Goal: Transaction & Acquisition: Purchase product/service

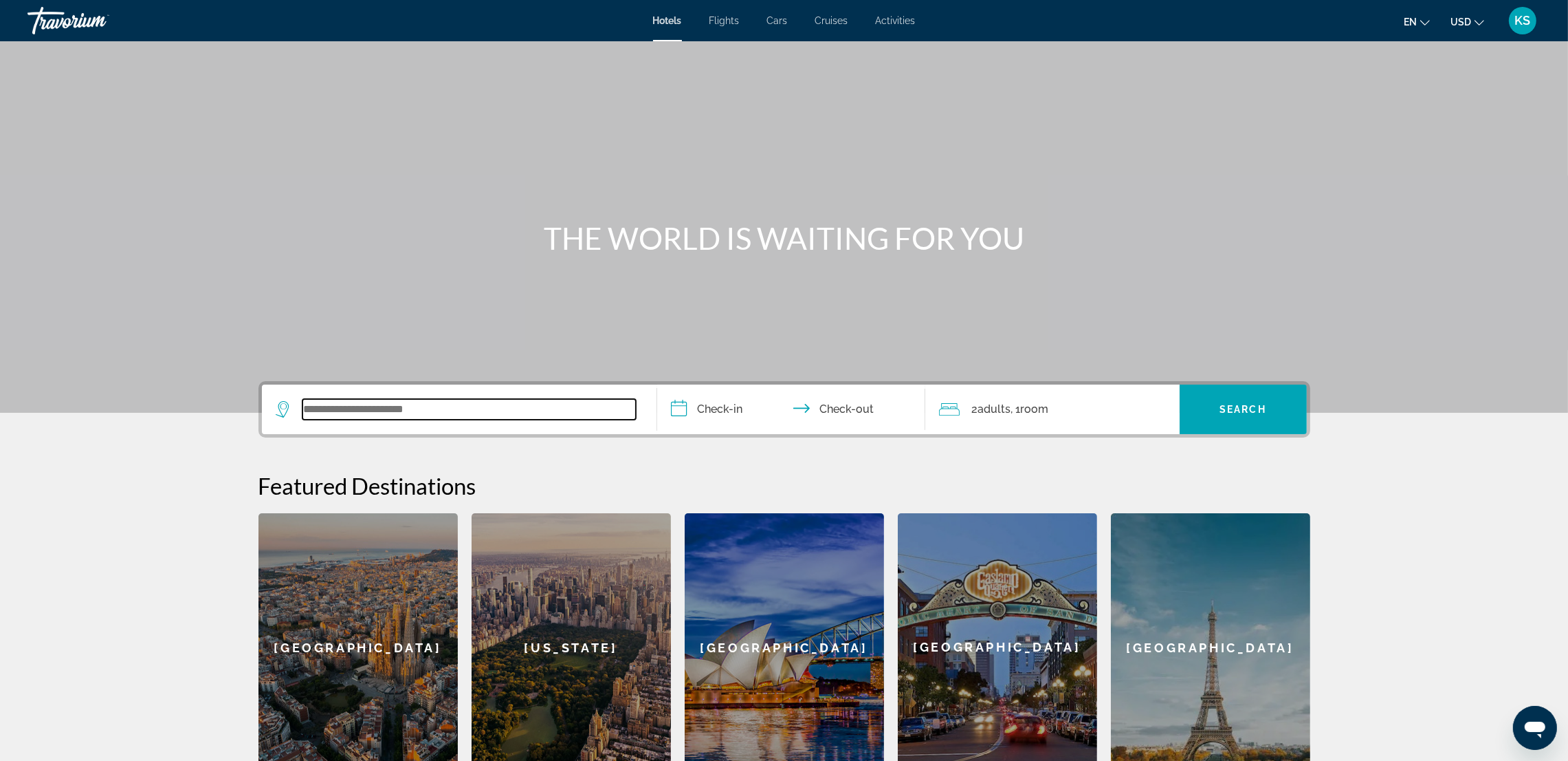
click at [417, 410] on input "Search widget" at bounding box center [468, 408] width 333 height 20
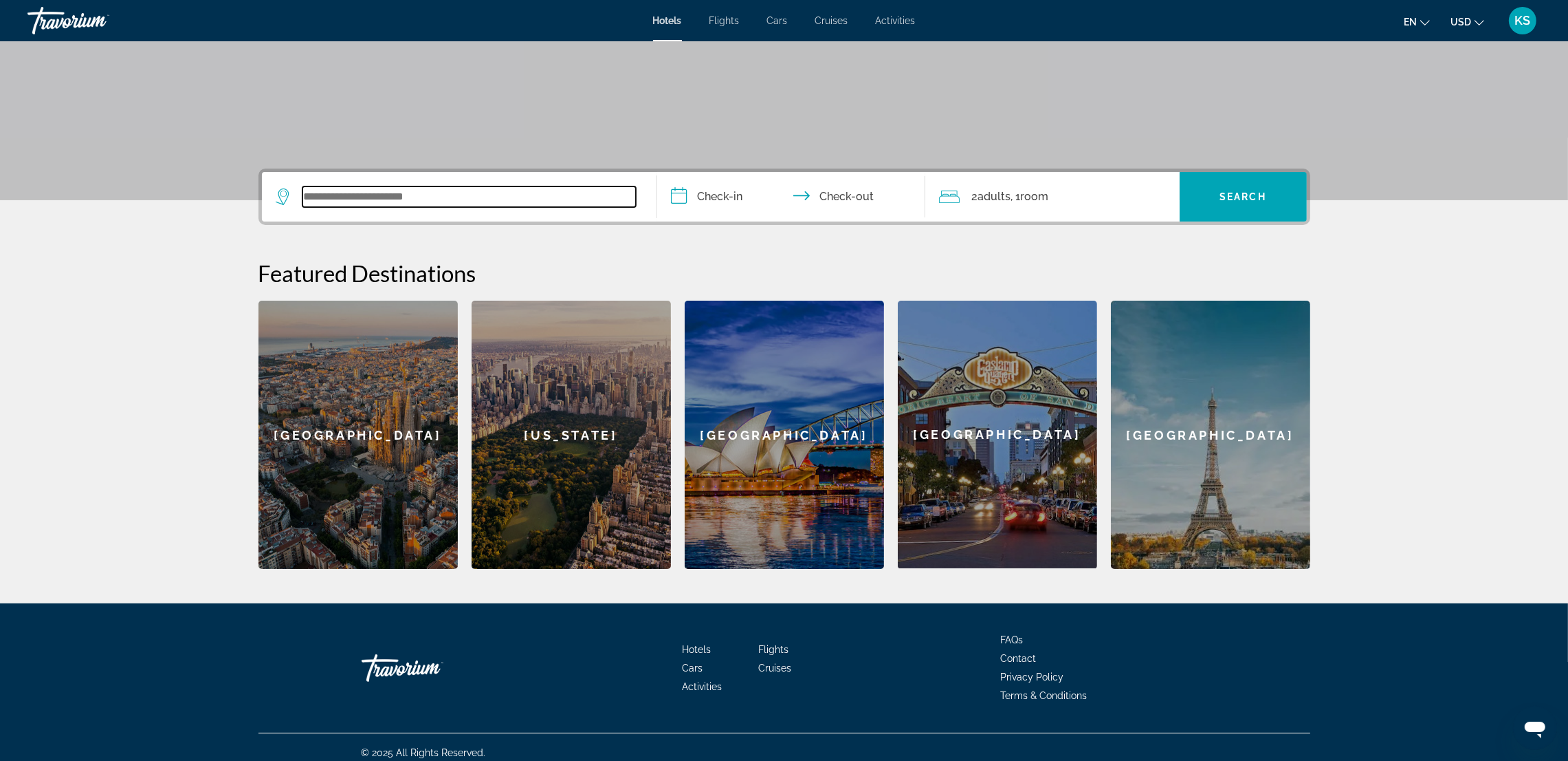
scroll to position [222, 0]
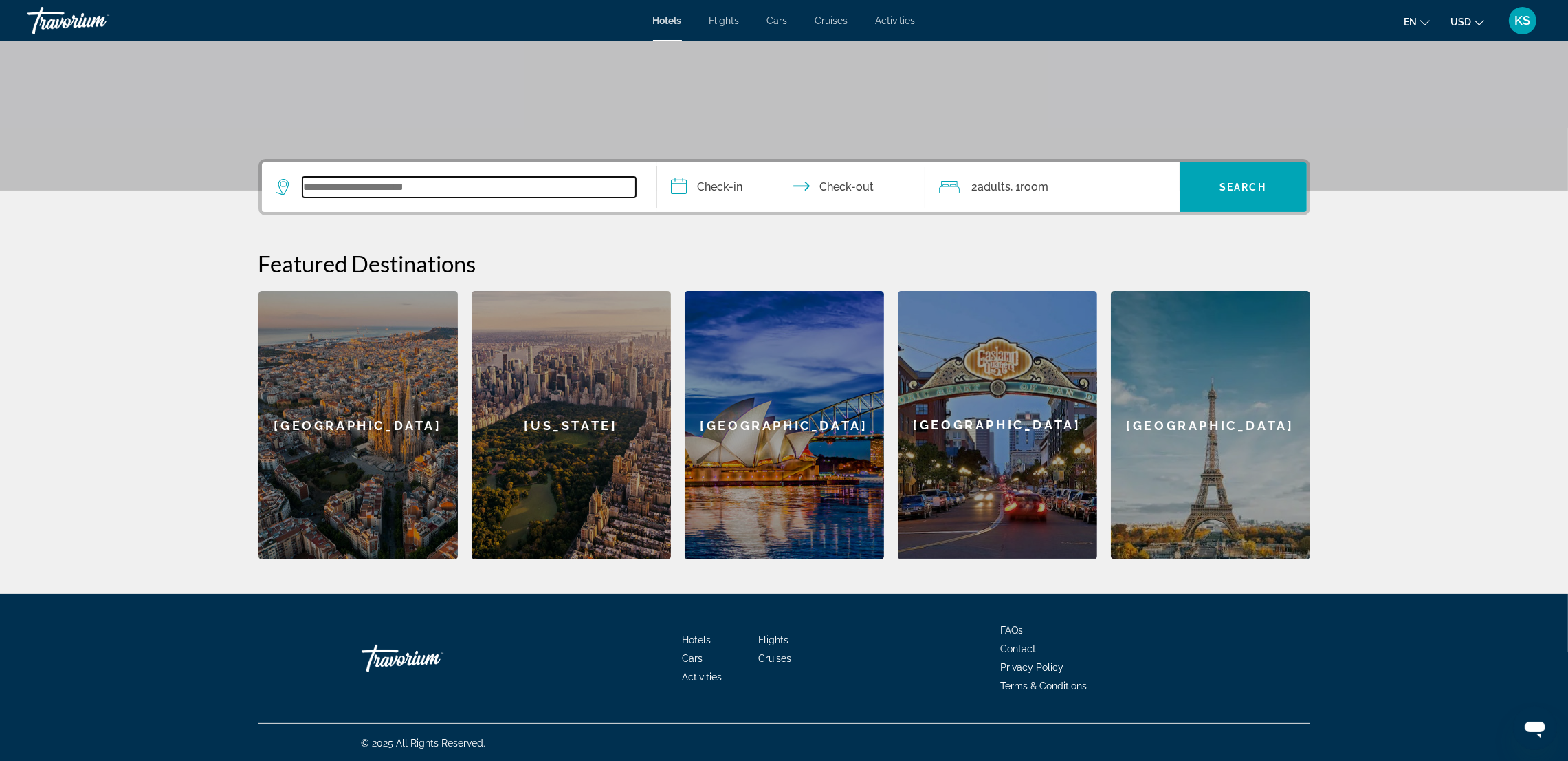
click at [382, 184] on input "Search widget" at bounding box center [468, 186] width 333 height 20
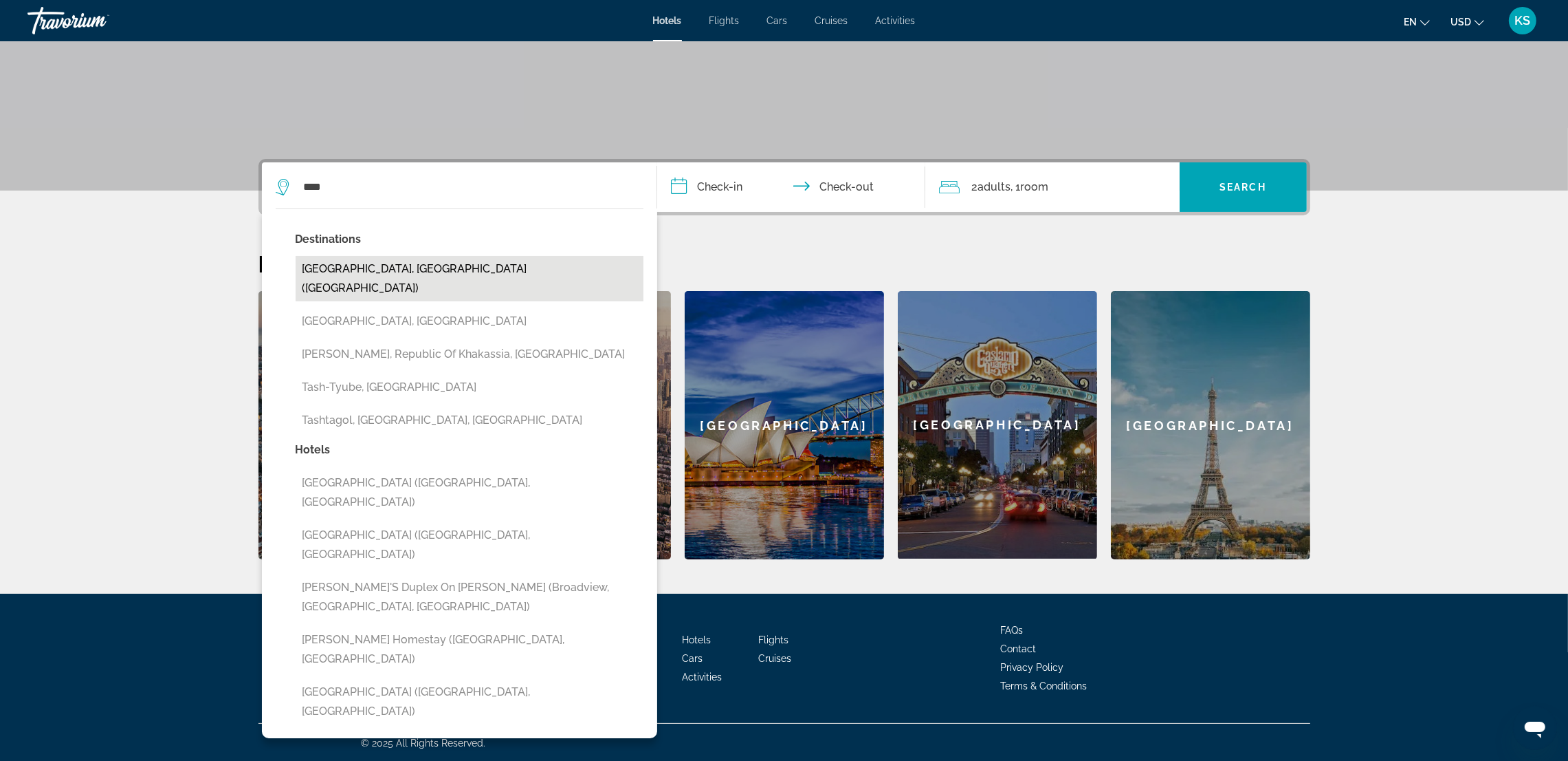
click at [387, 261] on button "Tashkent, Uzbekistan (TAS)" at bounding box center [470, 278] width 348 height 45
type input "**********"
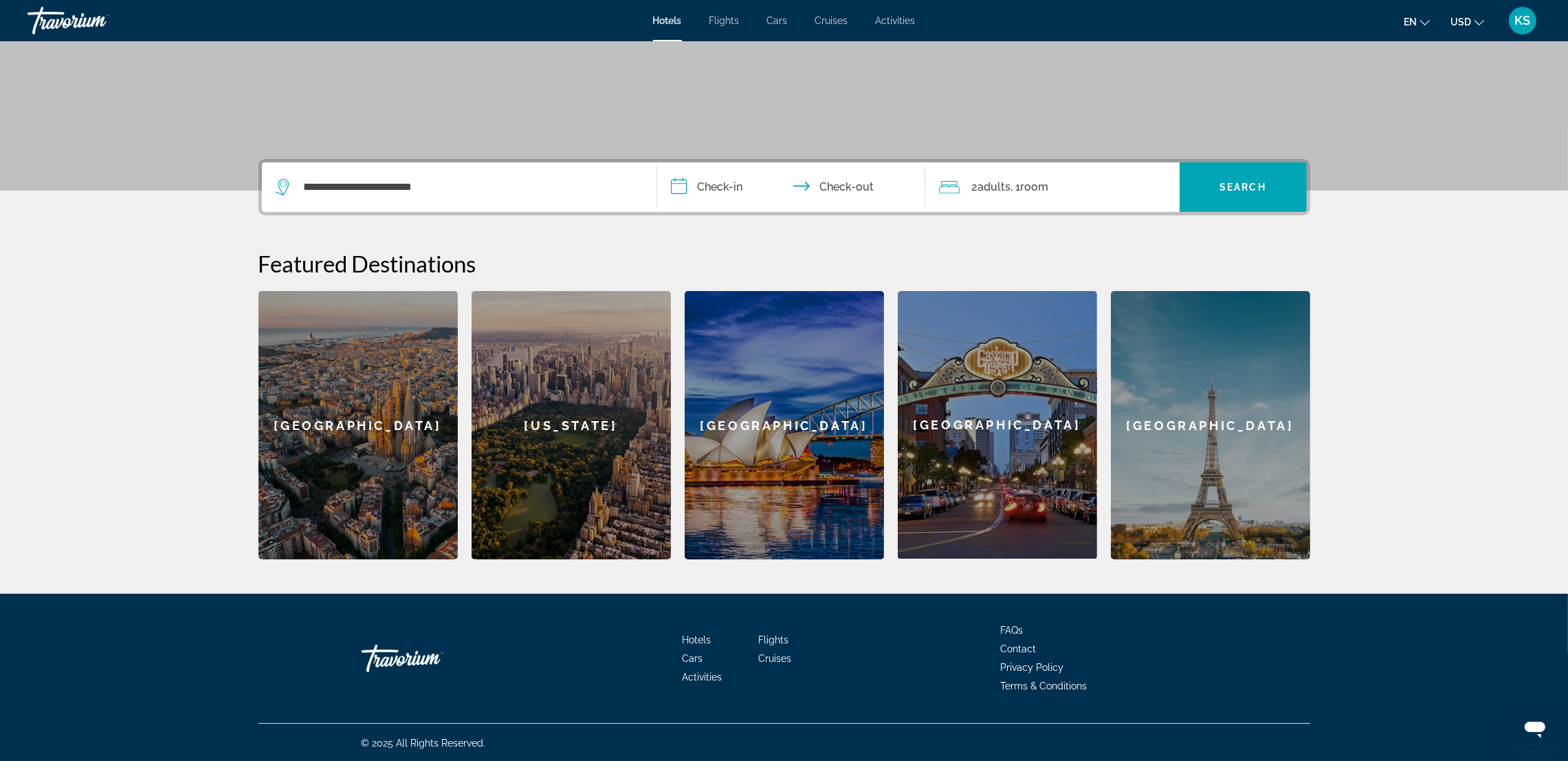
click at [717, 183] on input "**********" at bounding box center [794, 189] width 274 height 54
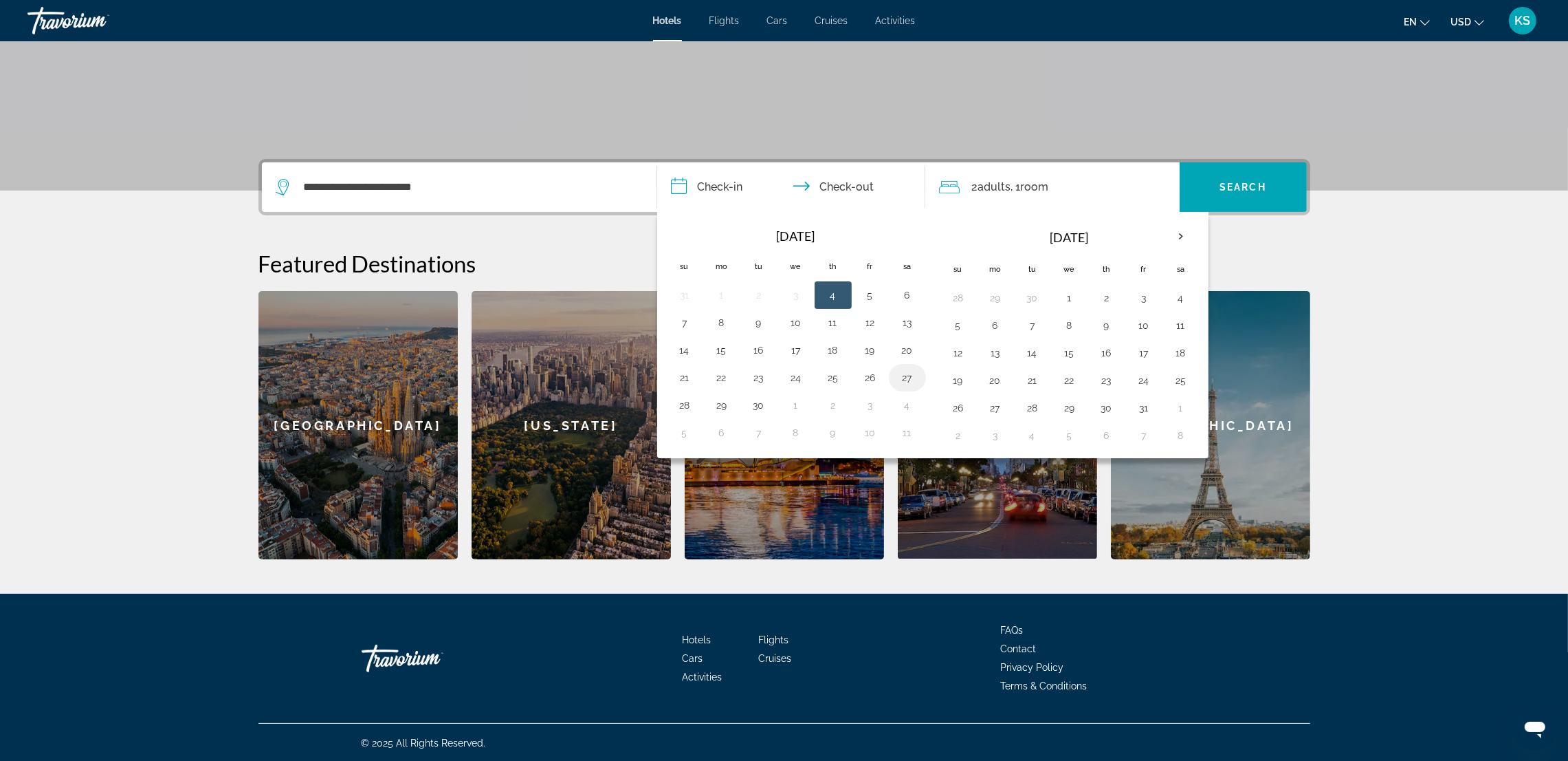
click at [911, 379] on button "27" at bounding box center [907, 377] width 22 height 19
click at [871, 404] on button "3" at bounding box center [870, 406] width 22 height 19
type input "**********"
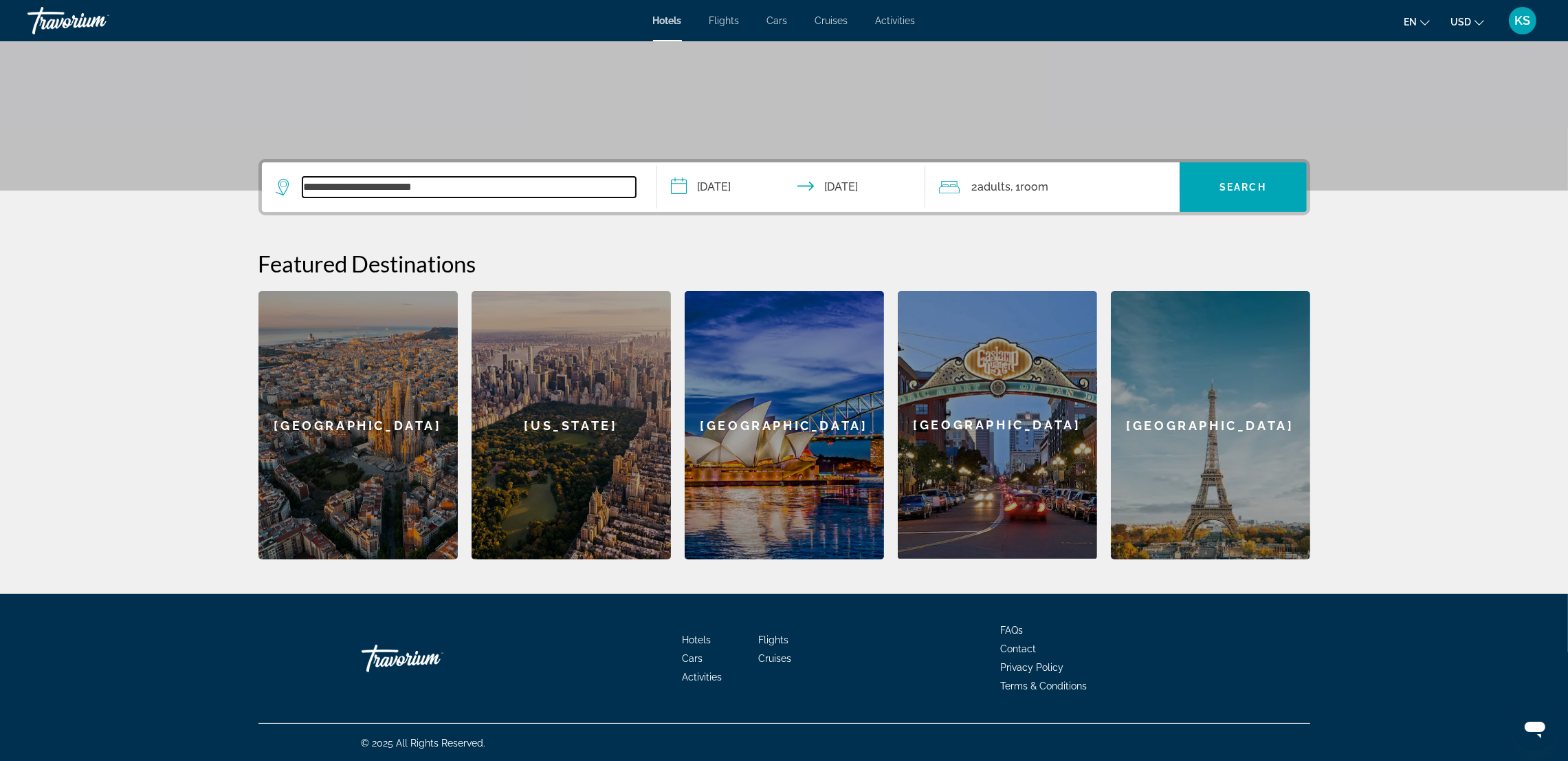
click at [523, 182] on input "**********" at bounding box center [468, 186] width 333 height 20
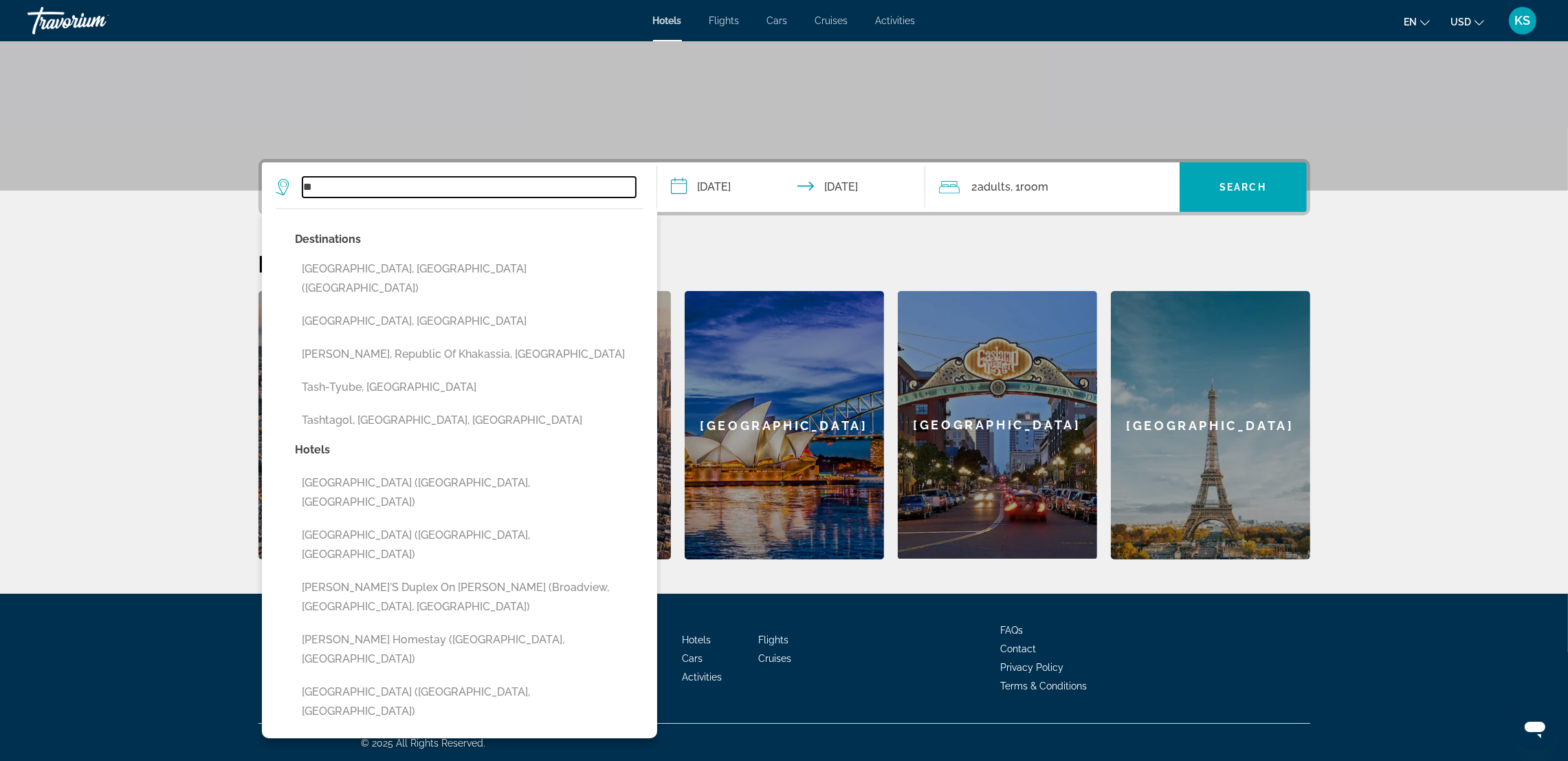
type input "*"
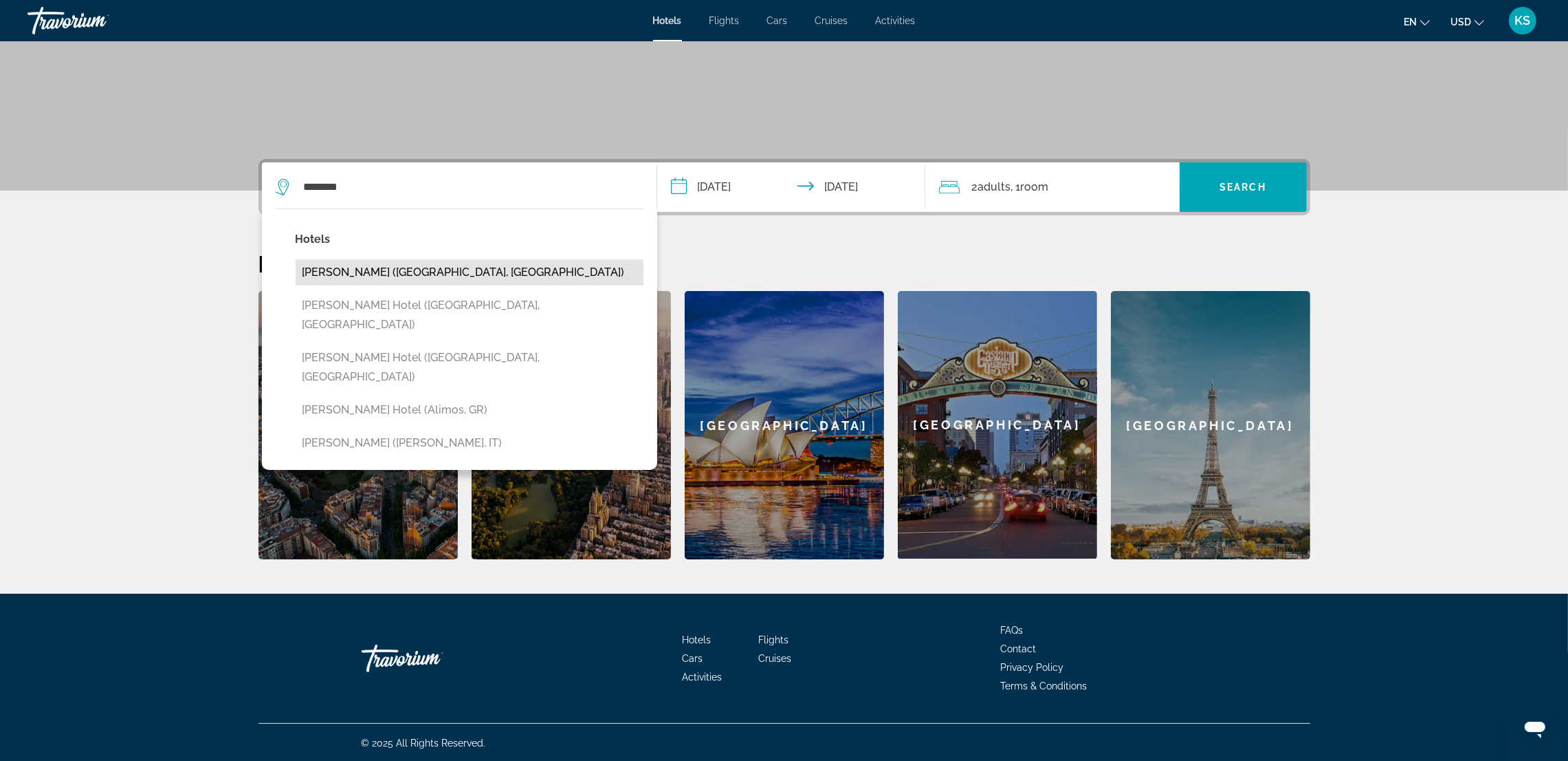
click at [417, 269] on button "Daniel Hill (Tashkent, UZ)" at bounding box center [470, 272] width 348 height 27
type input "**********"
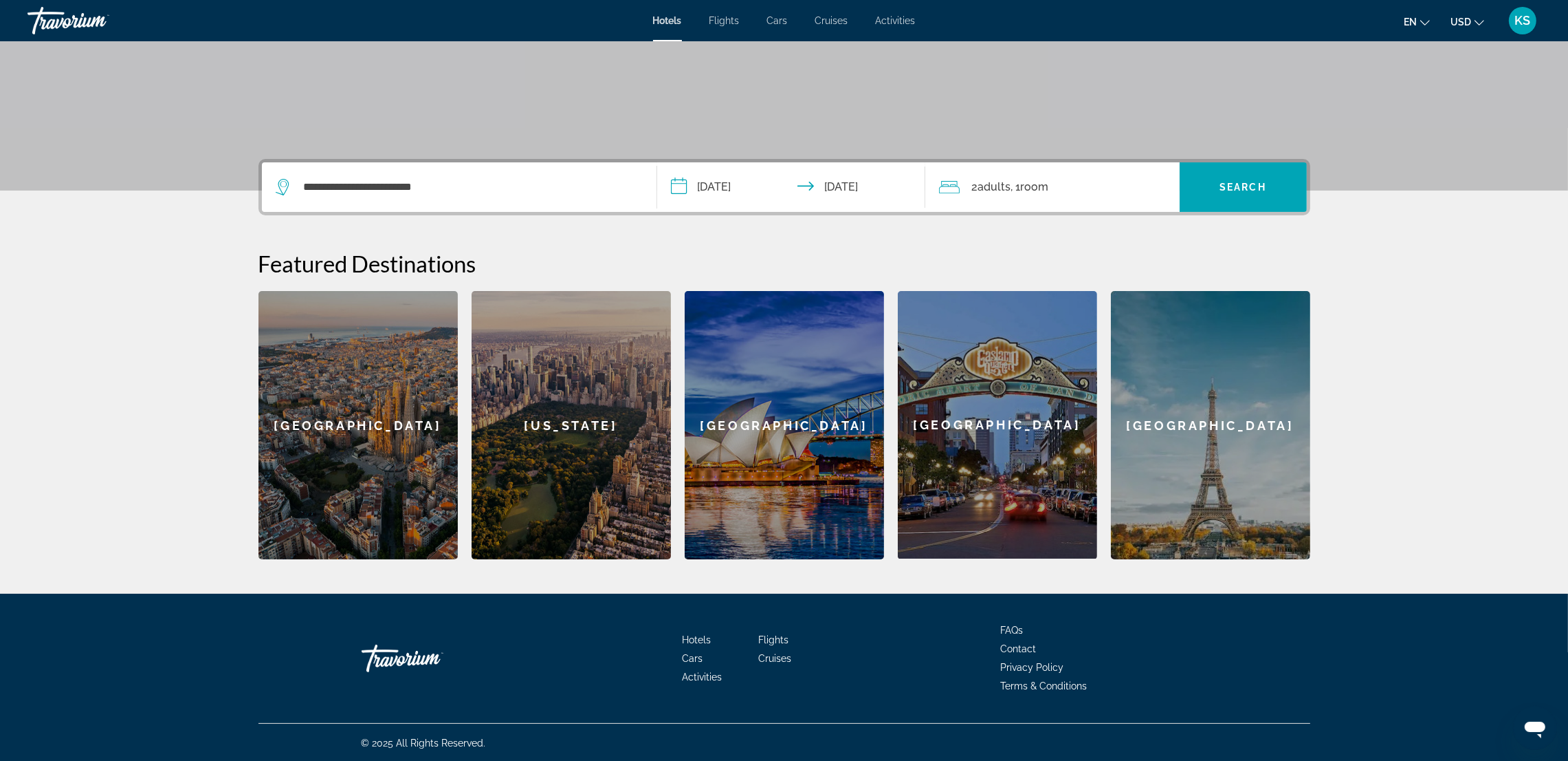
click at [1017, 186] on span ", 1 Room rooms" at bounding box center [1030, 187] width 38 height 19
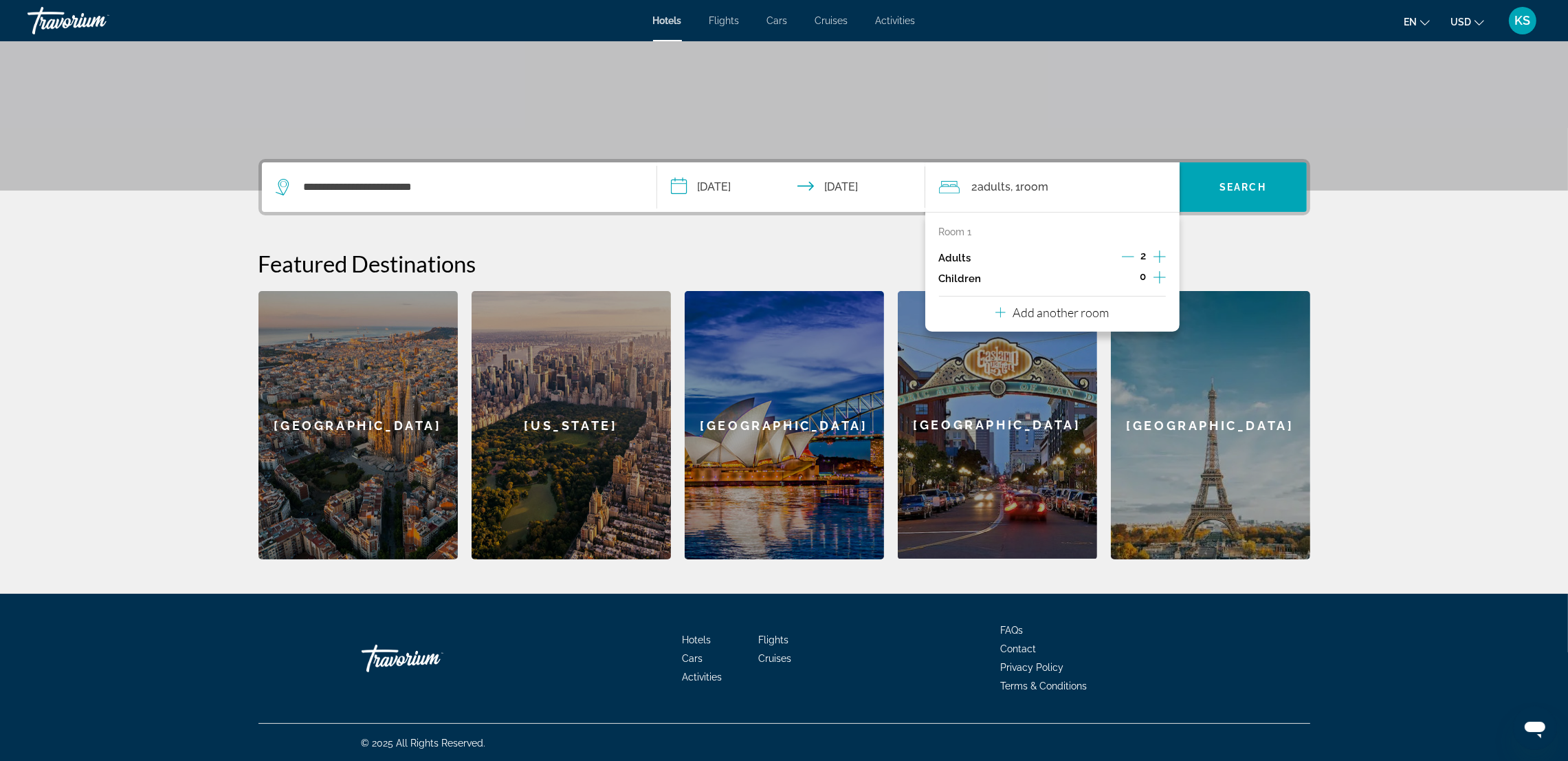
click at [1164, 252] on icon "Increment adults" at bounding box center [1160, 256] width 12 height 17
click at [1252, 187] on span "Search" at bounding box center [1243, 186] width 47 height 11
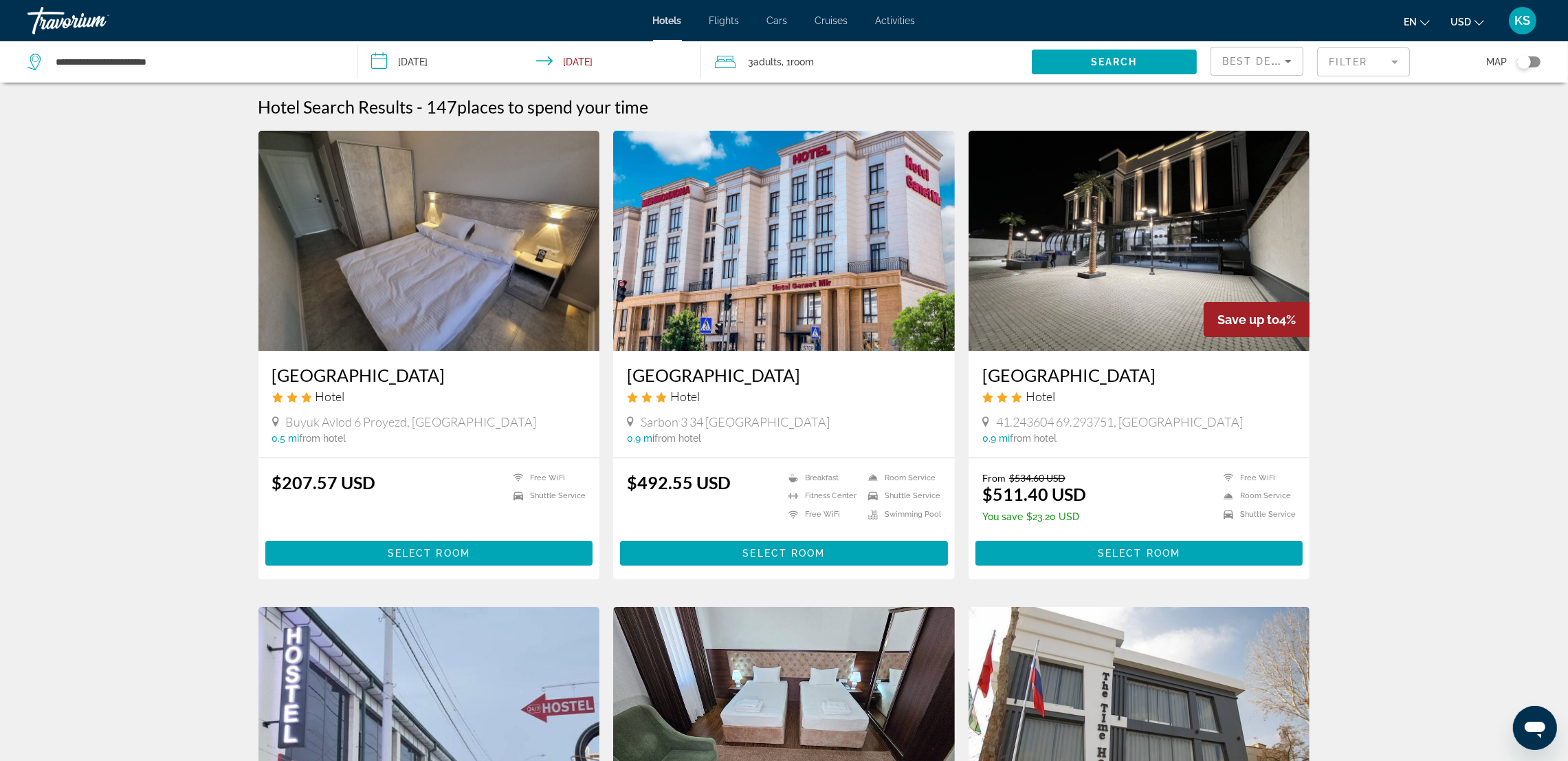
click at [436, 50] on input "**********" at bounding box center [532, 64] width 349 height 45
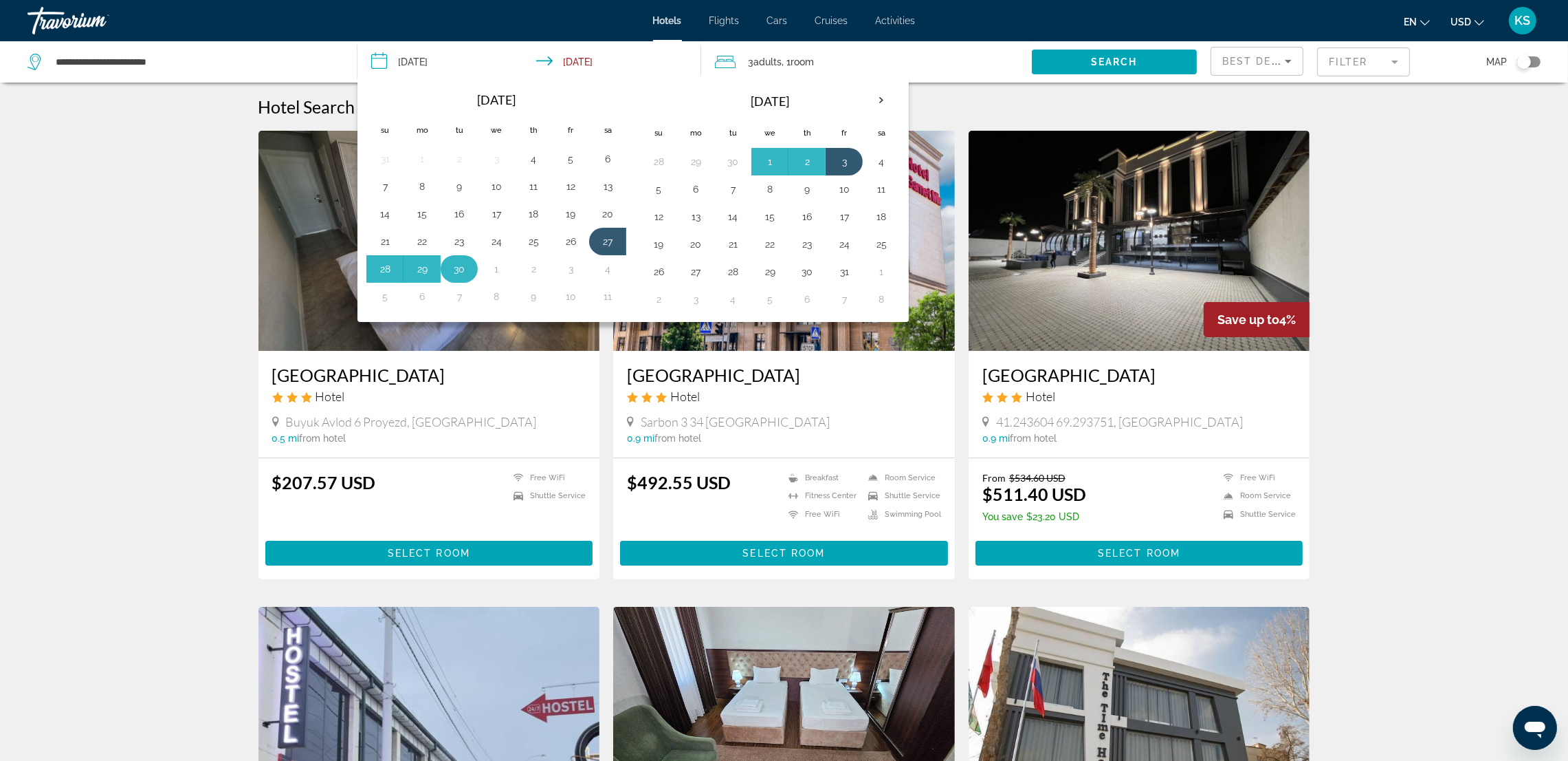
click at [461, 270] on button "30" at bounding box center [458, 269] width 22 height 19
click at [572, 271] on button "3" at bounding box center [571, 269] width 22 height 19
type input "**********"
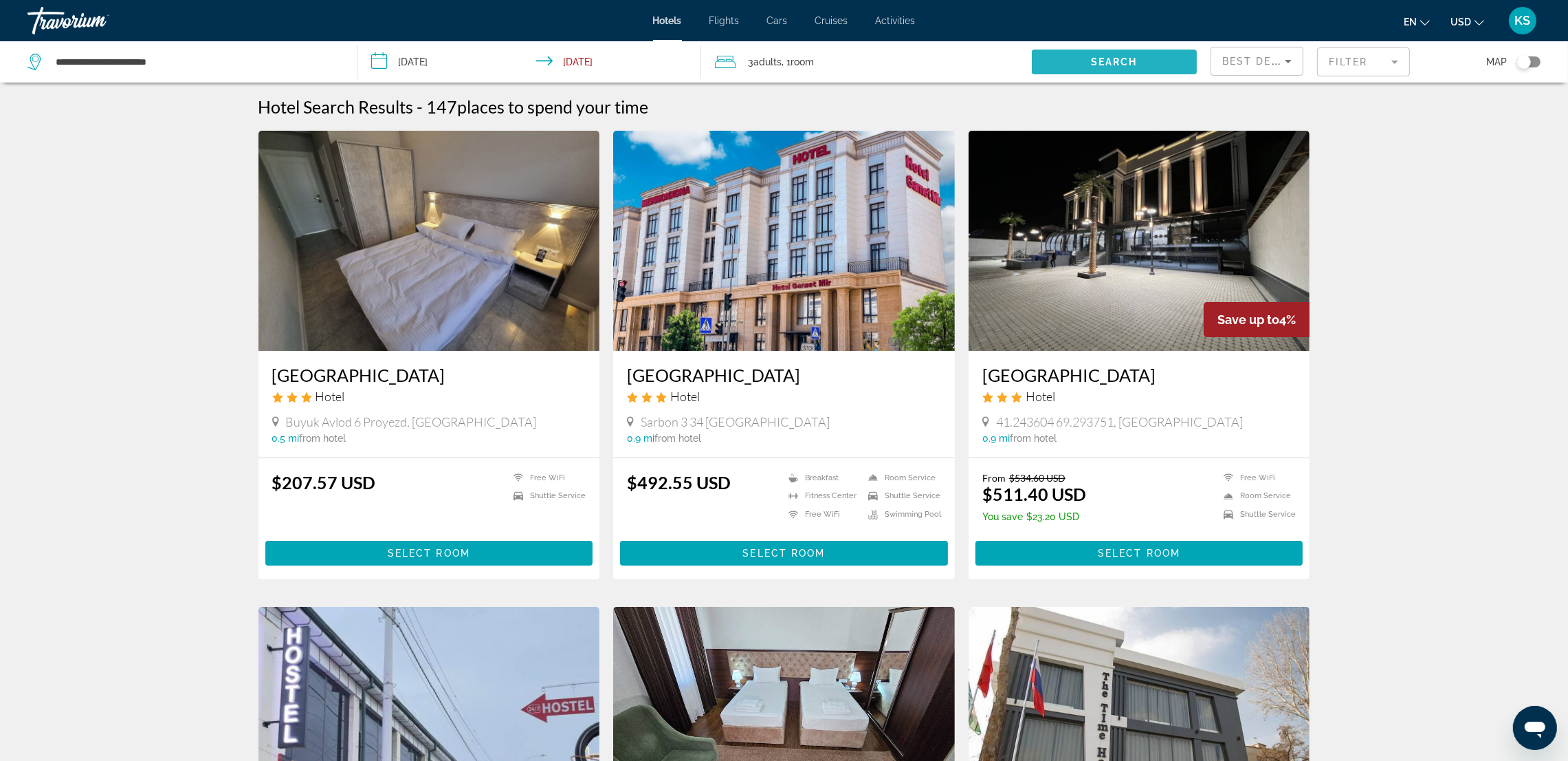
click at [1158, 57] on span "Search widget" at bounding box center [1114, 61] width 165 height 33
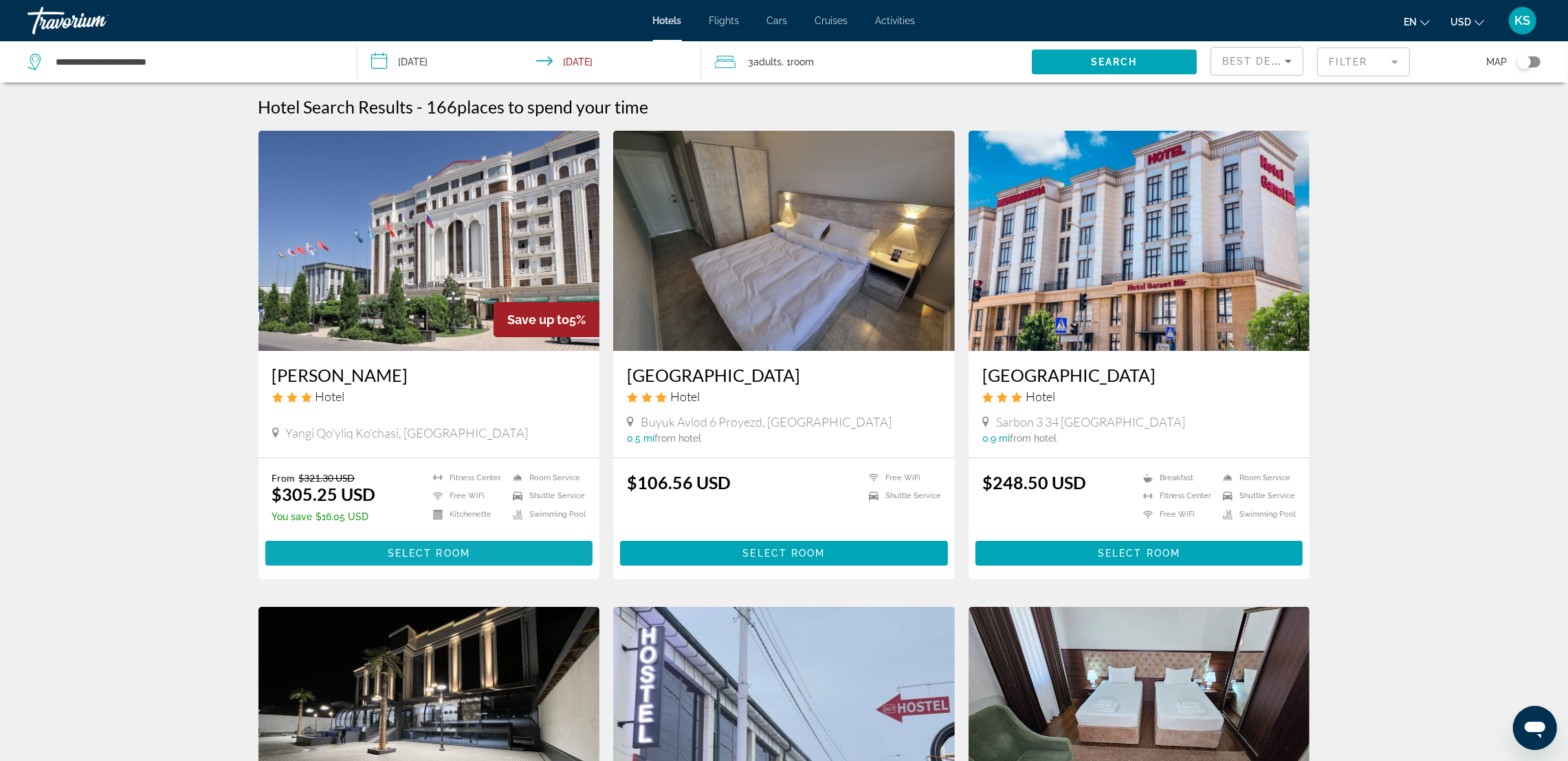
click at [444, 548] on span "Select Room" at bounding box center [428, 553] width 82 height 11
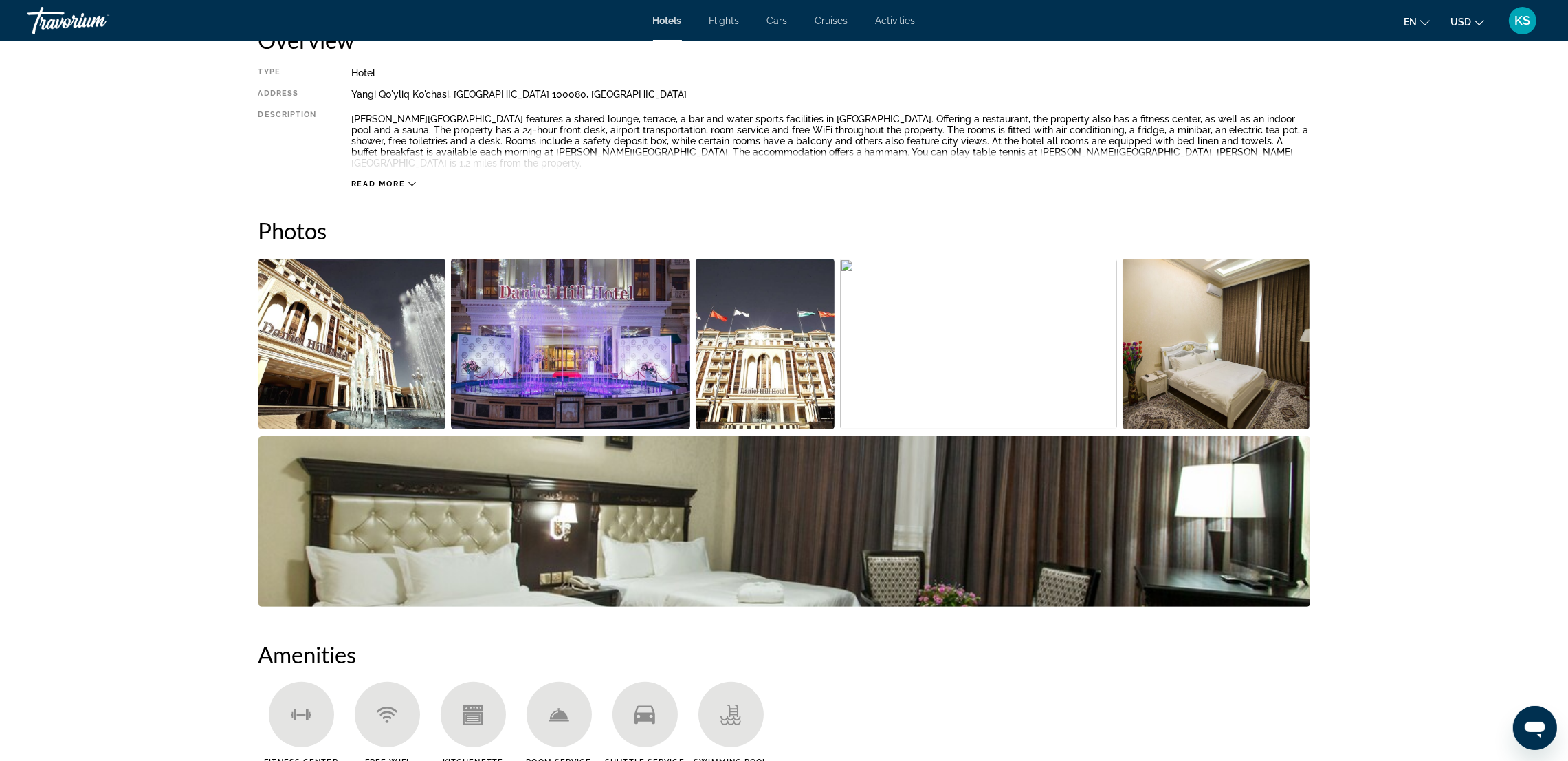
scroll to position [619, 0]
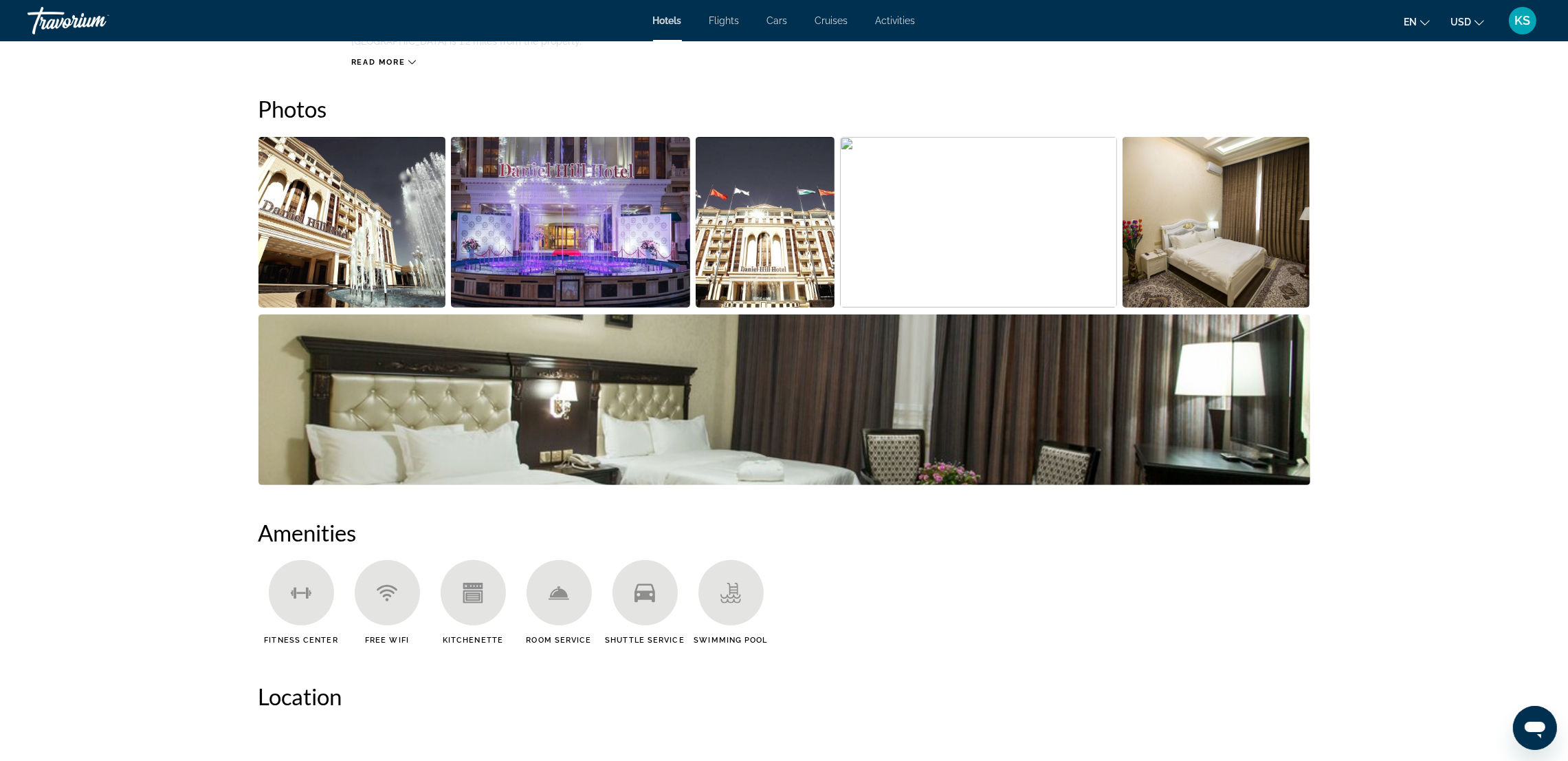
click at [386, 215] on img "Open full-screen image slider" at bounding box center [352, 222] width 187 height 171
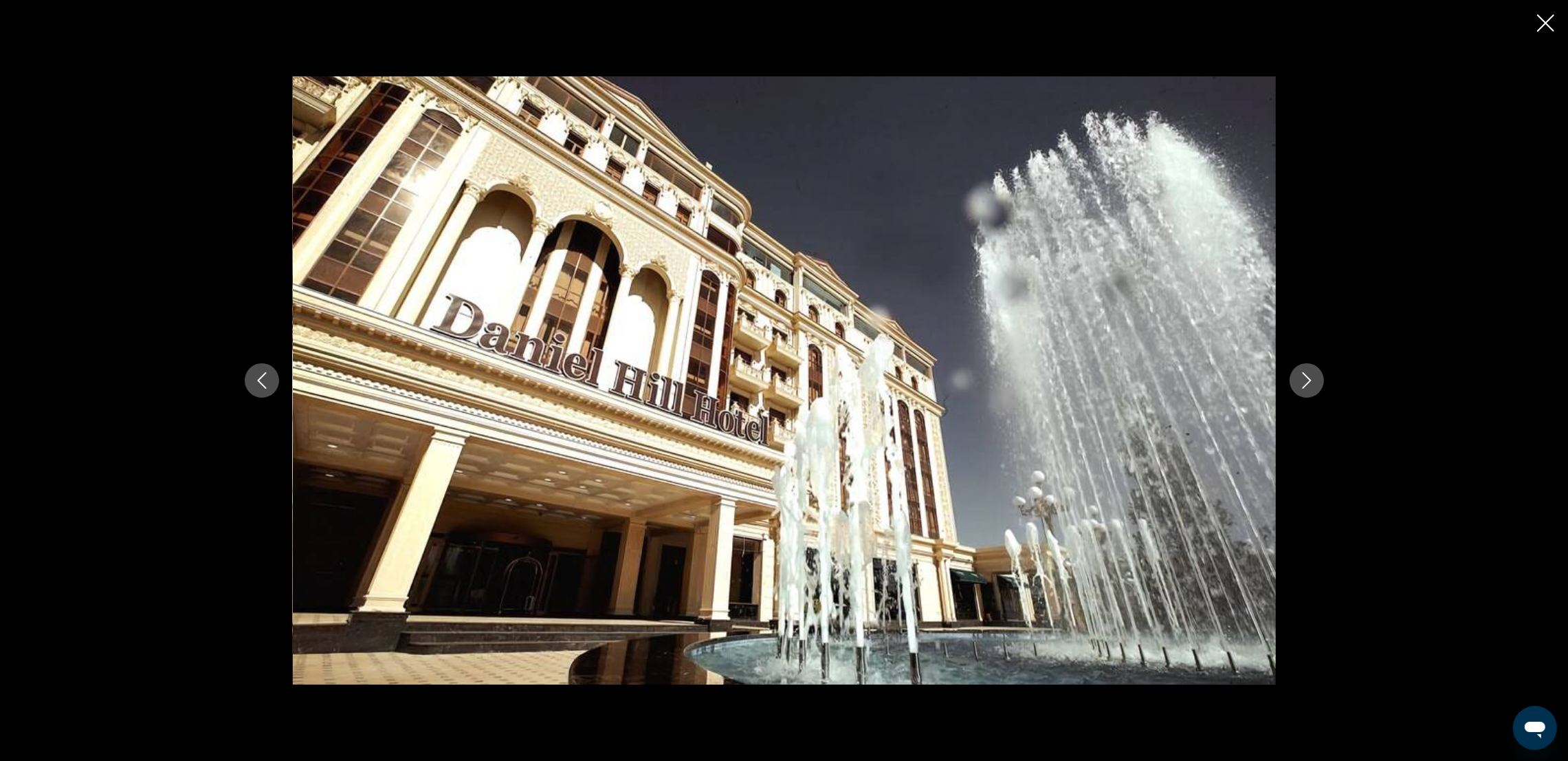
click at [1305, 384] on icon "Next image" at bounding box center [1307, 380] width 17 height 17
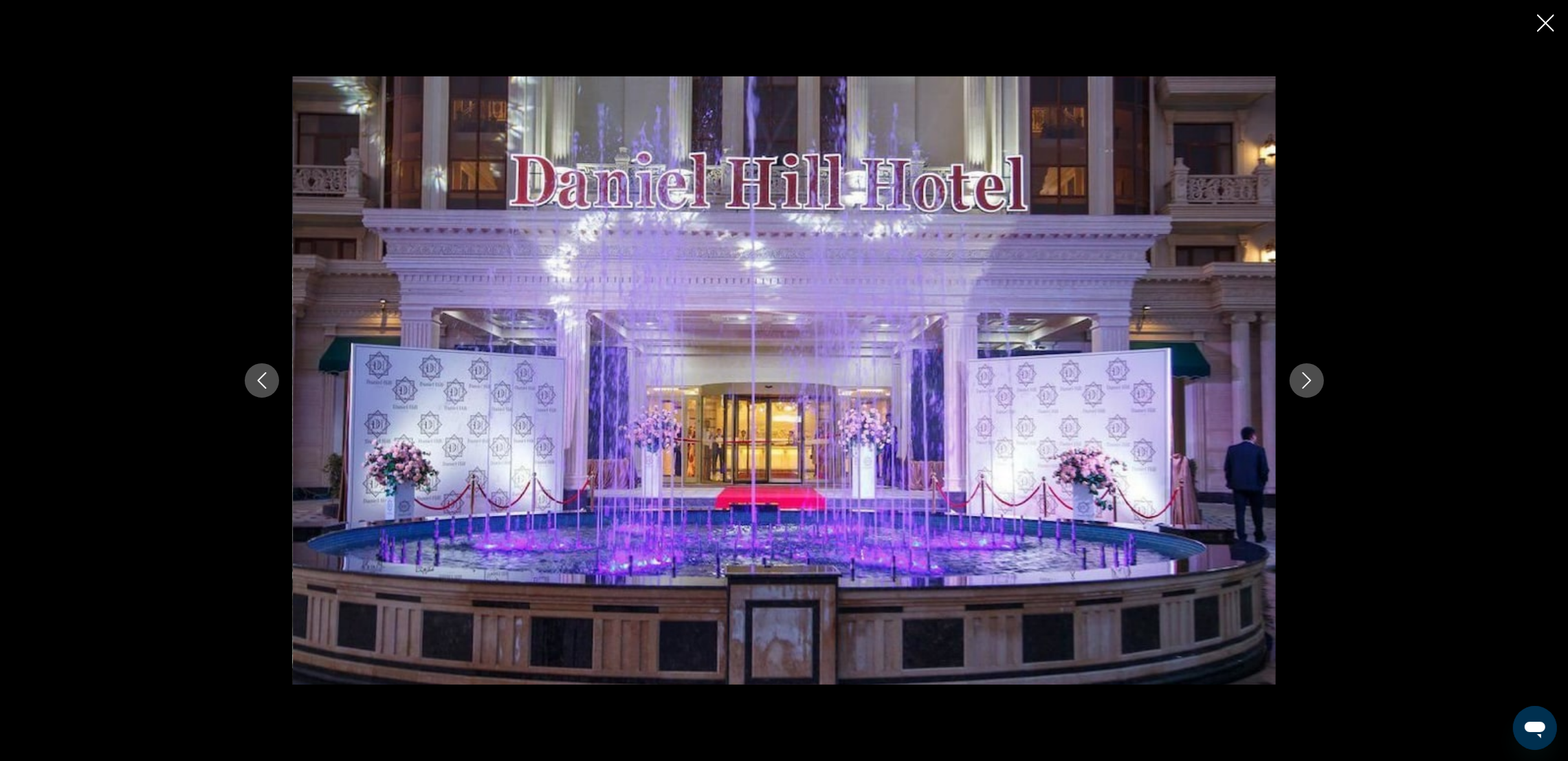
click at [1305, 384] on icon "Next image" at bounding box center [1307, 380] width 17 height 17
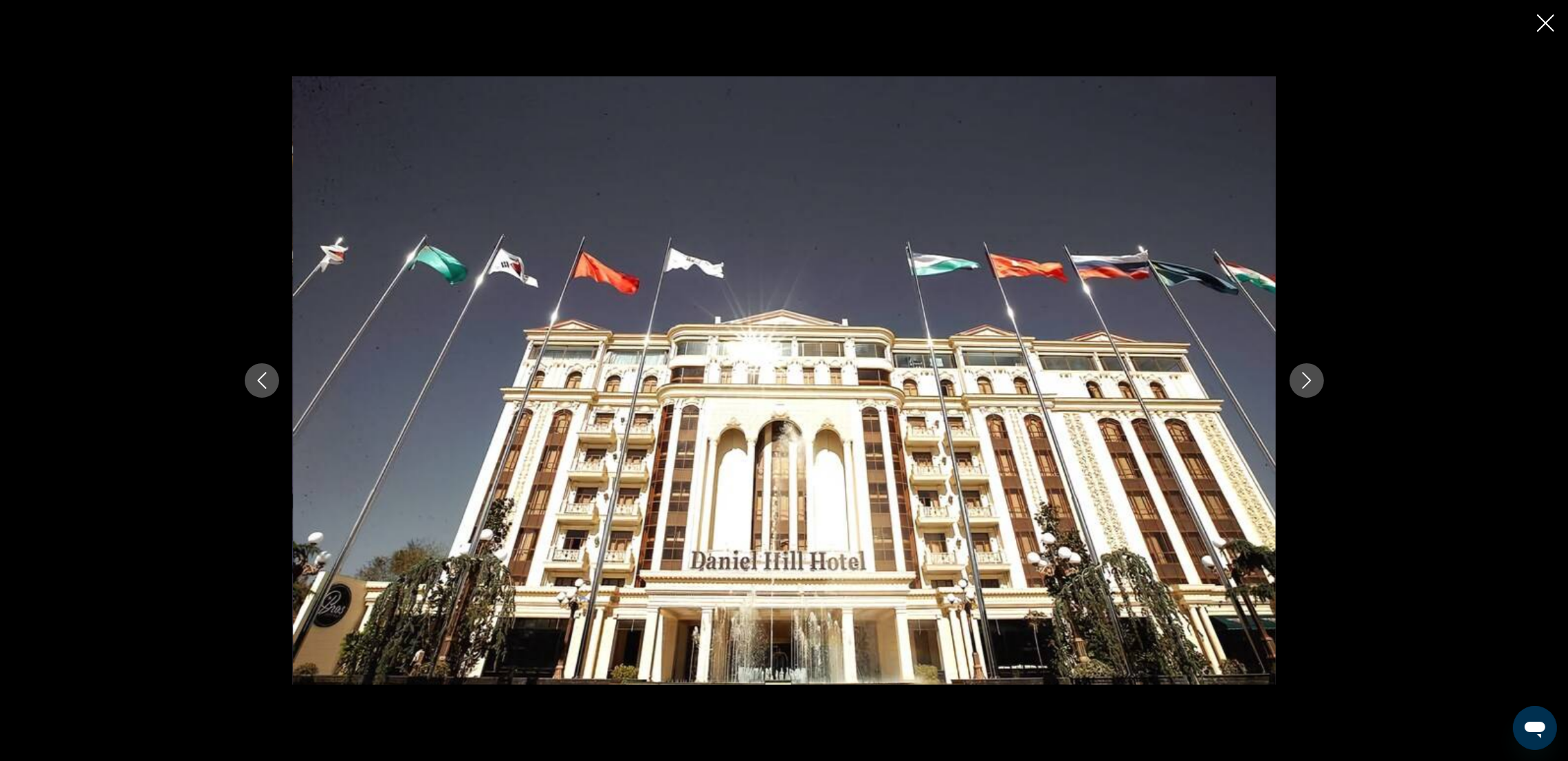
click at [1305, 384] on icon "Next image" at bounding box center [1307, 380] width 17 height 17
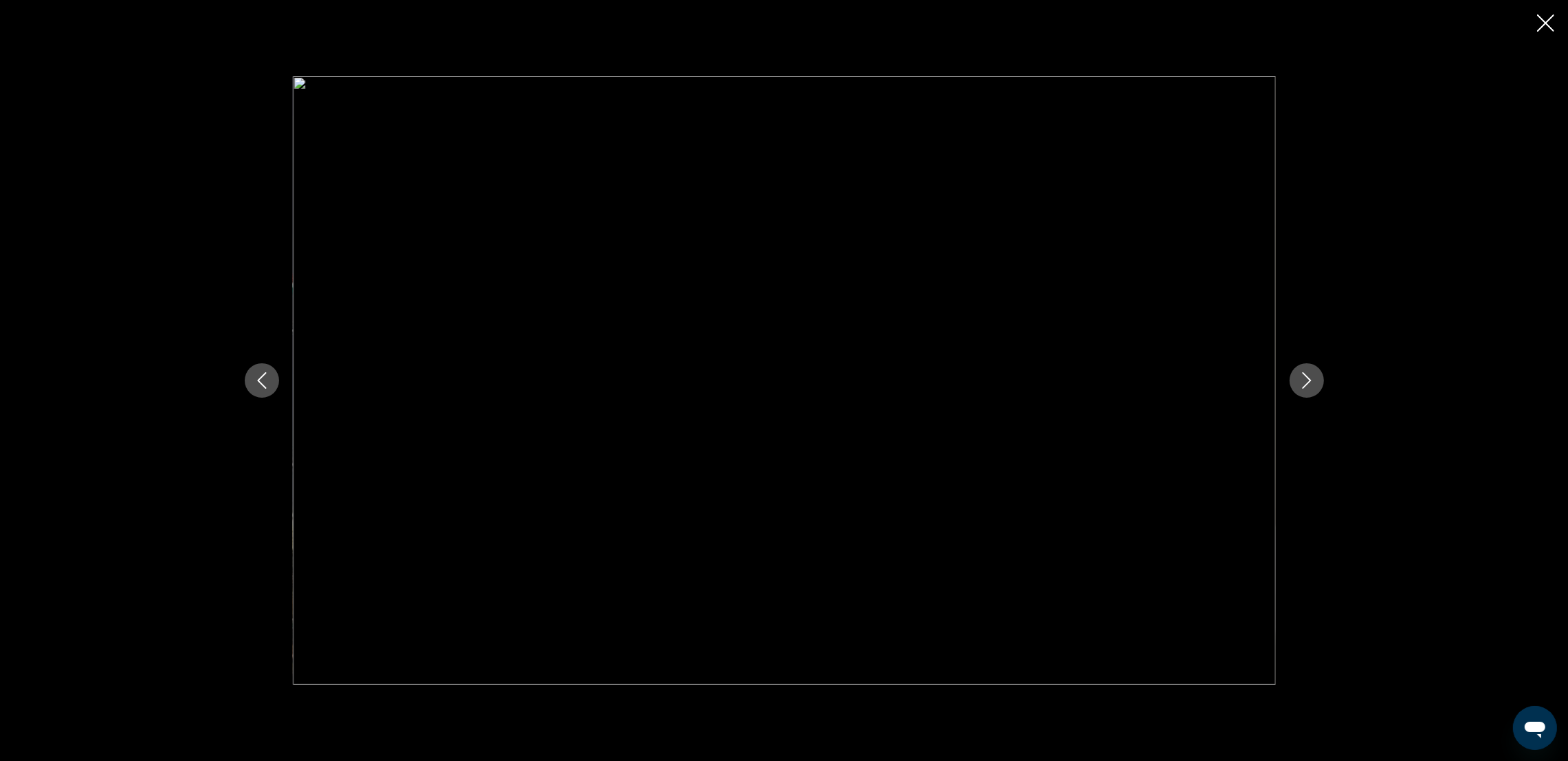
click at [1305, 384] on icon "Next image" at bounding box center [1307, 380] width 17 height 17
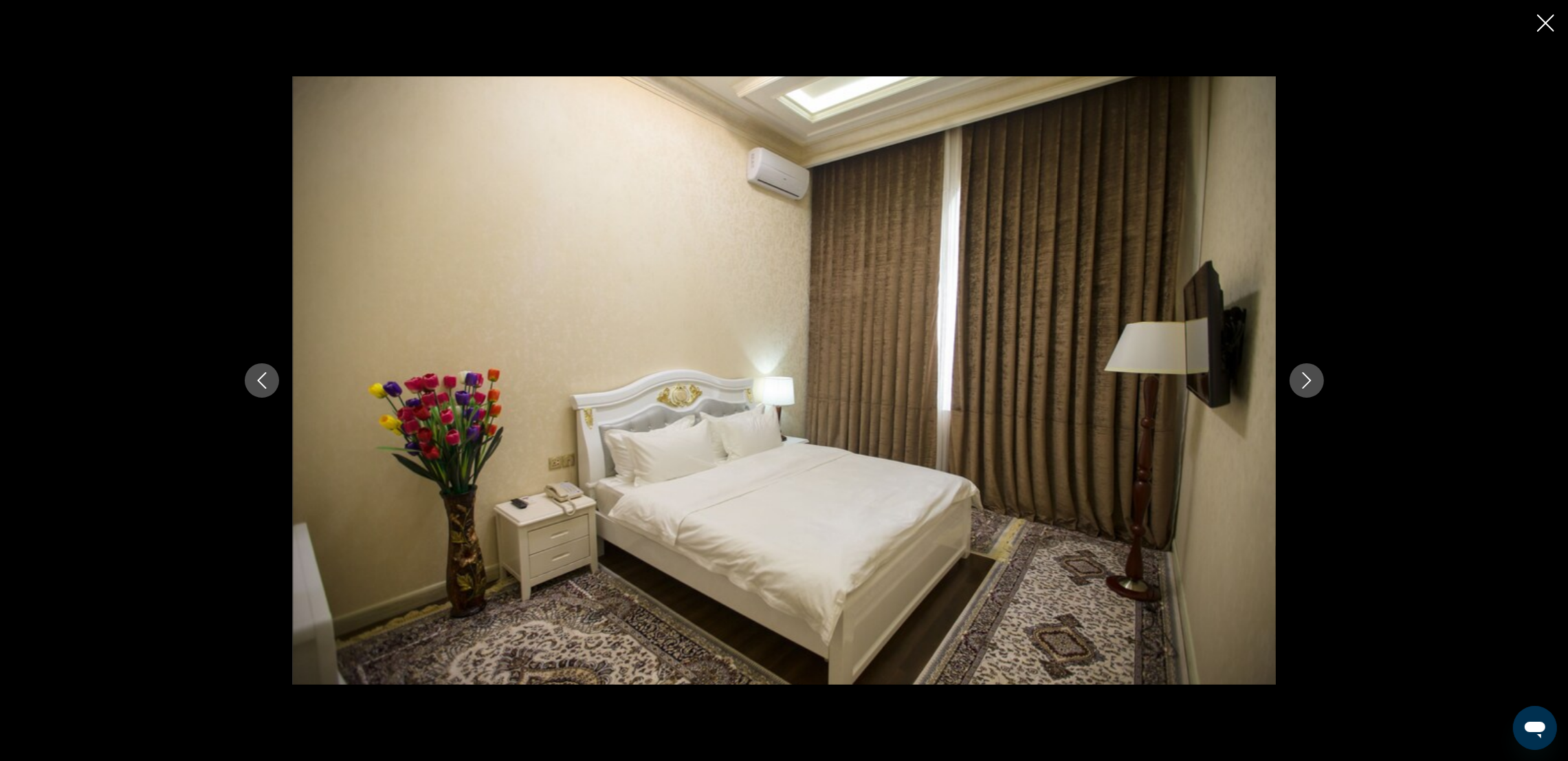
click at [1305, 384] on icon "Next image" at bounding box center [1307, 380] width 17 height 17
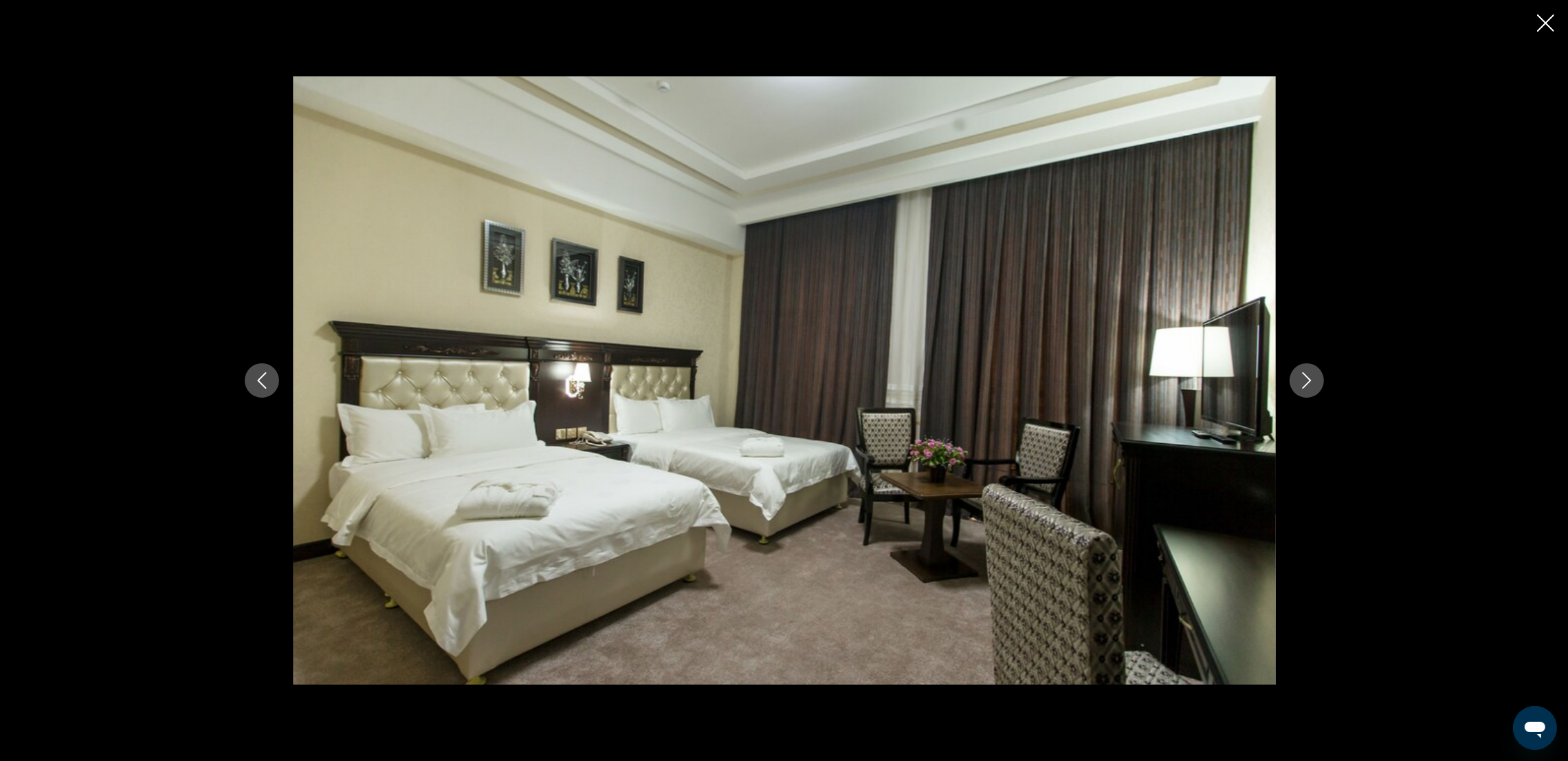
click at [1305, 384] on icon "Next image" at bounding box center [1307, 380] width 17 height 17
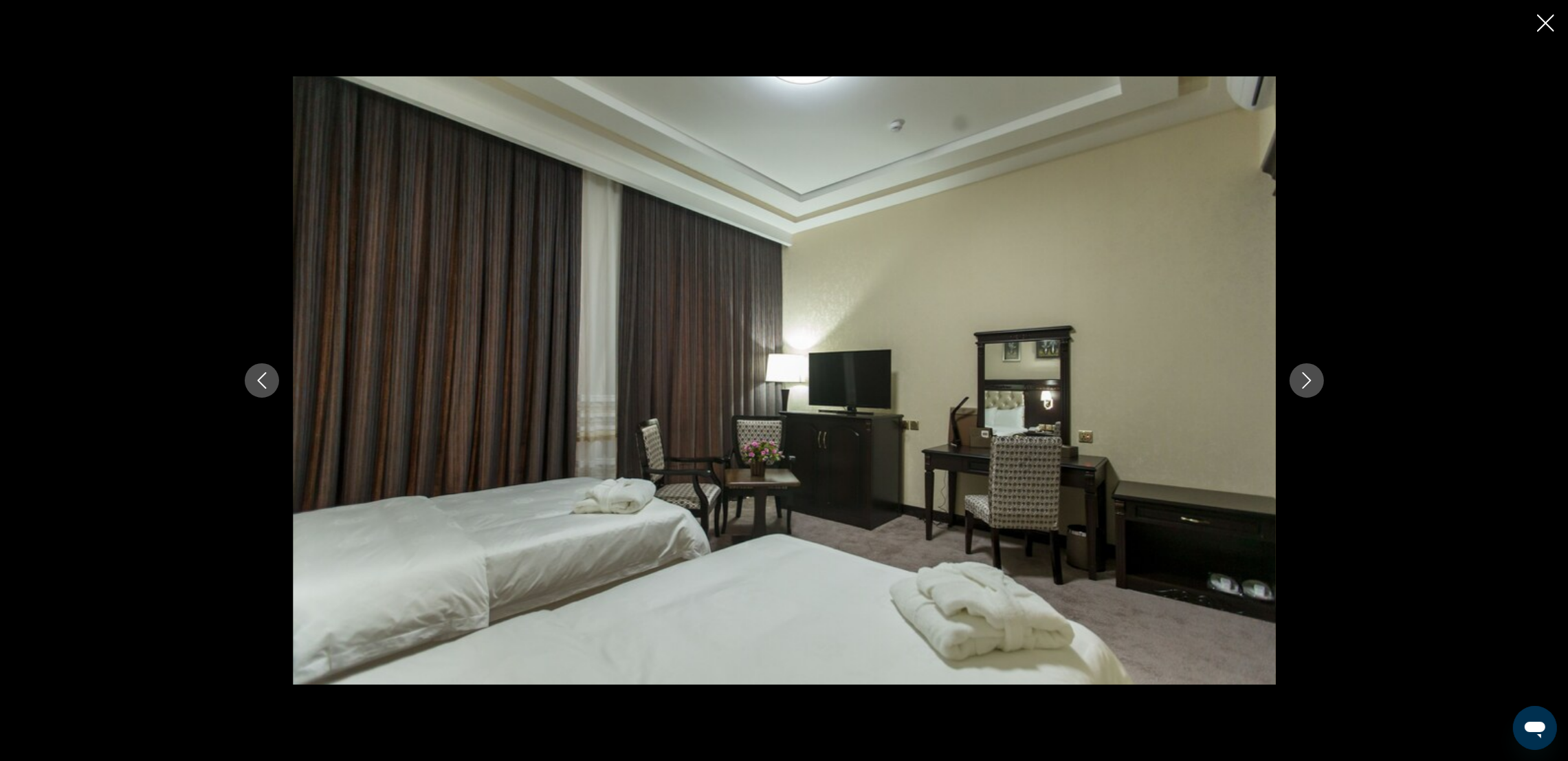
click at [1302, 384] on icon "Next image" at bounding box center [1307, 380] width 17 height 17
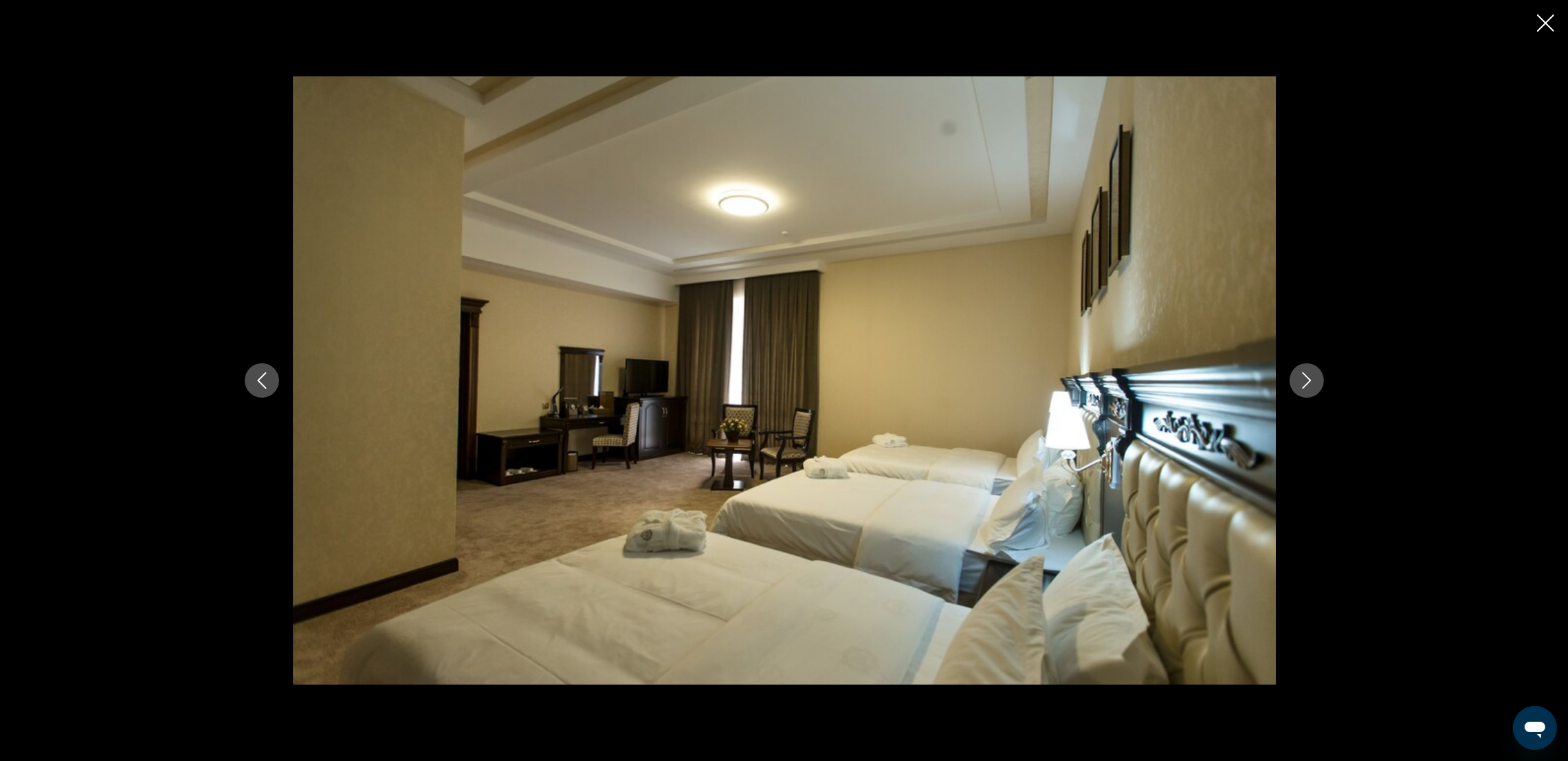
click at [1302, 384] on icon "Next image" at bounding box center [1307, 380] width 17 height 17
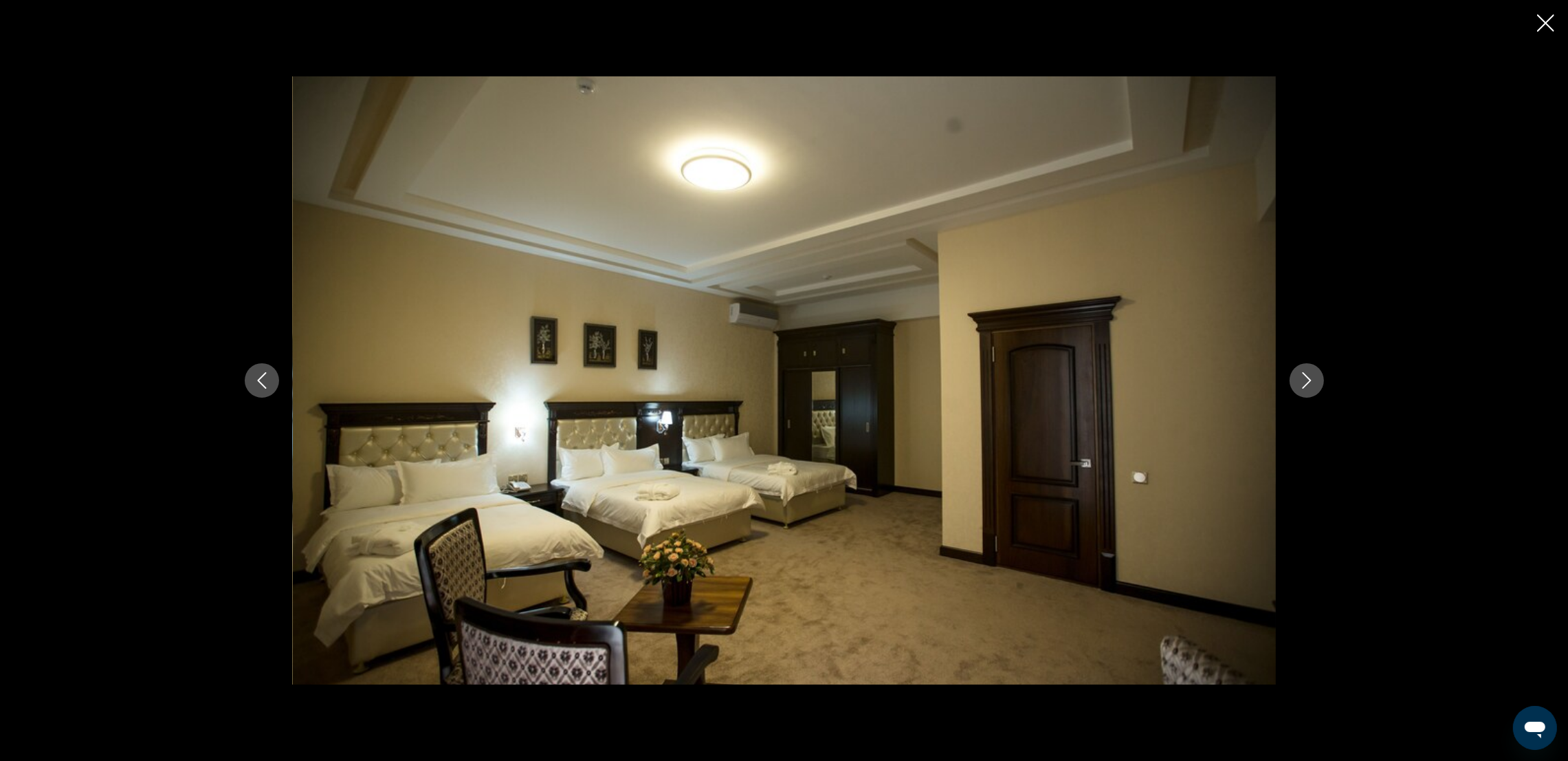
click at [1302, 384] on icon "Next image" at bounding box center [1307, 380] width 17 height 17
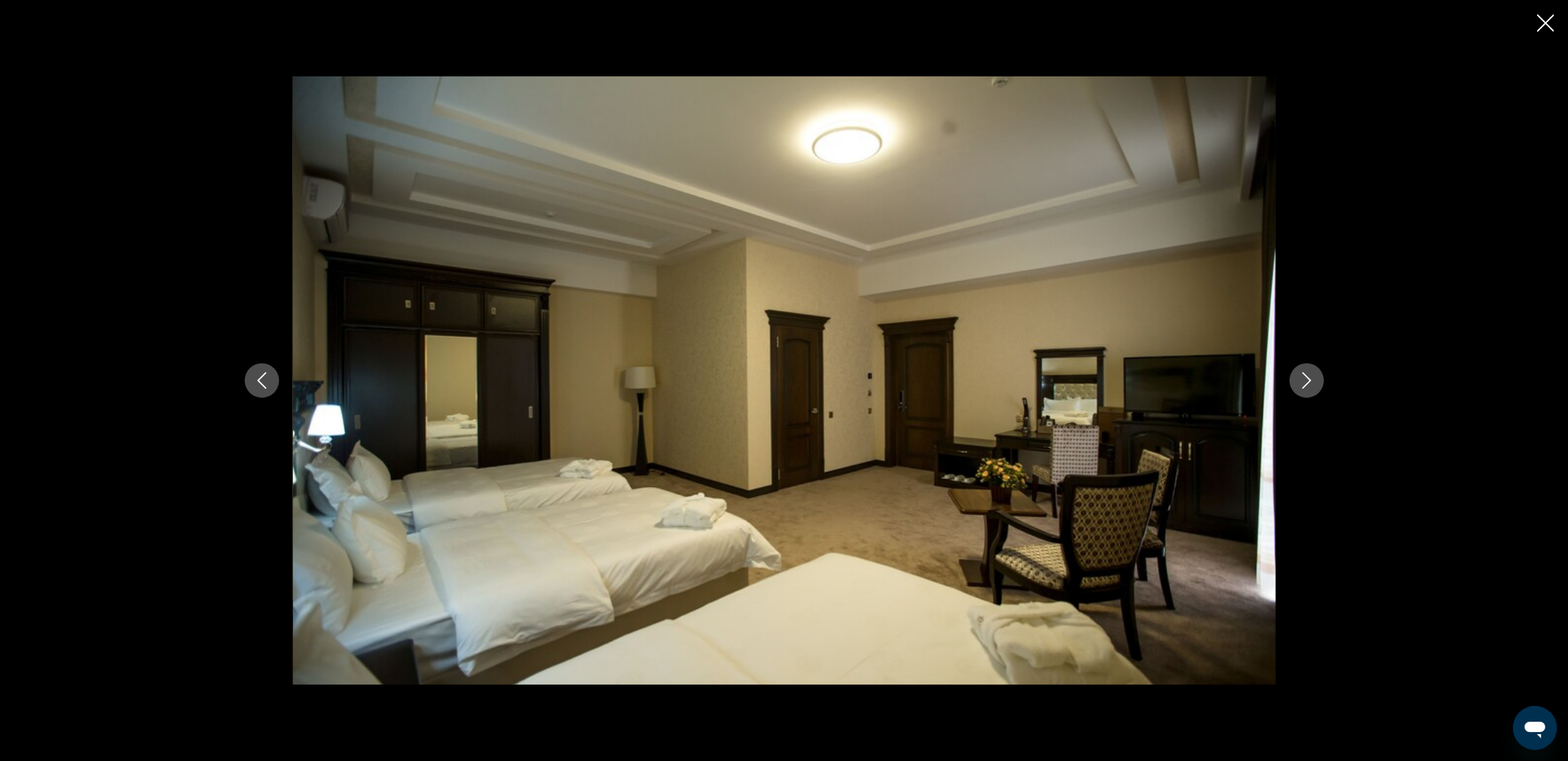
click at [1302, 384] on icon "Next image" at bounding box center [1307, 380] width 17 height 17
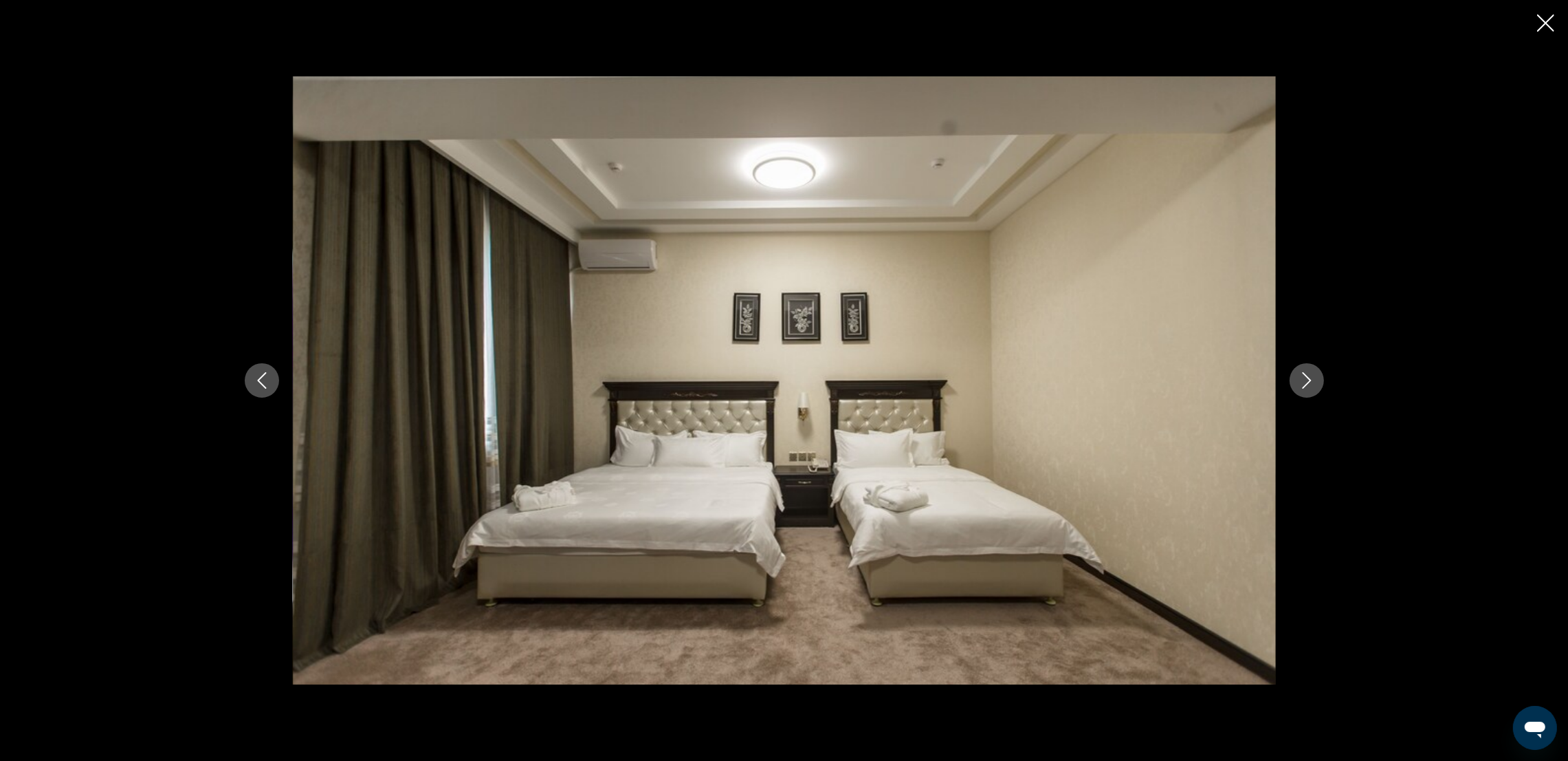
click at [1302, 384] on icon "Next image" at bounding box center [1307, 380] width 17 height 17
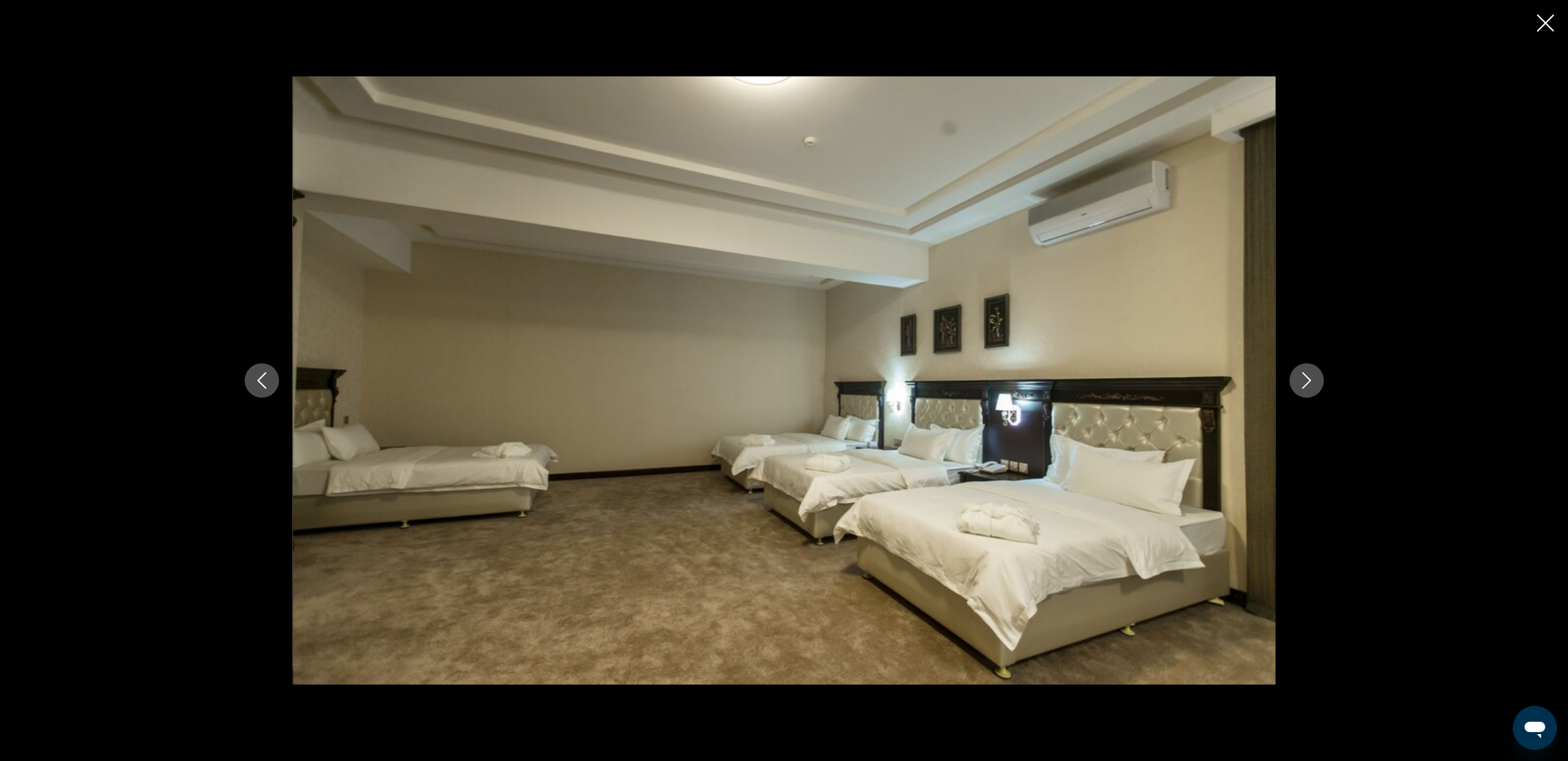
click at [1302, 384] on icon "Next image" at bounding box center [1307, 380] width 17 height 17
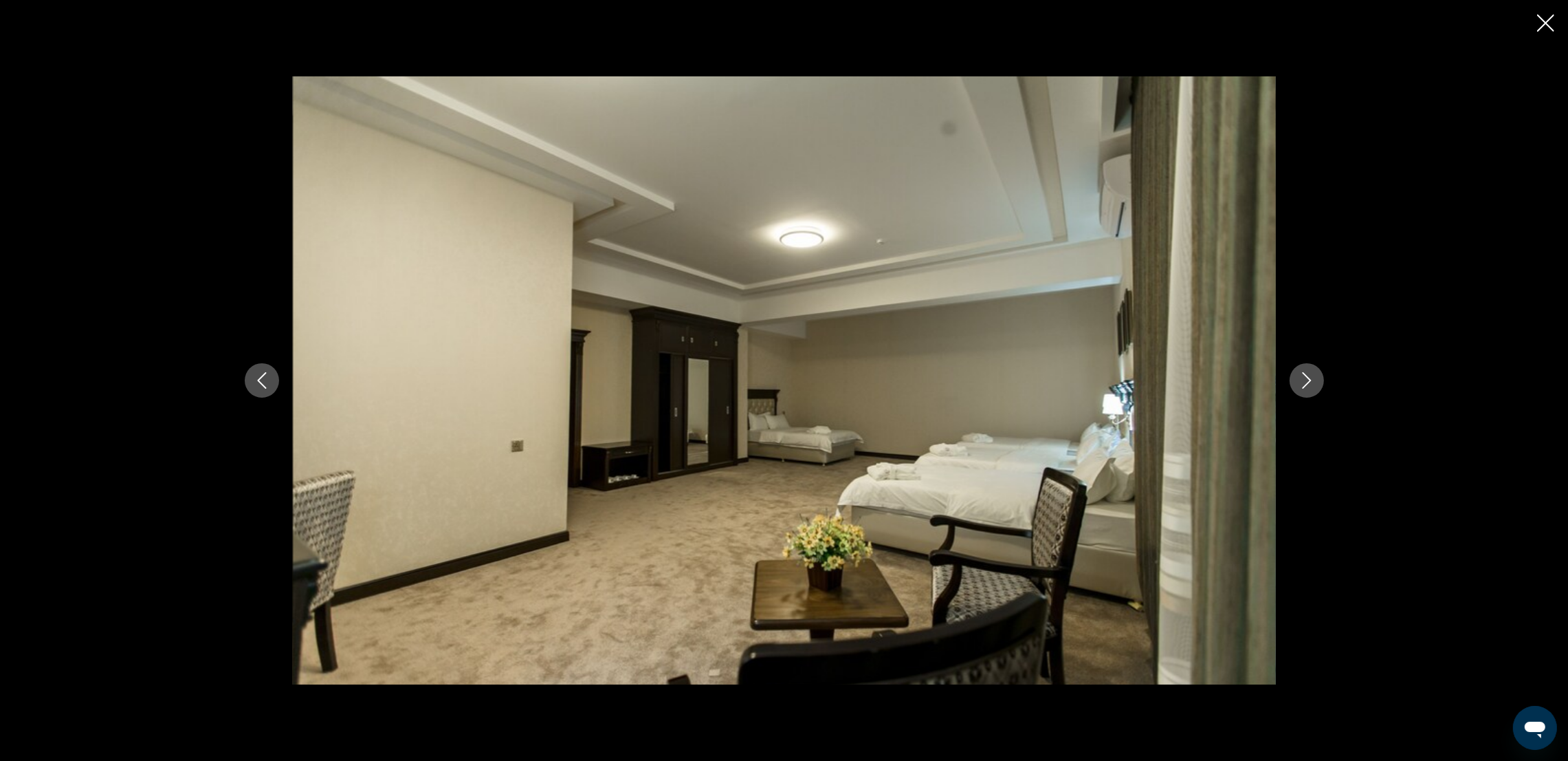
click at [1302, 384] on icon "Next image" at bounding box center [1307, 380] width 17 height 17
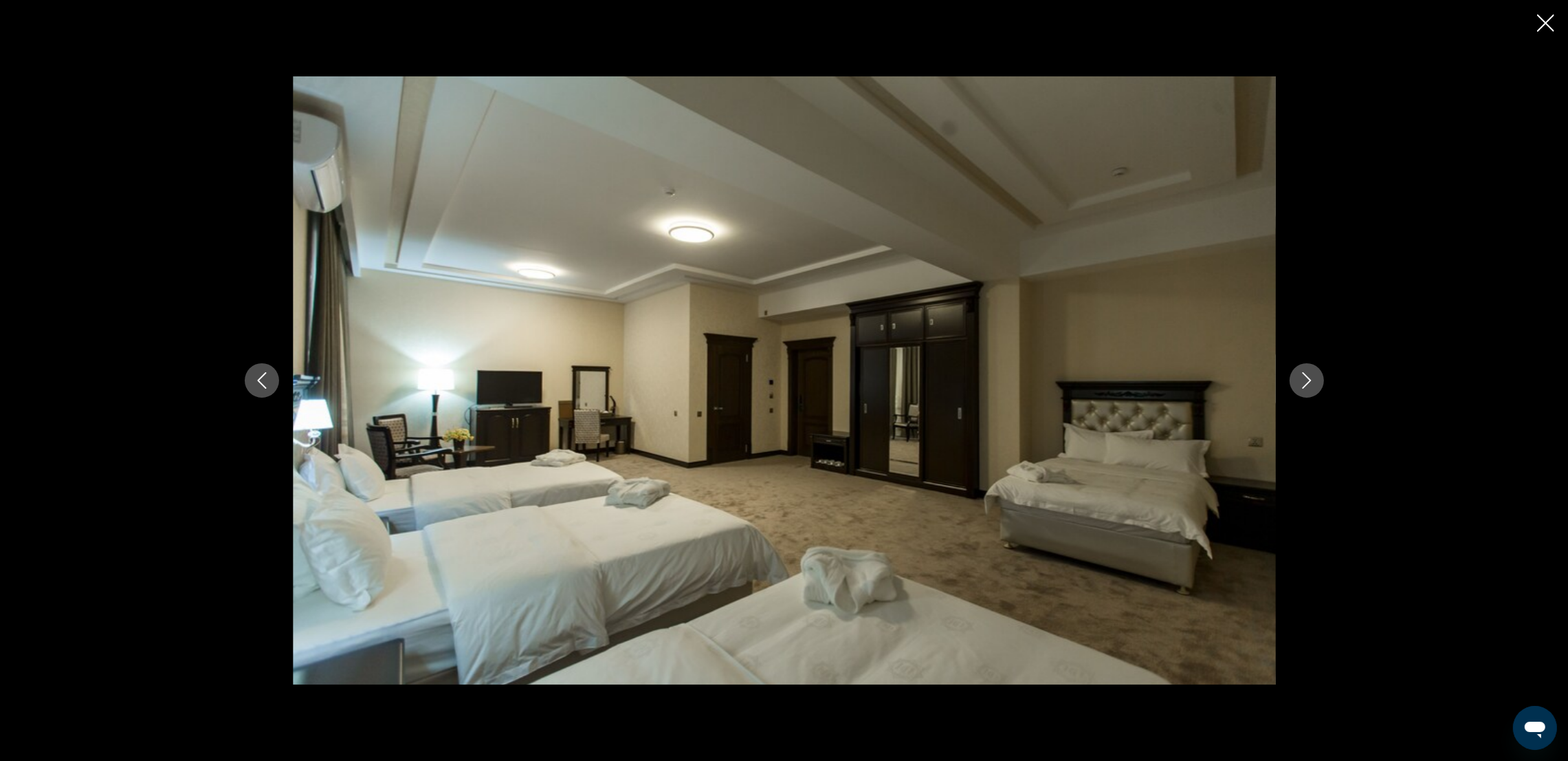
click at [1302, 384] on icon "Next image" at bounding box center [1307, 380] width 17 height 17
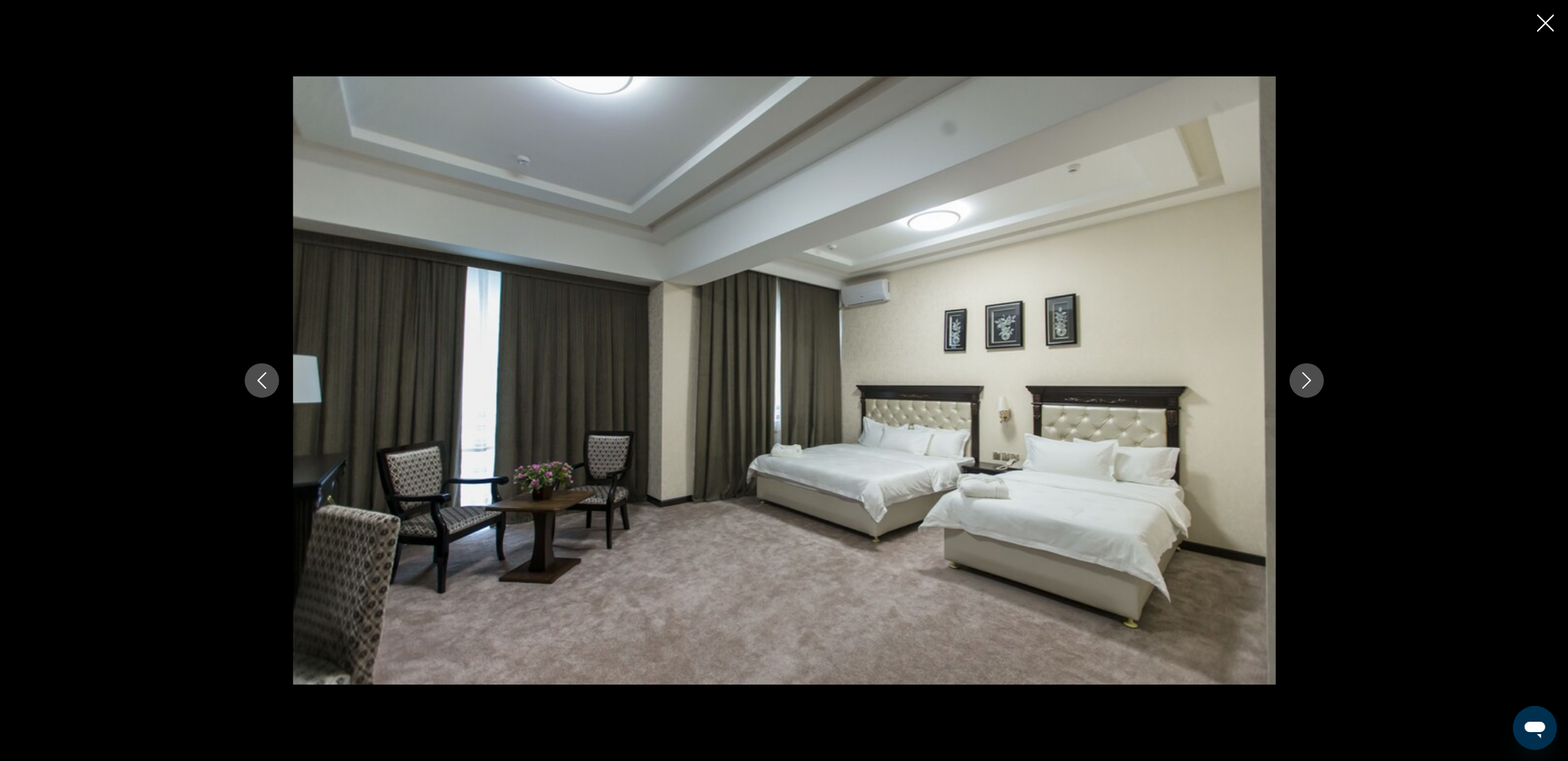
click at [1302, 384] on icon "Next image" at bounding box center [1307, 380] width 17 height 17
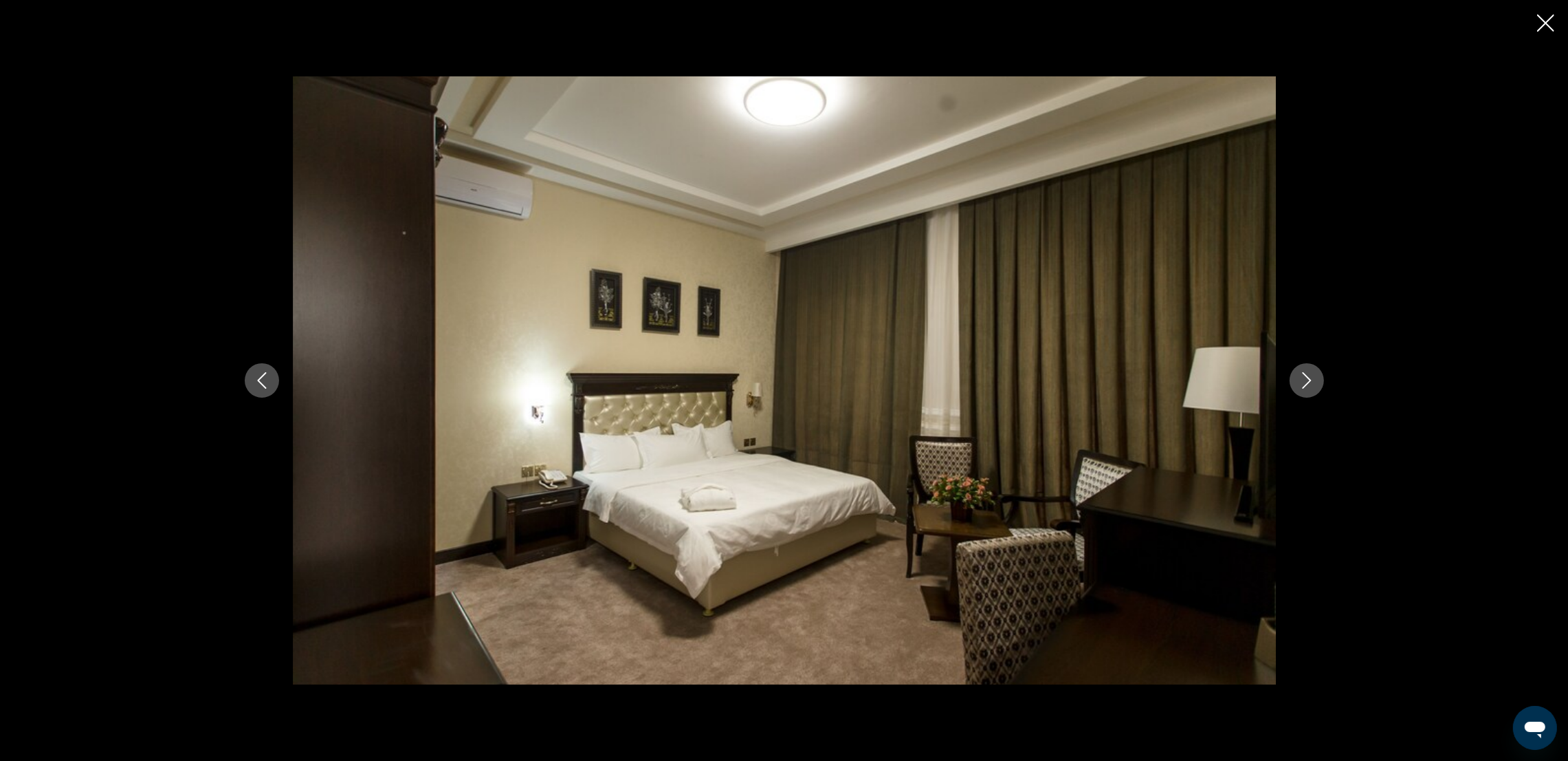
click at [1302, 384] on icon "Next image" at bounding box center [1307, 380] width 17 height 17
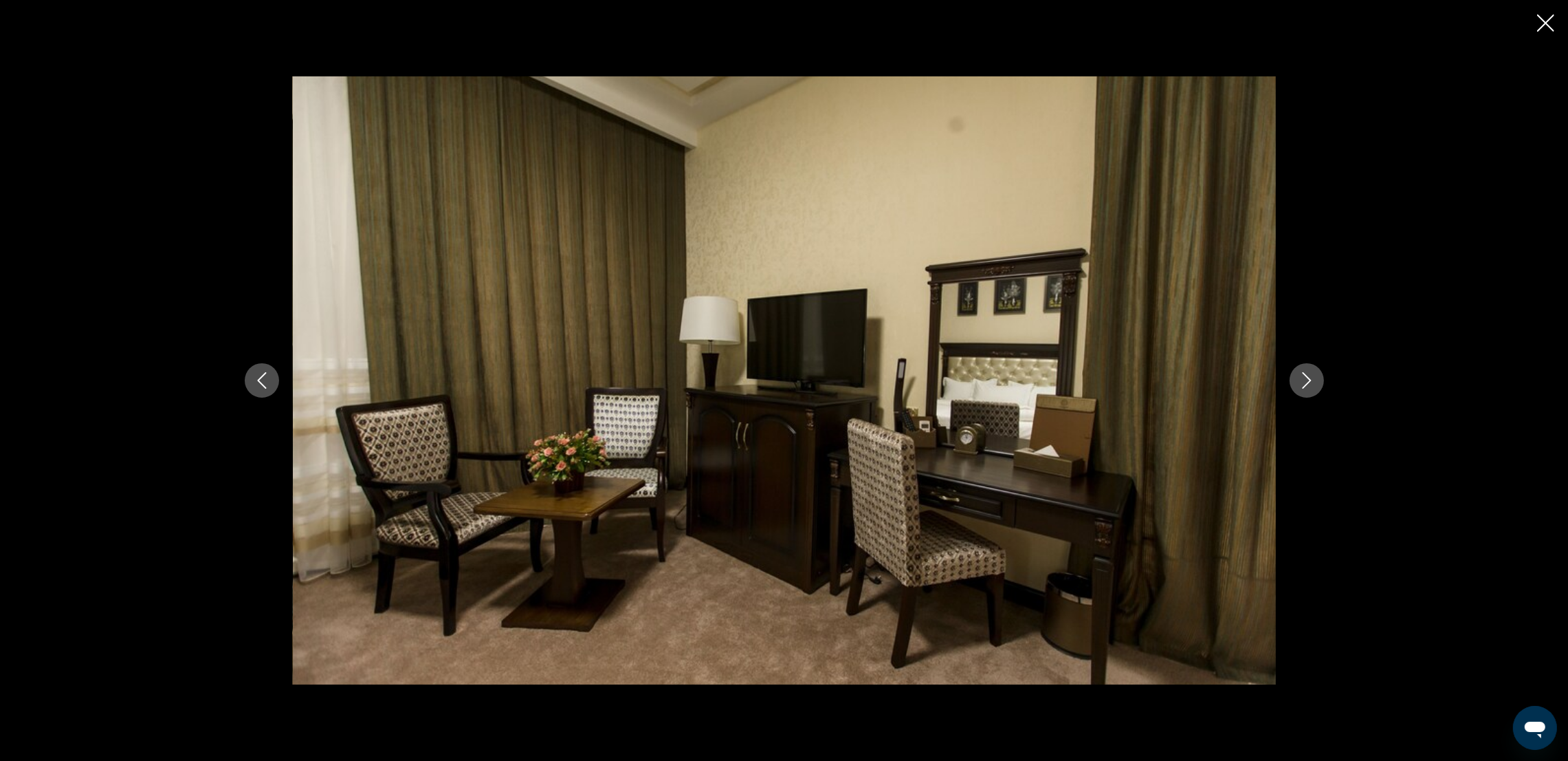
click at [1302, 384] on icon "Next image" at bounding box center [1307, 380] width 17 height 17
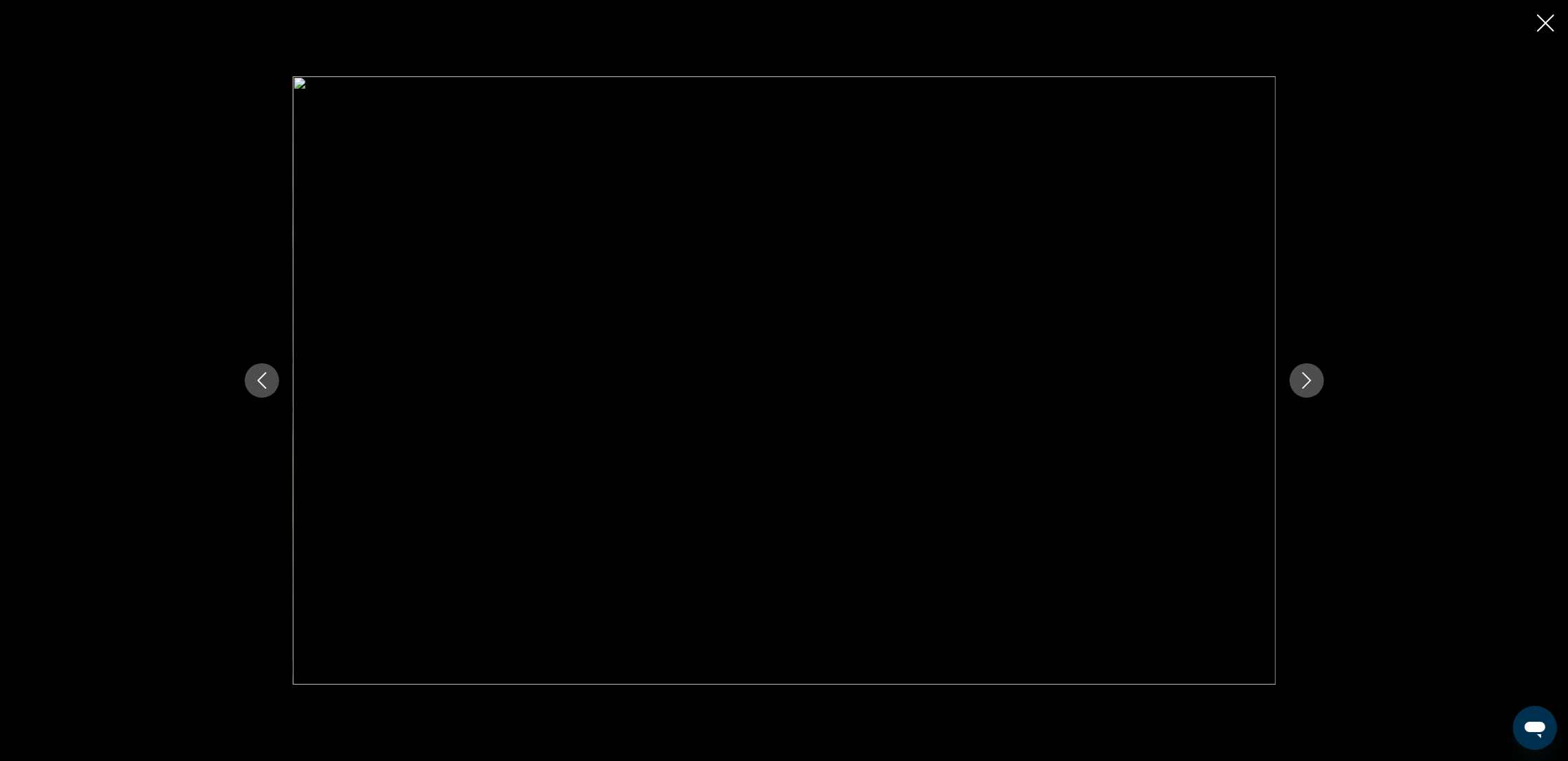
click at [1302, 384] on icon "Next image" at bounding box center [1307, 380] width 17 height 17
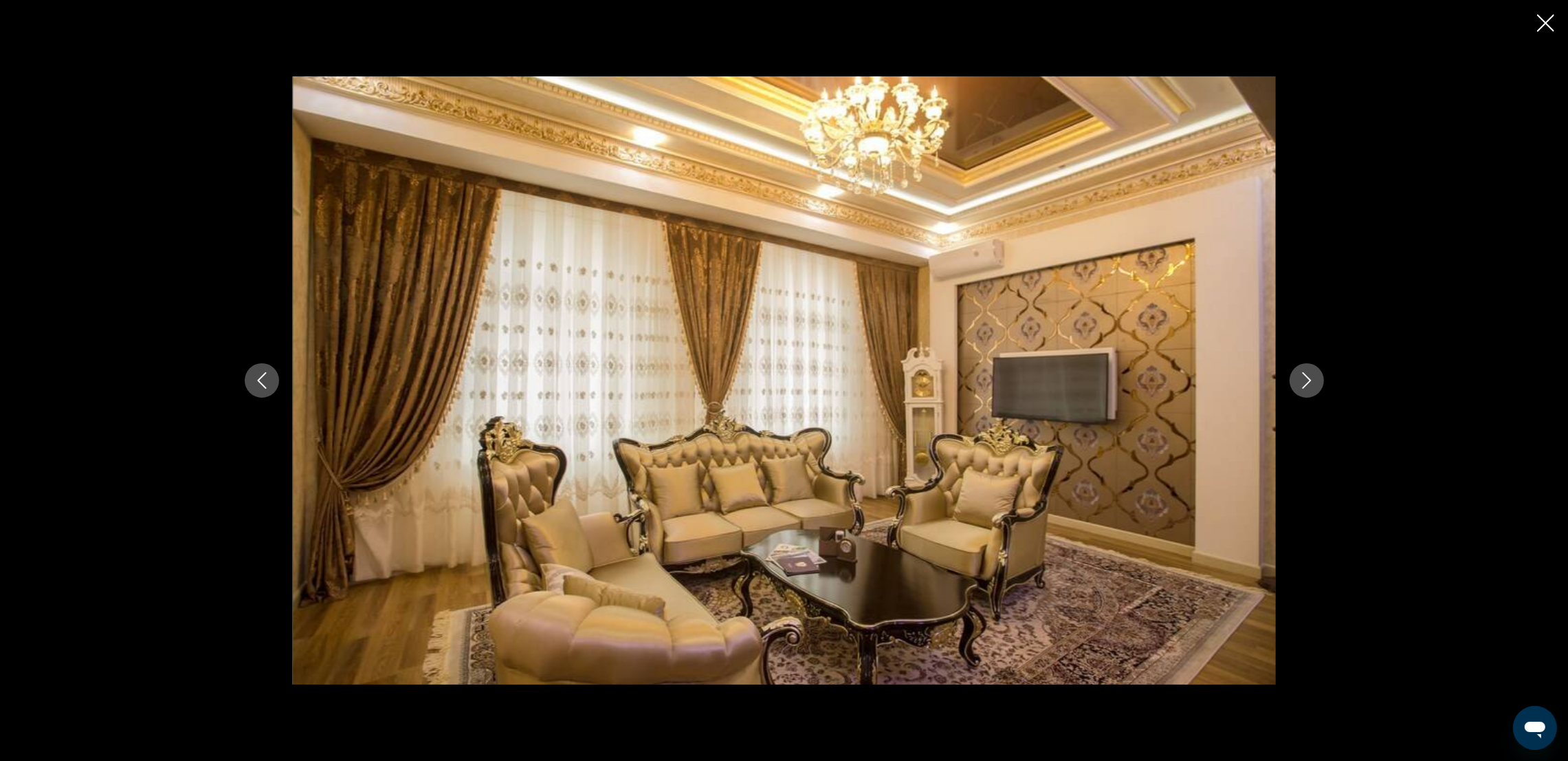
click at [1302, 384] on icon "Next image" at bounding box center [1307, 380] width 17 height 17
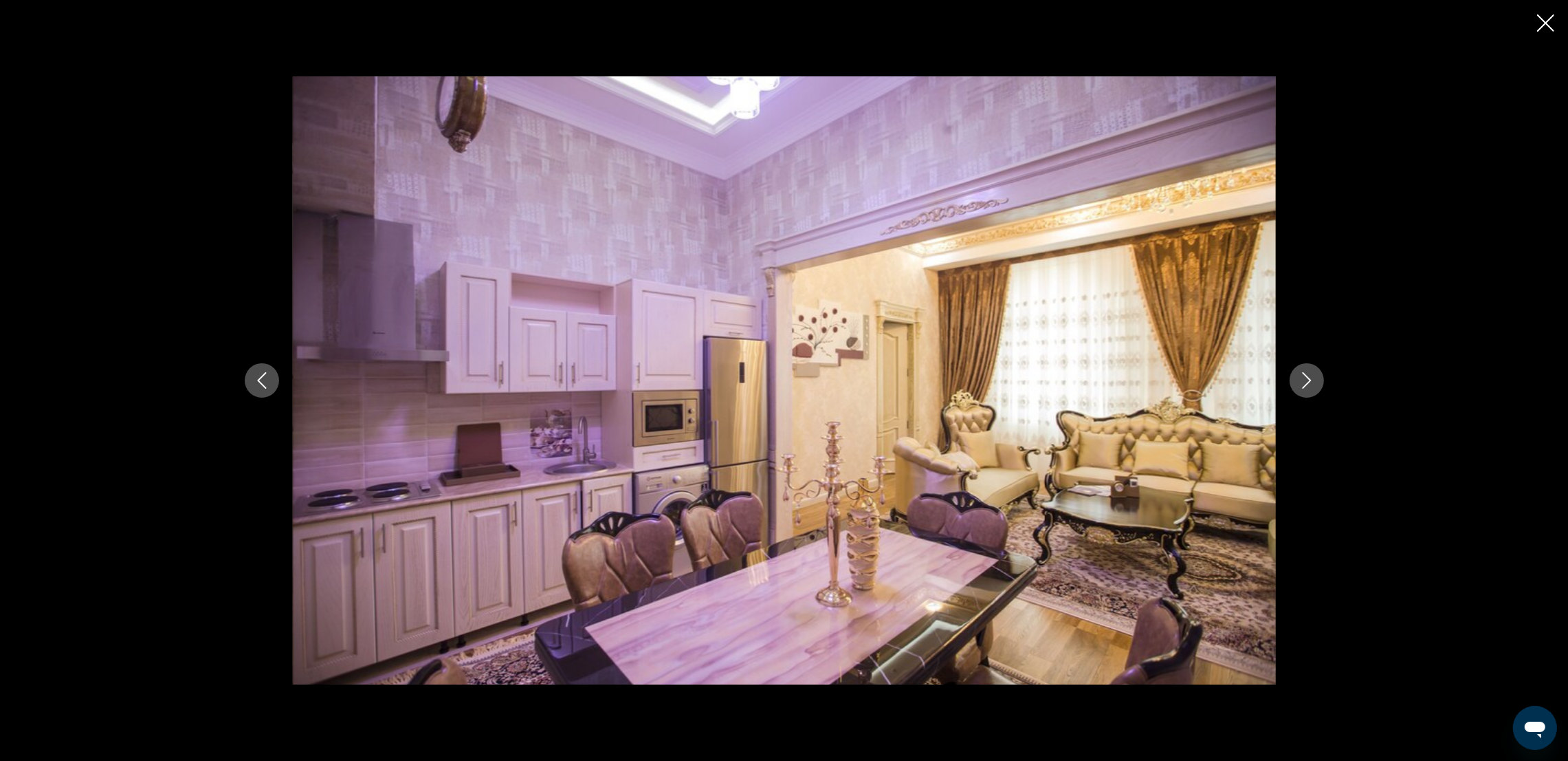
click at [1302, 384] on icon "Next image" at bounding box center [1307, 380] width 17 height 17
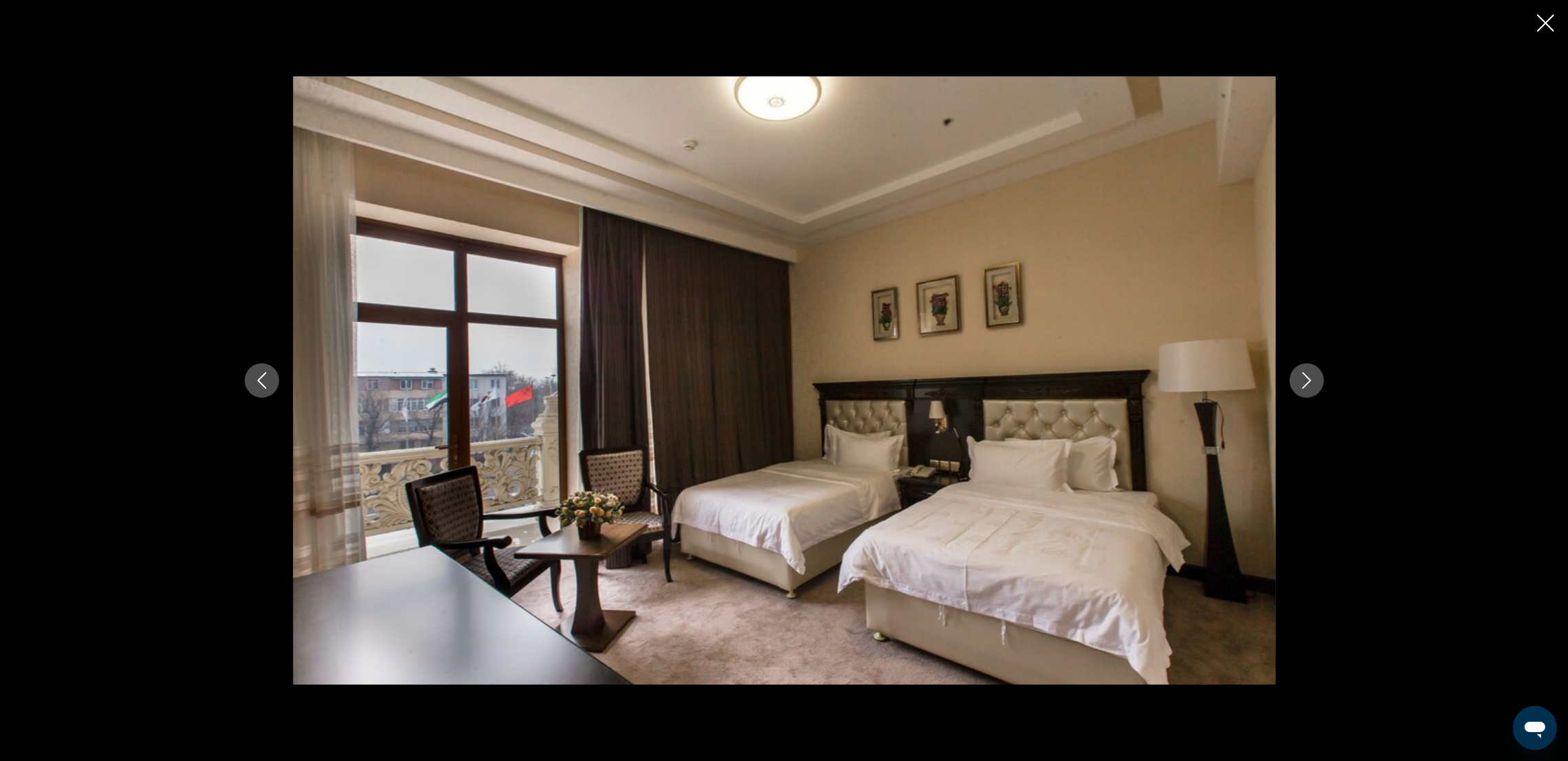
click at [1302, 384] on icon "Next image" at bounding box center [1307, 380] width 17 height 17
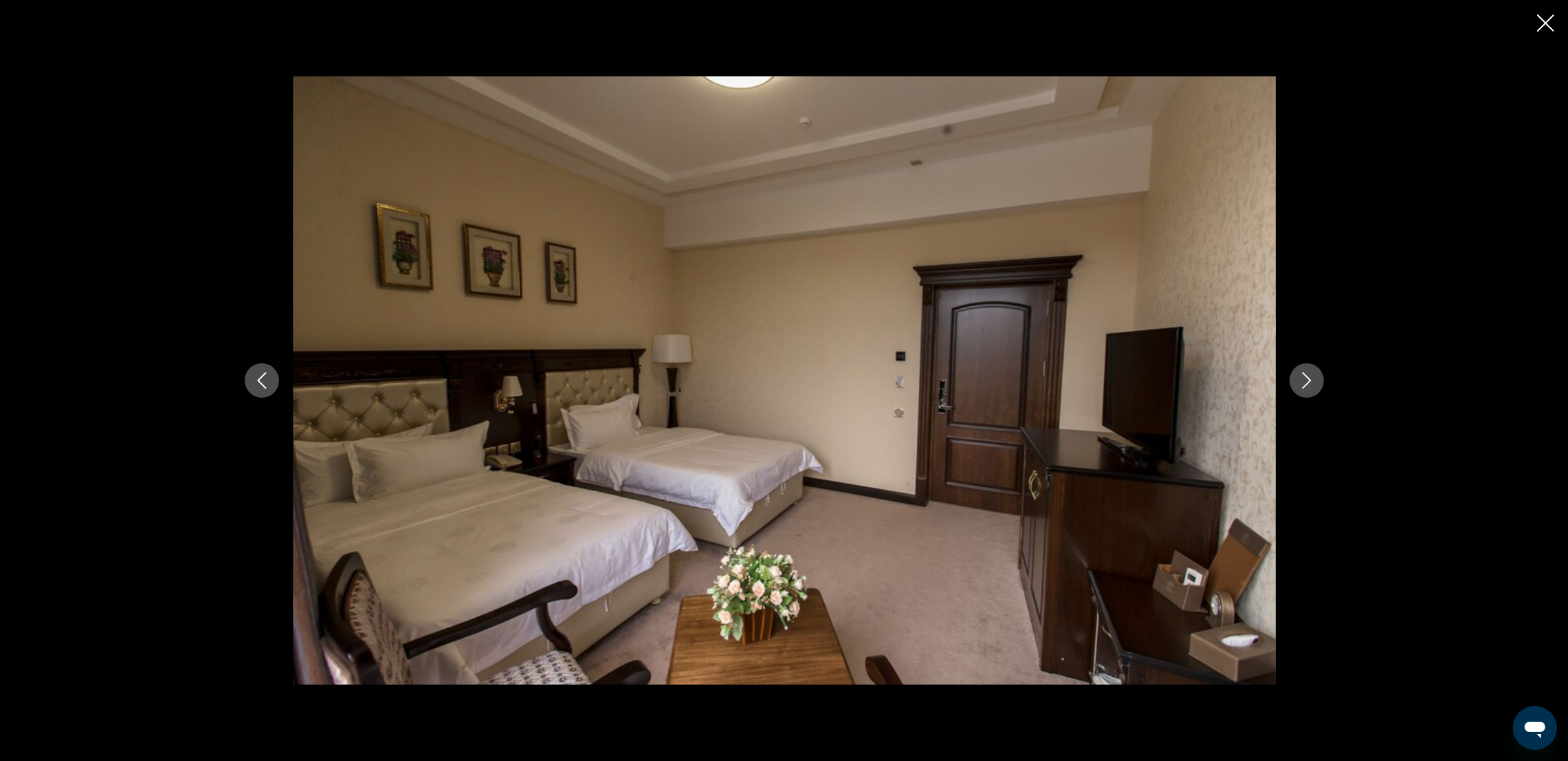
click at [1302, 384] on icon "Next image" at bounding box center [1307, 380] width 17 height 17
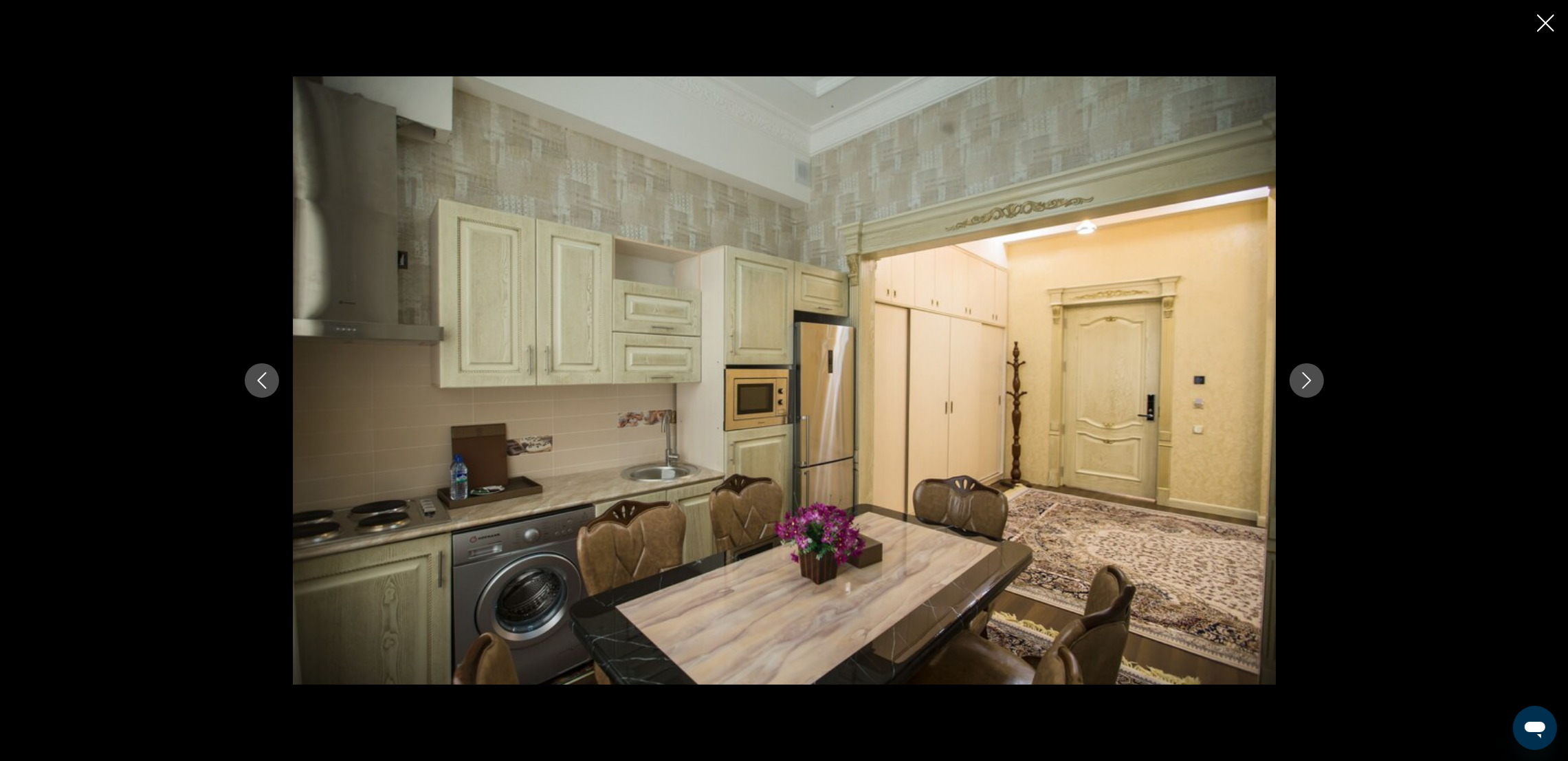
click at [1302, 384] on icon "Next image" at bounding box center [1307, 380] width 17 height 17
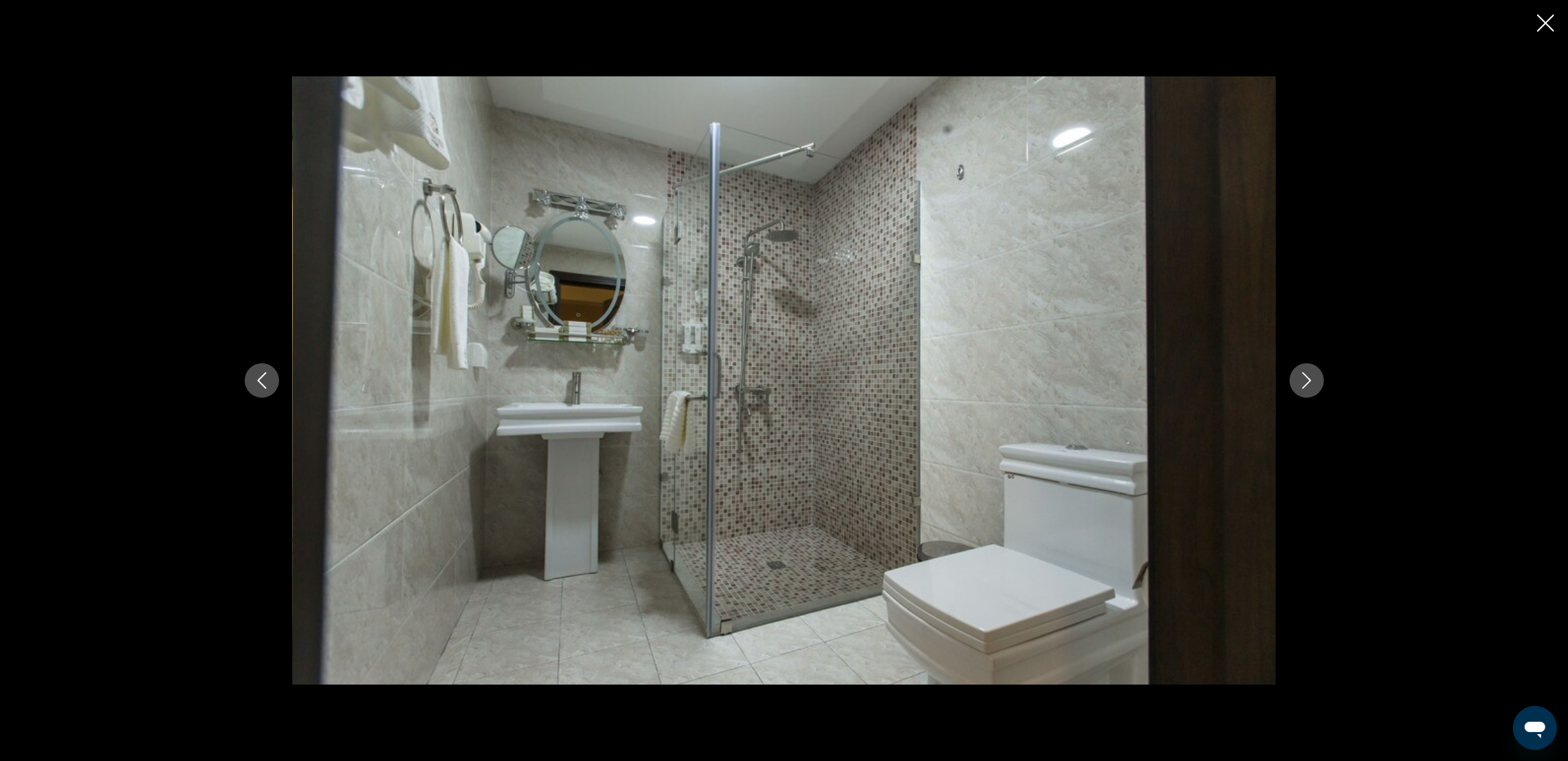
click at [1302, 384] on icon "Next image" at bounding box center [1307, 380] width 17 height 17
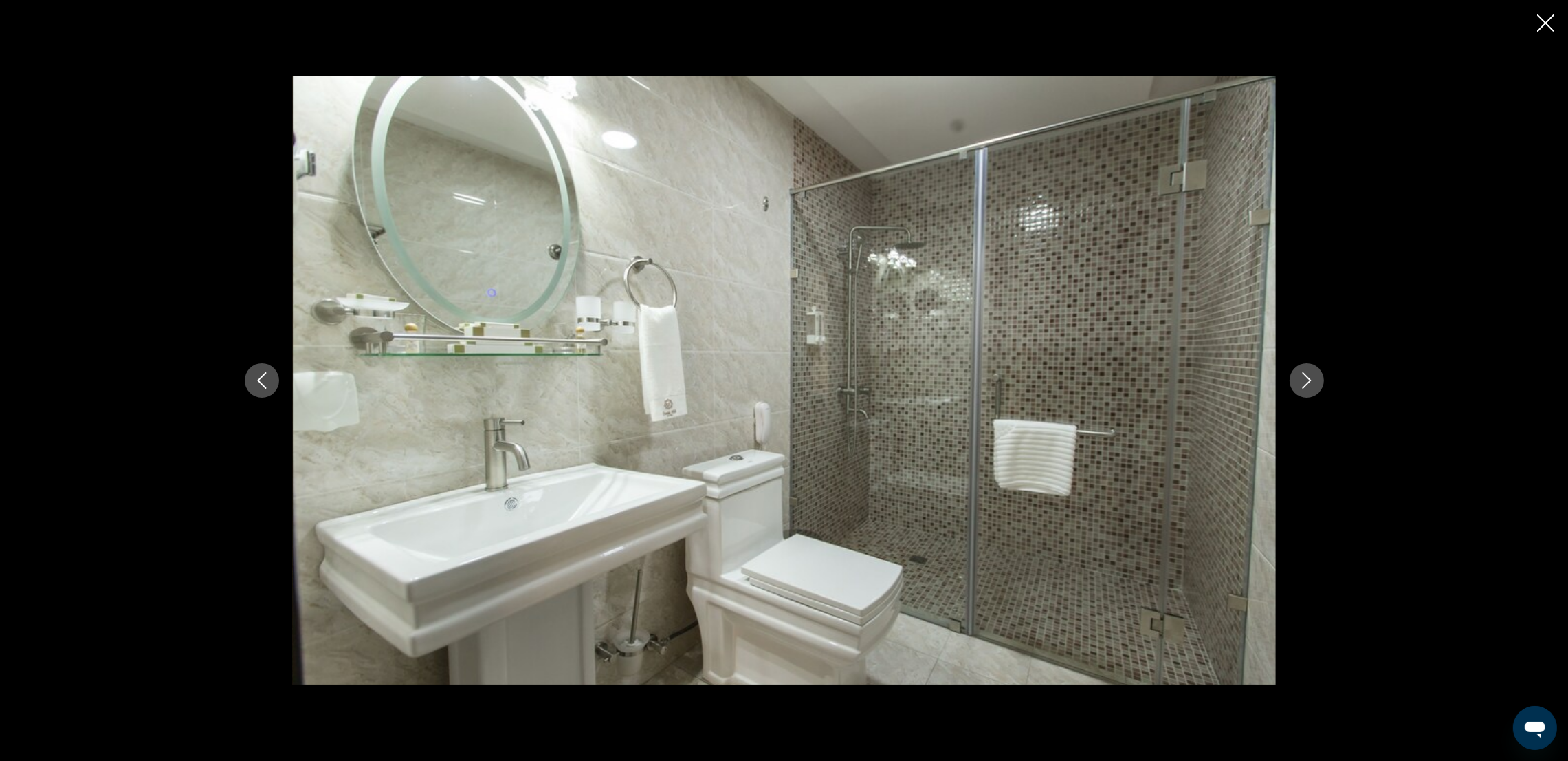
click at [1302, 384] on icon "Next image" at bounding box center [1307, 380] width 17 height 17
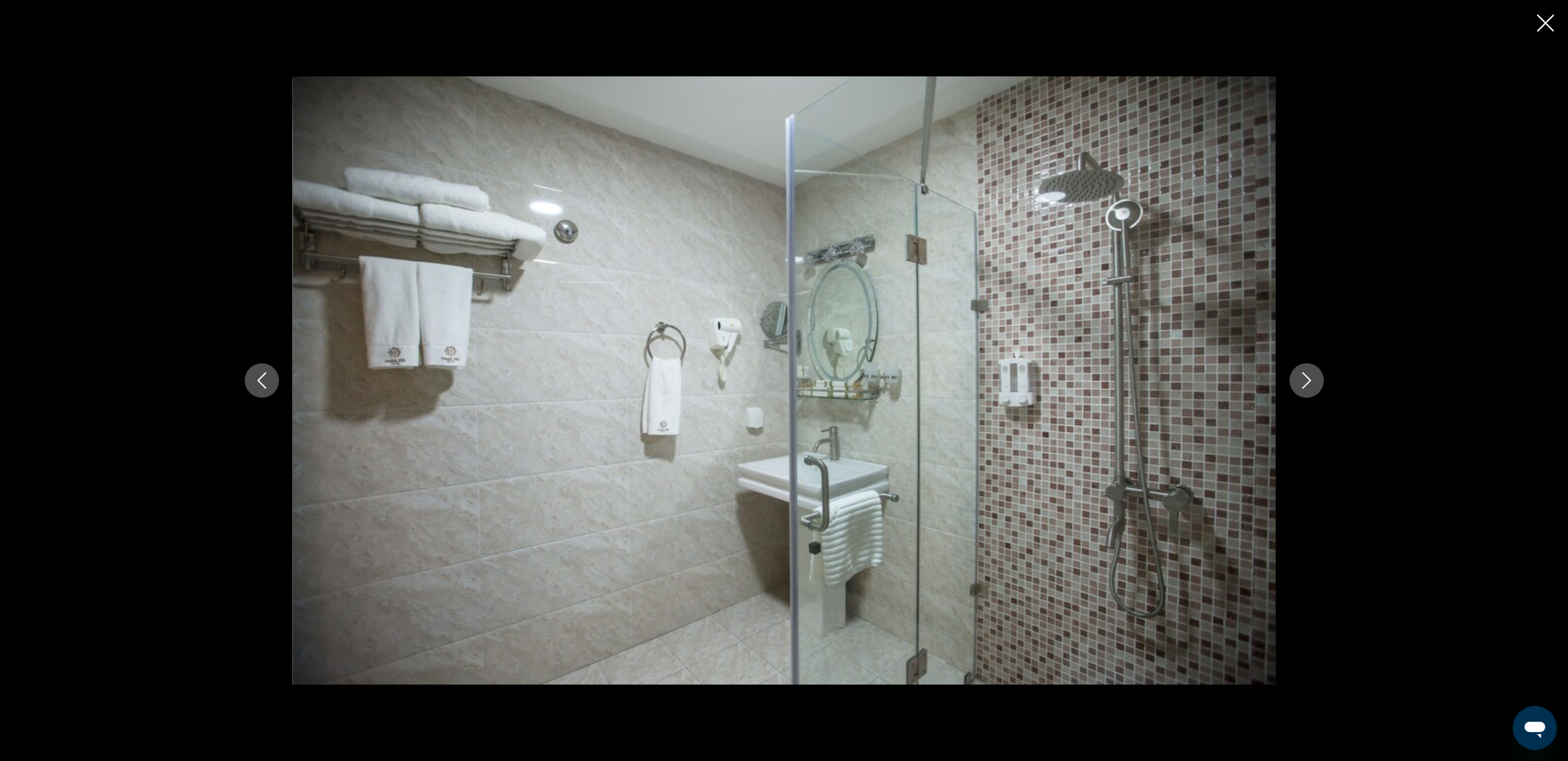
click at [1302, 384] on icon "Next image" at bounding box center [1307, 380] width 17 height 17
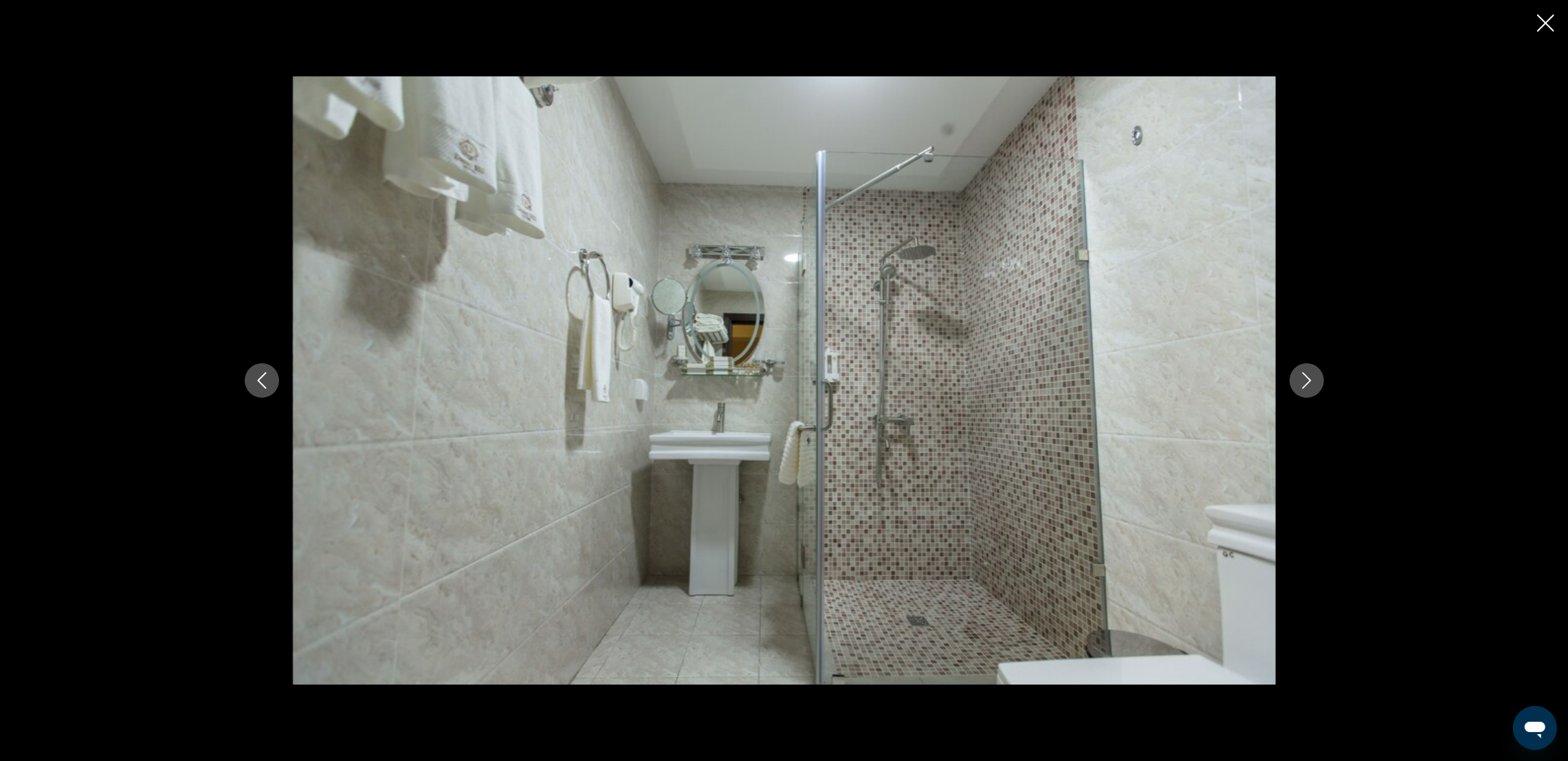
click at [1302, 384] on icon "Next image" at bounding box center [1307, 380] width 17 height 17
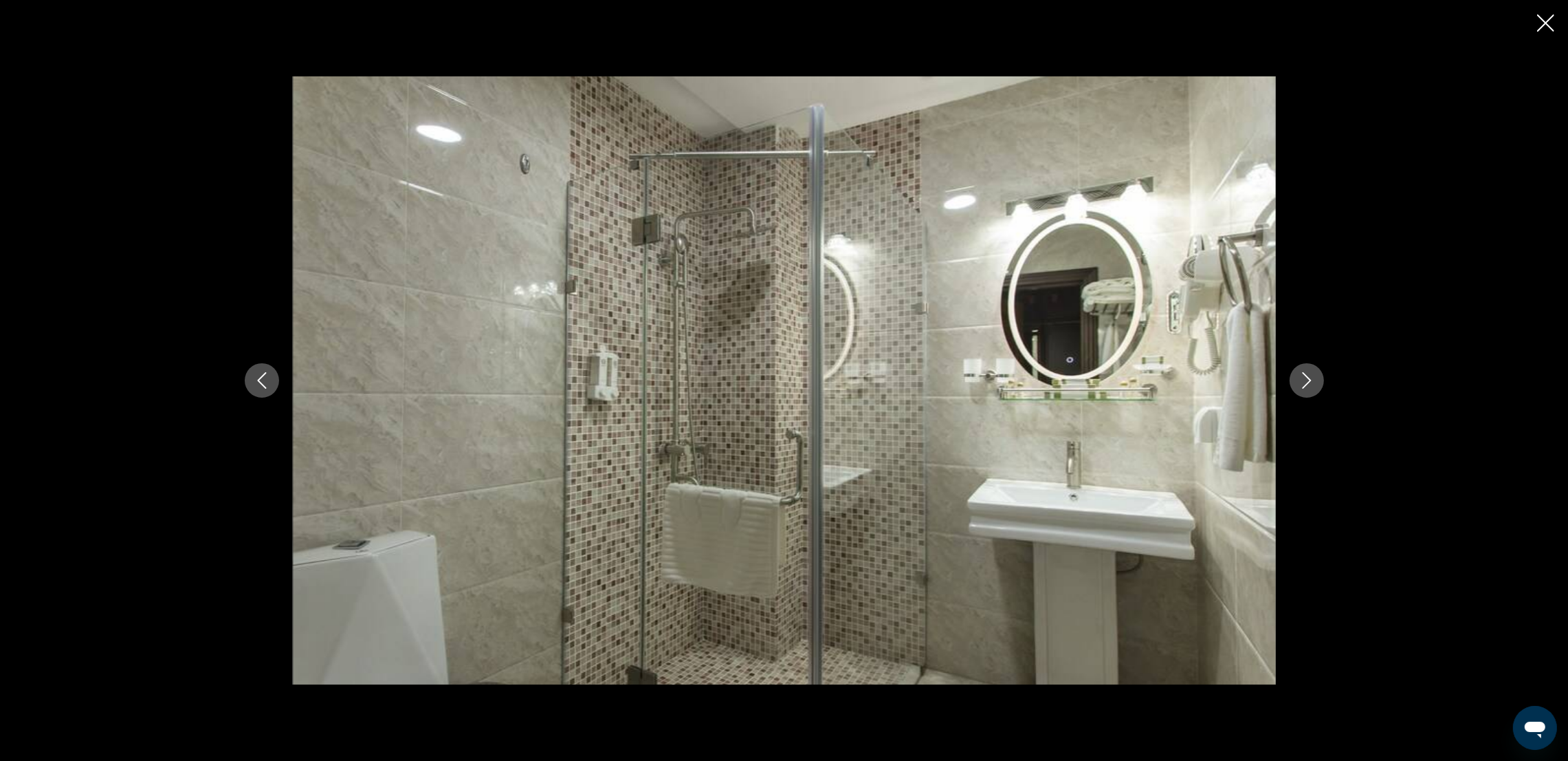
click at [1302, 384] on icon "Next image" at bounding box center [1307, 380] width 17 height 17
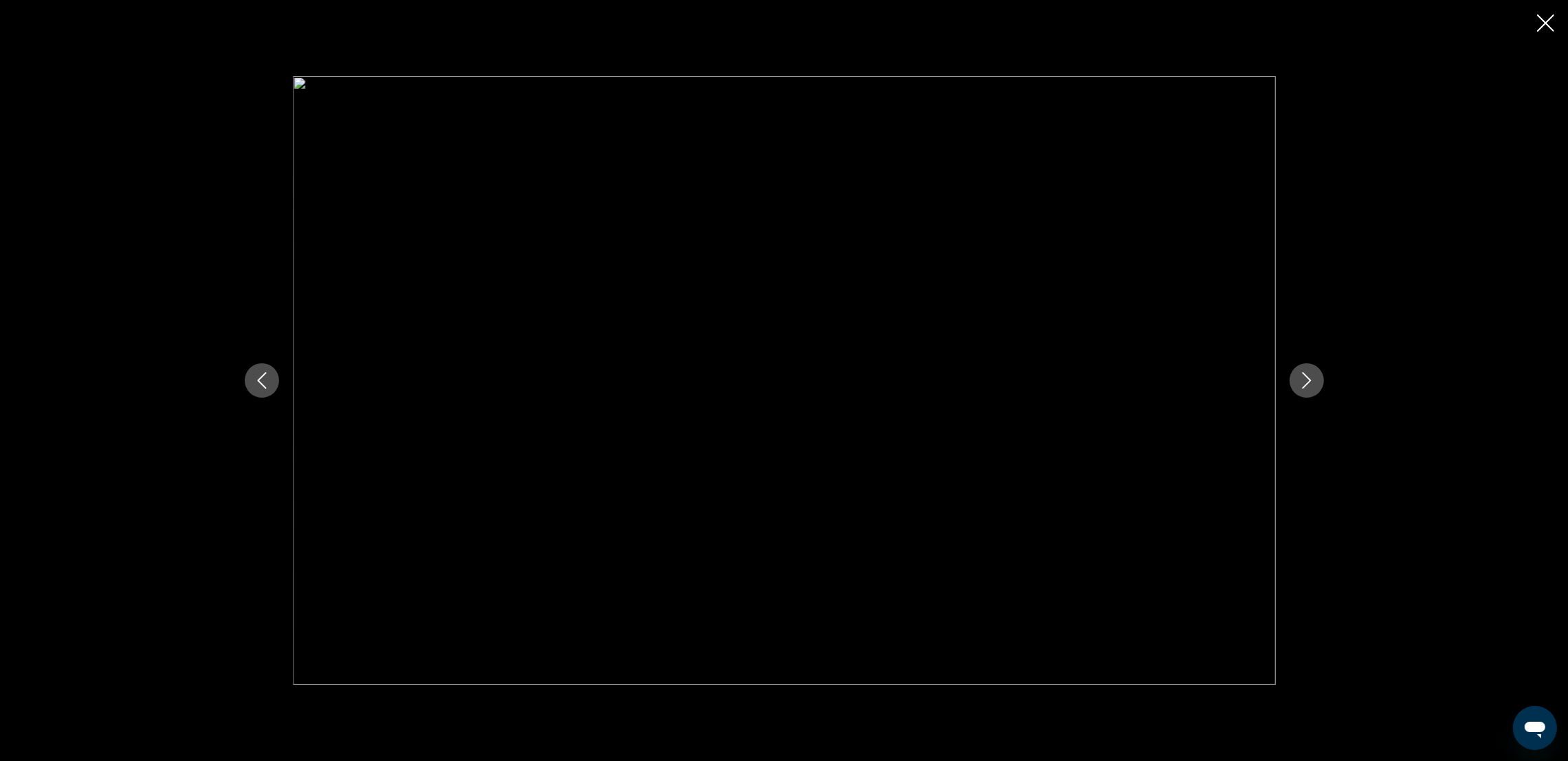
click at [1302, 384] on icon "Next image" at bounding box center [1307, 380] width 17 height 17
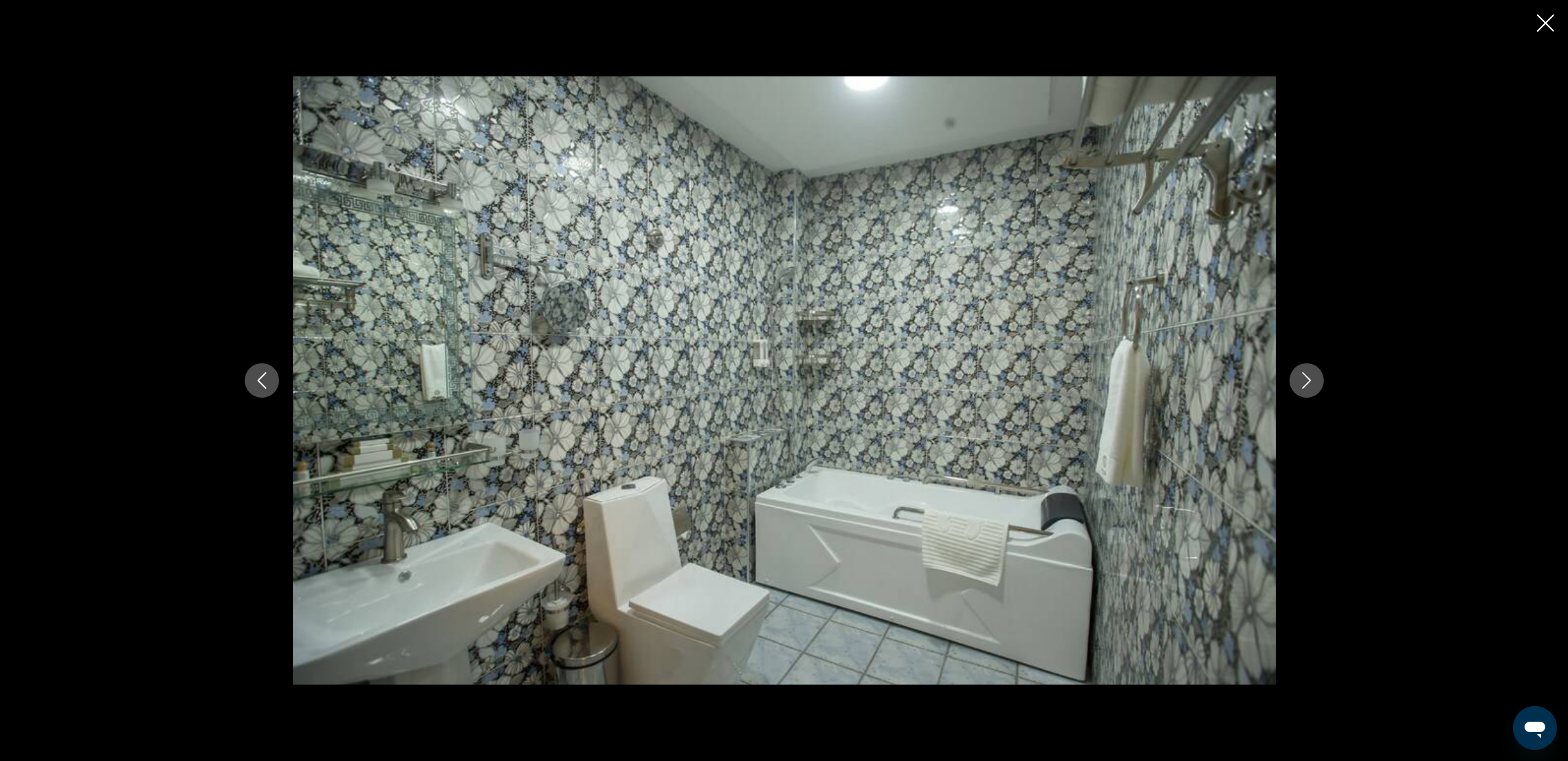
click at [1302, 384] on icon "Next image" at bounding box center [1307, 380] width 17 height 17
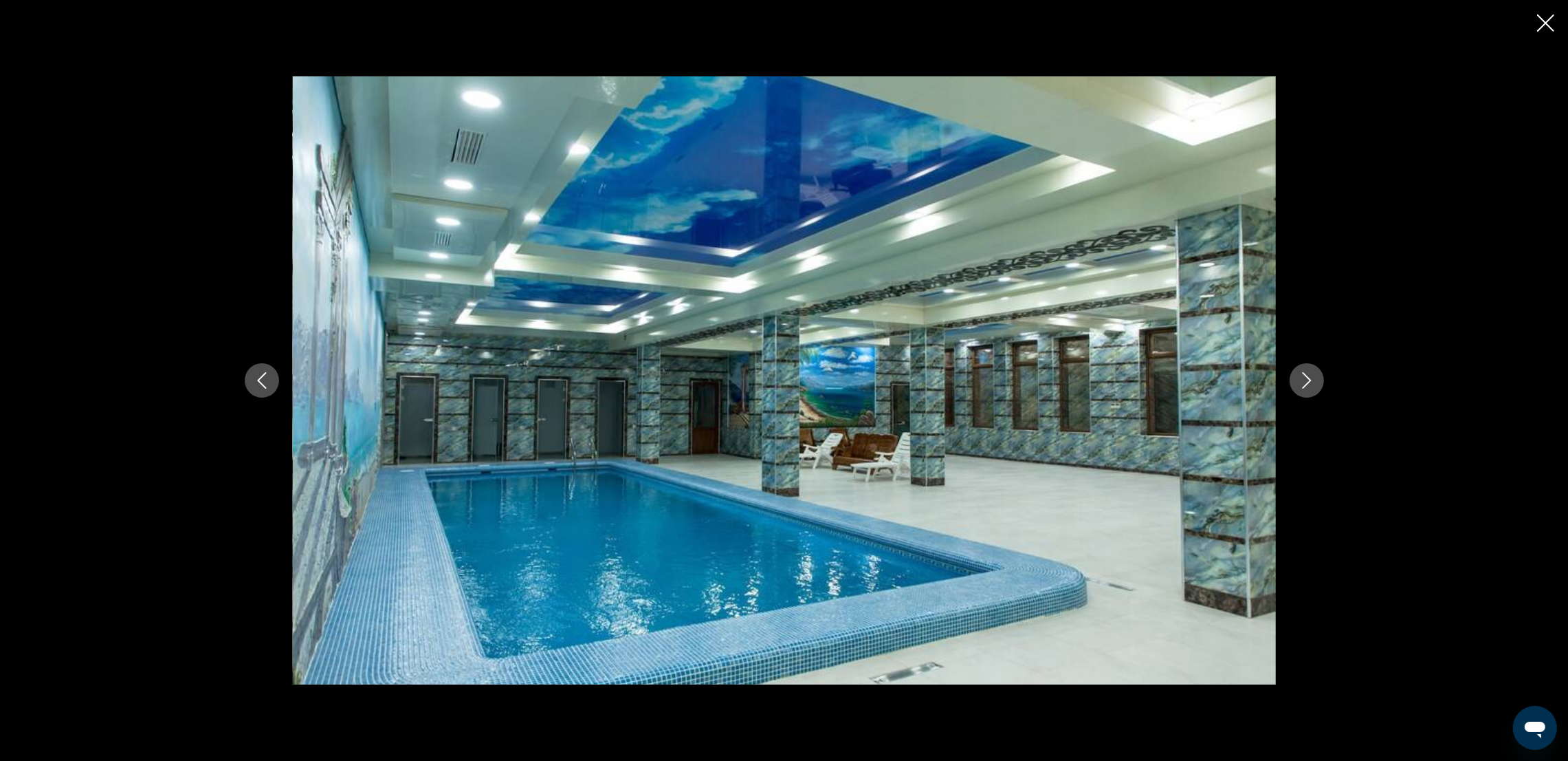
click at [1302, 384] on icon "Next image" at bounding box center [1307, 380] width 17 height 17
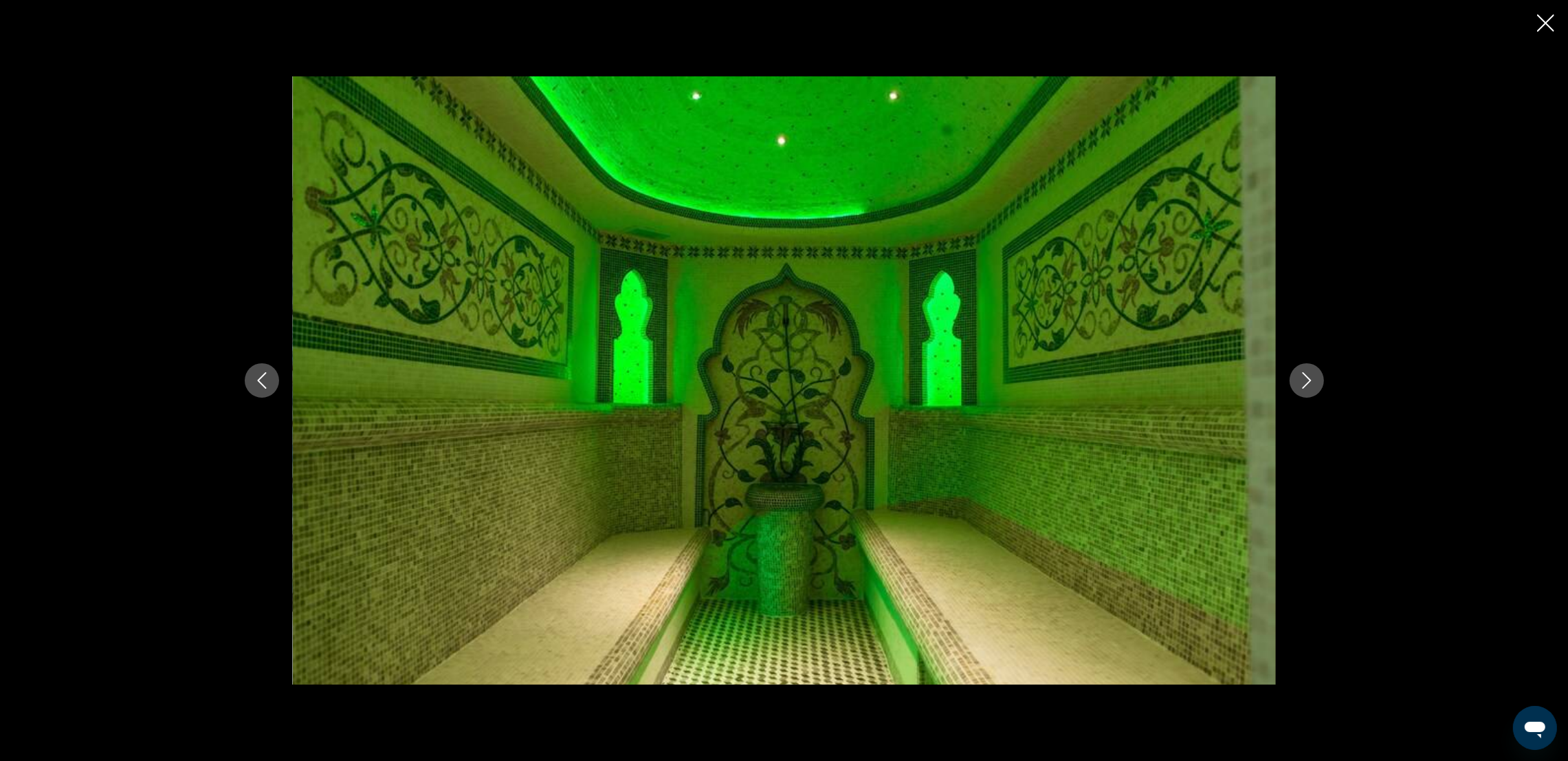
click at [1302, 384] on icon "Next image" at bounding box center [1307, 380] width 17 height 17
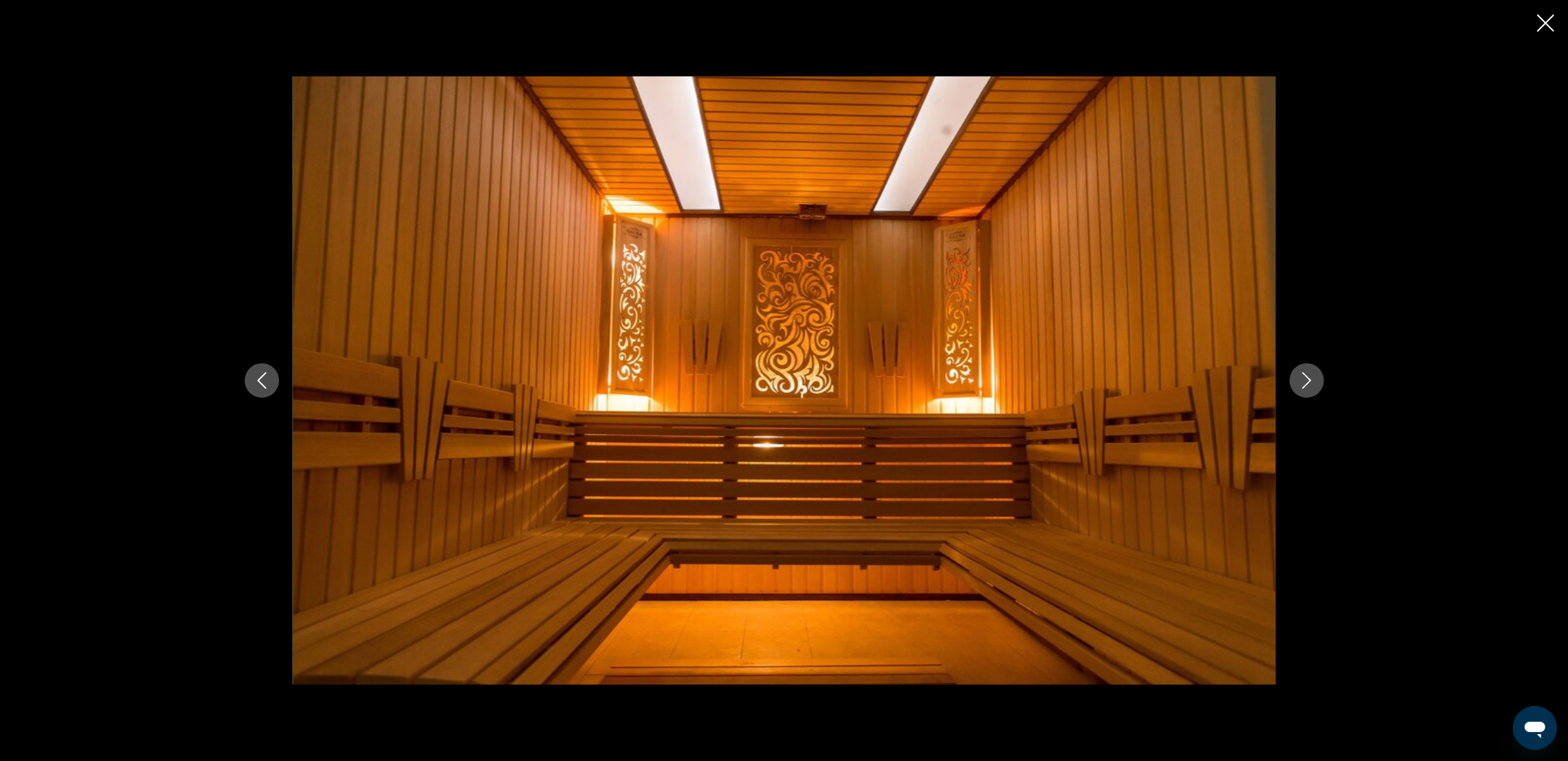
click at [1302, 384] on icon "Next image" at bounding box center [1307, 380] width 17 height 17
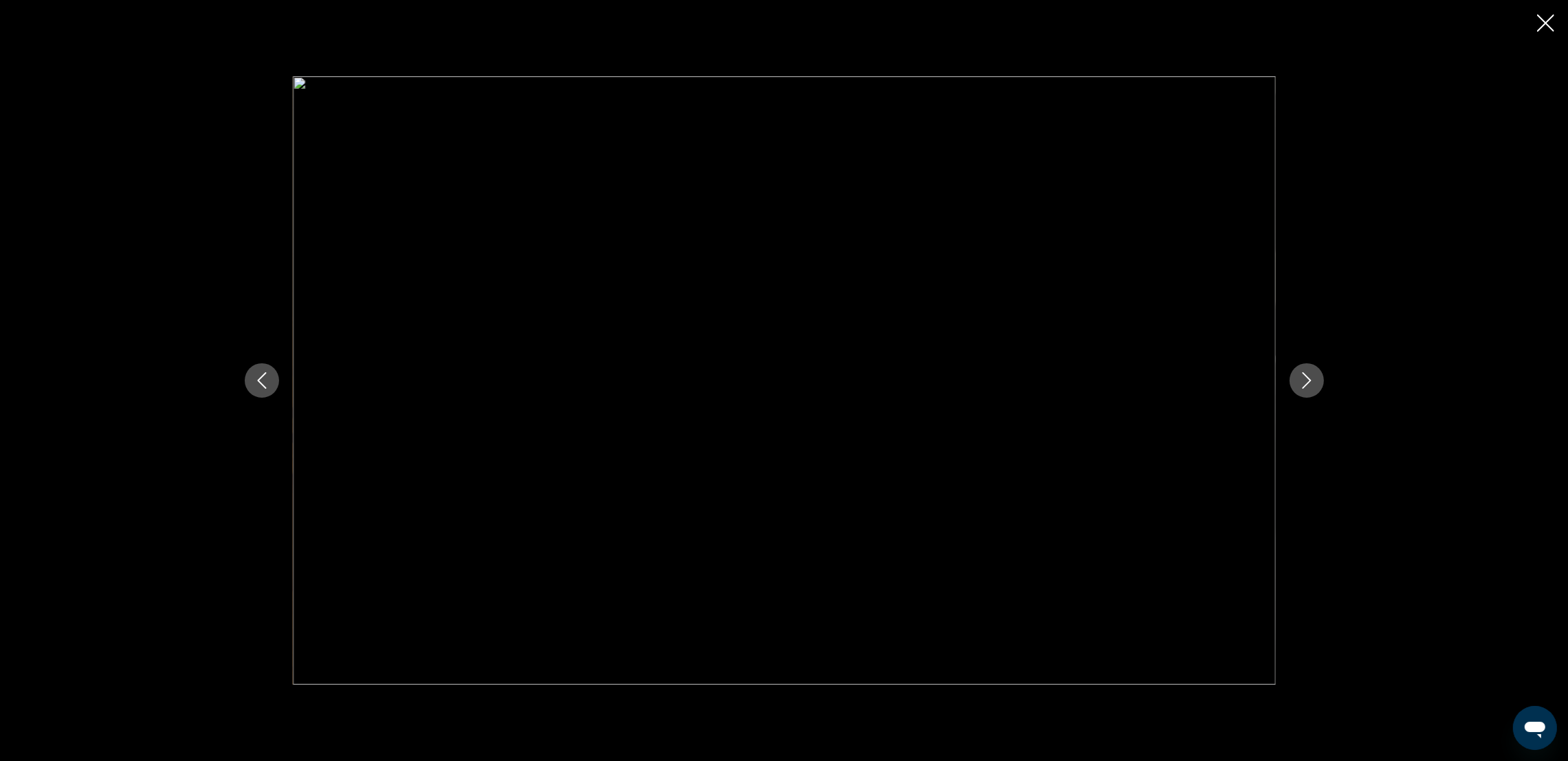
click at [1302, 384] on icon "Next image" at bounding box center [1307, 380] width 17 height 17
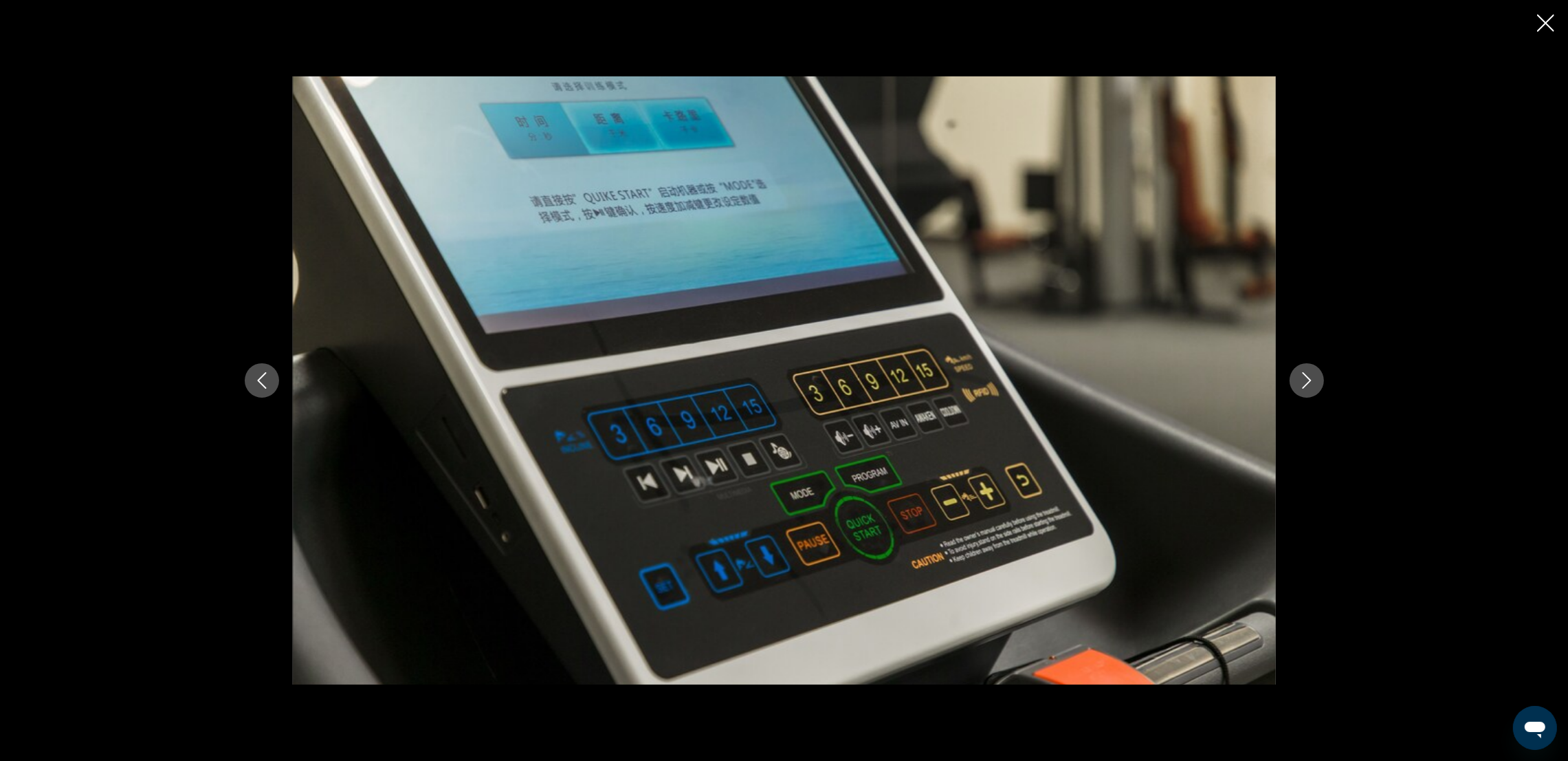
click at [1302, 384] on icon "Next image" at bounding box center [1307, 380] width 17 height 17
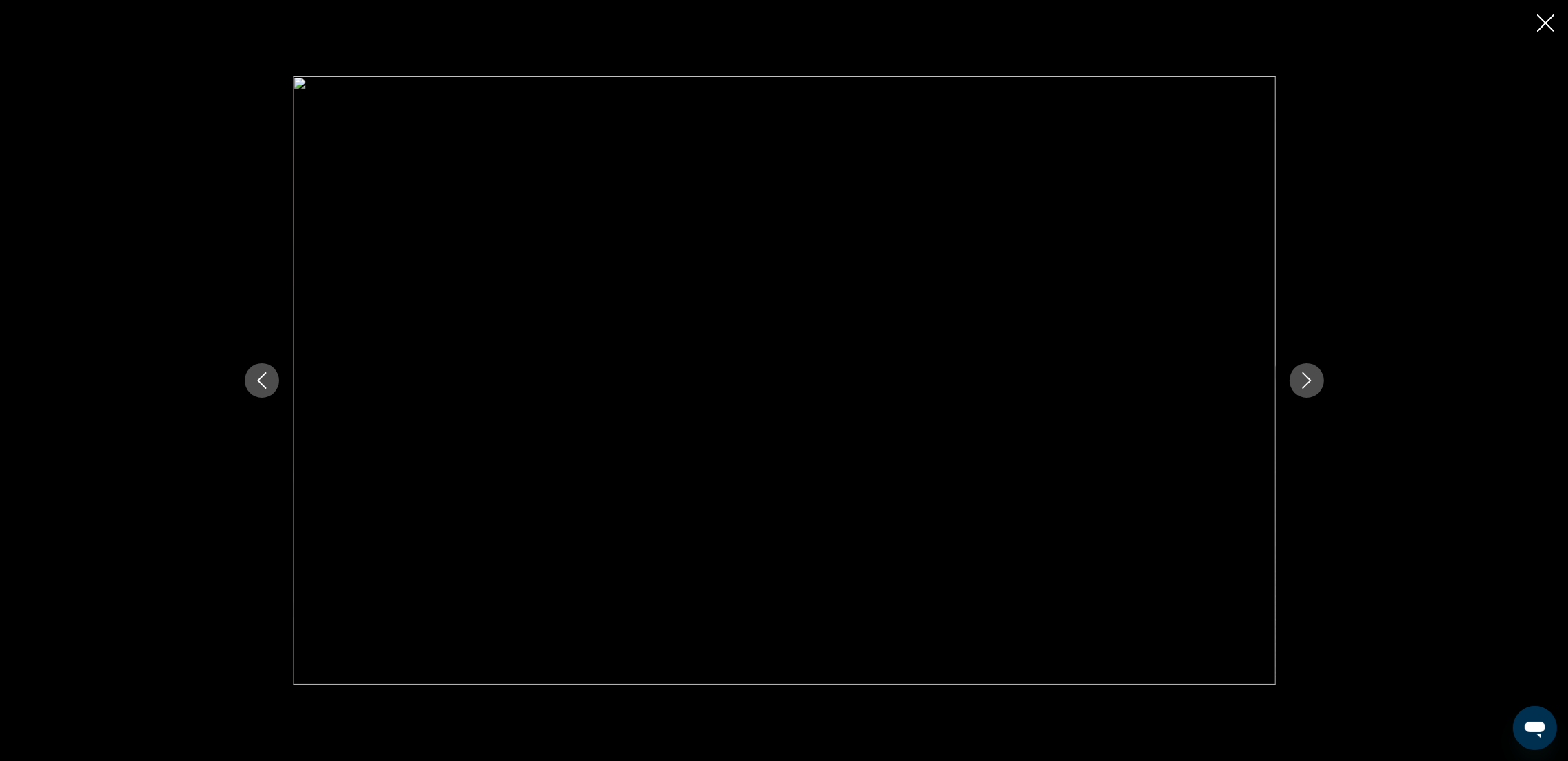
click at [1302, 384] on icon "Next image" at bounding box center [1307, 380] width 17 height 17
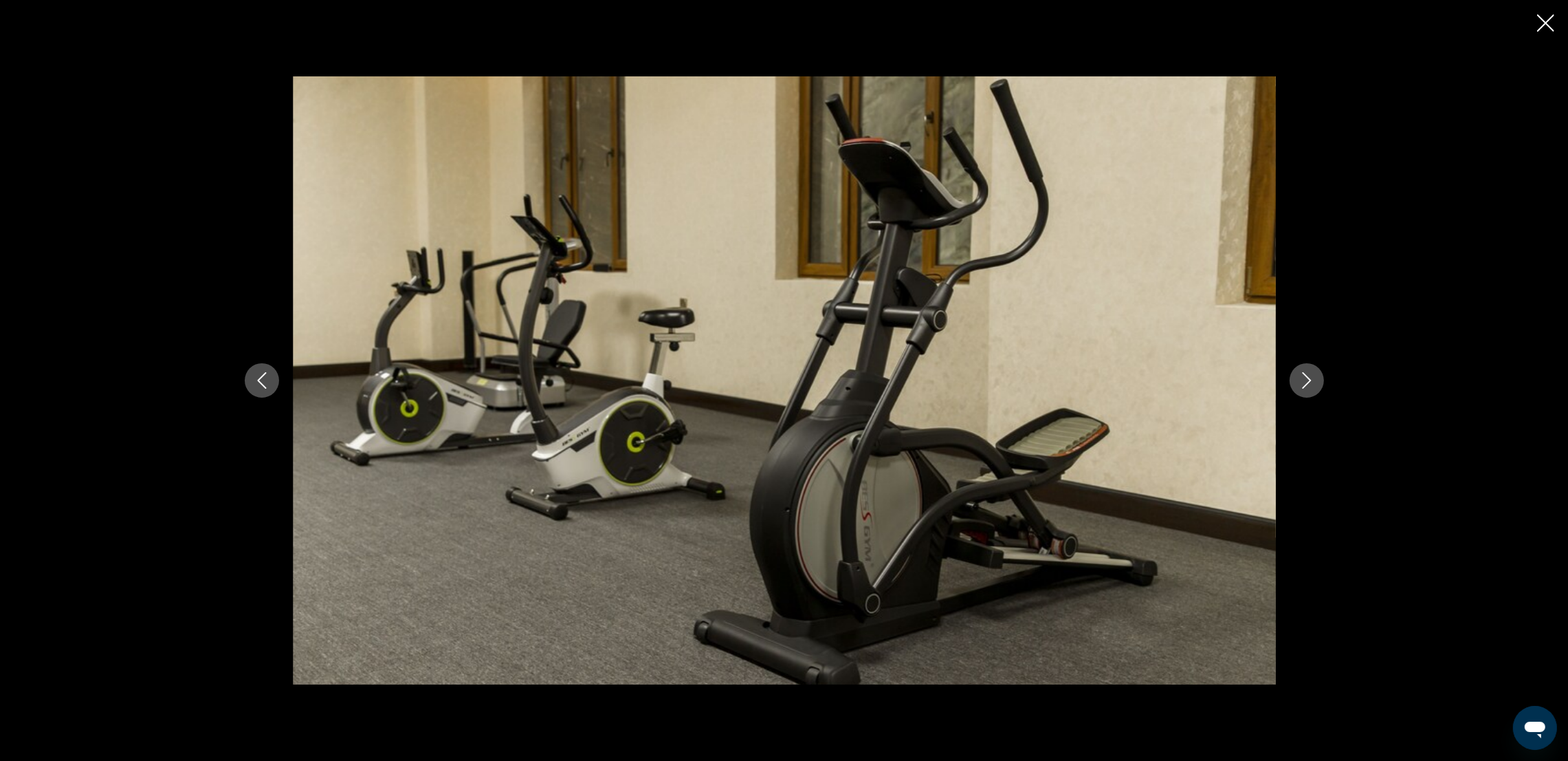
click at [1302, 384] on icon "Next image" at bounding box center [1307, 380] width 17 height 17
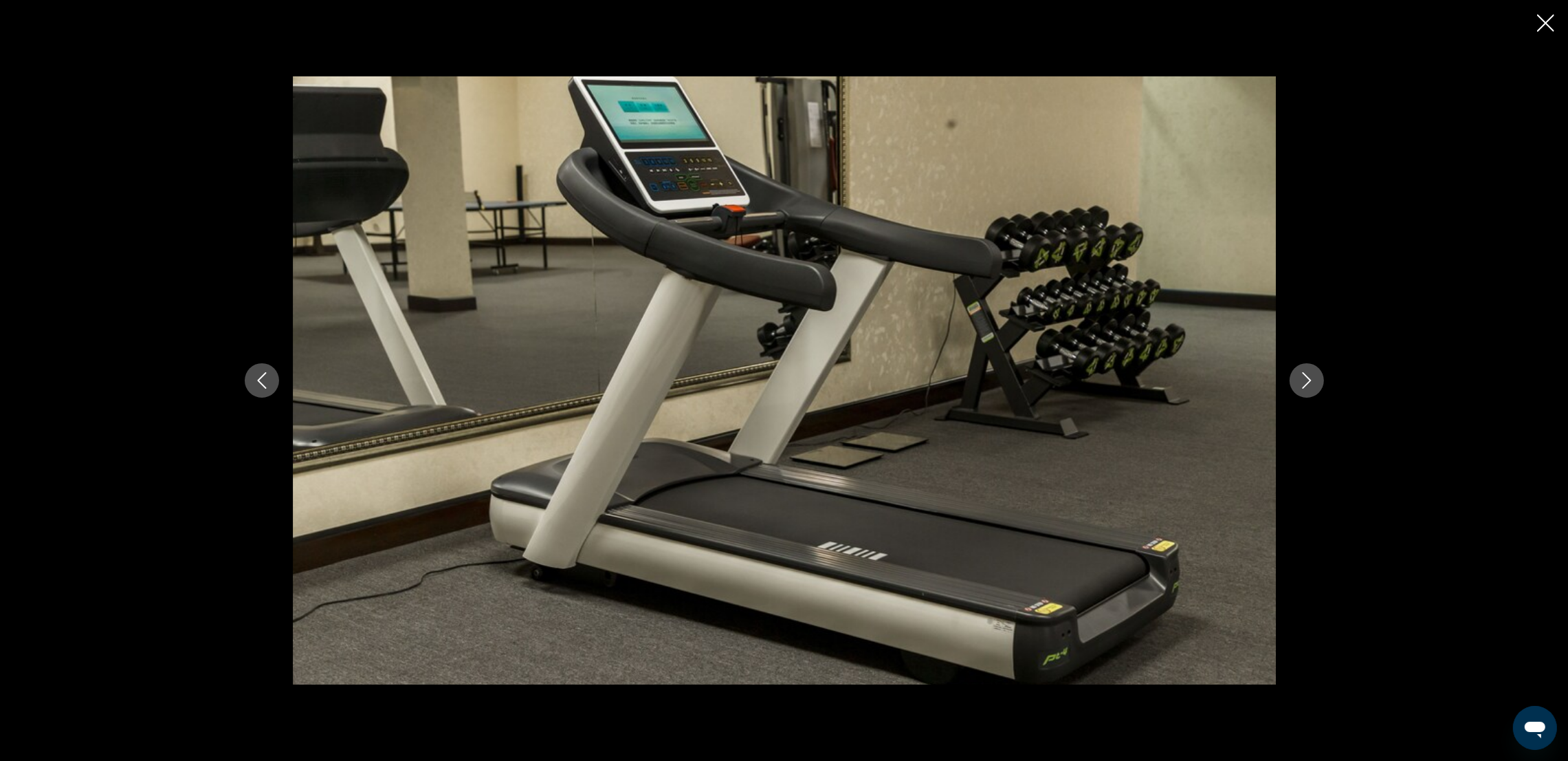
click at [1302, 384] on icon "Next image" at bounding box center [1307, 380] width 17 height 17
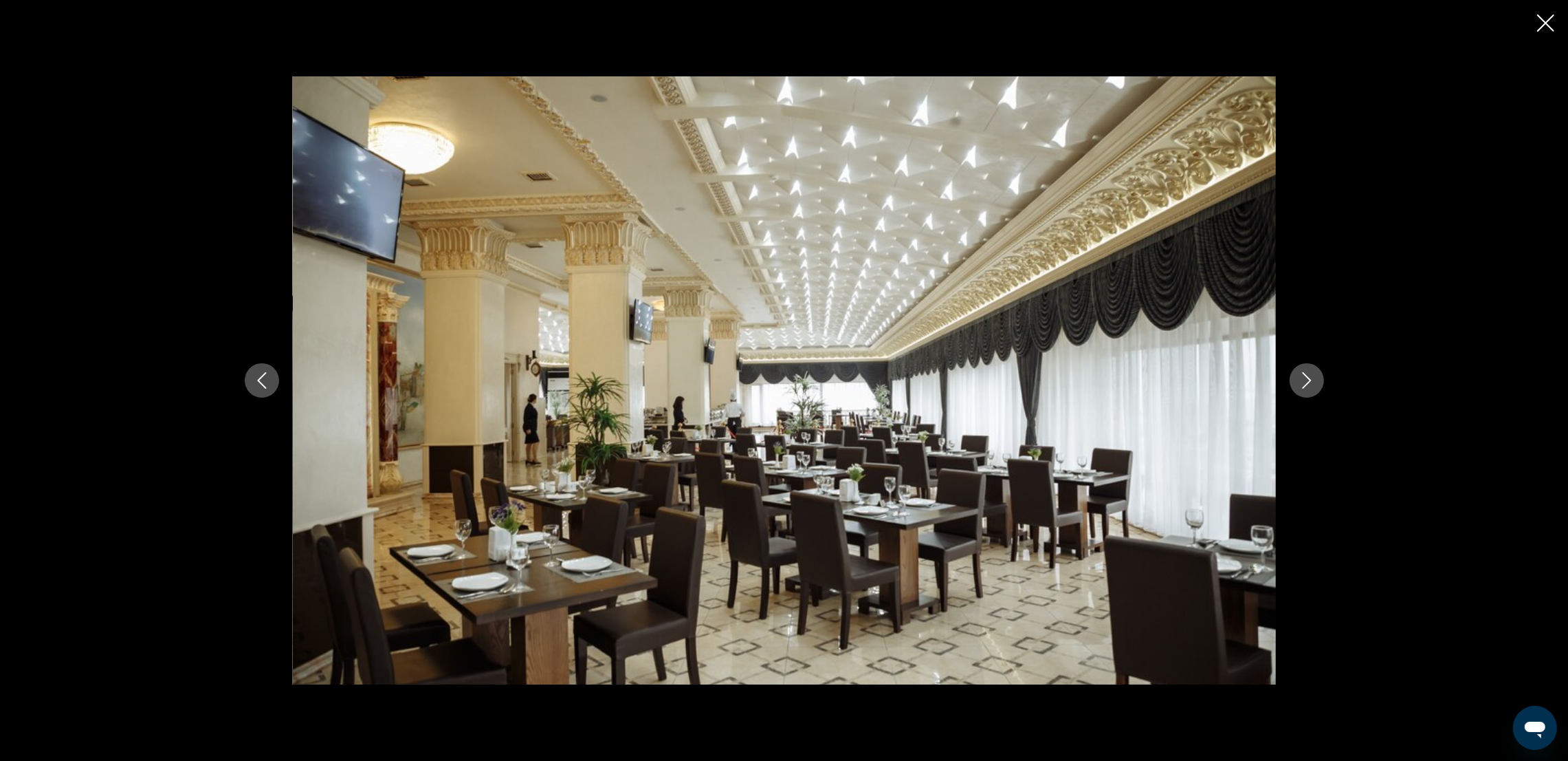
click at [1302, 384] on icon "Next image" at bounding box center [1307, 380] width 17 height 17
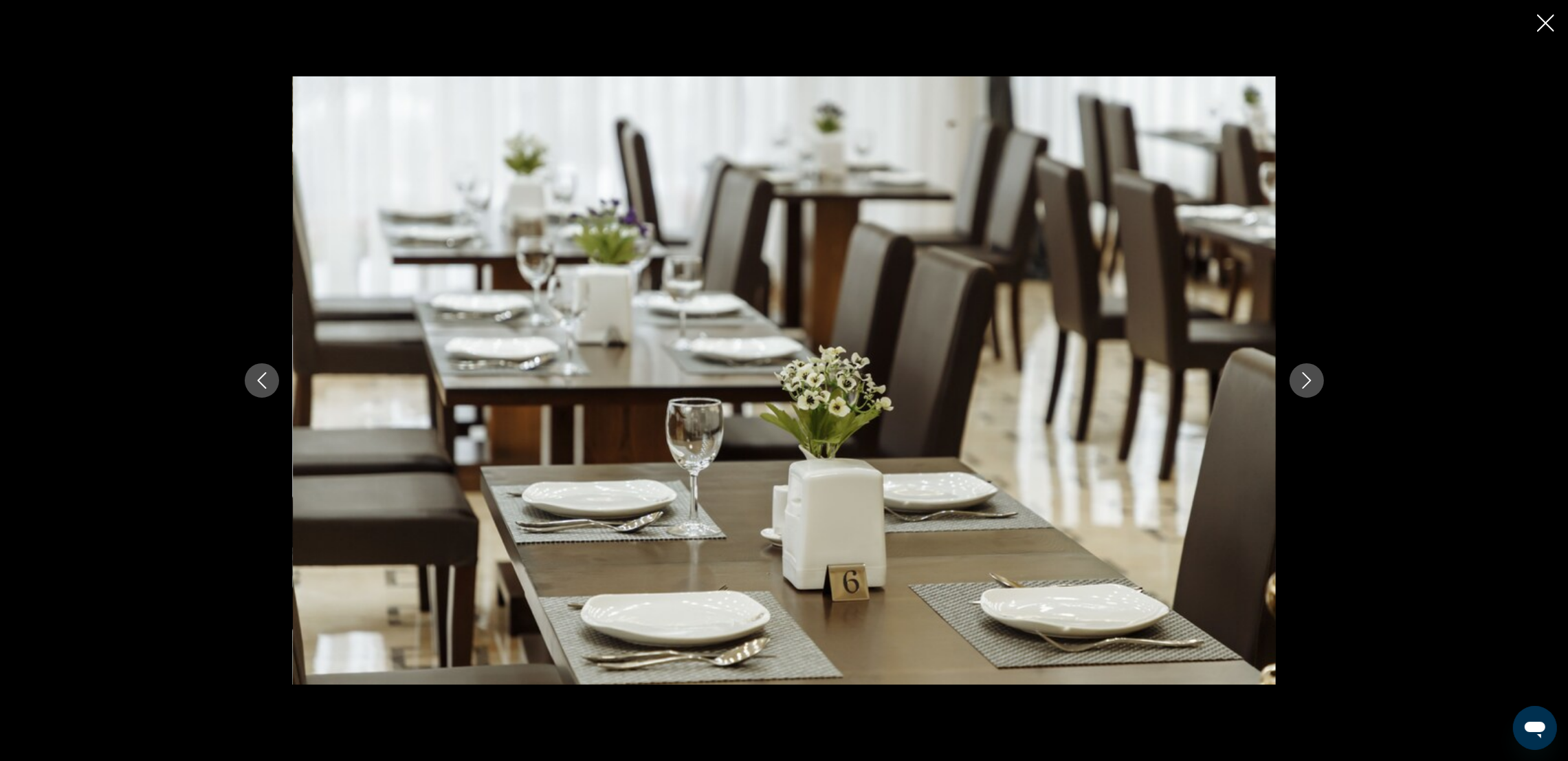
click at [1302, 384] on icon "Next image" at bounding box center [1307, 380] width 17 height 17
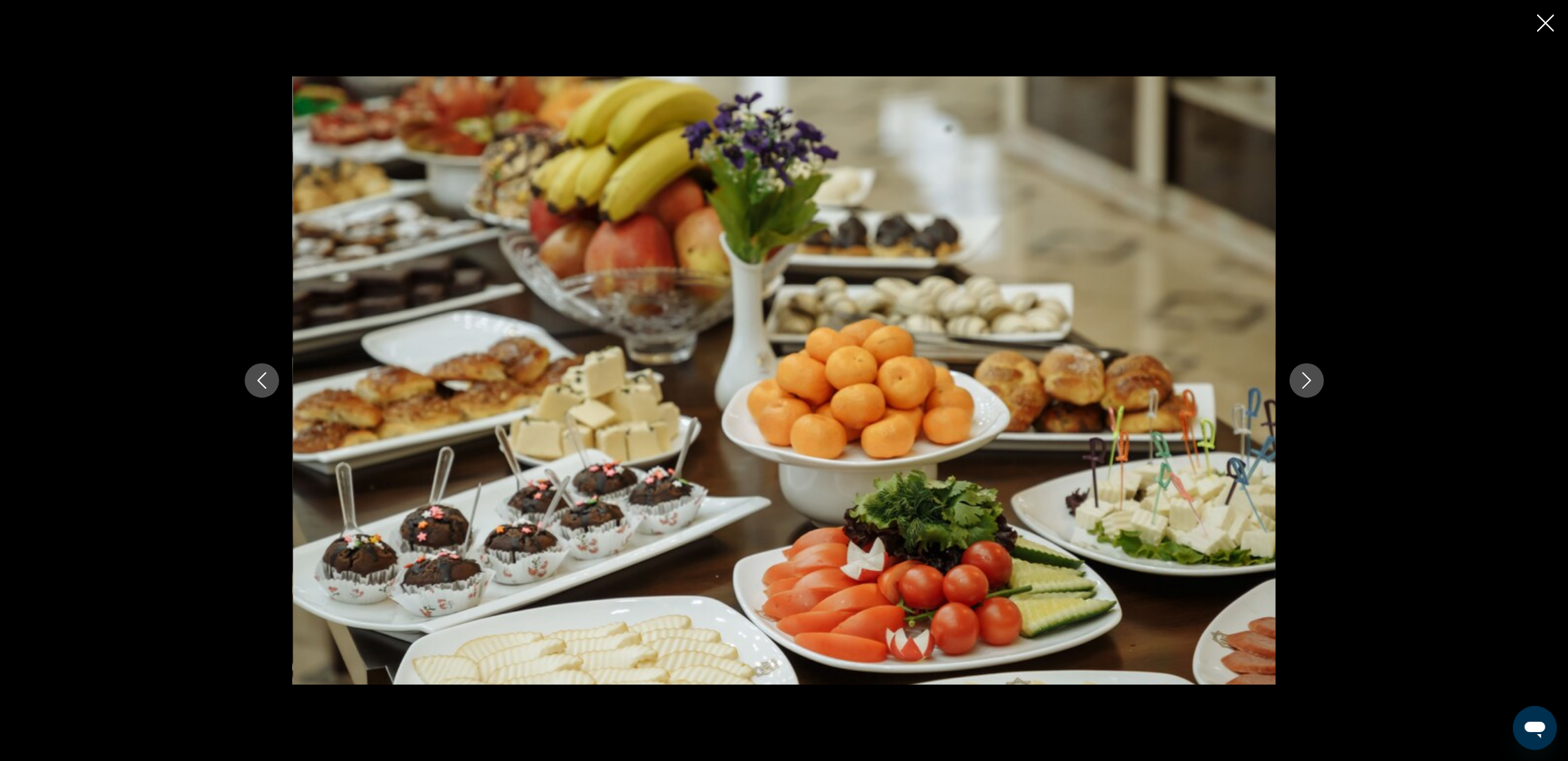
click at [1302, 384] on icon "Next image" at bounding box center [1307, 380] width 17 height 17
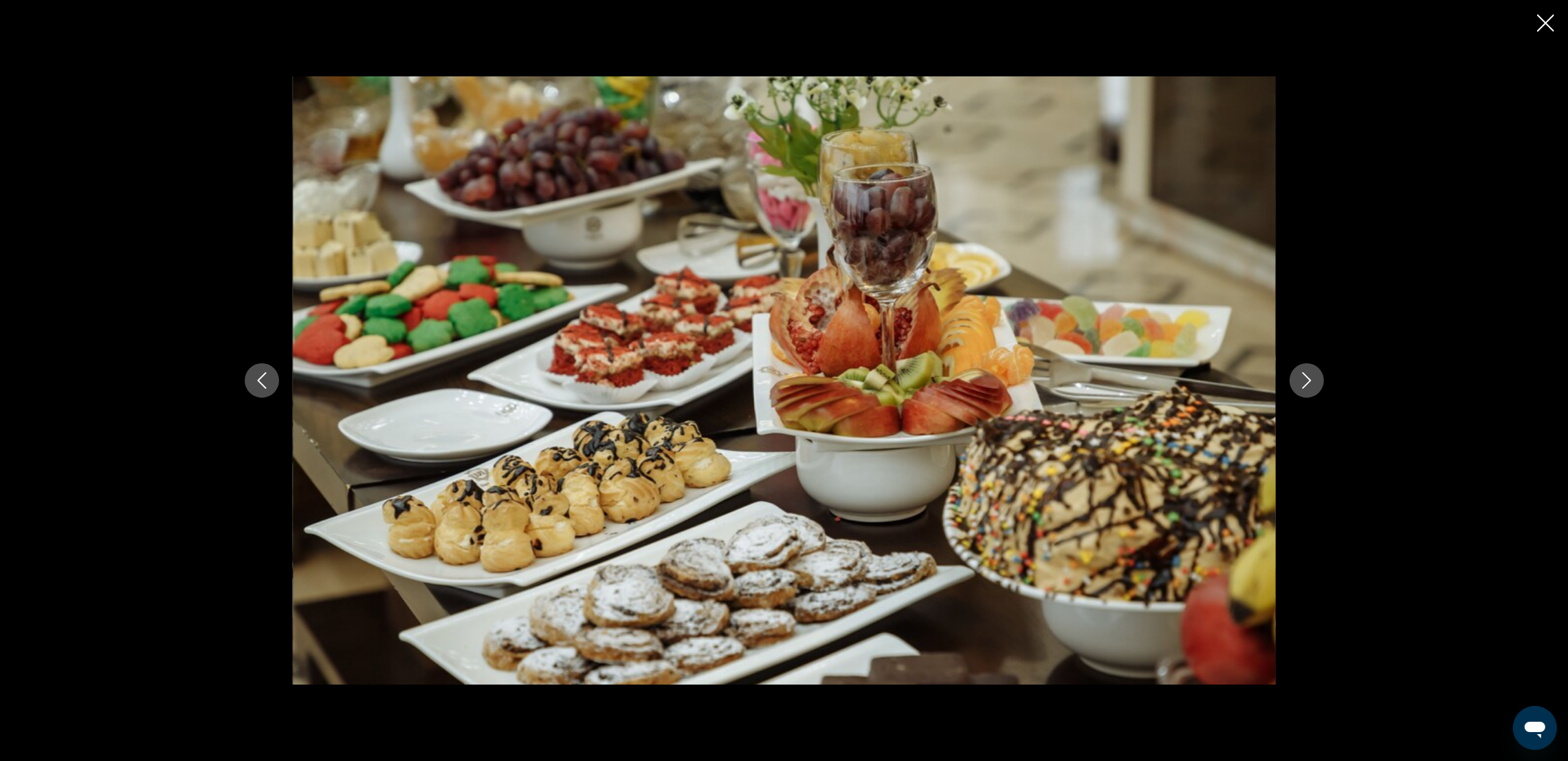
click at [1299, 387] on icon "Next image" at bounding box center [1307, 380] width 17 height 17
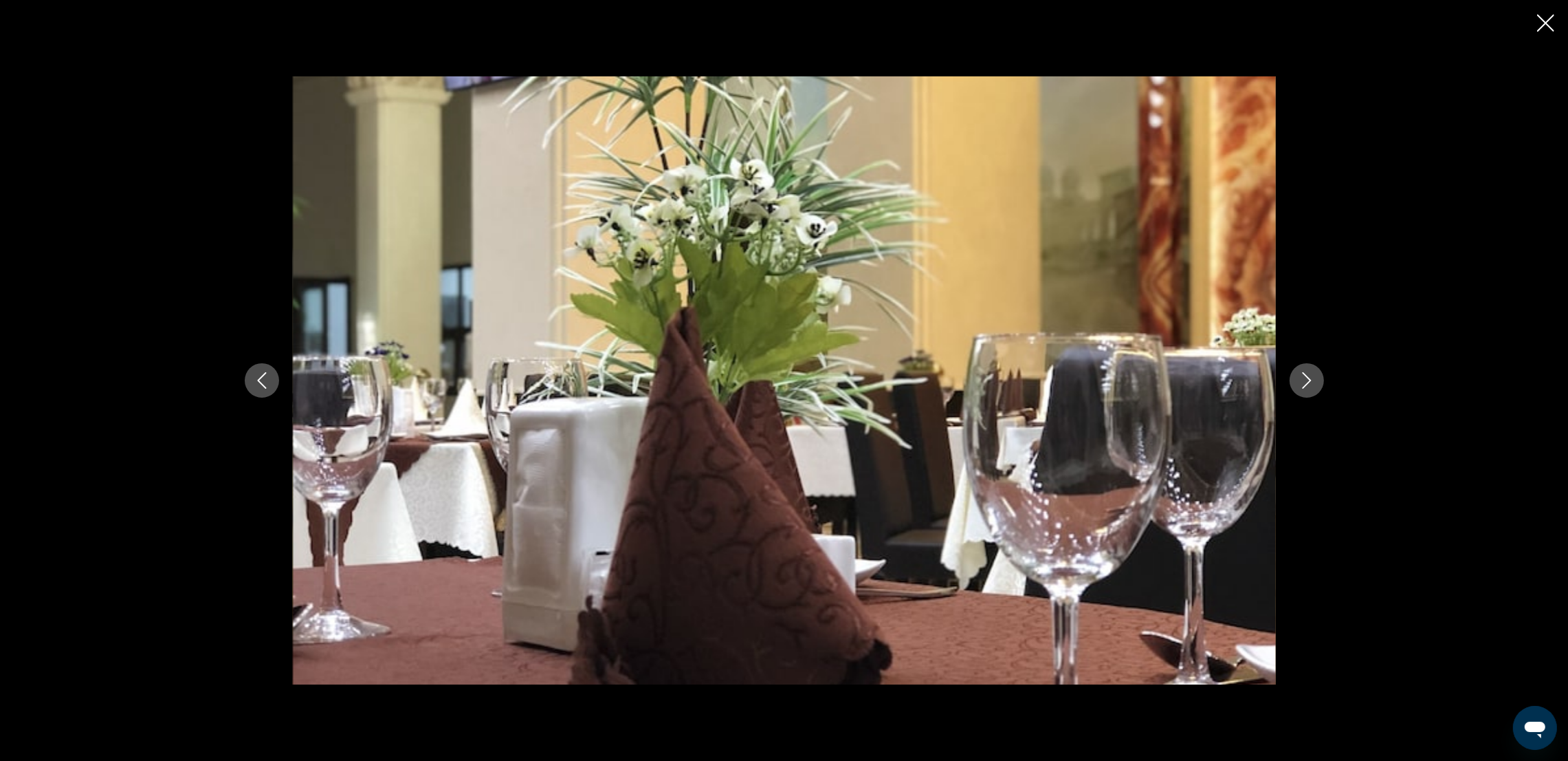
click at [1299, 387] on icon "Next image" at bounding box center [1307, 380] width 17 height 17
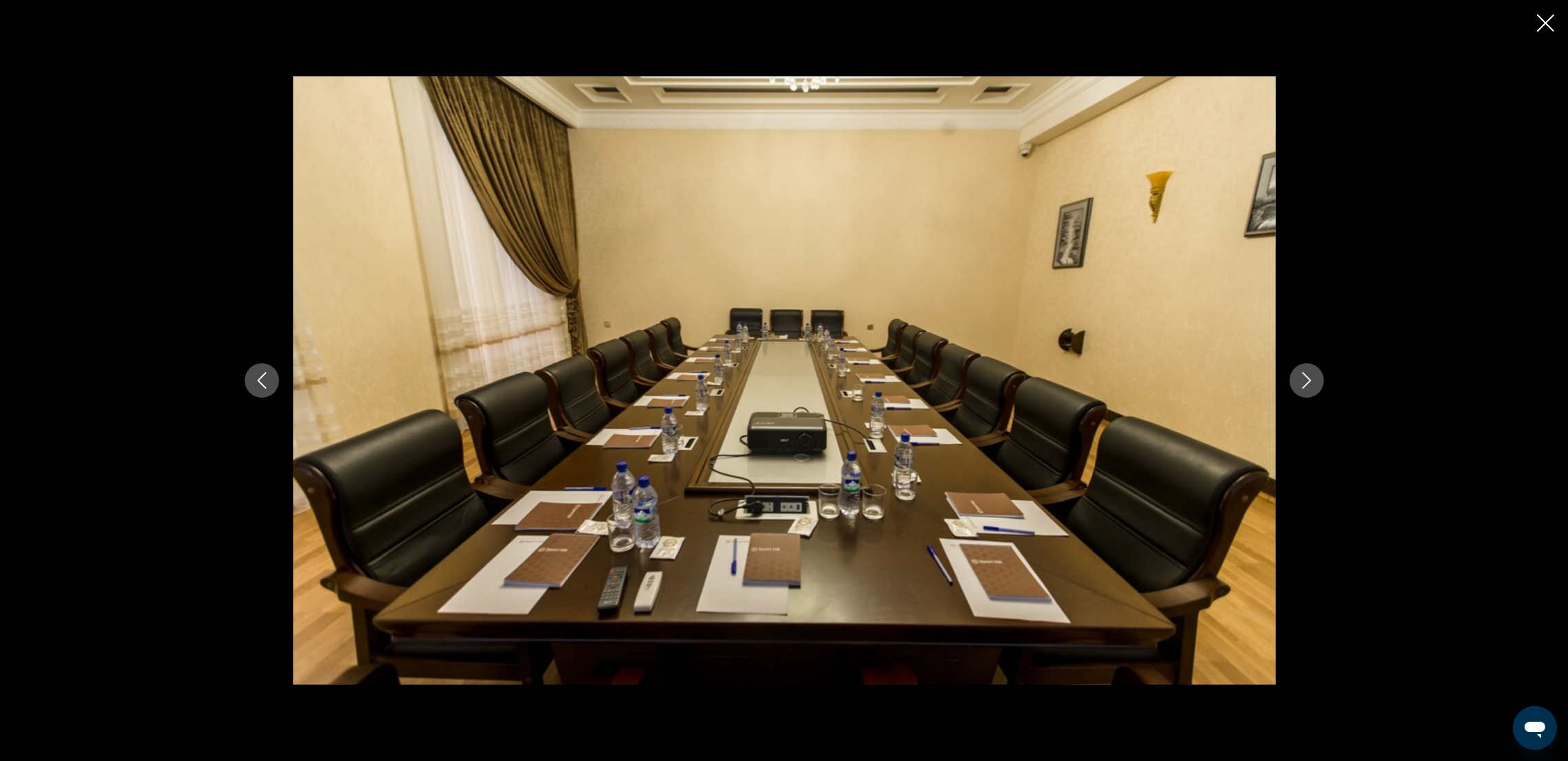
click at [1299, 387] on icon "Next image" at bounding box center [1307, 380] width 17 height 17
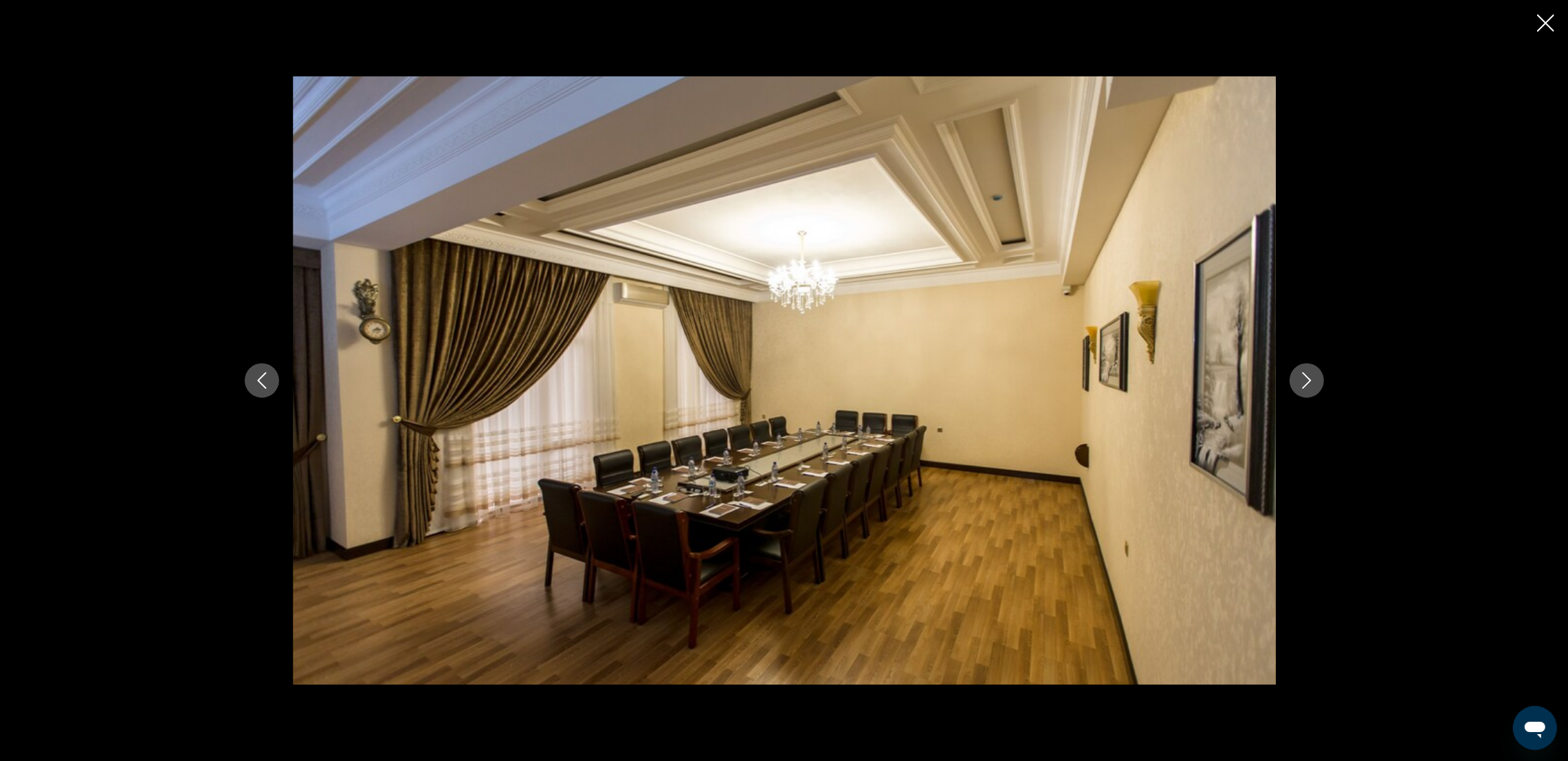
click at [1299, 387] on icon "Next image" at bounding box center [1307, 380] width 17 height 17
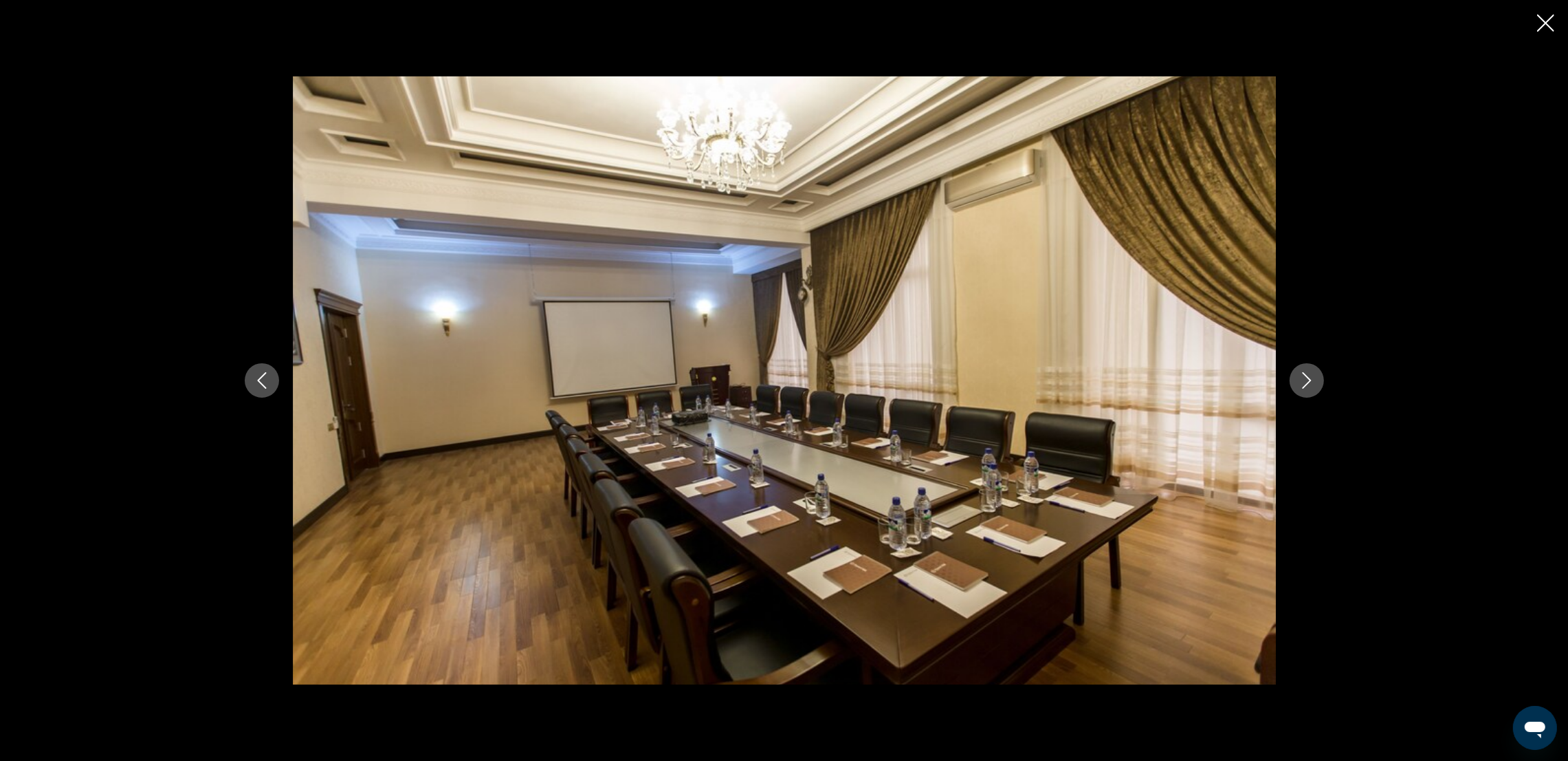
click at [1299, 387] on icon "Next image" at bounding box center [1307, 380] width 17 height 17
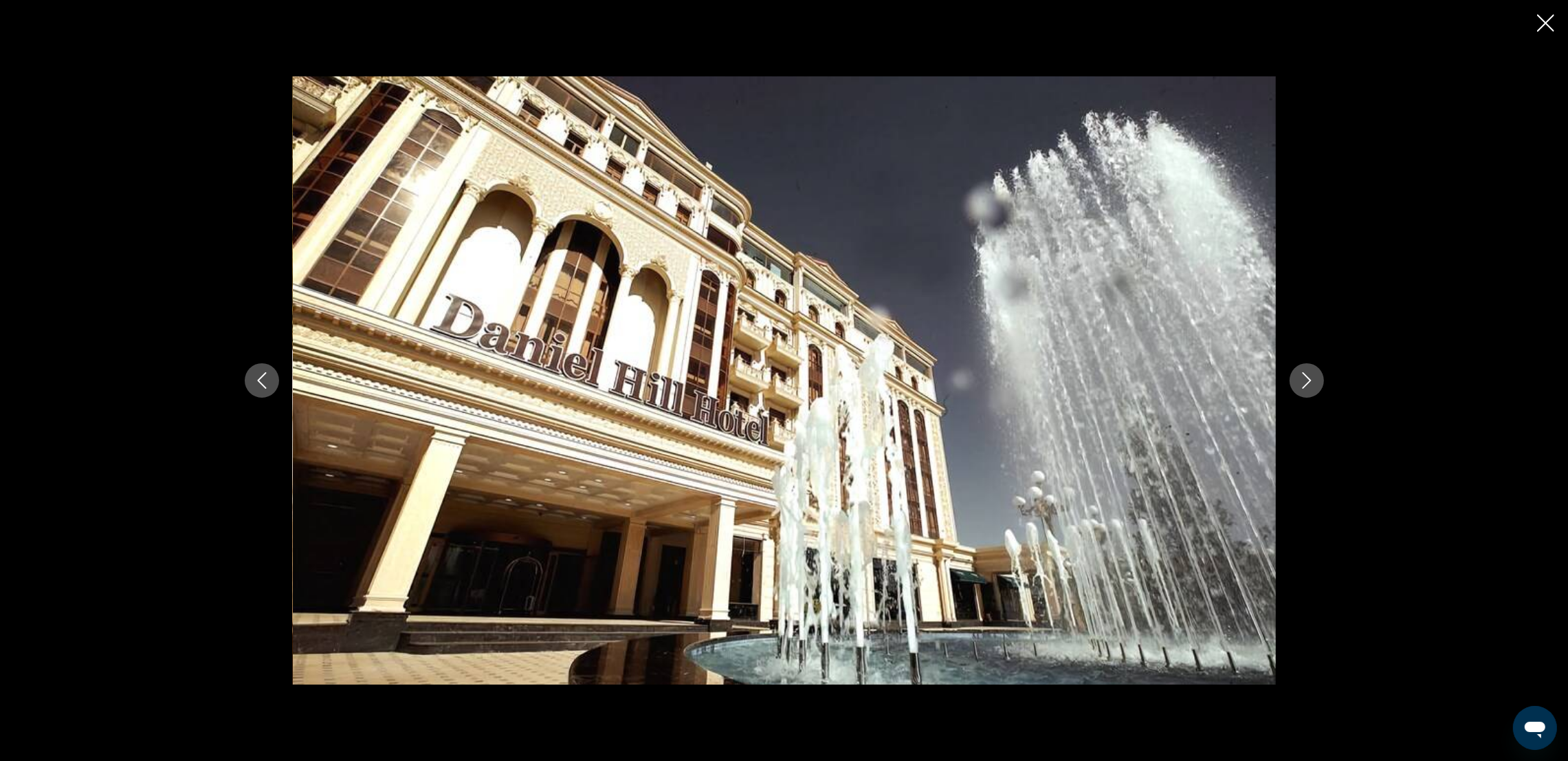
click at [1299, 385] on icon "Next image" at bounding box center [1307, 380] width 17 height 17
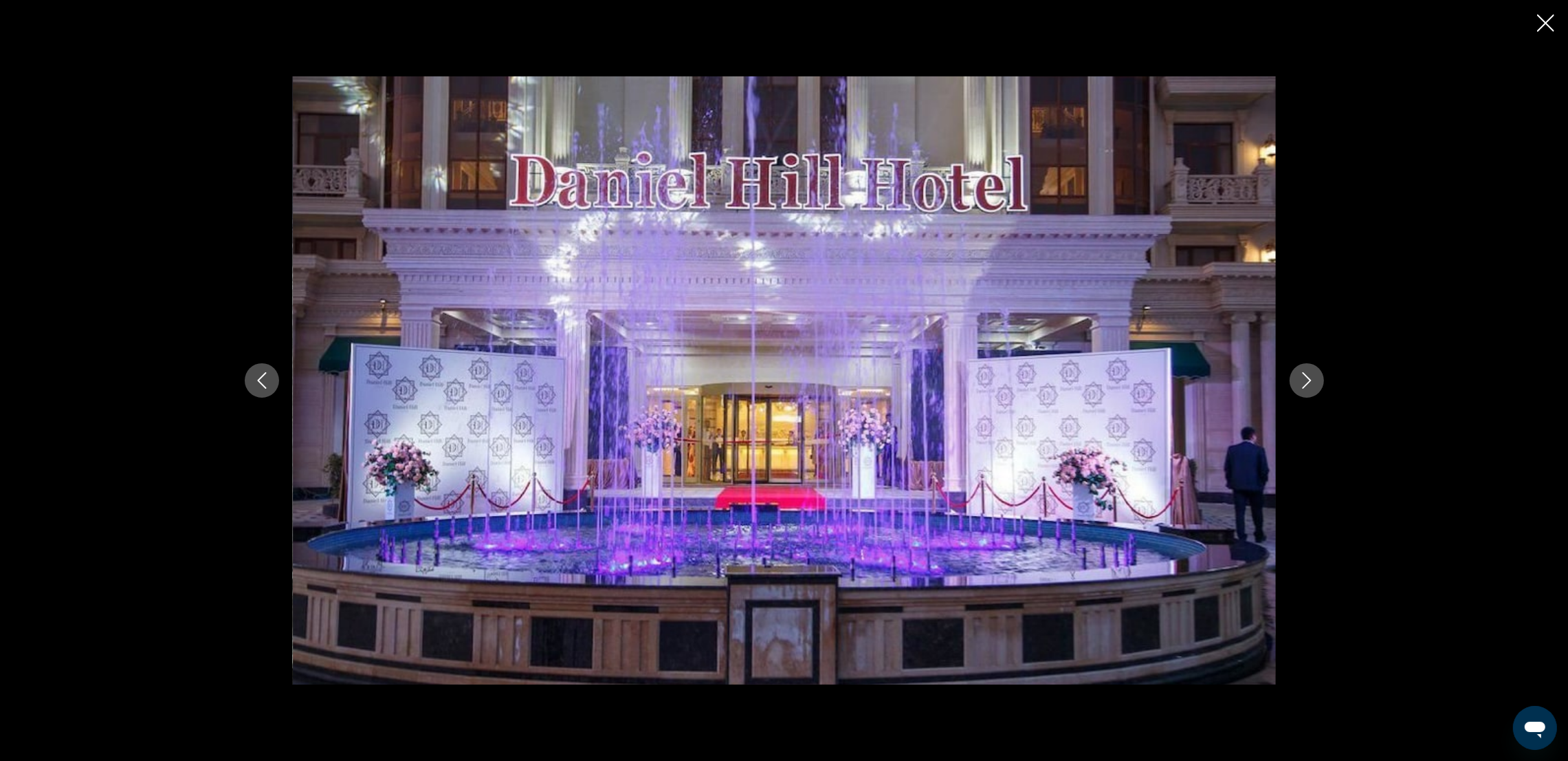
click at [1545, 21] on icon "Close slideshow" at bounding box center [1545, 22] width 17 height 17
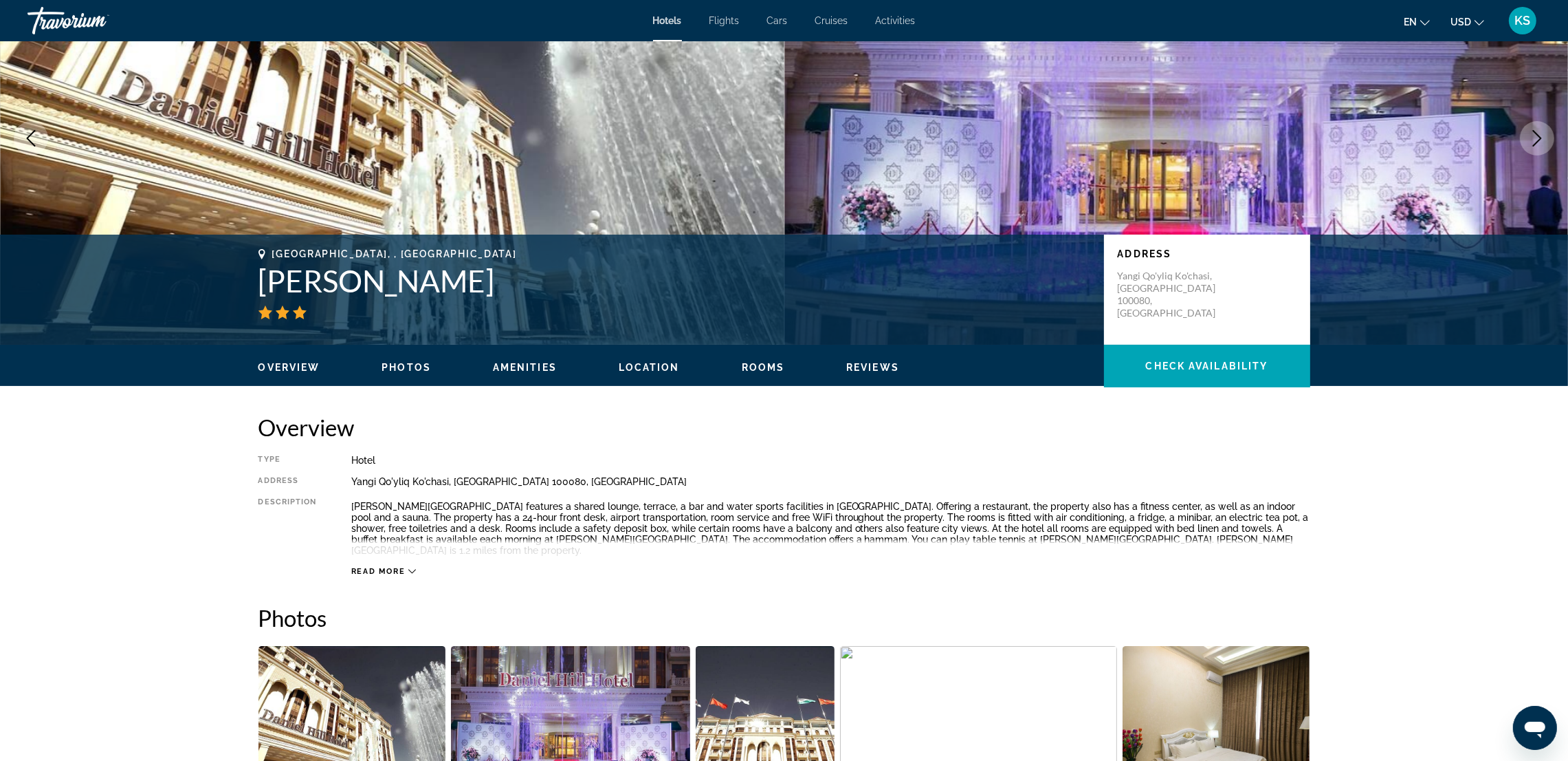
scroll to position [0, 0]
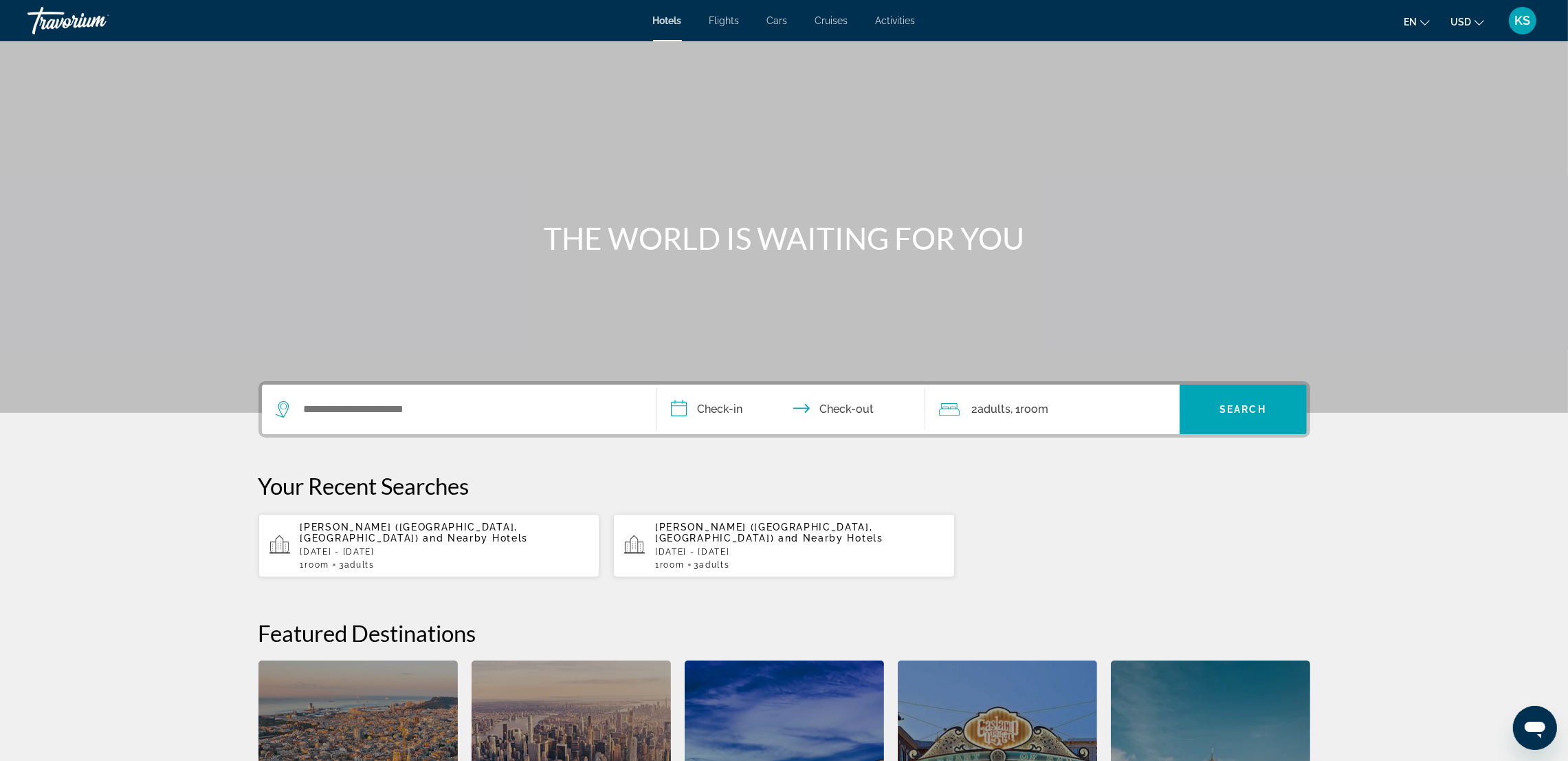
click at [390, 394] on div "Search widget" at bounding box center [459, 409] width 367 height 49
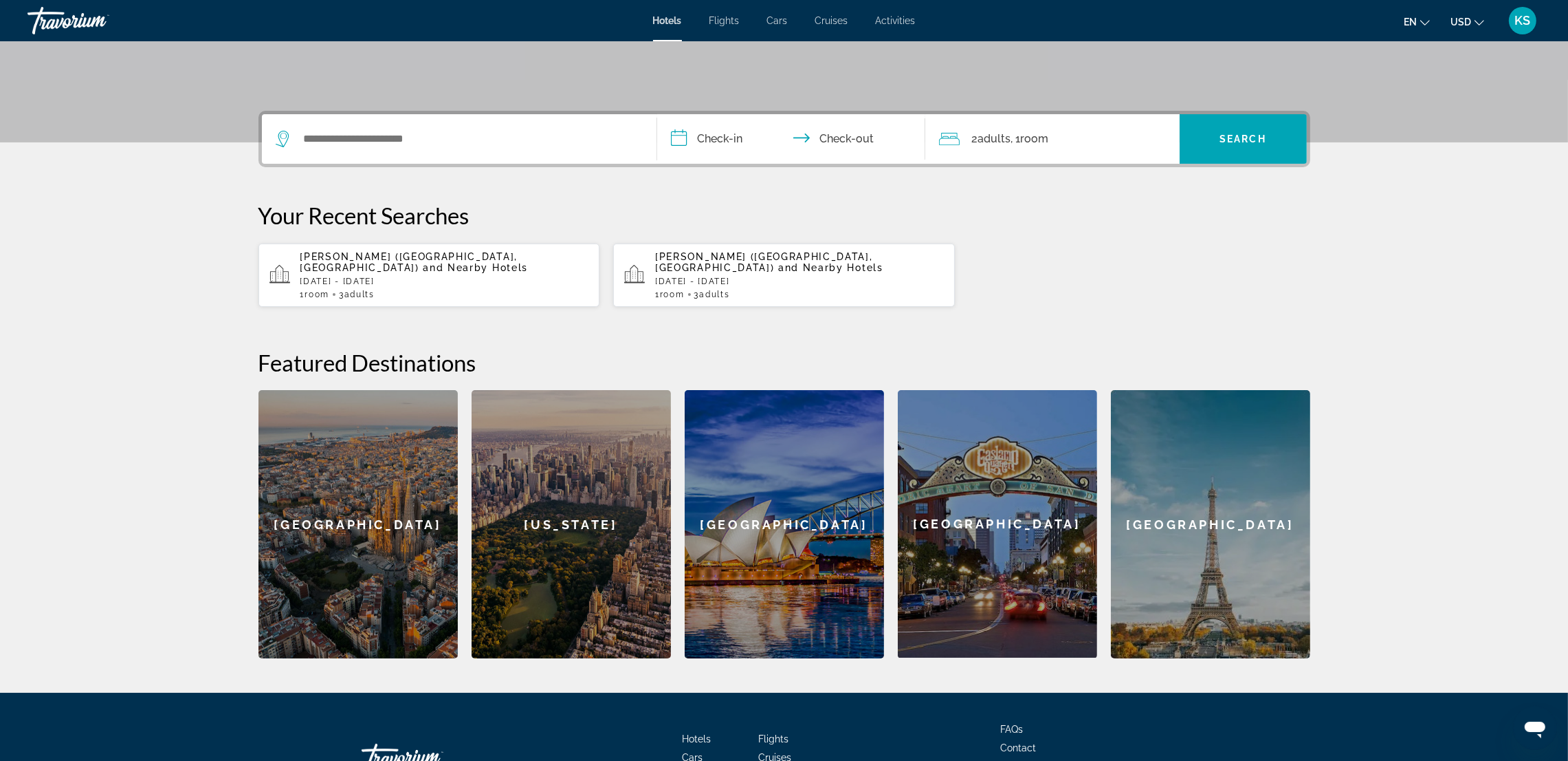
scroll to position [336, 0]
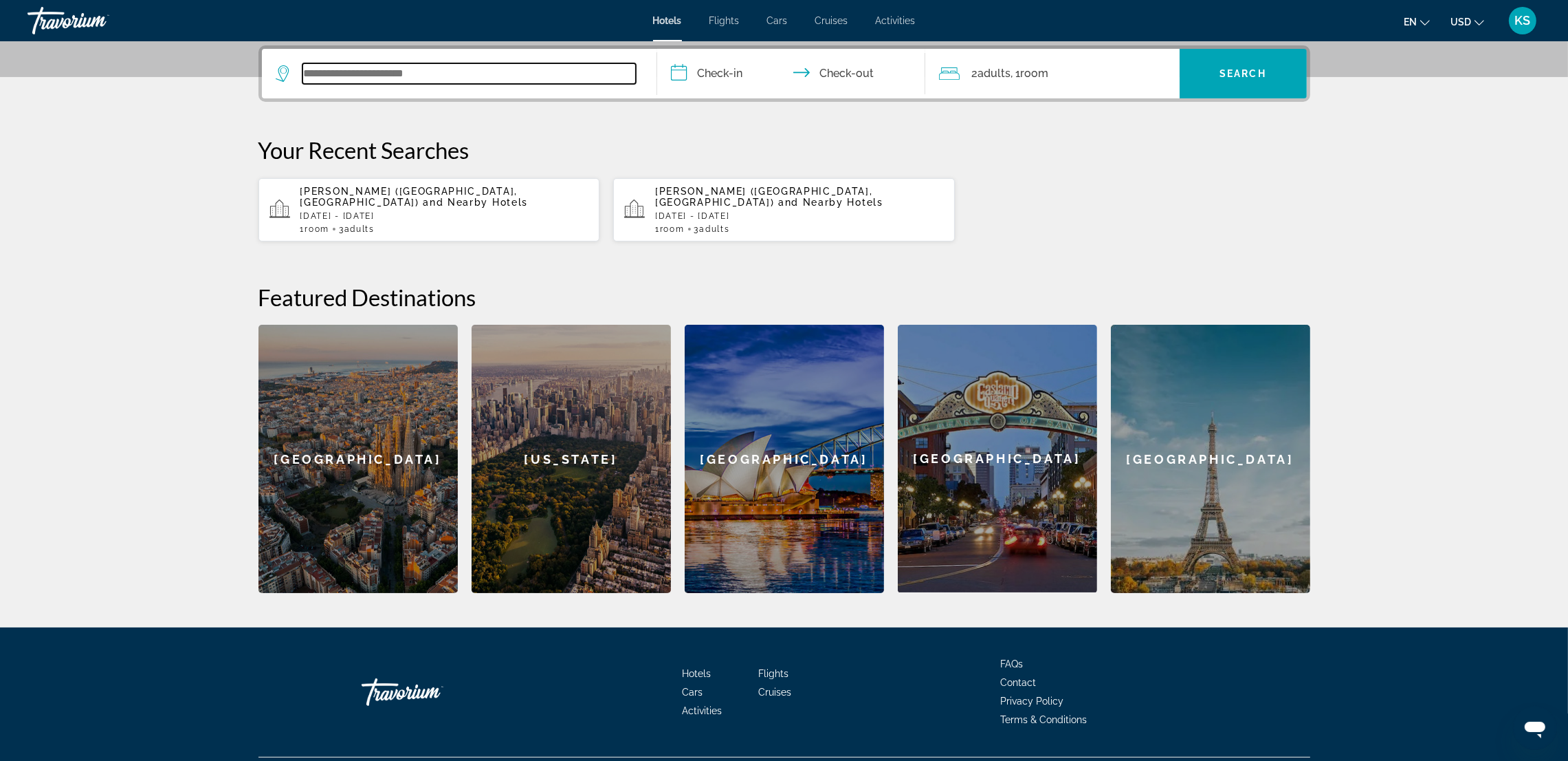
click at [352, 76] on input "Search widget" at bounding box center [468, 73] width 333 height 20
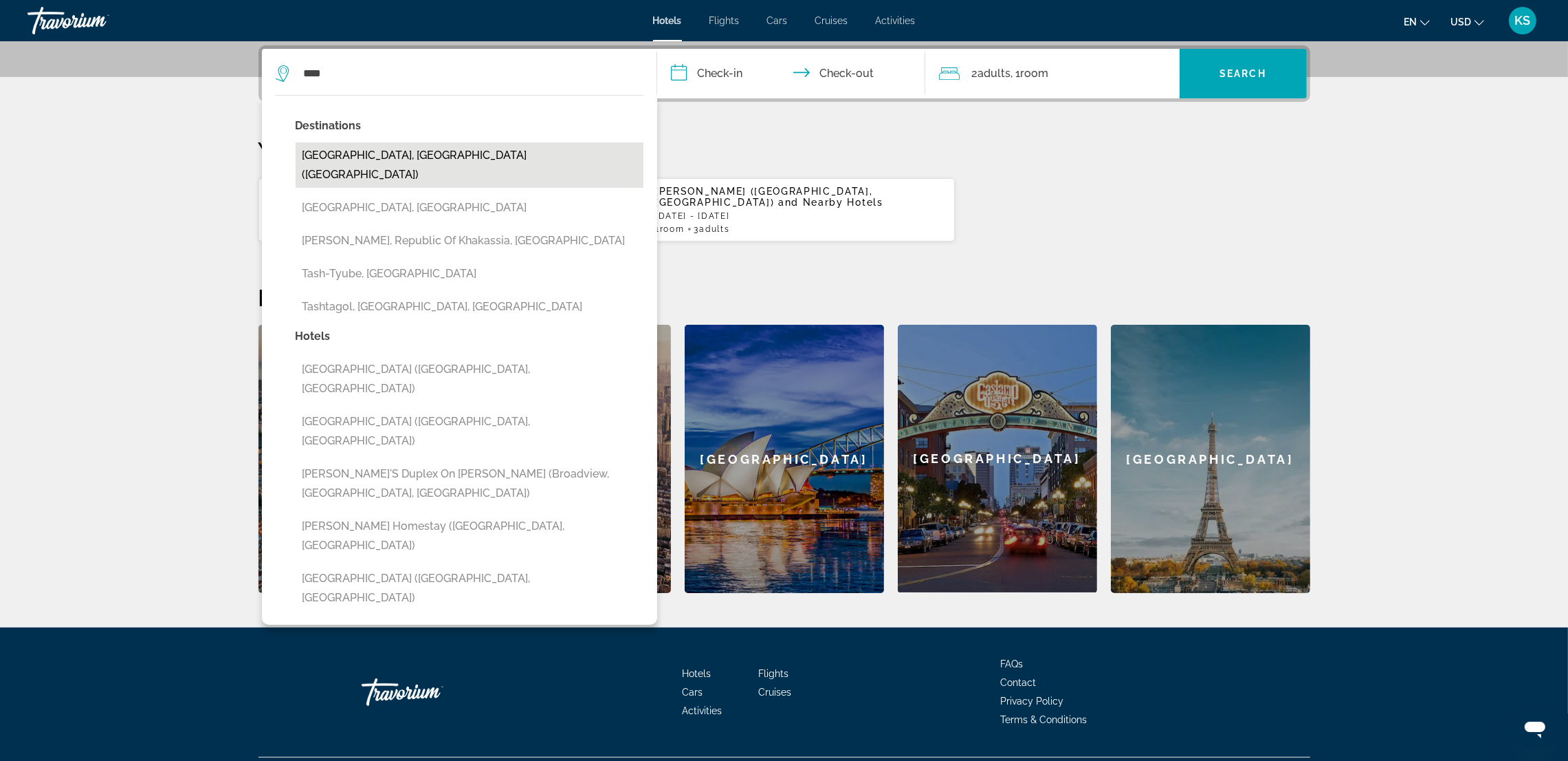
click at [413, 162] on button "[GEOGRAPHIC_DATA], [GEOGRAPHIC_DATA] ([GEOGRAPHIC_DATA])" at bounding box center [470, 164] width 348 height 45
type input "**********"
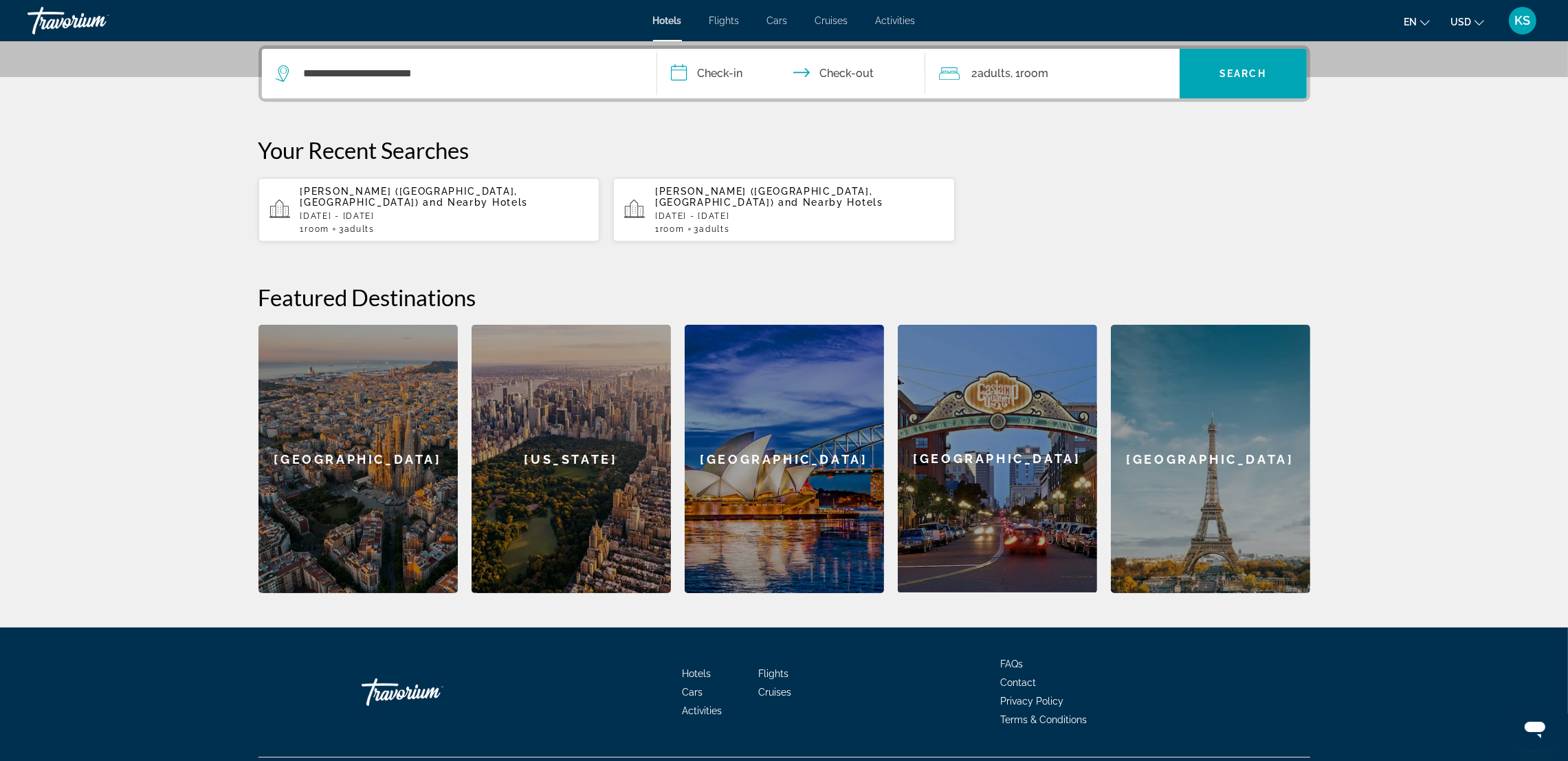
click at [723, 73] on input "**********" at bounding box center [794, 75] width 274 height 54
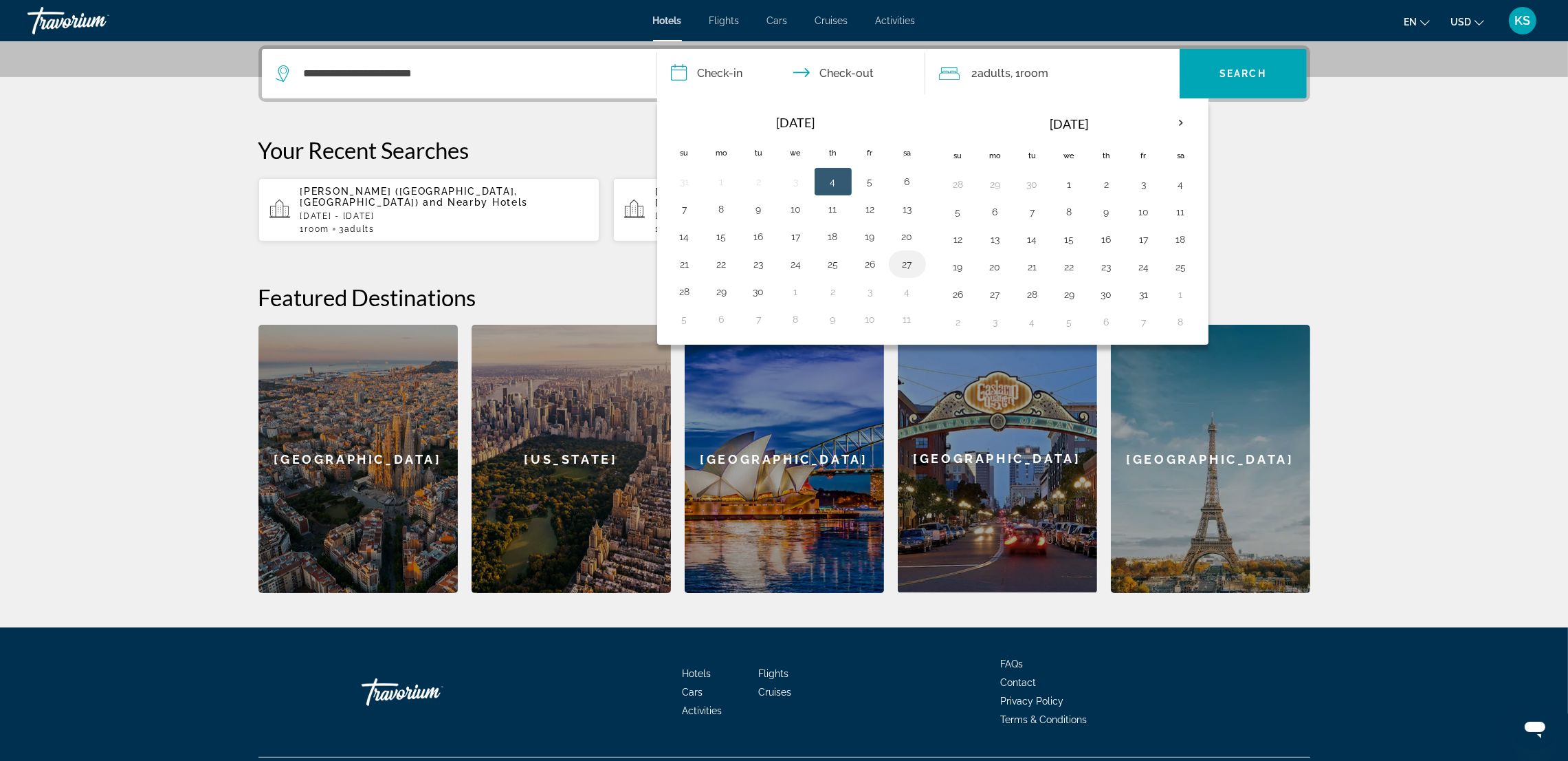
click at [906, 269] on button "27" at bounding box center [907, 264] width 22 height 19
click at [870, 293] on button "3" at bounding box center [870, 292] width 22 height 19
type input "**********"
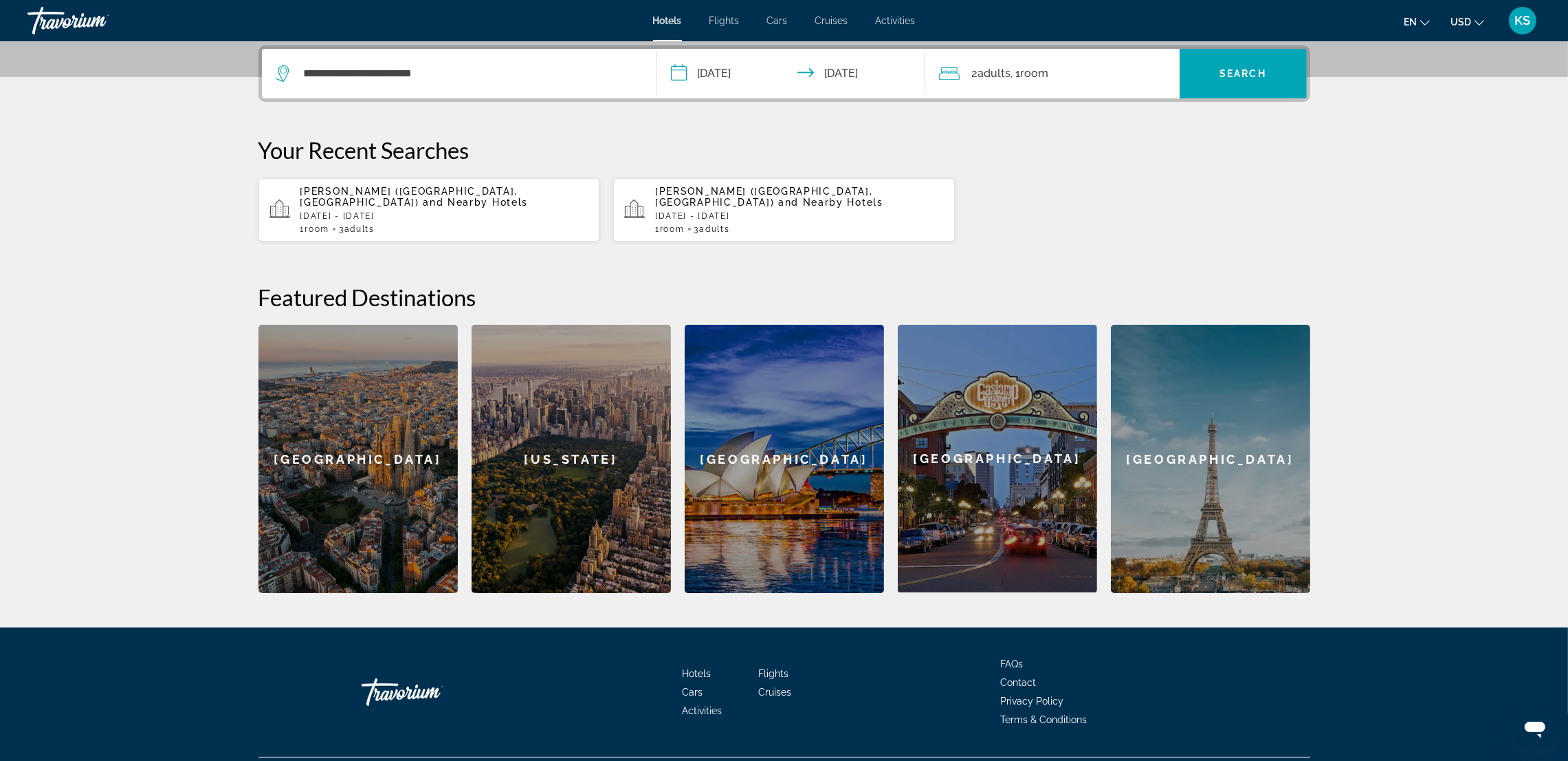
click at [993, 79] on span "Adults" at bounding box center [995, 72] width 33 height 13
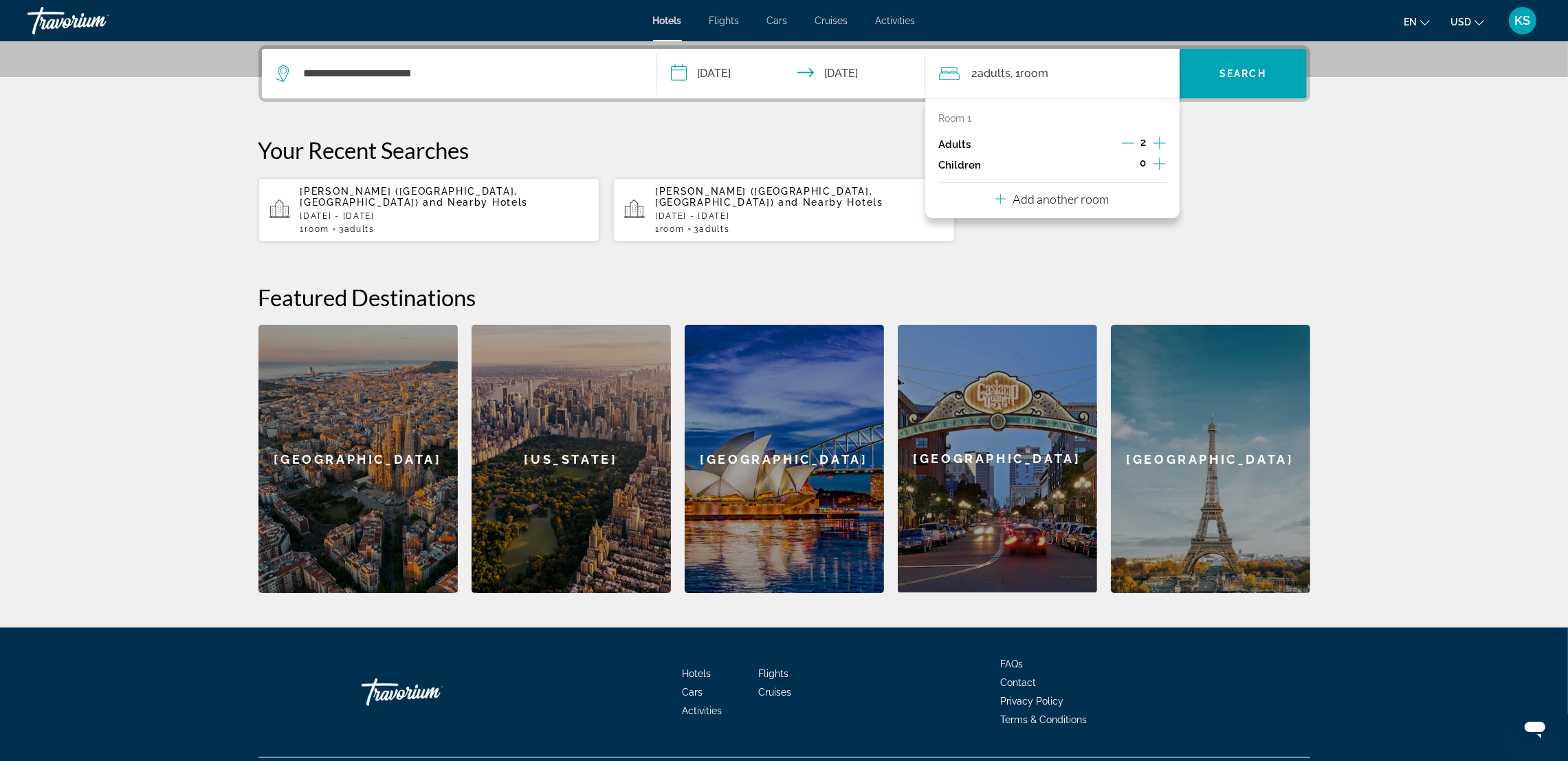
click at [1157, 141] on icon "Increment adults" at bounding box center [1160, 143] width 12 height 17
click at [1229, 72] on span "Search" at bounding box center [1243, 73] width 47 height 11
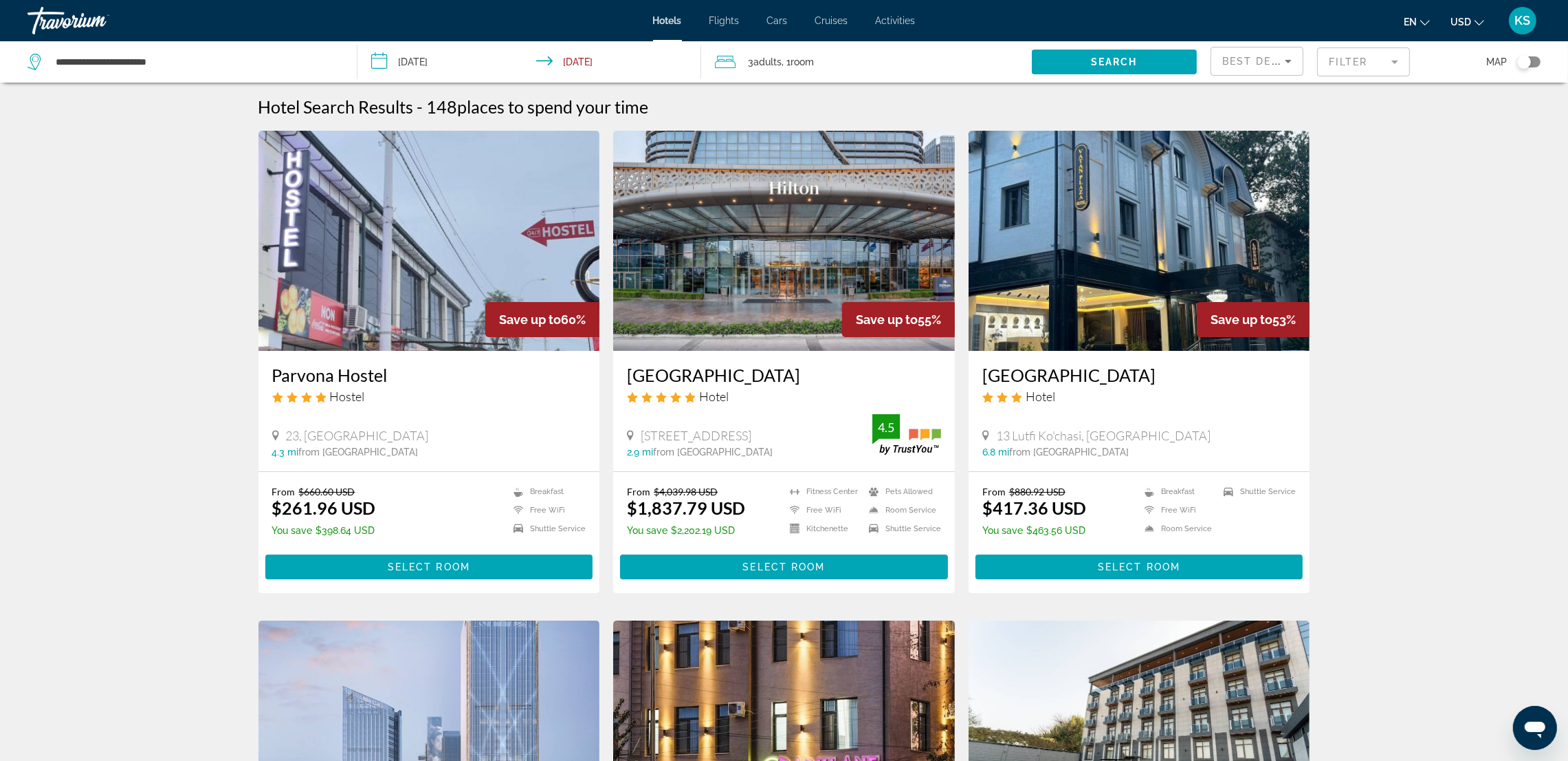
click at [1276, 53] on div "Best Deals" at bounding box center [1254, 61] width 63 height 17
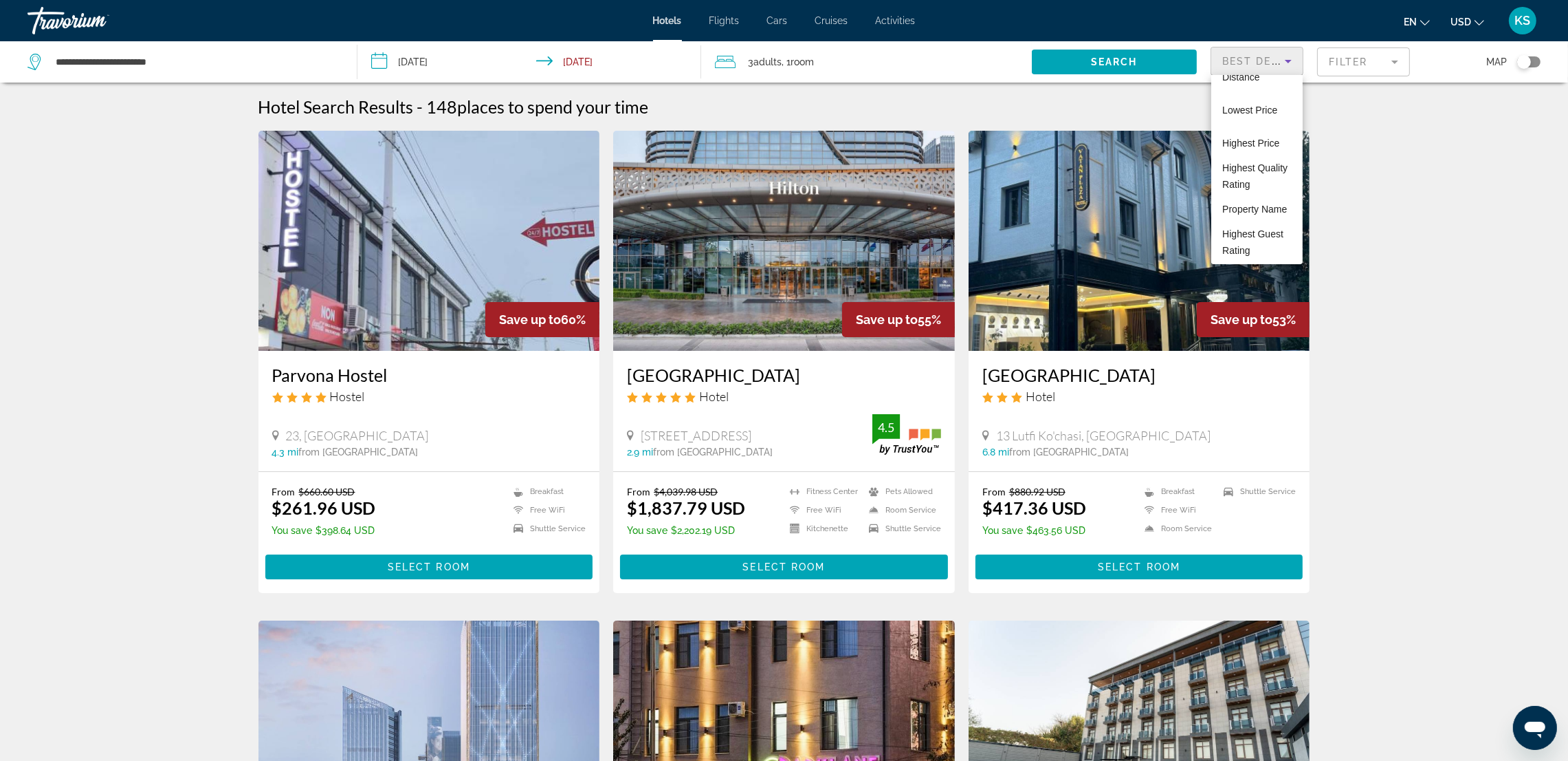
scroll to position [80, 0]
click at [1259, 241] on span "Highest Guest Rating" at bounding box center [1257, 241] width 70 height 33
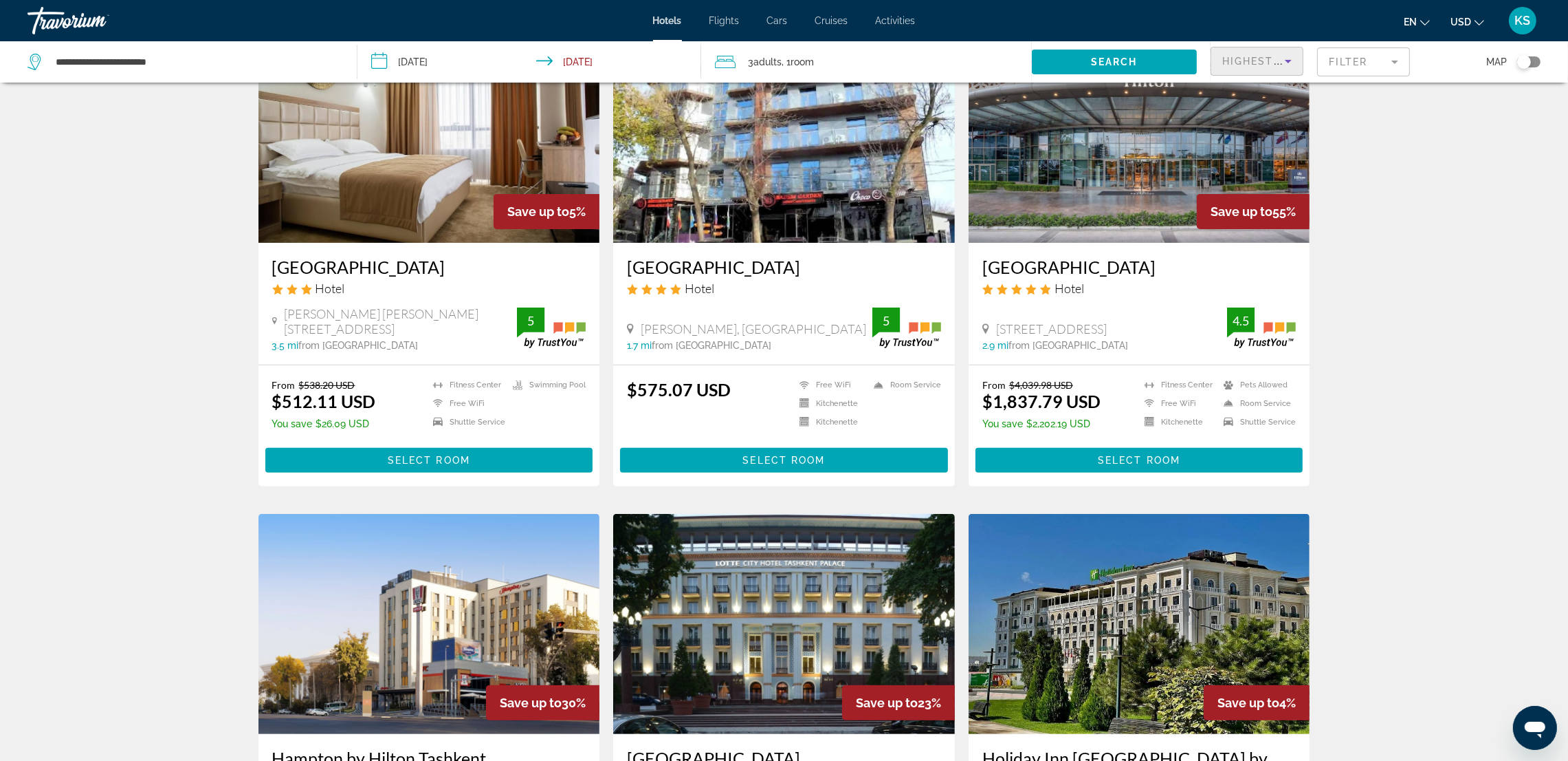
scroll to position [1237, 0]
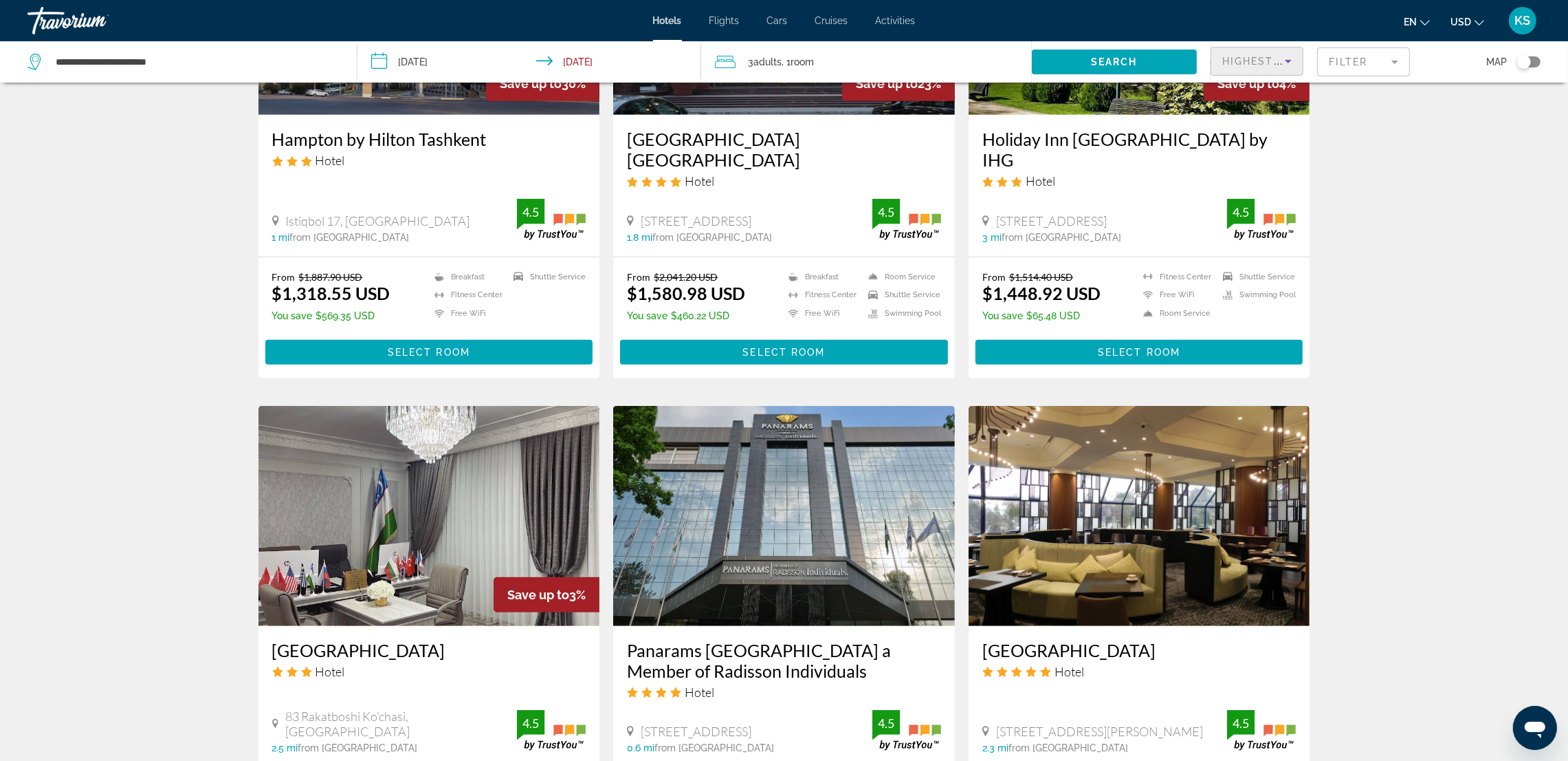
click at [1286, 56] on icon "Sort by" at bounding box center [1288, 61] width 17 height 17
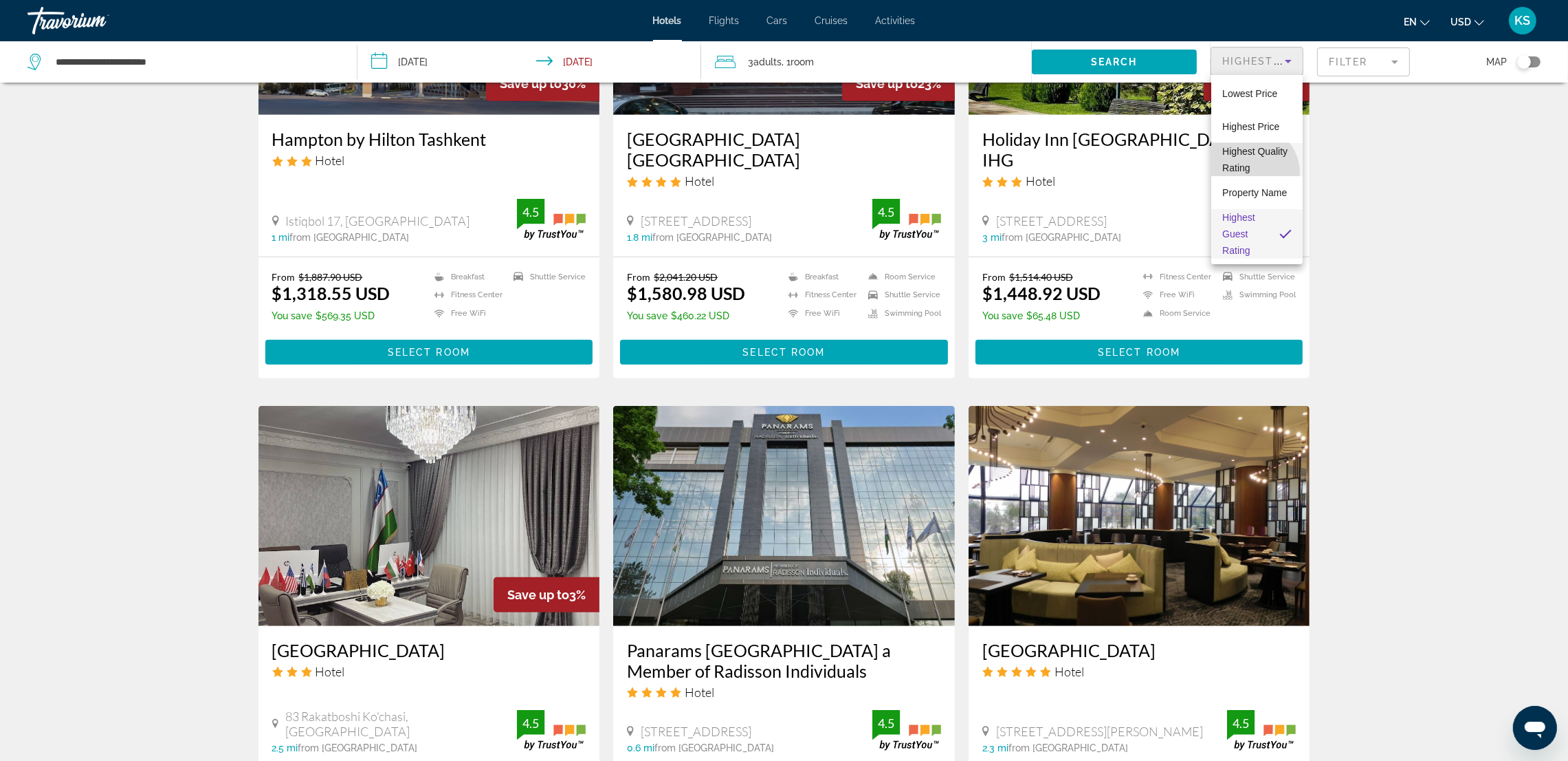
click at [1251, 162] on span "Highest Quality Rating" at bounding box center [1257, 159] width 70 height 33
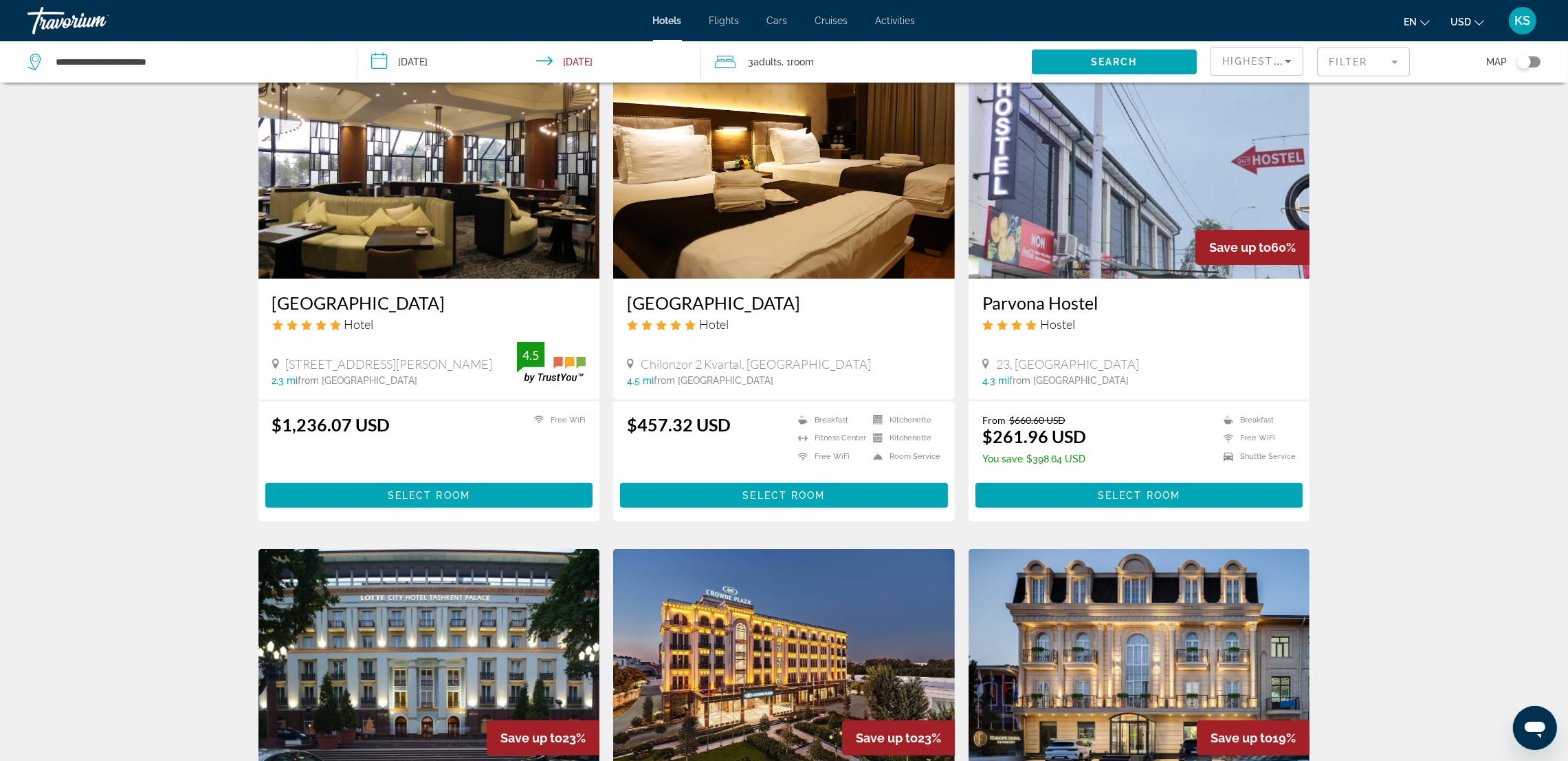
scroll to position [619, 0]
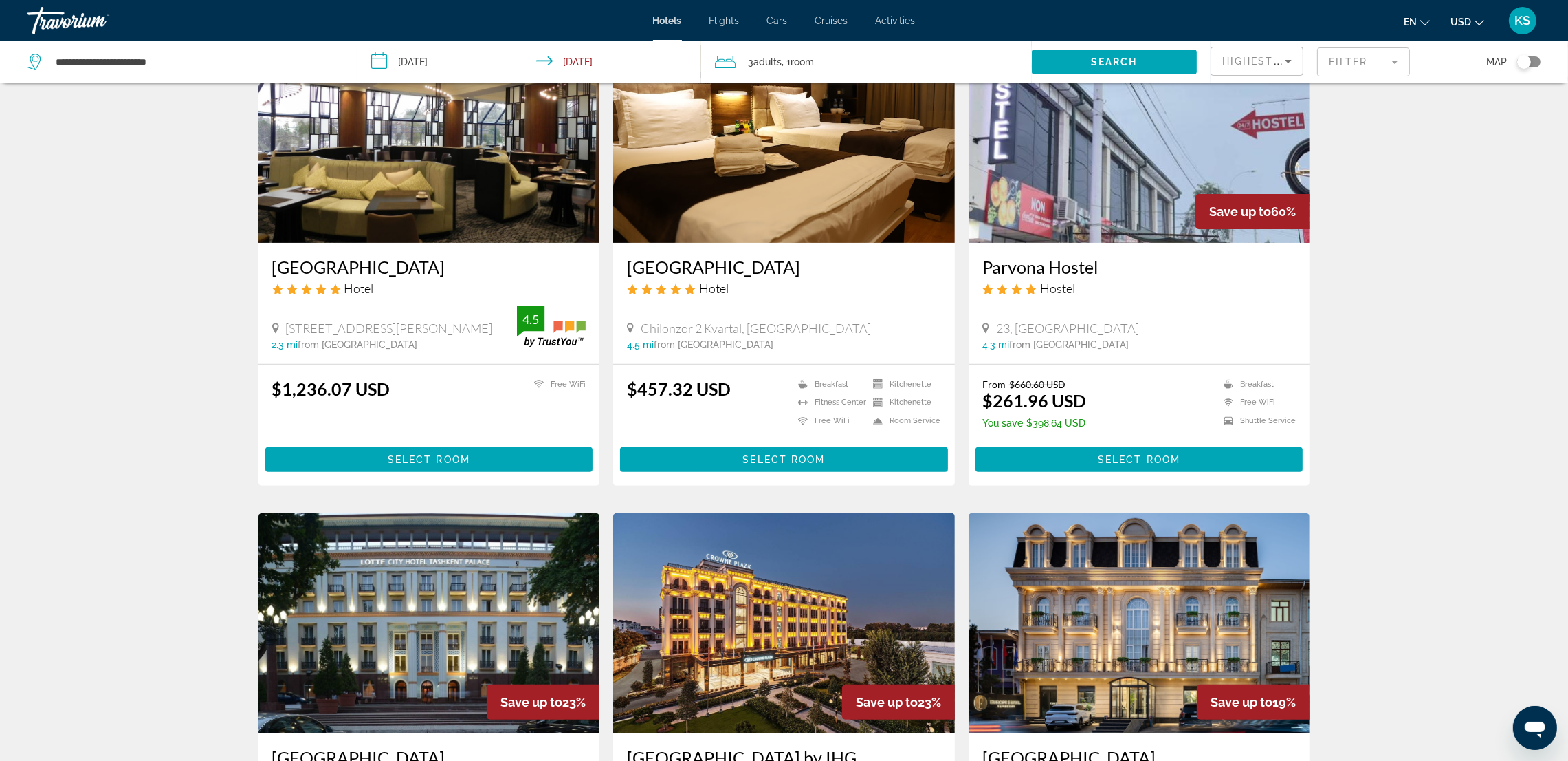
click at [1269, 50] on div "Highest Quality Rating" at bounding box center [1257, 67] width 70 height 39
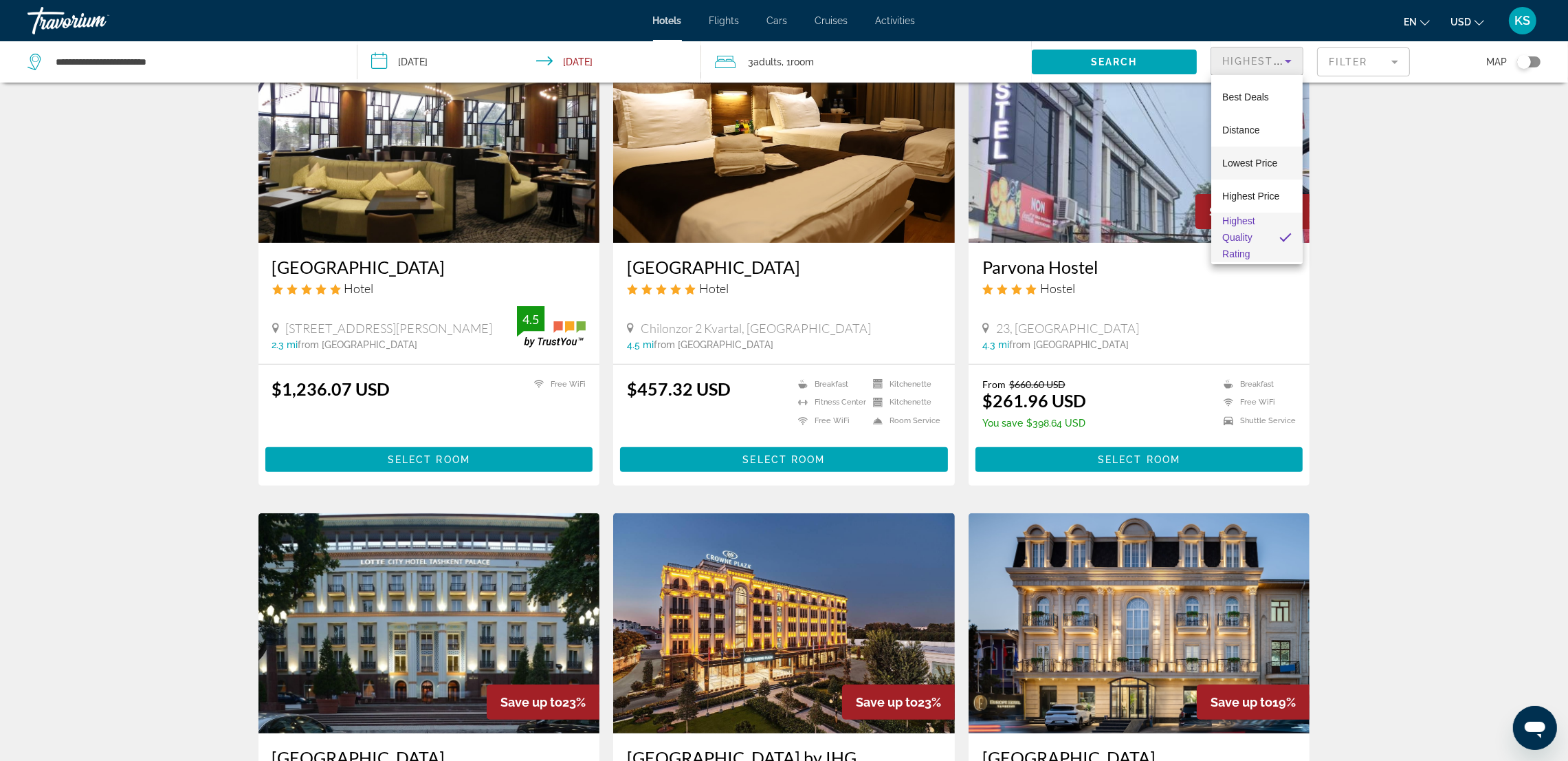
click at [1252, 166] on span "Lowest Price" at bounding box center [1250, 163] width 55 height 17
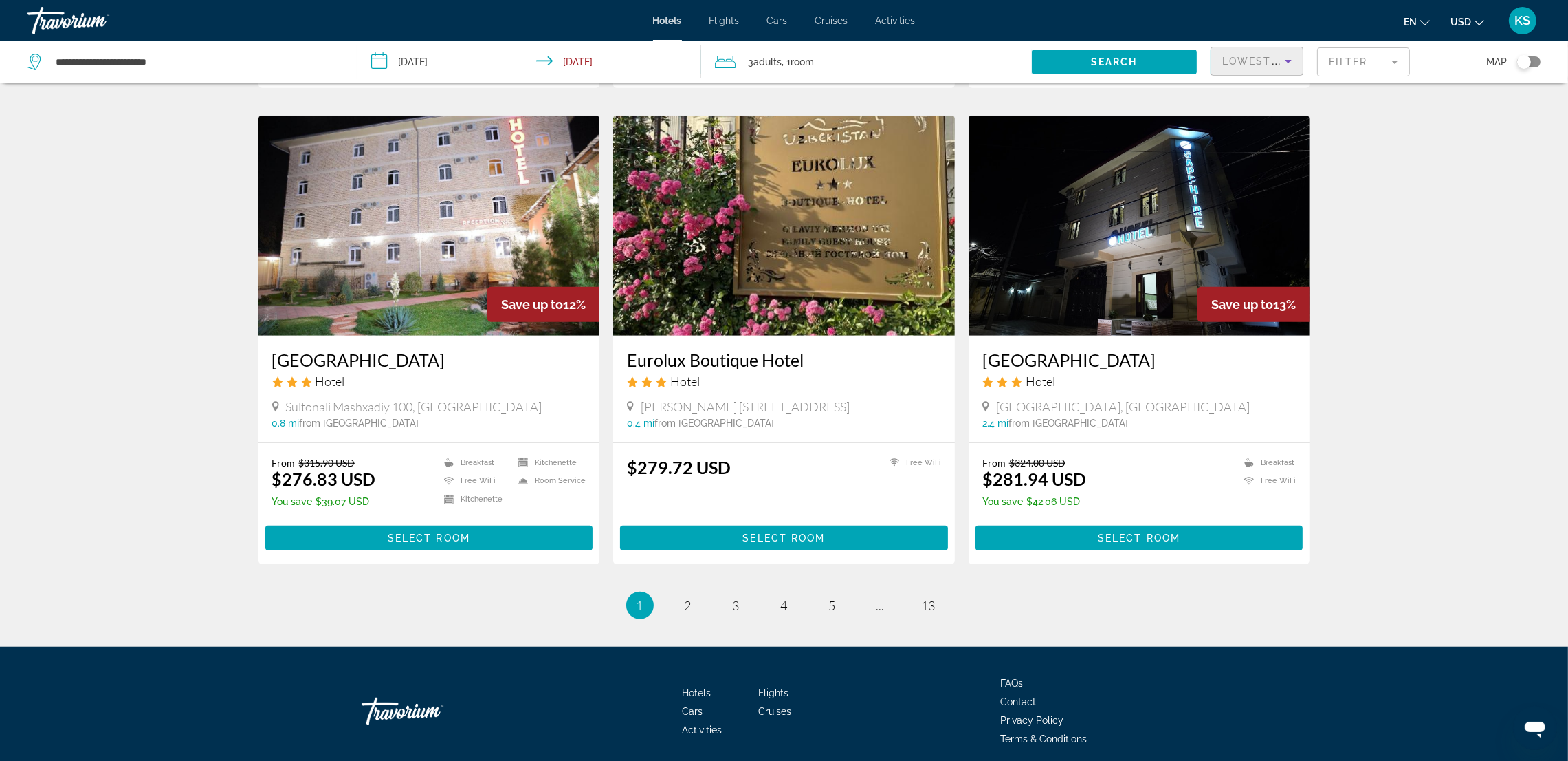
scroll to position [1497, 0]
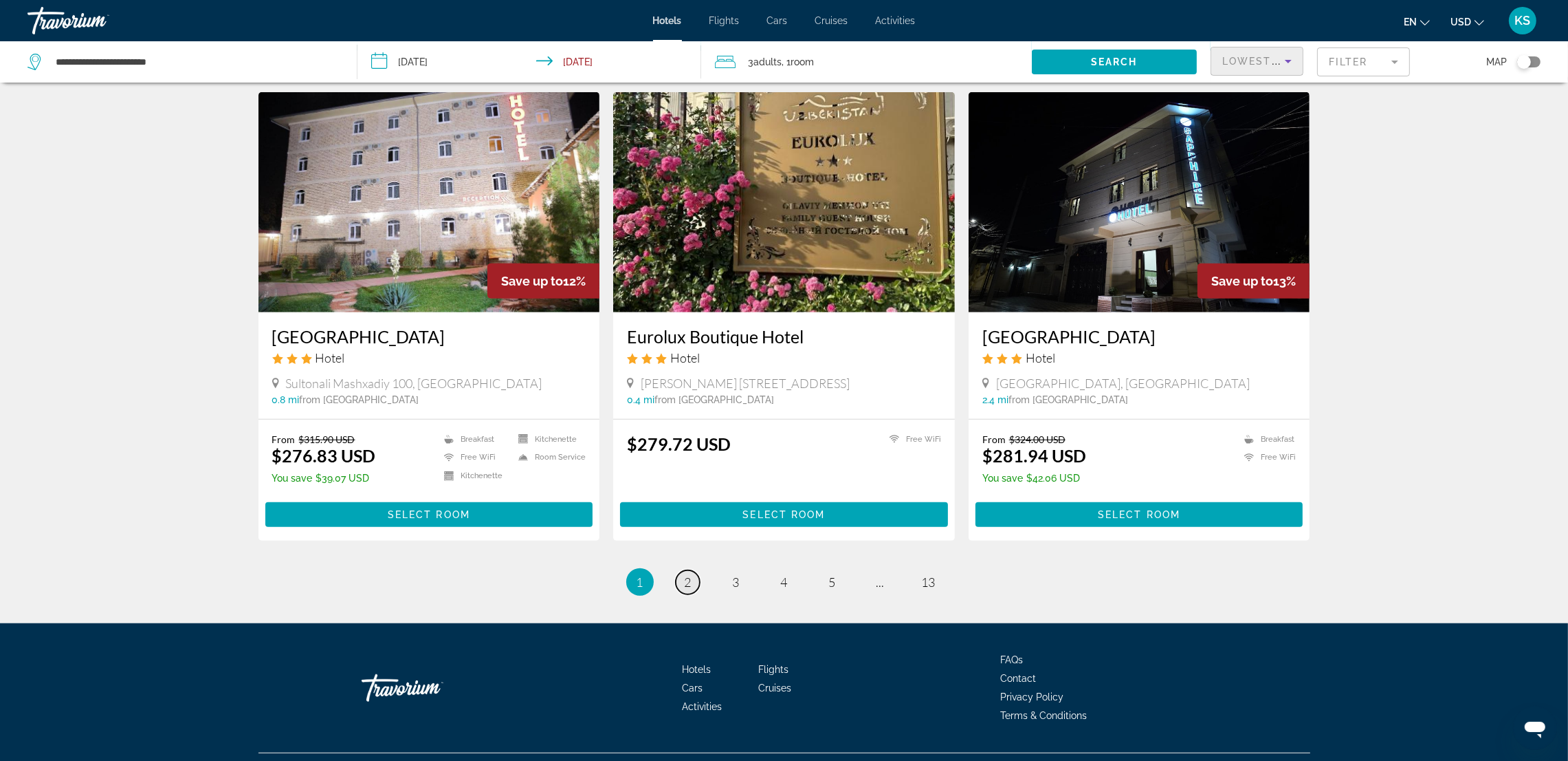
click at [690, 575] on span "2" at bounding box center [688, 582] width 7 height 15
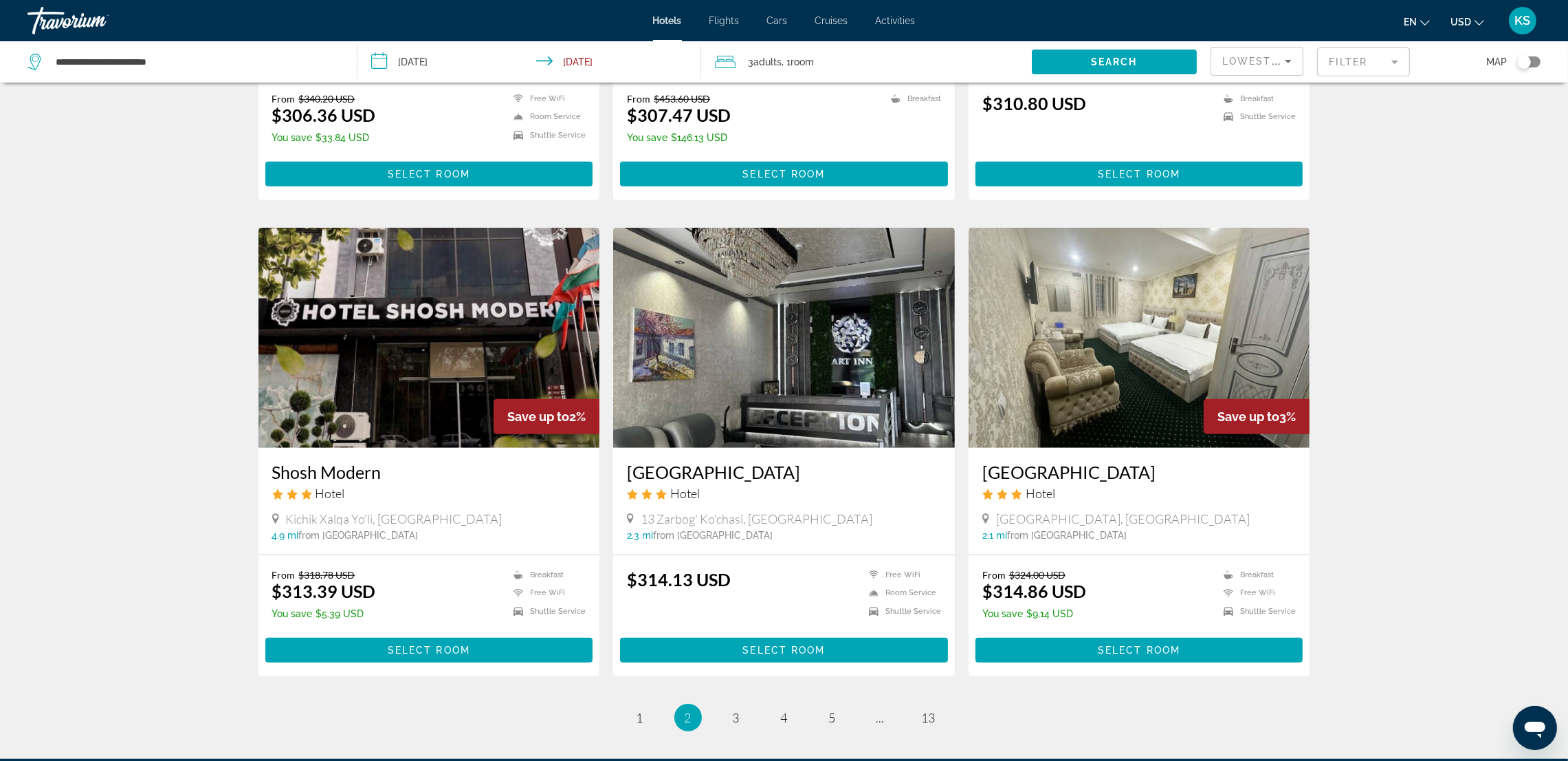
scroll to position [1445, 0]
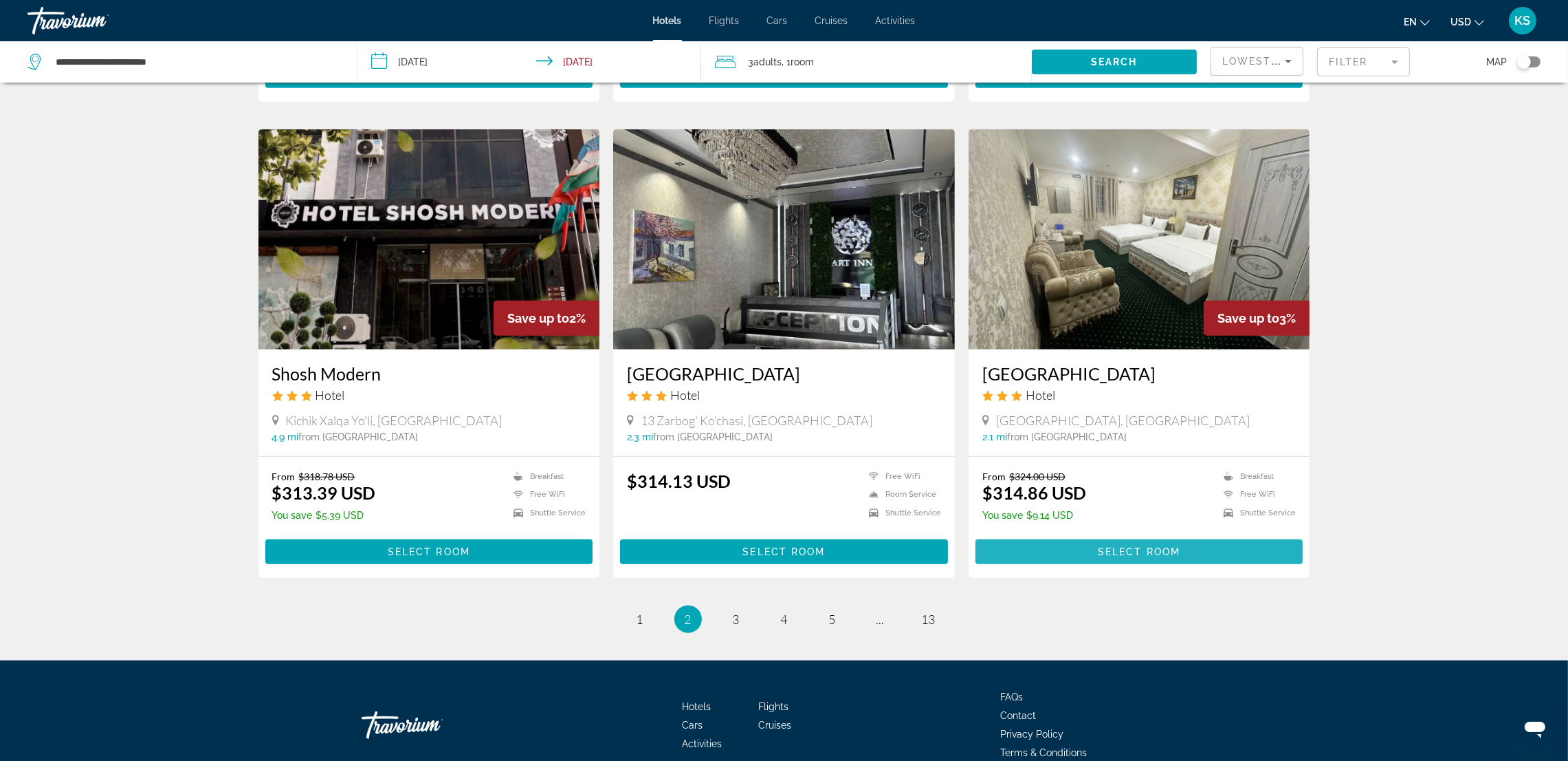
click at [1045, 551] on span "Main content" at bounding box center [1139, 552] width 328 height 33
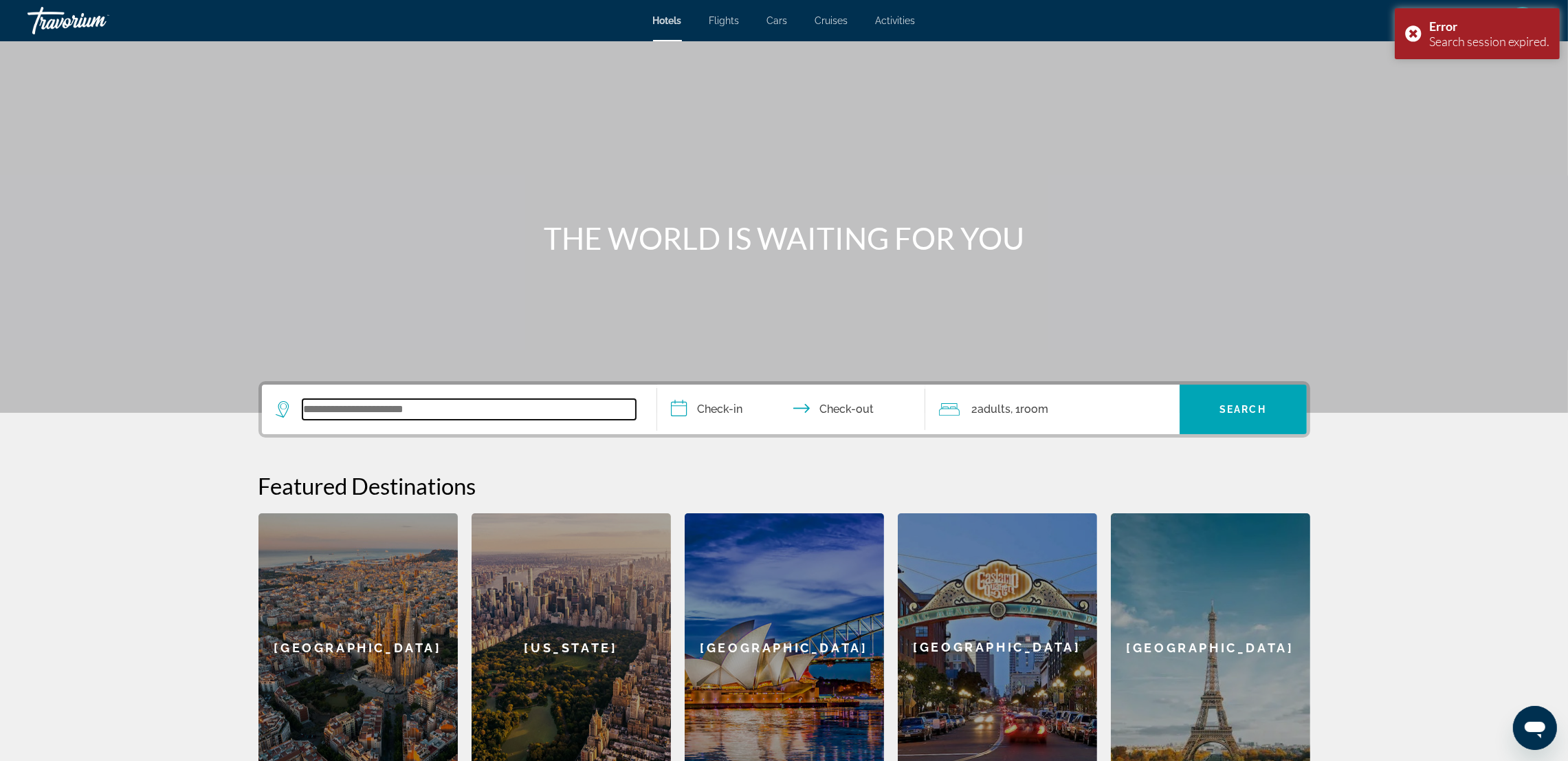
click at [402, 401] on input "Search widget" at bounding box center [468, 408] width 333 height 20
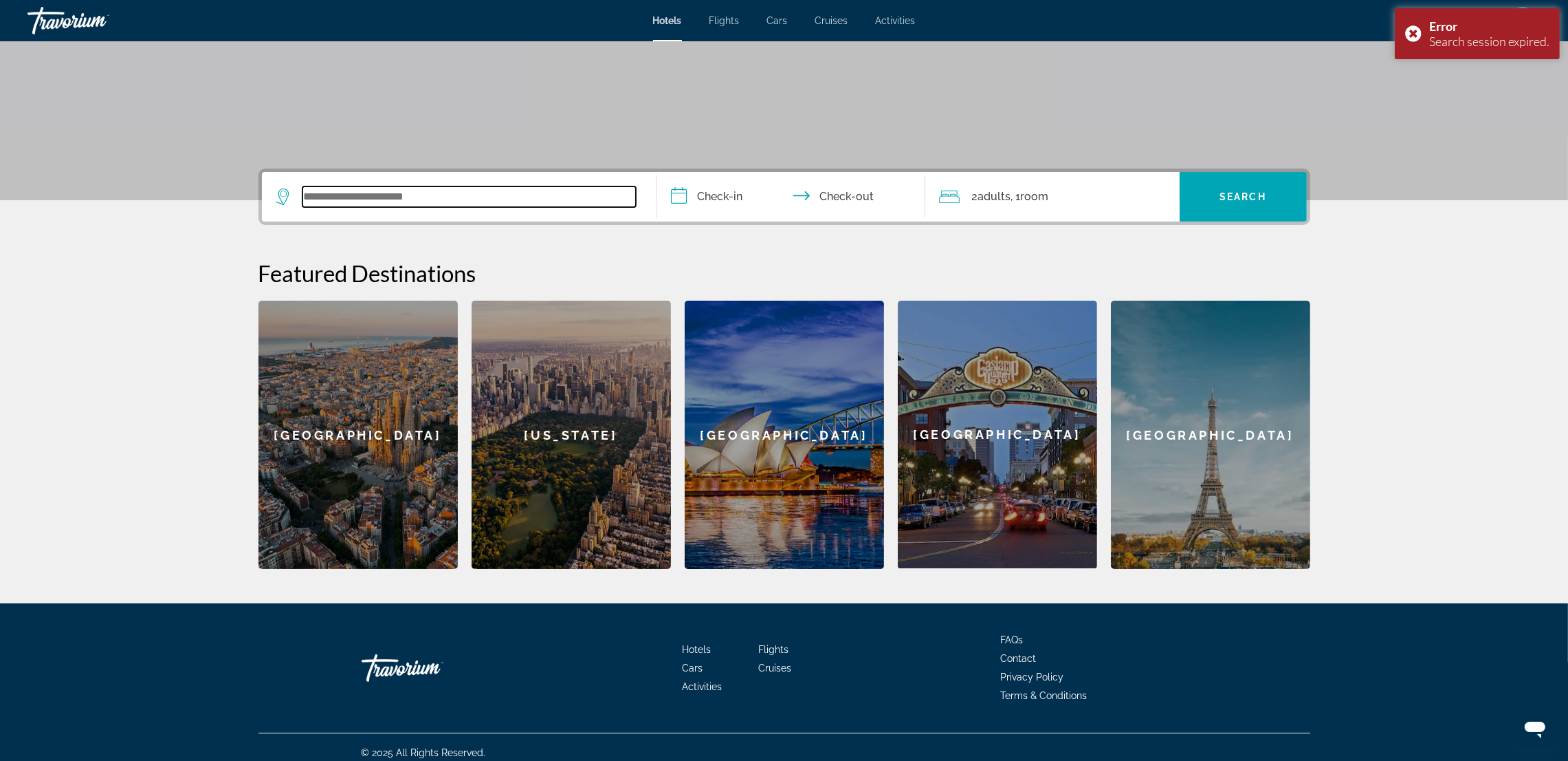
scroll to position [222, 0]
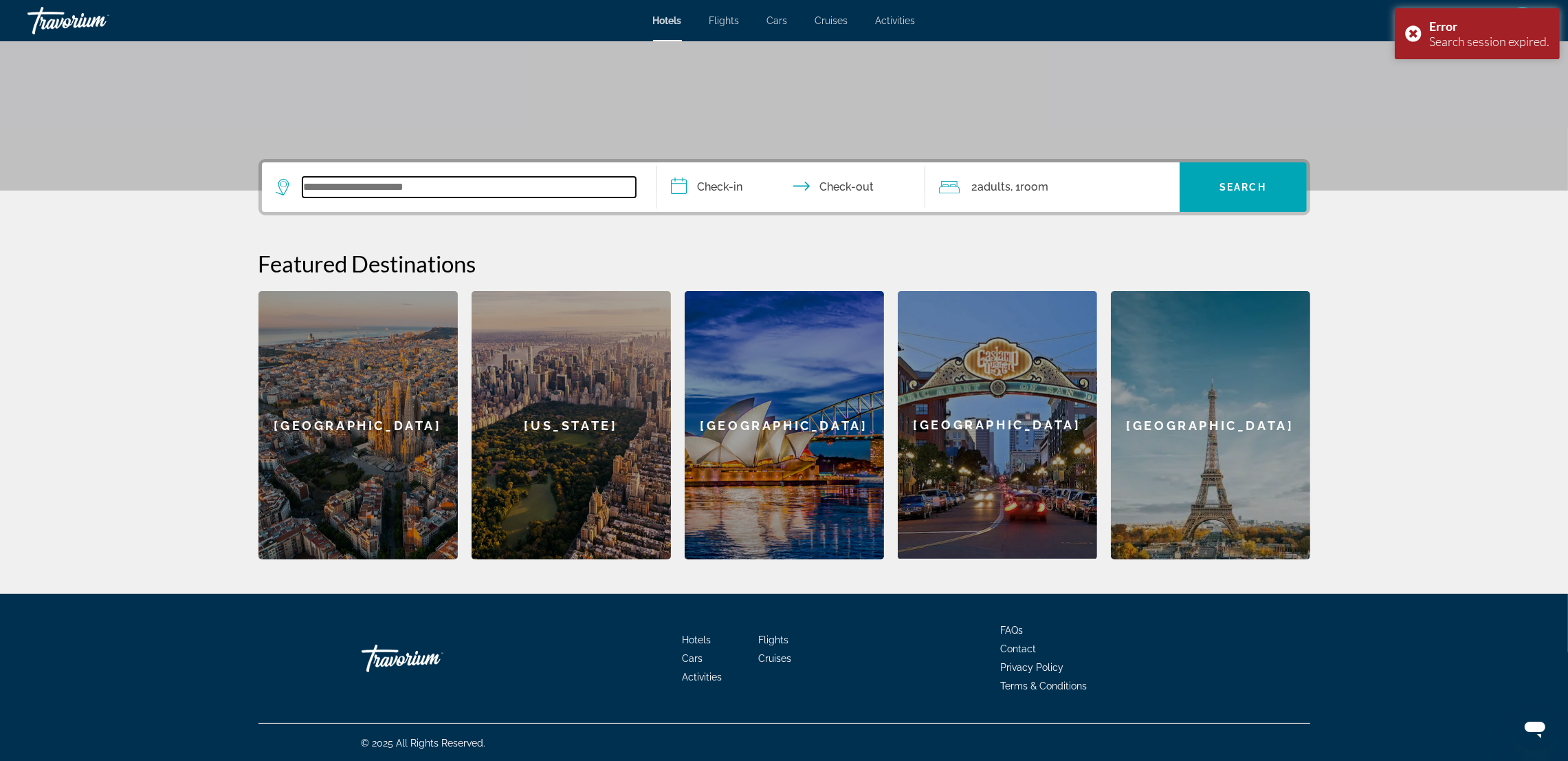
click at [423, 181] on input "Search widget" at bounding box center [468, 186] width 333 height 20
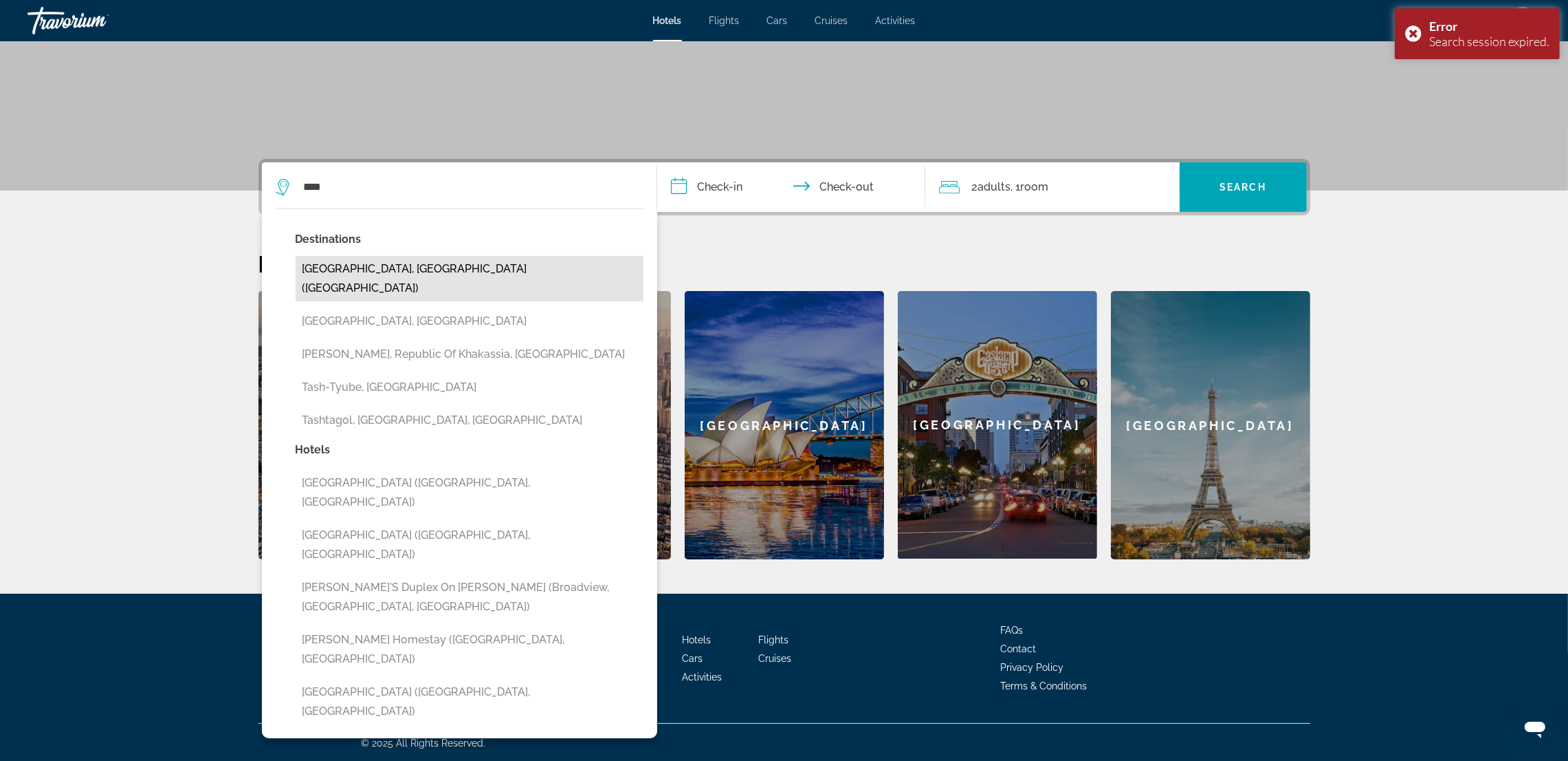
click at [406, 261] on button "[GEOGRAPHIC_DATA], [GEOGRAPHIC_DATA] ([GEOGRAPHIC_DATA])" at bounding box center [470, 278] width 348 height 45
type input "**********"
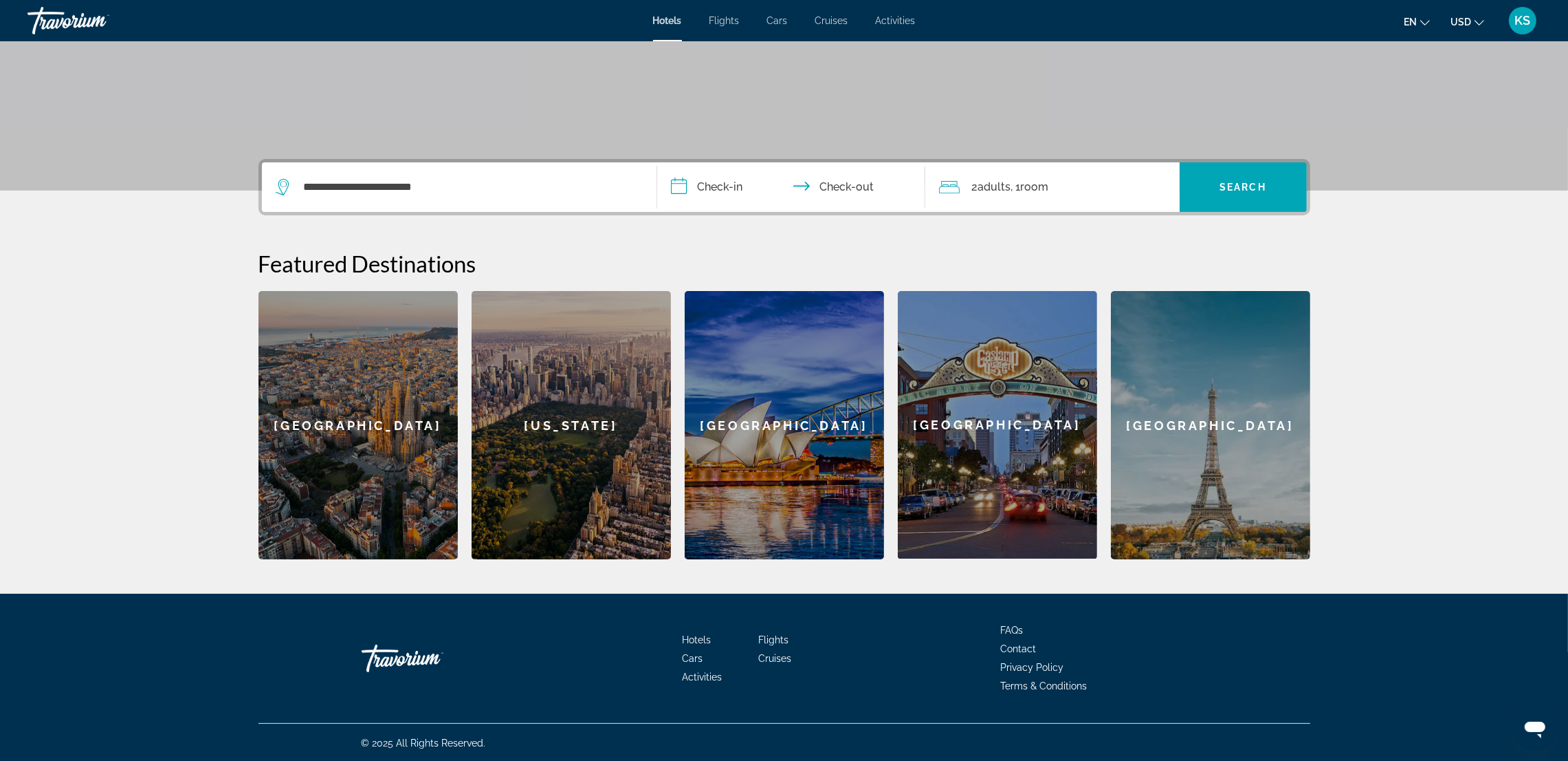
click at [739, 179] on input "**********" at bounding box center [794, 189] width 274 height 54
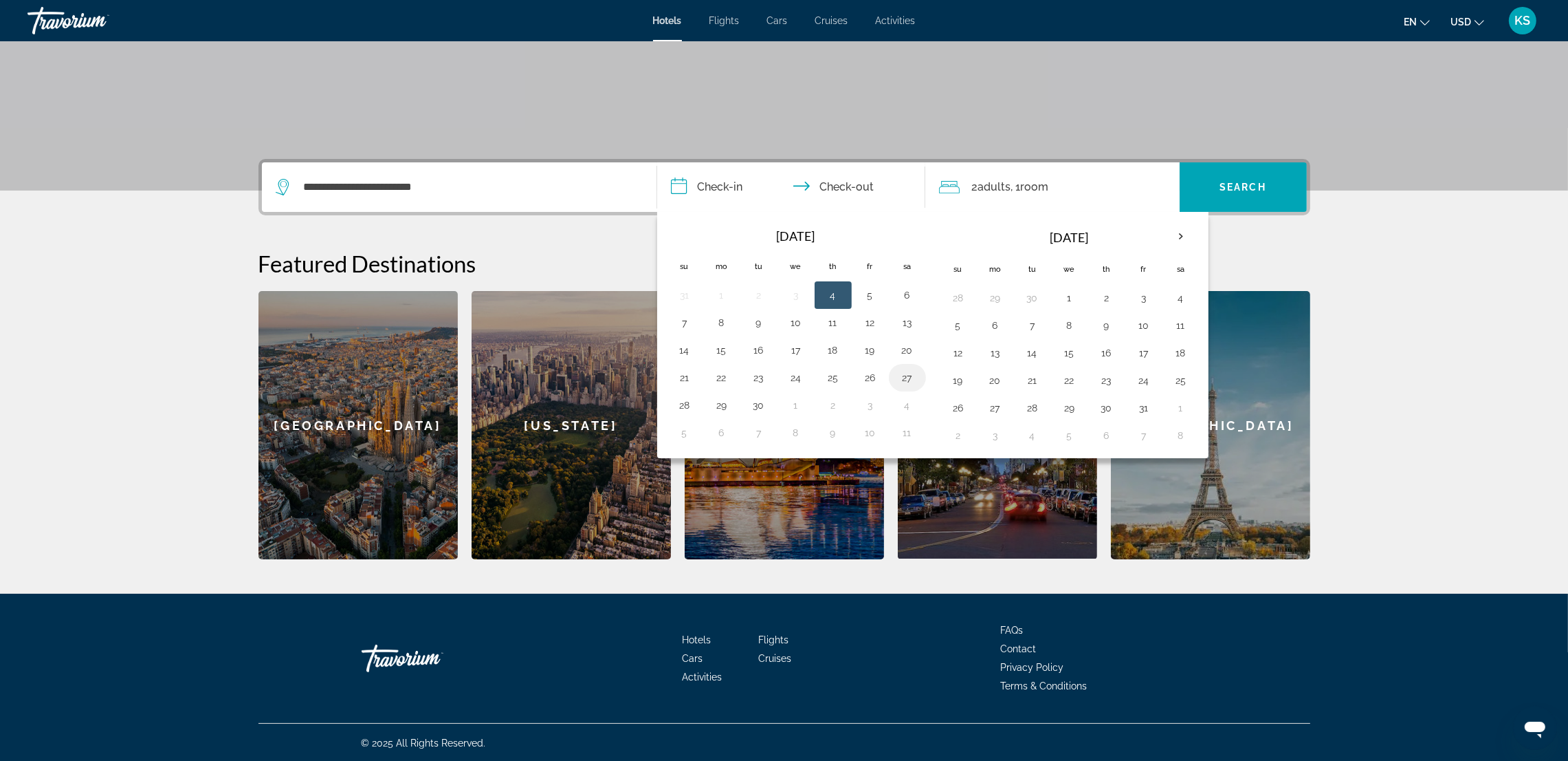
click at [903, 373] on button "27" at bounding box center [907, 377] width 22 height 19
click at [727, 402] on button "29" at bounding box center [722, 406] width 22 height 19
type input "**********"
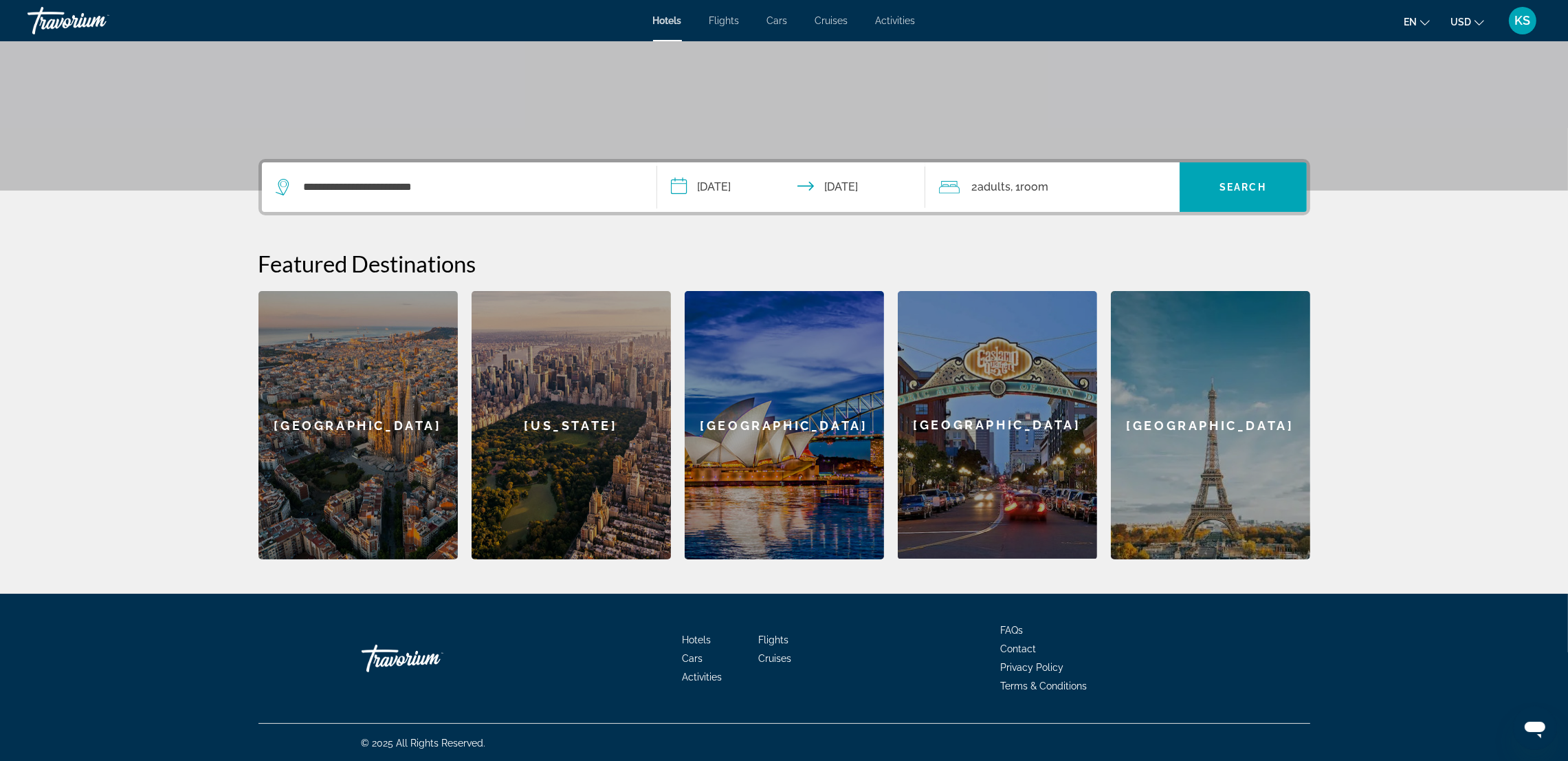
click at [995, 185] on span "Adults" at bounding box center [995, 186] width 33 height 13
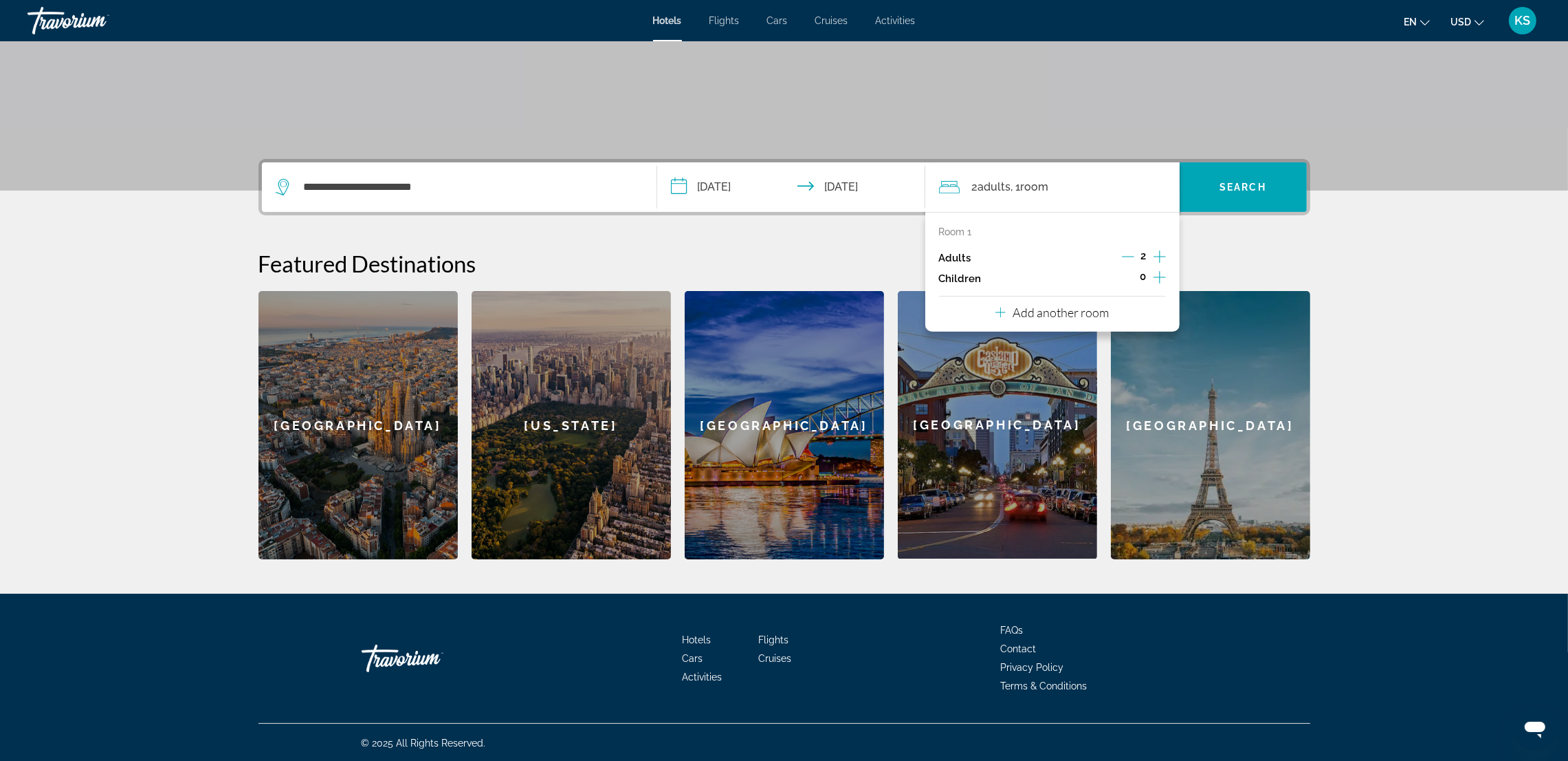
click at [1159, 258] on icon "Increment adults" at bounding box center [1160, 256] width 12 height 17
click at [1266, 181] on span "Search" at bounding box center [1243, 186] width 47 height 11
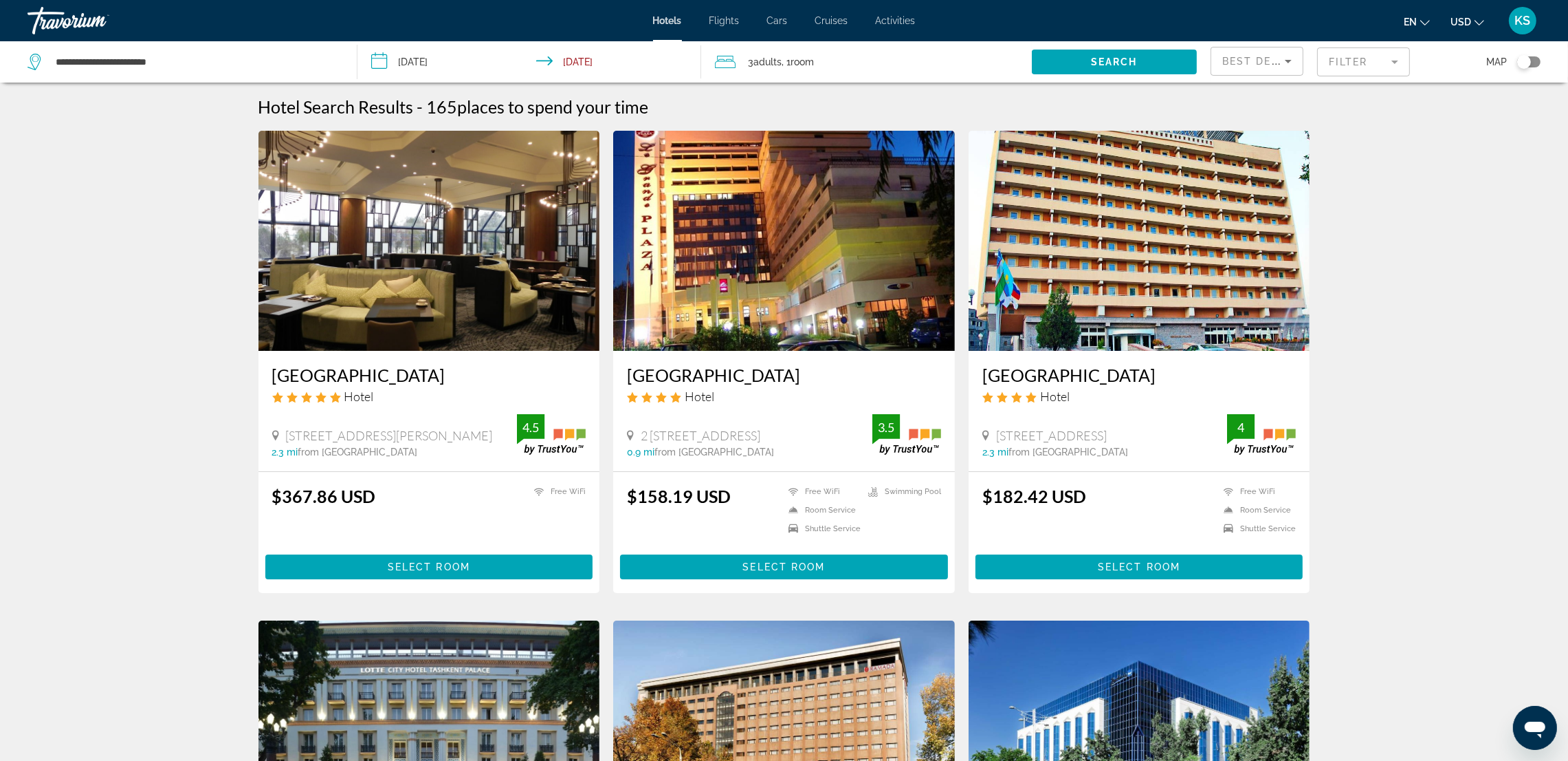
scroll to position [103, 0]
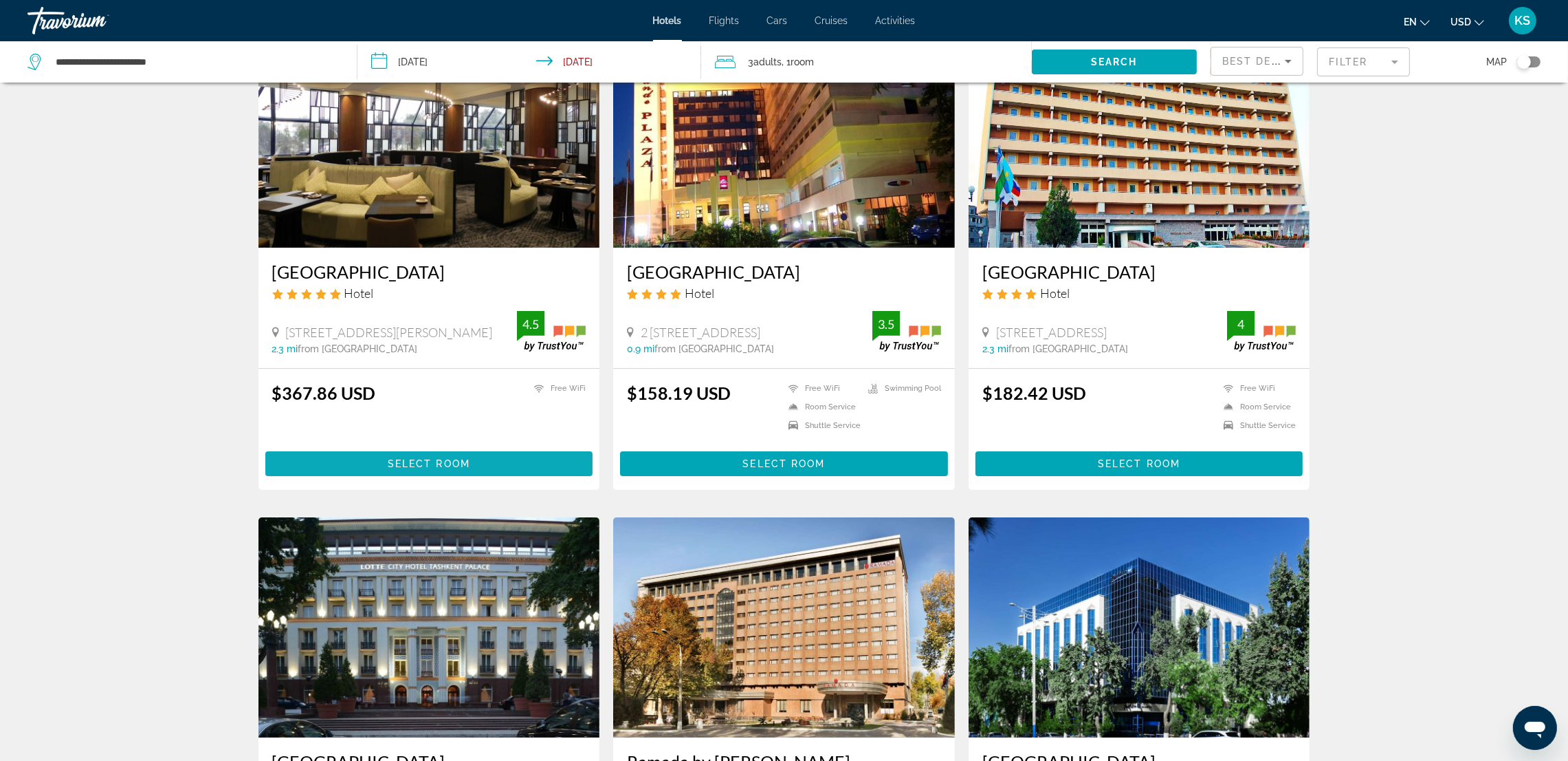
click at [500, 458] on span "Main content" at bounding box center [428, 463] width 328 height 33
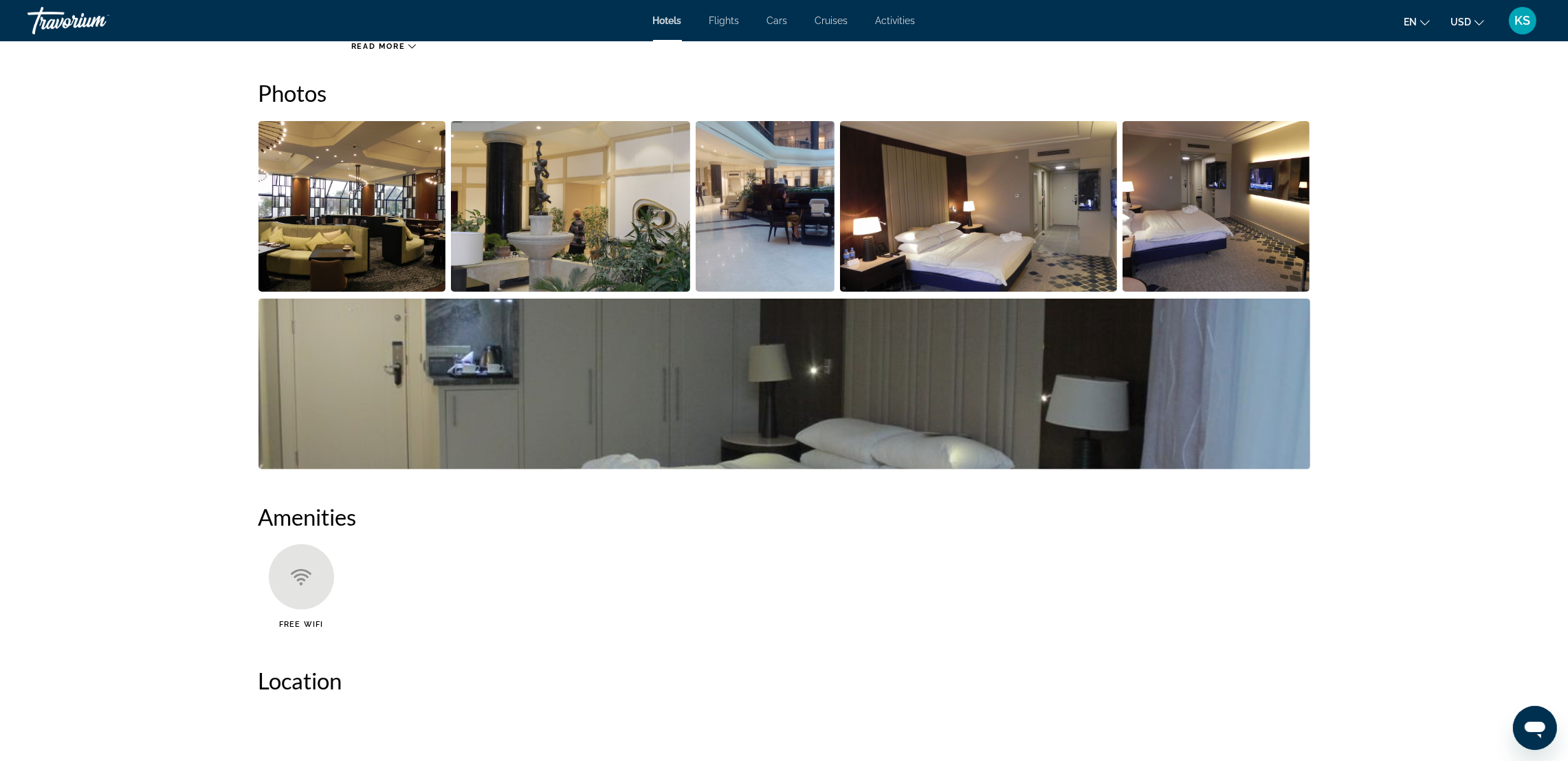
scroll to position [207, 0]
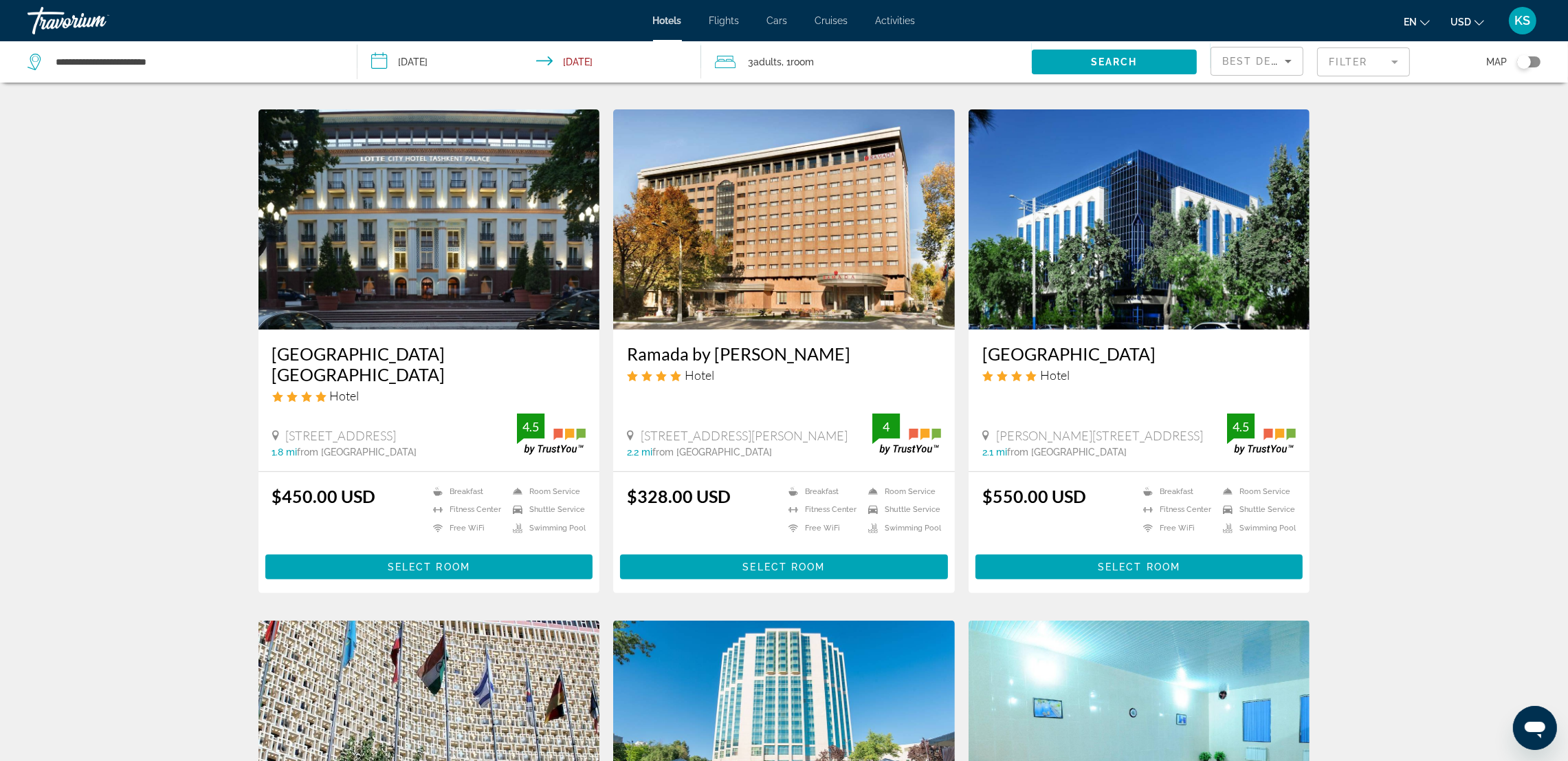
scroll to position [515, 0]
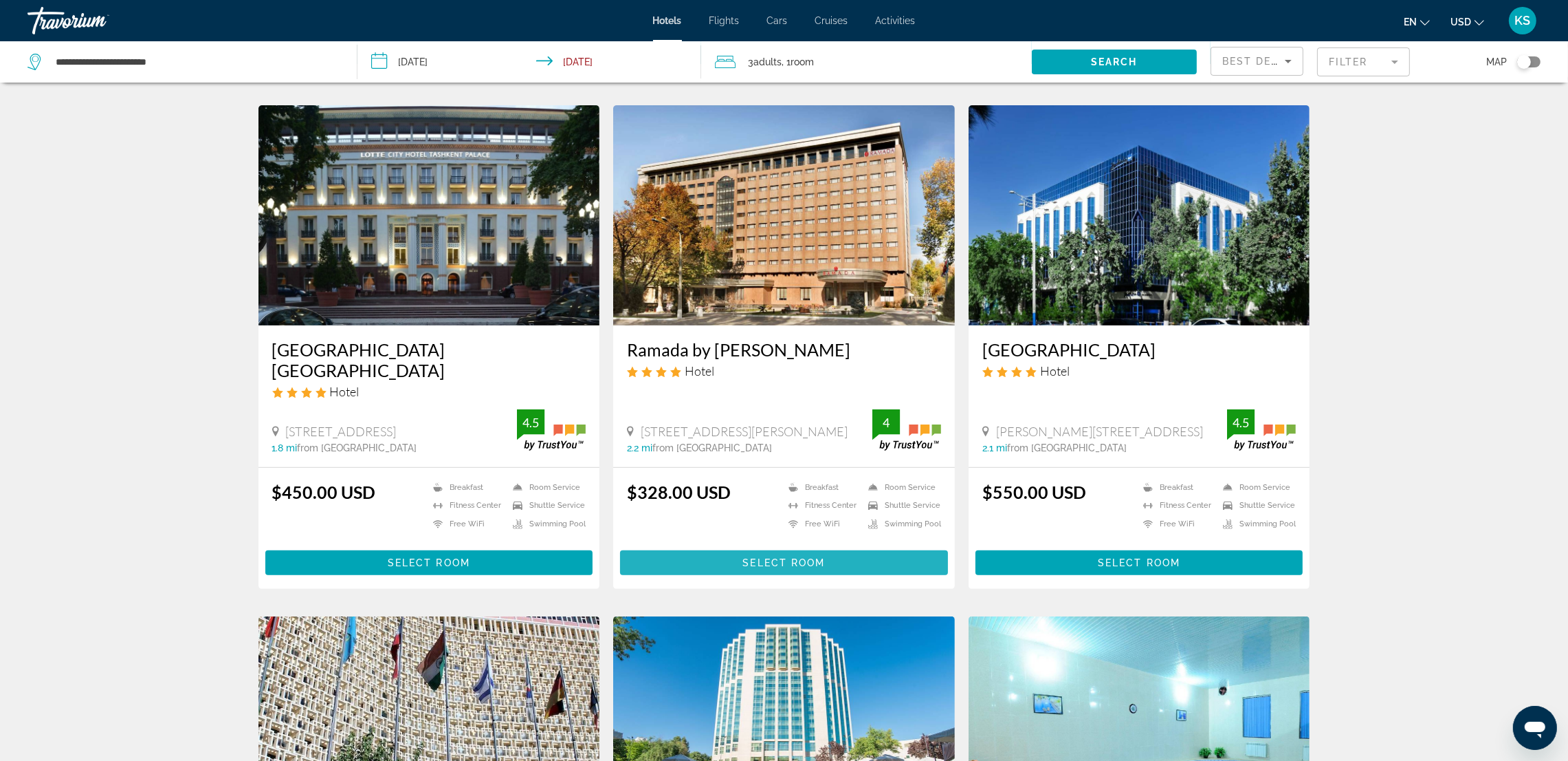
click at [814, 557] on span "Select Room" at bounding box center [784, 562] width 82 height 11
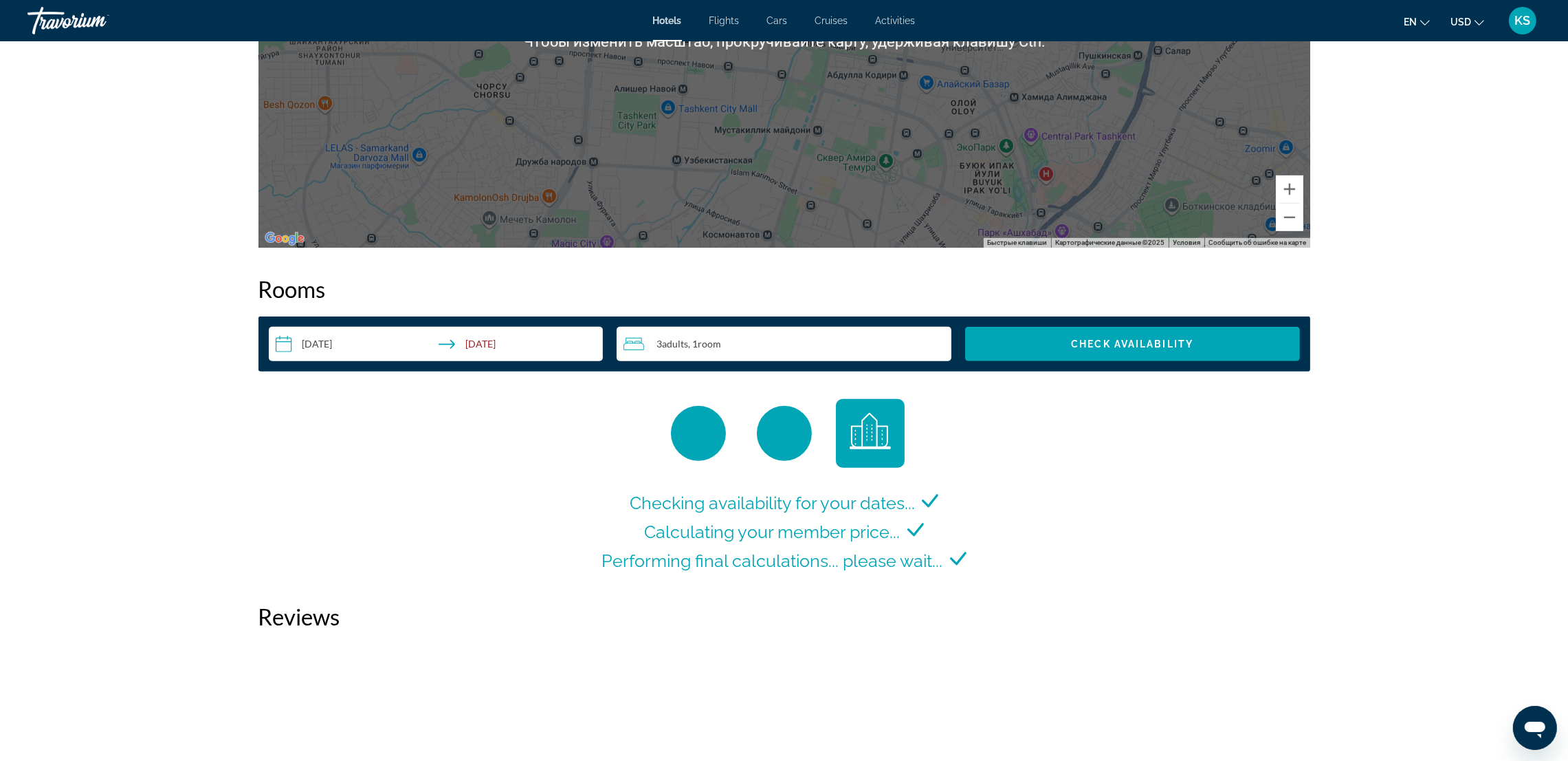
scroll to position [1857, 0]
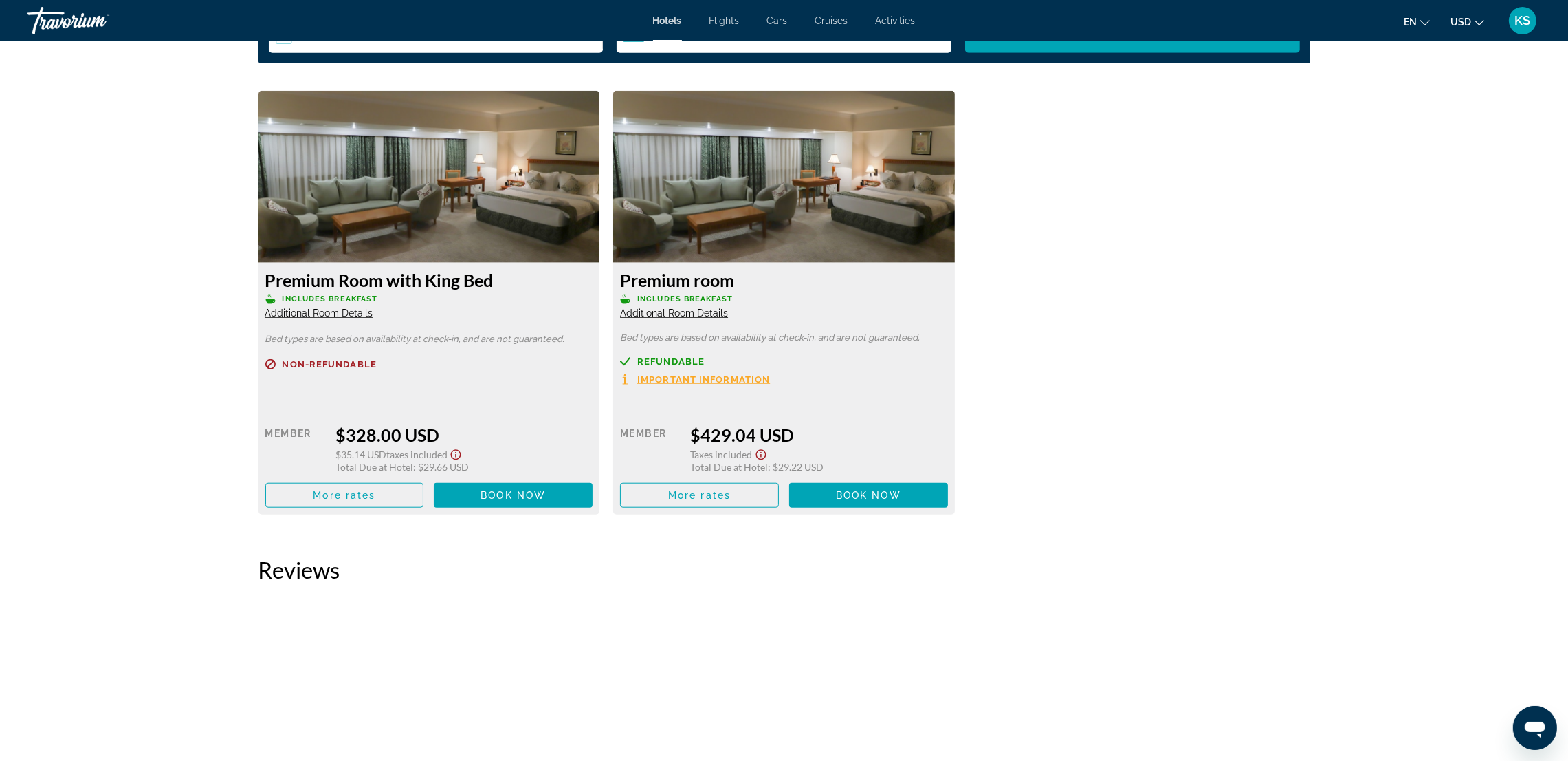
click at [303, 310] on span "Additional Room Details" at bounding box center [319, 313] width 108 height 11
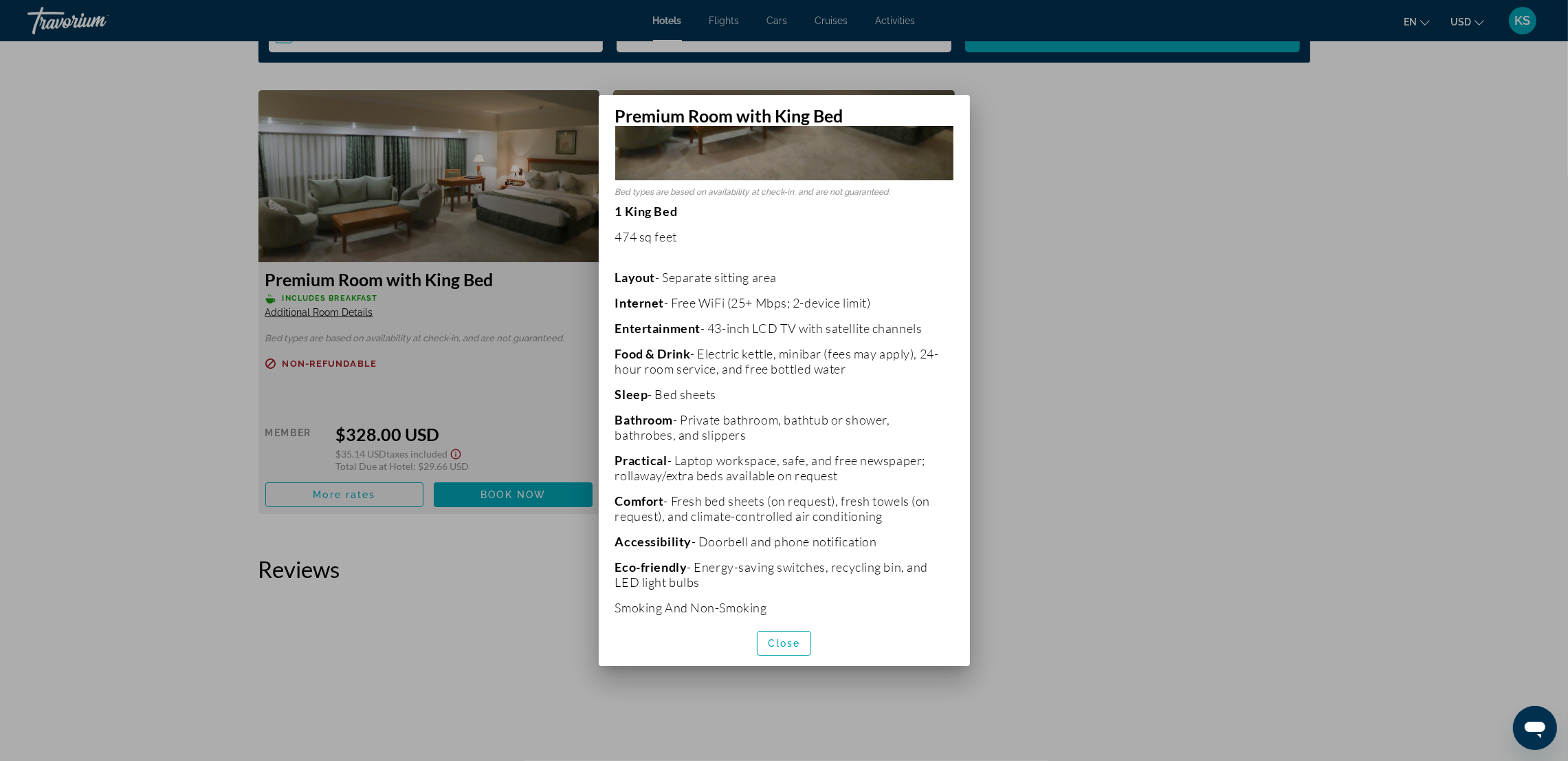
scroll to position [179, 0]
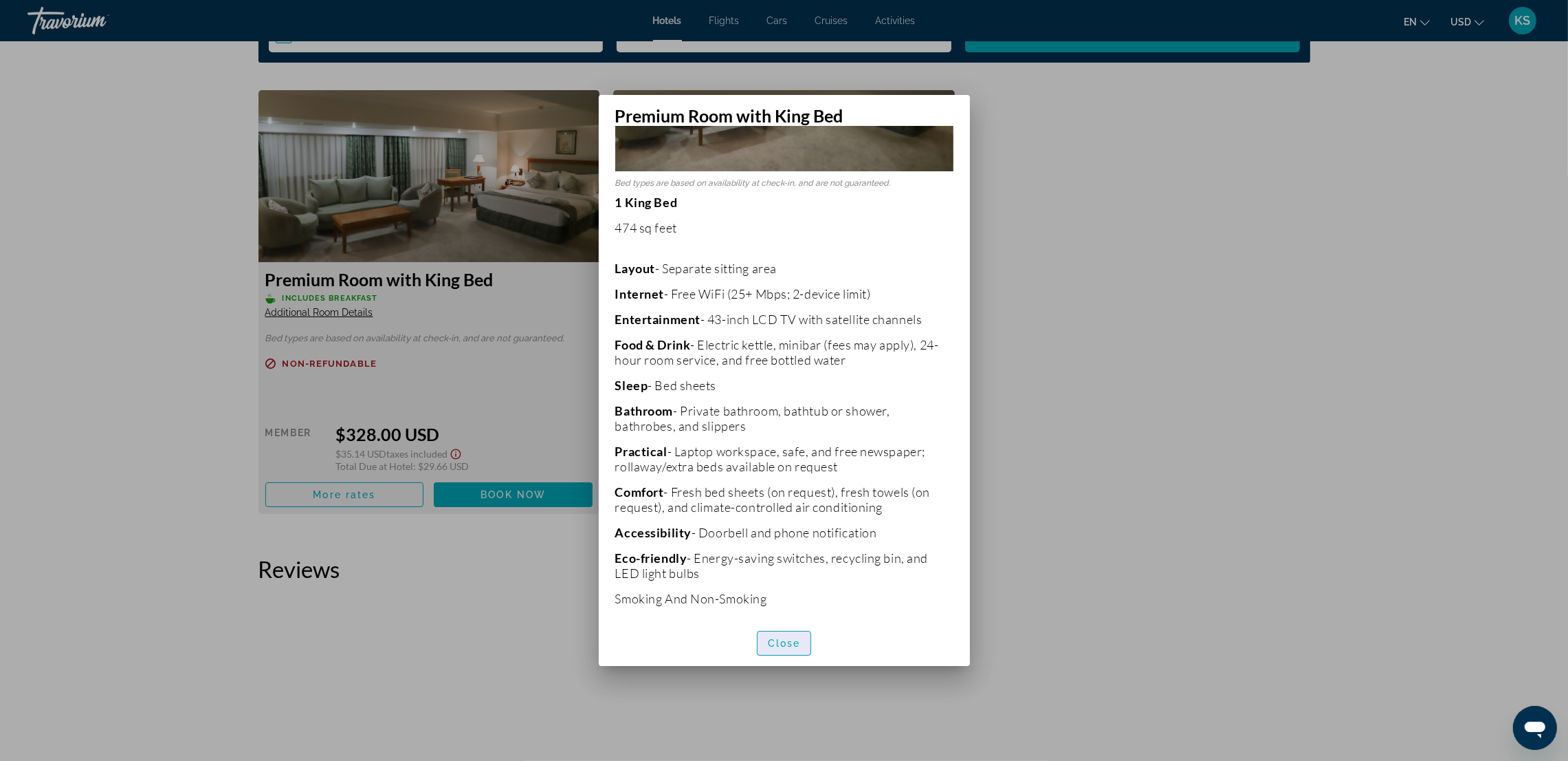
click at [787, 632] on span "button" at bounding box center [784, 643] width 54 height 33
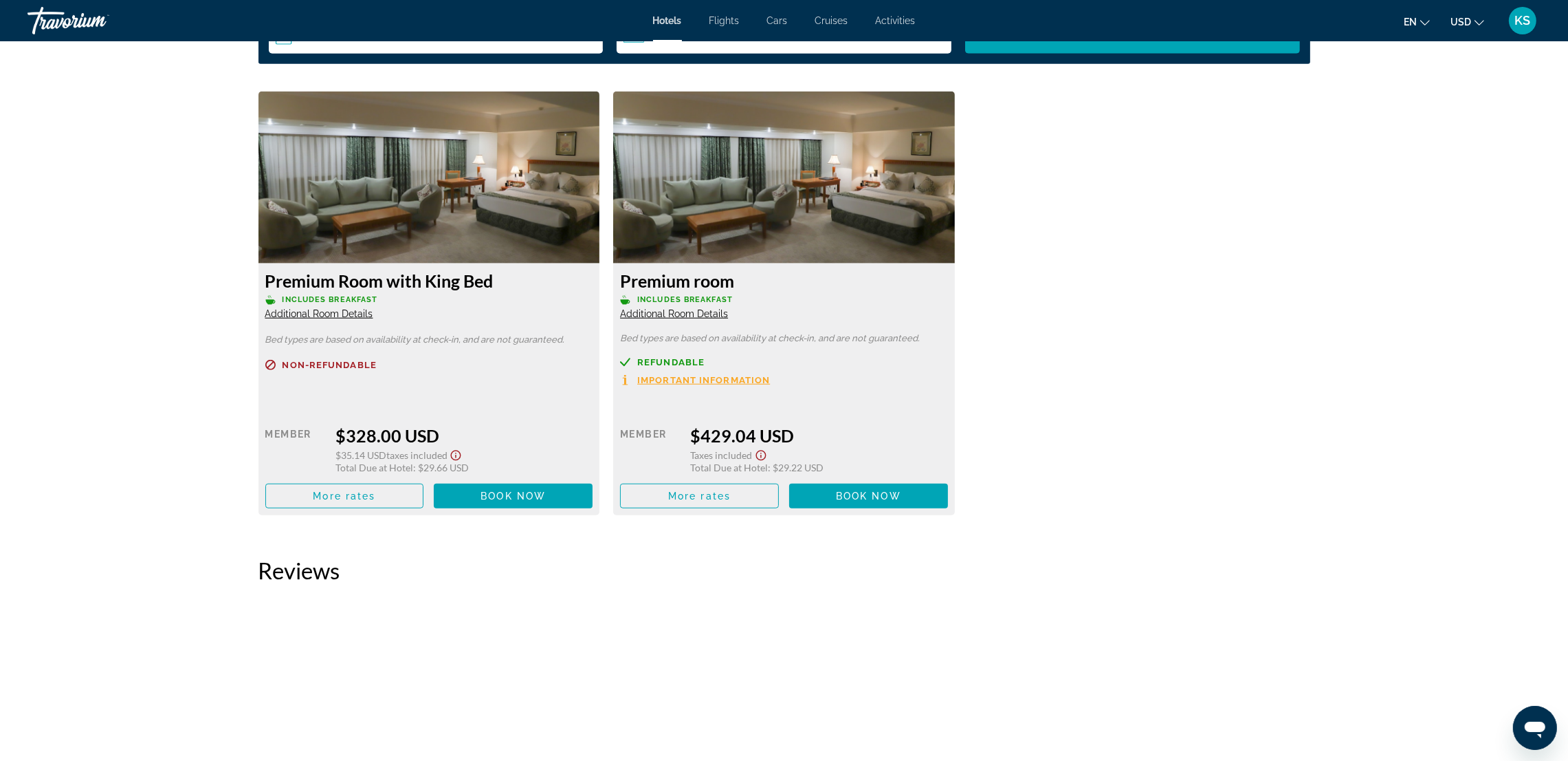
scroll to position [1857, 0]
click at [525, 490] on span "Book now" at bounding box center [513, 495] width 65 height 11
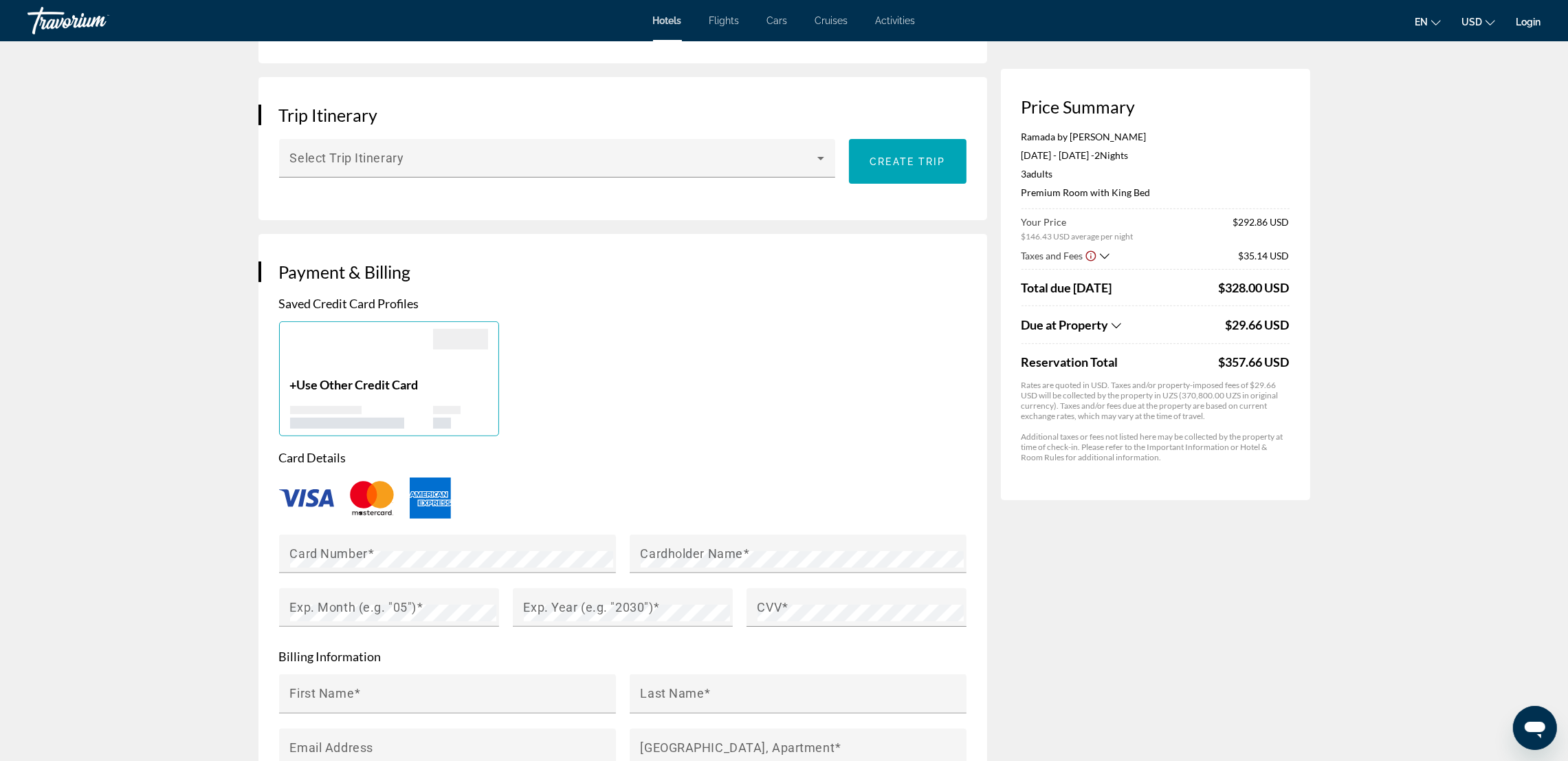
scroll to position [659, 0]
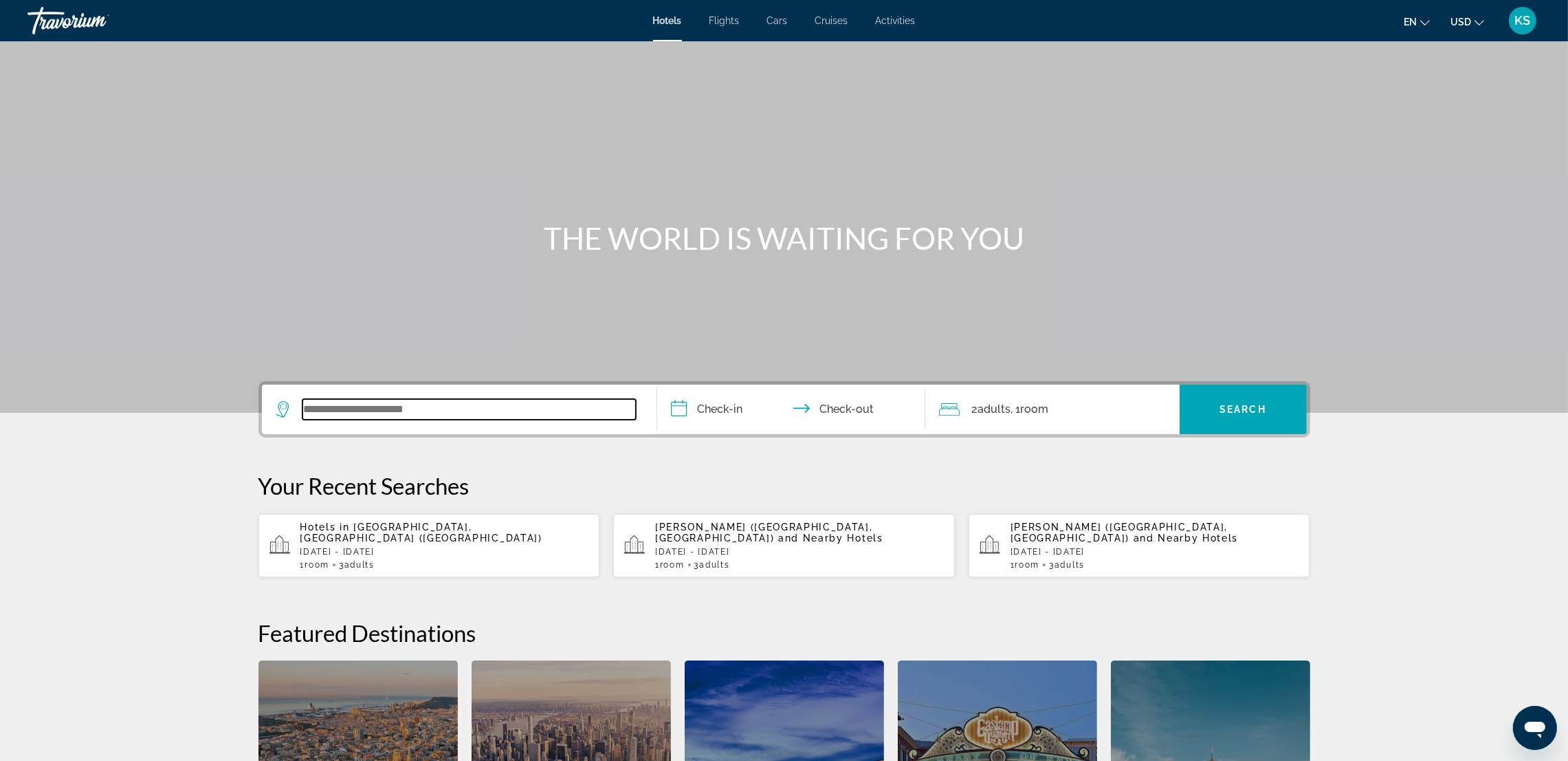
click at [395, 405] on input "Search widget" at bounding box center [468, 408] width 333 height 20
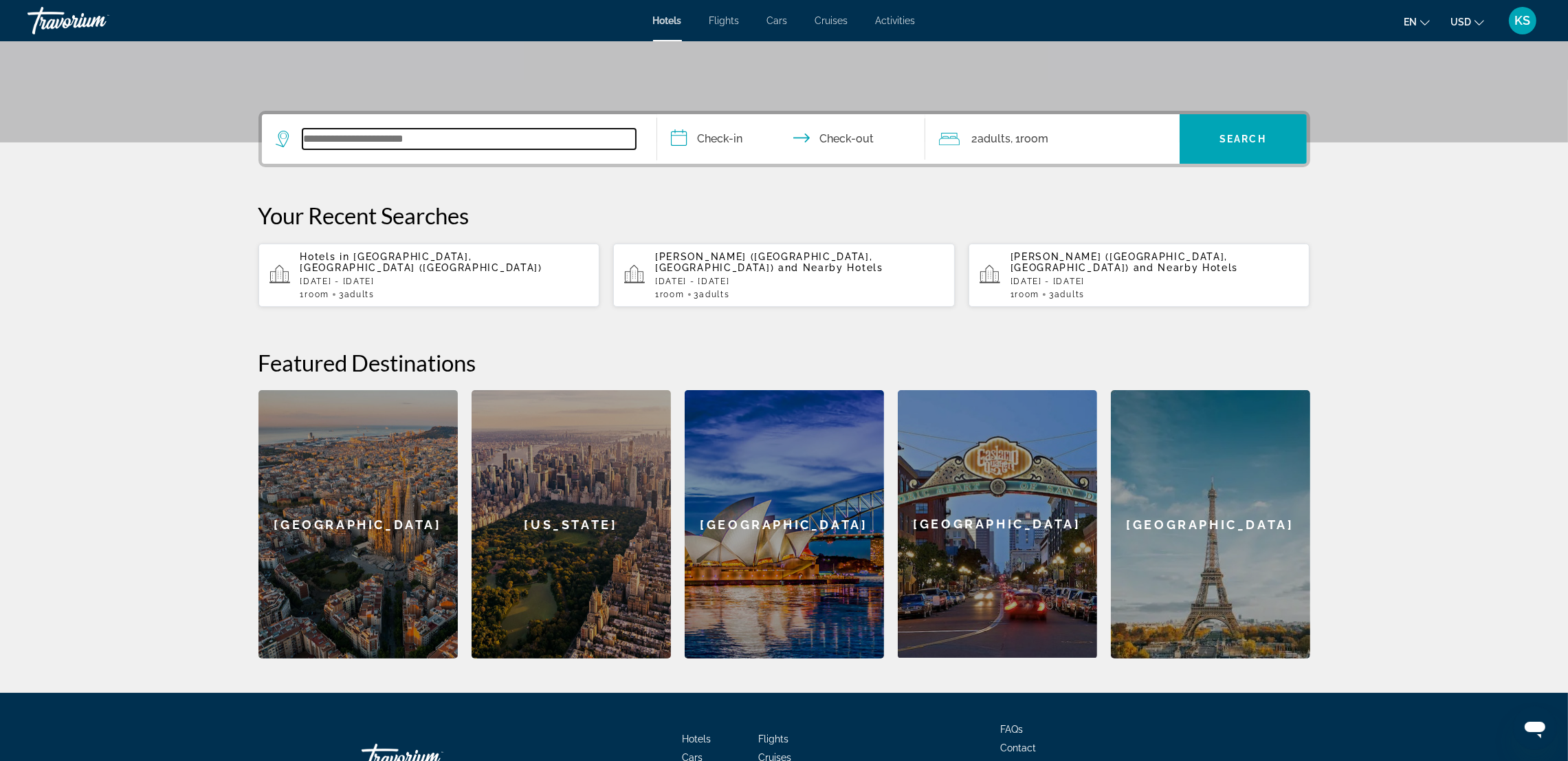
scroll to position [336, 0]
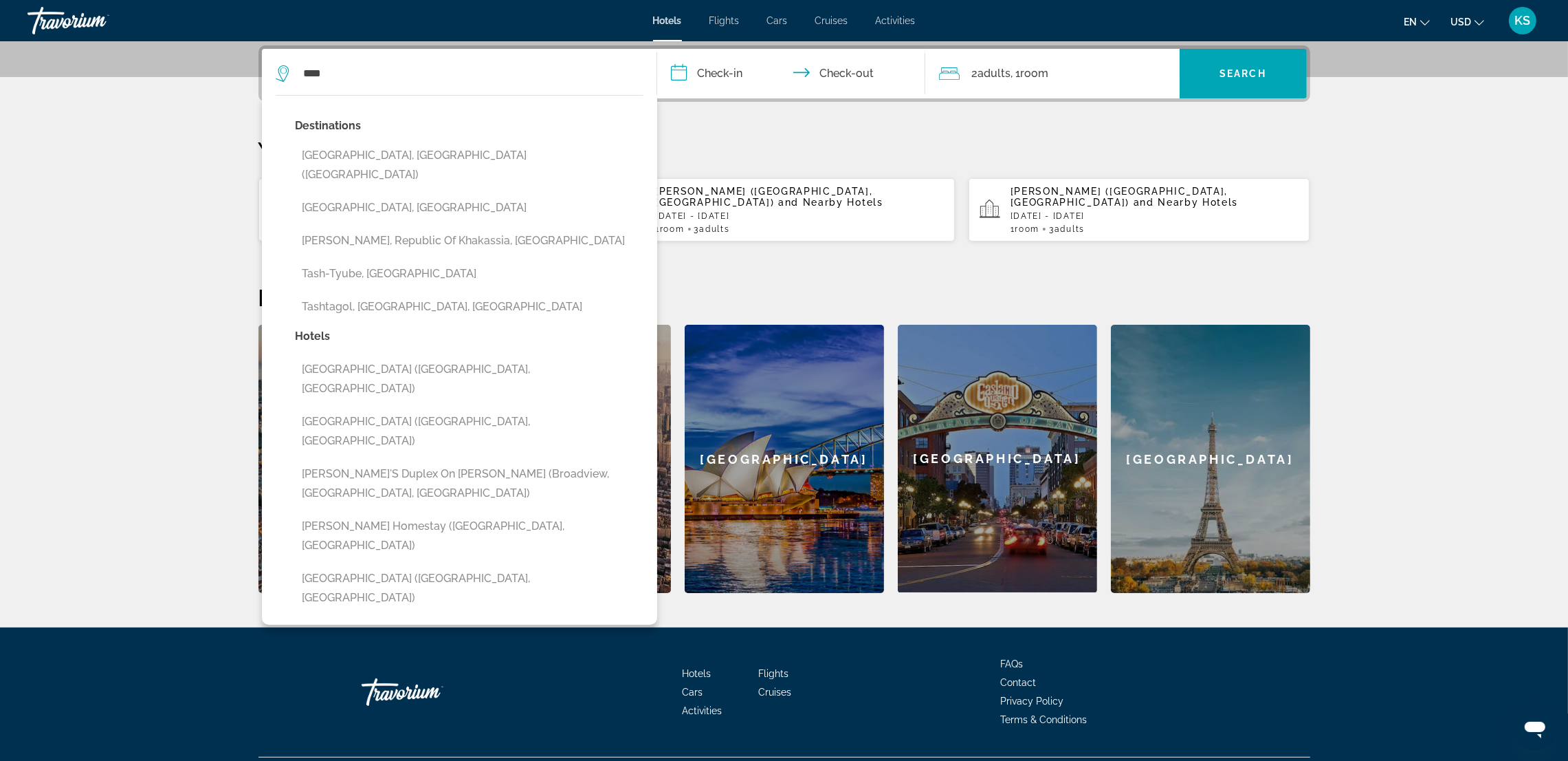
click at [398, 156] on button "Tashkent, Uzbekistan (TAS)" at bounding box center [470, 164] width 348 height 45
type input "**********"
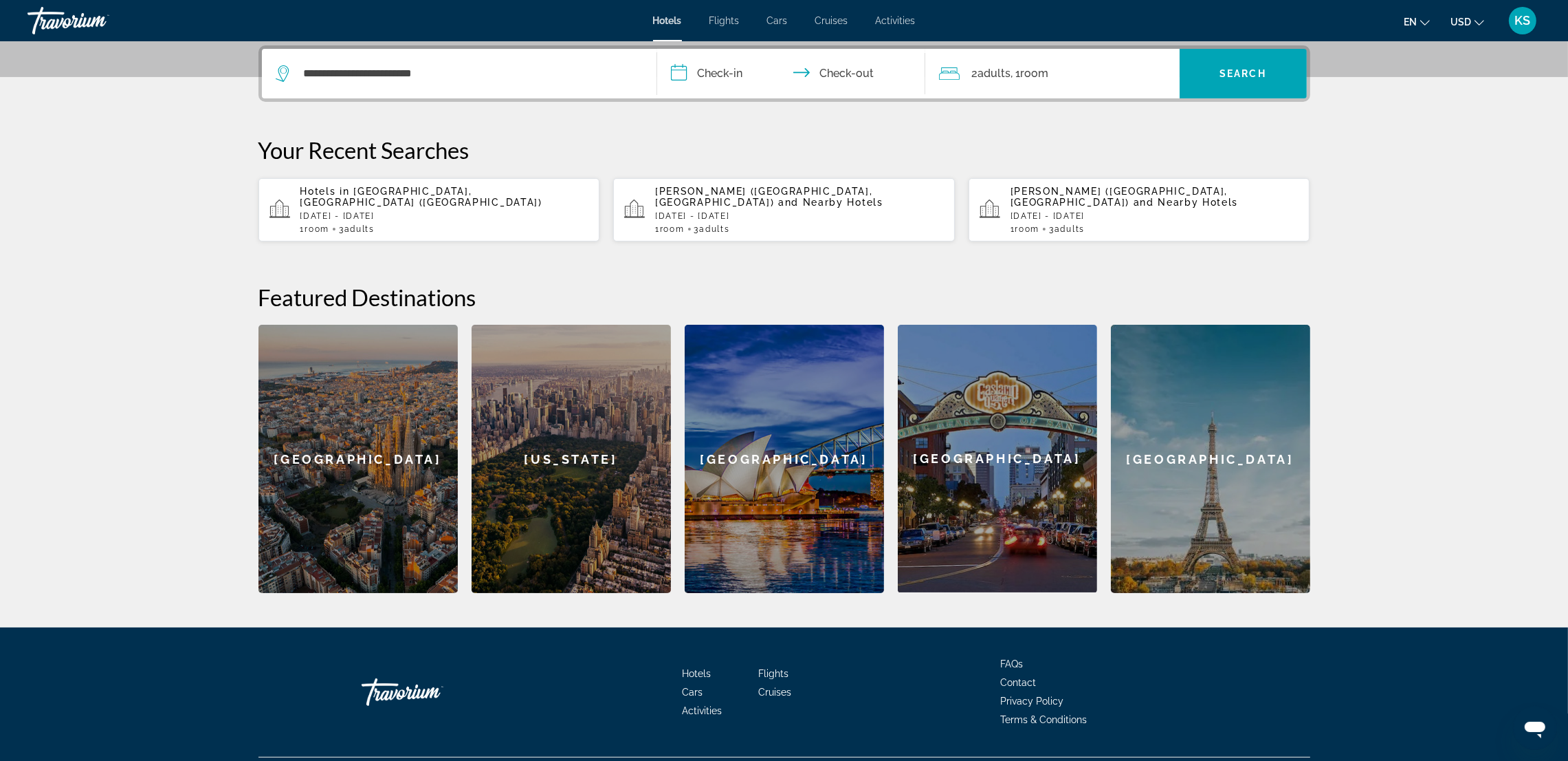
click at [727, 72] on input "**********" at bounding box center [794, 75] width 274 height 54
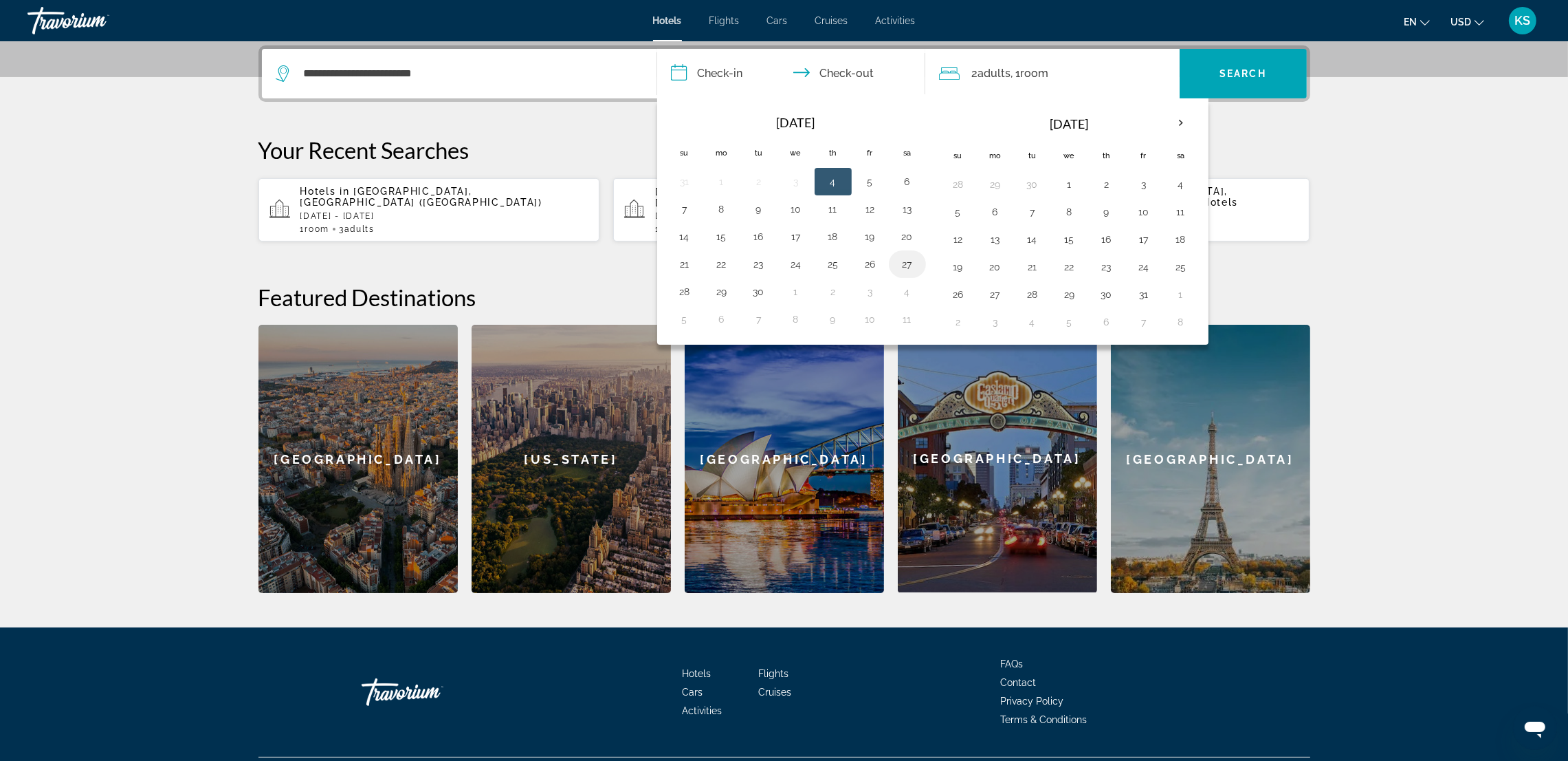
click at [905, 259] on button "27" at bounding box center [907, 264] width 22 height 19
click at [735, 290] on td "29" at bounding box center [722, 291] width 37 height 27
click at [727, 291] on button "29" at bounding box center [722, 292] width 22 height 19
type input "**********"
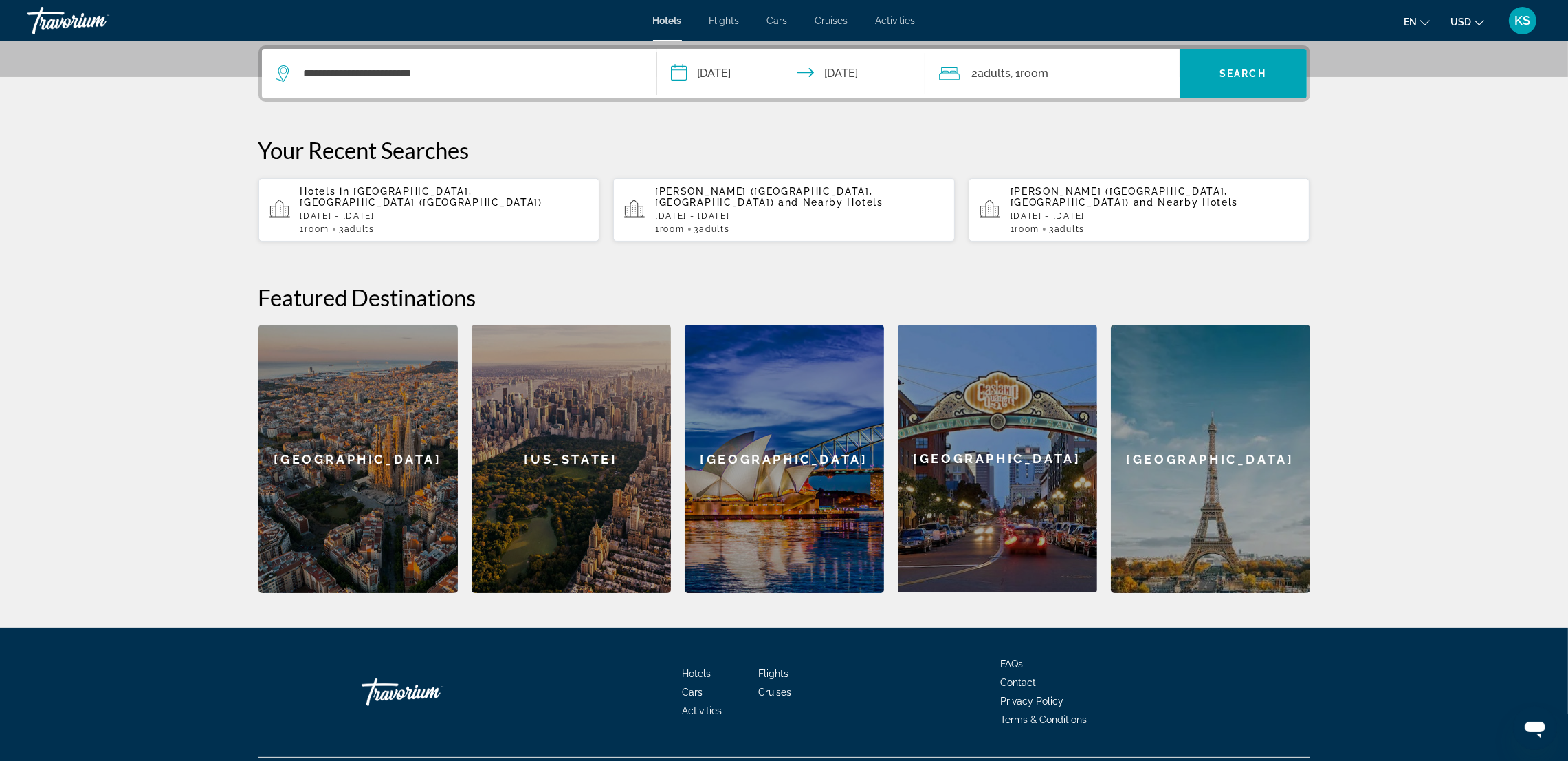
click at [1036, 82] on span ", 1 Room rooms" at bounding box center [1030, 73] width 38 height 19
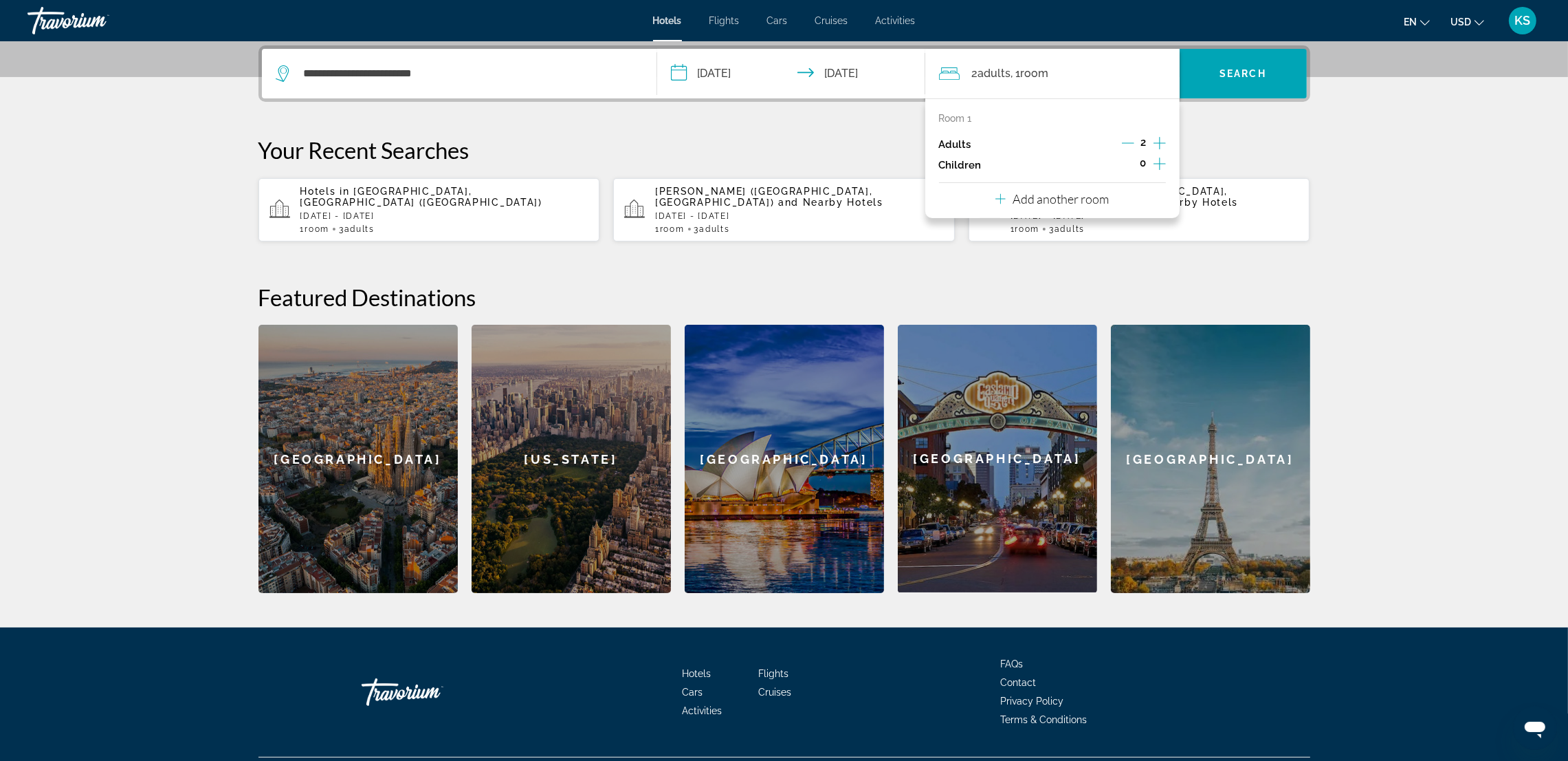
click at [1156, 135] on icon "Increment adults" at bounding box center [1160, 143] width 12 height 17
click at [1238, 49] on span "Search widget" at bounding box center [1244, 73] width 127 height 49
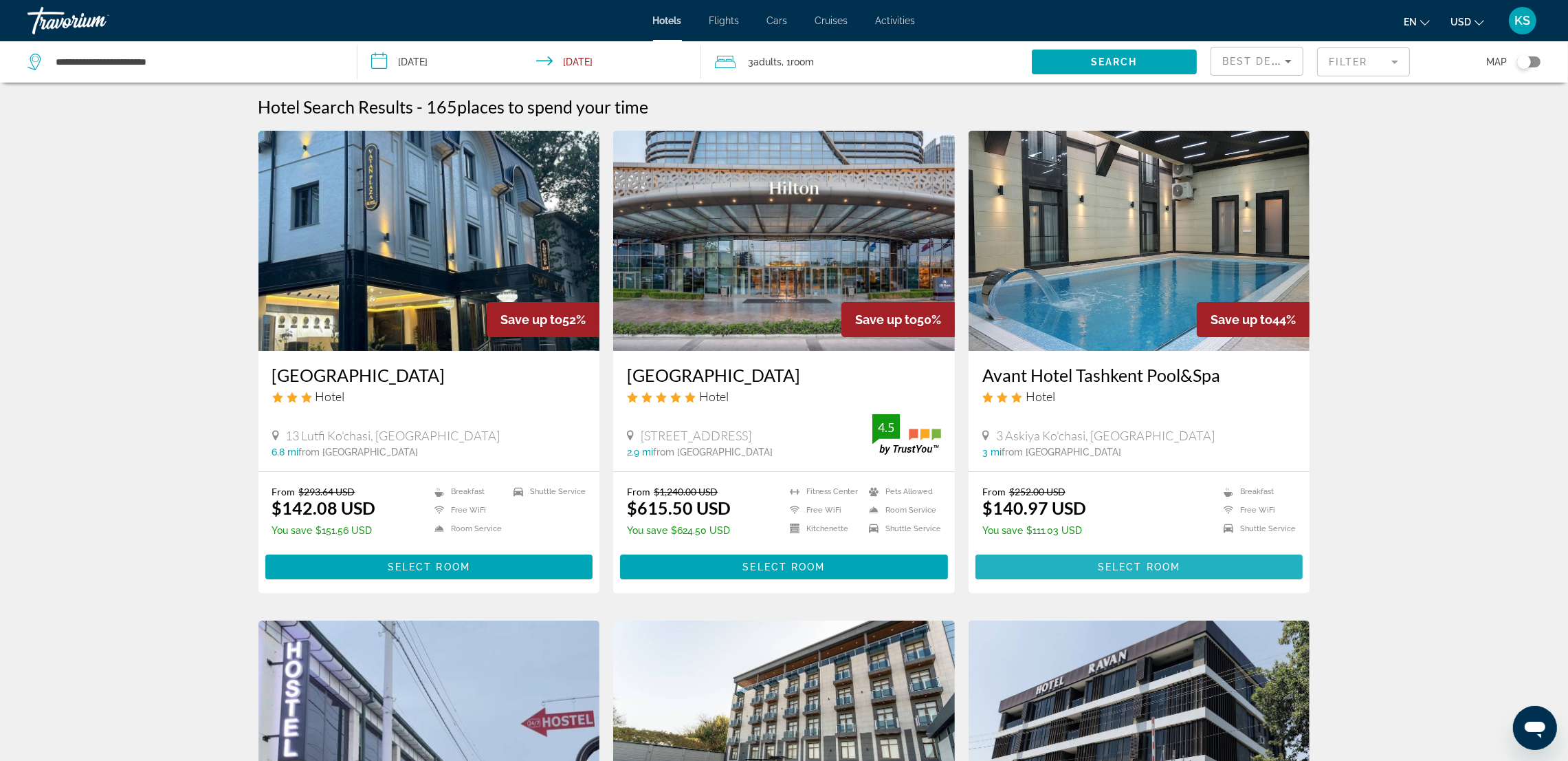
click at [1193, 565] on span "Main content" at bounding box center [1139, 567] width 328 height 33
click at [608, 57] on input "**********" at bounding box center [532, 64] width 349 height 45
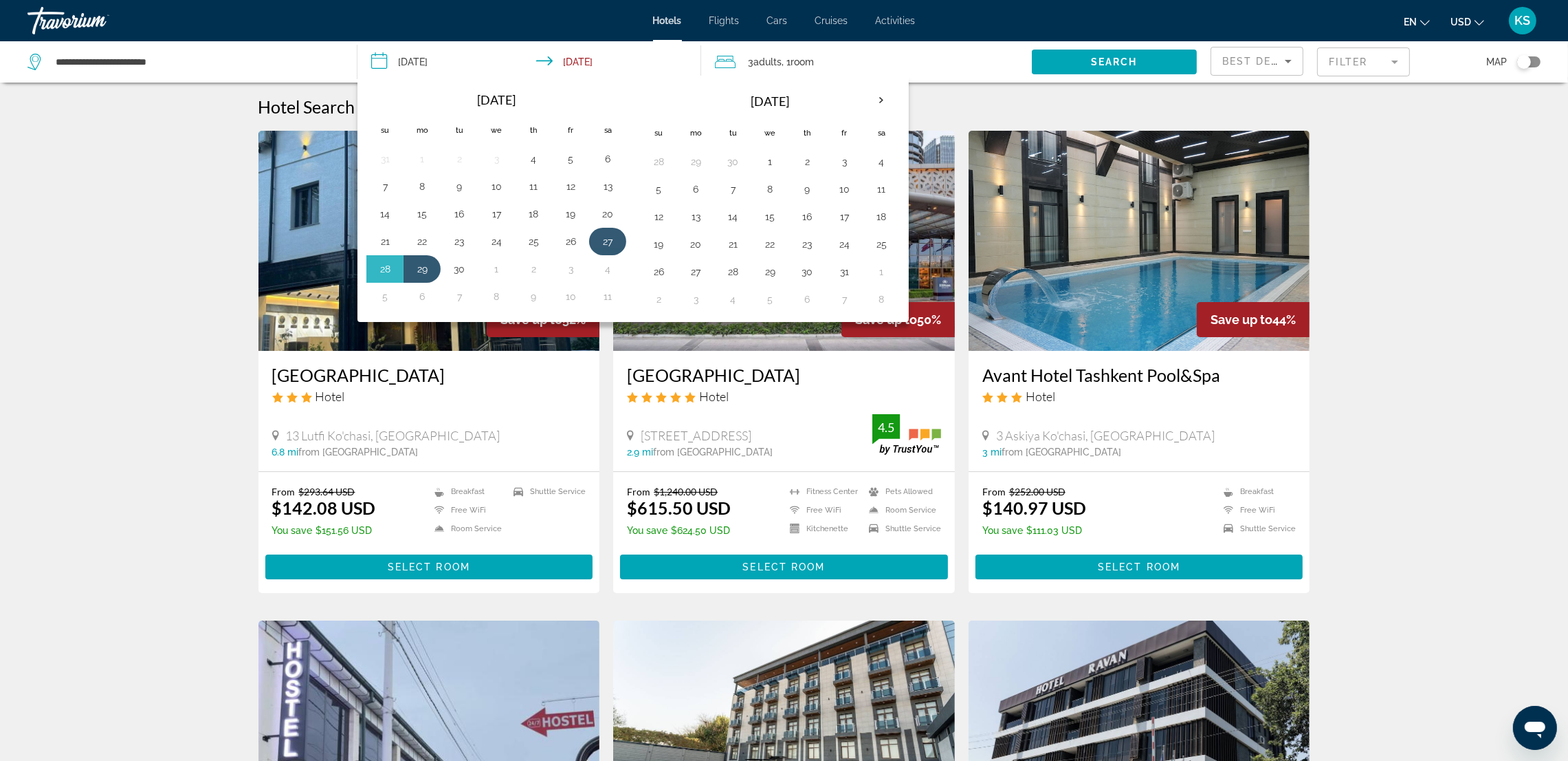
click at [605, 247] on button "27" at bounding box center [608, 241] width 22 height 19
click at [473, 270] on td "30" at bounding box center [459, 269] width 37 height 27
click at [453, 265] on button "30" at bounding box center [458, 269] width 22 height 19
type input "**********"
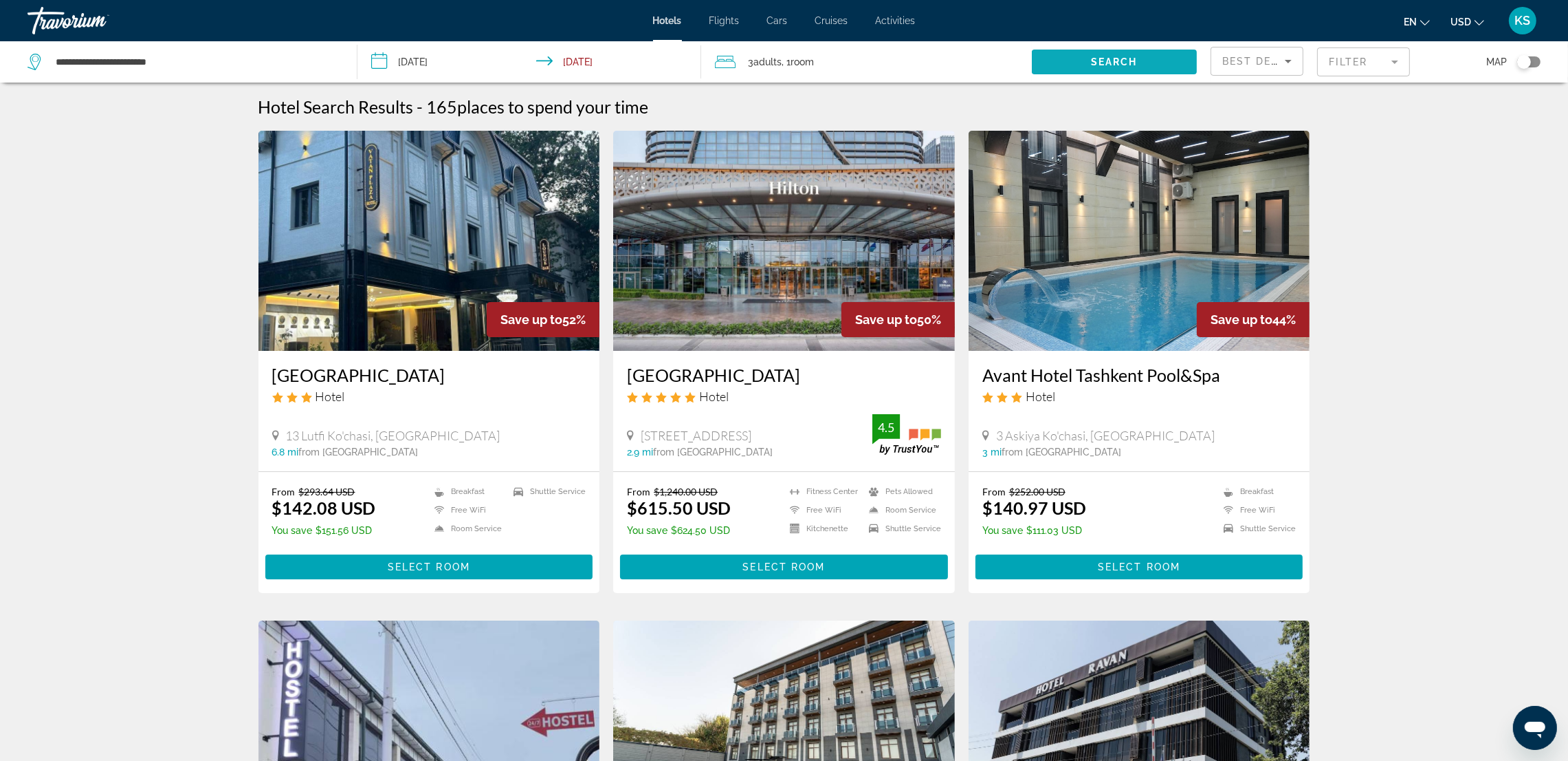
click at [1153, 59] on span "Search widget" at bounding box center [1114, 61] width 165 height 33
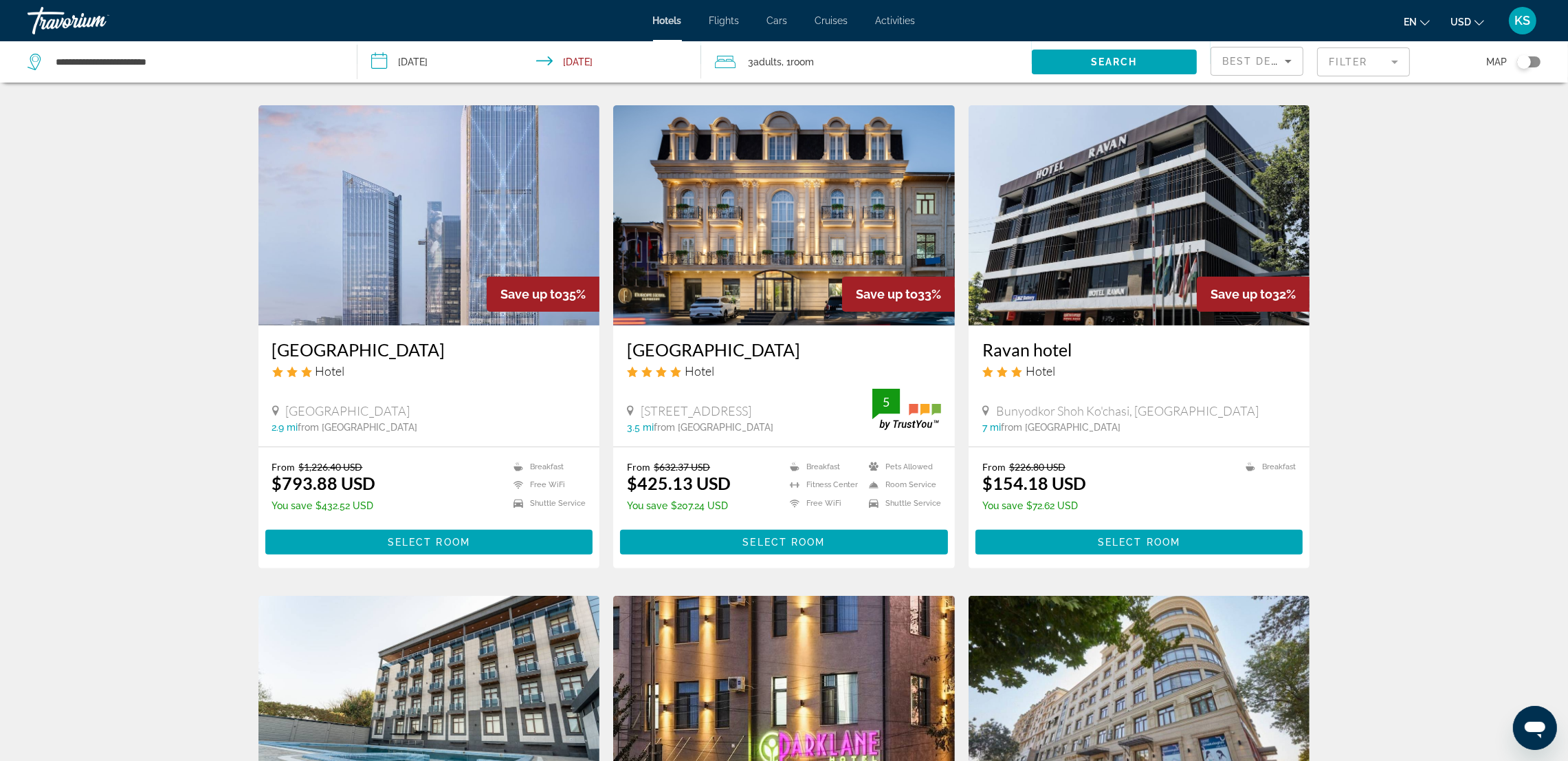
scroll to position [619, 0]
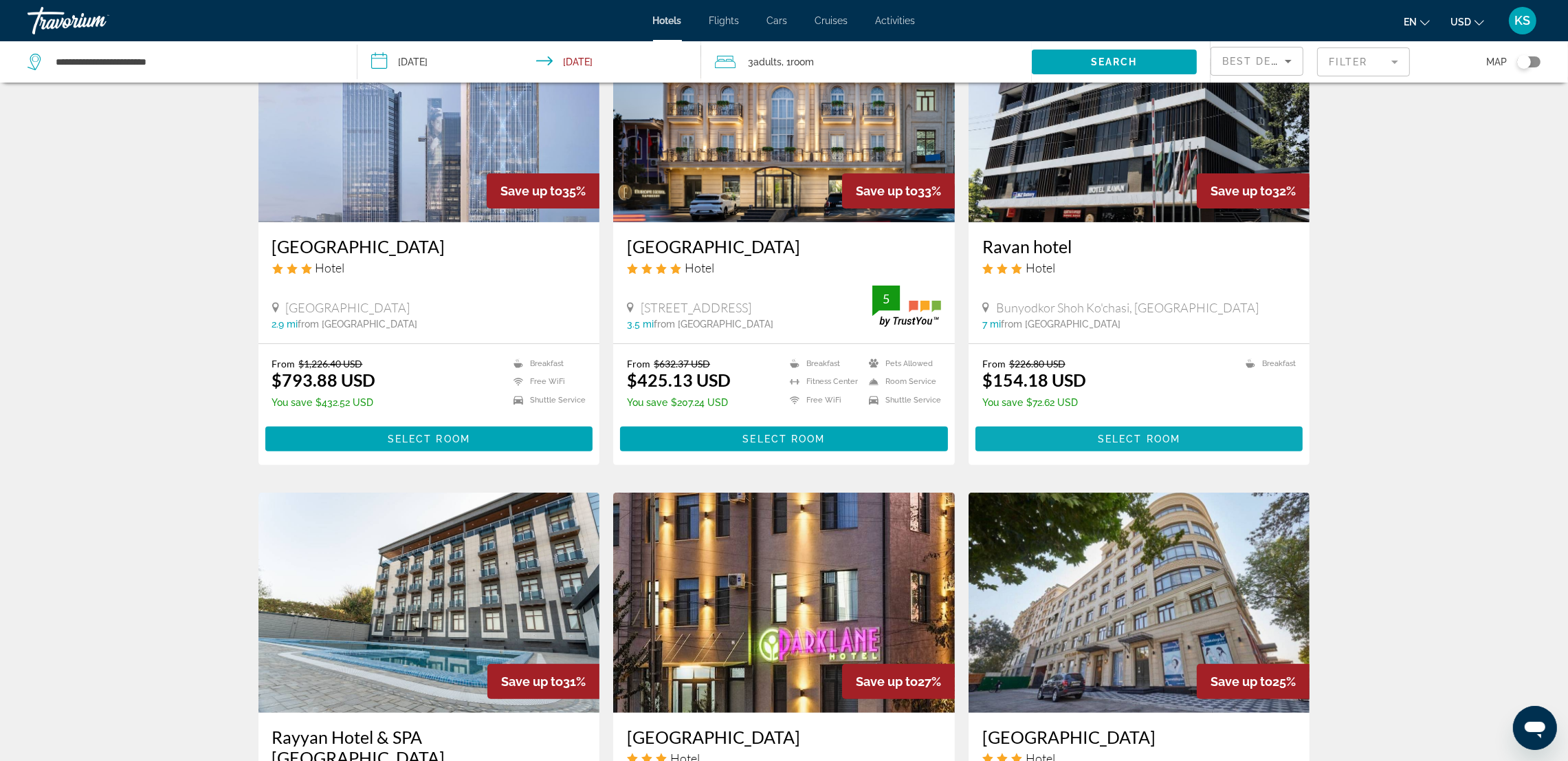
click at [1106, 433] on span "Select Room" at bounding box center [1139, 438] width 82 height 11
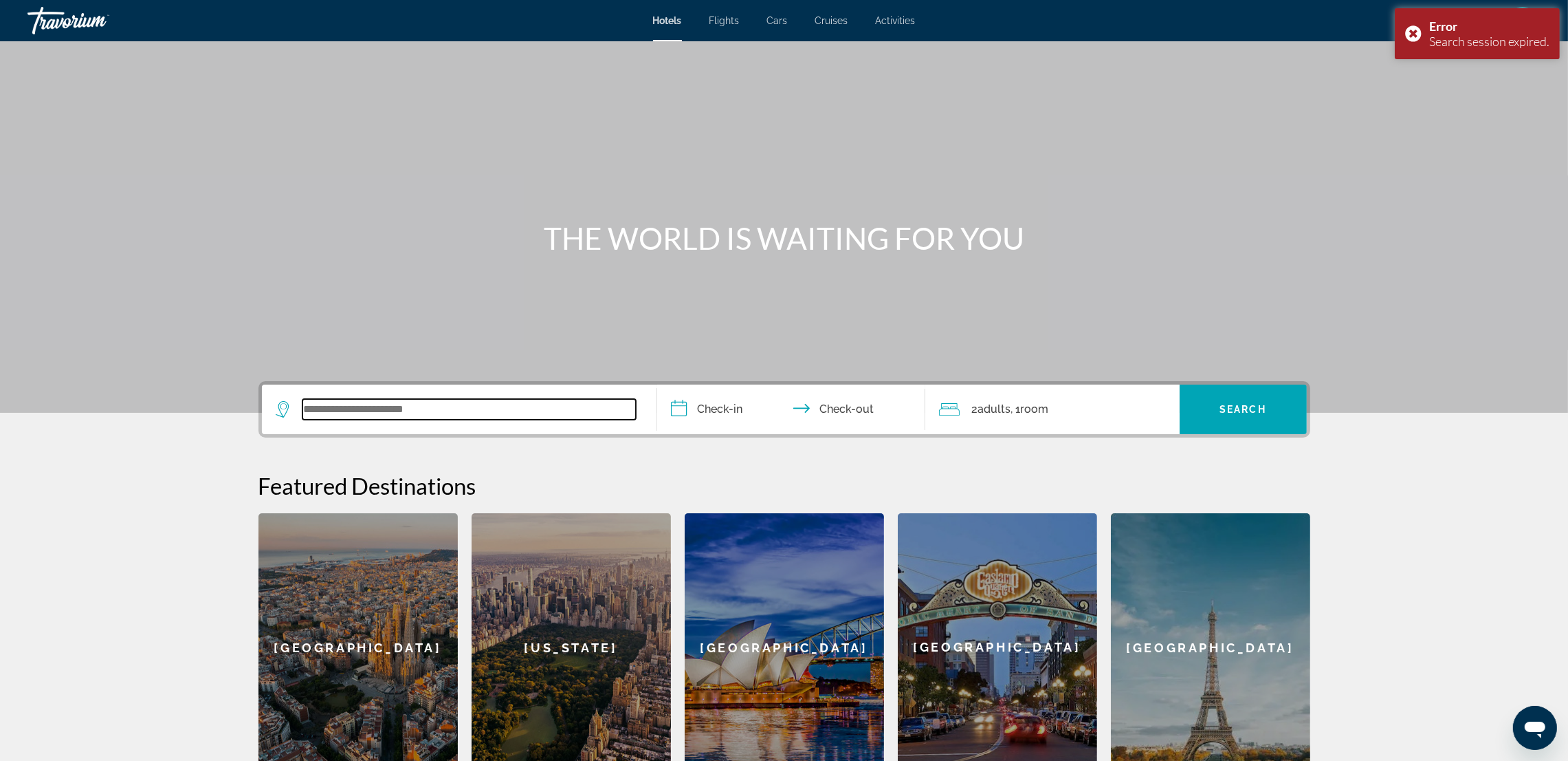
click at [333, 407] on input "Search widget" at bounding box center [468, 408] width 333 height 20
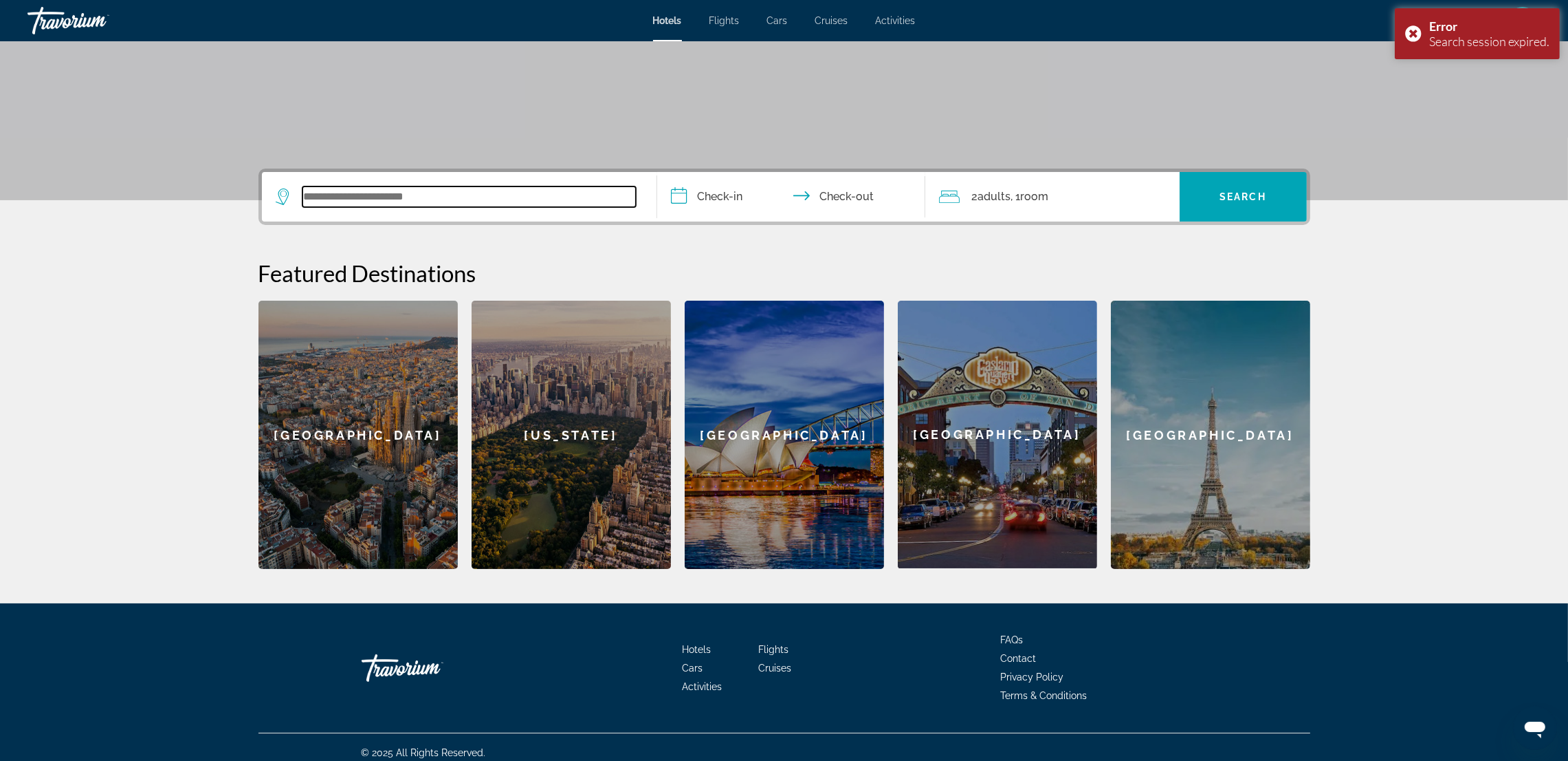
scroll to position [222, 0]
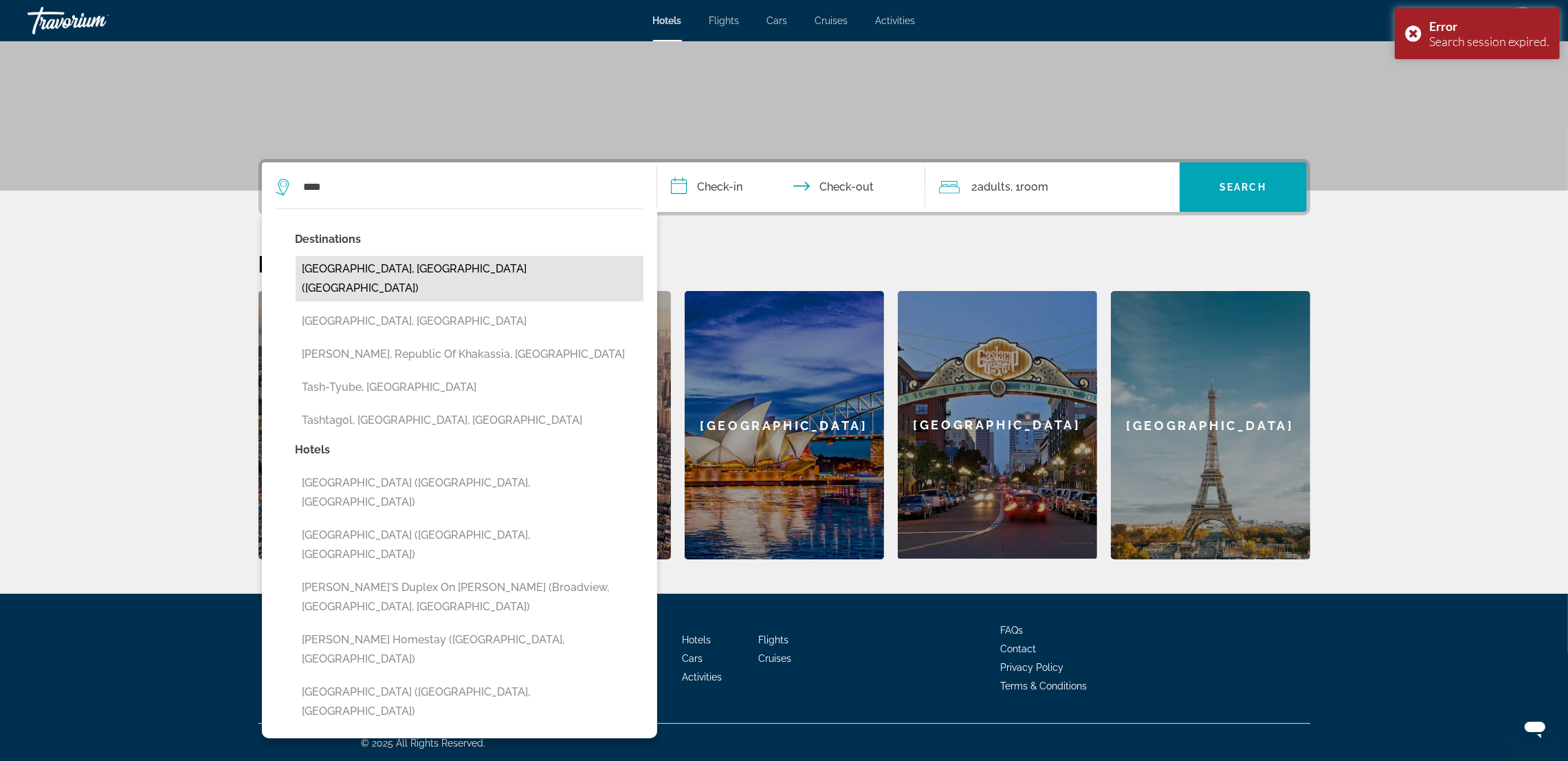
click at [391, 270] on button "[GEOGRAPHIC_DATA], [GEOGRAPHIC_DATA] ([GEOGRAPHIC_DATA])" at bounding box center [470, 278] width 348 height 45
type input "**********"
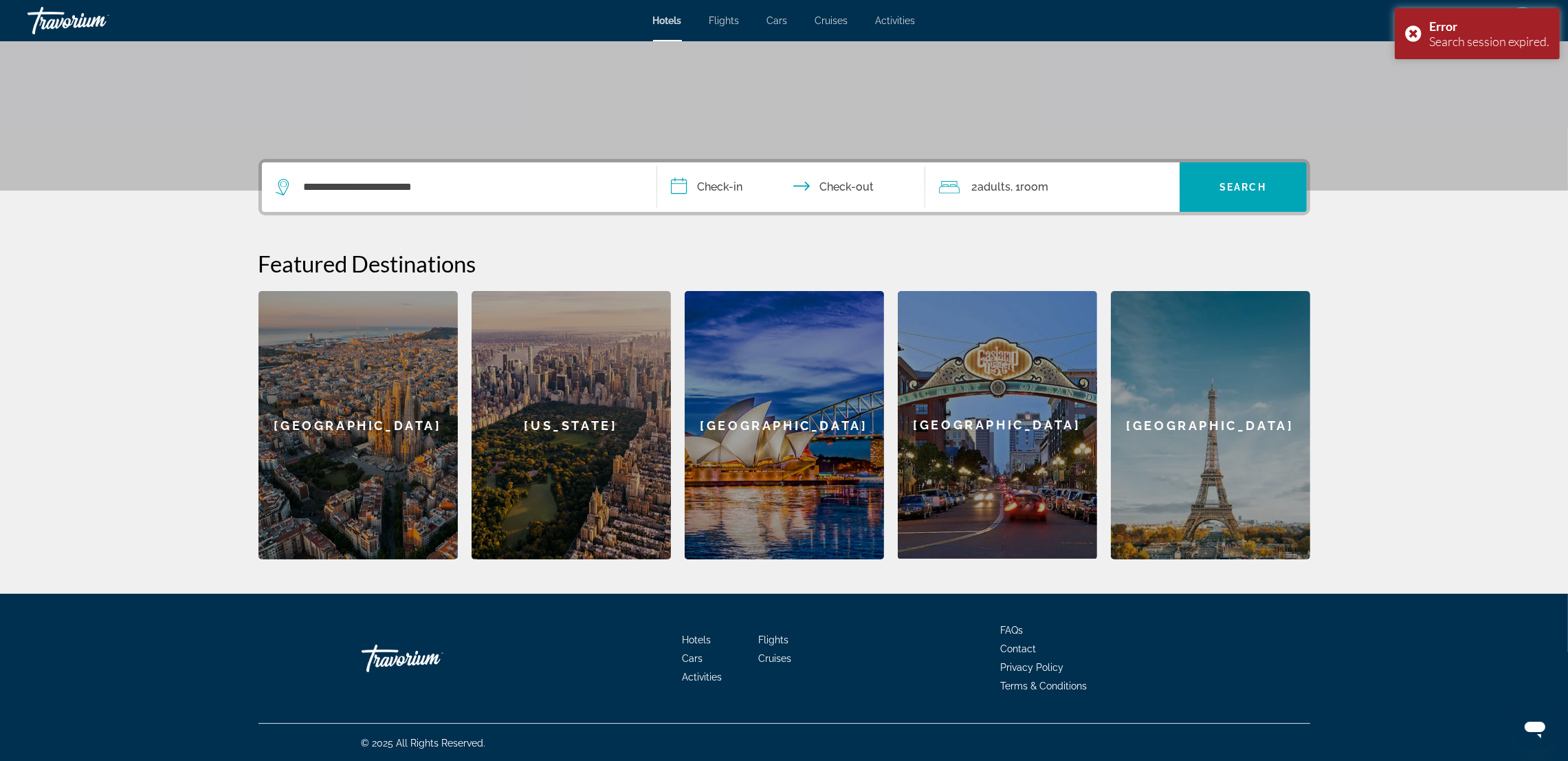
click at [721, 181] on input "**********" at bounding box center [794, 189] width 274 height 54
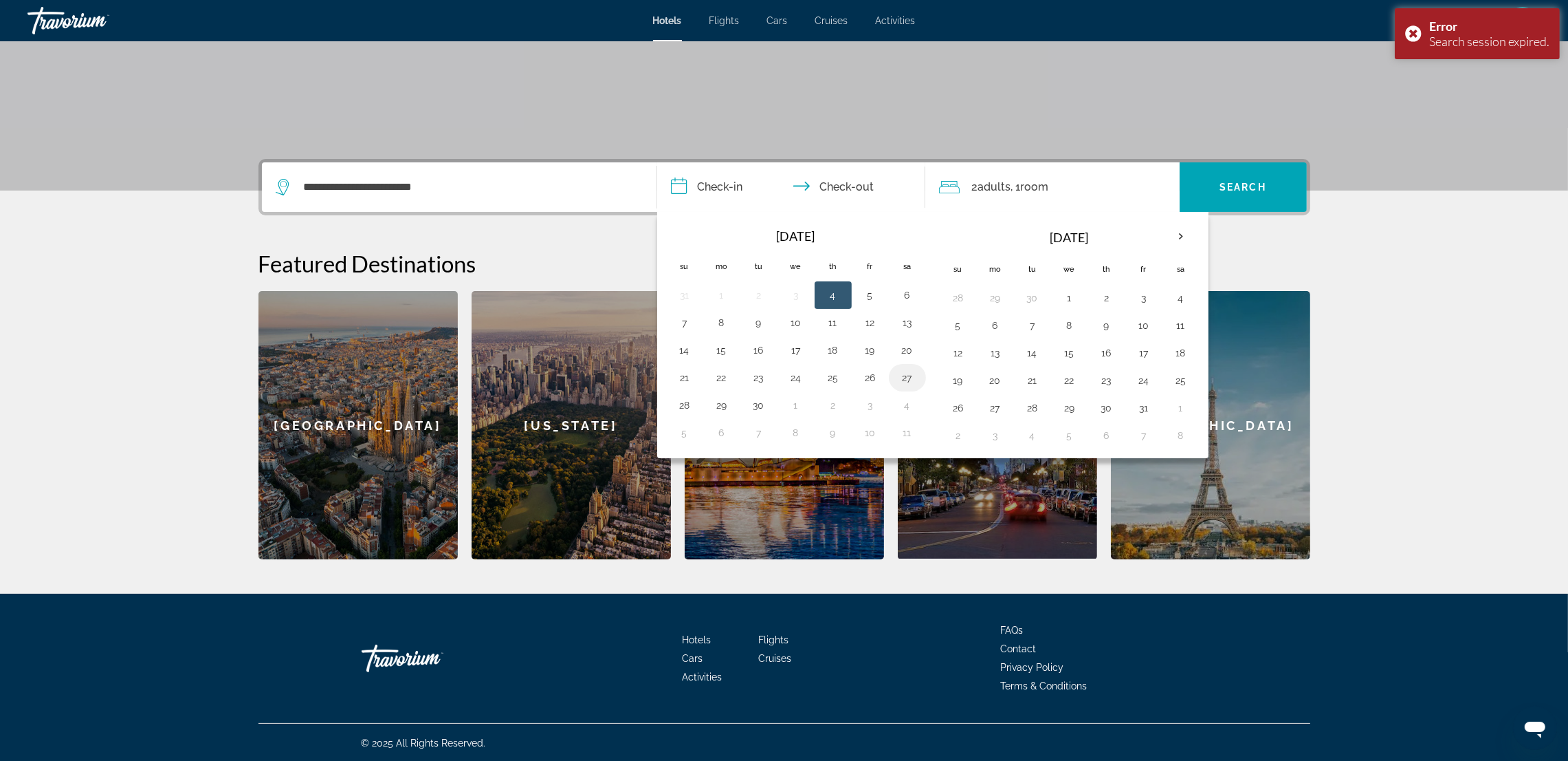
click at [905, 376] on button "27" at bounding box center [907, 377] width 22 height 19
click at [759, 400] on button "30" at bounding box center [759, 406] width 22 height 19
type input "**********"
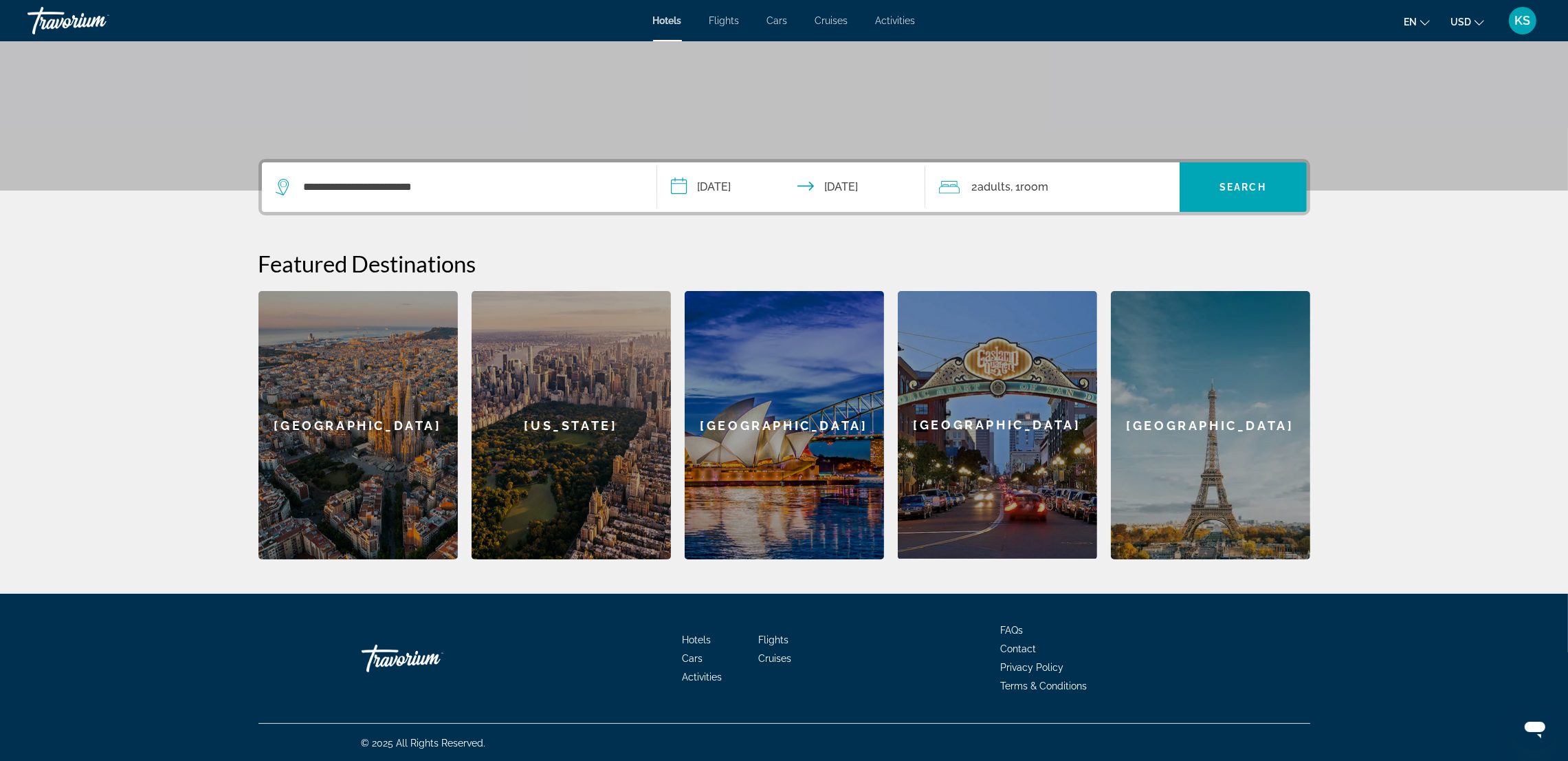
click at [995, 194] on span "2 Adult Adults" at bounding box center [992, 187] width 39 height 19
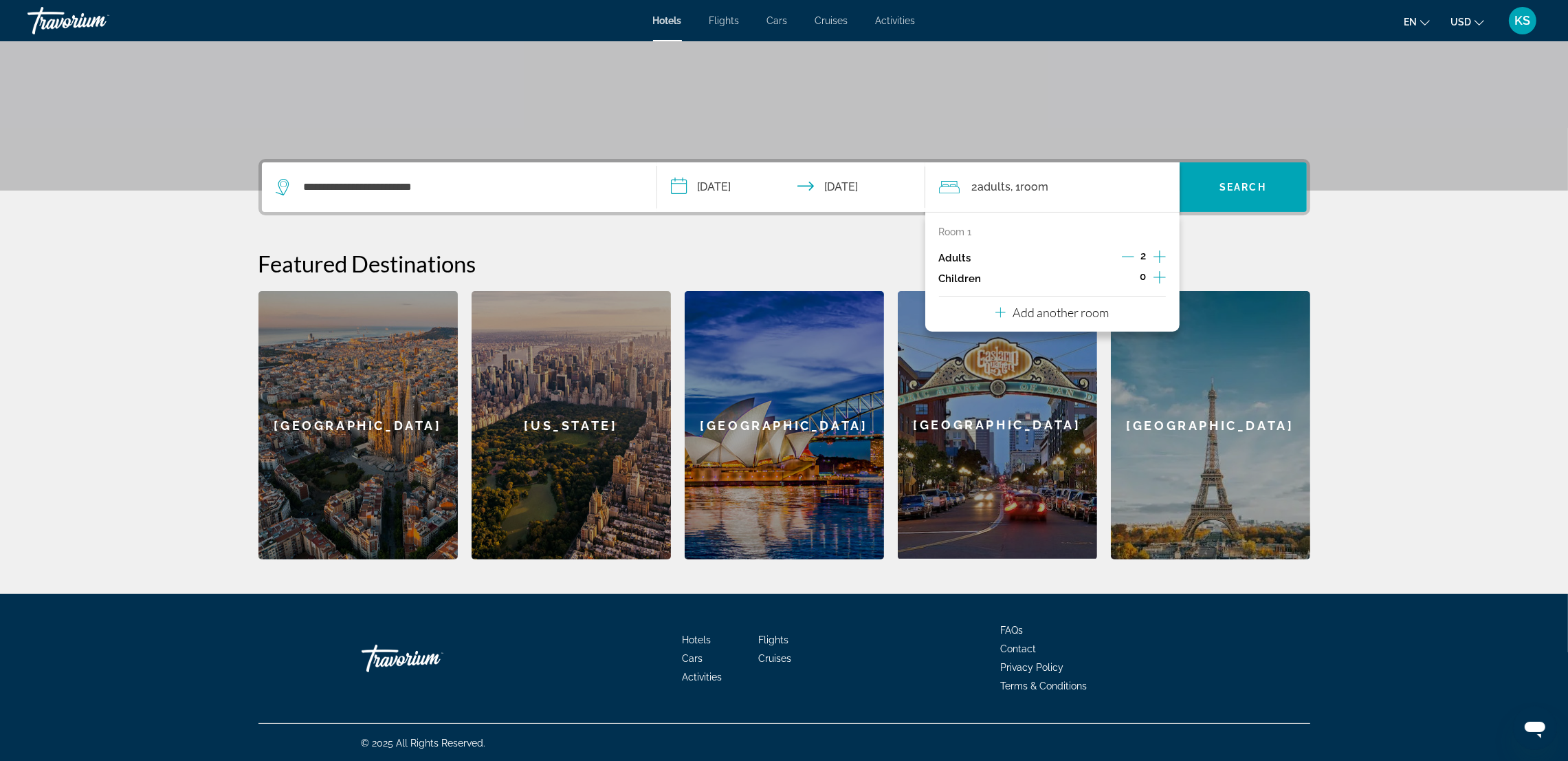
click at [1160, 262] on icon "Increment adults" at bounding box center [1160, 256] width 12 height 12
click at [1236, 194] on span "Search widget" at bounding box center [1244, 186] width 127 height 33
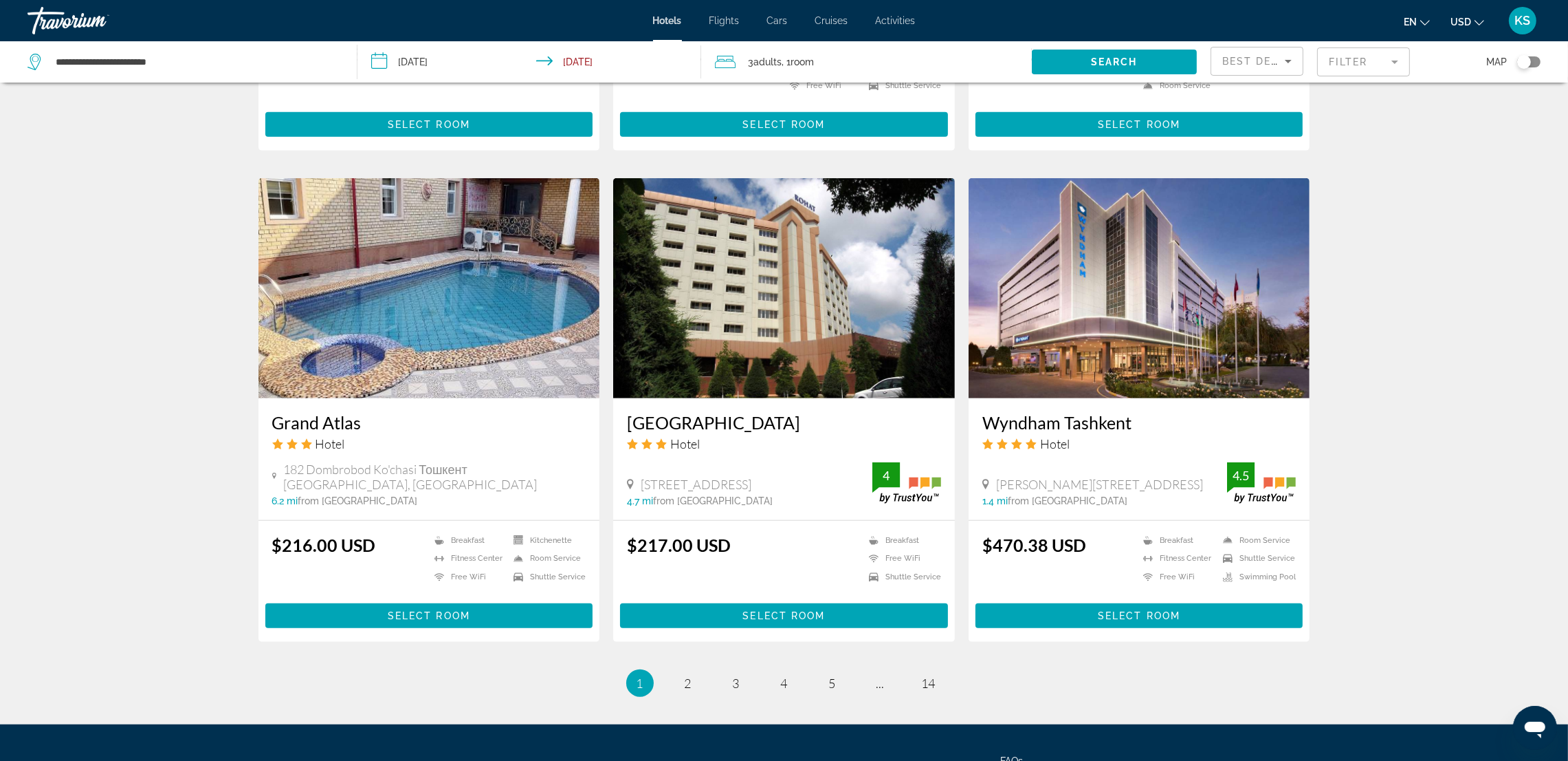
scroll to position [1548, 0]
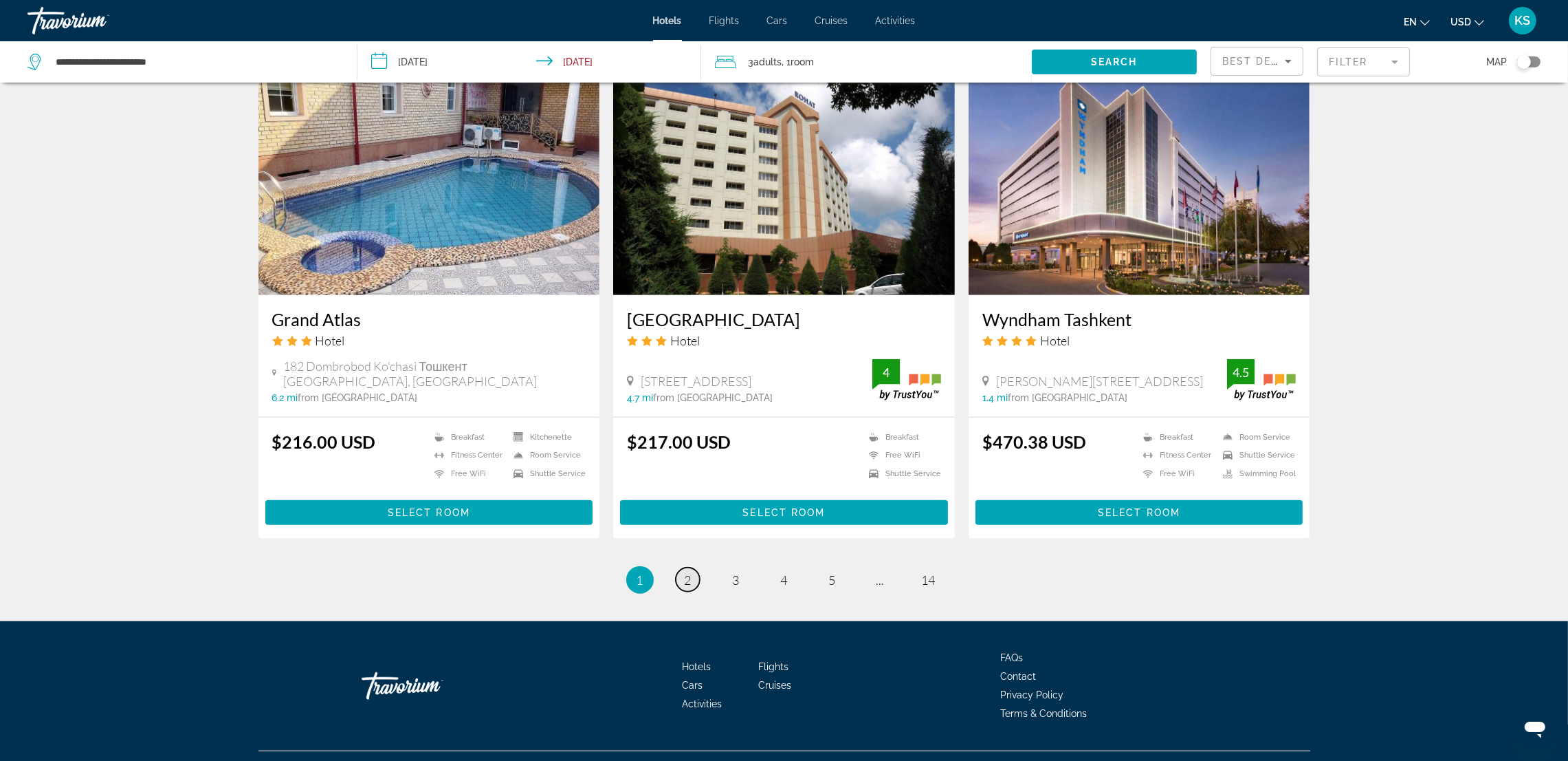
click at [682, 567] on link "page 2" at bounding box center [687, 579] width 24 height 24
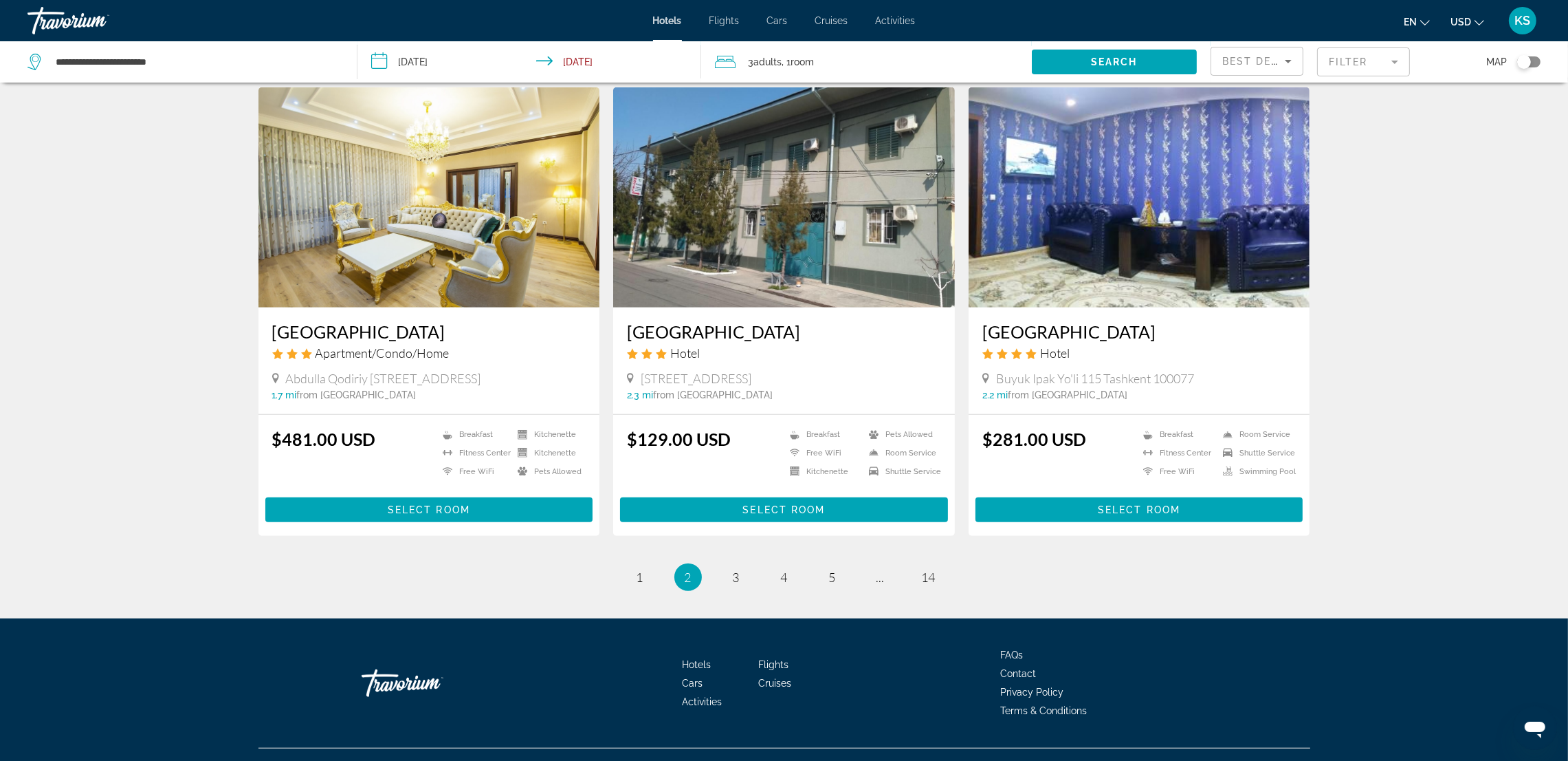
scroll to position [1526, 0]
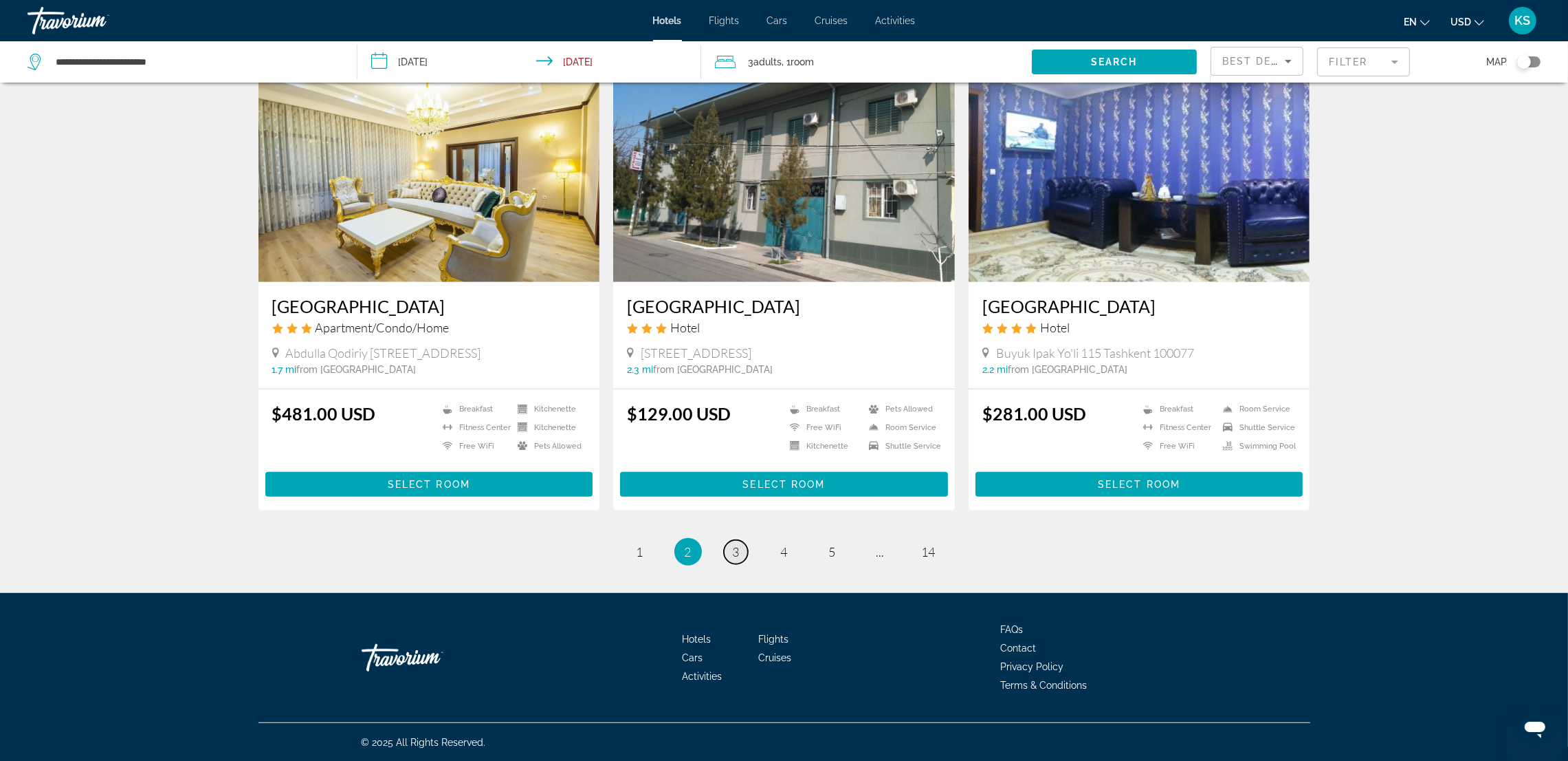
click at [742, 555] on link "page 3" at bounding box center [736, 552] width 24 height 24
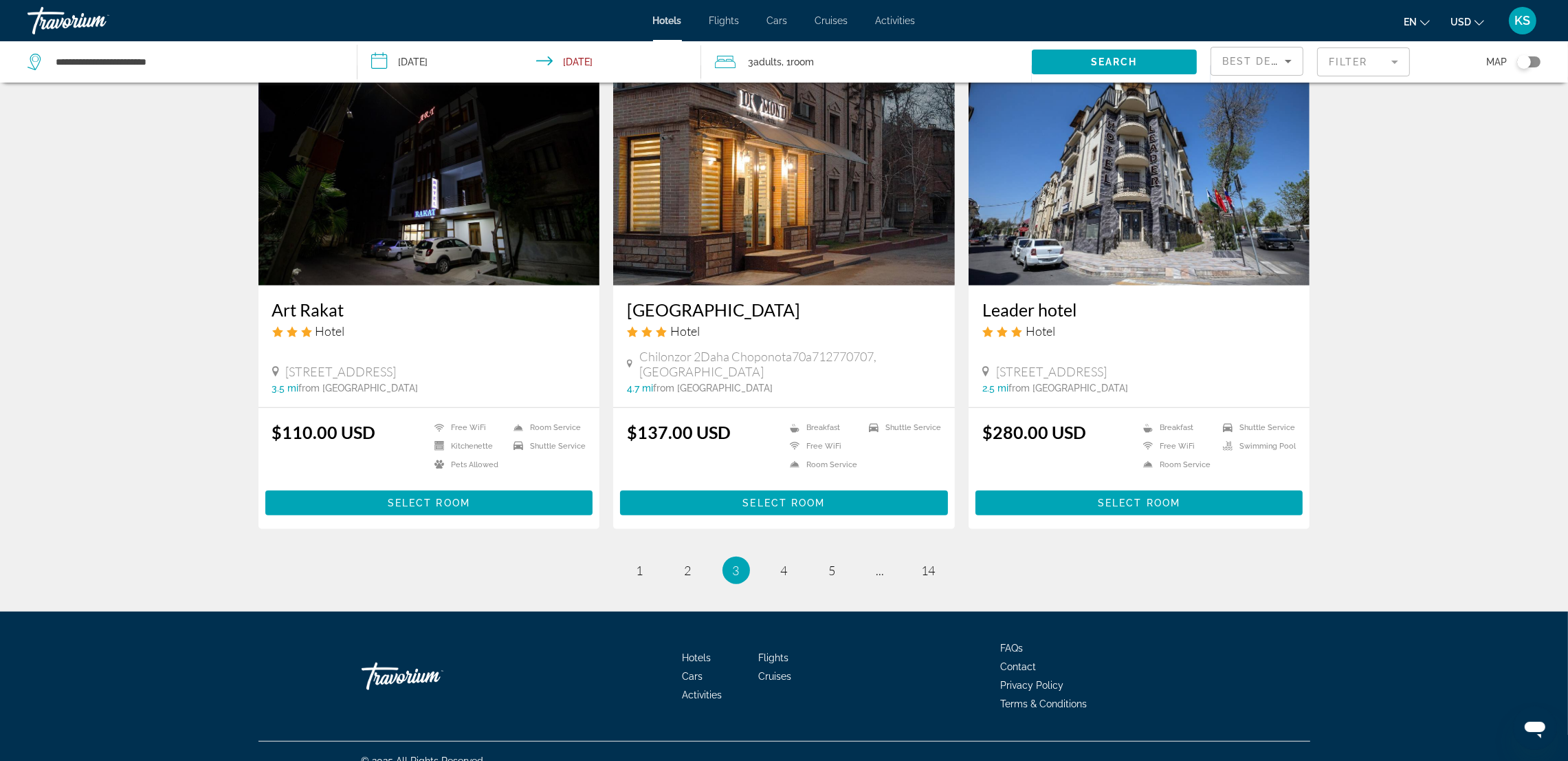
scroll to position [1540, 0]
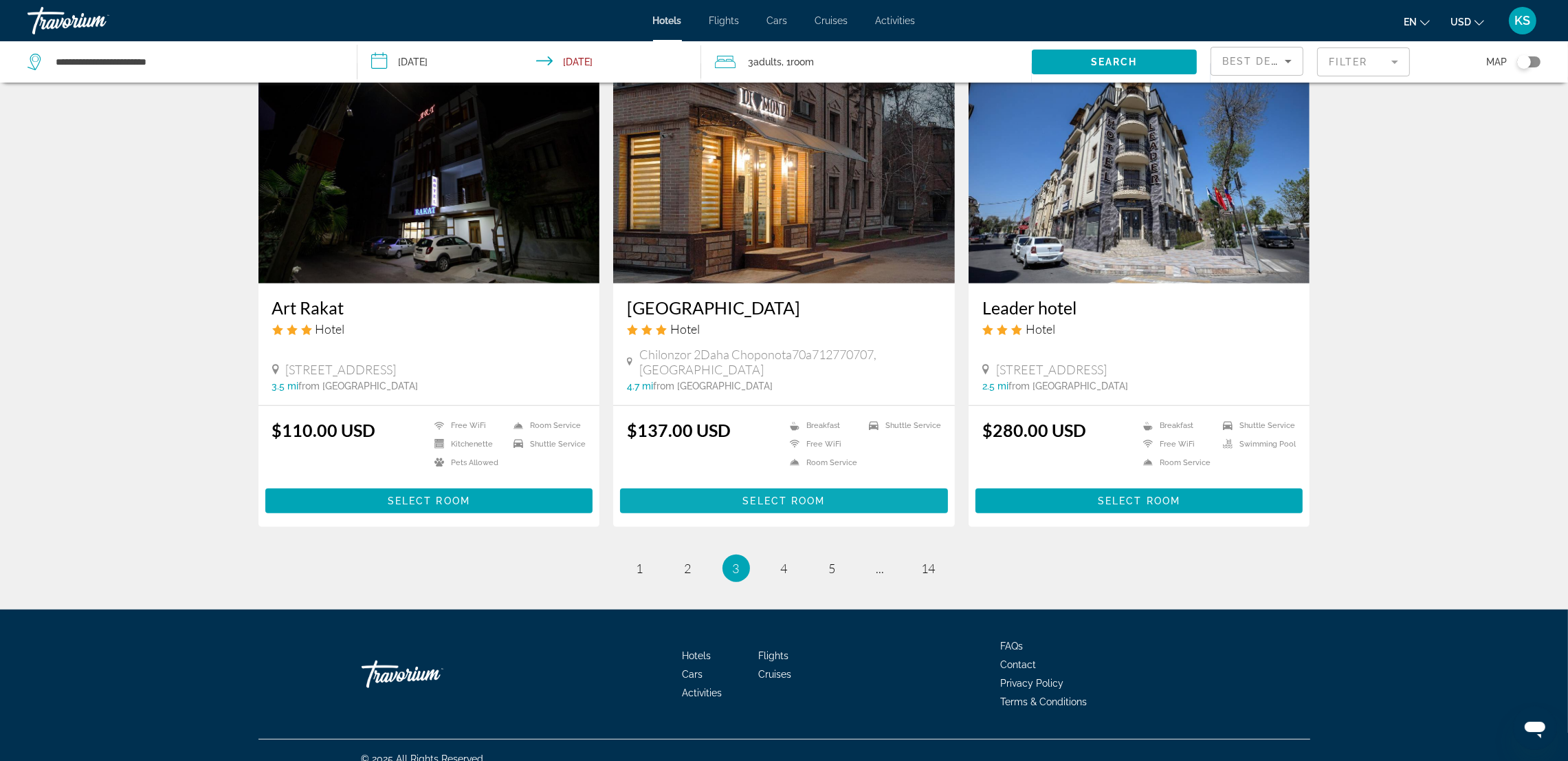
click at [754, 495] on span "Select Room" at bounding box center [784, 500] width 82 height 11
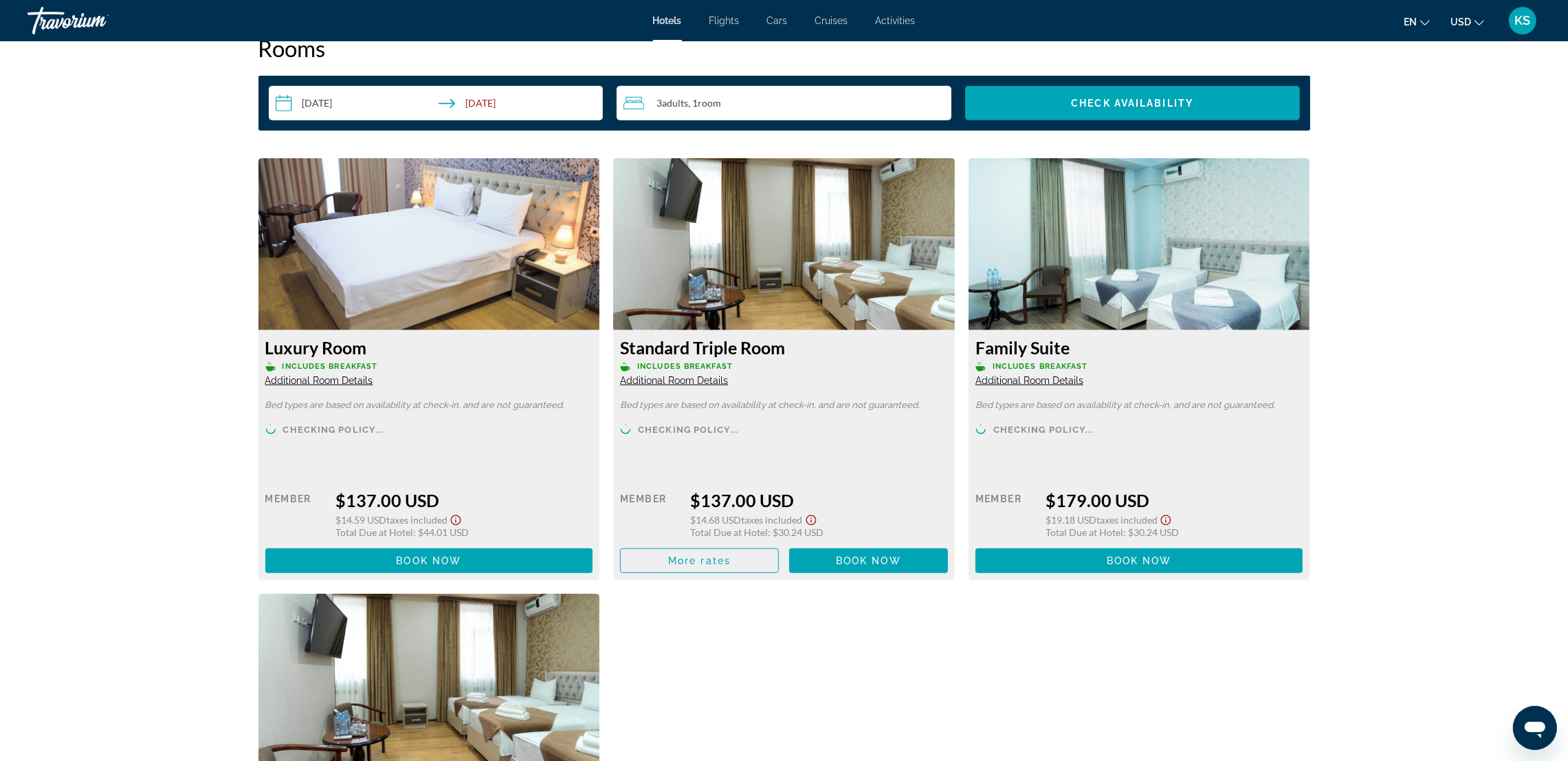
scroll to position [1754, 0]
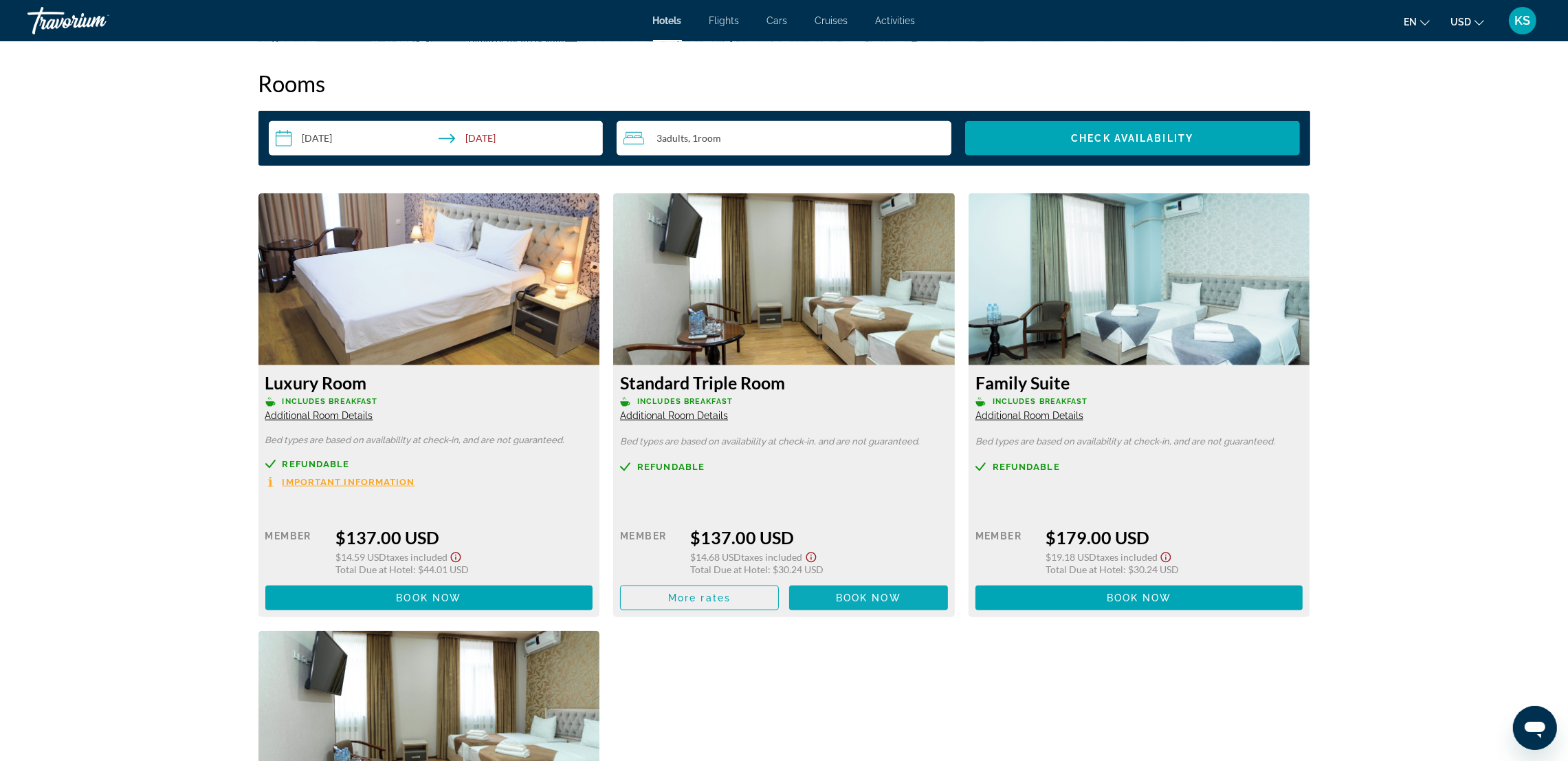
click at [461, 597] on span "Book now" at bounding box center [428, 597] width 65 height 11
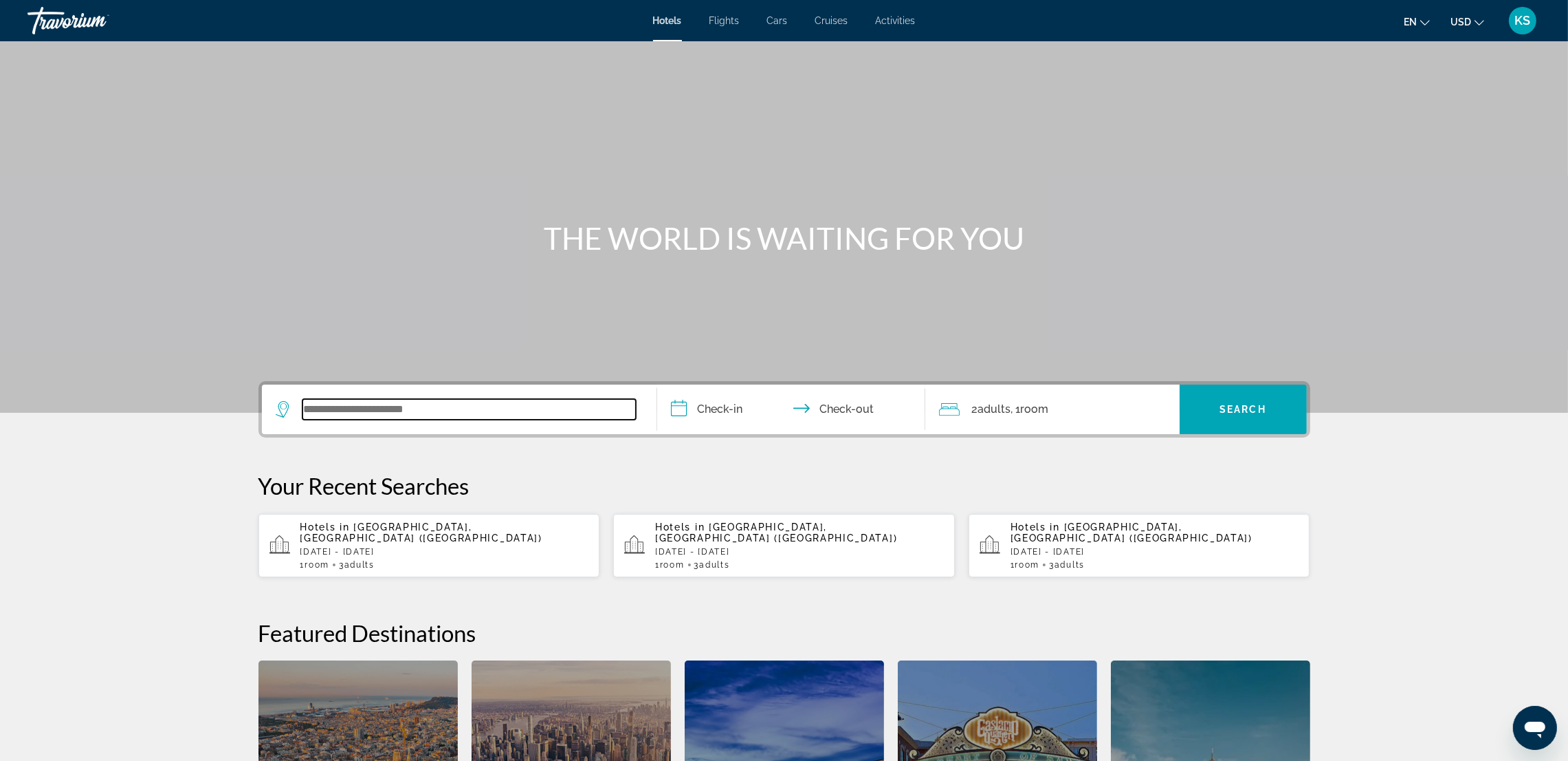
click at [384, 405] on input "Search widget" at bounding box center [468, 408] width 333 height 20
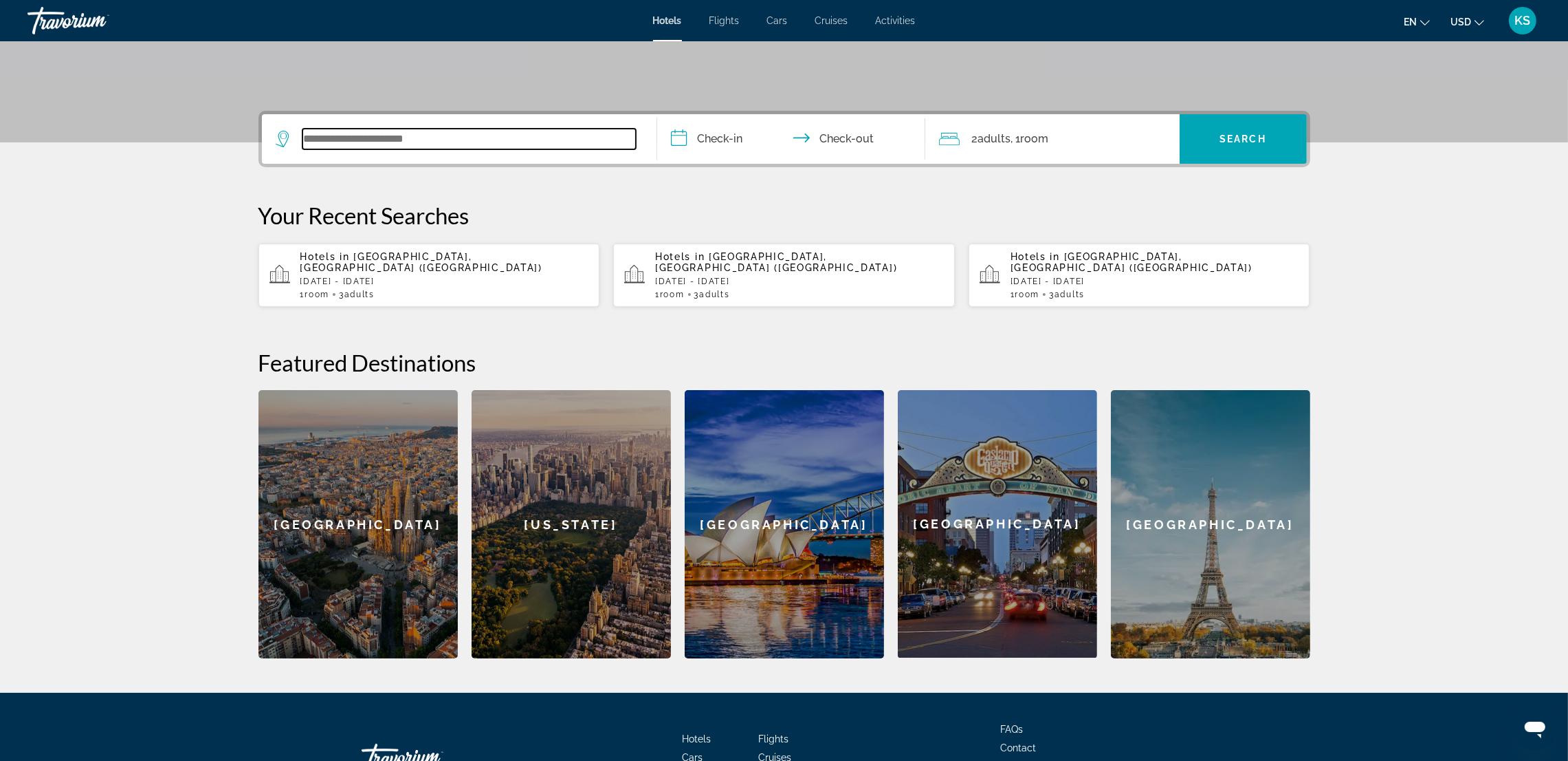
scroll to position [336, 0]
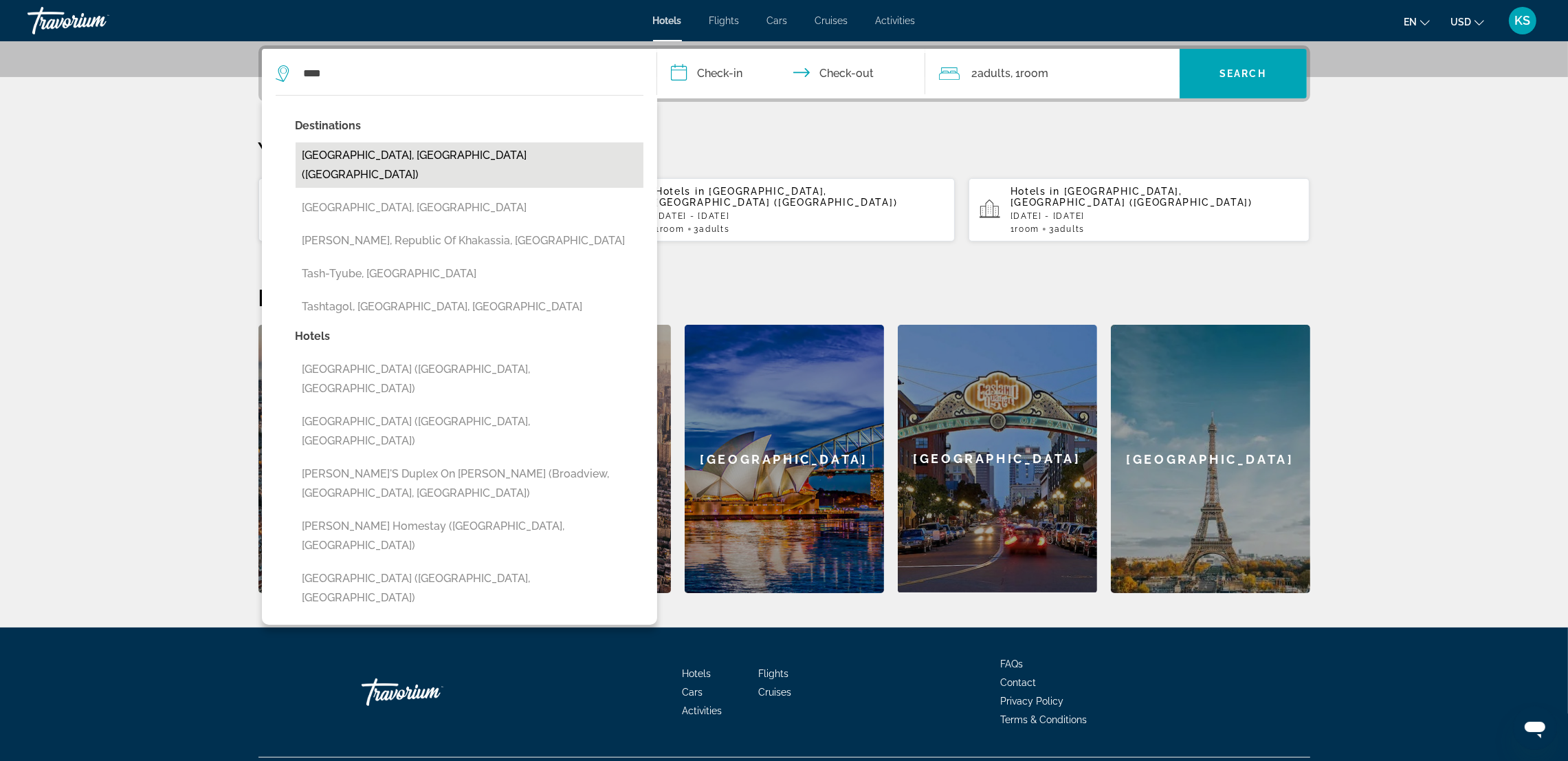
click at [428, 154] on button "[GEOGRAPHIC_DATA], [GEOGRAPHIC_DATA] ([GEOGRAPHIC_DATA])" at bounding box center [470, 164] width 348 height 45
type input "**********"
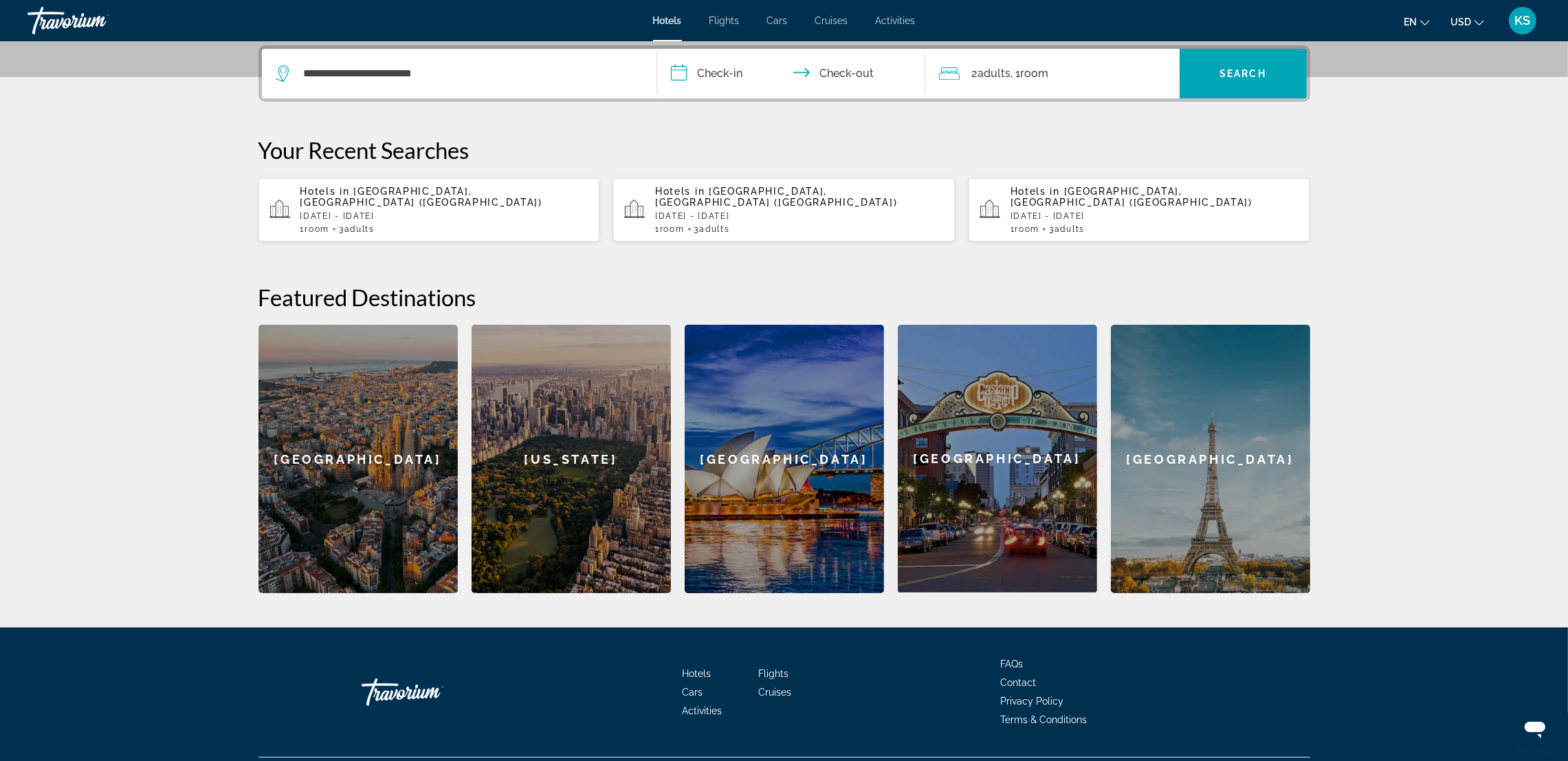
click at [692, 76] on input "**********" at bounding box center [794, 75] width 274 height 54
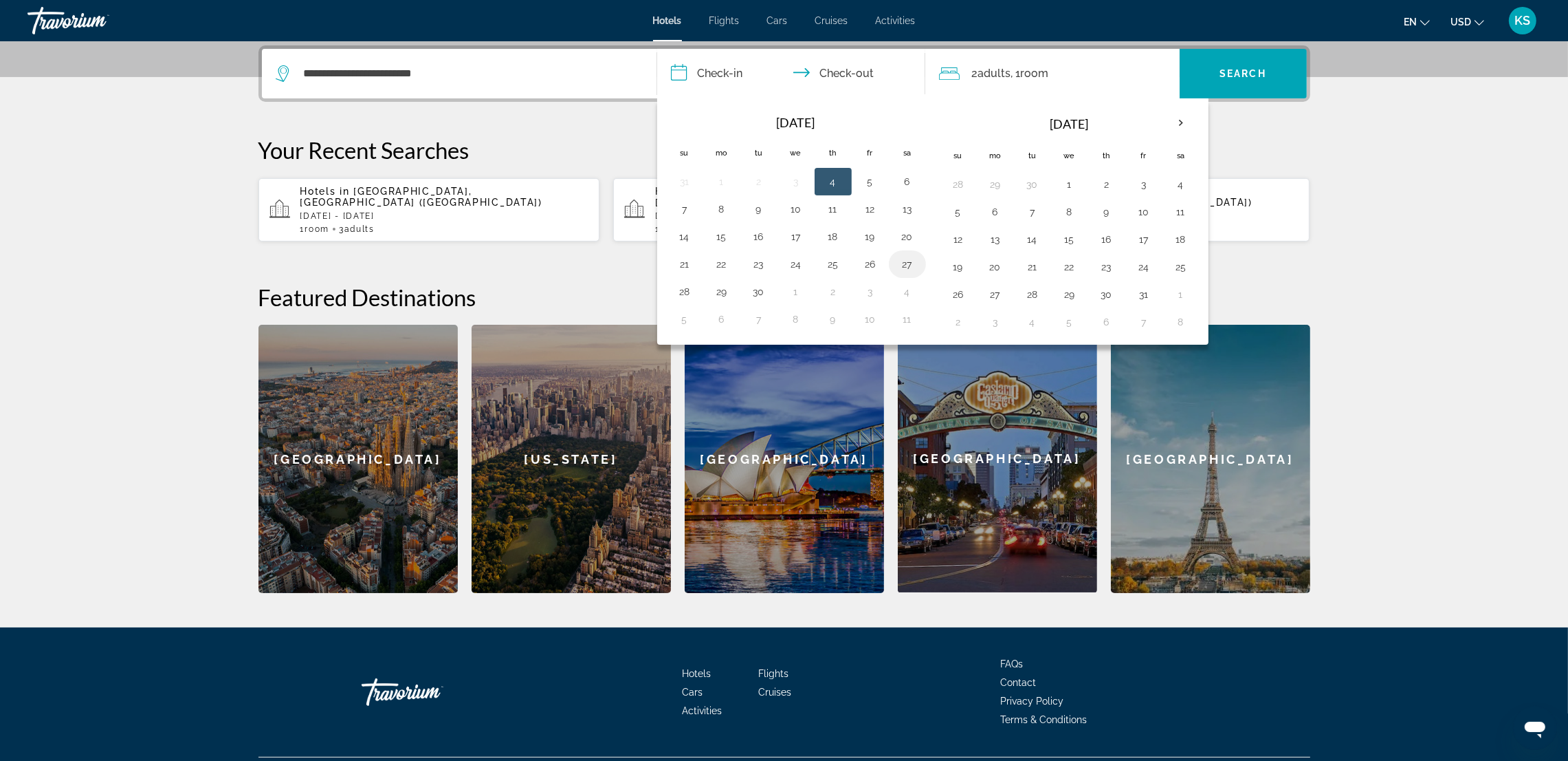
click at [906, 261] on button "27" at bounding box center [907, 264] width 22 height 19
click at [758, 287] on button "30" at bounding box center [759, 292] width 22 height 19
type input "**********"
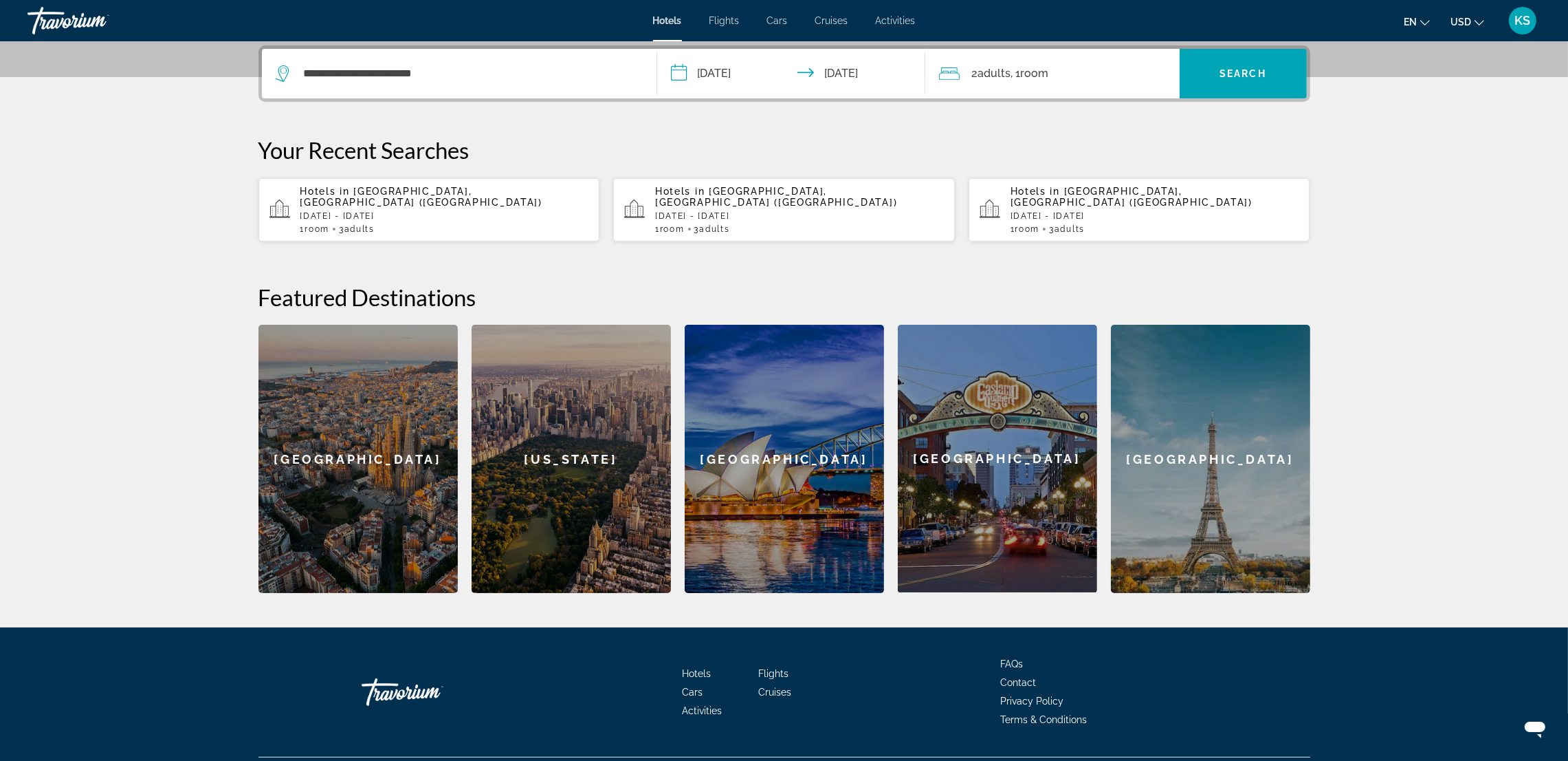
click at [1057, 74] on div "2 Adult Adults , 1 Room rooms" at bounding box center [1059, 73] width 240 height 19
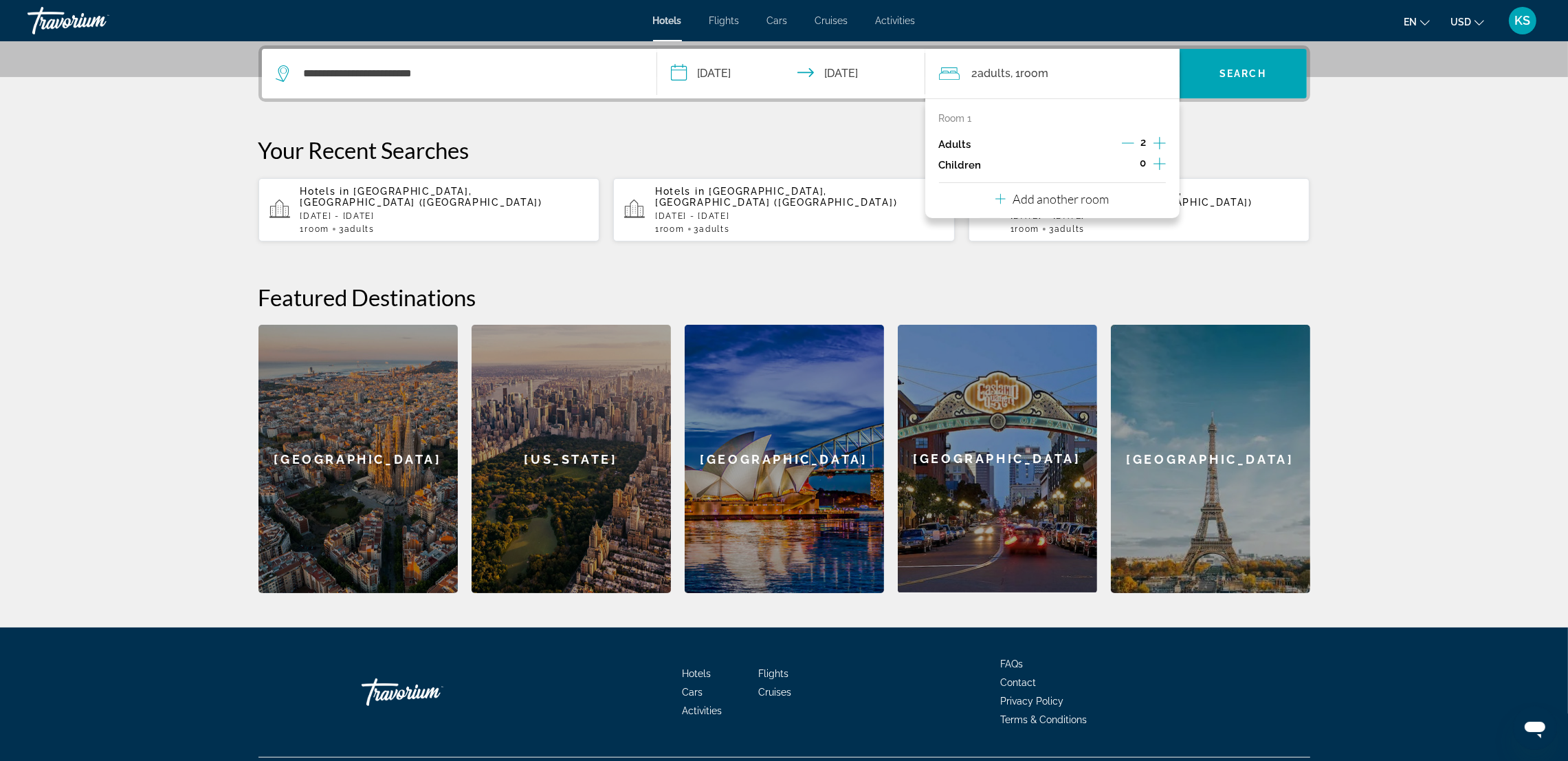
click at [1162, 141] on icon "Increment adults" at bounding box center [1160, 143] width 12 height 17
click at [1236, 72] on span "Search" at bounding box center [1243, 73] width 47 height 11
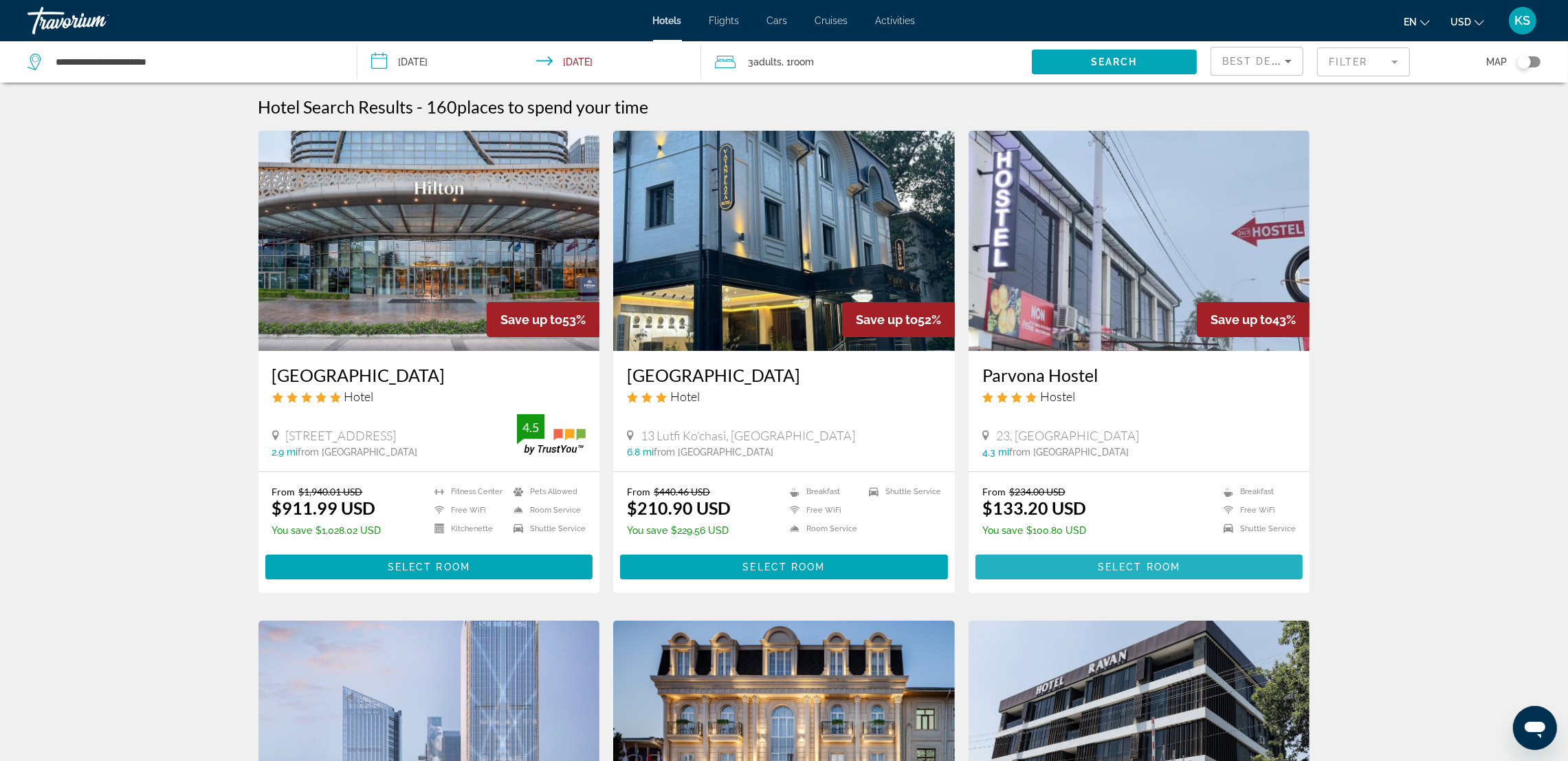
click at [1116, 567] on span "Select Room" at bounding box center [1139, 567] width 82 height 11
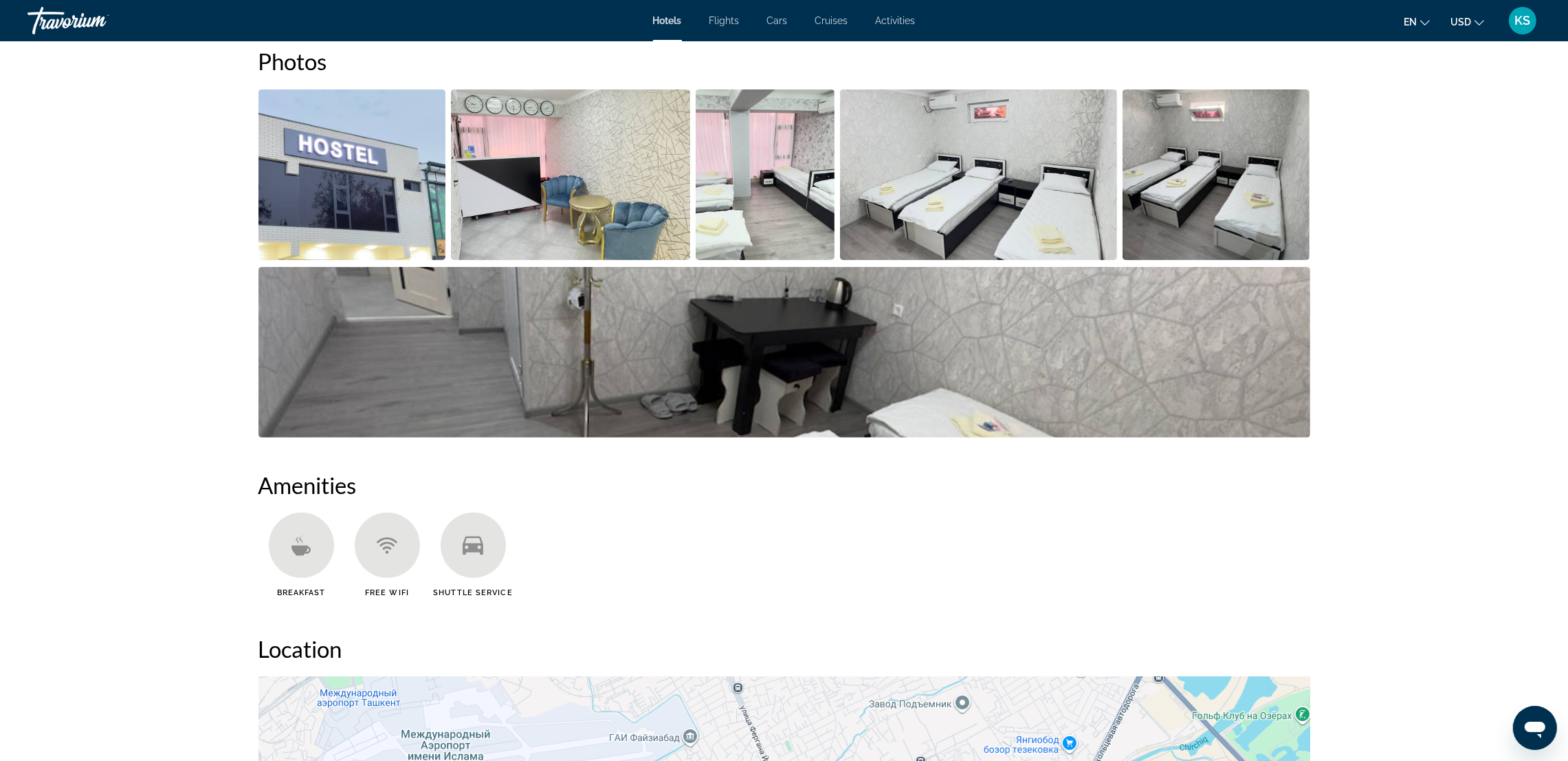
scroll to position [515, 0]
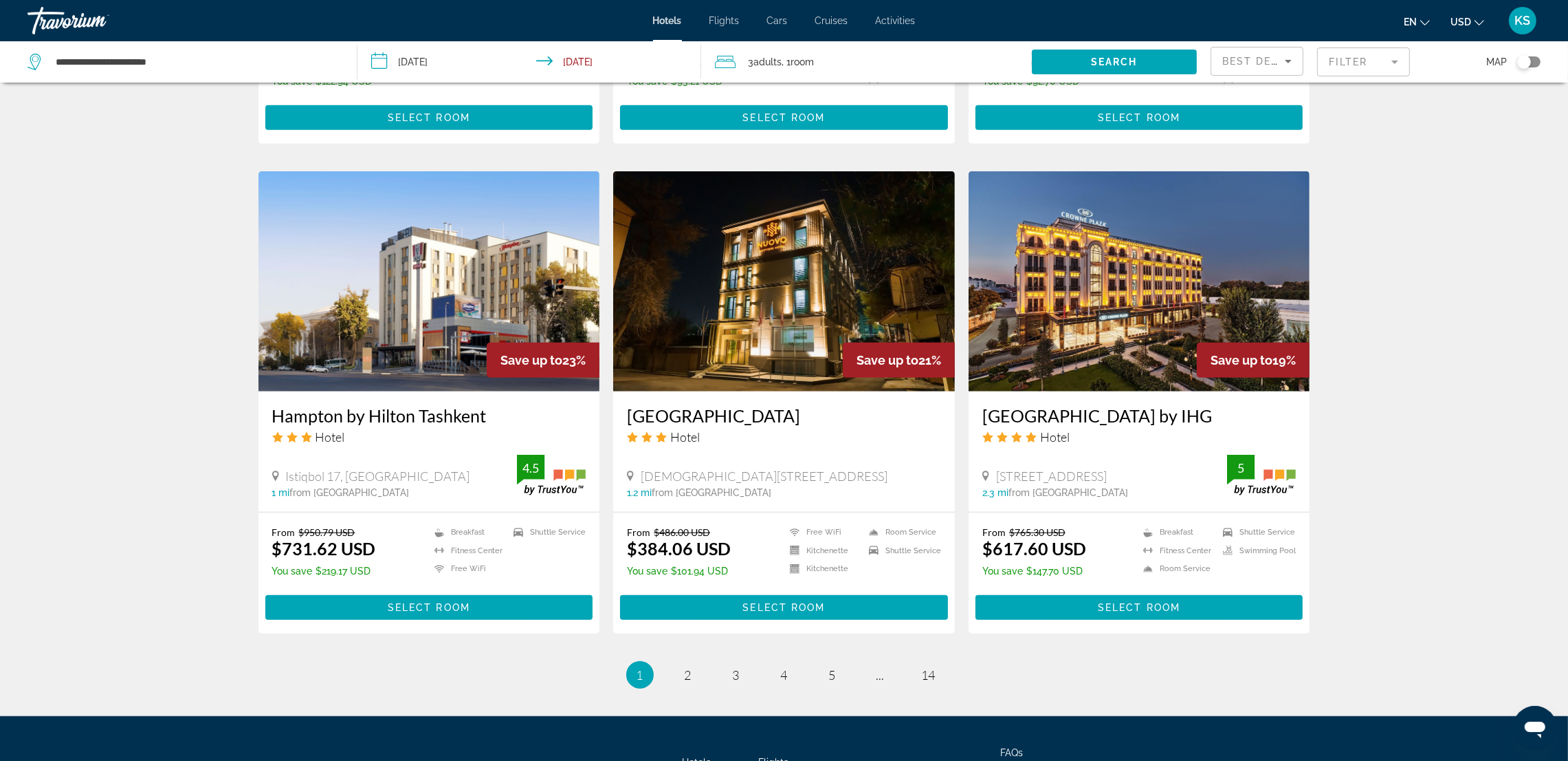
scroll to position [1554, 0]
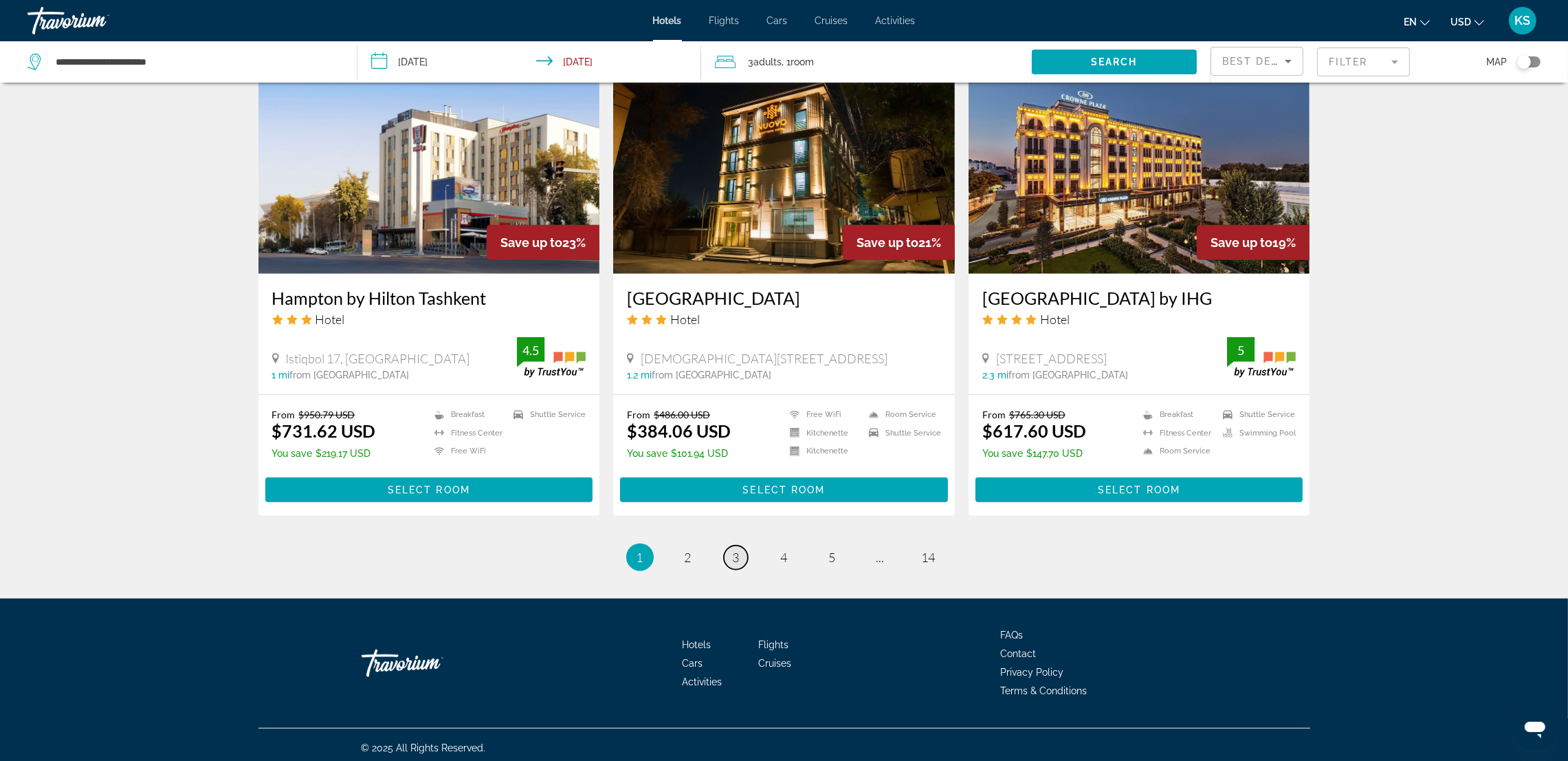
click at [731, 558] on link "page 3" at bounding box center [736, 557] width 24 height 24
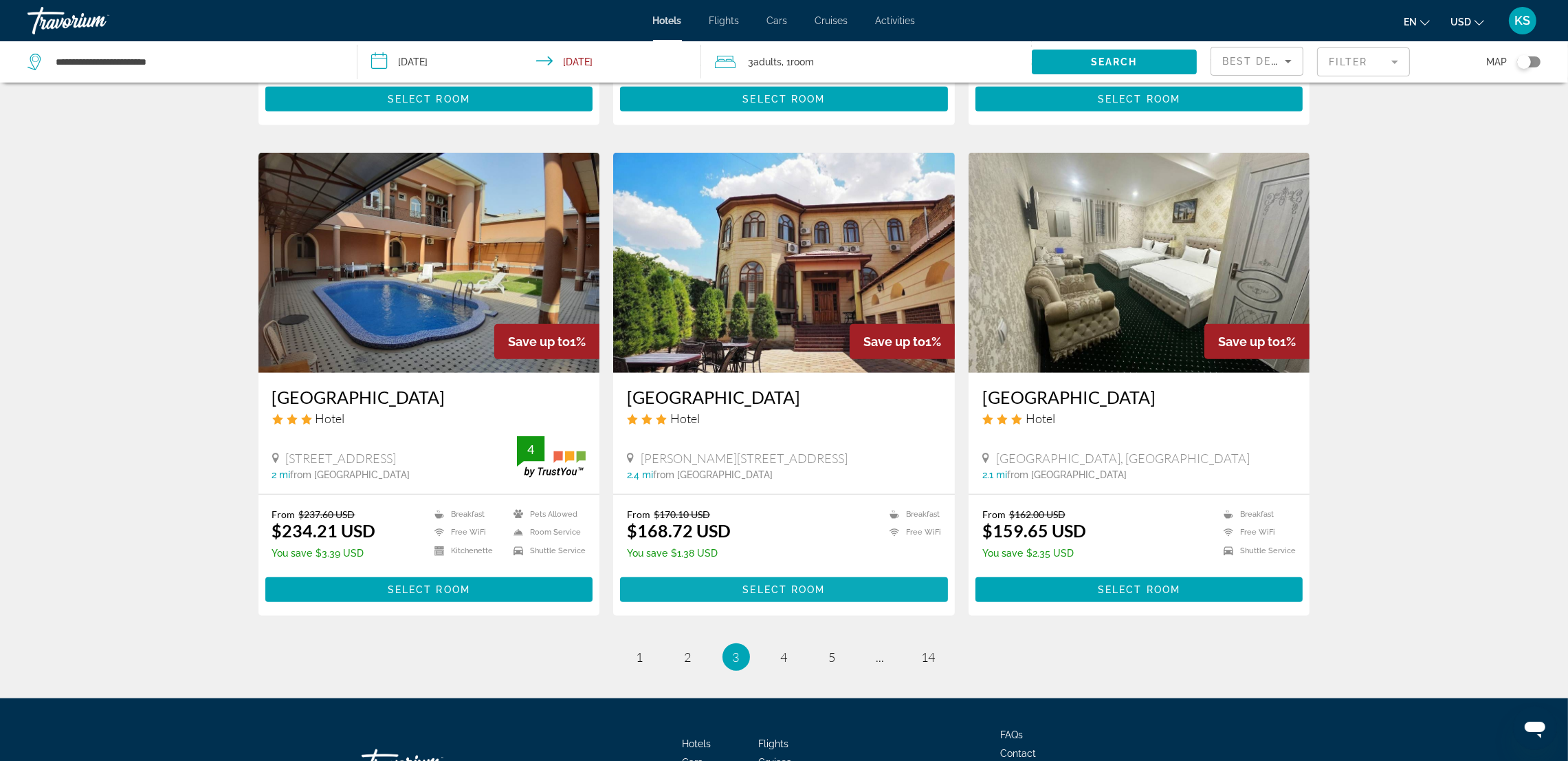
scroll to position [1540, 0]
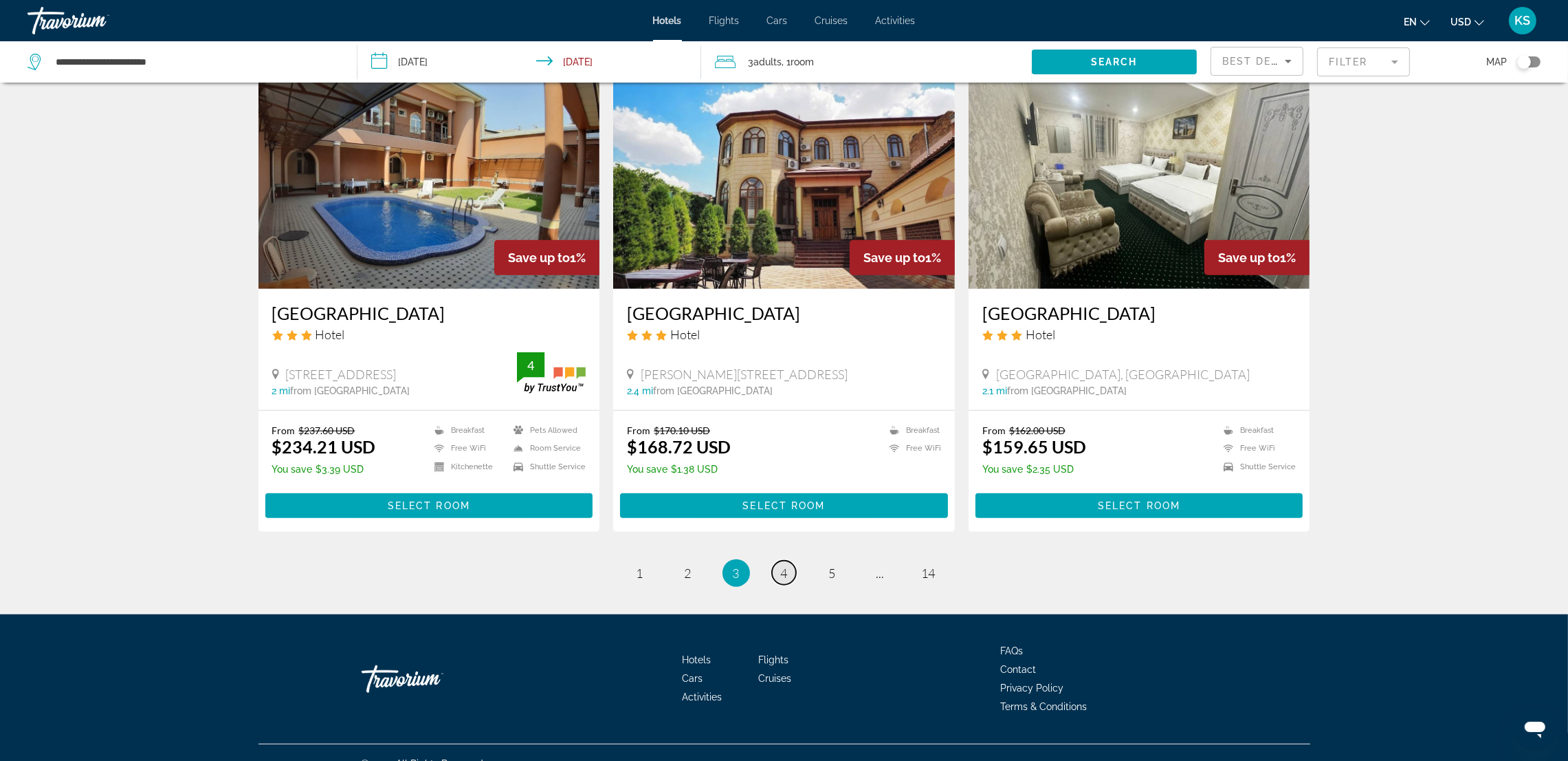
click at [783, 566] on span "4" at bounding box center [784, 573] width 7 height 15
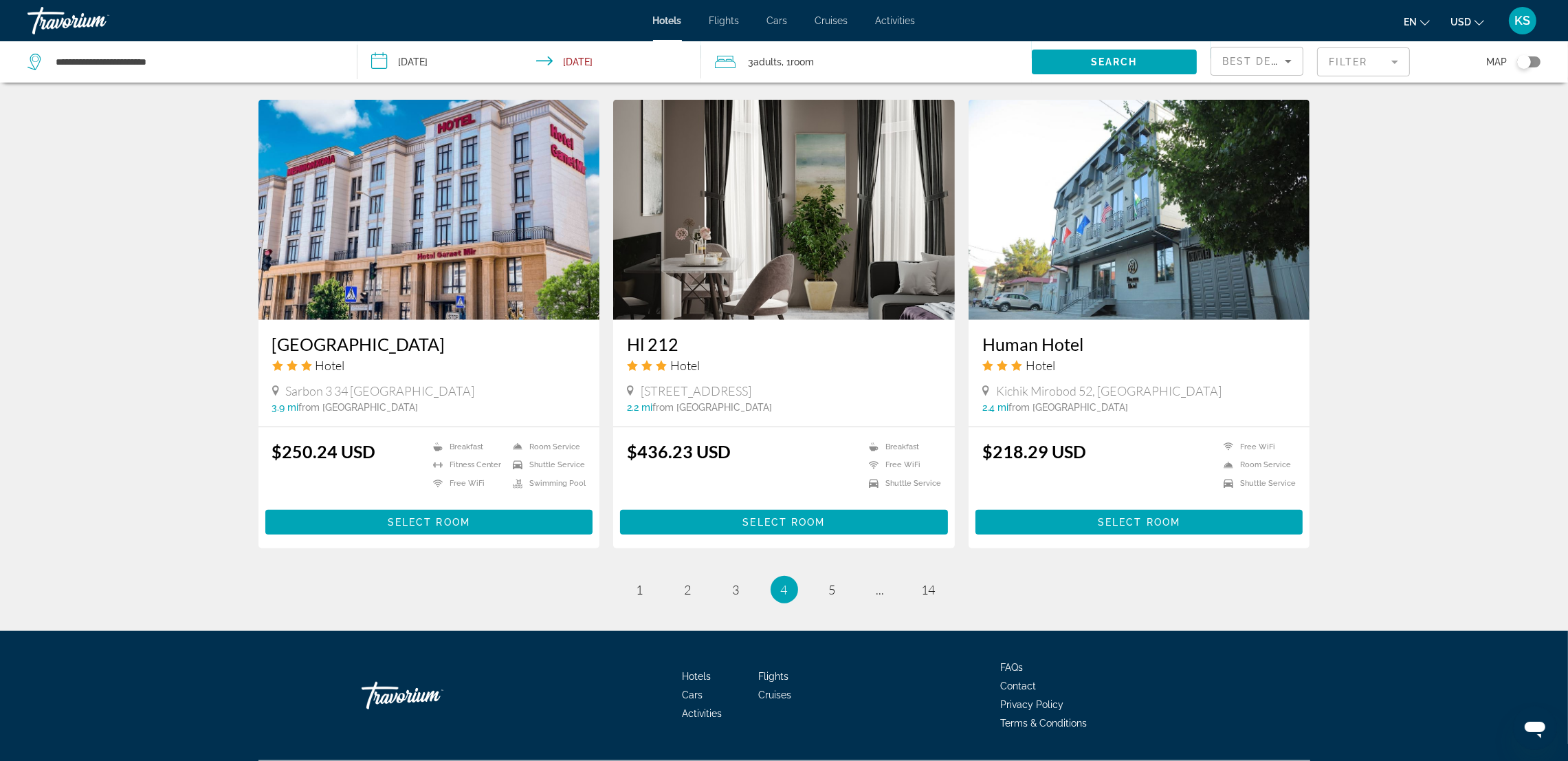
scroll to position [1547, 0]
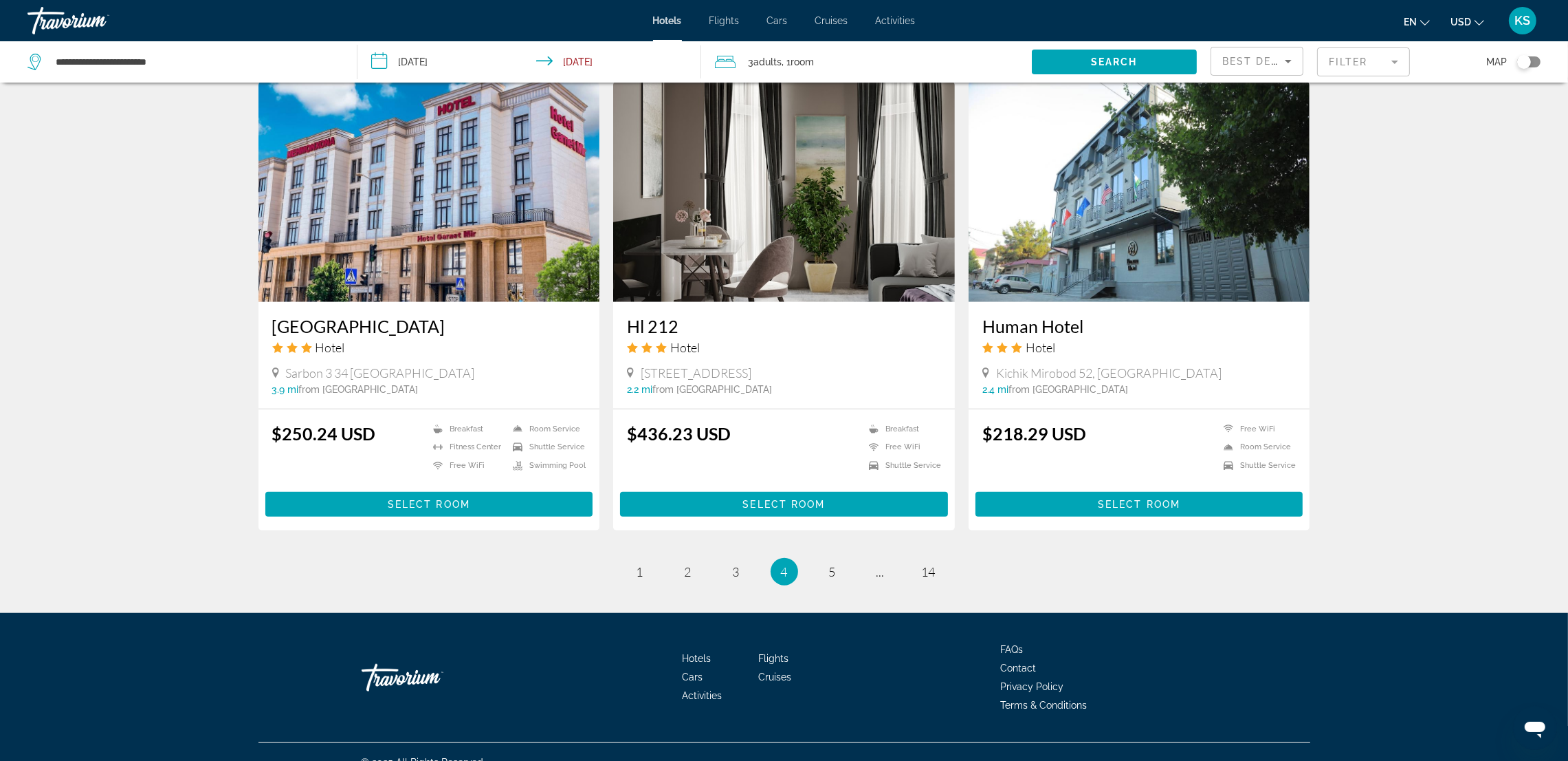
click at [675, 558] on li "page 2" at bounding box center [688, 571] width 27 height 27
click at [685, 564] on span "2" at bounding box center [688, 571] width 7 height 15
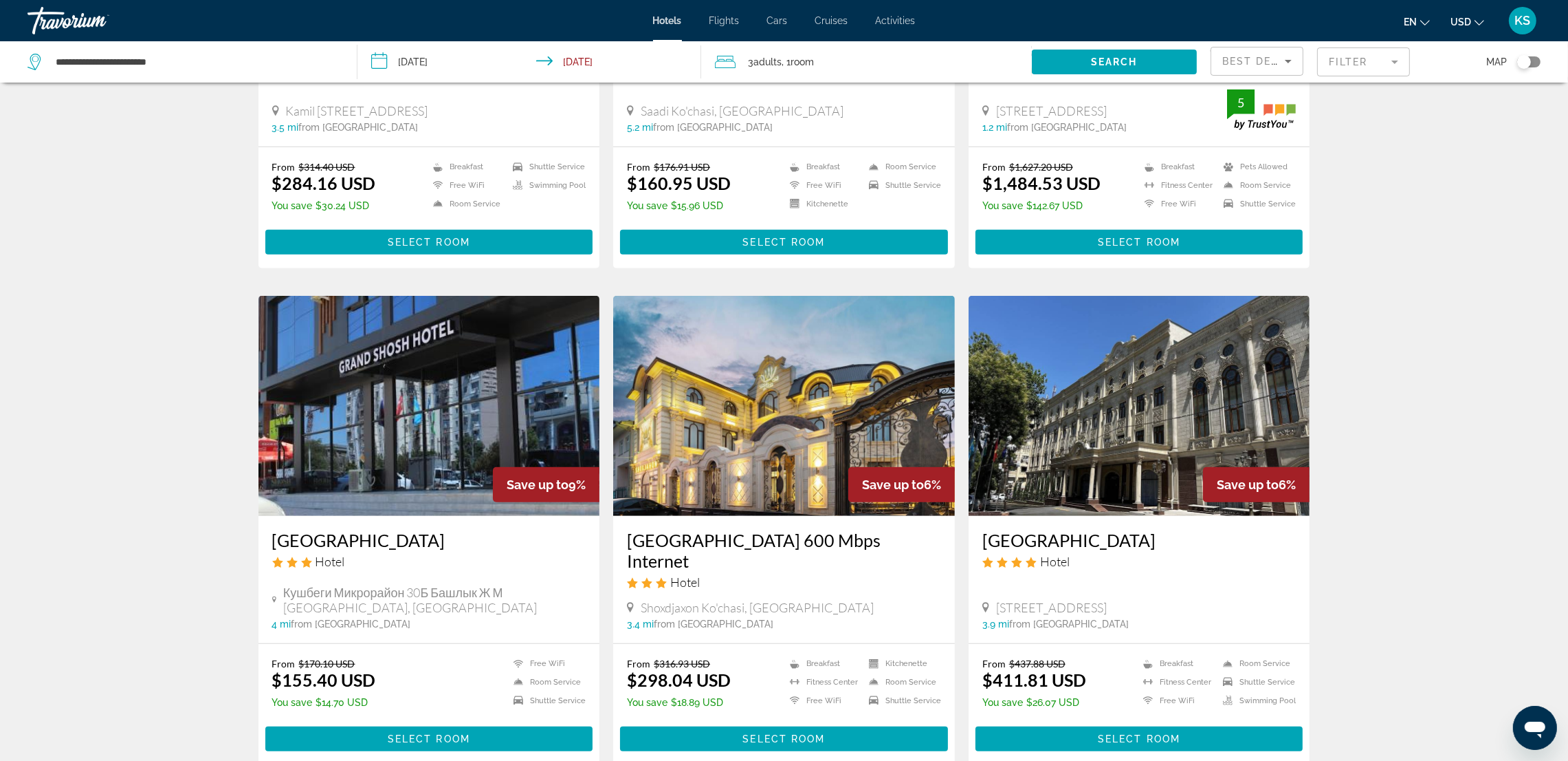
scroll to position [1549, 0]
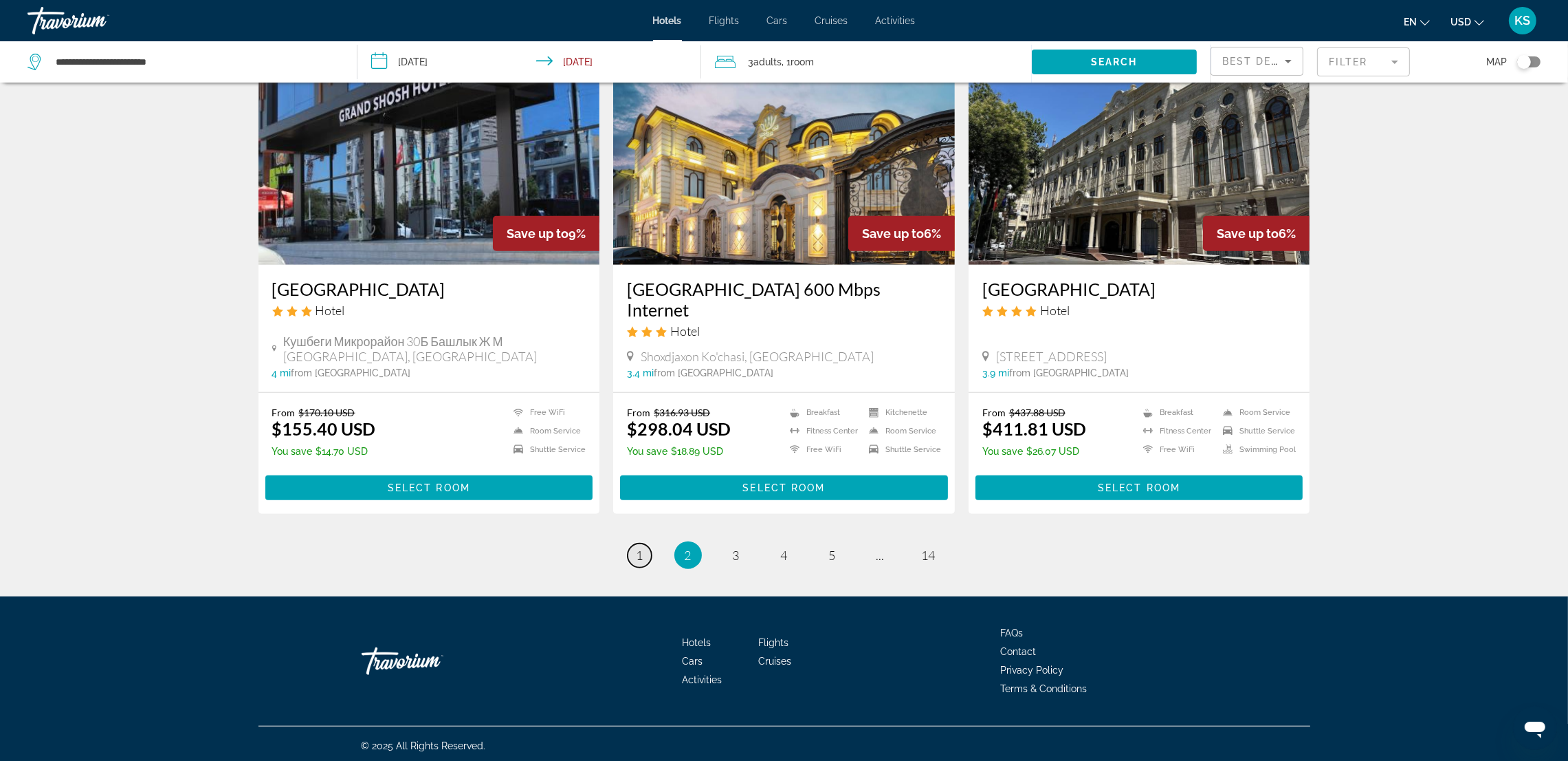
click at [639, 552] on span "1" at bounding box center [640, 555] width 7 height 15
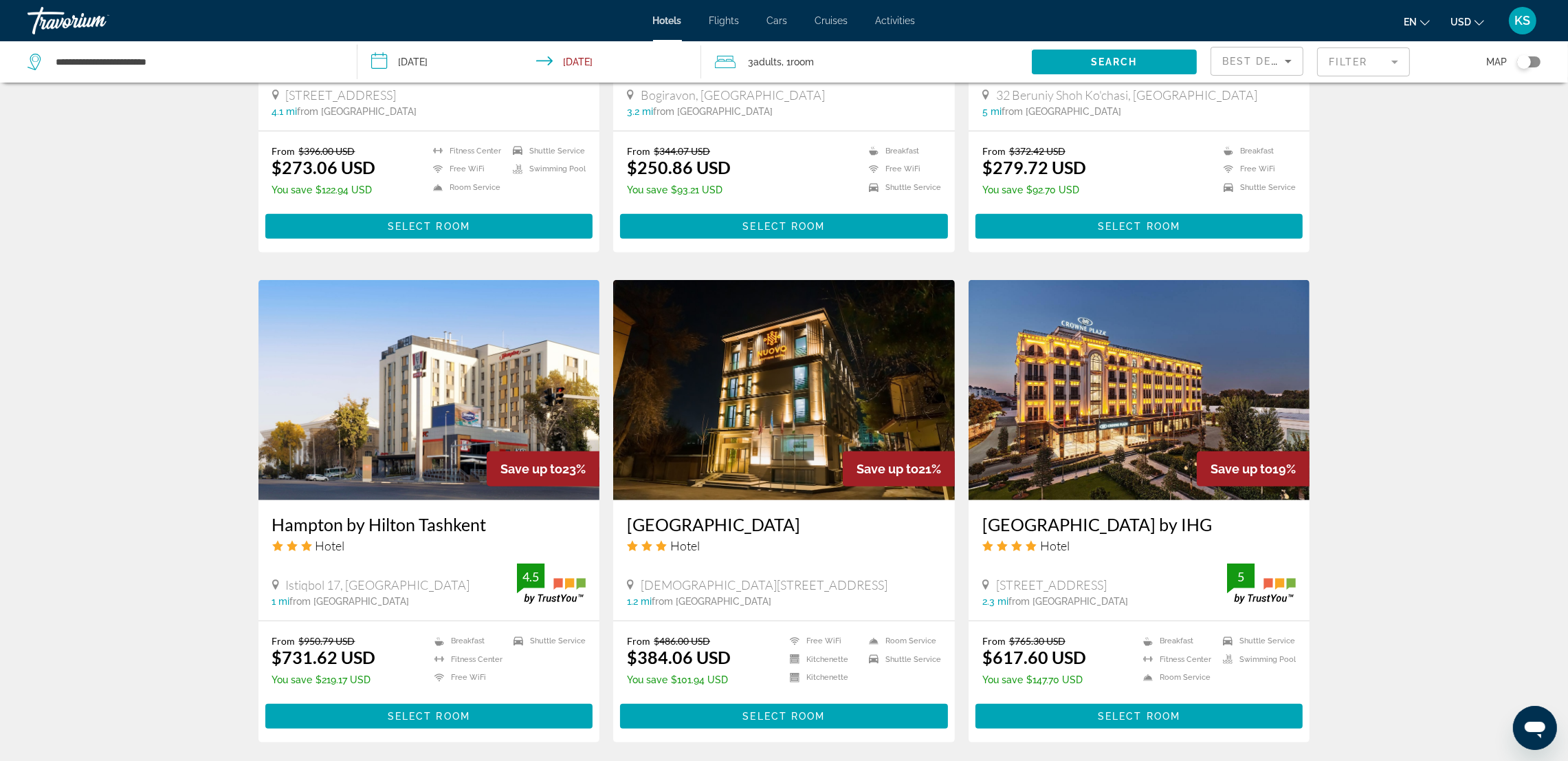
scroll to position [1554, 0]
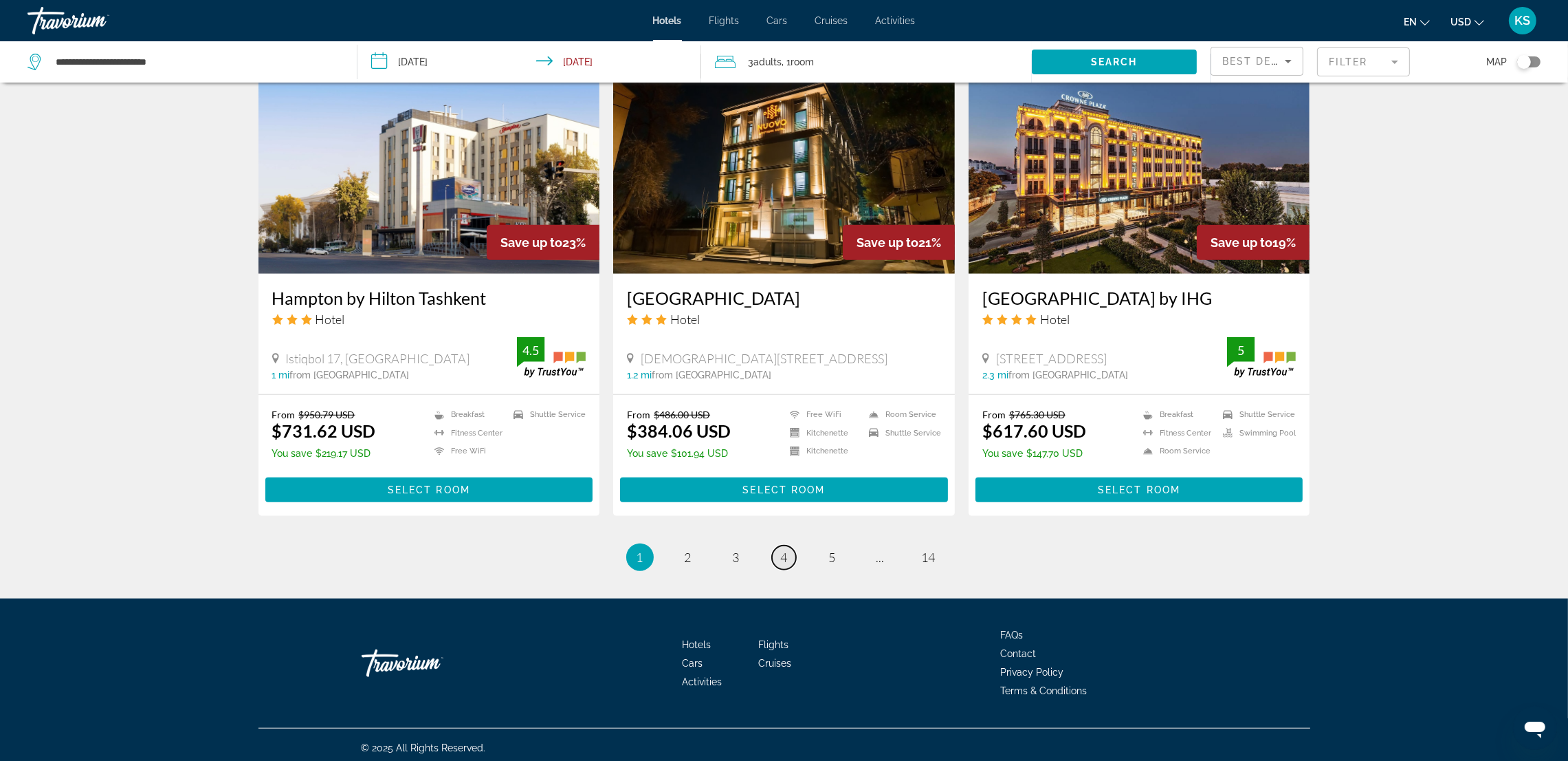
click at [784, 559] on link "page 4" at bounding box center [784, 557] width 24 height 24
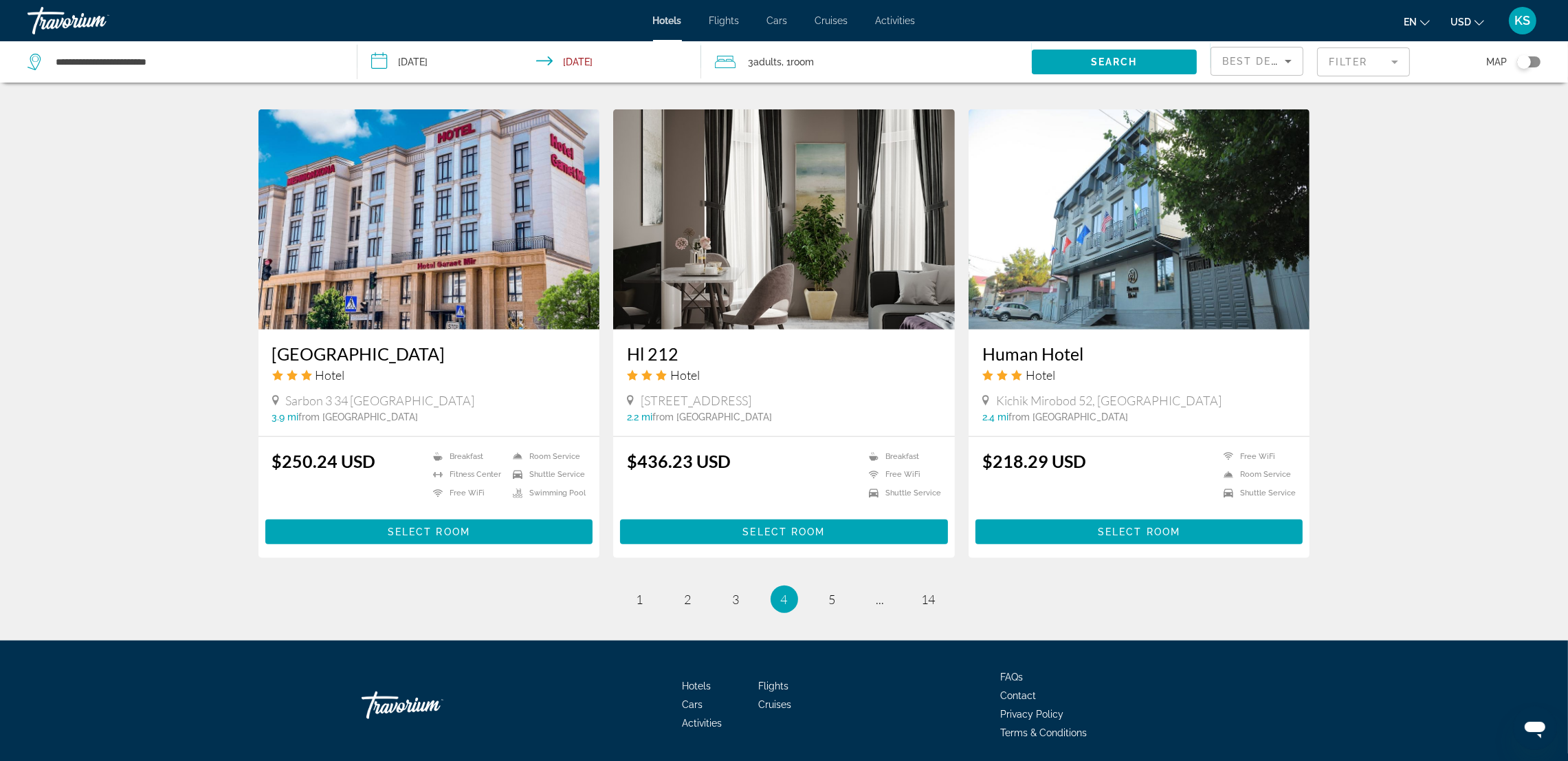
scroll to position [1547, 0]
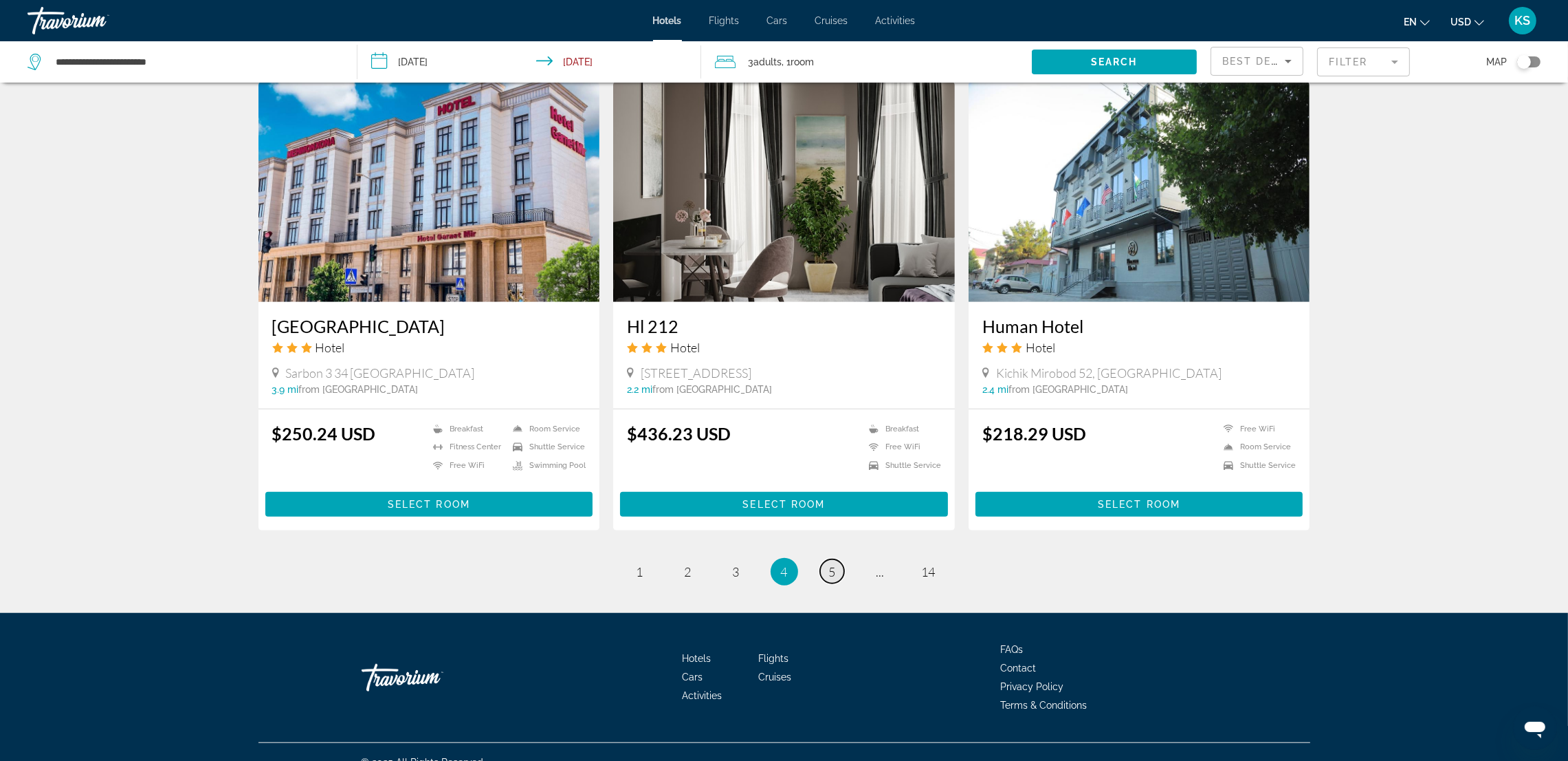
click at [833, 564] on span "5" at bounding box center [833, 571] width 7 height 15
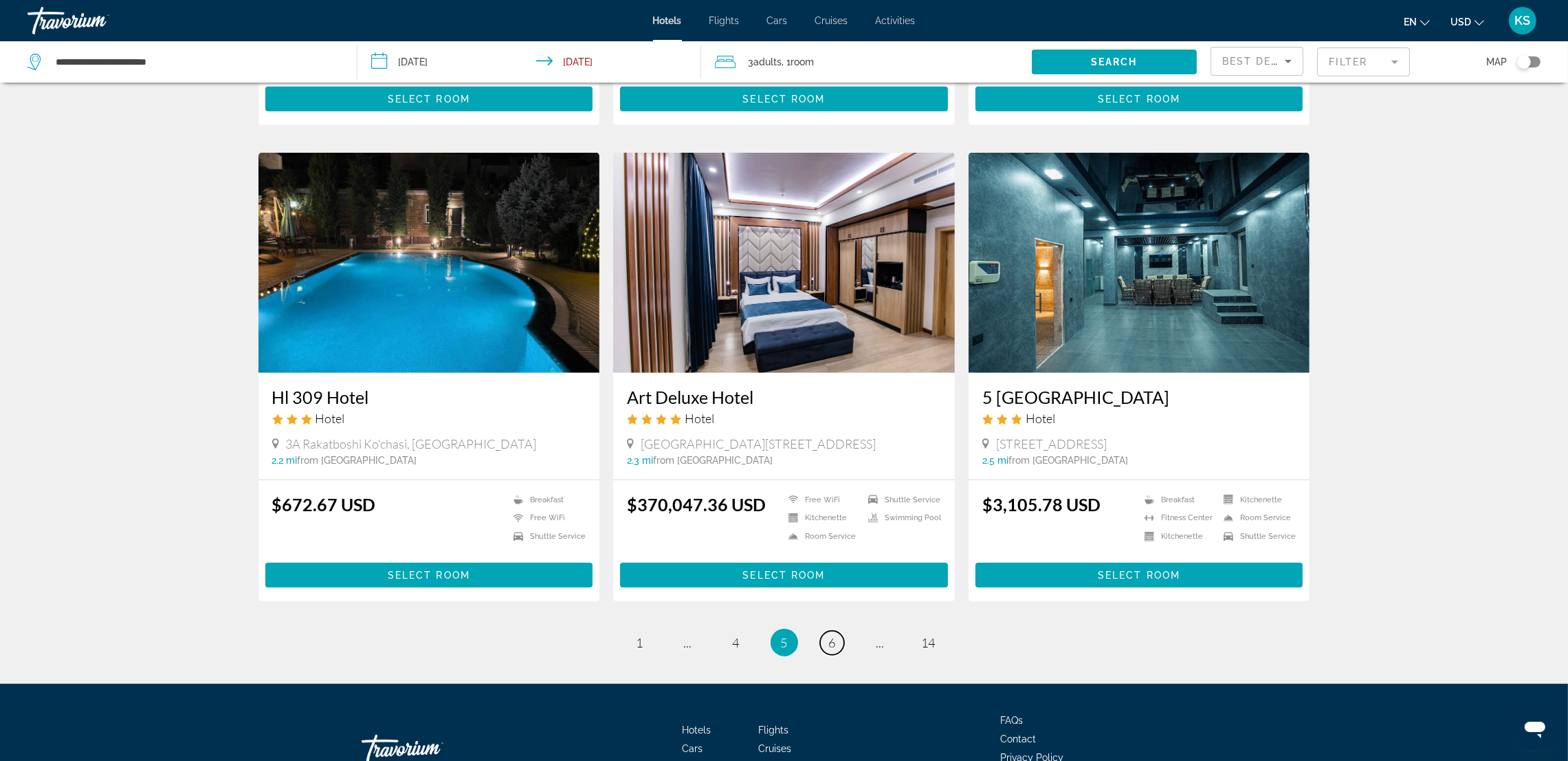
scroll to position [1528, 0]
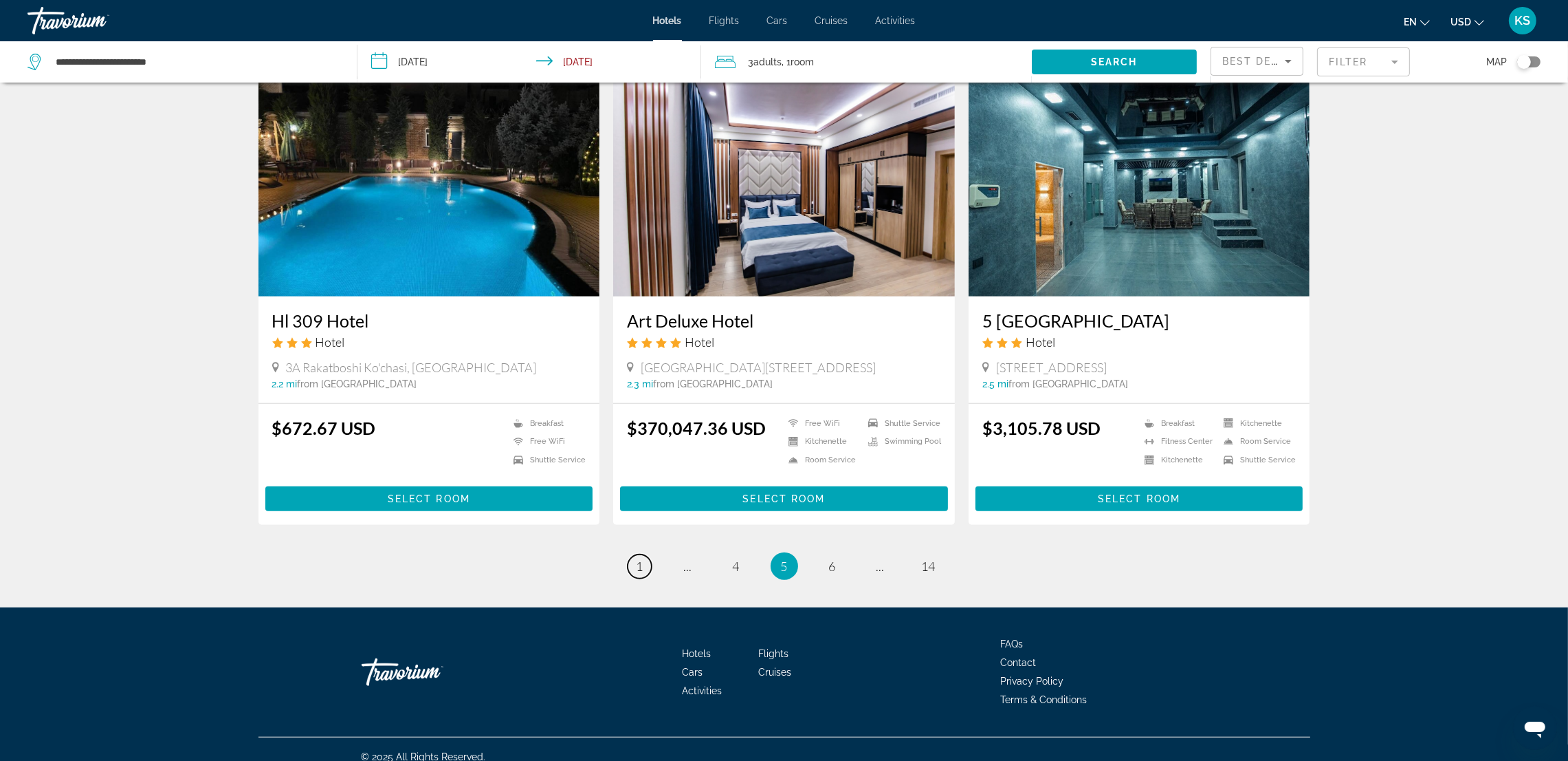
click at [634, 554] on link "page 1" at bounding box center [640, 566] width 24 height 24
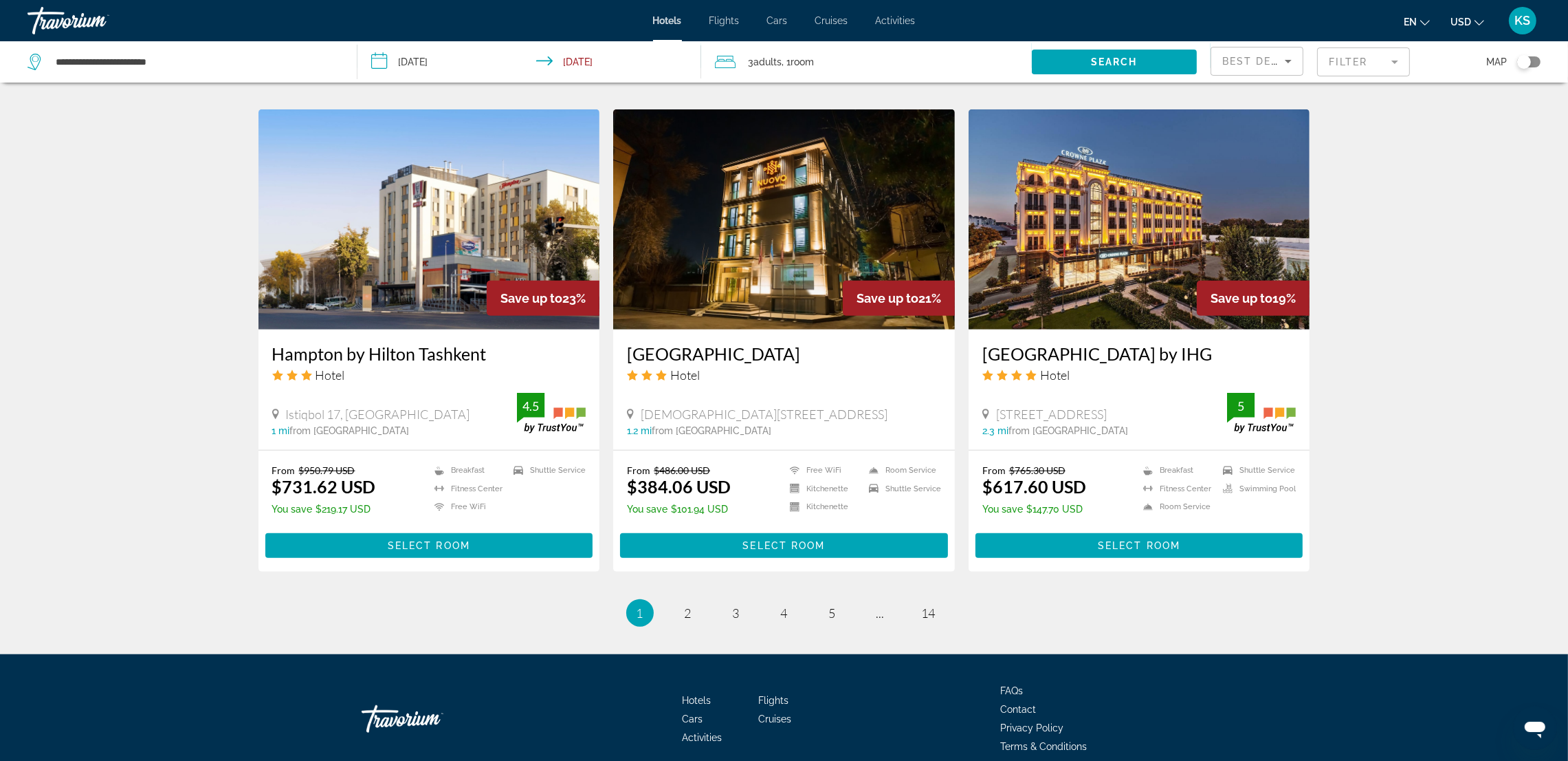
scroll to position [1554, 0]
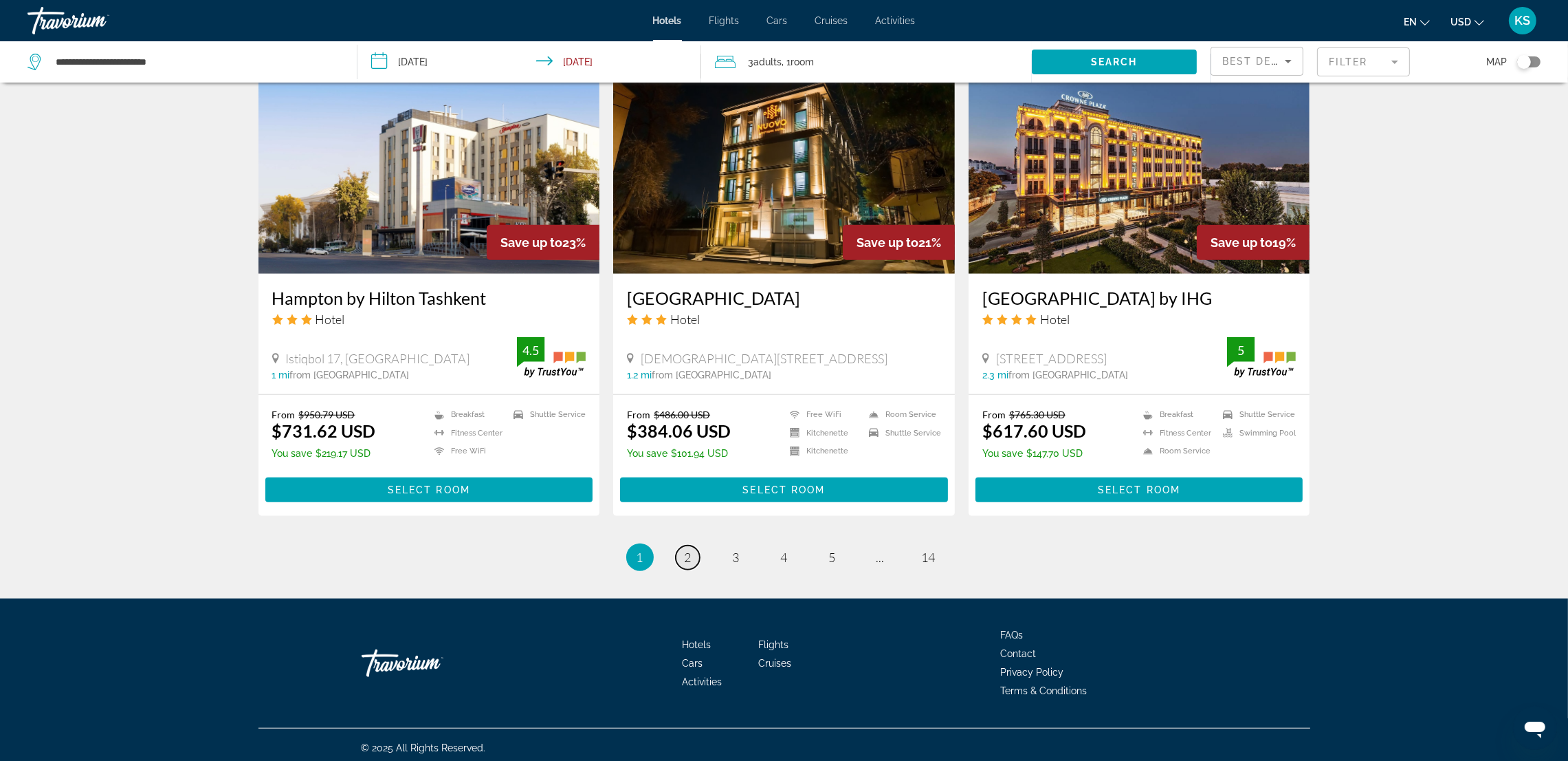
click at [685, 550] on span "2" at bounding box center [688, 557] width 7 height 15
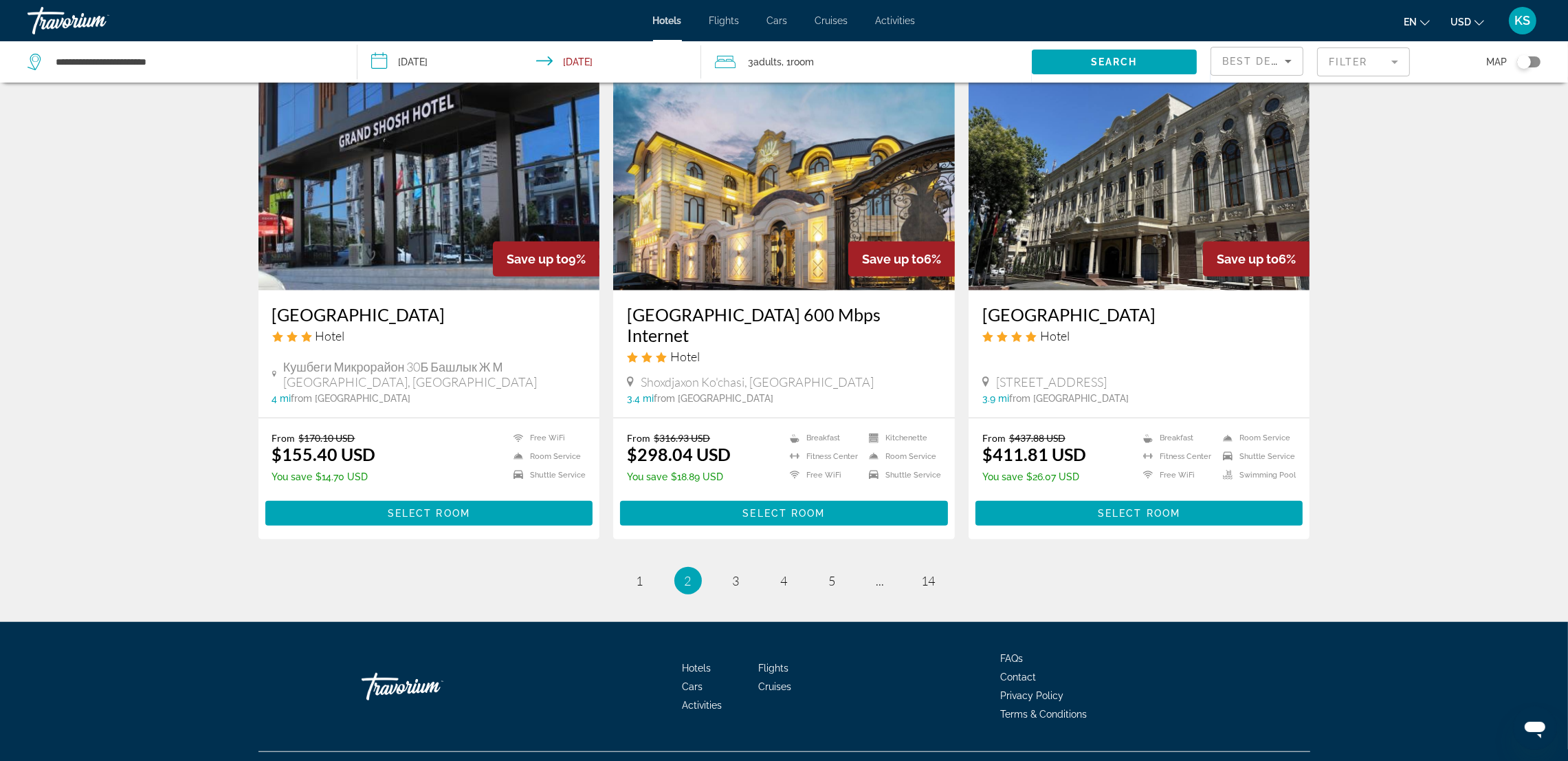
scroll to position [1548, 0]
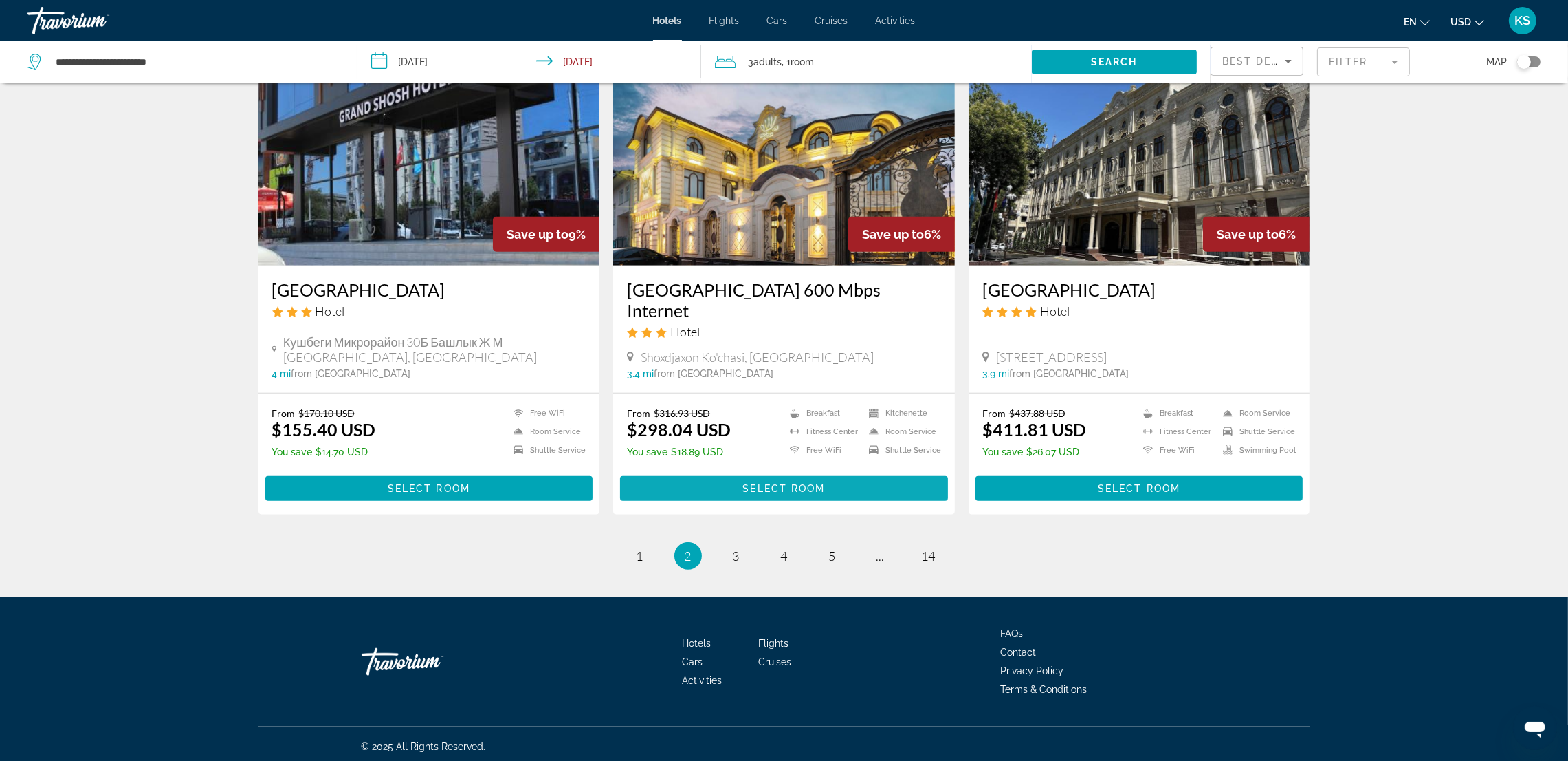
click at [829, 483] on span "Main content" at bounding box center [784, 488] width 328 height 33
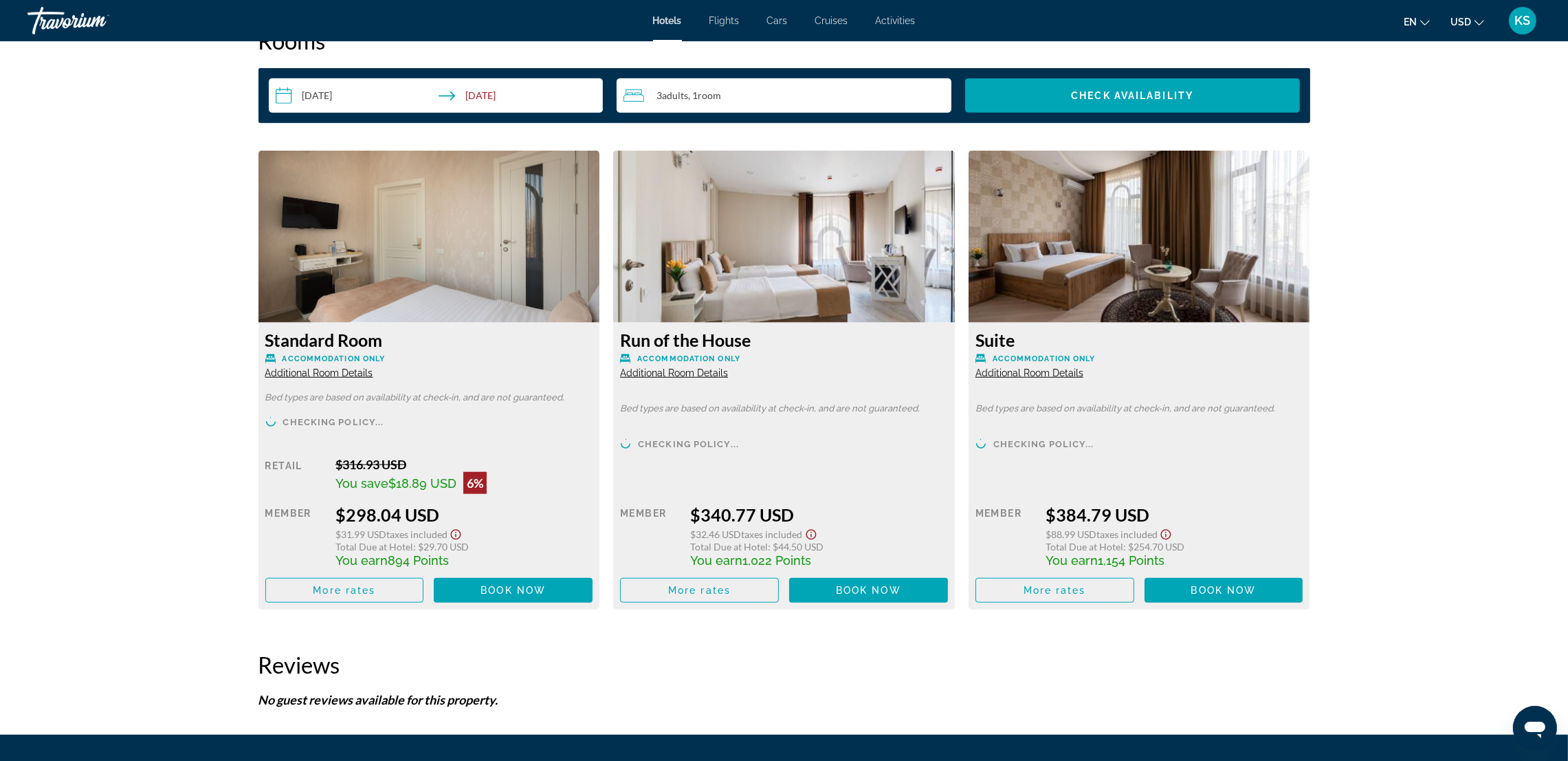
scroll to position [1938, 0]
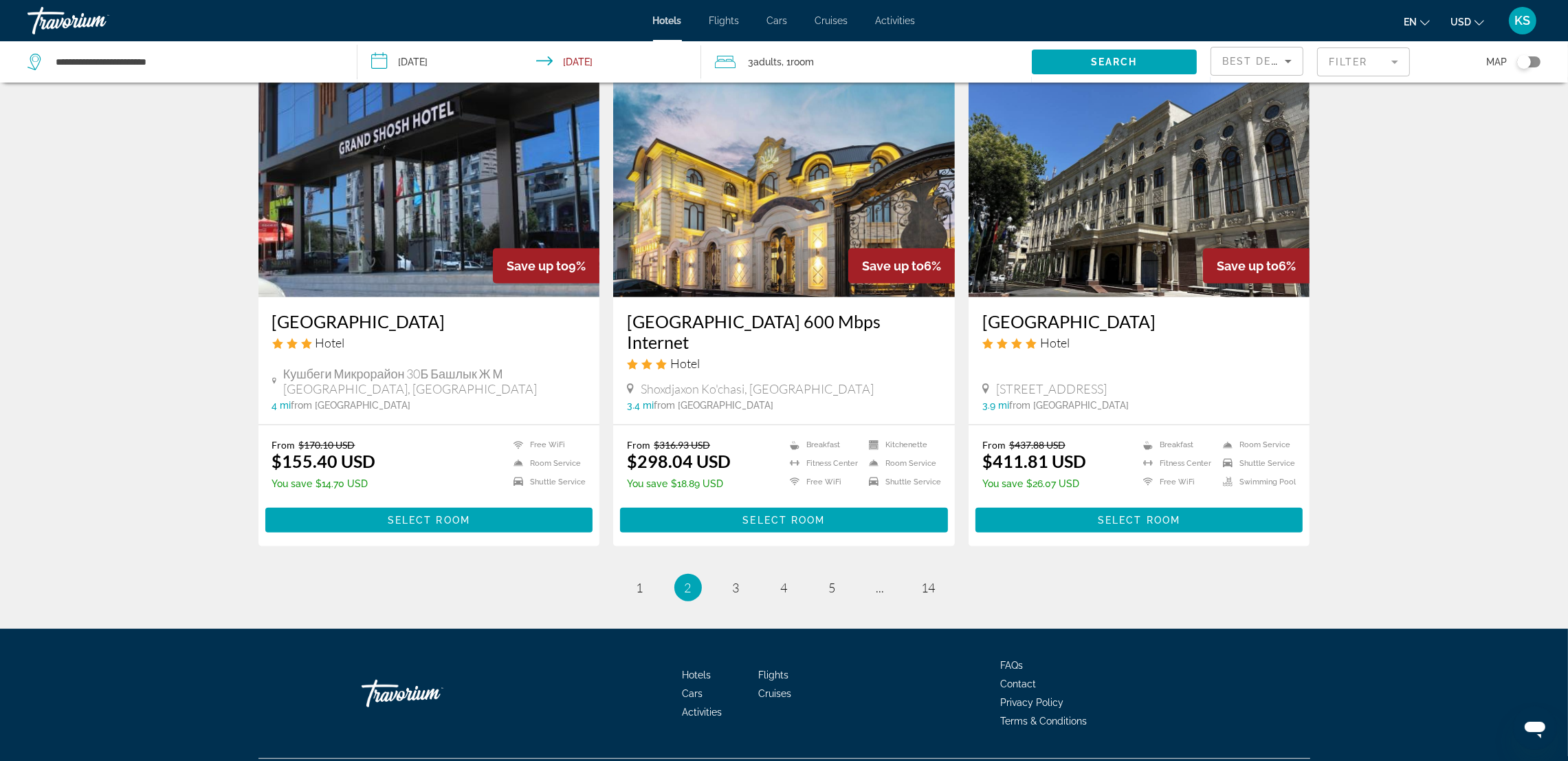
scroll to position [1548, 0]
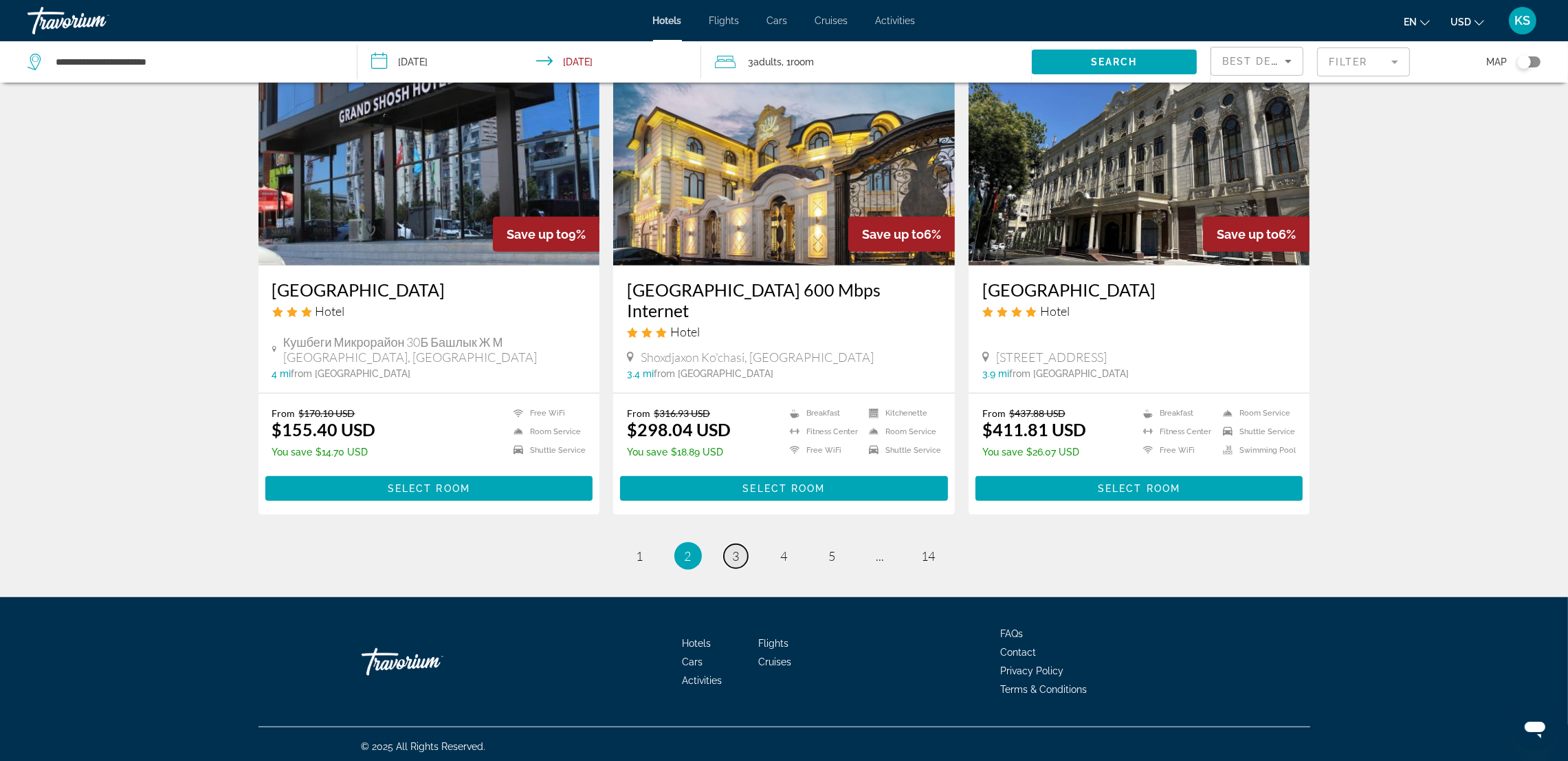
click at [742, 547] on link "page 3" at bounding box center [736, 556] width 24 height 24
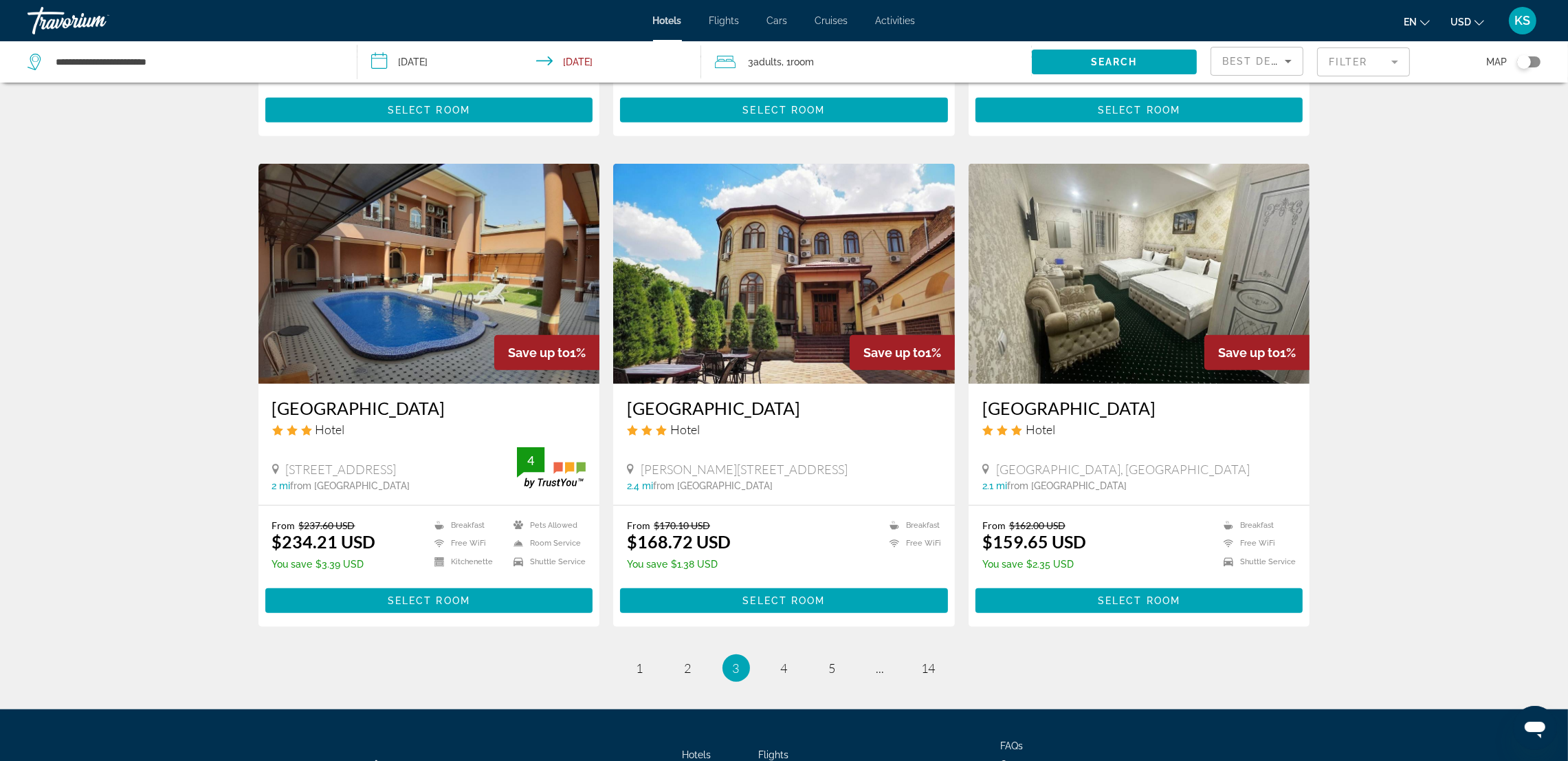
scroll to position [1540, 0]
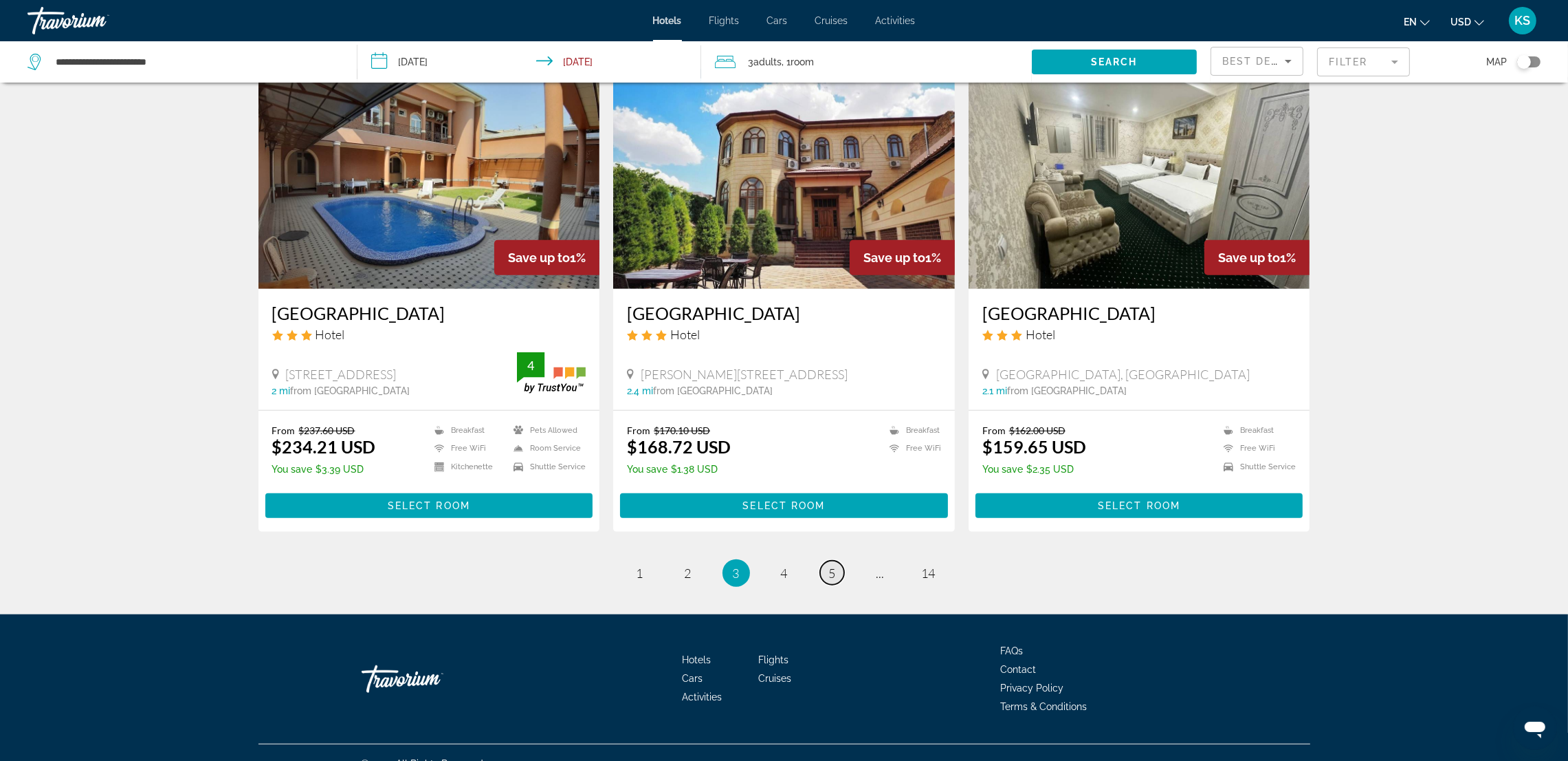
click at [838, 560] on link "page 5" at bounding box center [832, 572] width 24 height 24
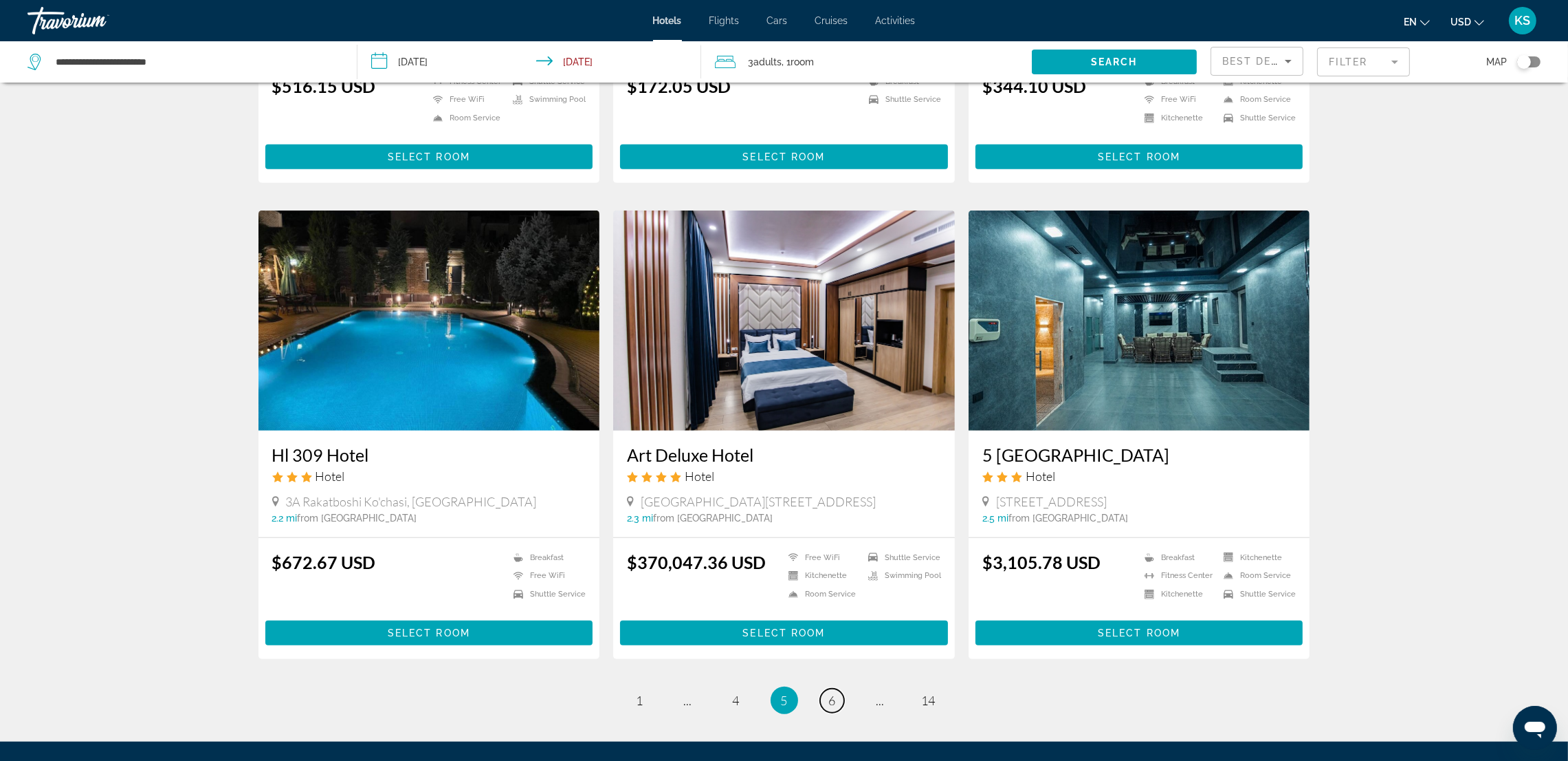
scroll to position [1445, 0]
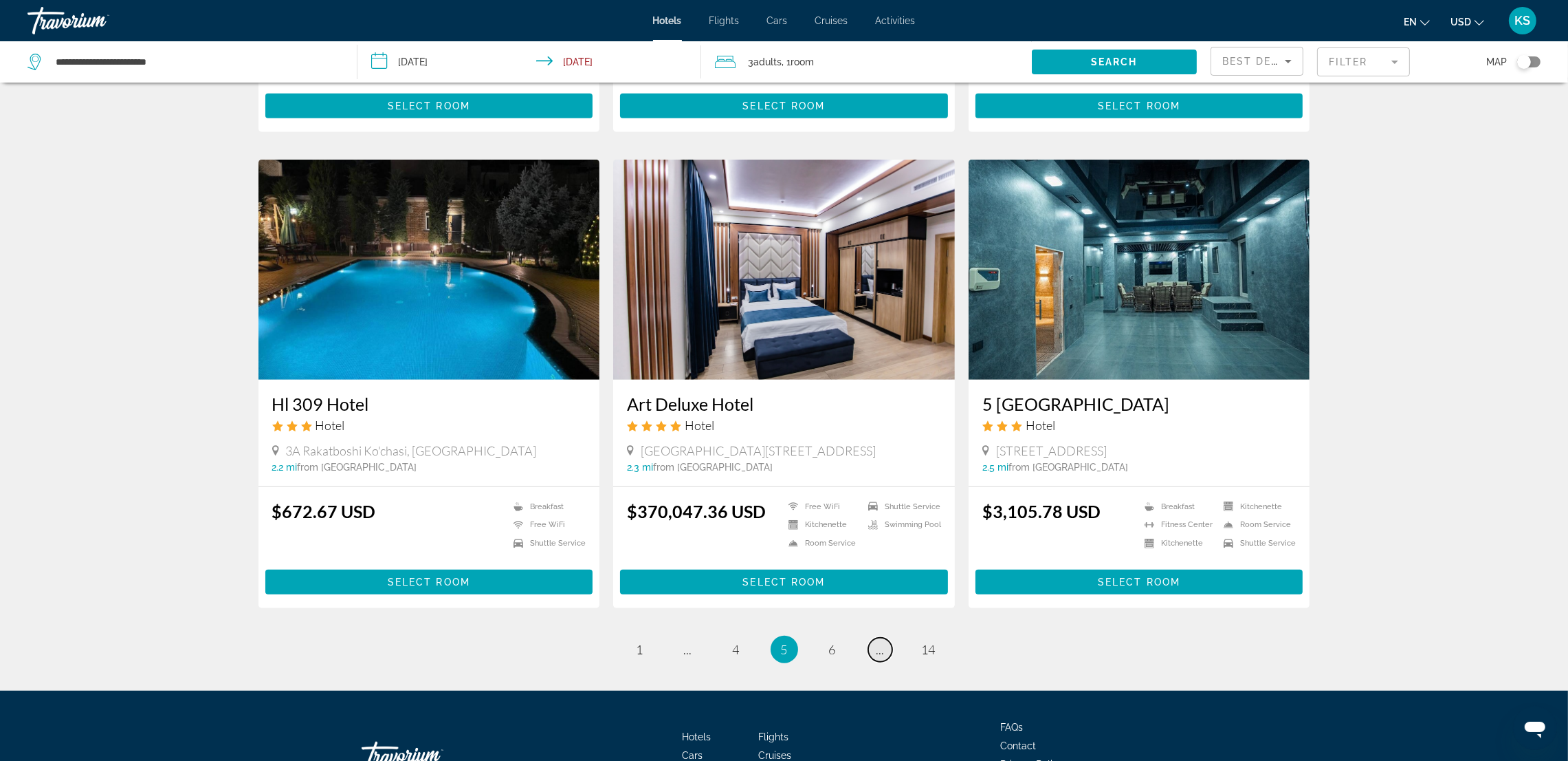
click at [876, 642] on span "..." at bounding box center [880, 649] width 8 height 15
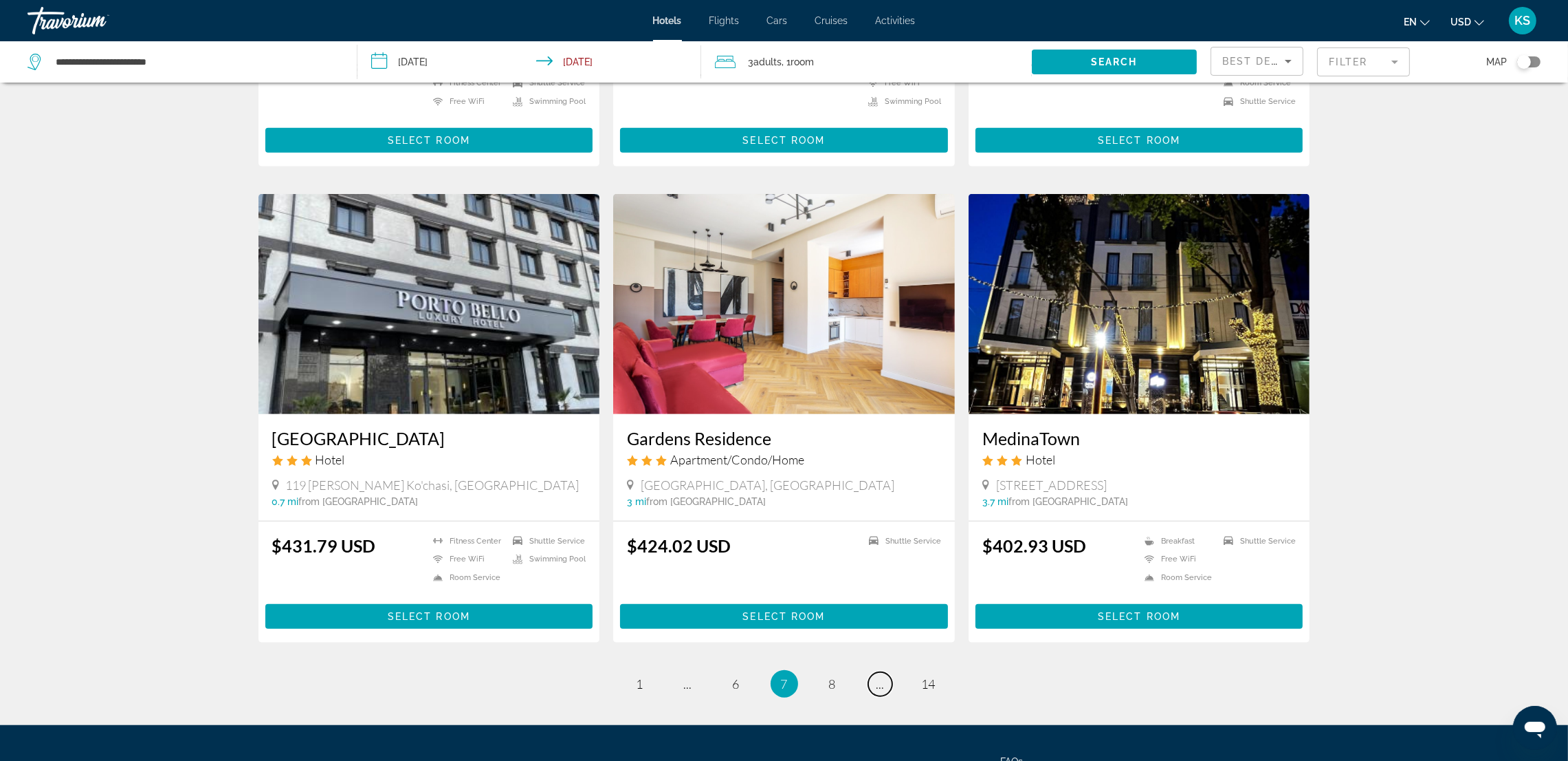
scroll to position [1445, 0]
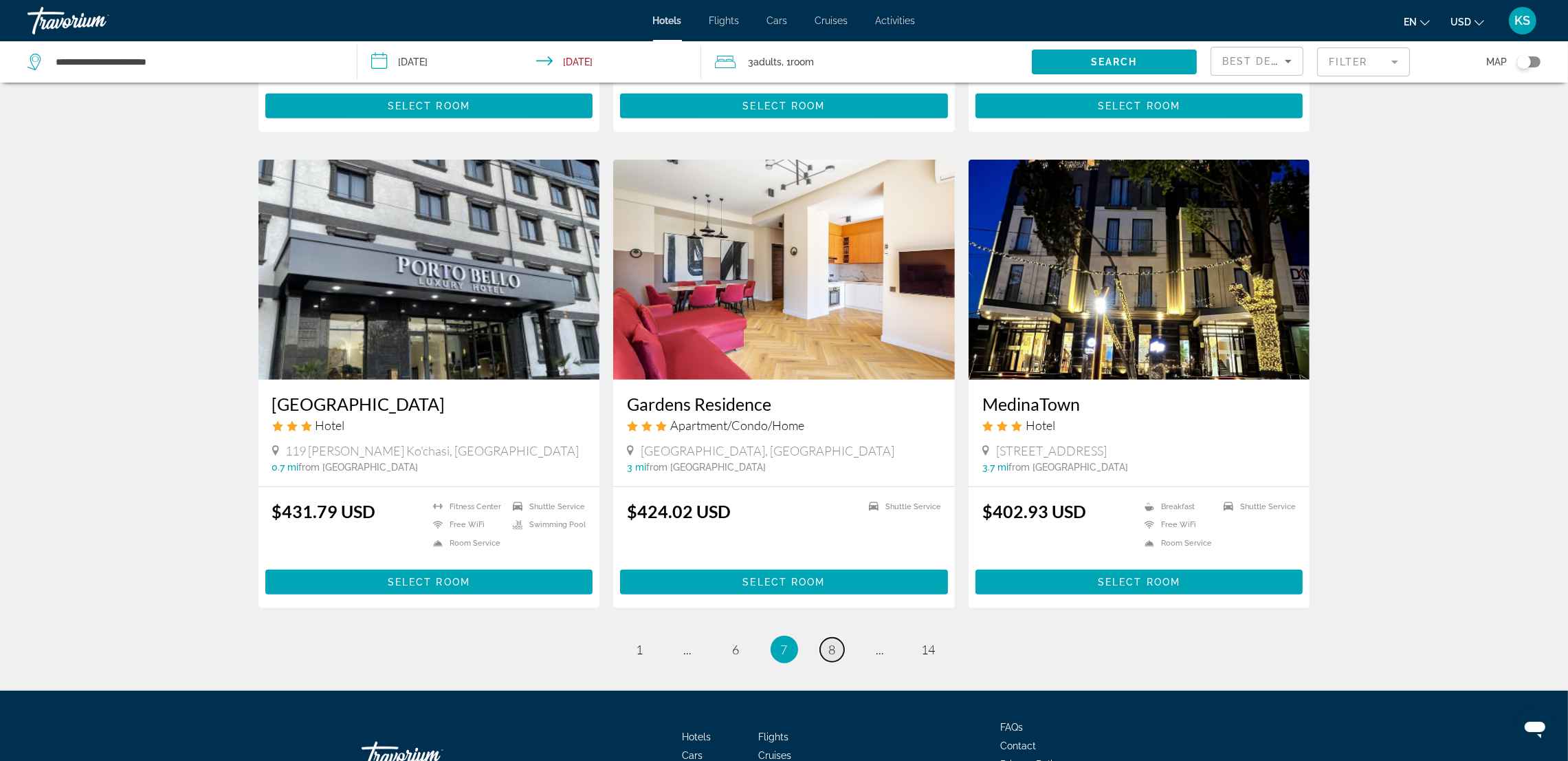
click at [836, 653] on span "8" at bounding box center [833, 649] width 7 height 15
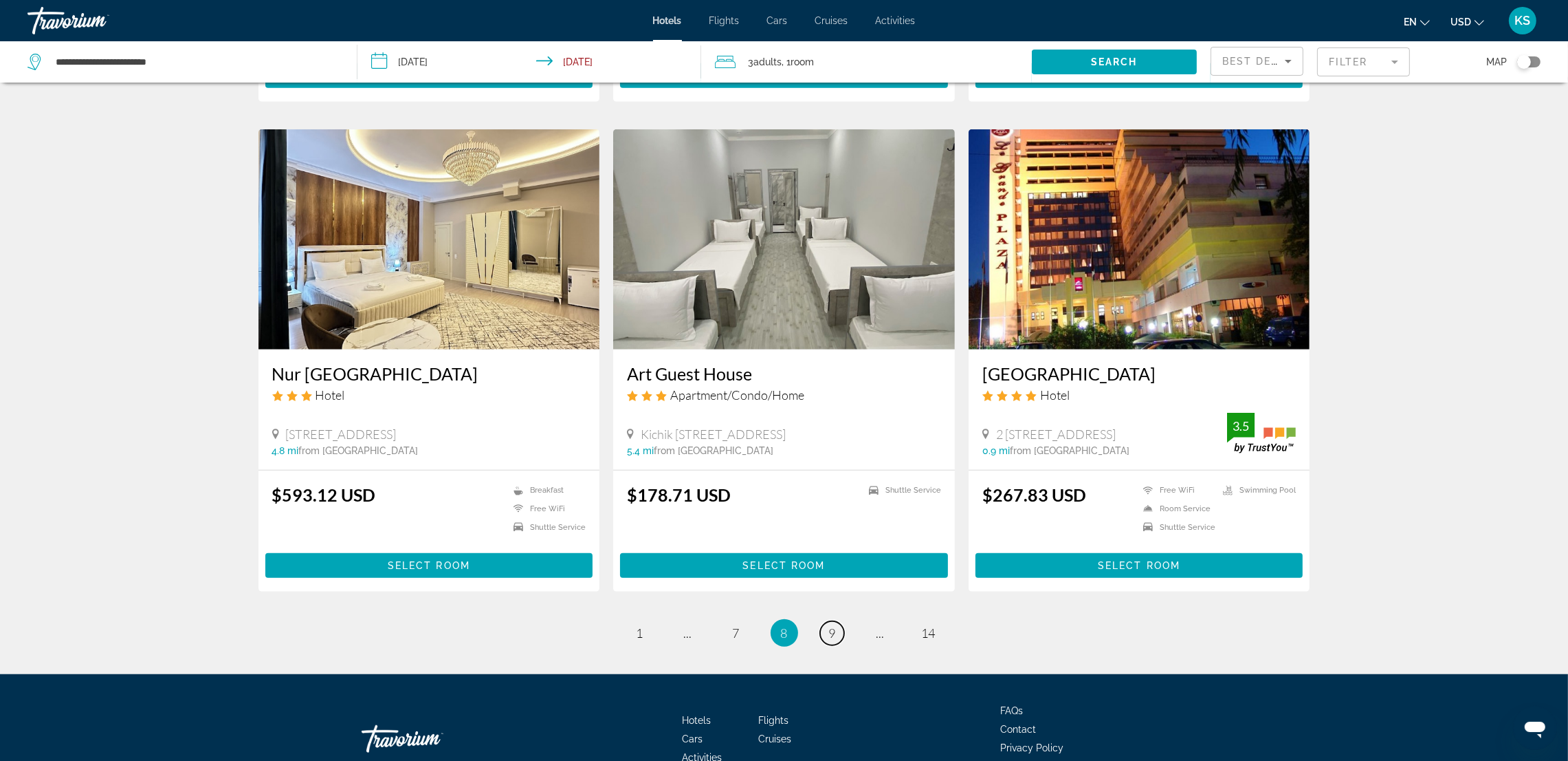
scroll to position [1526, 0]
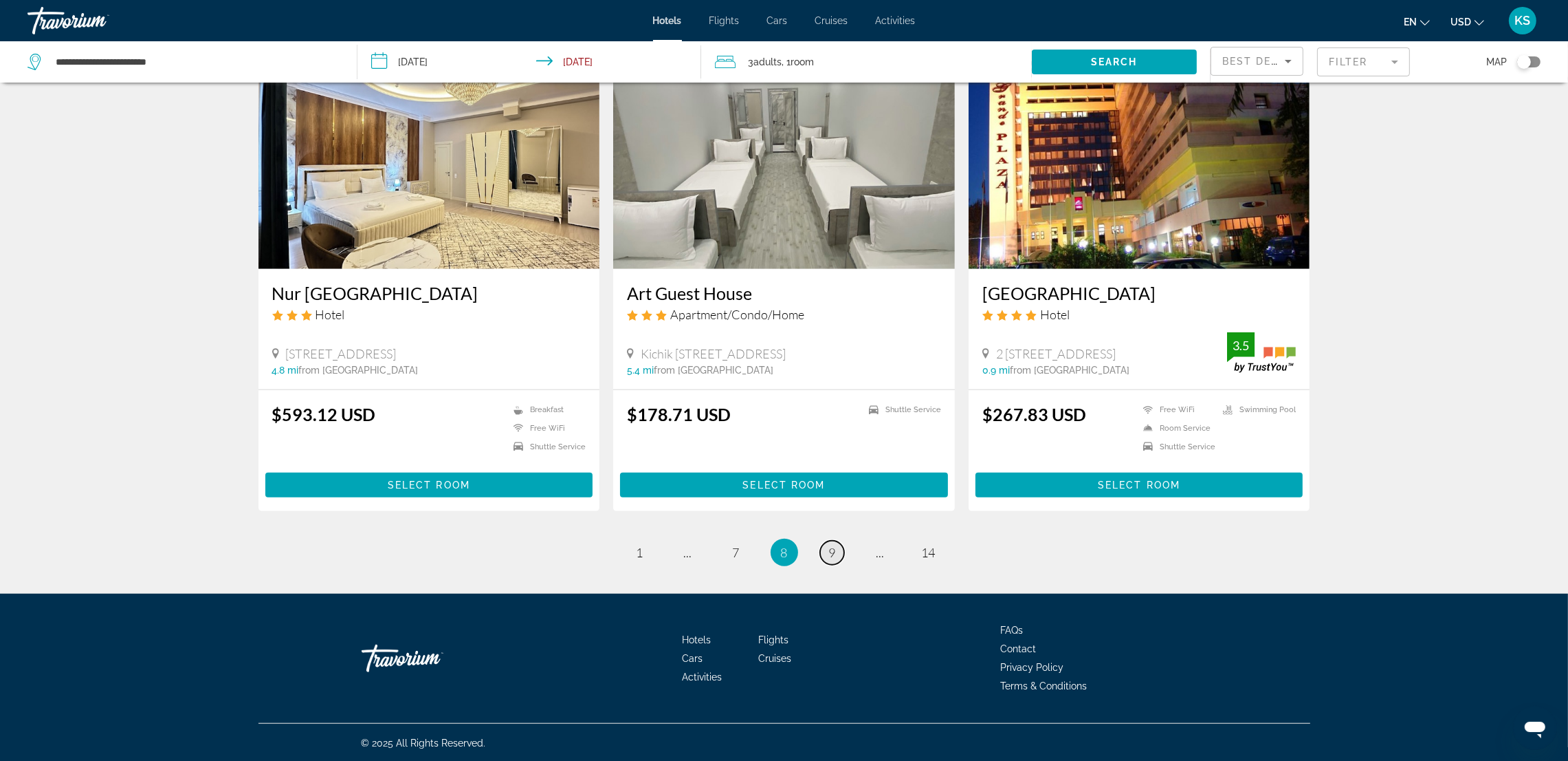
click at [836, 551] on span "9" at bounding box center [833, 552] width 7 height 15
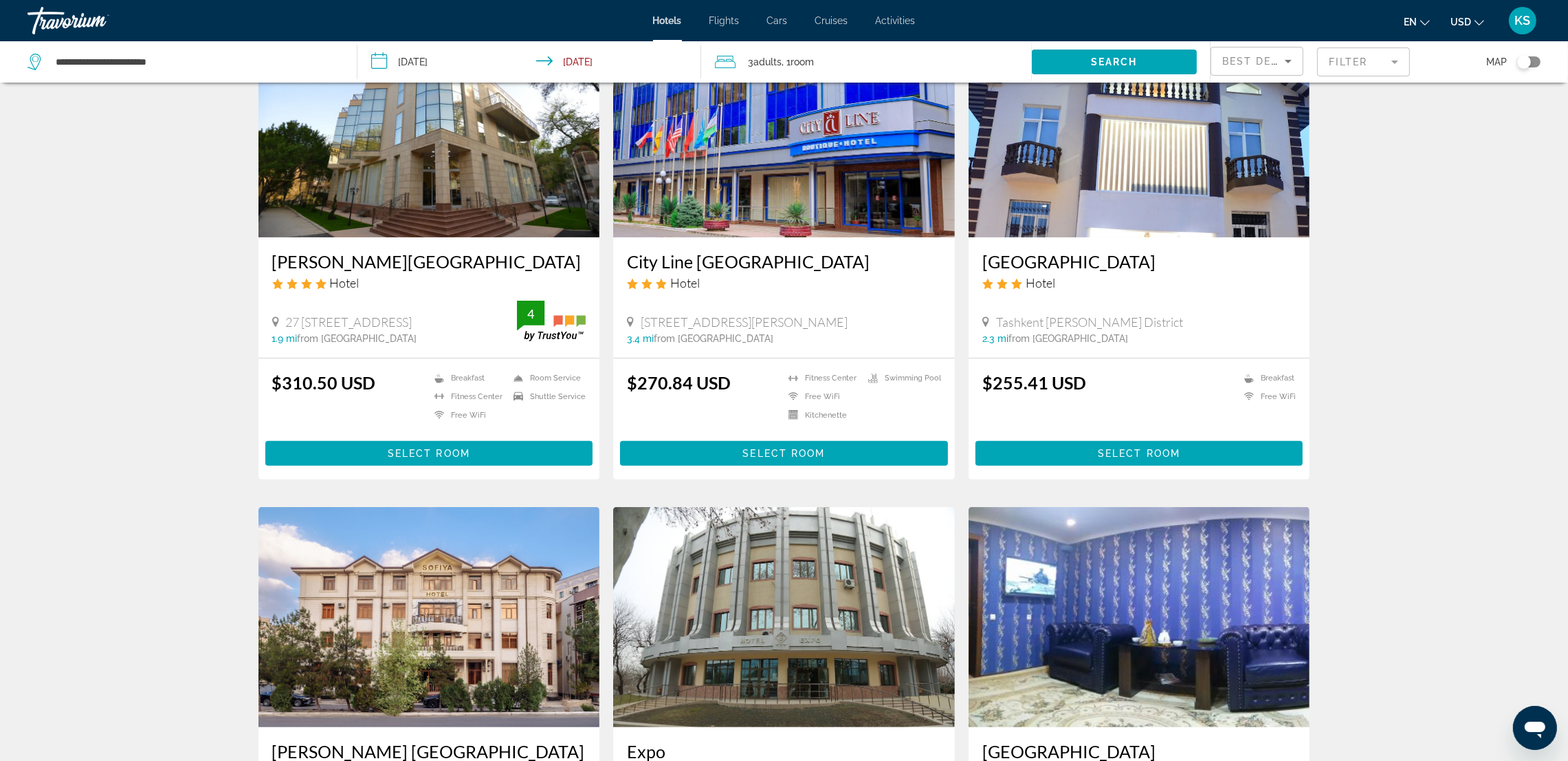
scroll to position [287, 0]
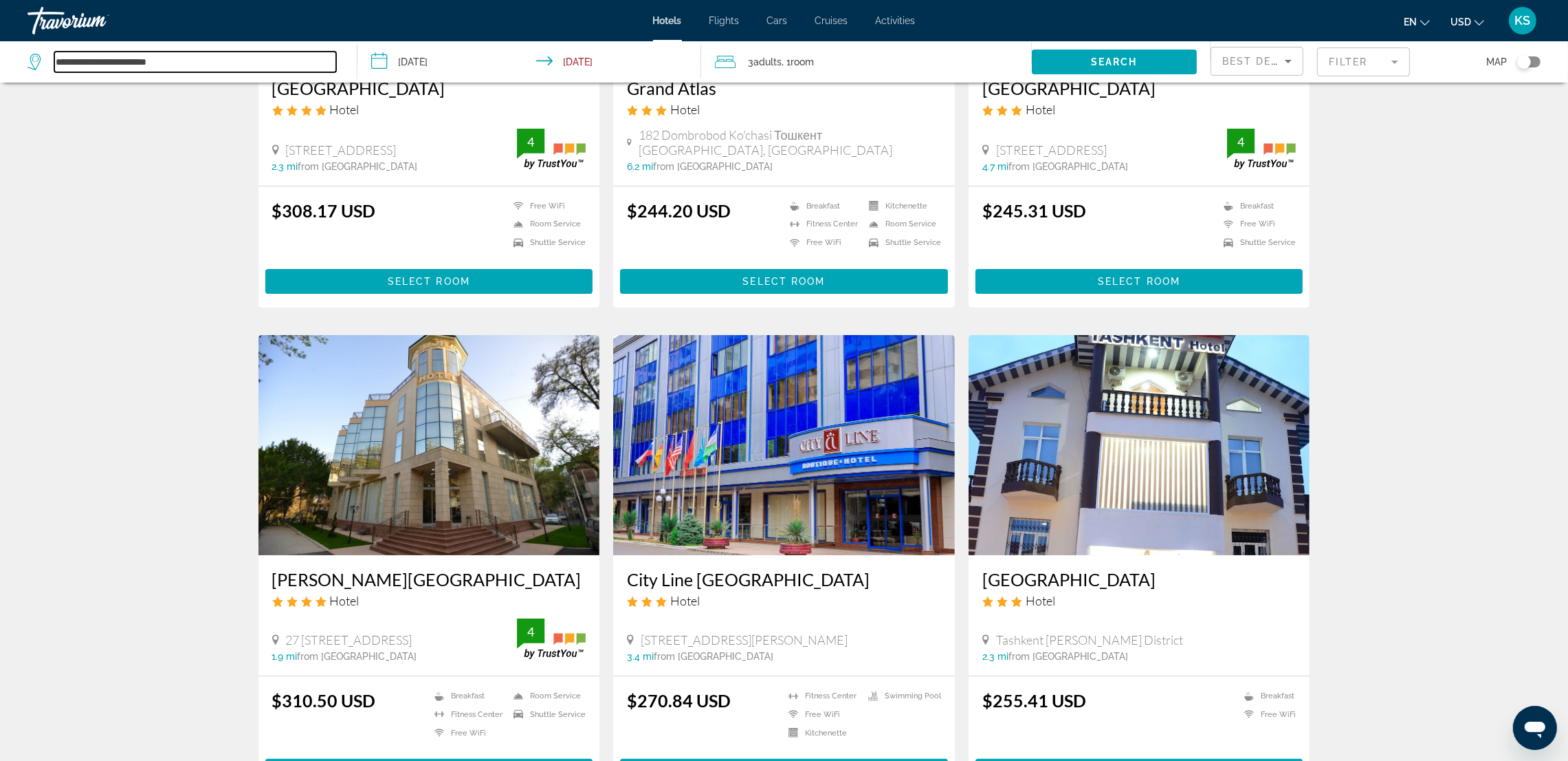
click at [199, 51] on input "**********" at bounding box center [194, 61] width 282 height 20
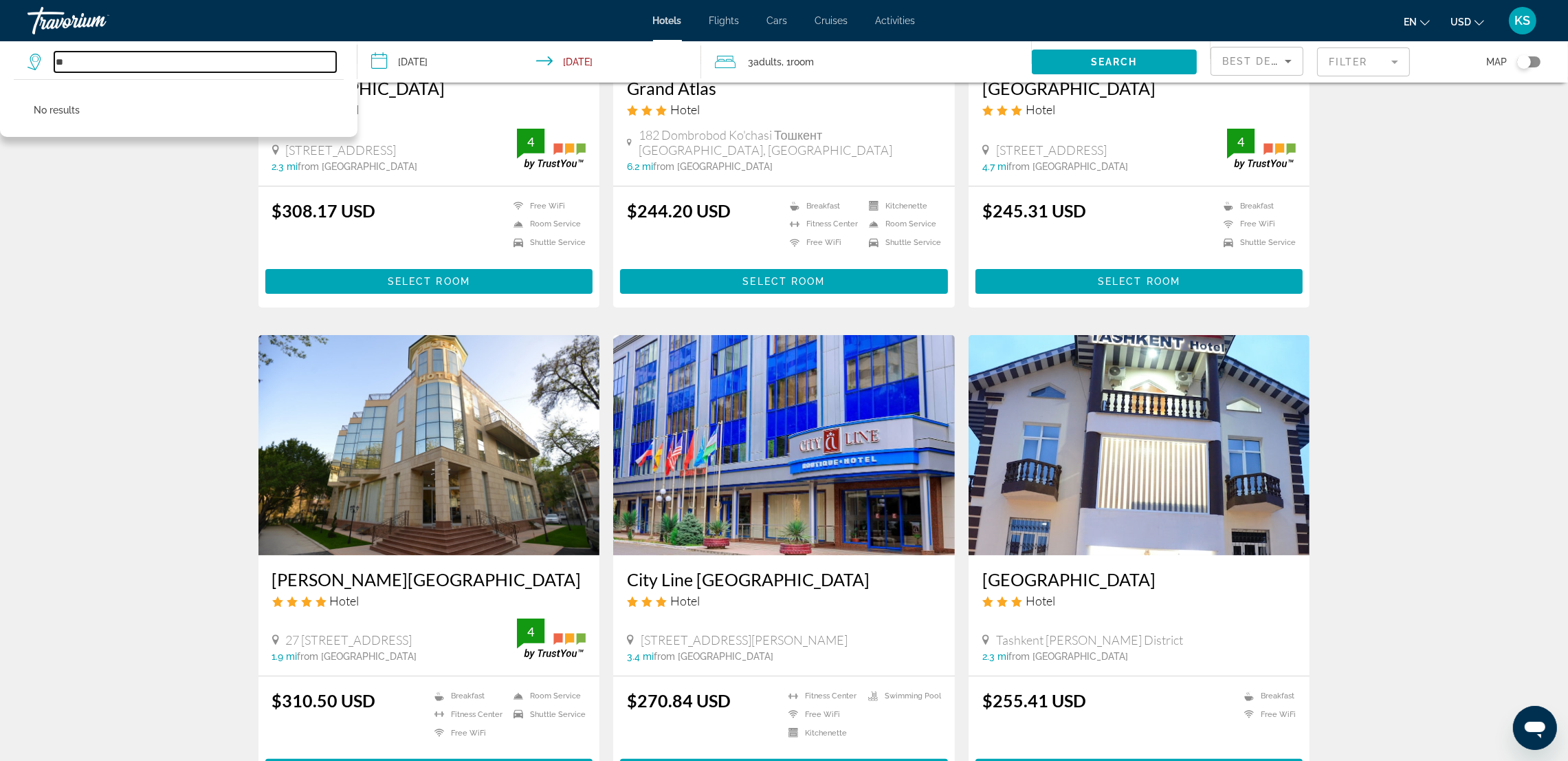
type input "*"
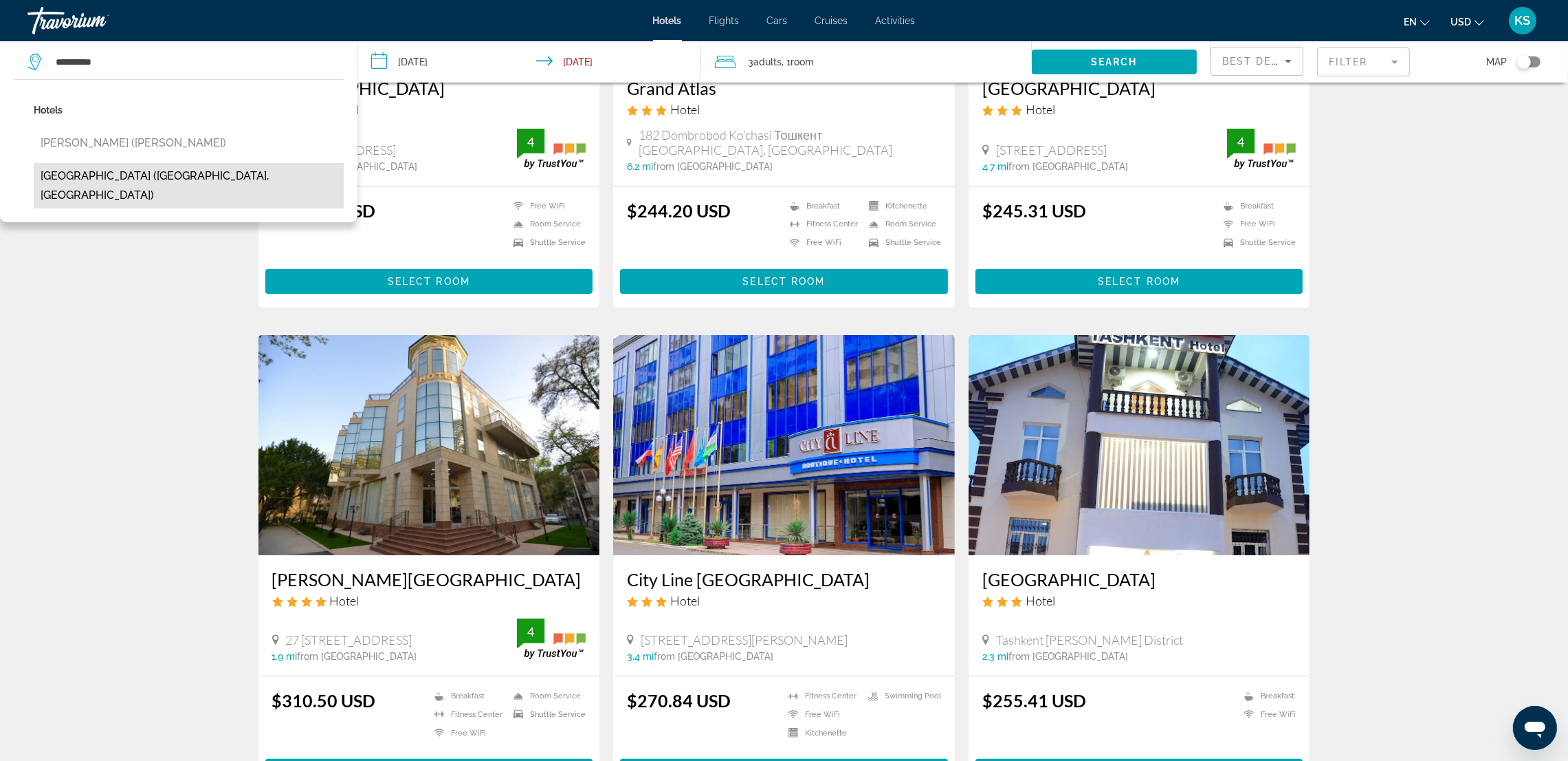
click at [170, 174] on button "[GEOGRAPHIC_DATA] ([GEOGRAPHIC_DATA], [GEOGRAPHIC_DATA])" at bounding box center [188, 185] width 310 height 45
type input "**********"
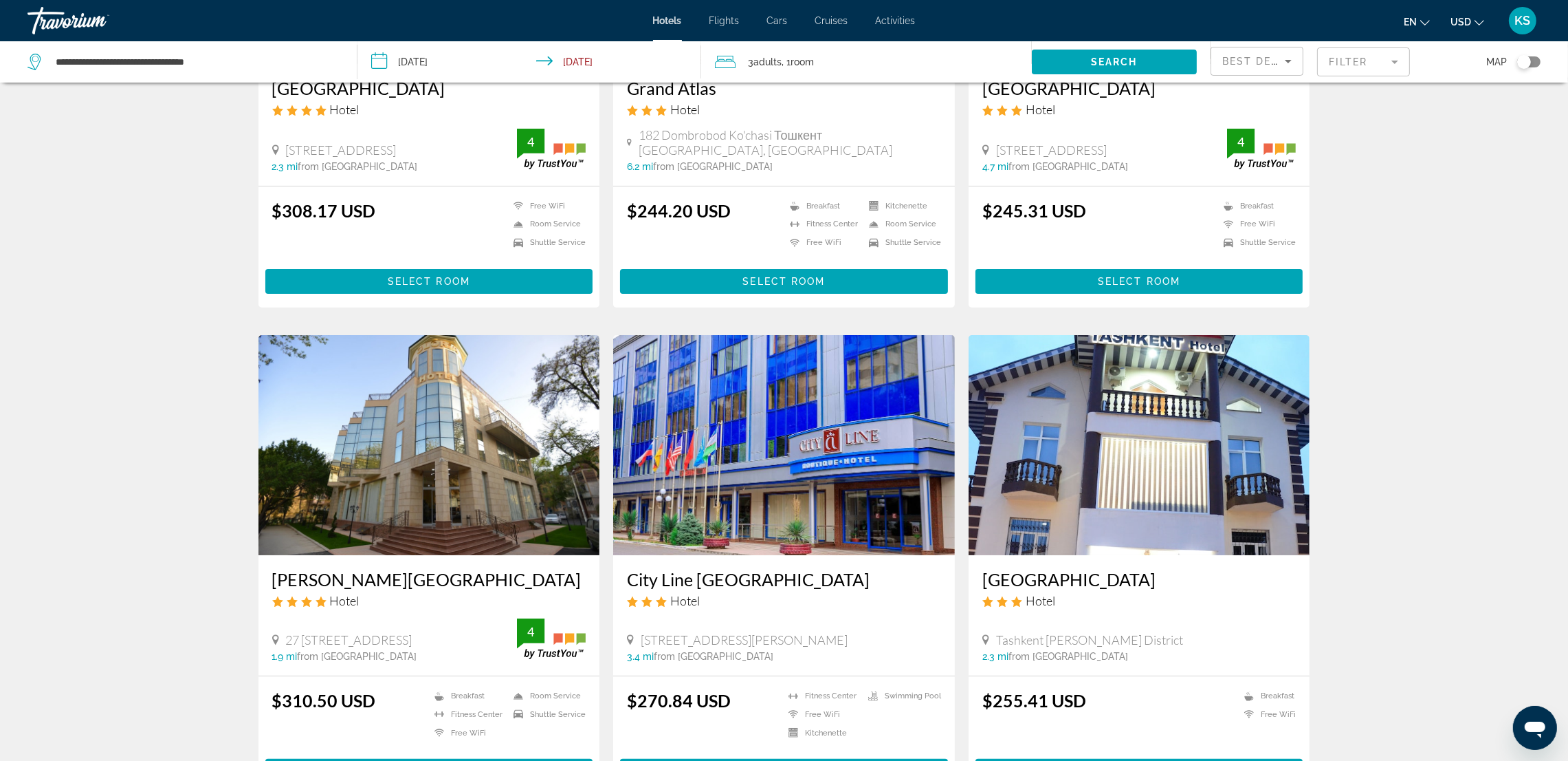
click at [596, 60] on input "**********" at bounding box center [532, 64] width 349 height 45
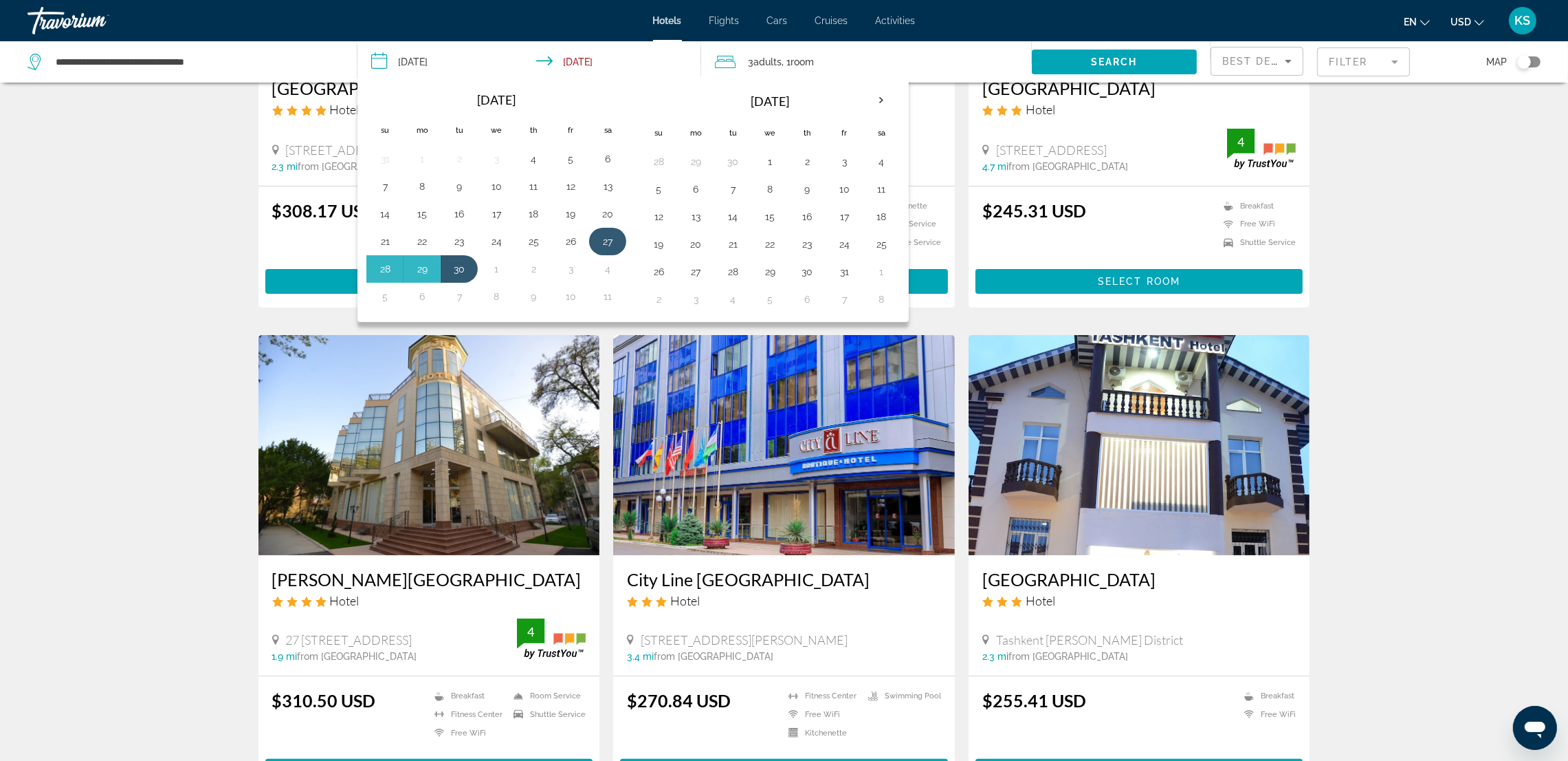
click at [610, 244] on button "27" at bounding box center [608, 241] width 22 height 19
click at [572, 270] on button "3" at bounding box center [571, 269] width 22 height 19
type input "**********"
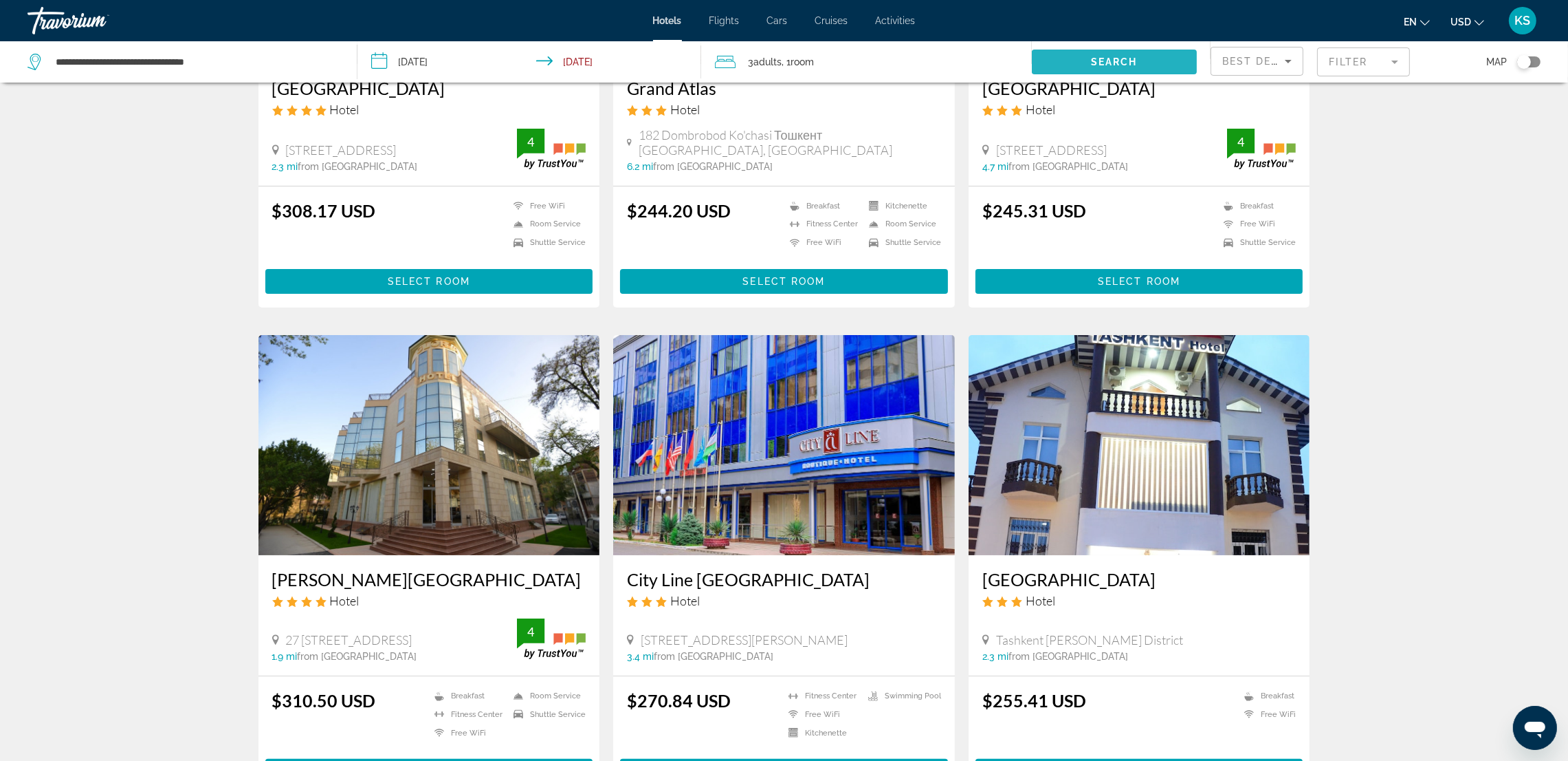
click at [1072, 66] on span "Search widget" at bounding box center [1114, 61] width 165 height 33
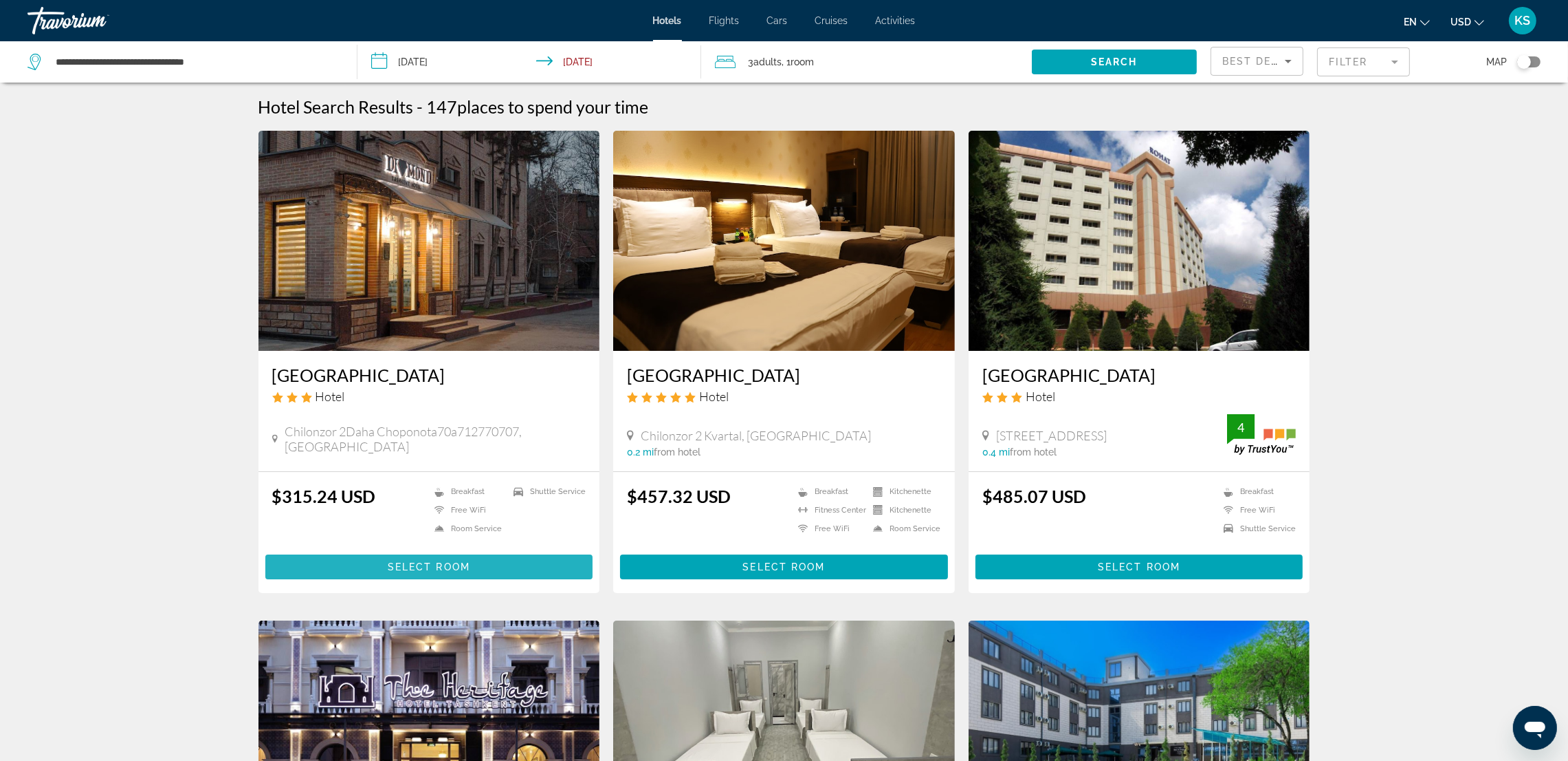
click at [440, 561] on span "Select Room" at bounding box center [428, 567] width 82 height 11
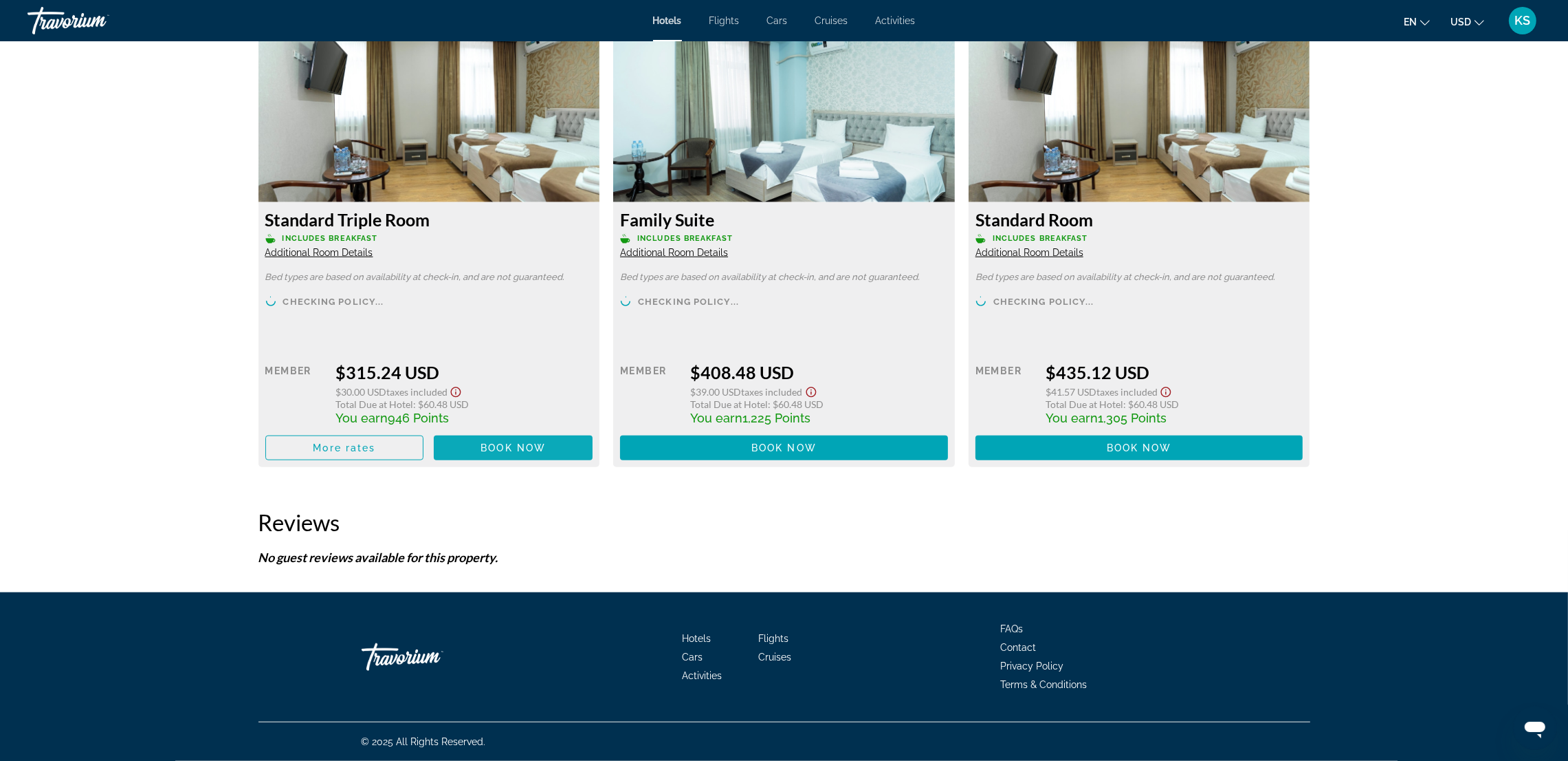
scroll to position [1916, 0]
click at [542, 442] on span "Book now" at bounding box center [513, 447] width 65 height 11
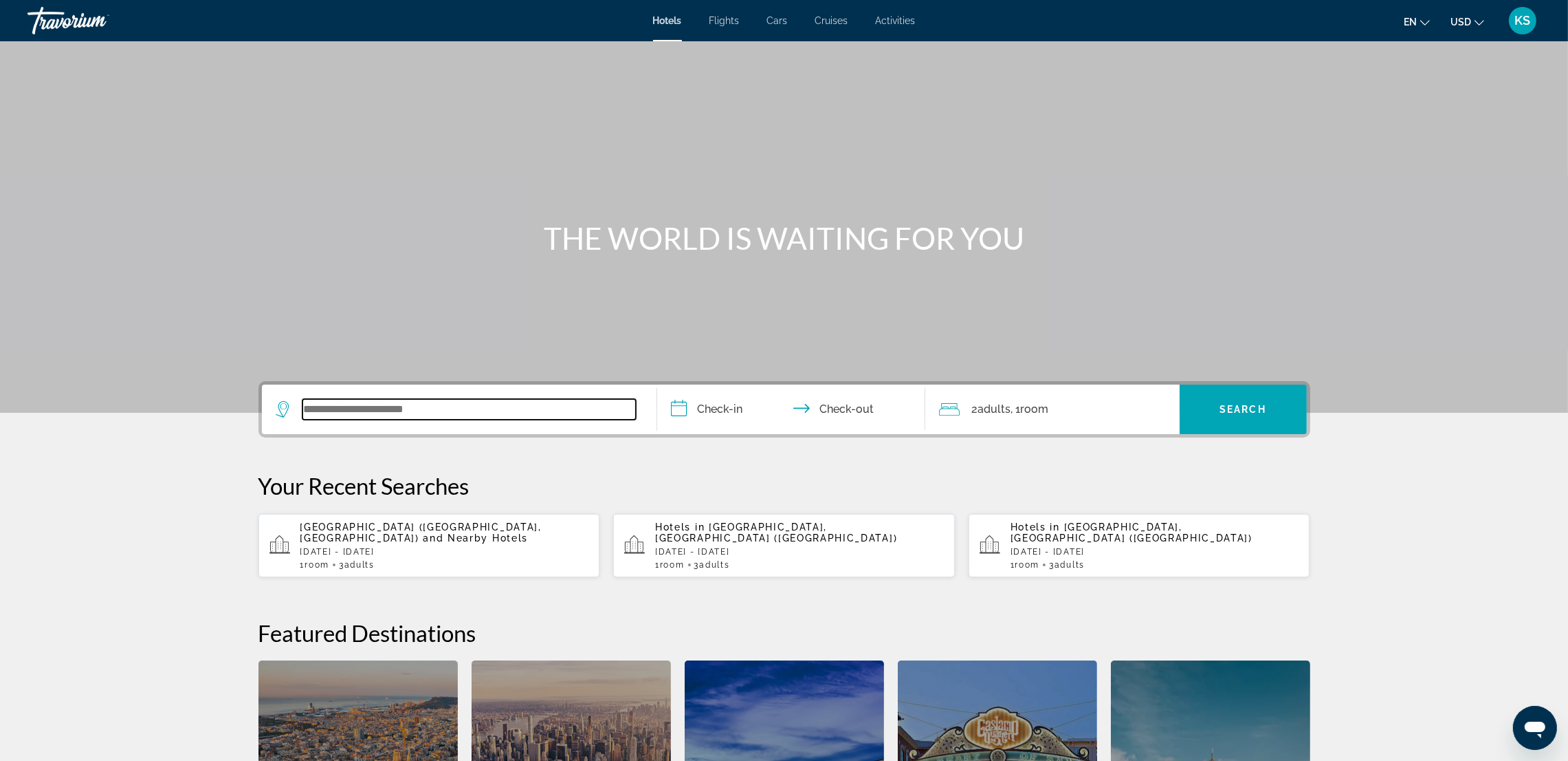
click at [354, 399] on input "Search widget" at bounding box center [468, 408] width 333 height 20
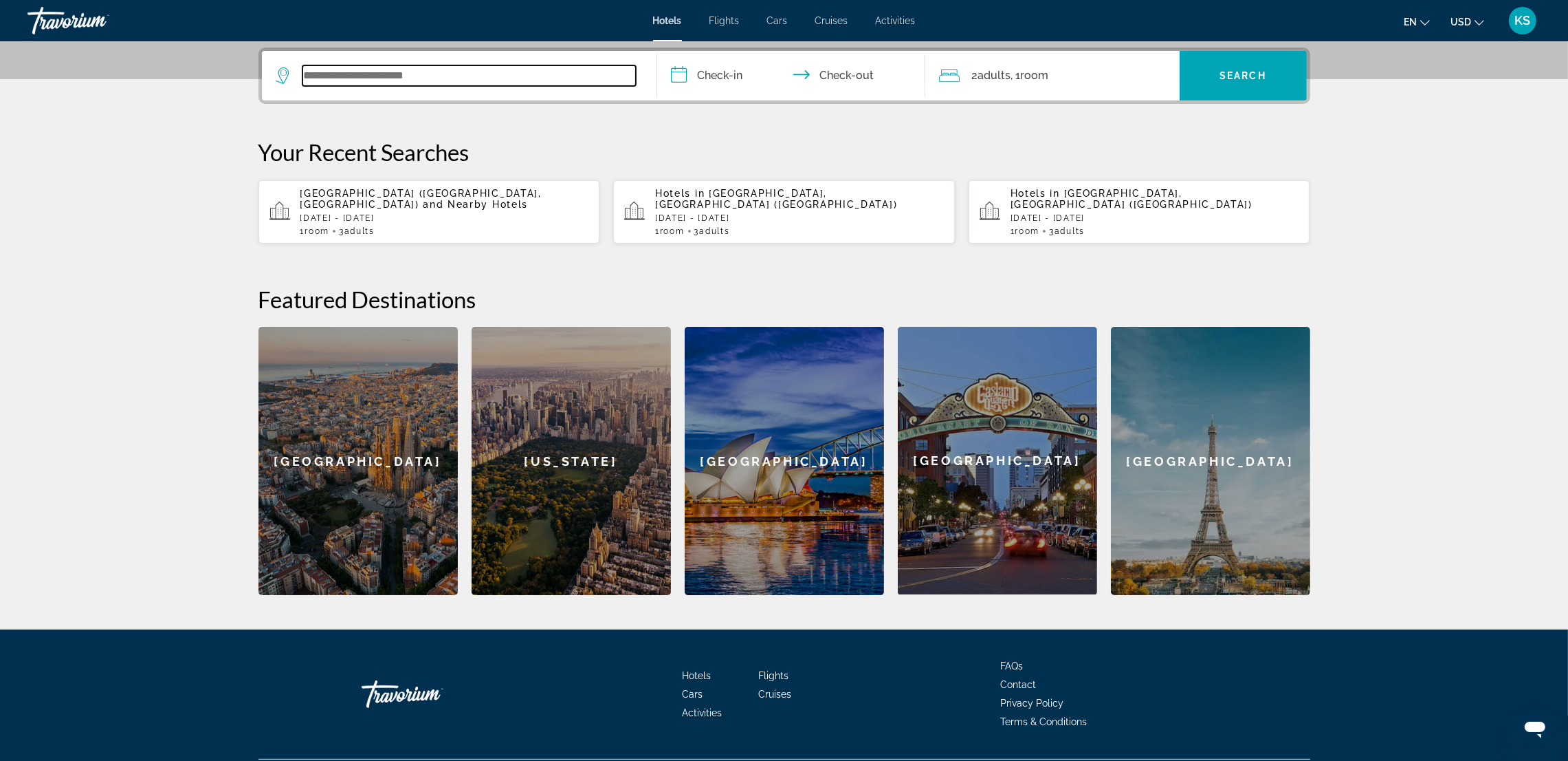
scroll to position [336, 0]
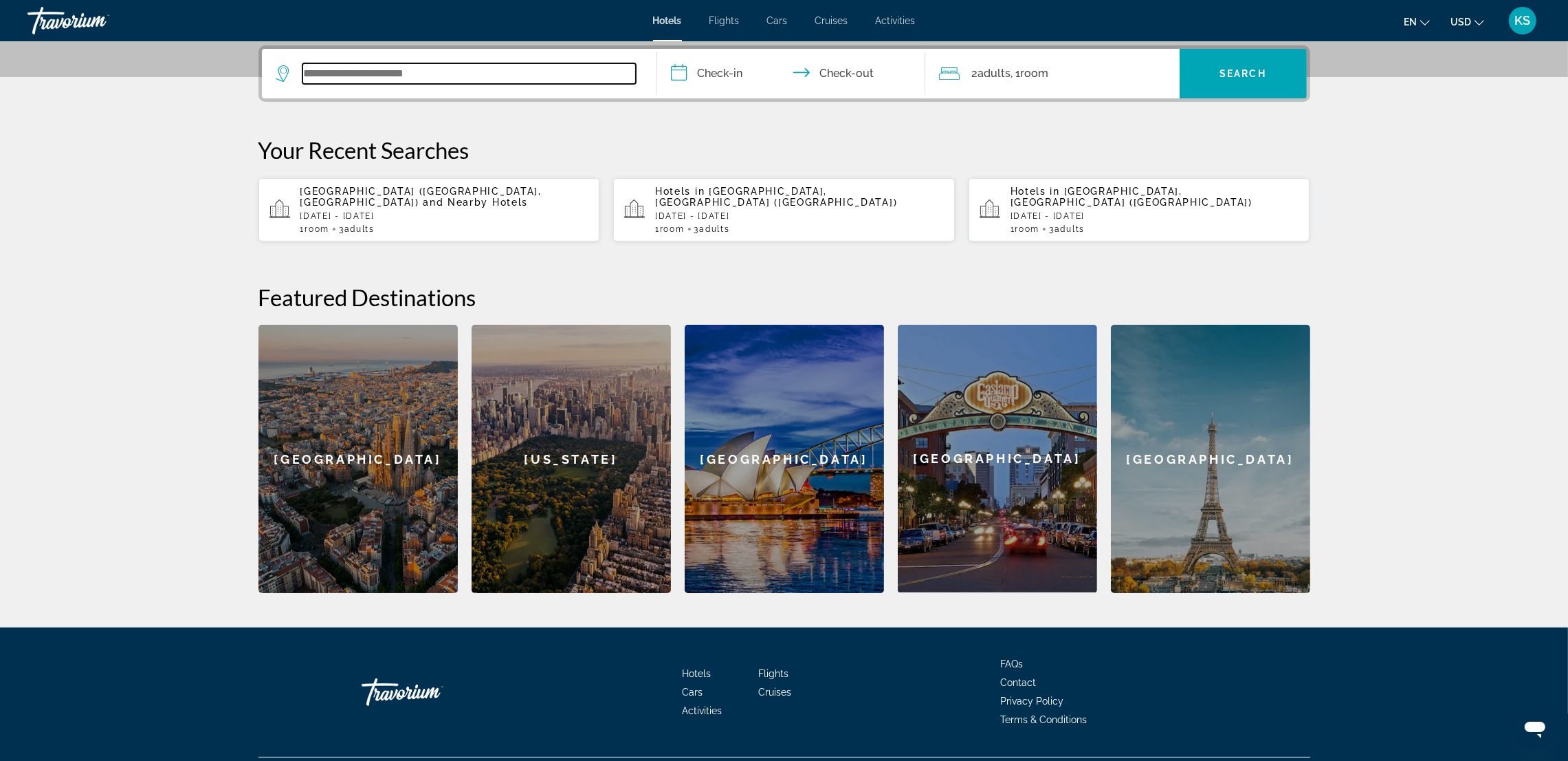
click at [376, 66] on input "Search widget" at bounding box center [468, 73] width 333 height 20
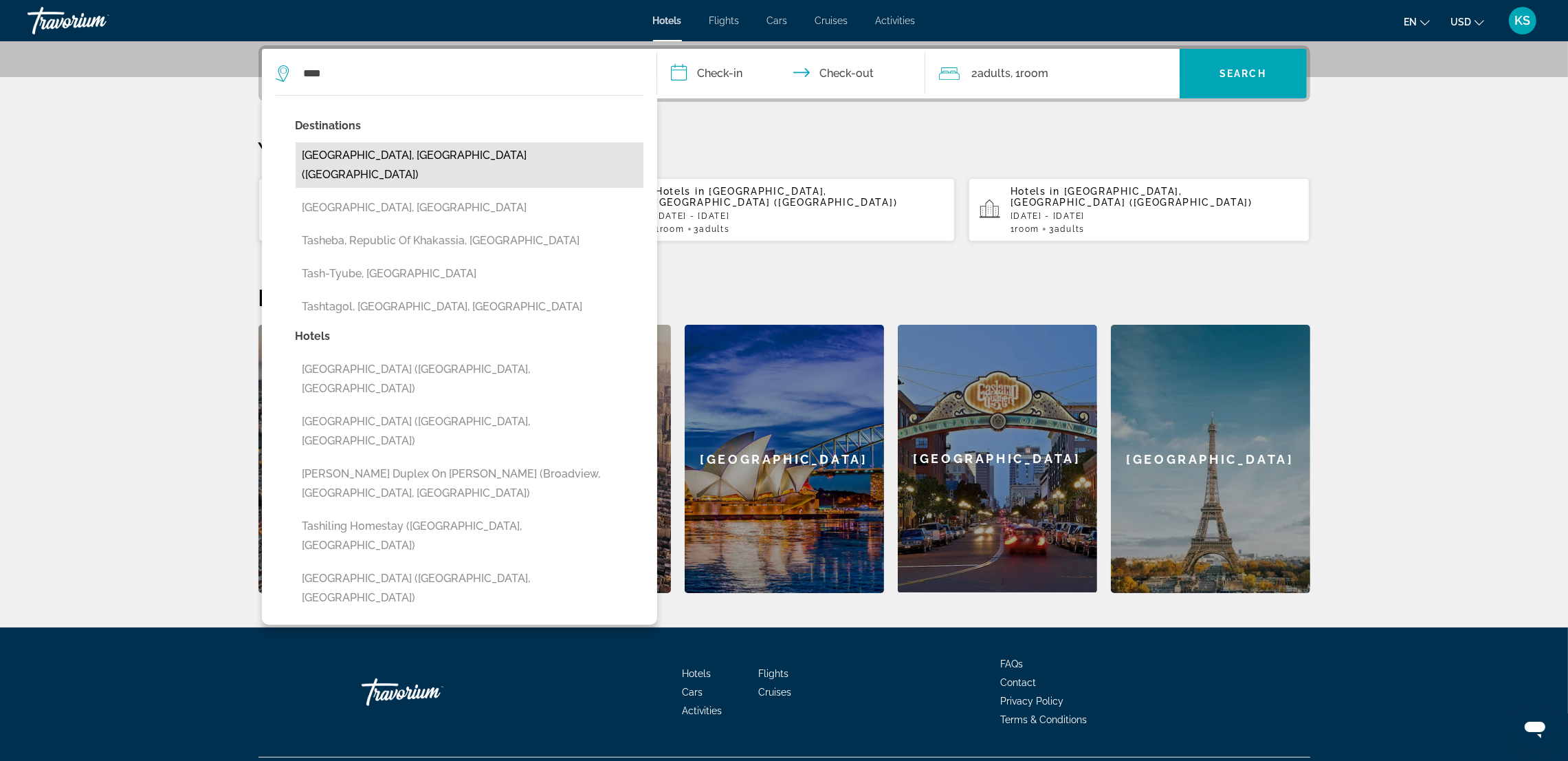
click at [369, 158] on button "[GEOGRAPHIC_DATA], [GEOGRAPHIC_DATA] ([GEOGRAPHIC_DATA])" at bounding box center [470, 164] width 348 height 45
type input "**********"
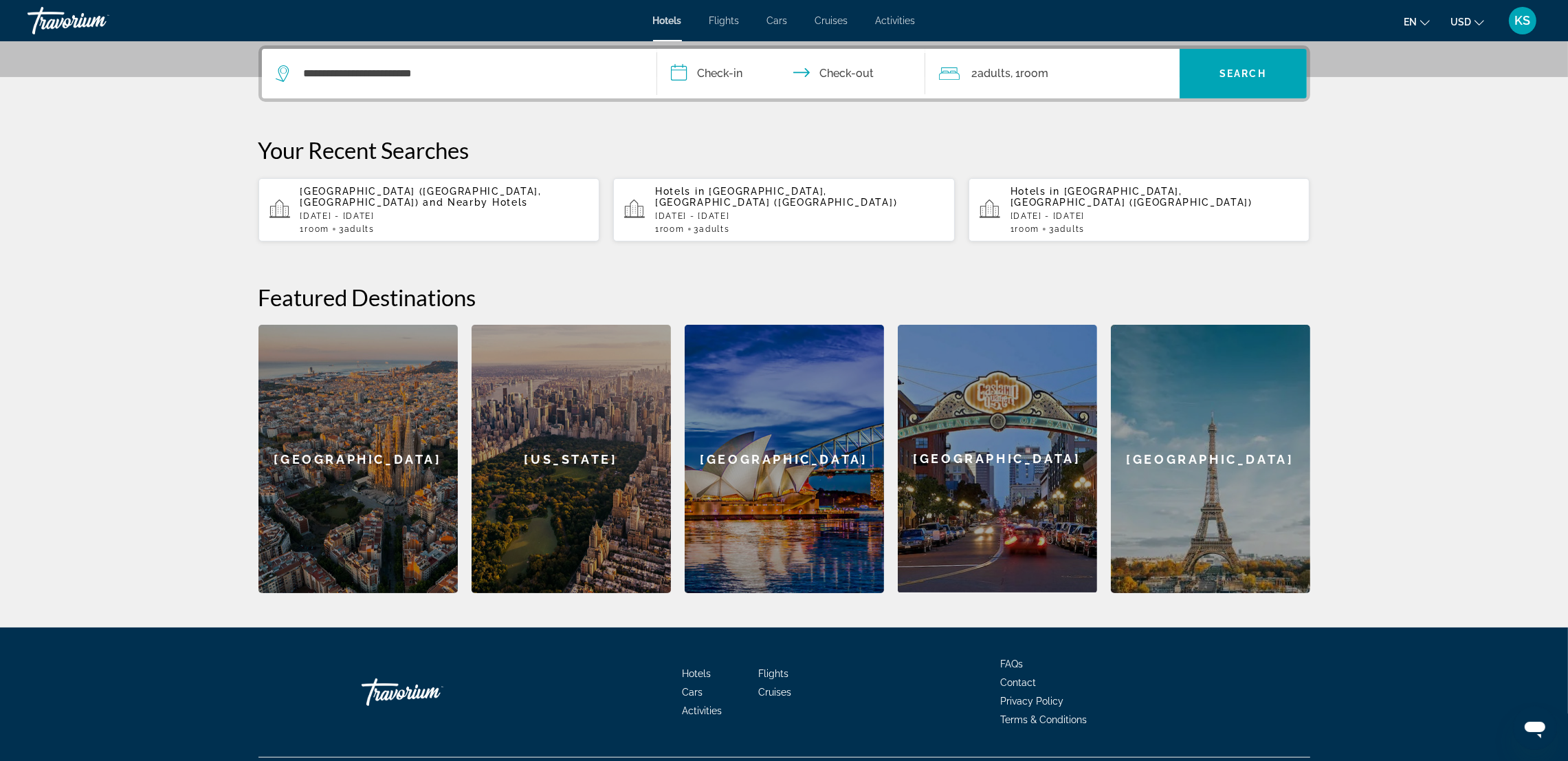
click at [708, 80] on input "**********" at bounding box center [794, 75] width 274 height 54
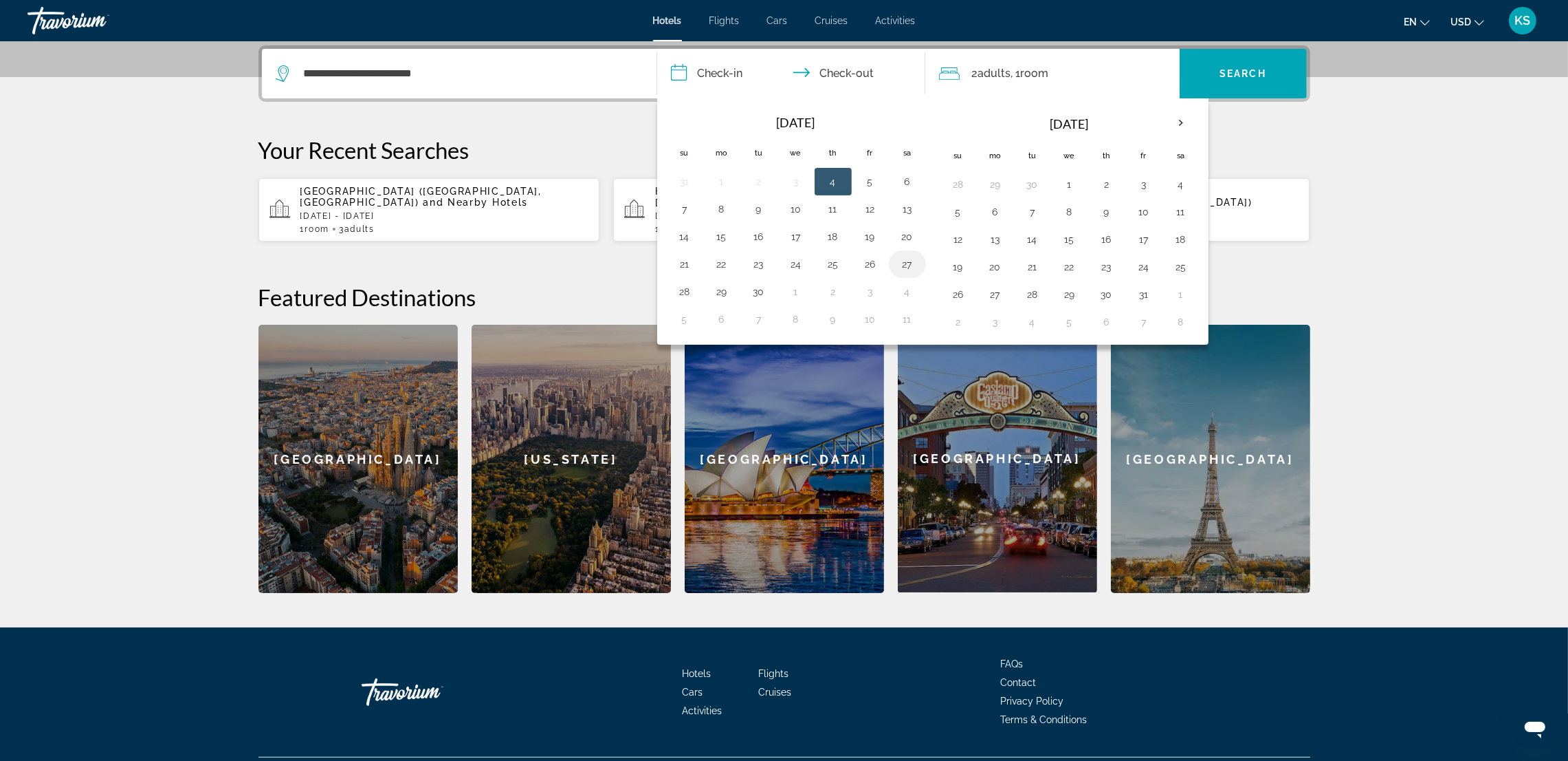
click at [906, 261] on button "27" at bounding box center [907, 264] width 22 height 19
click at [865, 299] on button "3" at bounding box center [870, 292] width 22 height 19
type input "**********"
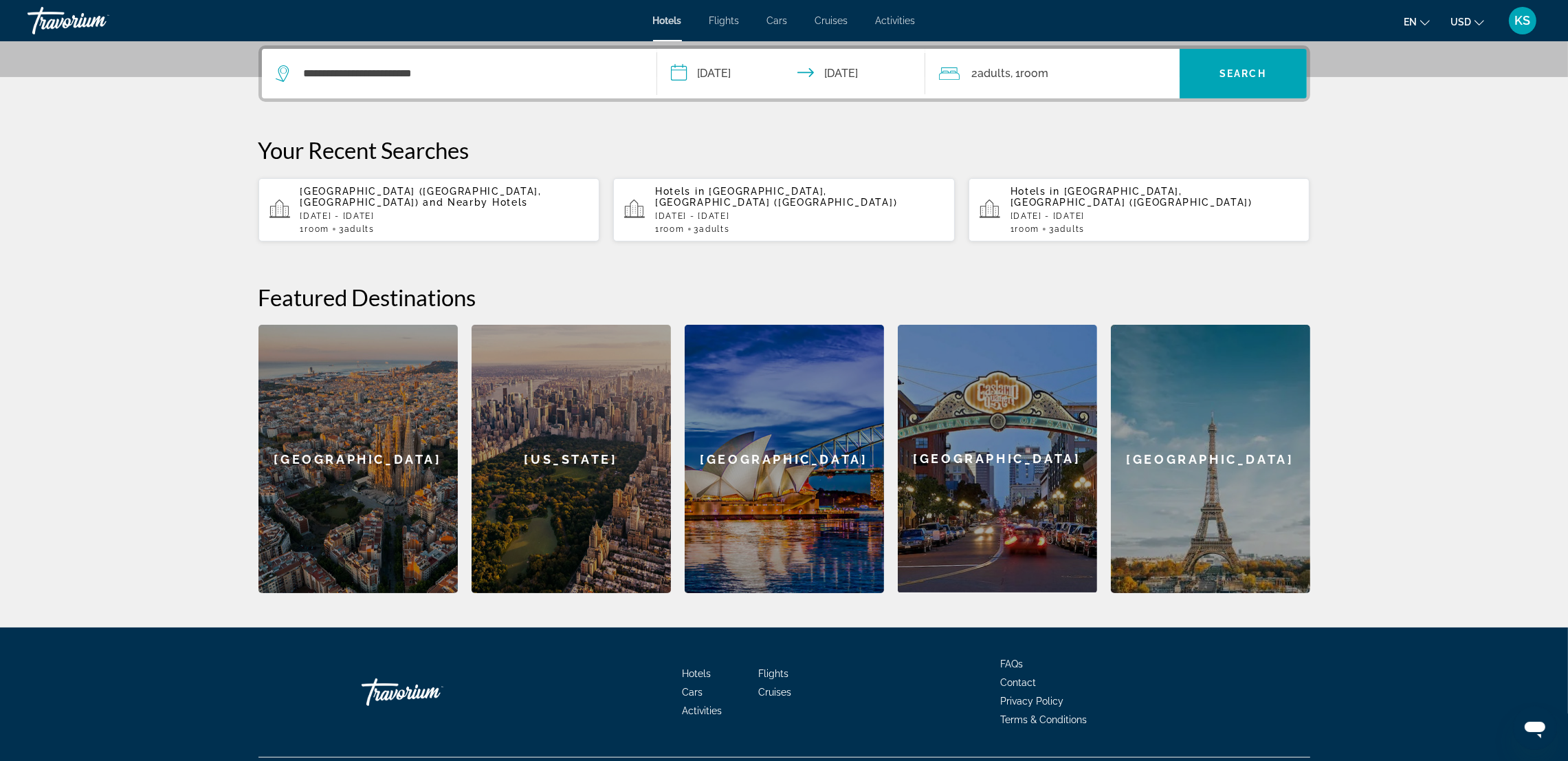
click at [1004, 66] on span "Adults" at bounding box center [995, 72] width 33 height 13
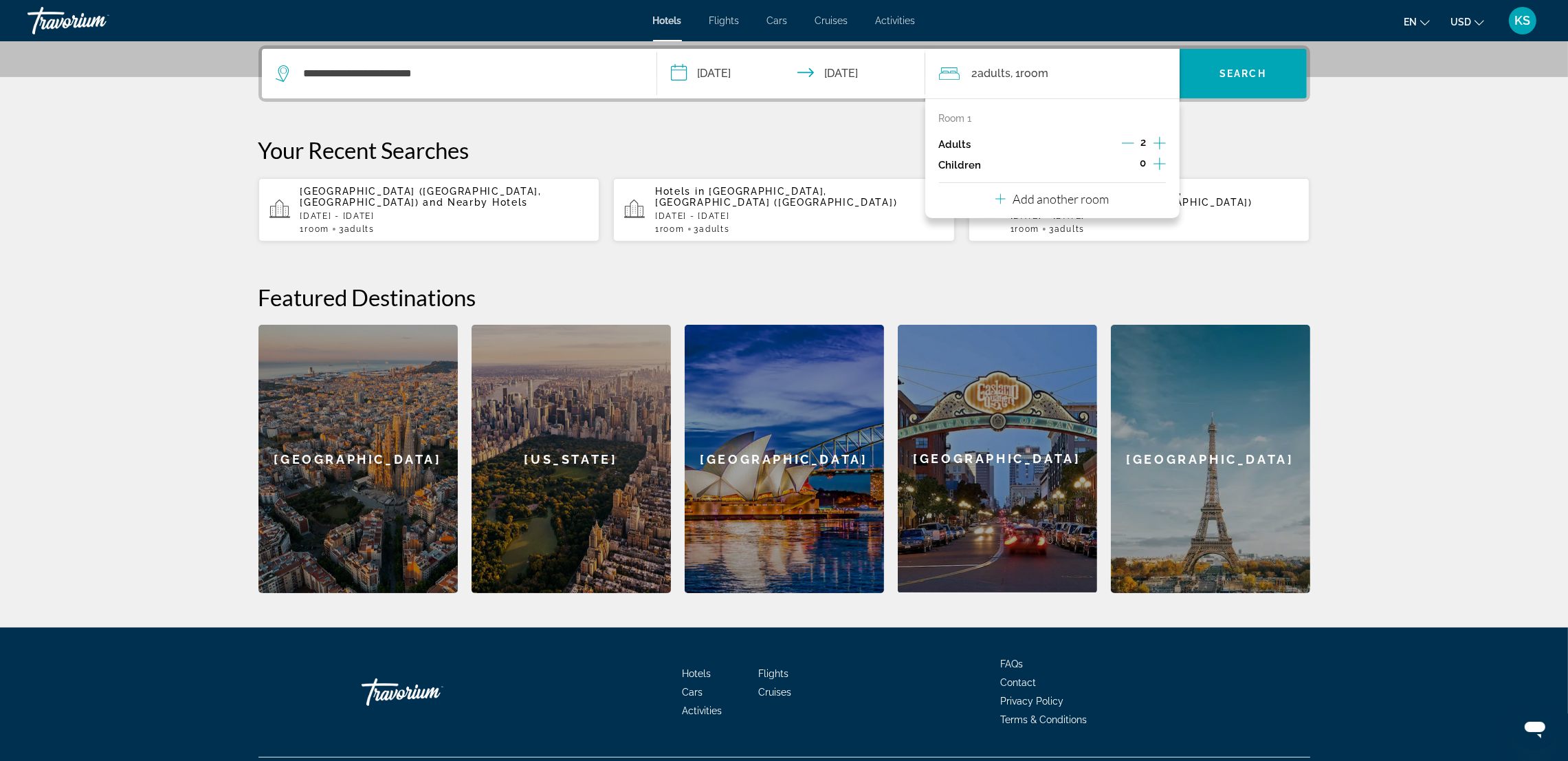
click at [1157, 138] on icon "Increment adults" at bounding box center [1160, 143] width 12 height 17
click at [1223, 82] on span "Search widget" at bounding box center [1244, 73] width 127 height 33
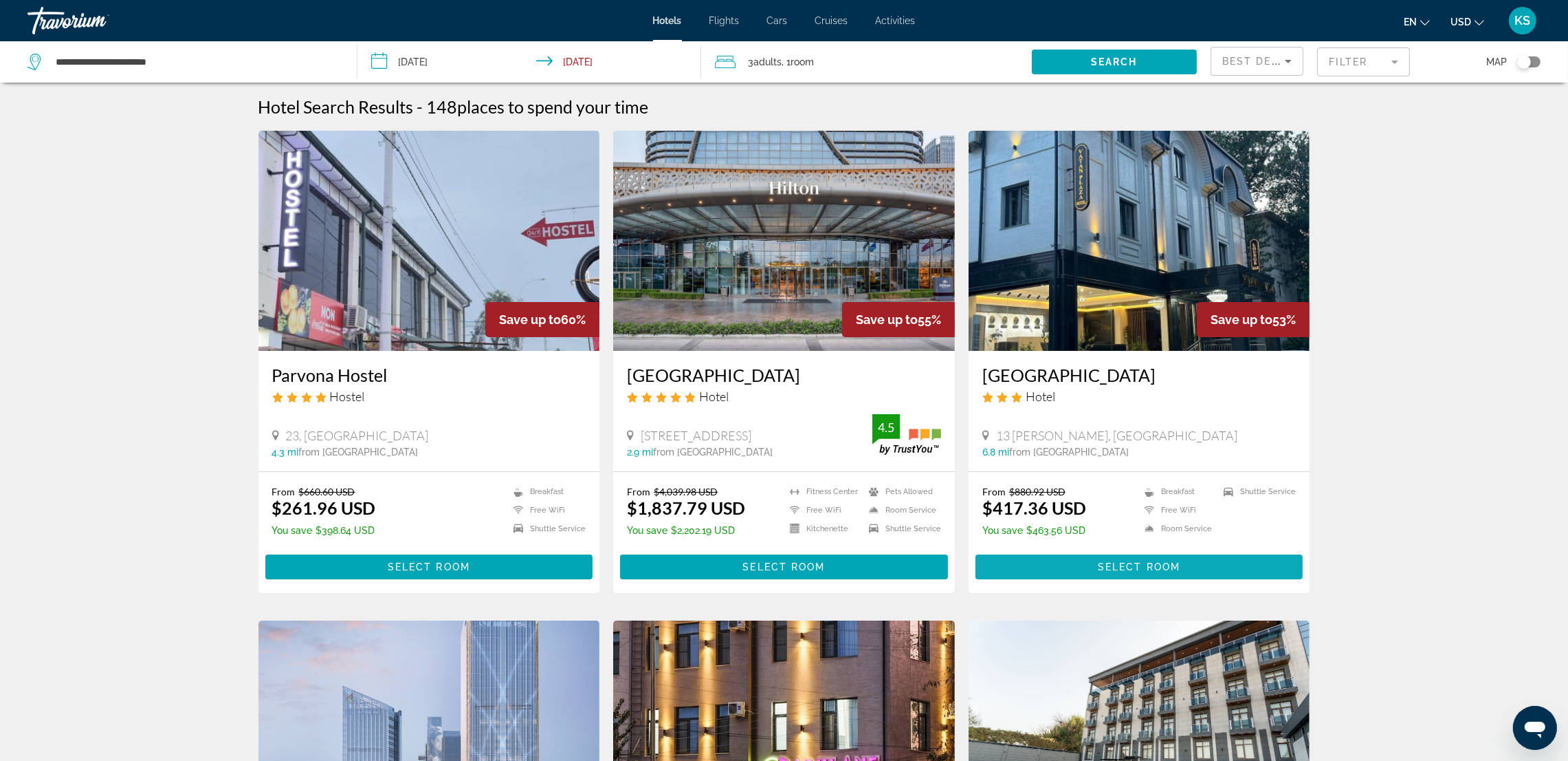
click at [1174, 561] on span "Select Room" at bounding box center [1139, 567] width 82 height 11
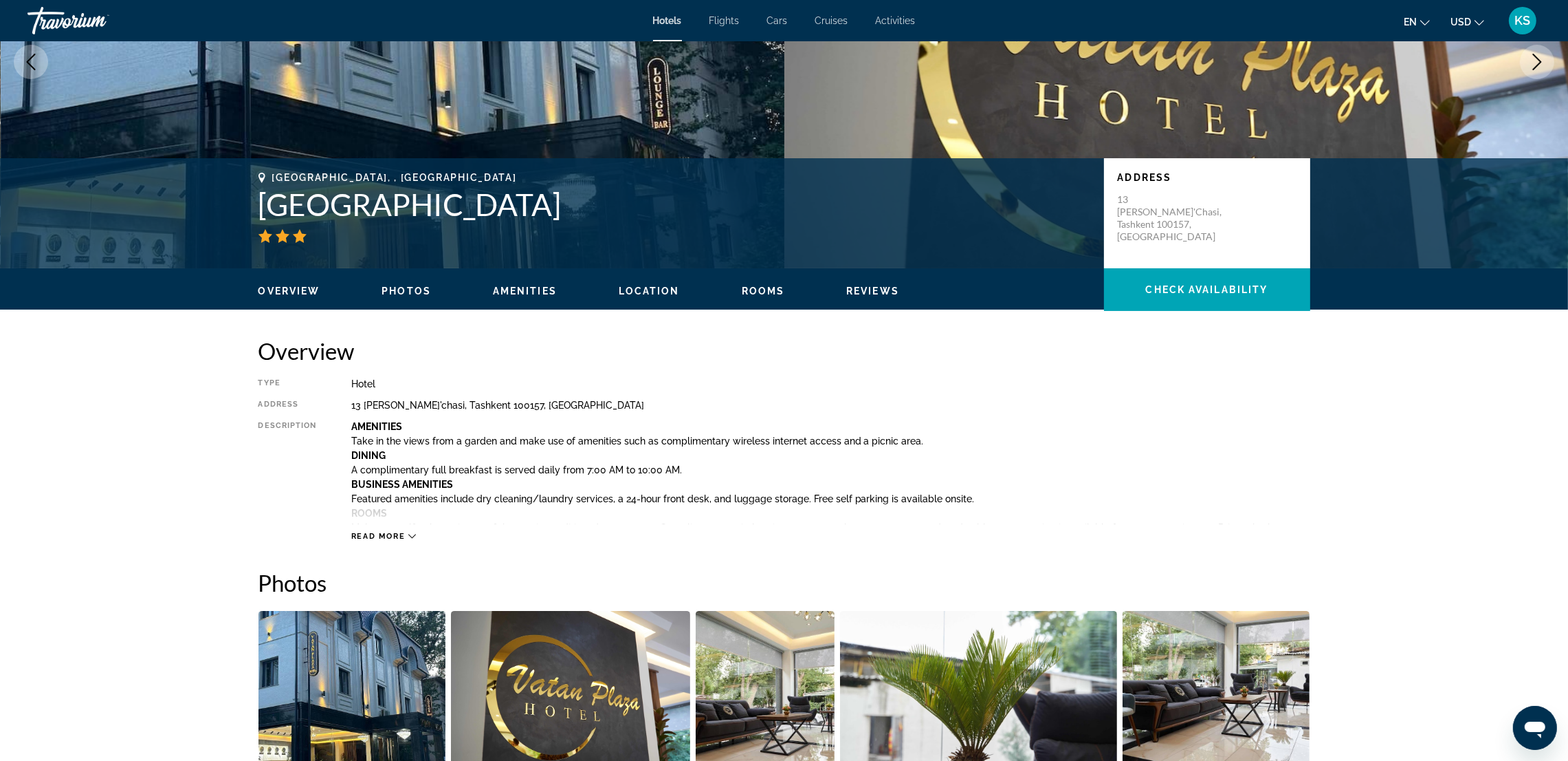
scroll to position [185, 0]
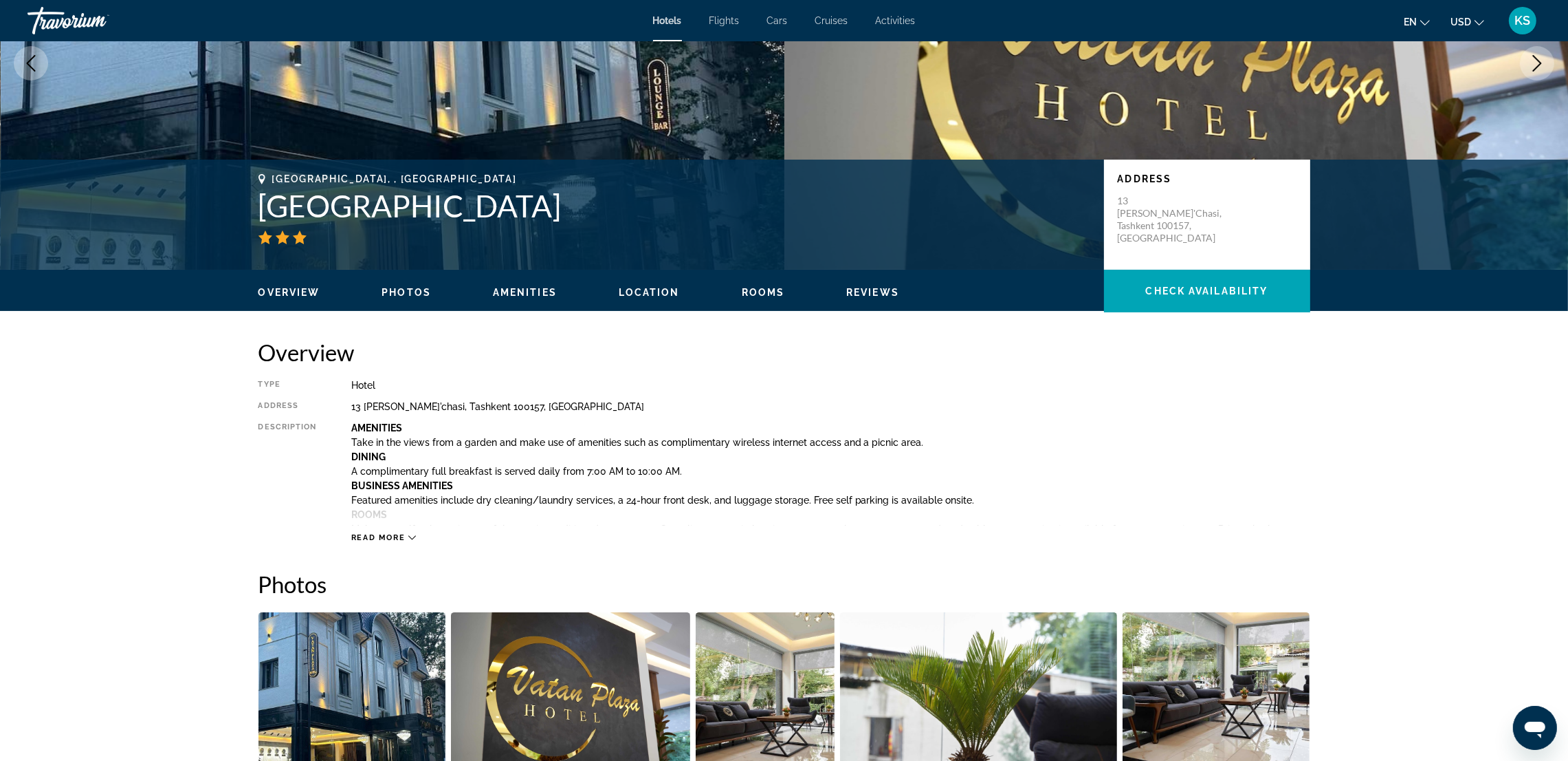
click at [366, 528] on div "Read more" at bounding box center [831, 523] width 959 height 38
click at [370, 533] on span "Read more" at bounding box center [378, 537] width 54 height 9
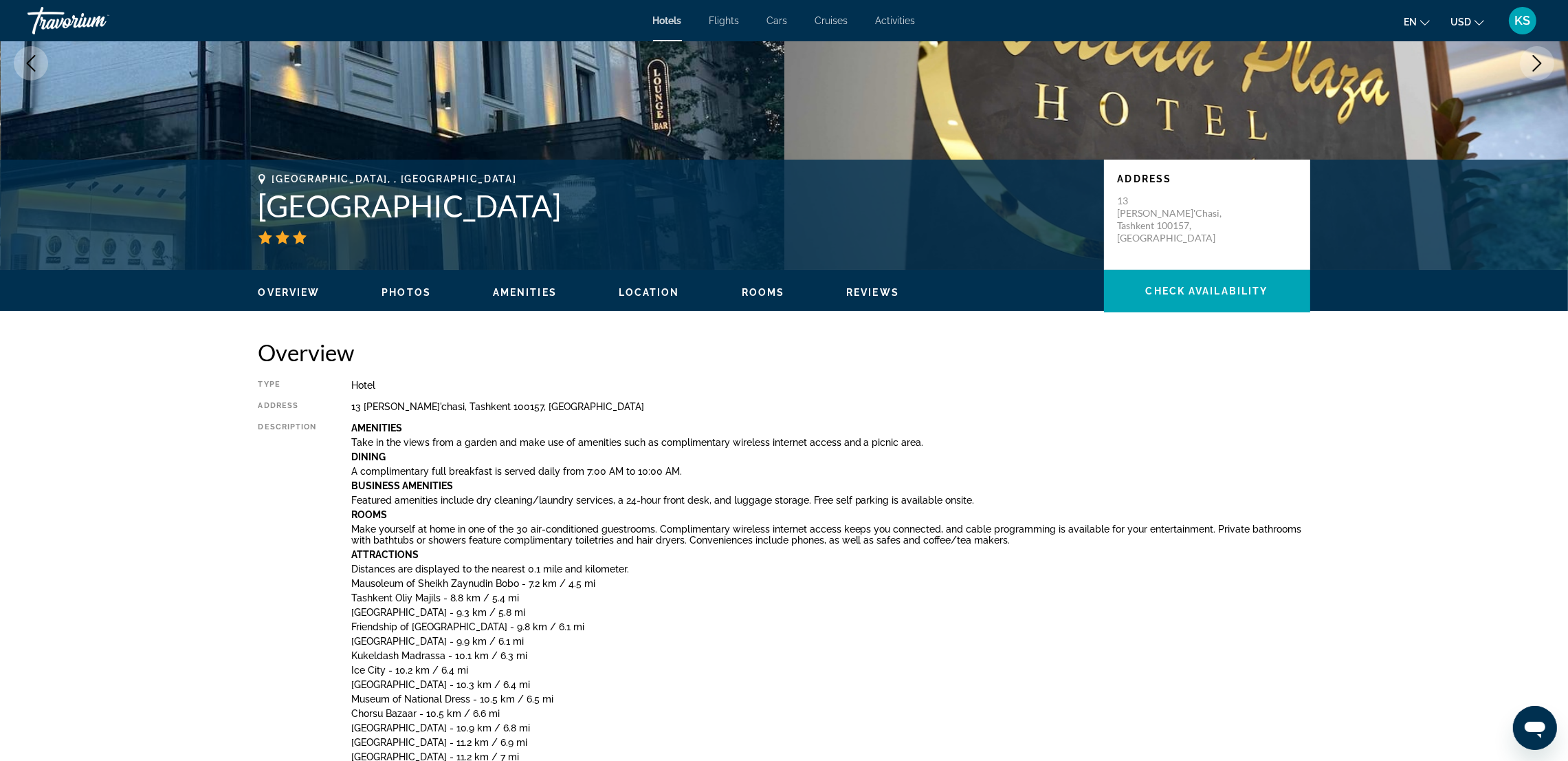
click at [1422, 11] on button "en English Español Français Italiano Português русский" at bounding box center [1417, 21] width 27 height 20
click at [1396, 141] on button "русский" at bounding box center [1389, 144] width 61 height 18
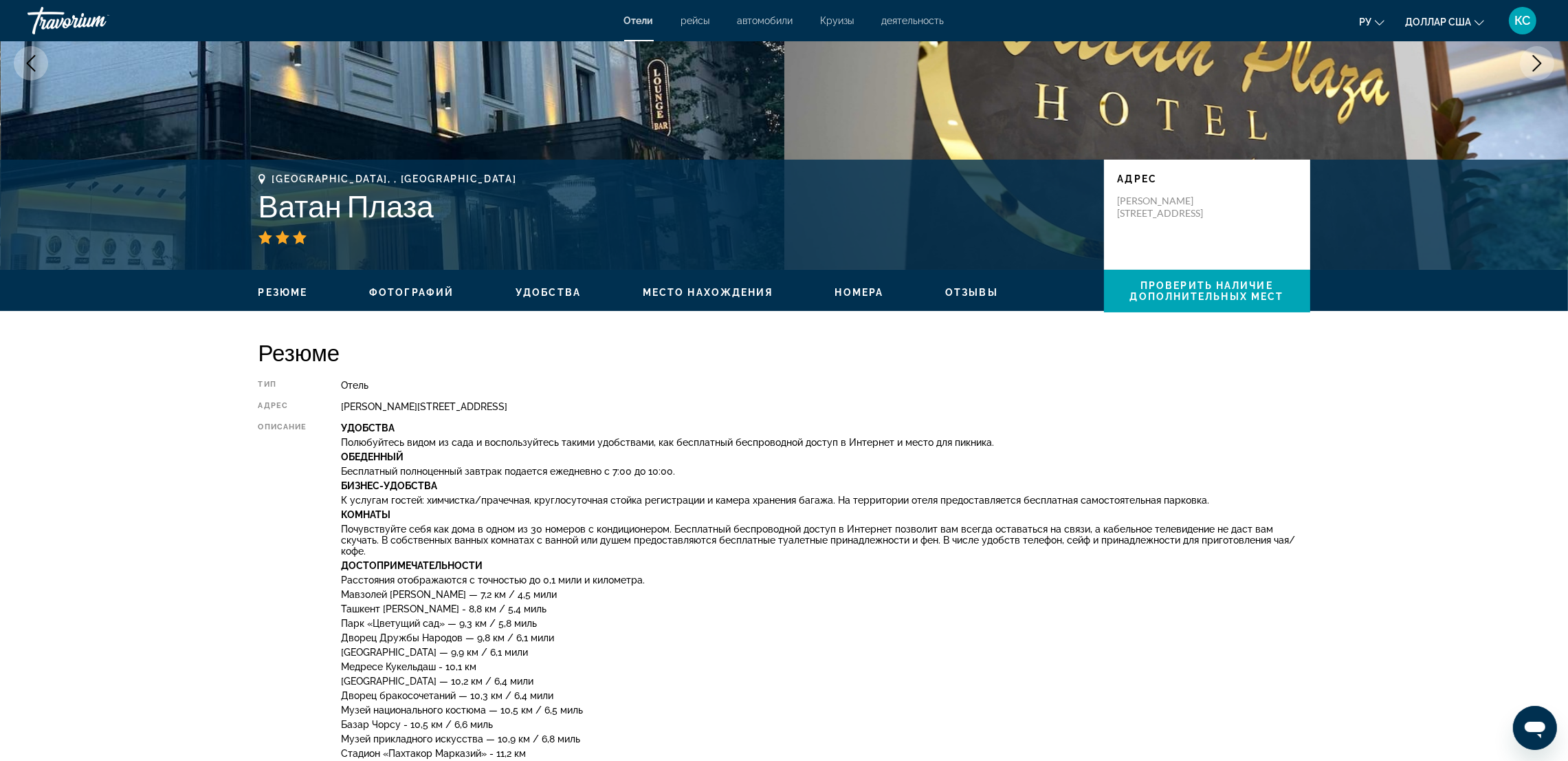
click at [1166, 500] on font "К услугам гостей: химчистка/прачечная, круглосуточная стойка регистрации и каме…" at bounding box center [775, 500] width 868 height 11
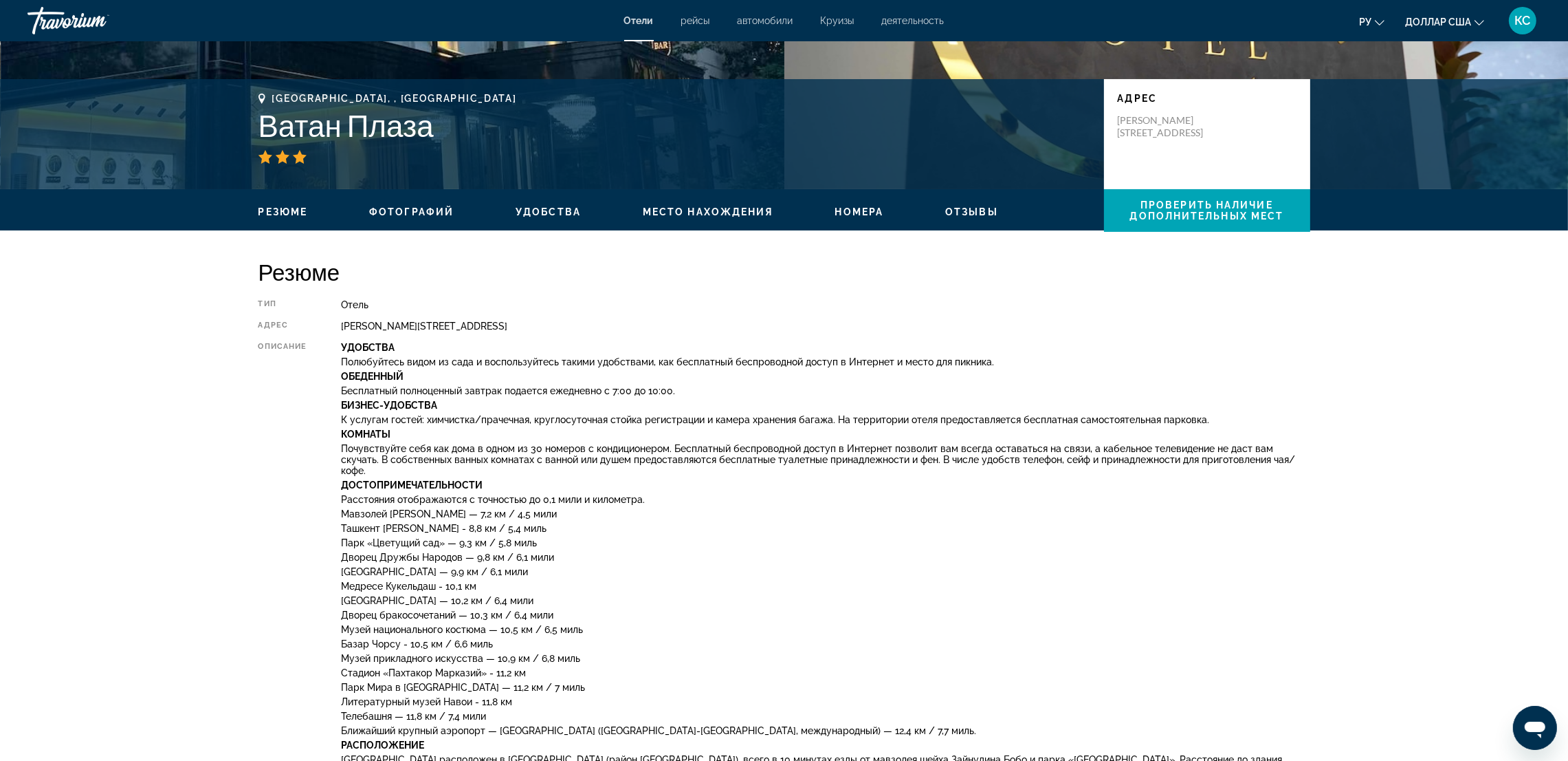
scroll to position [267, 0]
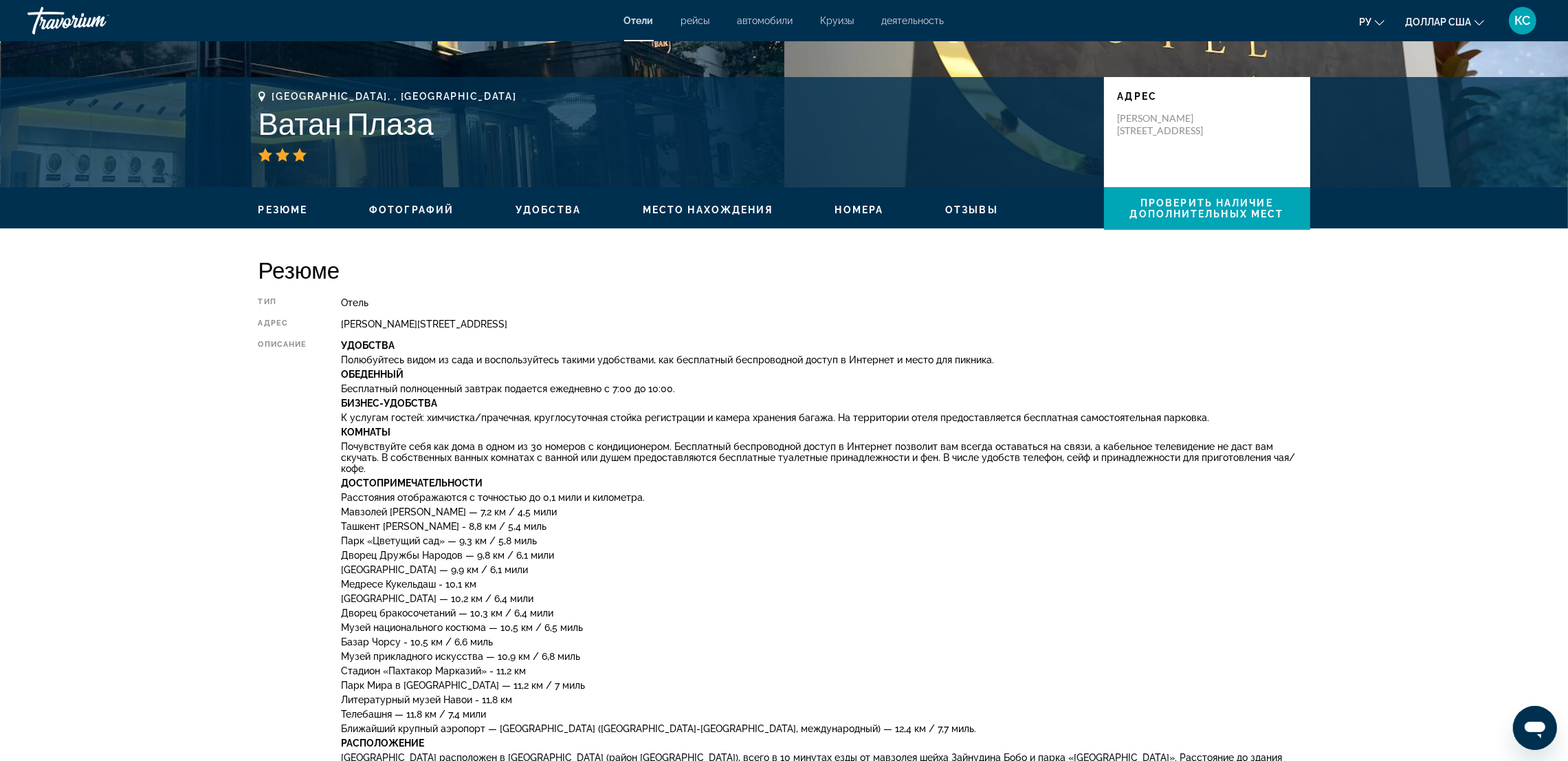
click at [1199, 507] on div "Удобства Полюбуйтесь видом из сада и воспользуйтесь такими удобствами, как бесп…" at bounding box center [825, 682] width 969 height 684
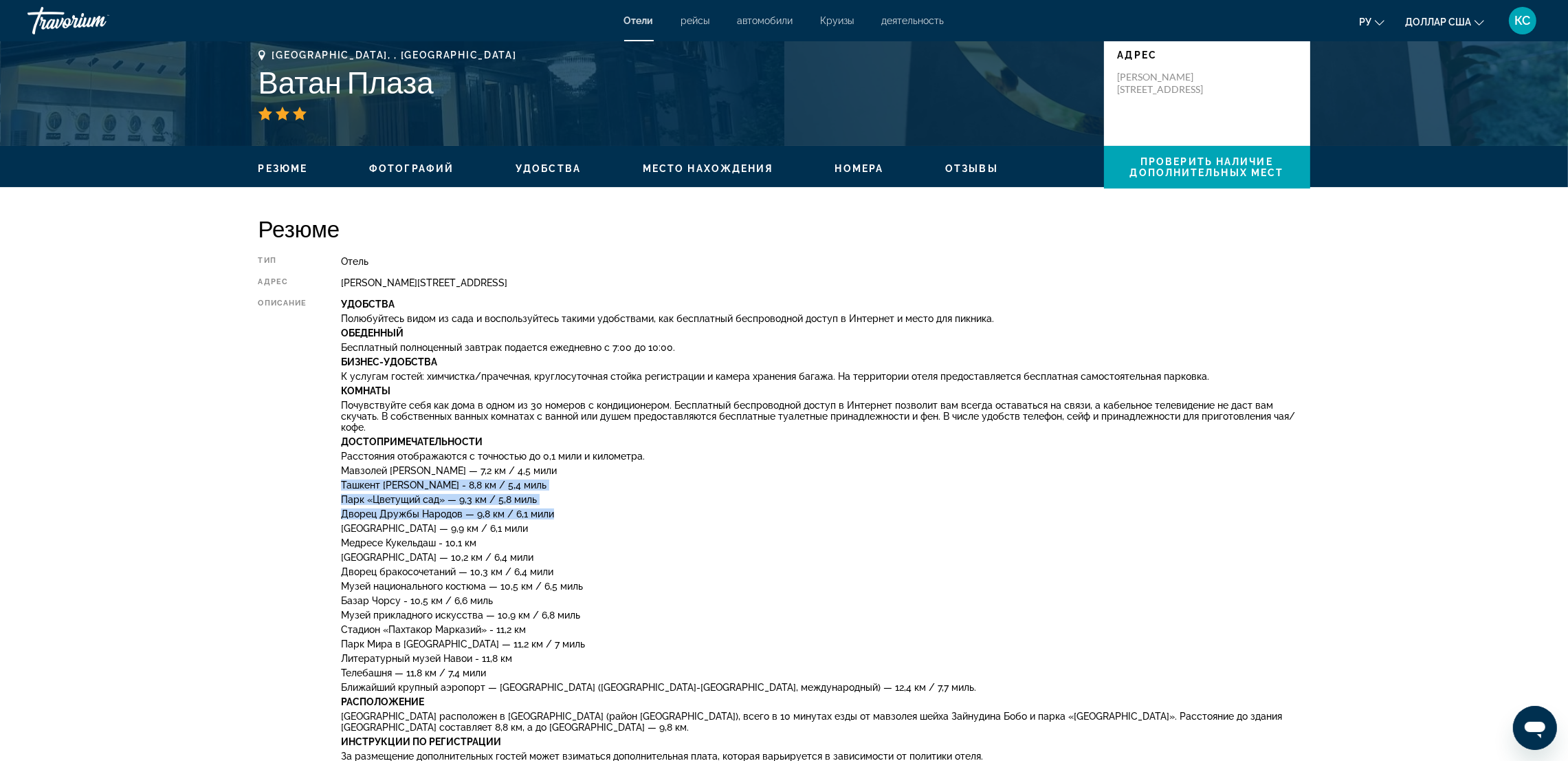
click at [1199, 507] on div "Удобства Полюбуйтесь видом из сада и воспользуйтесь такими удобствами, как бесп…" at bounding box center [825, 641] width 969 height 684
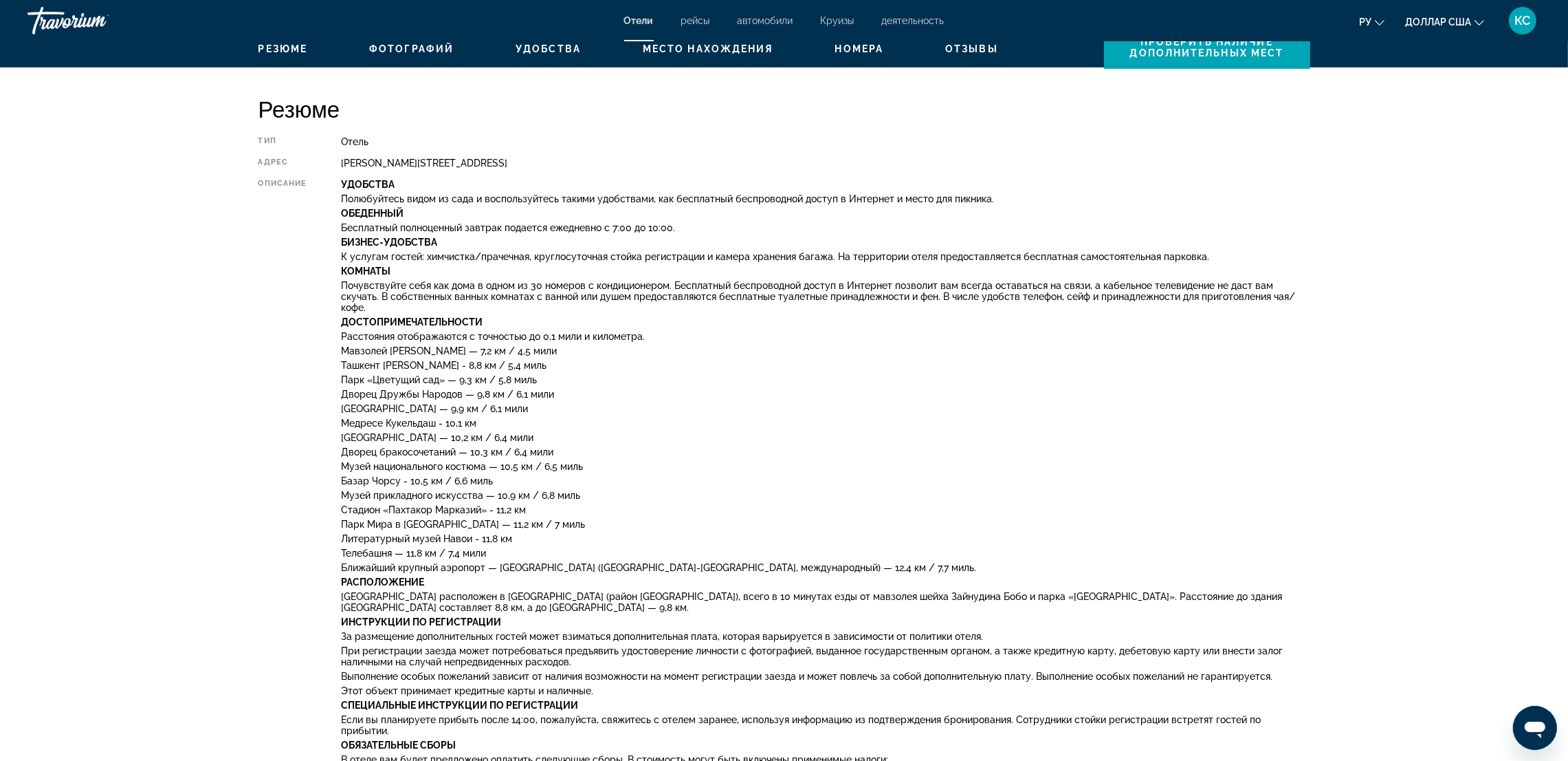
click at [1199, 507] on div "Удобства Полюбуйтесь видом из сада и воспользуйтесь такими удобствами, как бесп…" at bounding box center [825, 521] width 969 height 684
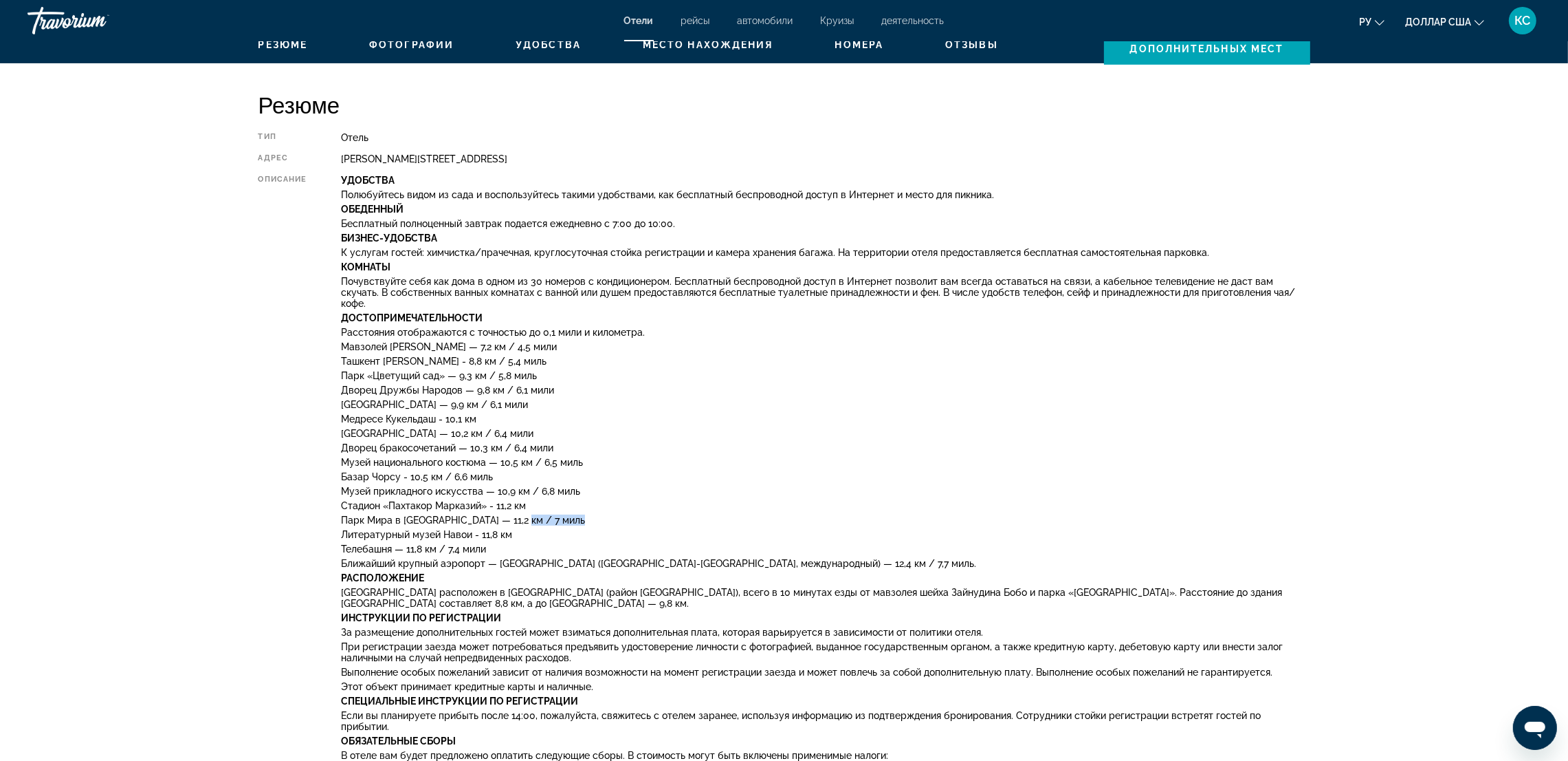
click at [1199, 514] on p "Парк Мира в Сиэтле — 11,2 км / 7 миль" at bounding box center [825, 520] width 969 height 11
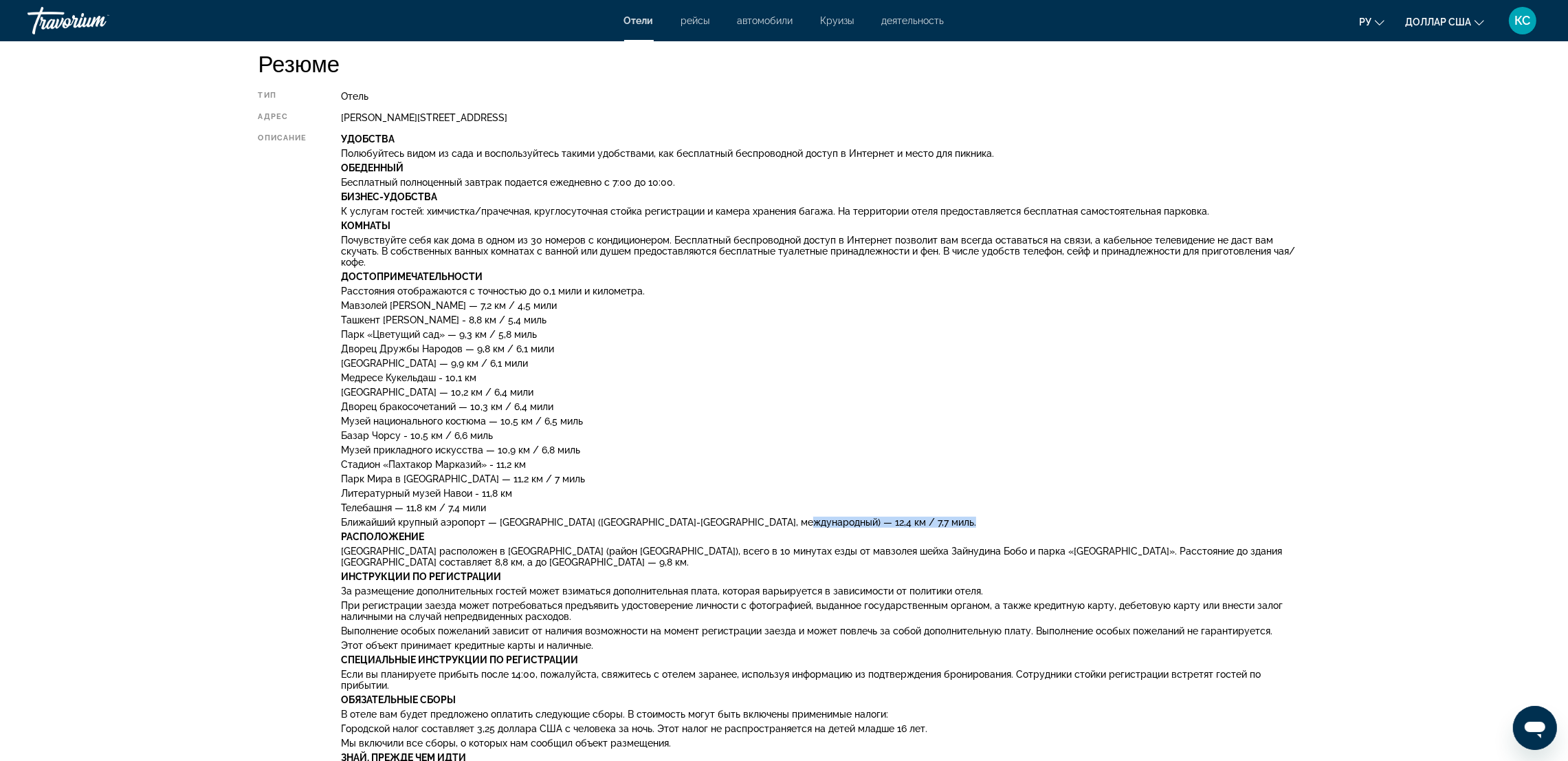
click at [1199, 517] on p "Ближайший крупный аэропорт — Ташкент (TAS-Ташкент, международный) — 12,4 км / 7…" at bounding box center [825, 522] width 969 height 11
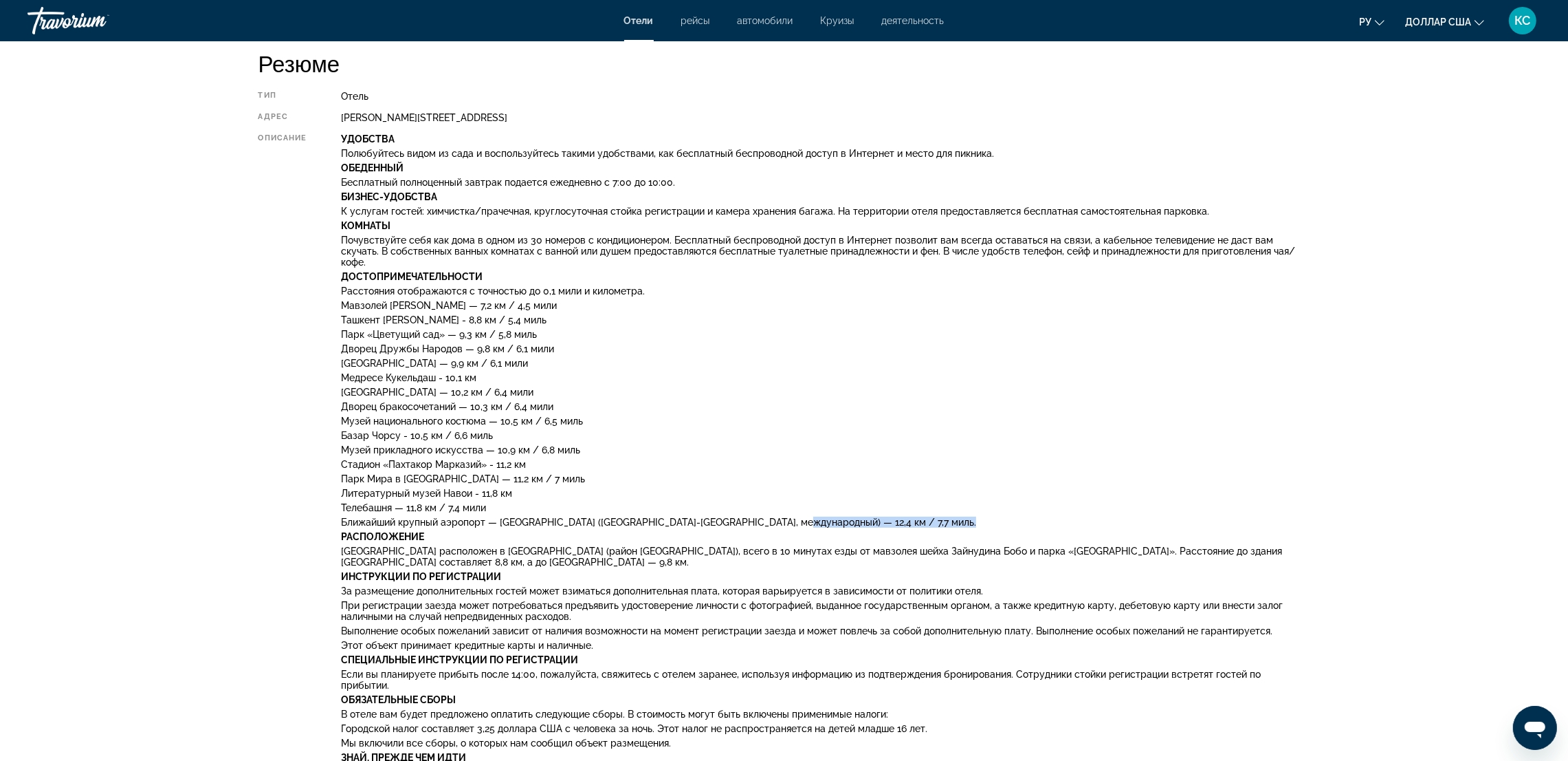
click at [1199, 517] on p "Ближайший крупный аэропорт — Ташкент (TAS-Ташкент, международный) — 12,4 км / 7…" at bounding box center [825, 522] width 969 height 11
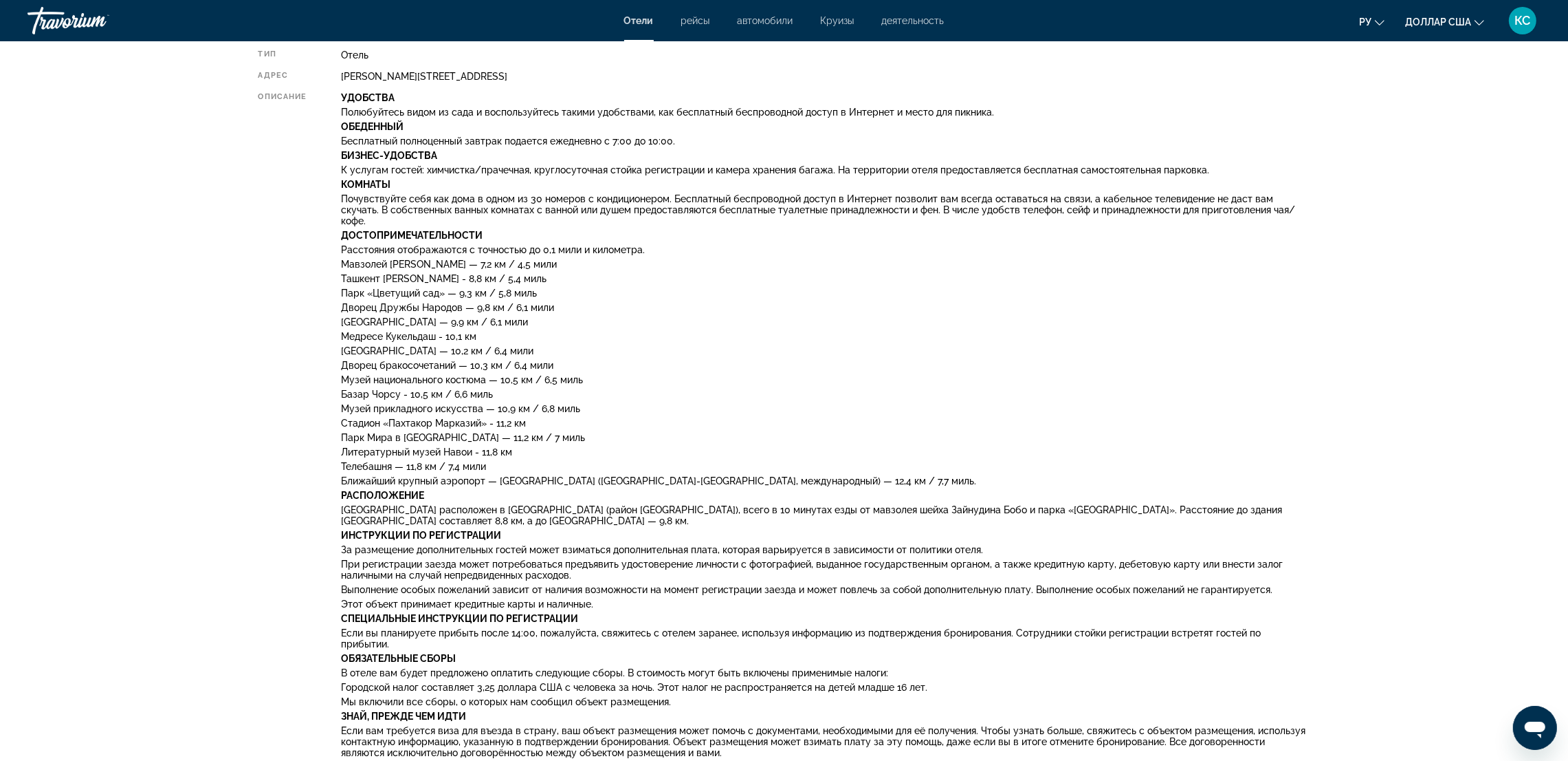
click at [1199, 507] on p "Отель Vatan Plaza расположен в Ташкенте (район Учтепа), всего в 10 минутах езды…" at bounding box center [825, 515] width 969 height 22
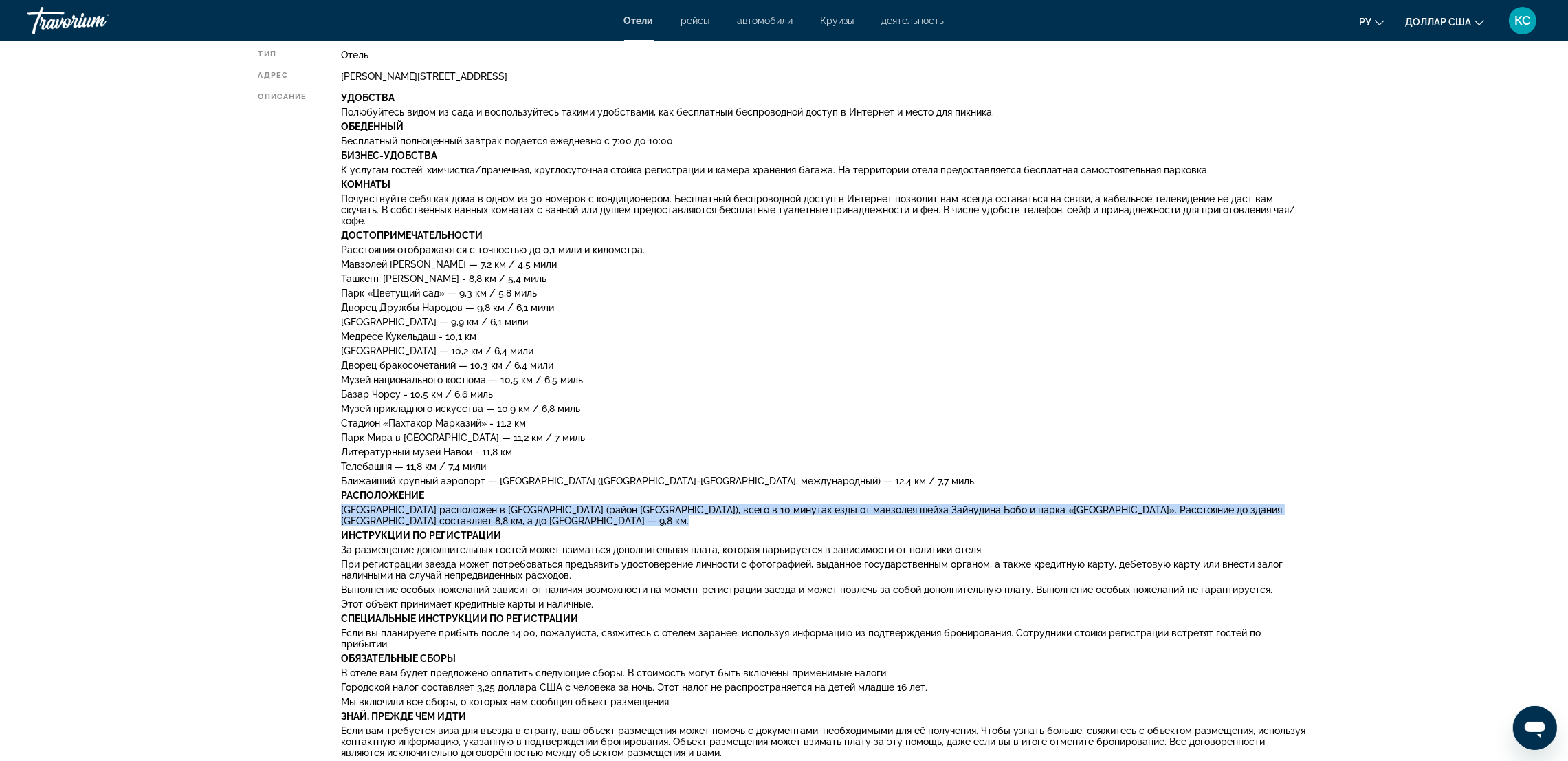
click at [1199, 507] on p "Отель Vatan Plaza расположен в Ташкенте (район Учтепа), всего в 10 минутах езды…" at bounding box center [825, 515] width 969 height 22
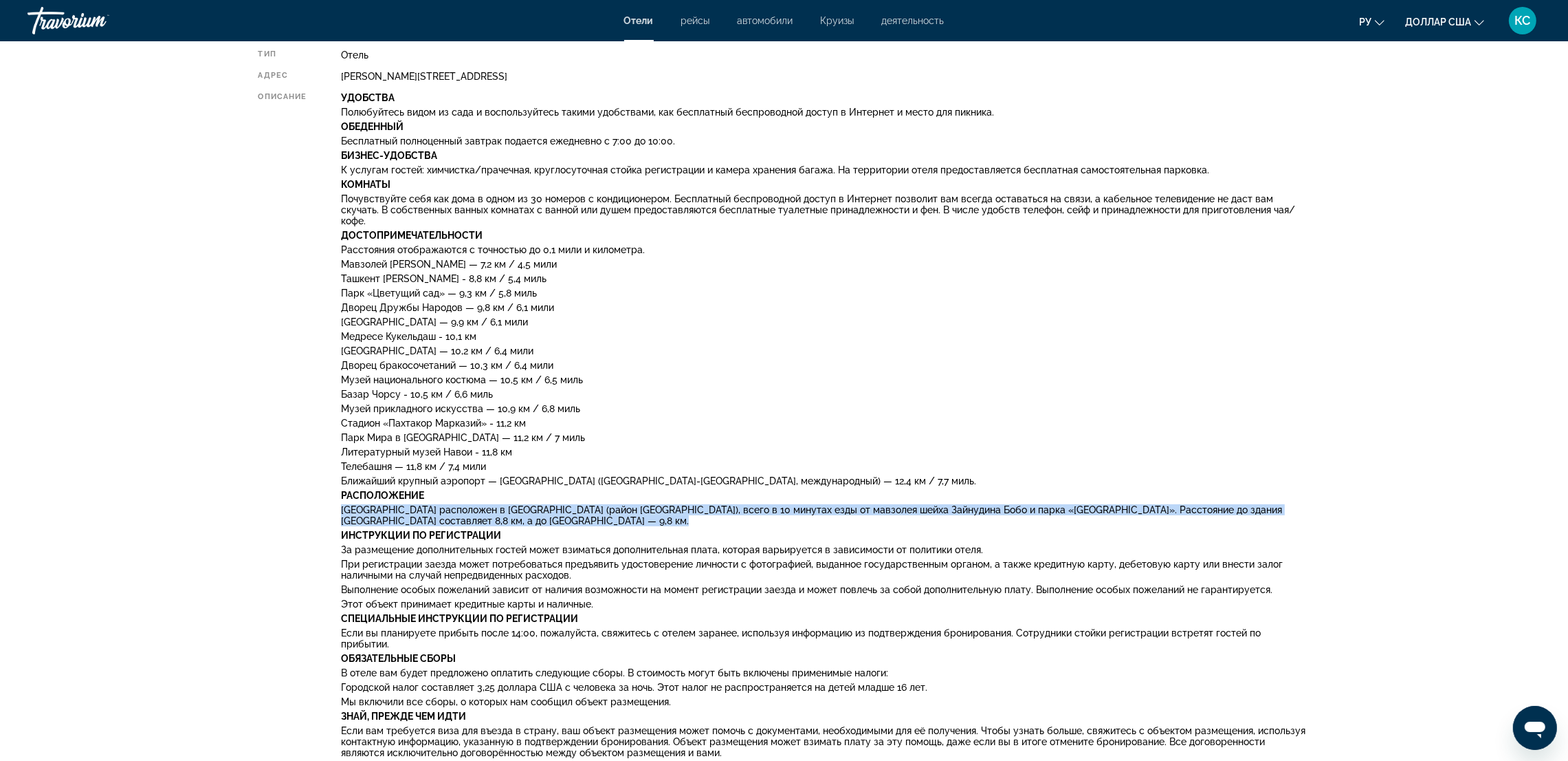
click at [1199, 507] on p "Отель Vatan Plaza расположен в Ташкенте (район Учтепа), всего в 10 минутах езды…" at bounding box center [825, 515] width 969 height 22
click at [1199, 507] on div "Удобства Полюбуйтесь видом из сада и воспользуйтесь такими удобствами, как бесп…" at bounding box center [825, 434] width 969 height 684
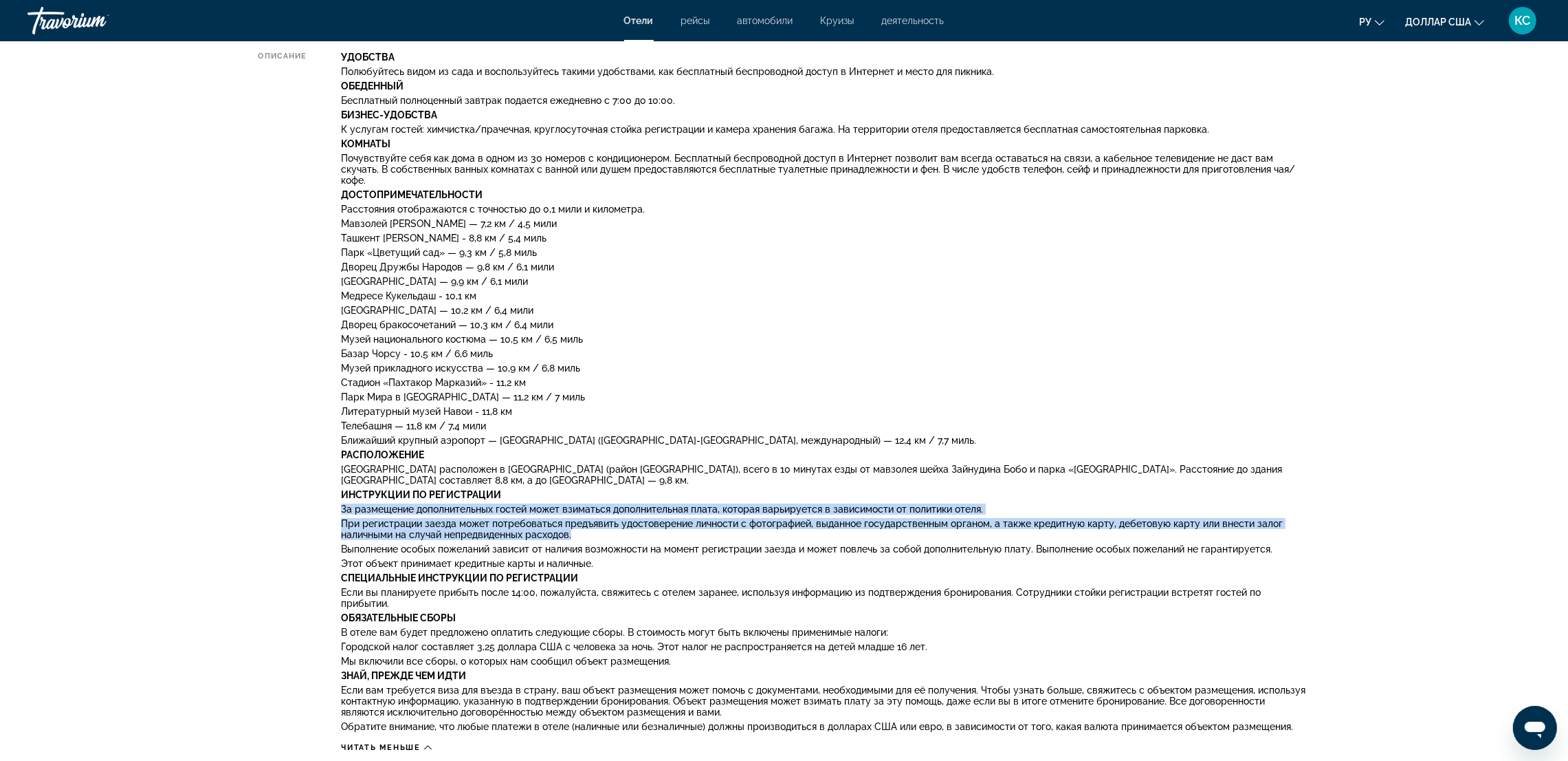
click at [1199, 507] on div "Удобства Полюбуйтесь видом из сада и воспользуйтесь такими удобствами, как бесп…" at bounding box center [825, 393] width 969 height 684
click at [1199, 517] on font "При регистрации заезда может потребоваться предъявить удостоверение личности с …" at bounding box center [812, 528] width 942 height 22
click at [1199, 517] on p "При регистрации заезда может потребоваться предъявить удостоверение личности с …" at bounding box center [825, 528] width 969 height 22
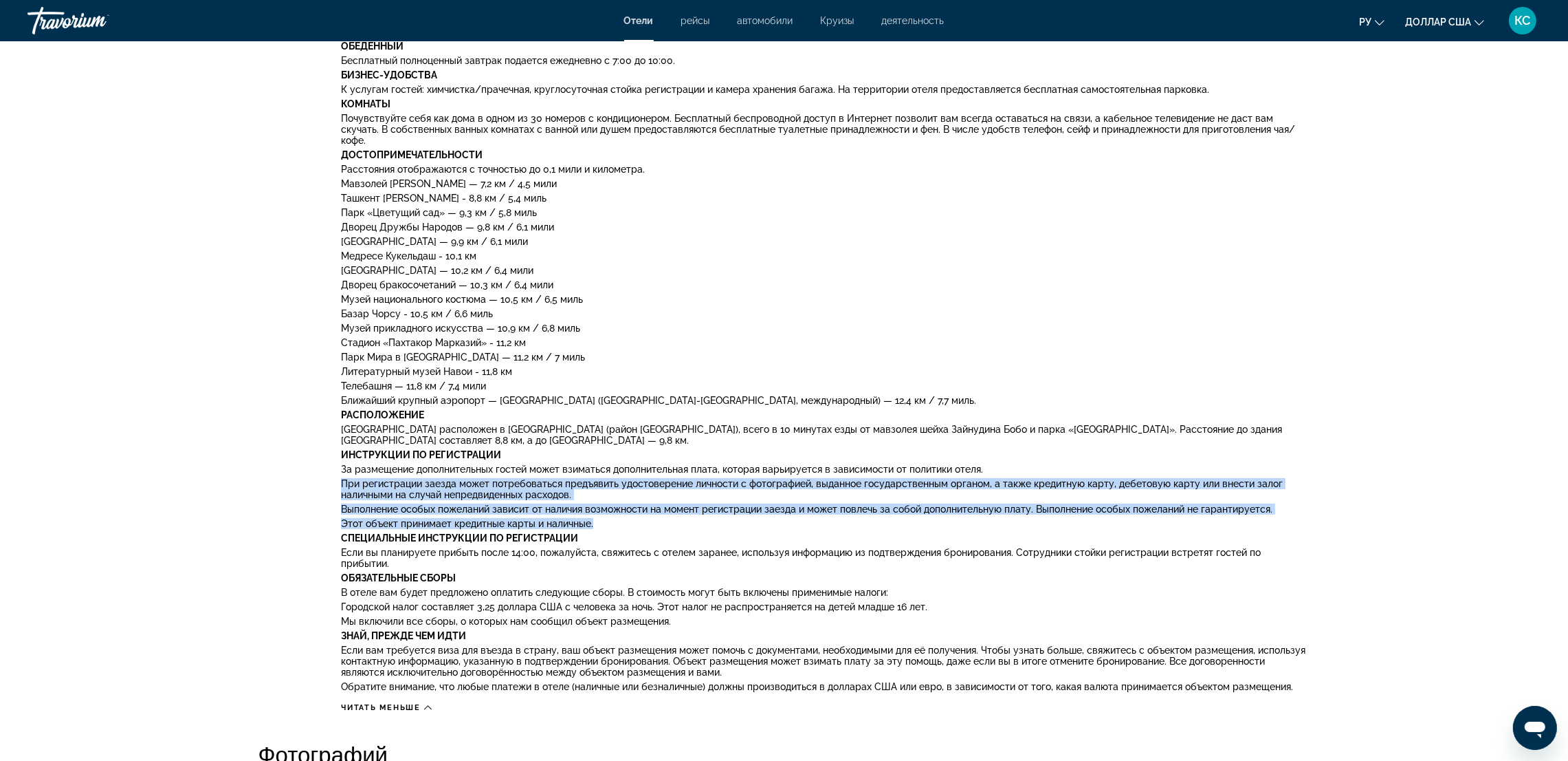
click at [1199, 507] on div "Удобства Полюбуйтесь видом из сада и воспользуйтесь такими удобствами, как бесп…" at bounding box center [825, 354] width 969 height 684
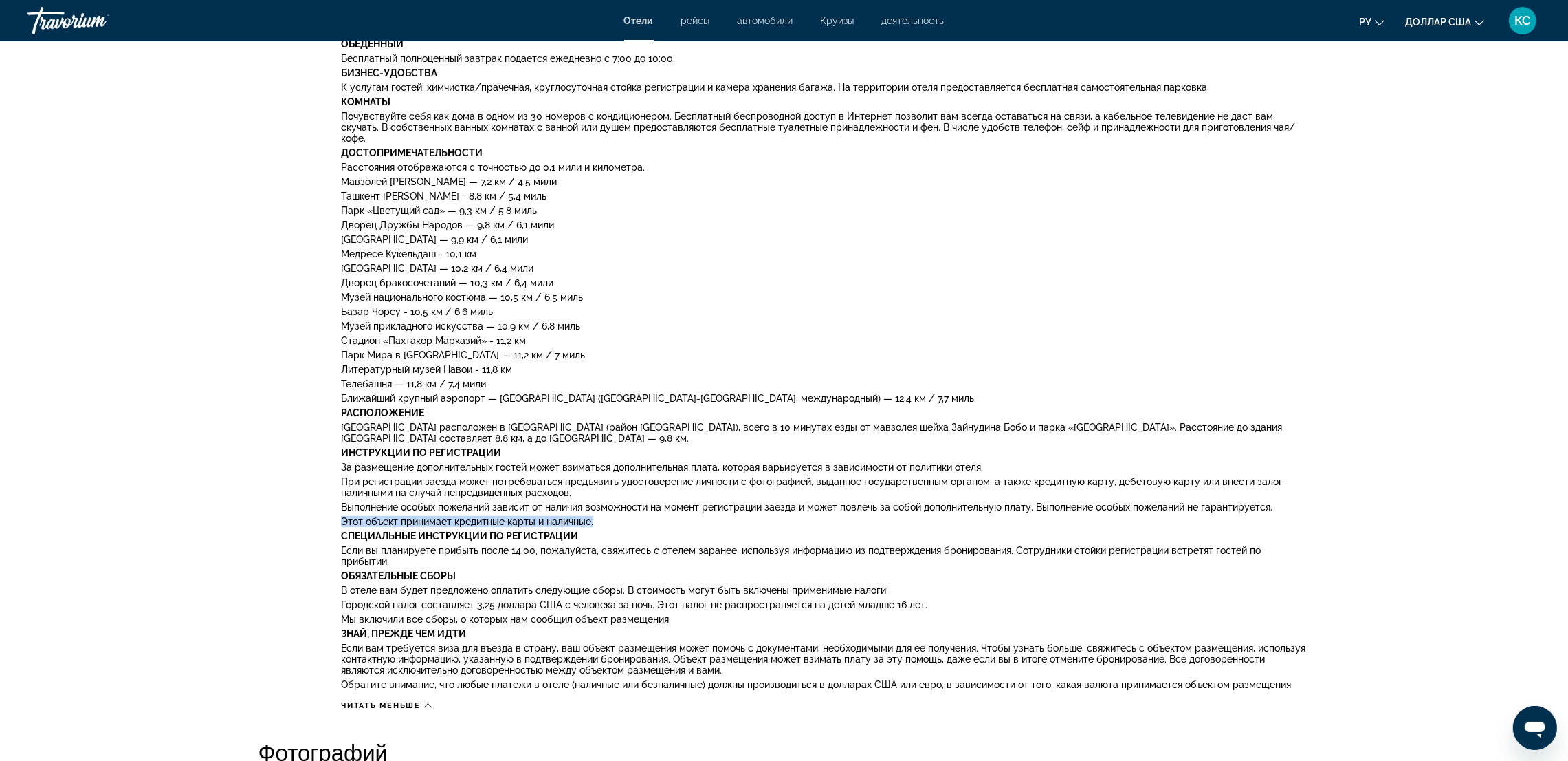
click at [1199, 516] on p "Этот объект принимает кредитные карты и наличные." at bounding box center [825, 521] width 969 height 11
click at [644, 234] on p "Парк Мэджик Сити — 9,9 км / 6,1 мили" at bounding box center [825, 240] width 969 height 11
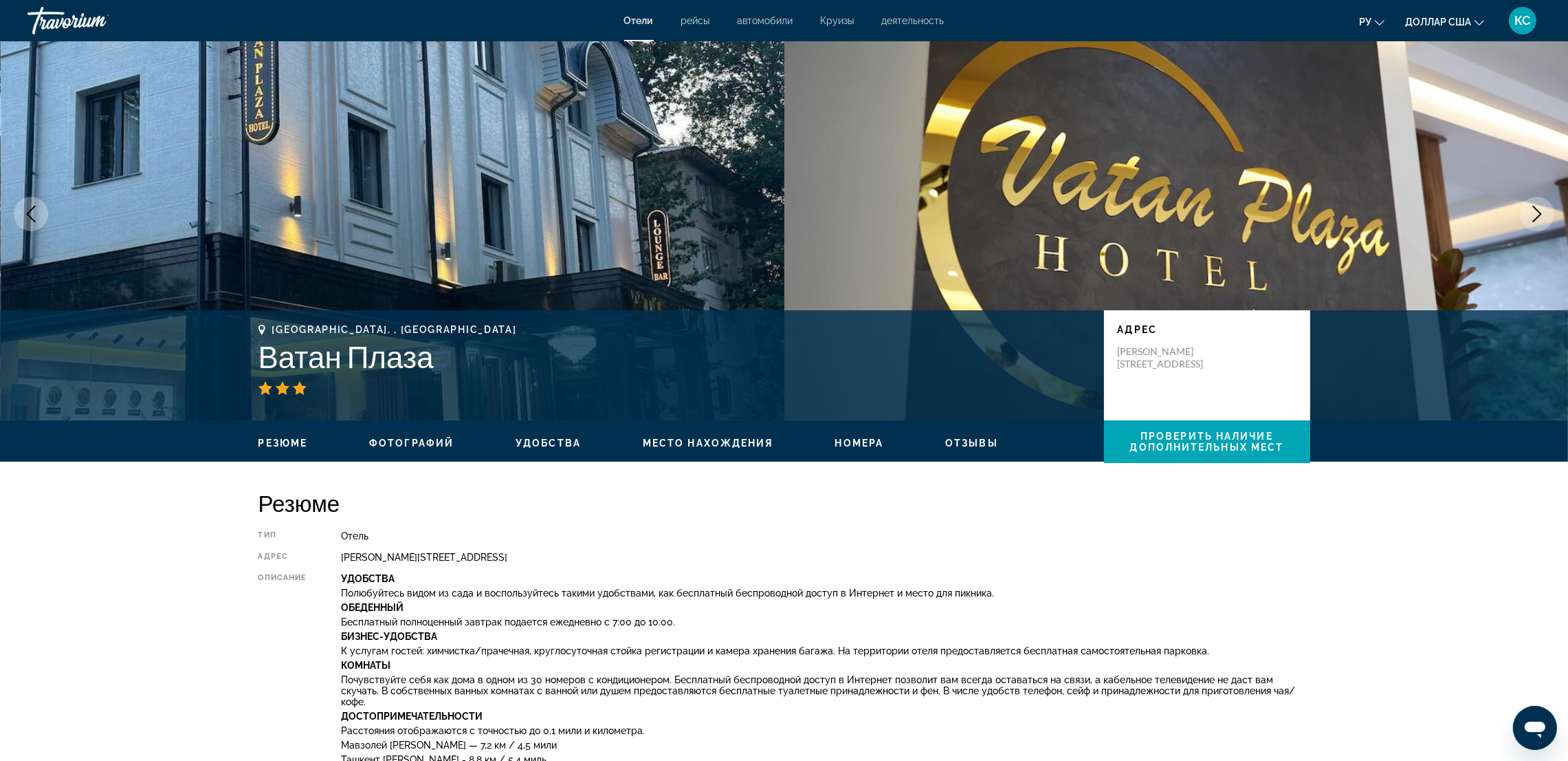
scroll to position [0, 0]
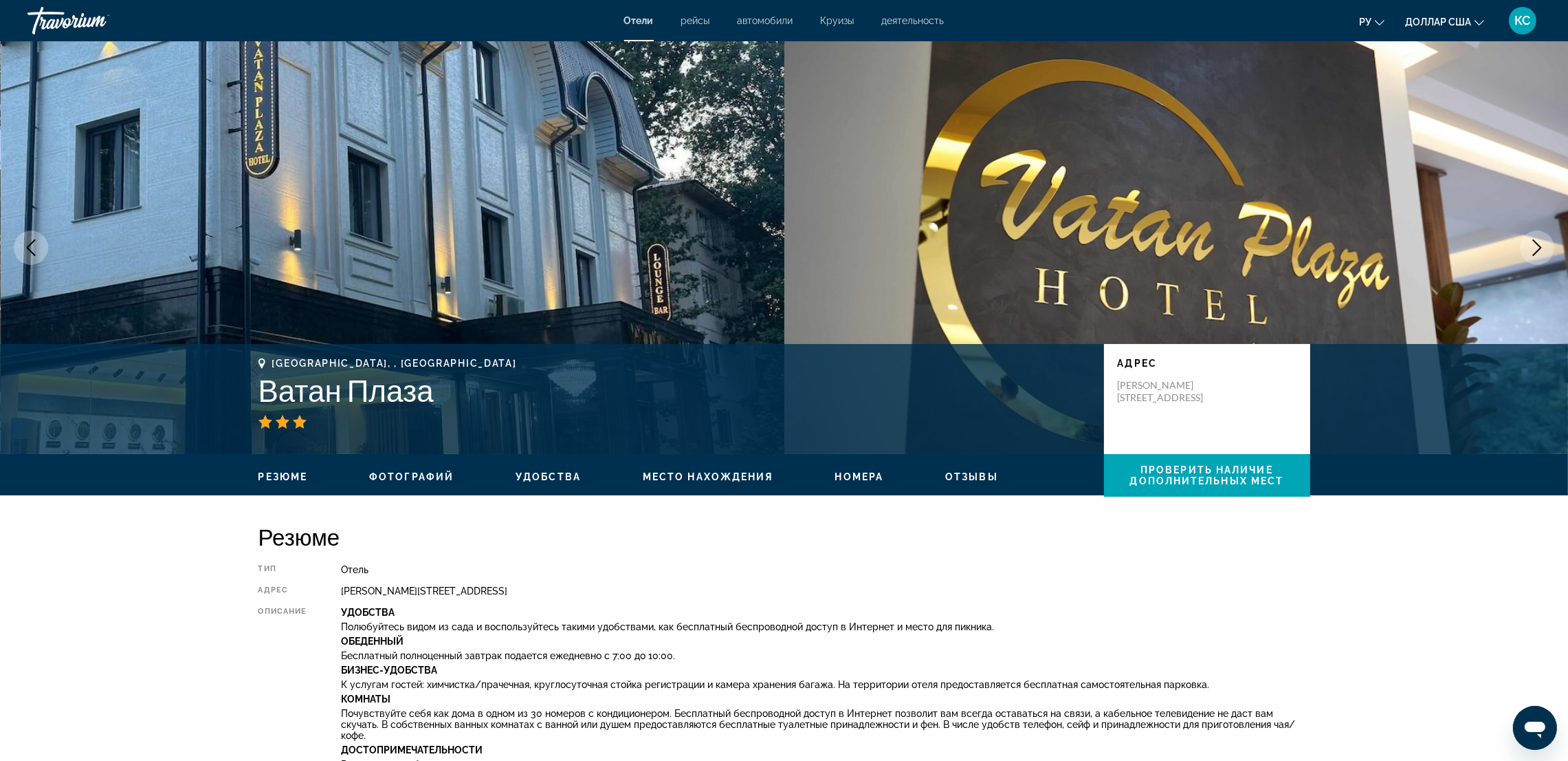
click at [431, 483] on font "Фотографий" at bounding box center [412, 476] width 85 height 11
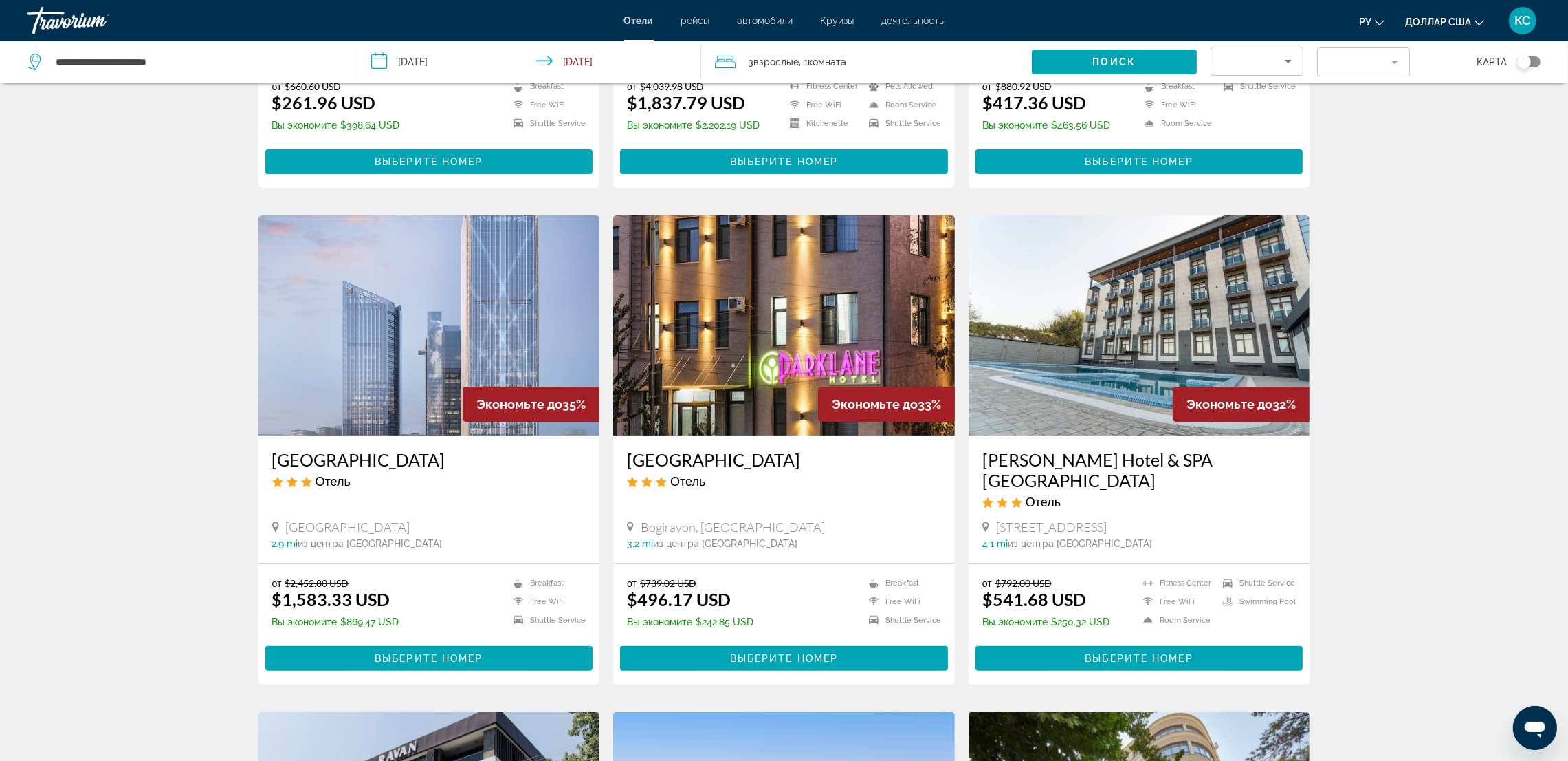
scroll to position [413, 0]
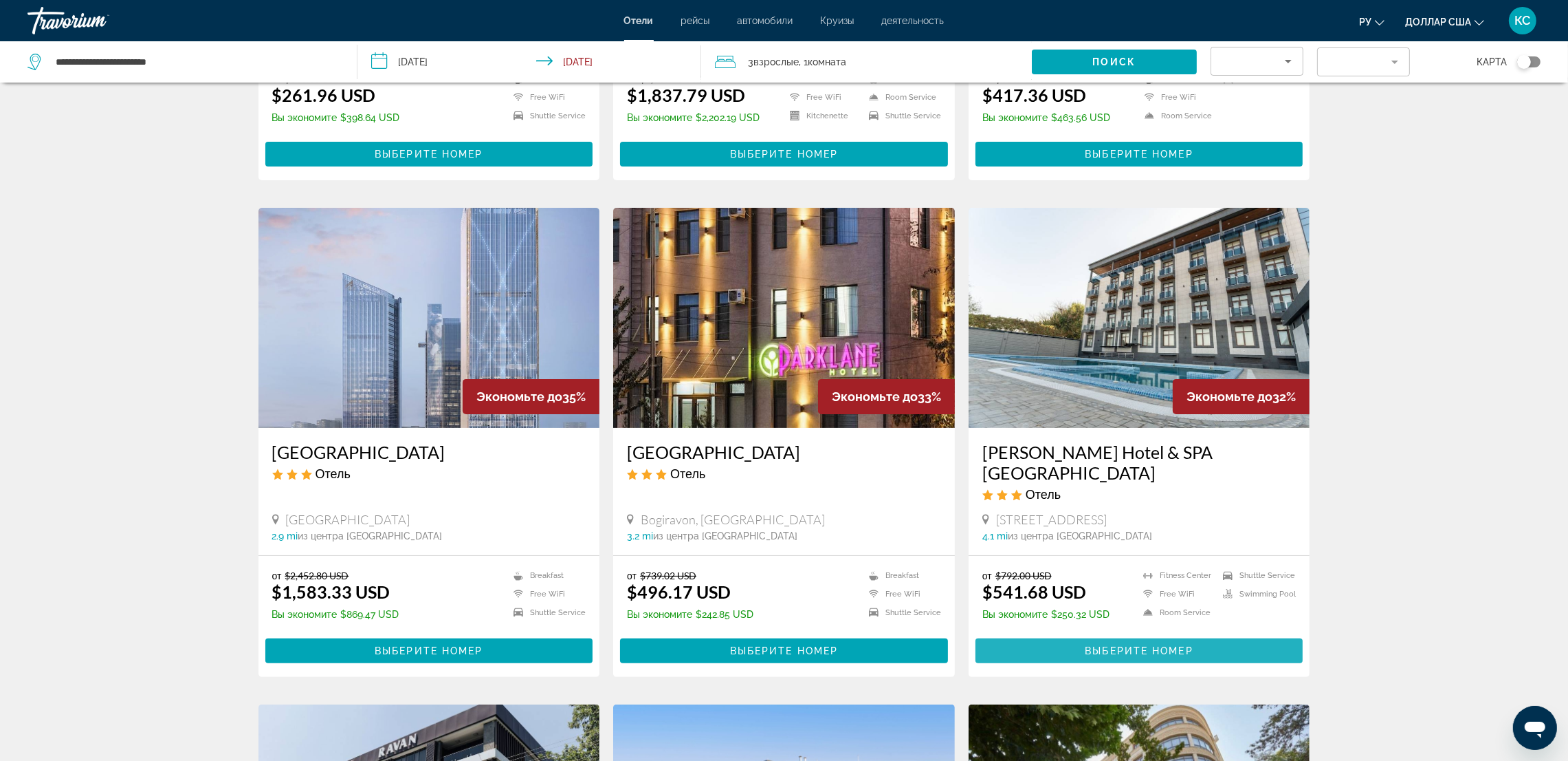
click at [1200, 637] on span "Основное содержание" at bounding box center [1139, 651] width 328 height 33
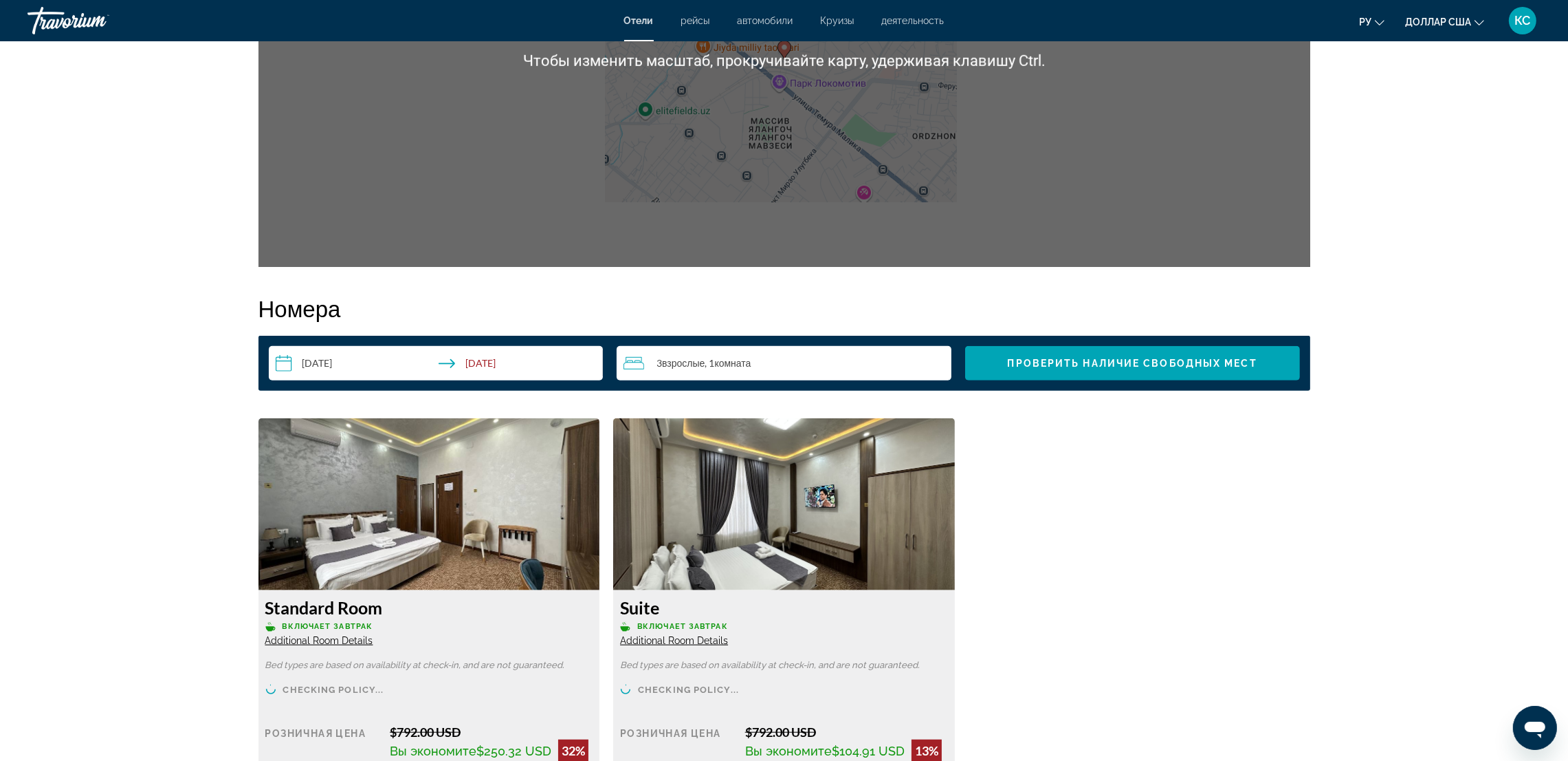
scroll to position [1651, 0]
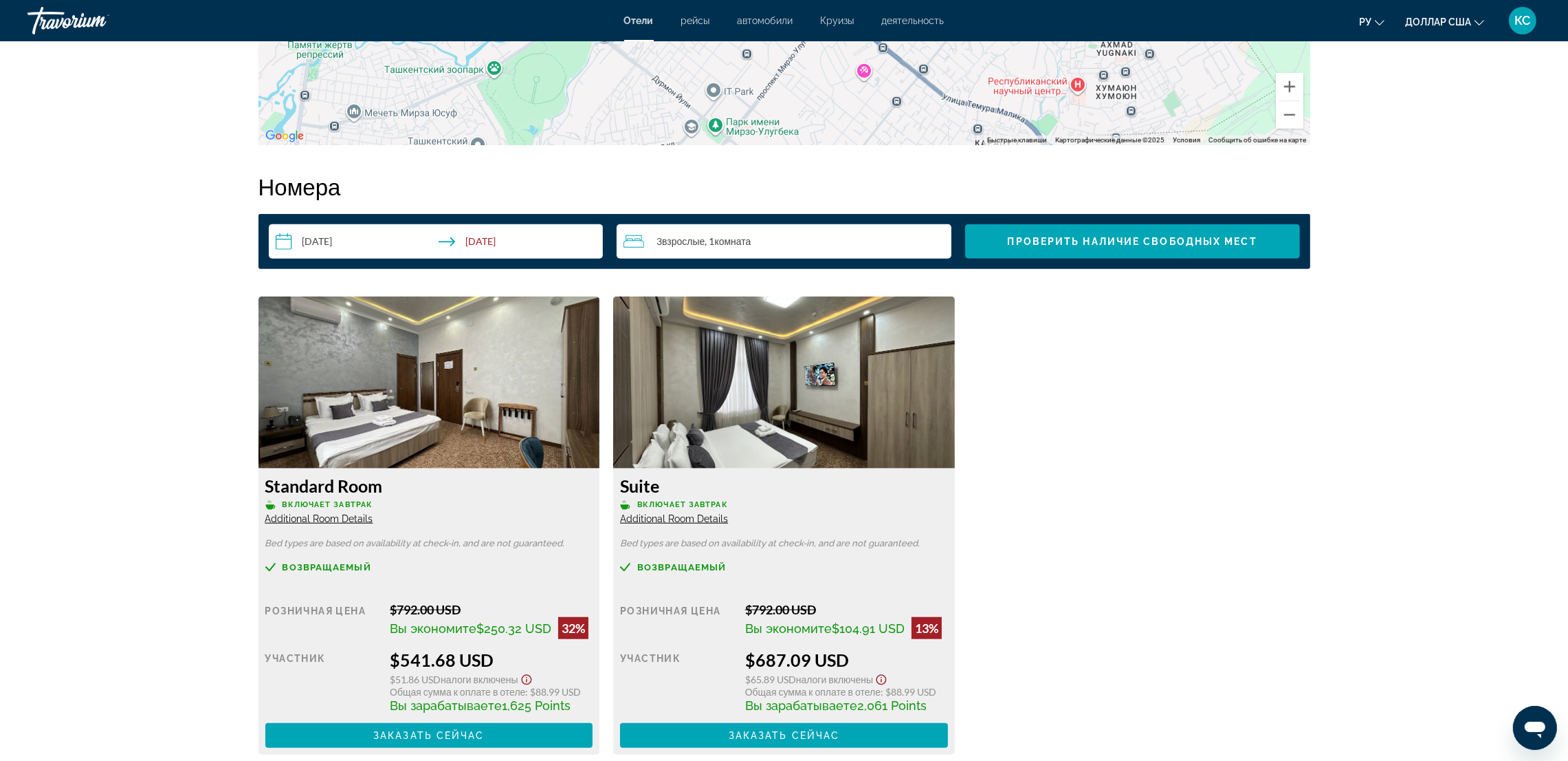
click at [374, 515] on span "Additional Room Details" at bounding box center [319, 519] width 108 height 11
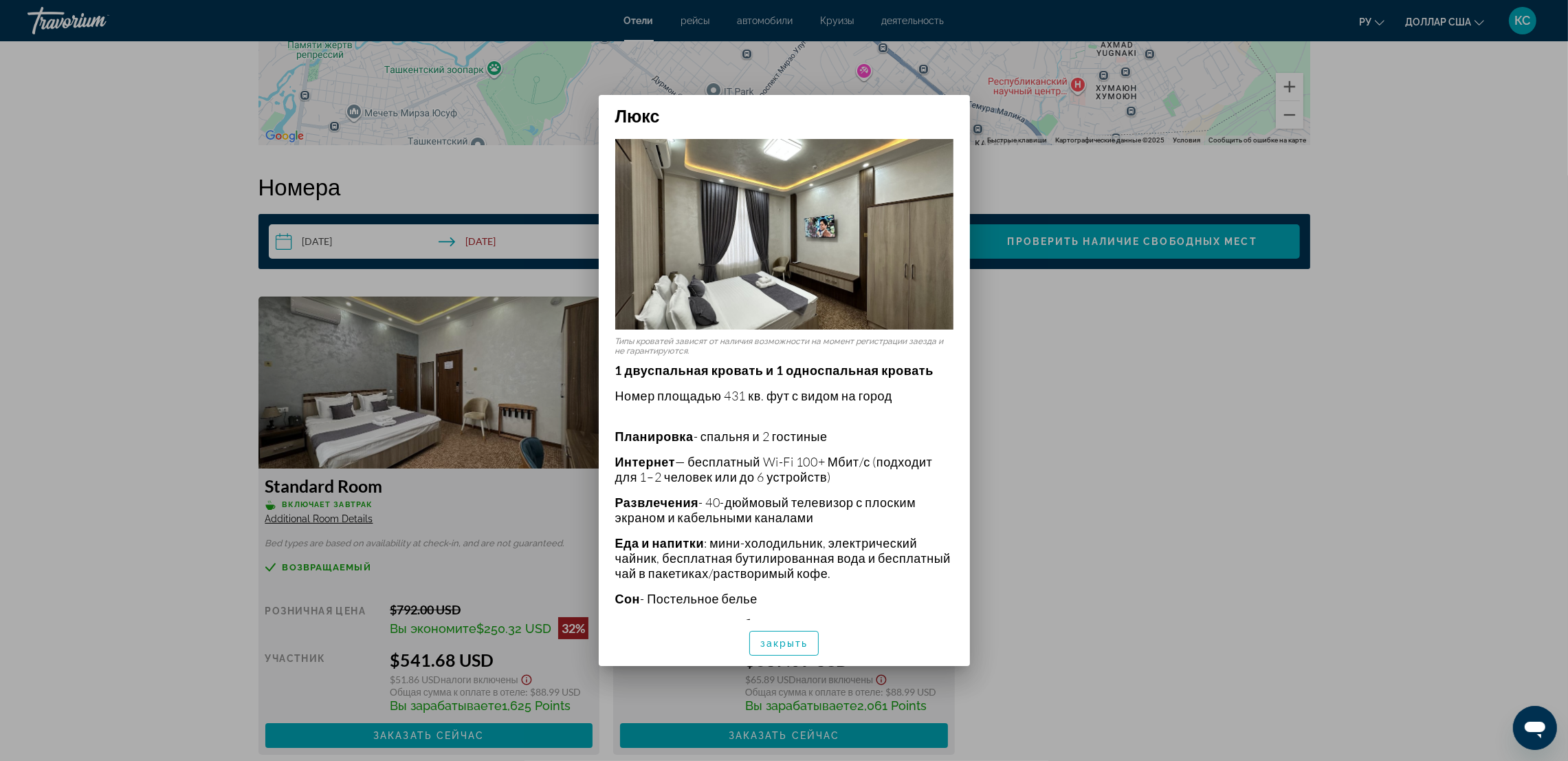
scroll to position [0, 0]
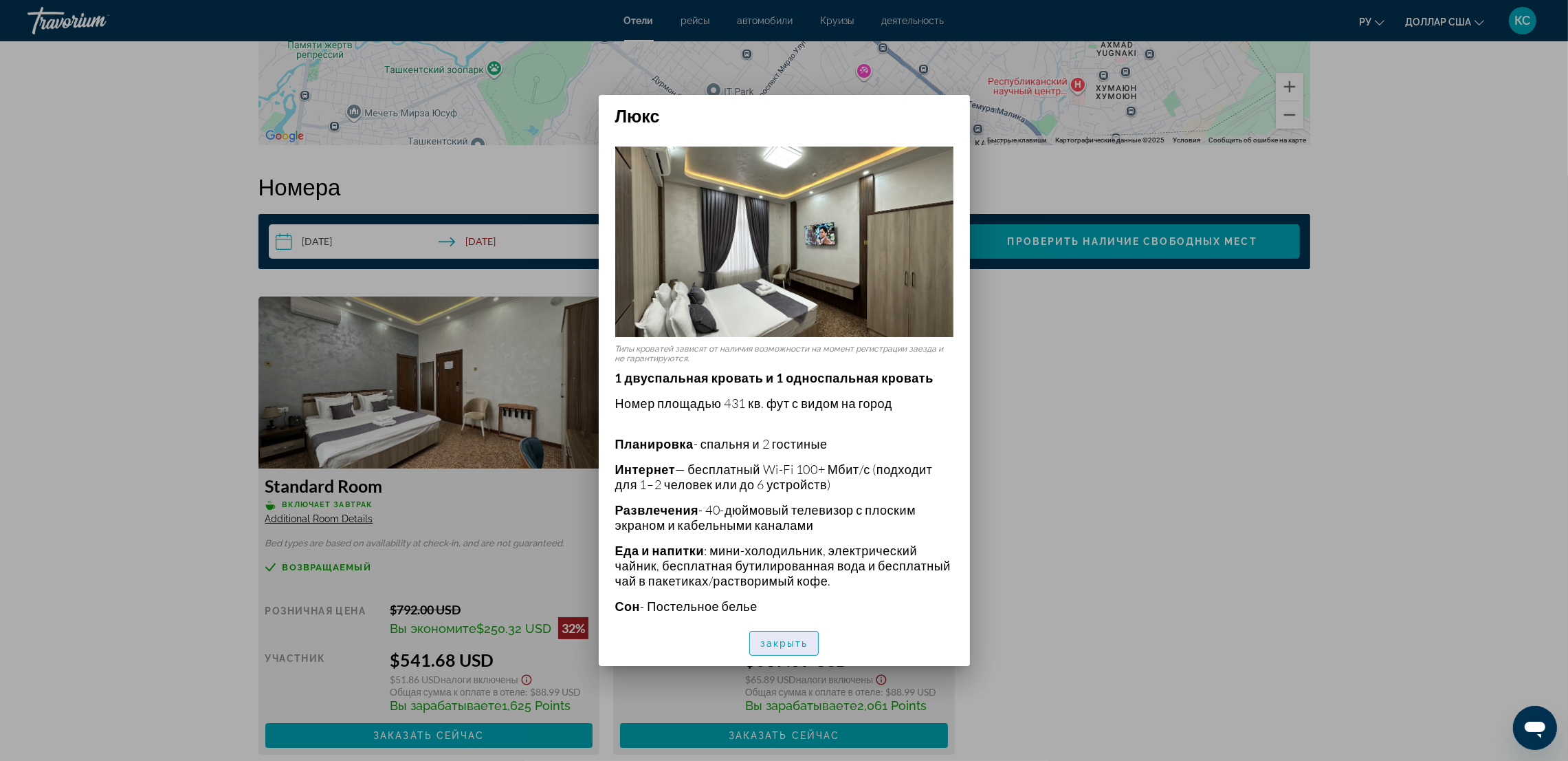
click at [809, 648] on span "button" at bounding box center [784, 643] width 69 height 33
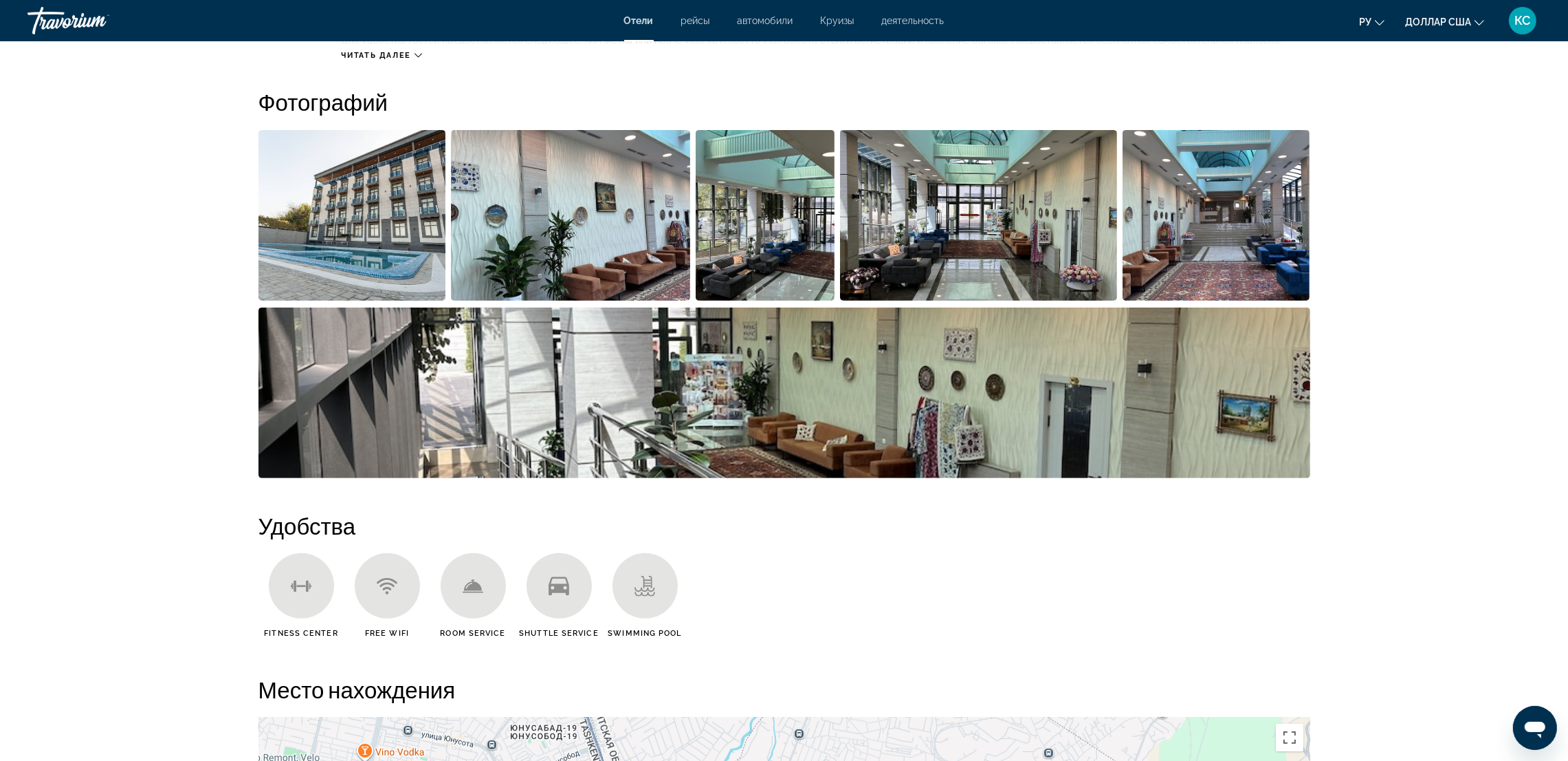
scroll to position [619, 0]
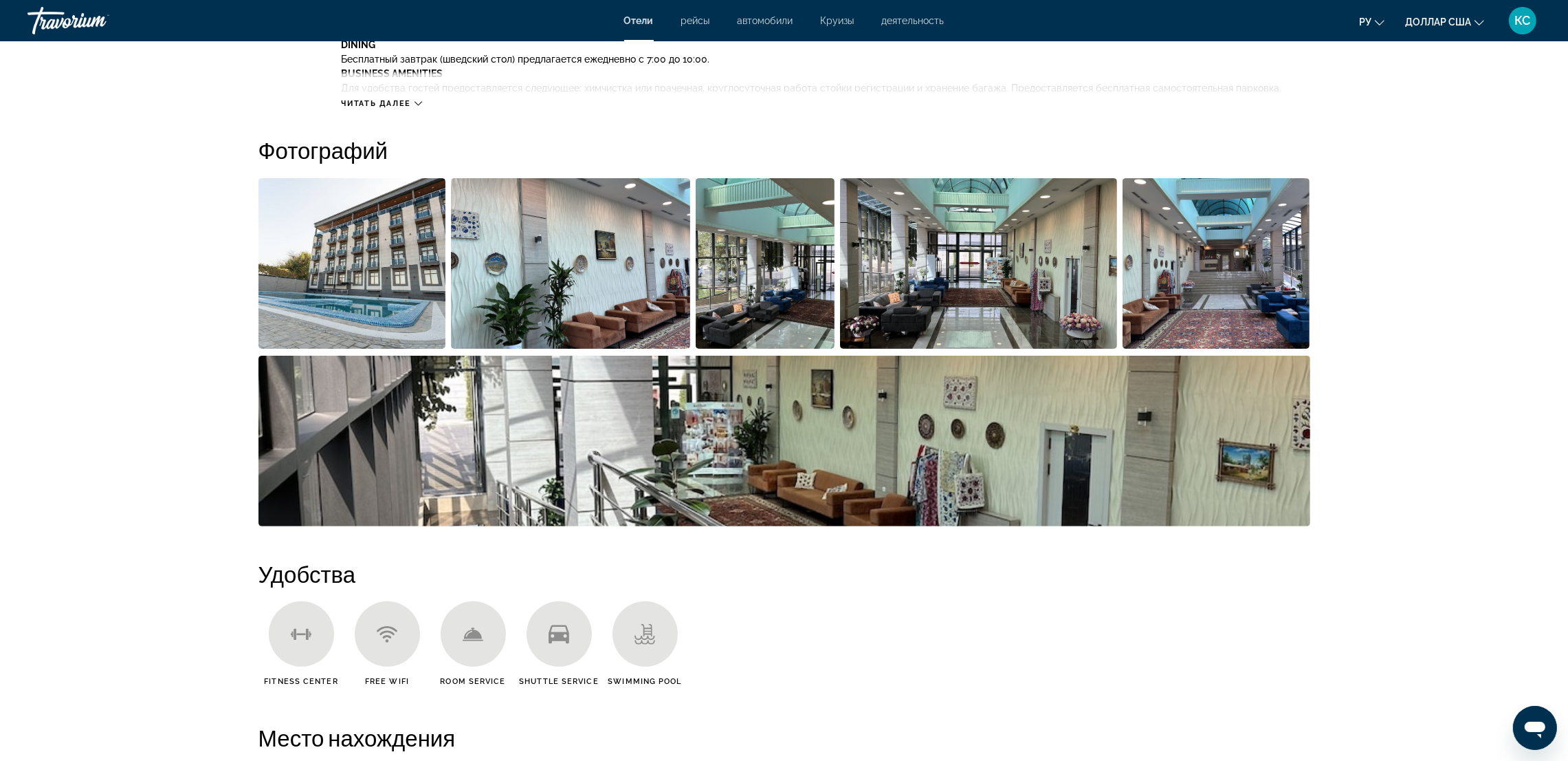
click at [346, 294] on img "Open full-screen image slider" at bounding box center [352, 263] width 187 height 171
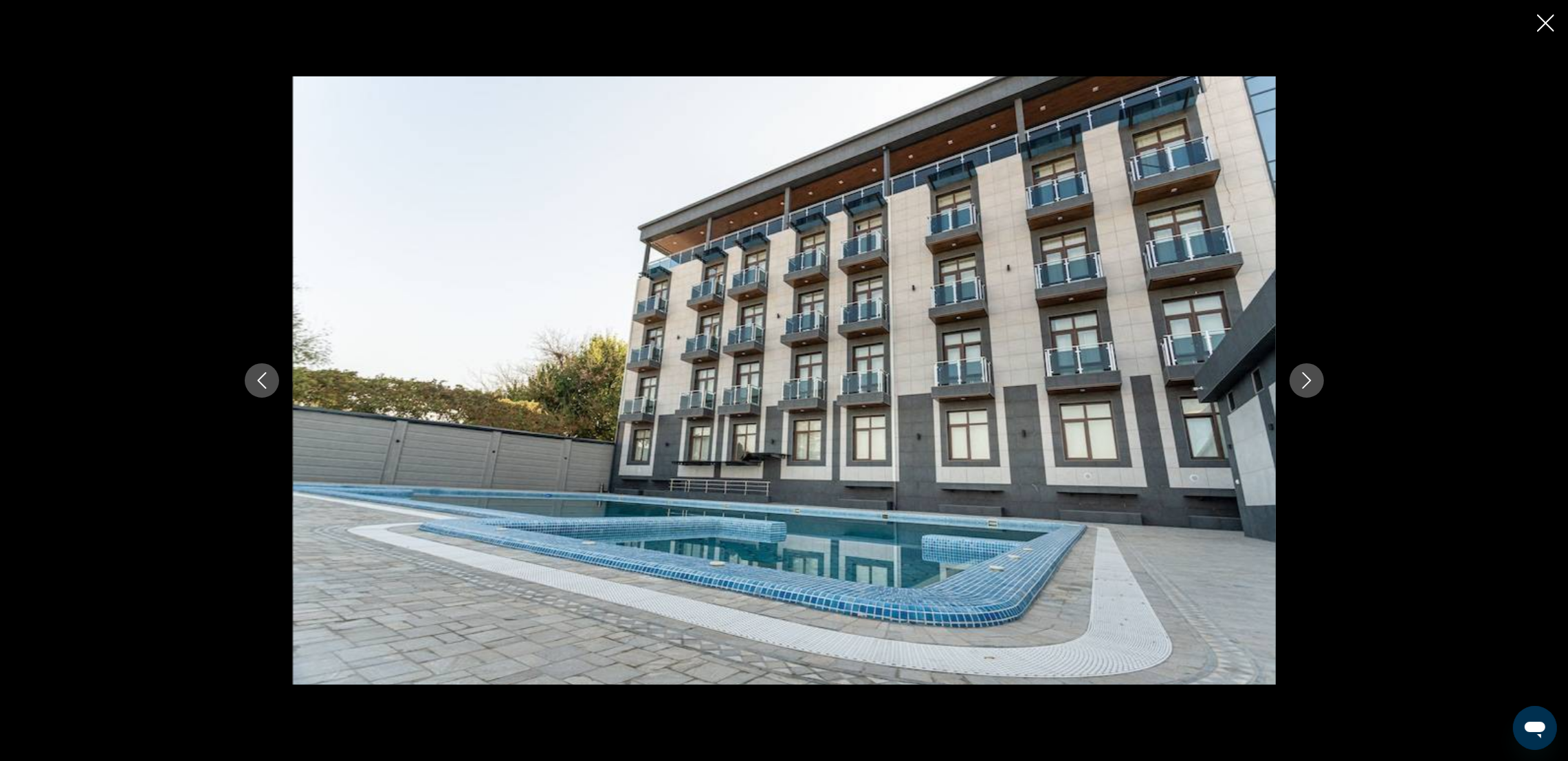
click at [1305, 376] on icon "Next image" at bounding box center [1307, 380] width 9 height 17
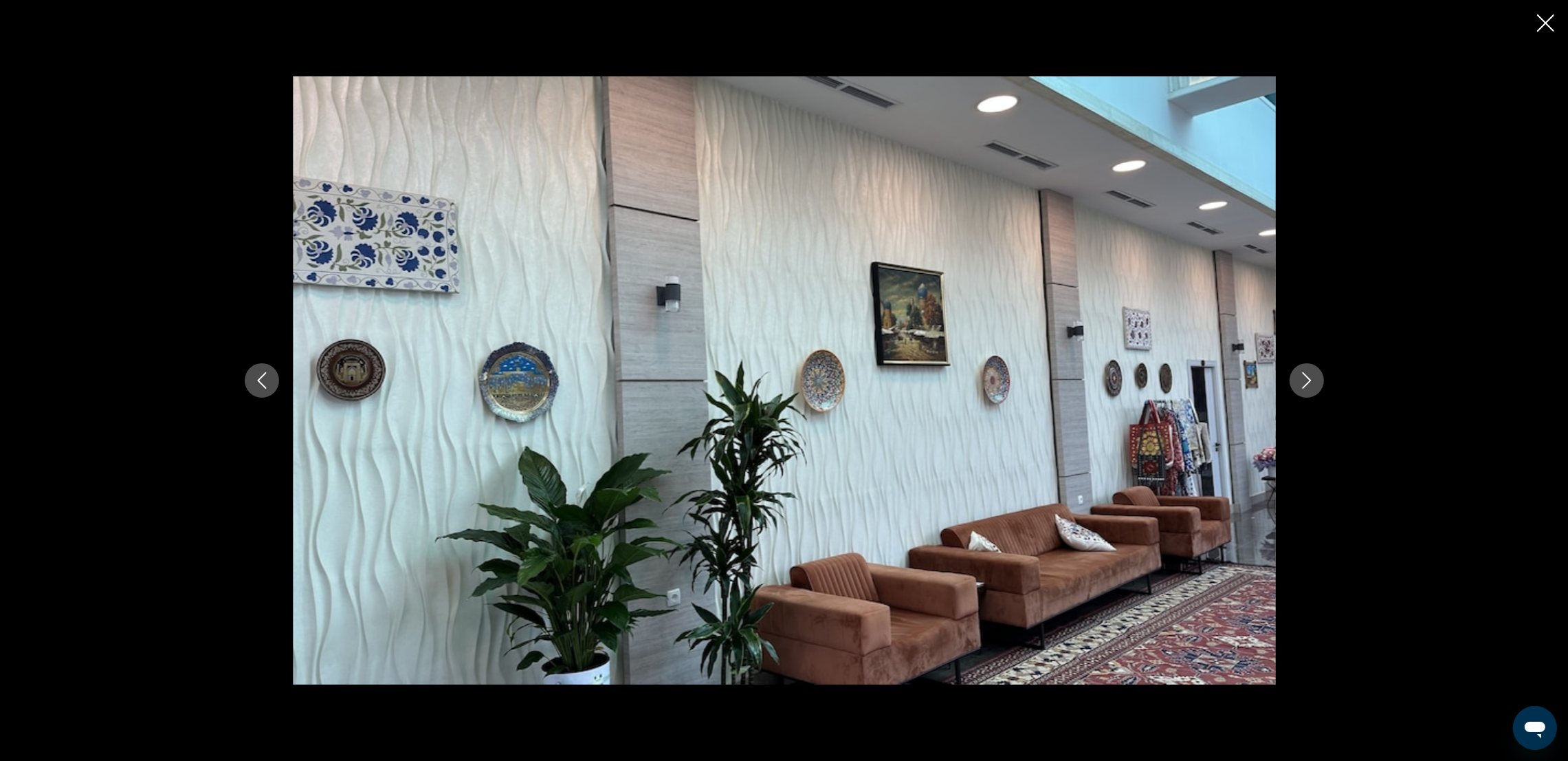
click at [1305, 376] on icon "Next image" at bounding box center [1307, 380] width 9 height 17
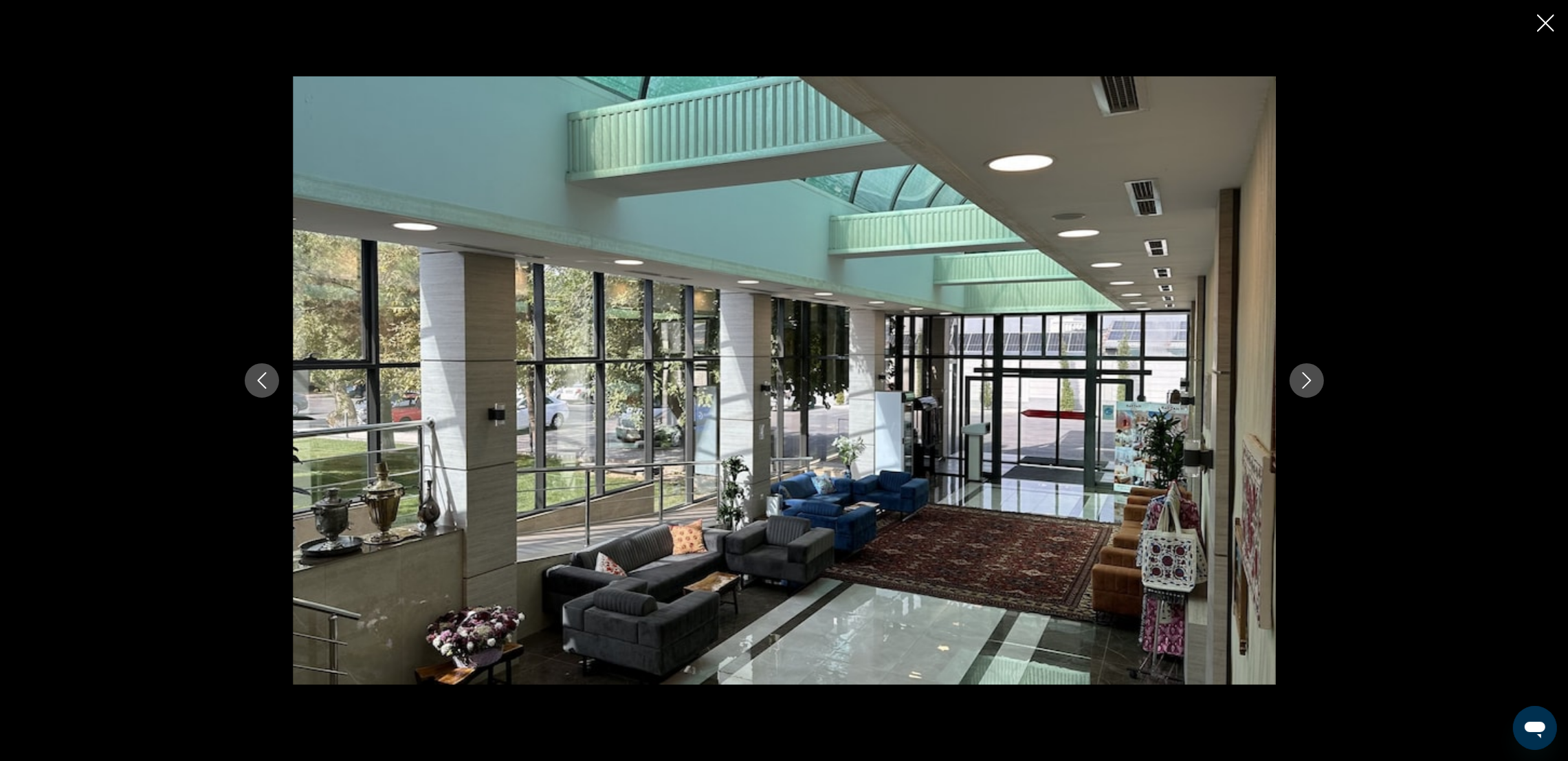
click at [1305, 376] on icon "Next image" at bounding box center [1307, 380] width 9 height 17
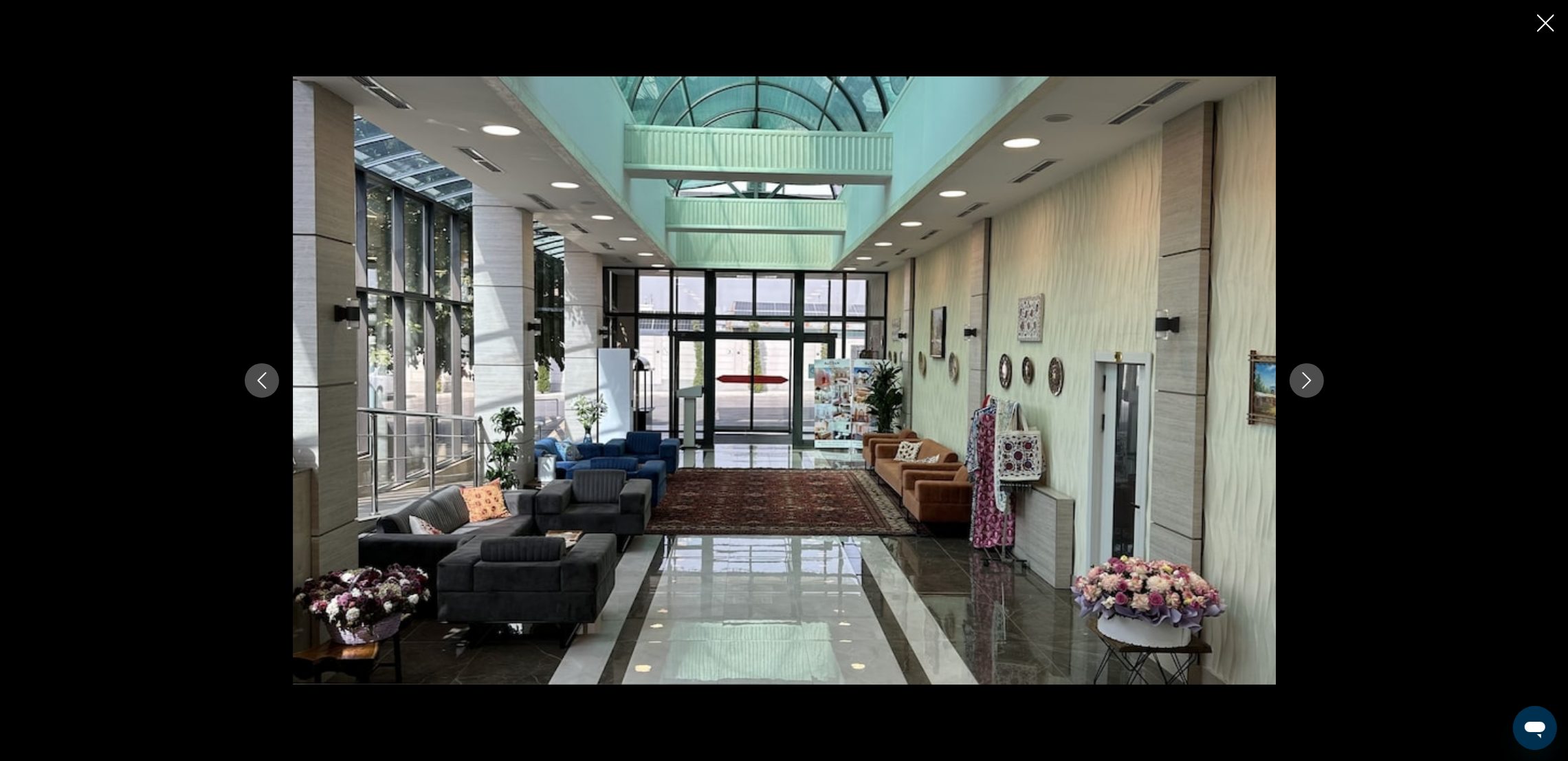
click at [1305, 376] on icon "Next image" at bounding box center [1307, 380] width 9 height 17
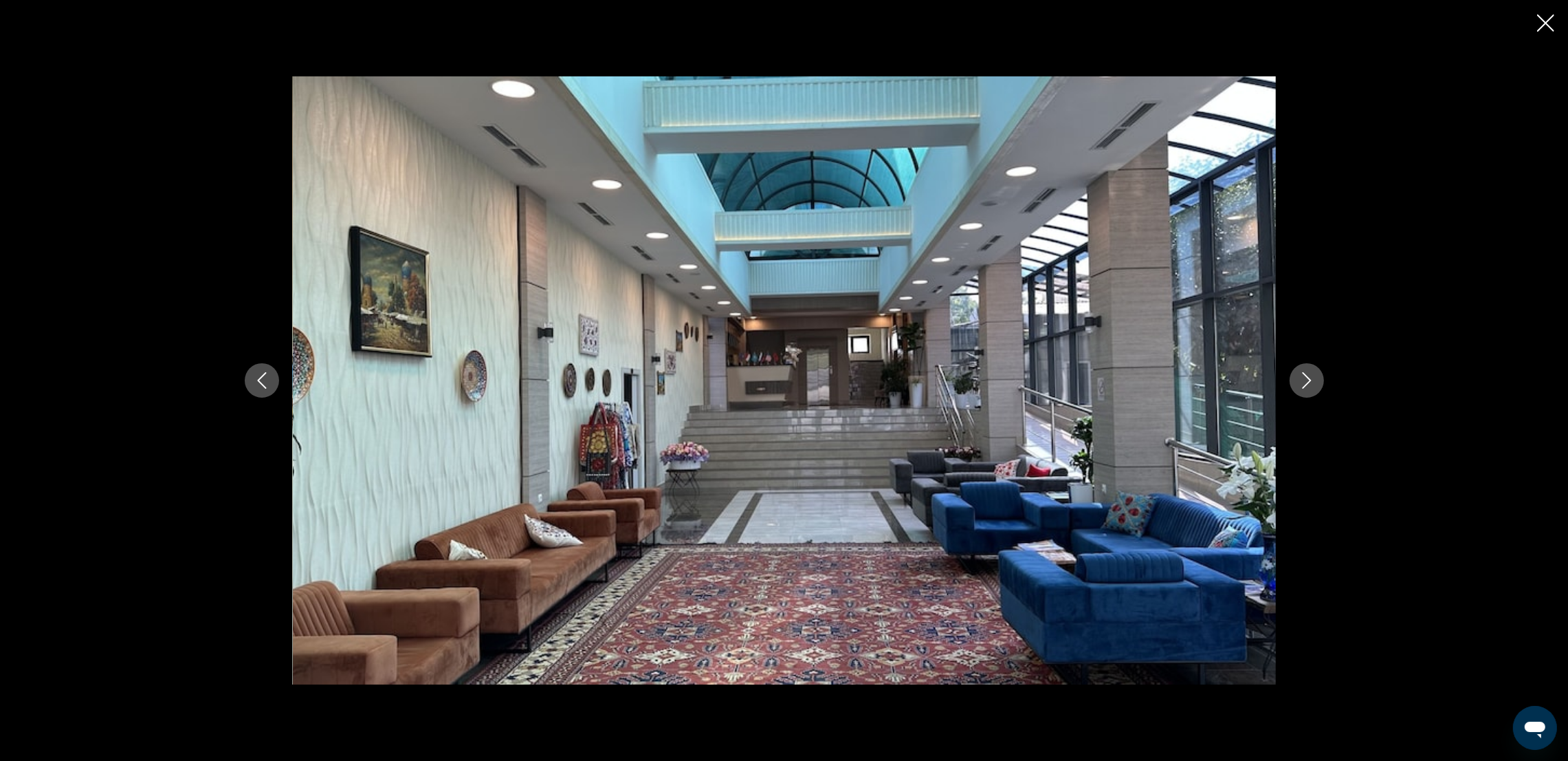
click at [1305, 376] on icon "Next image" at bounding box center [1307, 380] width 9 height 17
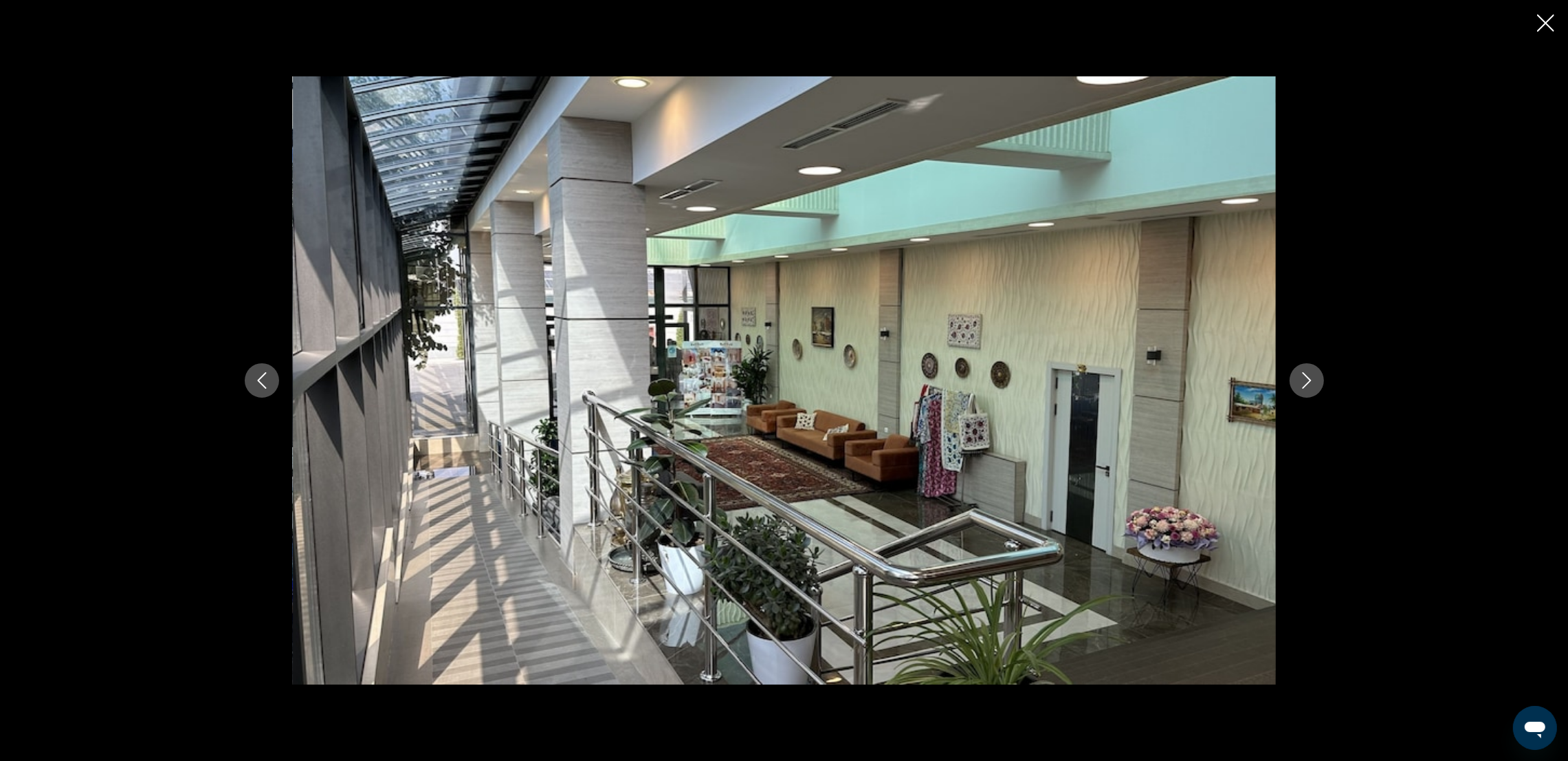
click at [1305, 376] on icon "Next image" at bounding box center [1307, 380] width 9 height 17
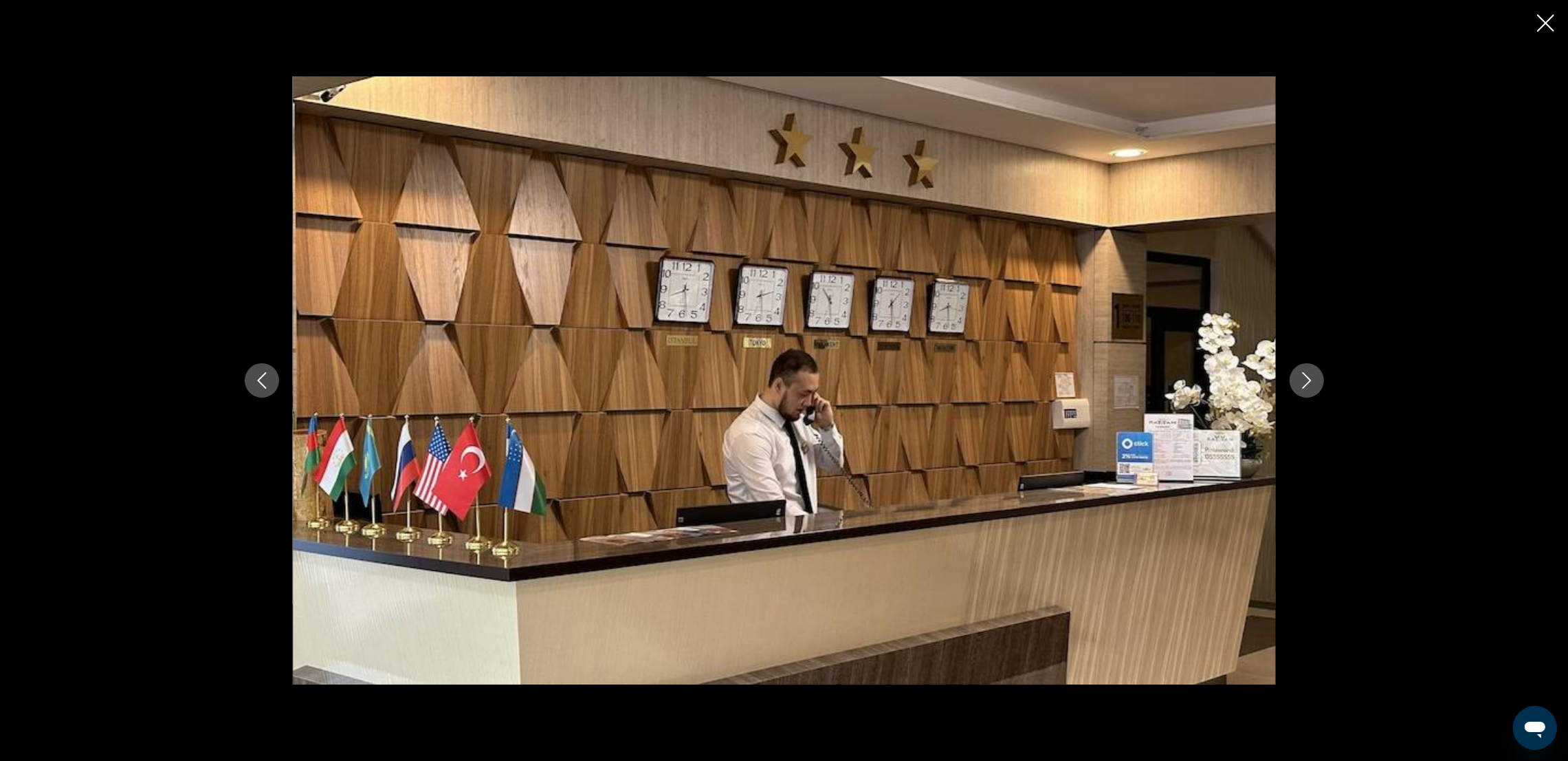
click at [1305, 376] on icon "Next image" at bounding box center [1307, 380] width 9 height 17
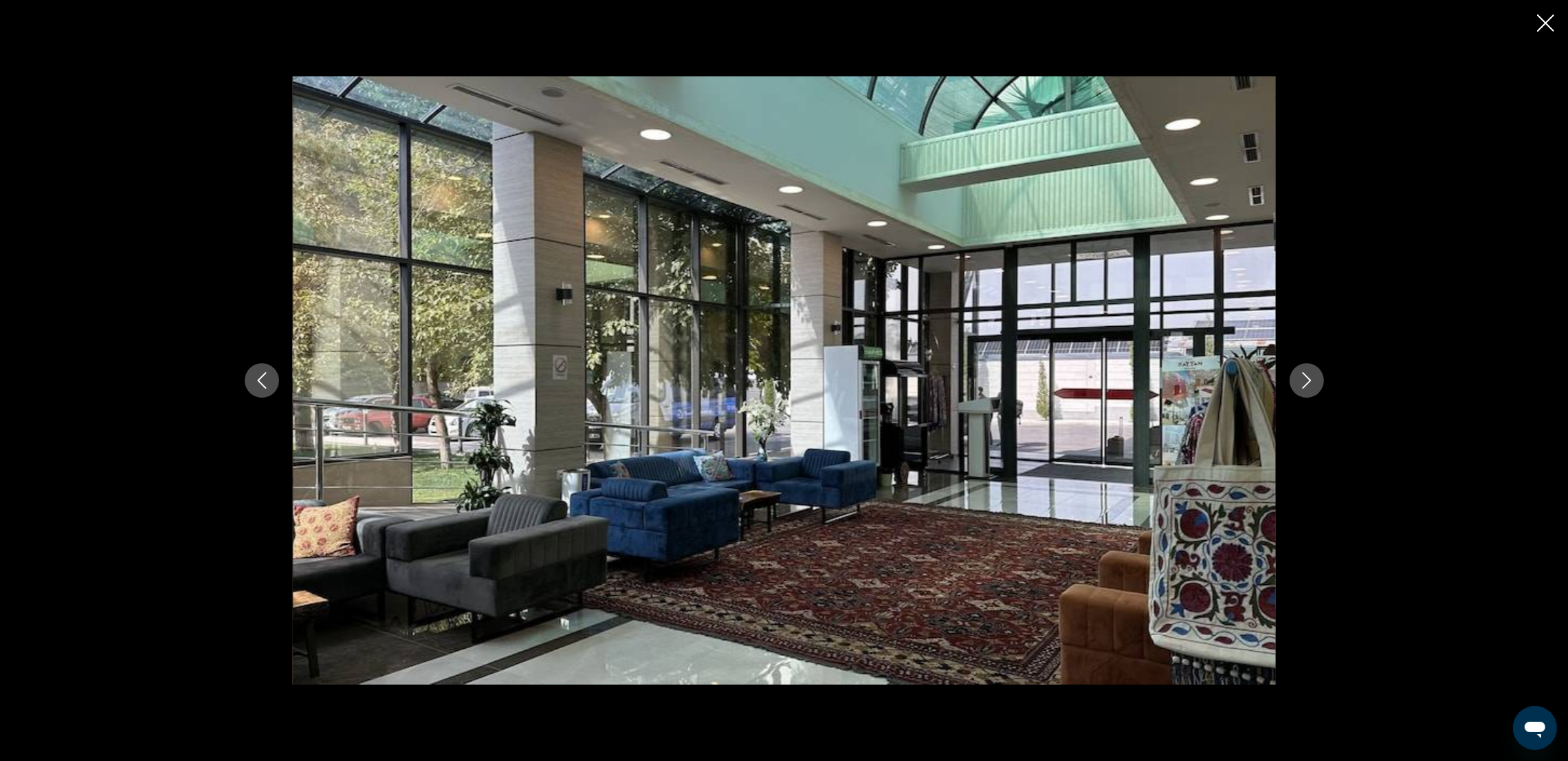
click at [1305, 376] on icon "Next image" at bounding box center [1307, 380] width 9 height 17
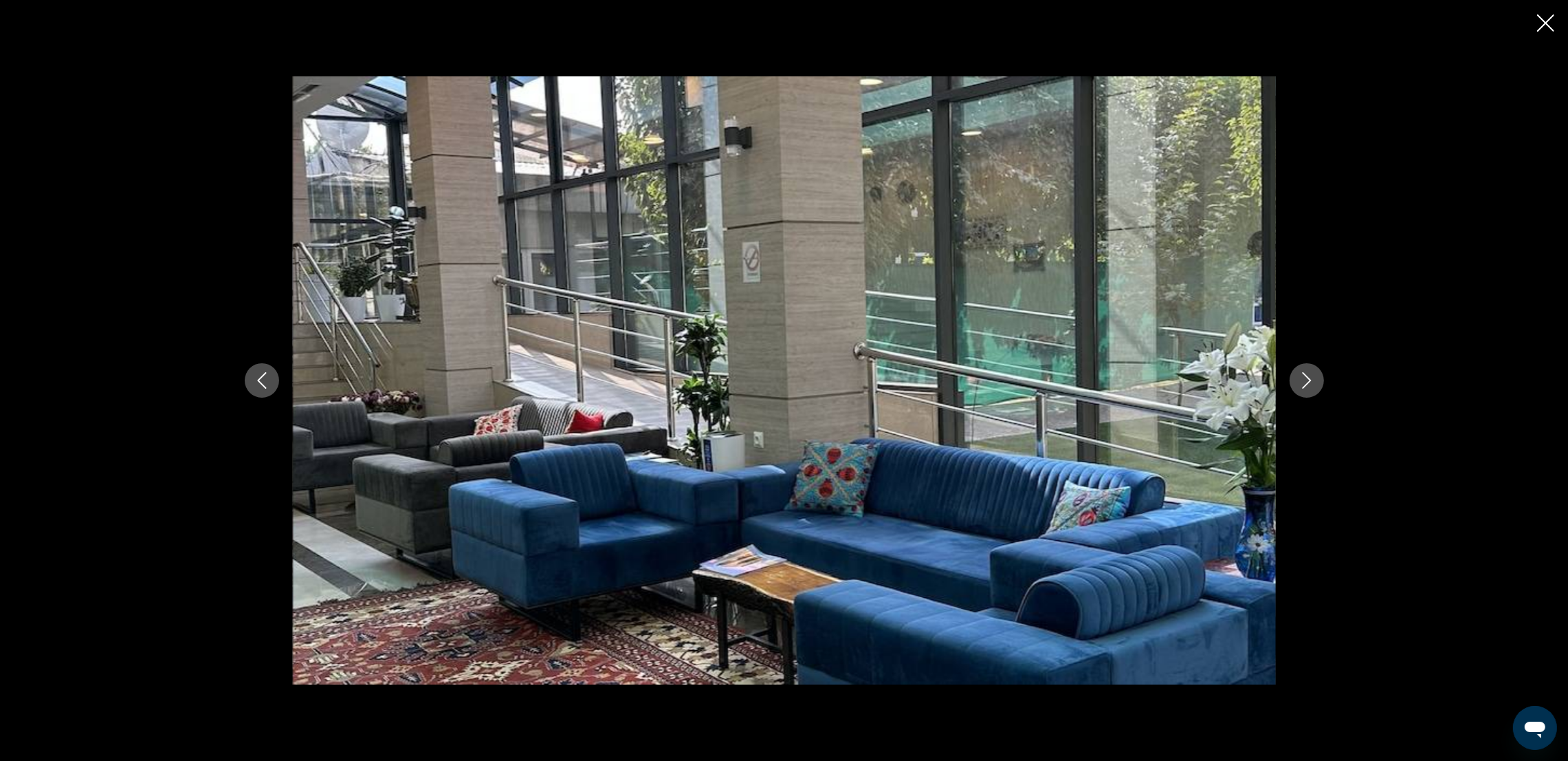
click at [1305, 376] on icon "Next image" at bounding box center [1307, 380] width 9 height 17
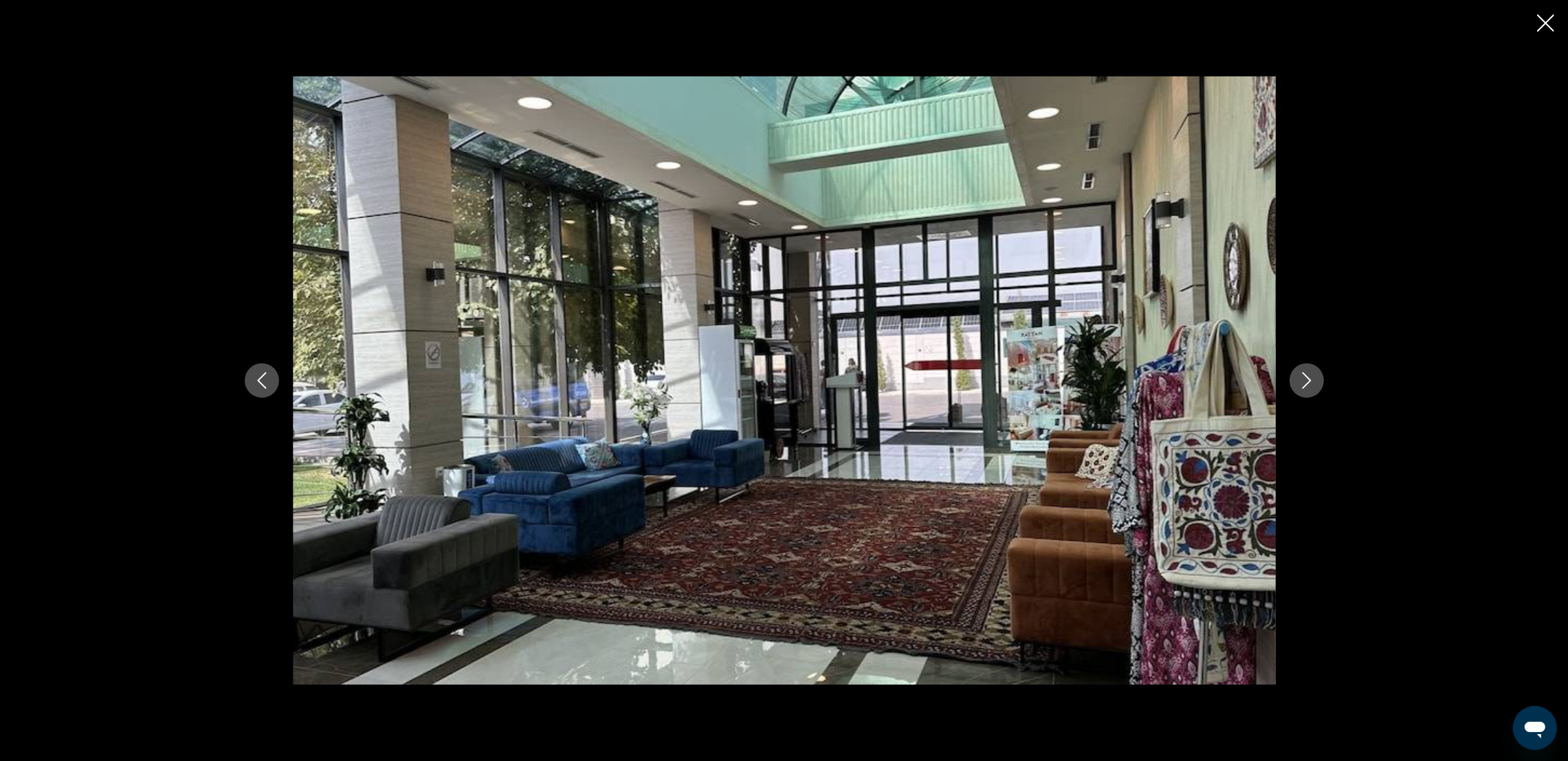
click at [1305, 376] on icon "Next image" at bounding box center [1307, 380] width 9 height 17
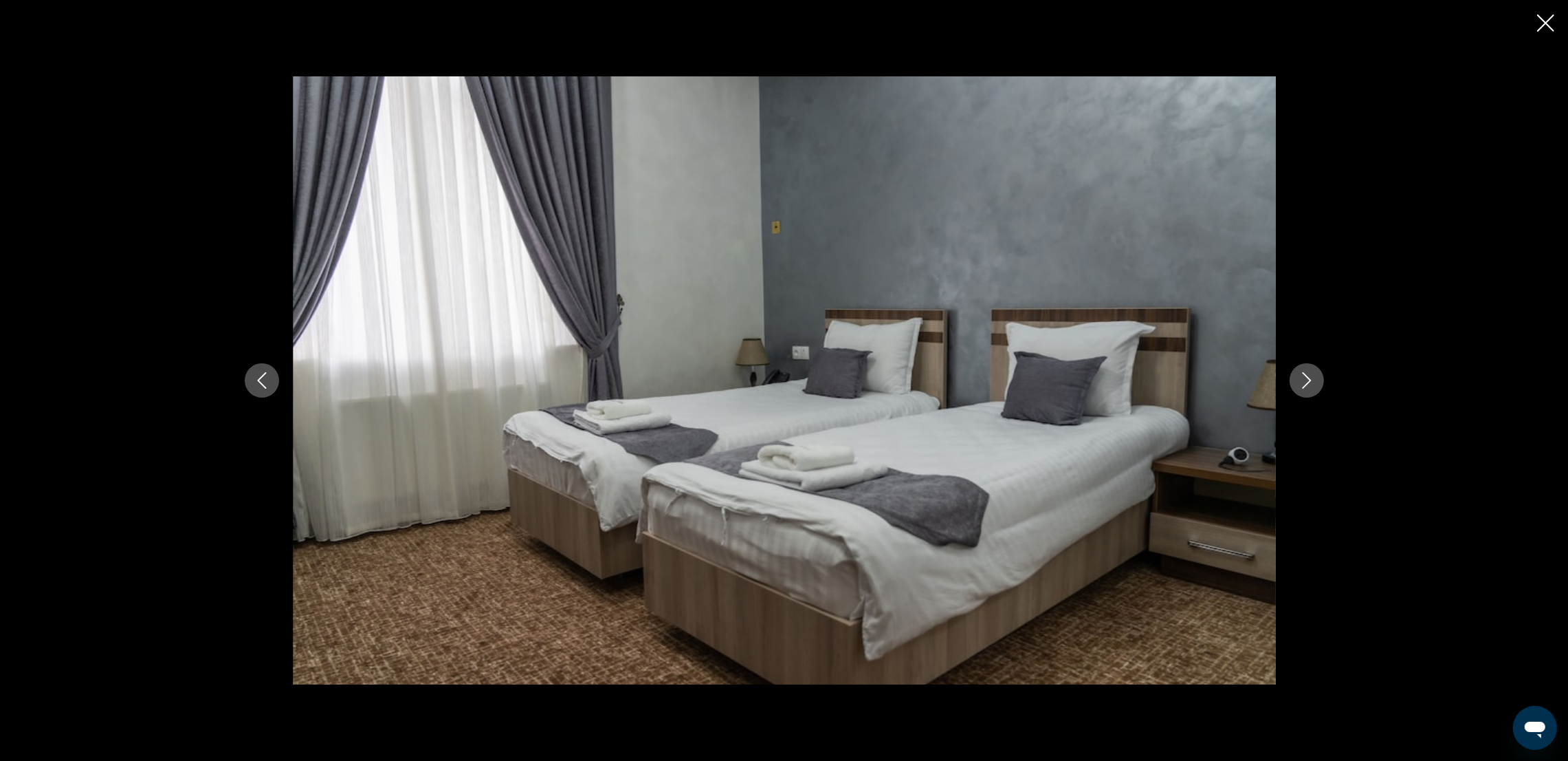
click at [1305, 376] on icon "Next image" at bounding box center [1307, 380] width 9 height 17
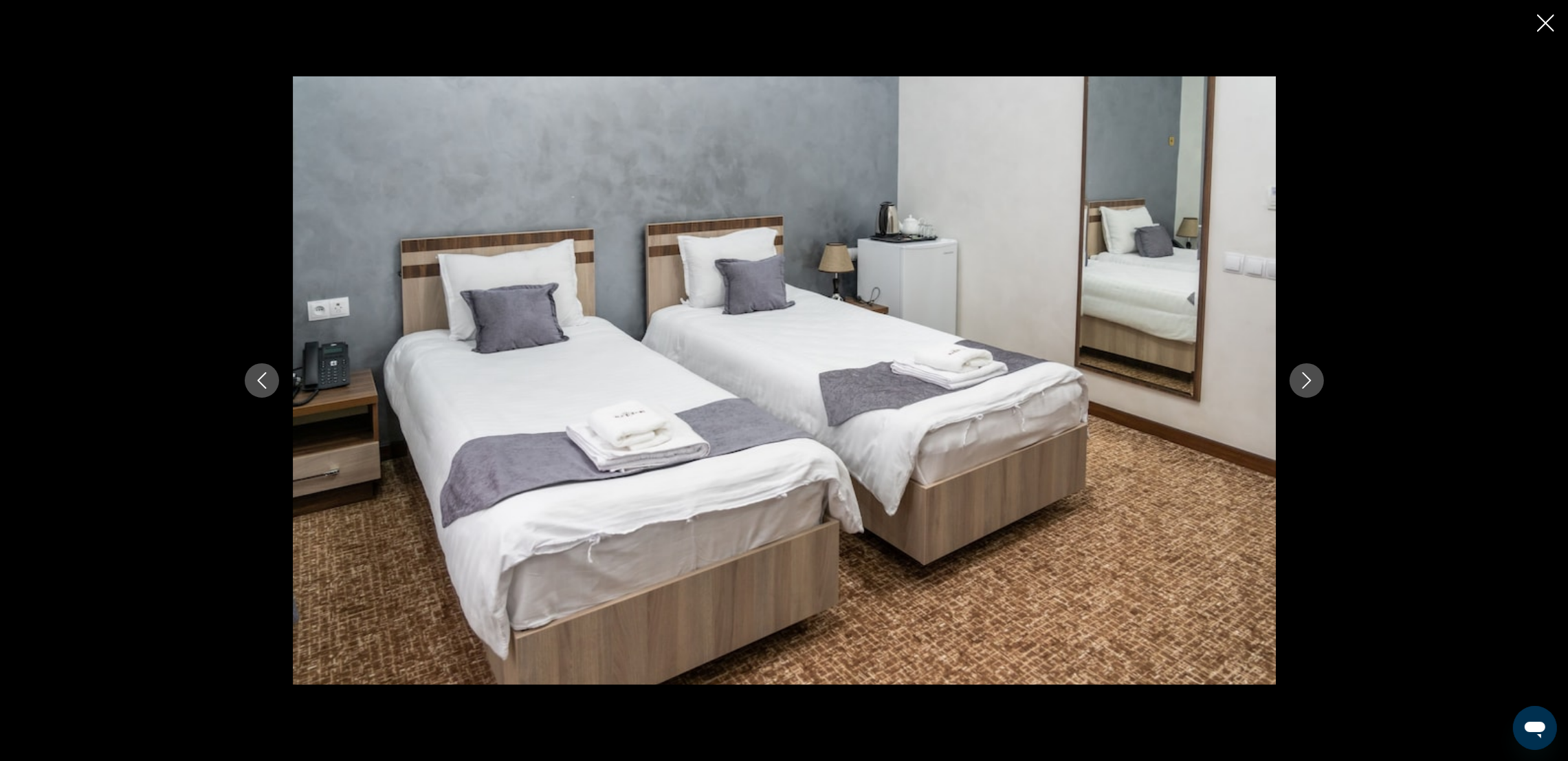
click at [1305, 376] on icon "Next image" at bounding box center [1307, 380] width 9 height 17
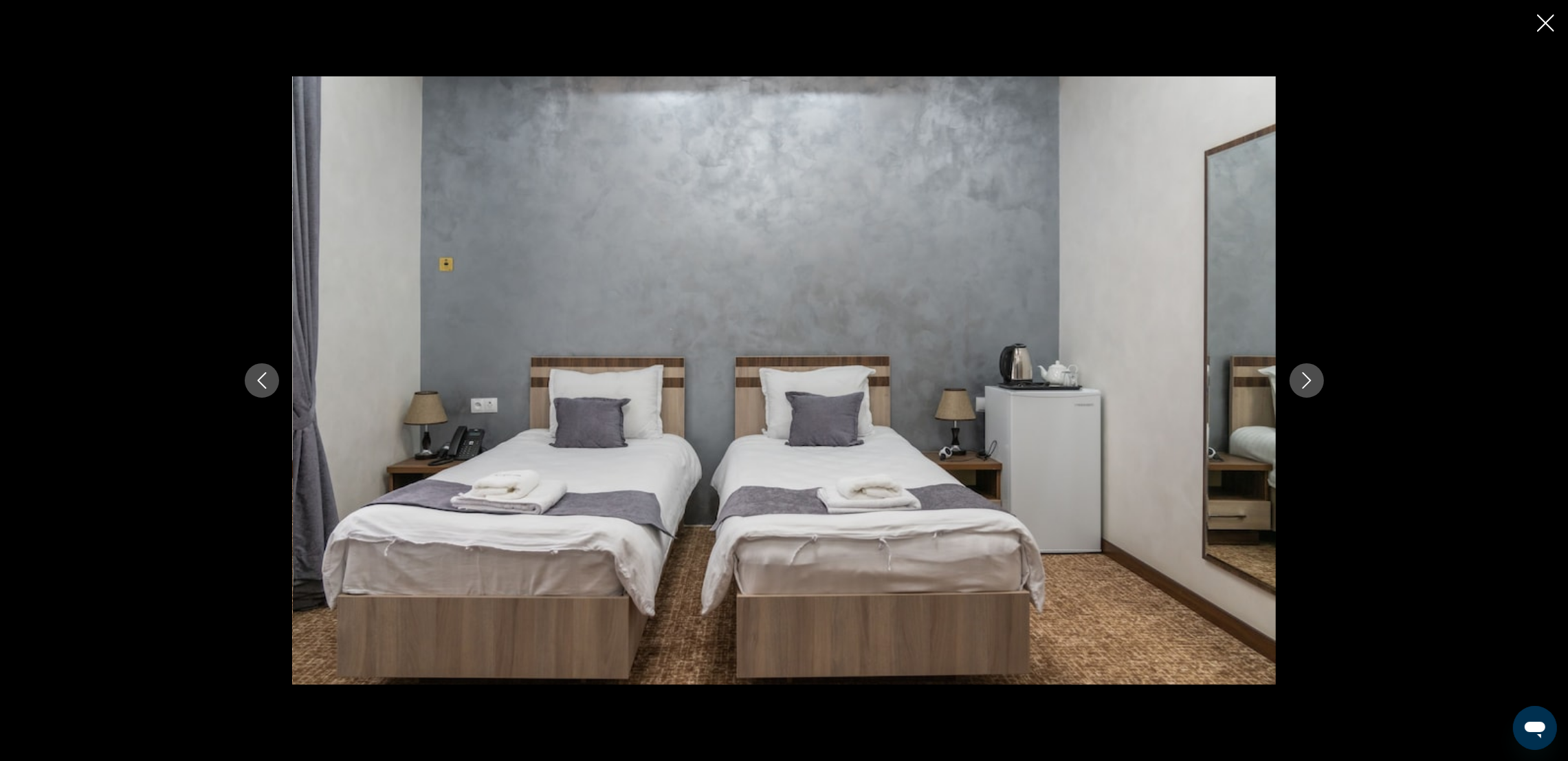
click at [1305, 376] on icon "Next image" at bounding box center [1307, 380] width 9 height 17
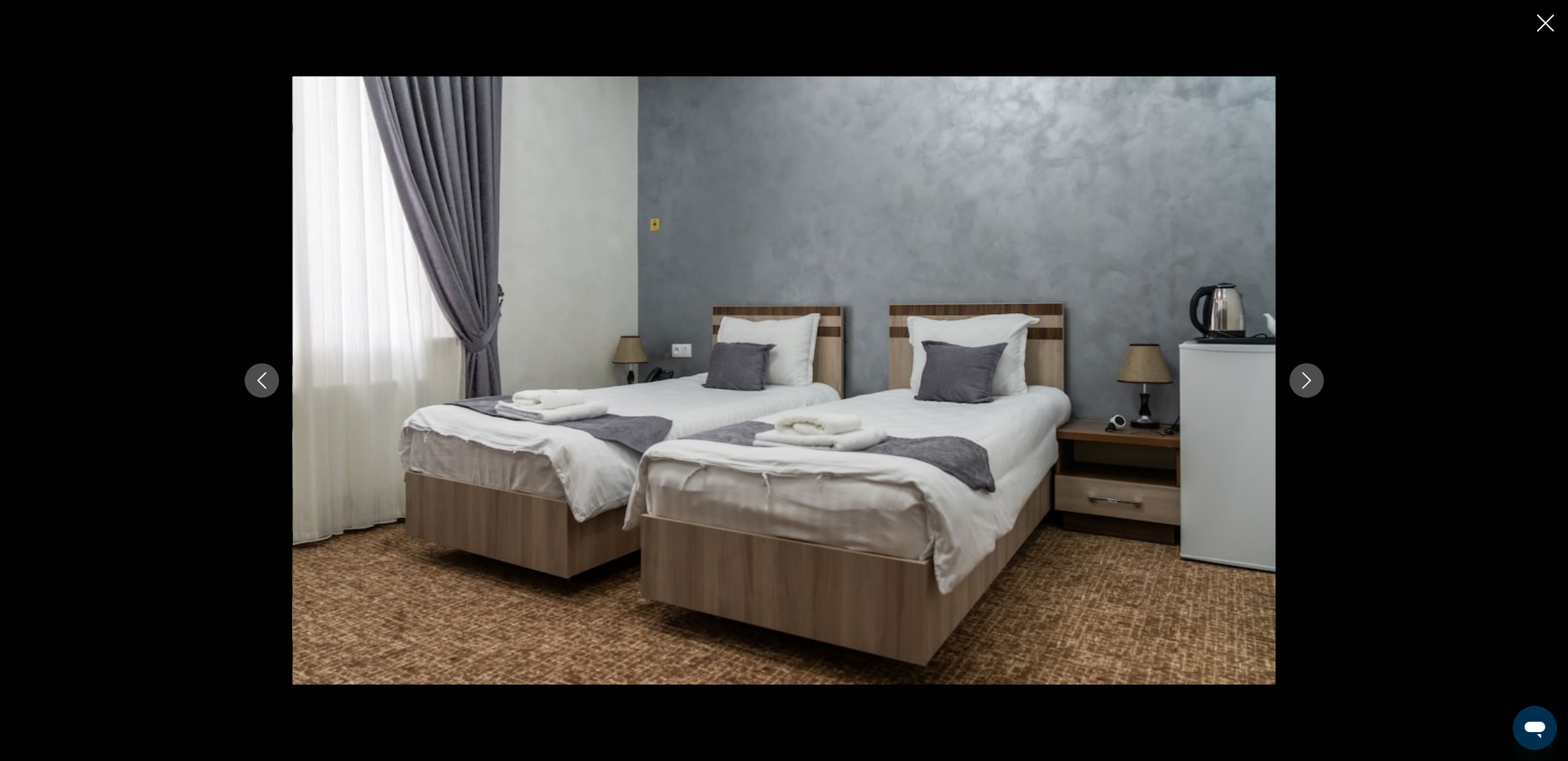
click at [1305, 376] on icon "Next image" at bounding box center [1307, 380] width 9 height 17
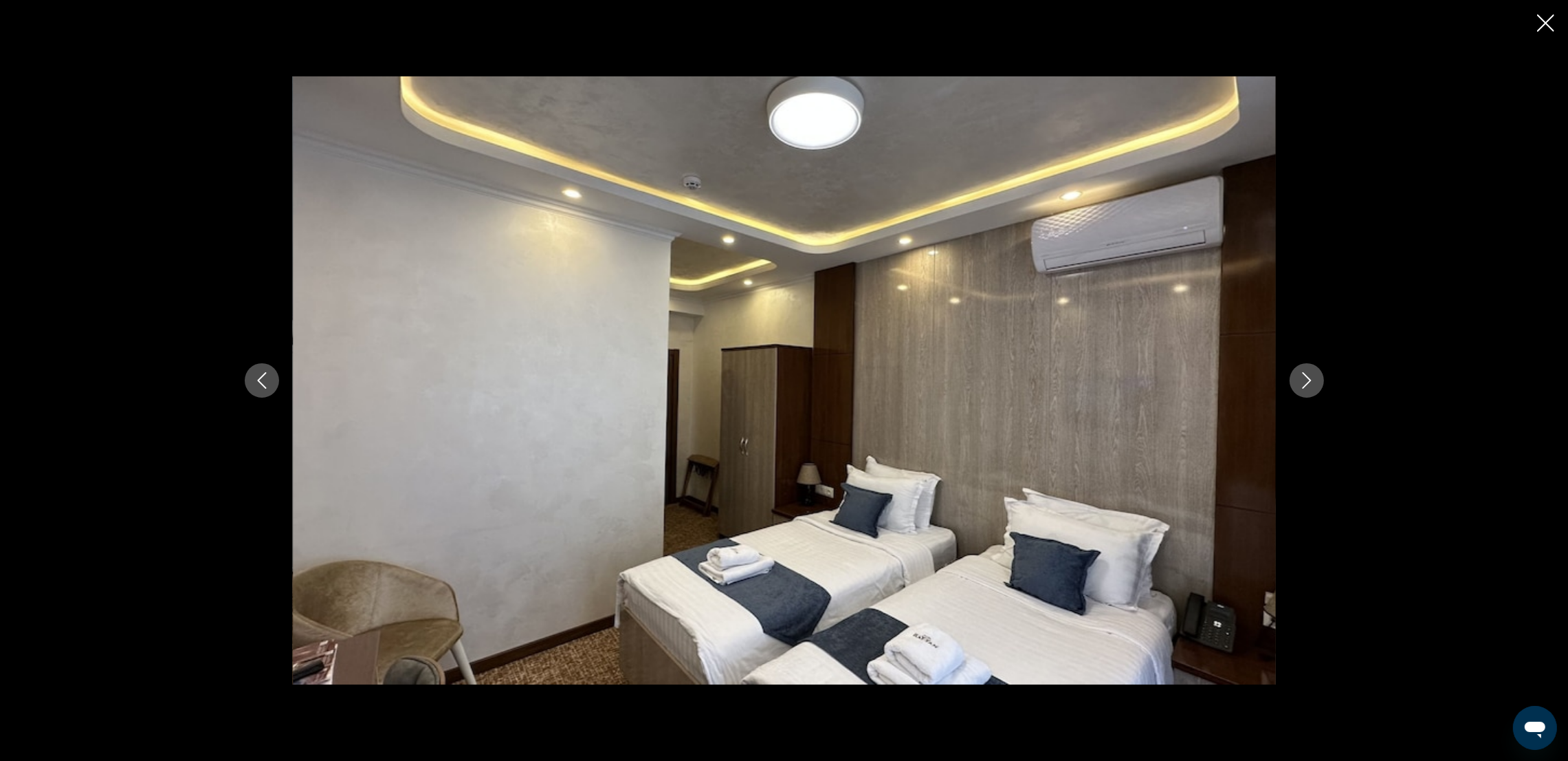
click at [1305, 376] on icon "Next image" at bounding box center [1307, 380] width 9 height 17
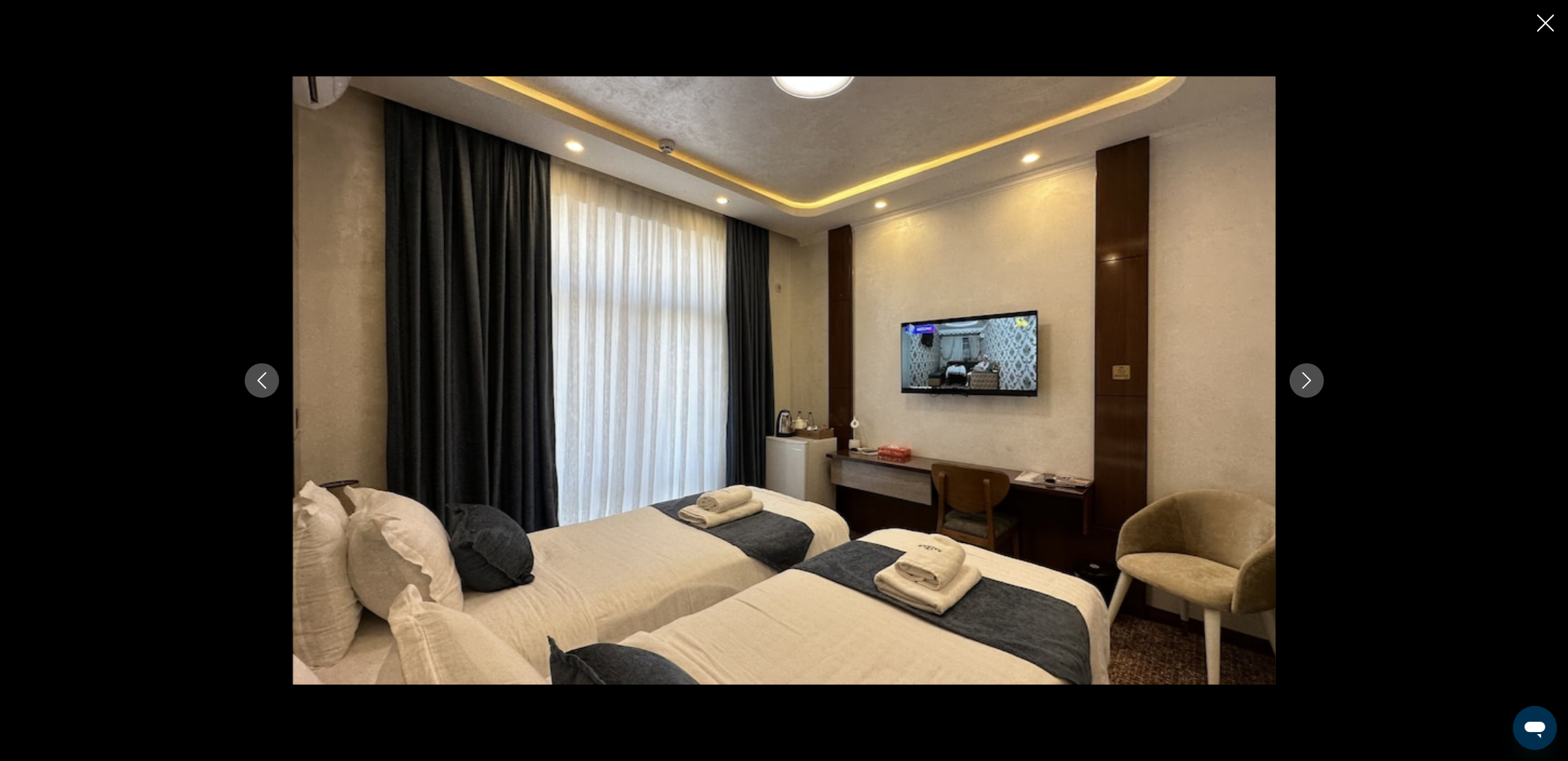
click at [1305, 376] on icon "Next image" at bounding box center [1307, 380] width 9 height 17
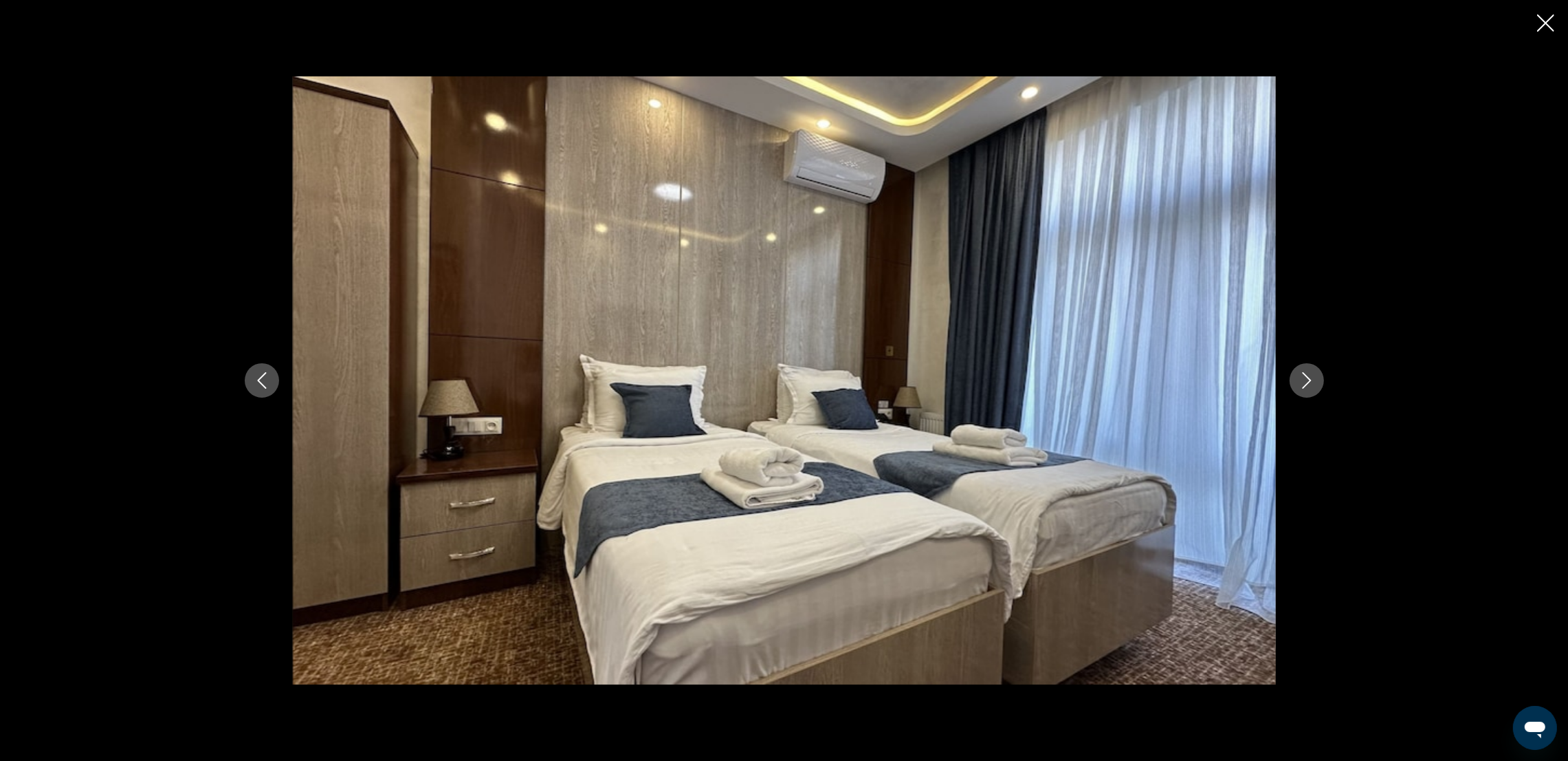
click at [1305, 376] on icon "Next image" at bounding box center [1307, 380] width 9 height 17
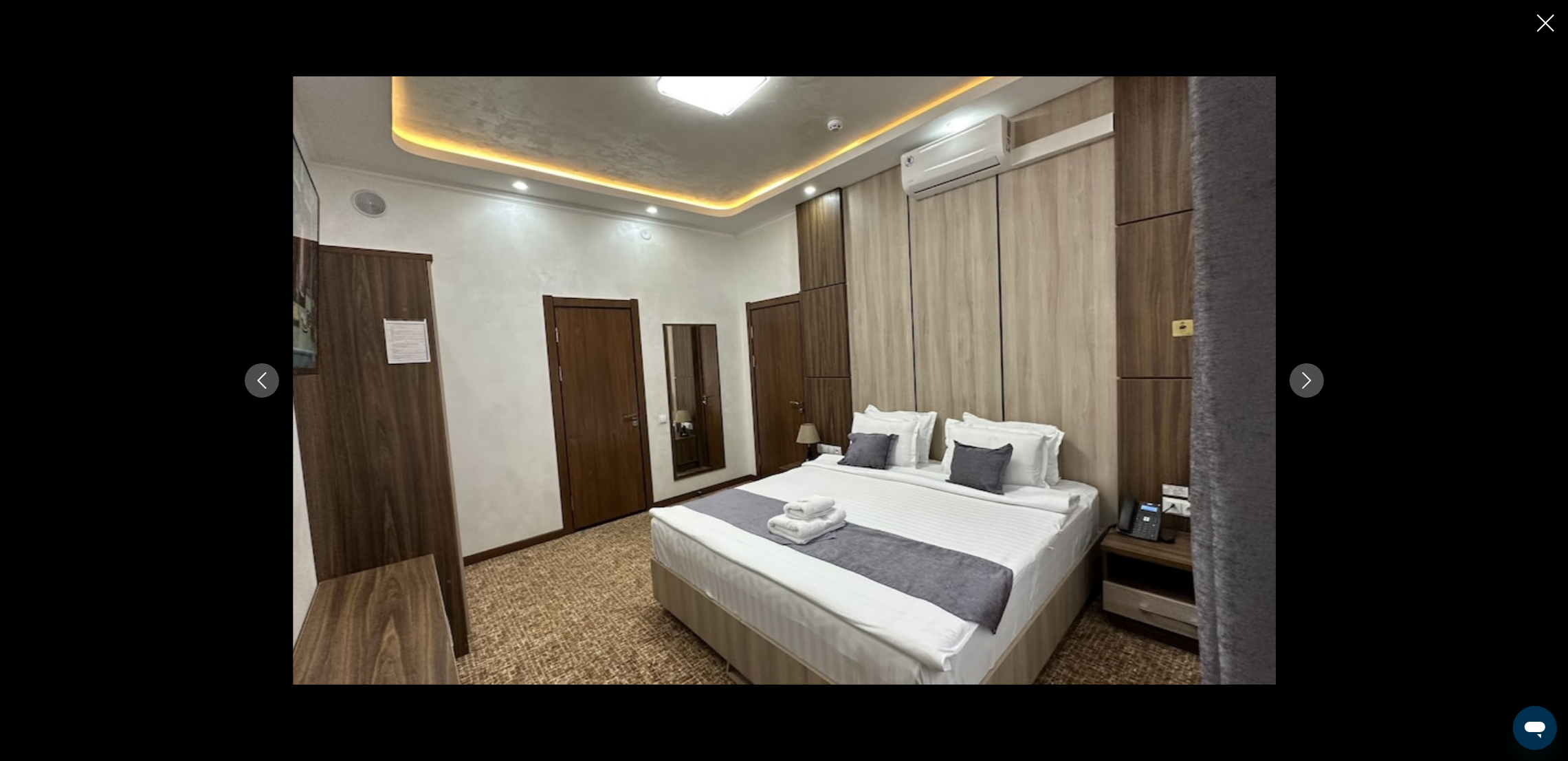
click at [1305, 376] on icon "Next image" at bounding box center [1307, 380] width 9 height 17
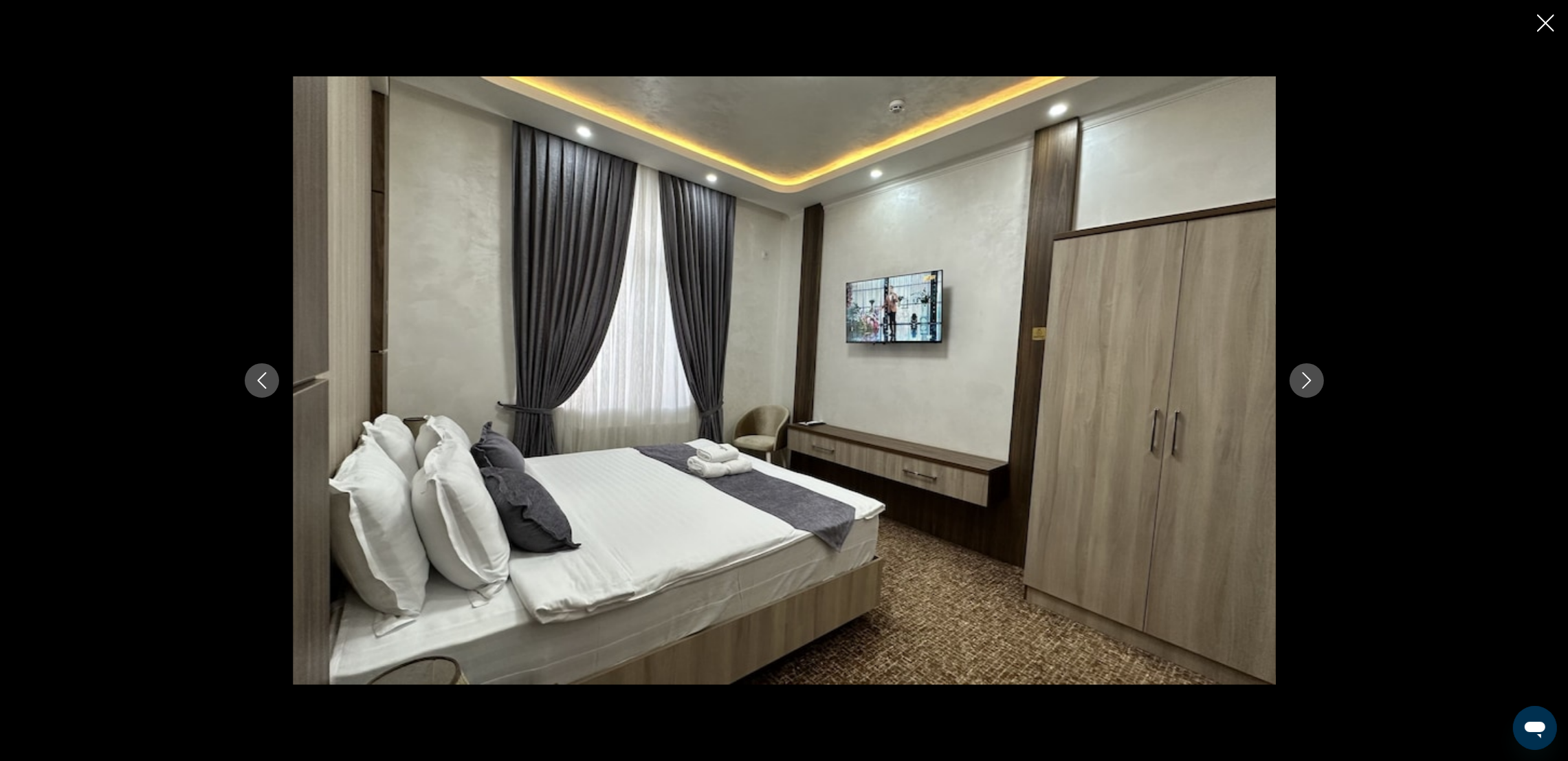
click at [1305, 376] on icon "Next image" at bounding box center [1307, 380] width 9 height 17
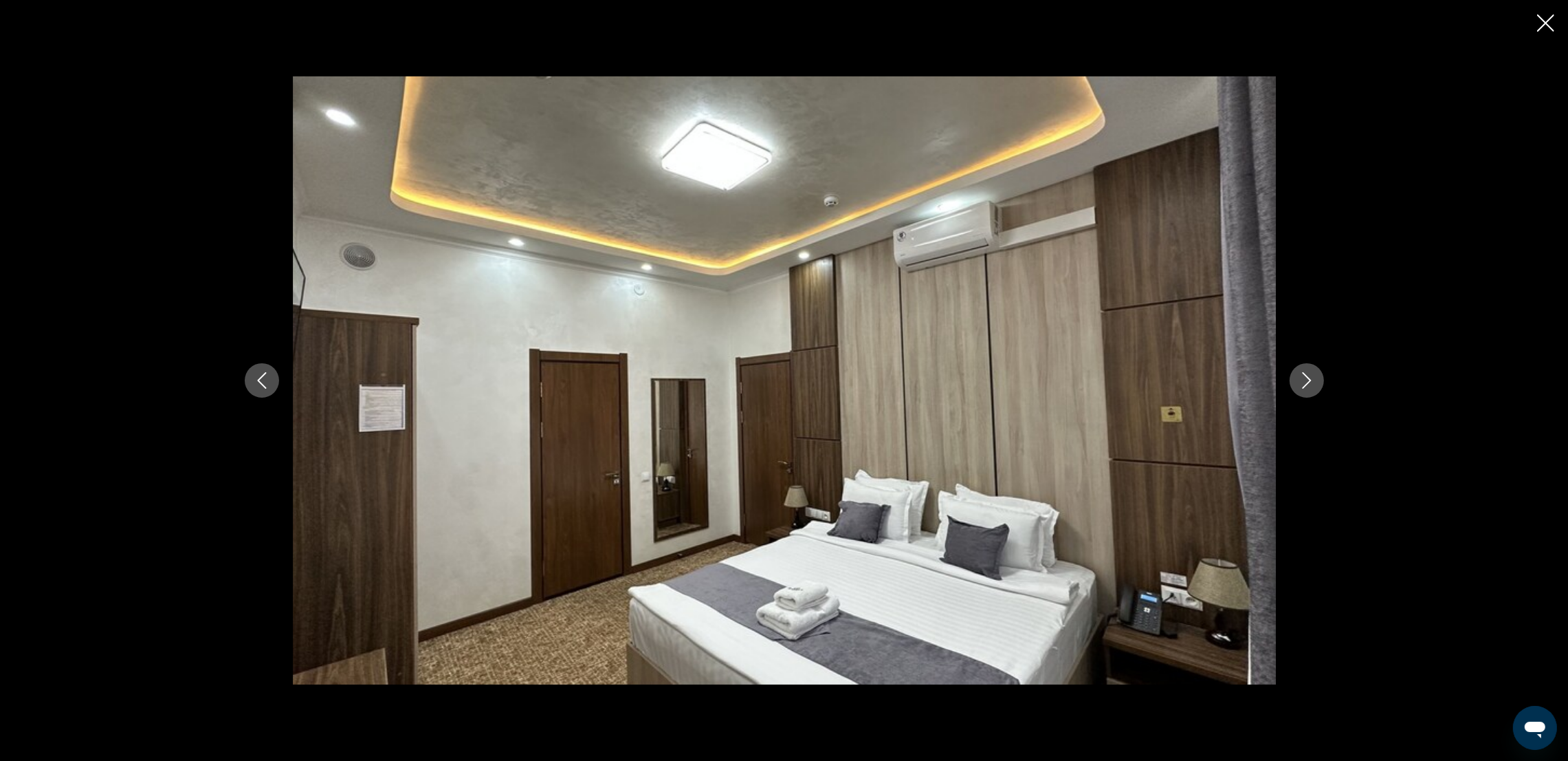
click at [1305, 376] on icon "Next image" at bounding box center [1307, 380] width 9 height 17
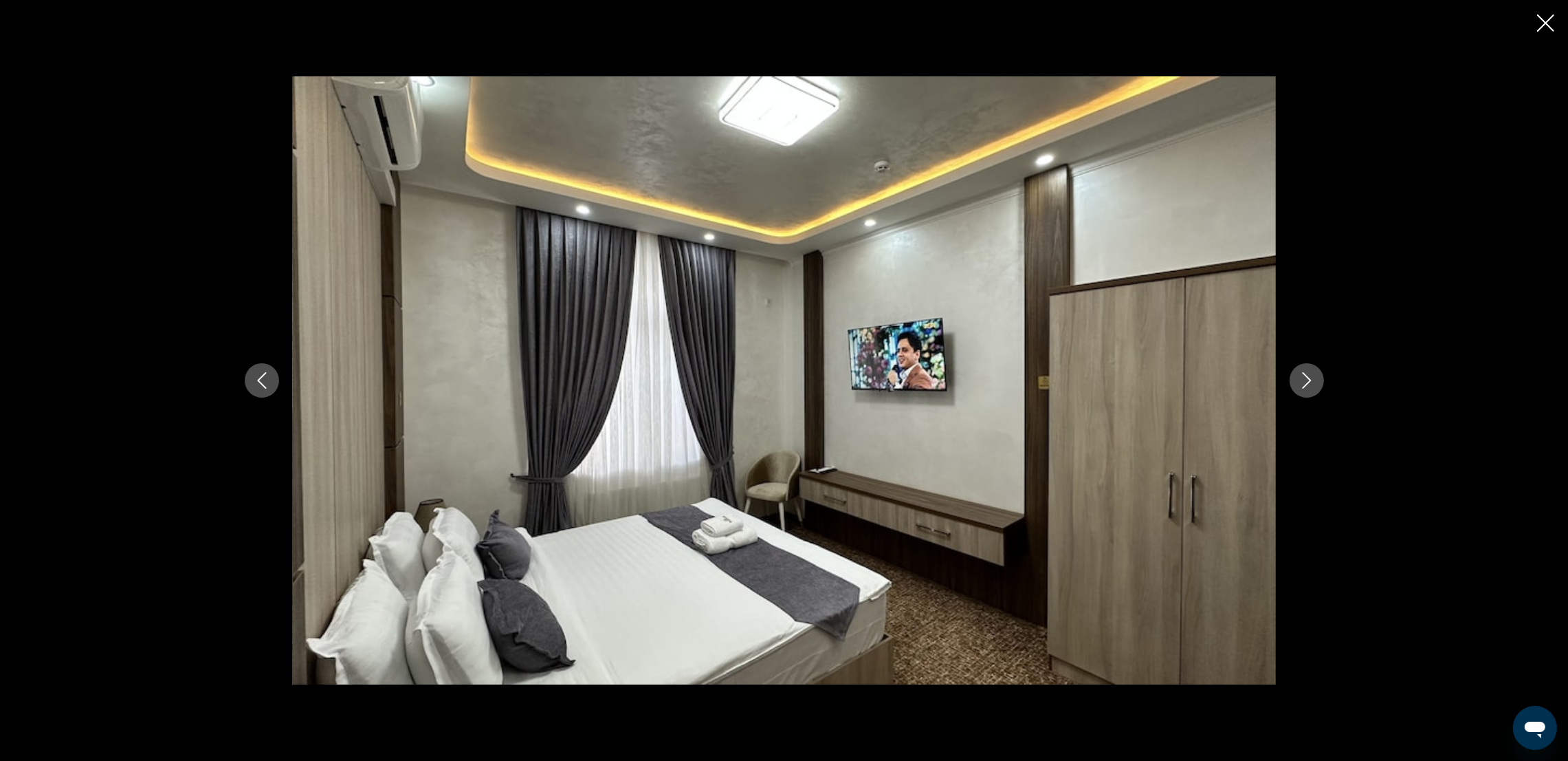
click at [1305, 380] on icon "Next image" at bounding box center [1307, 380] width 17 height 17
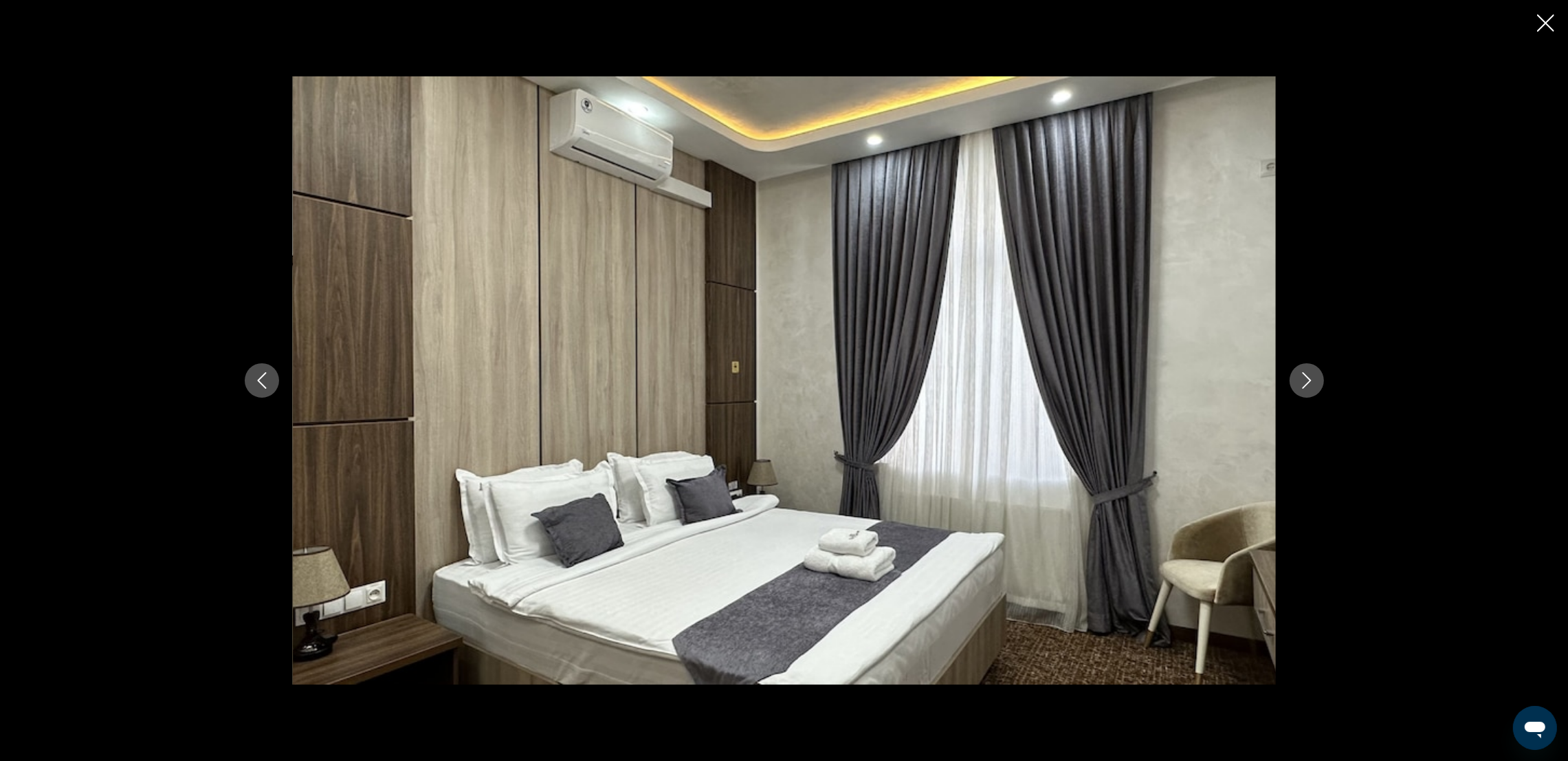
click at [1305, 380] on icon "Next image" at bounding box center [1307, 380] width 17 height 17
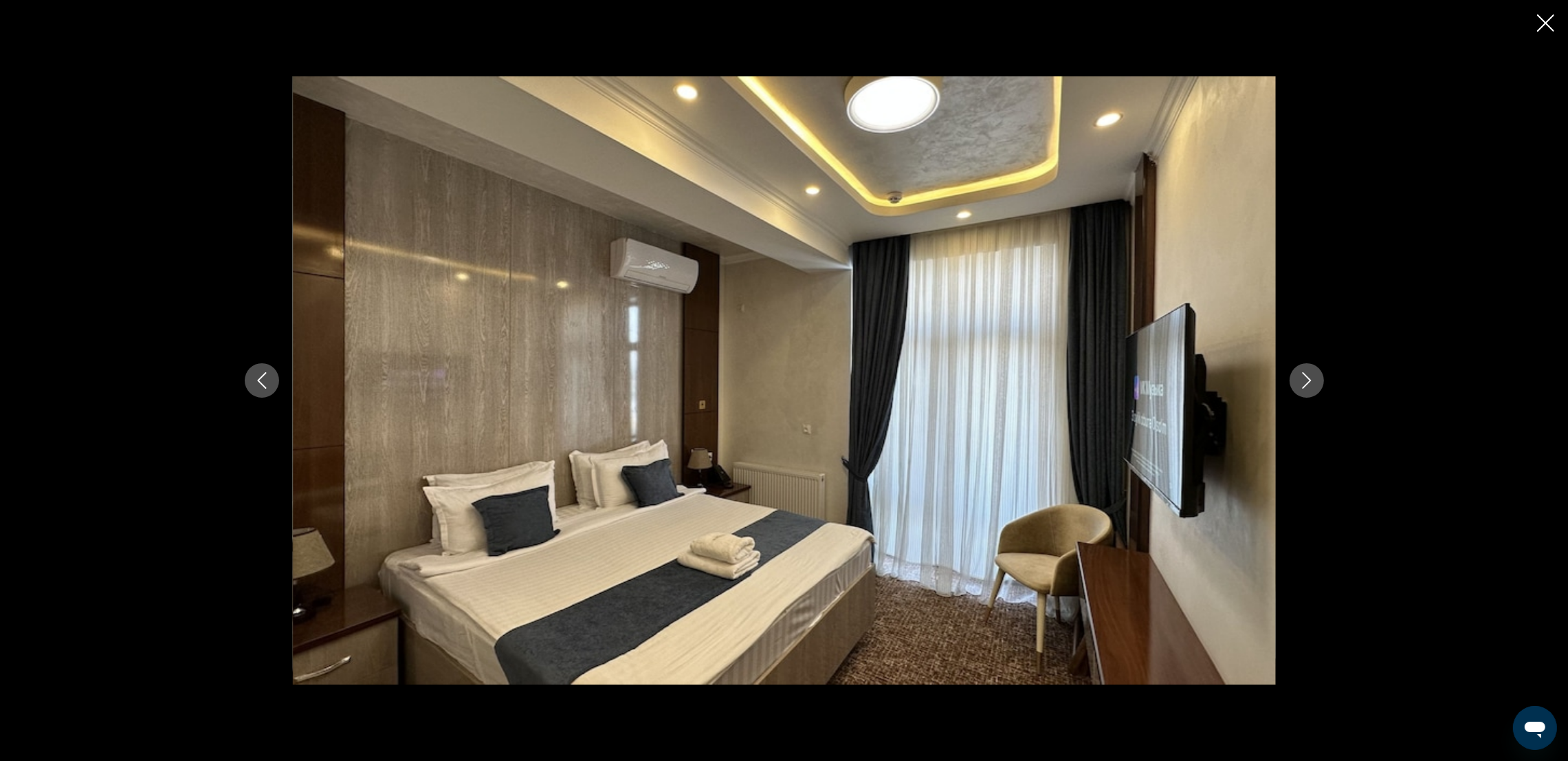
click at [1305, 380] on icon "Next image" at bounding box center [1307, 380] width 17 height 17
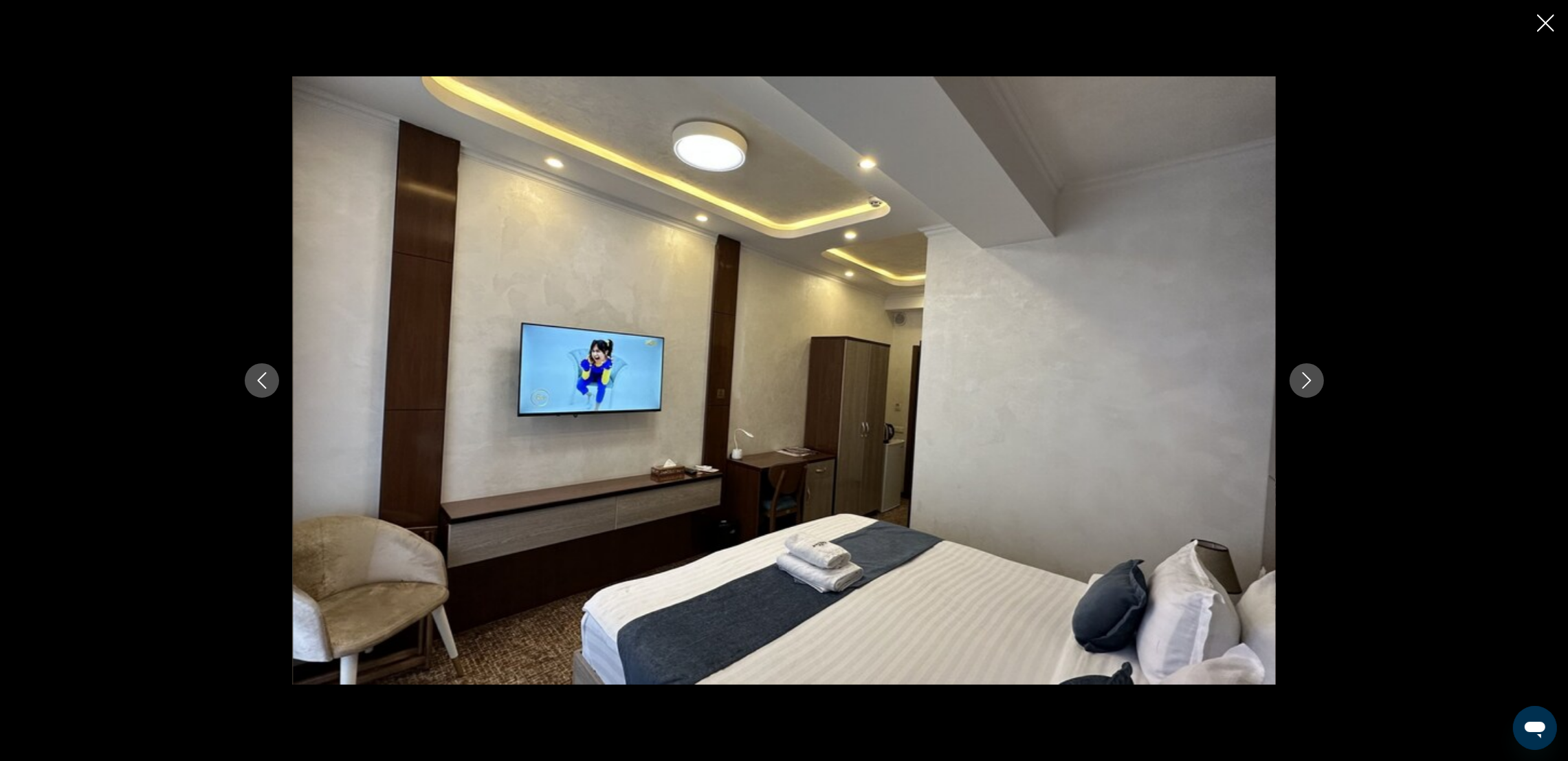
click at [1305, 380] on icon "Next image" at bounding box center [1307, 380] width 17 height 17
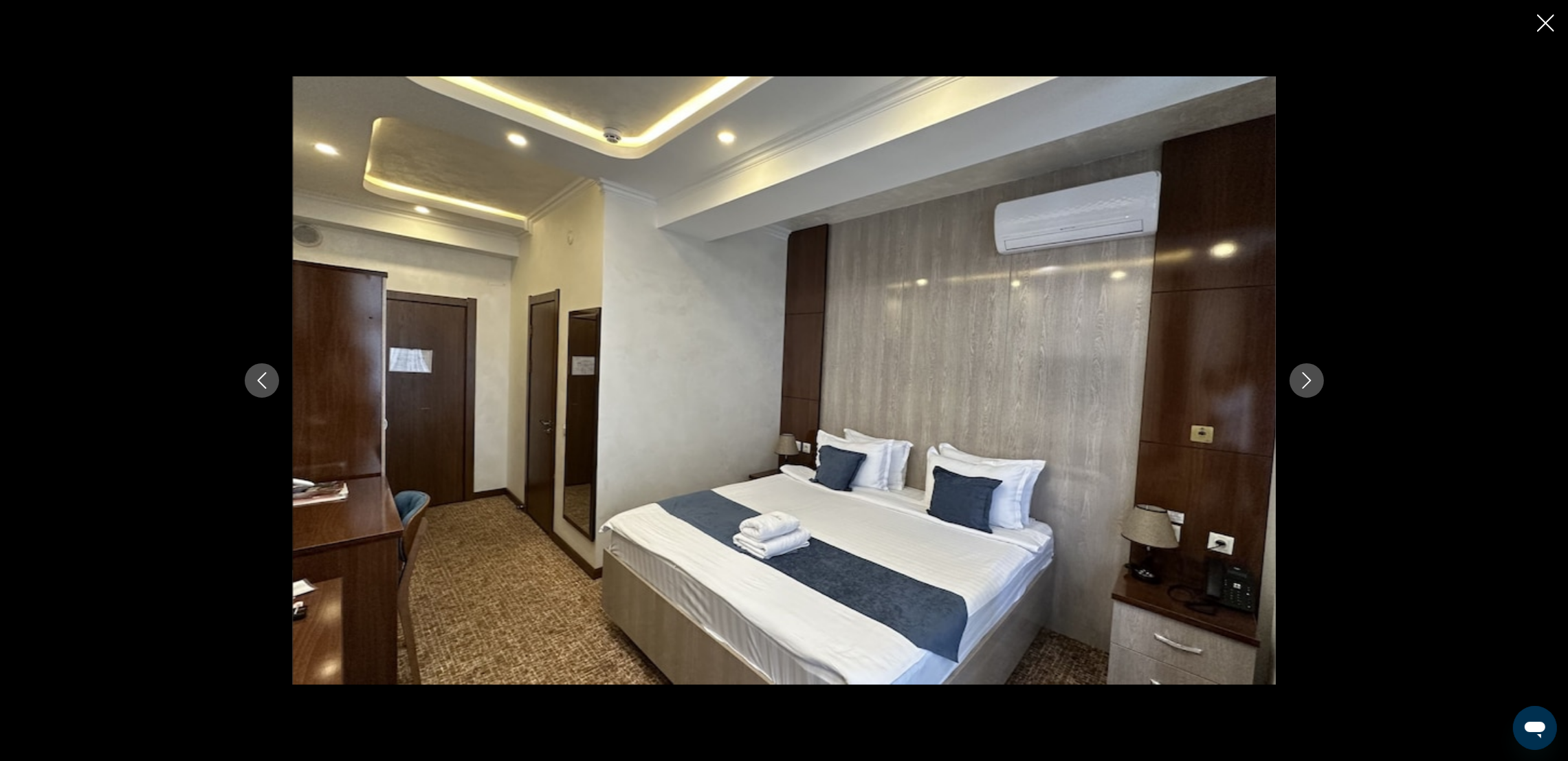
click at [1305, 380] on icon "Next image" at bounding box center [1307, 380] width 17 height 17
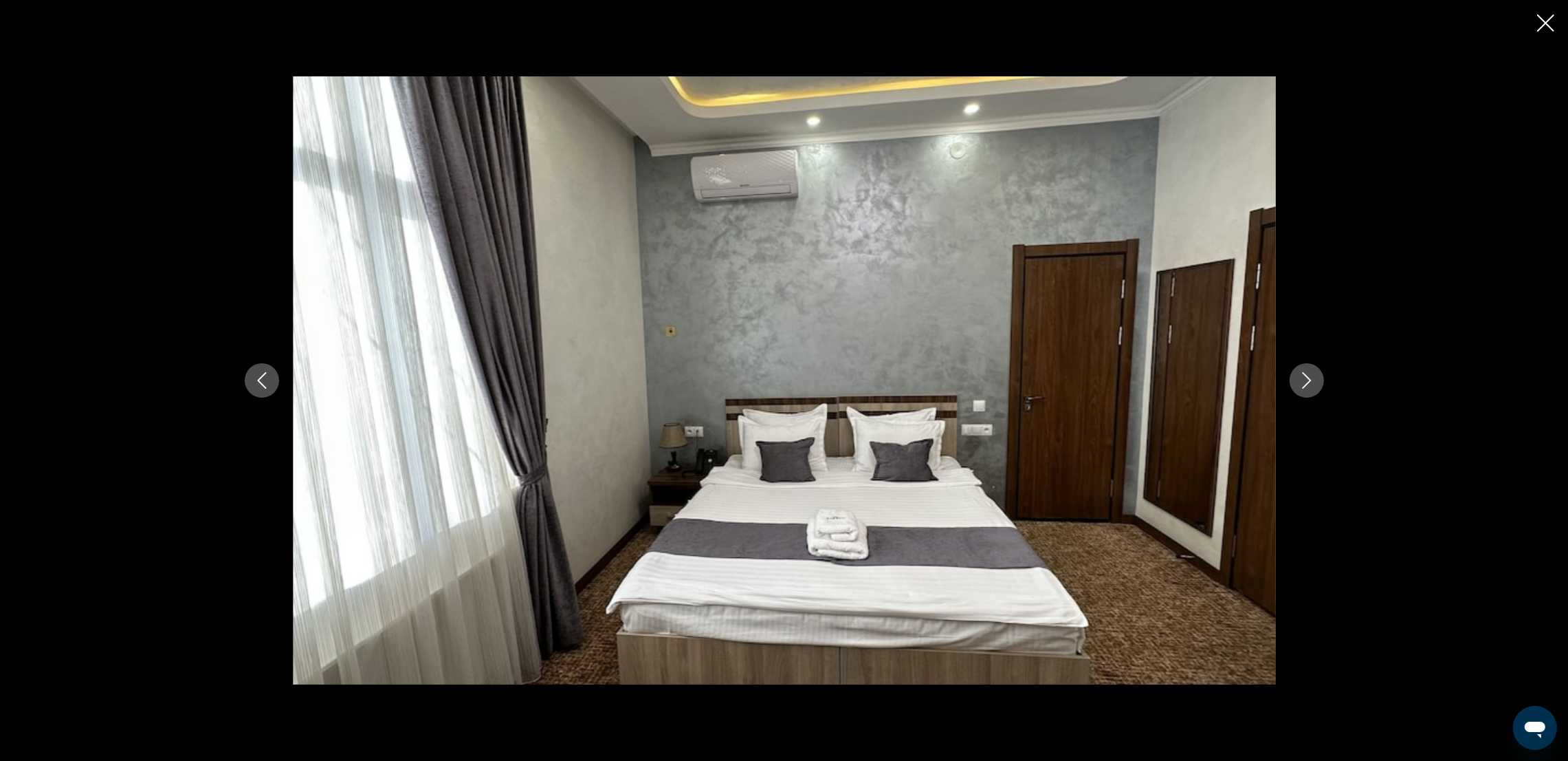
click at [1305, 380] on icon "Next image" at bounding box center [1307, 380] width 17 height 17
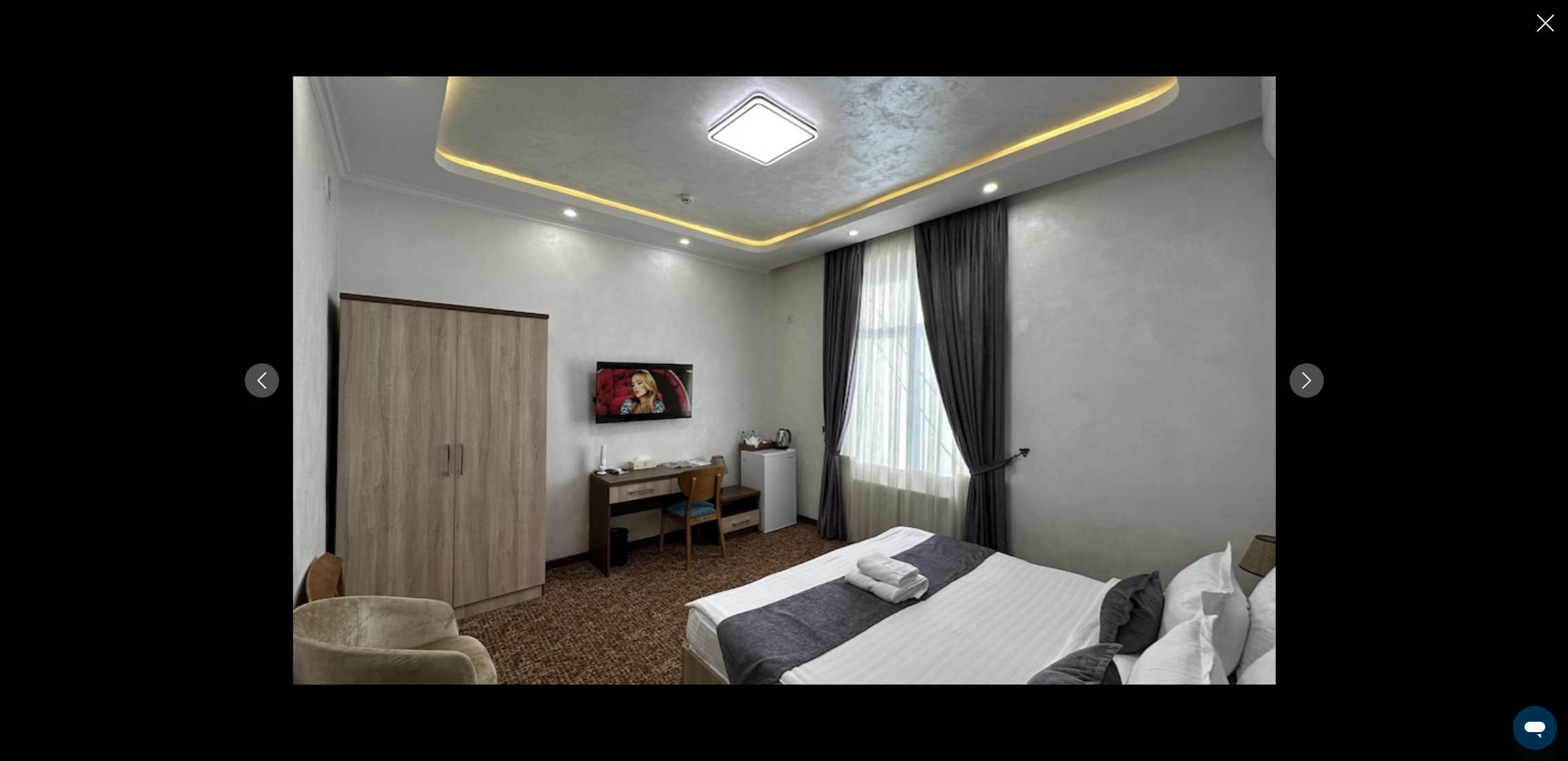
click at [1305, 380] on icon "Next image" at bounding box center [1307, 380] width 17 height 17
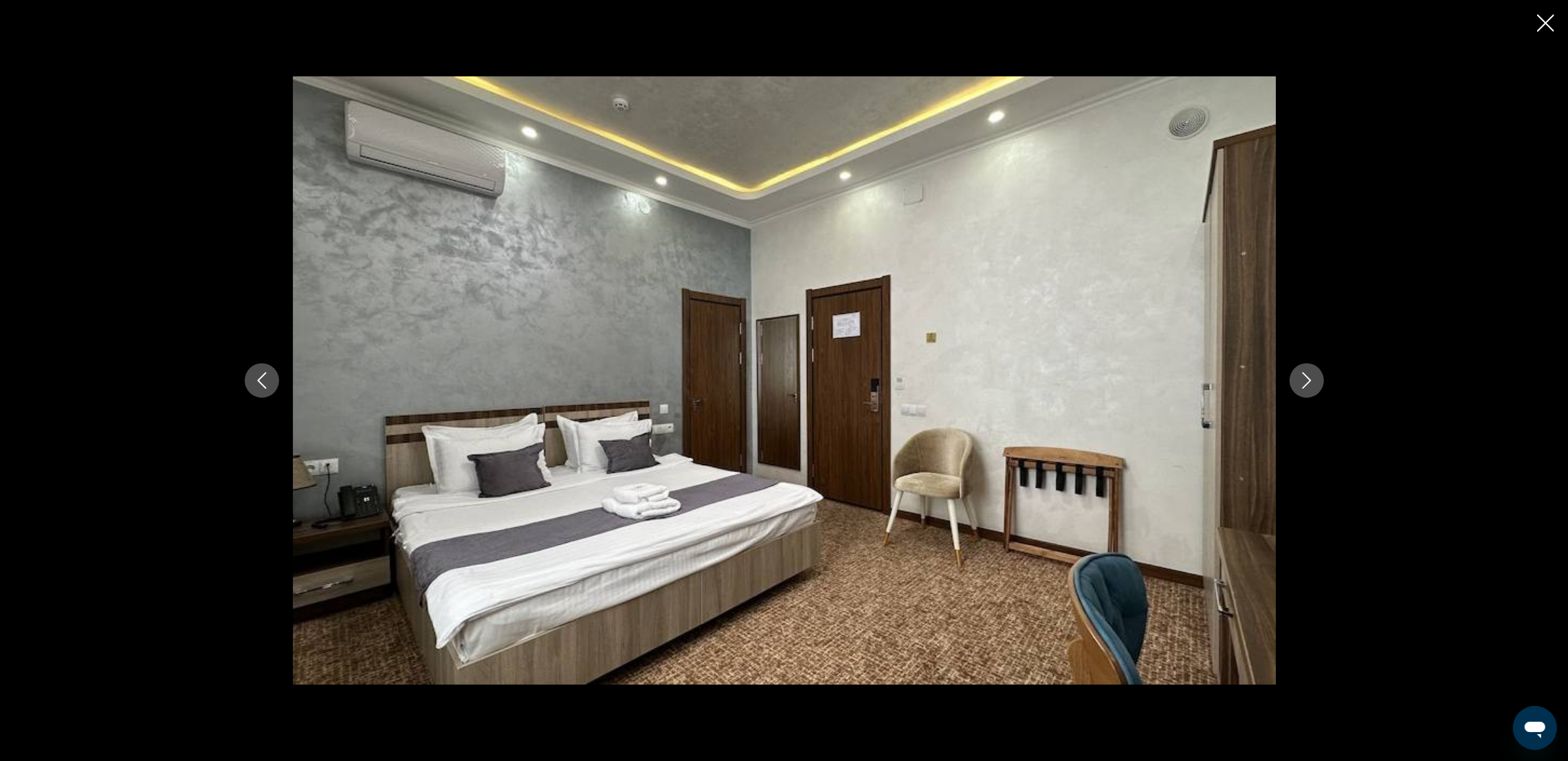
click at [1305, 380] on icon "Next image" at bounding box center [1307, 380] width 17 height 17
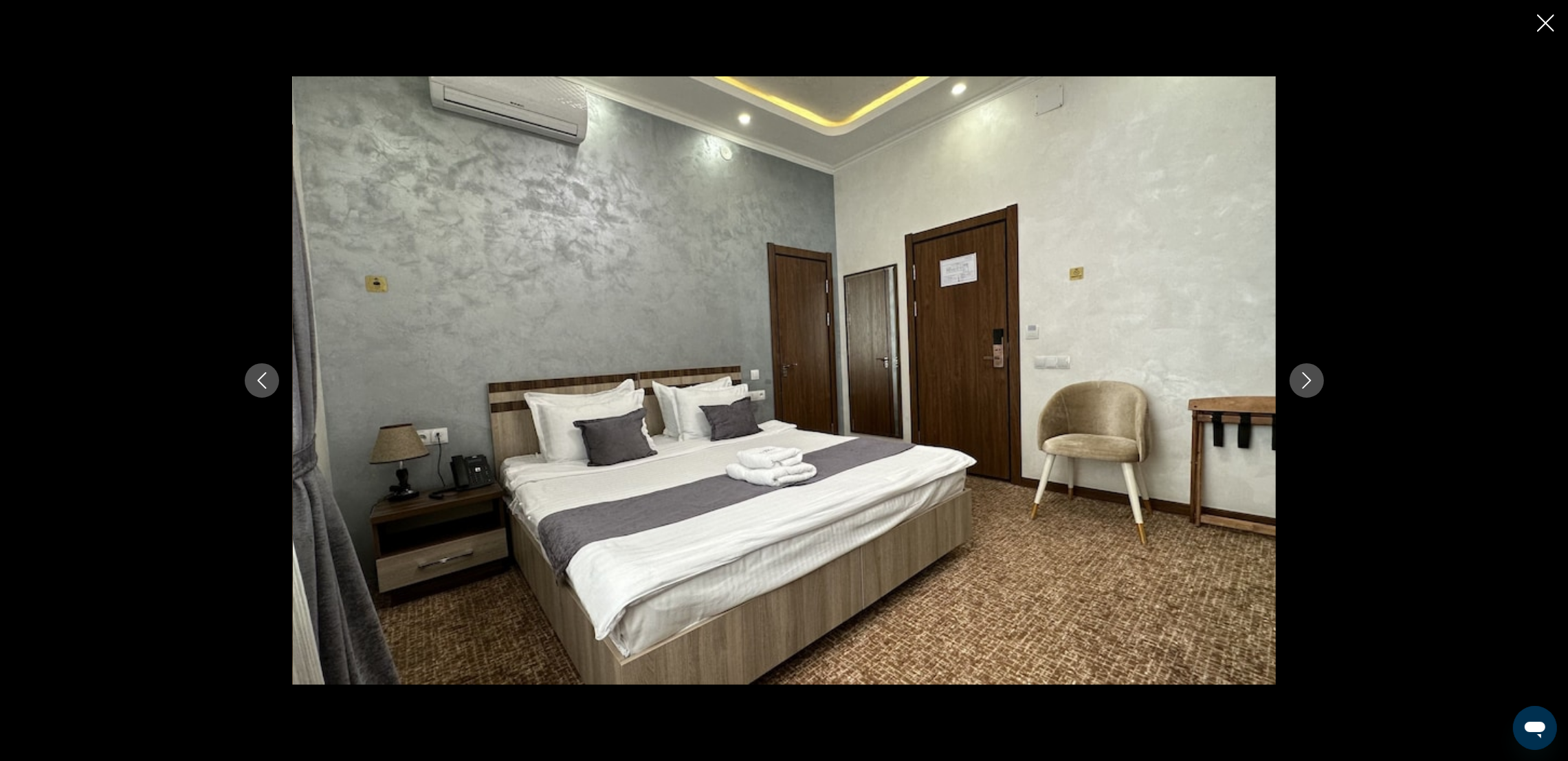
click at [1305, 380] on icon "Next image" at bounding box center [1307, 380] width 17 height 17
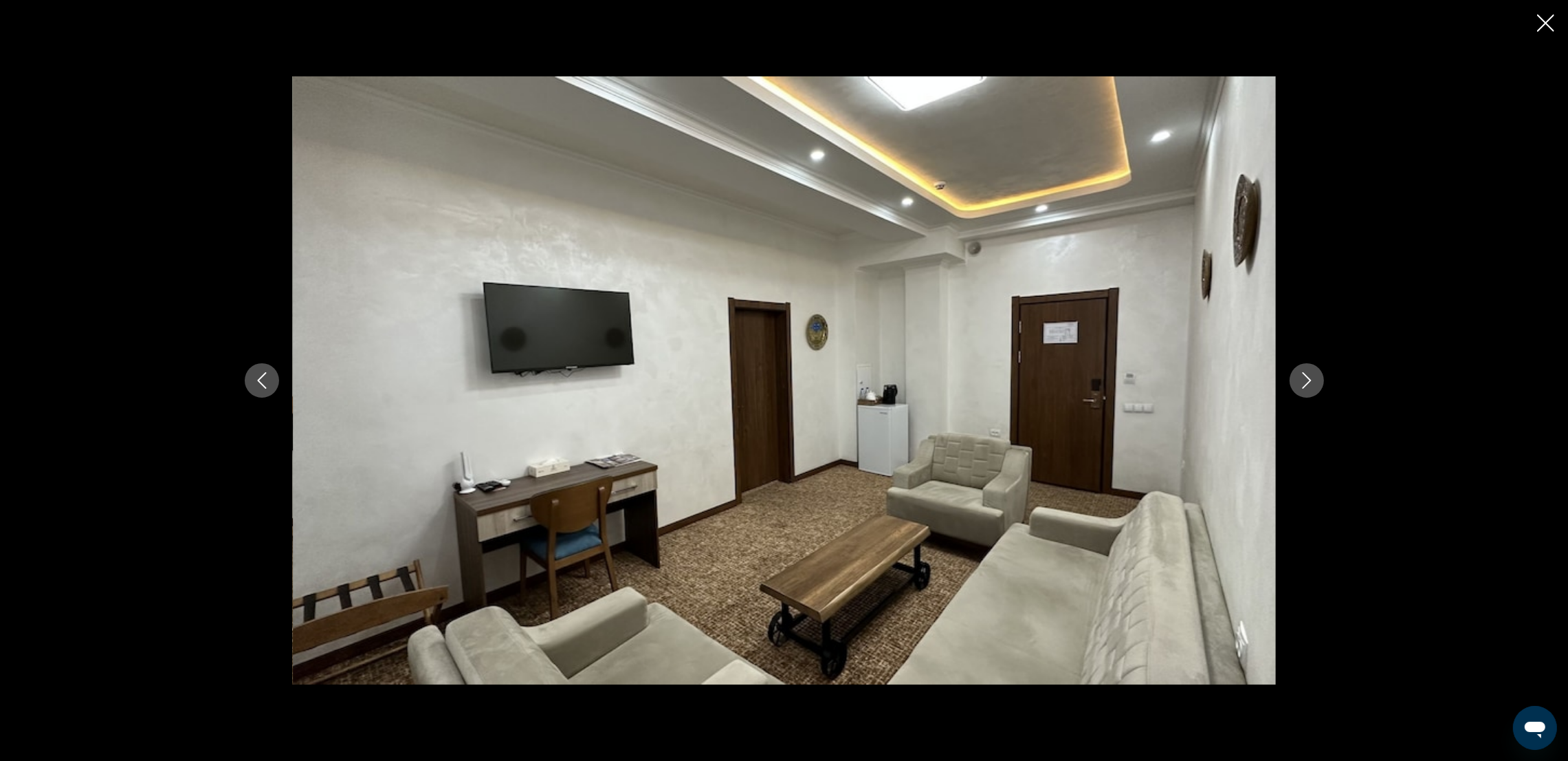
click at [1305, 380] on icon "Next image" at bounding box center [1307, 380] width 17 height 17
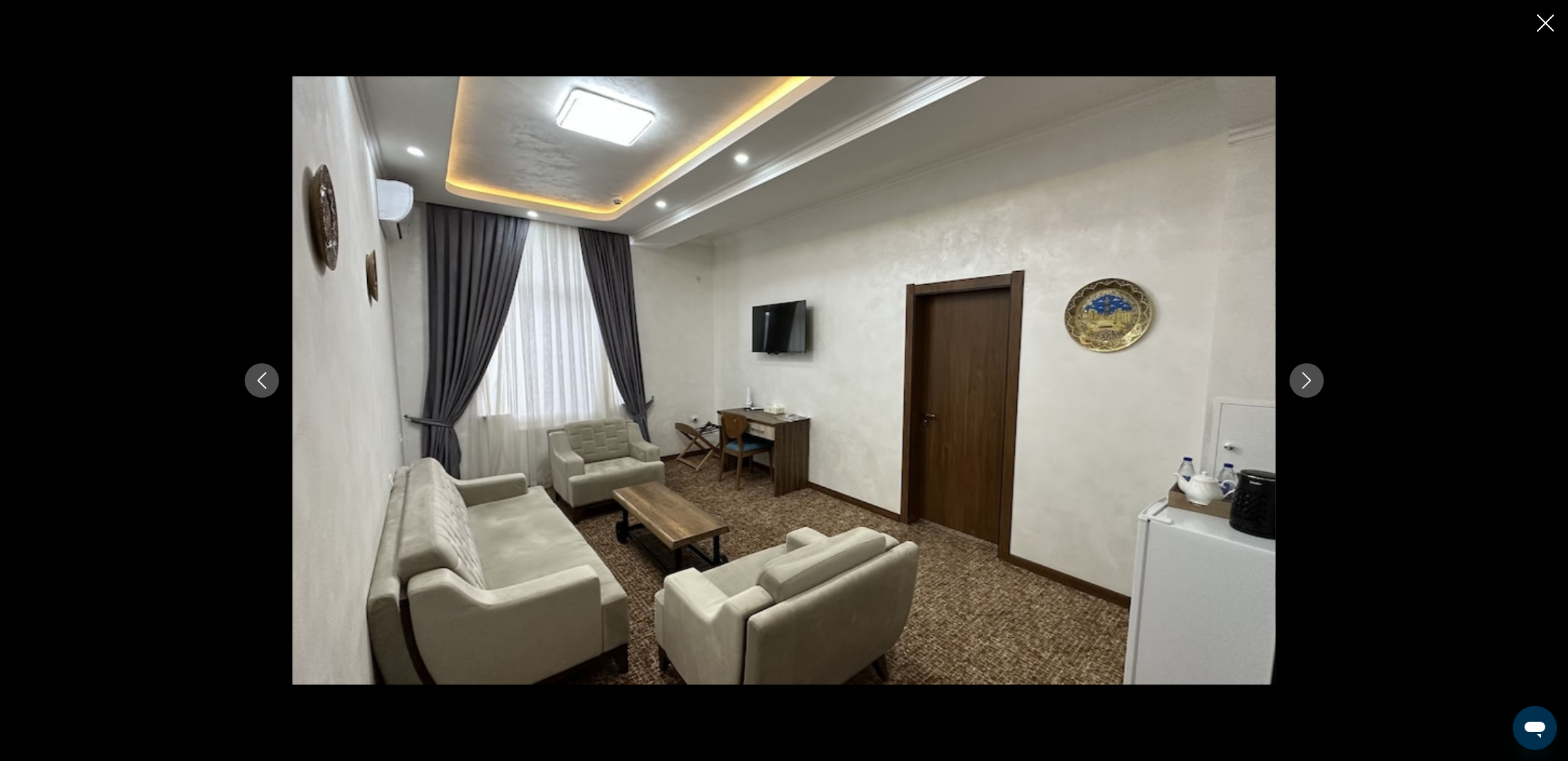
click at [1305, 380] on icon "Next image" at bounding box center [1307, 380] width 17 height 17
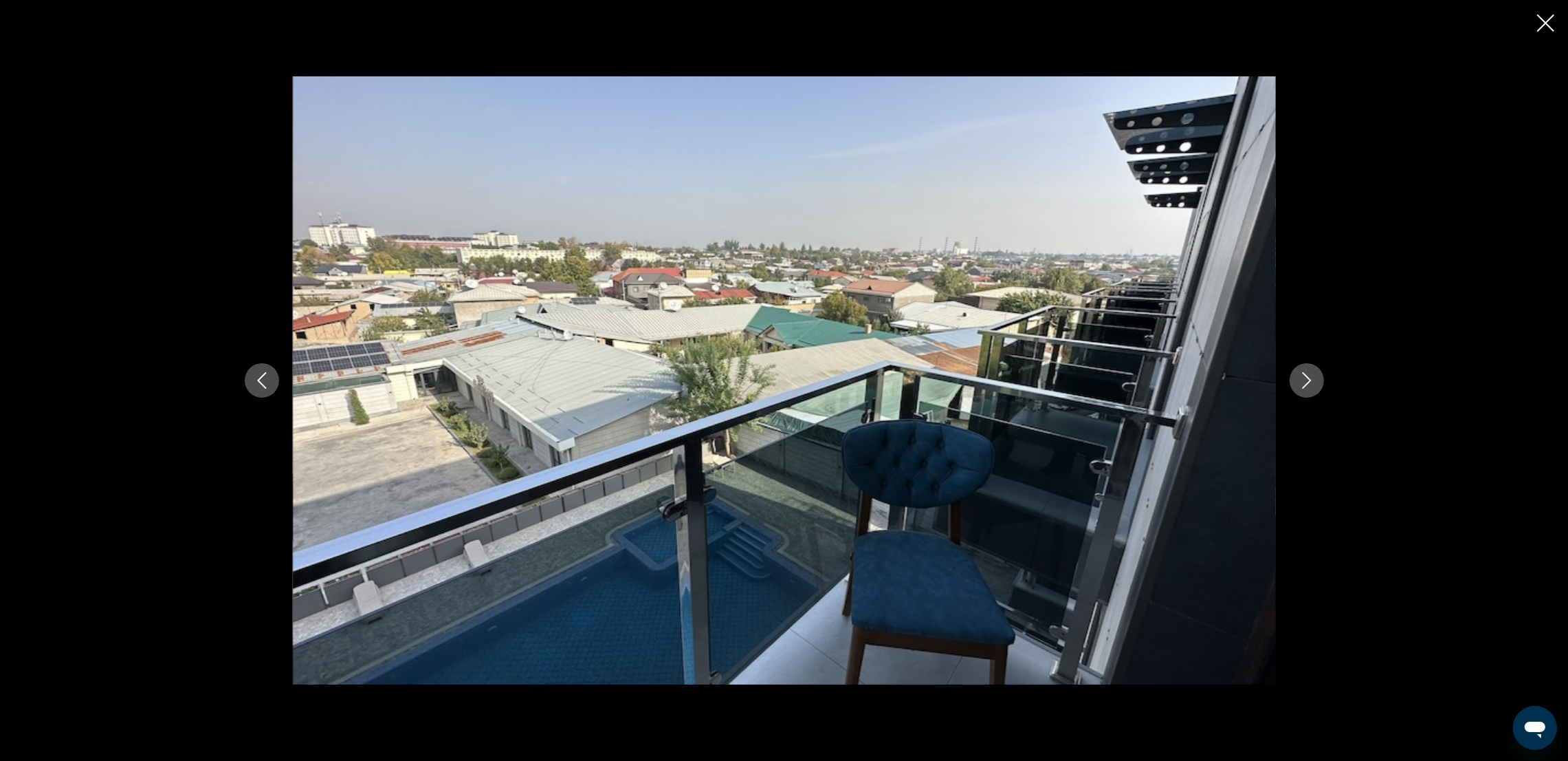
click at [1305, 380] on icon "Next image" at bounding box center [1307, 380] width 17 height 17
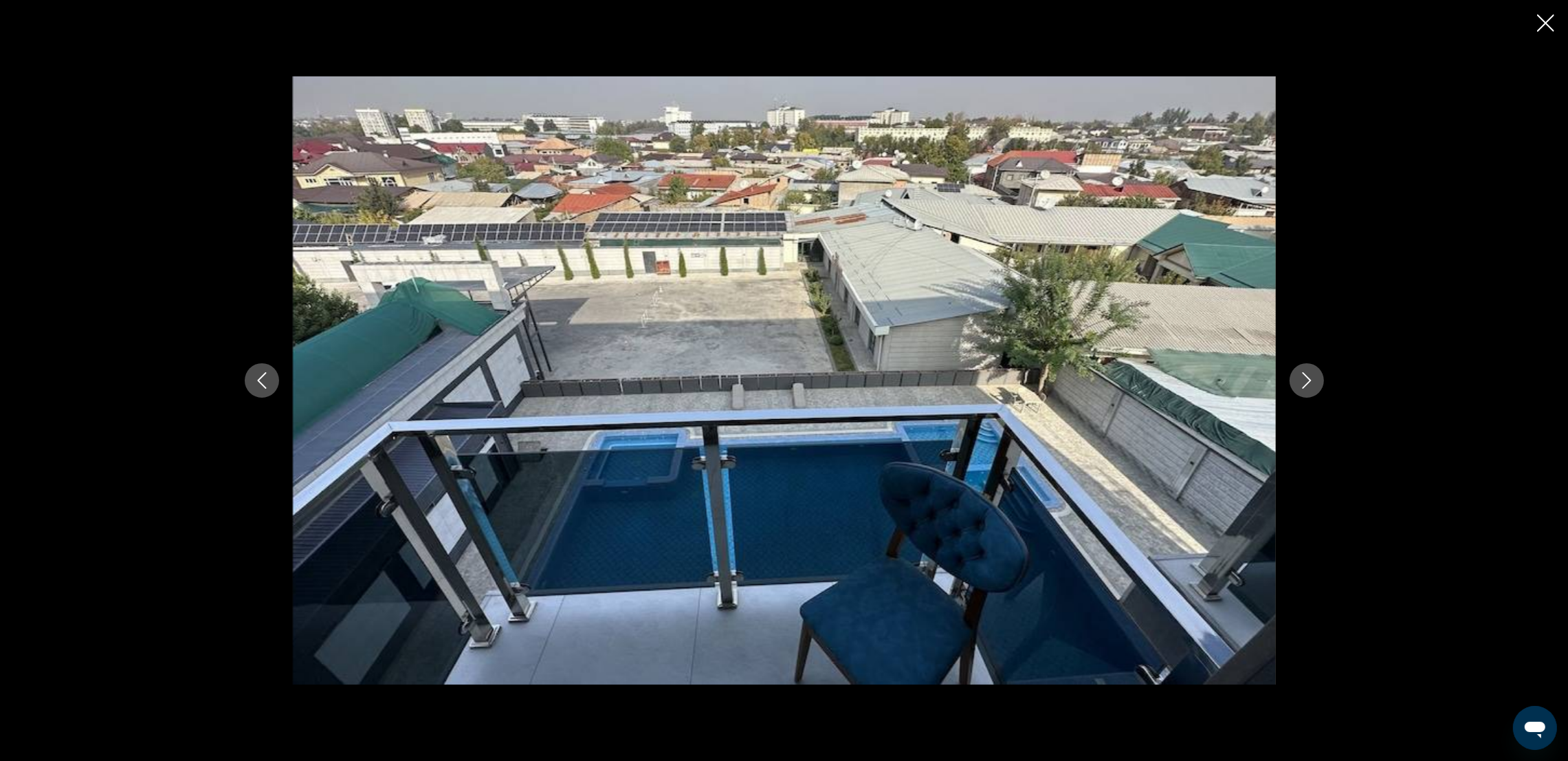
click at [1305, 380] on icon "Next image" at bounding box center [1307, 380] width 17 height 17
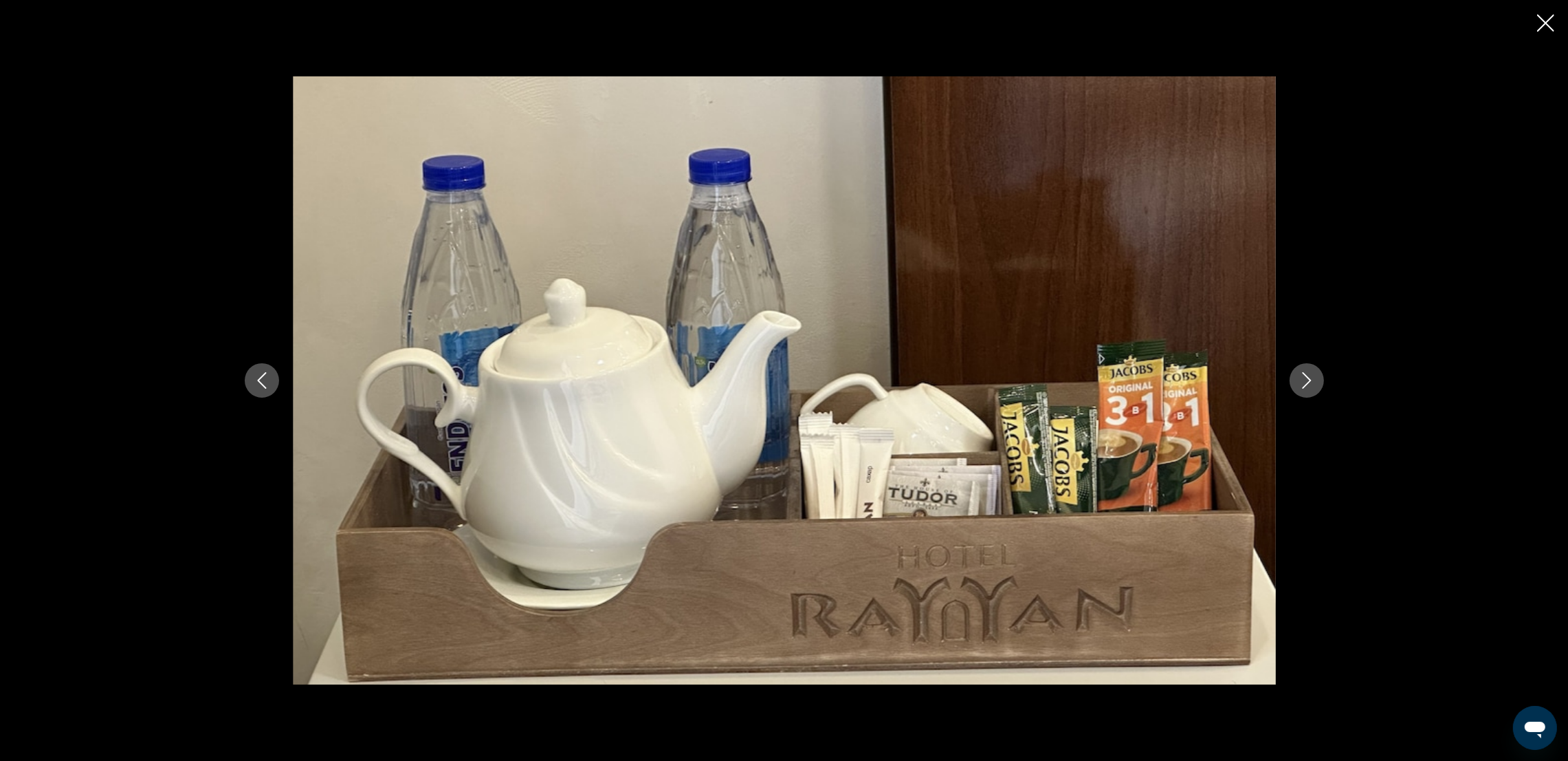
click at [1305, 380] on icon "Next image" at bounding box center [1307, 380] width 17 height 17
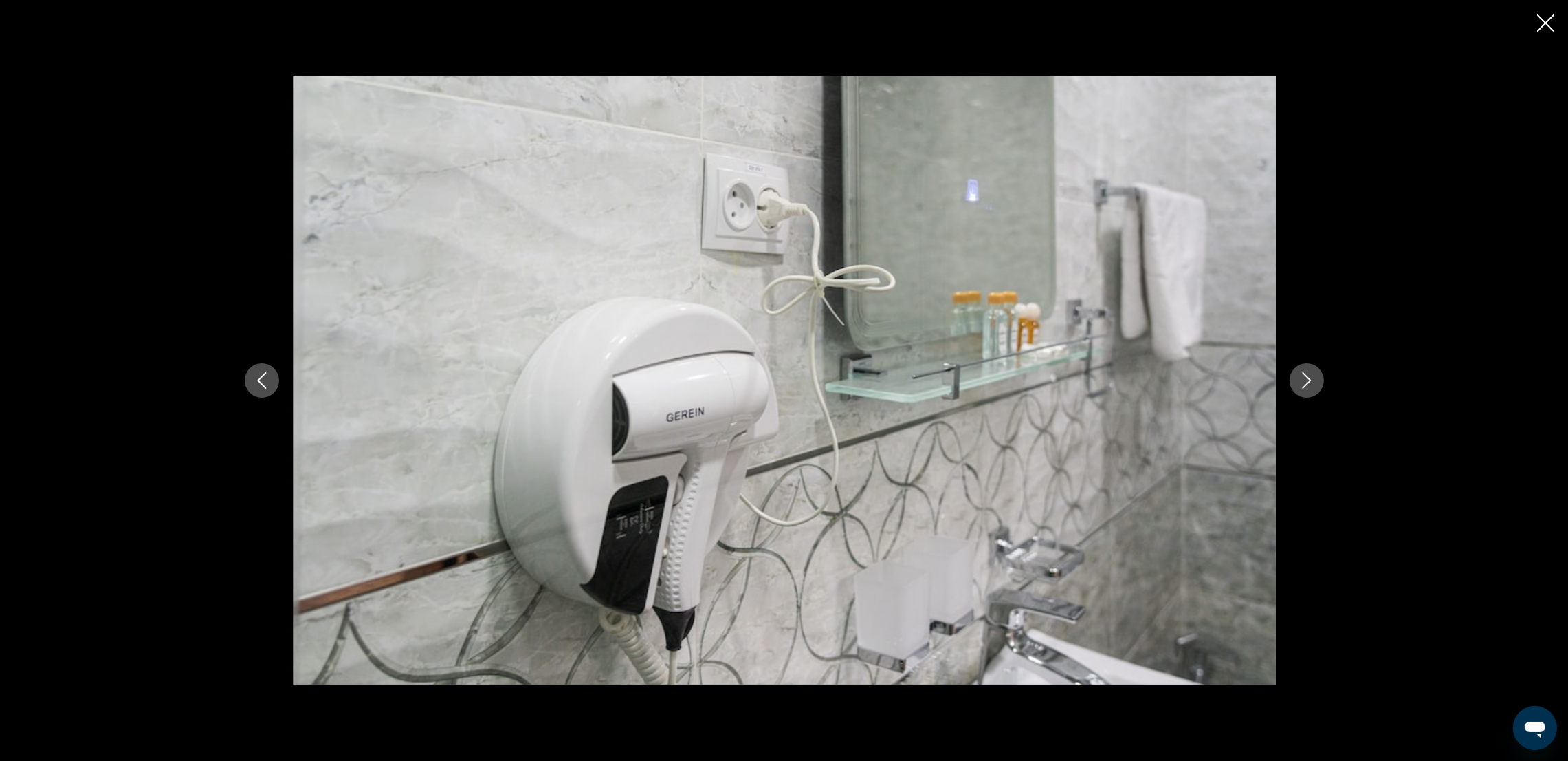
click at [1305, 380] on icon "Next image" at bounding box center [1307, 380] width 17 height 17
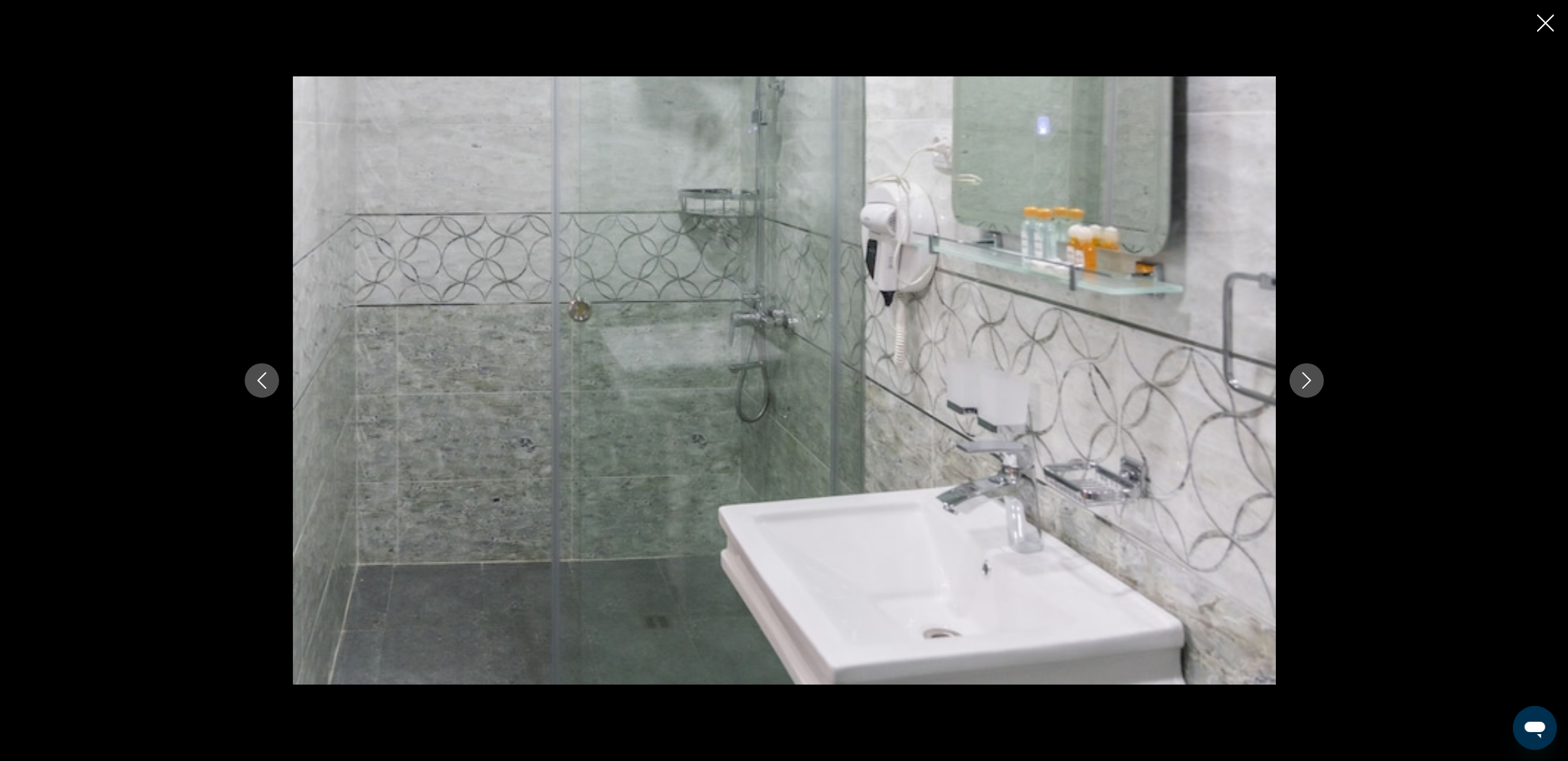
click at [1305, 380] on icon "Next image" at bounding box center [1307, 380] width 17 height 17
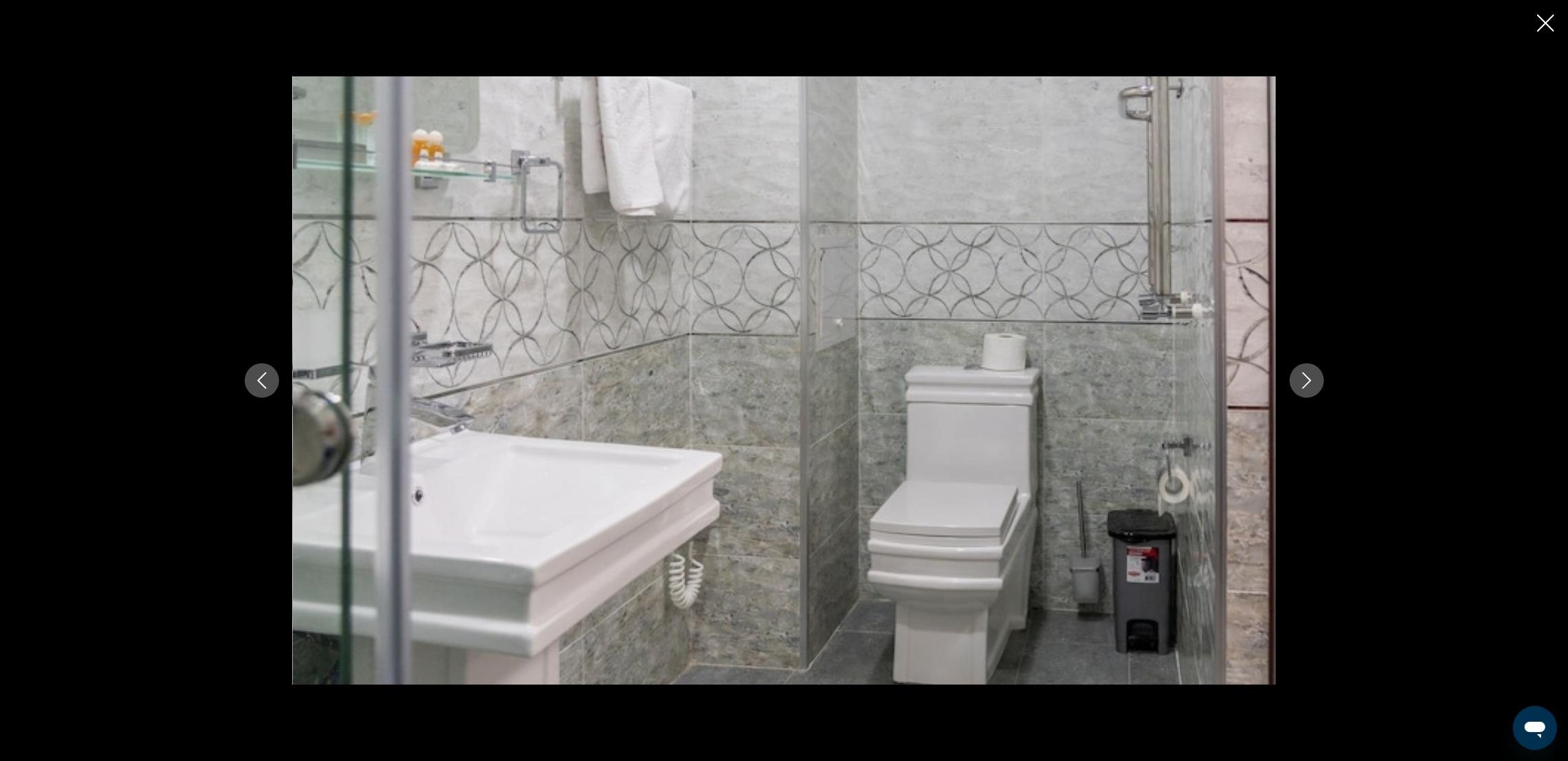
click at [1305, 380] on icon "Next image" at bounding box center [1307, 380] width 17 height 17
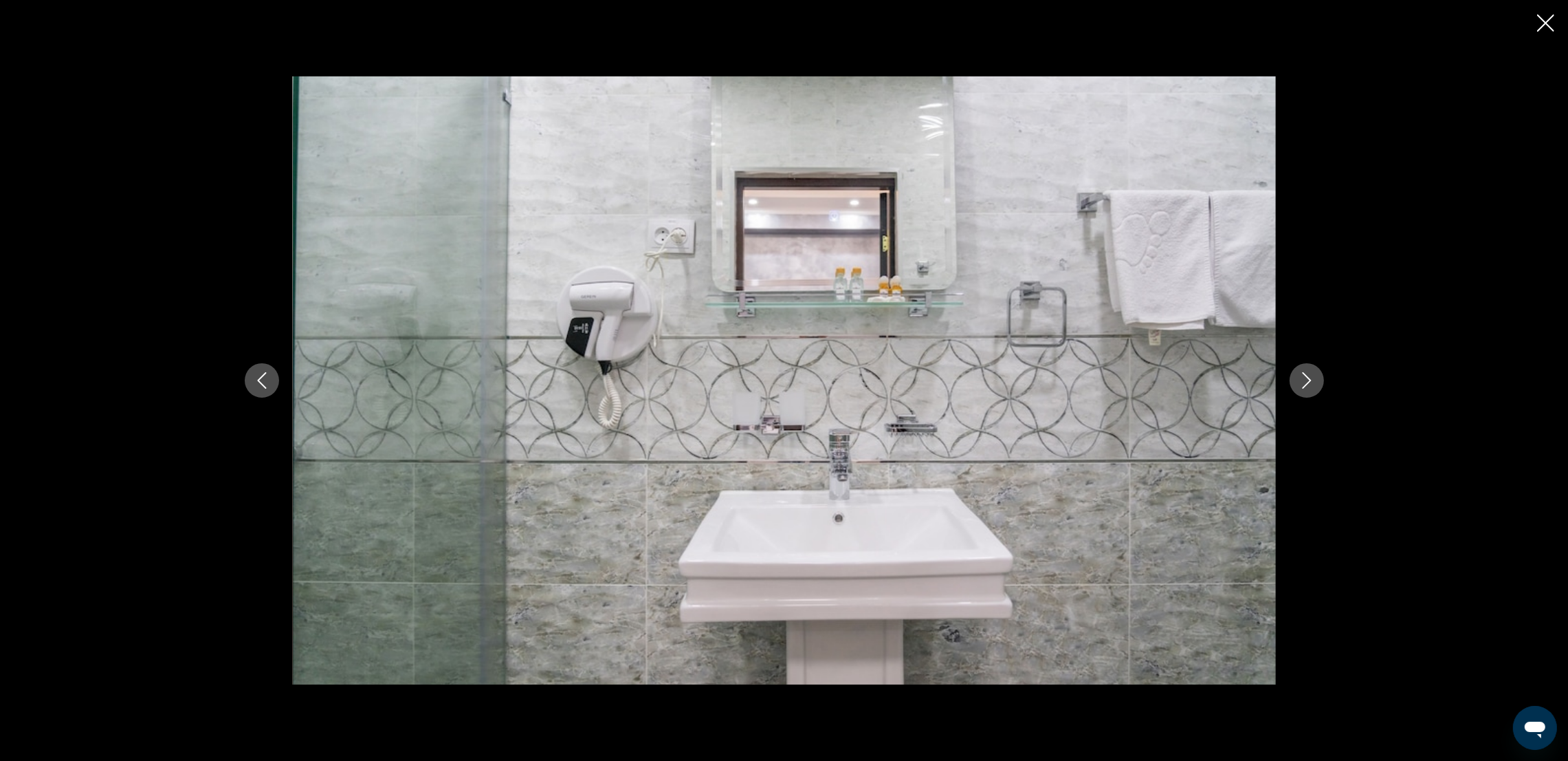
click at [1305, 380] on icon "Next image" at bounding box center [1307, 380] width 17 height 17
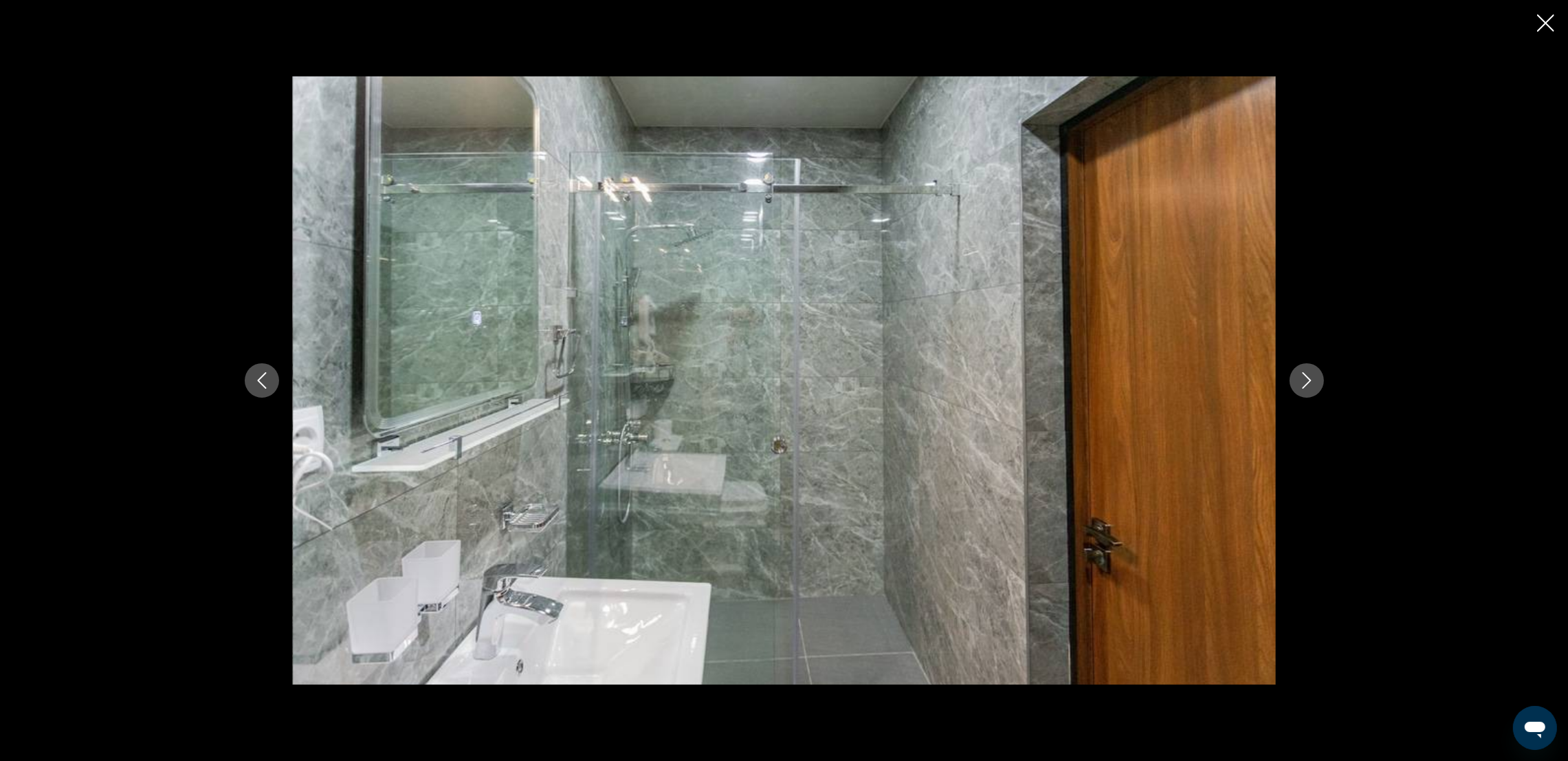
click at [1305, 380] on icon "Next image" at bounding box center [1307, 380] width 17 height 17
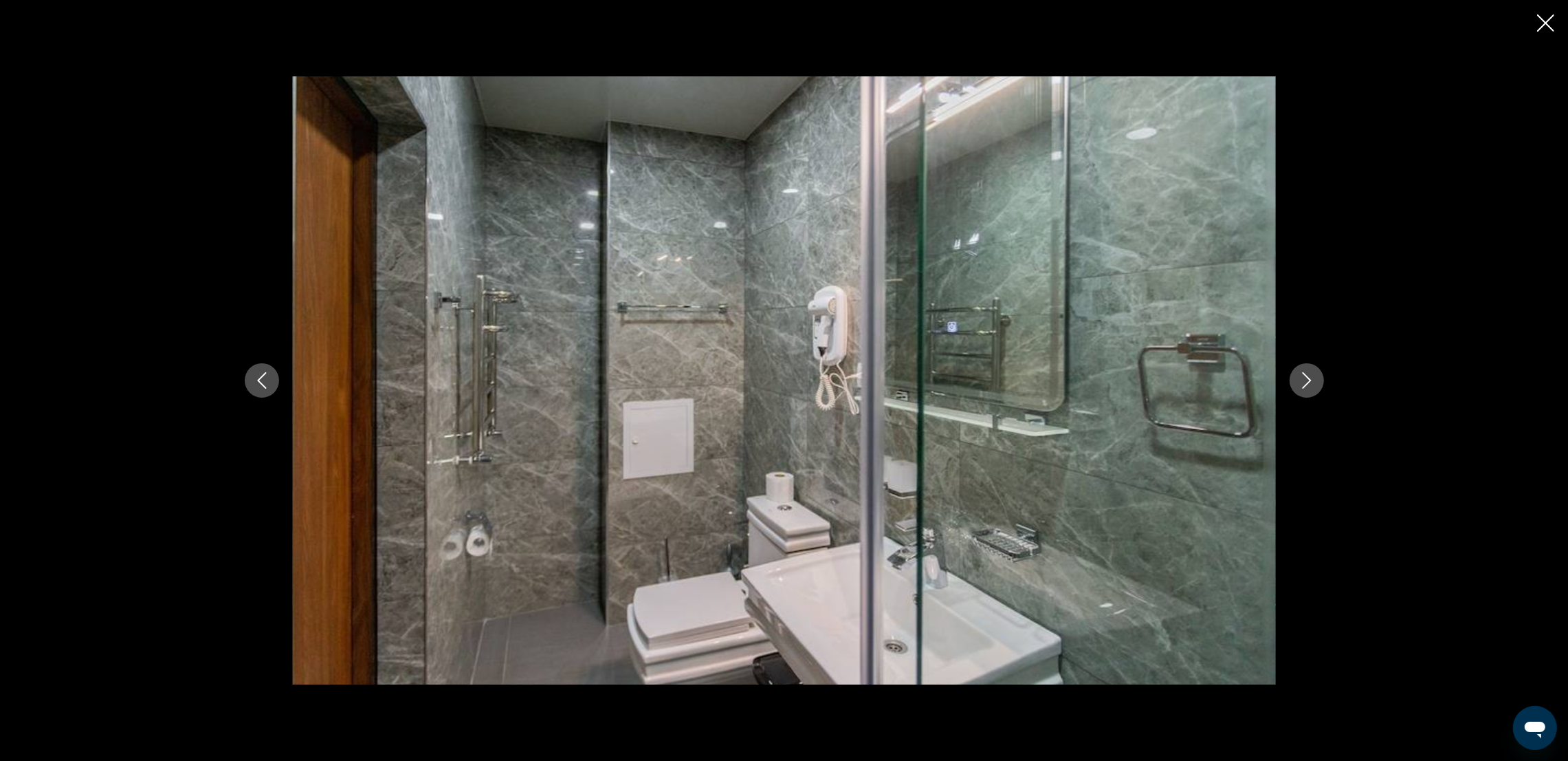
click at [1305, 380] on icon "Next image" at bounding box center [1307, 380] width 17 height 17
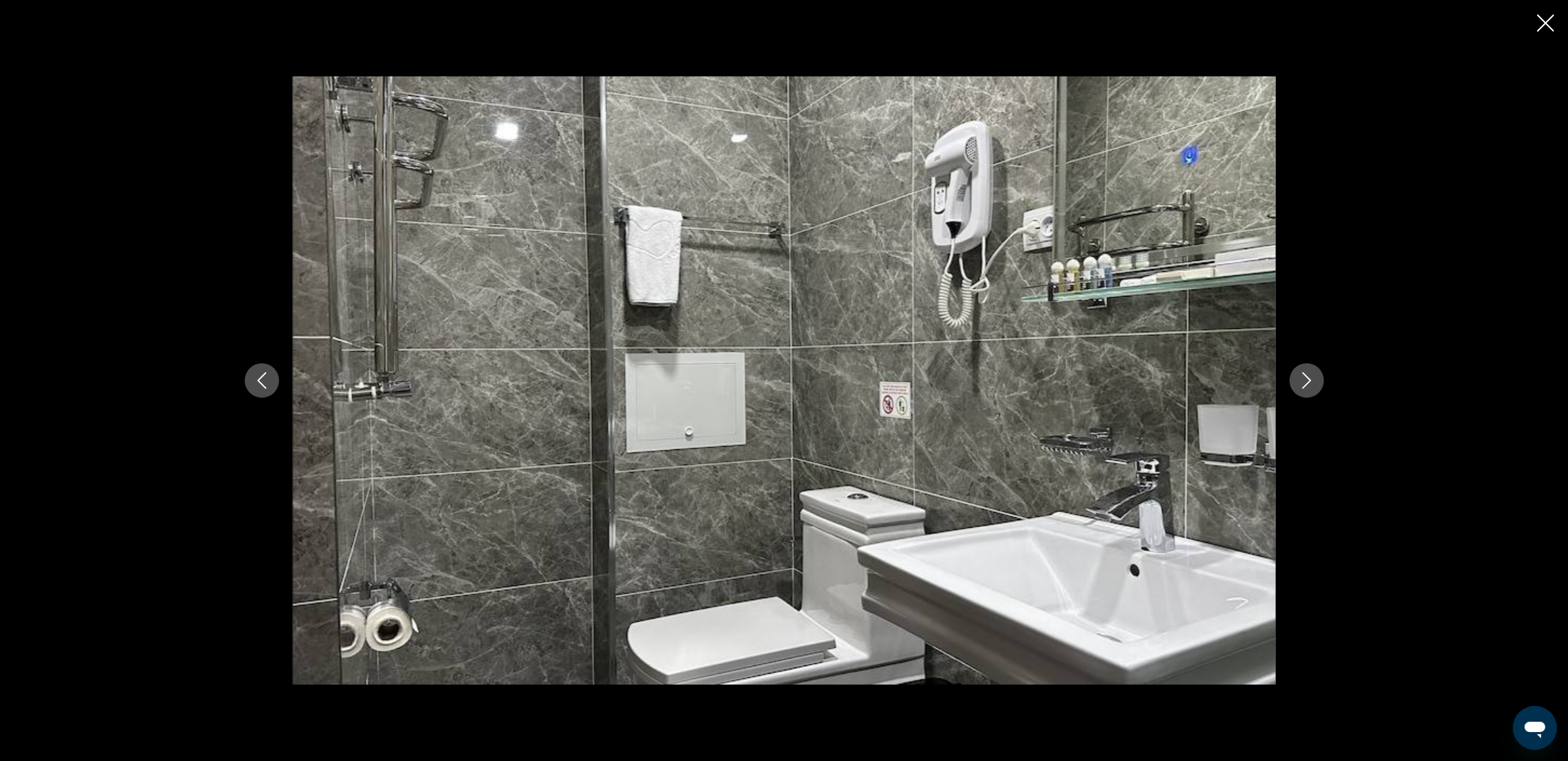
click at [1305, 380] on icon "Next image" at bounding box center [1307, 380] width 17 height 17
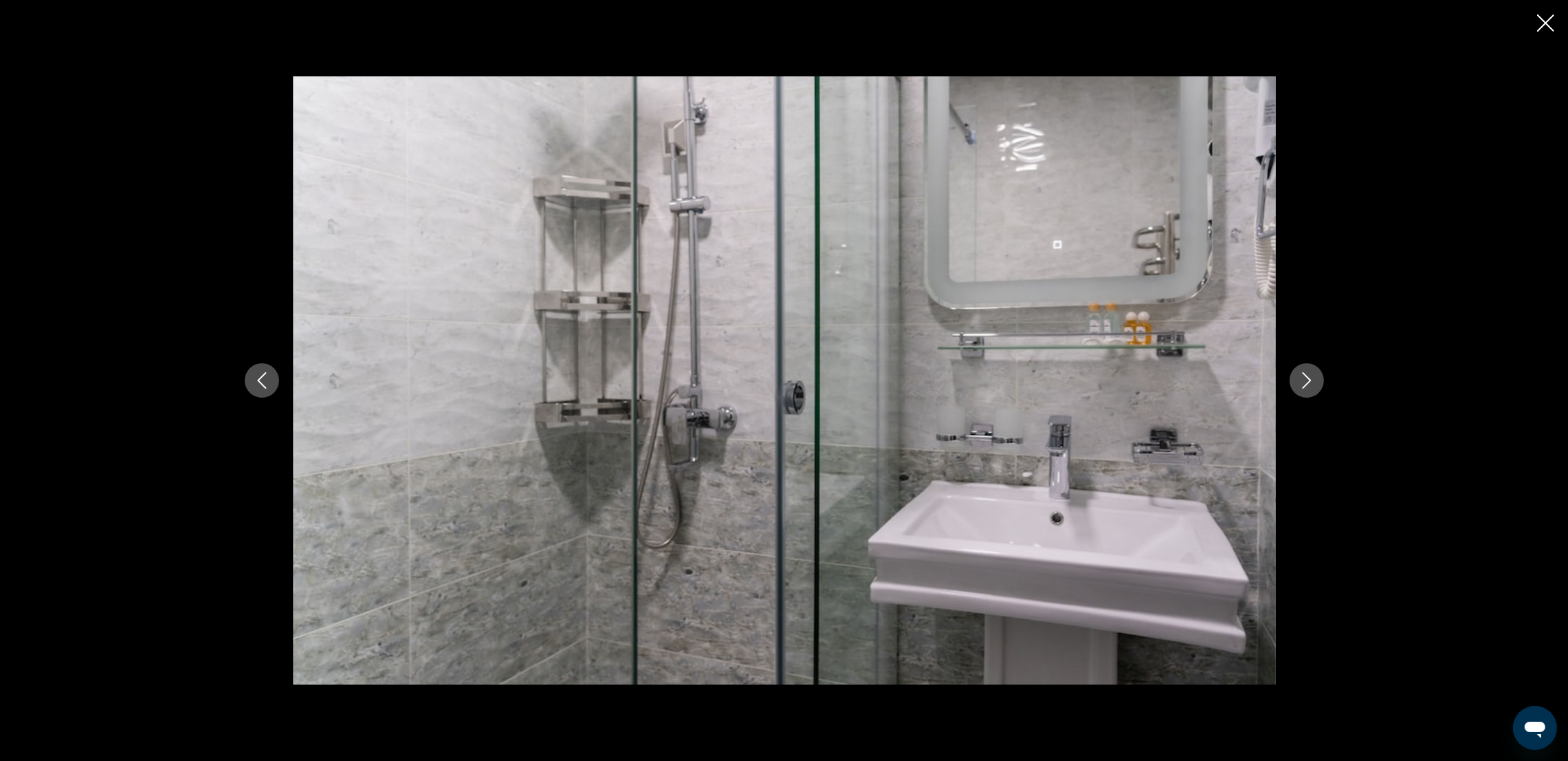
click at [1305, 380] on icon "Next image" at bounding box center [1307, 380] width 17 height 17
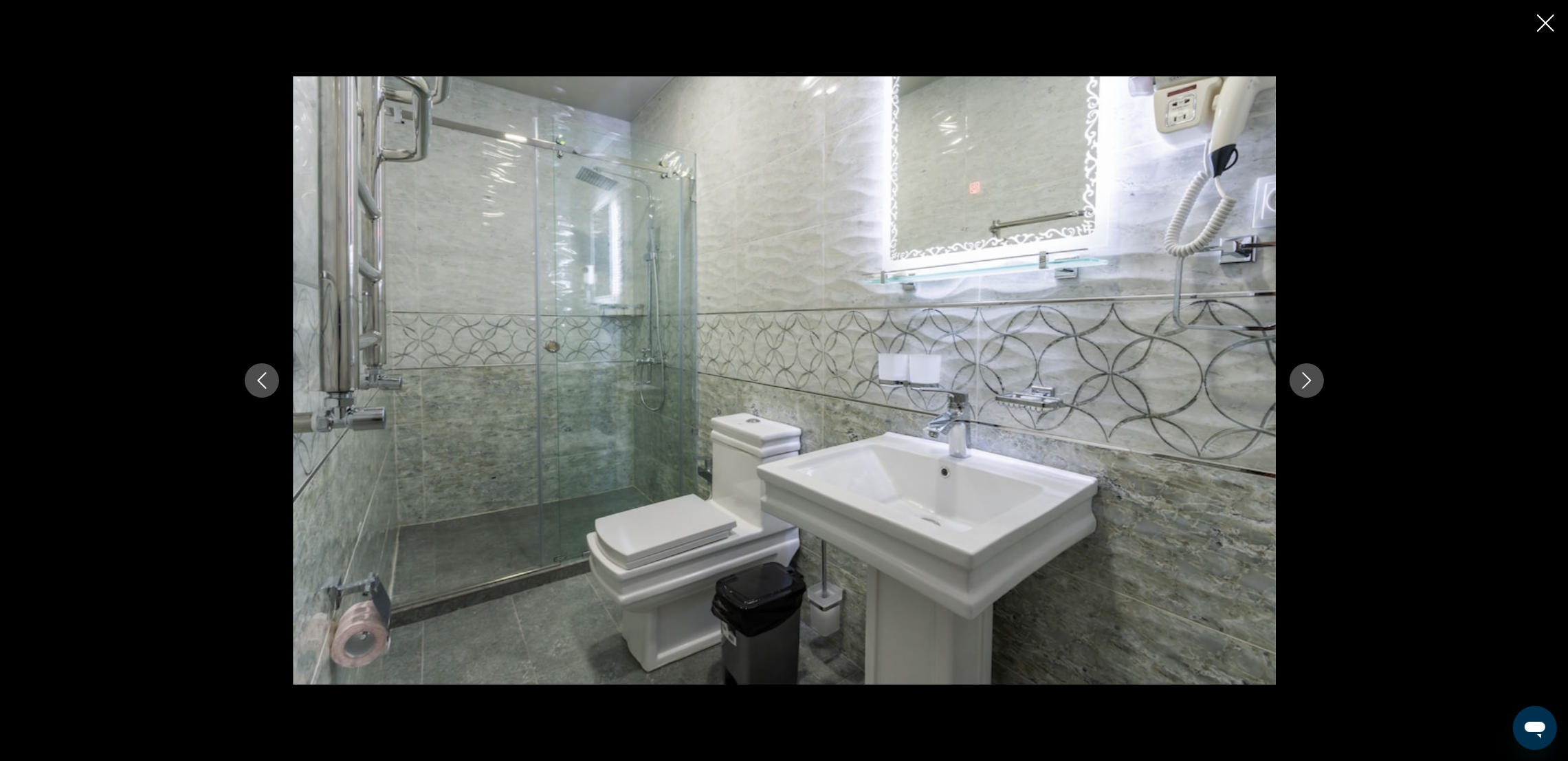
click at [1305, 380] on icon "Next image" at bounding box center [1307, 380] width 17 height 17
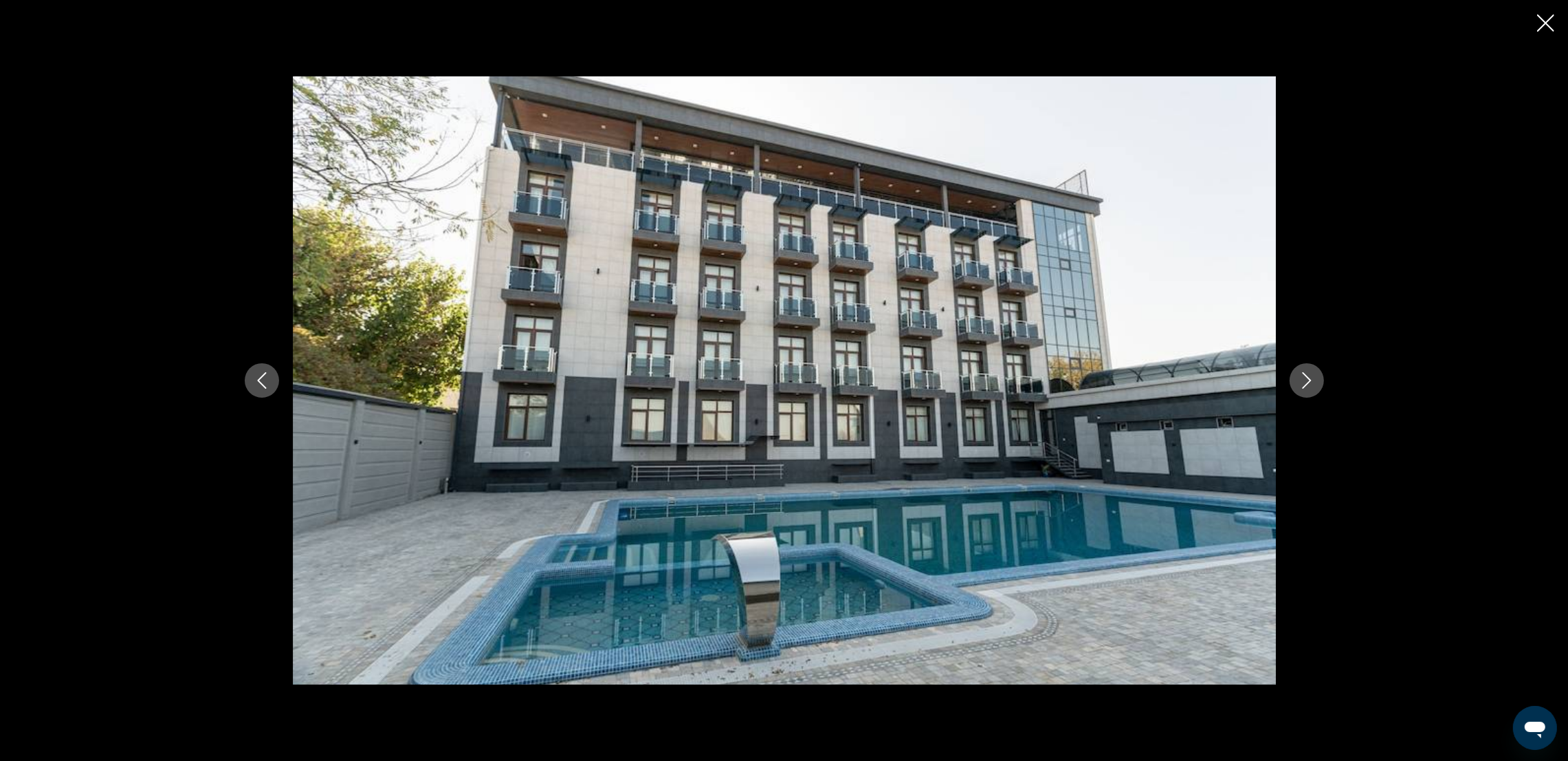
click at [1305, 380] on icon "Next image" at bounding box center [1307, 380] width 17 height 17
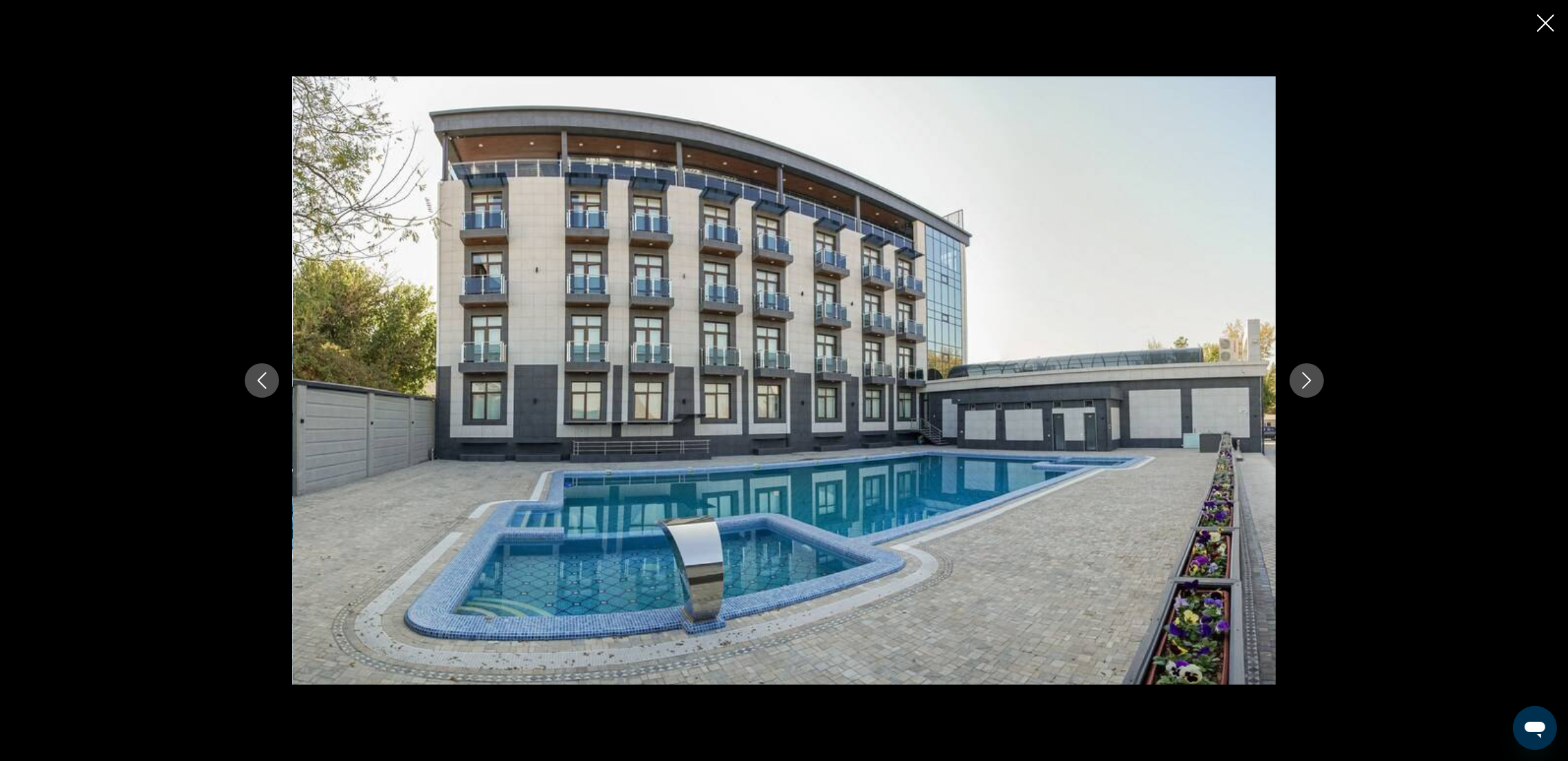
click at [1305, 380] on icon "Next image" at bounding box center [1307, 380] width 17 height 17
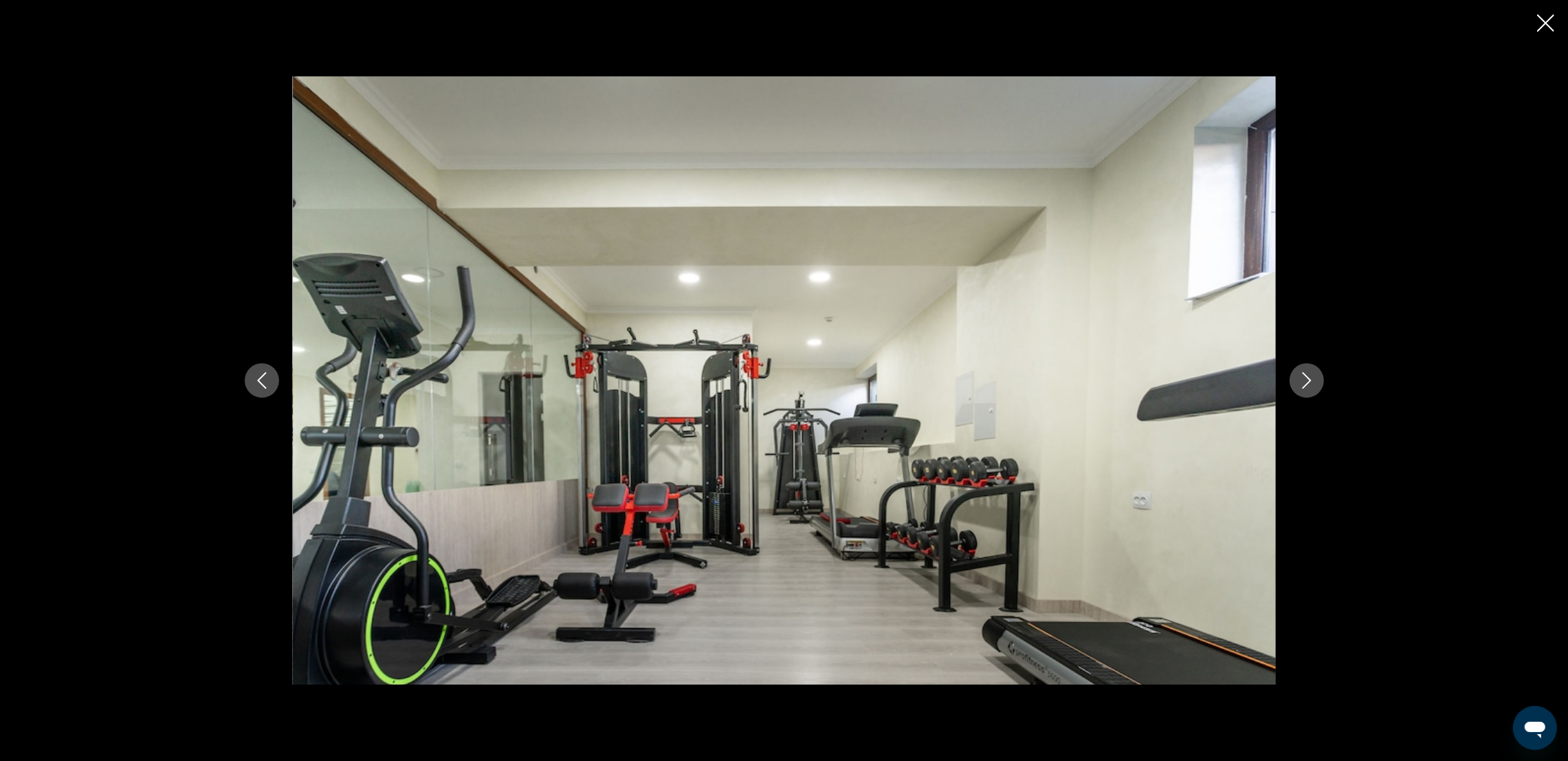
click at [1305, 380] on icon "Next image" at bounding box center [1307, 380] width 17 height 17
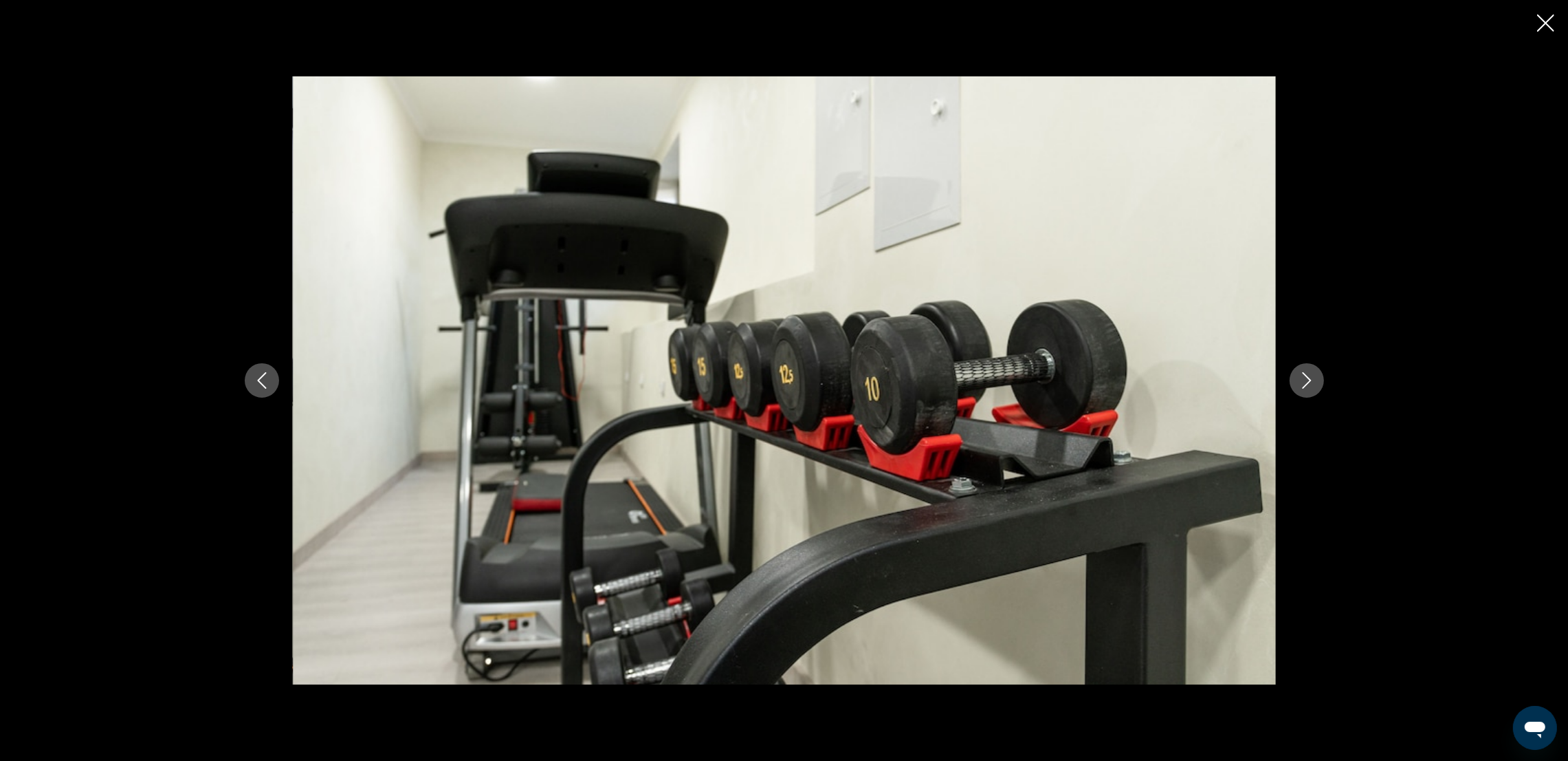
click at [1305, 380] on icon "Next image" at bounding box center [1307, 380] width 17 height 17
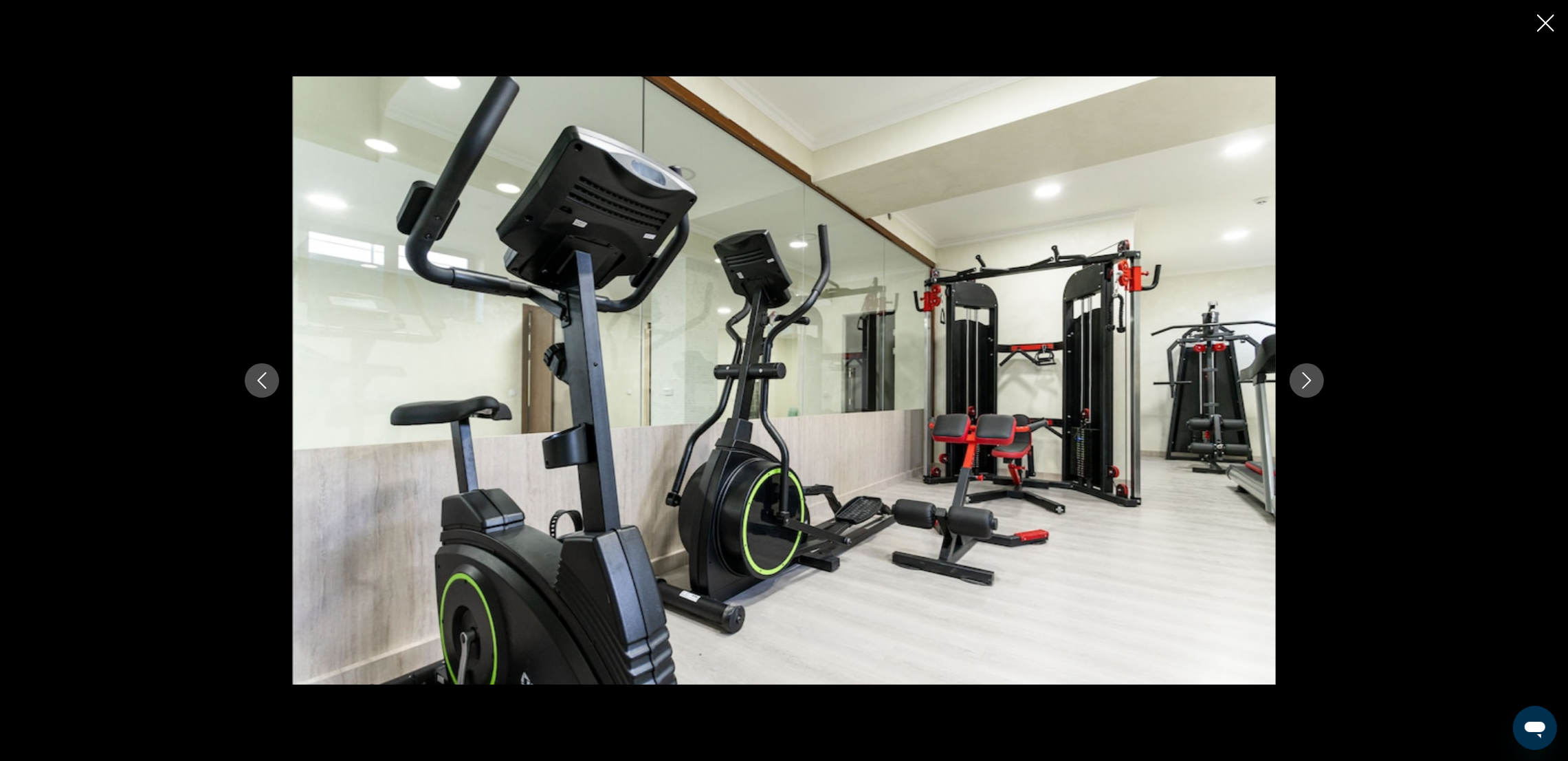
click at [1305, 380] on icon "Next image" at bounding box center [1307, 380] width 17 height 17
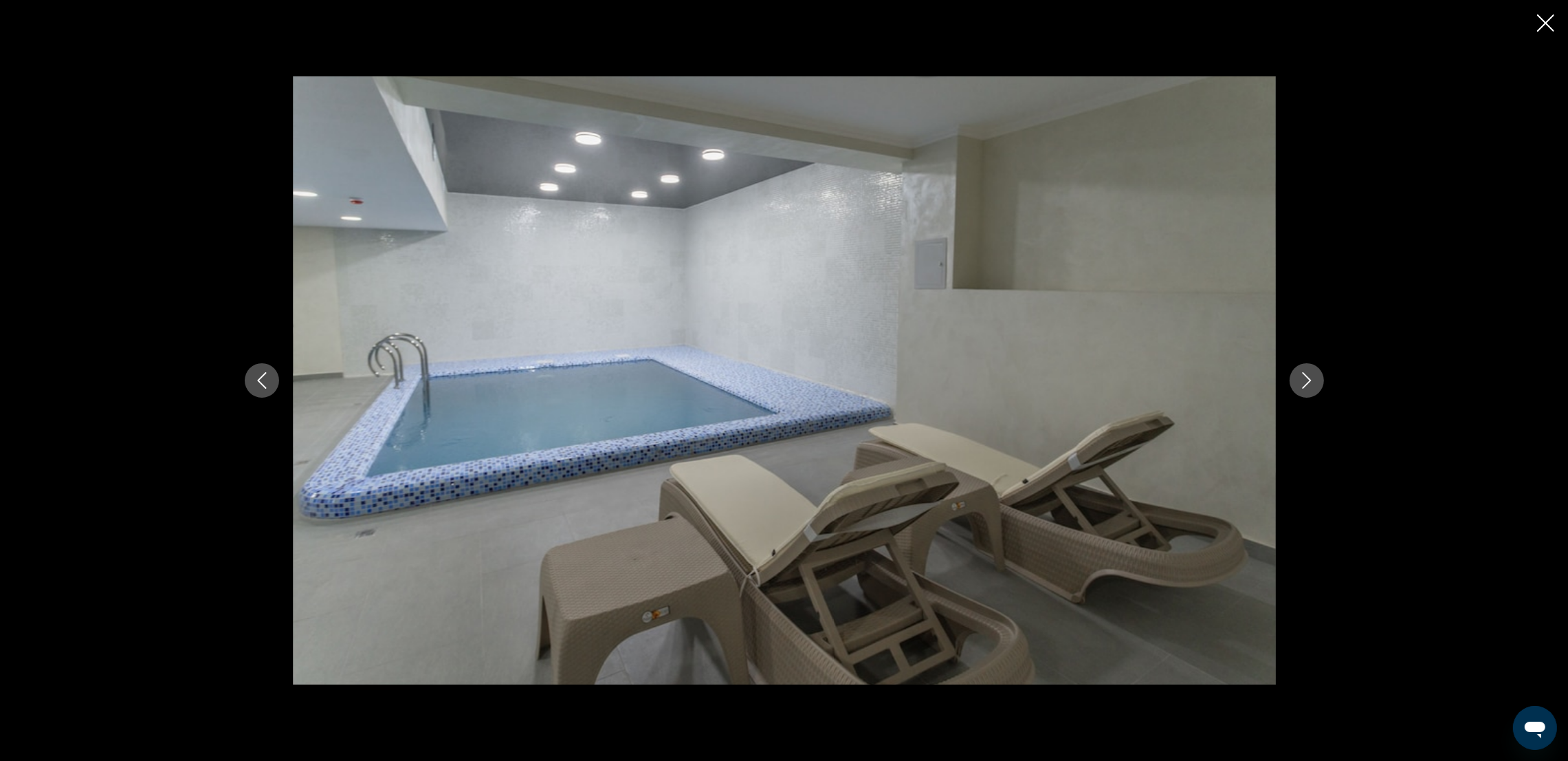
click at [1305, 380] on icon "Next image" at bounding box center [1307, 380] width 17 height 17
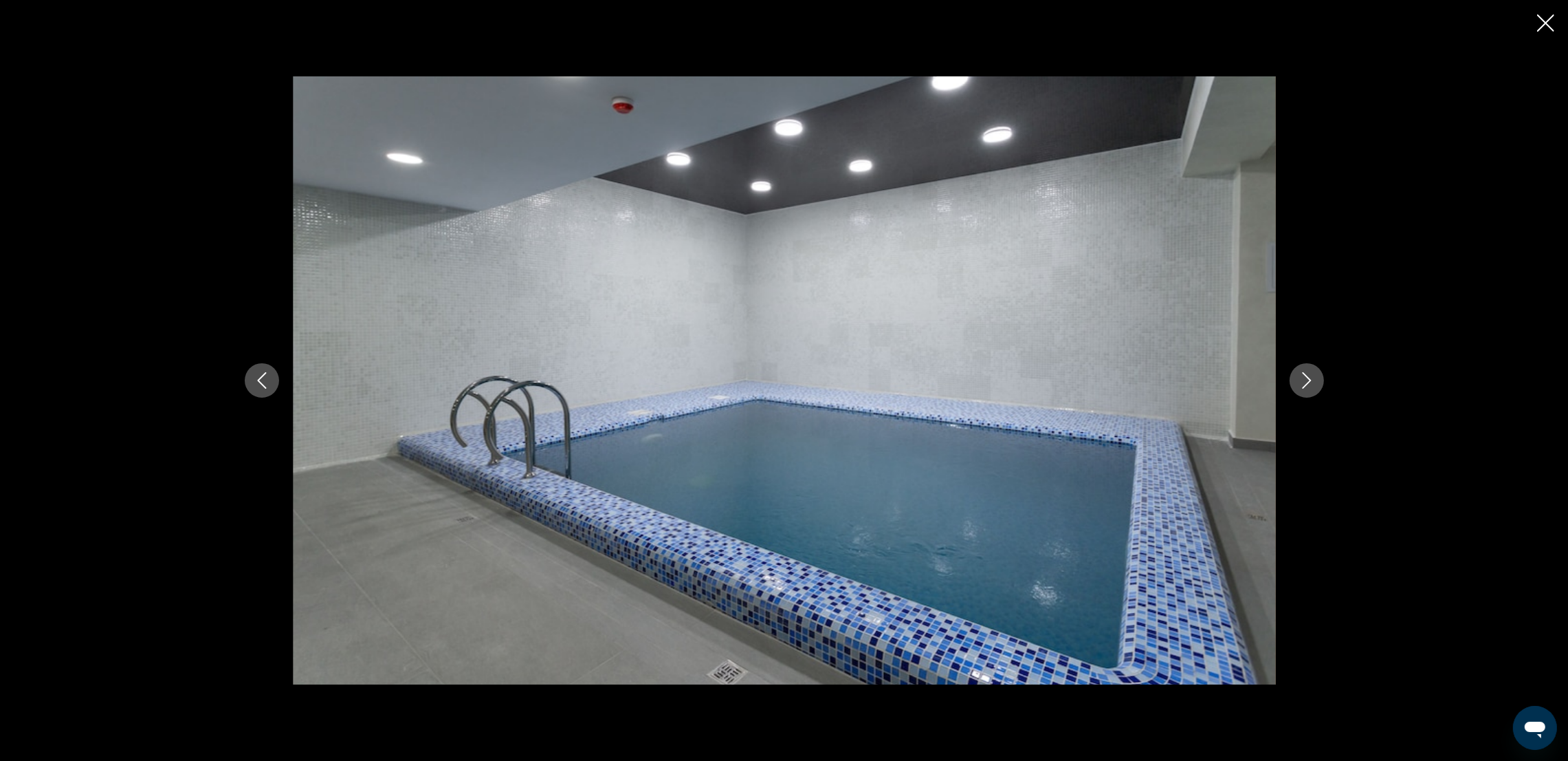
click at [1305, 380] on icon "Next image" at bounding box center [1307, 380] width 17 height 17
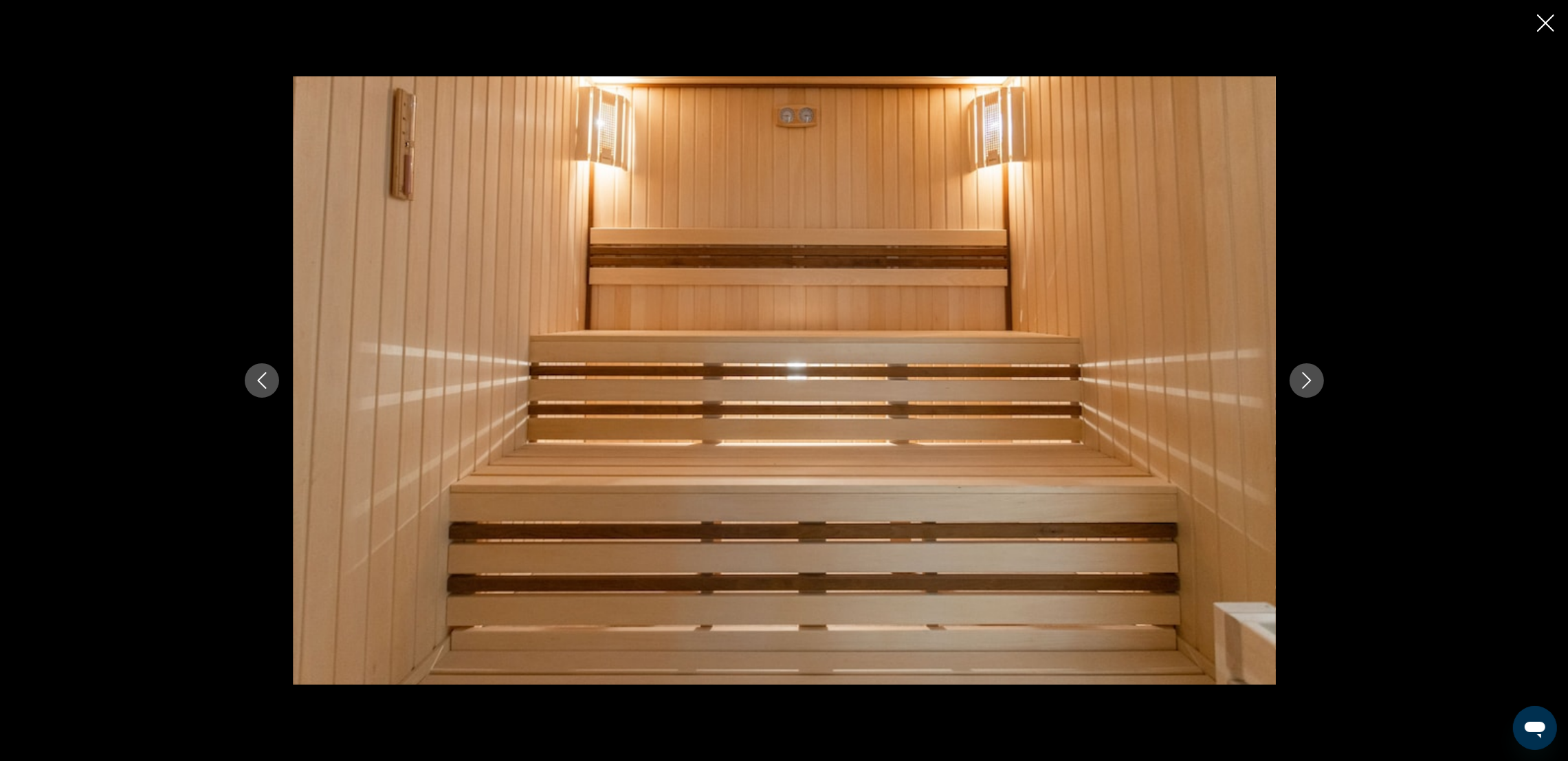
click at [1305, 380] on icon "Next image" at bounding box center [1307, 380] width 17 height 17
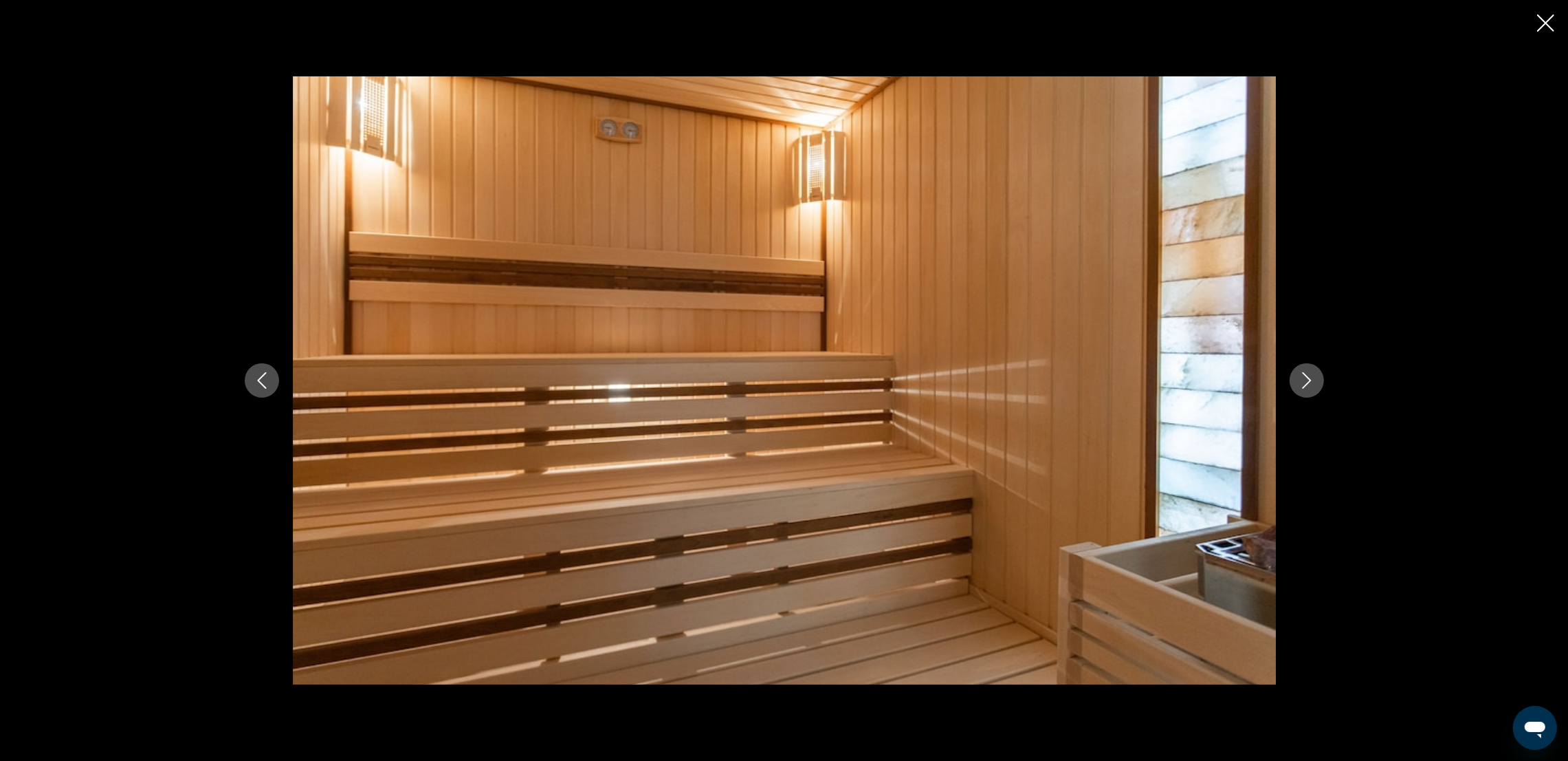
click at [1305, 380] on icon "Next image" at bounding box center [1307, 380] width 17 height 17
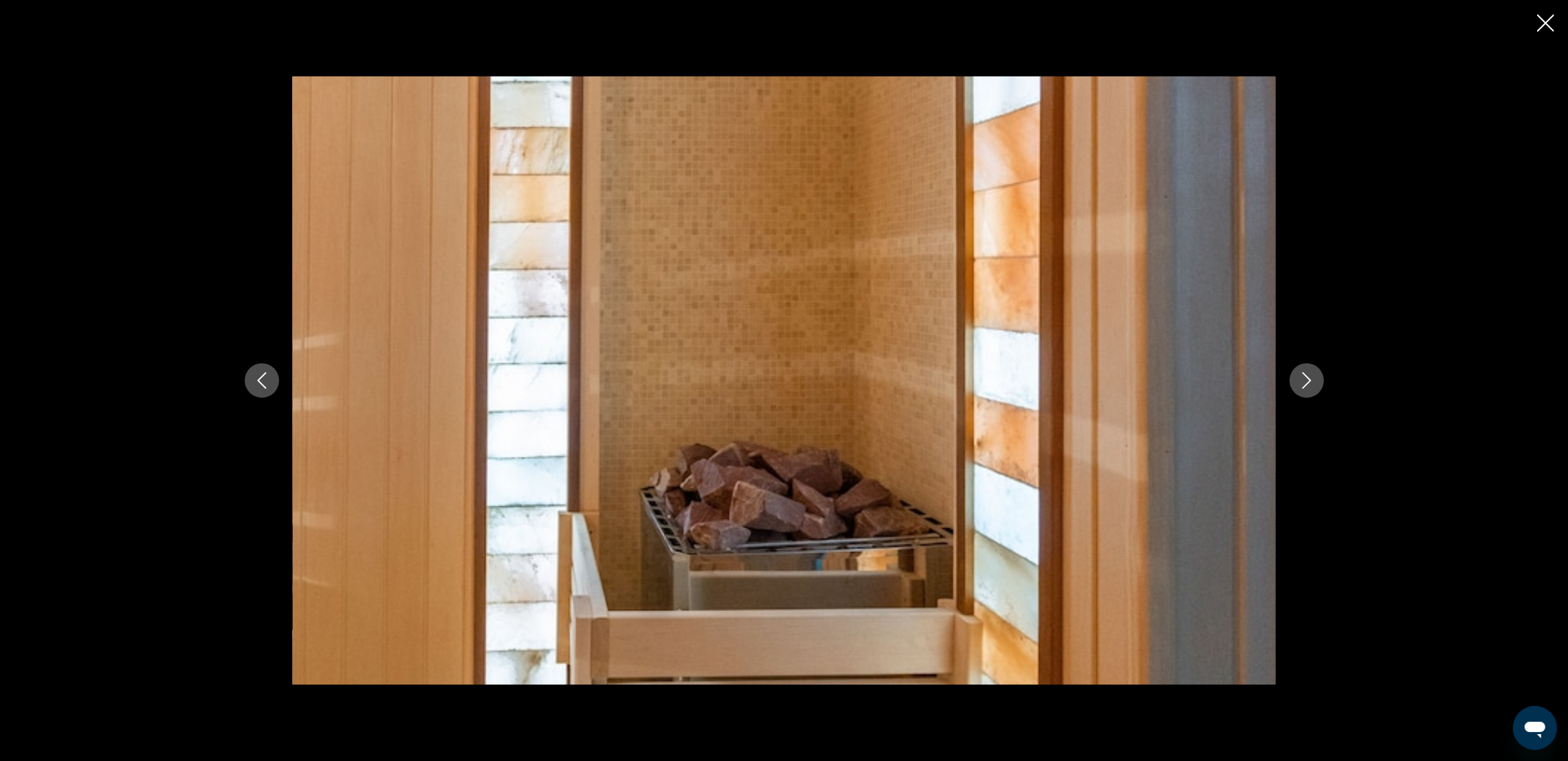
click at [1305, 380] on icon "Next image" at bounding box center [1307, 380] width 17 height 17
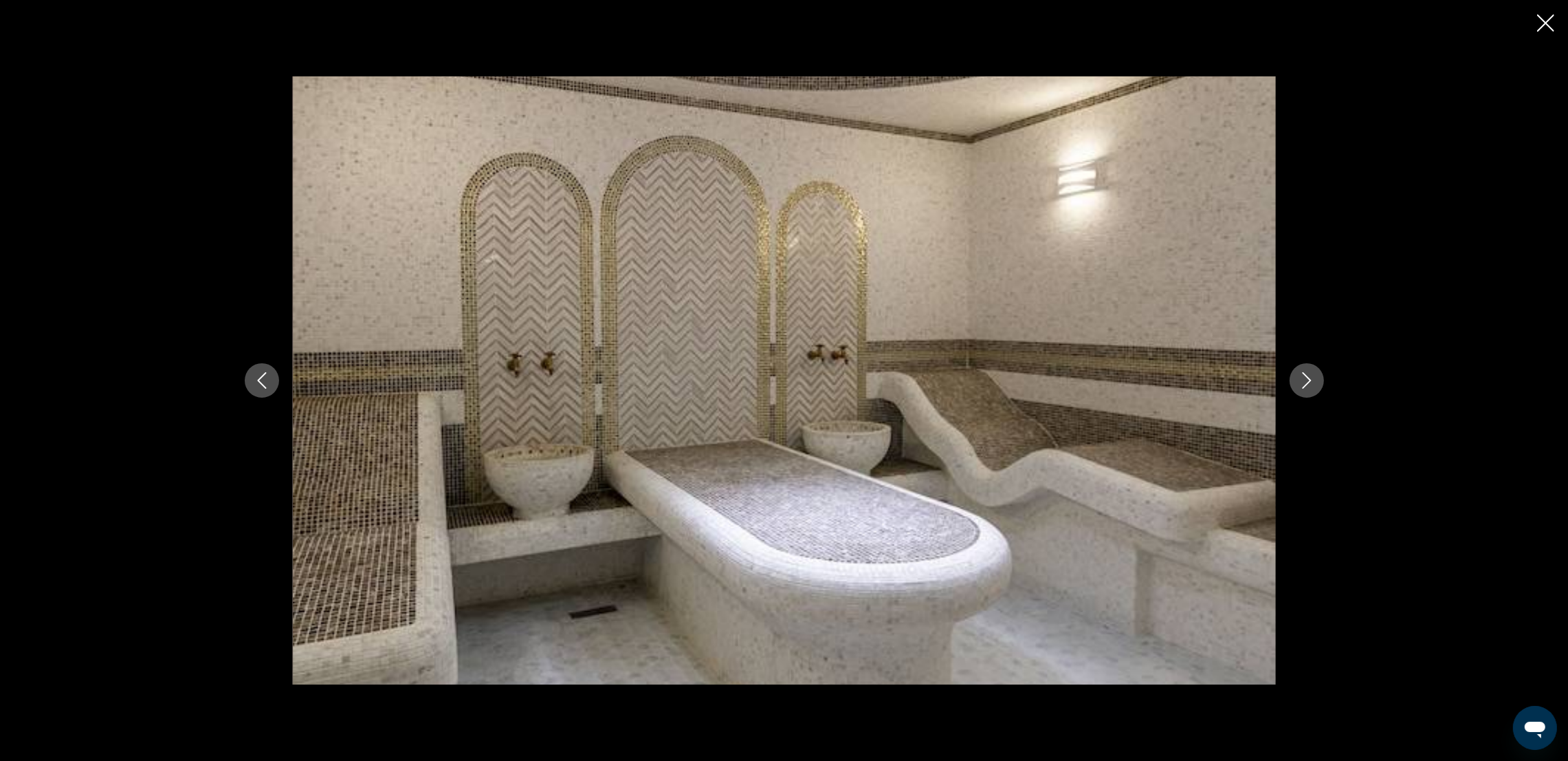
click at [1305, 380] on icon "Next image" at bounding box center [1307, 380] width 17 height 17
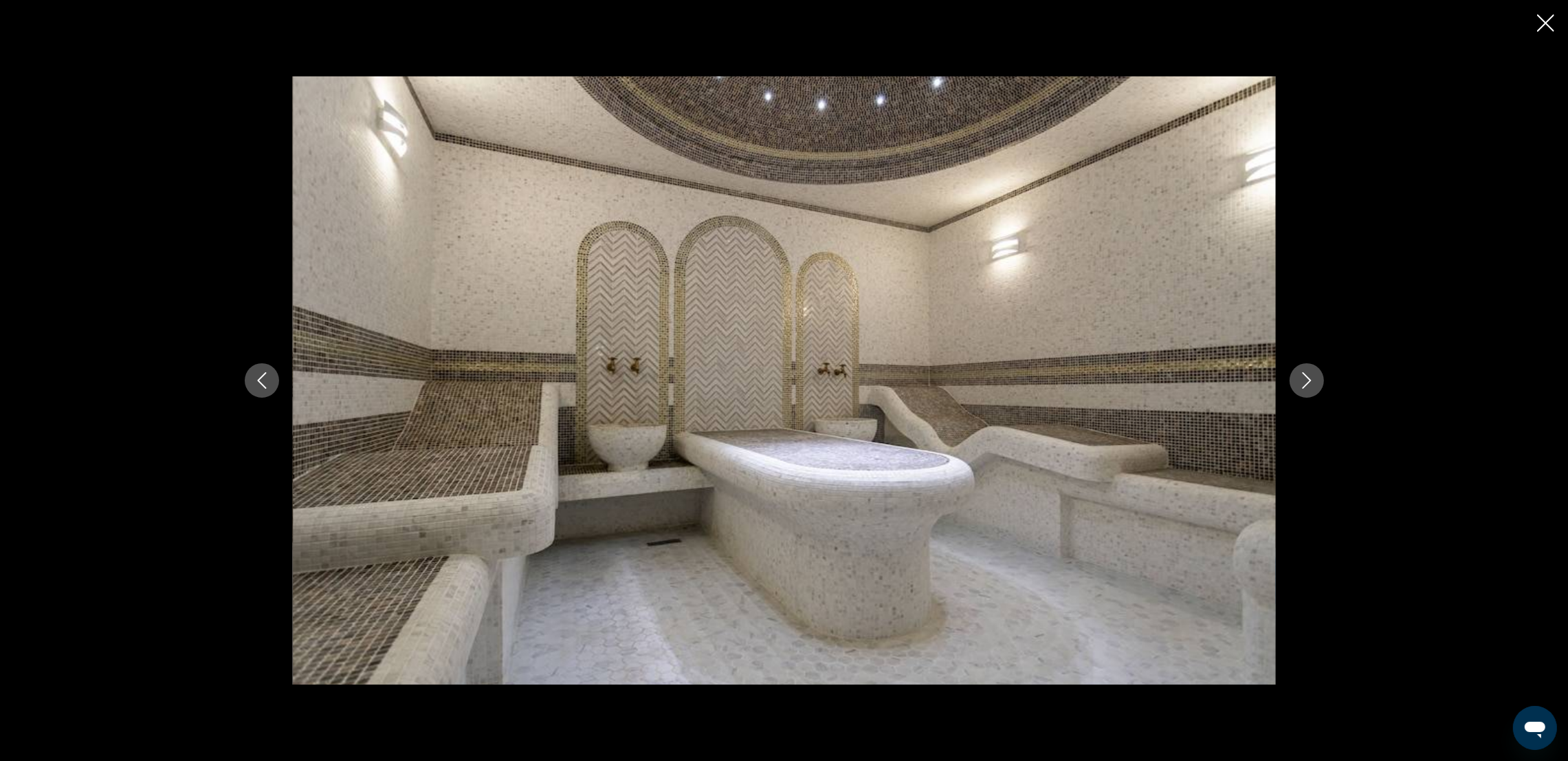
click at [1305, 380] on icon "Next image" at bounding box center [1307, 380] width 17 height 17
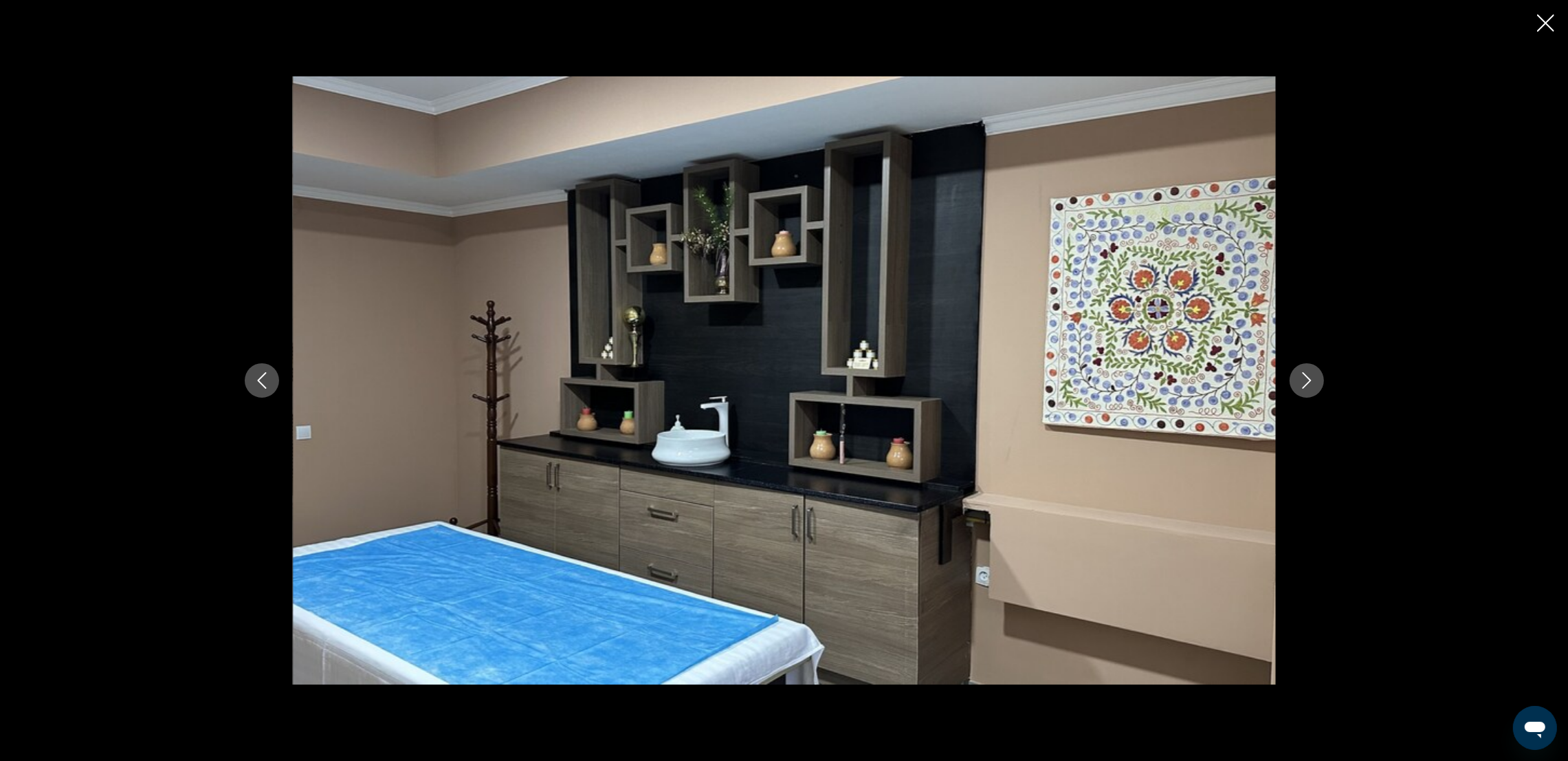
click at [1305, 380] on icon "Next image" at bounding box center [1307, 380] width 17 height 17
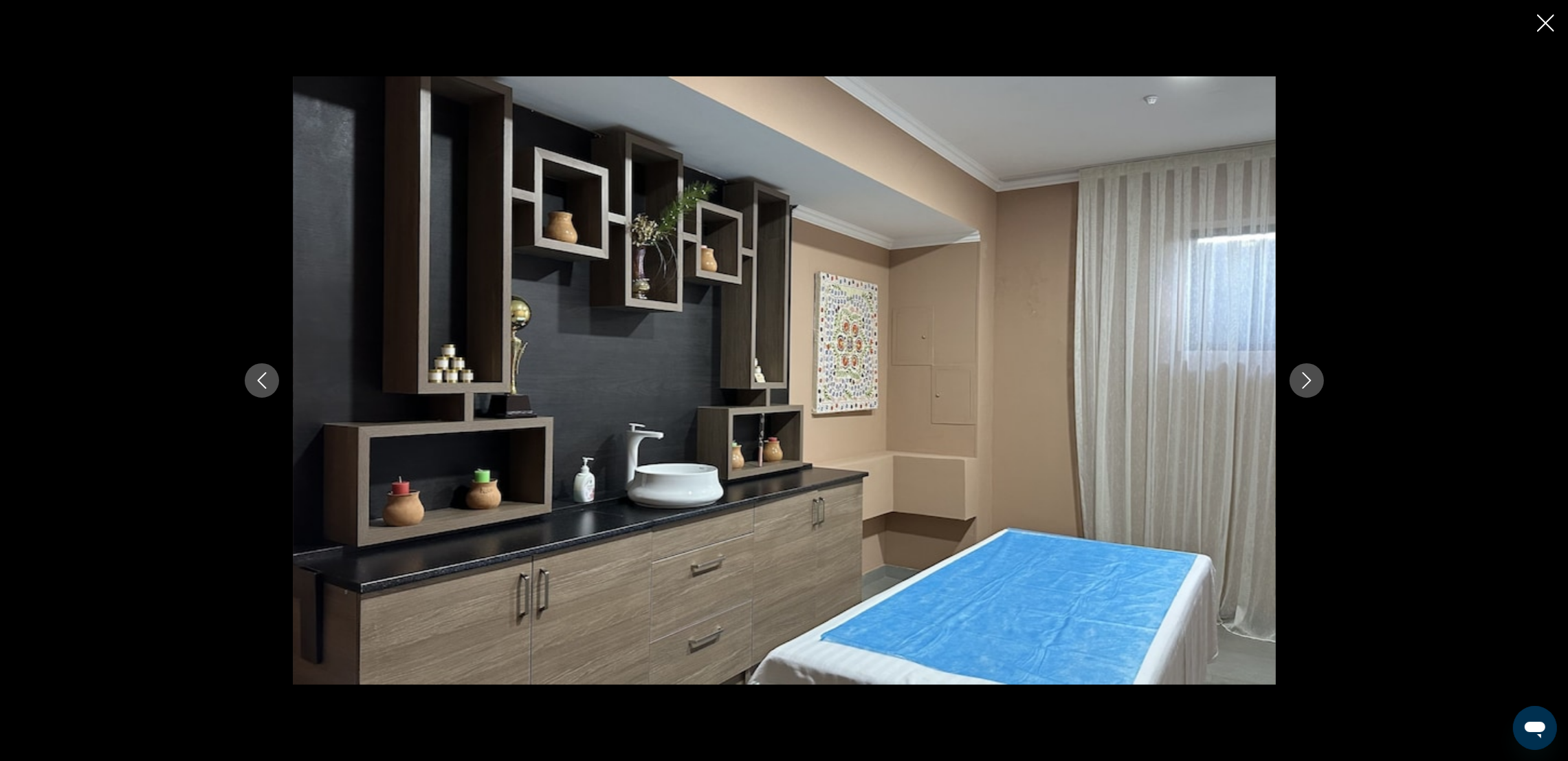
click at [1305, 380] on icon "Next image" at bounding box center [1307, 380] width 17 height 17
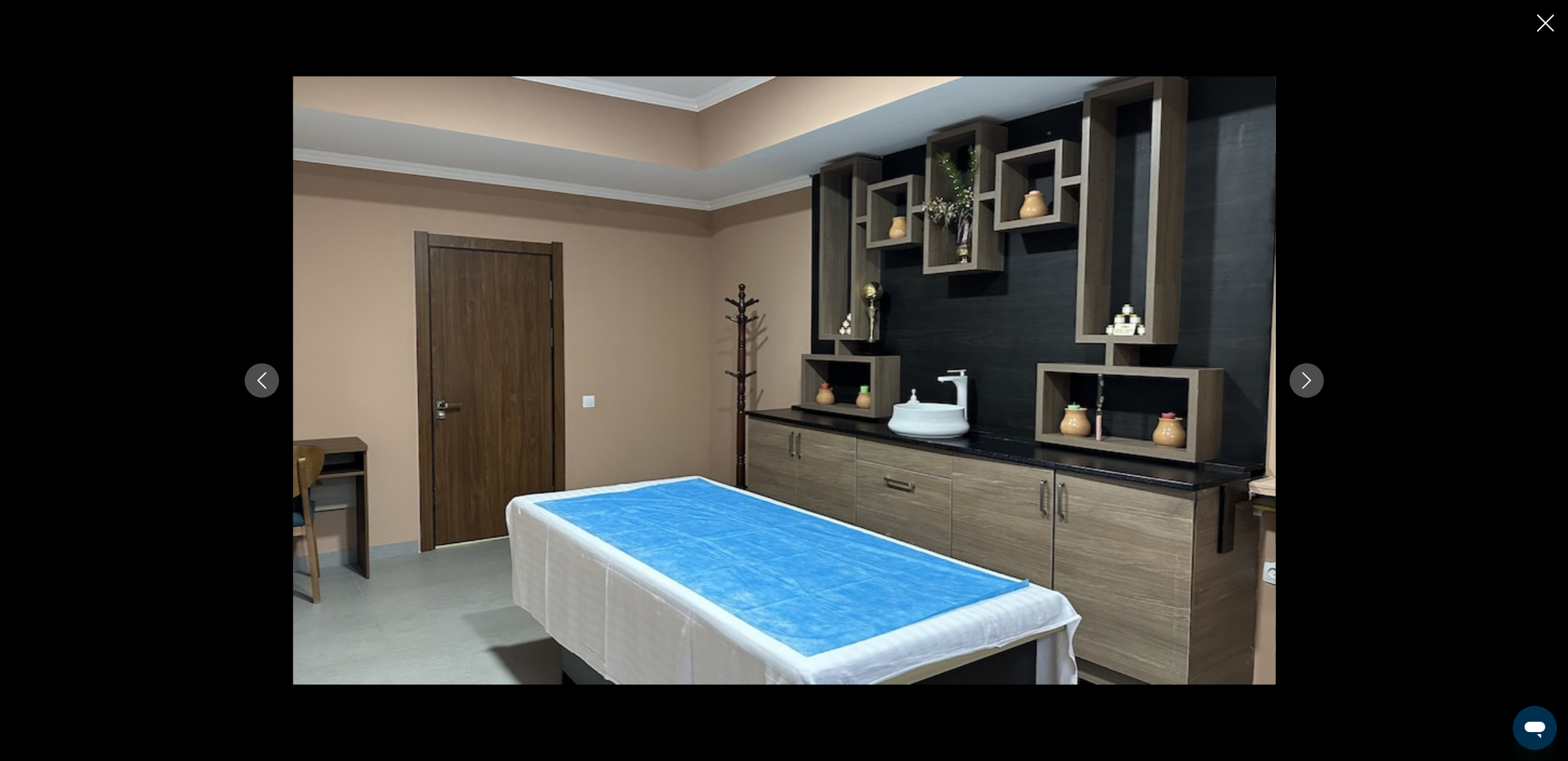
click at [1305, 380] on icon "Next image" at bounding box center [1307, 380] width 17 height 17
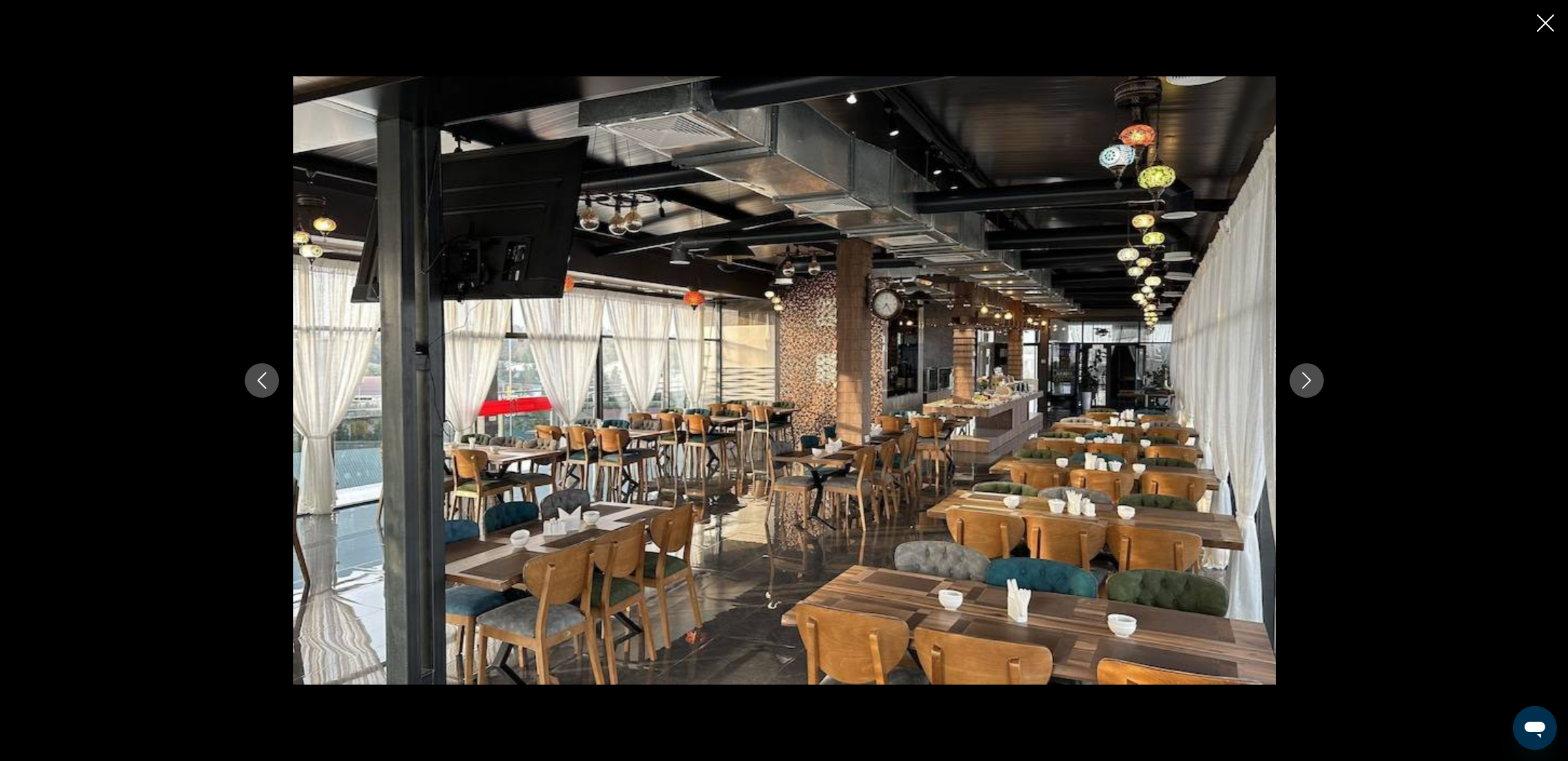
click at [1305, 380] on icon "Next image" at bounding box center [1307, 380] width 17 height 17
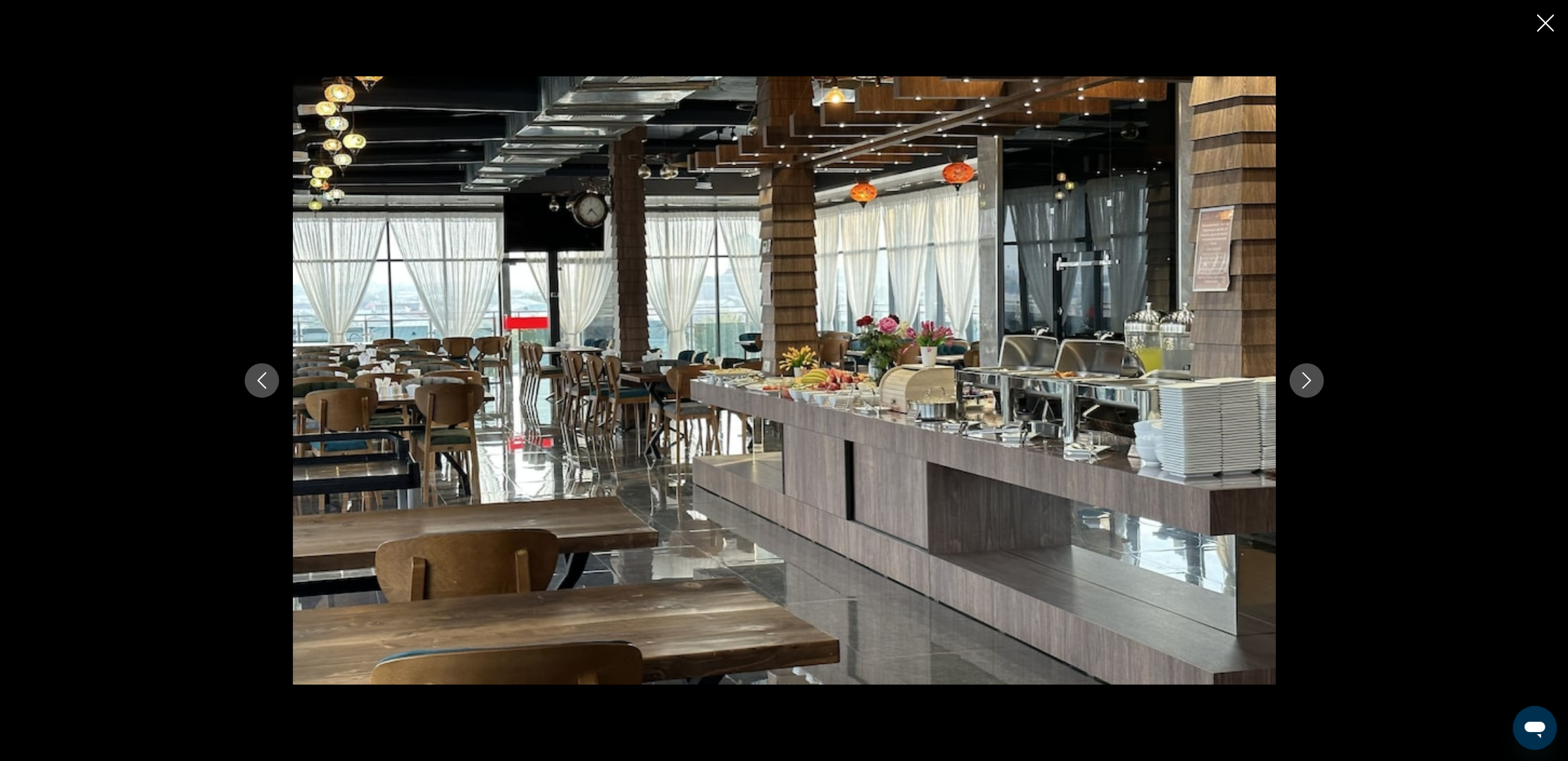
click at [1305, 380] on icon "Next image" at bounding box center [1307, 380] width 17 height 17
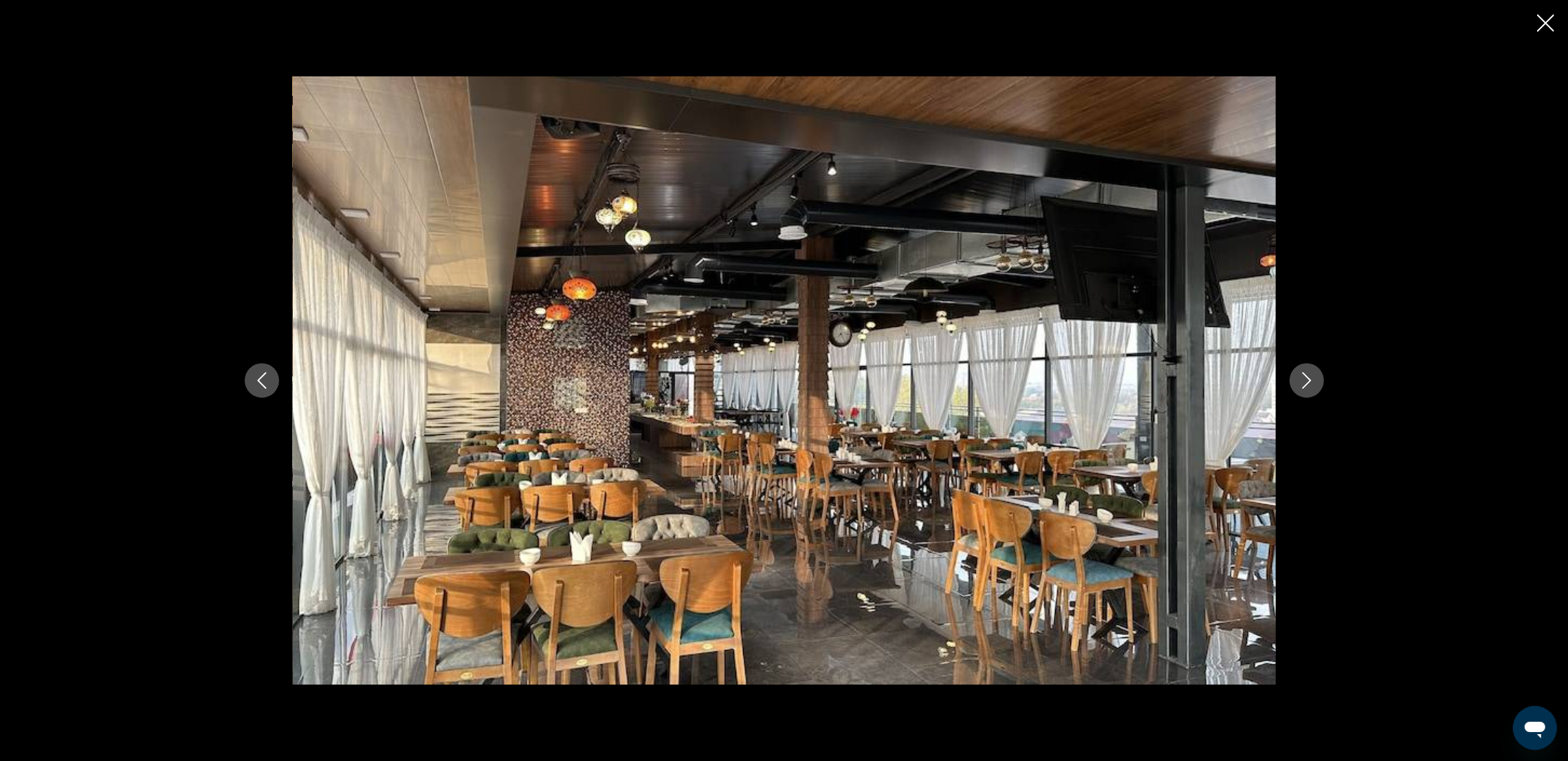
click at [1305, 380] on icon "Next image" at bounding box center [1307, 380] width 17 height 17
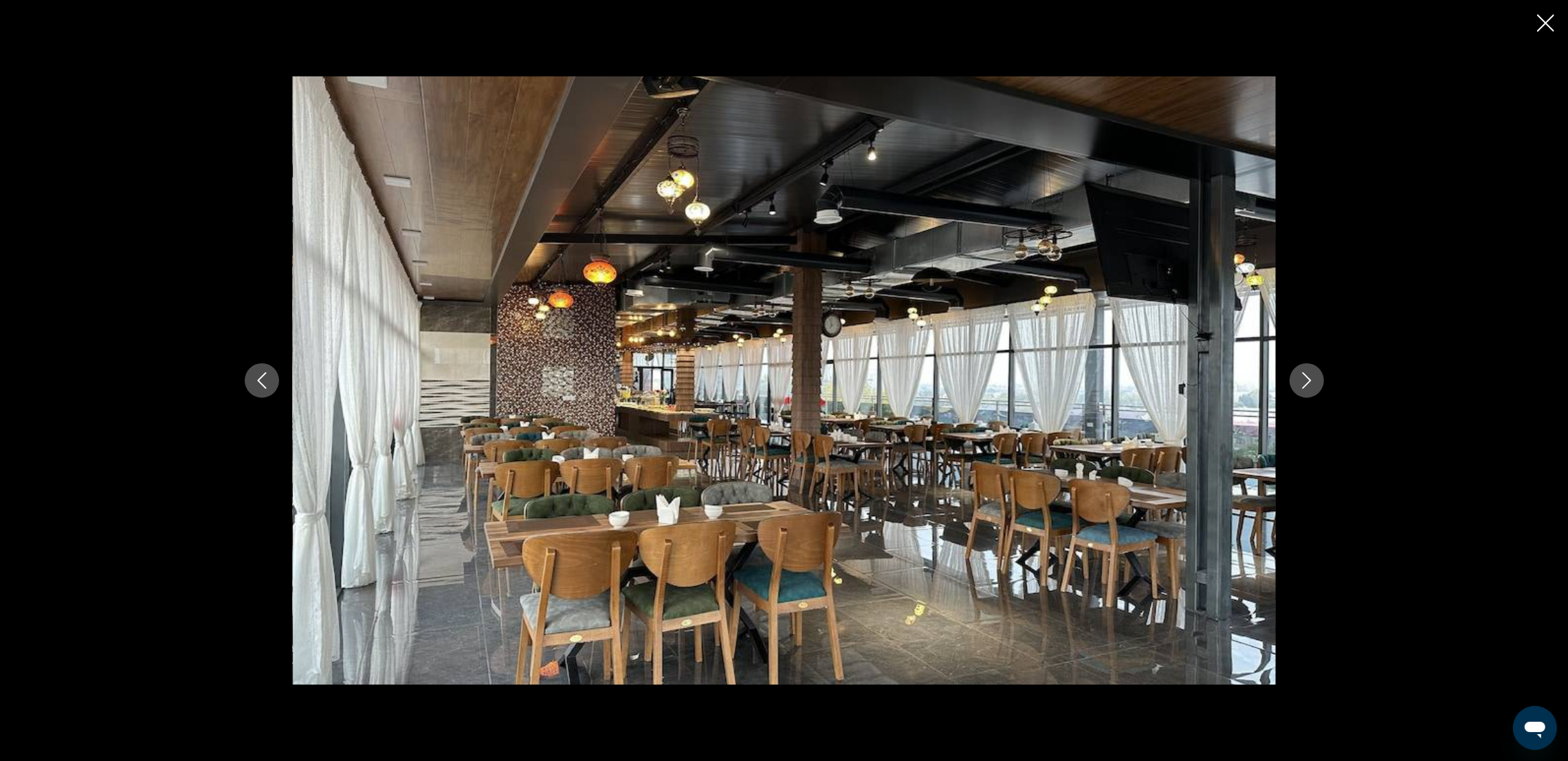
click at [1305, 380] on icon "Next image" at bounding box center [1307, 380] width 17 height 17
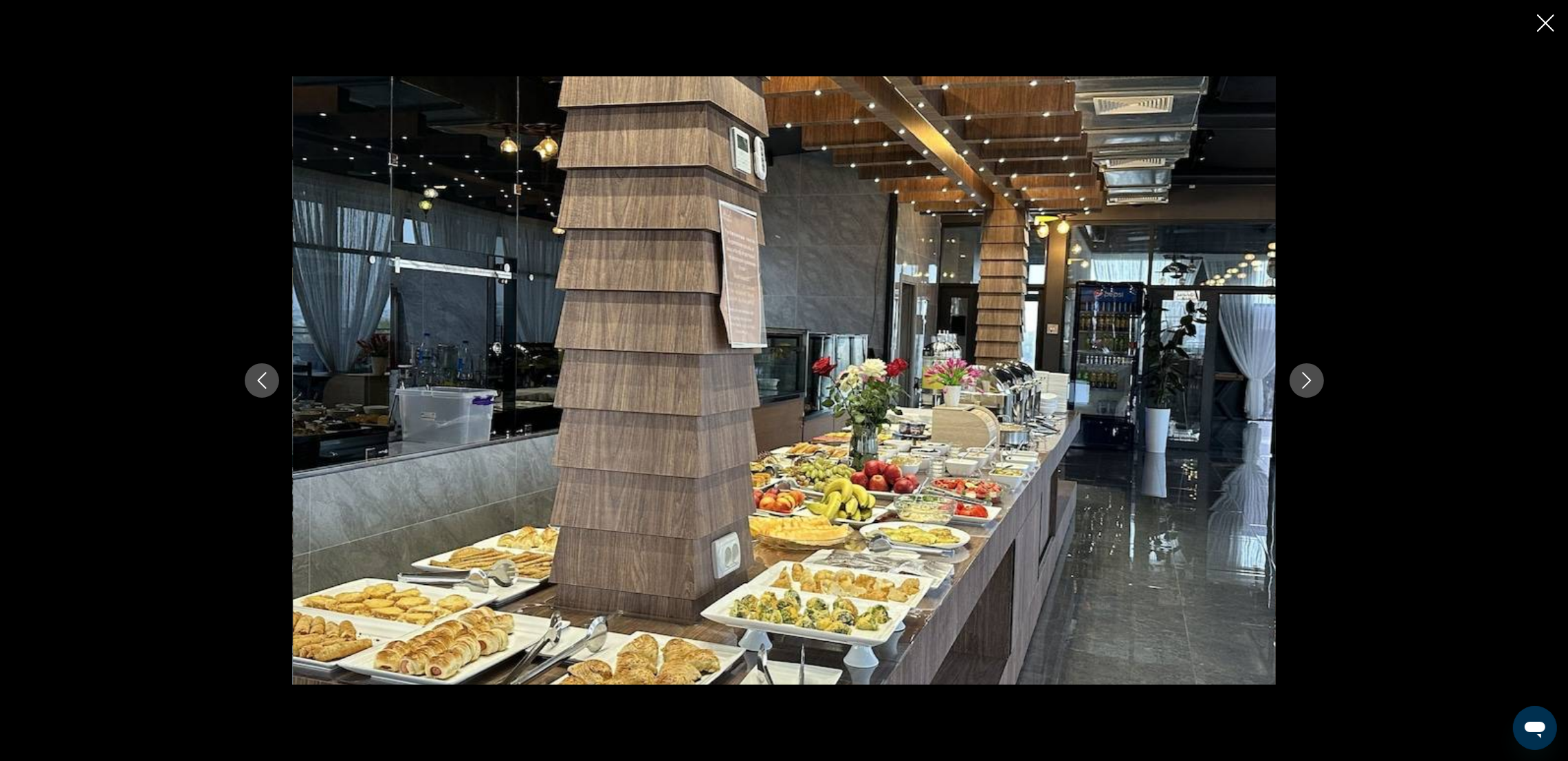
click at [1305, 380] on icon "Next image" at bounding box center [1307, 380] width 17 height 17
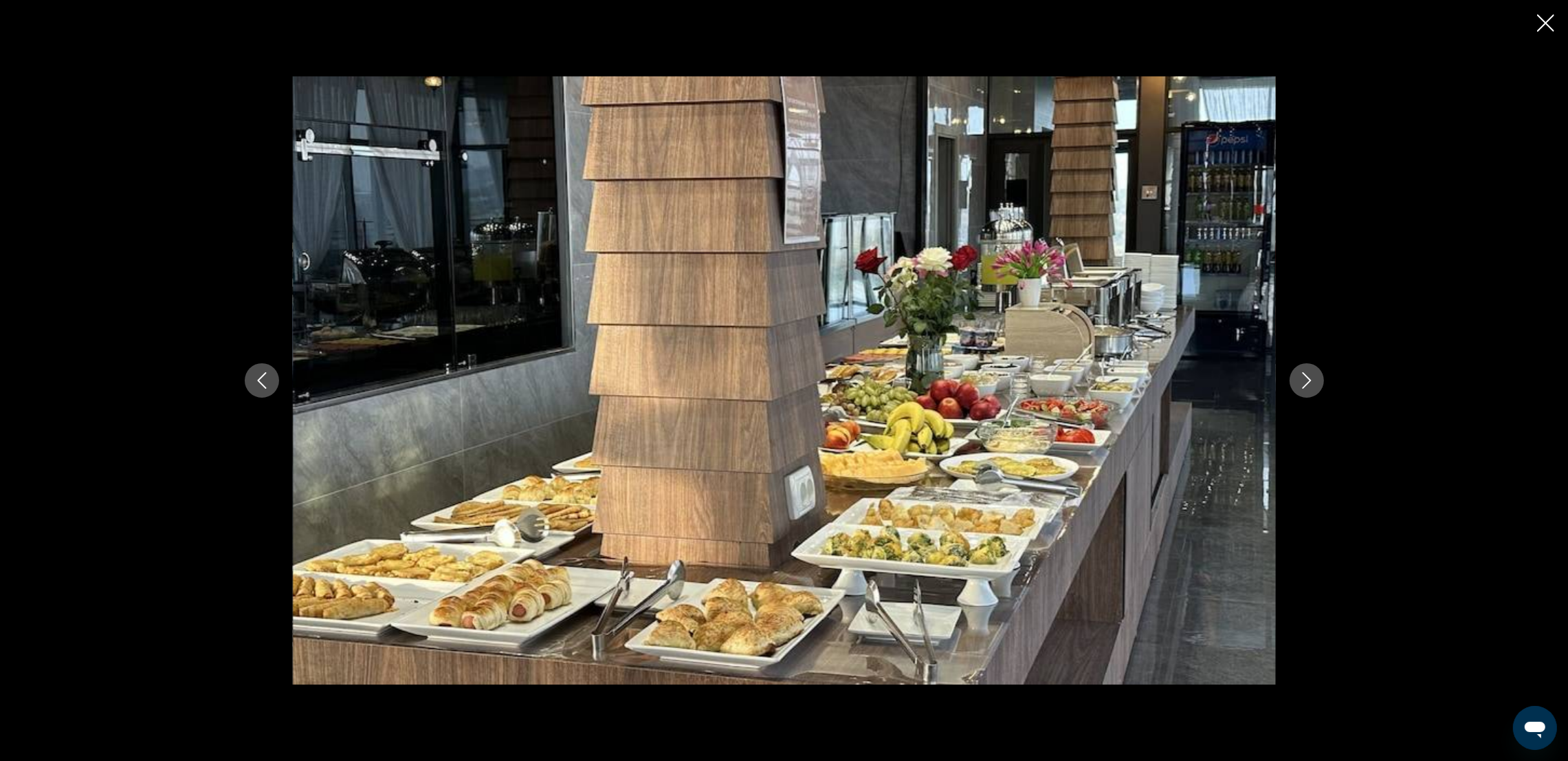
click at [1305, 380] on icon "Next image" at bounding box center [1307, 380] width 17 height 17
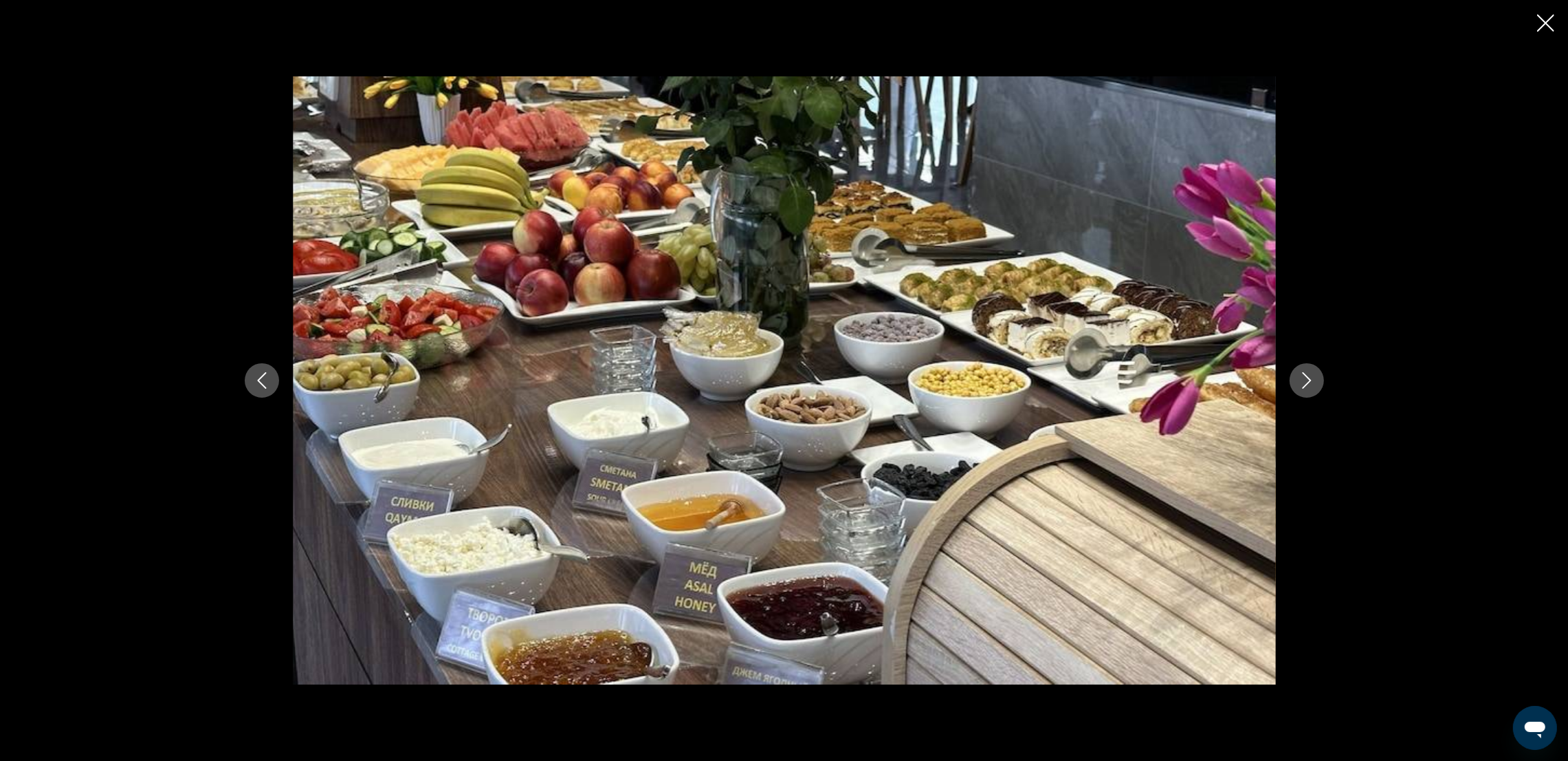
click at [1305, 380] on icon "Next image" at bounding box center [1307, 380] width 17 height 17
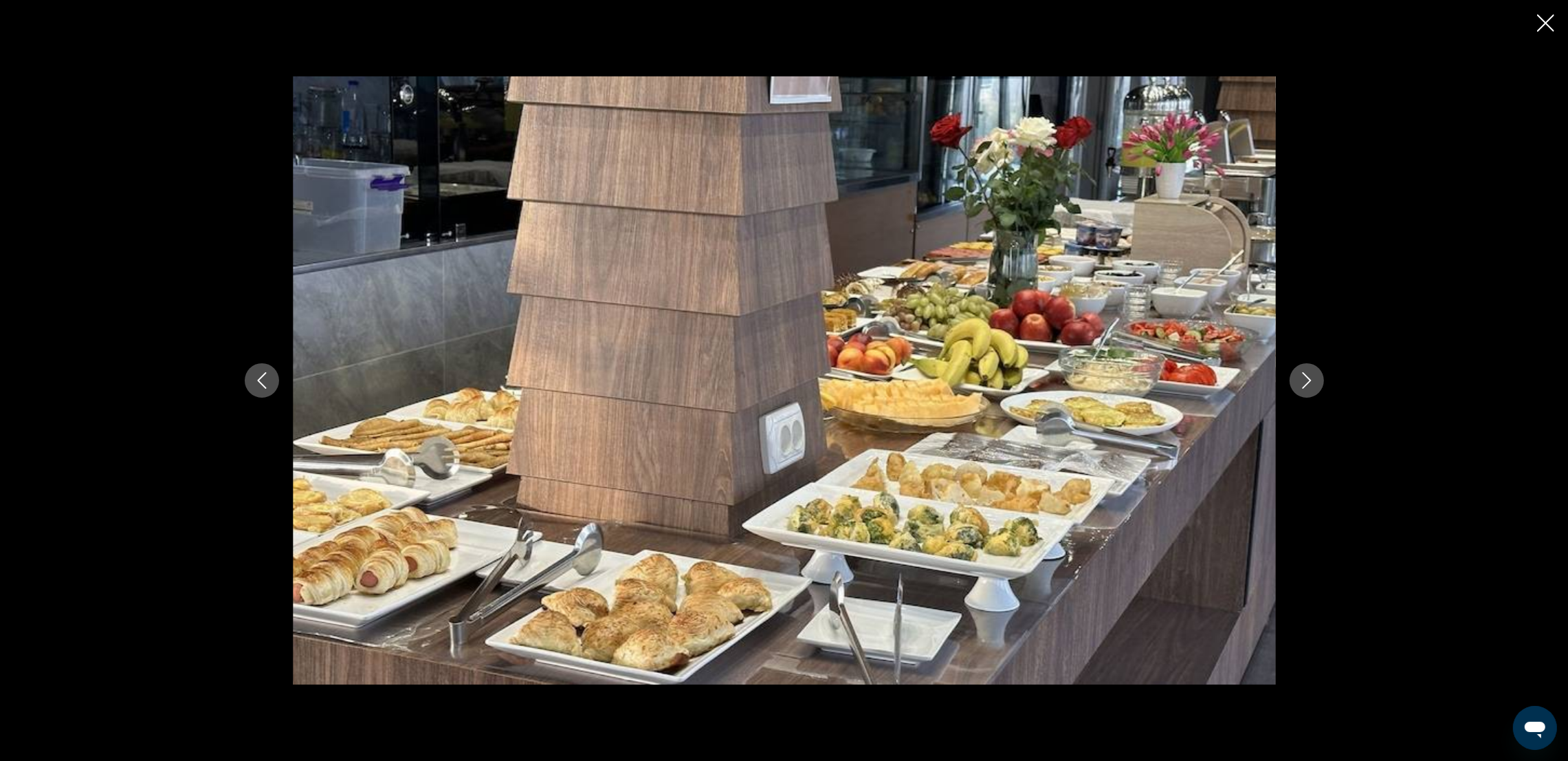
click at [1305, 380] on icon "Next image" at bounding box center [1307, 380] width 17 height 17
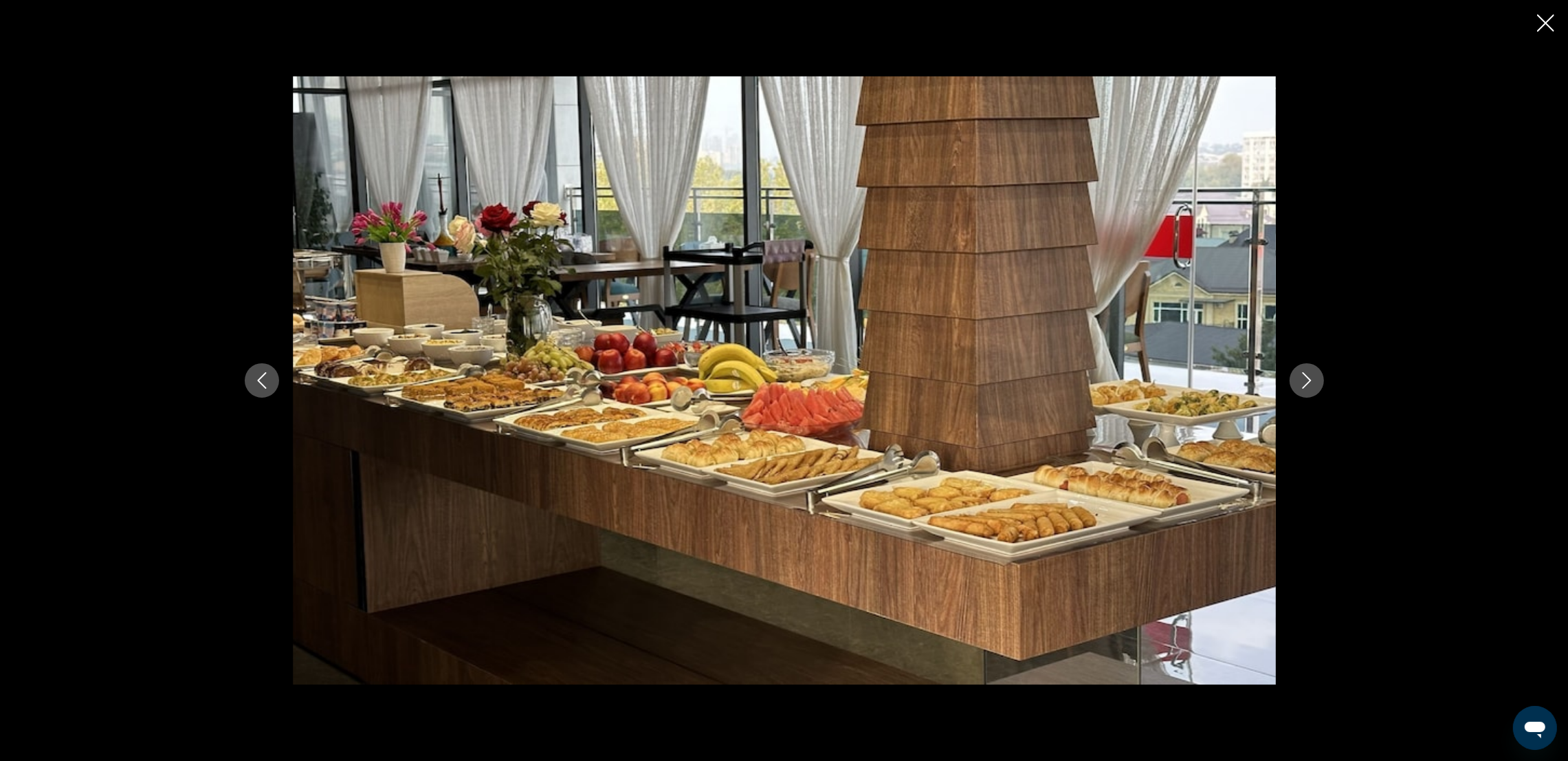
click at [1305, 380] on icon "Next image" at bounding box center [1307, 380] width 17 height 17
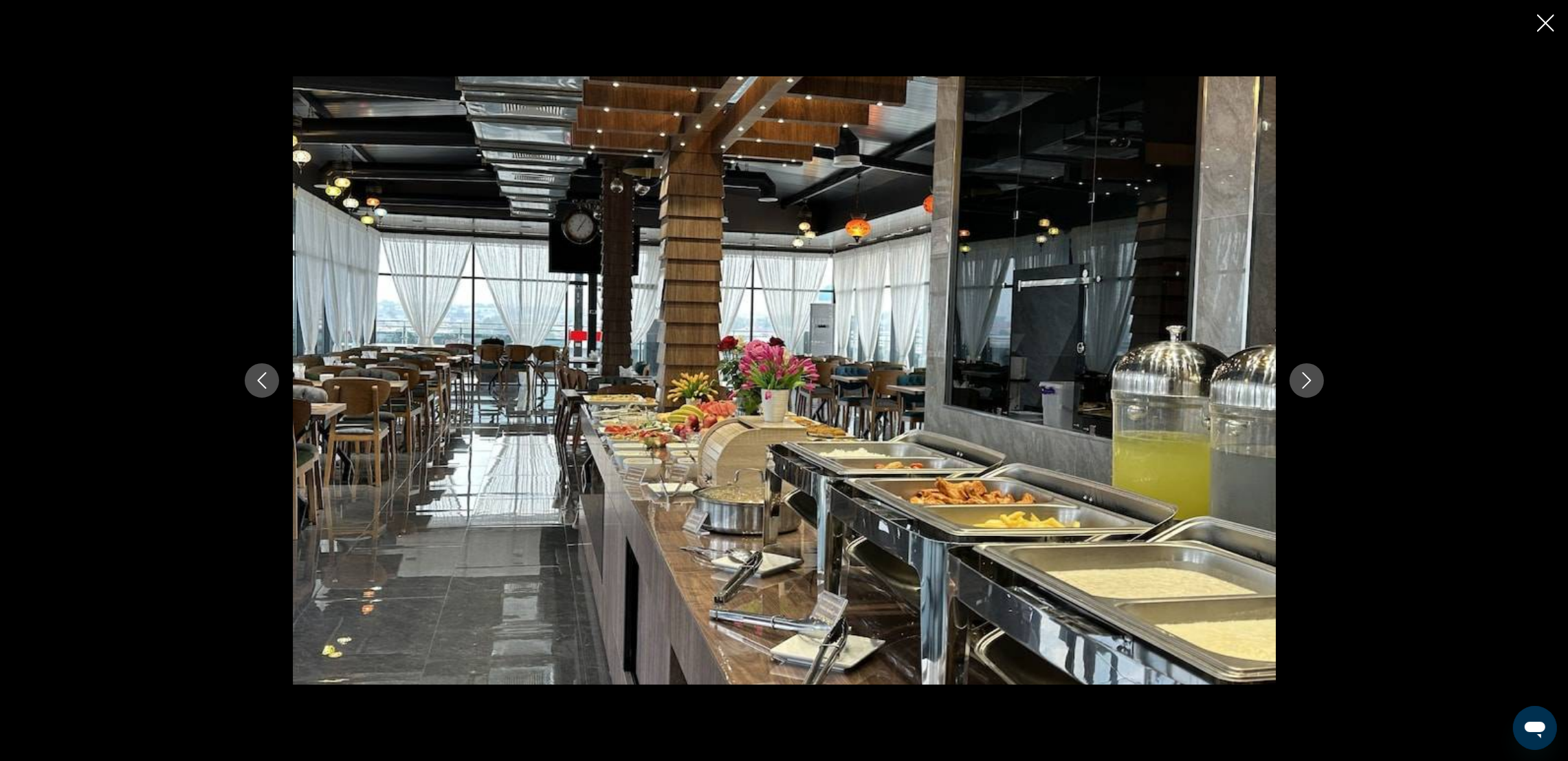
click at [1305, 380] on icon "Next image" at bounding box center [1307, 380] width 17 height 17
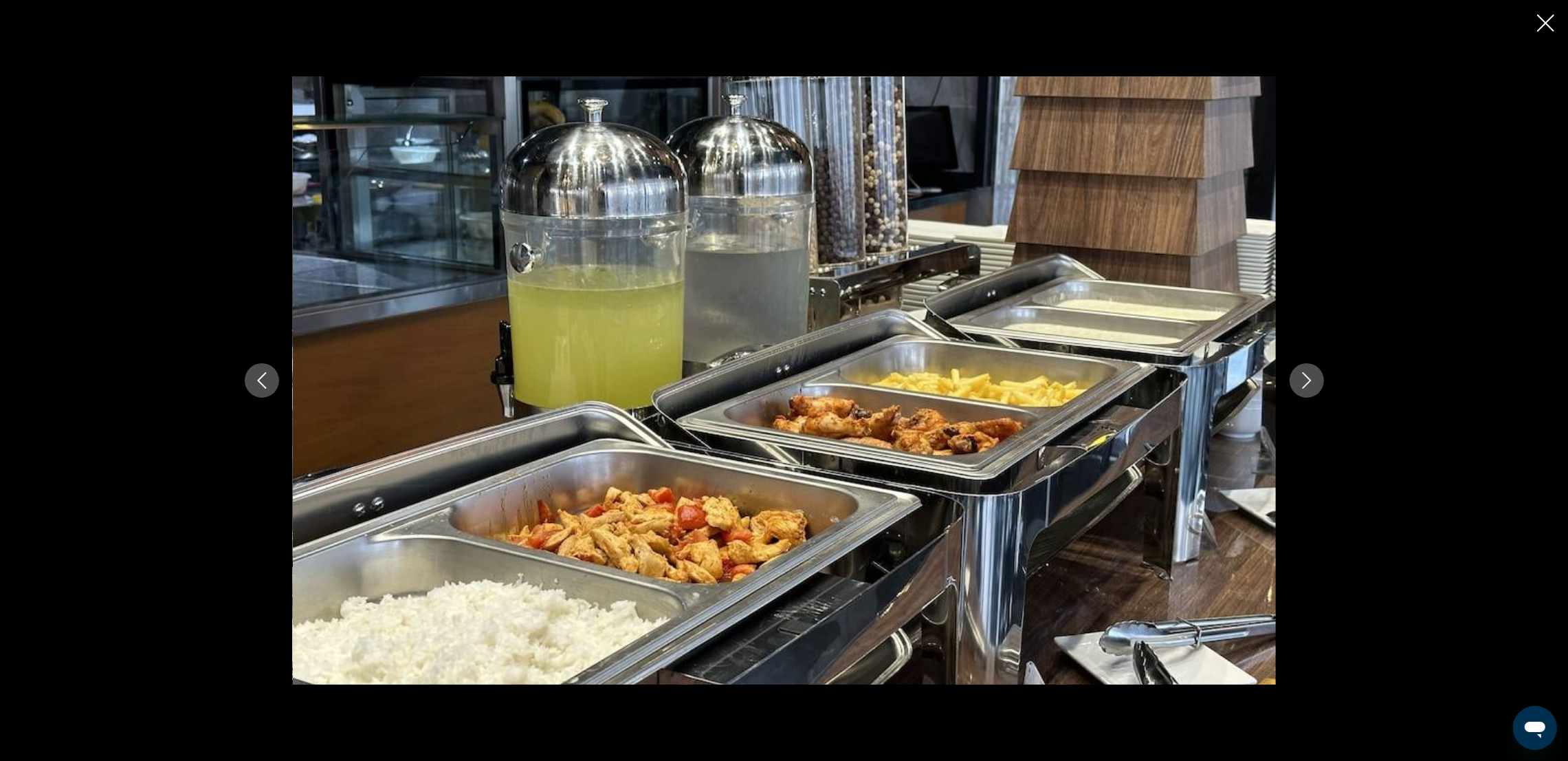
click at [1305, 380] on icon "Next image" at bounding box center [1307, 380] width 17 height 17
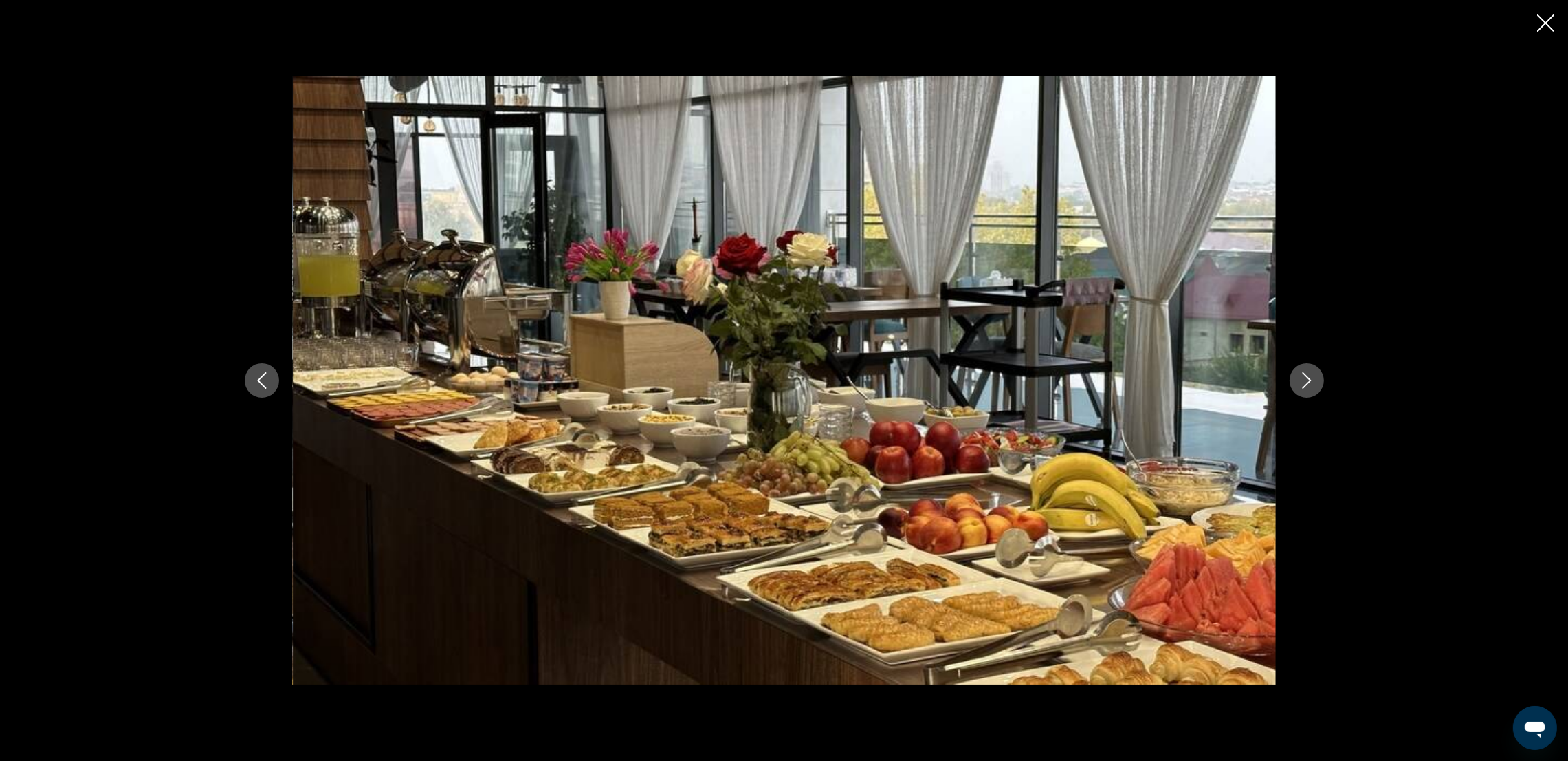
click at [1305, 380] on icon "Next image" at bounding box center [1307, 380] width 17 height 17
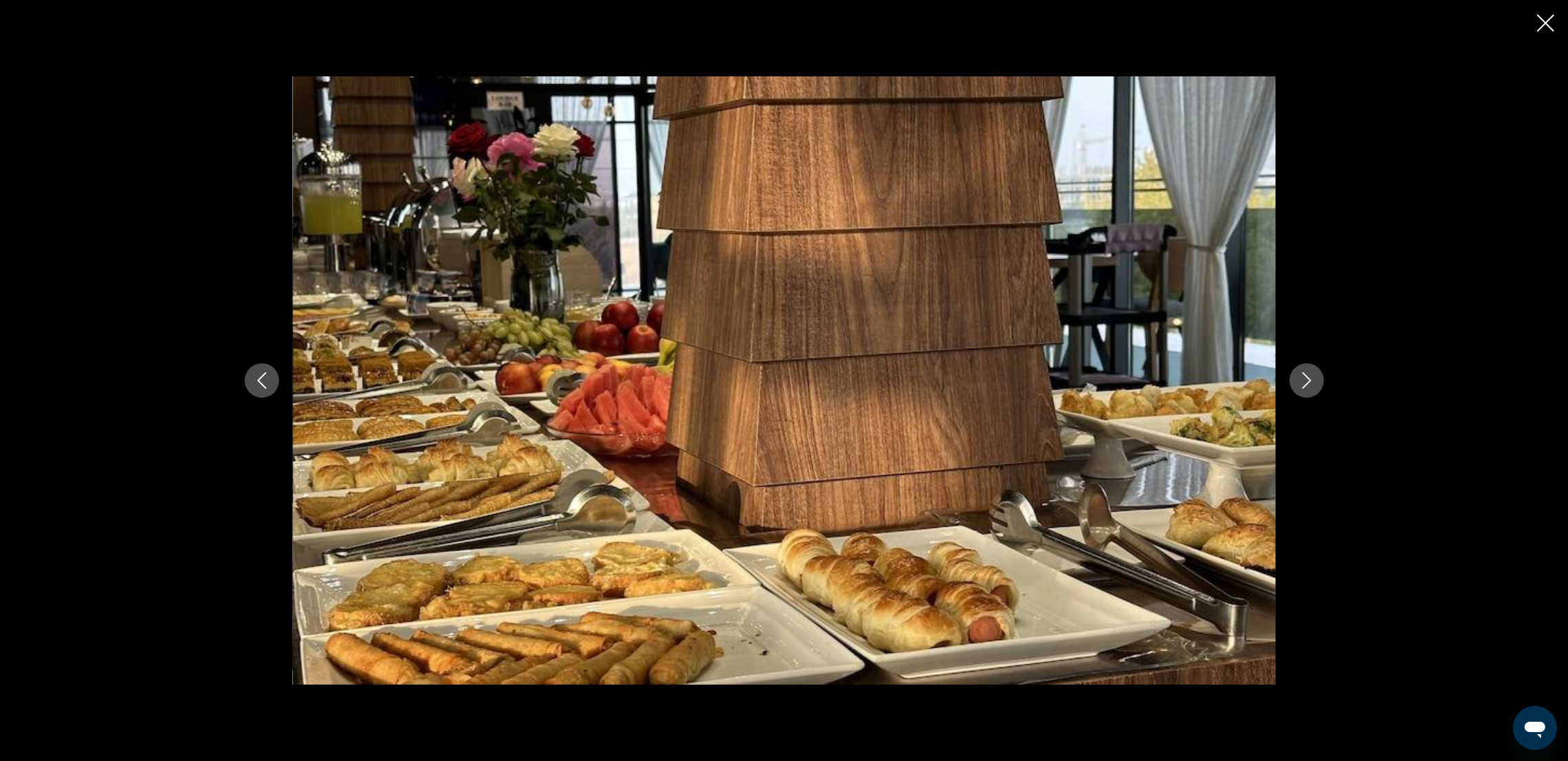
click at [1305, 380] on icon "Next image" at bounding box center [1307, 380] width 17 height 17
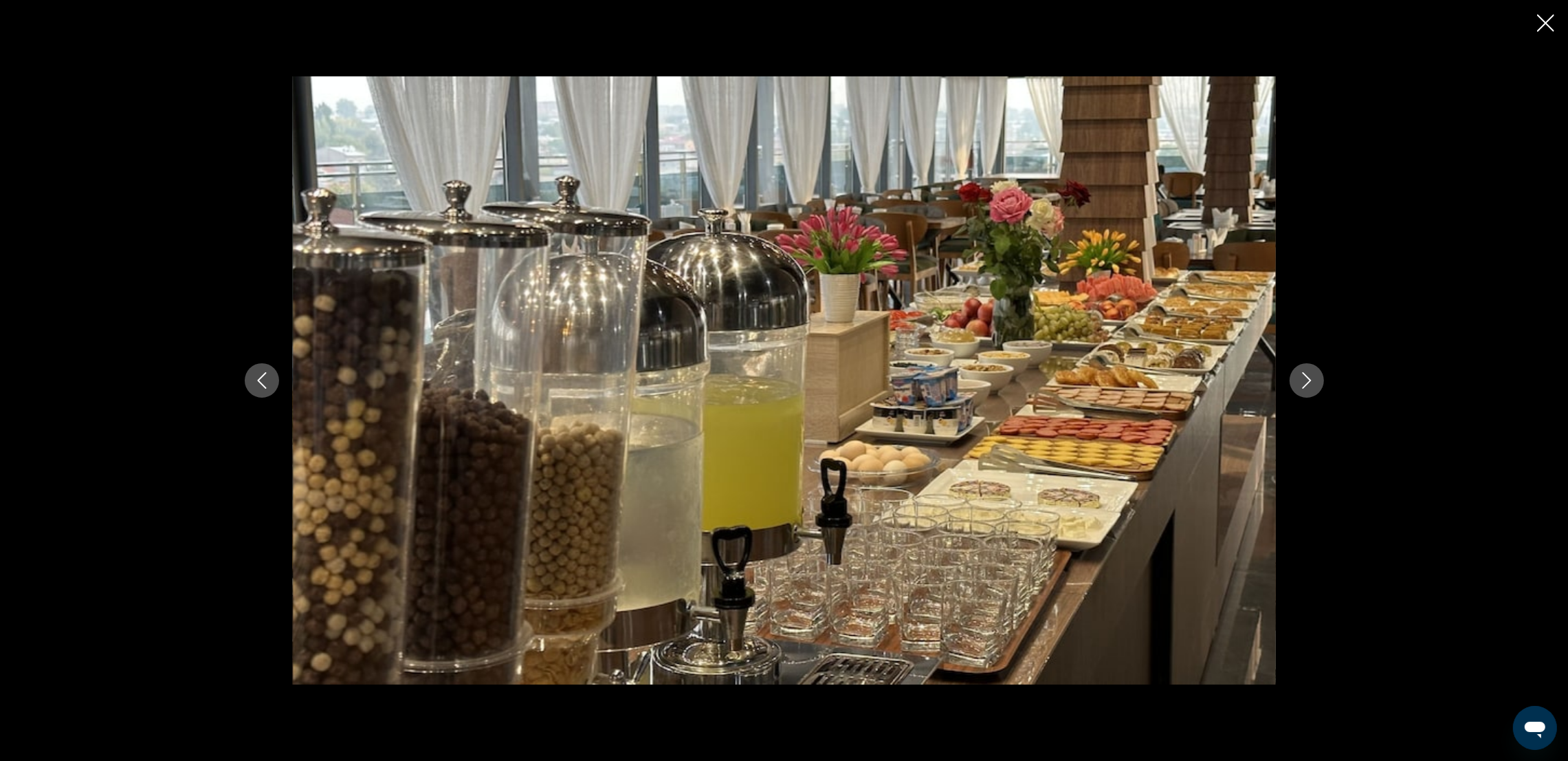
click at [1305, 380] on icon "Next image" at bounding box center [1307, 380] width 17 height 17
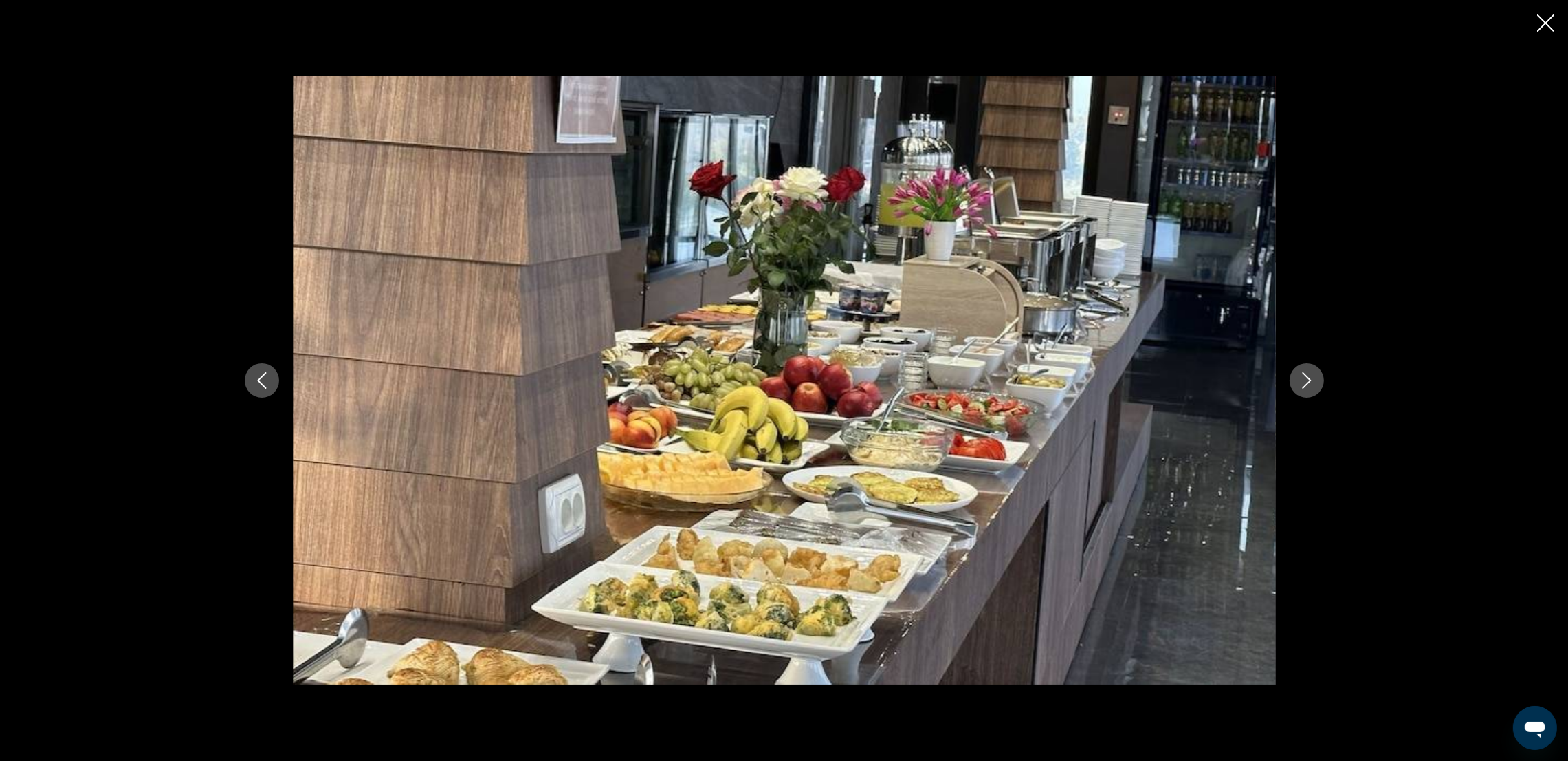
click at [1305, 384] on icon "Next image" at bounding box center [1307, 380] width 17 height 17
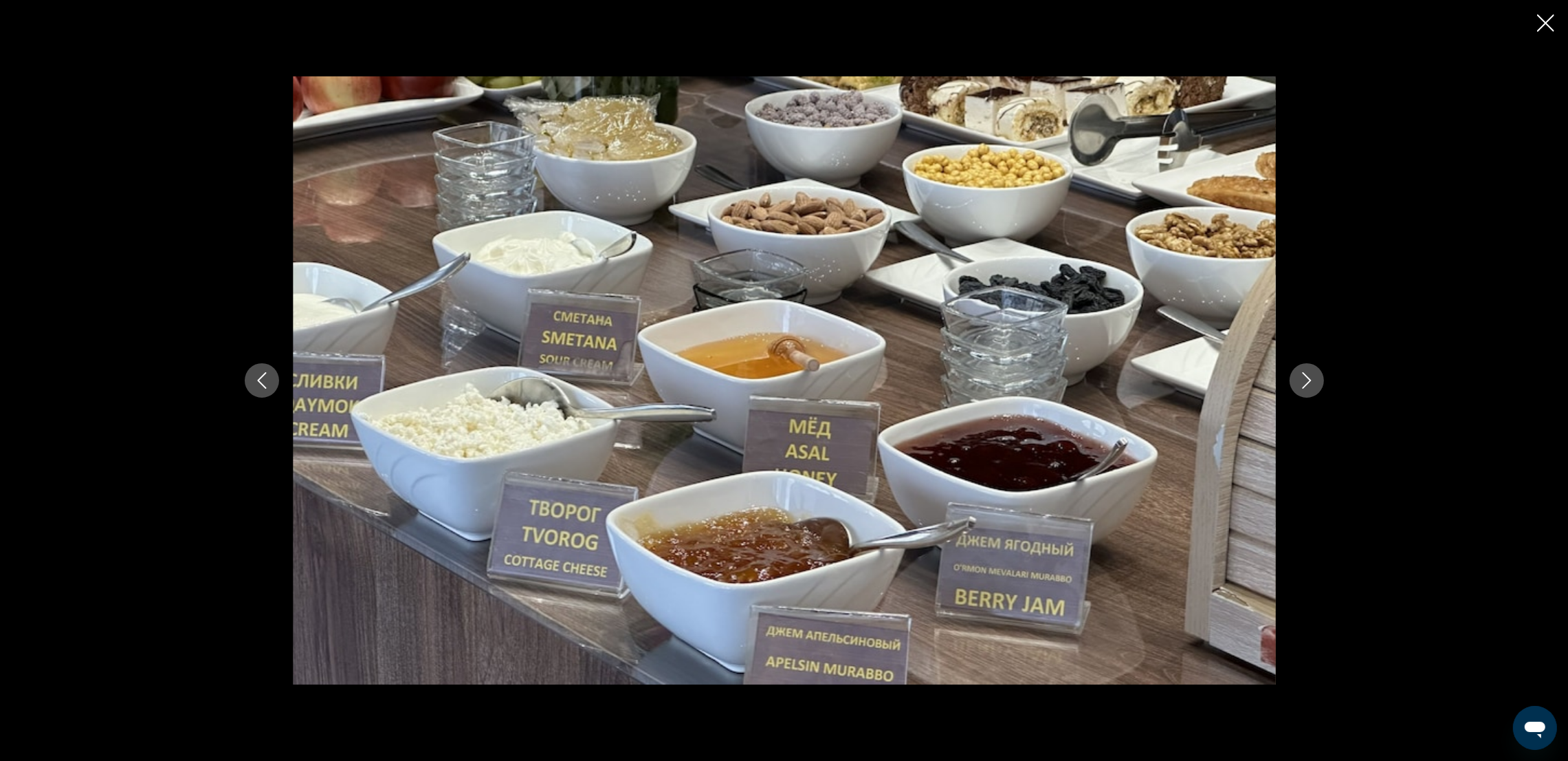
click at [1305, 384] on icon "Next image" at bounding box center [1307, 380] width 17 height 17
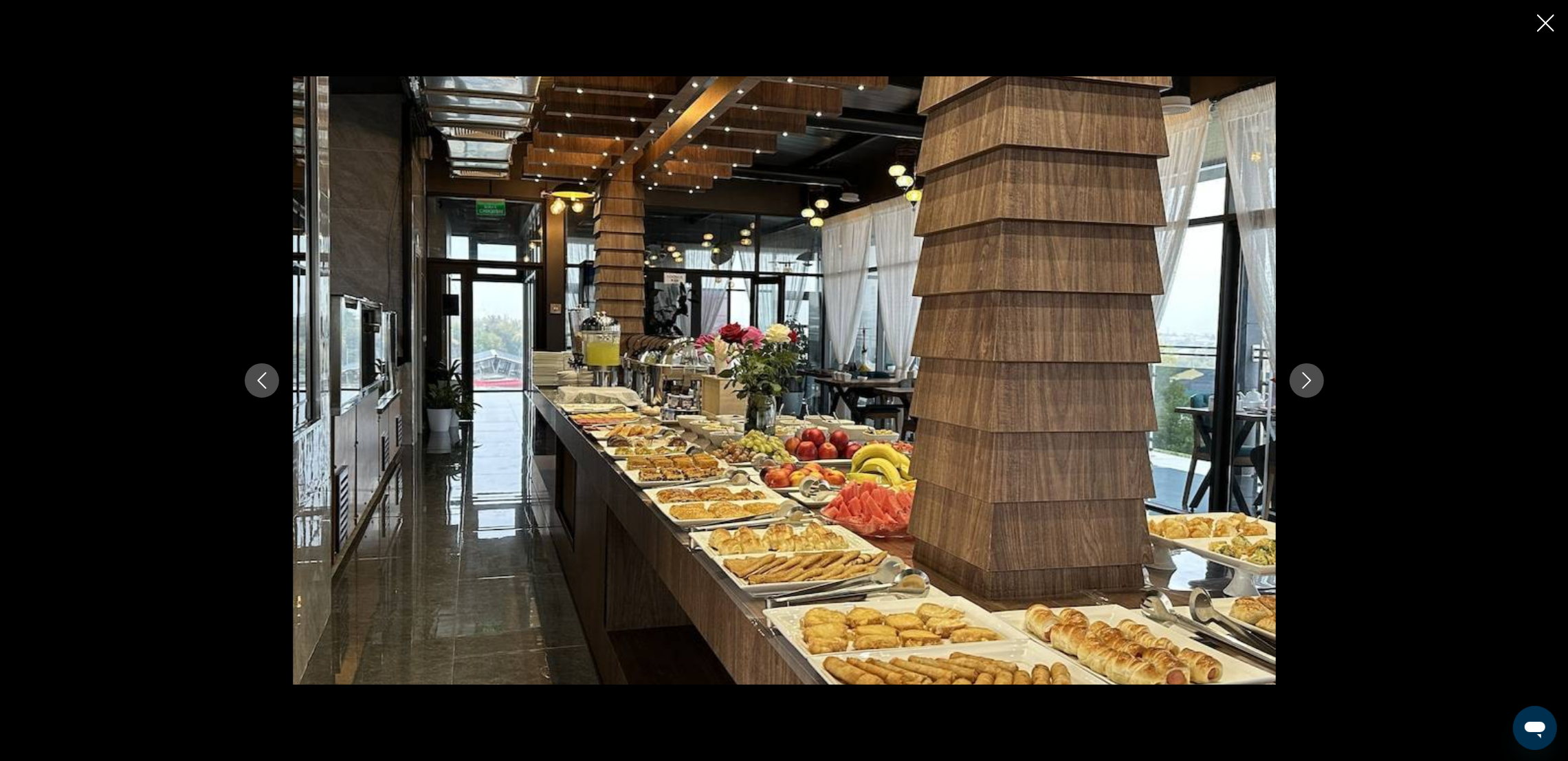
click at [1305, 384] on icon "Next image" at bounding box center [1307, 380] width 17 height 17
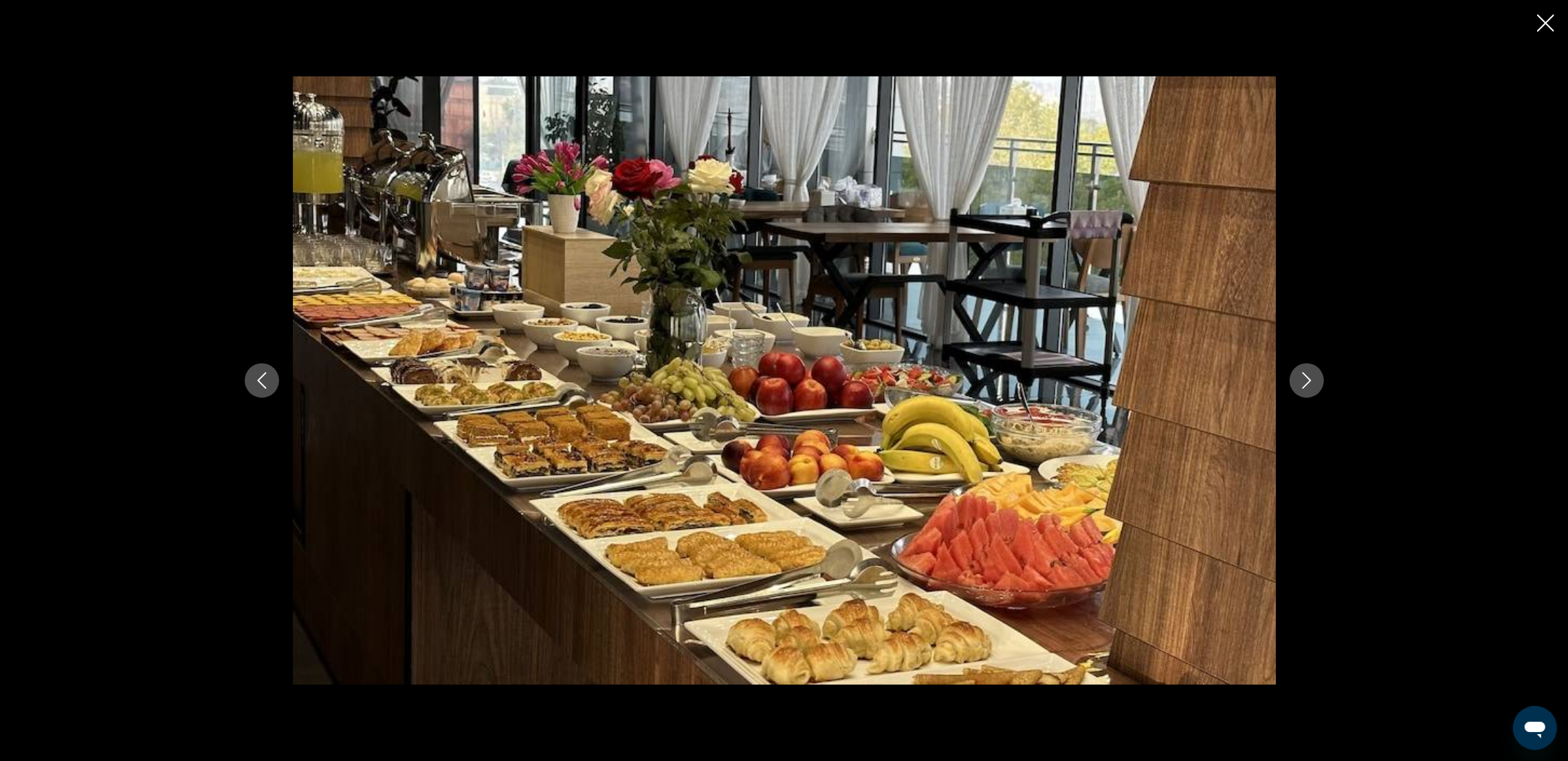
click at [1305, 384] on icon "Next image" at bounding box center [1307, 380] width 17 height 17
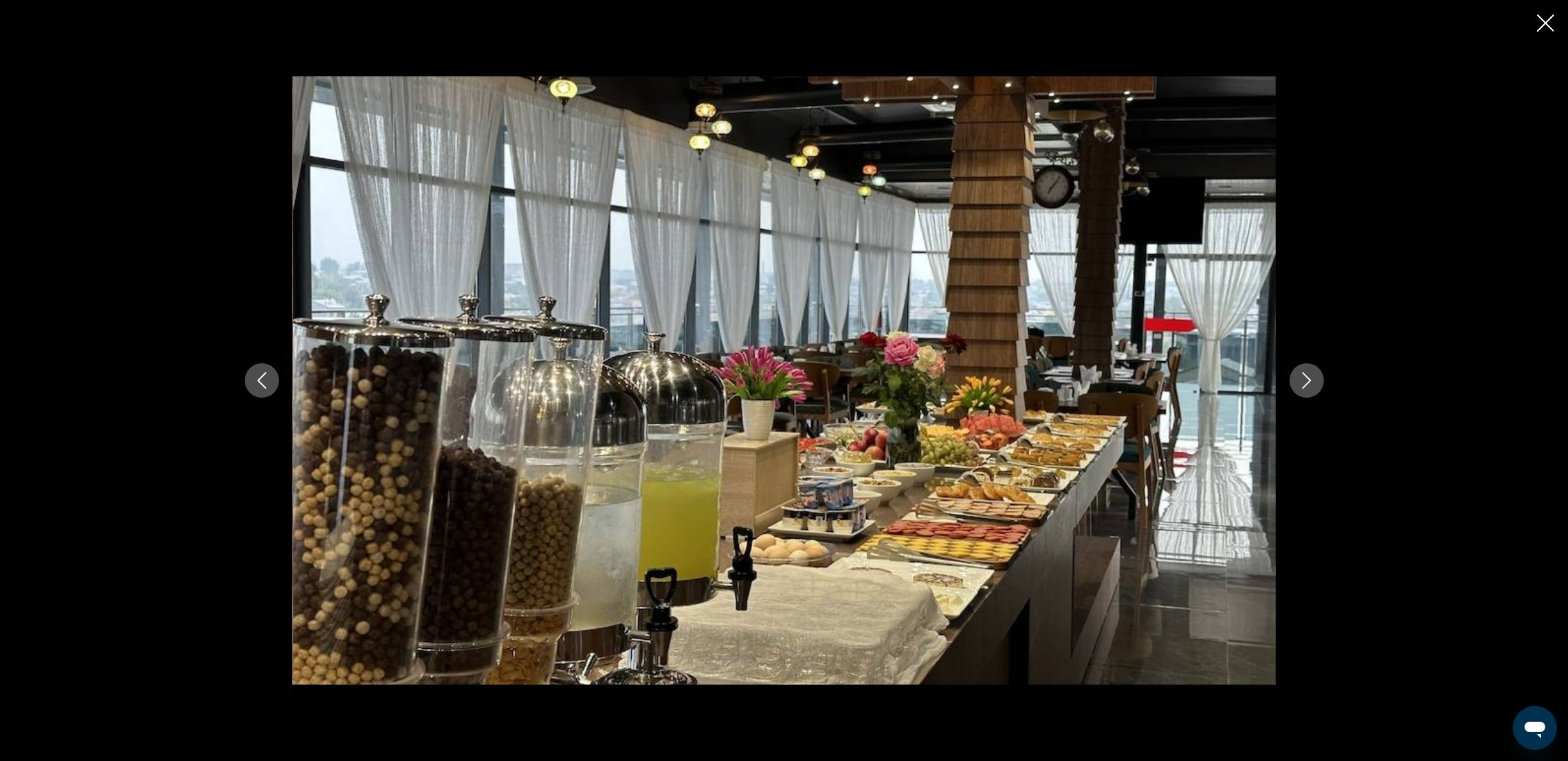
click at [1305, 384] on icon "Next image" at bounding box center [1307, 380] width 17 height 17
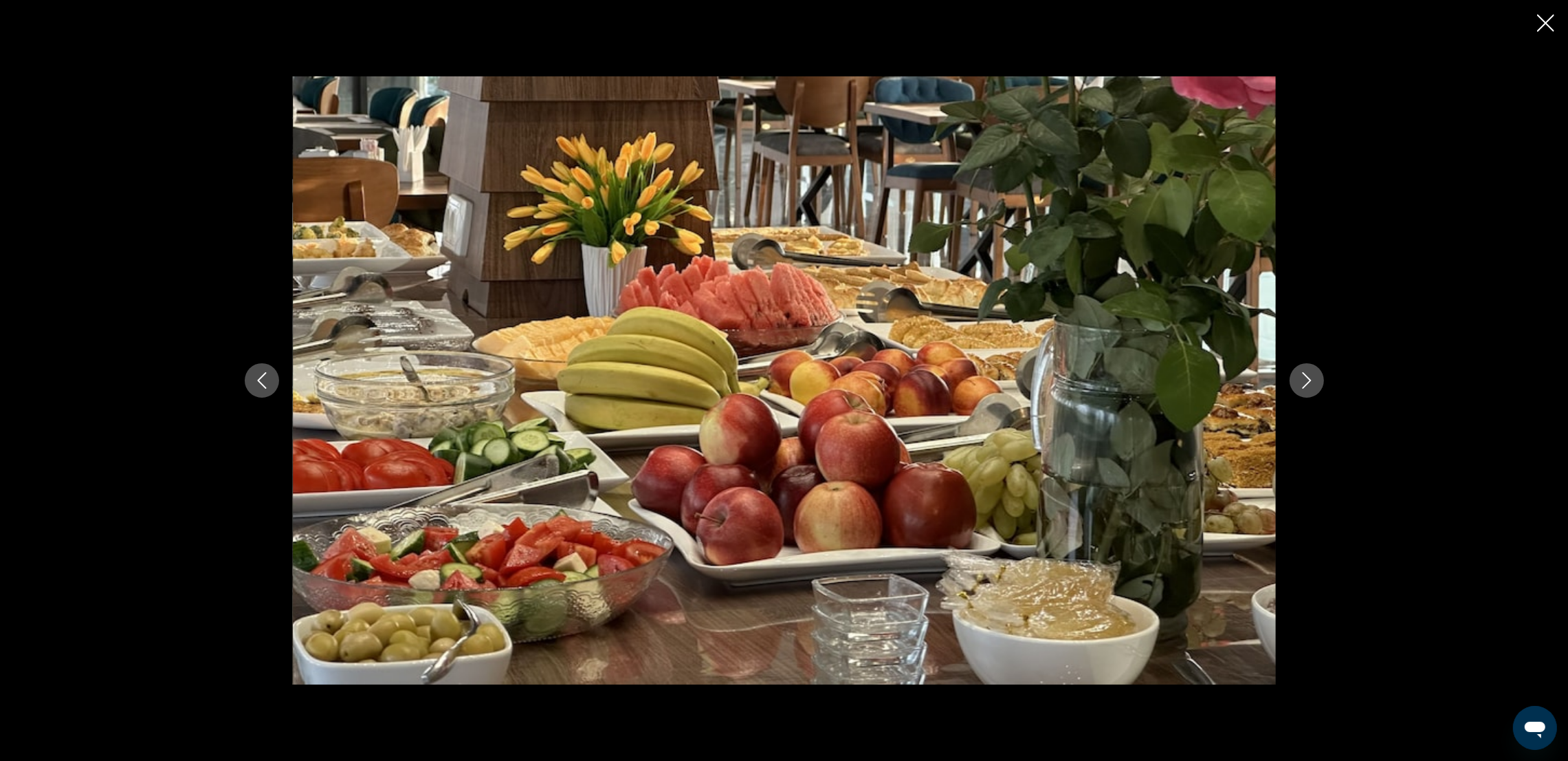
click at [1305, 384] on icon "Next image" at bounding box center [1307, 380] width 17 height 17
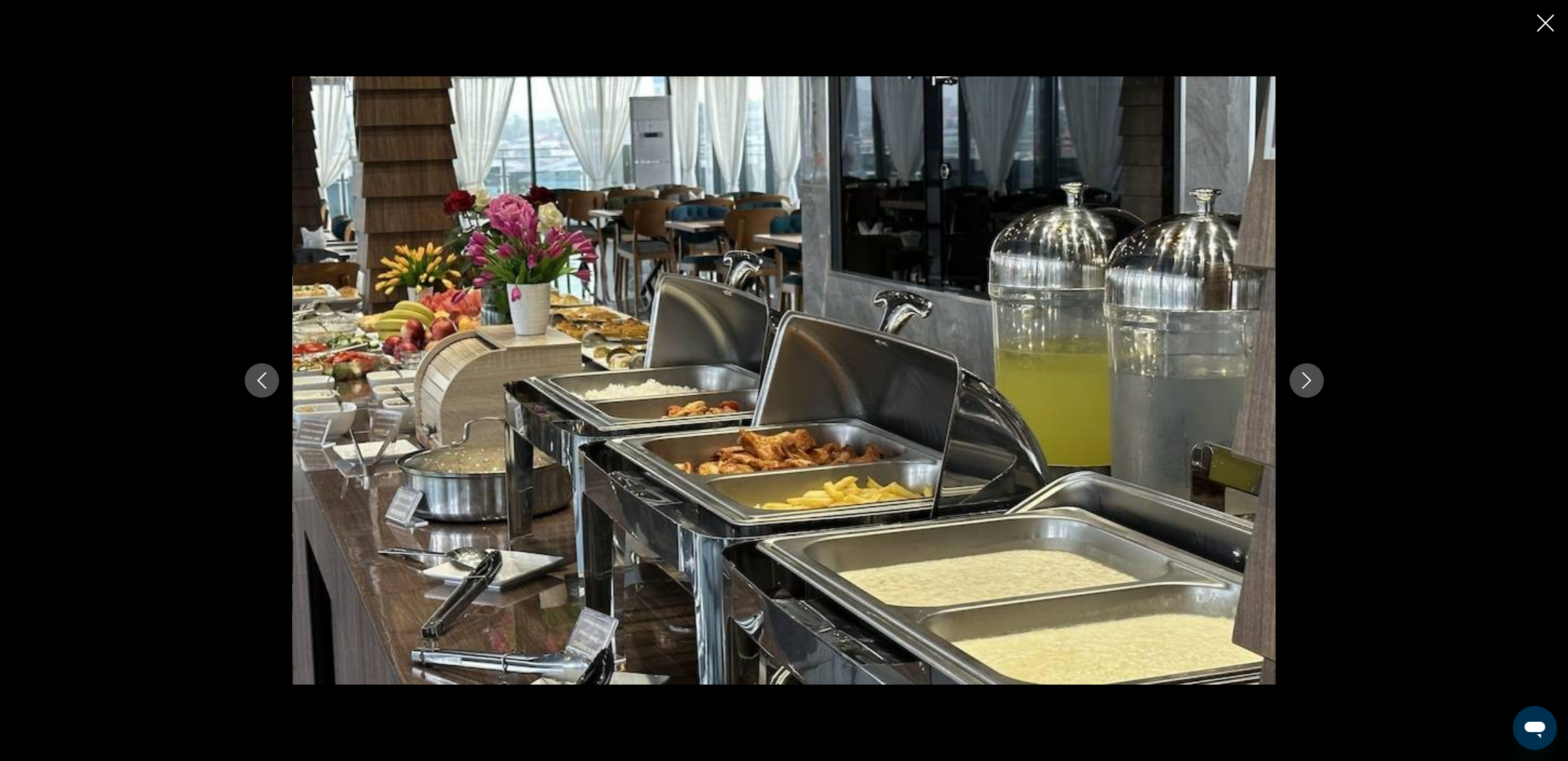
click at [1305, 384] on icon "Next image" at bounding box center [1307, 380] width 17 height 17
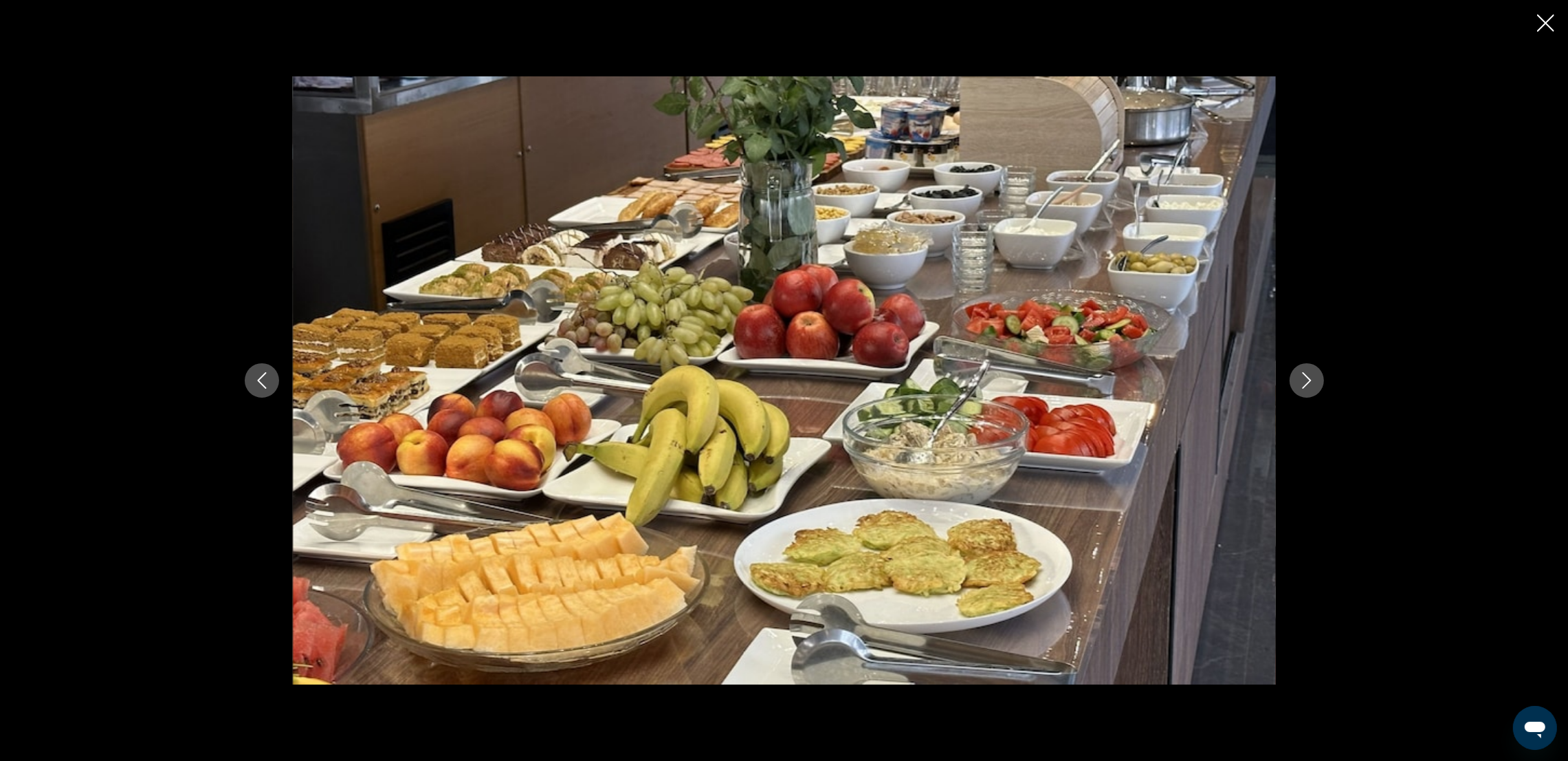
click at [1305, 384] on icon "Next image" at bounding box center [1307, 380] width 17 height 17
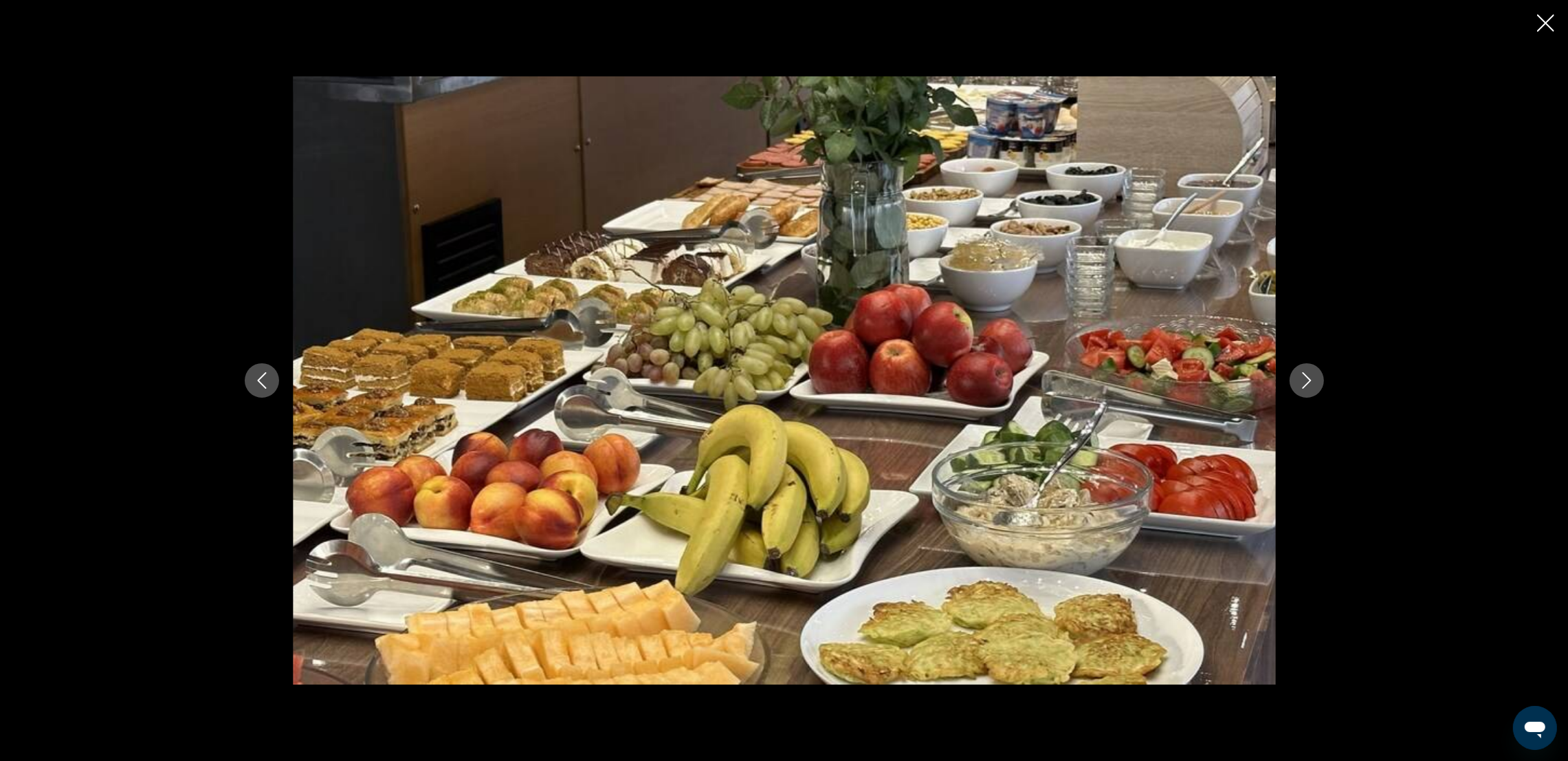
click at [1305, 384] on icon "Next image" at bounding box center [1307, 380] width 17 height 17
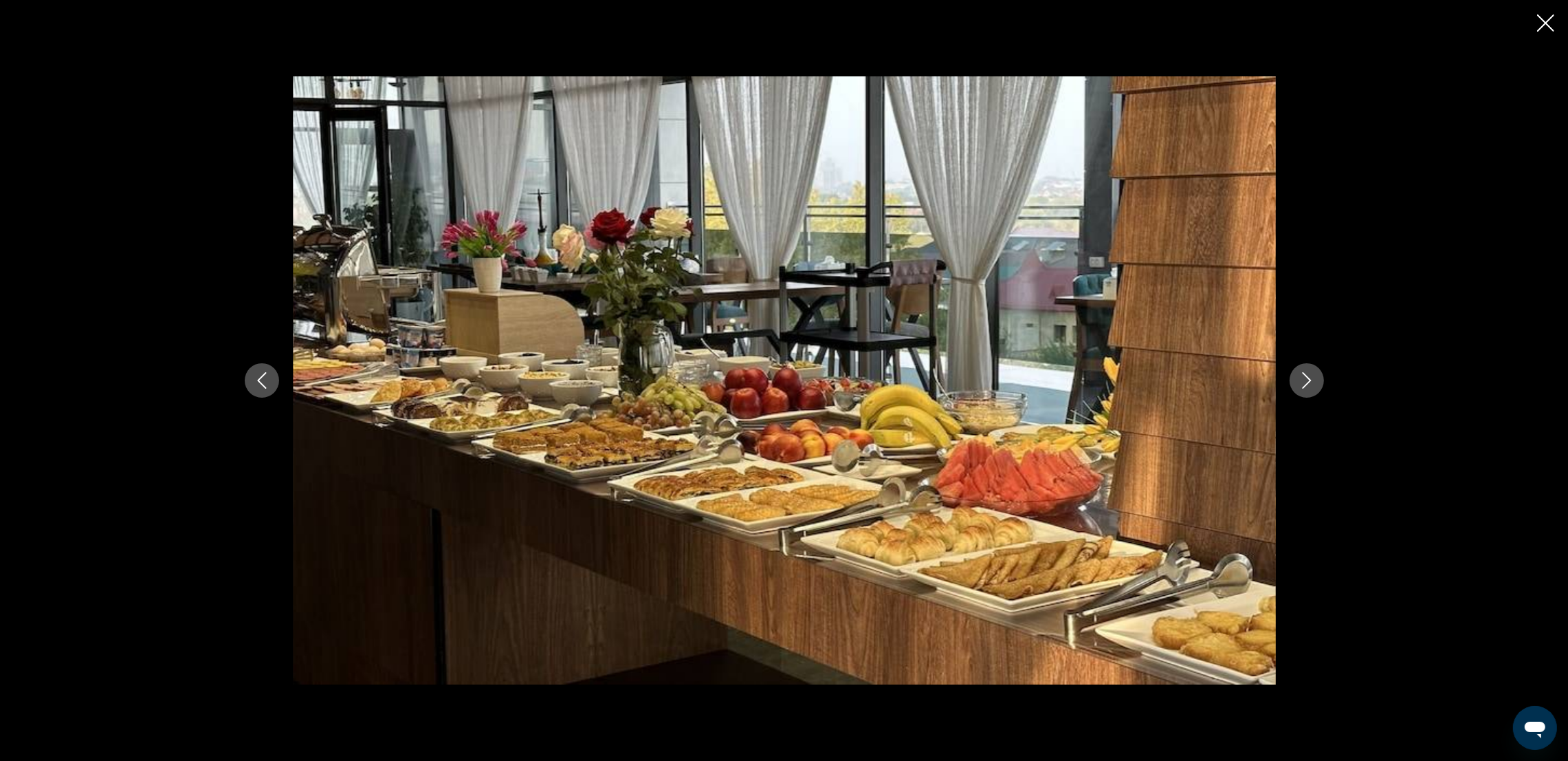
click at [1305, 384] on icon "Next image" at bounding box center [1307, 380] width 17 height 17
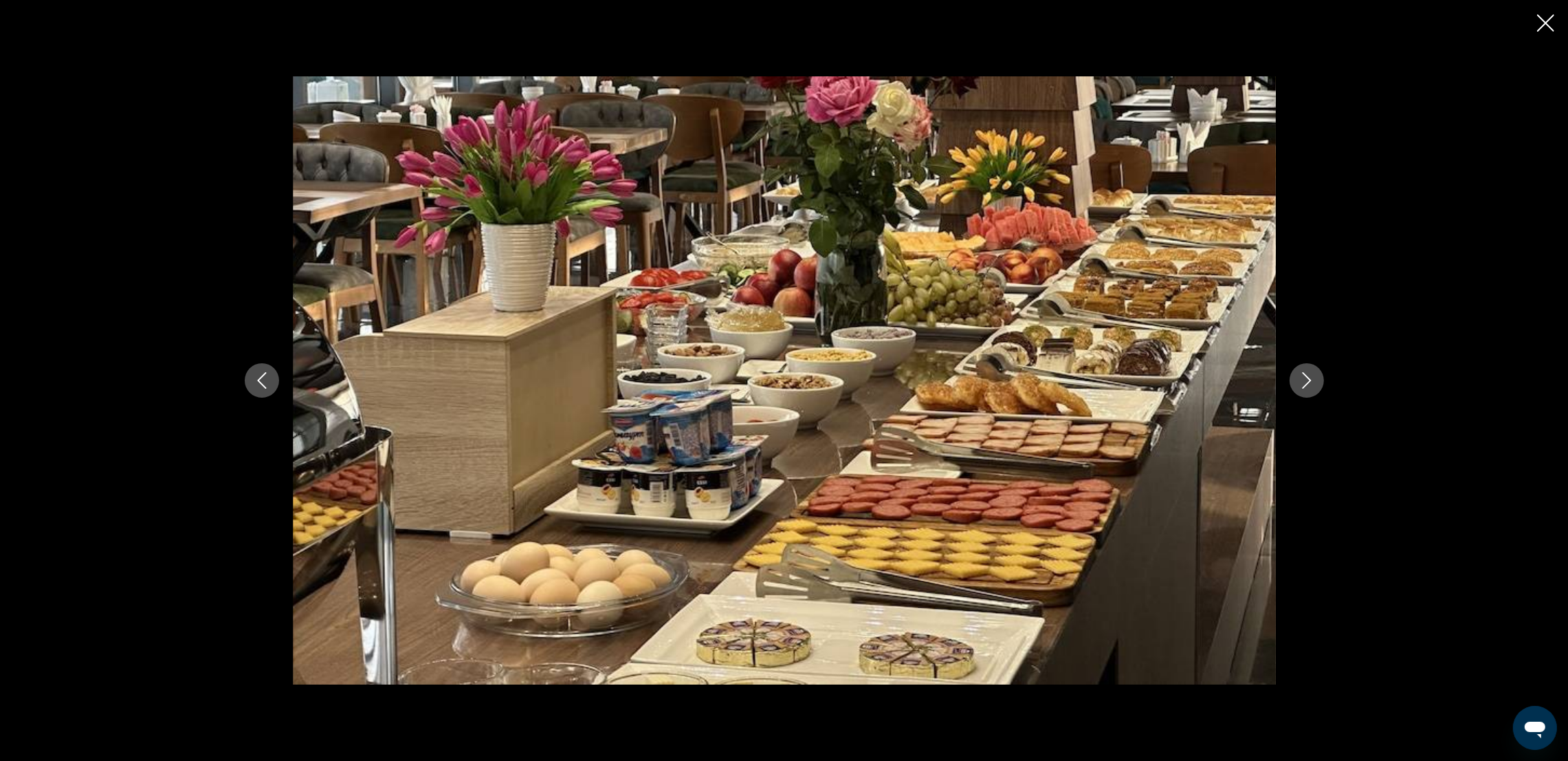
click at [1305, 384] on icon "Next image" at bounding box center [1307, 380] width 17 height 17
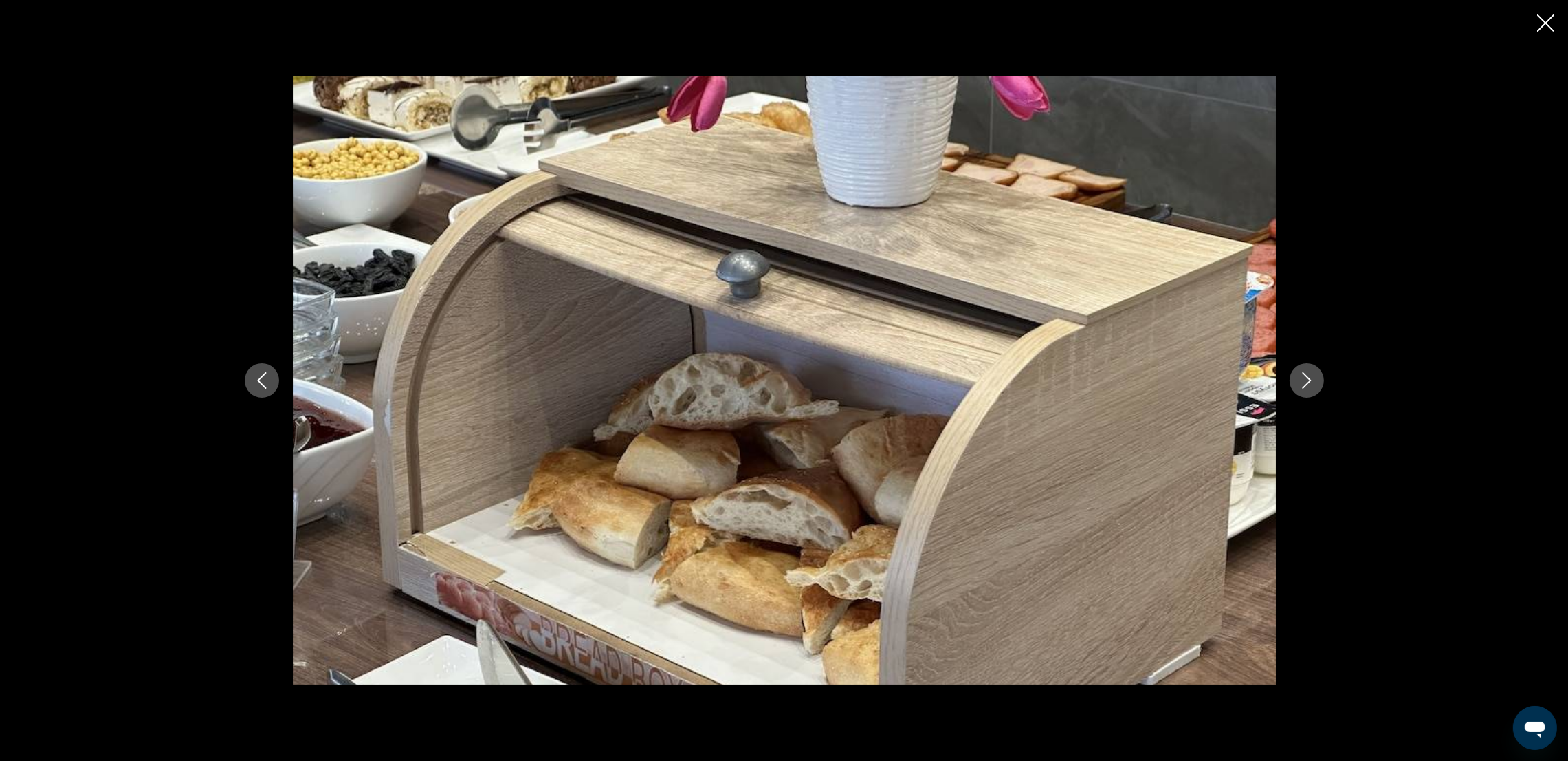
click at [1305, 384] on icon "Next image" at bounding box center [1307, 380] width 17 height 17
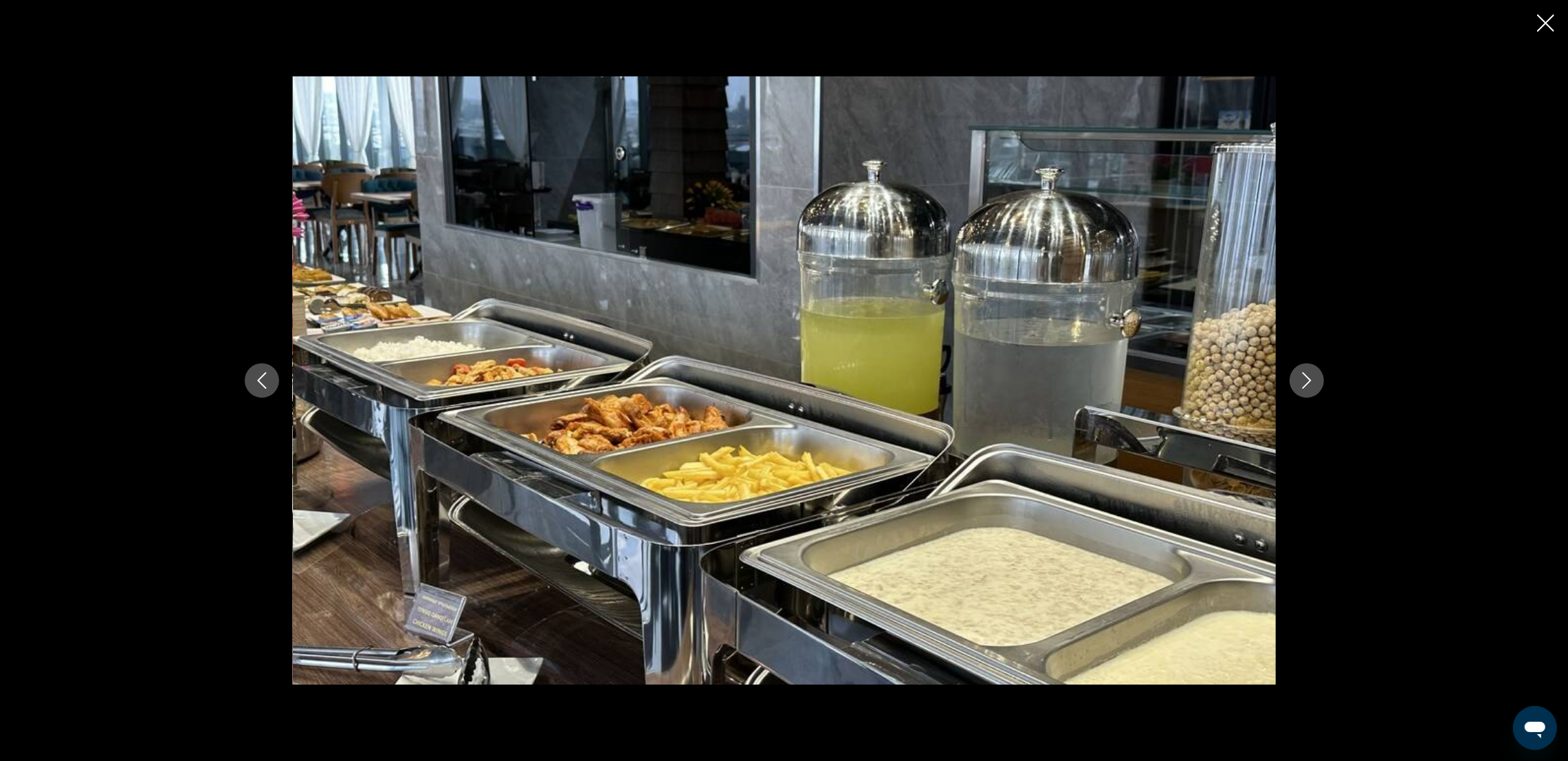
click at [1305, 384] on icon "Next image" at bounding box center [1307, 380] width 17 height 17
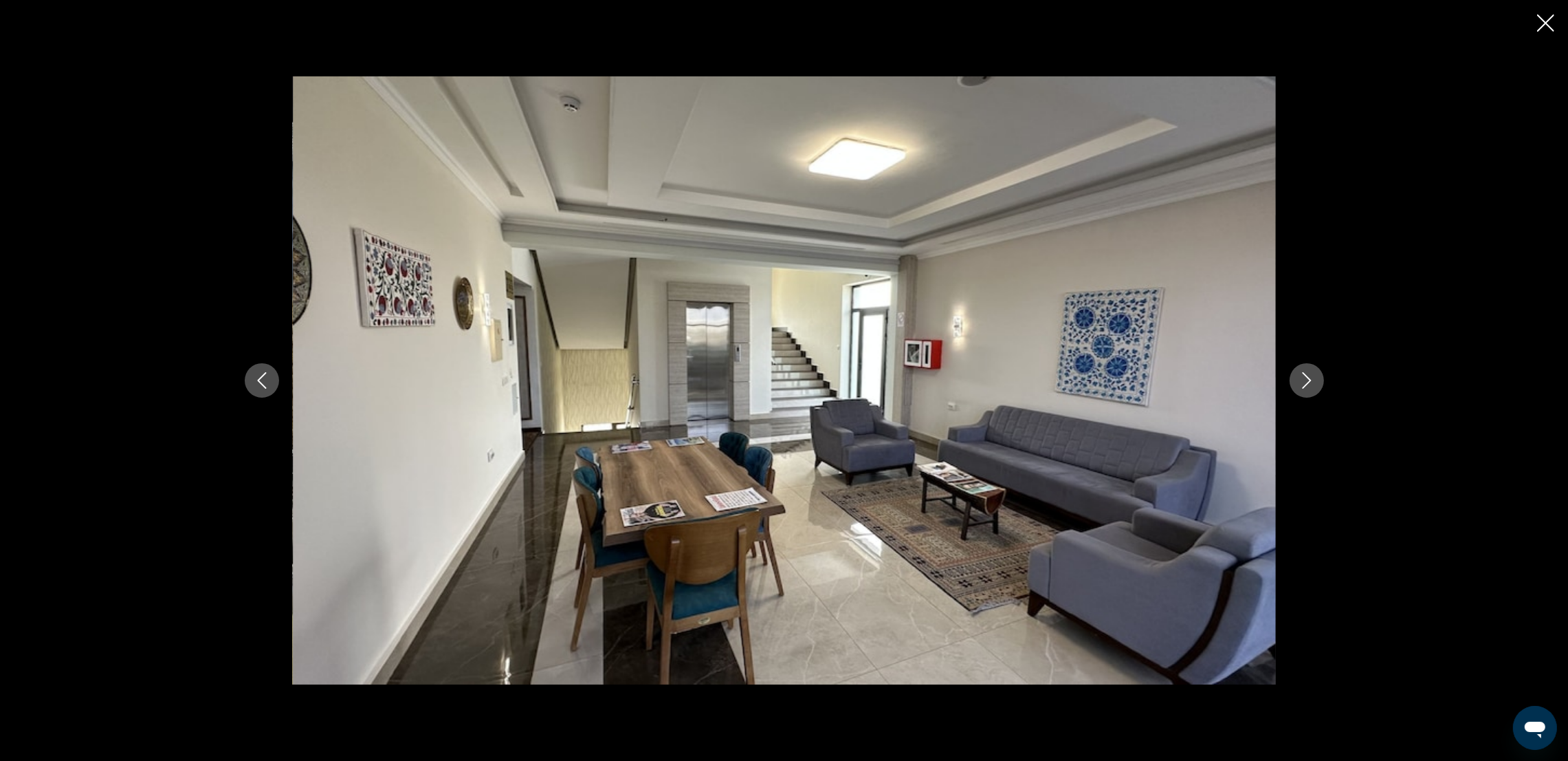
click at [1305, 384] on icon "Next image" at bounding box center [1307, 380] width 17 height 17
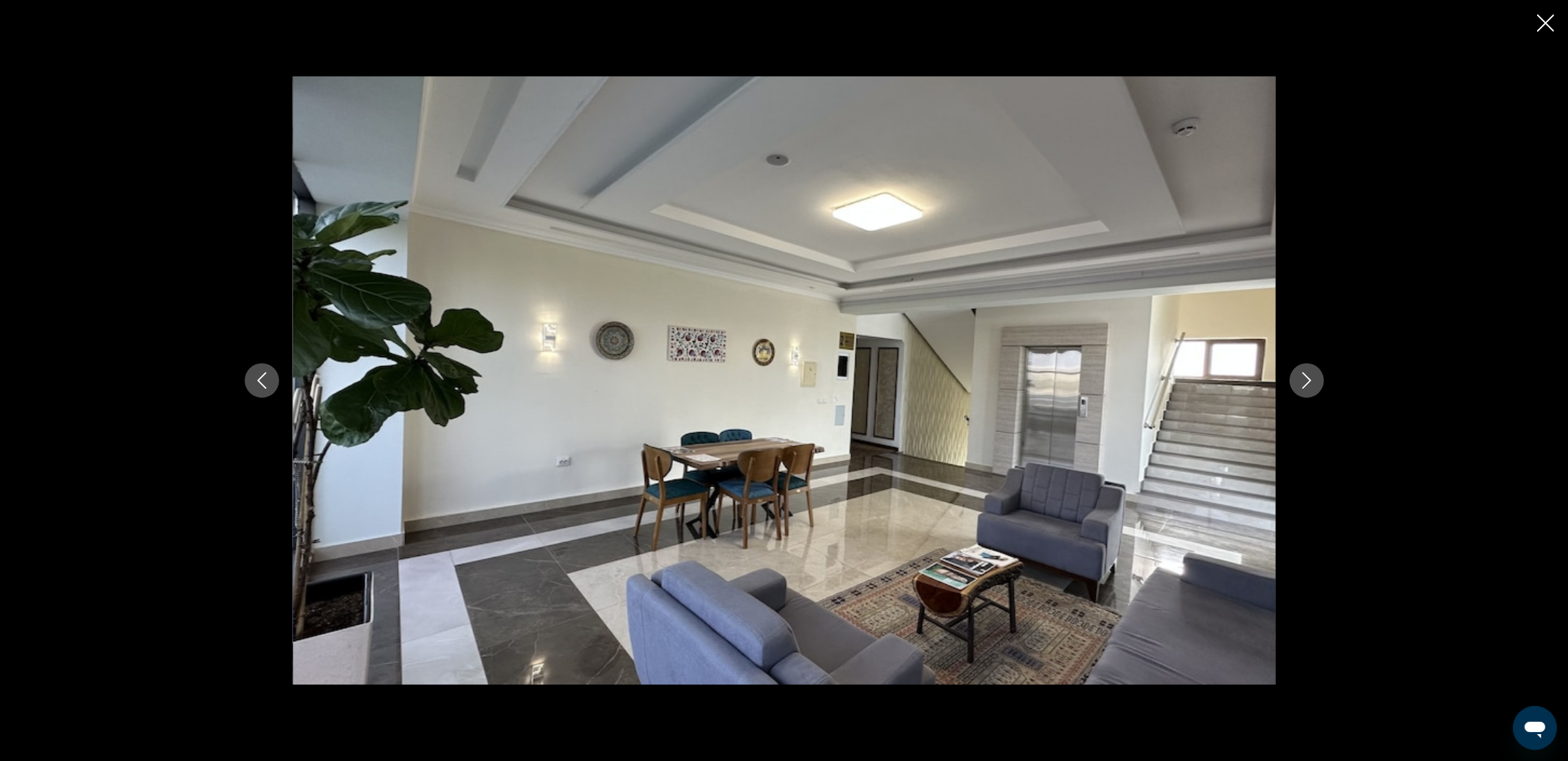
click at [1305, 384] on icon "Next image" at bounding box center [1307, 380] width 17 height 17
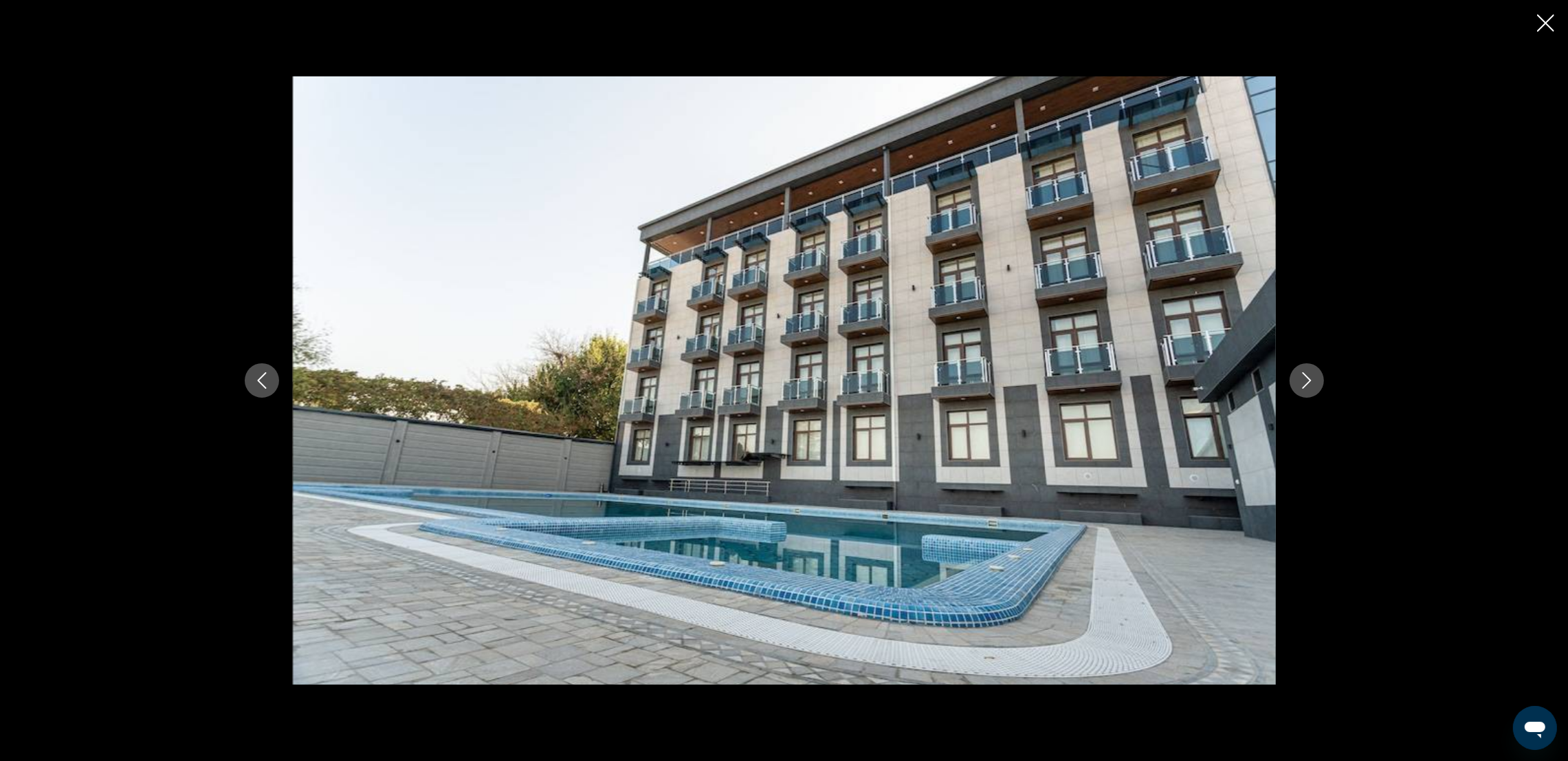
click at [1305, 384] on icon "Next image" at bounding box center [1307, 380] width 17 height 17
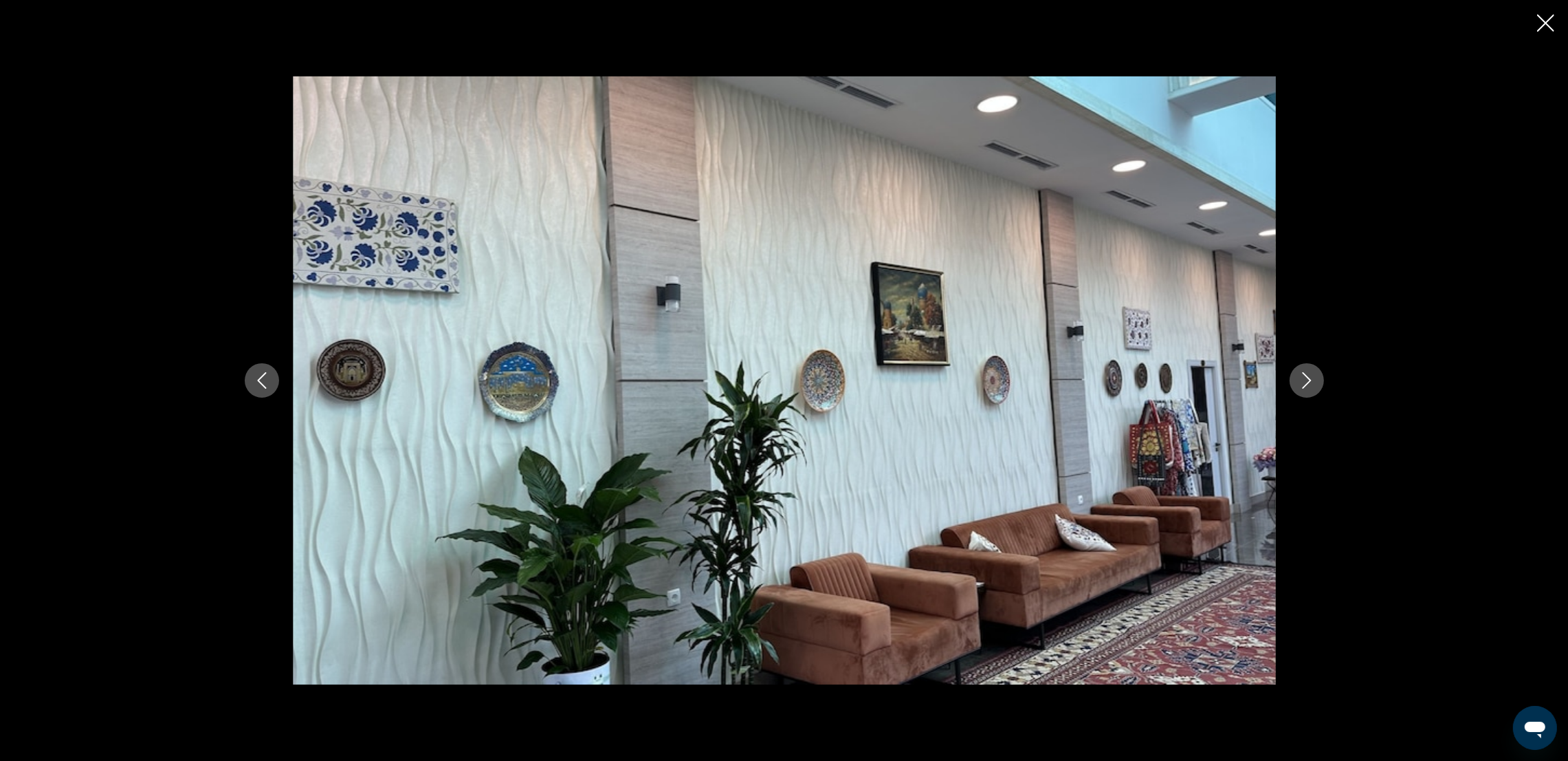
click at [1305, 384] on icon "Next image" at bounding box center [1307, 380] width 17 height 17
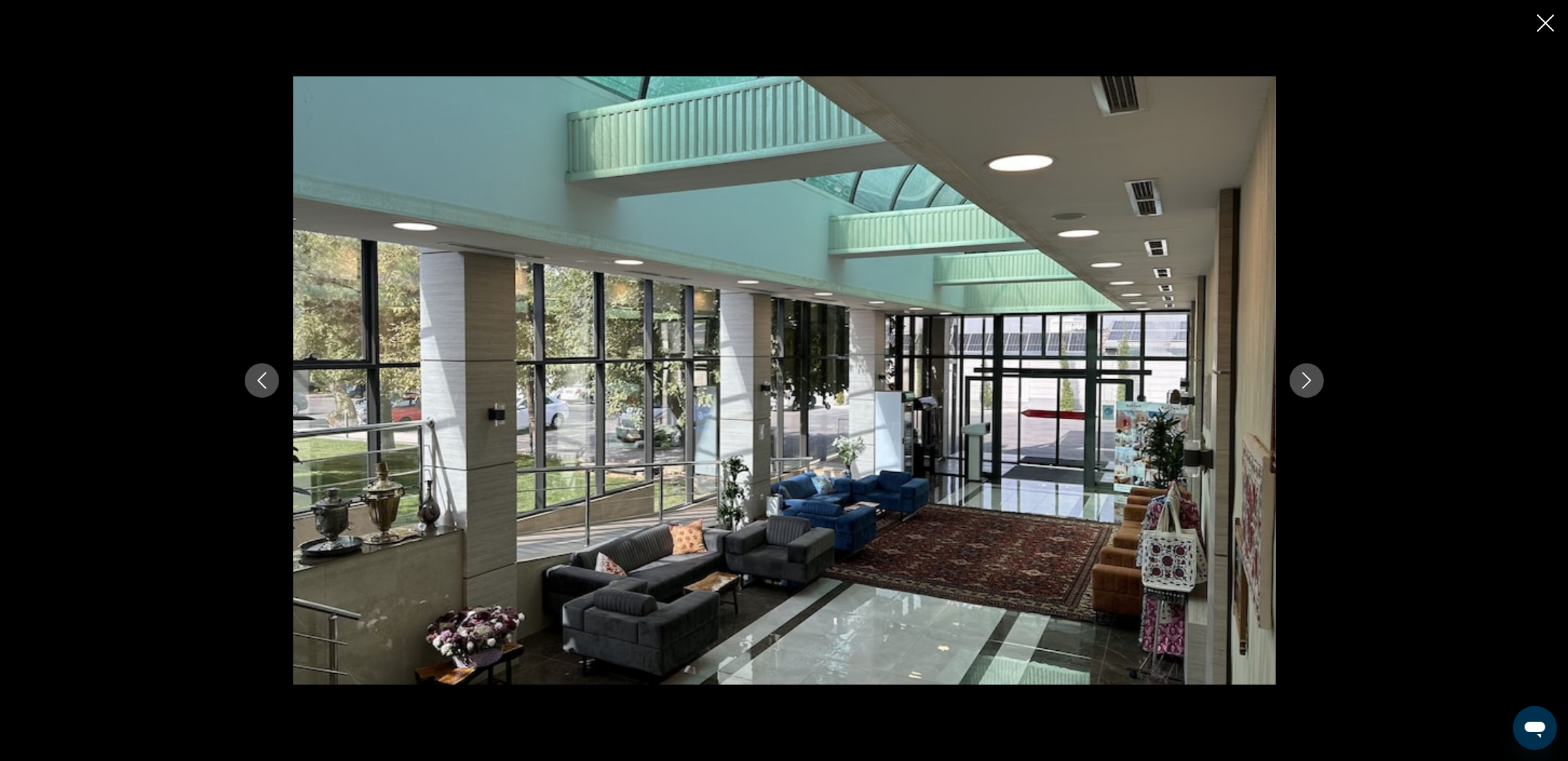
click at [1547, 20] on icon "Close slideshow" at bounding box center [1545, 22] width 17 height 17
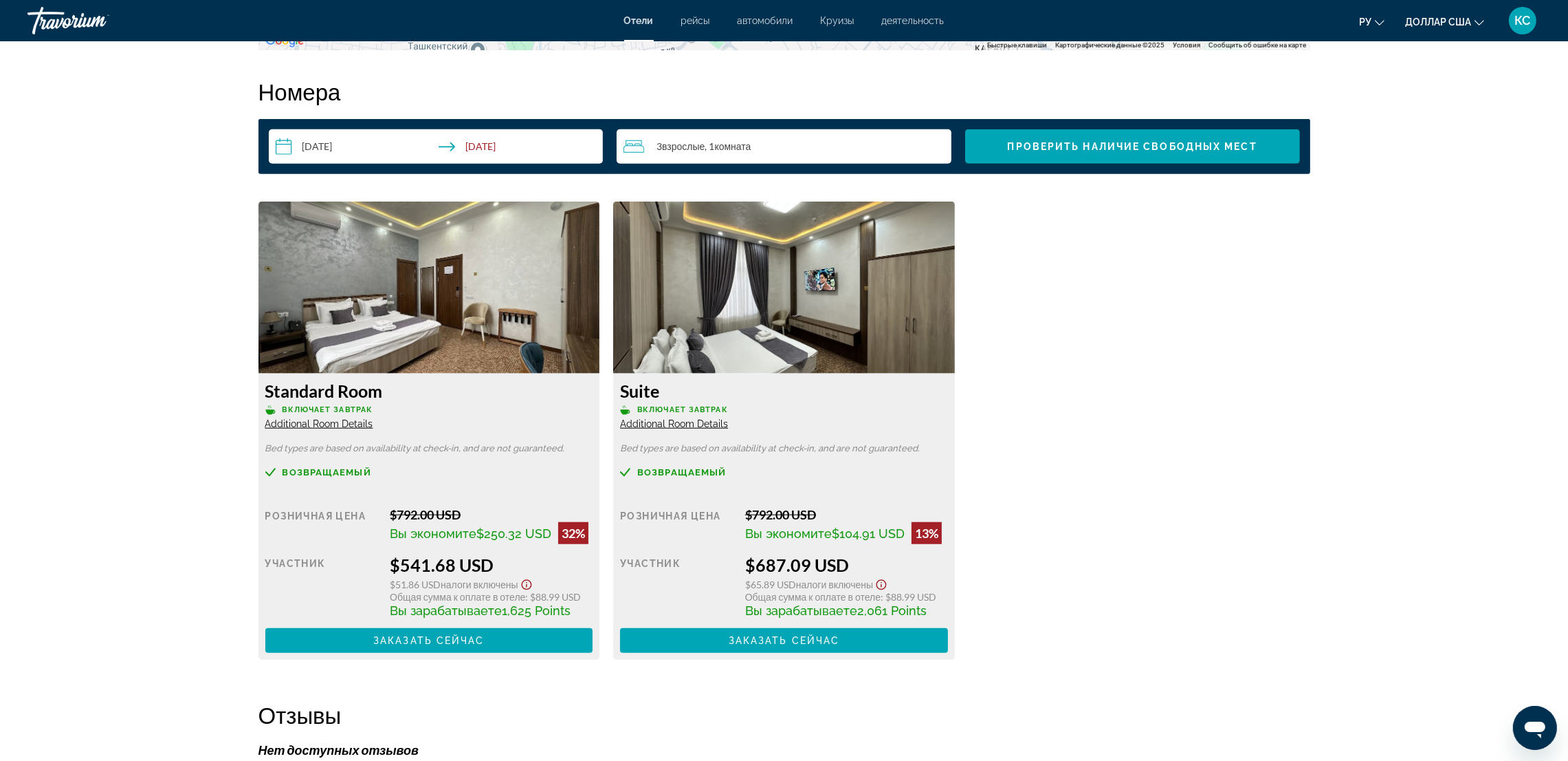
scroll to position [1754, 0]
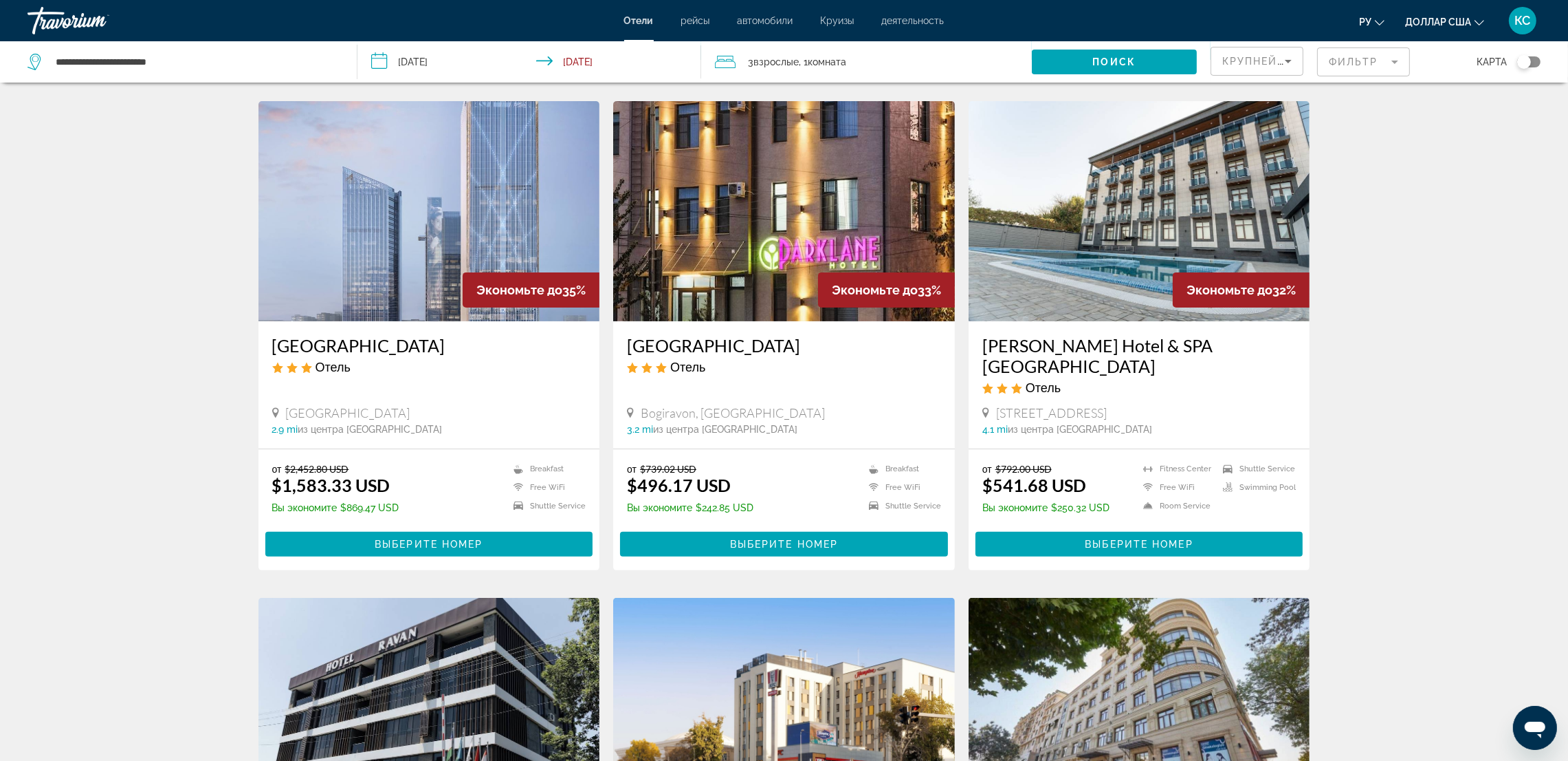
scroll to position [515, 0]
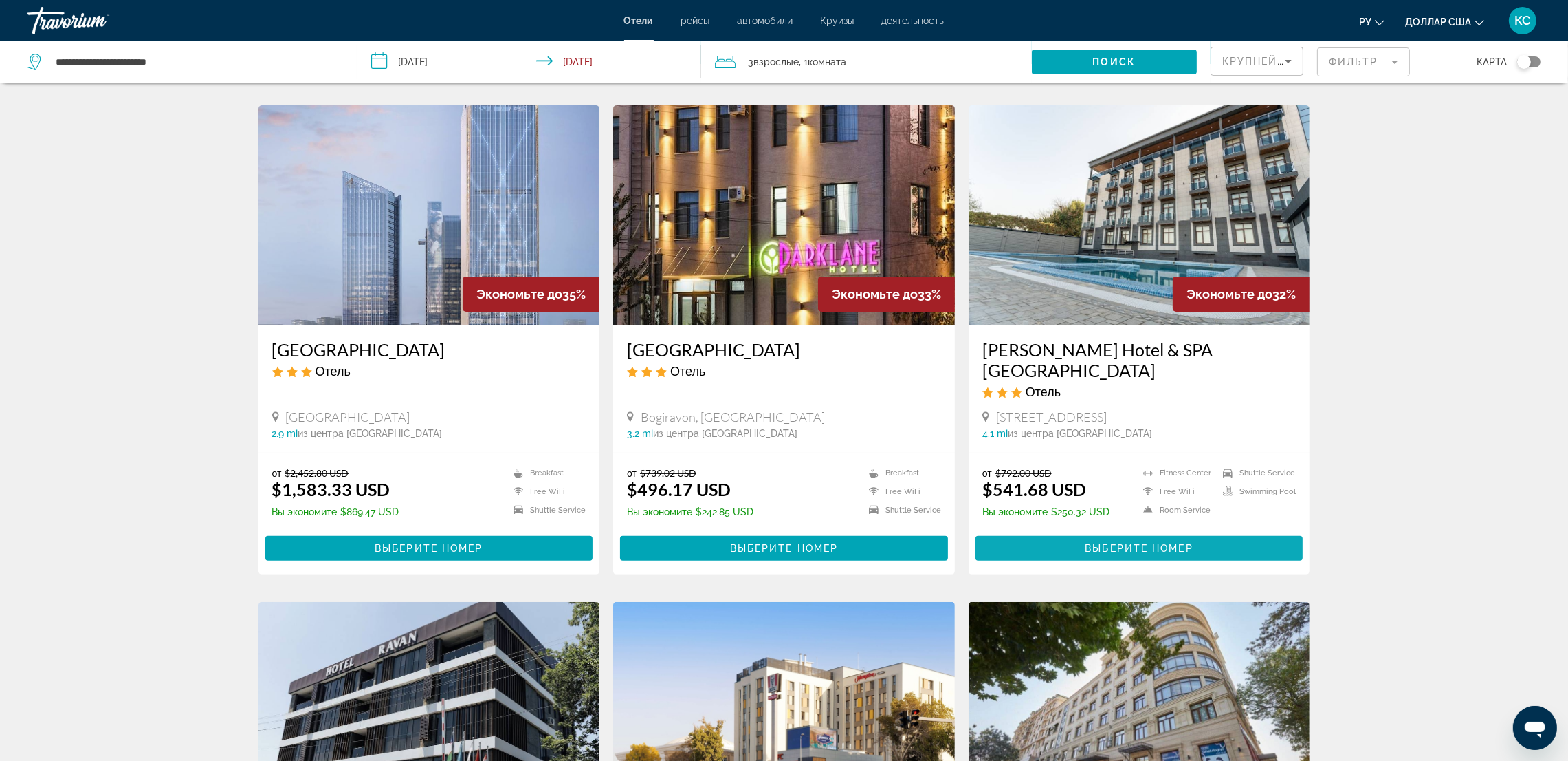
click at [1182, 543] on span "Выберите номер" at bounding box center [1139, 548] width 108 height 11
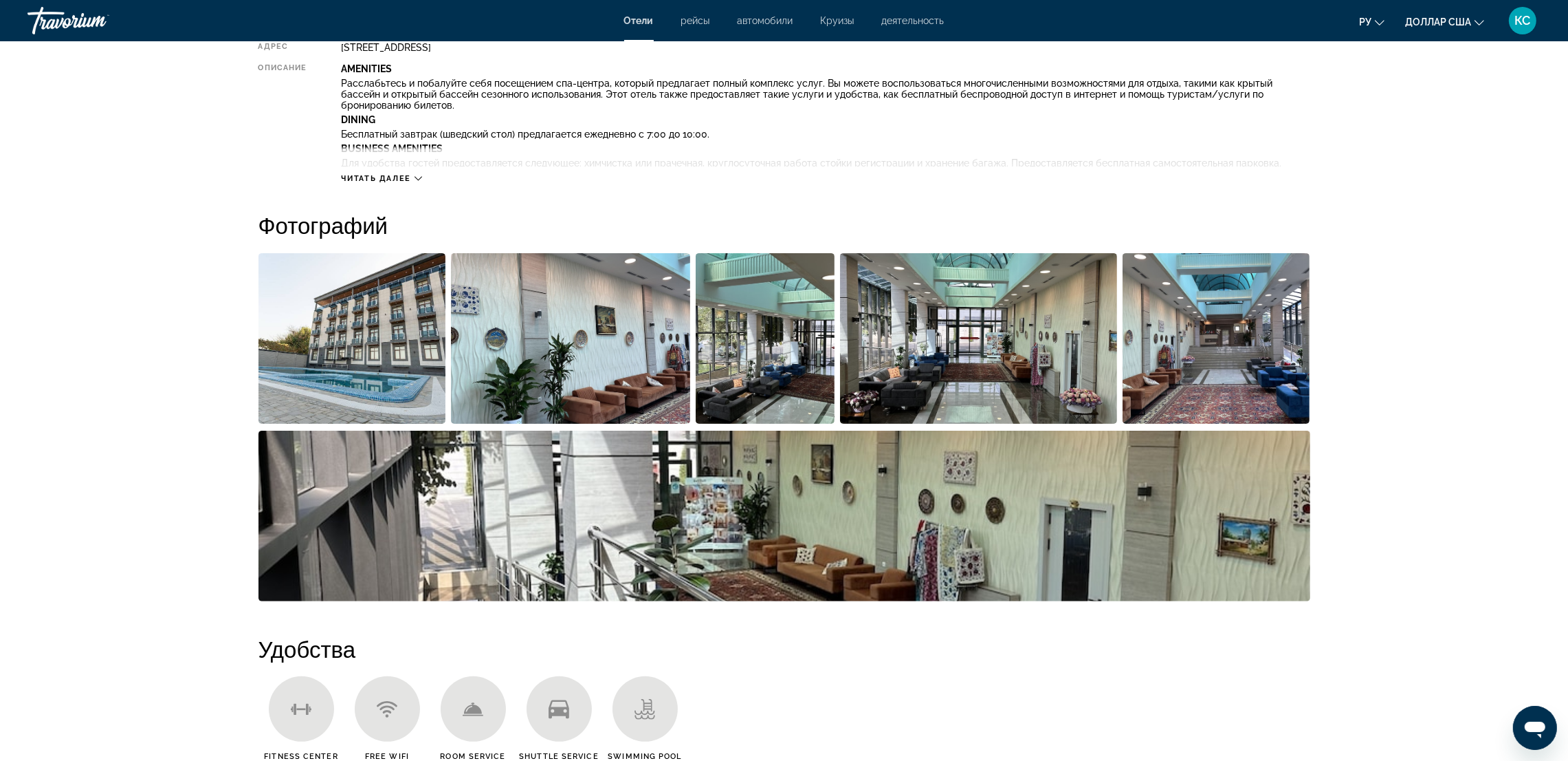
scroll to position [308, 0]
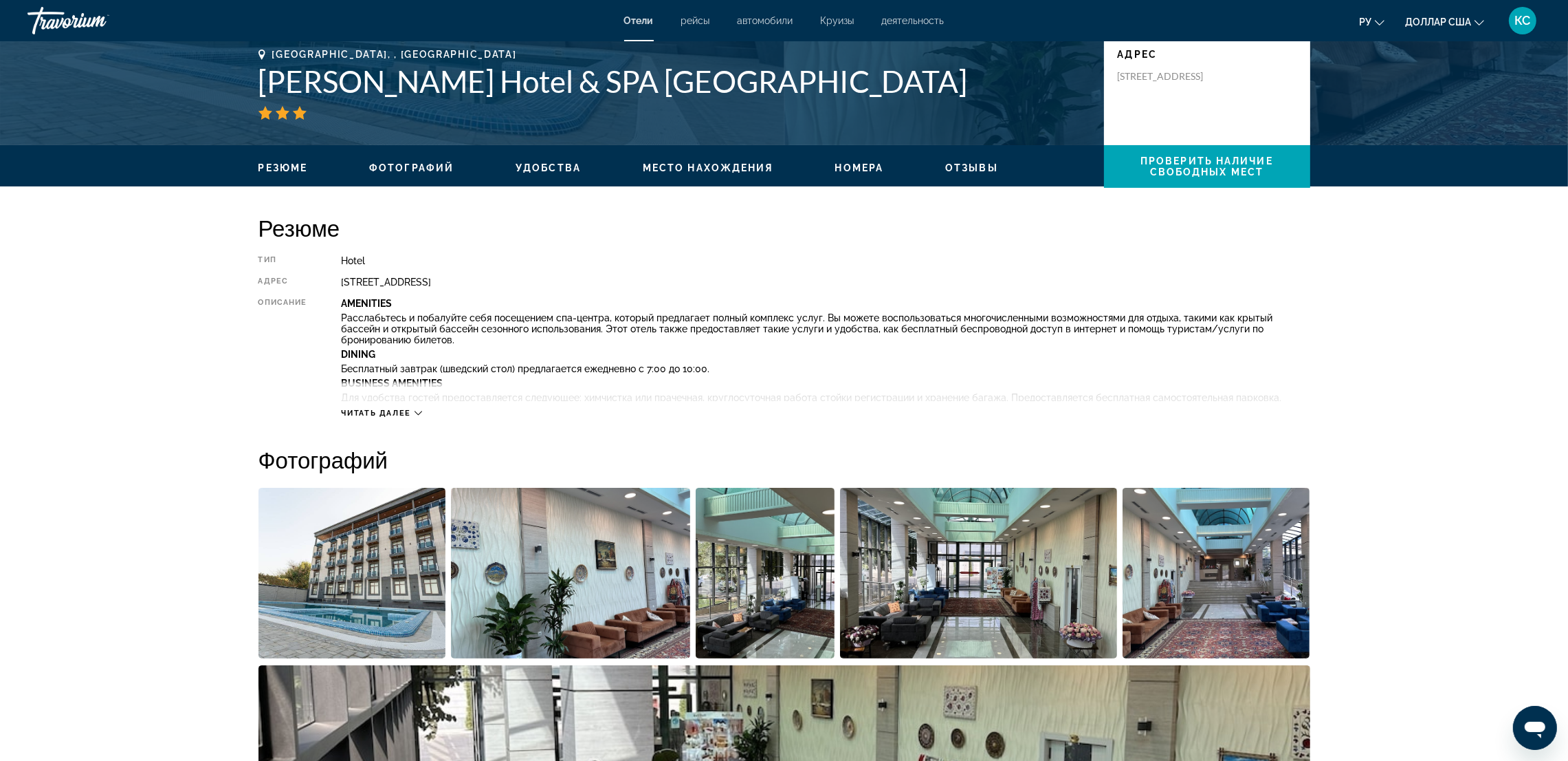
click at [403, 414] on span "Читать далее" at bounding box center [375, 413] width 70 height 9
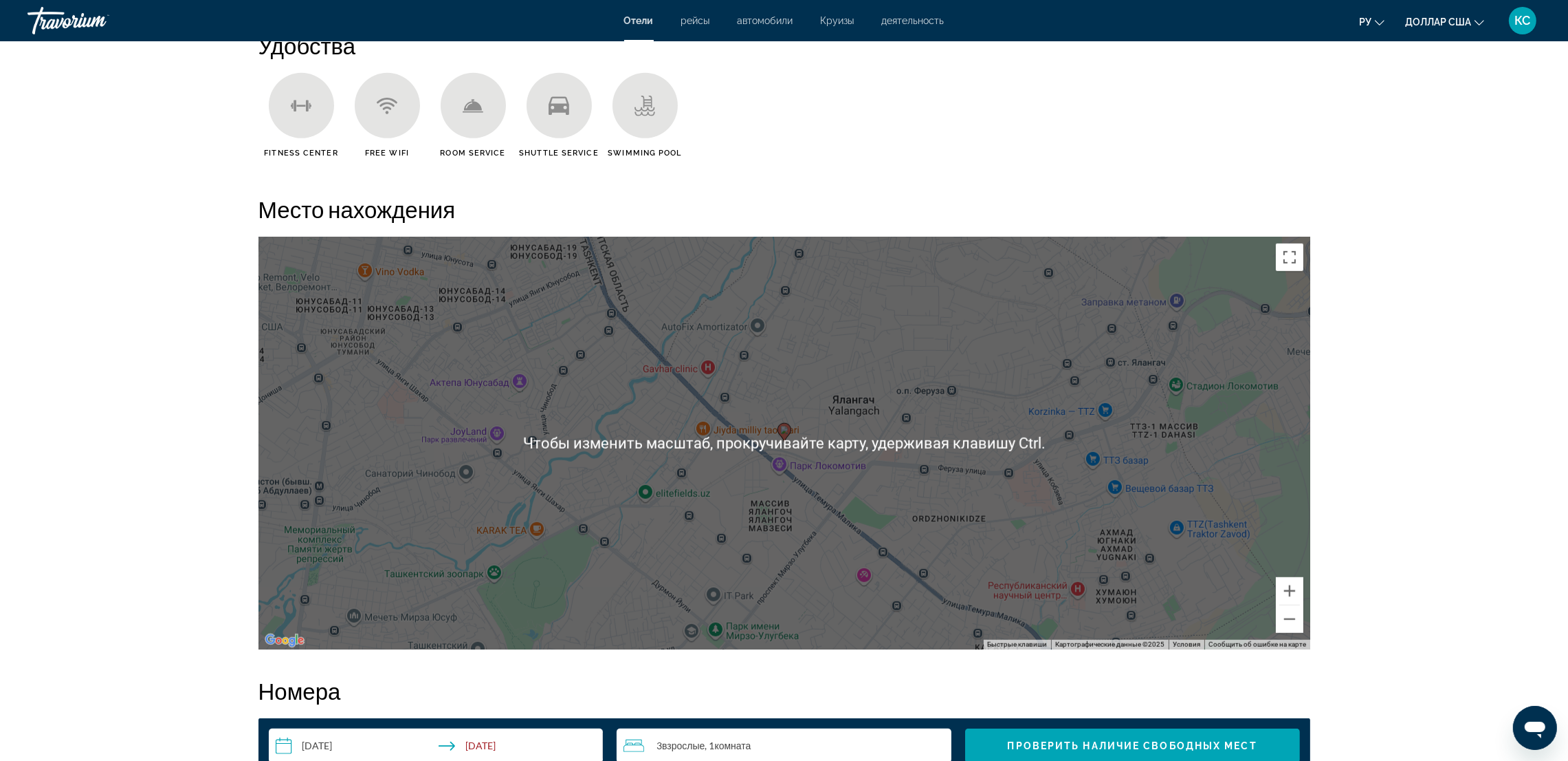
scroll to position [1548, 0]
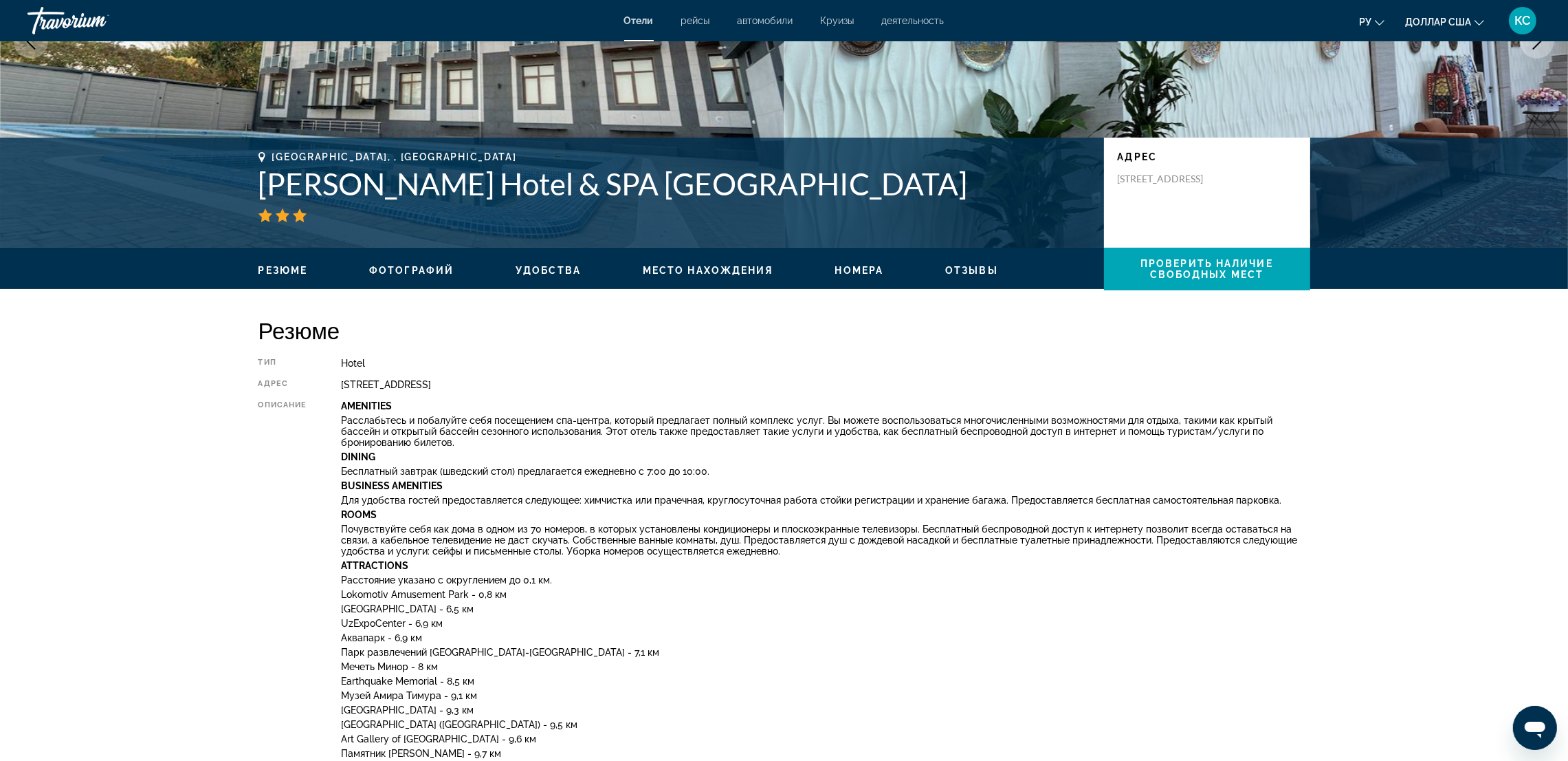
scroll to position [54, 0]
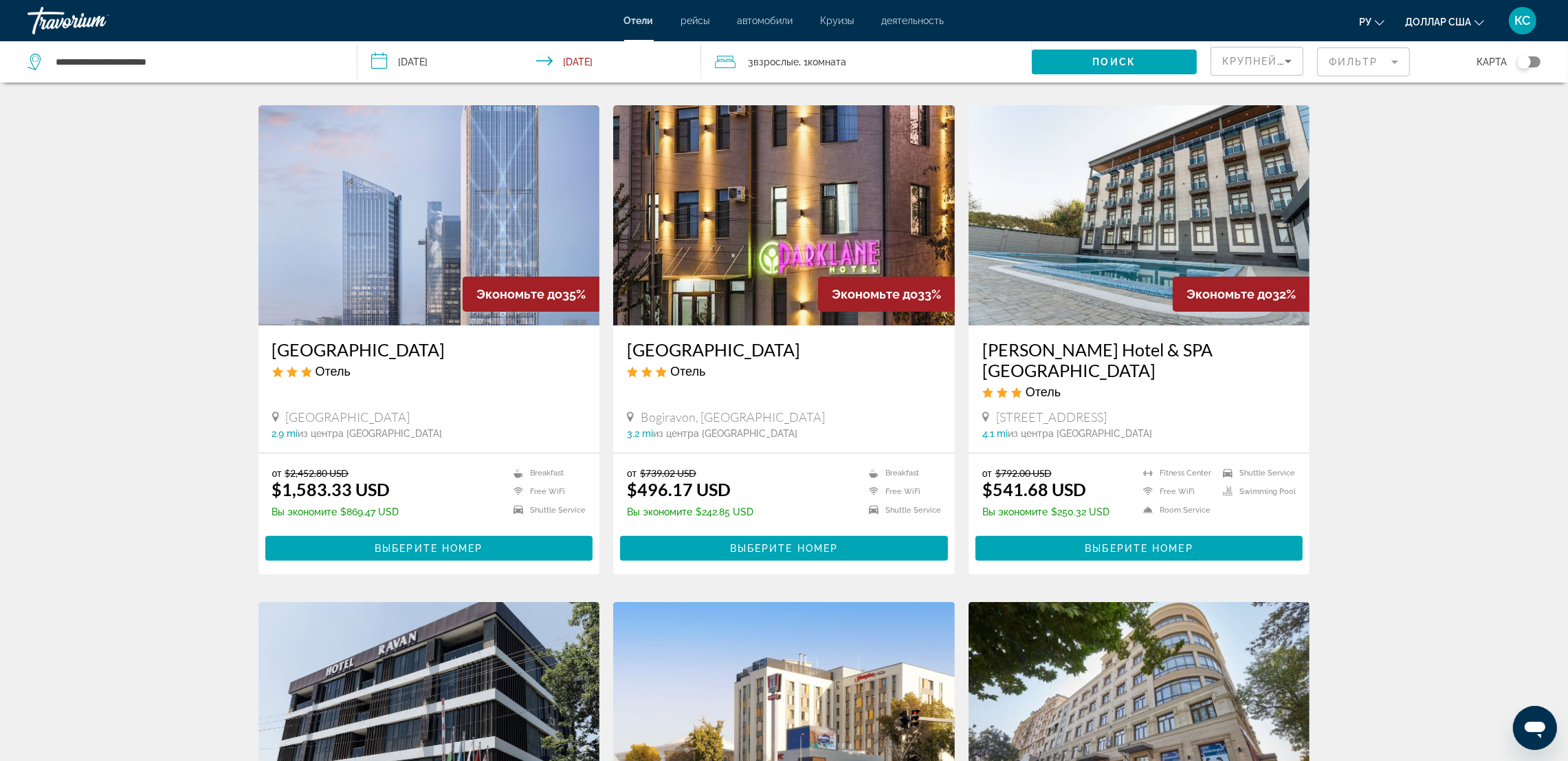
scroll to position [619, 0]
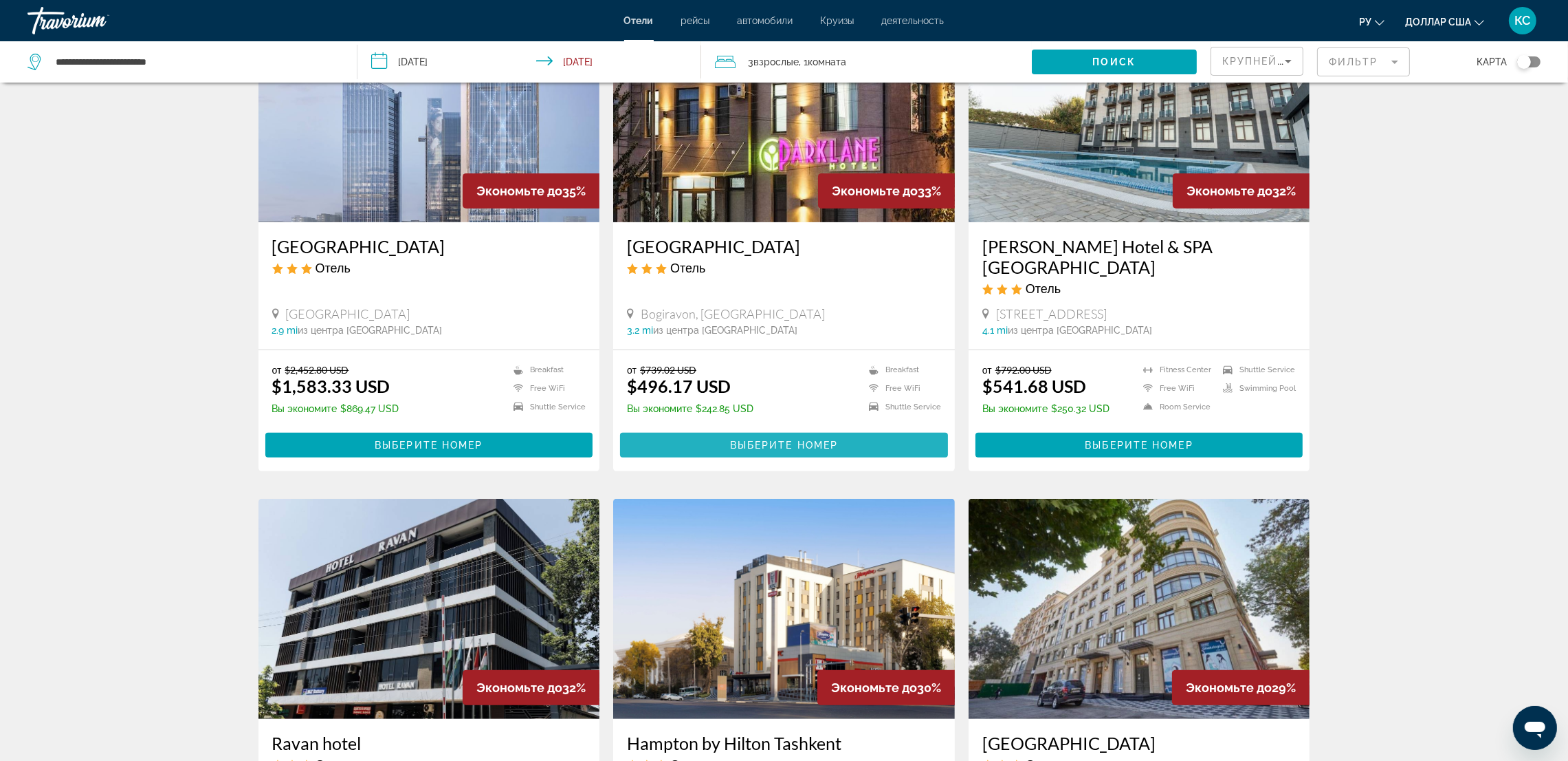
click at [852, 429] on span "Основное содержание" at bounding box center [784, 445] width 328 height 33
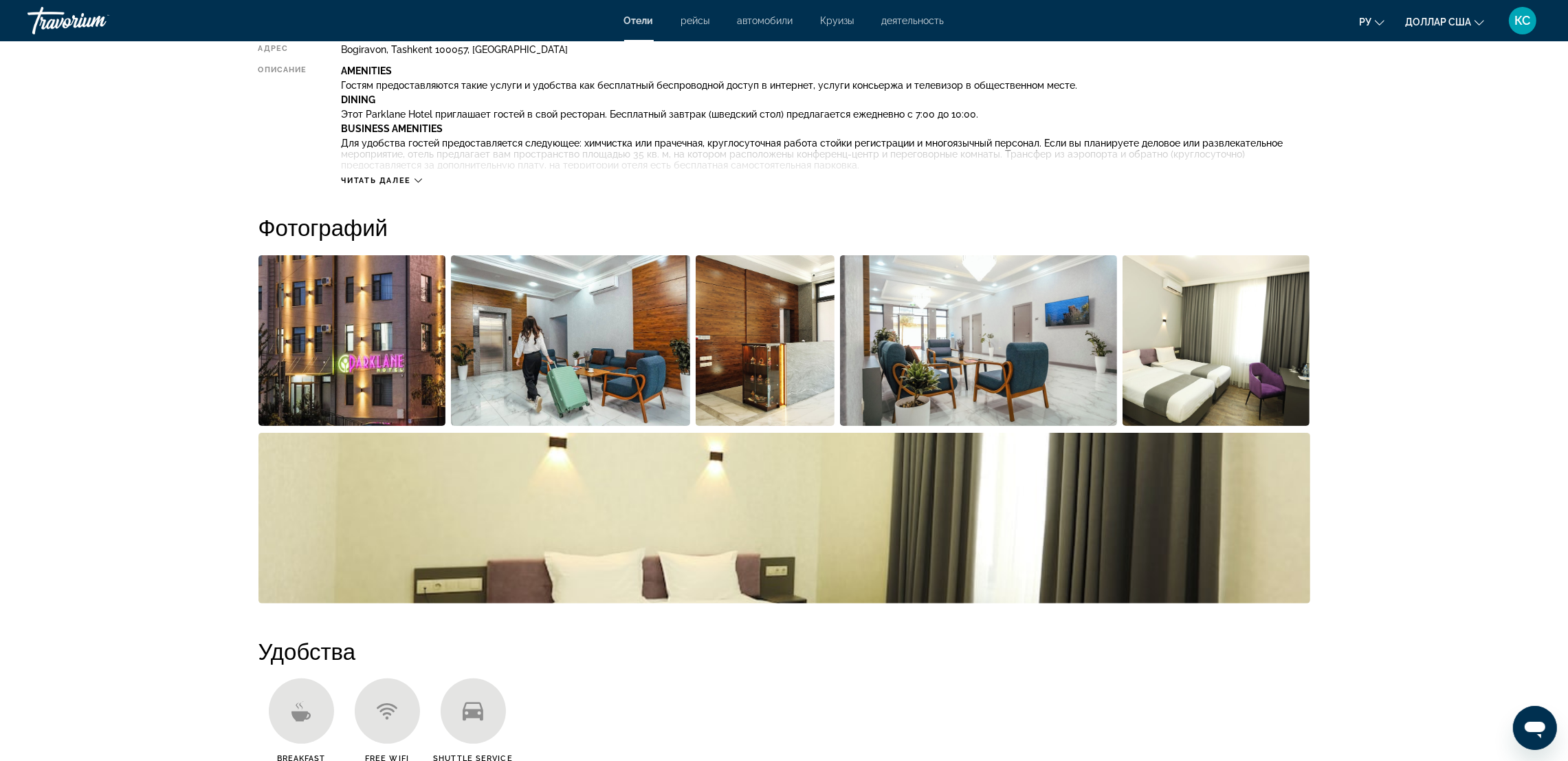
scroll to position [537, 0]
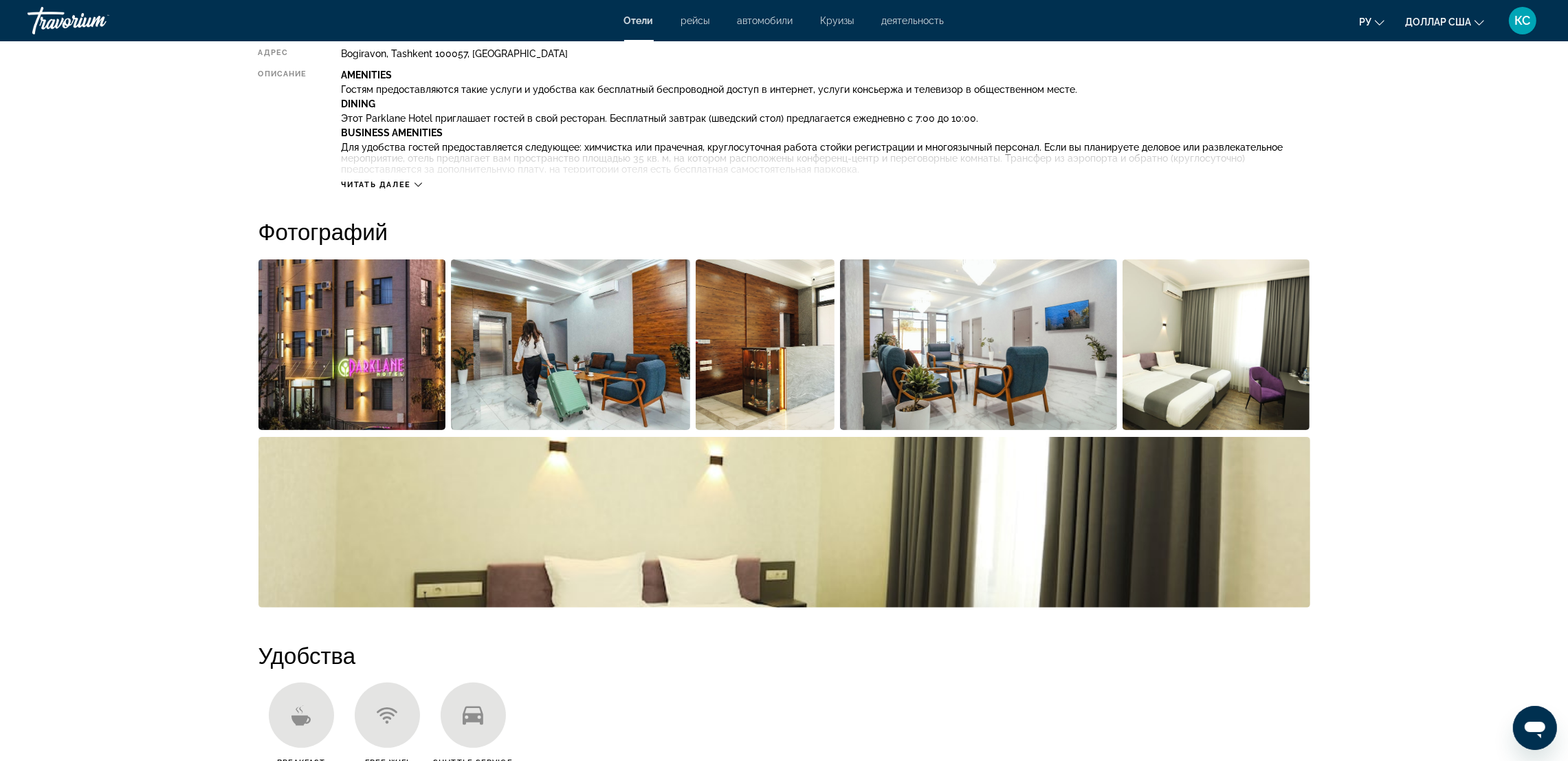
click at [610, 353] on img "Open full-screen image slider" at bounding box center [571, 344] width 239 height 171
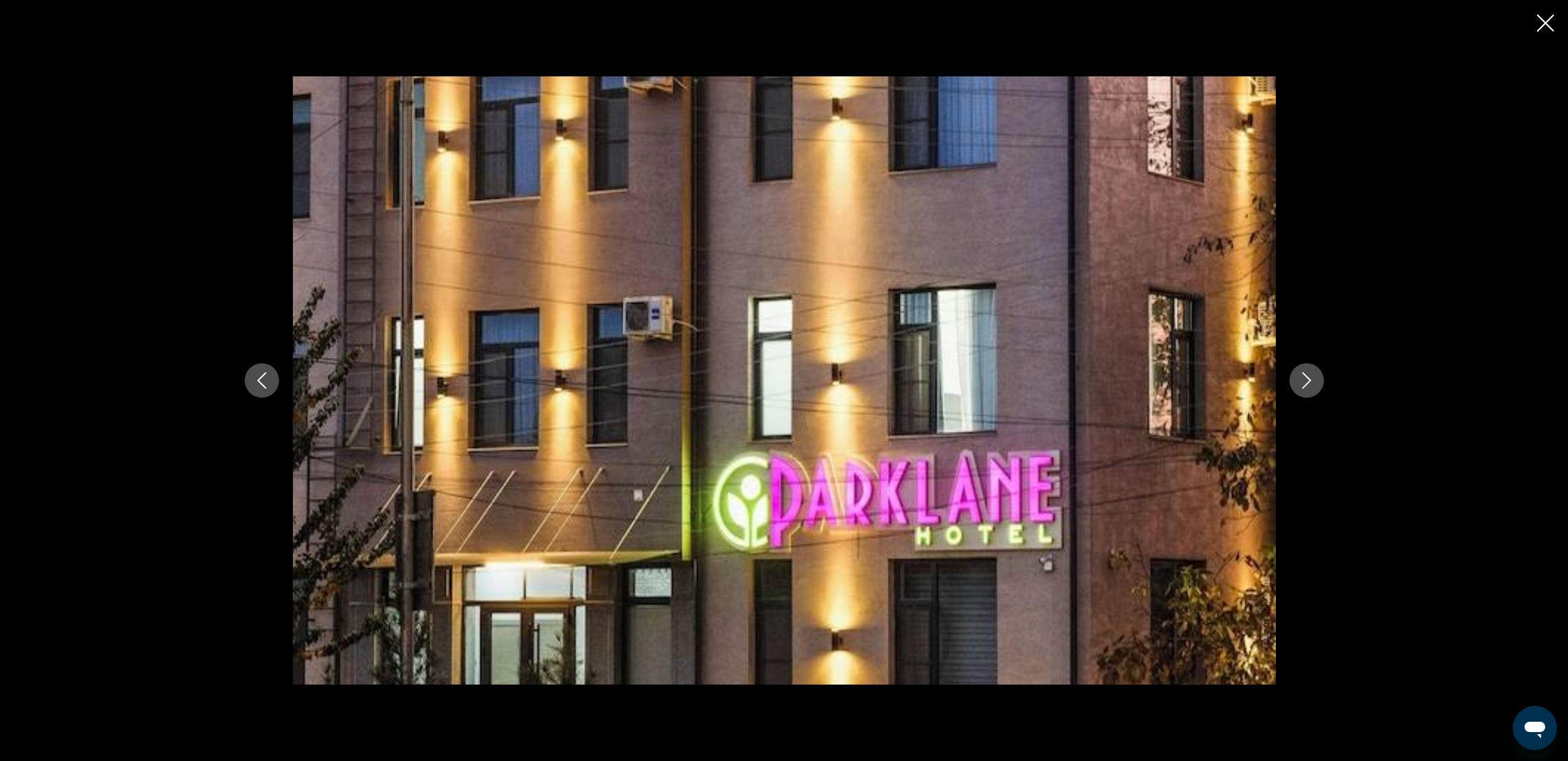
click at [1309, 380] on icon "Next image" at bounding box center [1307, 380] width 9 height 17
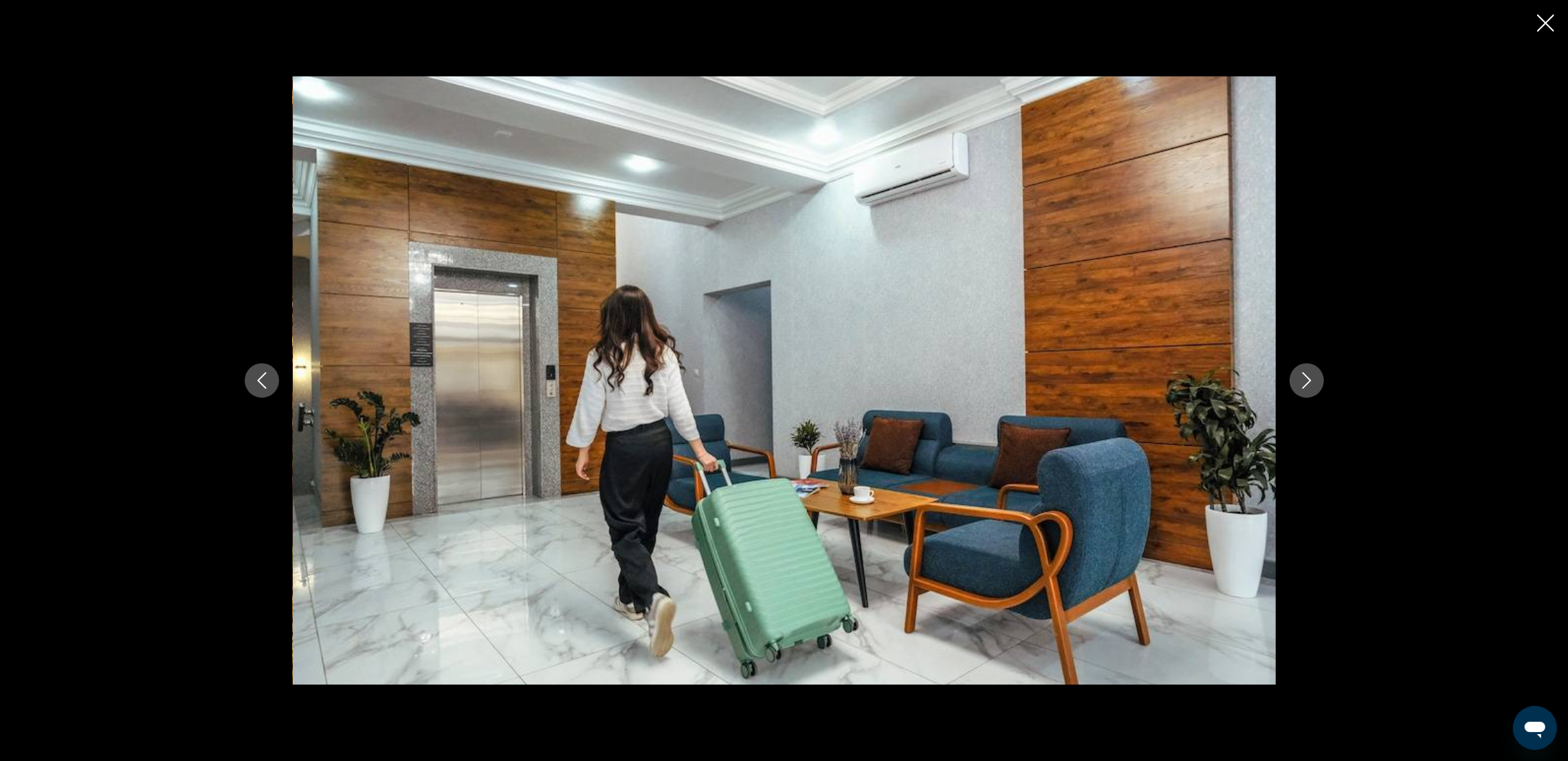
click at [1309, 380] on icon "Next image" at bounding box center [1307, 380] width 9 height 17
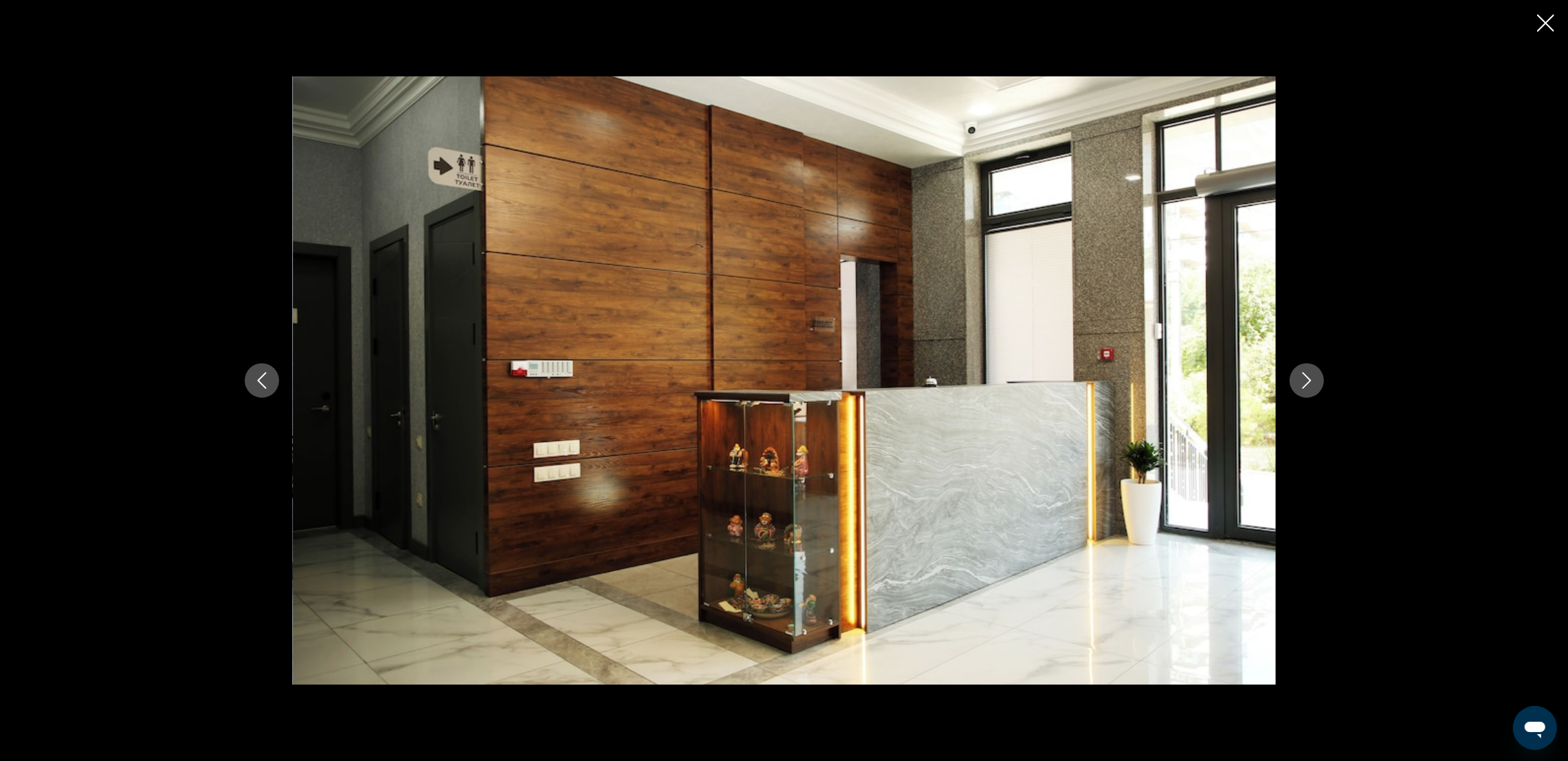
click at [1309, 380] on icon "Next image" at bounding box center [1307, 380] width 9 height 17
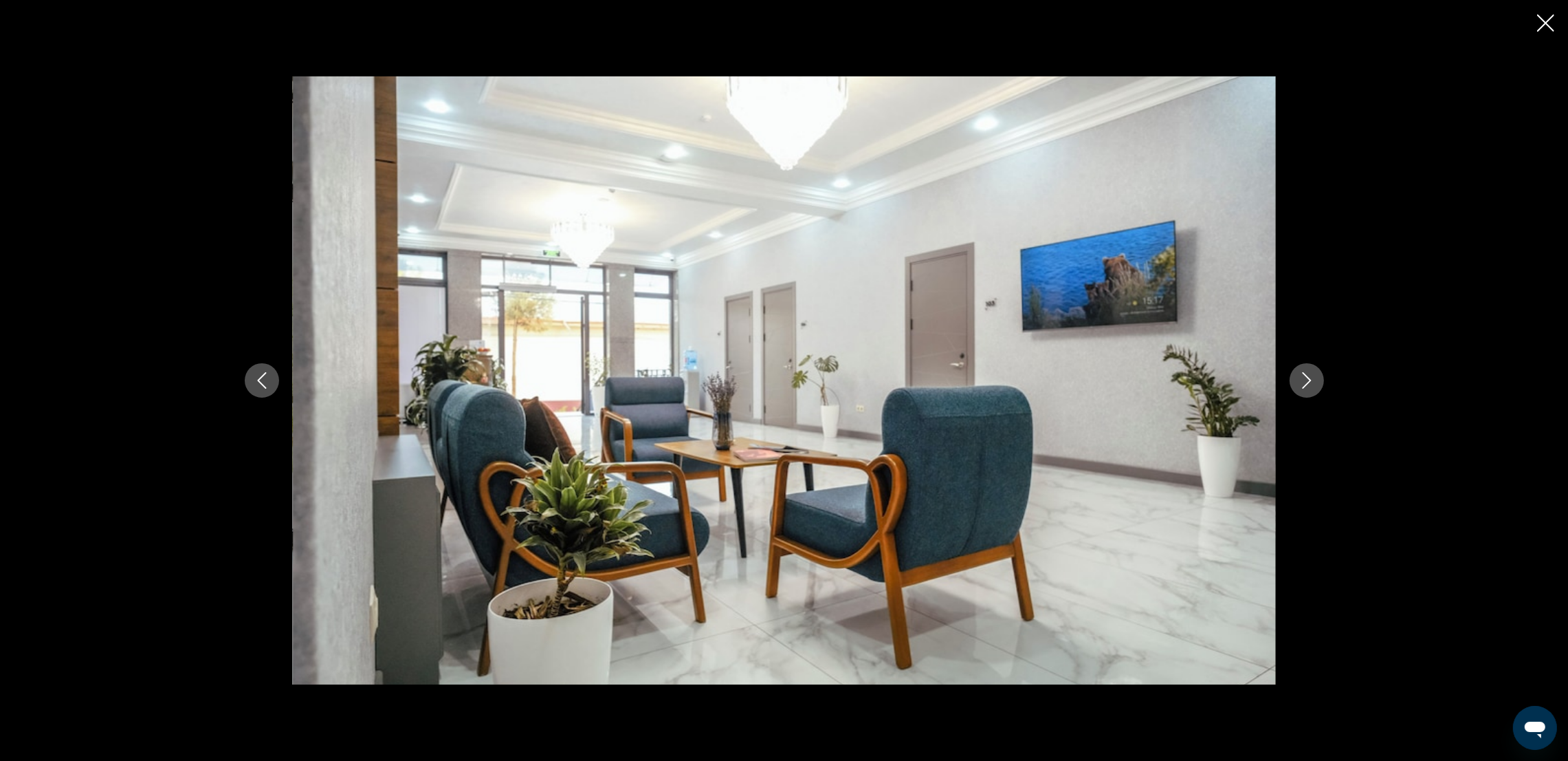
click at [1309, 380] on icon "Next image" at bounding box center [1307, 380] width 9 height 17
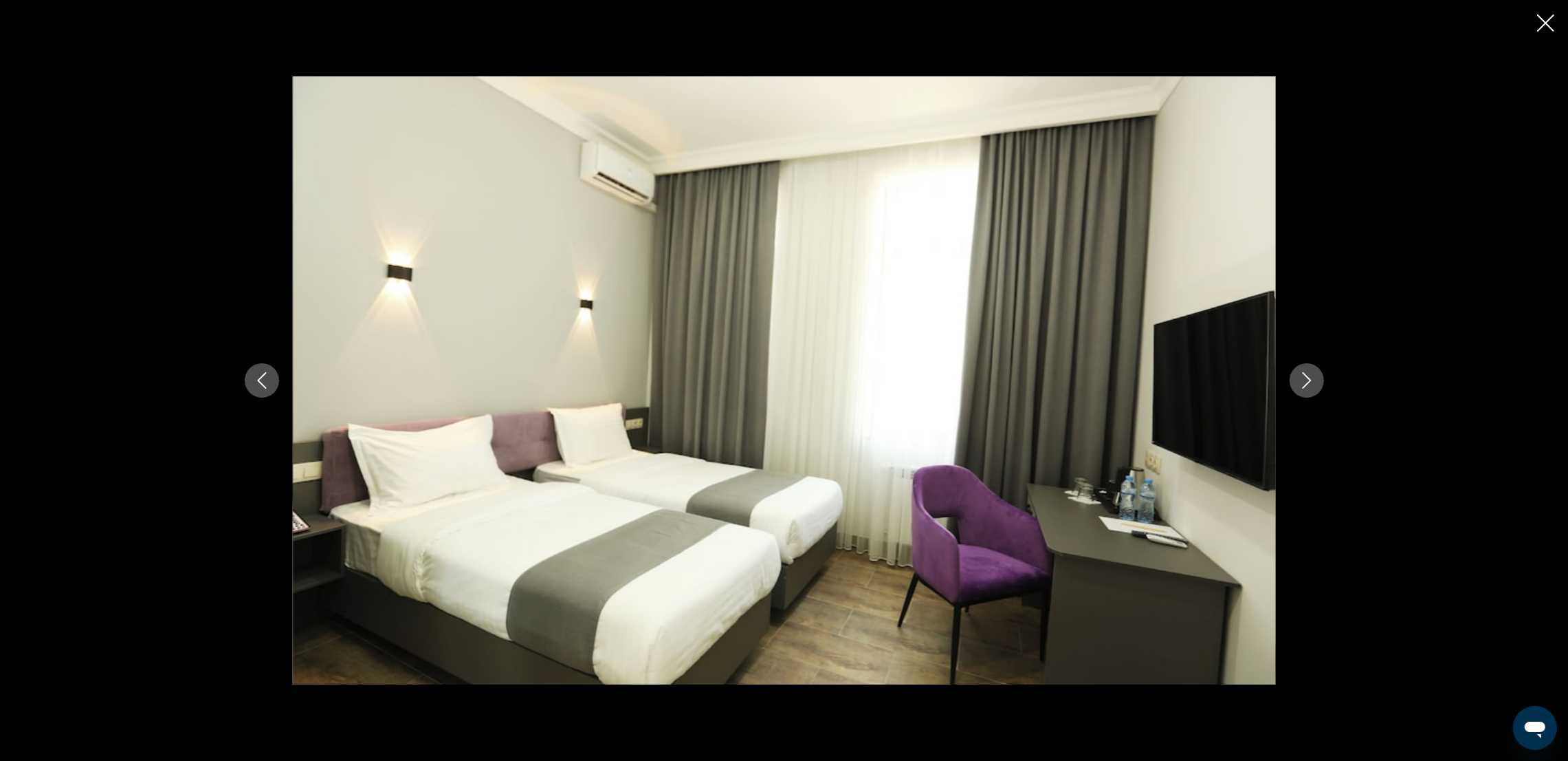
click at [1309, 380] on icon "Next image" at bounding box center [1307, 380] width 9 height 17
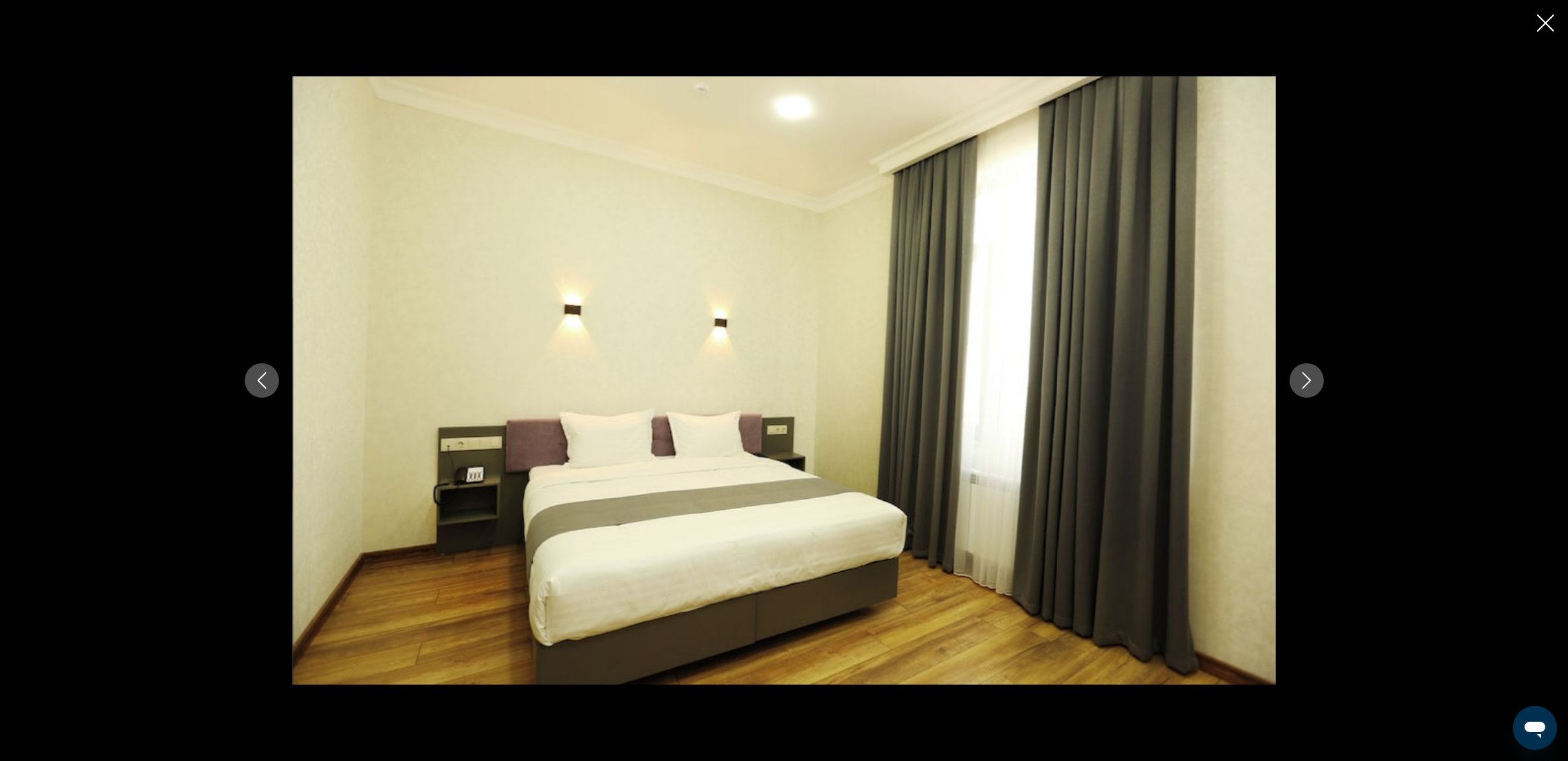
click at [1309, 380] on icon "Next image" at bounding box center [1307, 380] width 9 height 17
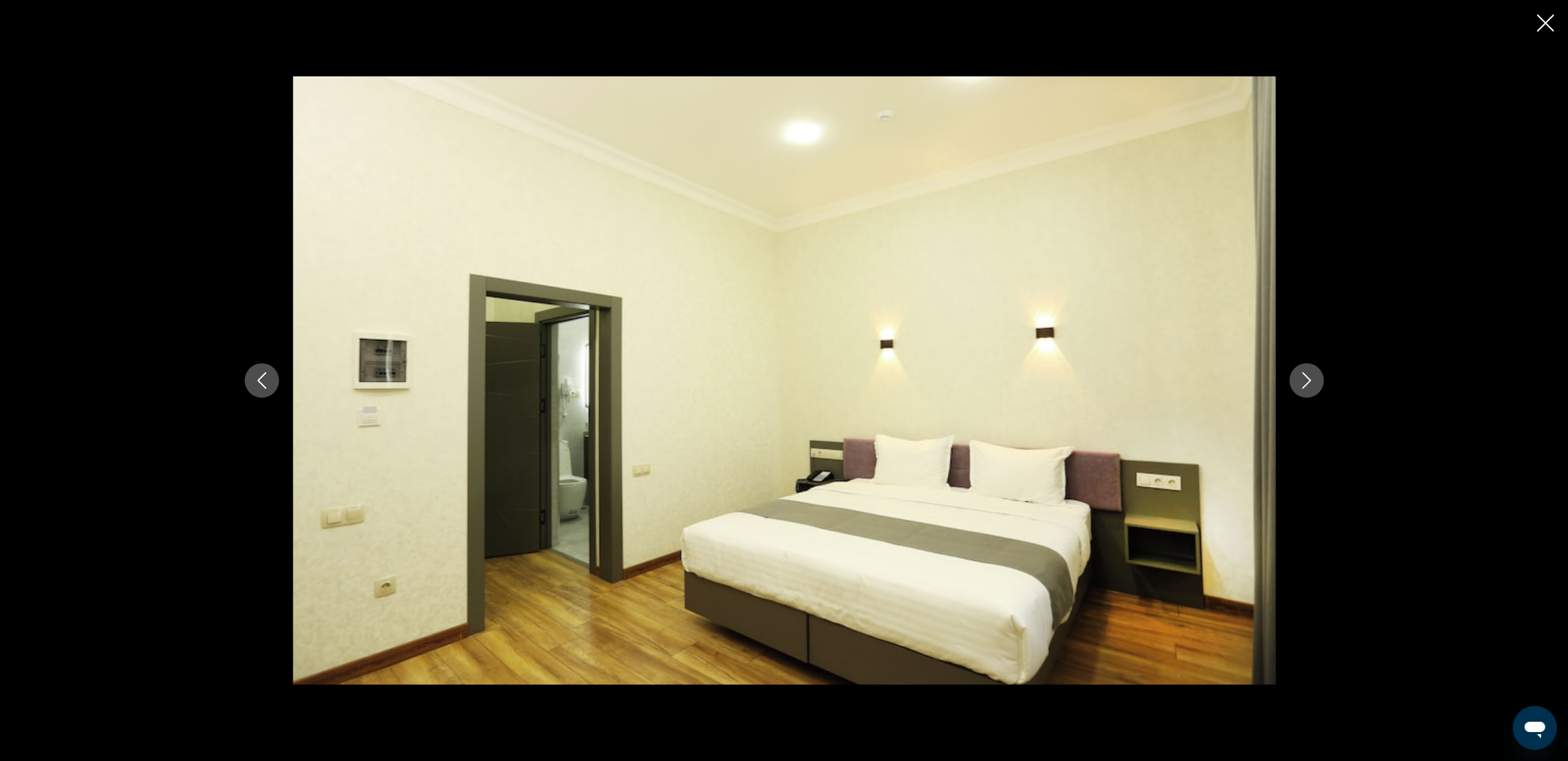
click at [1309, 380] on icon "Next image" at bounding box center [1307, 380] width 9 height 17
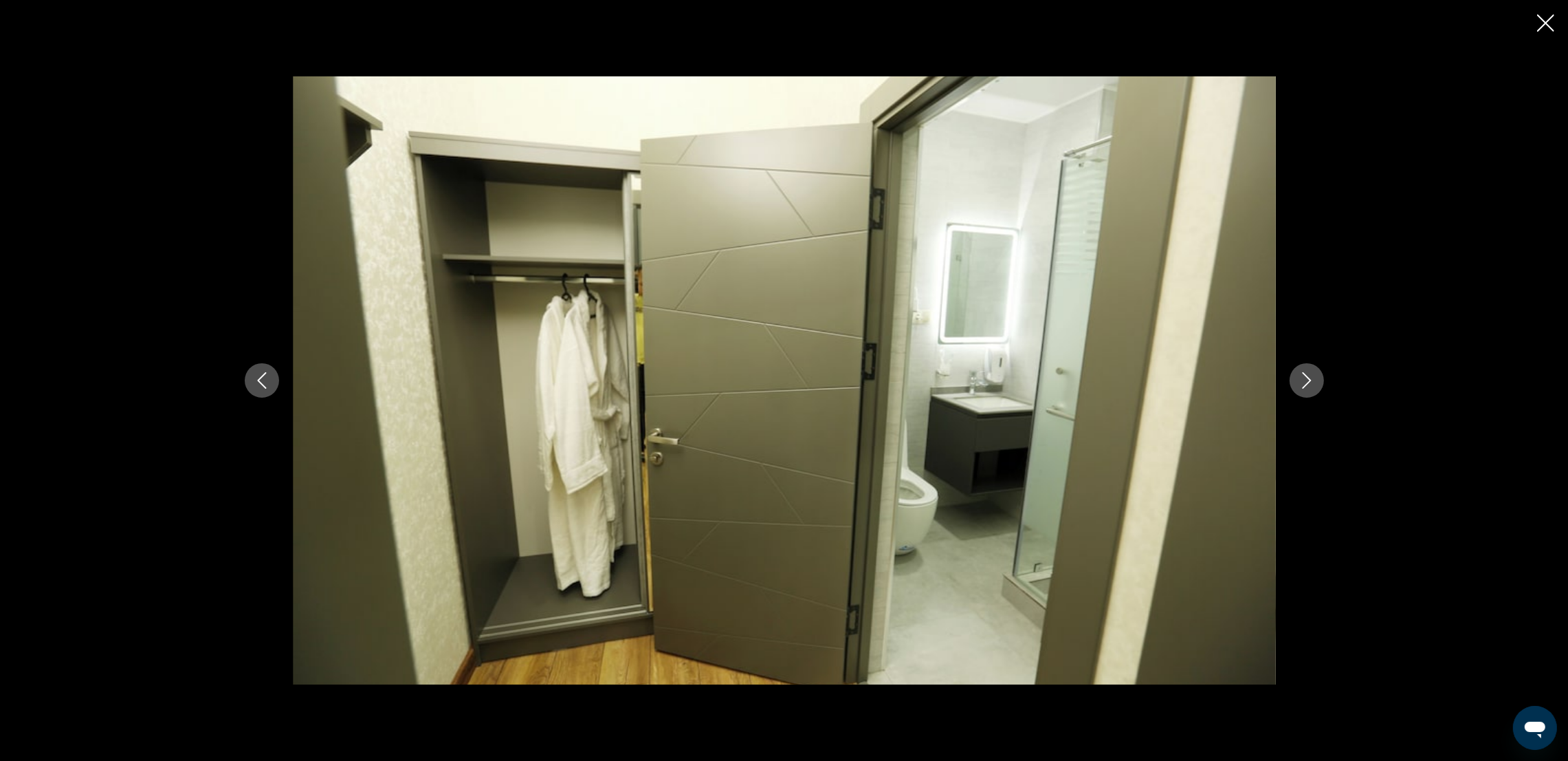
click at [1309, 380] on icon "Next image" at bounding box center [1307, 380] width 9 height 17
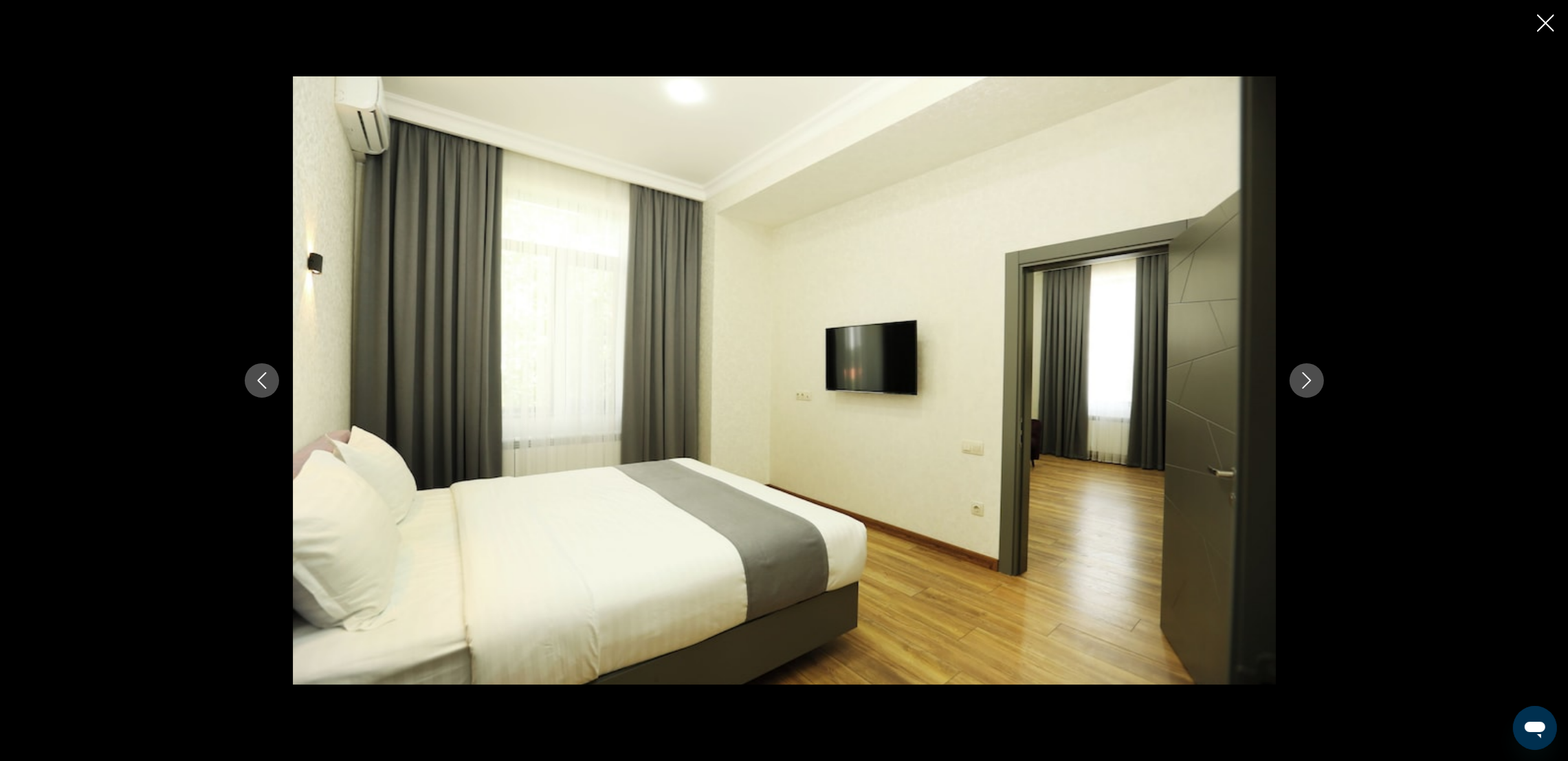
click at [1309, 380] on icon "Next image" at bounding box center [1307, 380] width 9 height 17
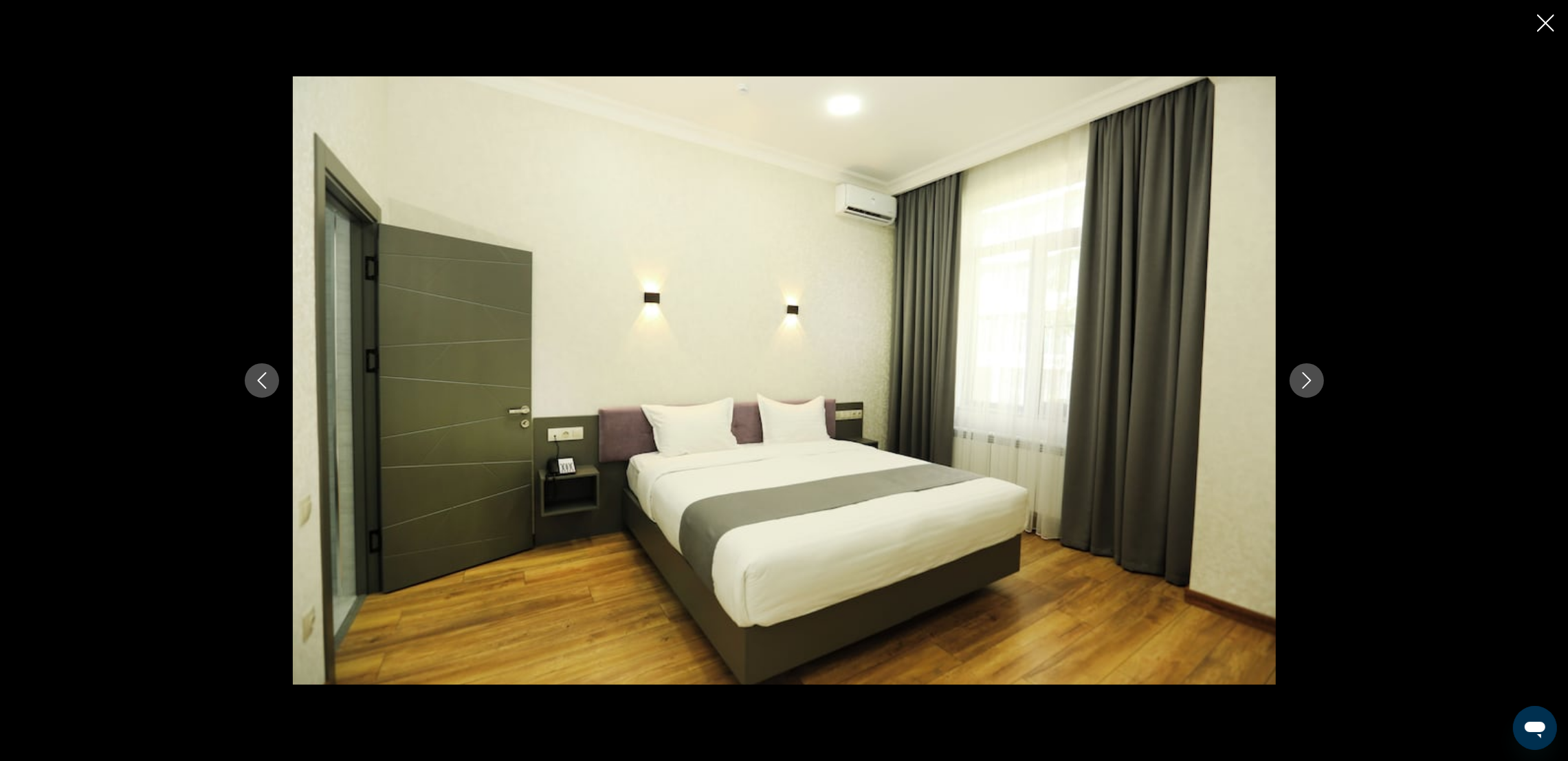
click at [1309, 380] on icon "Next image" at bounding box center [1307, 380] width 9 height 17
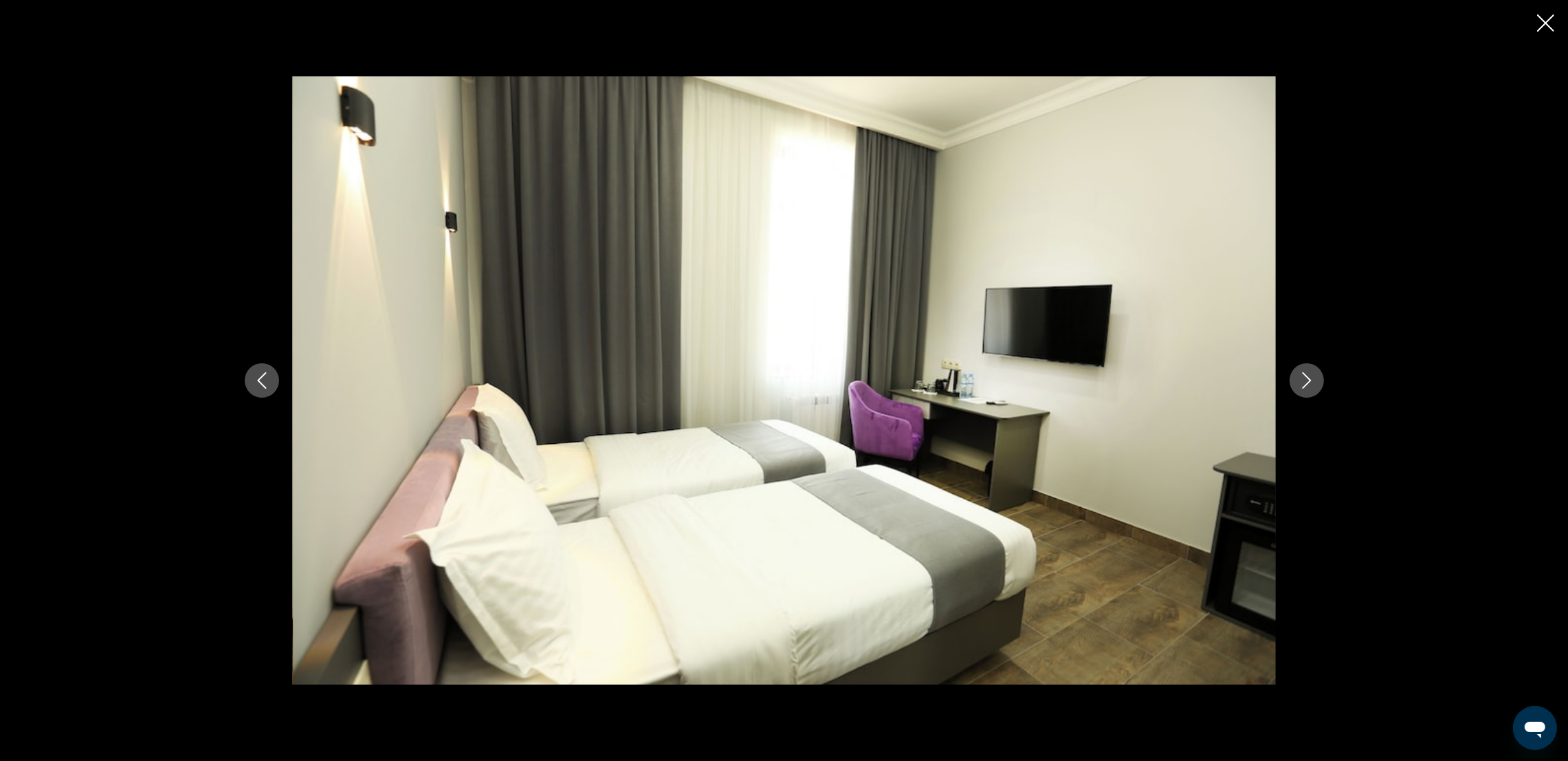
click at [1309, 380] on icon "Next image" at bounding box center [1307, 380] width 9 height 17
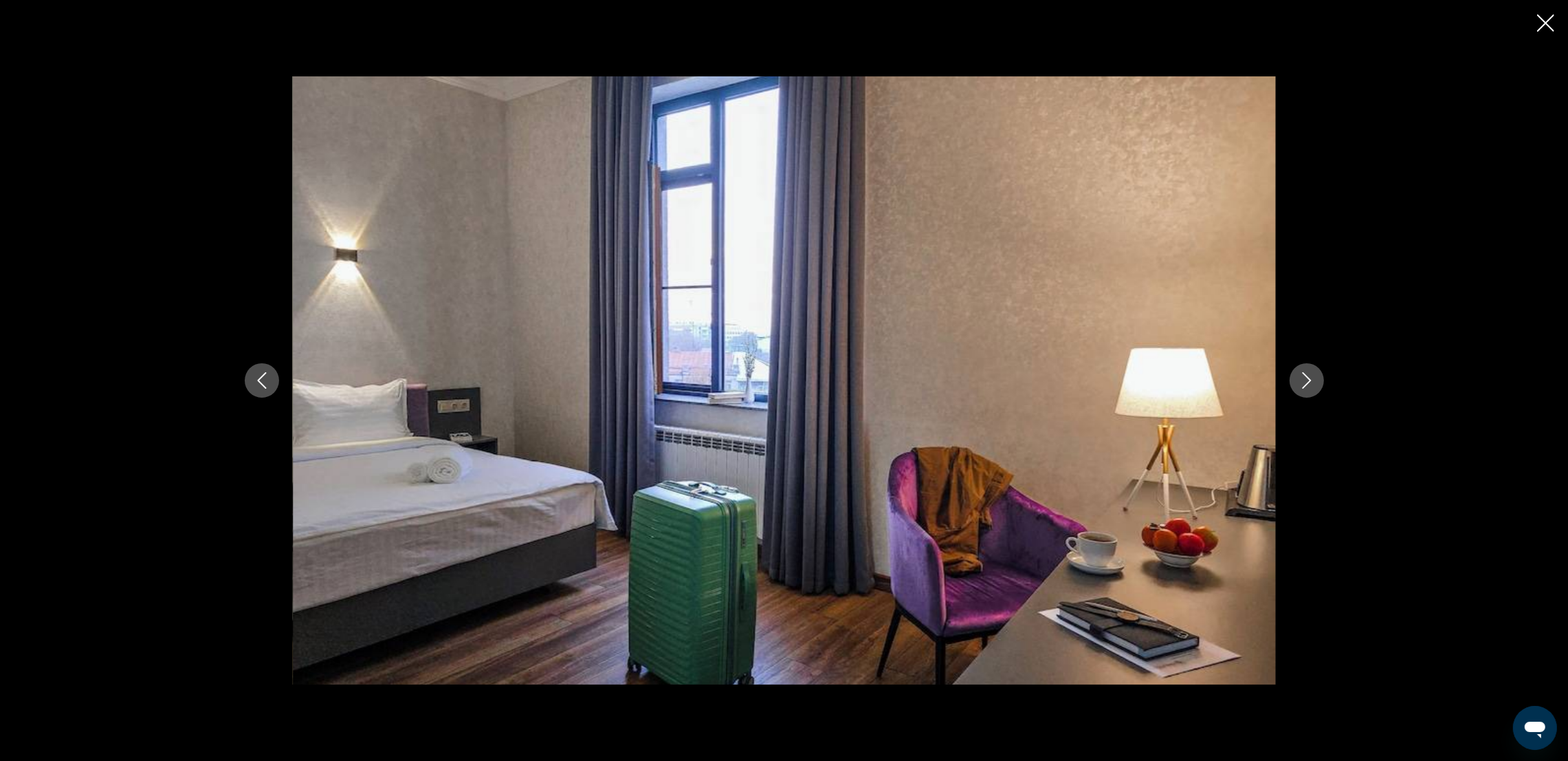
click at [1309, 380] on icon "Next image" at bounding box center [1307, 380] width 9 height 17
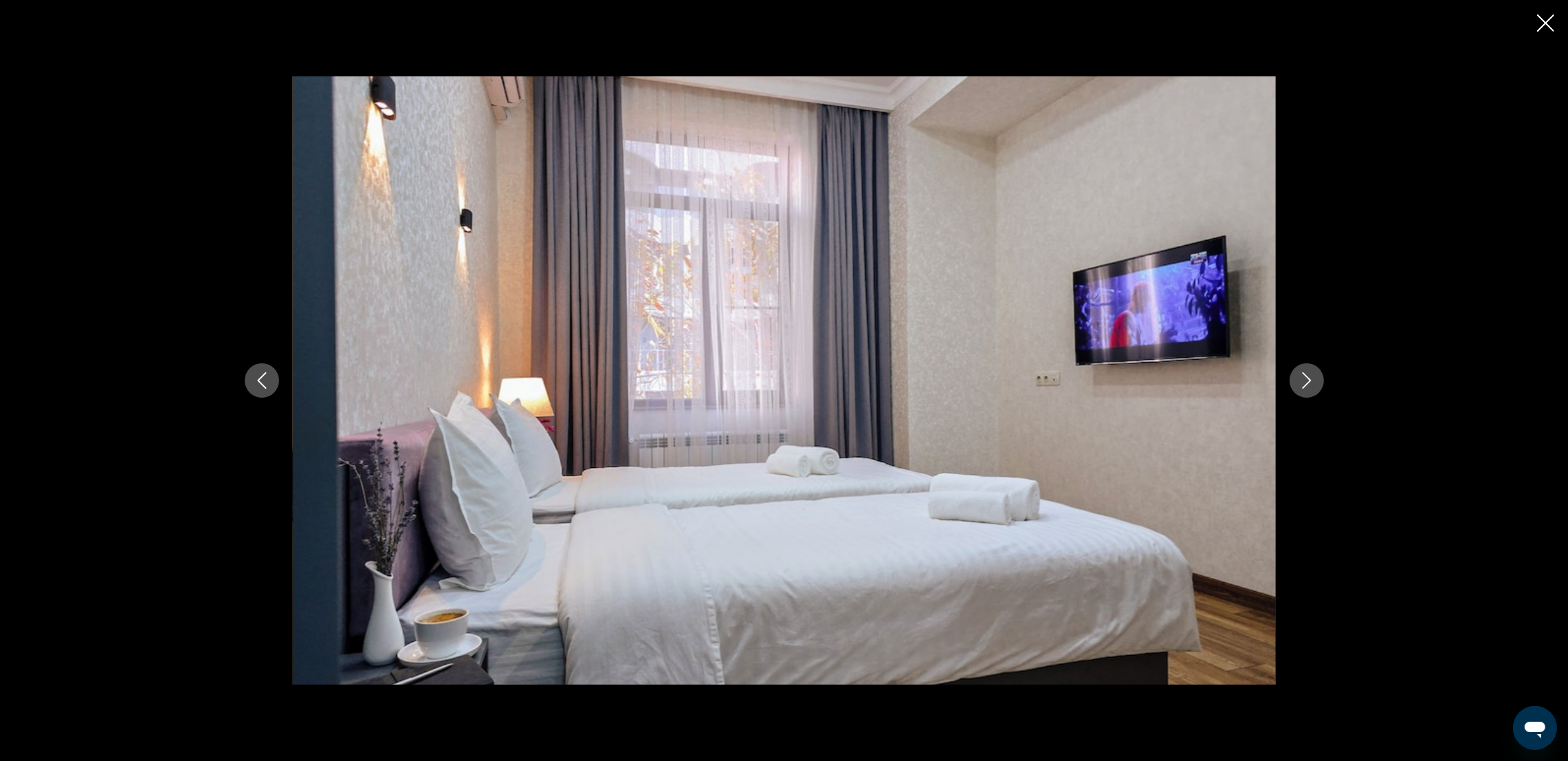
click at [1309, 380] on icon "Next image" at bounding box center [1307, 380] width 9 height 17
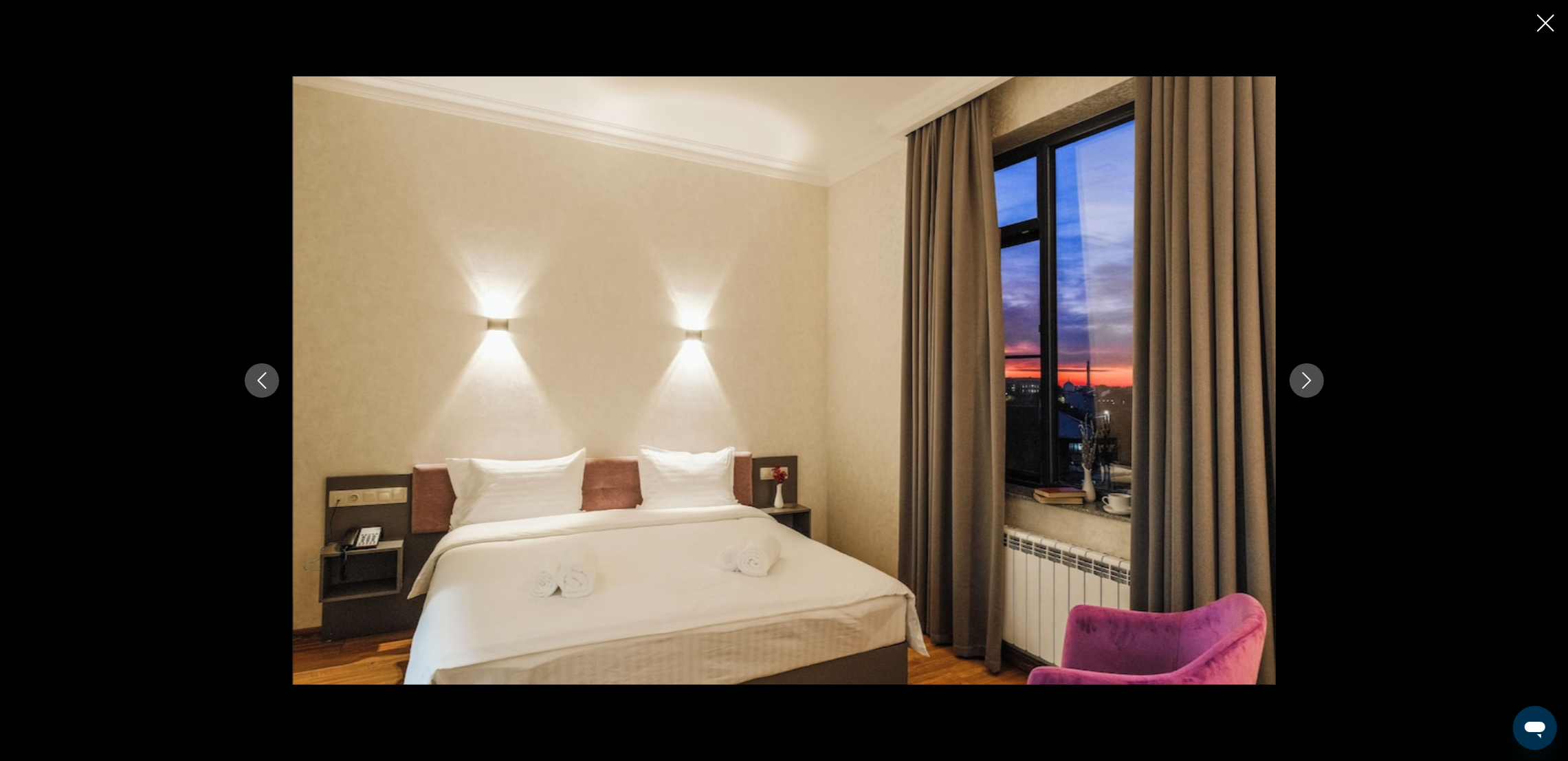
click at [1309, 380] on icon "Next image" at bounding box center [1307, 380] width 9 height 17
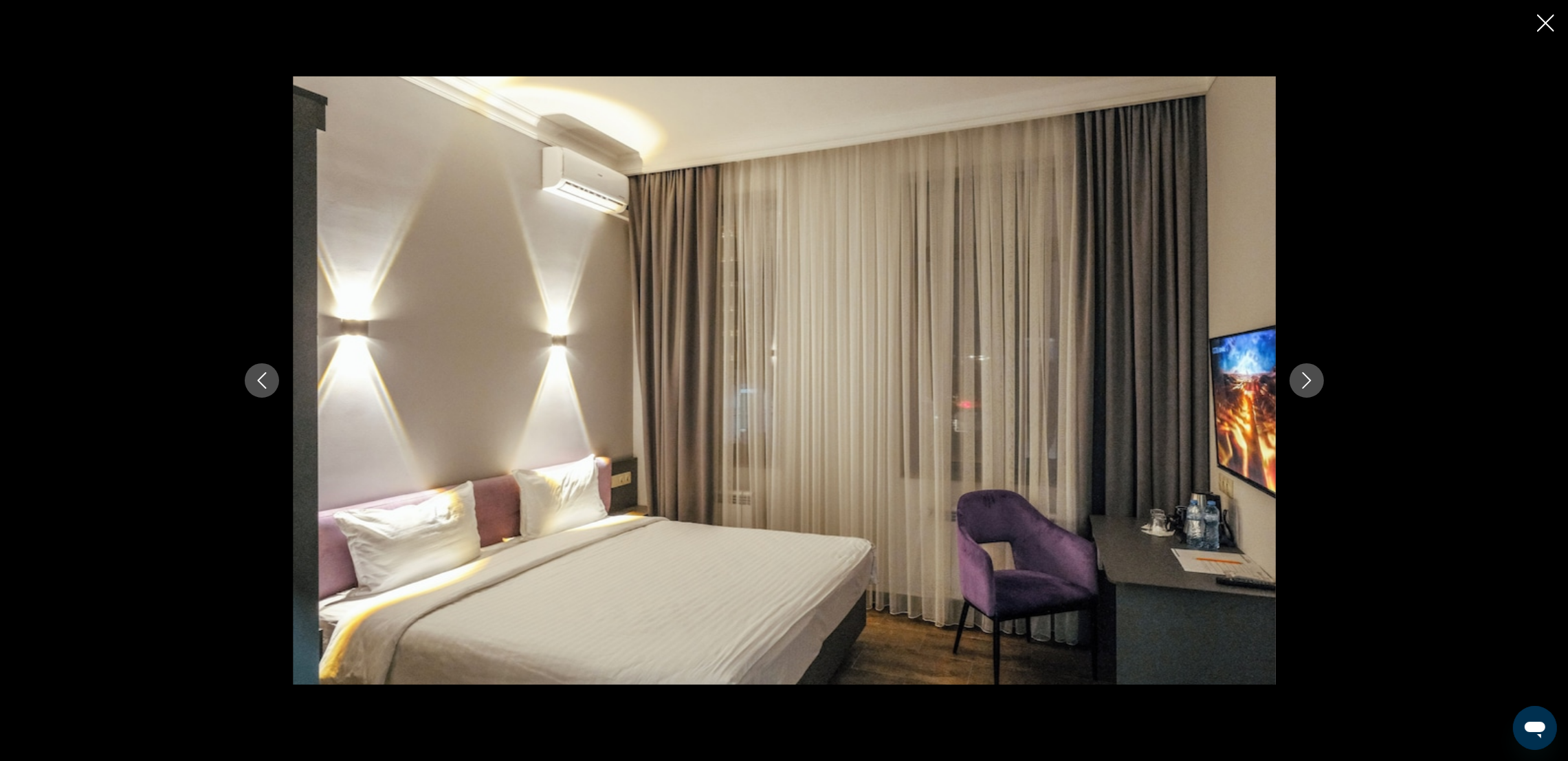
click at [1309, 380] on icon "Next image" at bounding box center [1307, 380] width 9 height 17
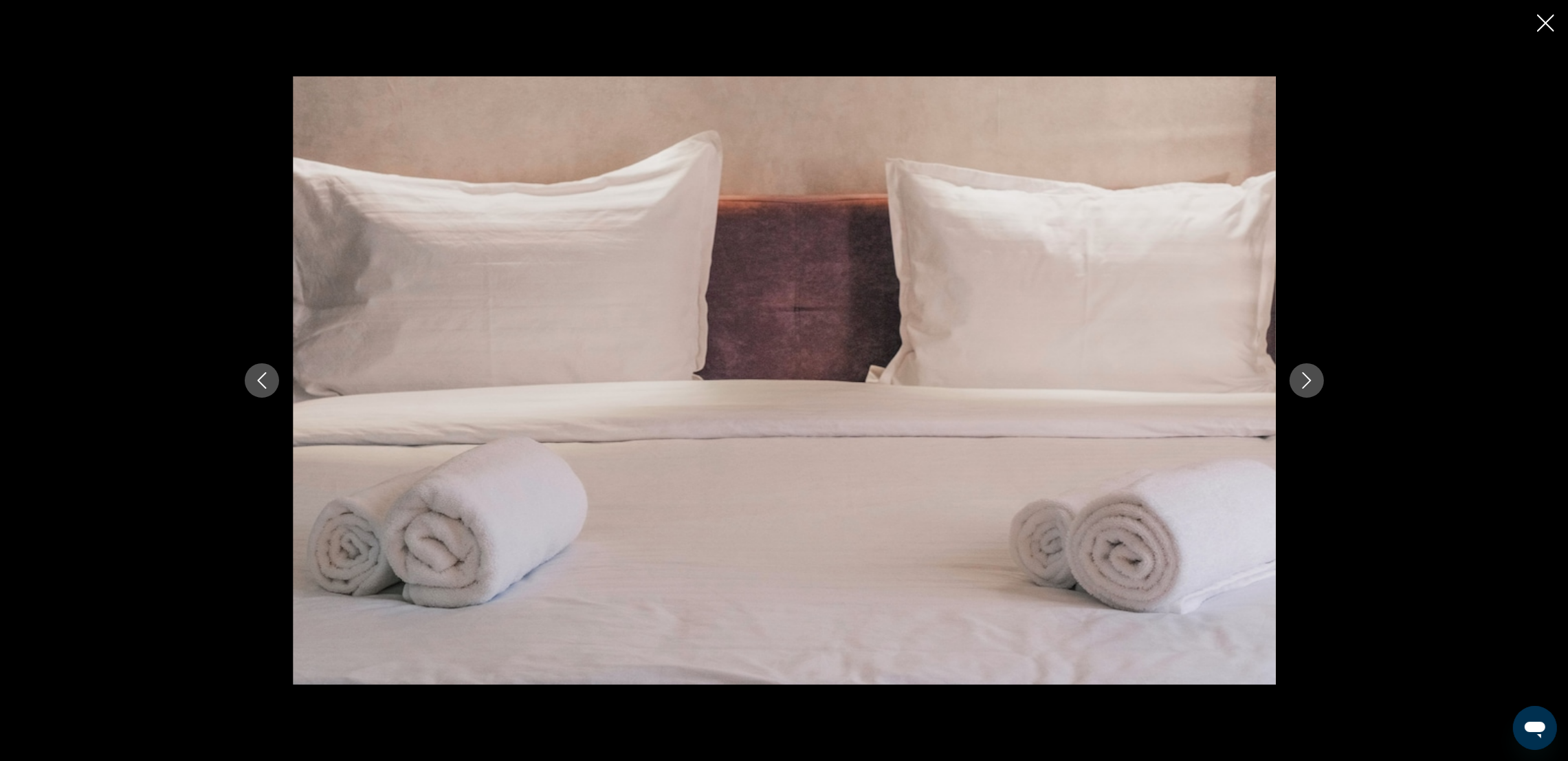
click at [1309, 380] on icon "Next image" at bounding box center [1307, 380] width 9 height 17
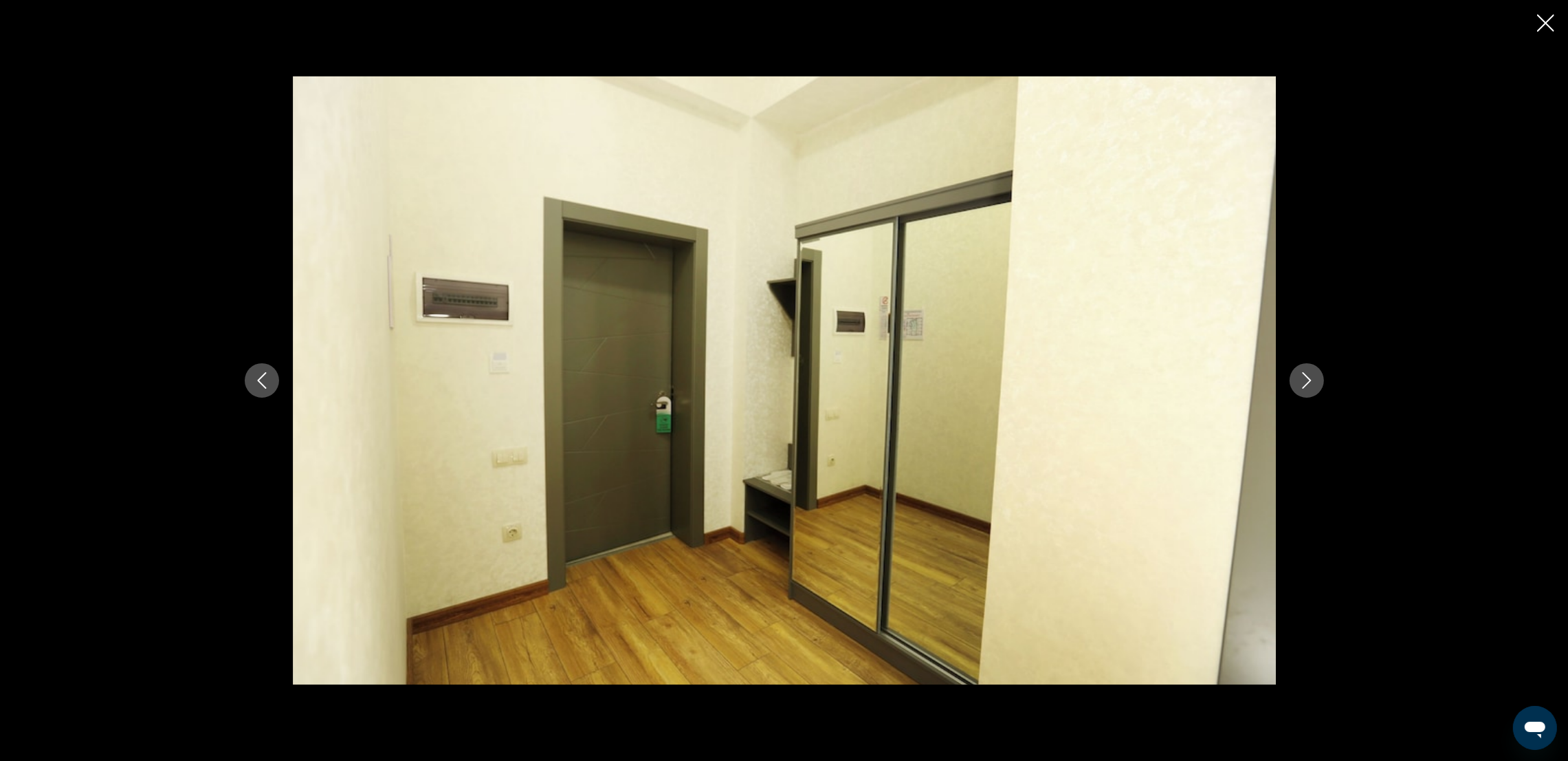
click at [1309, 380] on icon "Next image" at bounding box center [1307, 380] width 9 height 17
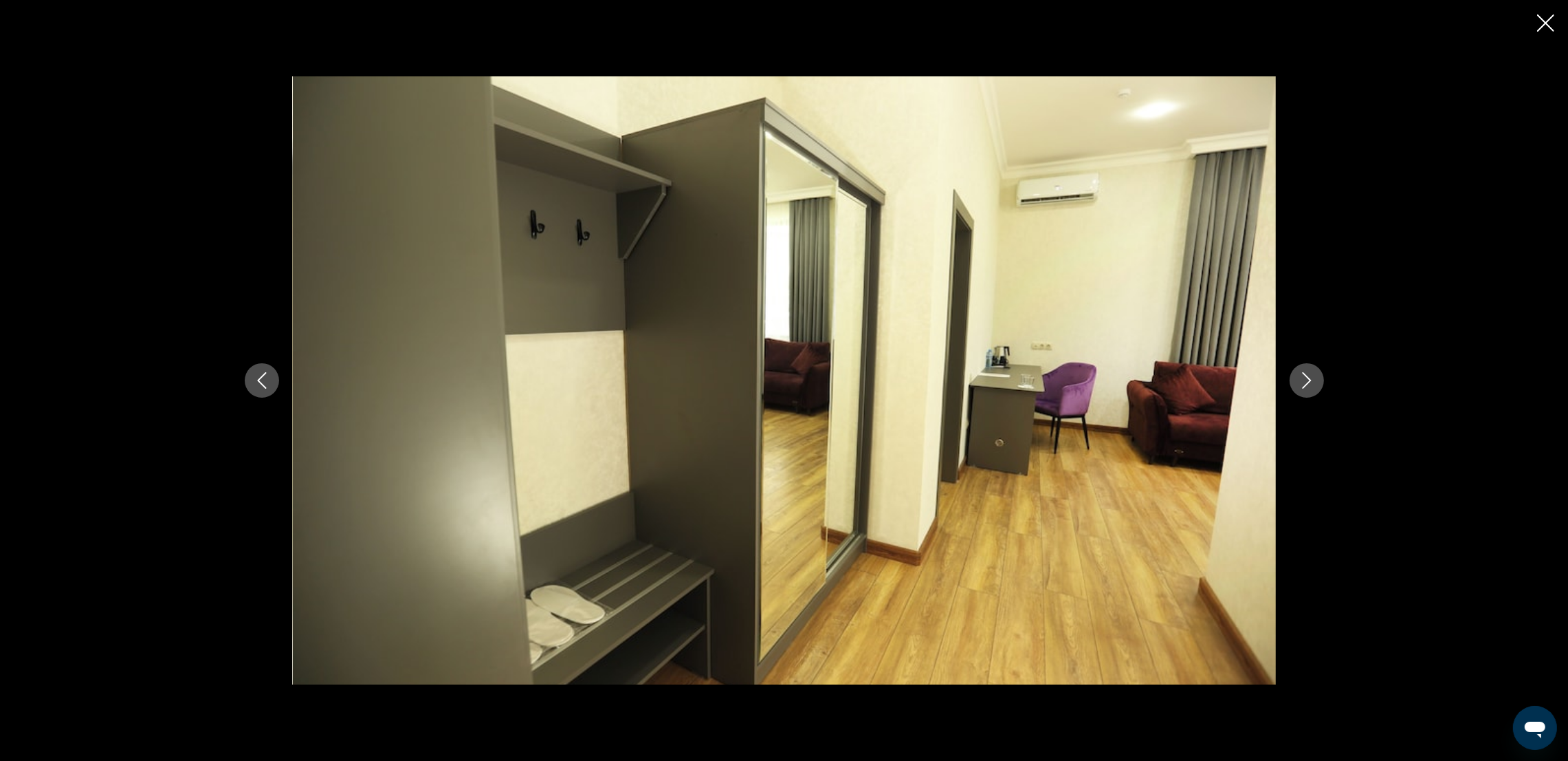
click at [1309, 380] on icon "Next image" at bounding box center [1307, 380] width 9 height 17
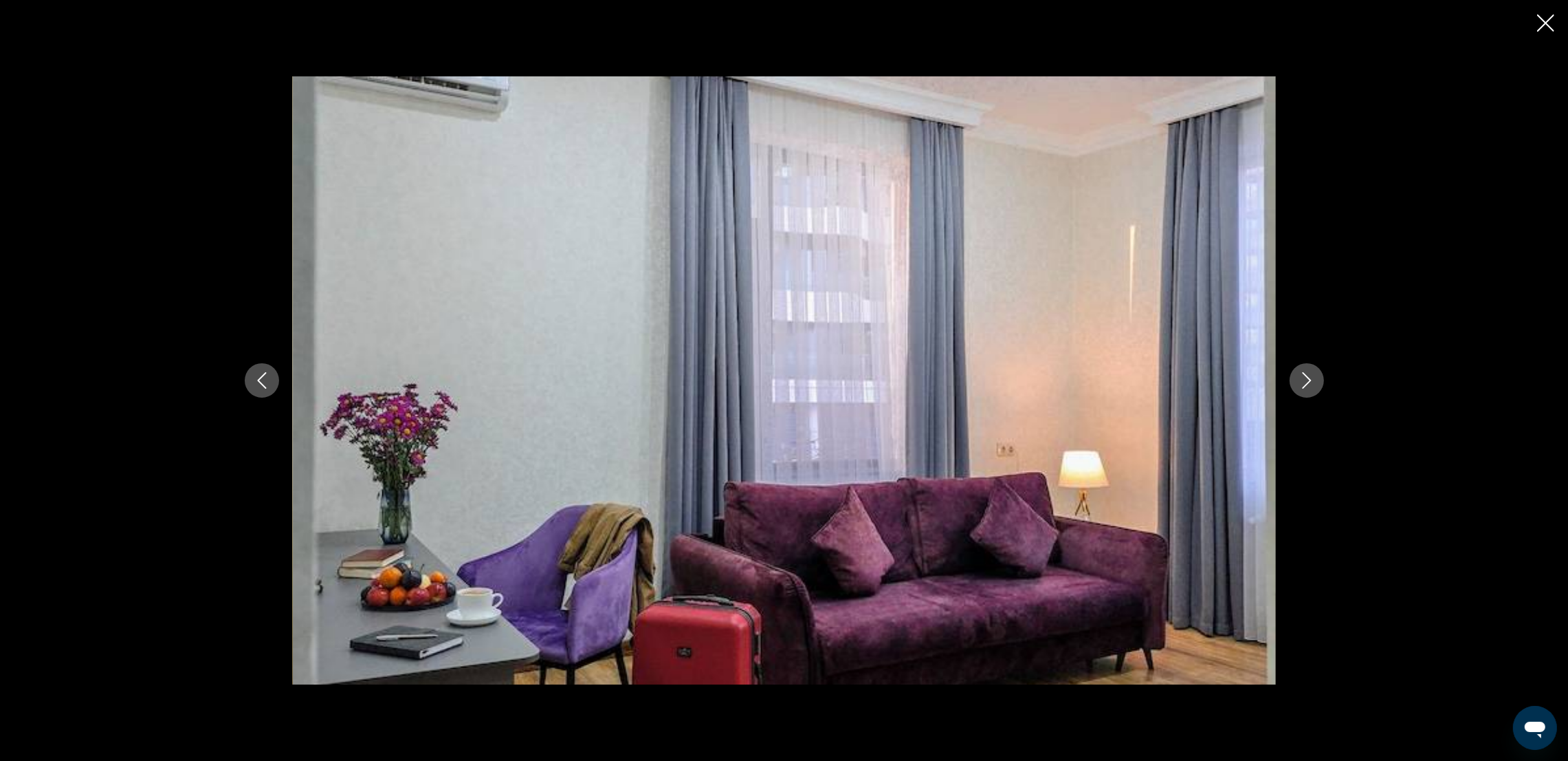
click at [1309, 380] on icon "Next image" at bounding box center [1307, 380] width 9 height 17
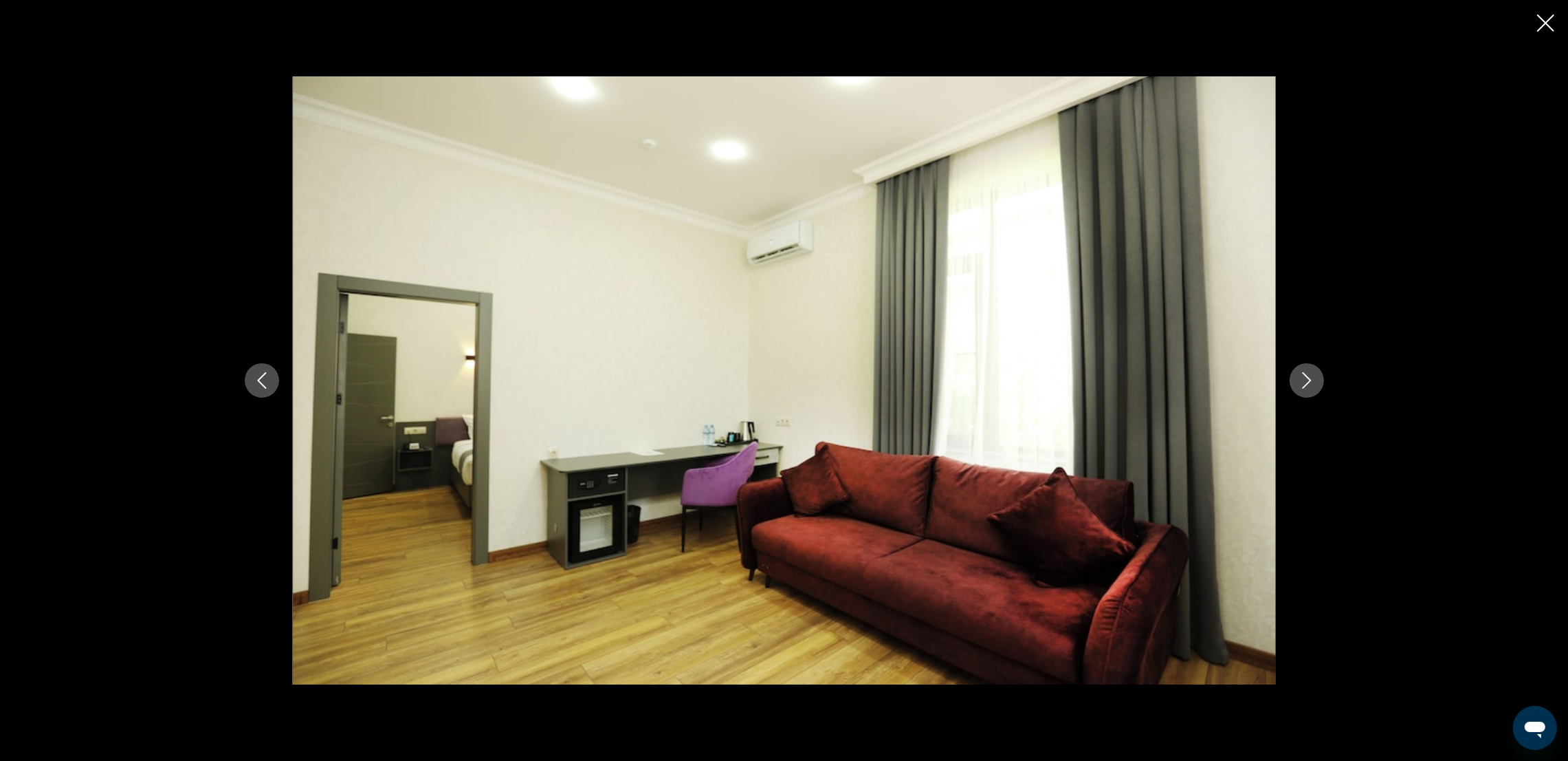
click at [1306, 382] on icon "Next image" at bounding box center [1307, 380] width 17 height 17
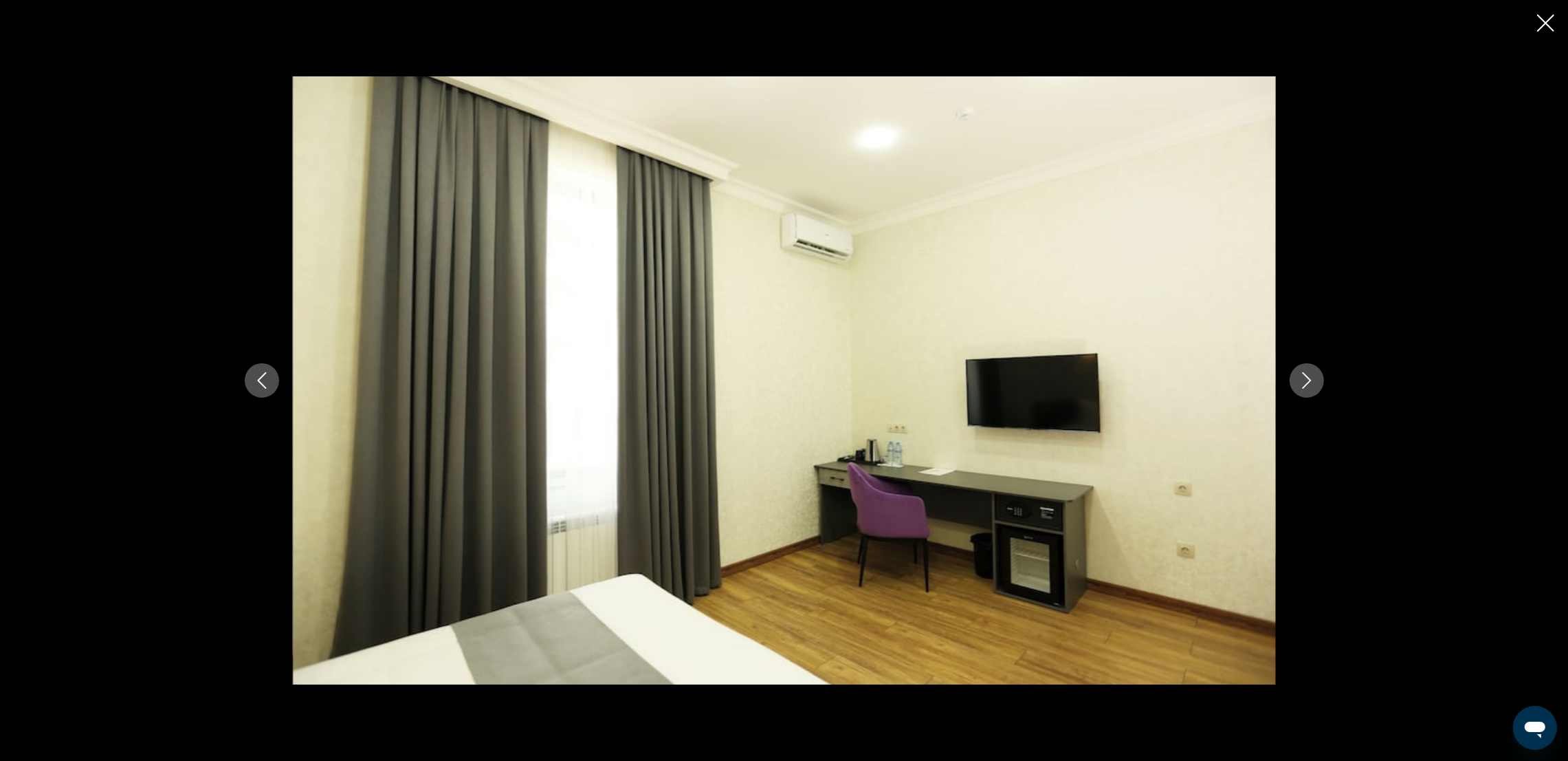
click at [1306, 381] on icon "Next image" at bounding box center [1307, 380] width 17 height 17
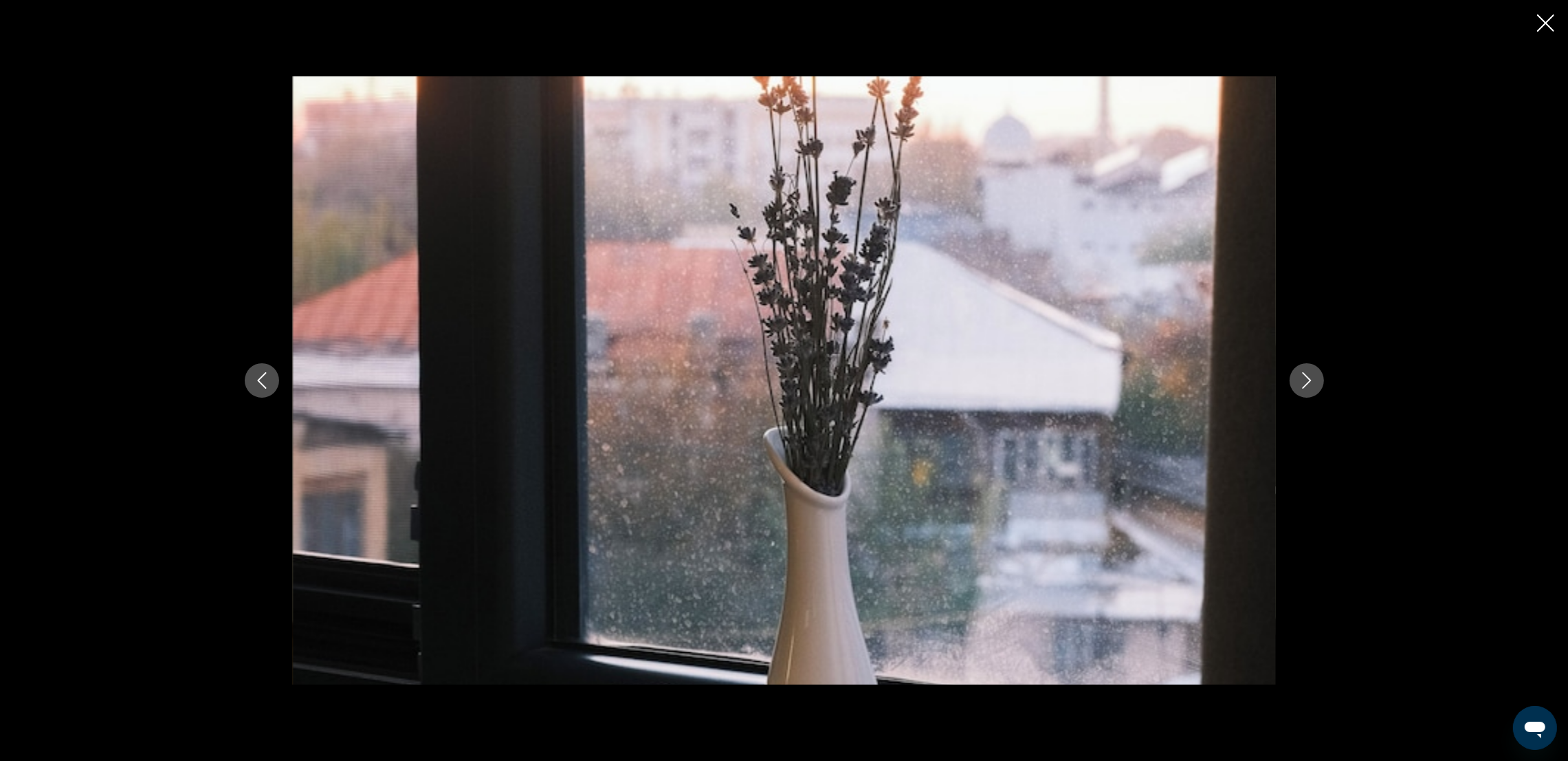
click at [1306, 381] on icon "Next image" at bounding box center [1307, 380] width 17 height 17
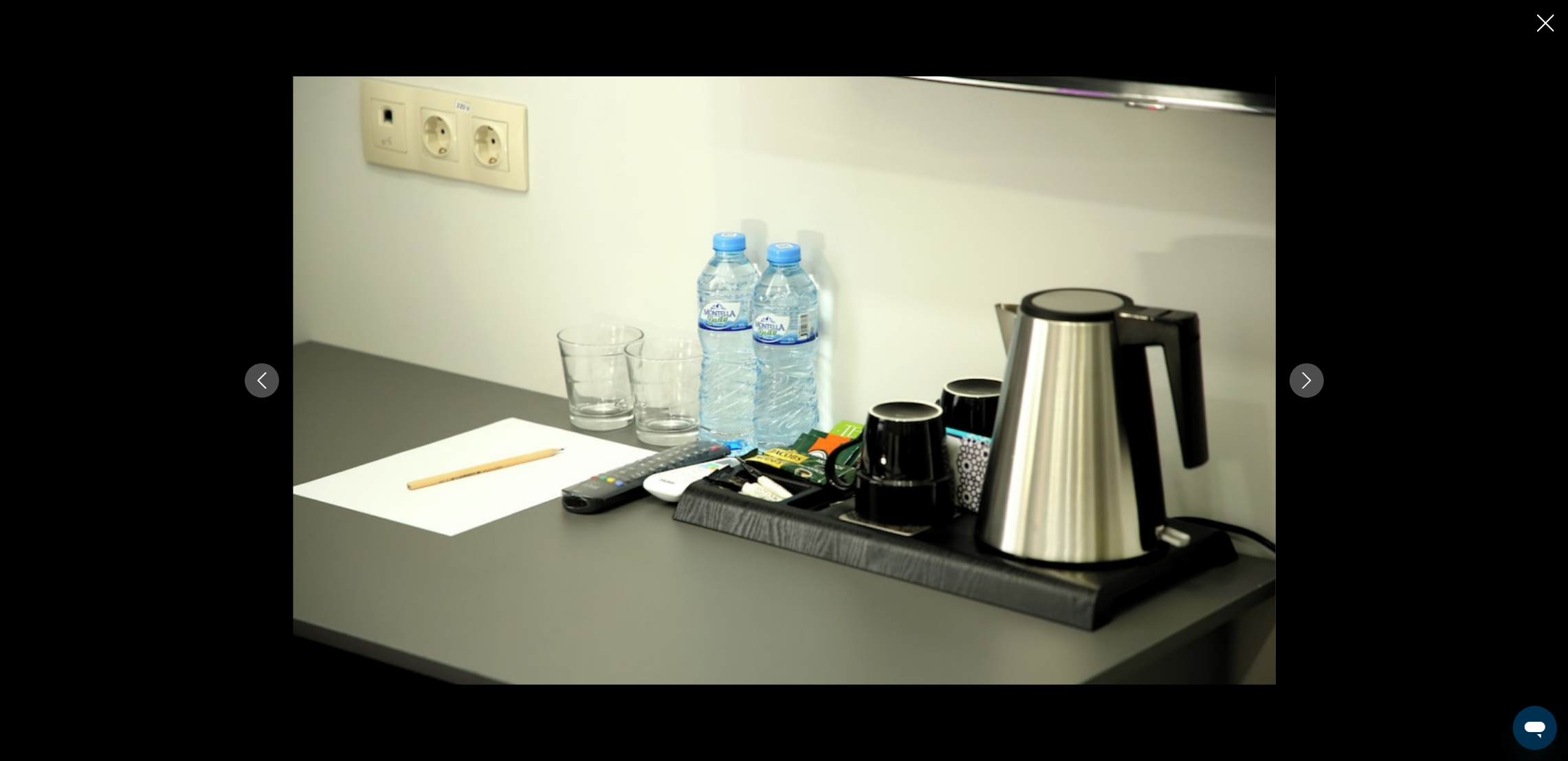
click at [1306, 381] on icon "Next image" at bounding box center [1307, 380] width 17 height 17
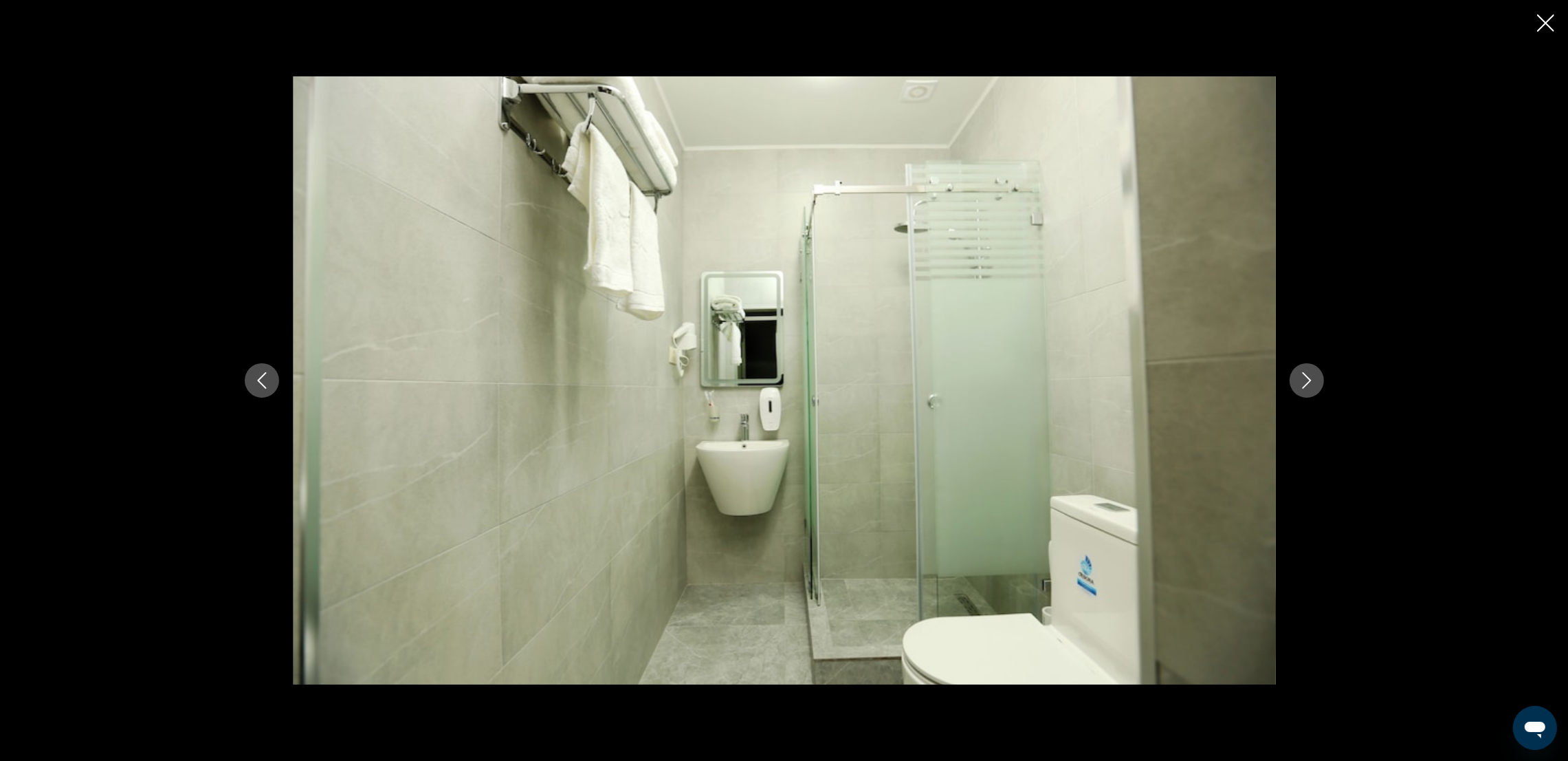
click at [1306, 381] on icon "Next image" at bounding box center [1307, 380] width 17 height 17
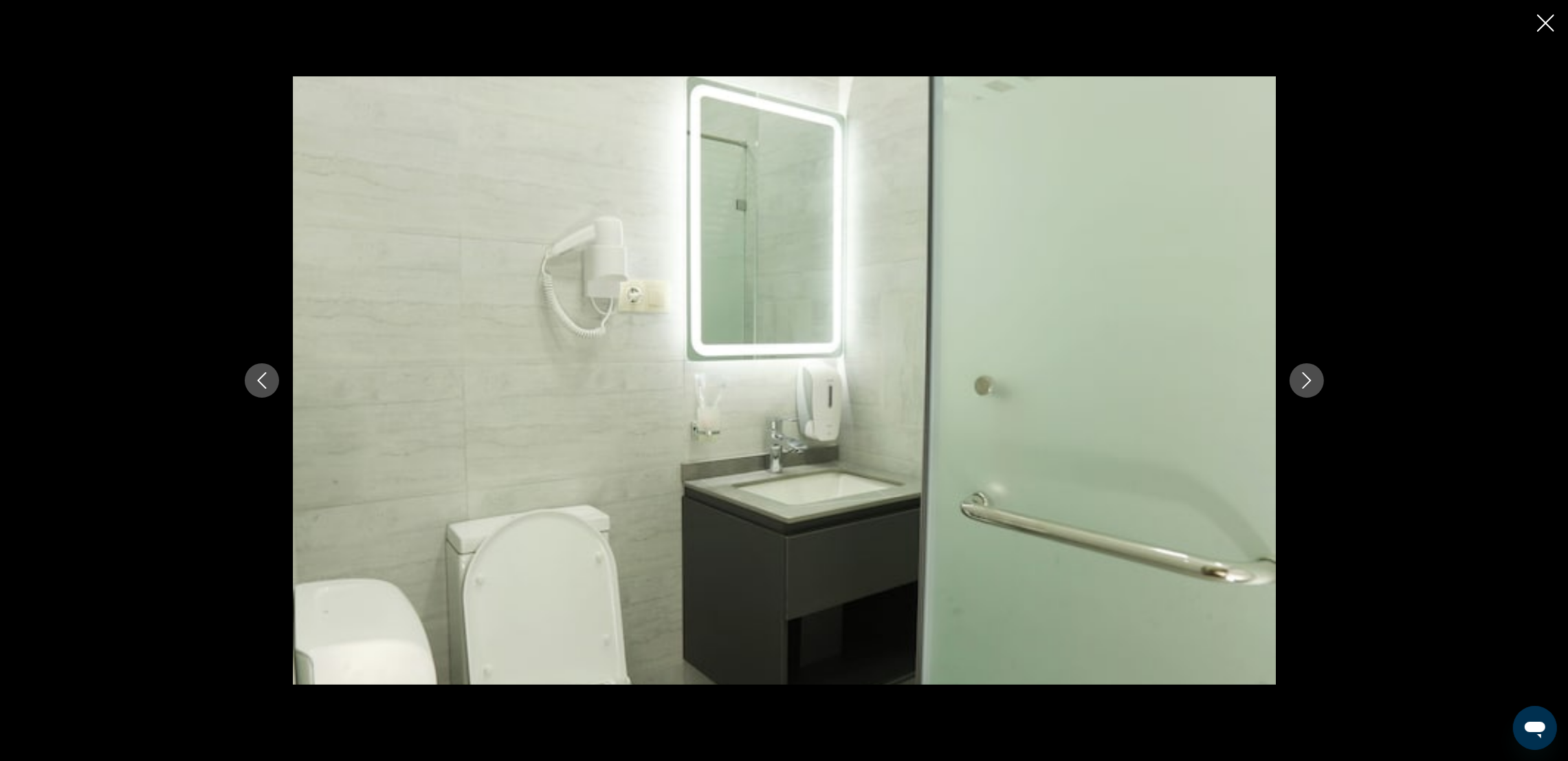
click at [1306, 381] on icon "Next image" at bounding box center [1307, 380] width 17 height 17
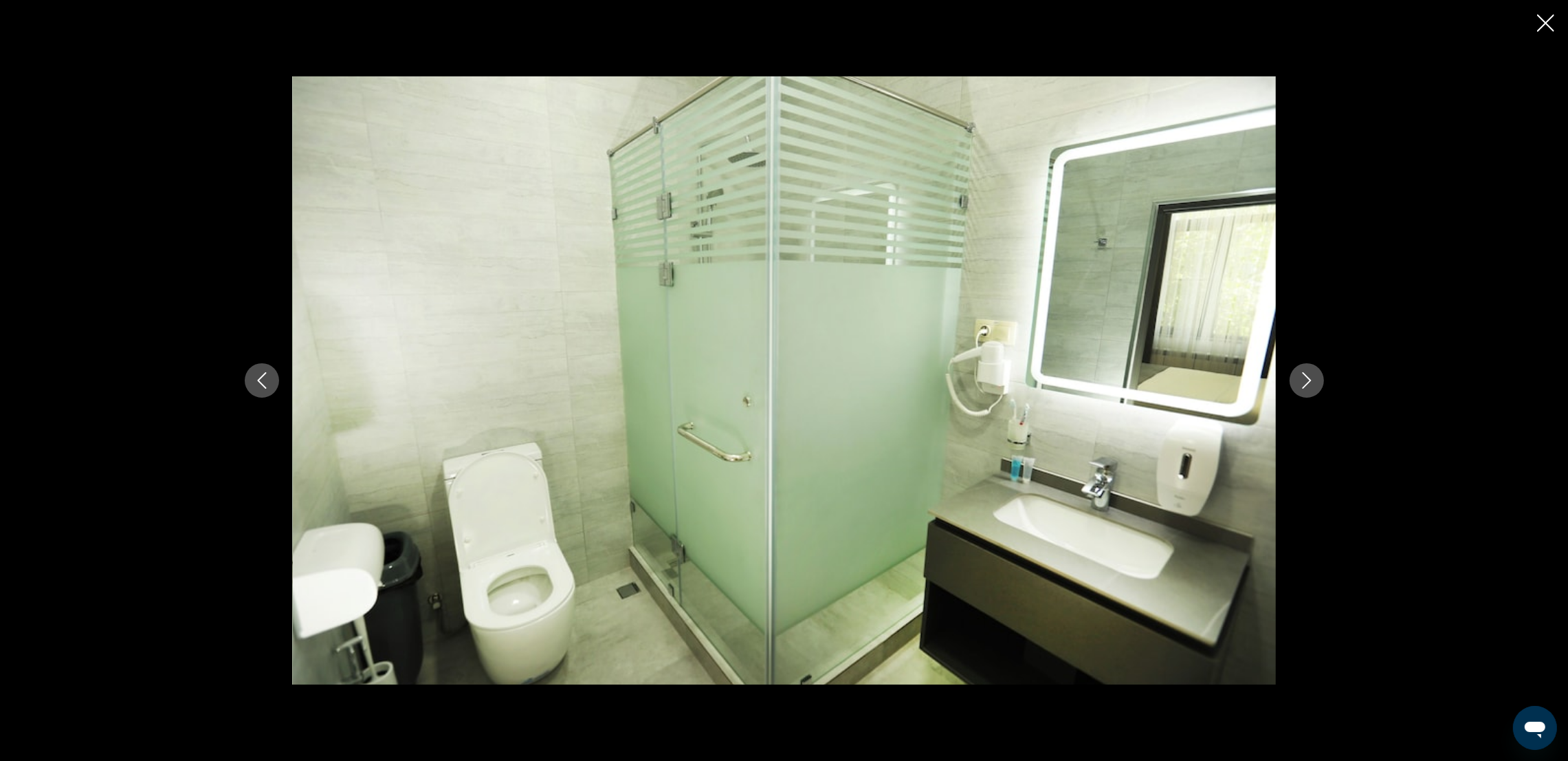
click at [1311, 371] on button "Next image" at bounding box center [1307, 380] width 34 height 34
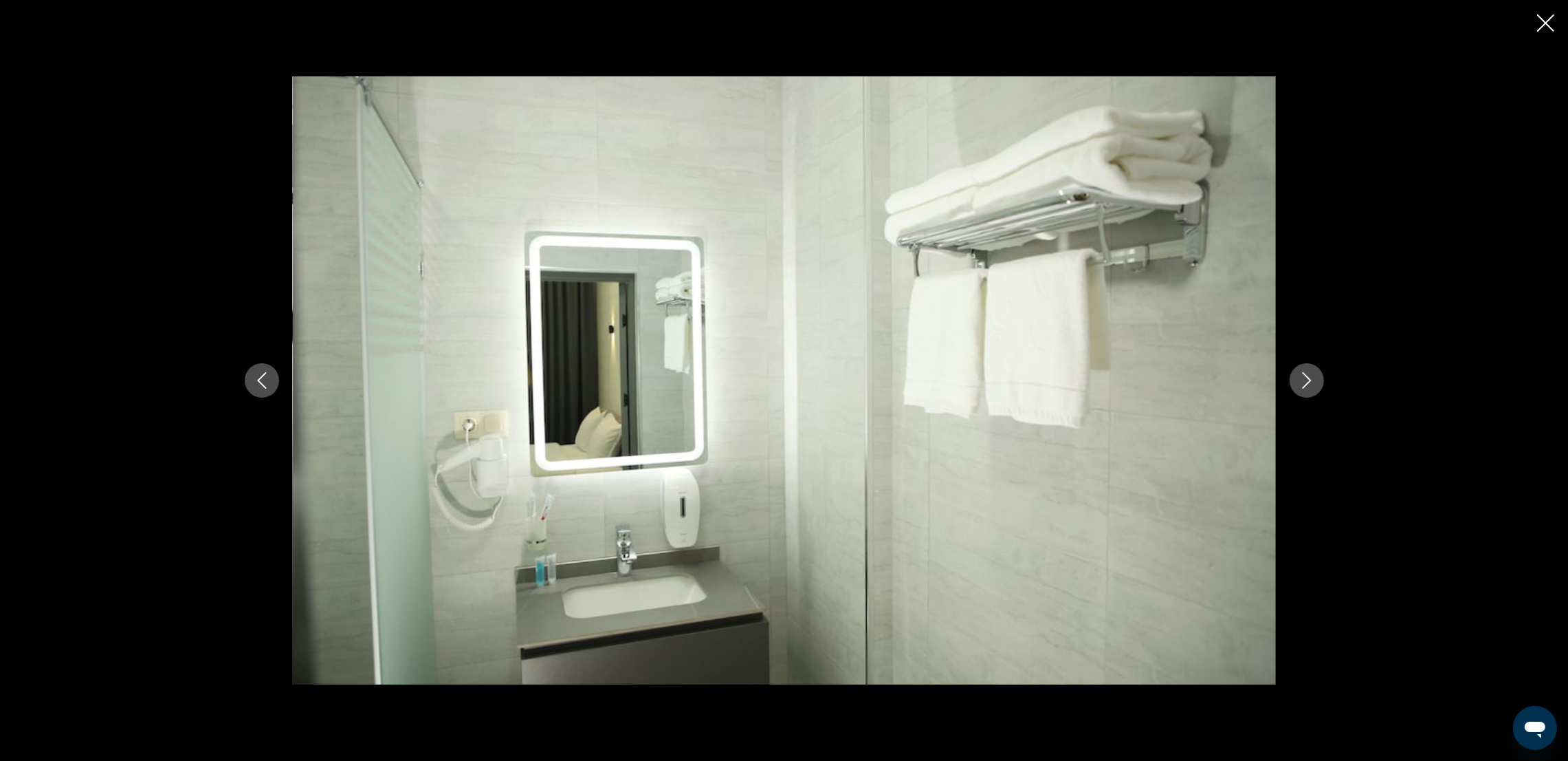
click at [1311, 371] on button "Next image" at bounding box center [1307, 380] width 34 height 34
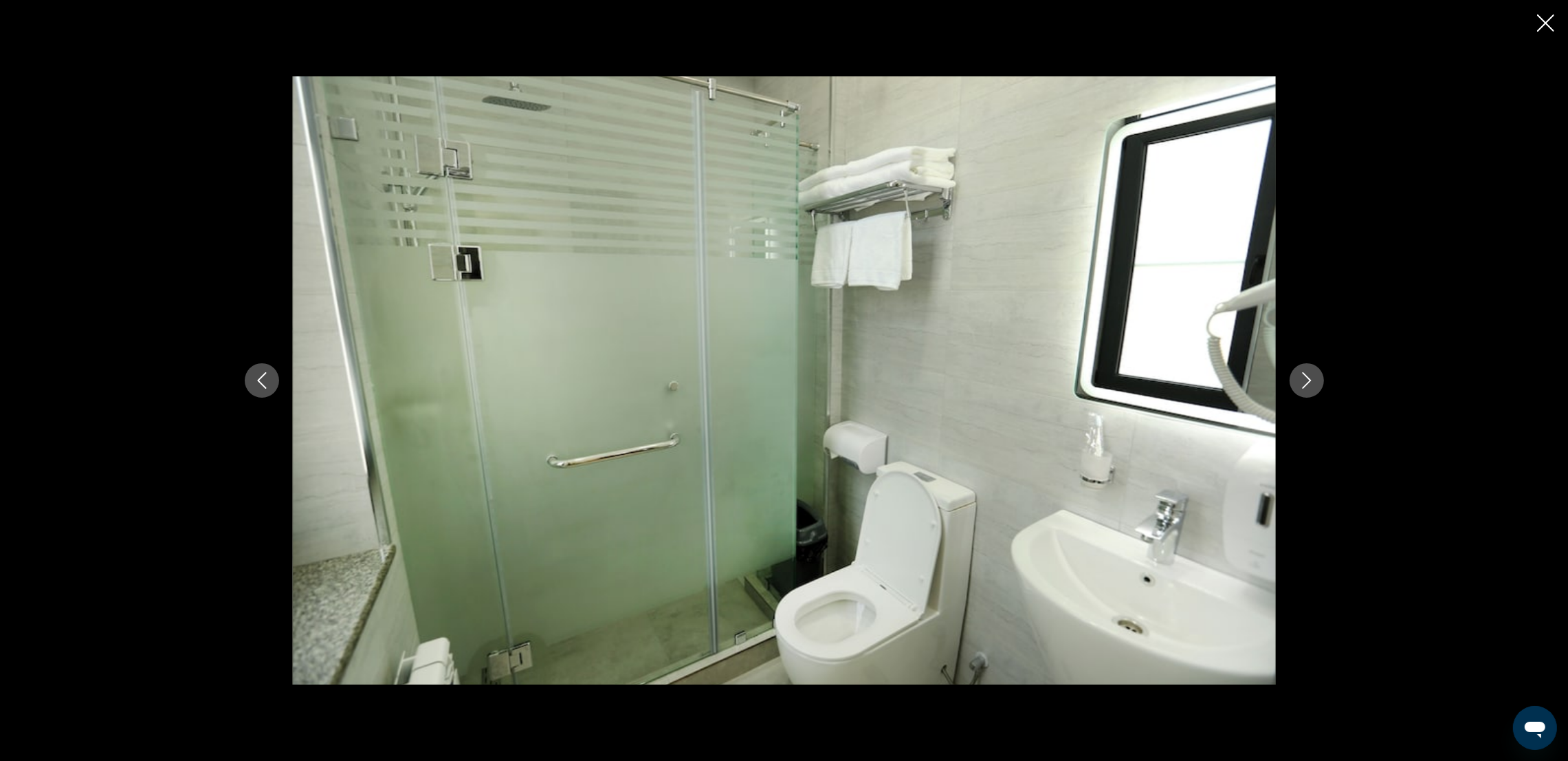
click at [1311, 371] on button "Next image" at bounding box center [1307, 380] width 34 height 34
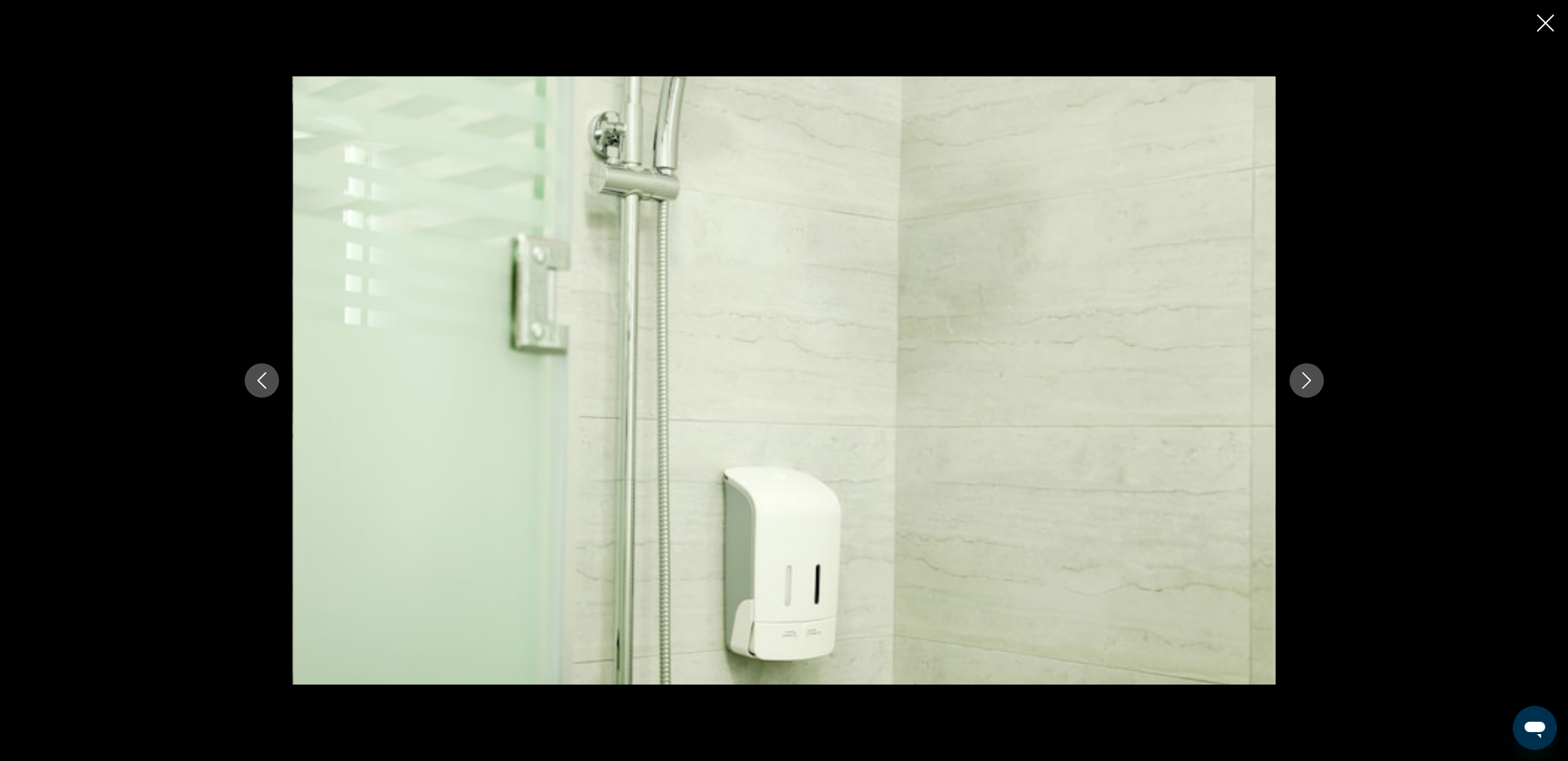
click at [1311, 371] on button "Next image" at bounding box center [1307, 380] width 34 height 34
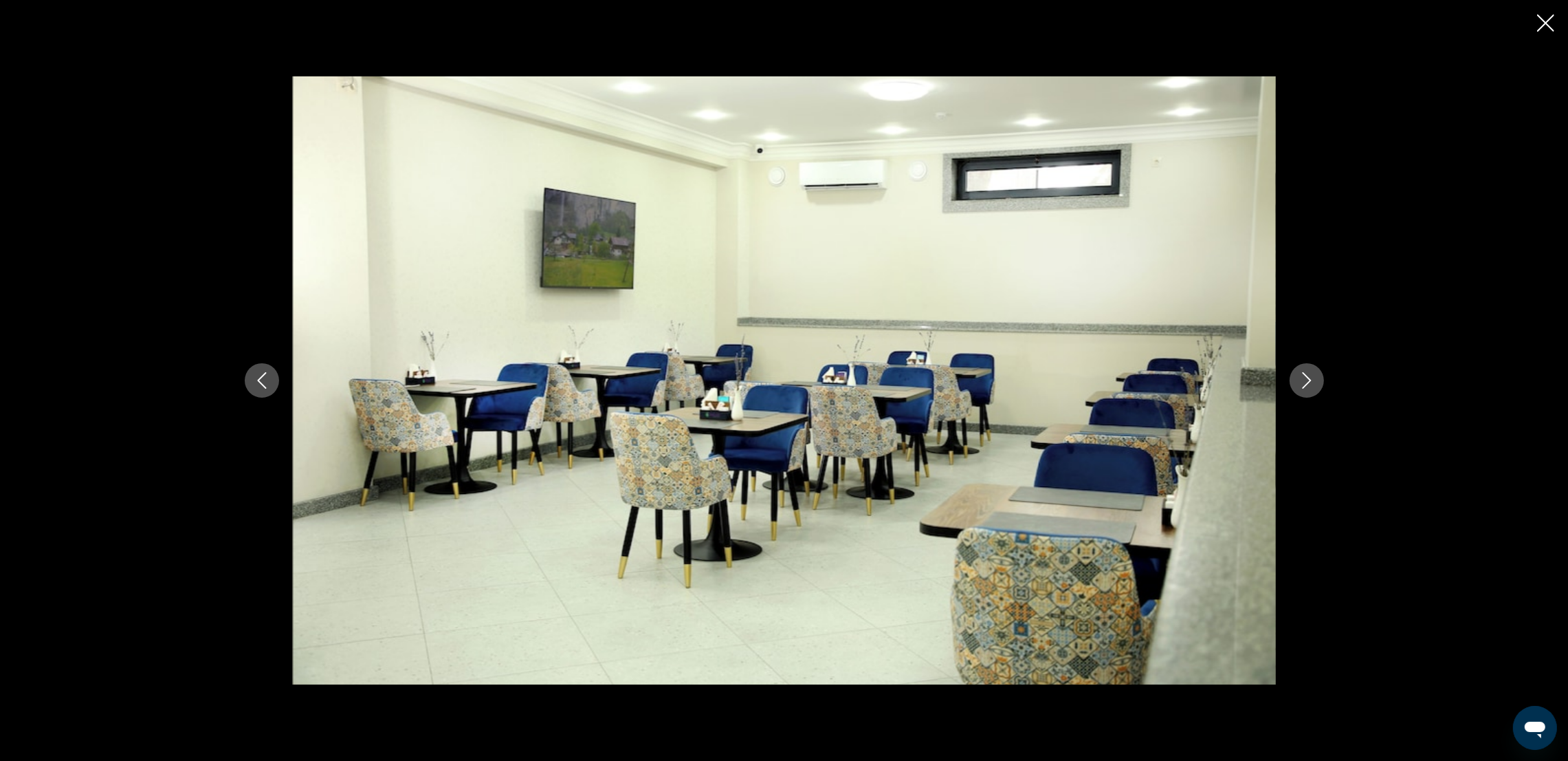
click at [1311, 371] on button "Next image" at bounding box center [1307, 380] width 34 height 34
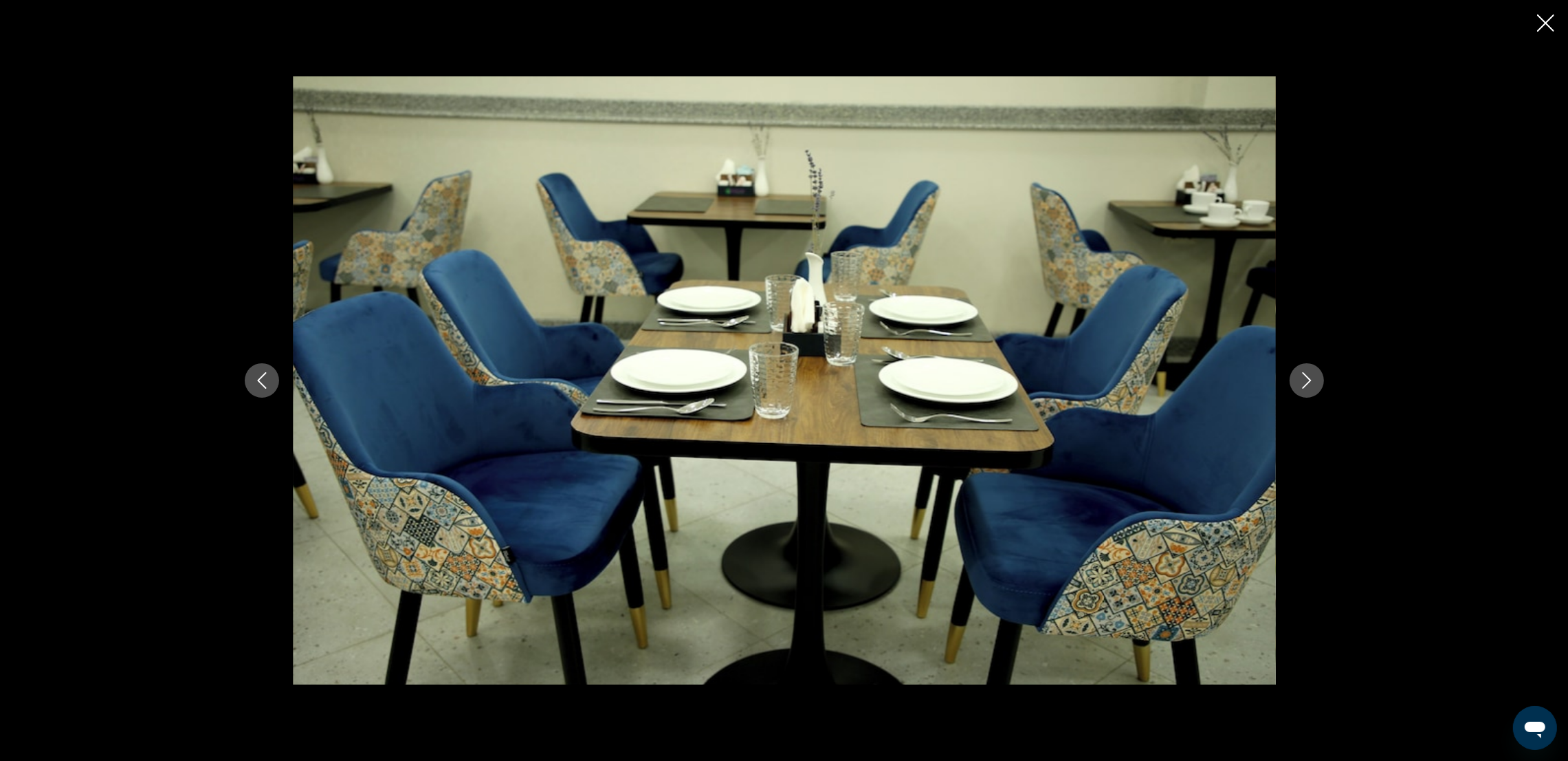
click at [1311, 371] on button "Next image" at bounding box center [1307, 380] width 34 height 34
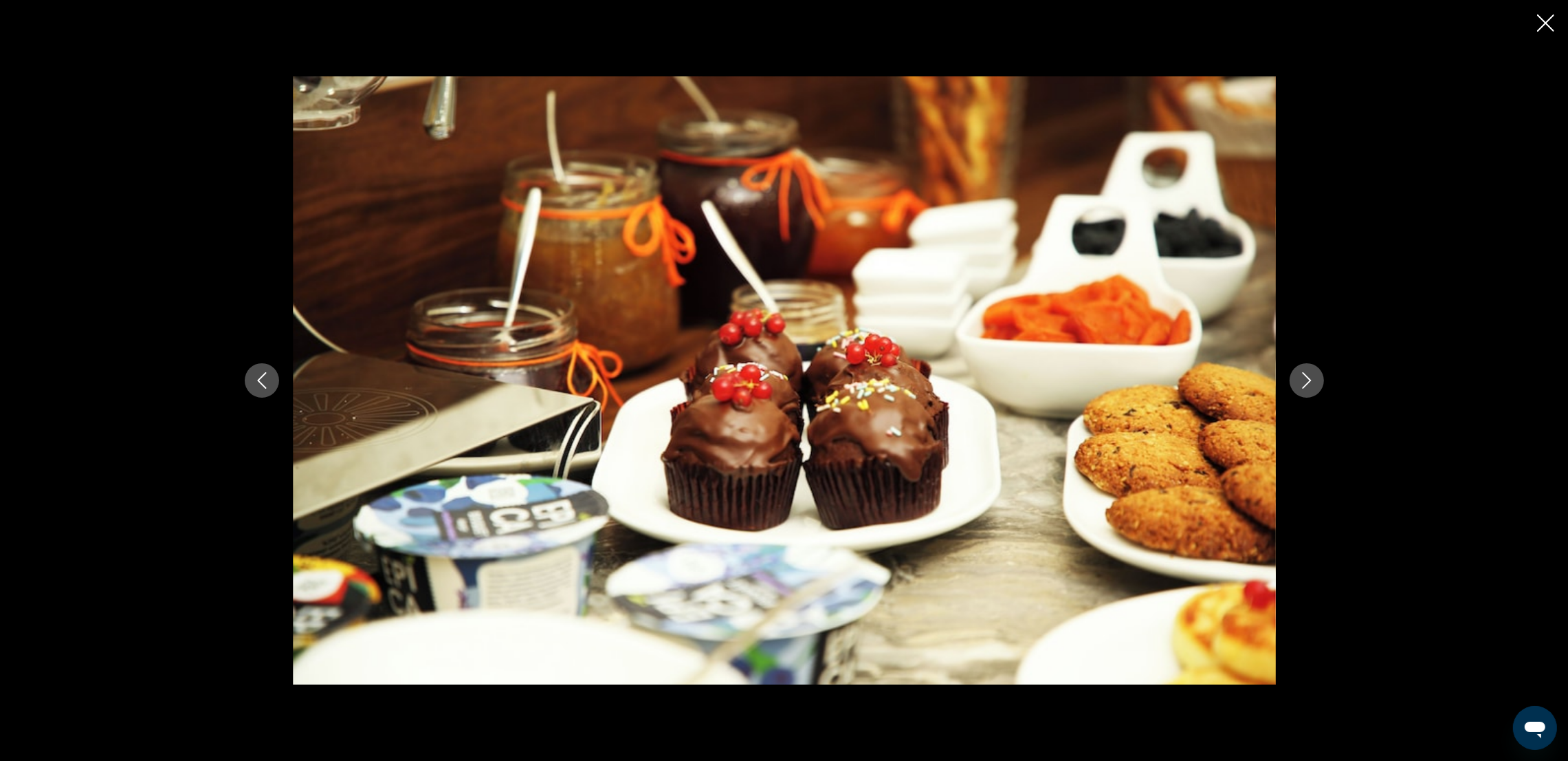
click at [1311, 371] on button "Next image" at bounding box center [1307, 380] width 34 height 34
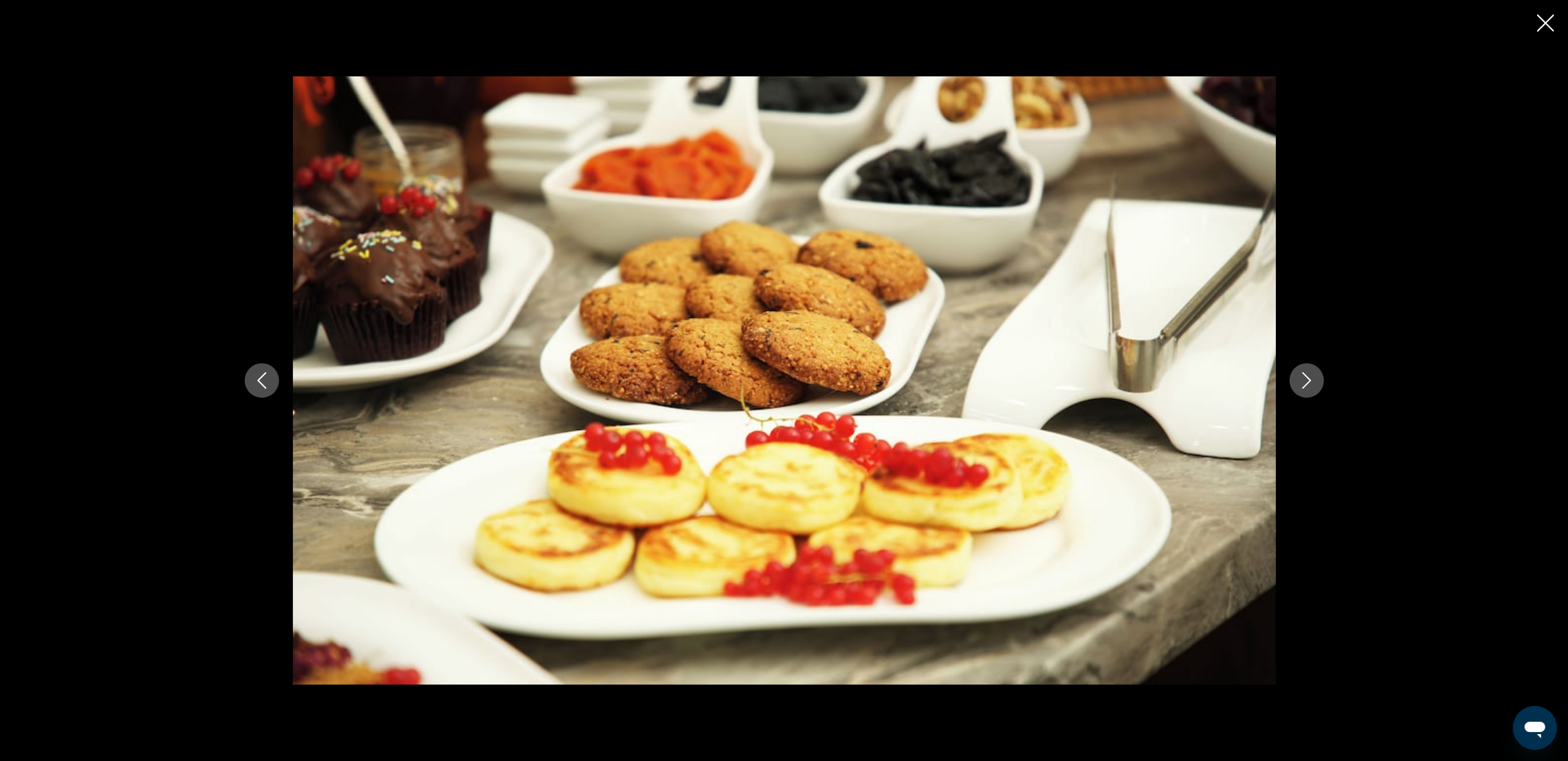
click at [1311, 371] on button "Next image" at bounding box center [1307, 380] width 34 height 34
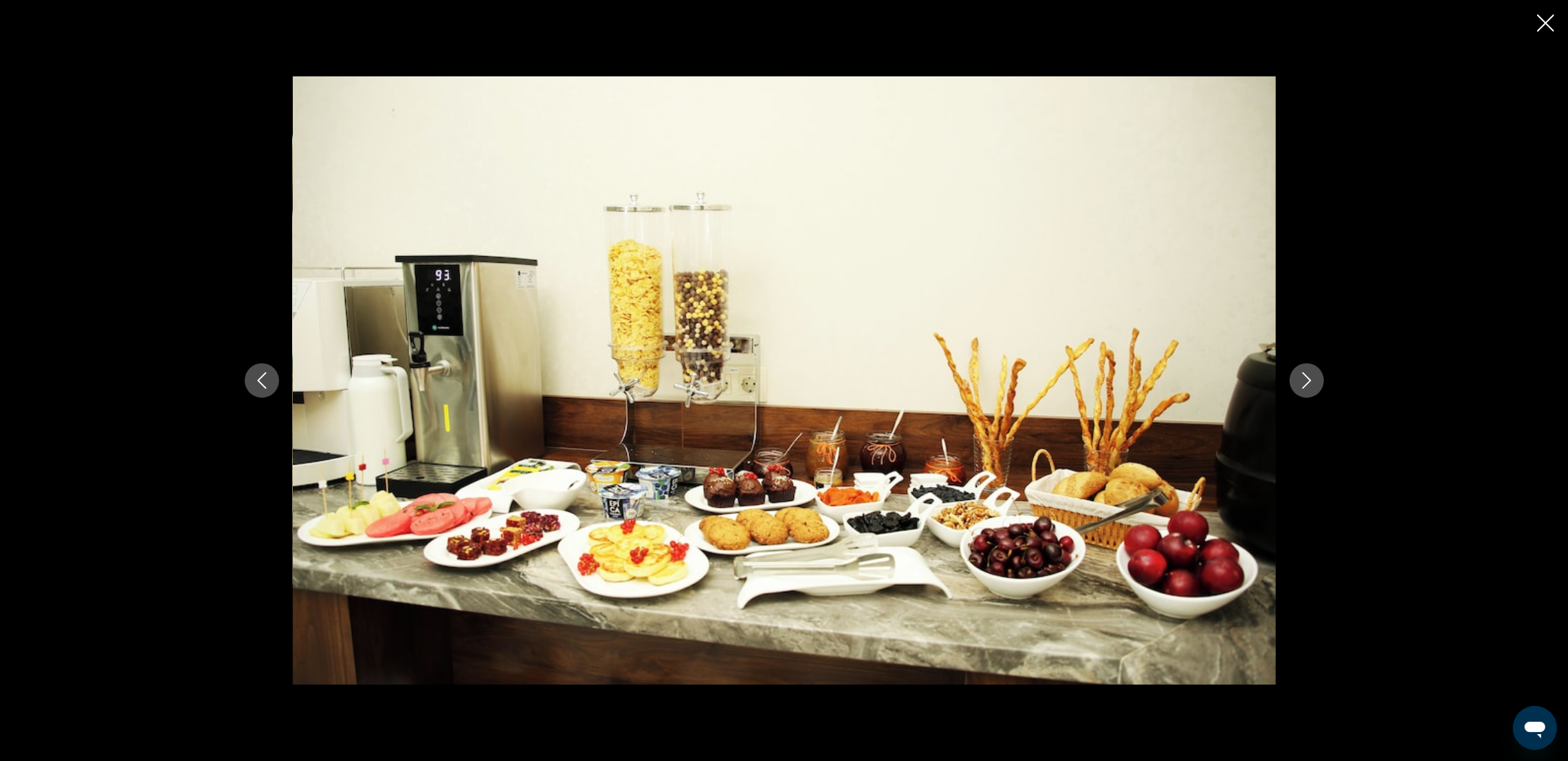
click at [1311, 371] on button "Next image" at bounding box center [1307, 380] width 34 height 34
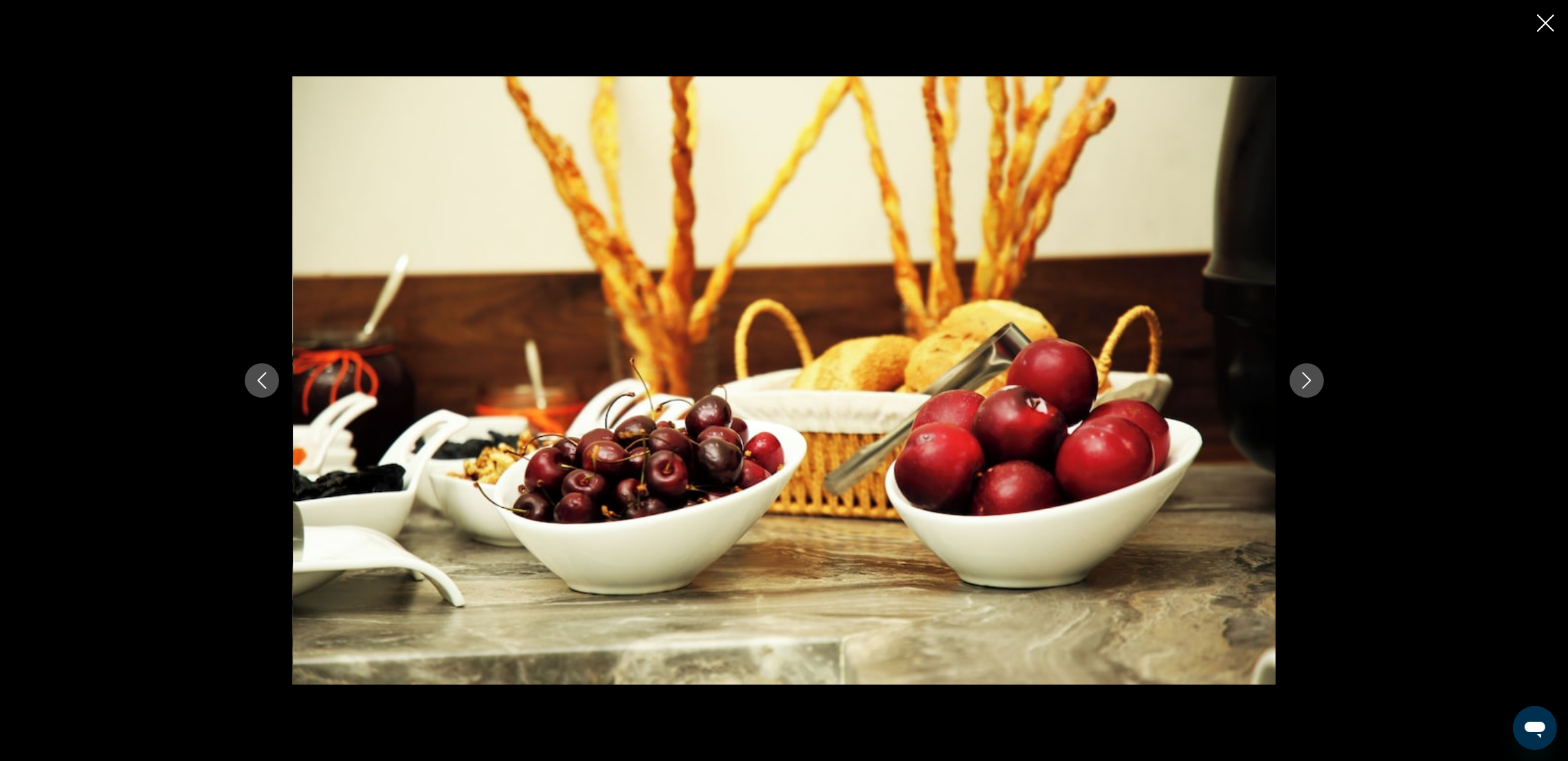
click at [1311, 371] on button "Next image" at bounding box center [1307, 380] width 34 height 34
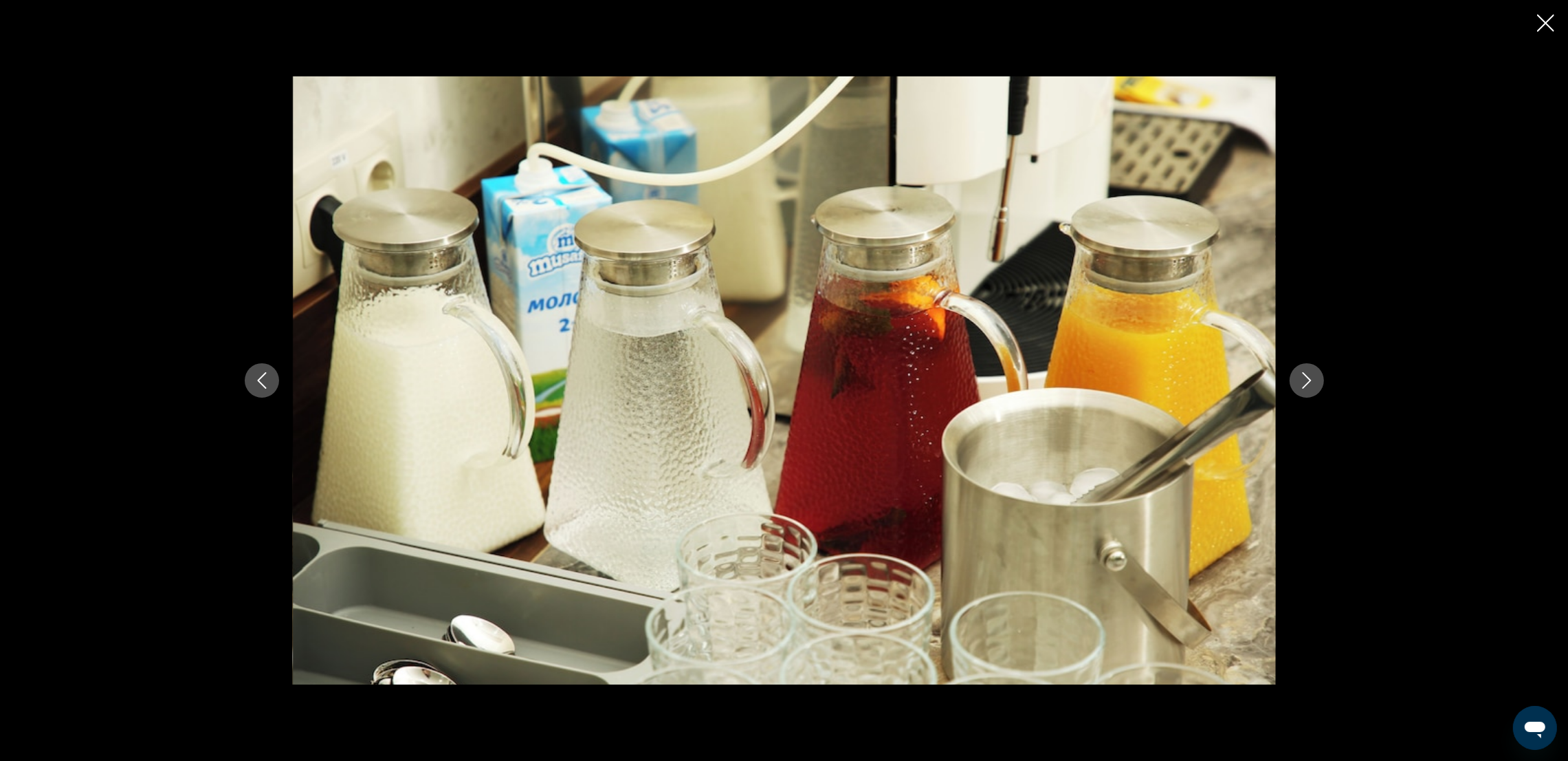
click at [1311, 371] on button "Next image" at bounding box center [1307, 380] width 34 height 34
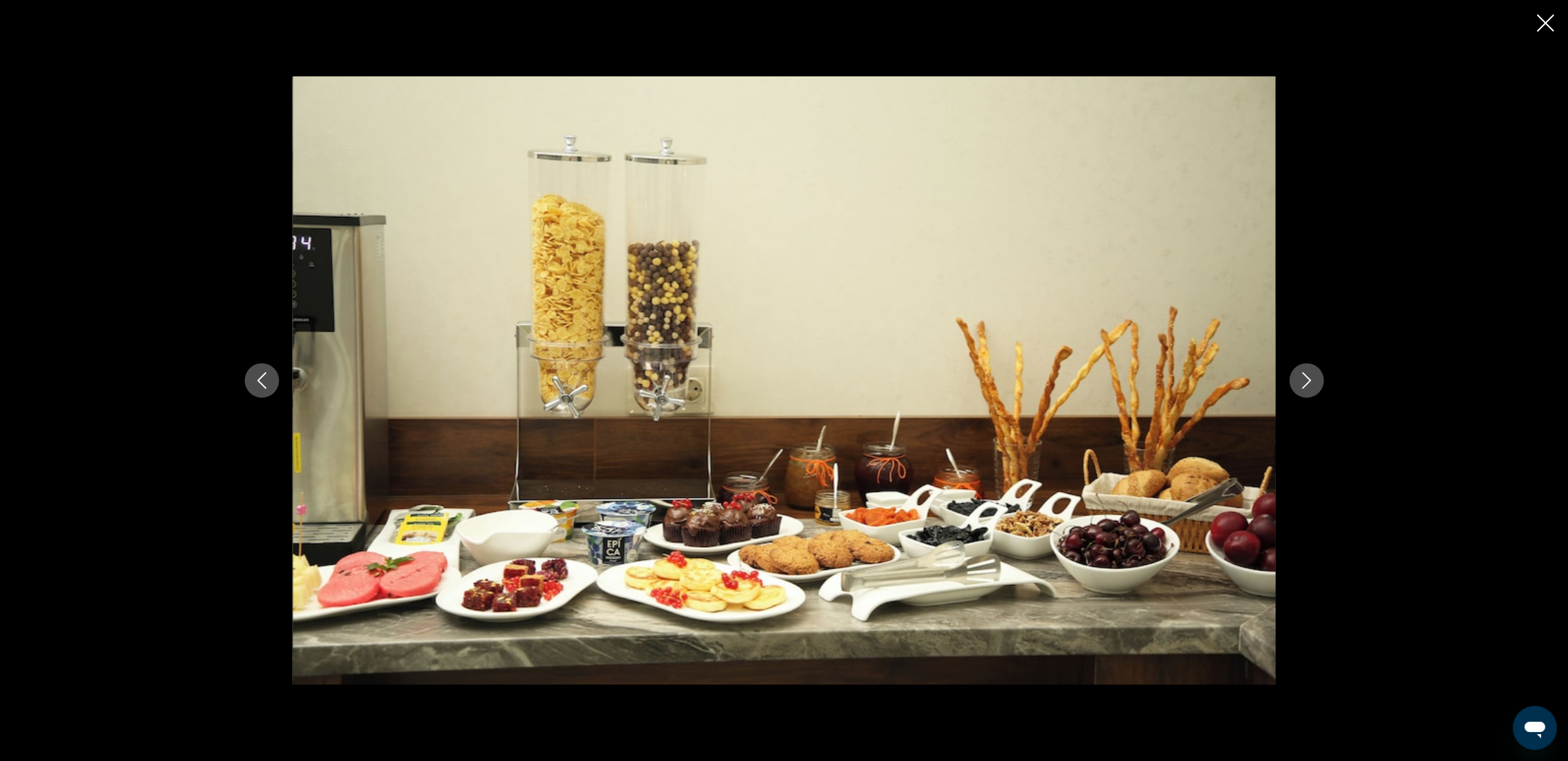
click at [1311, 371] on button "Next image" at bounding box center [1307, 380] width 34 height 34
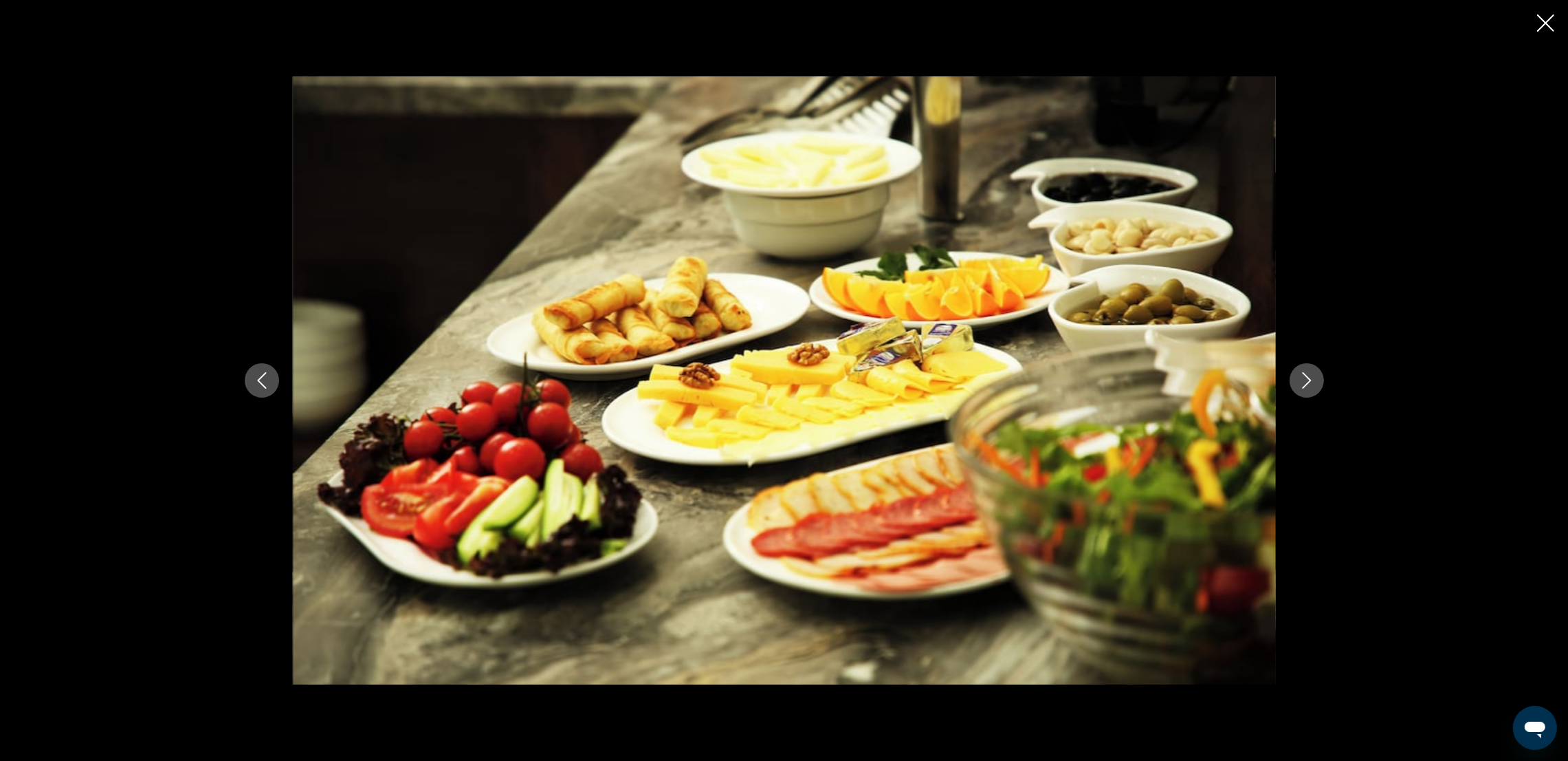
click at [1311, 371] on button "Next image" at bounding box center [1307, 380] width 34 height 34
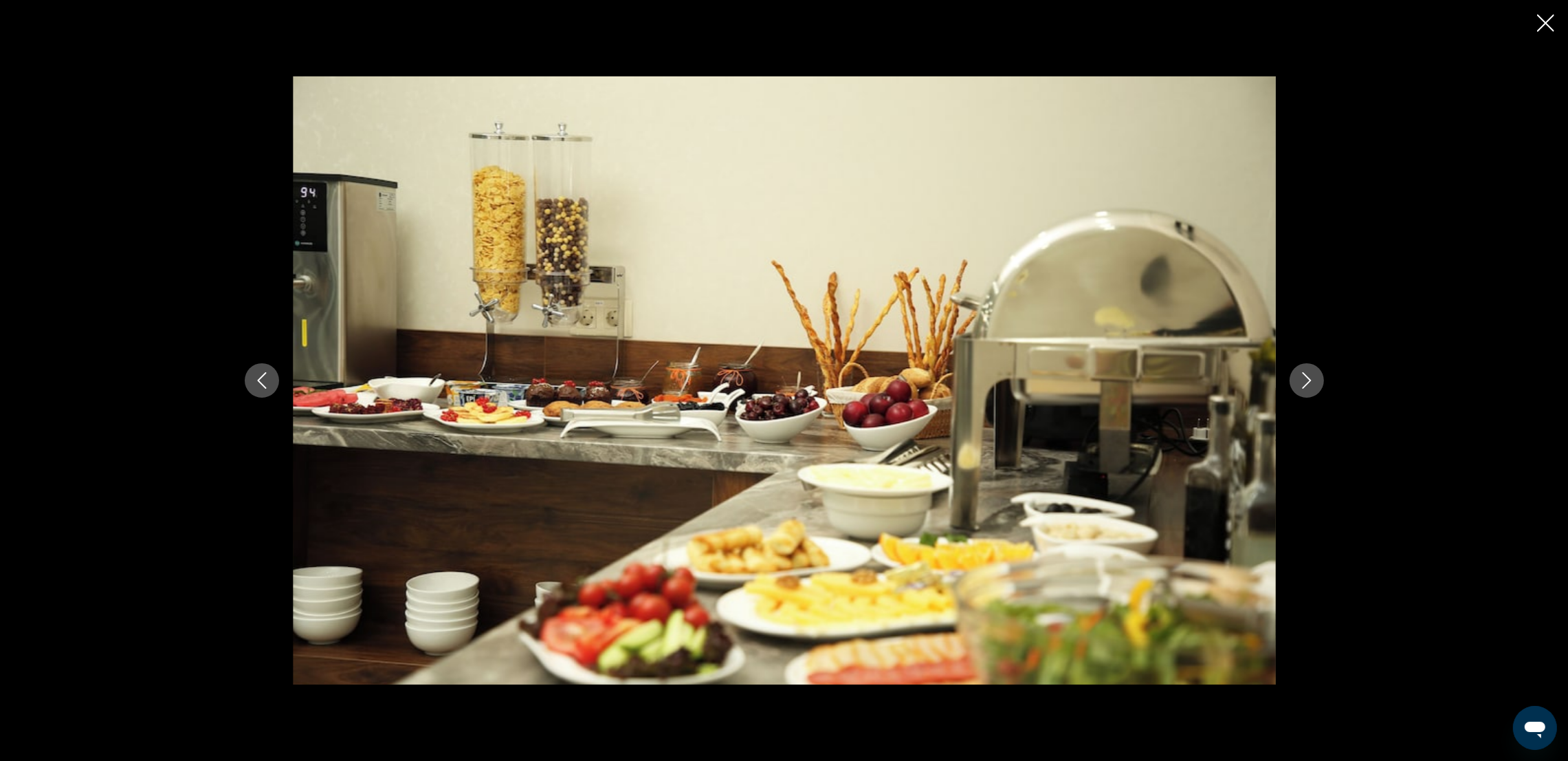
click at [1311, 371] on button "Next image" at bounding box center [1307, 380] width 34 height 34
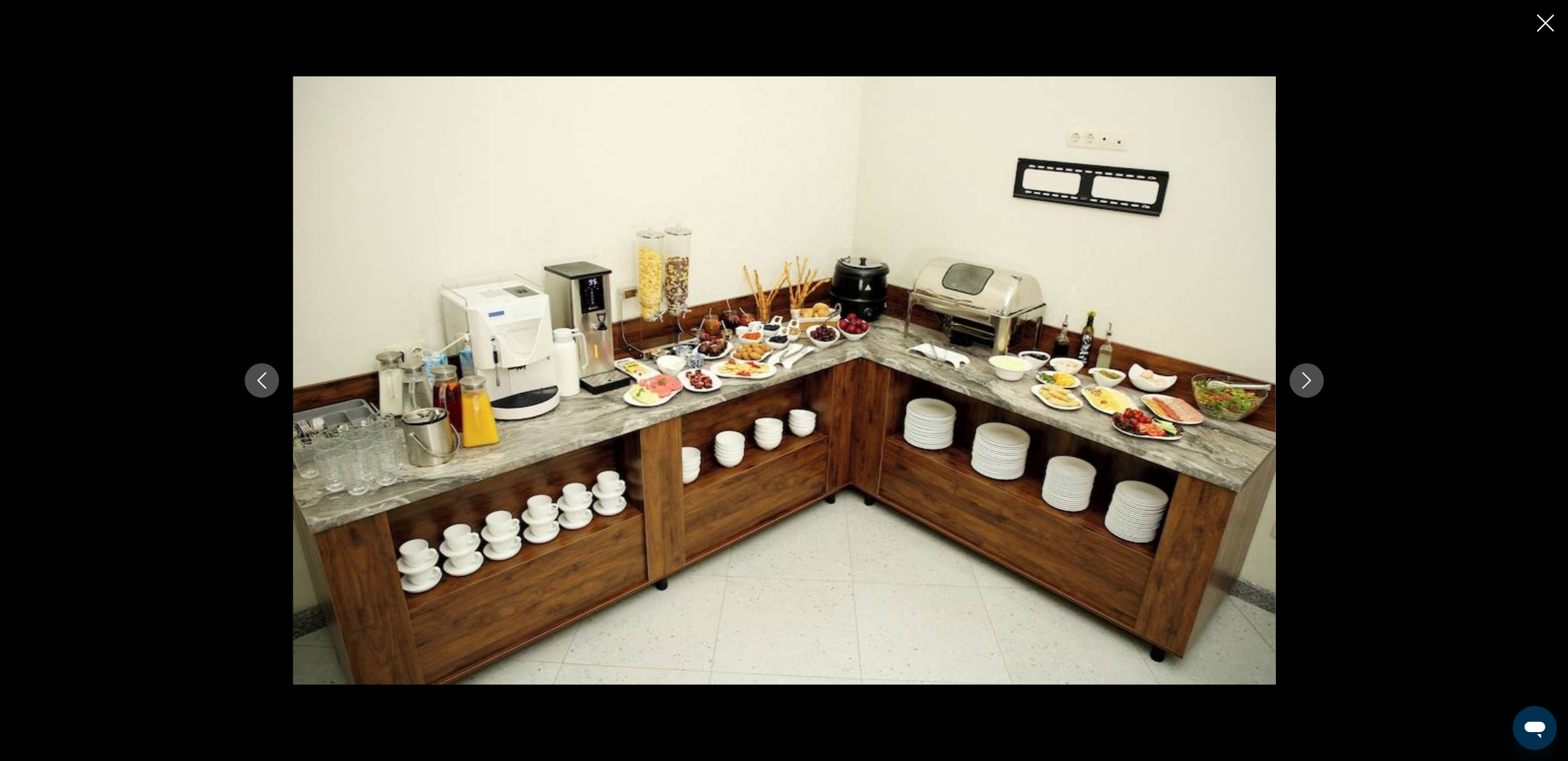
click at [1311, 371] on button "Next image" at bounding box center [1307, 380] width 34 height 34
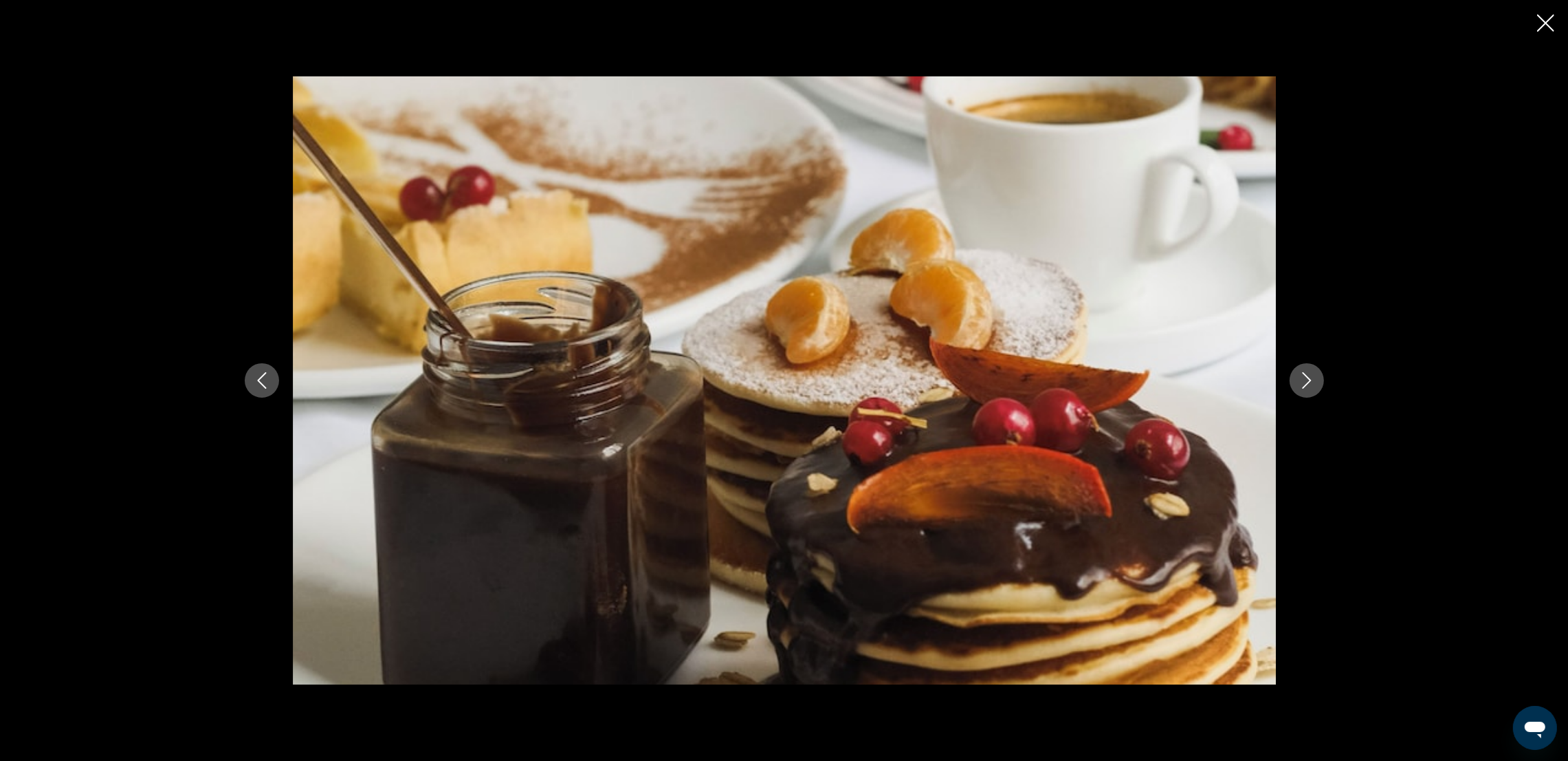
click at [1307, 372] on icon "Next image" at bounding box center [1307, 380] width 17 height 17
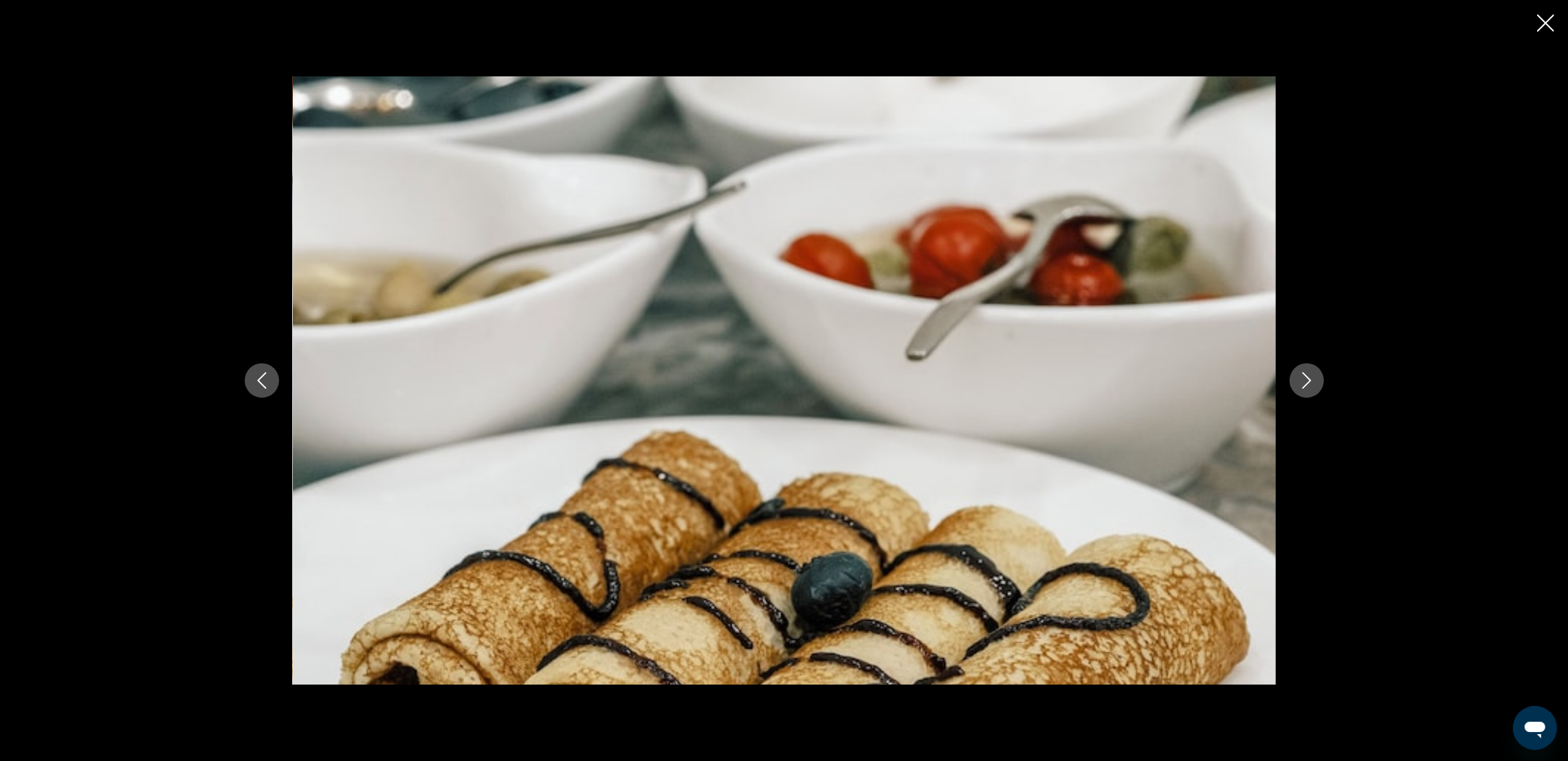
click at [1307, 372] on icon "Next image" at bounding box center [1307, 380] width 17 height 17
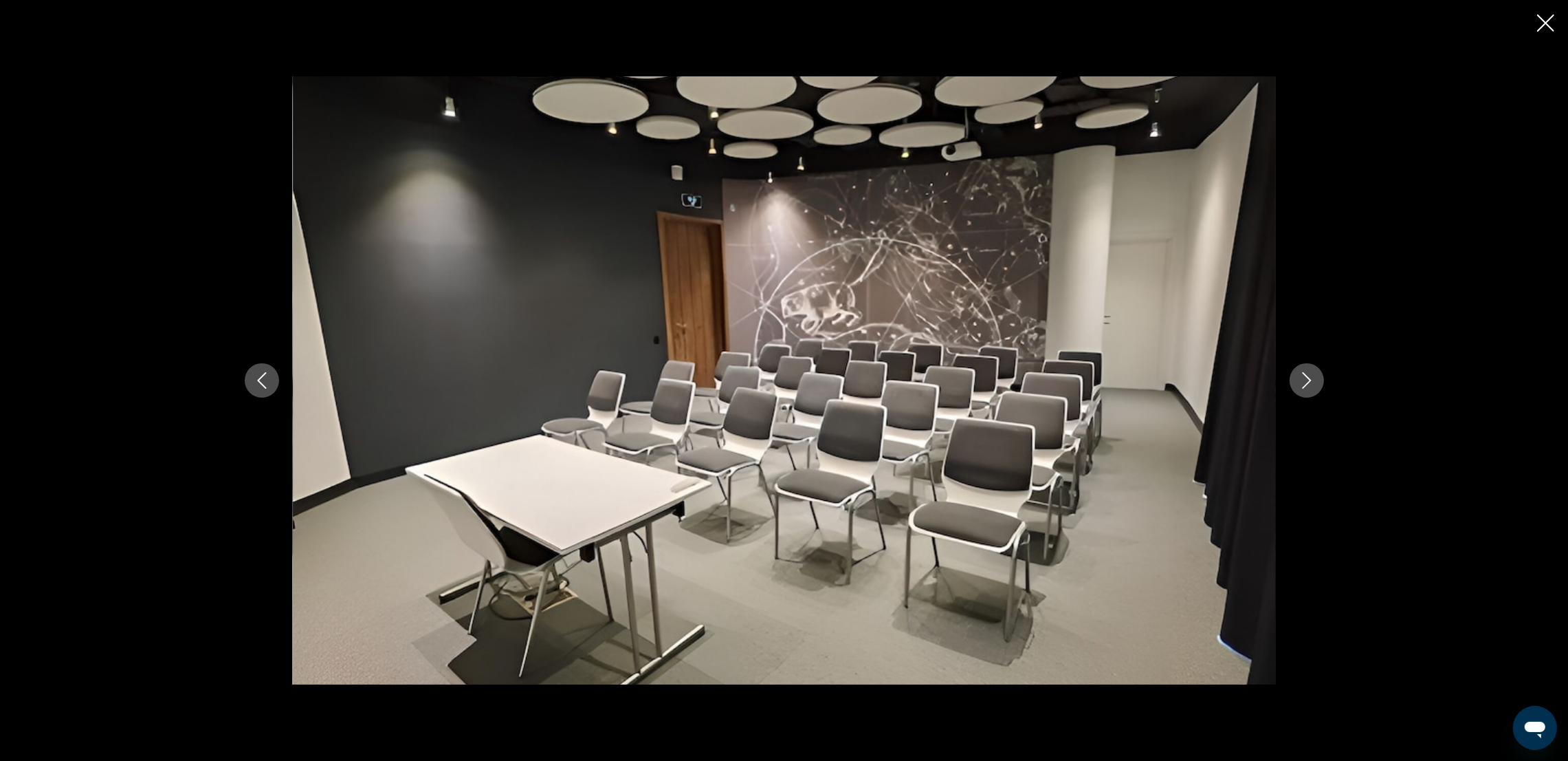
click at [1307, 372] on icon "Next image" at bounding box center [1307, 380] width 17 height 17
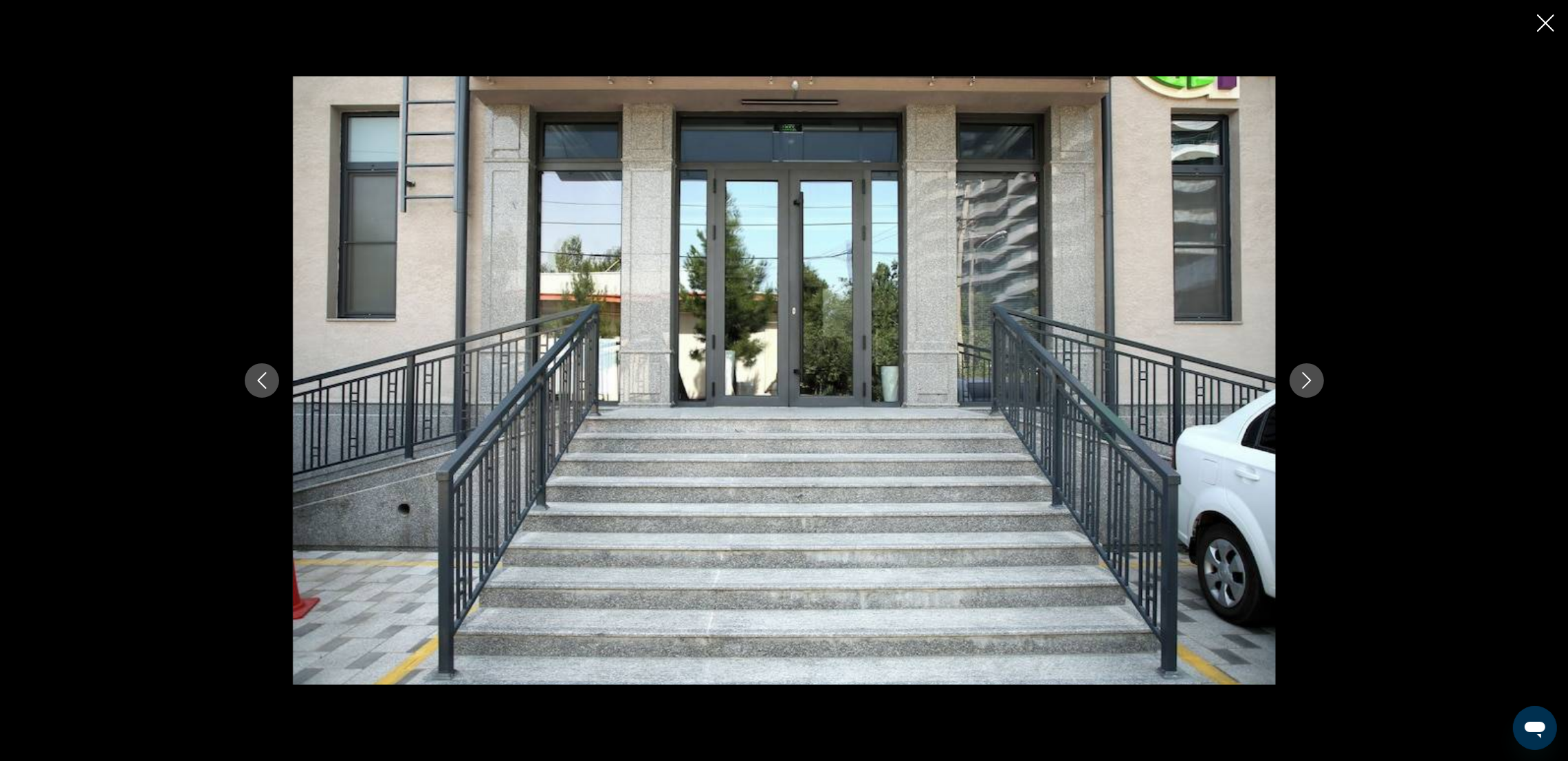
click at [1307, 372] on icon "Next image" at bounding box center [1307, 380] width 17 height 17
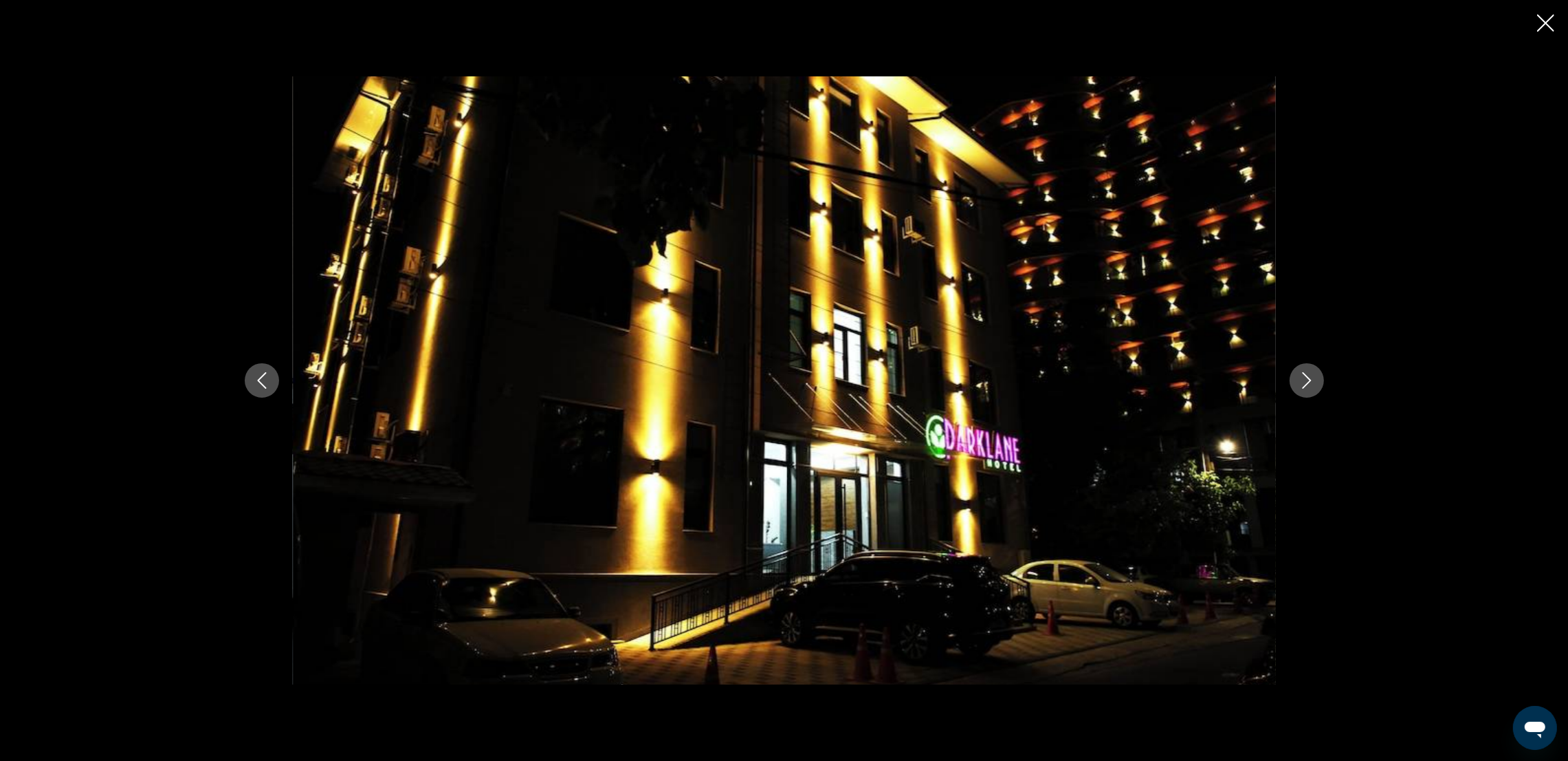
click at [1306, 371] on button "Next image" at bounding box center [1307, 380] width 34 height 34
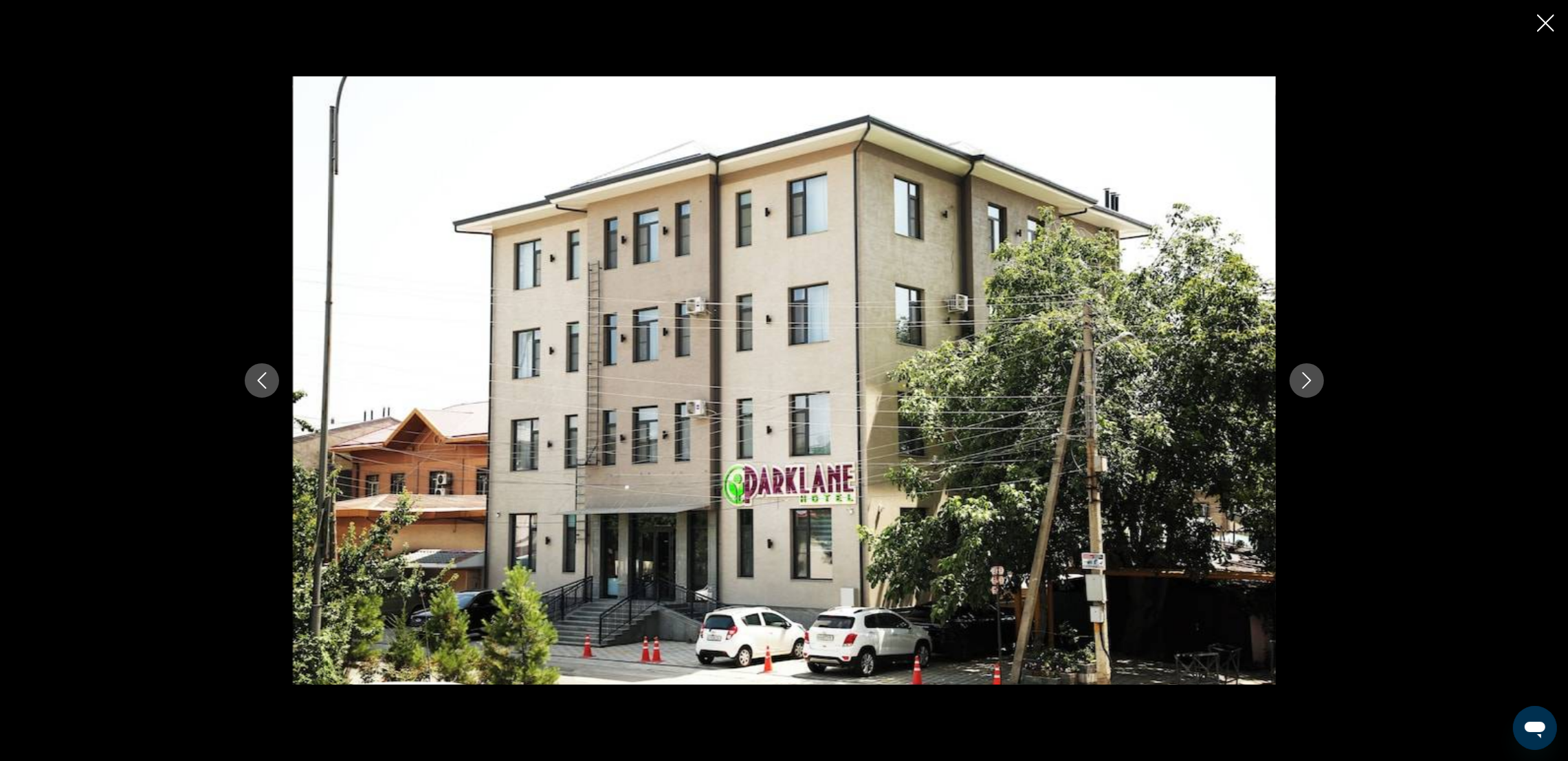
click at [1549, 25] on icon "Close slideshow" at bounding box center [1545, 22] width 17 height 17
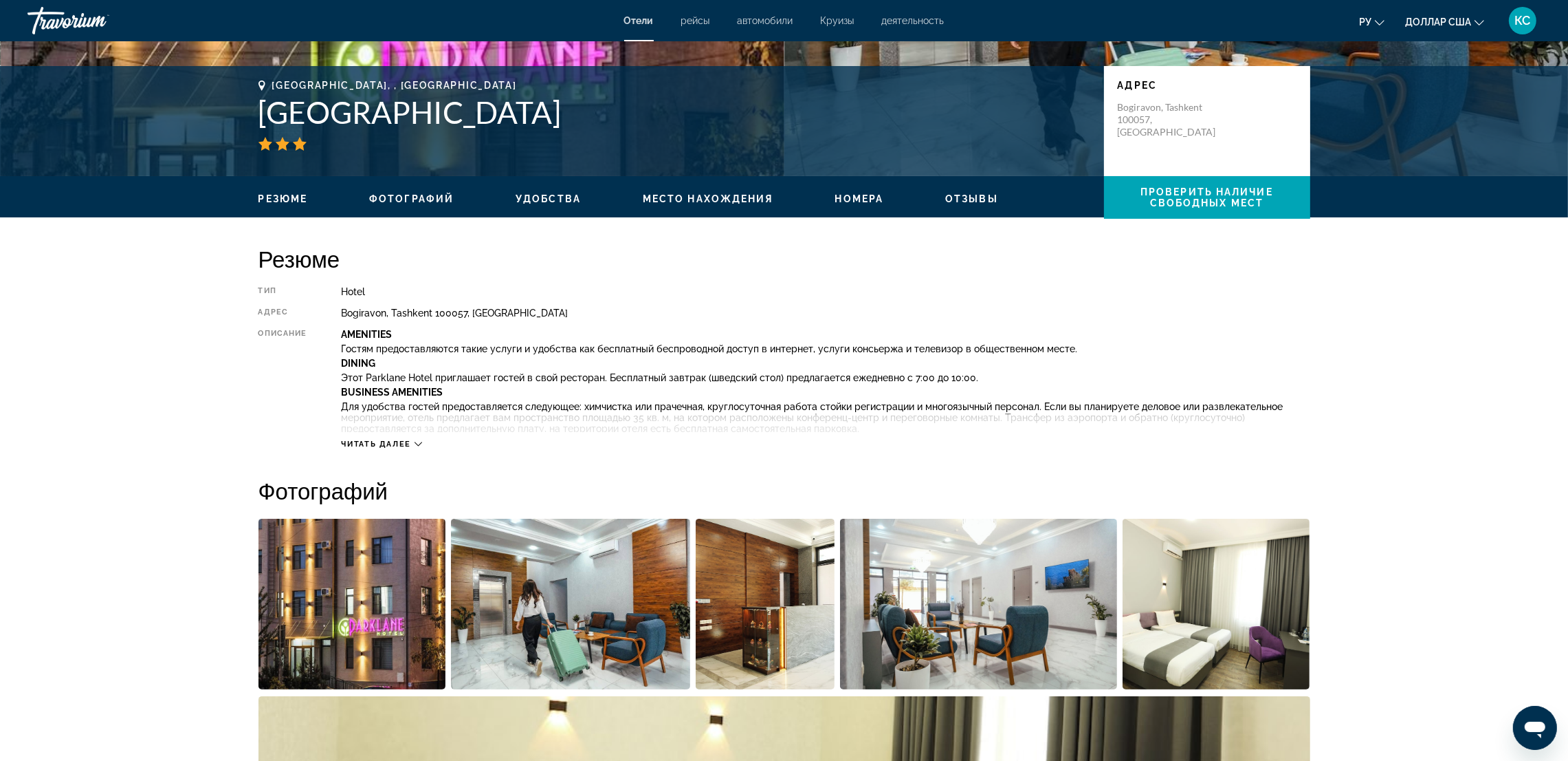
scroll to position [0, 0]
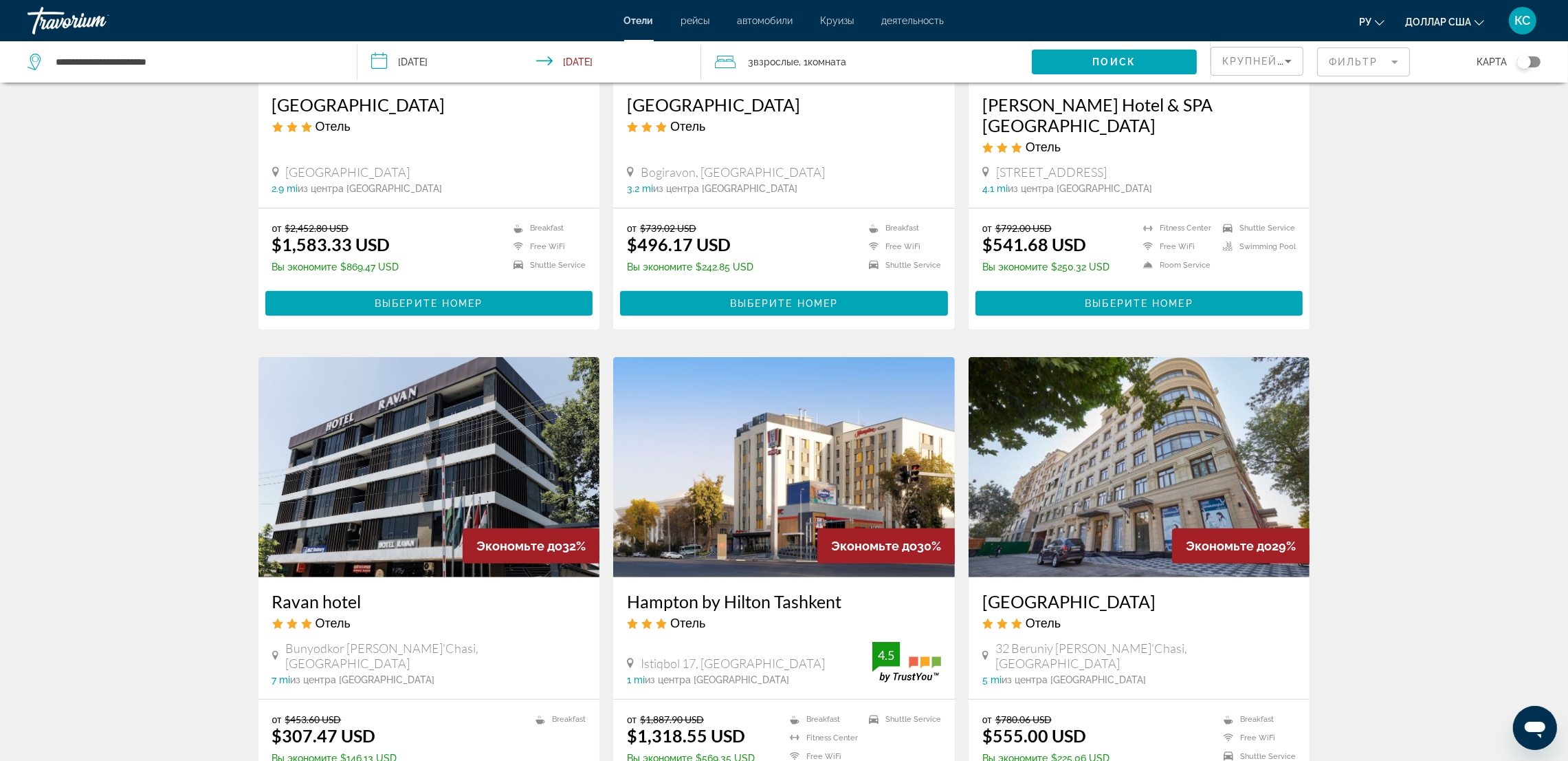
scroll to position [826, 0]
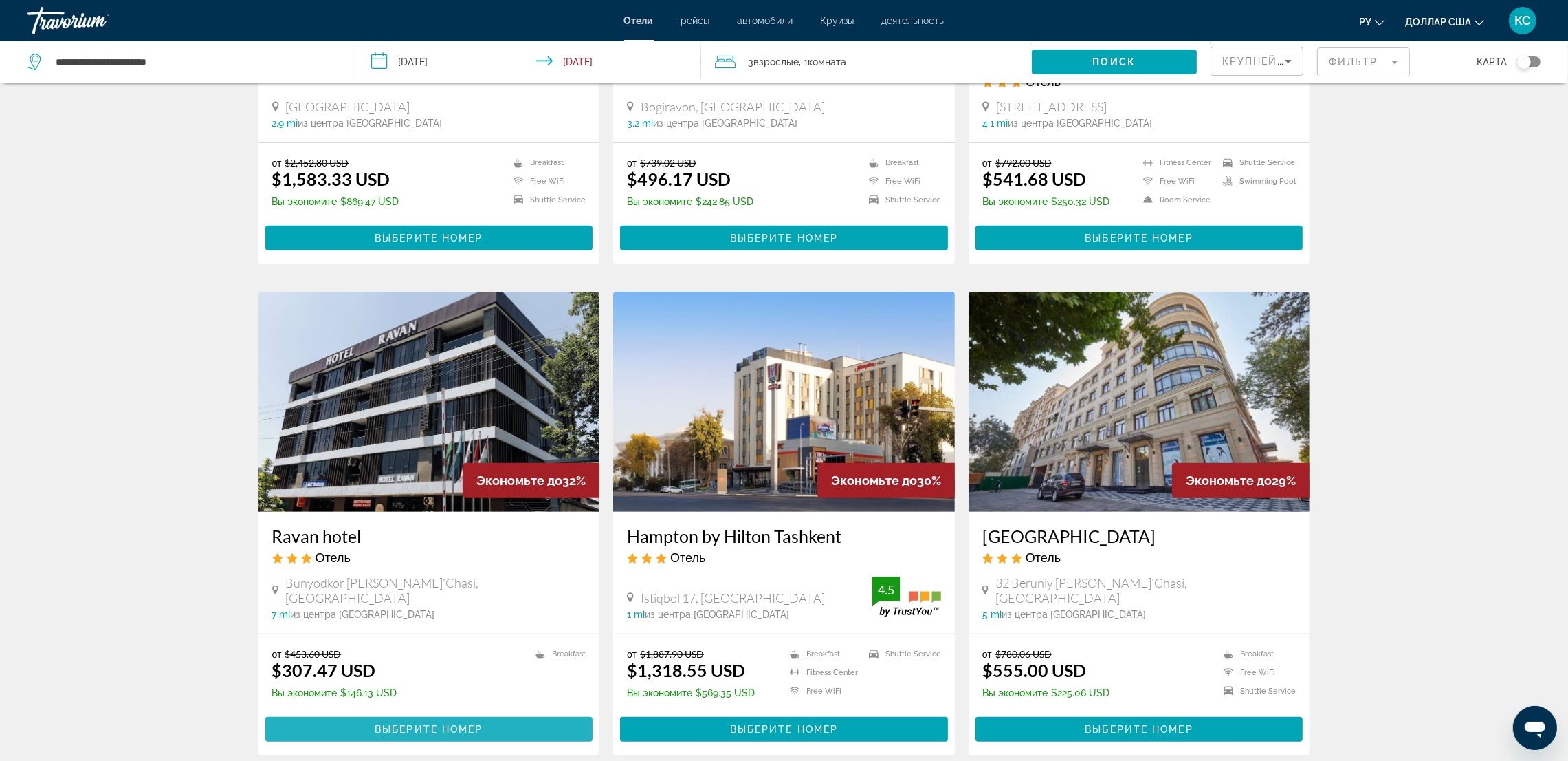
click at [483, 713] on span "Основное содержание" at bounding box center [428, 728] width 328 height 33
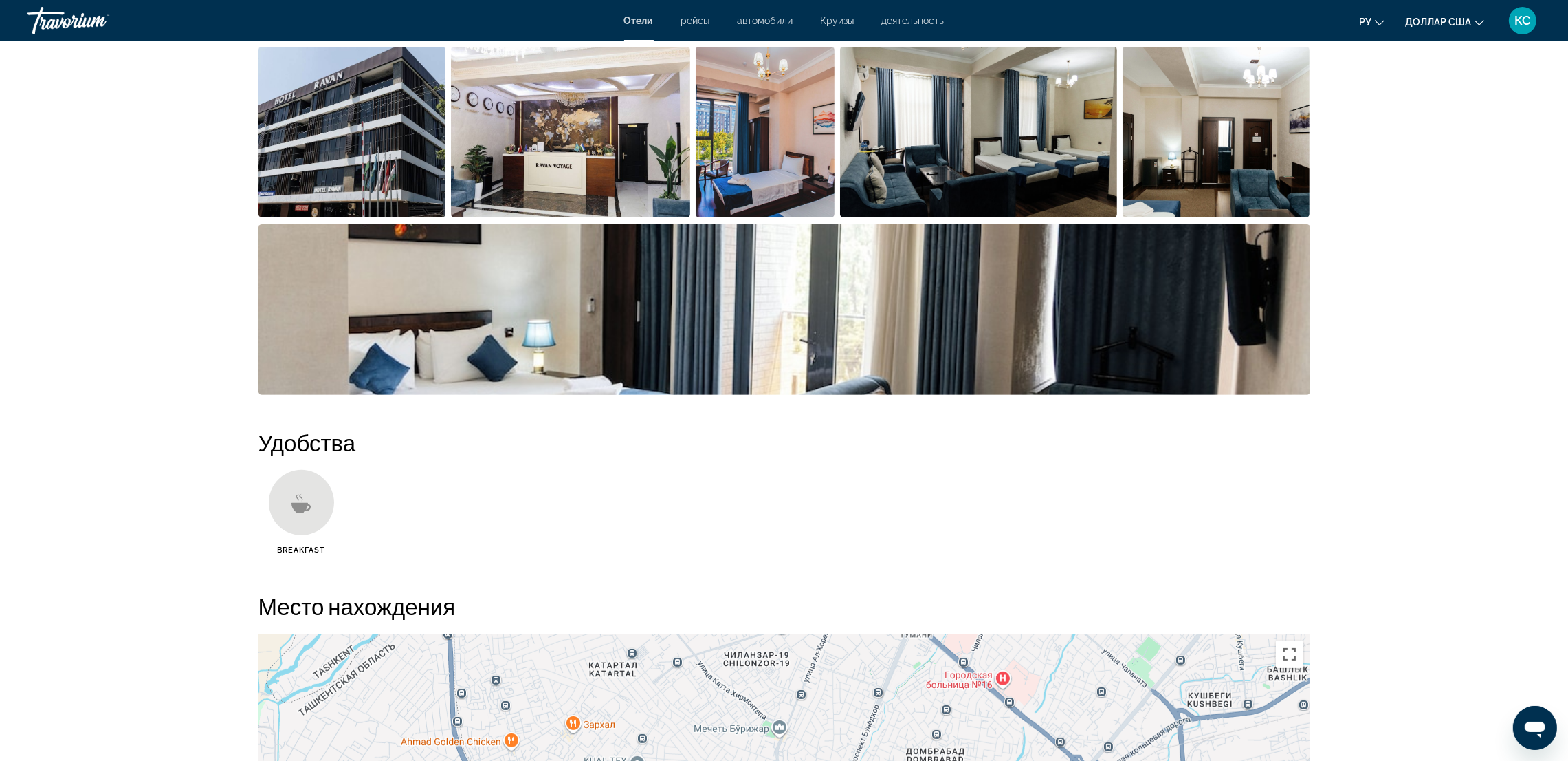
scroll to position [741, 0]
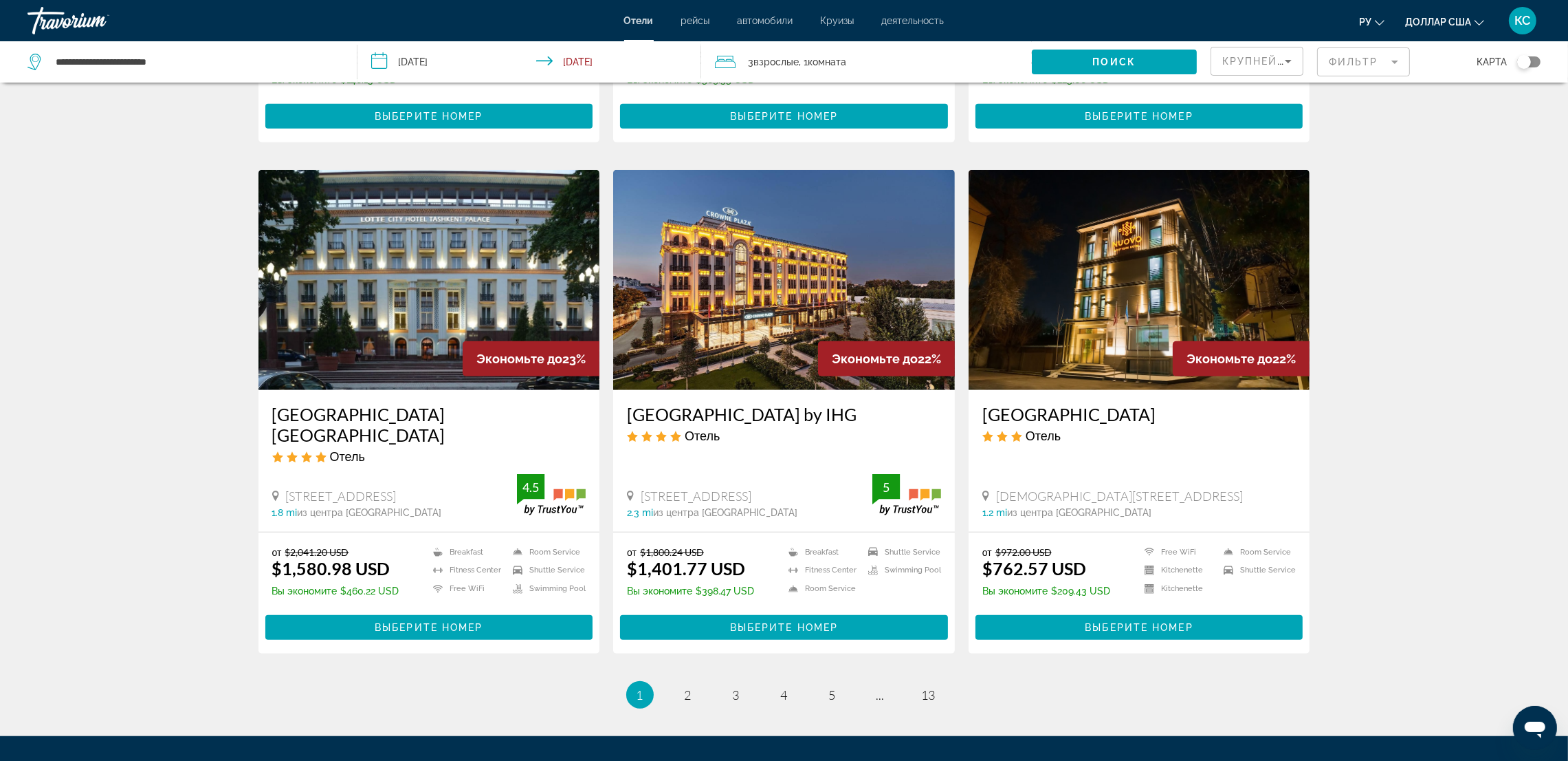
scroll to position [1548, 0]
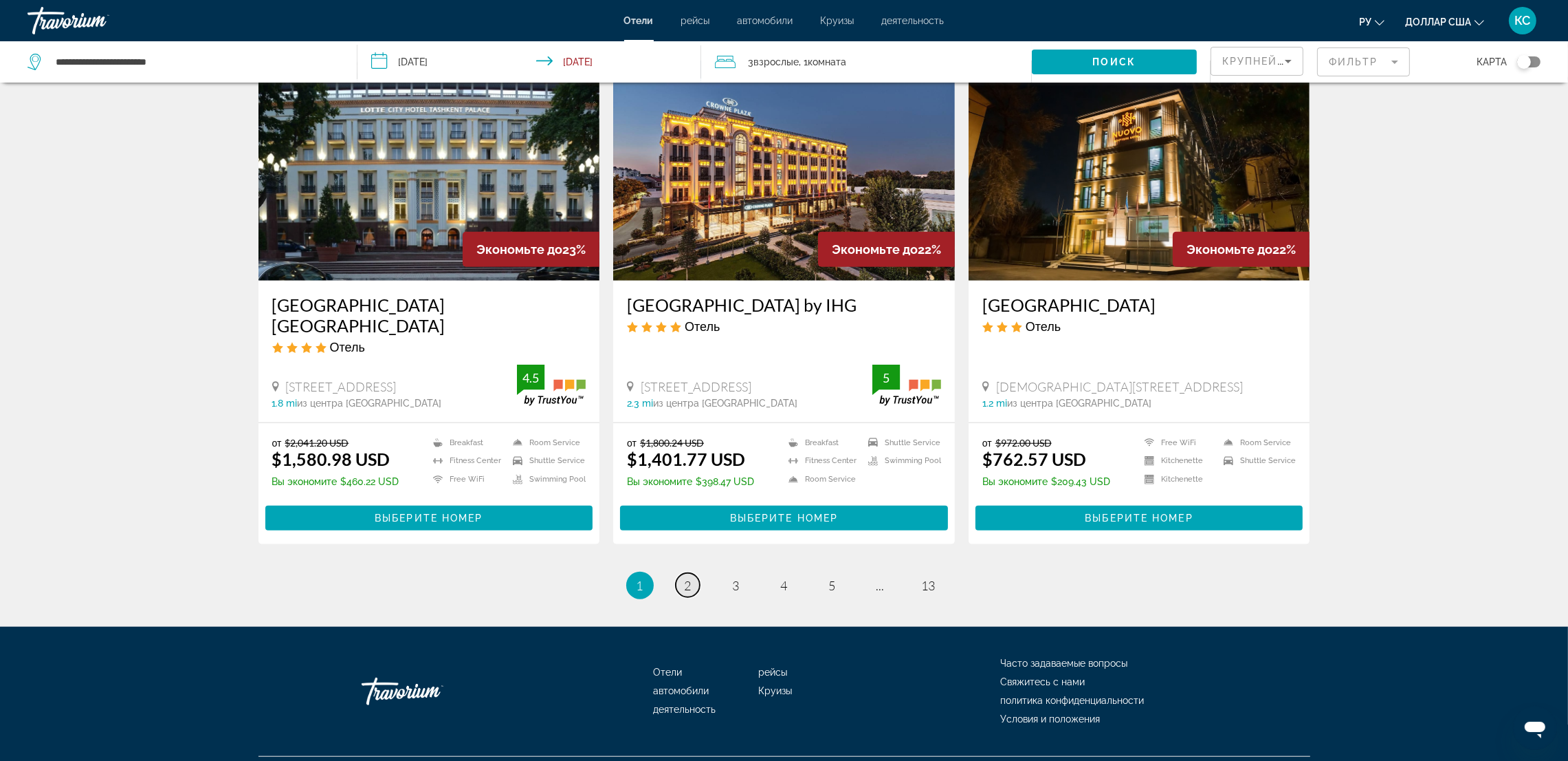
click at [688, 578] on span "2" at bounding box center [688, 585] width 7 height 15
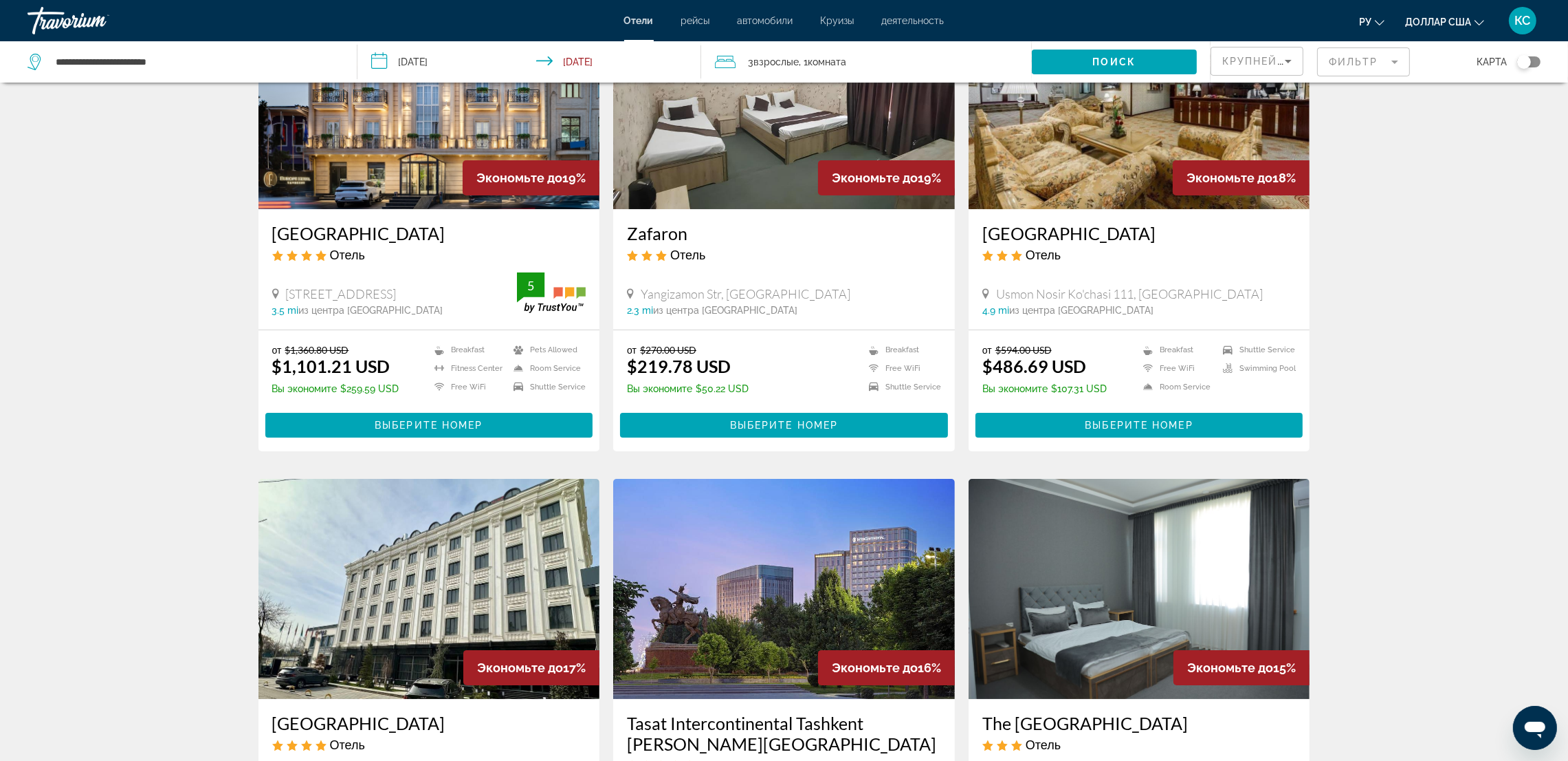
scroll to position [207, 0]
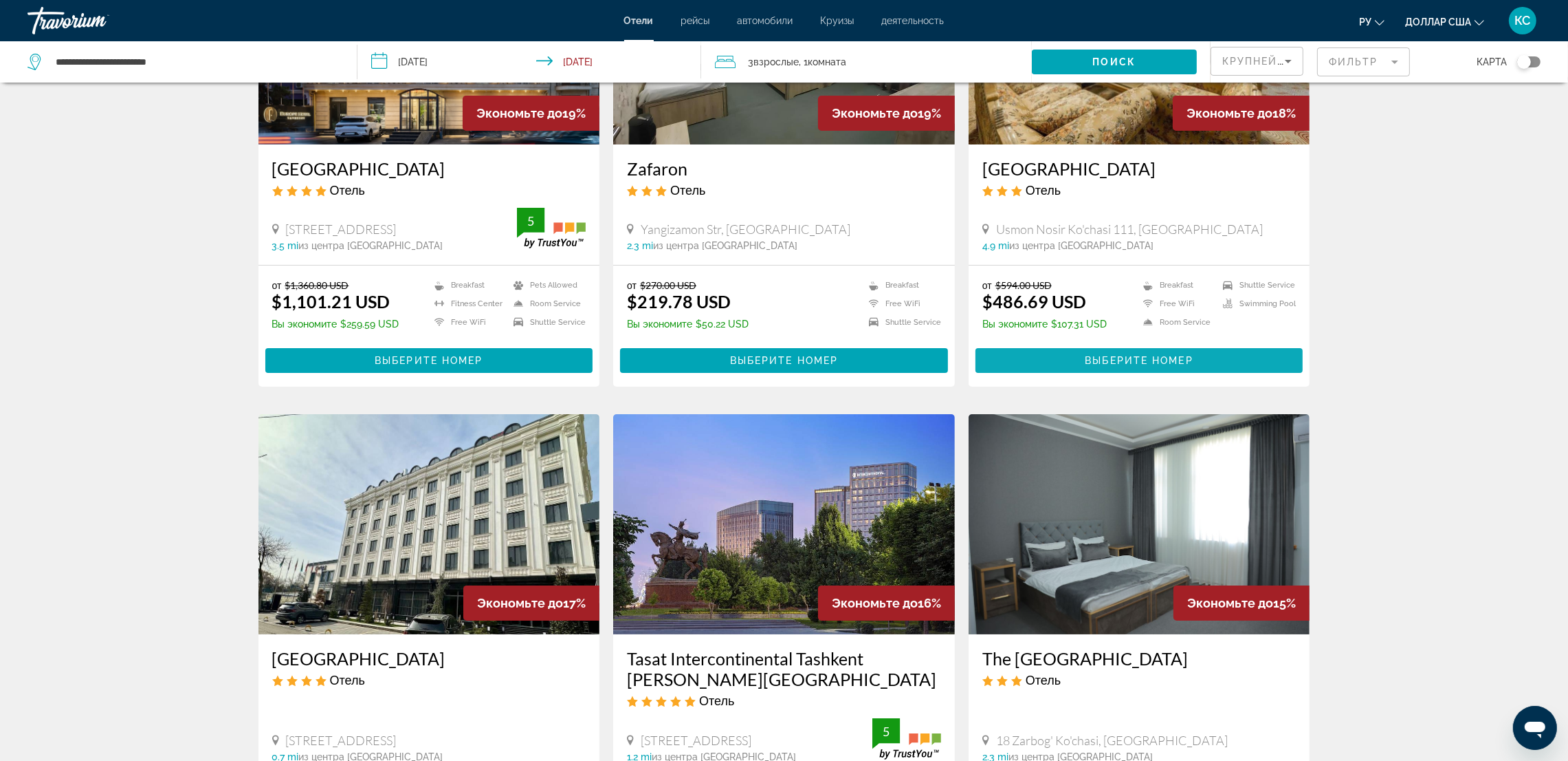
click at [1148, 352] on span "Основное содержание" at bounding box center [1139, 360] width 328 height 33
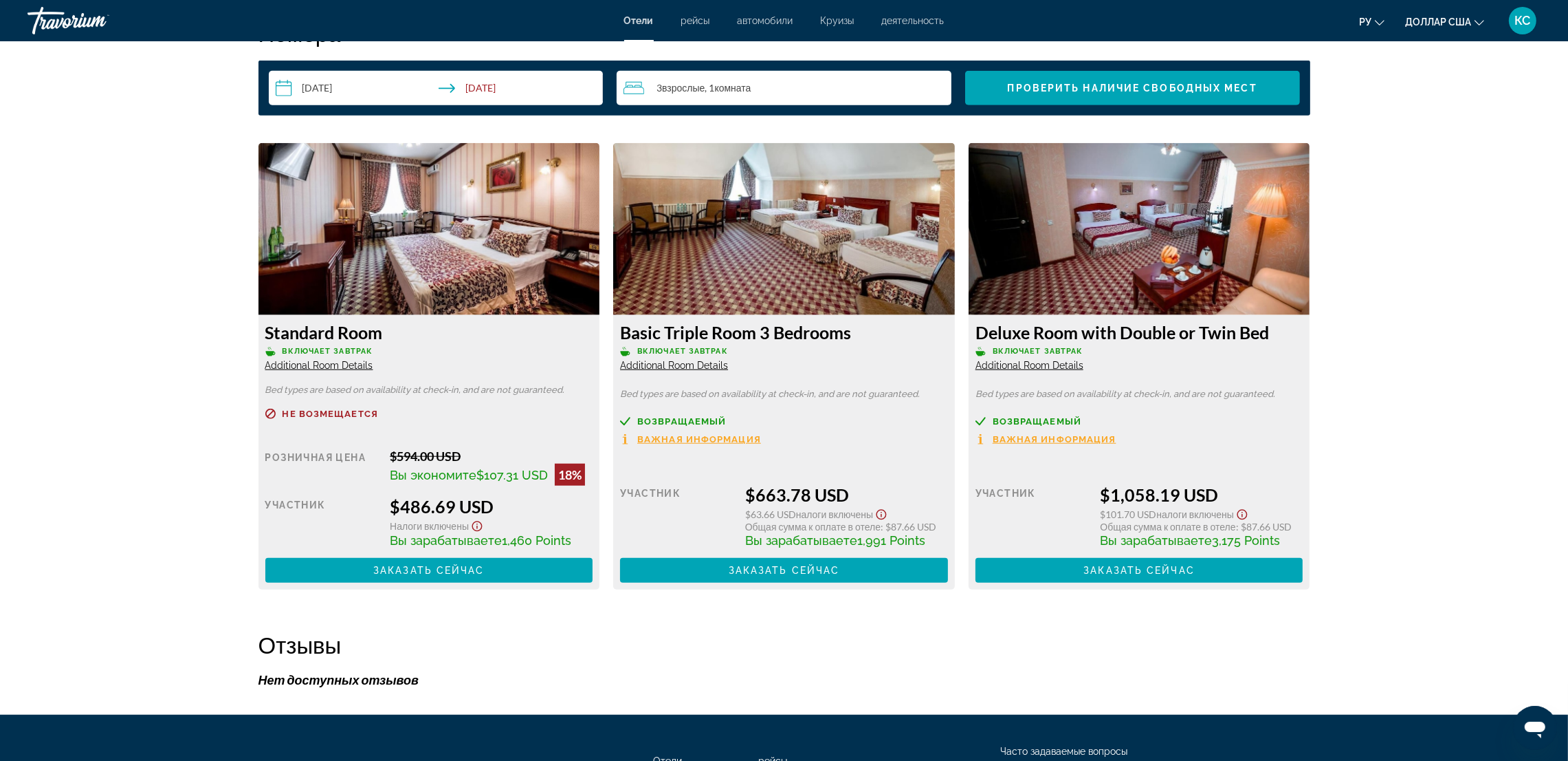
scroll to position [1857, 0]
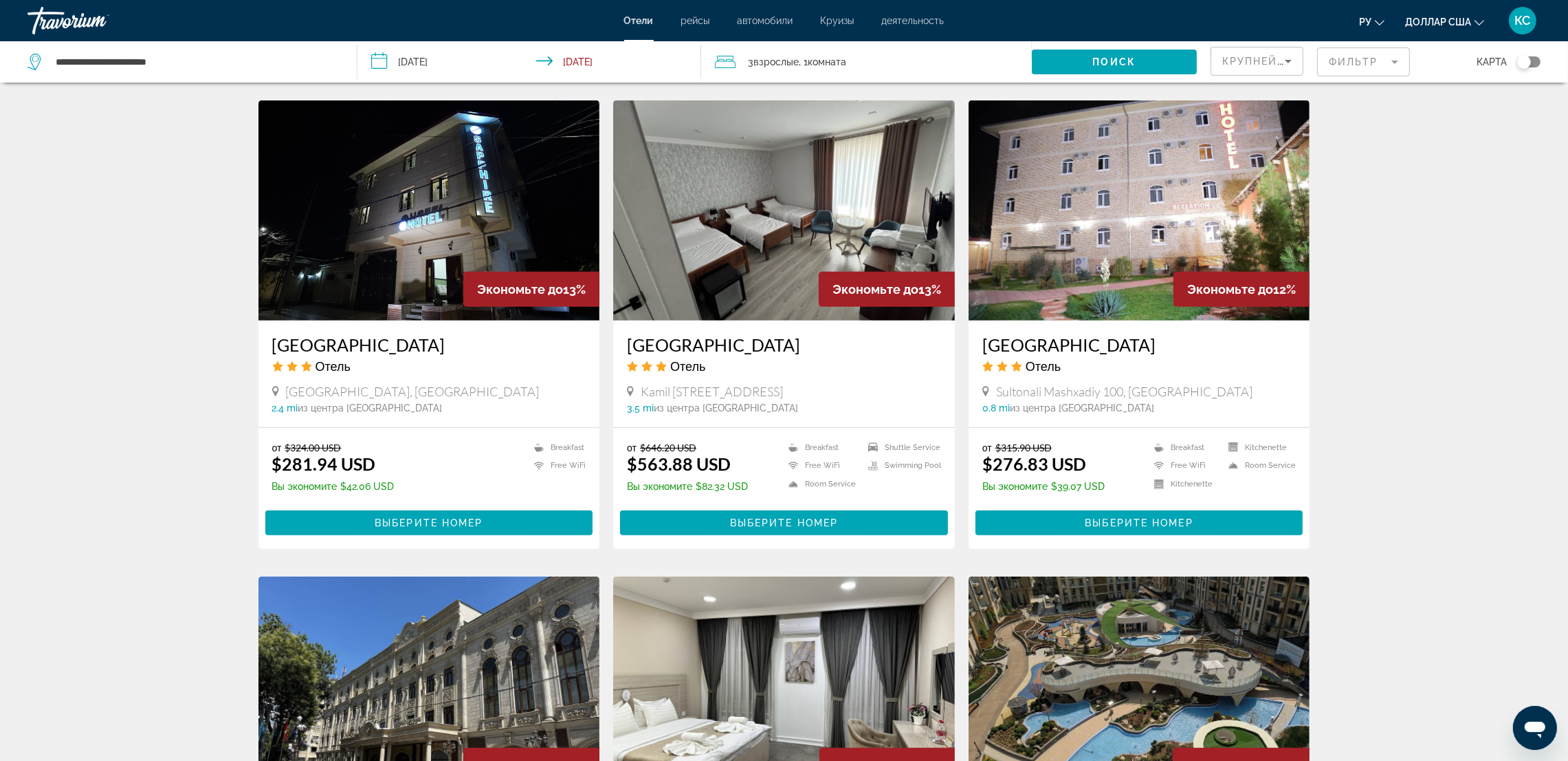
scroll to position [928, 0]
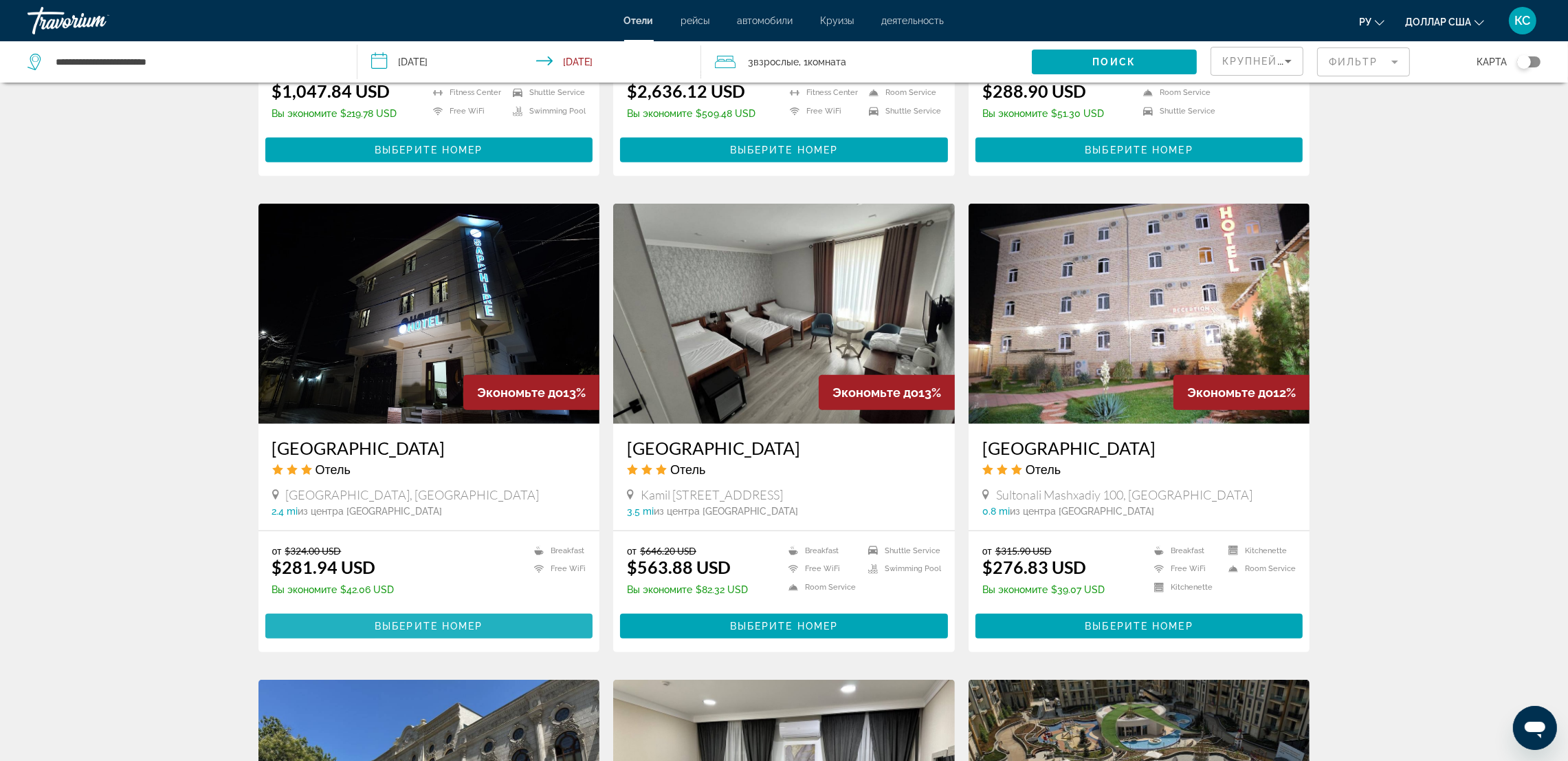
click at [397, 616] on span "Основное содержание" at bounding box center [428, 626] width 328 height 33
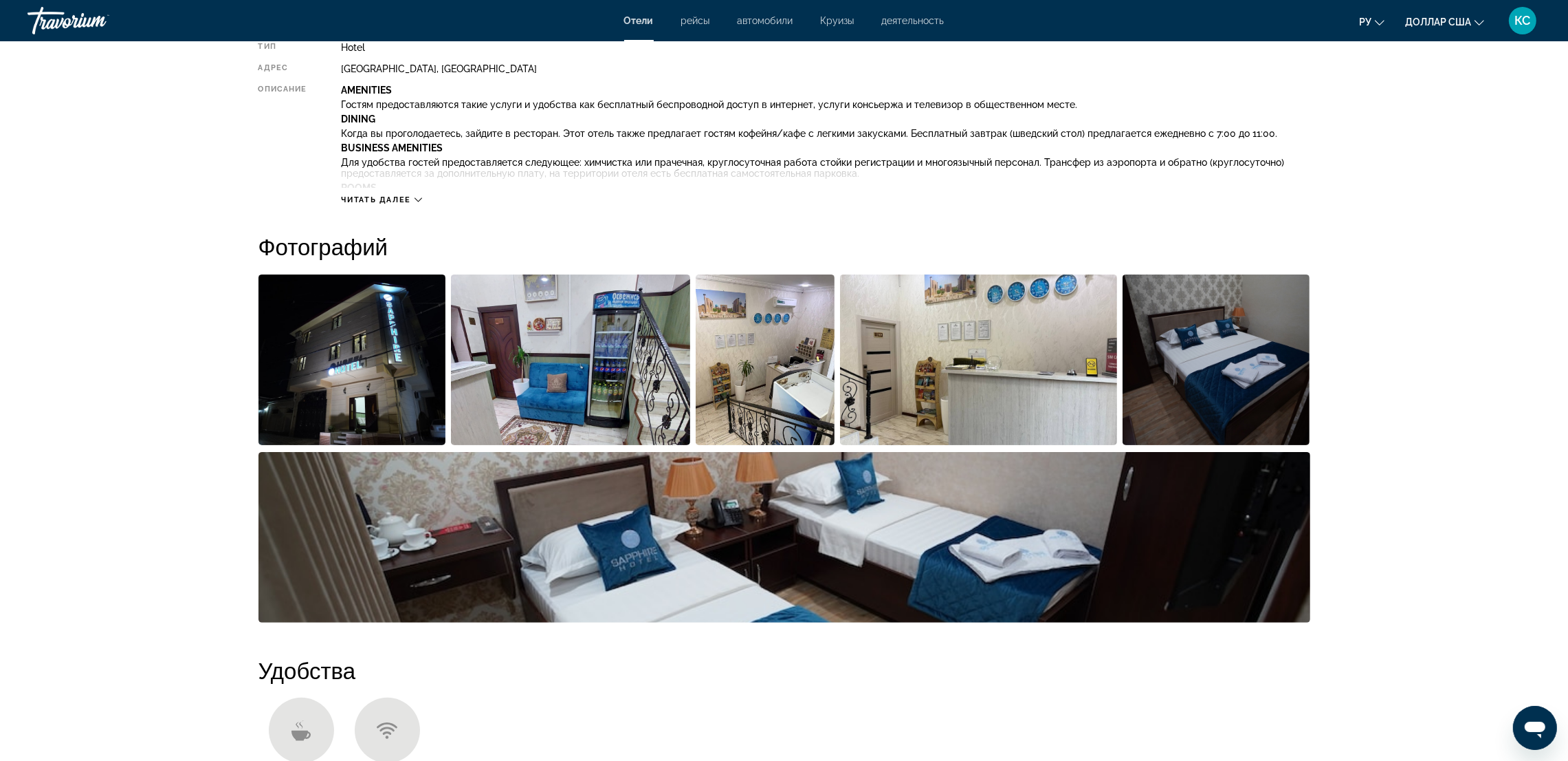
scroll to position [515, 0]
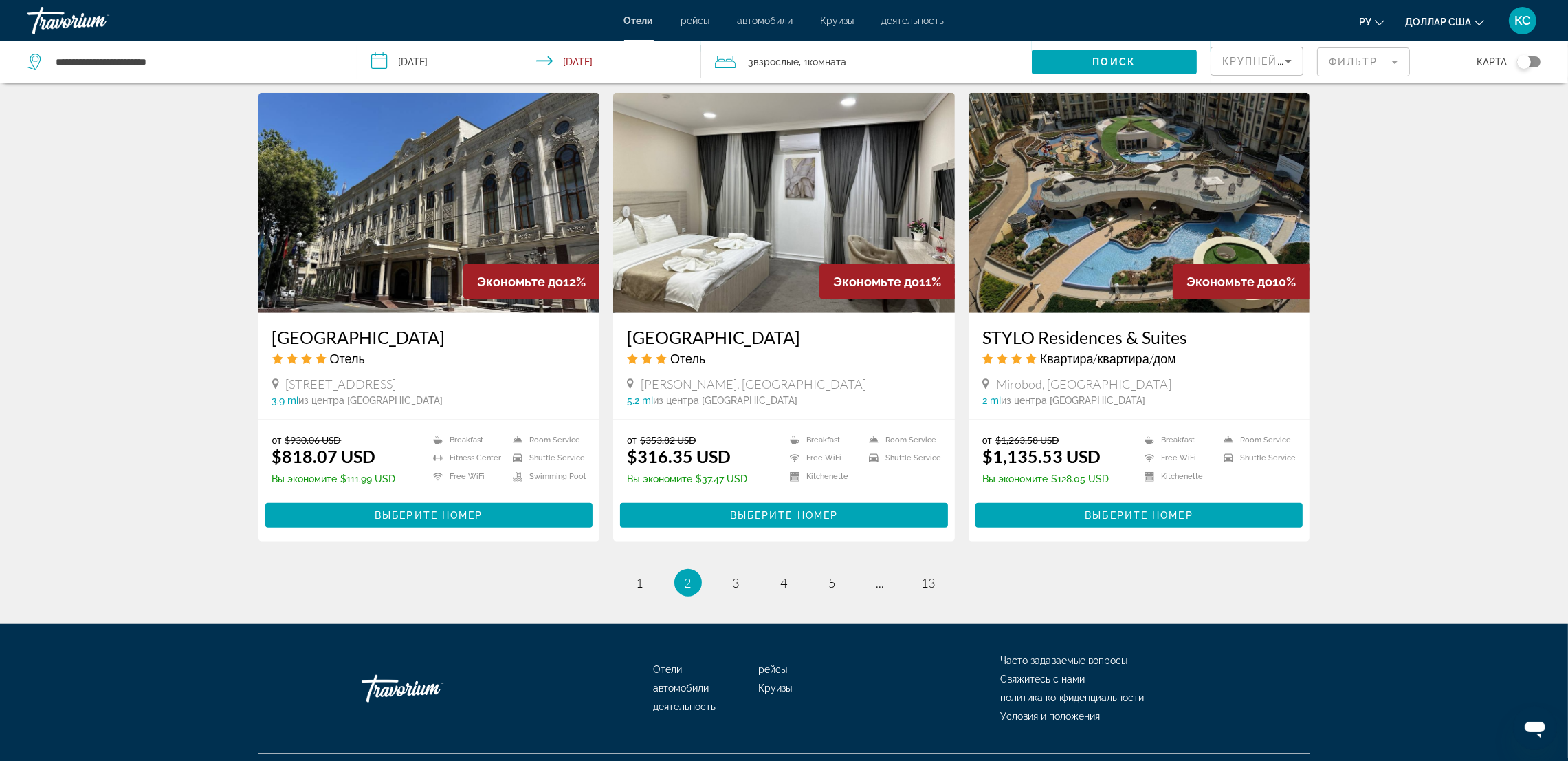
scroll to position [1547, 0]
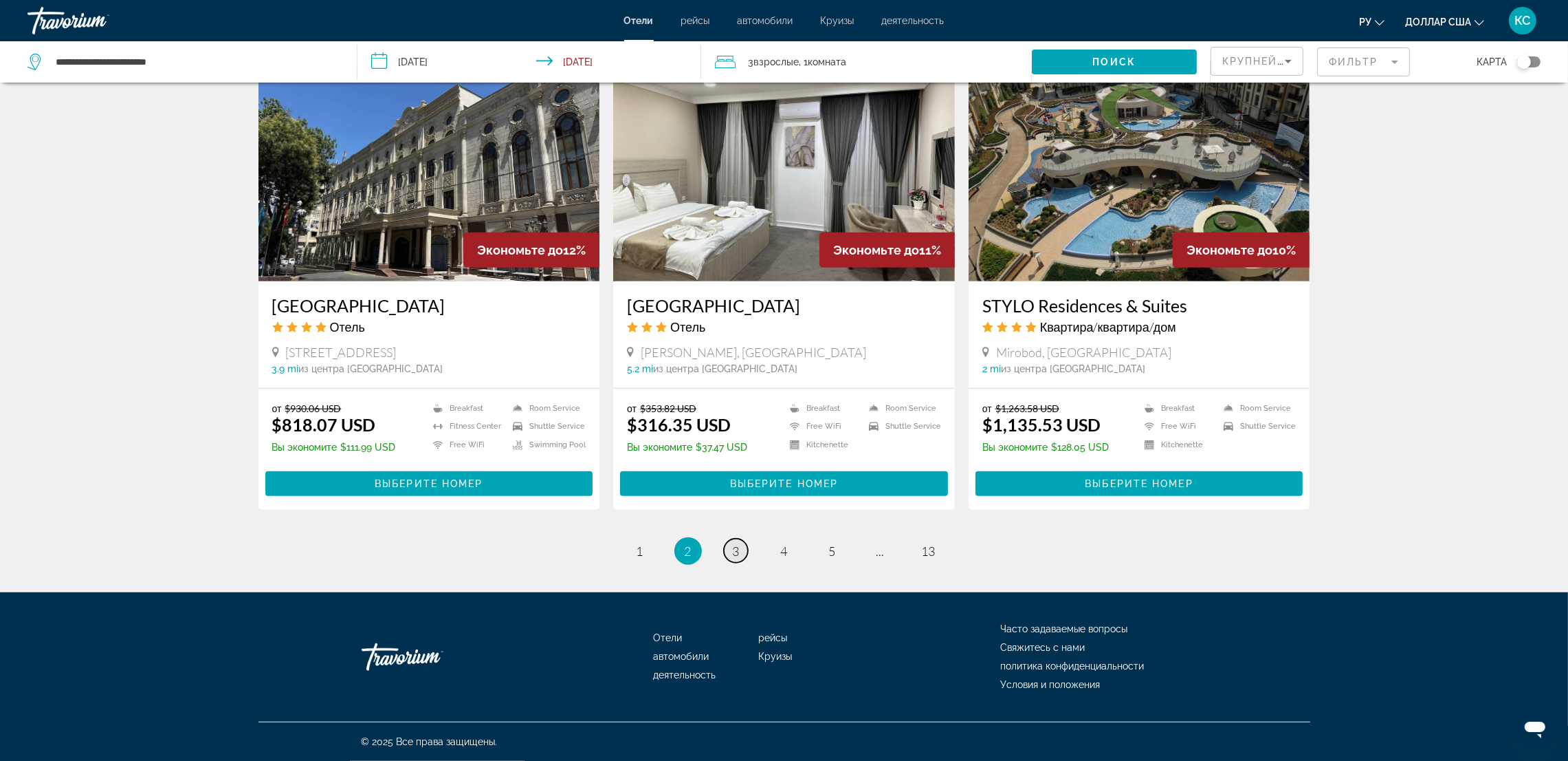
click at [740, 554] on link "page 3" at bounding box center [736, 550] width 24 height 24
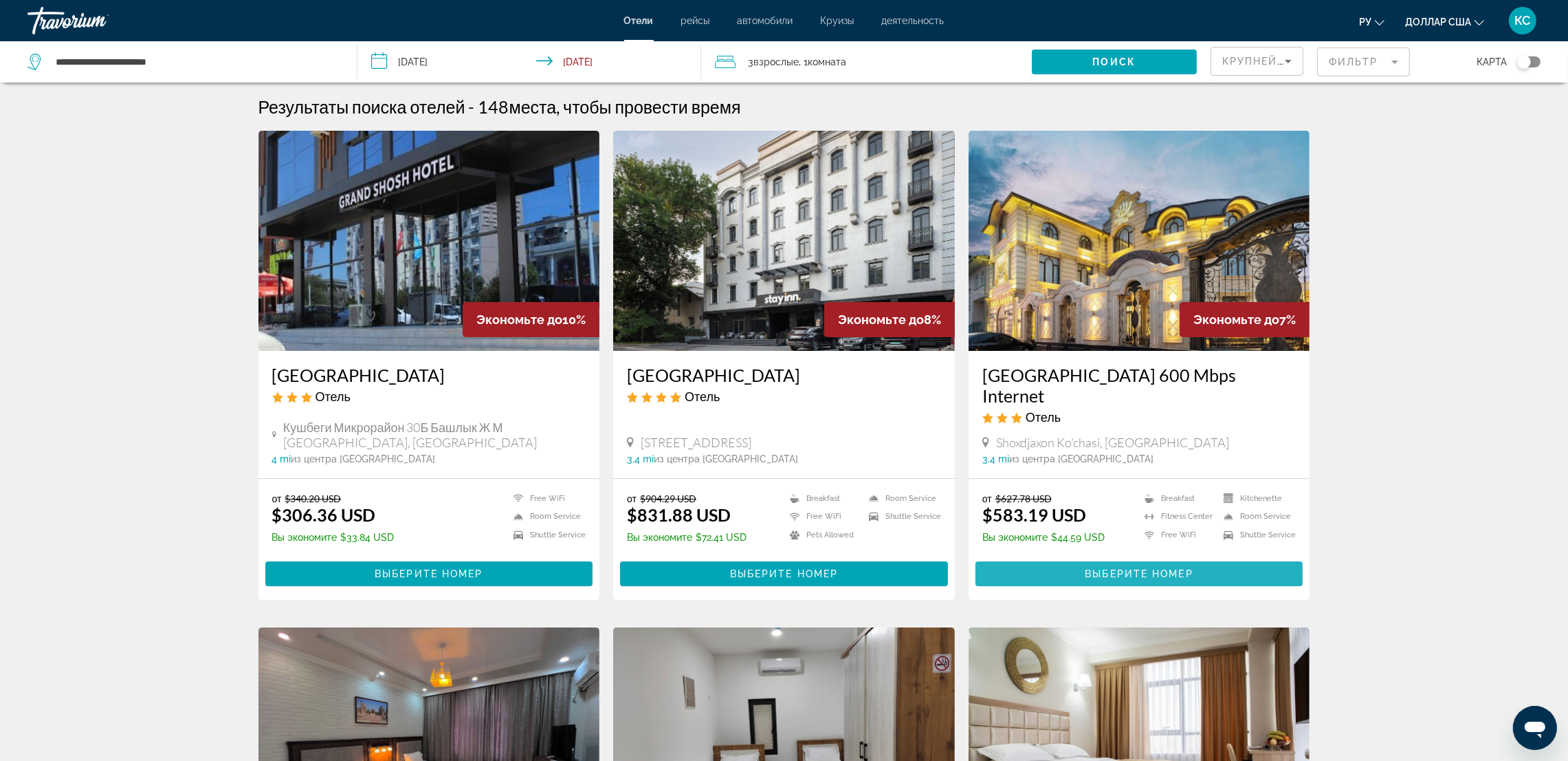
click at [1090, 572] on span "Выберите номер" at bounding box center [1139, 574] width 108 height 11
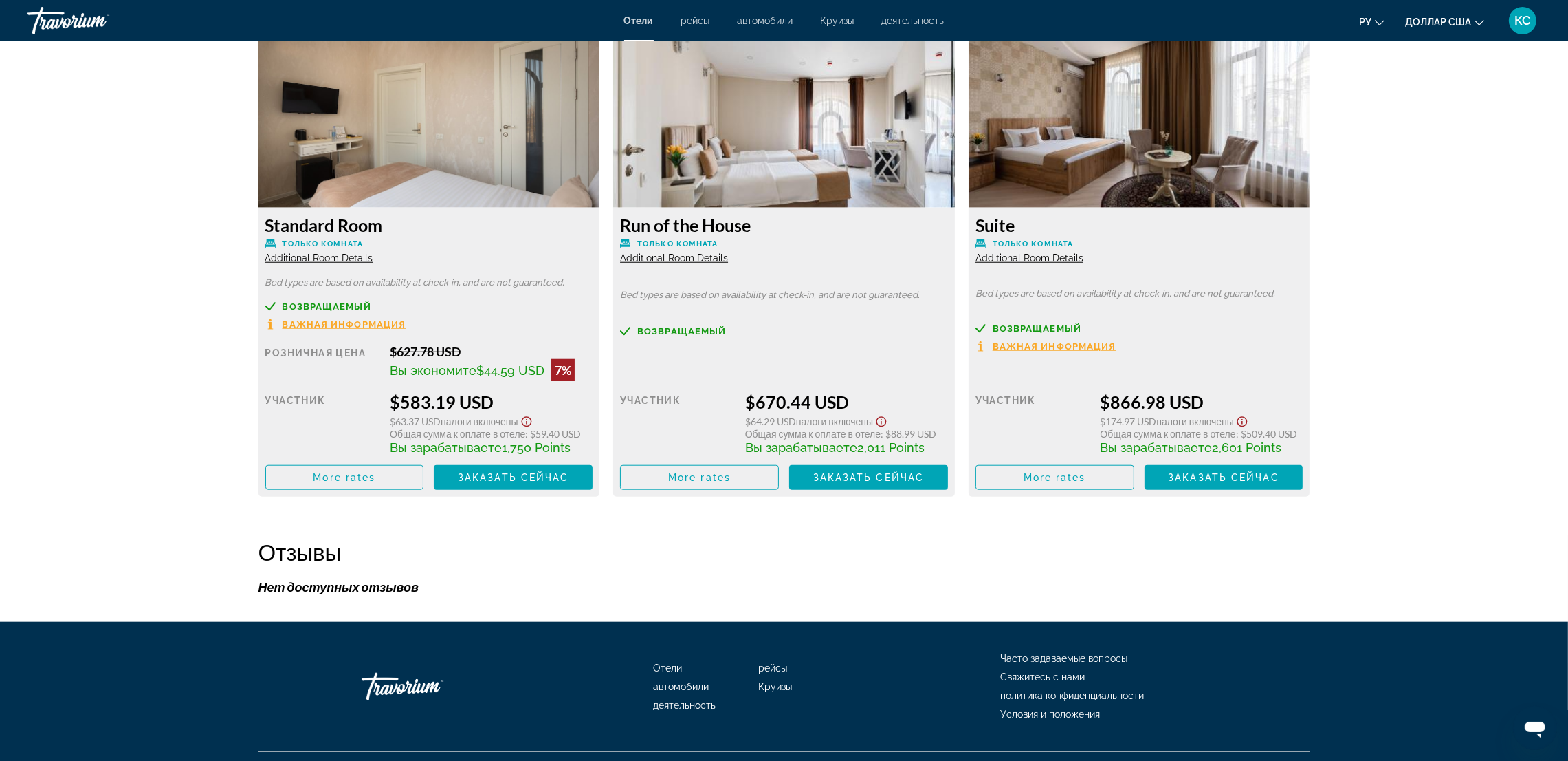
scroll to position [1941, 0]
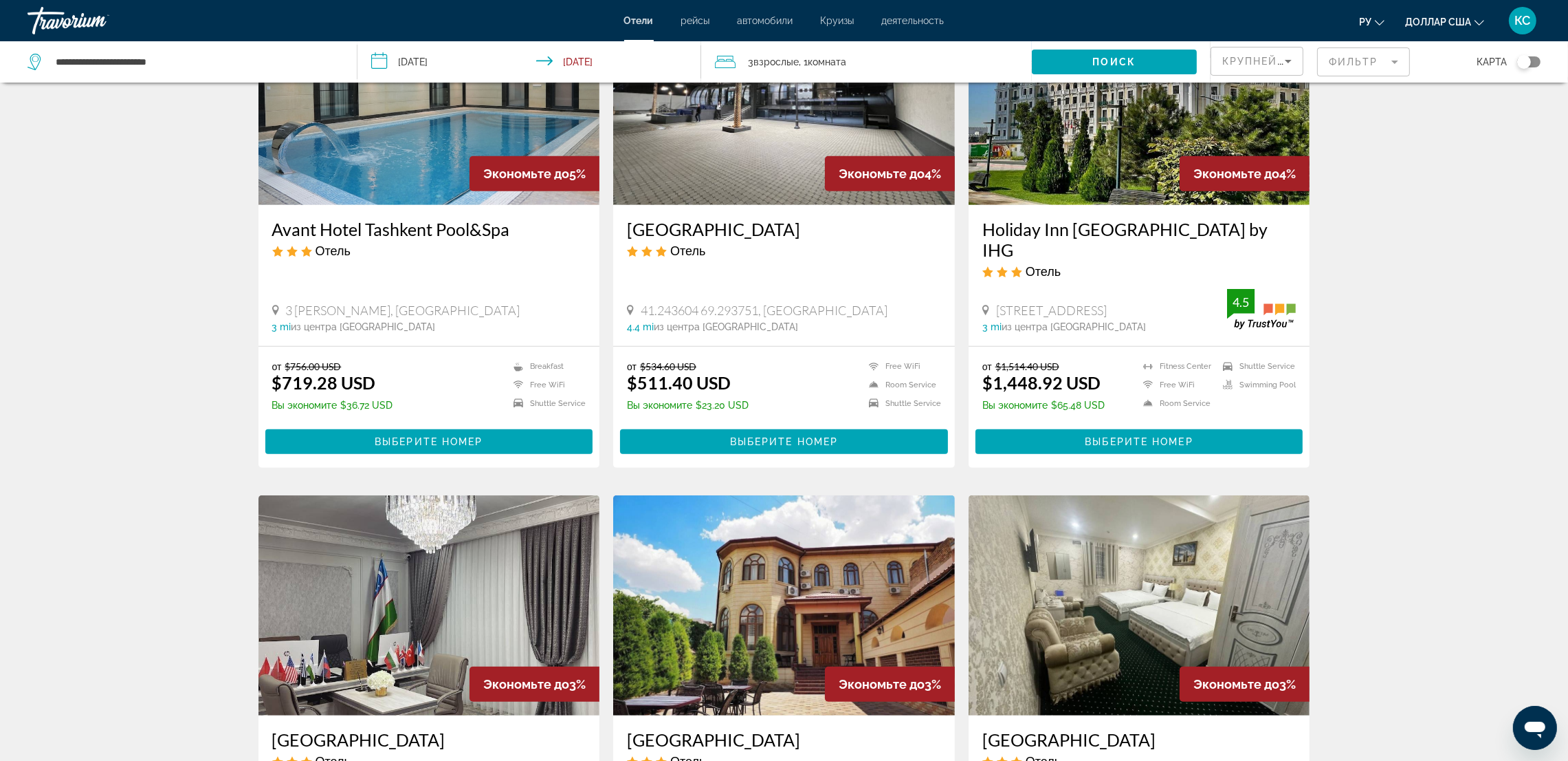
scroll to position [1134, 0]
click at [372, 424] on span "Основное содержание" at bounding box center [428, 440] width 328 height 33
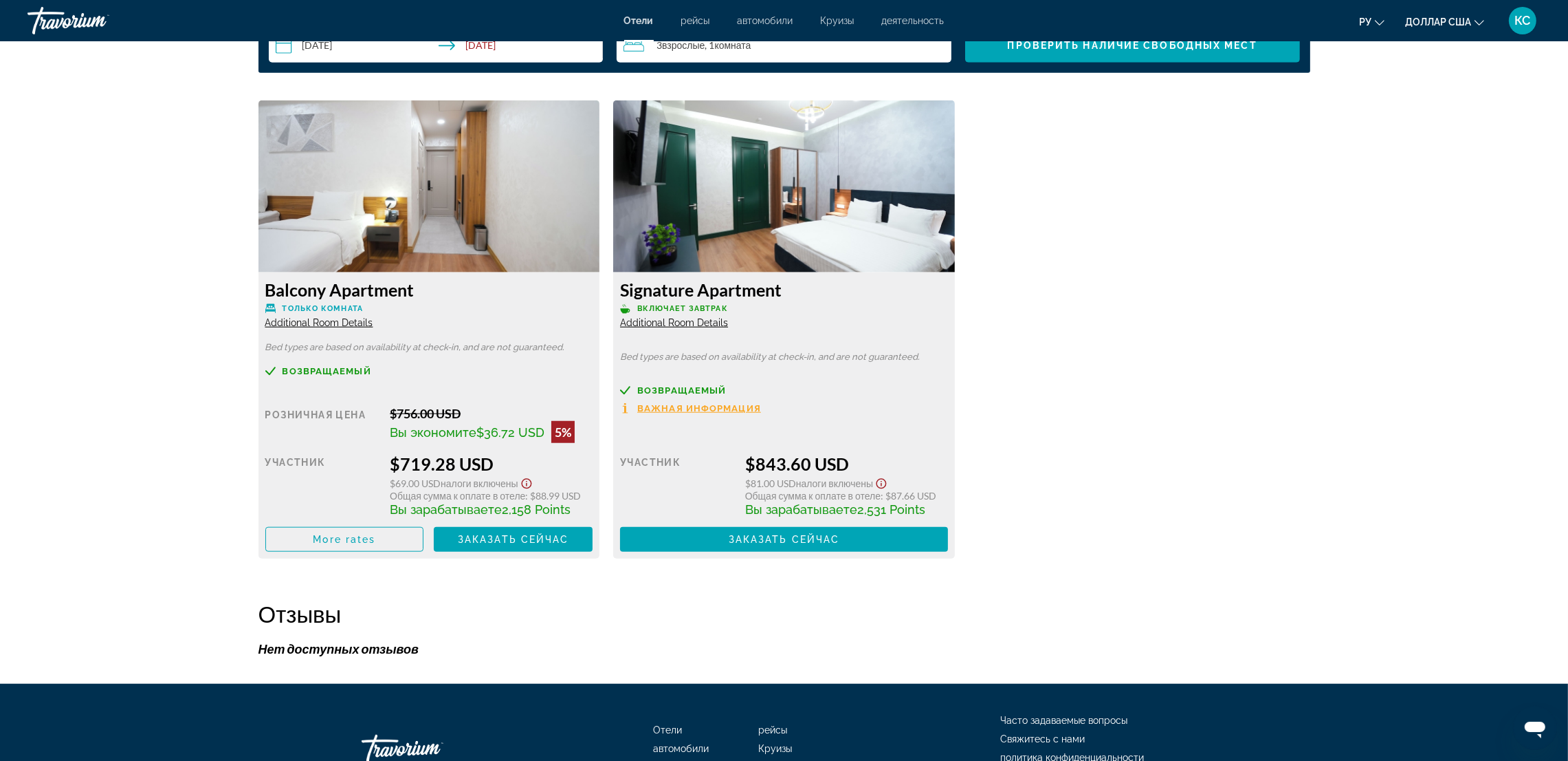
scroll to position [1857, 0]
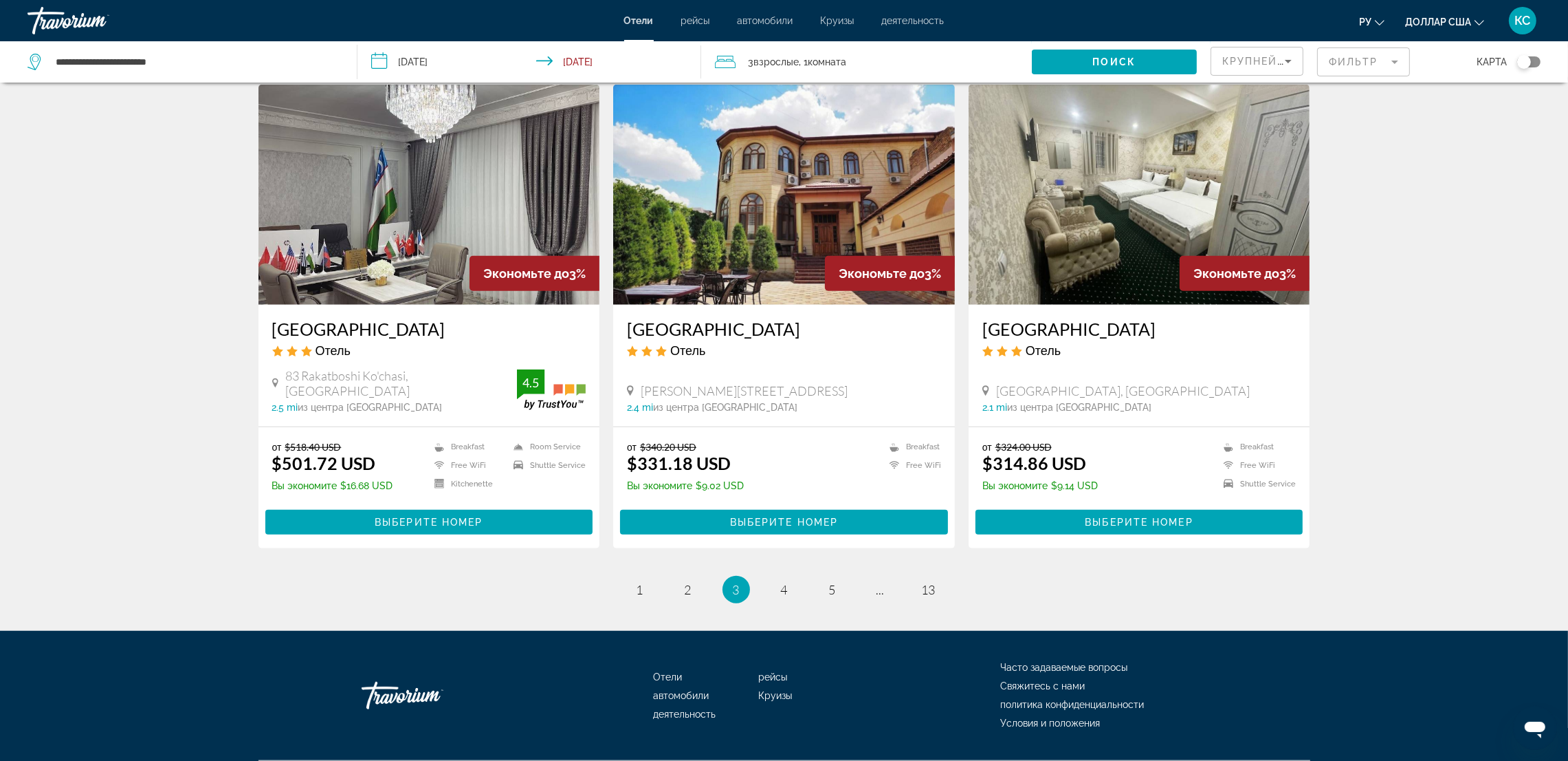
scroll to position [1548, 0]
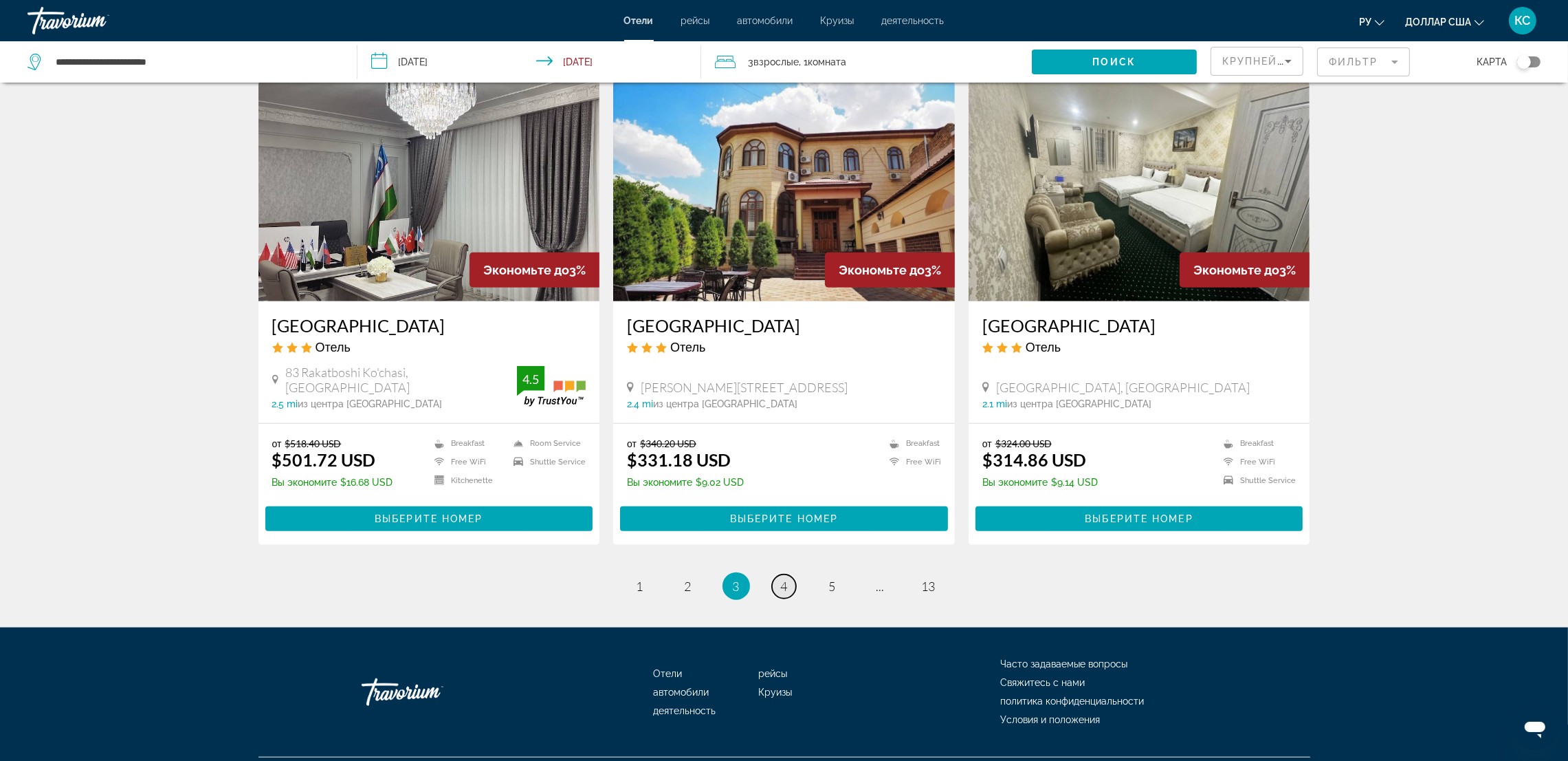
click at [779, 575] on link "page 4" at bounding box center [784, 586] width 24 height 24
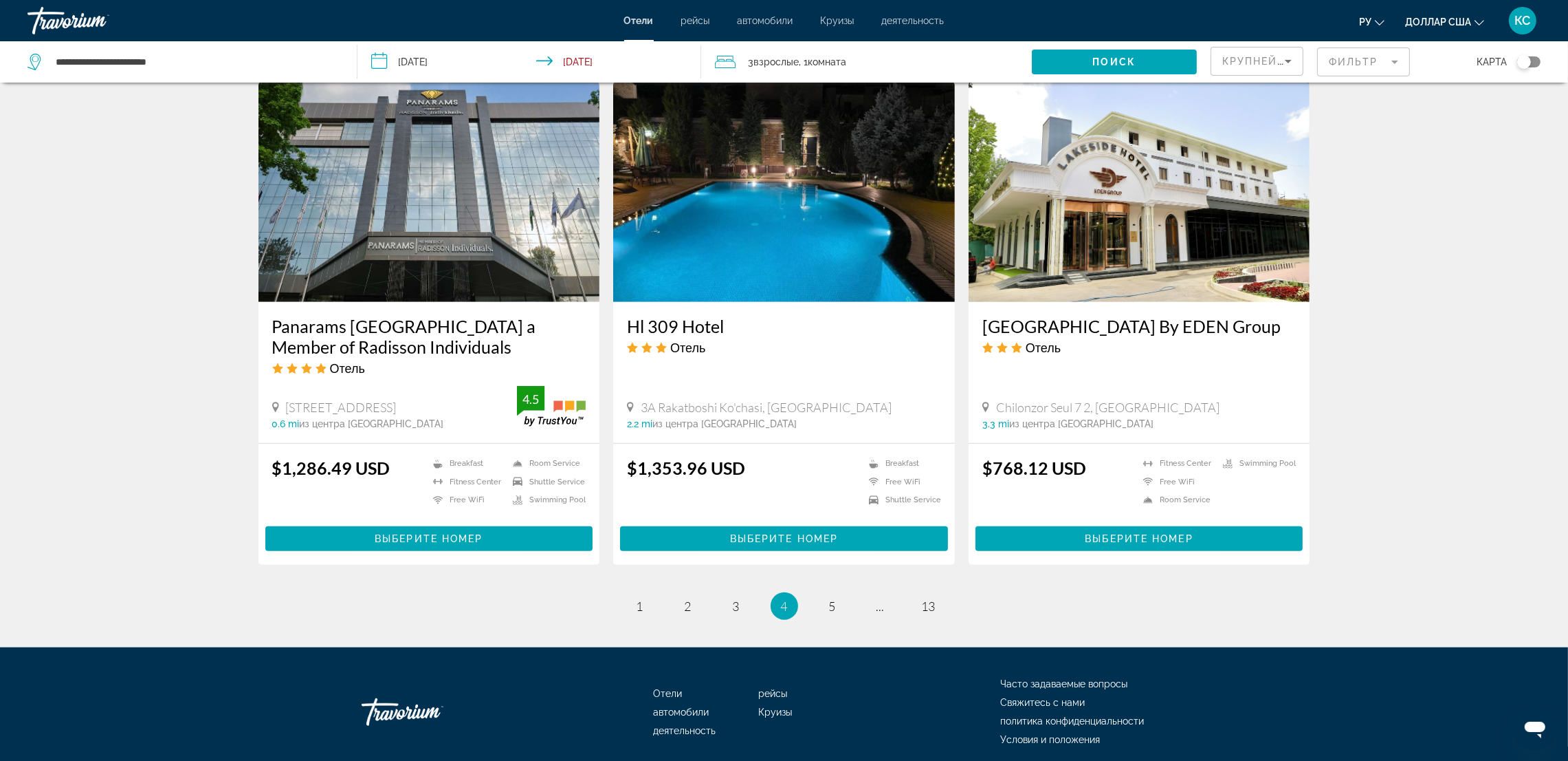
scroll to position [1561, 0]
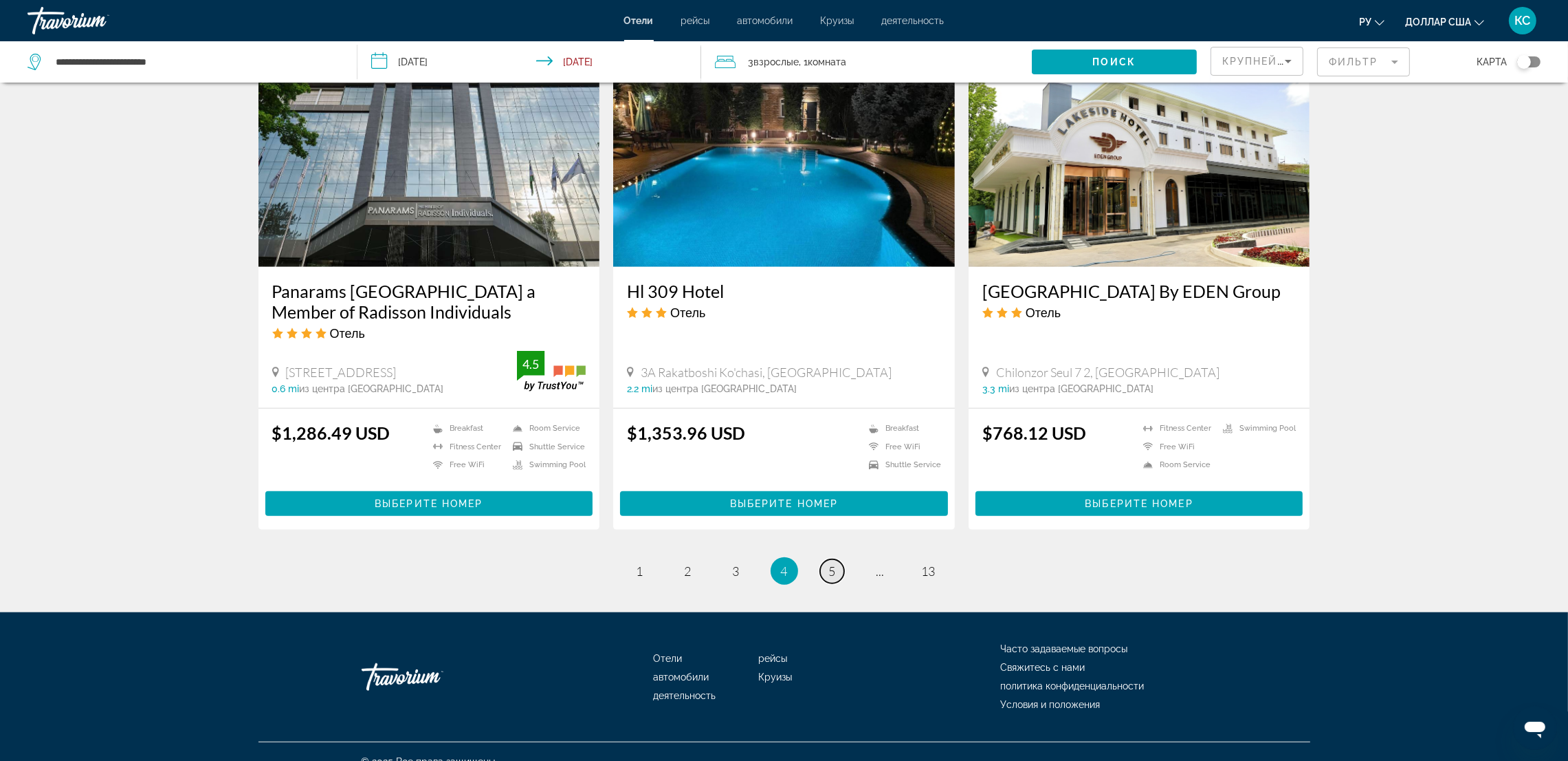
click at [833, 563] on span "5" at bounding box center [833, 570] width 7 height 15
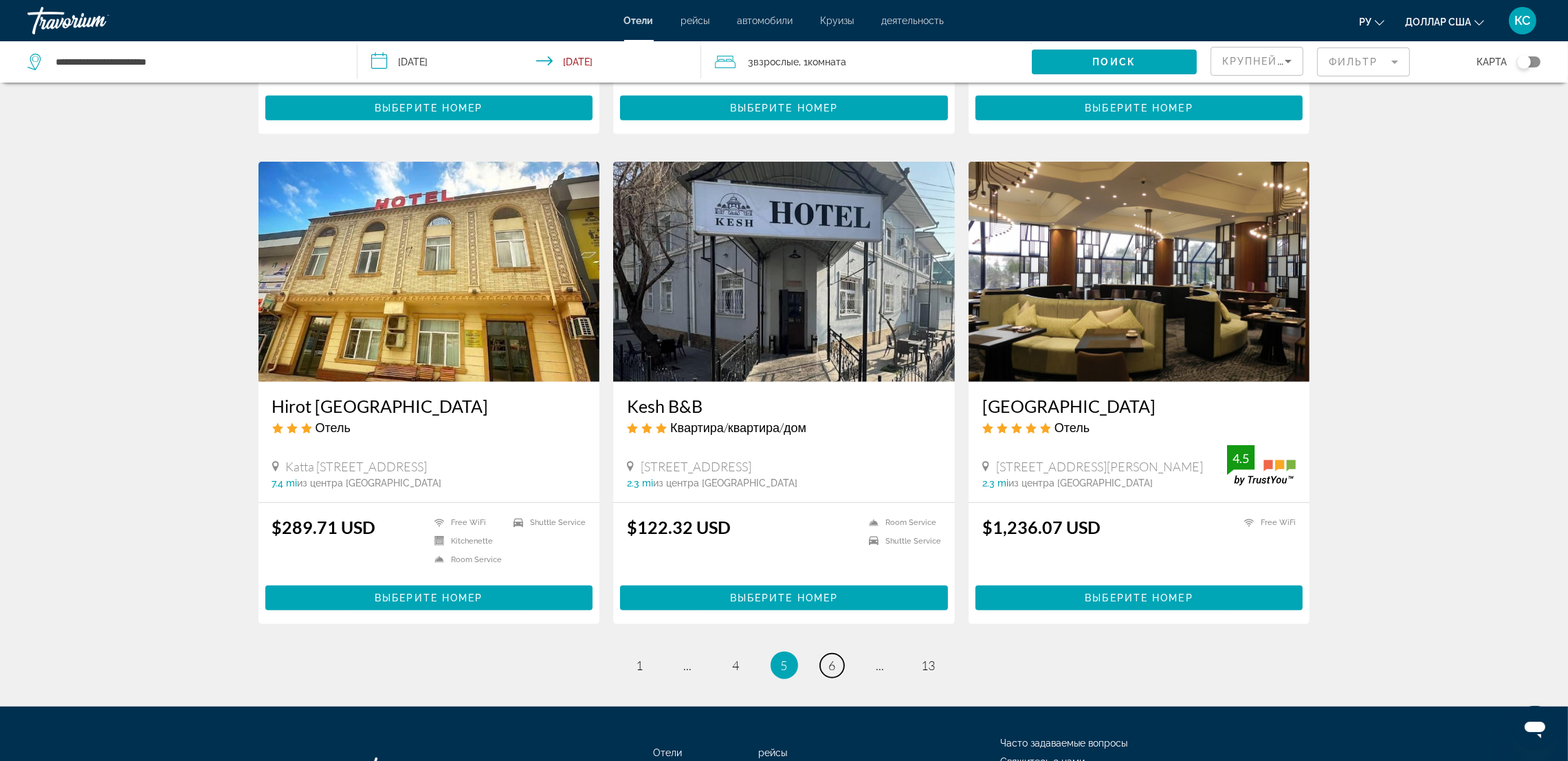
scroll to position [1526, 0]
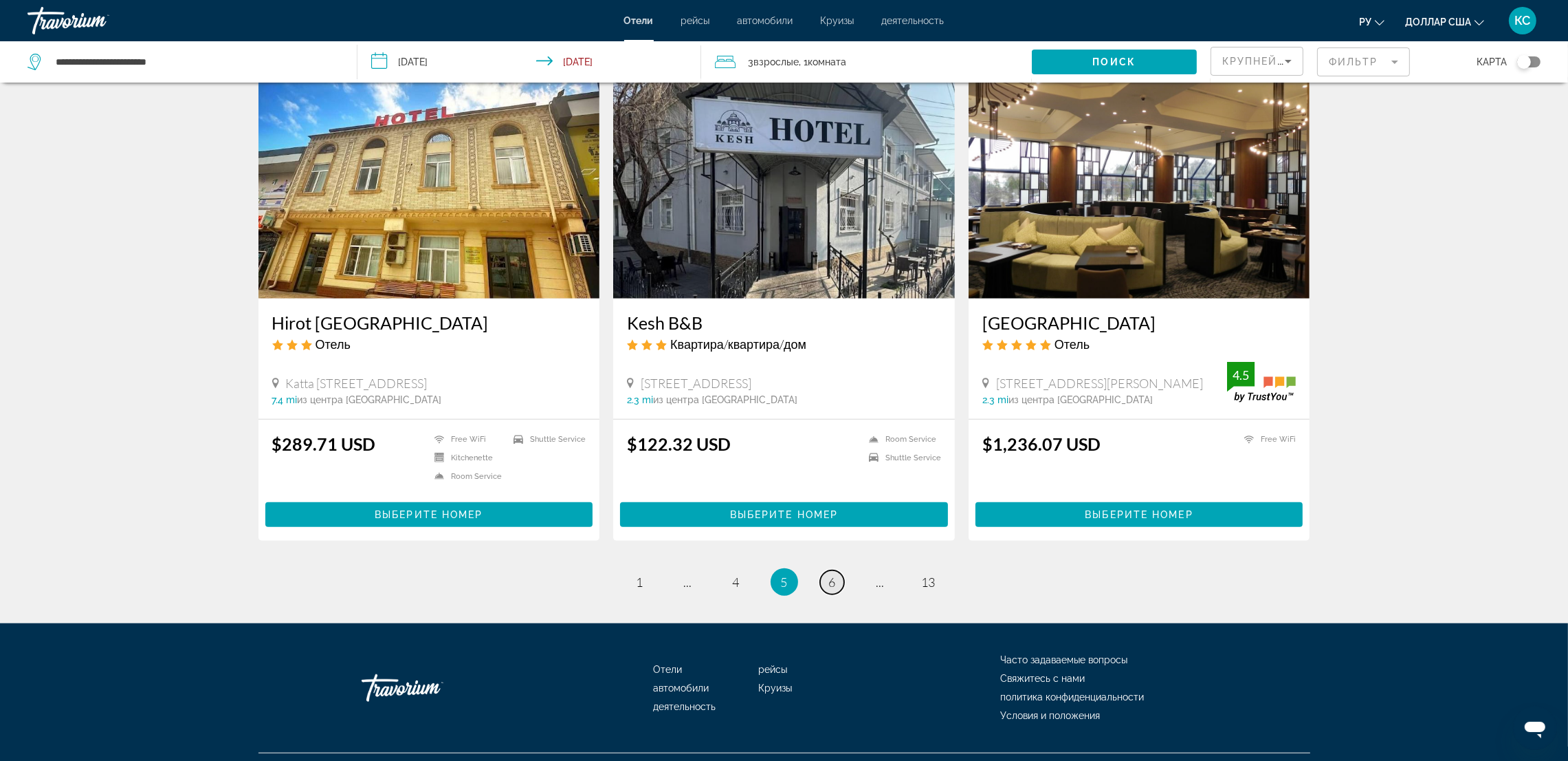
click at [836, 575] on span "6" at bounding box center [833, 582] width 7 height 15
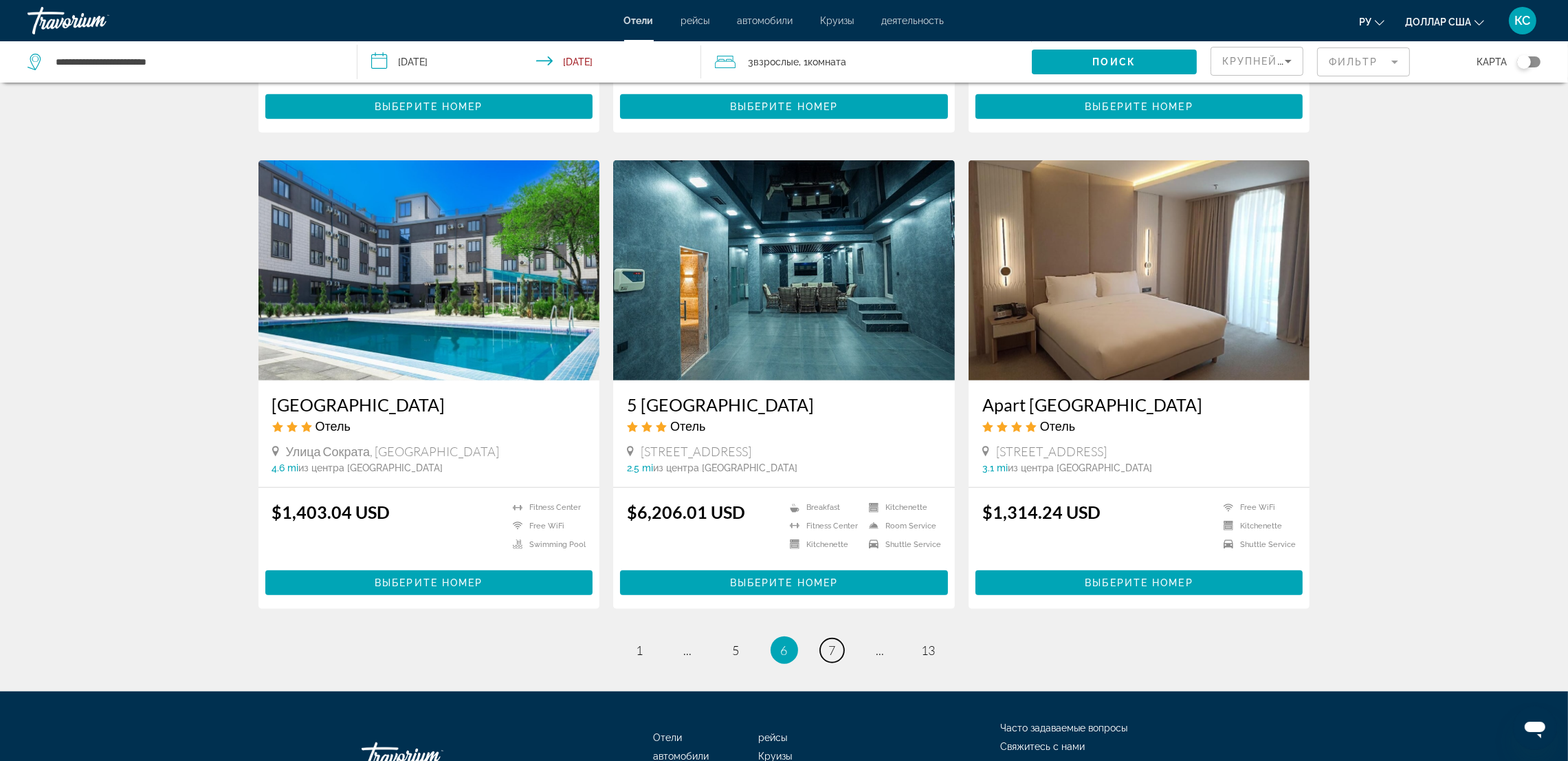
scroll to position [1445, 0]
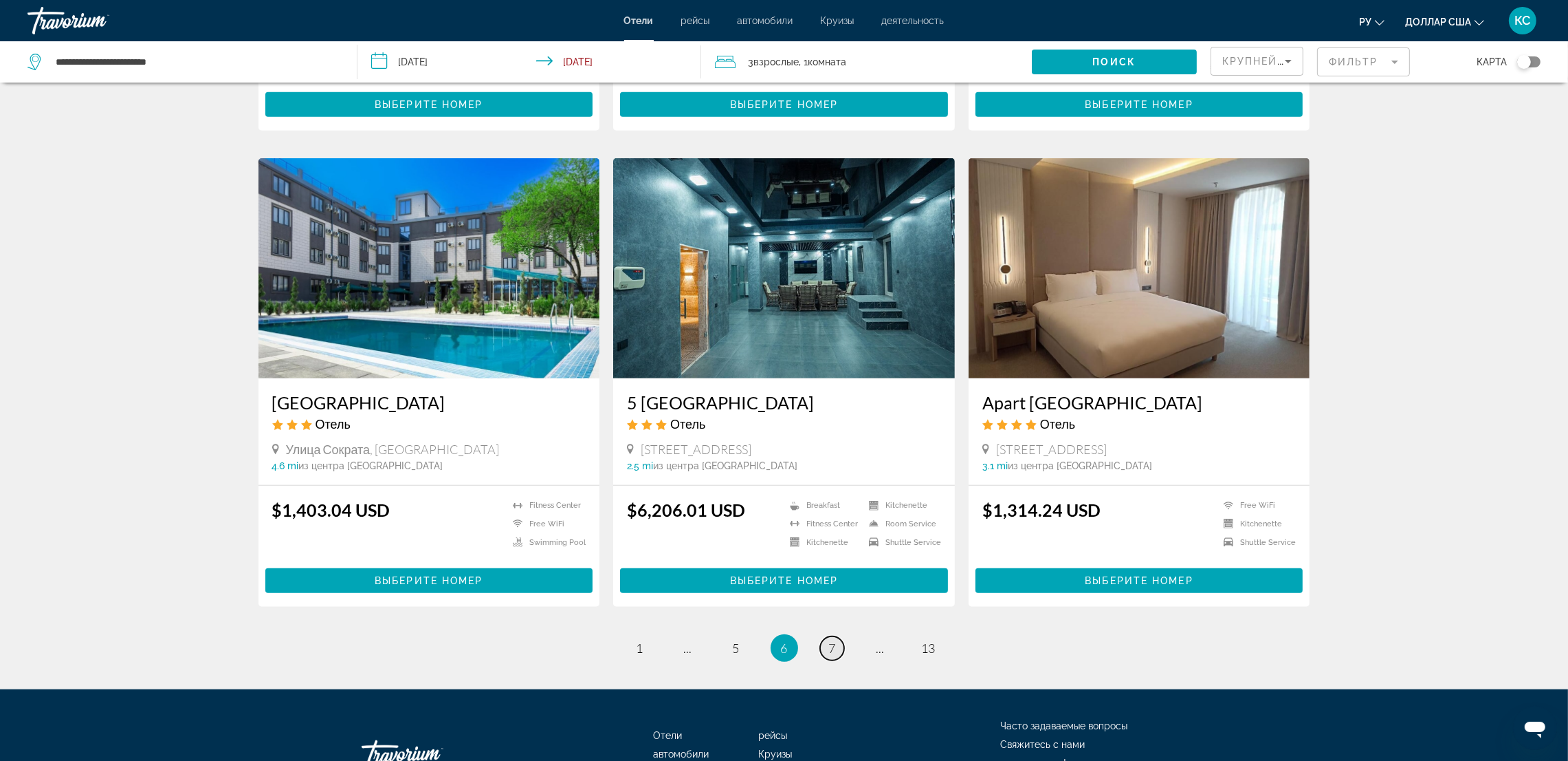
click at [835, 651] on link "page 7" at bounding box center [832, 648] width 24 height 24
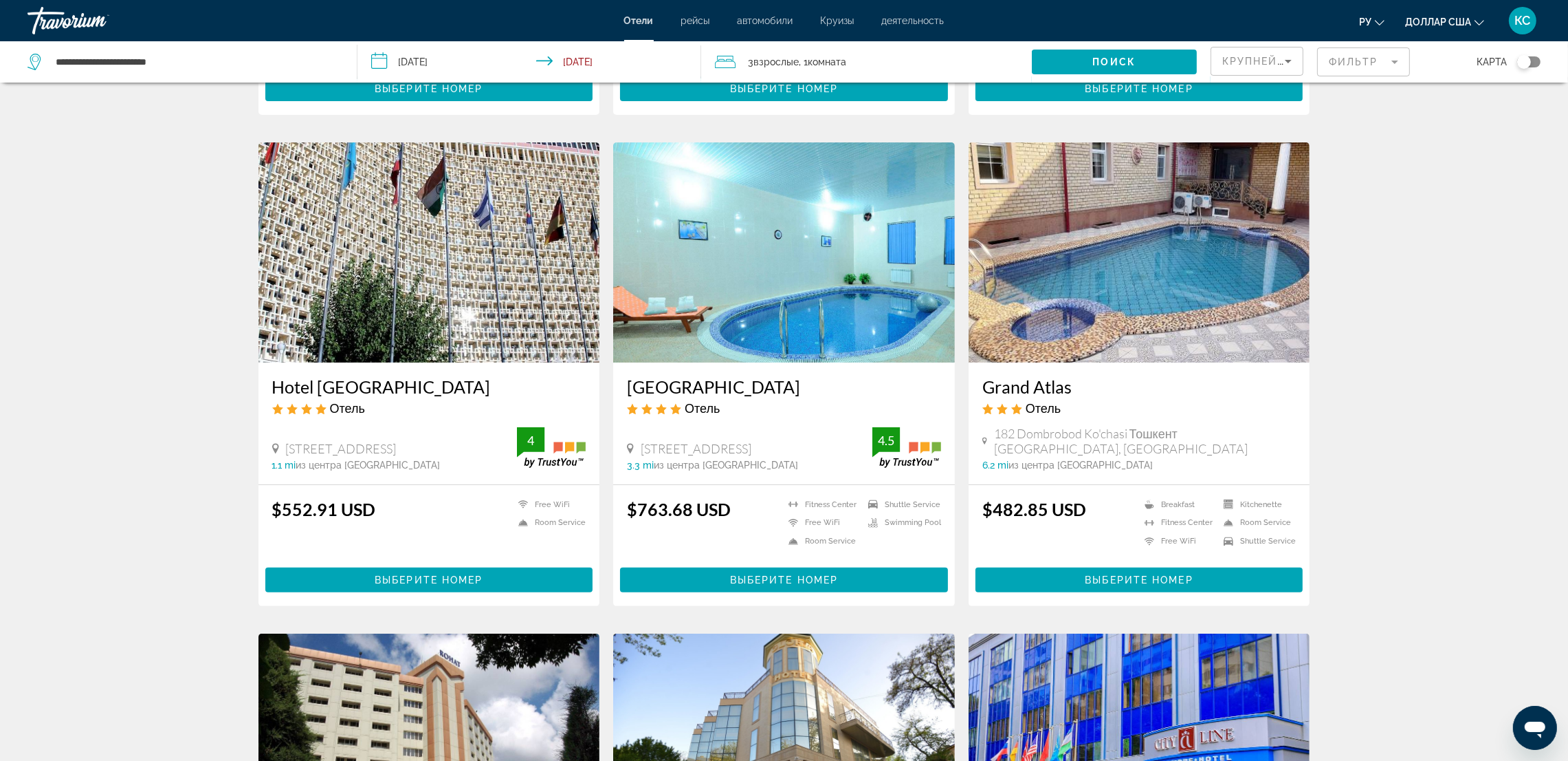
scroll to position [515, 0]
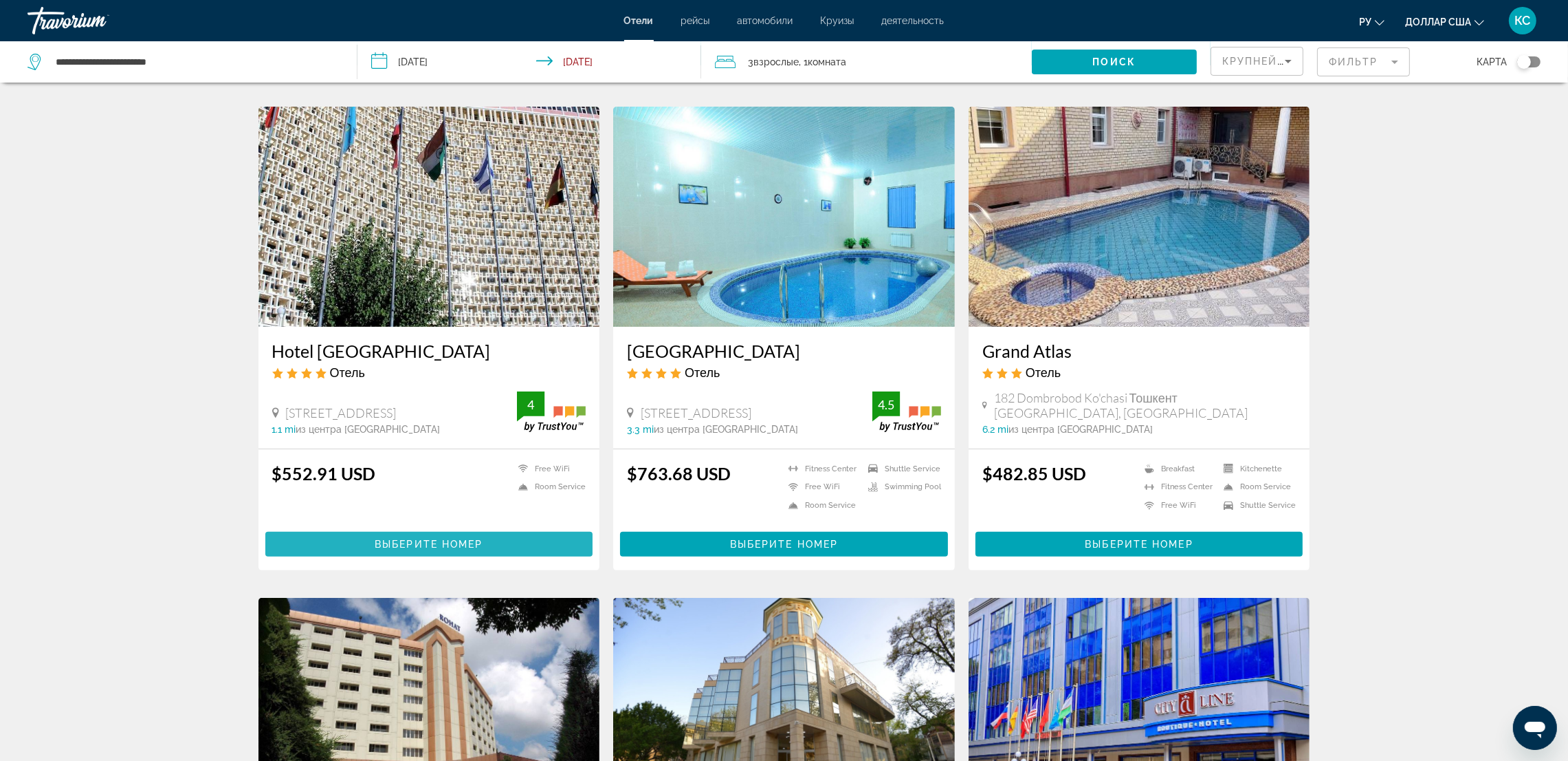
click at [560, 538] on span "Основное содержание" at bounding box center [428, 544] width 328 height 33
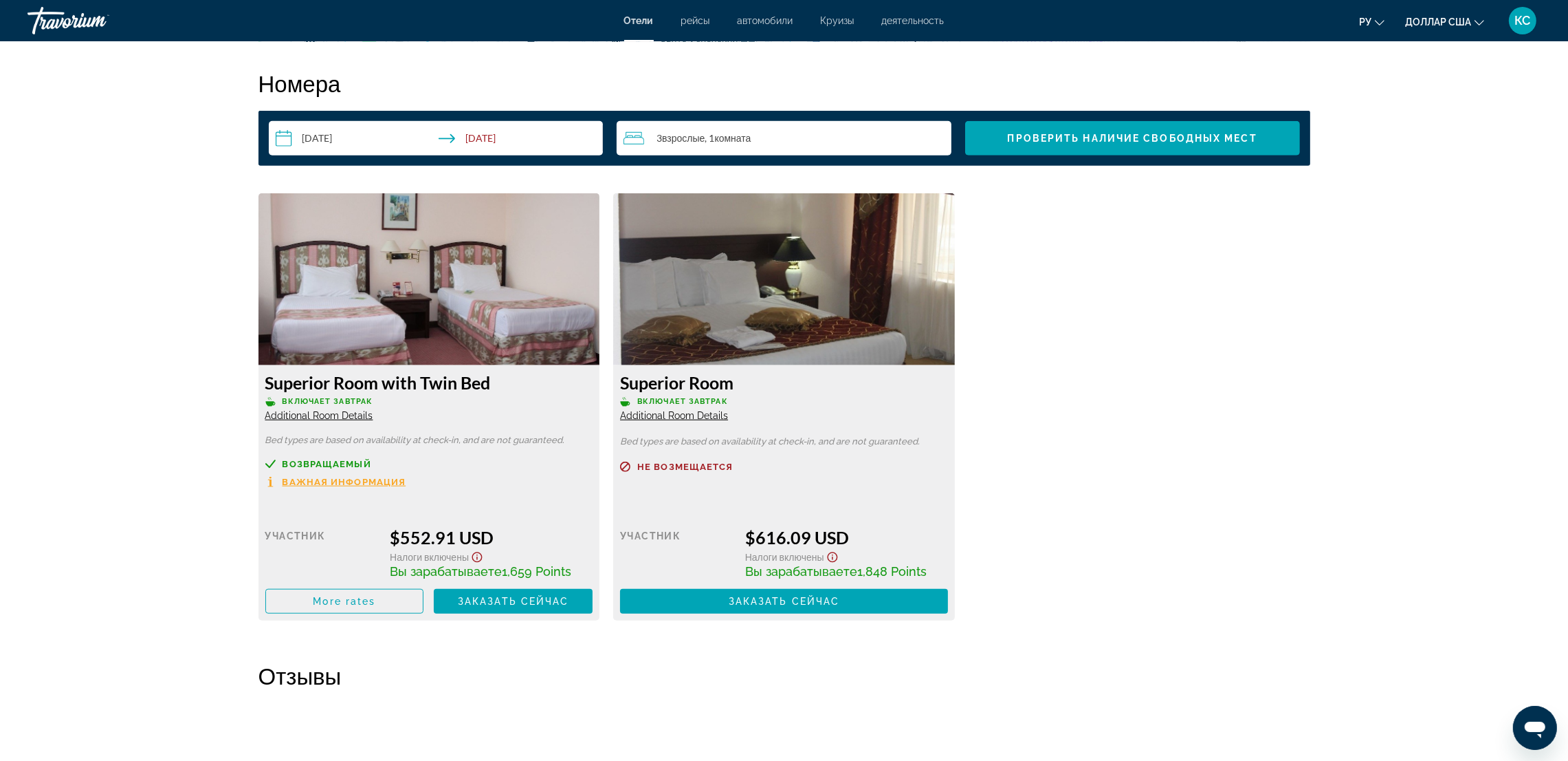
scroll to position [1960, 0]
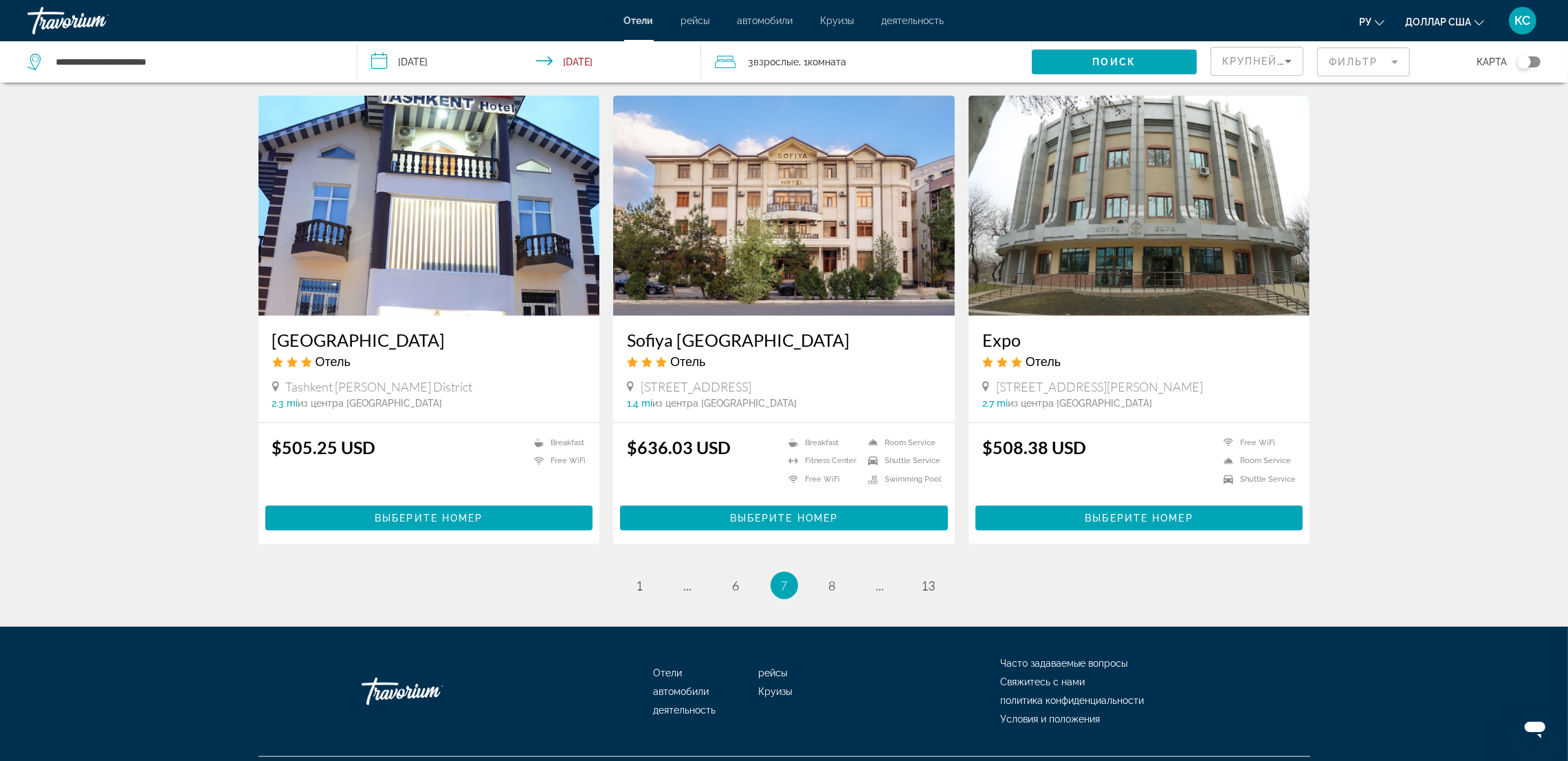
scroll to position [1541, 0]
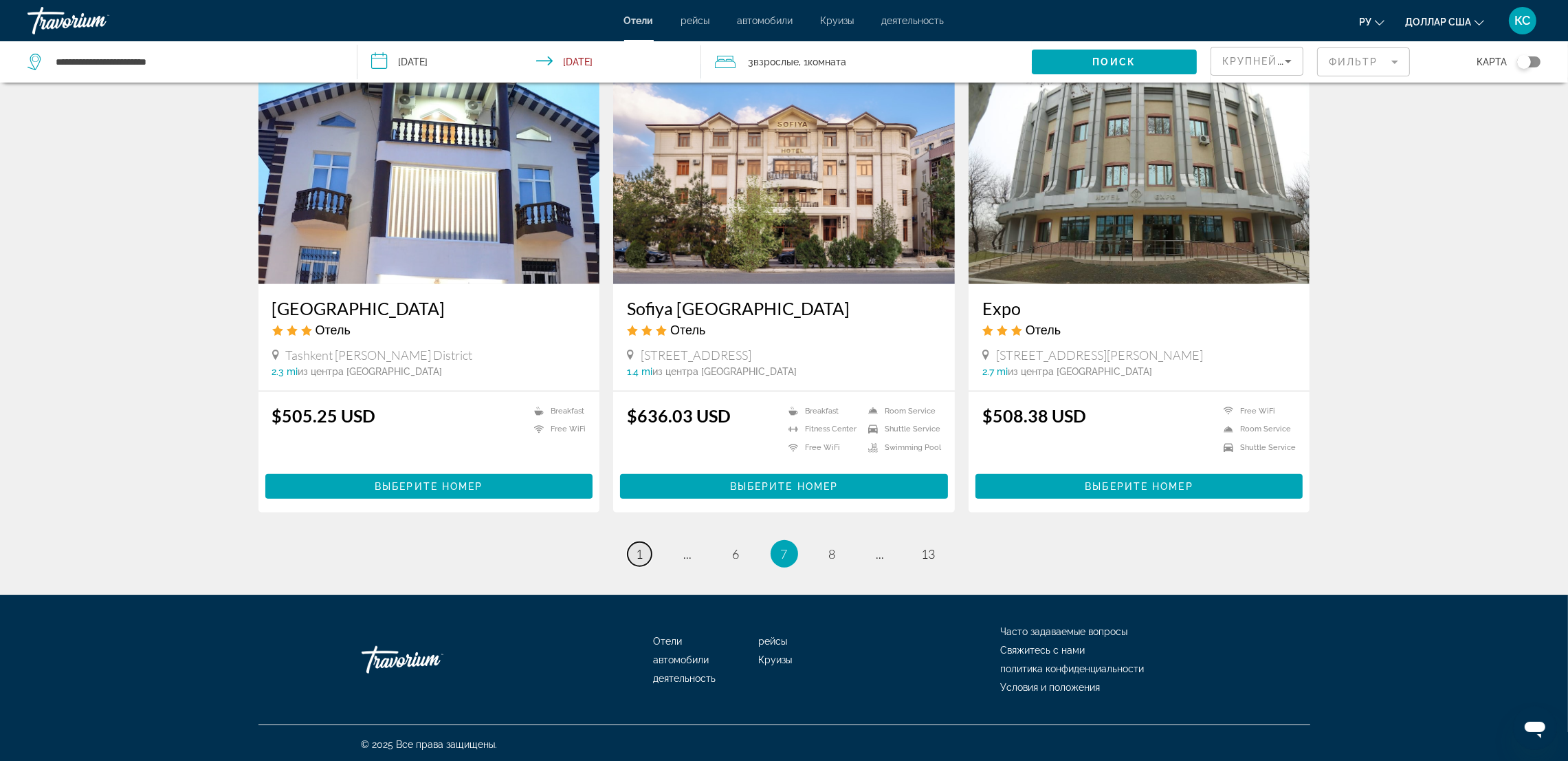
click at [639, 550] on span "1" at bounding box center [640, 553] width 7 height 15
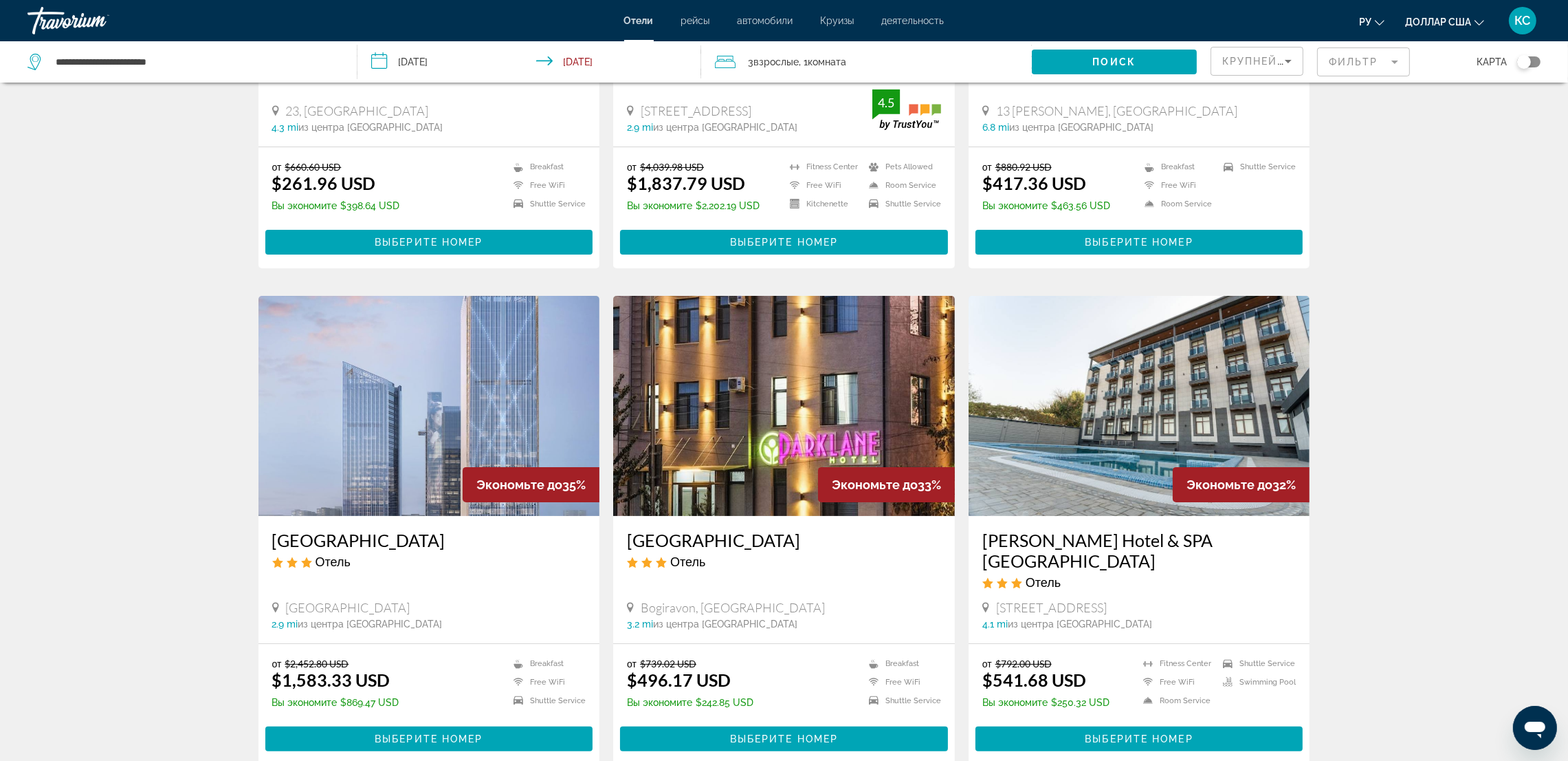
scroll to position [413, 0]
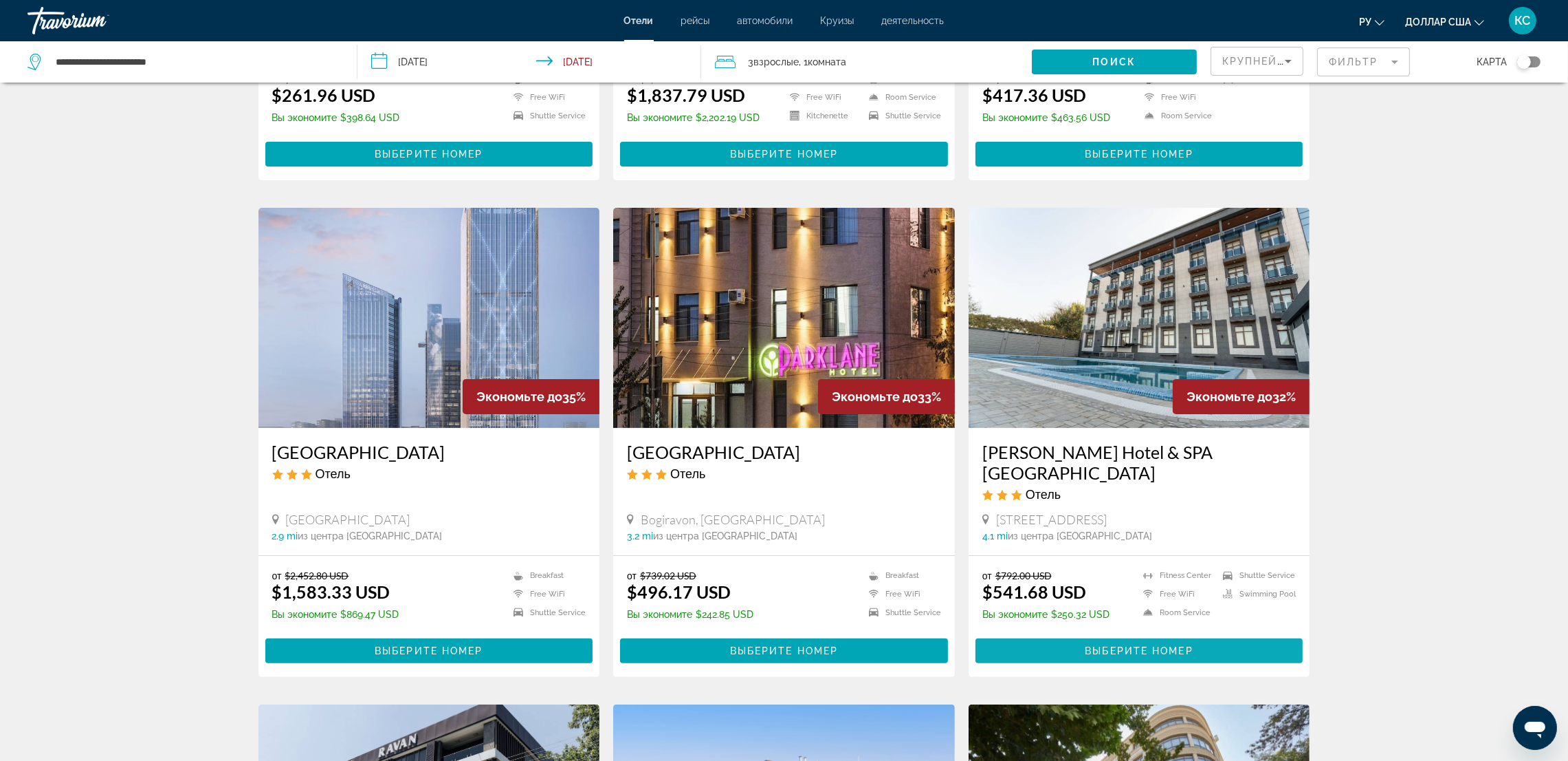
click at [1154, 652] on span "Основное содержание" at bounding box center [1139, 651] width 328 height 33
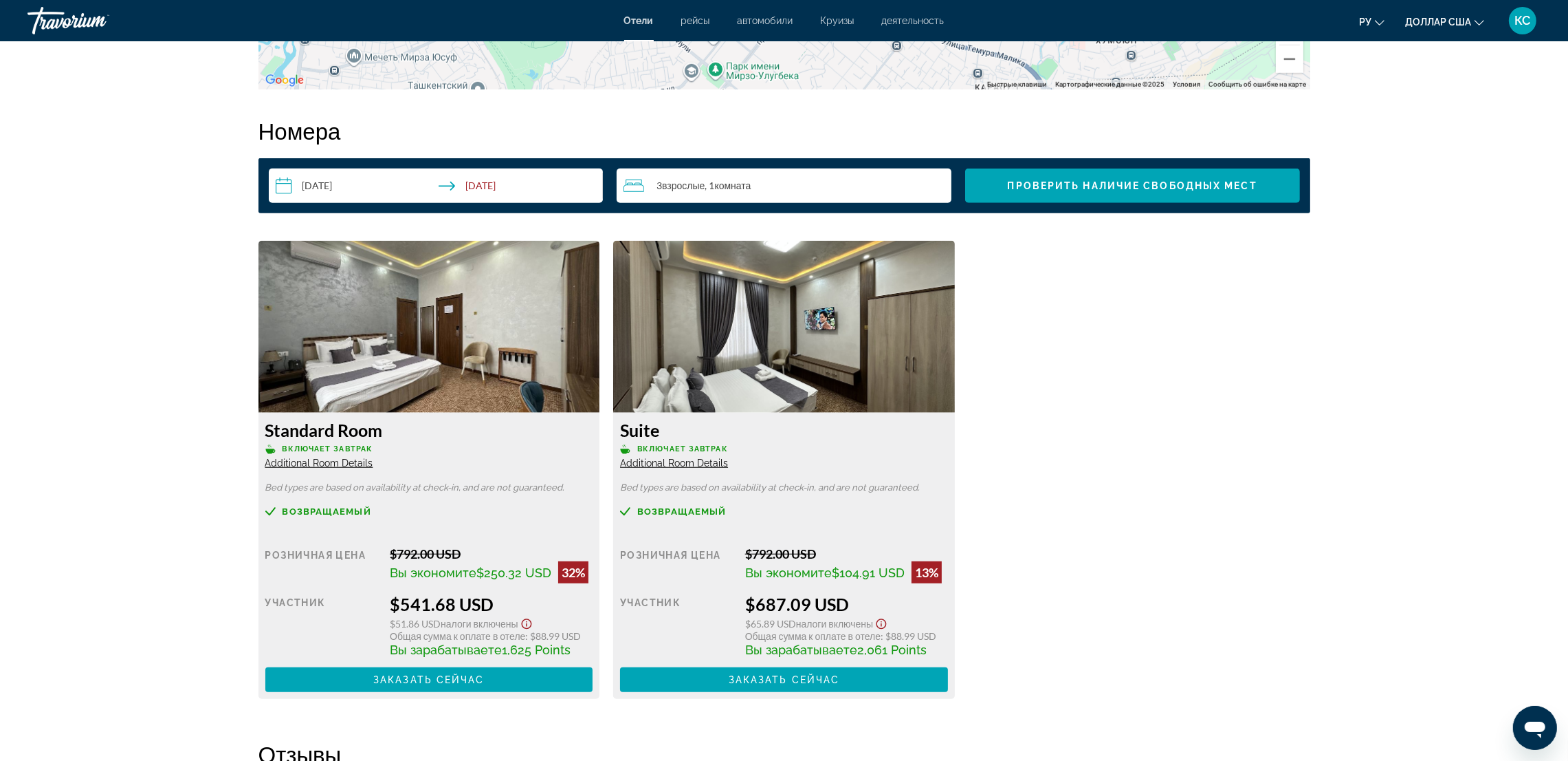
scroll to position [1754, 0]
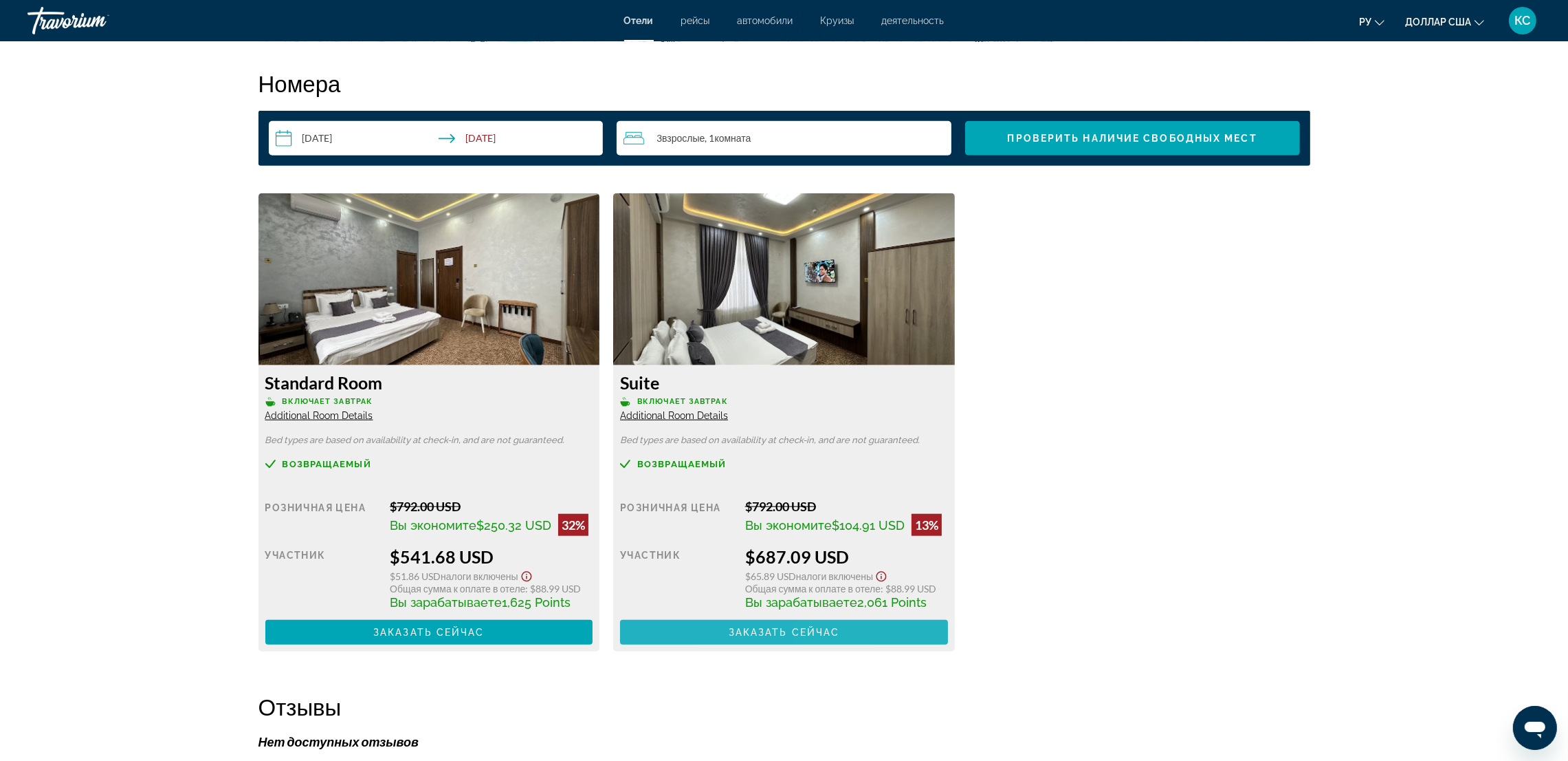
click at [836, 640] on span "Основное содержание" at bounding box center [784, 632] width 328 height 33
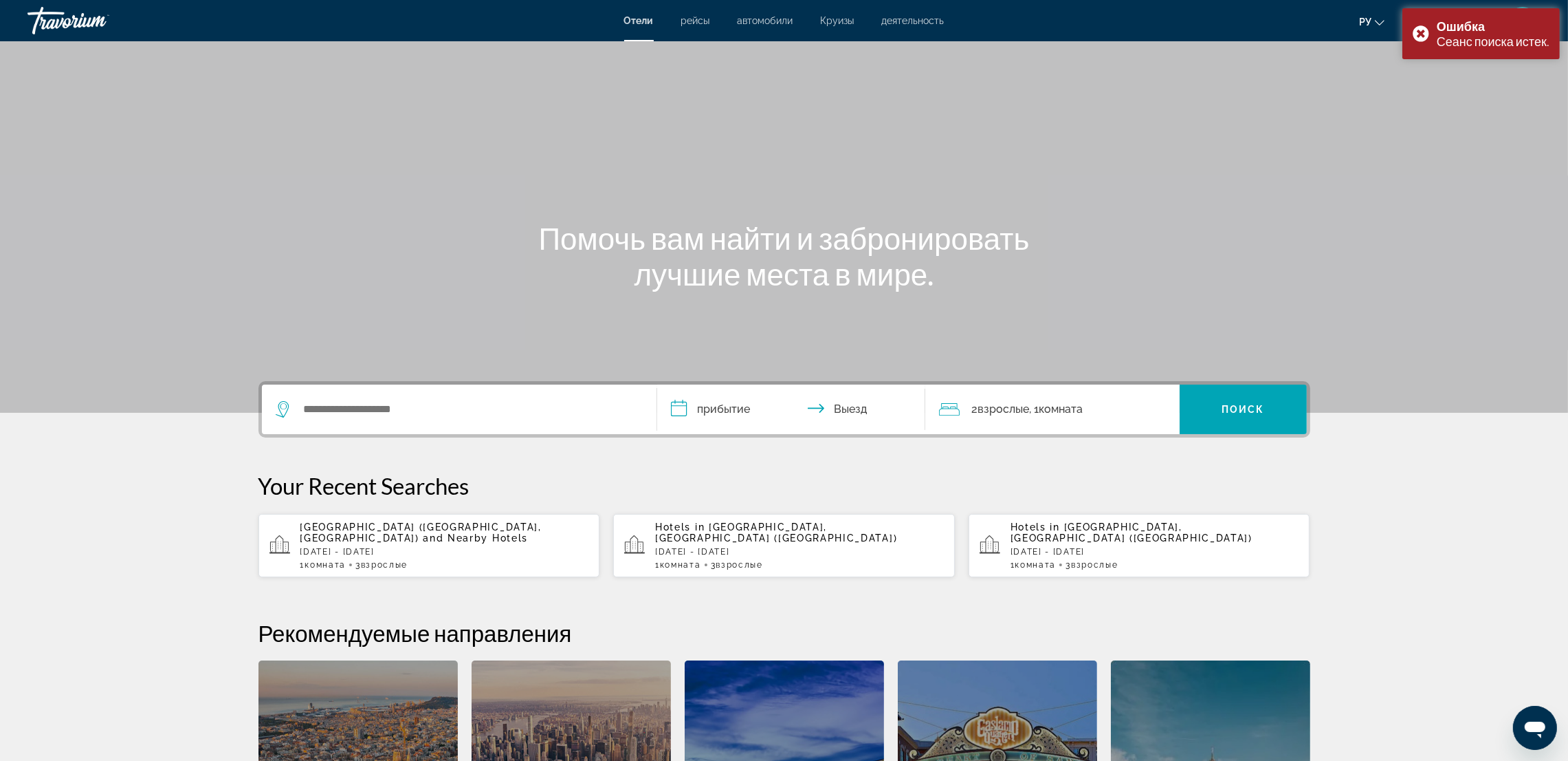
click at [715, 560] on span "3 Взрослый Взрослые" at bounding box center [737, 565] width 52 height 10
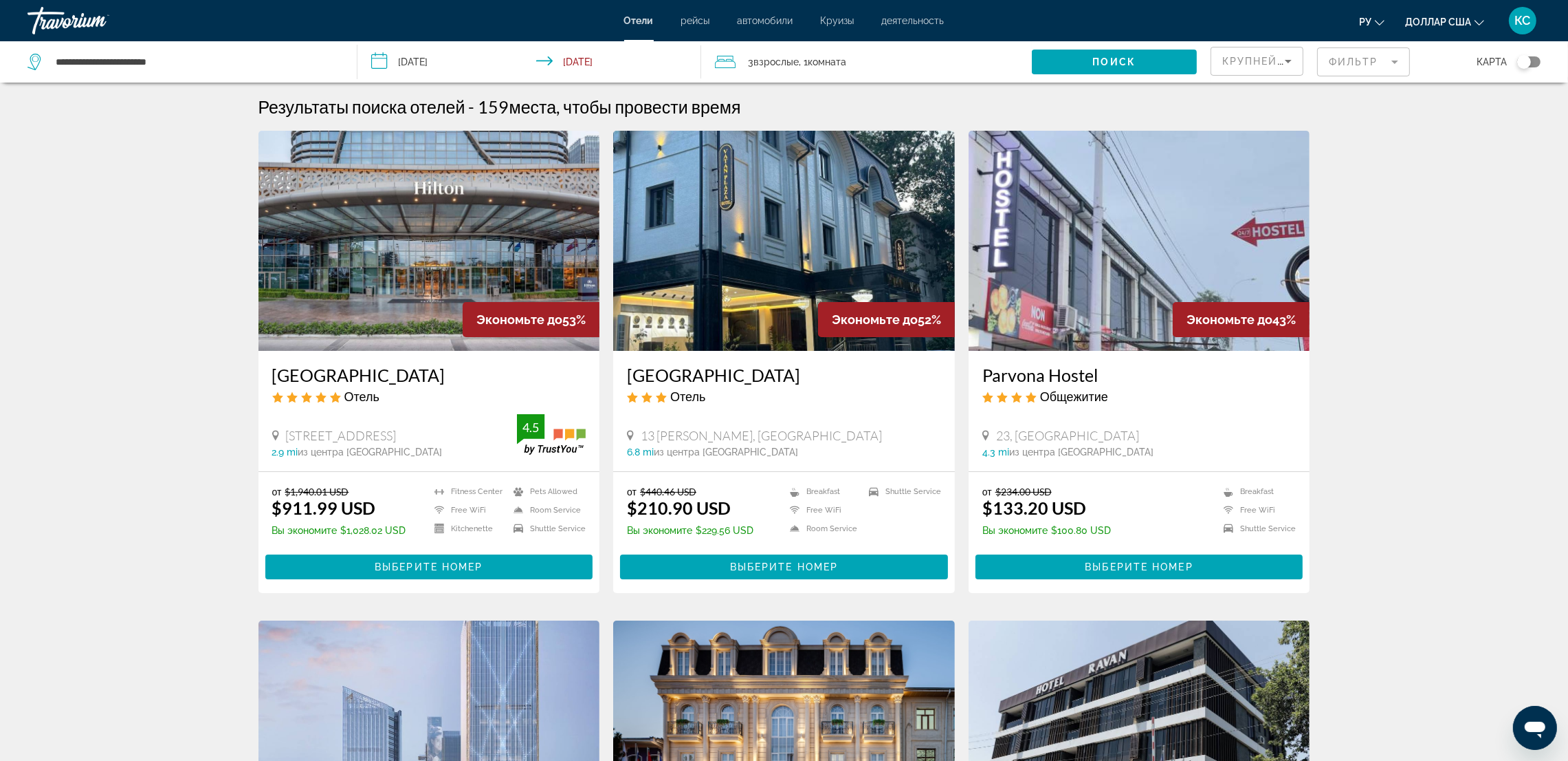
click at [404, 57] on input "**********" at bounding box center [532, 64] width 349 height 45
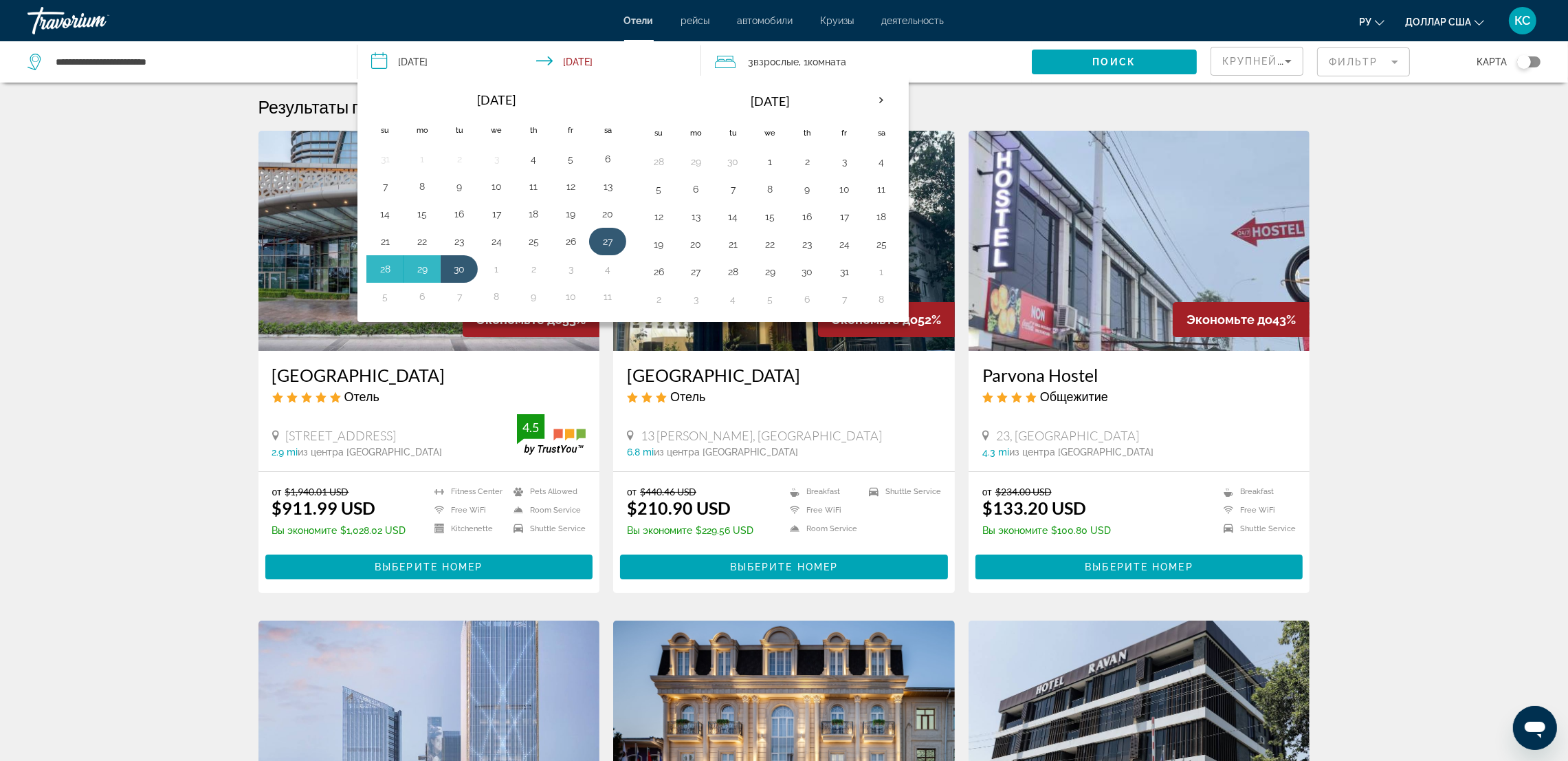
click at [612, 240] on button "27" at bounding box center [608, 241] width 22 height 19
click at [575, 270] on button "3" at bounding box center [571, 269] width 22 height 19
type input "**********"
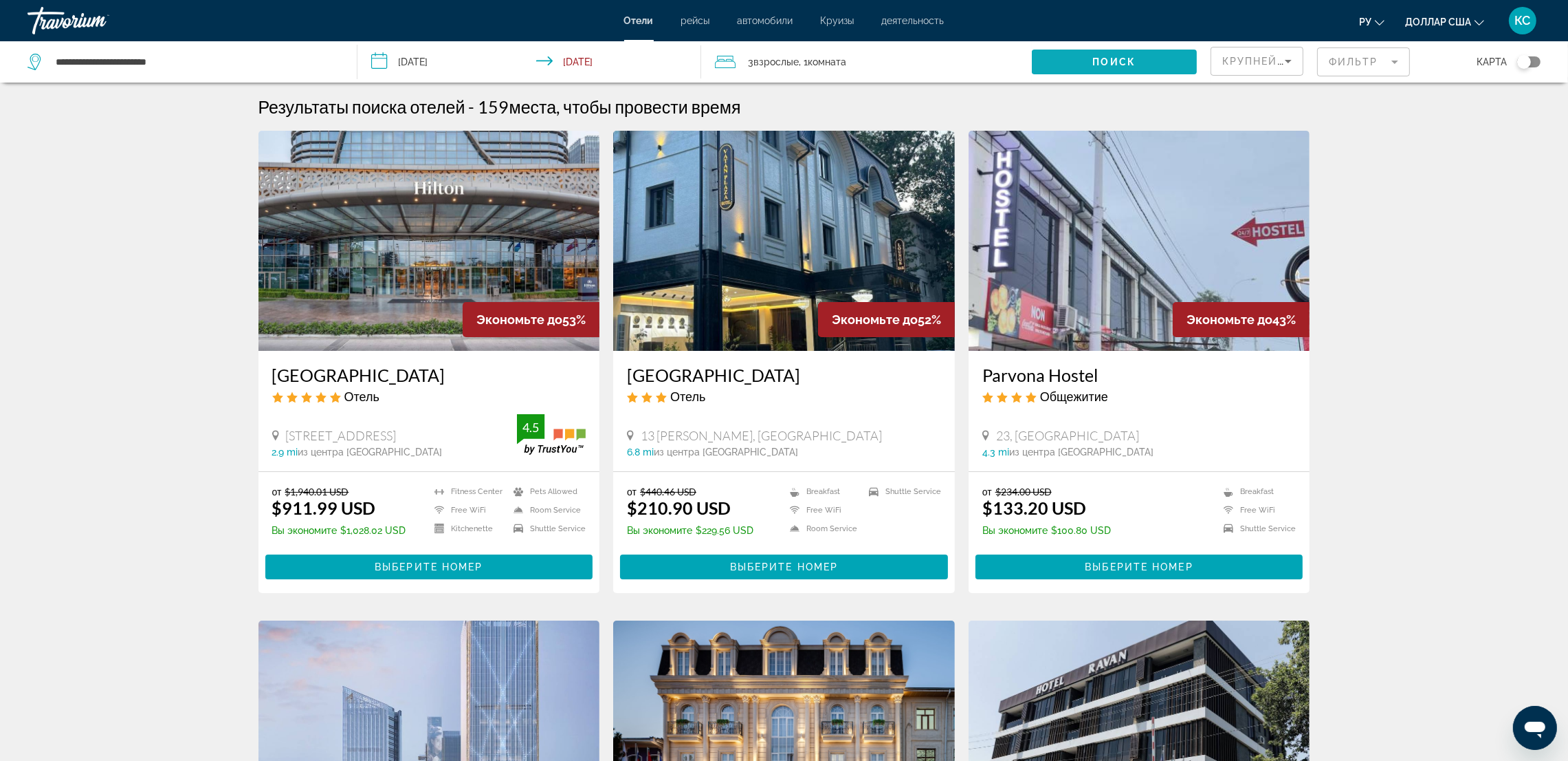
click at [1050, 68] on span "Search widget" at bounding box center [1114, 61] width 165 height 33
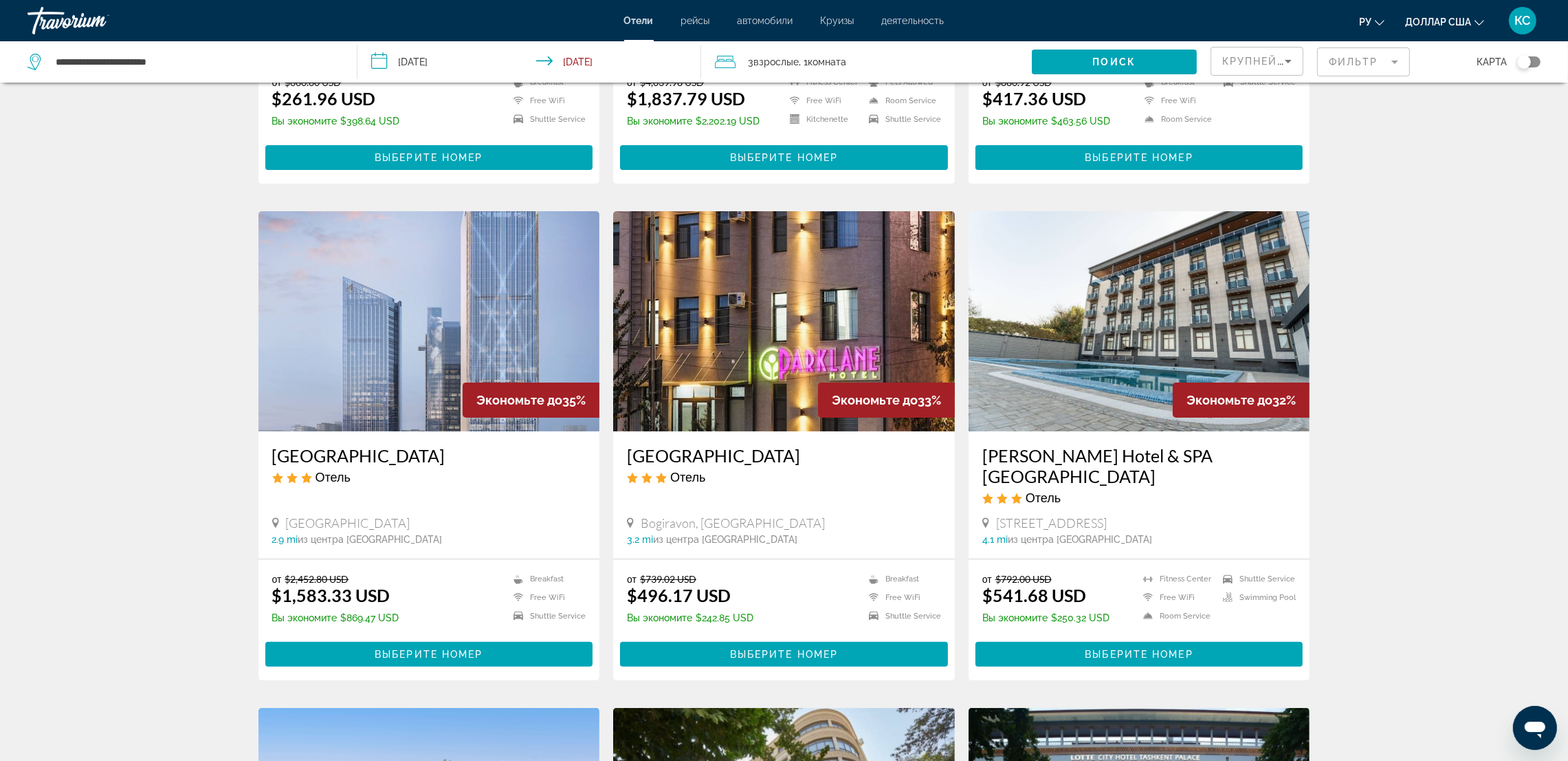
scroll to position [413, 0]
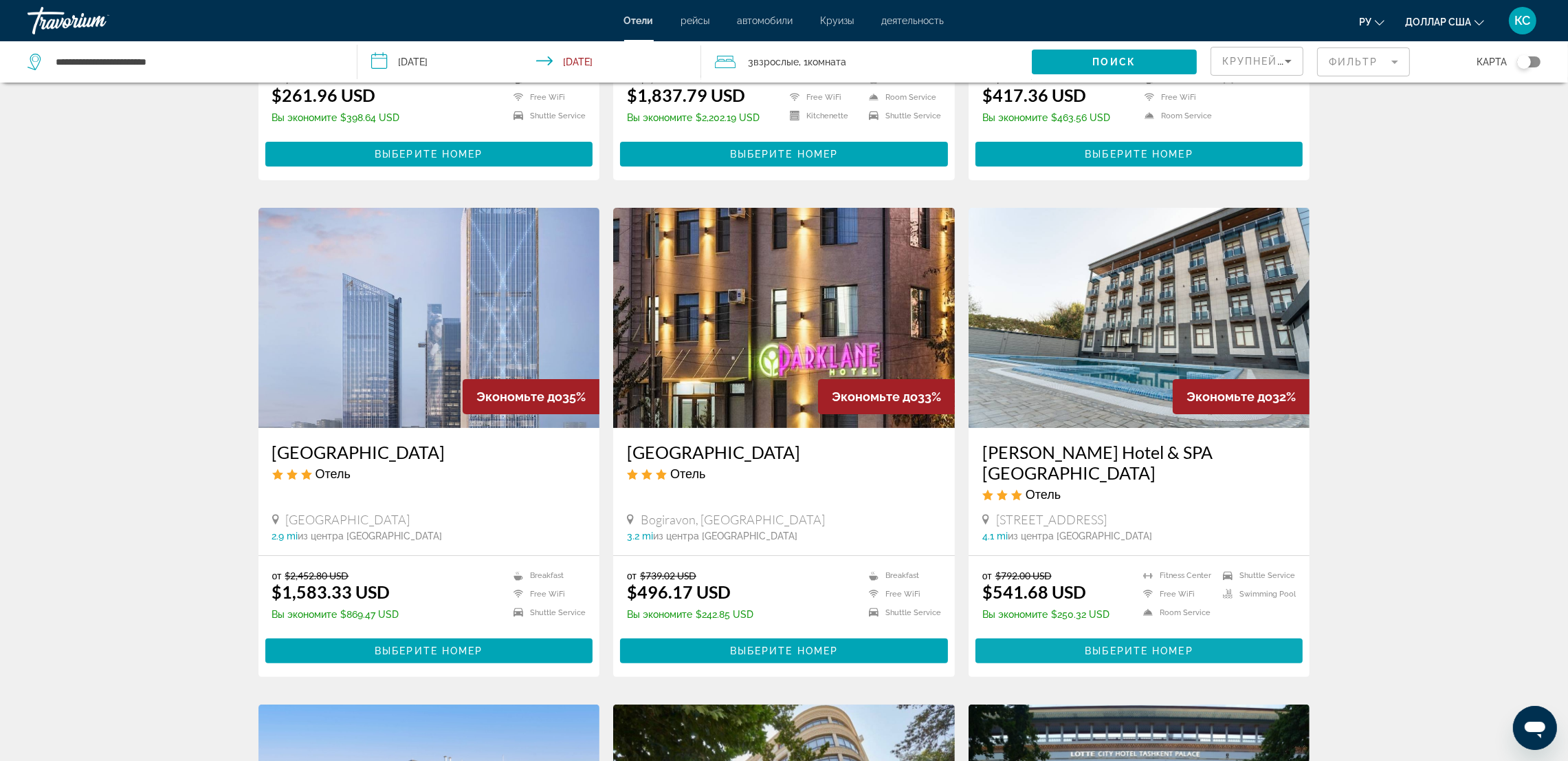
click at [1116, 645] on span "Выберите номер" at bounding box center [1139, 651] width 108 height 11
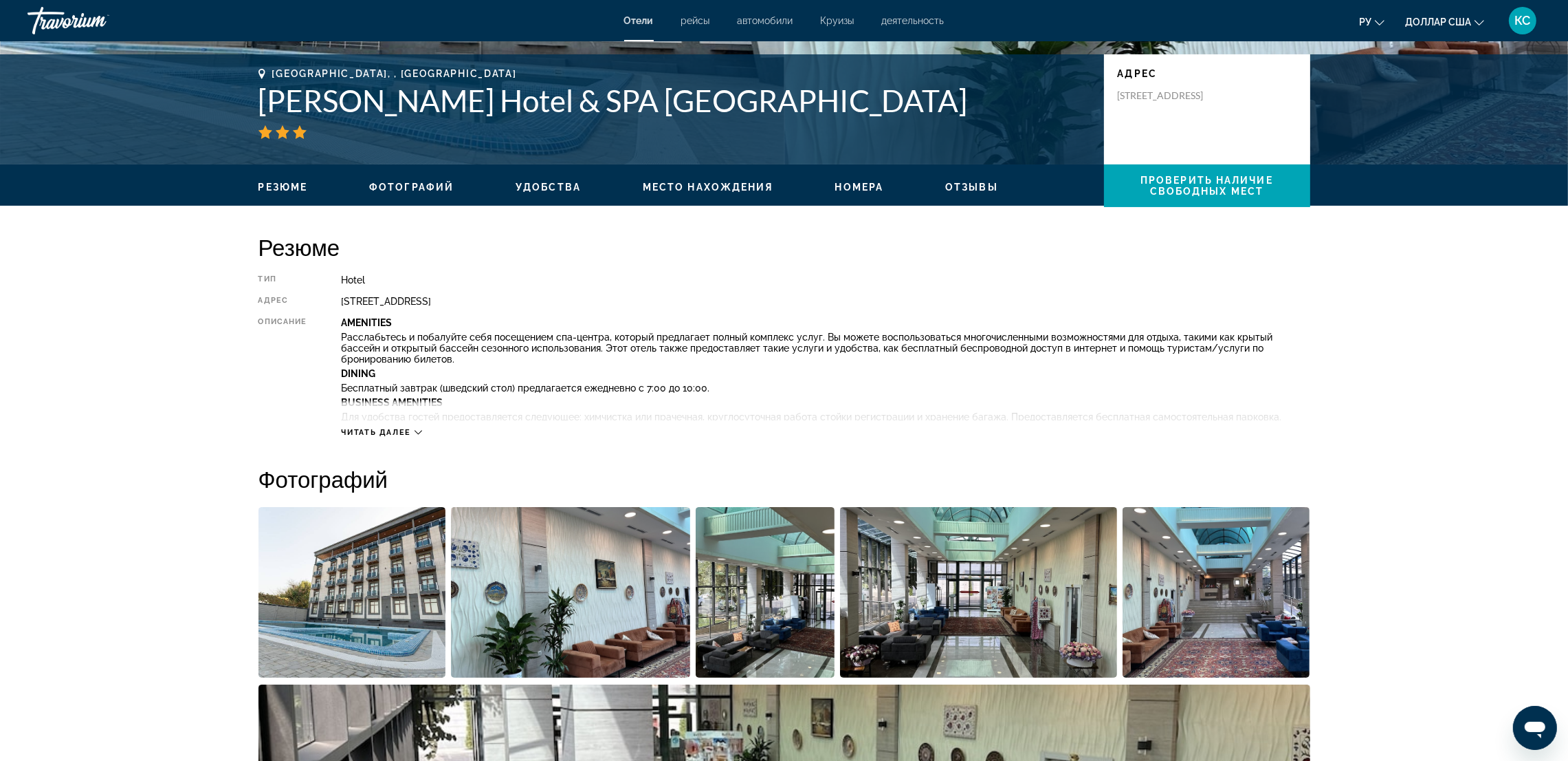
scroll to position [413, 0]
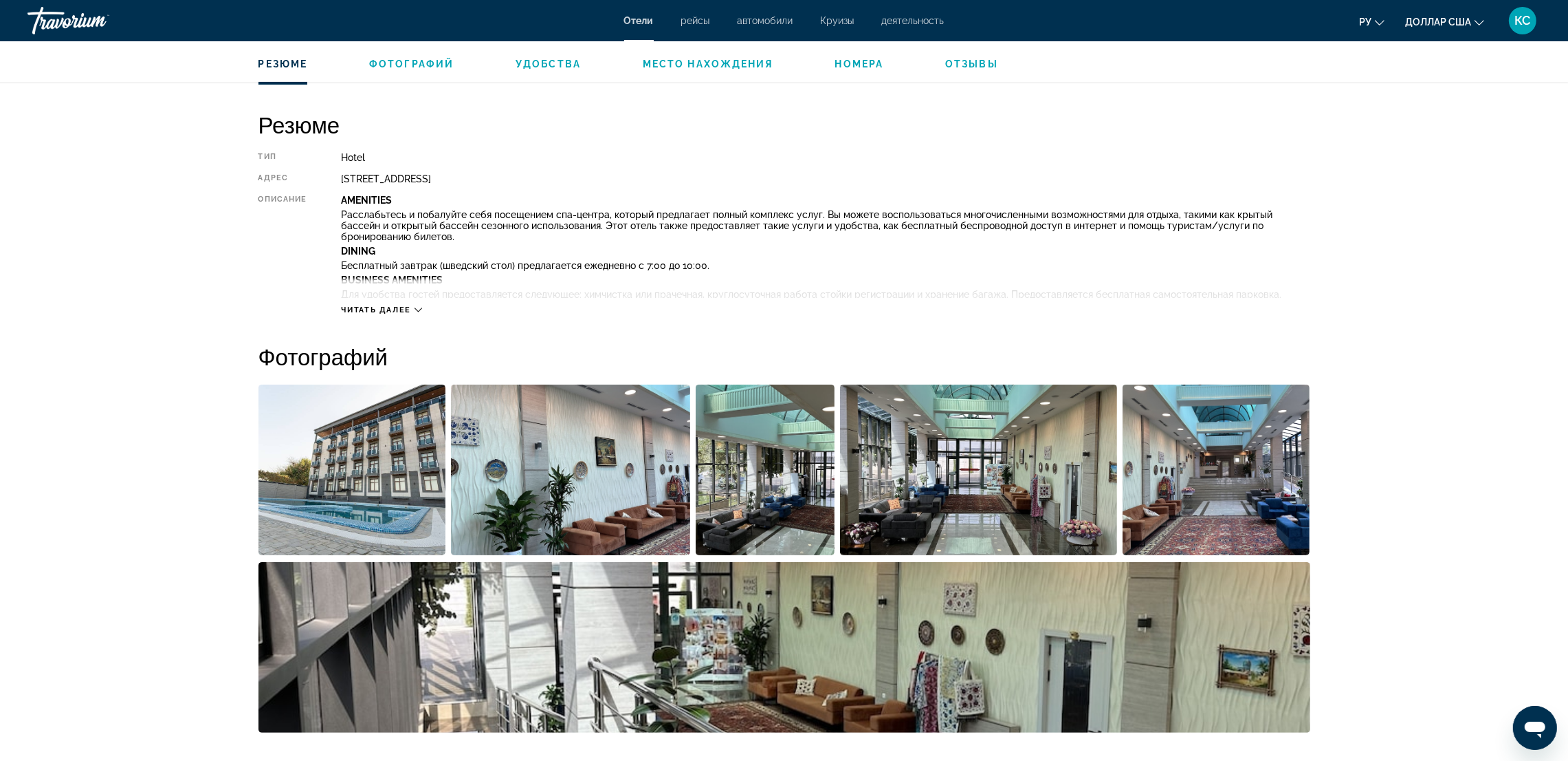
click at [320, 492] on img "Open full-screen image slider" at bounding box center [352, 469] width 187 height 171
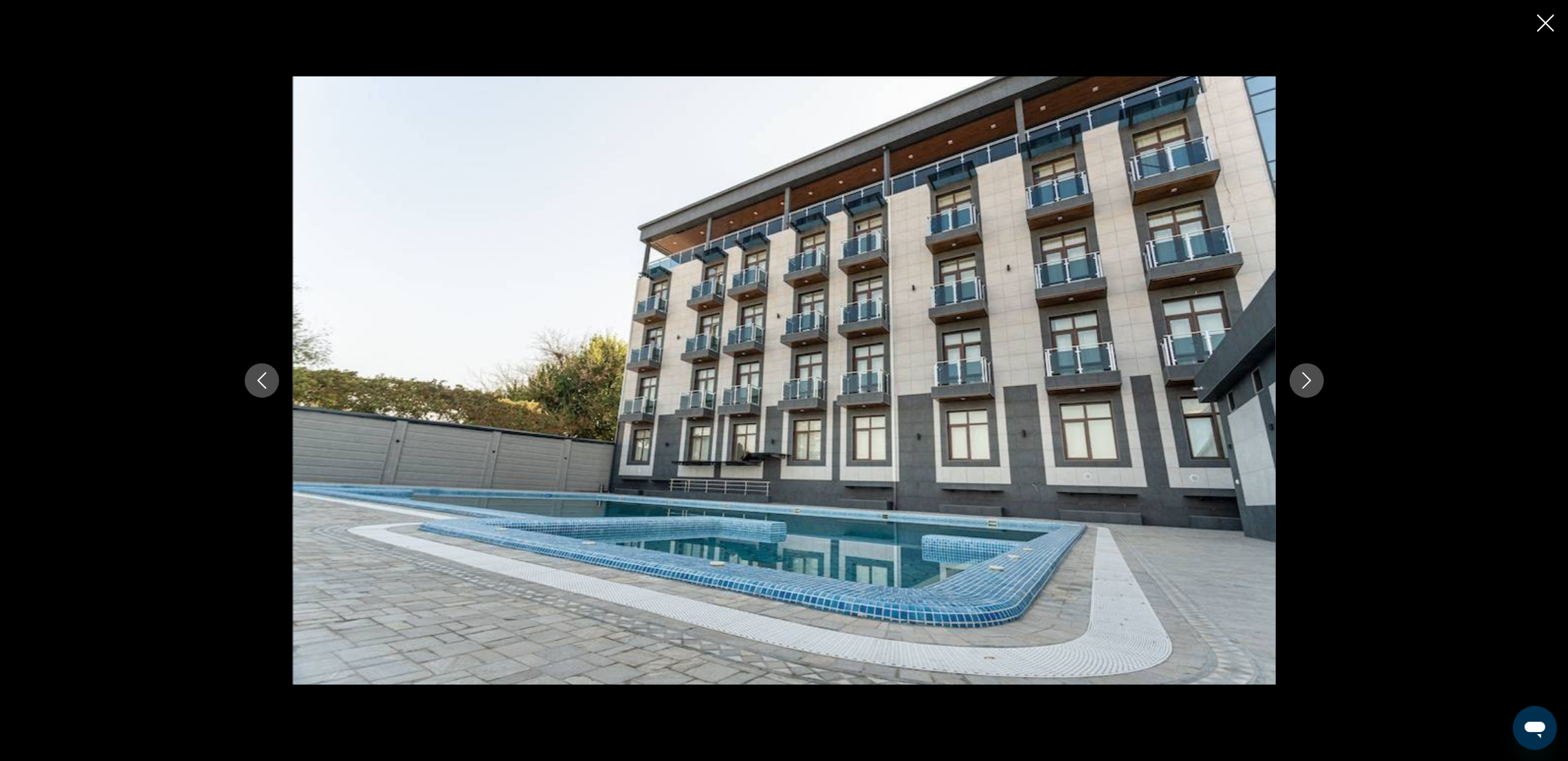
click at [1314, 382] on icon "Next image" at bounding box center [1307, 380] width 17 height 17
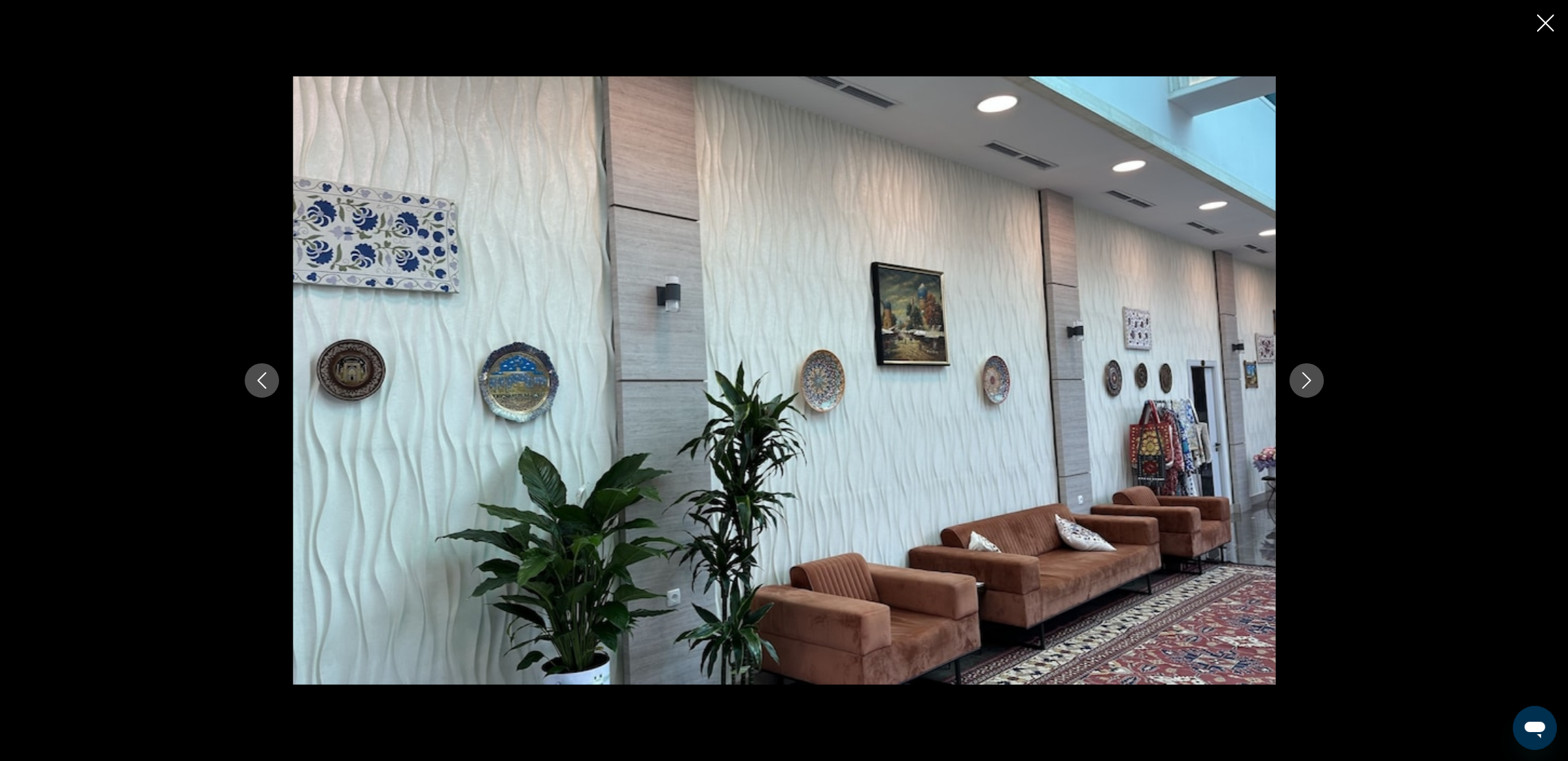
click at [1314, 382] on icon "Next image" at bounding box center [1307, 380] width 17 height 17
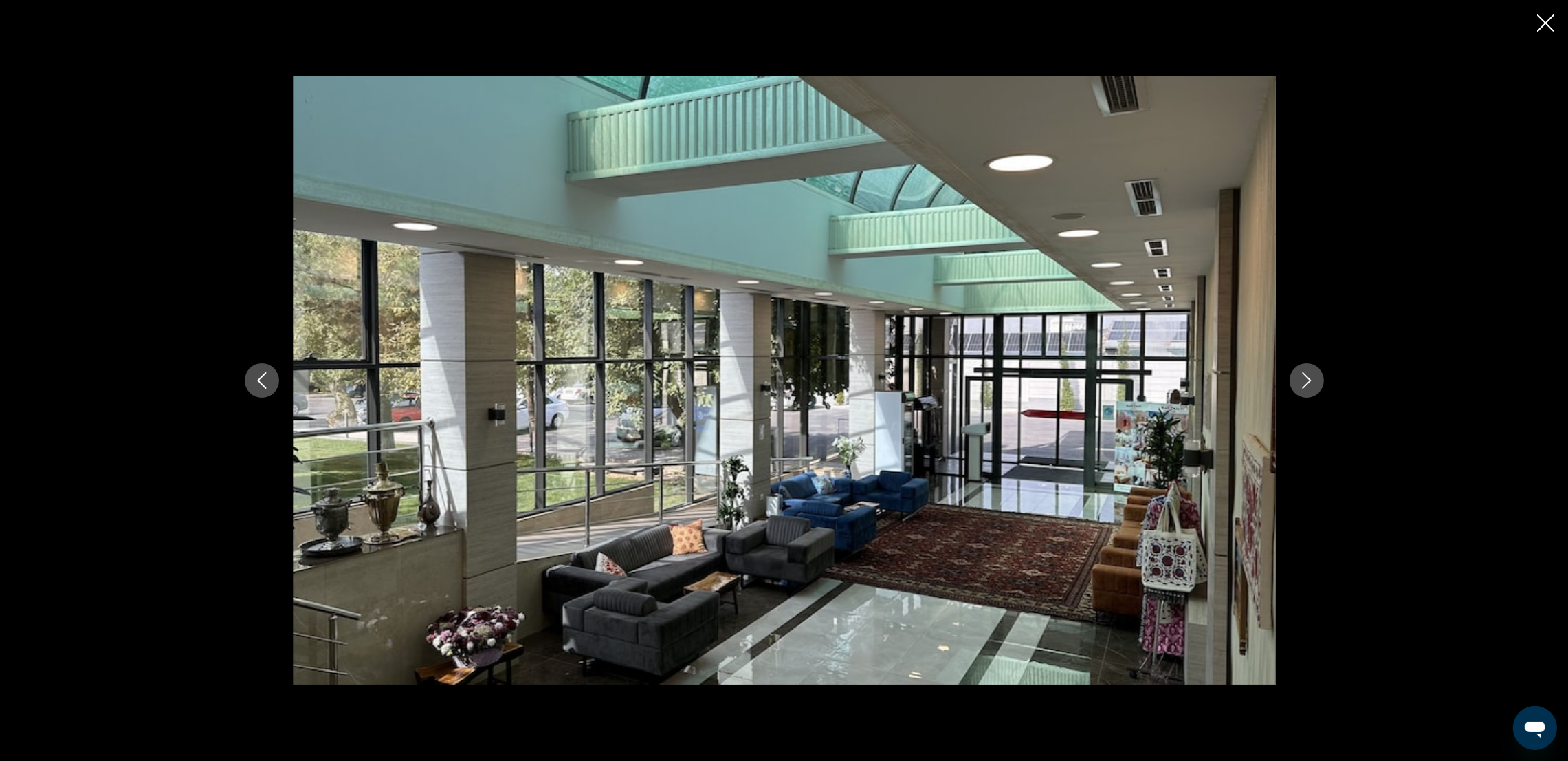
click at [1314, 382] on icon "Next image" at bounding box center [1307, 380] width 17 height 17
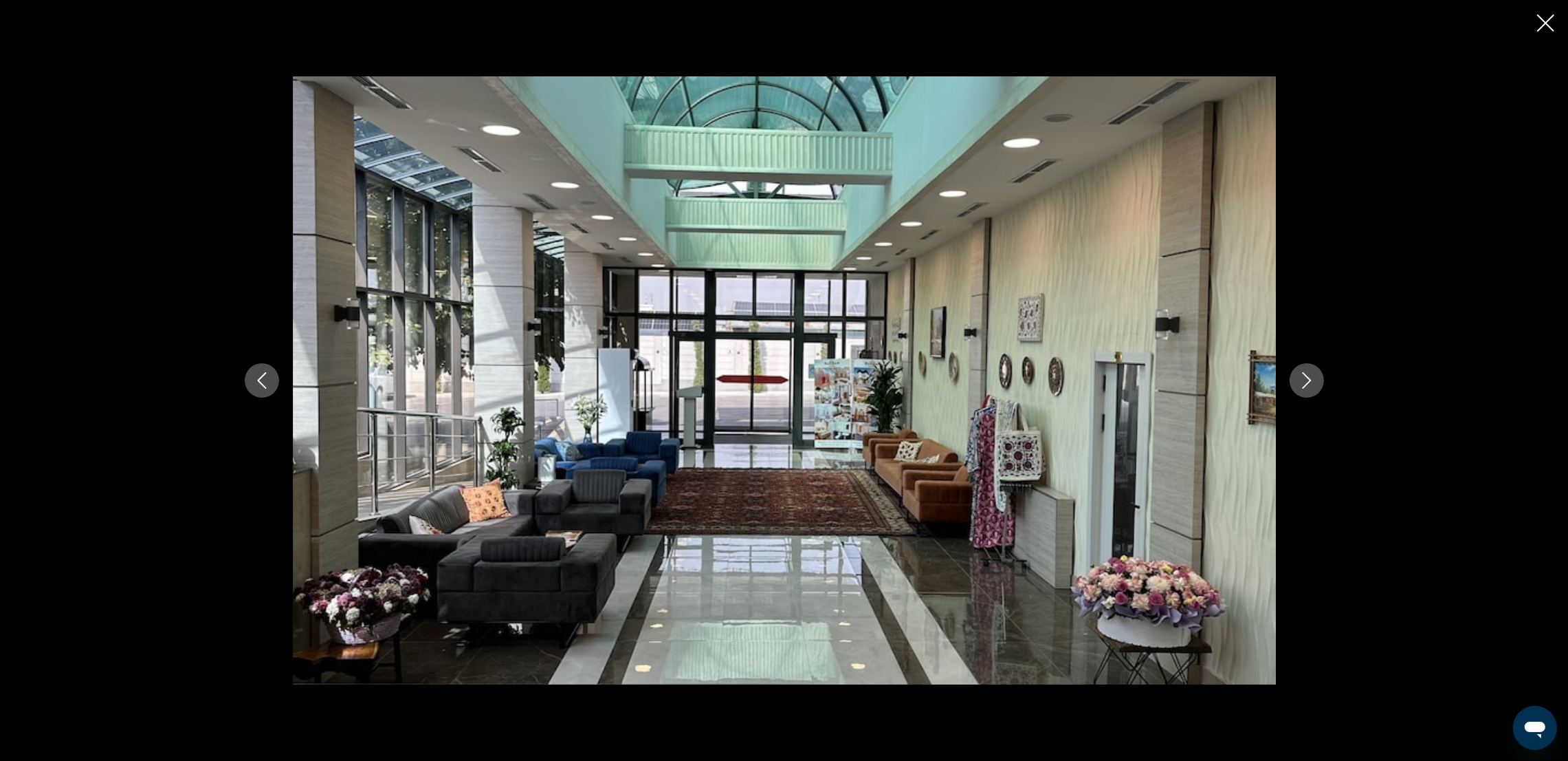
click at [1314, 382] on icon "Next image" at bounding box center [1307, 380] width 17 height 17
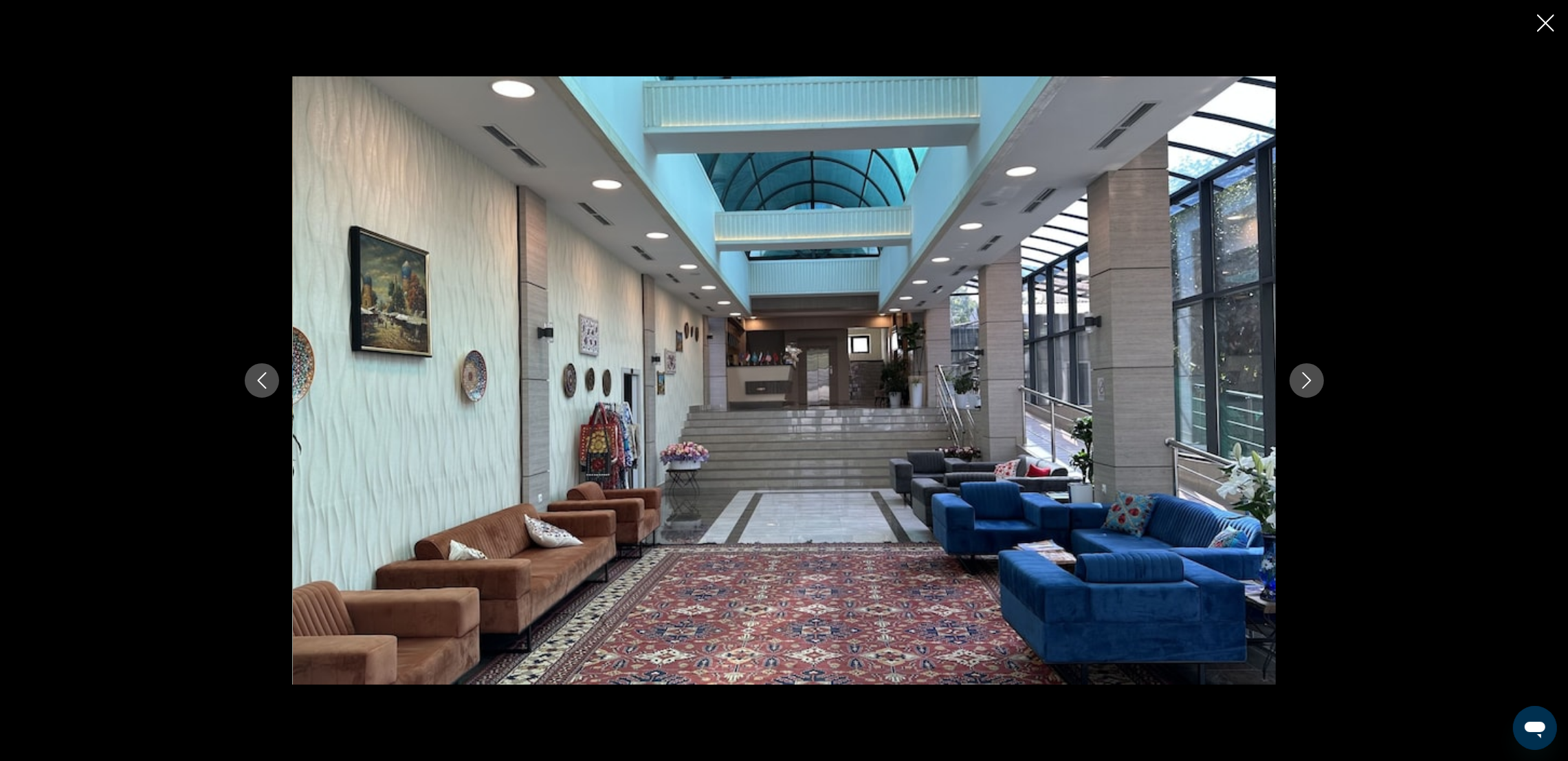
click at [1314, 382] on icon "Next image" at bounding box center [1307, 380] width 17 height 17
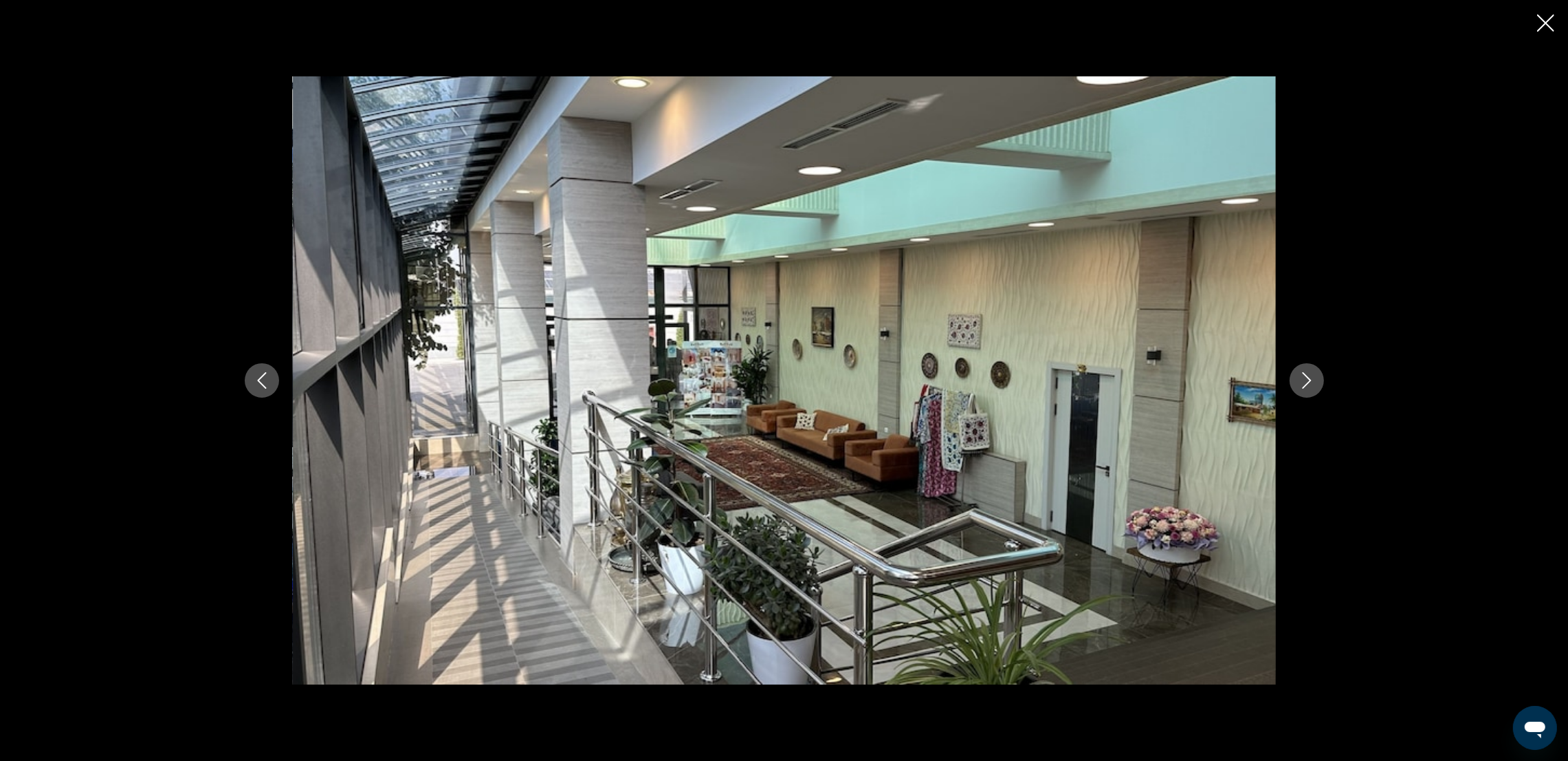
click at [1314, 382] on icon "Next image" at bounding box center [1307, 380] width 17 height 17
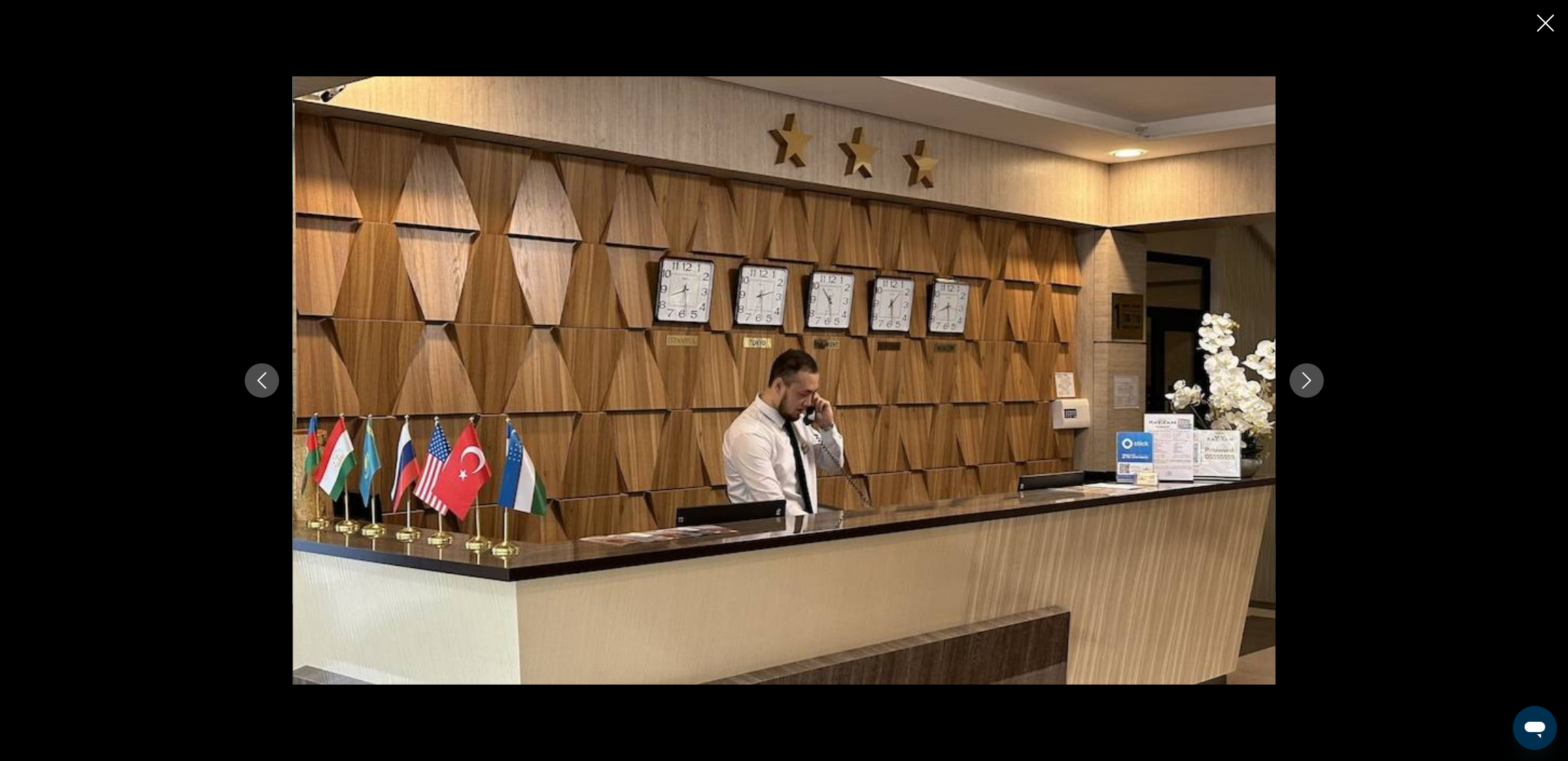
click at [1314, 382] on icon "Next image" at bounding box center [1307, 380] width 17 height 17
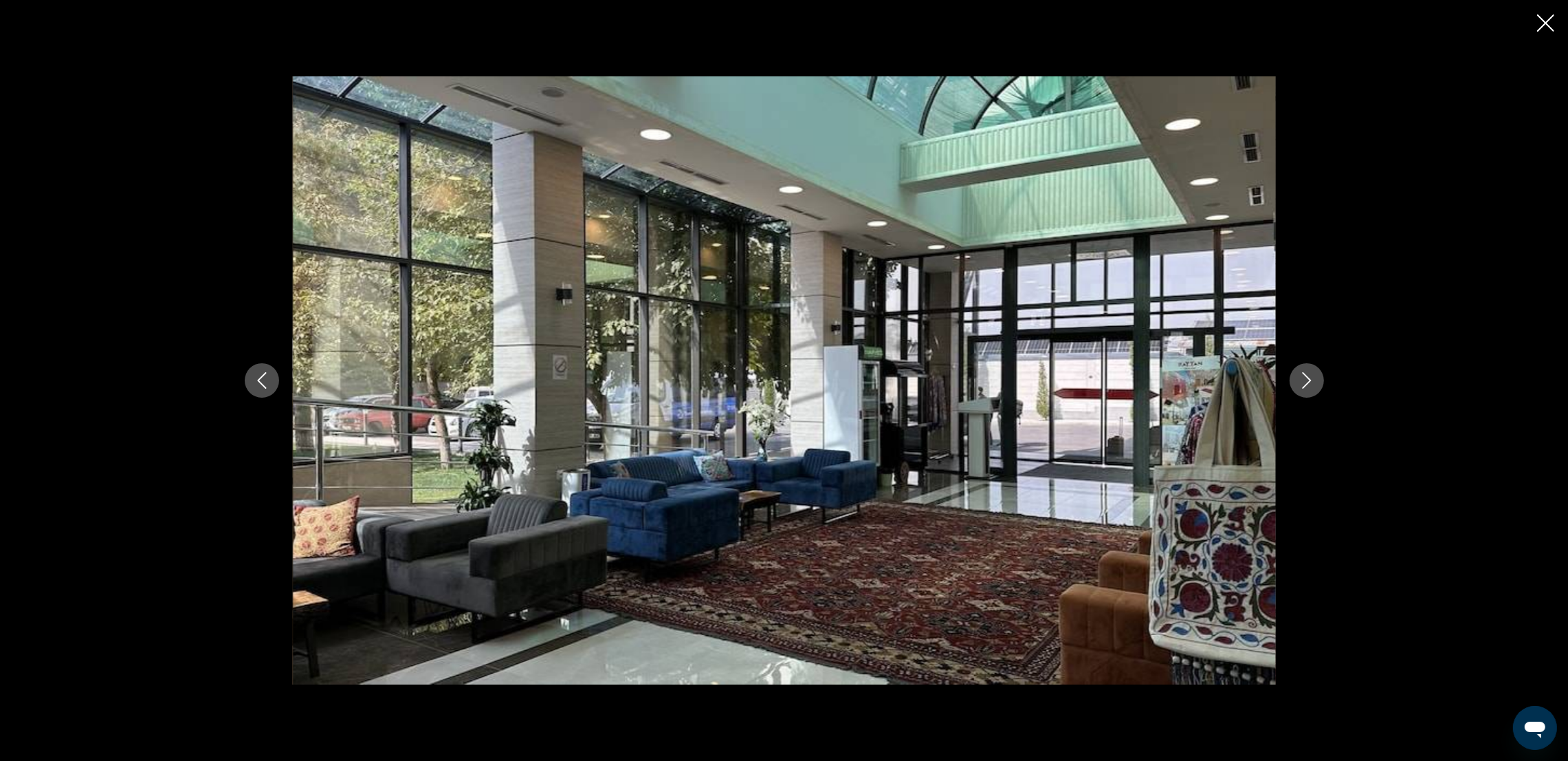
click at [1314, 382] on icon "Next image" at bounding box center [1307, 380] width 17 height 17
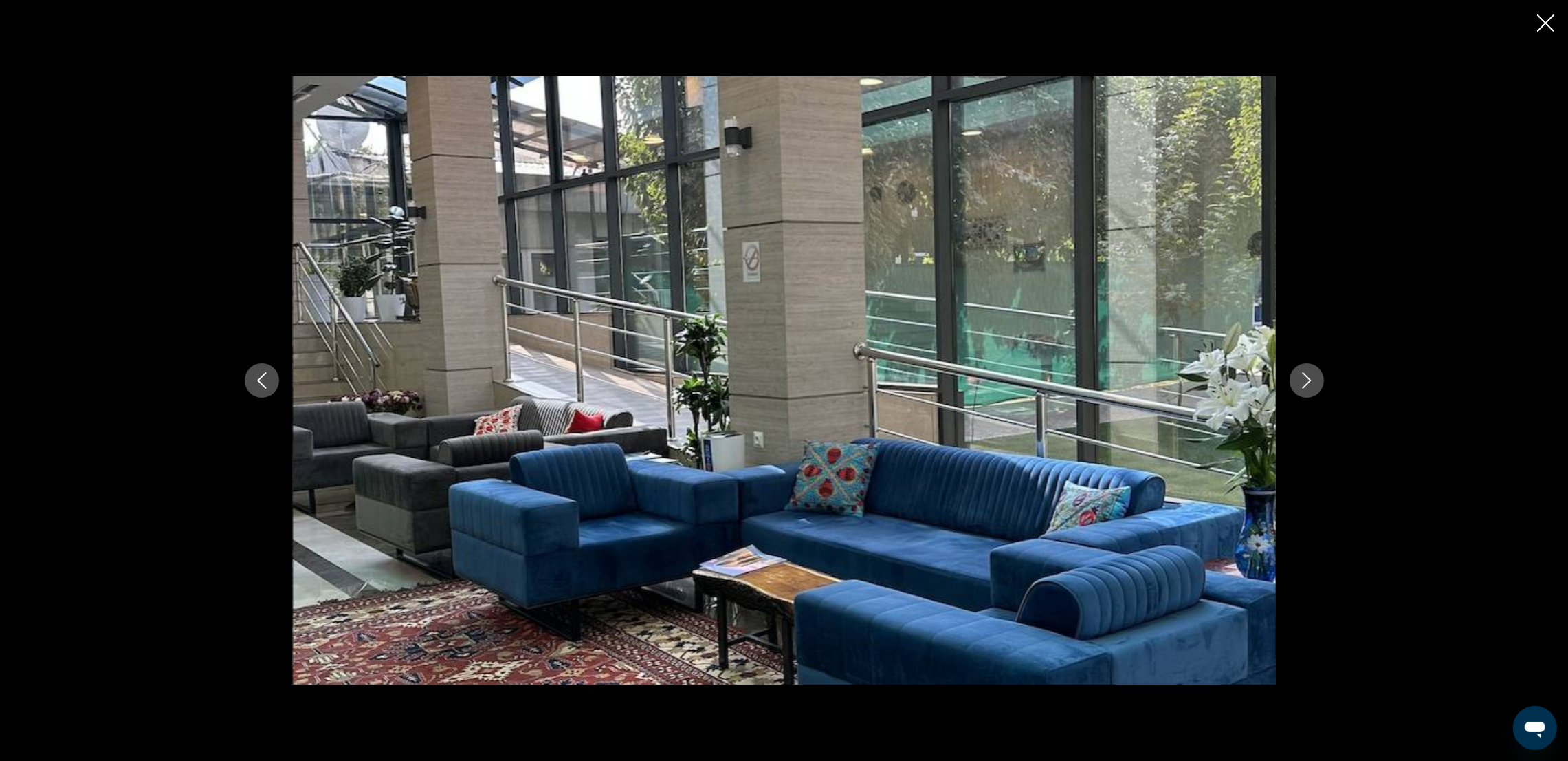
click at [1314, 382] on icon "Next image" at bounding box center [1307, 380] width 17 height 17
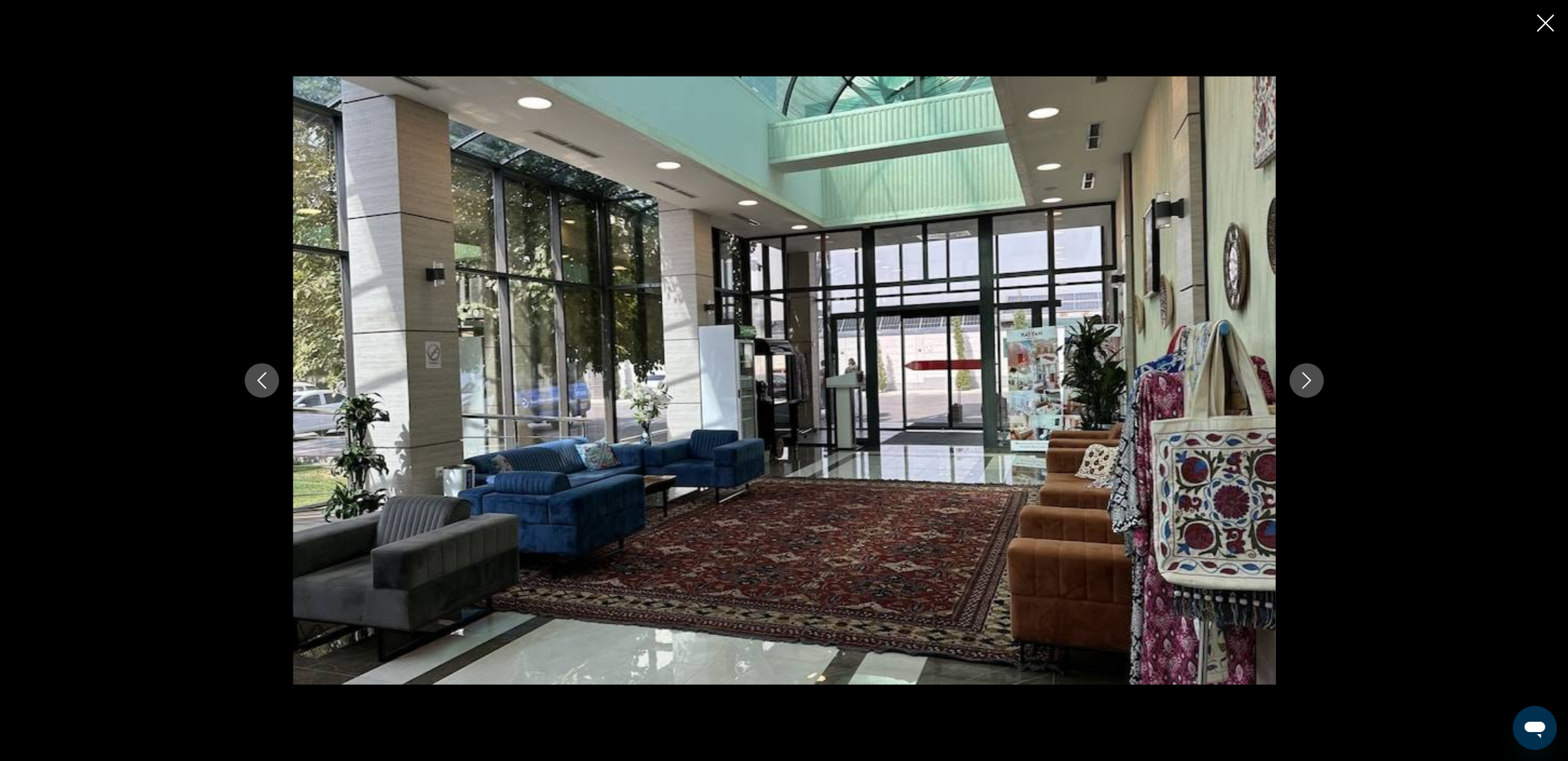
click at [1314, 382] on icon "Next image" at bounding box center [1307, 380] width 17 height 17
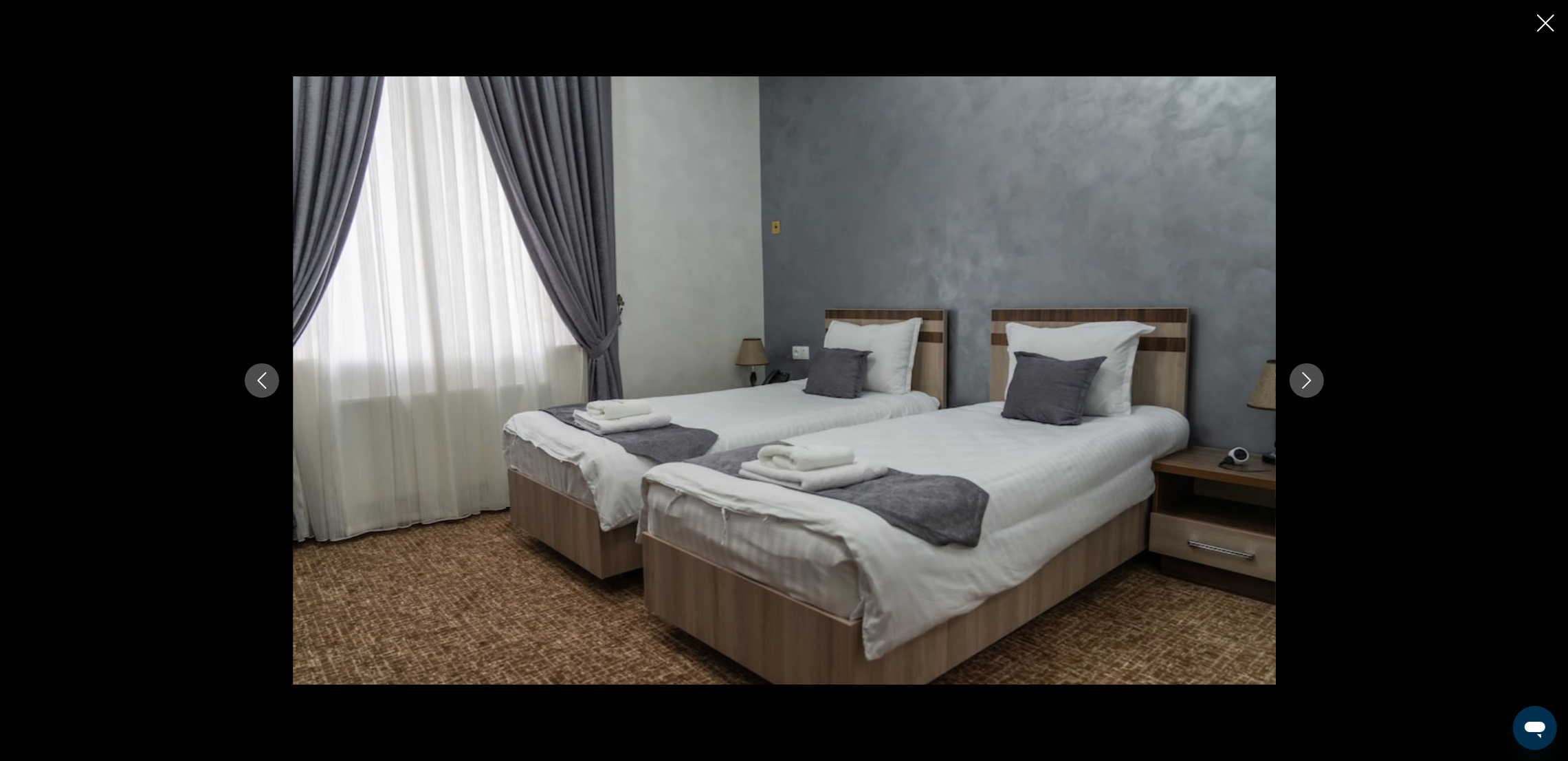
click at [1314, 382] on icon "Next image" at bounding box center [1307, 380] width 17 height 17
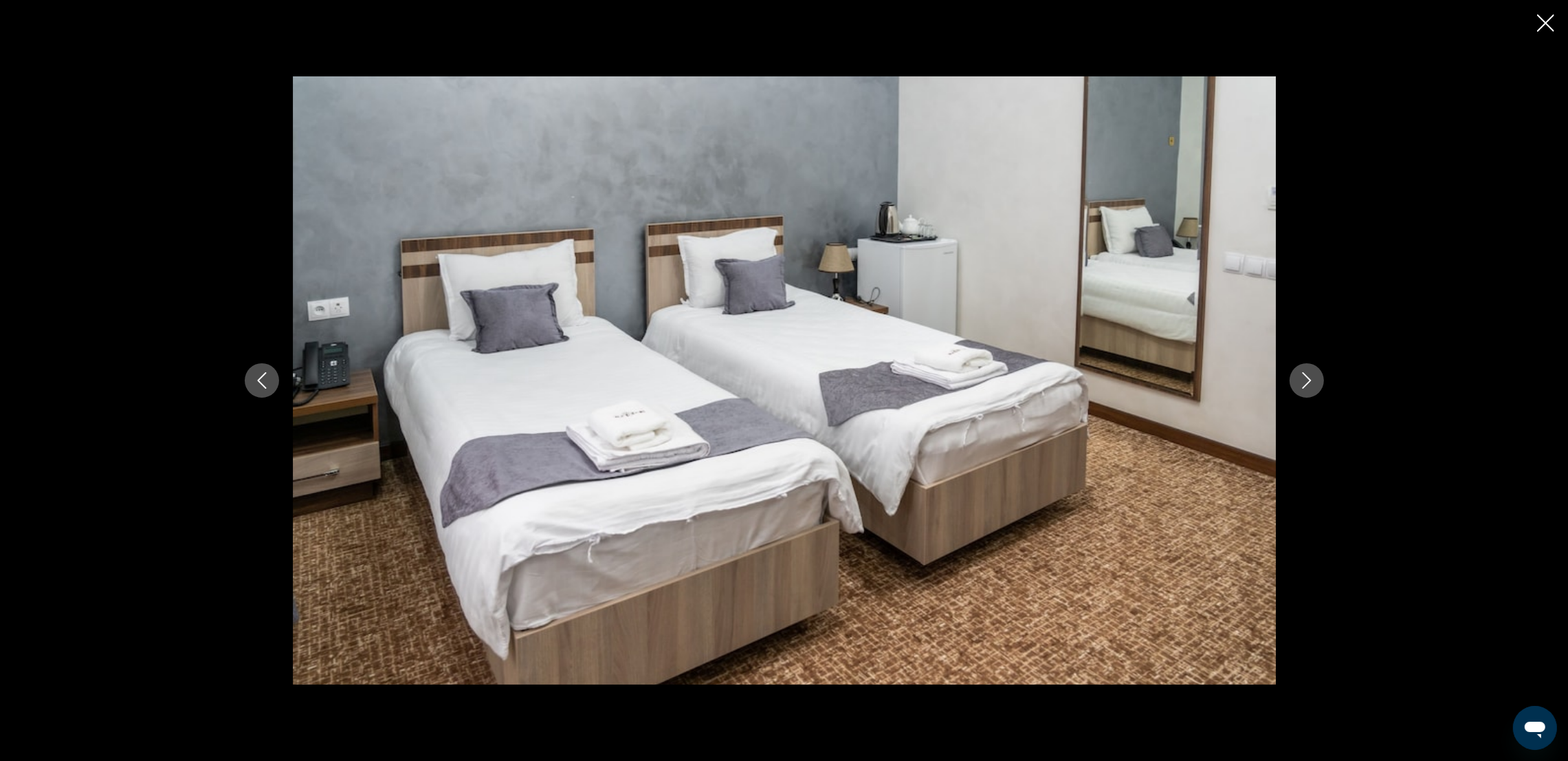
click at [1314, 382] on icon "Next image" at bounding box center [1307, 380] width 17 height 17
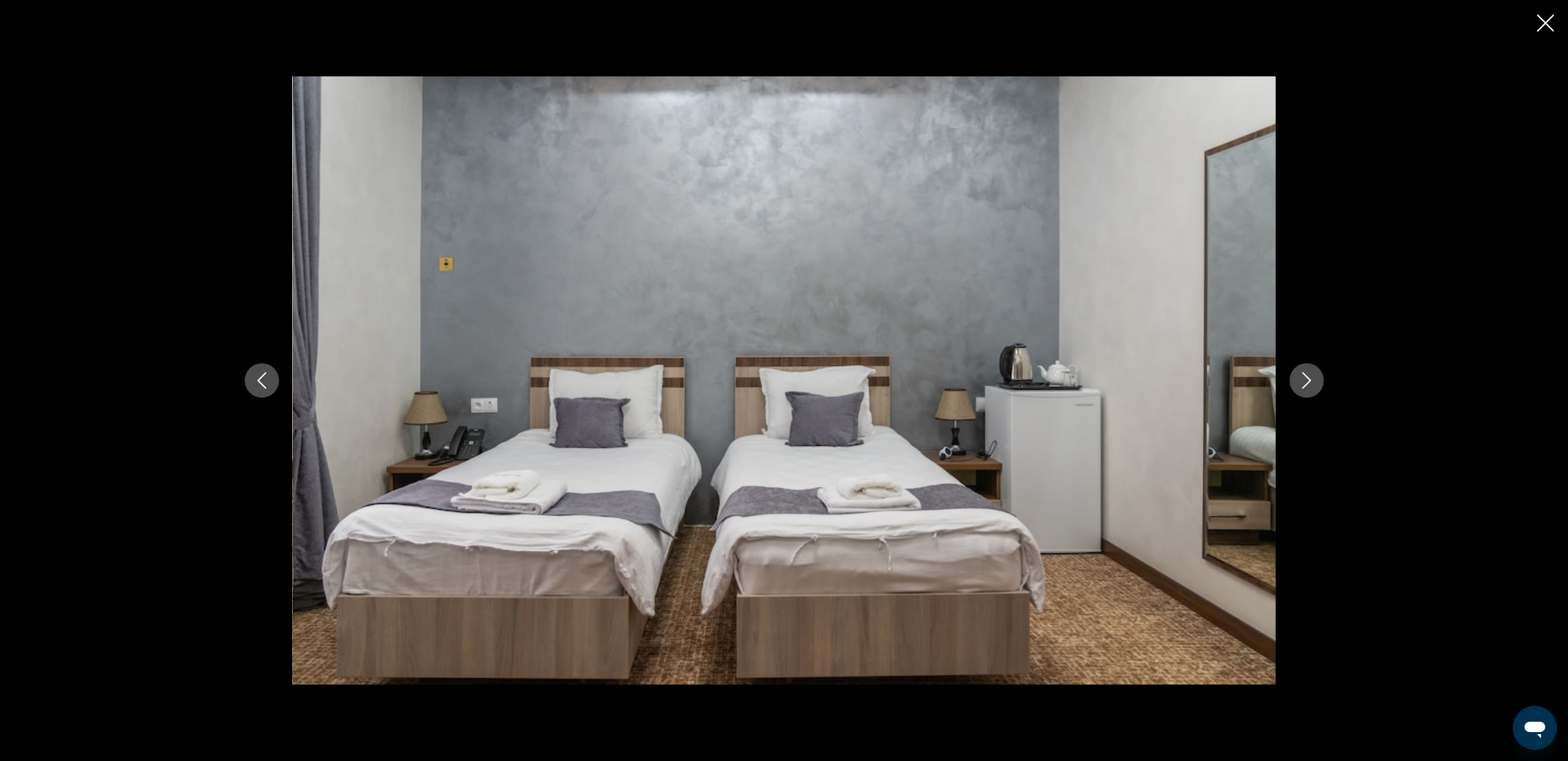
click at [1314, 382] on icon "Next image" at bounding box center [1307, 380] width 17 height 17
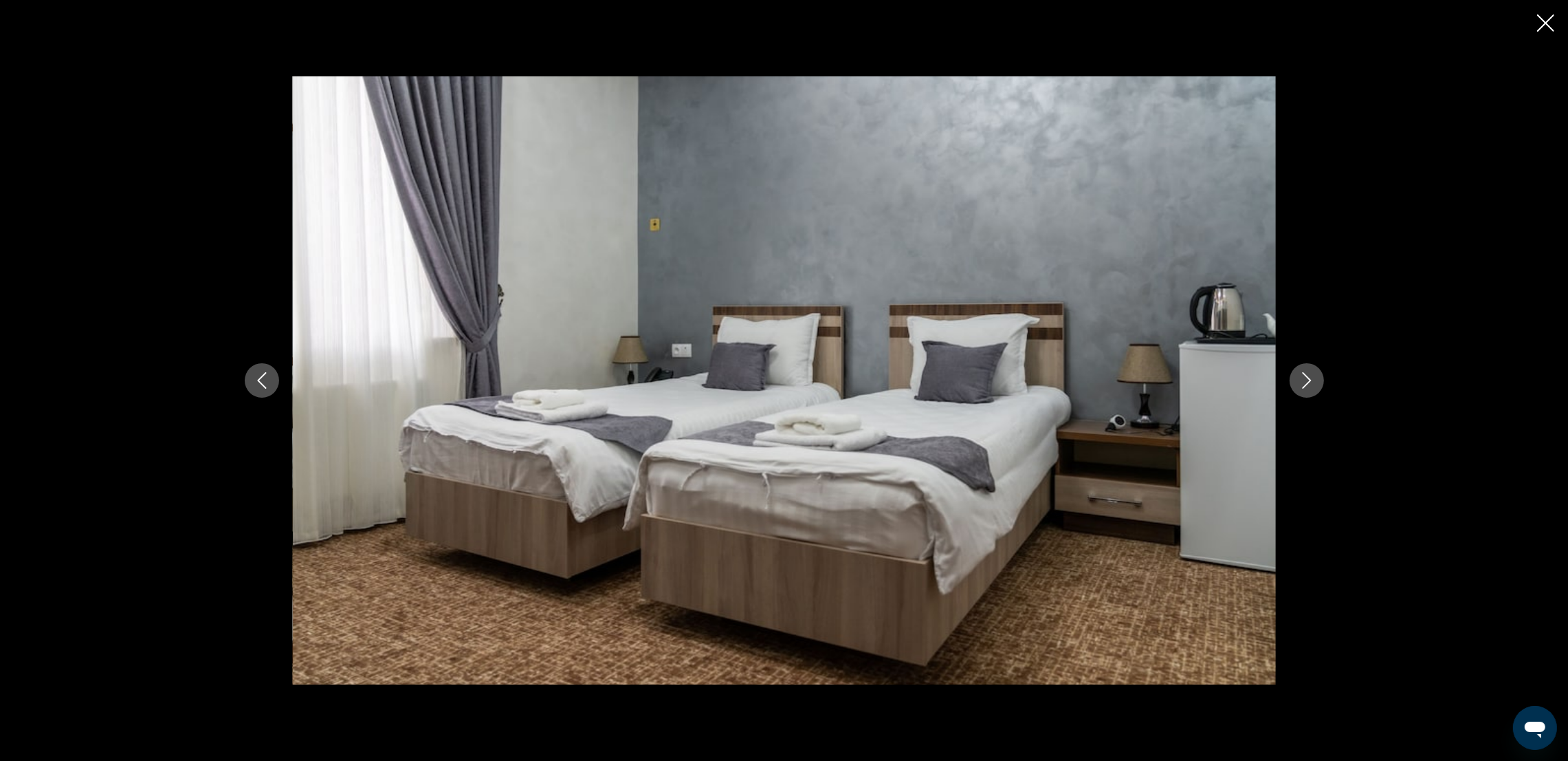
click at [1314, 382] on icon "Next image" at bounding box center [1307, 380] width 17 height 17
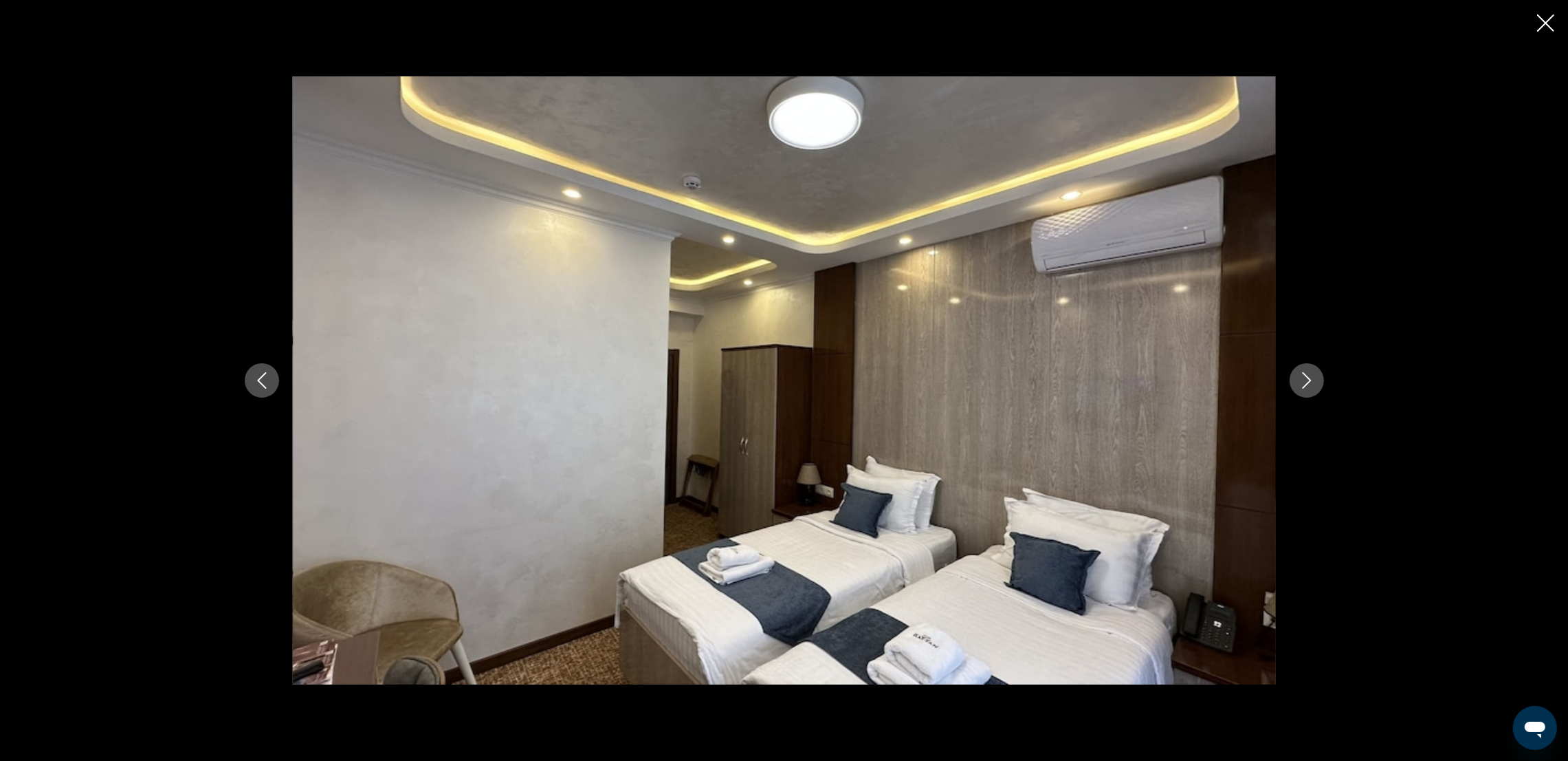
click at [1314, 382] on icon "Next image" at bounding box center [1307, 380] width 17 height 17
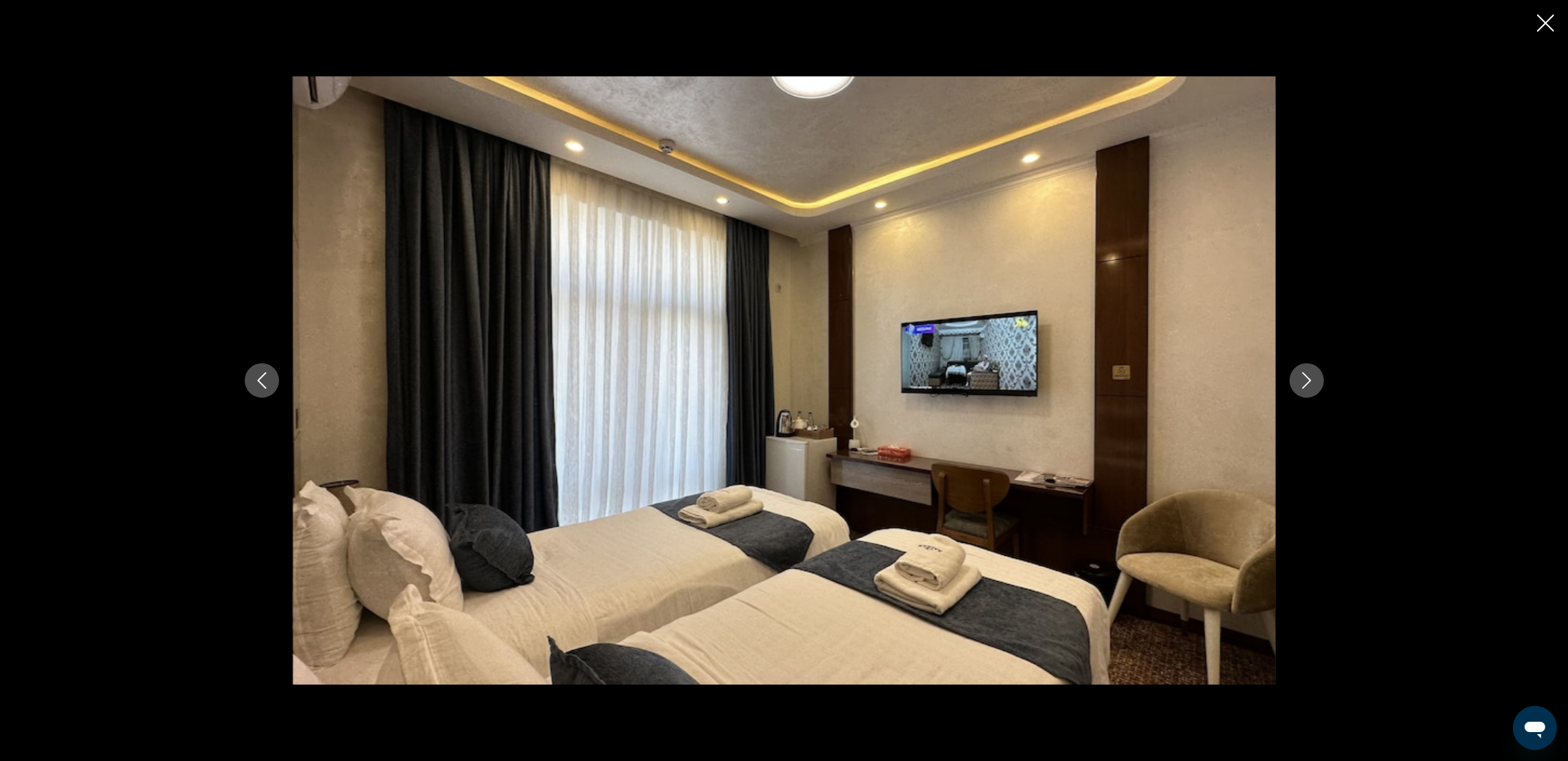
click at [1314, 382] on icon "Next image" at bounding box center [1307, 380] width 17 height 17
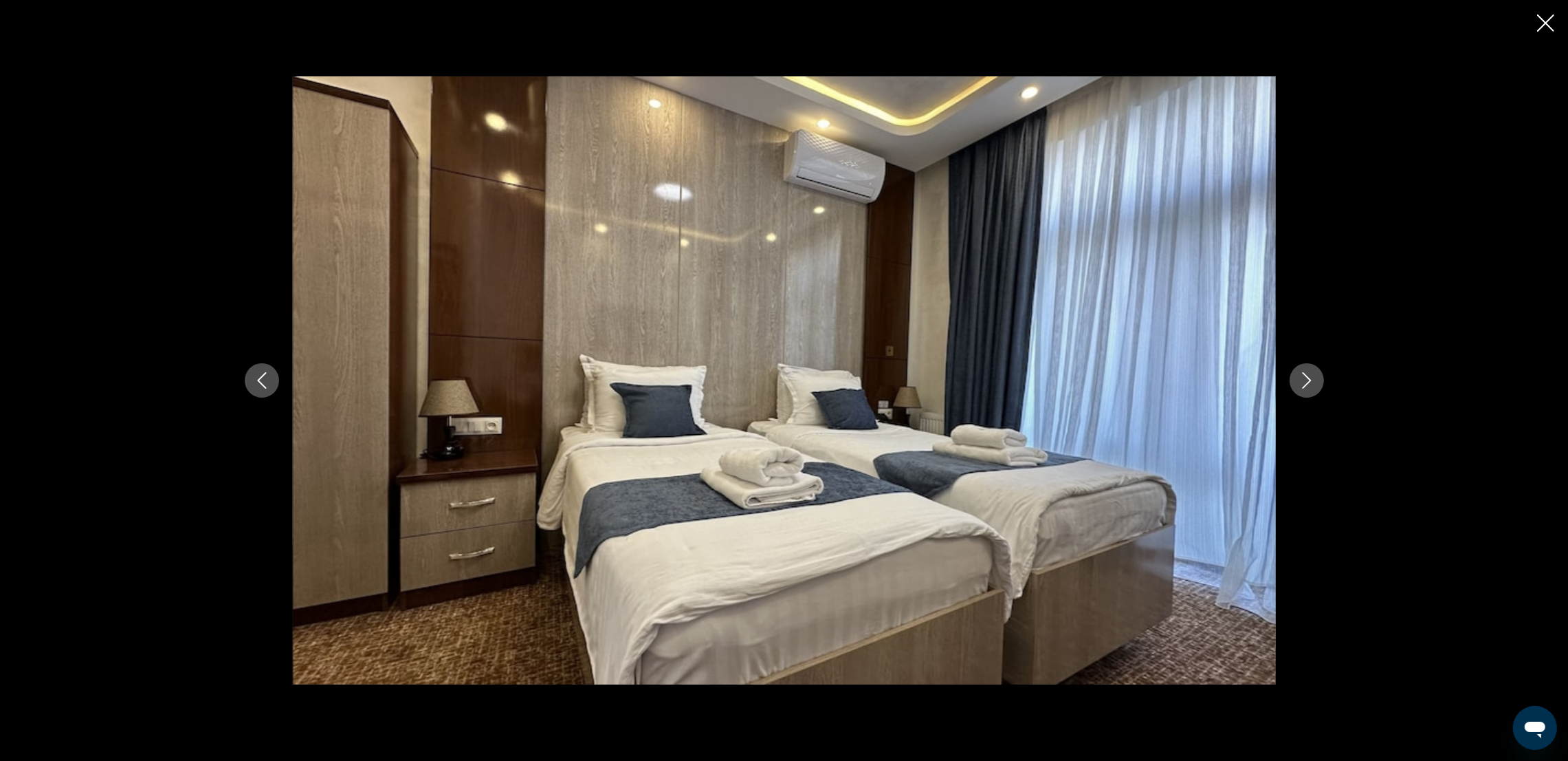
click at [1311, 382] on icon "Next image" at bounding box center [1307, 380] width 17 height 17
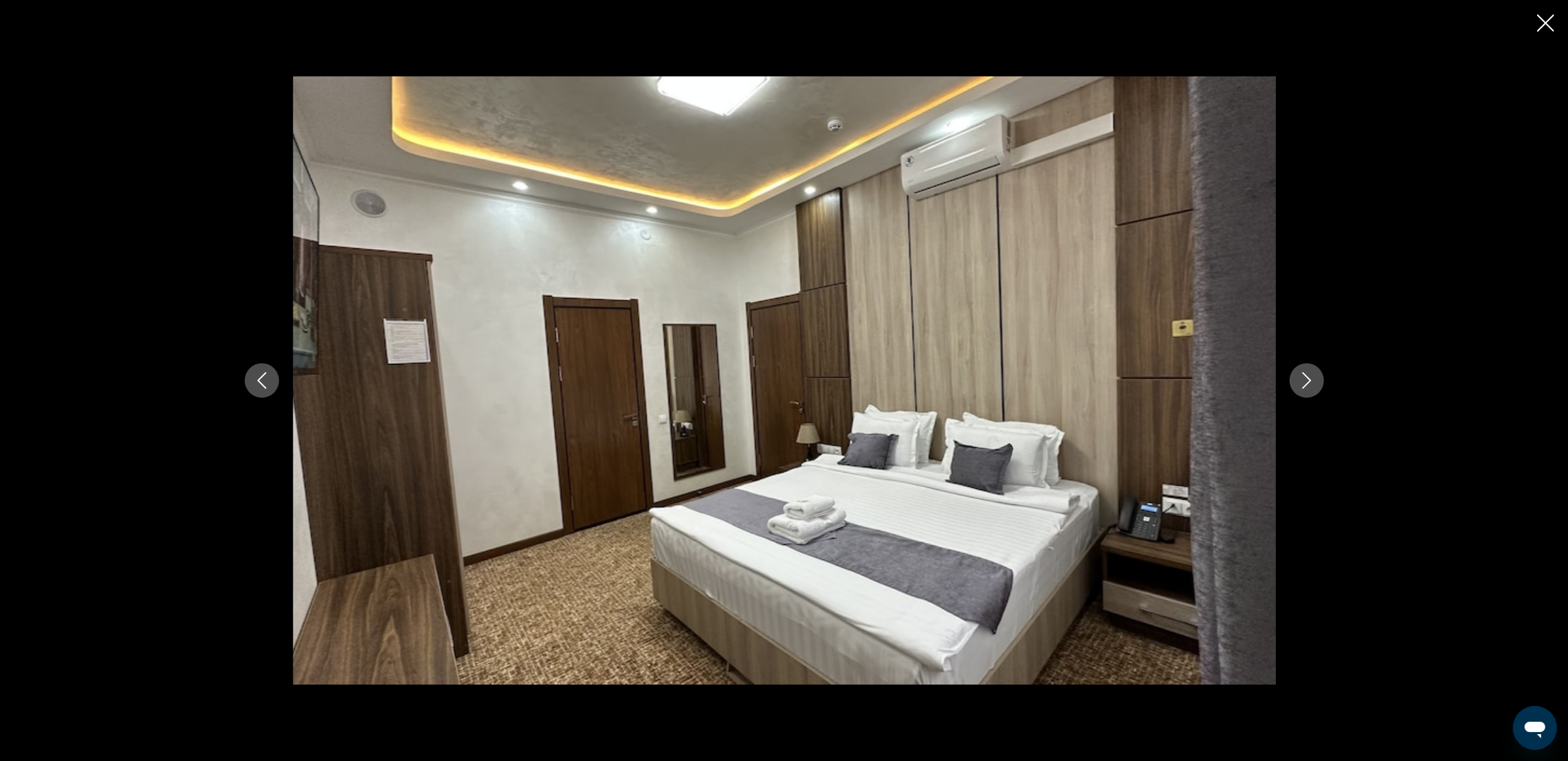
click at [1313, 380] on icon "Next image" at bounding box center [1307, 380] width 17 height 17
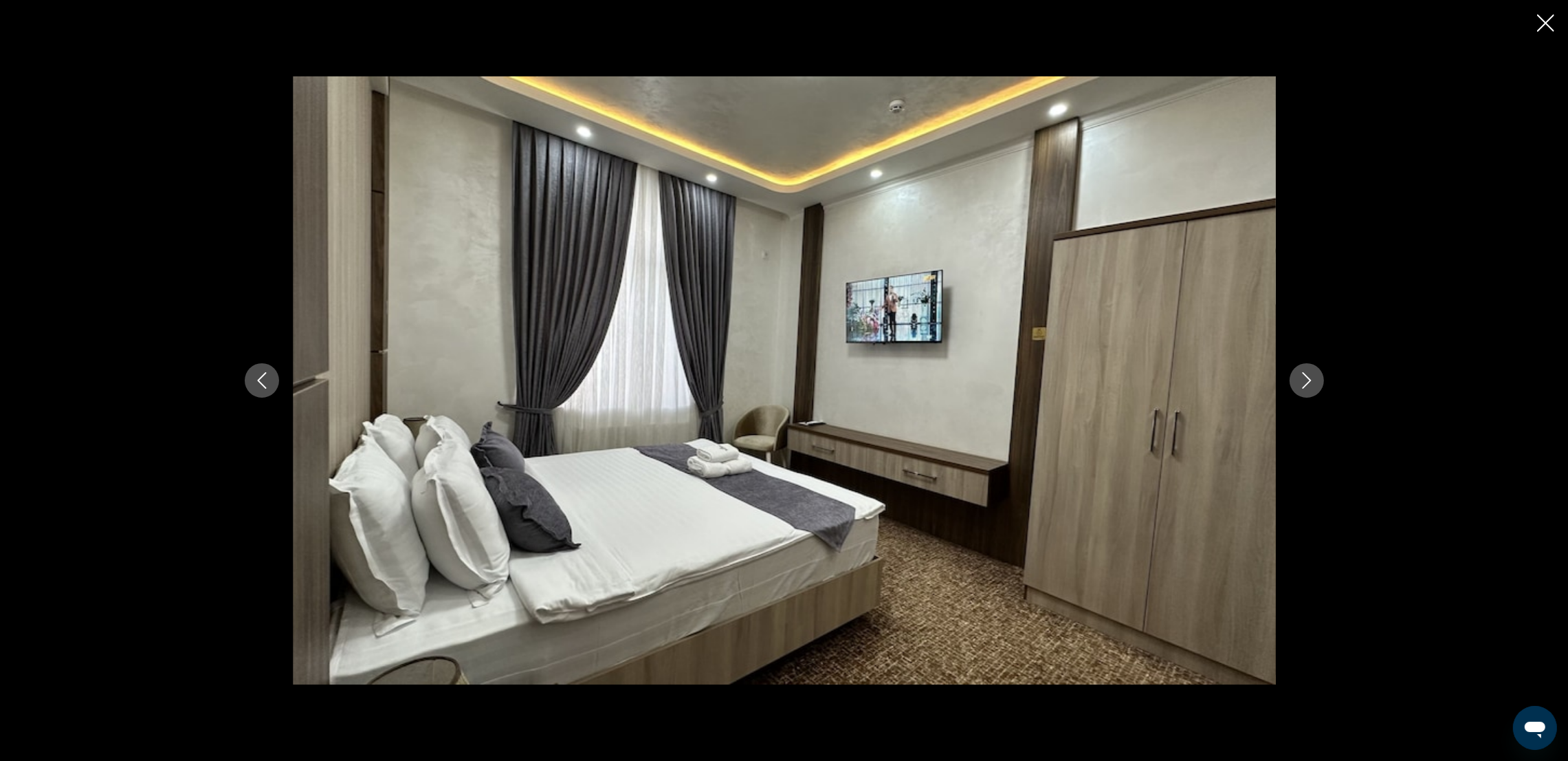
click at [1313, 380] on icon "Next image" at bounding box center [1307, 380] width 17 height 17
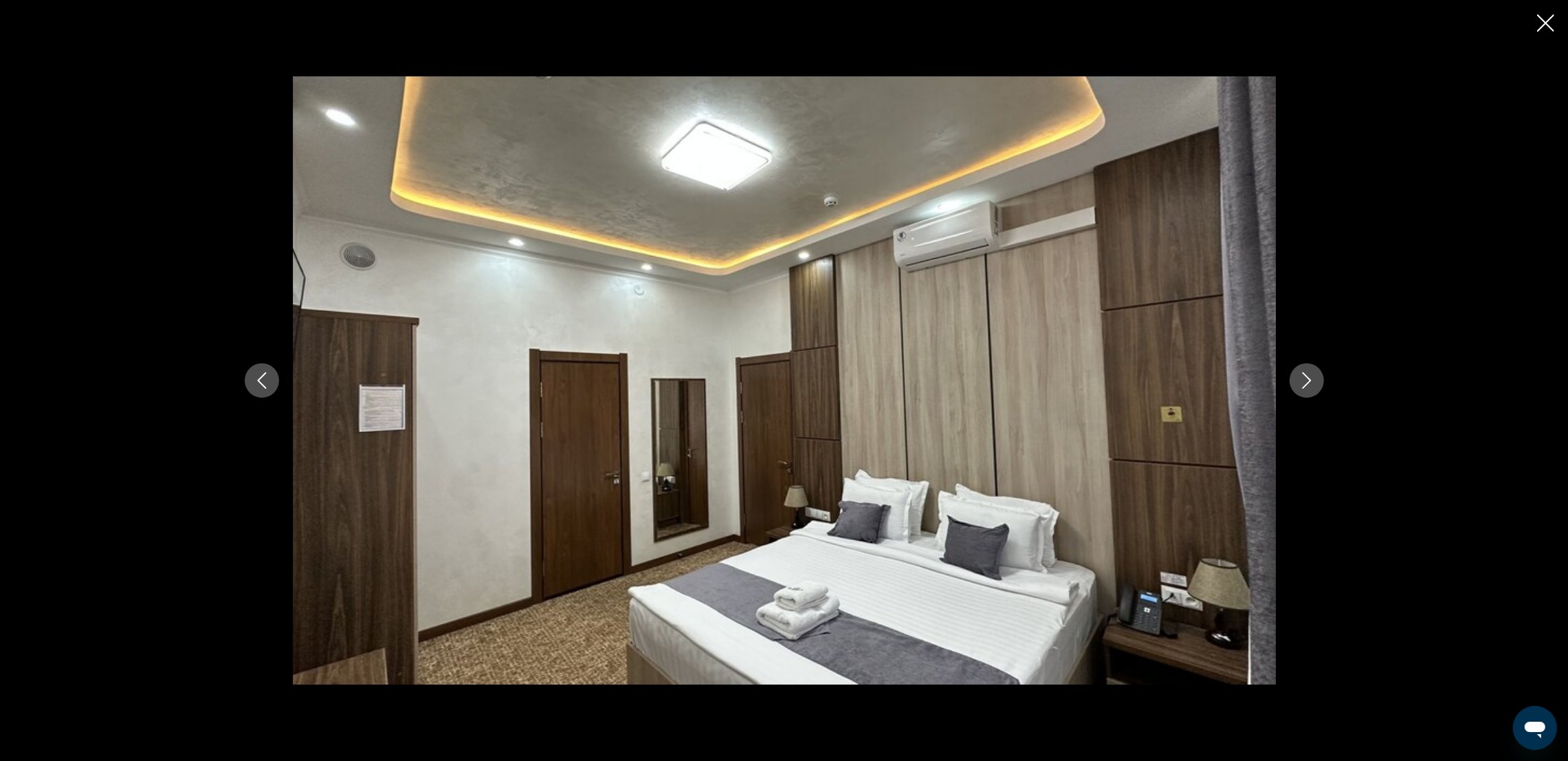
click at [1313, 380] on icon "Next image" at bounding box center [1307, 380] width 17 height 17
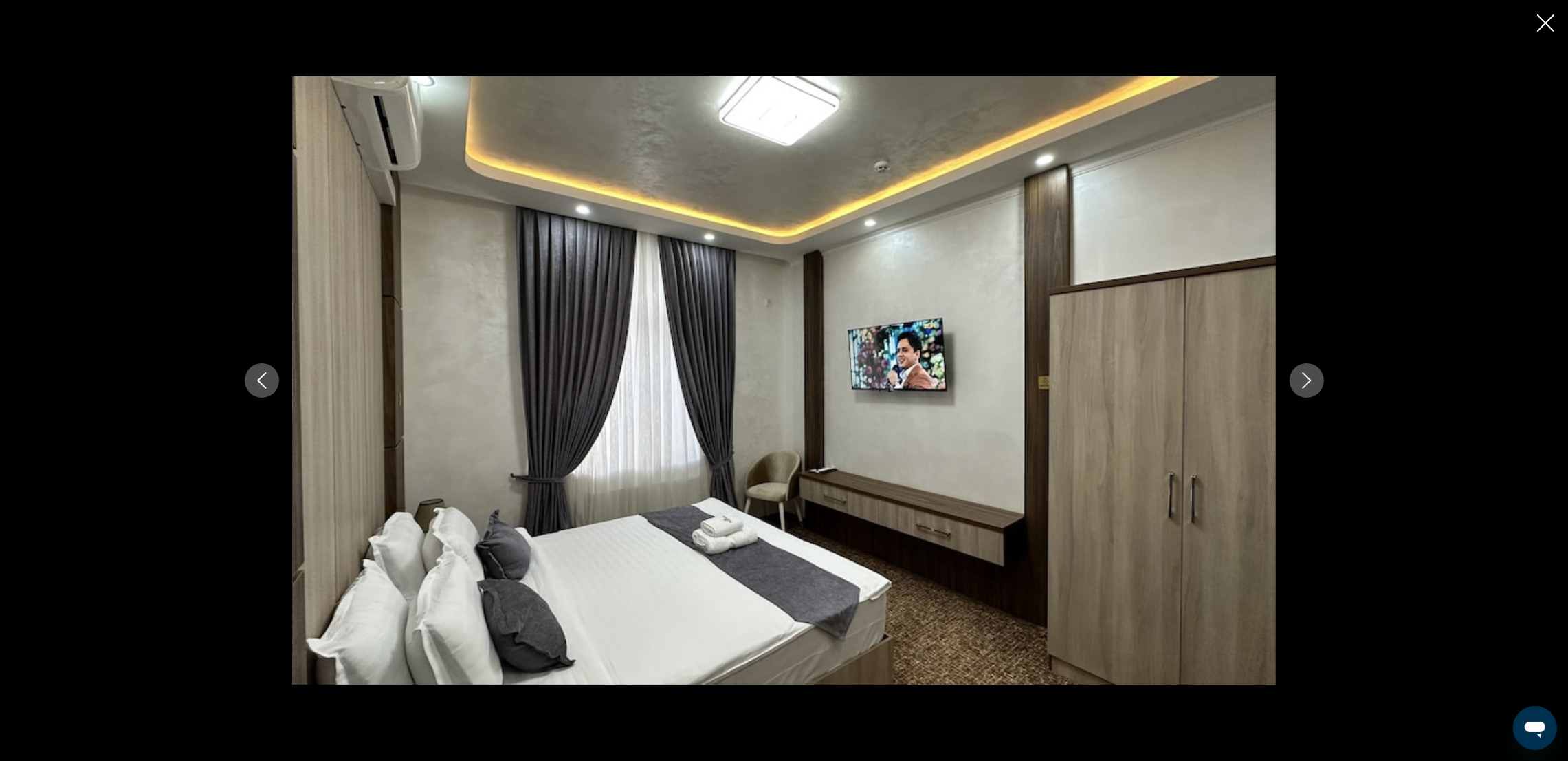
click at [1313, 380] on icon "Next image" at bounding box center [1307, 380] width 17 height 17
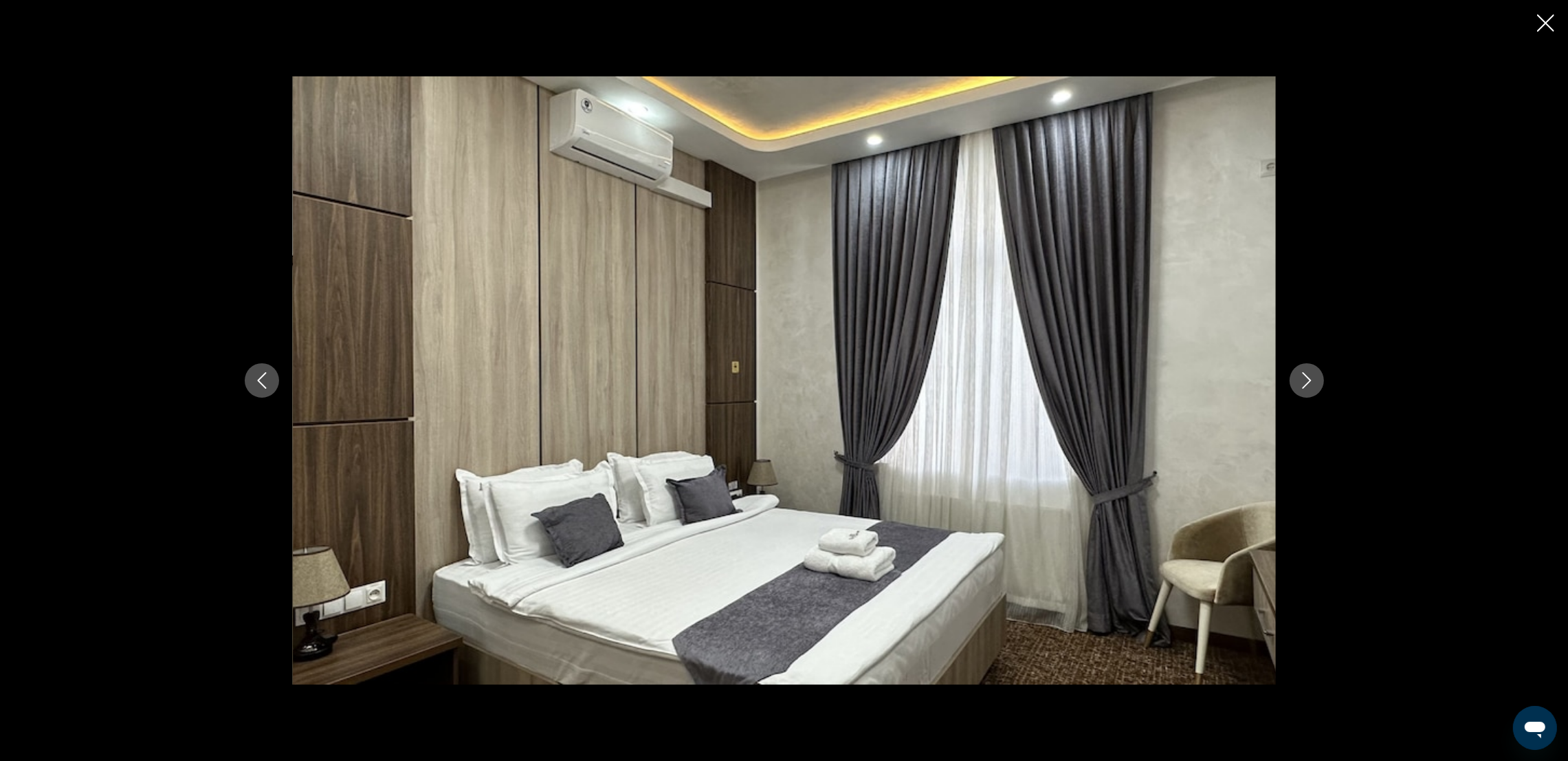
click at [1313, 380] on icon "Next image" at bounding box center [1307, 380] width 17 height 17
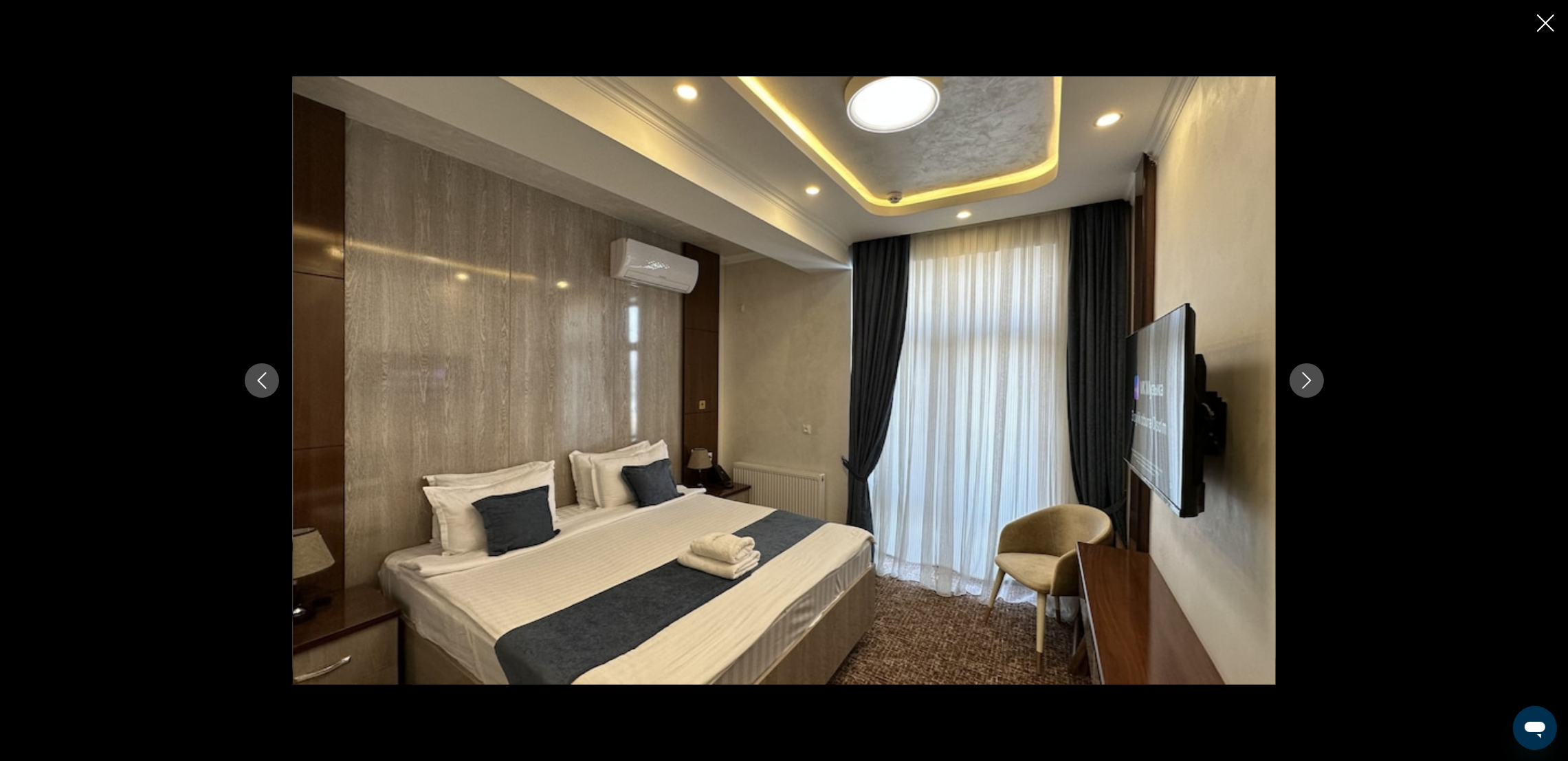
click at [1313, 380] on icon "Next image" at bounding box center [1307, 380] width 17 height 17
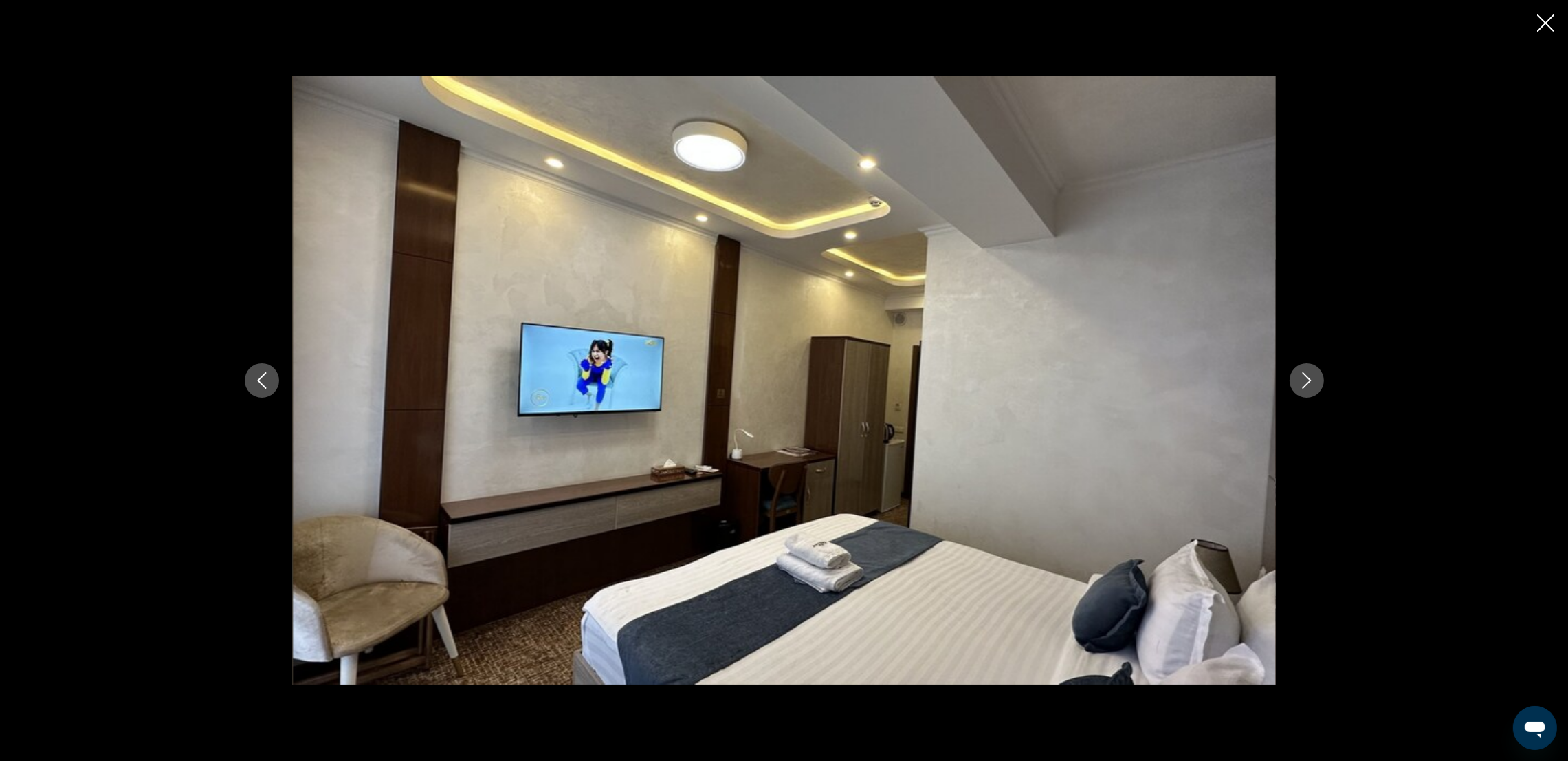
click at [1313, 380] on icon "Next image" at bounding box center [1307, 380] width 17 height 17
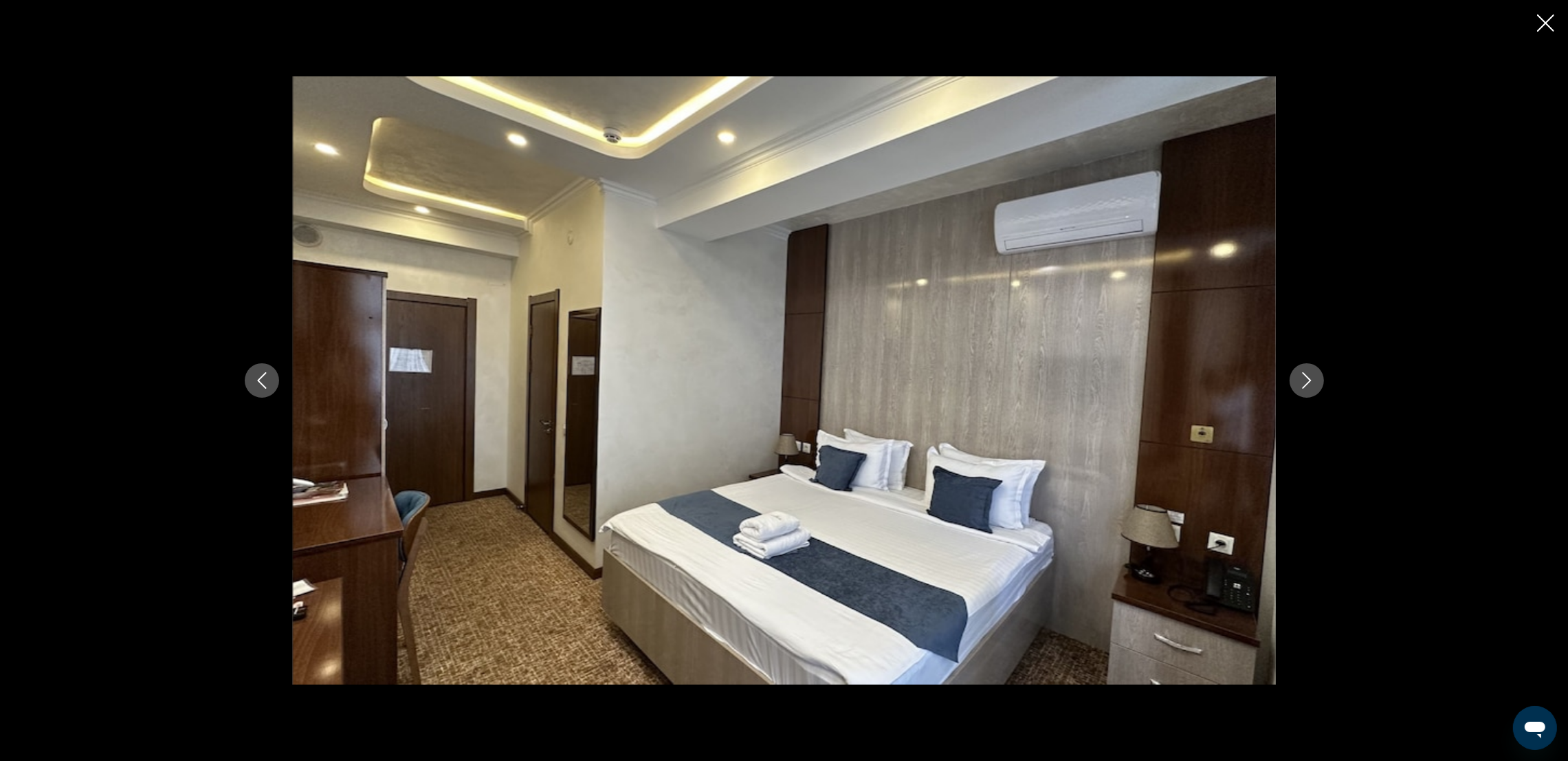
click at [1313, 380] on icon "Next image" at bounding box center [1307, 380] width 17 height 17
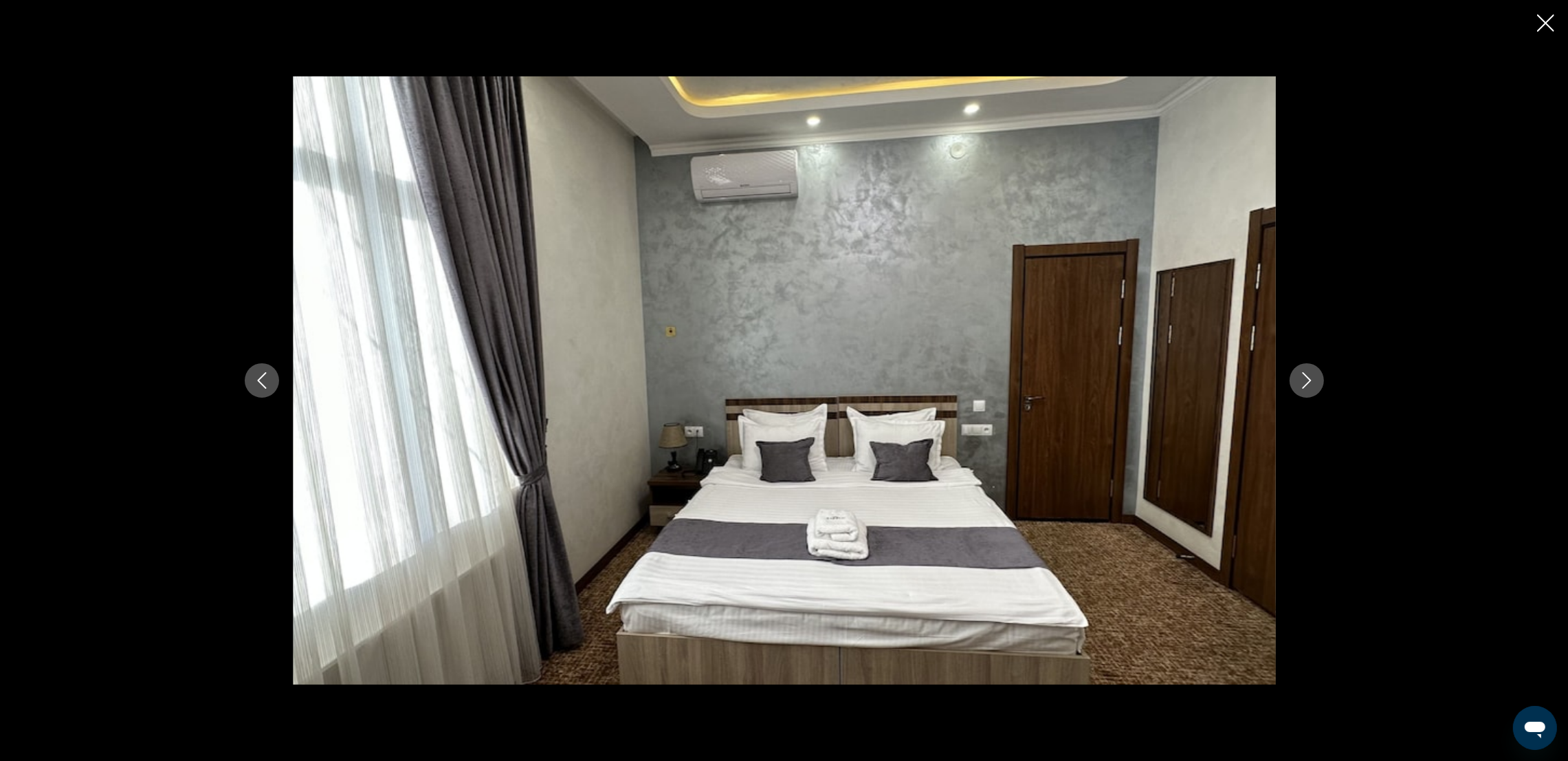
click at [1313, 380] on icon "Next image" at bounding box center [1307, 380] width 17 height 17
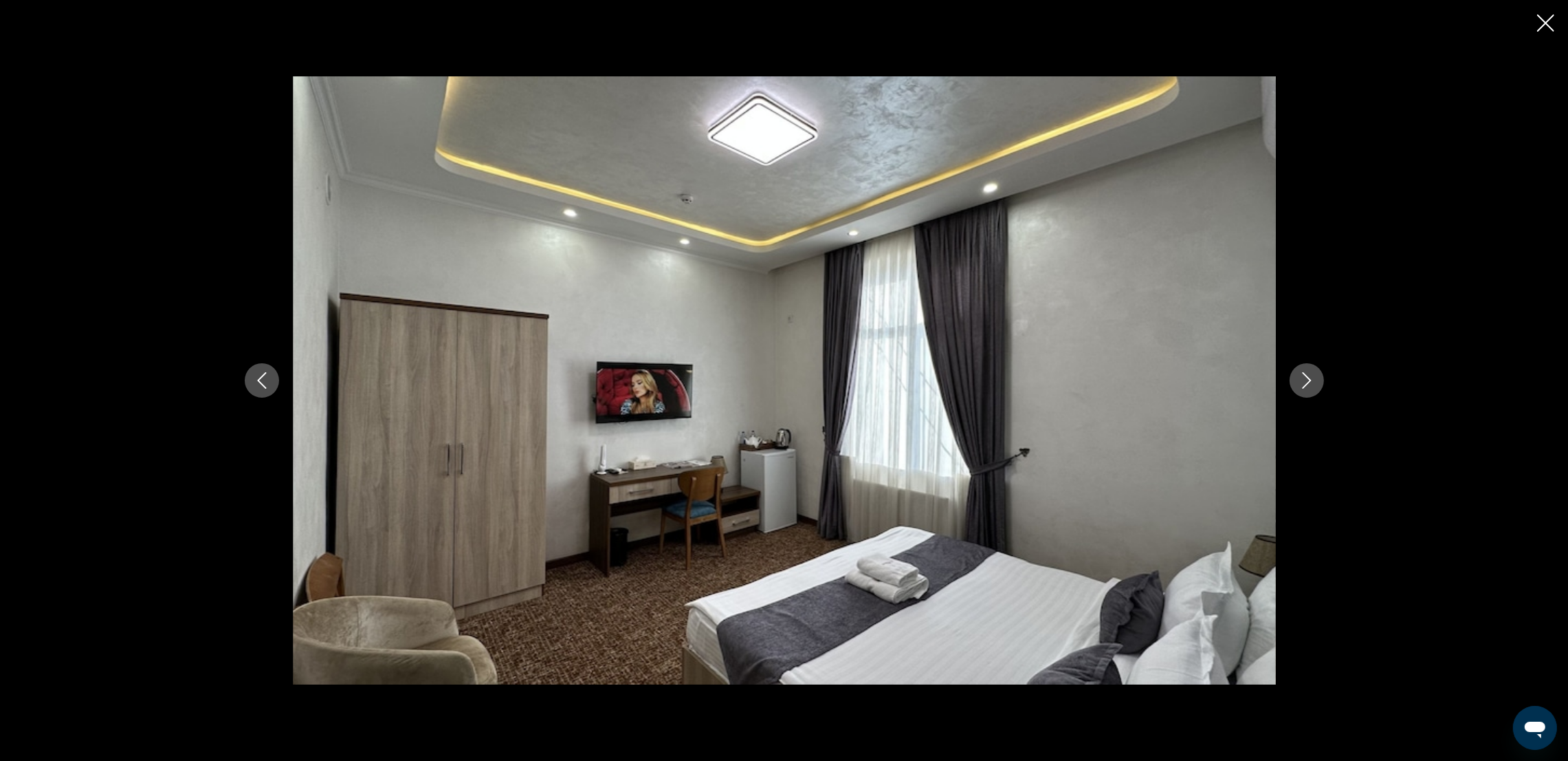
click at [1313, 380] on icon "Next image" at bounding box center [1307, 380] width 17 height 17
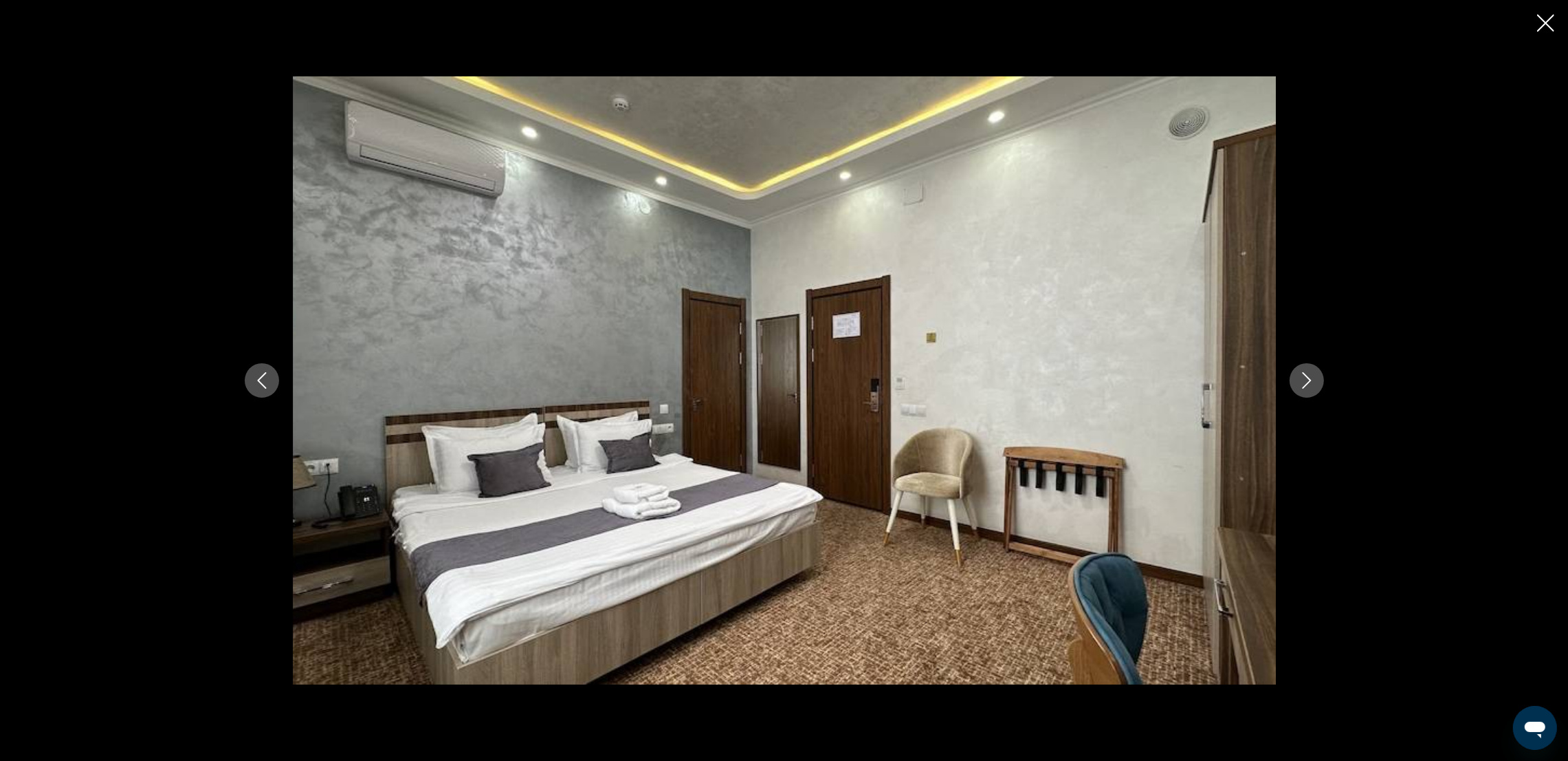
click at [1313, 380] on icon "Next image" at bounding box center [1307, 380] width 17 height 17
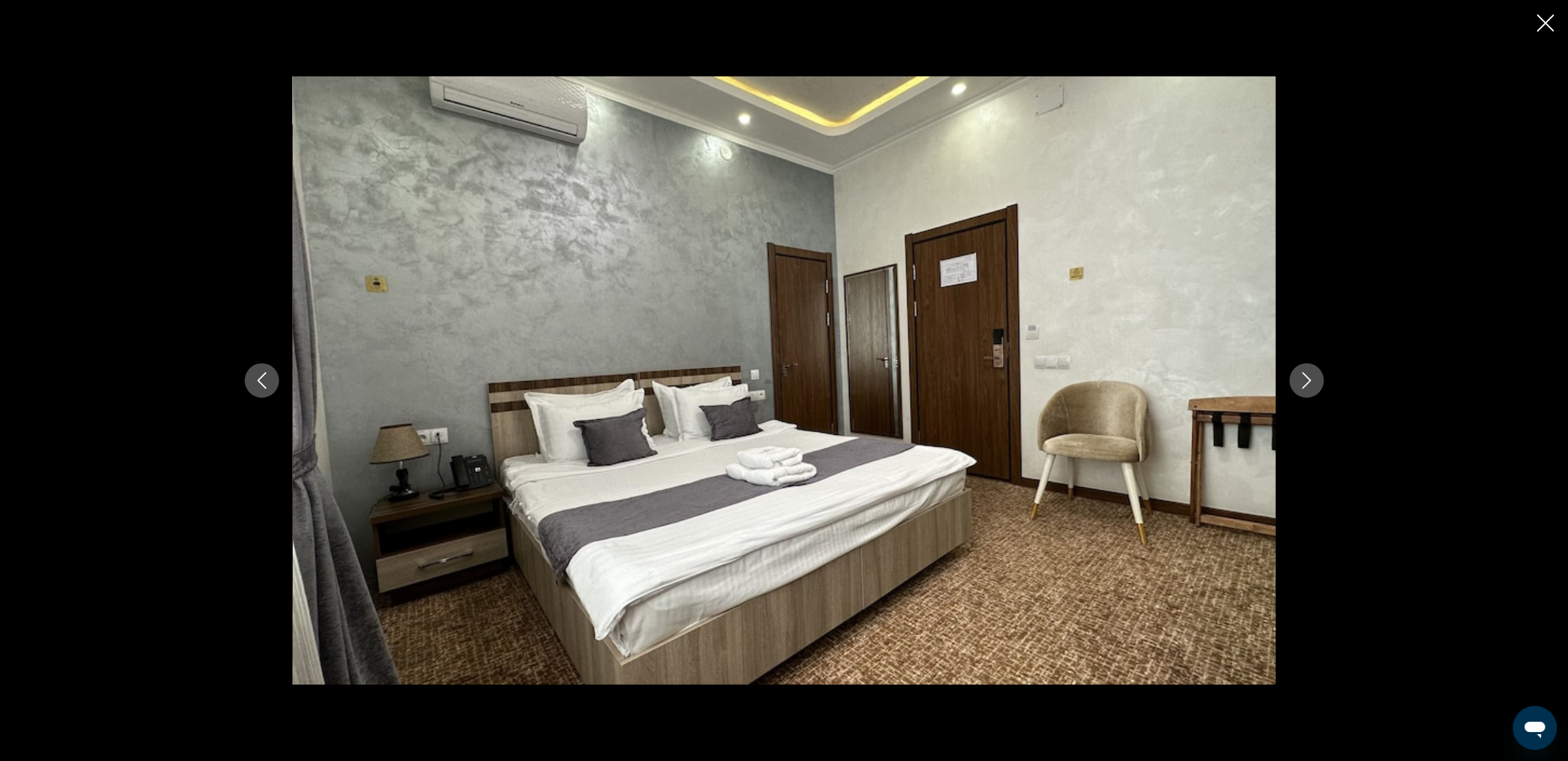
click at [1313, 380] on icon "Next image" at bounding box center [1307, 380] width 17 height 17
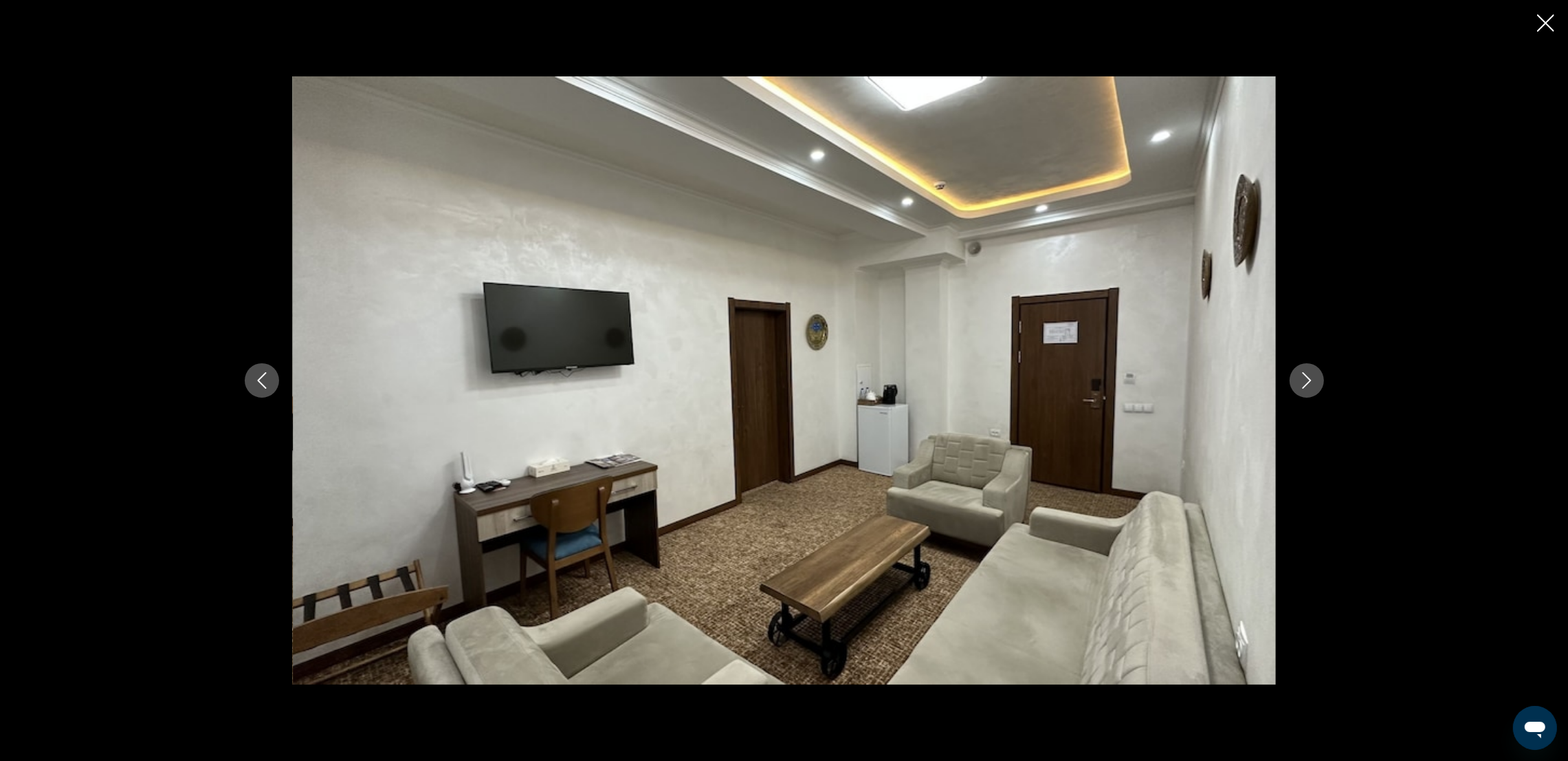
click at [1315, 382] on button "Next image" at bounding box center [1307, 380] width 34 height 34
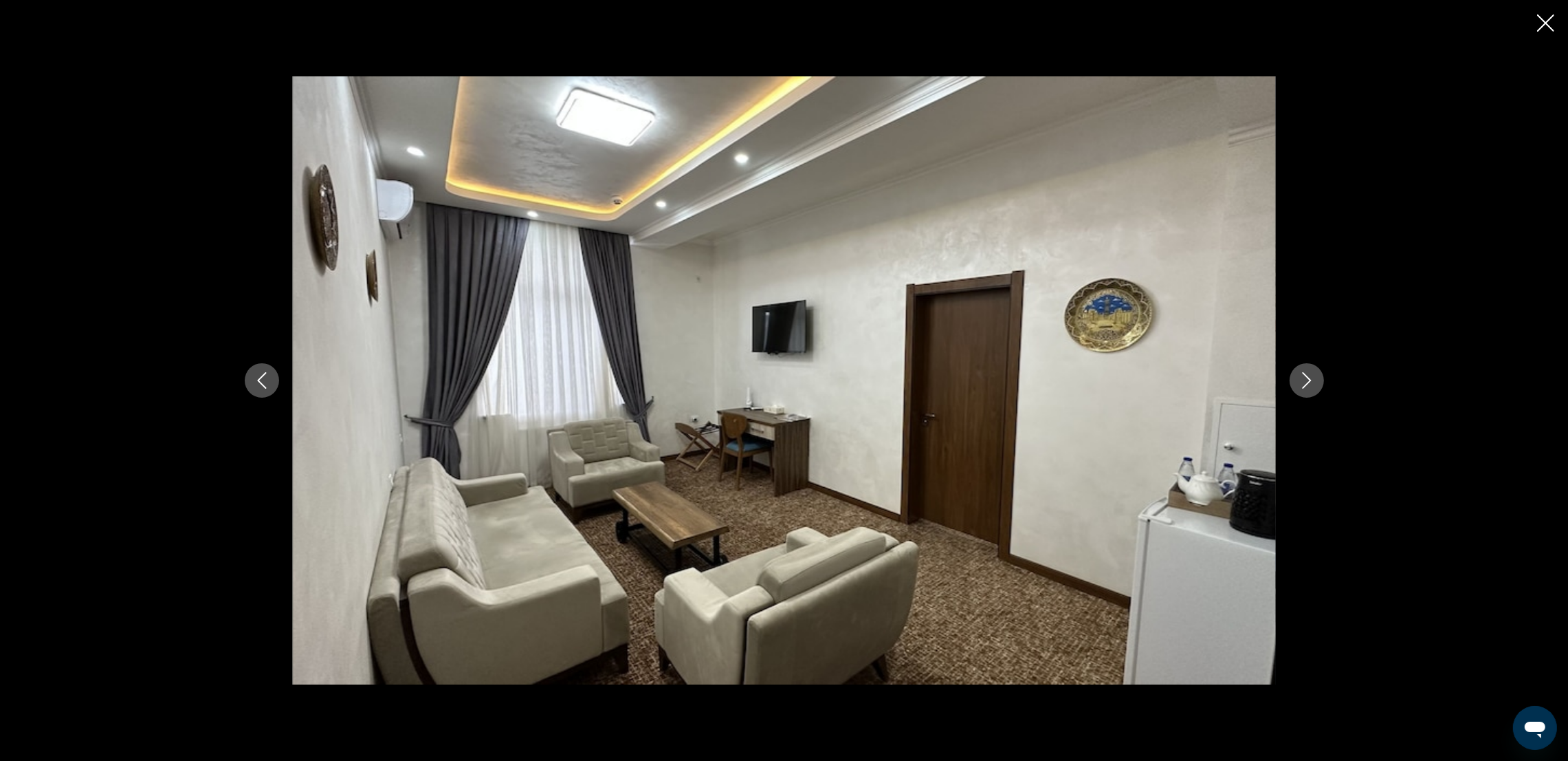
click at [1315, 382] on button "Next image" at bounding box center [1307, 380] width 34 height 34
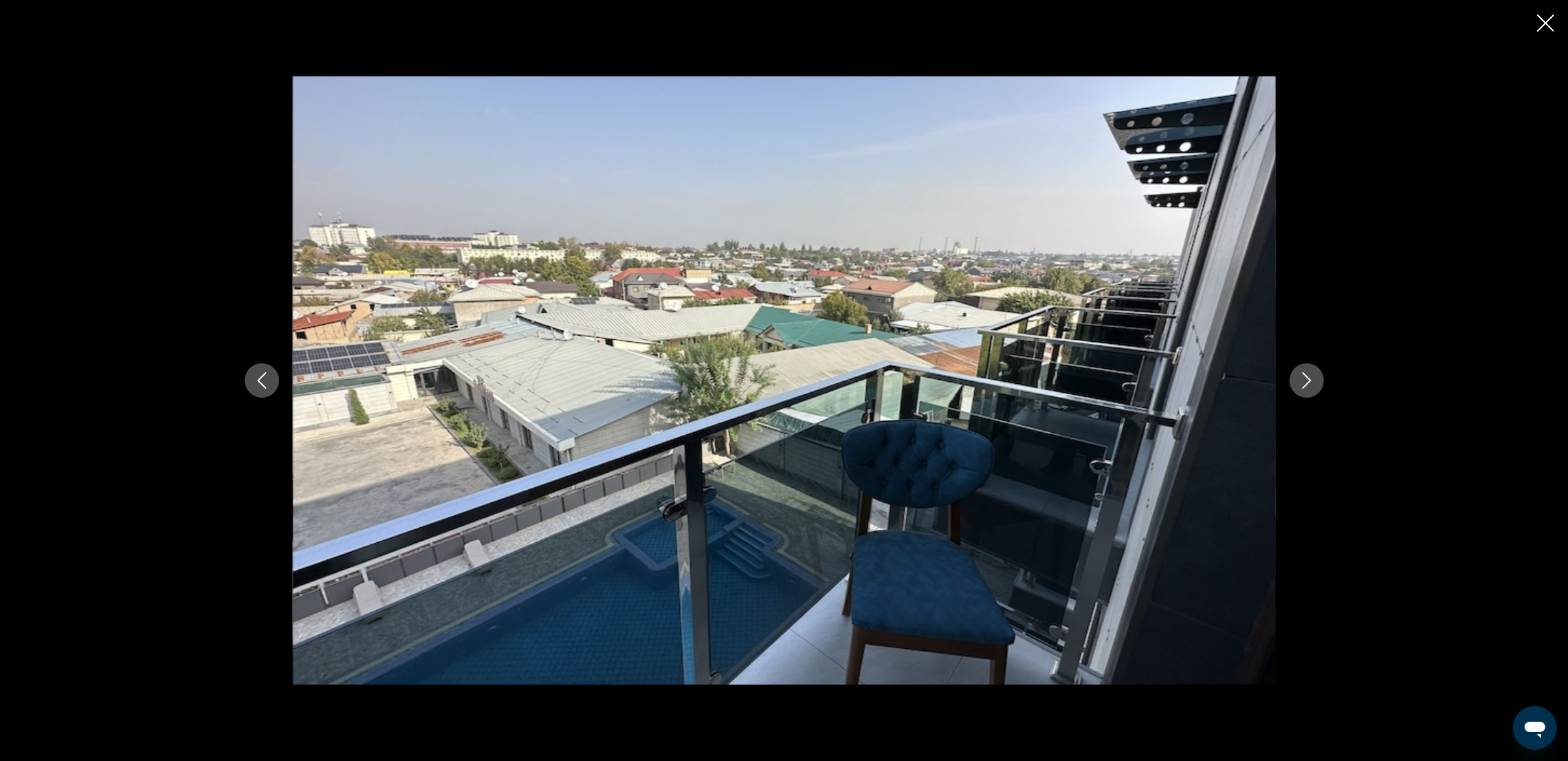
click at [1315, 382] on button "Next image" at bounding box center [1307, 380] width 34 height 34
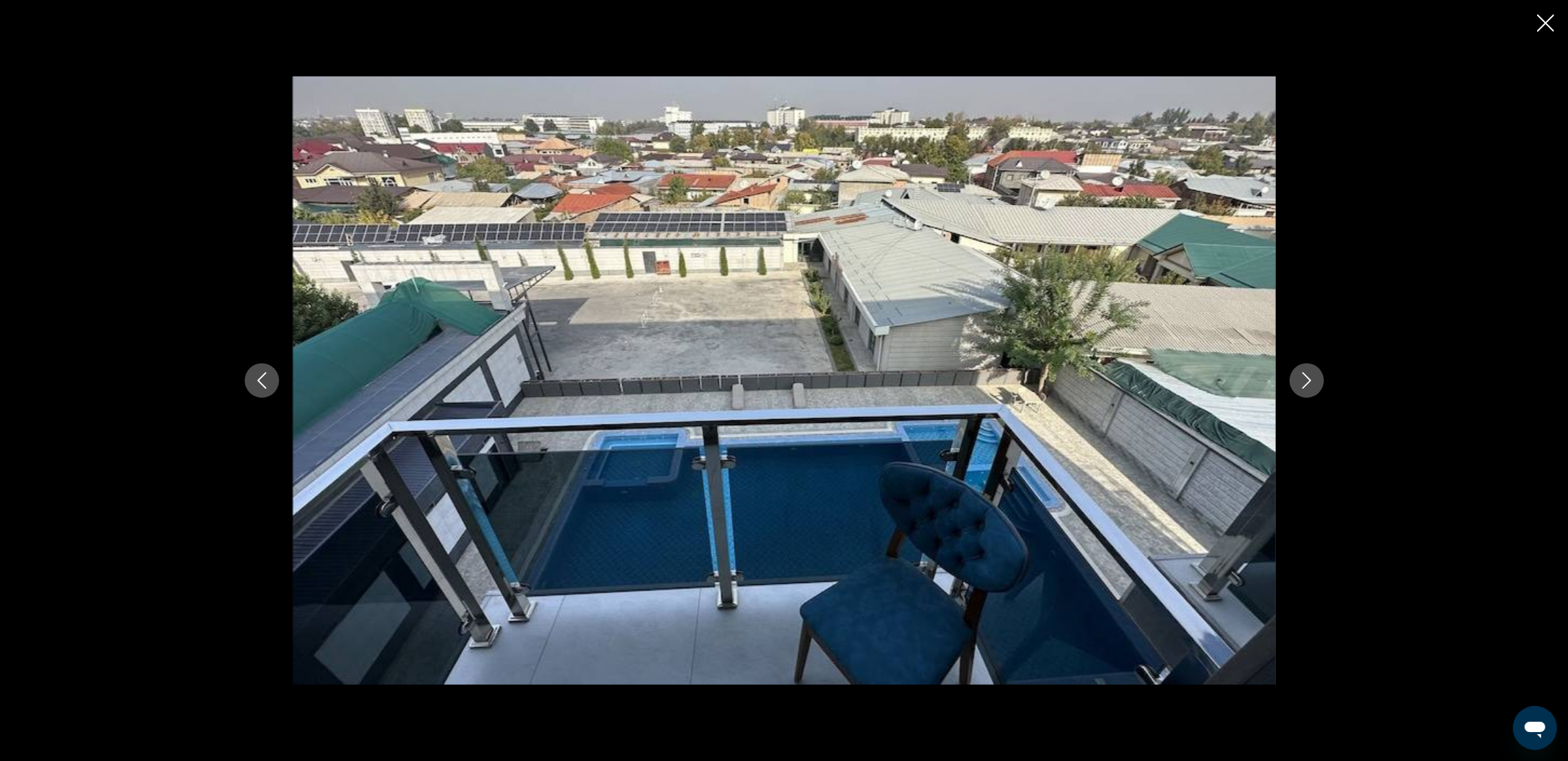
click at [1315, 382] on button "Next image" at bounding box center [1307, 380] width 34 height 34
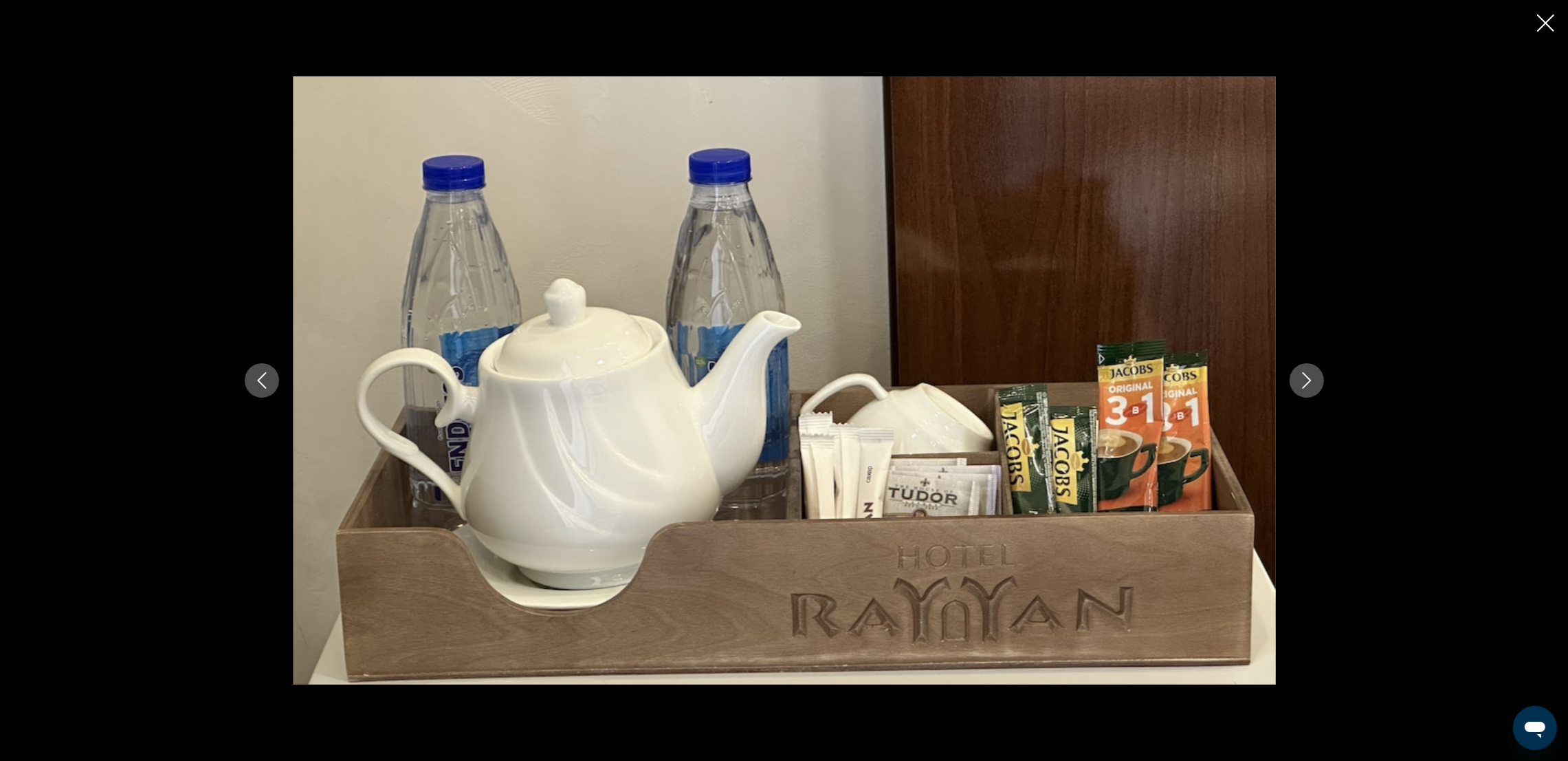
click at [1315, 382] on button "Next image" at bounding box center [1307, 380] width 34 height 34
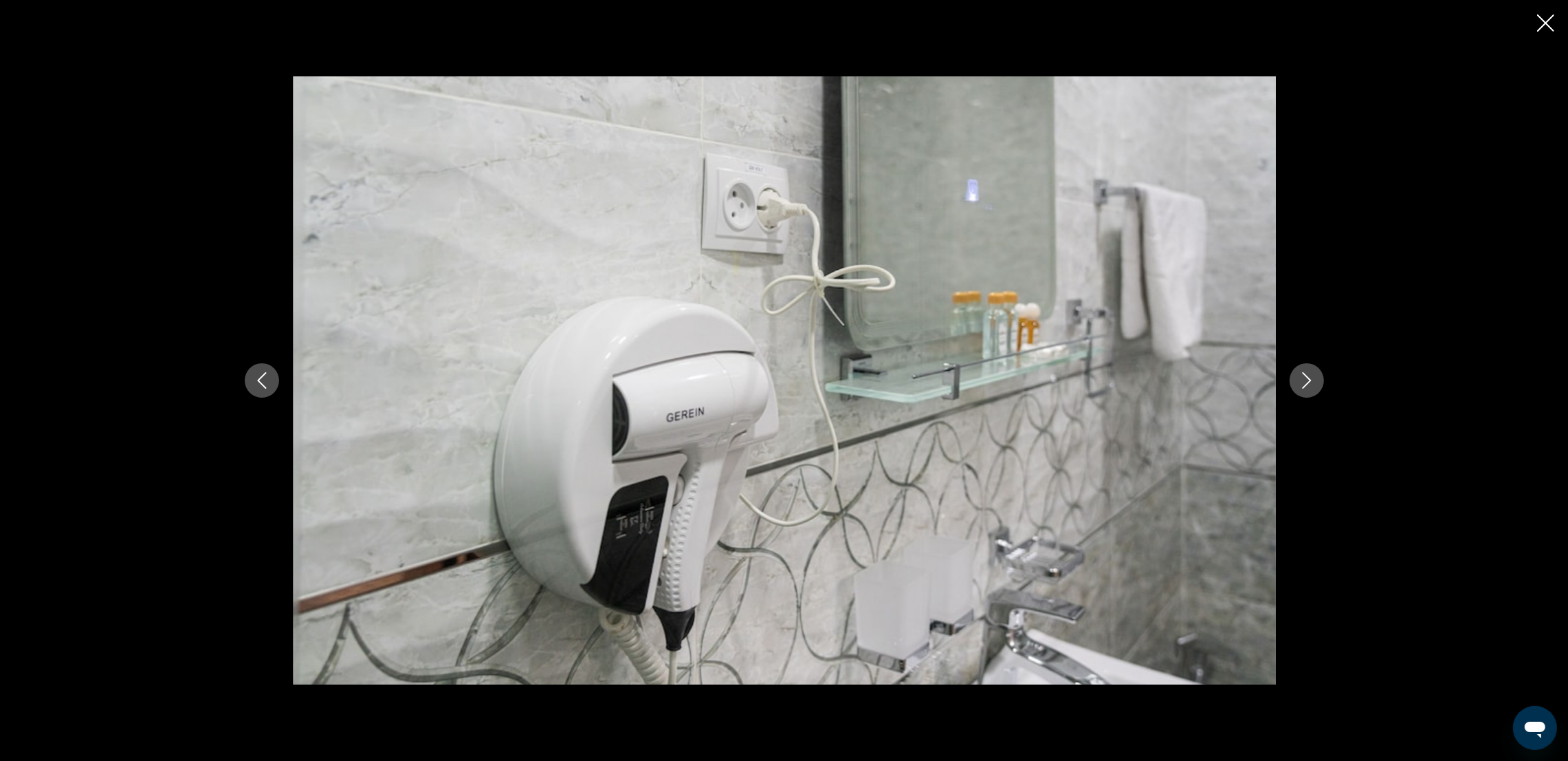
click at [1315, 382] on button "Next image" at bounding box center [1307, 380] width 34 height 34
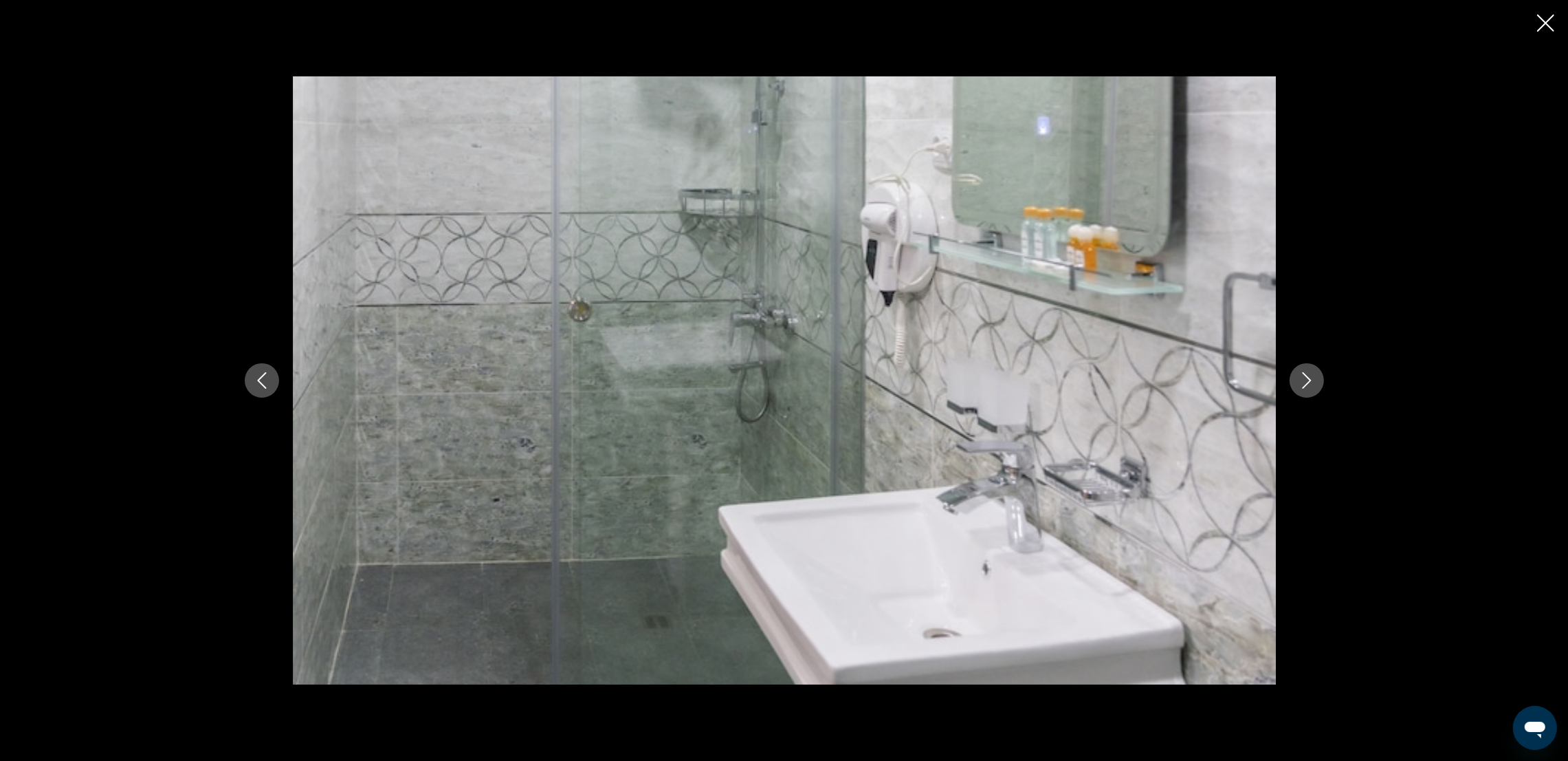
click at [1315, 382] on button "Next image" at bounding box center [1307, 380] width 34 height 34
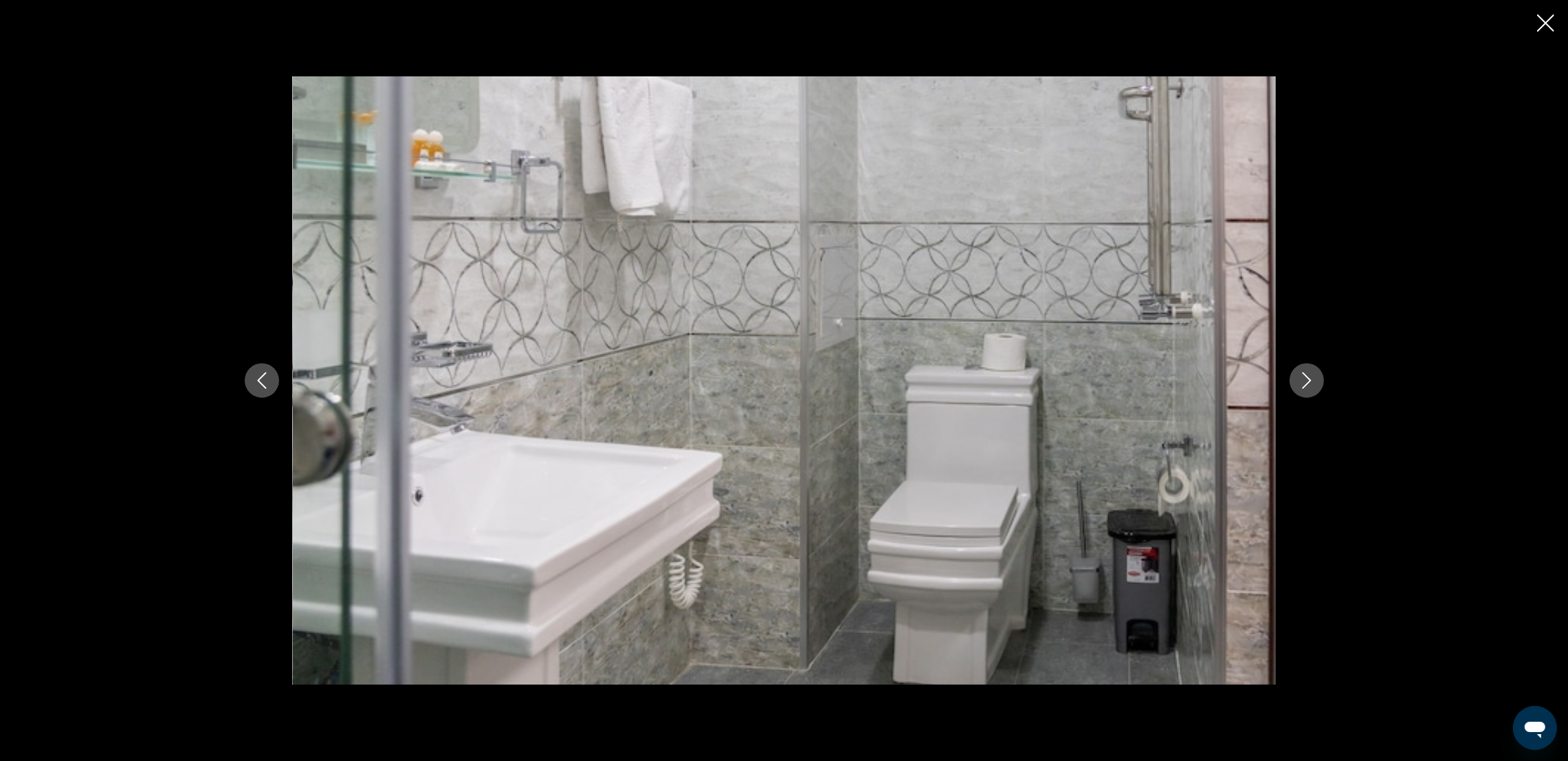
click at [1315, 382] on button "Next image" at bounding box center [1307, 380] width 34 height 34
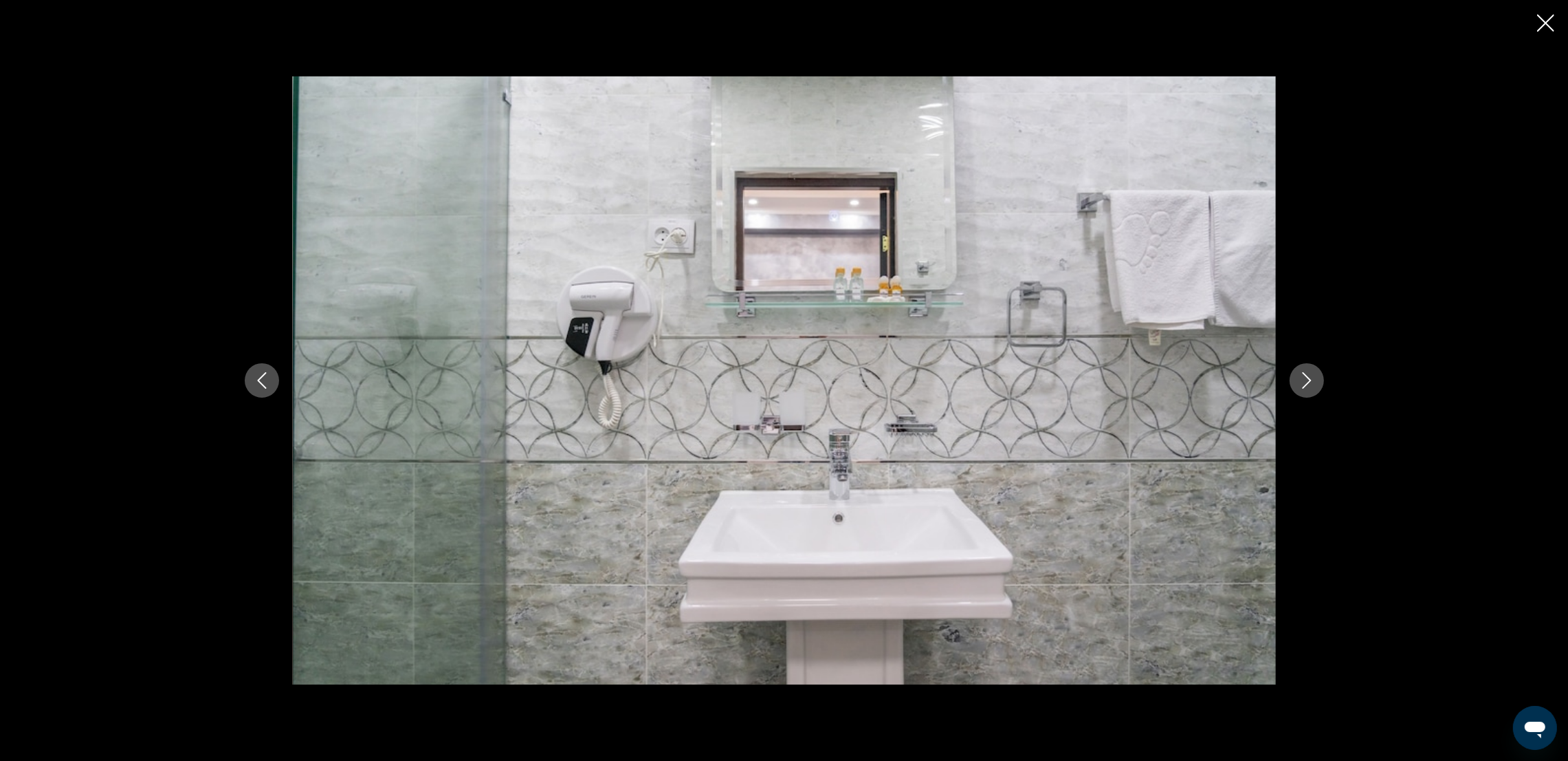
click at [265, 375] on icon "Previous image" at bounding box center [261, 380] width 17 height 17
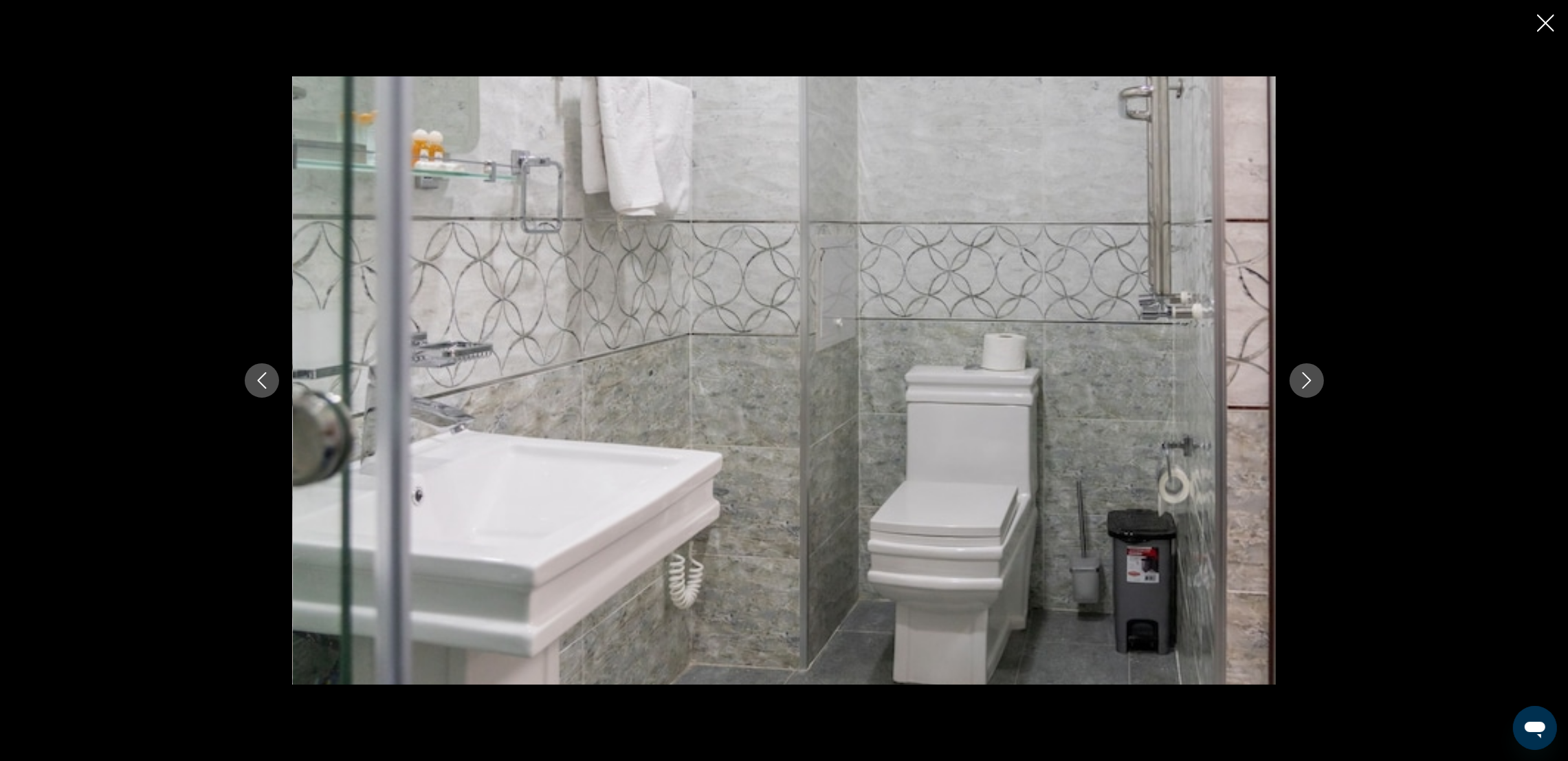
click at [265, 375] on icon "Previous image" at bounding box center [261, 380] width 17 height 17
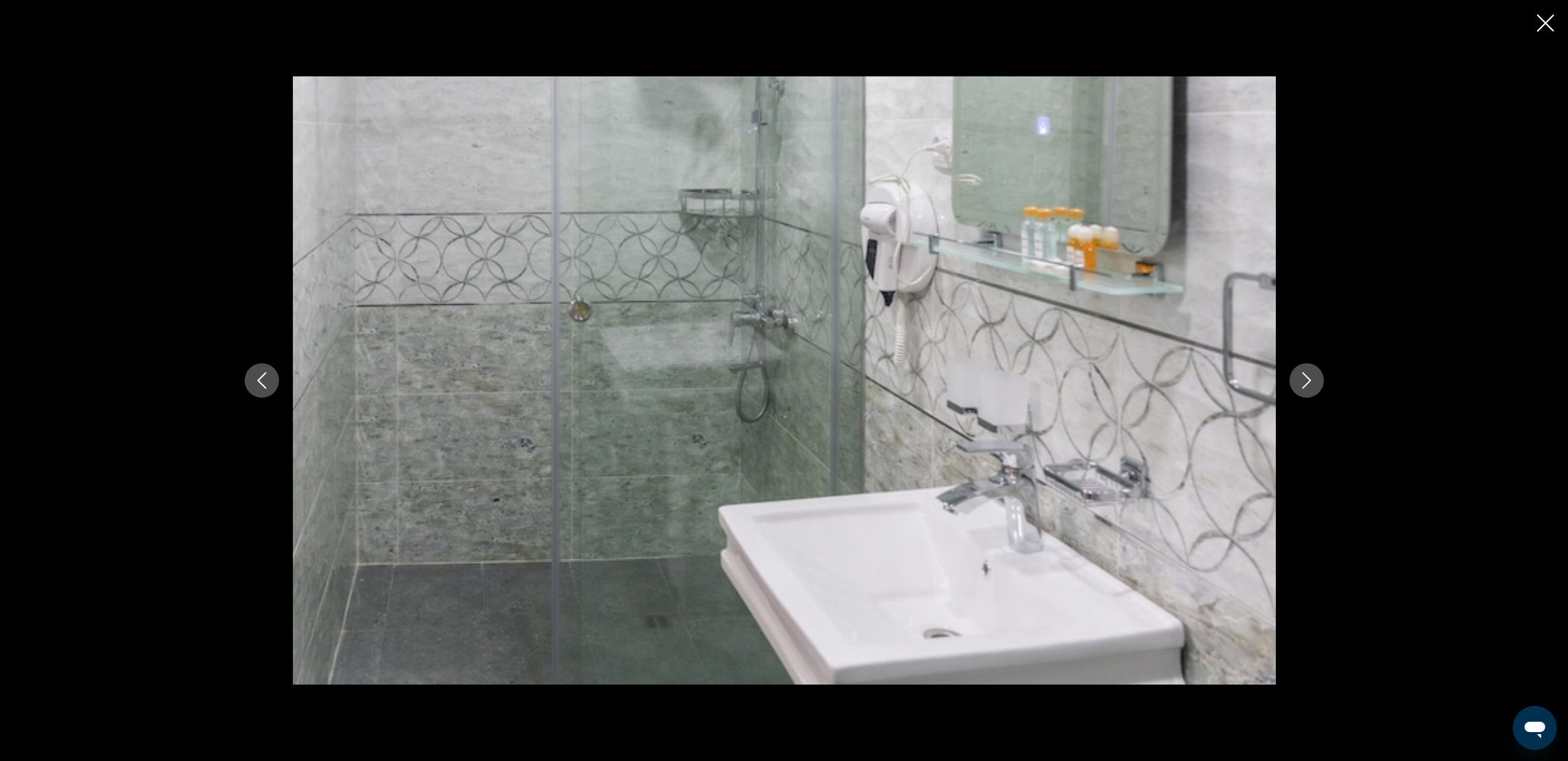
click at [1317, 384] on button "Next image" at bounding box center [1307, 380] width 34 height 34
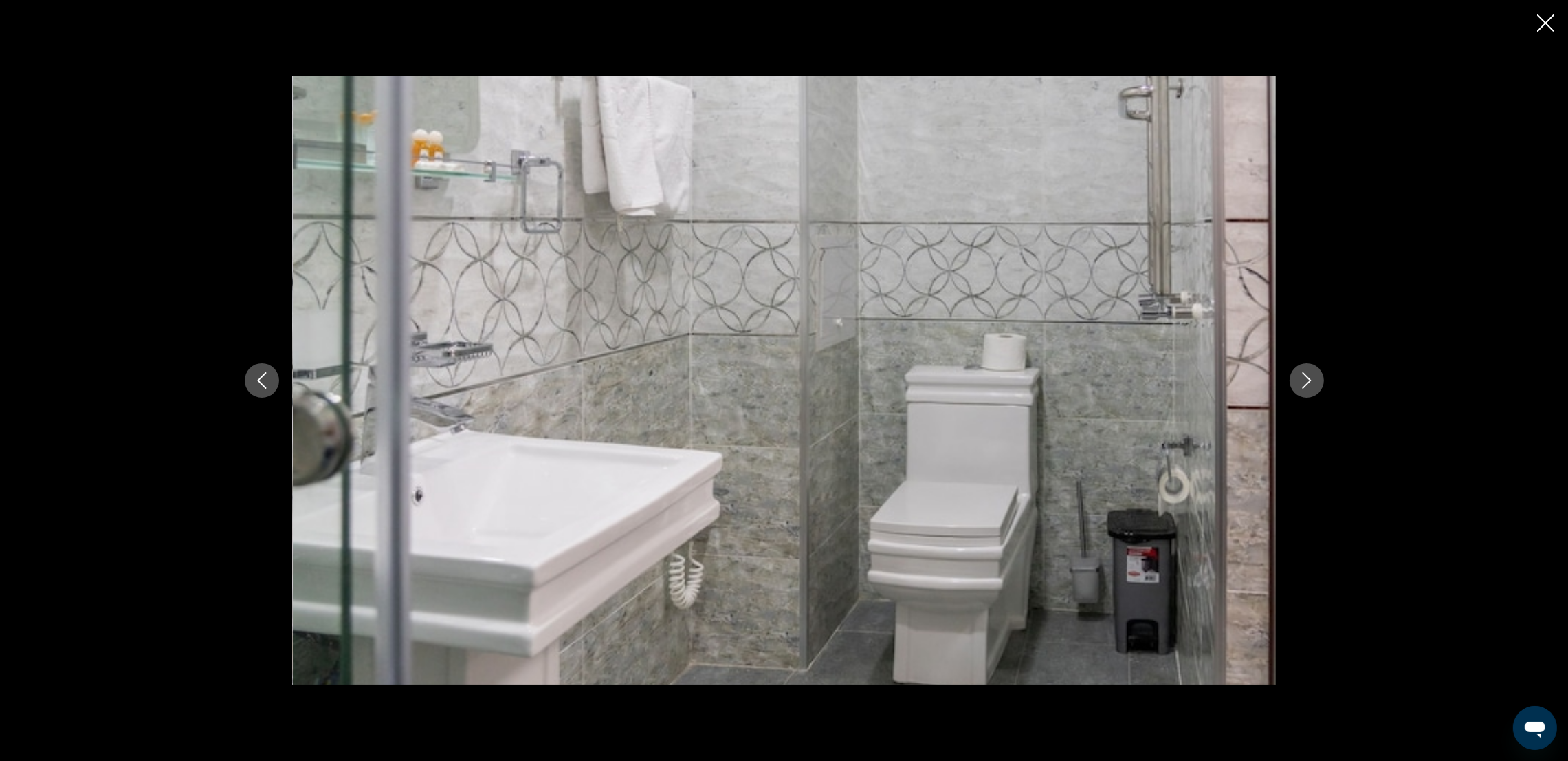
click at [1317, 384] on button "Next image" at bounding box center [1307, 380] width 34 height 34
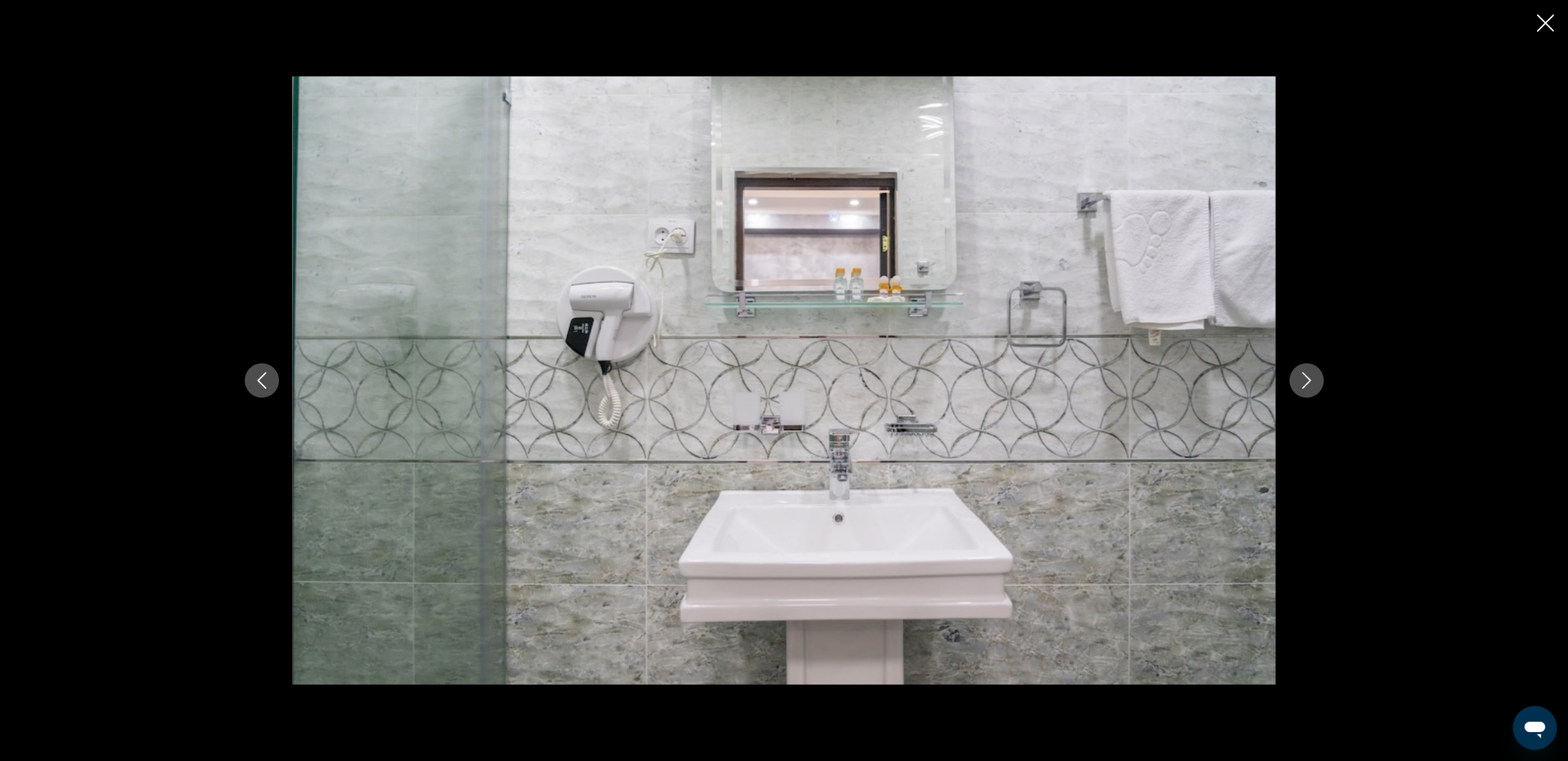
click at [1317, 384] on button "Next image" at bounding box center [1307, 380] width 34 height 34
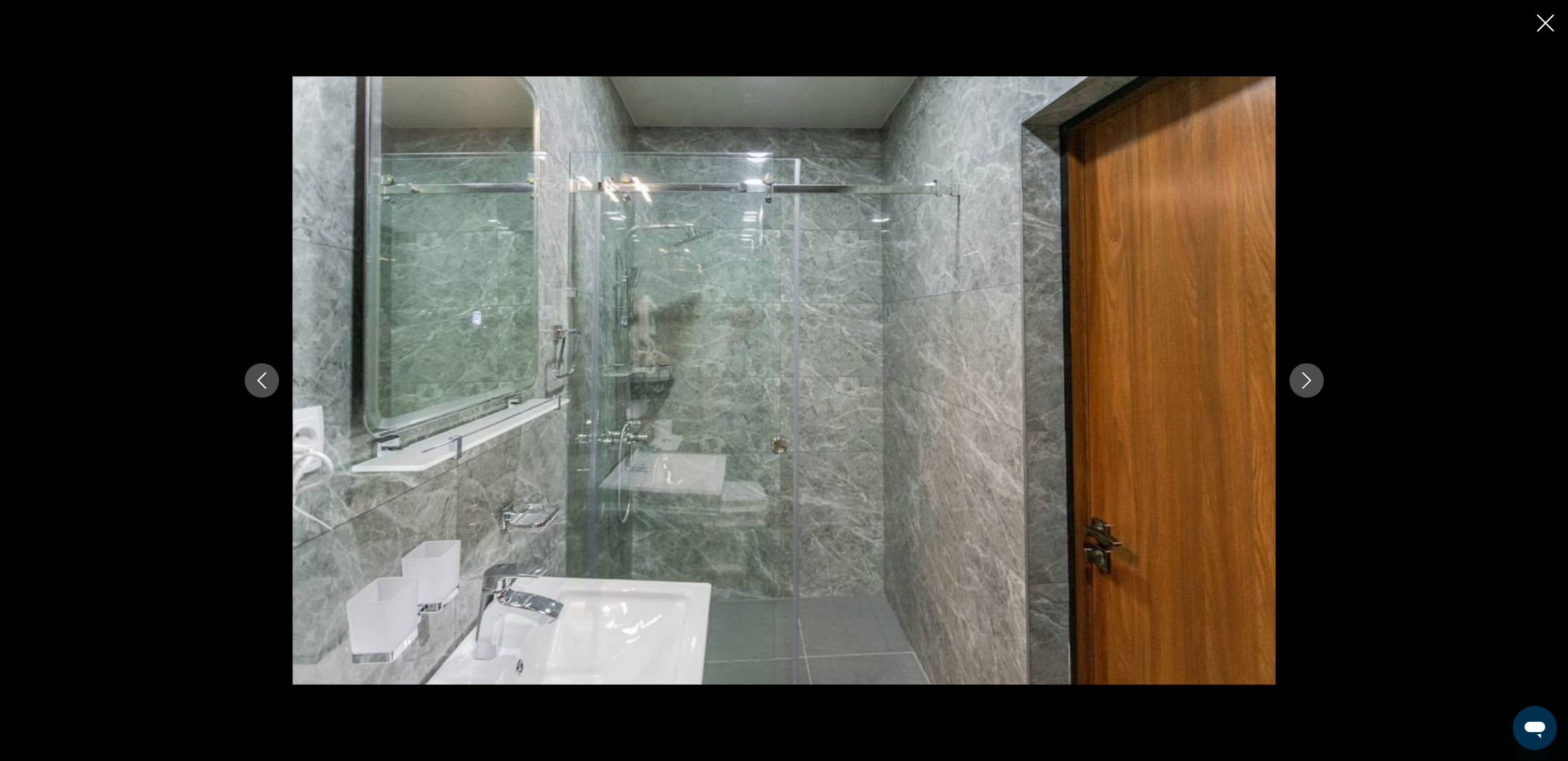
click at [1317, 384] on button "Next image" at bounding box center [1307, 380] width 34 height 34
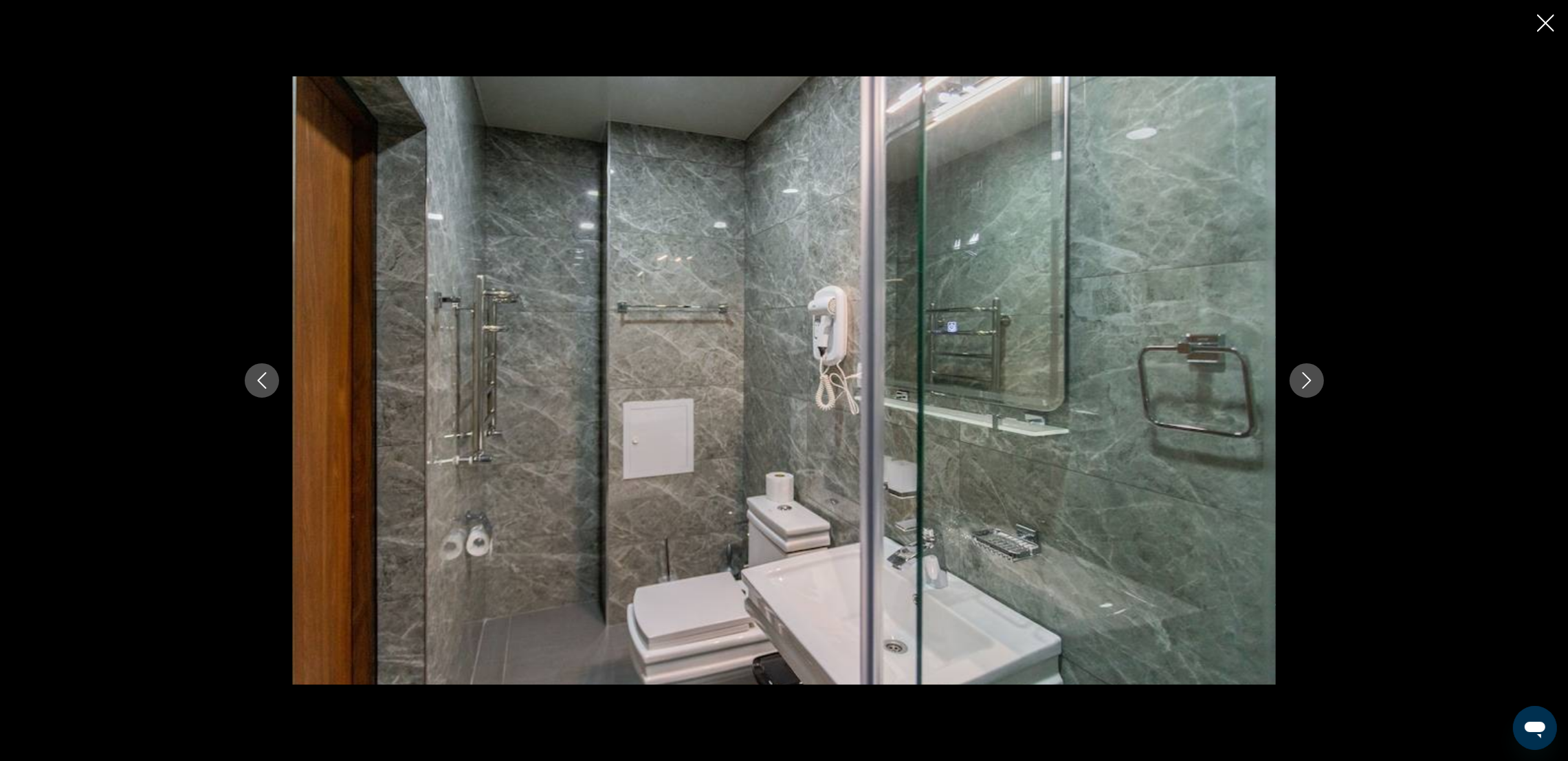
click at [1317, 384] on button "Next image" at bounding box center [1307, 380] width 34 height 34
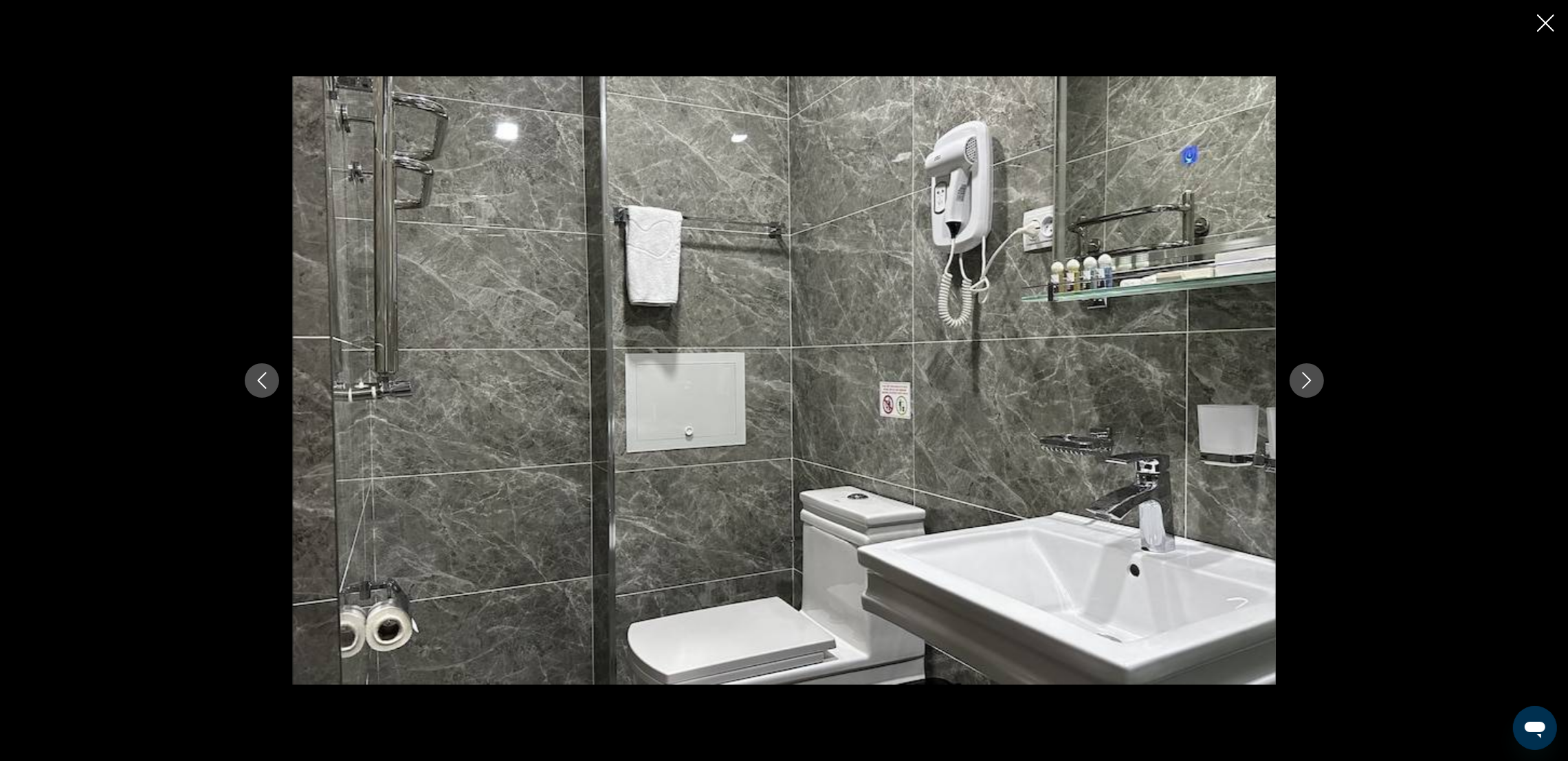
click at [1317, 384] on button "Next image" at bounding box center [1307, 380] width 34 height 34
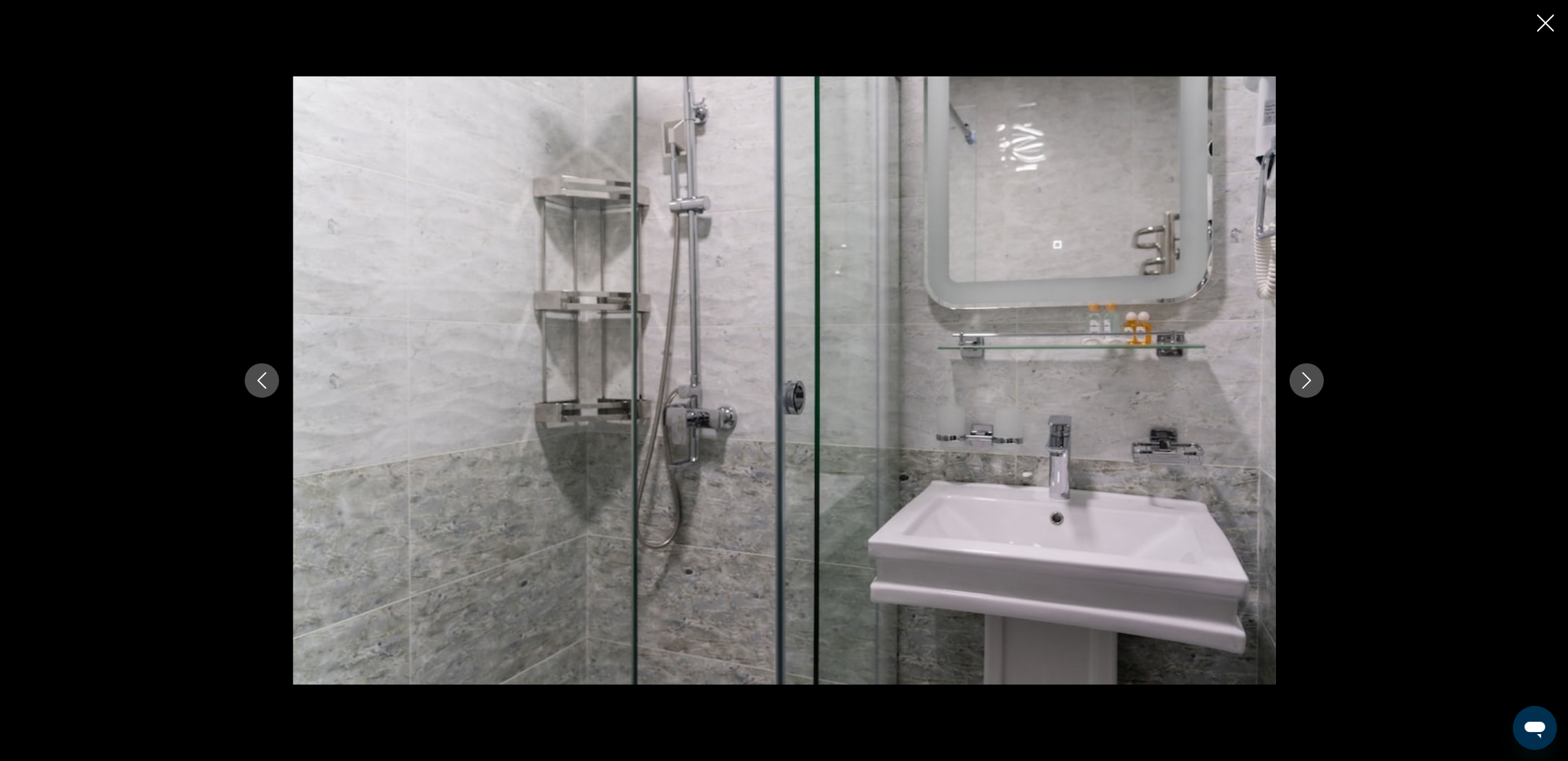
click at [1317, 384] on button "Next image" at bounding box center [1307, 380] width 34 height 34
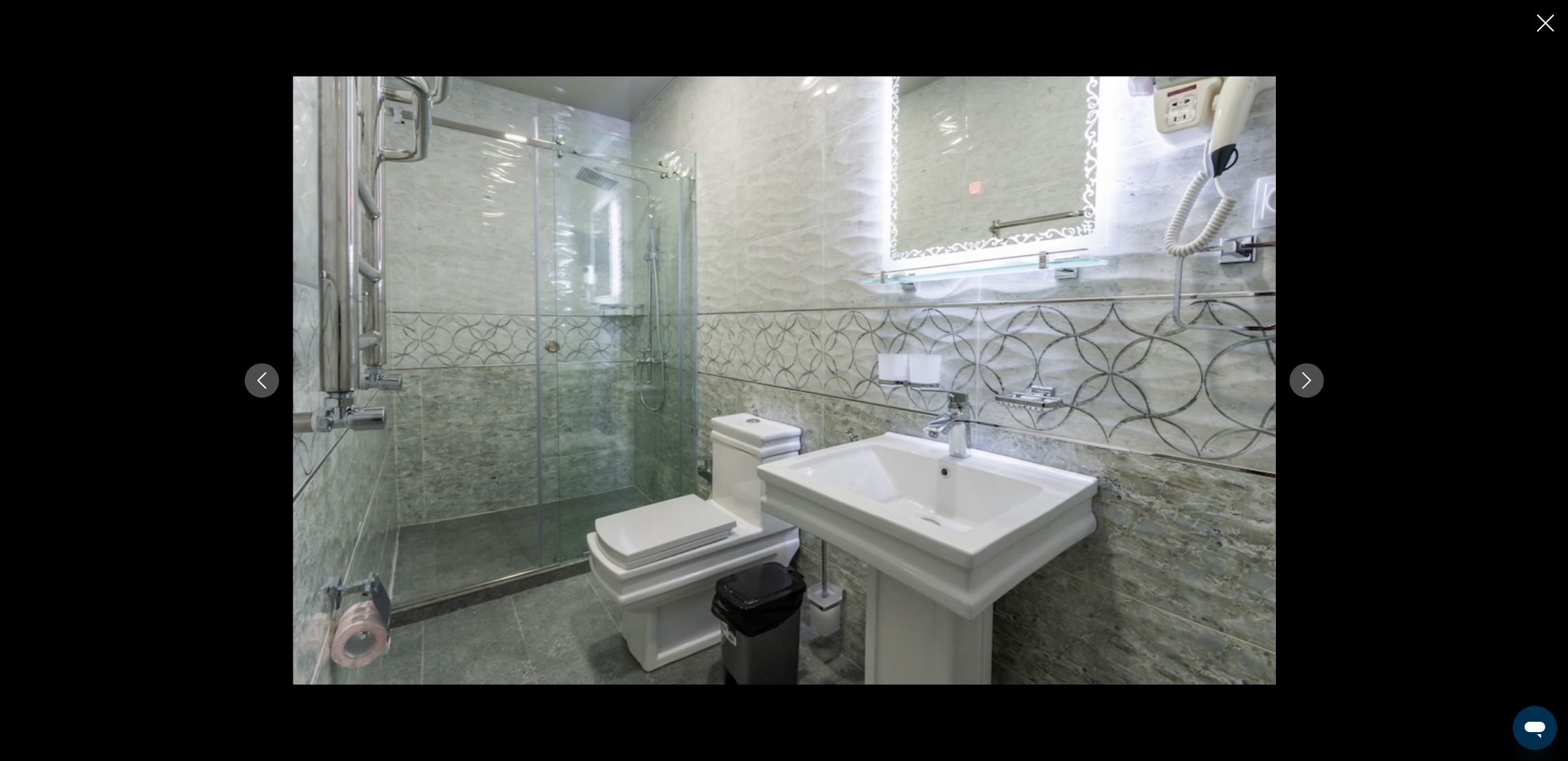
click at [1317, 384] on button "Next image" at bounding box center [1307, 380] width 34 height 34
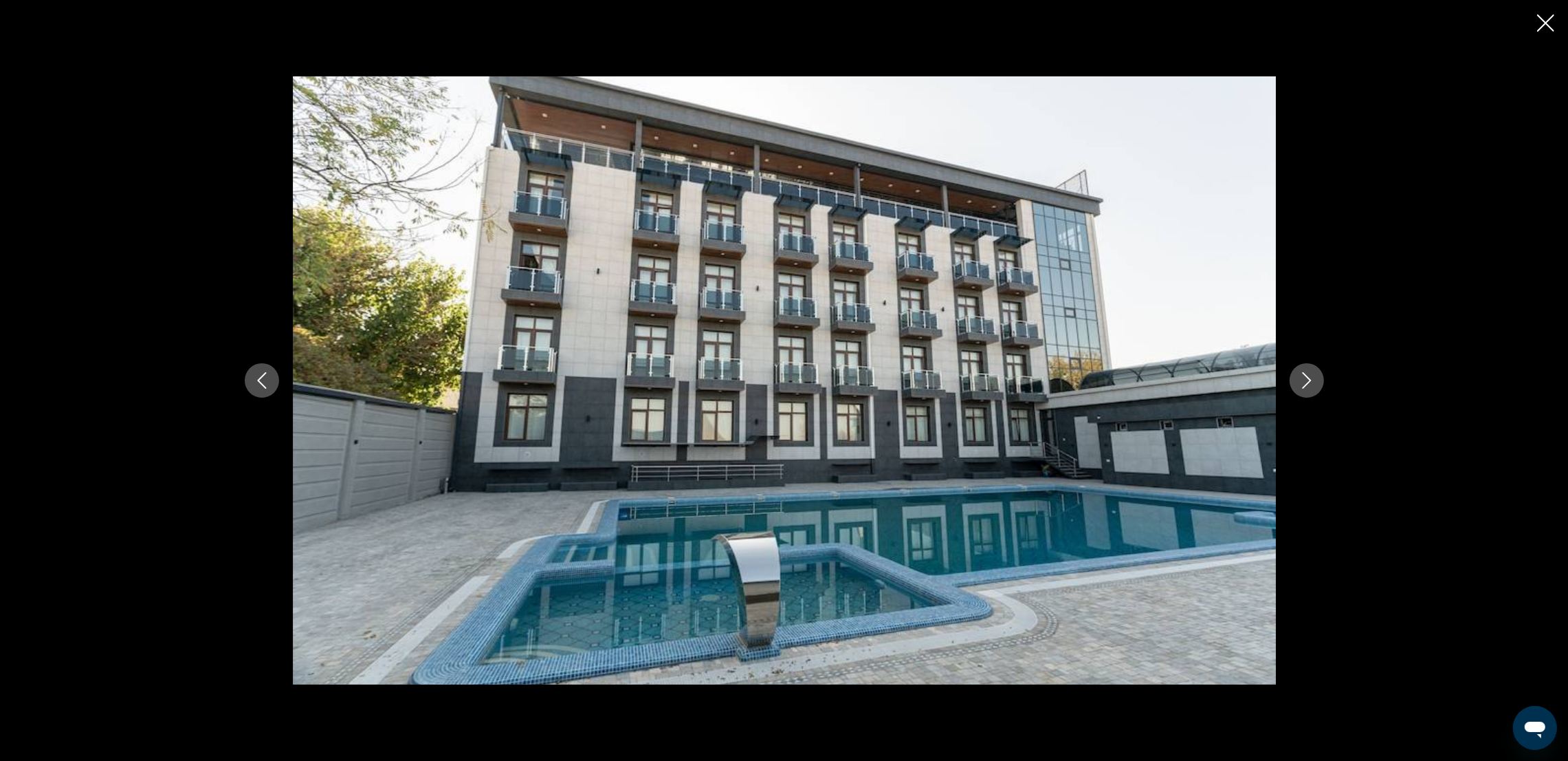
click at [1311, 387] on icon "Next image" at bounding box center [1307, 380] width 17 height 17
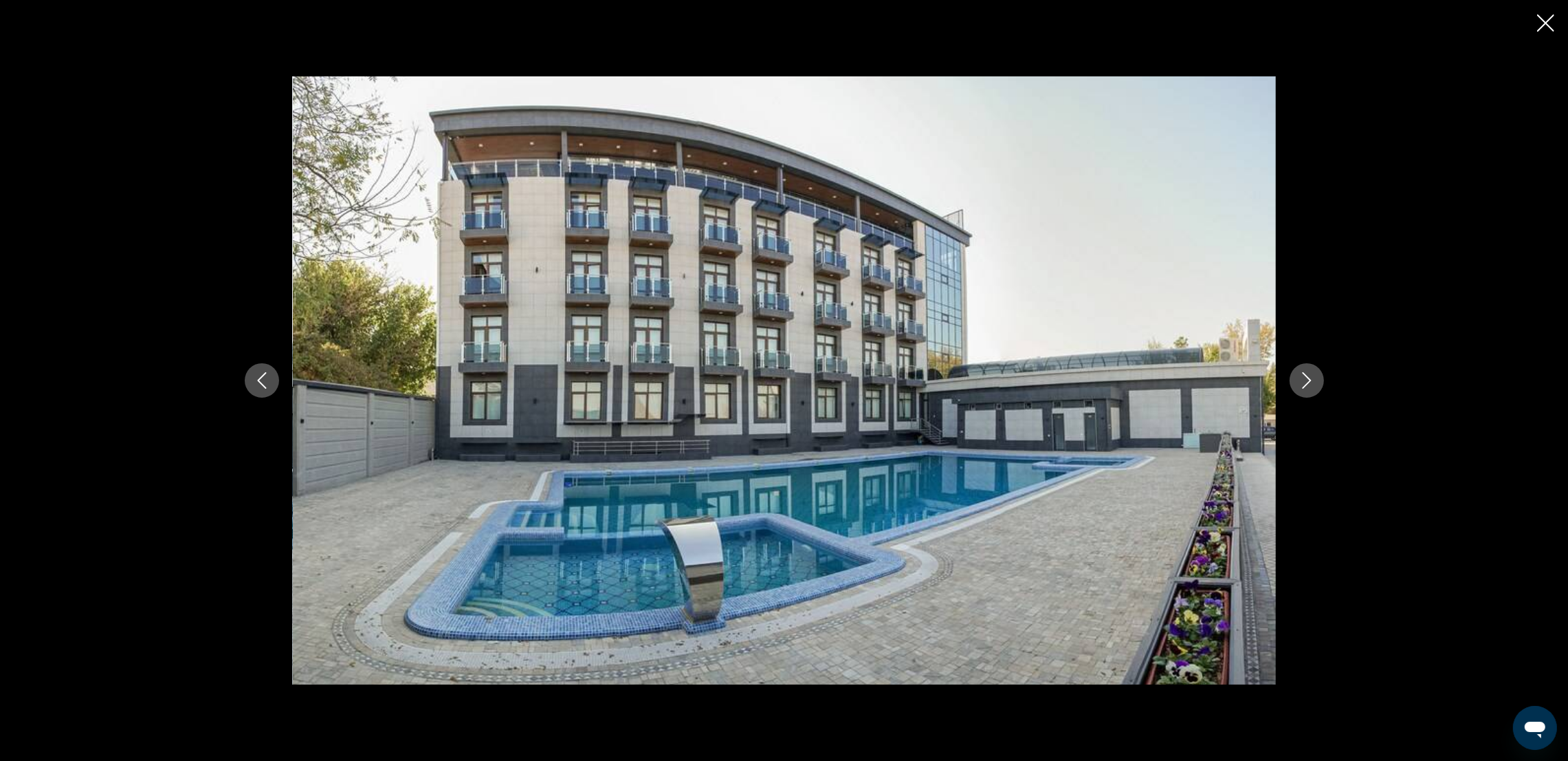
click at [1311, 387] on icon "Next image" at bounding box center [1307, 380] width 17 height 17
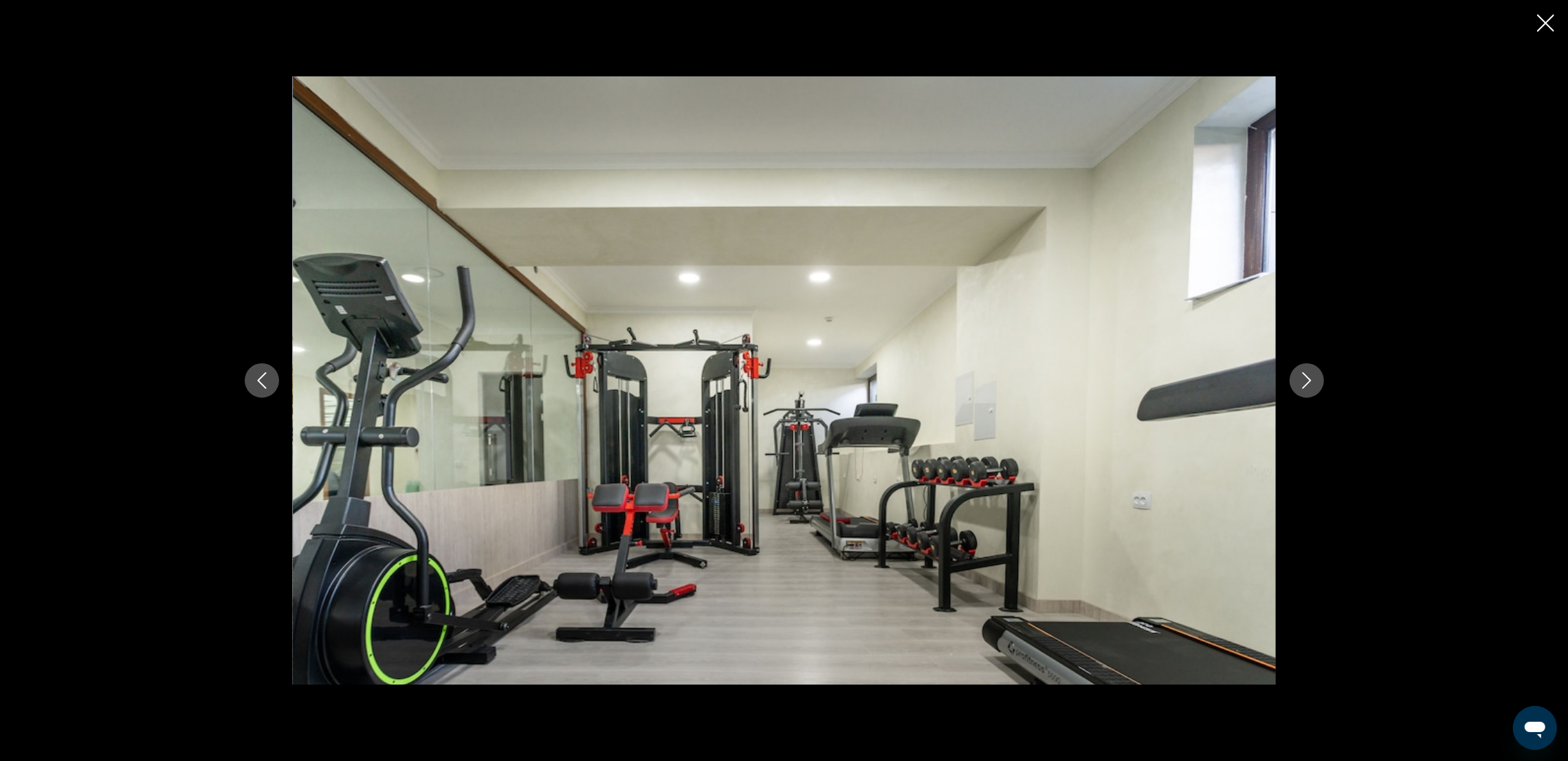
click at [1311, 387] on icon "Next image" at bounding box center [1307, 380] width 17 height 17
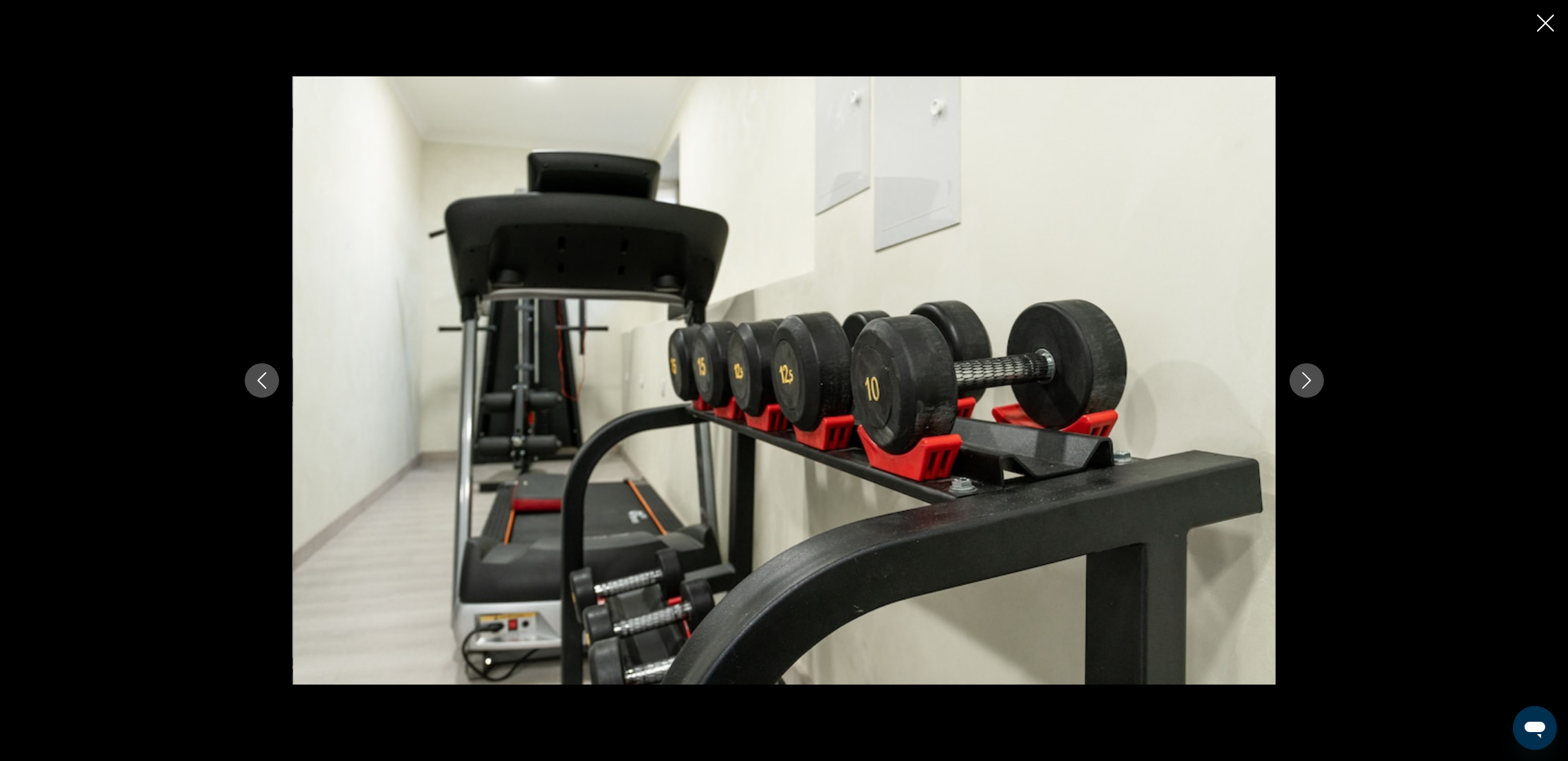
click at [1311, 387] on icon "Next image" at bounding box center [1307, 380] width 17 height 17
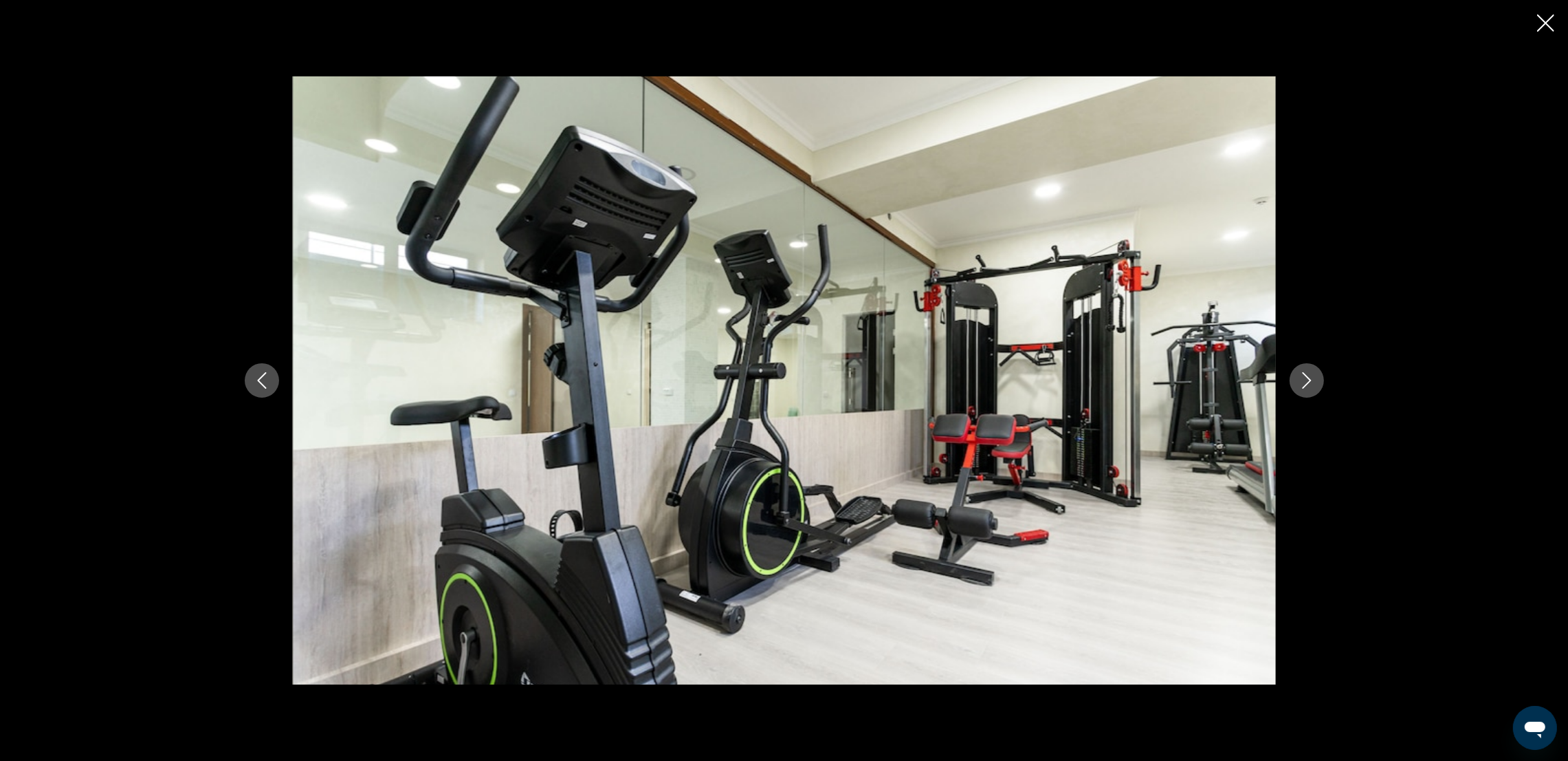
click at [1311, 387] on icon "Next image" at bounding box center [1307, 380] width 17 height 17
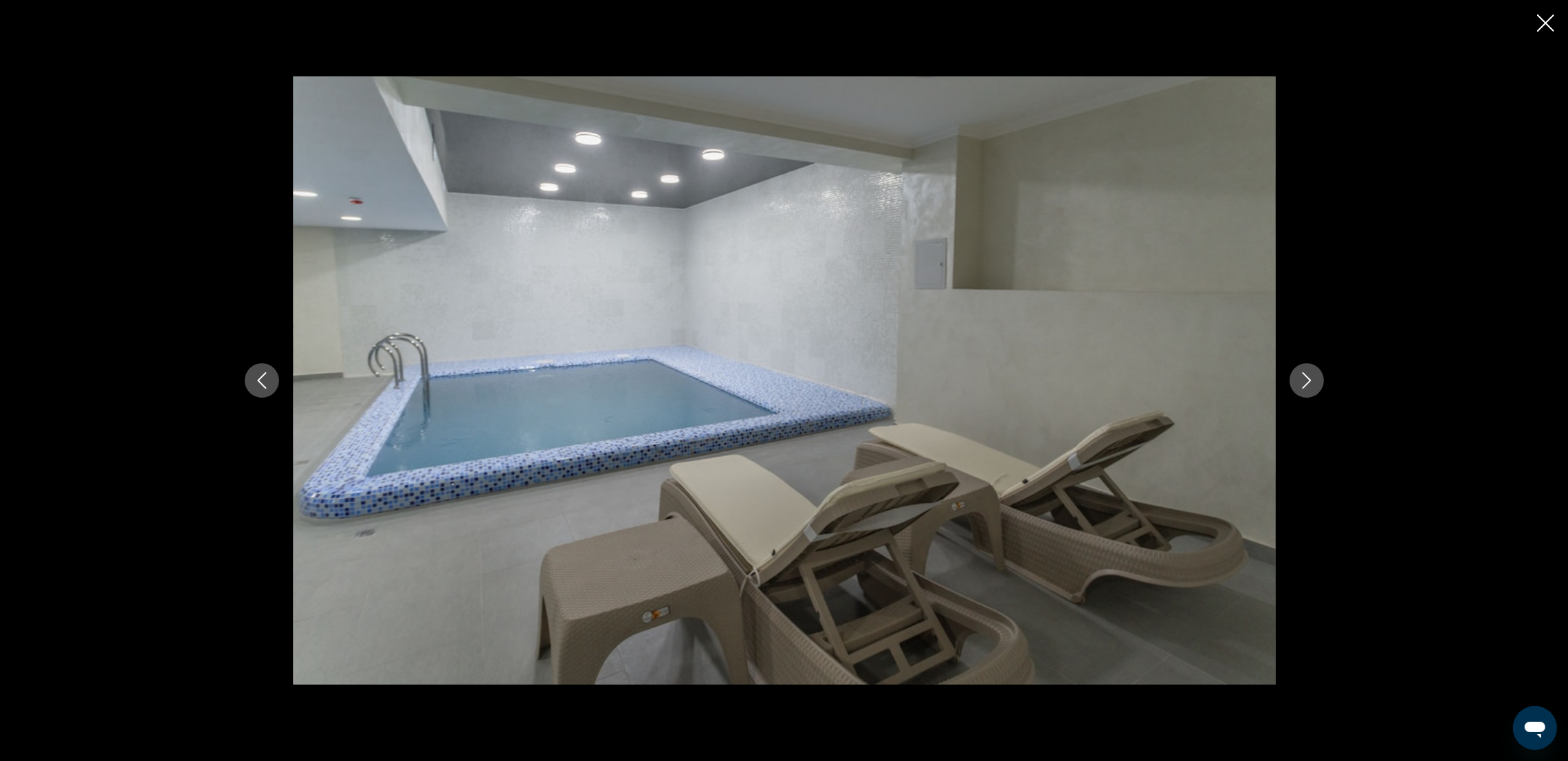
click at [1311, 387] on icon "Next image" at bounding box center [1307, 380] width 17 height 17
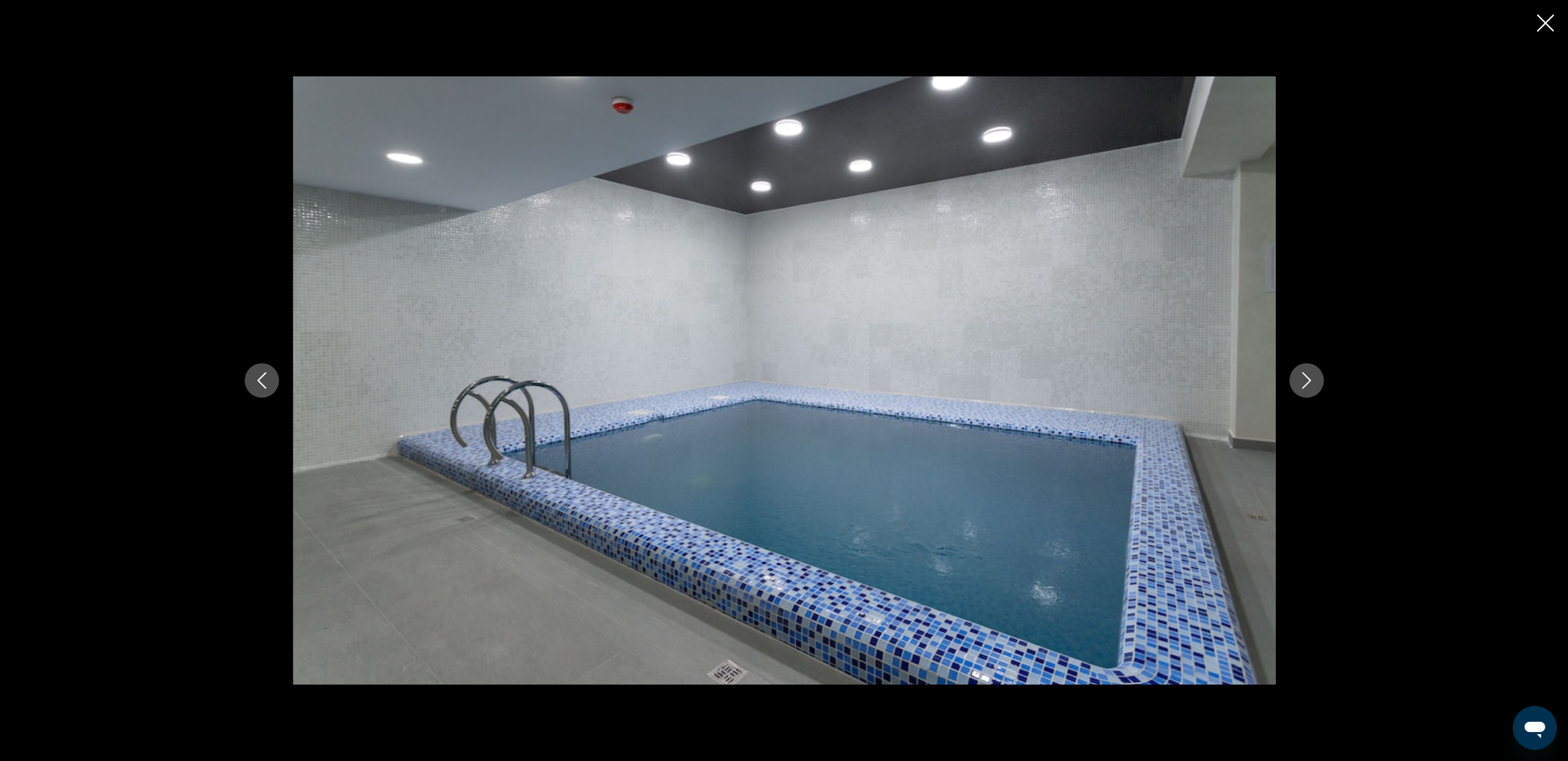
click at [1311, 387] on icon "Next image" at bounding box center [1307, 380] width 17 height 17
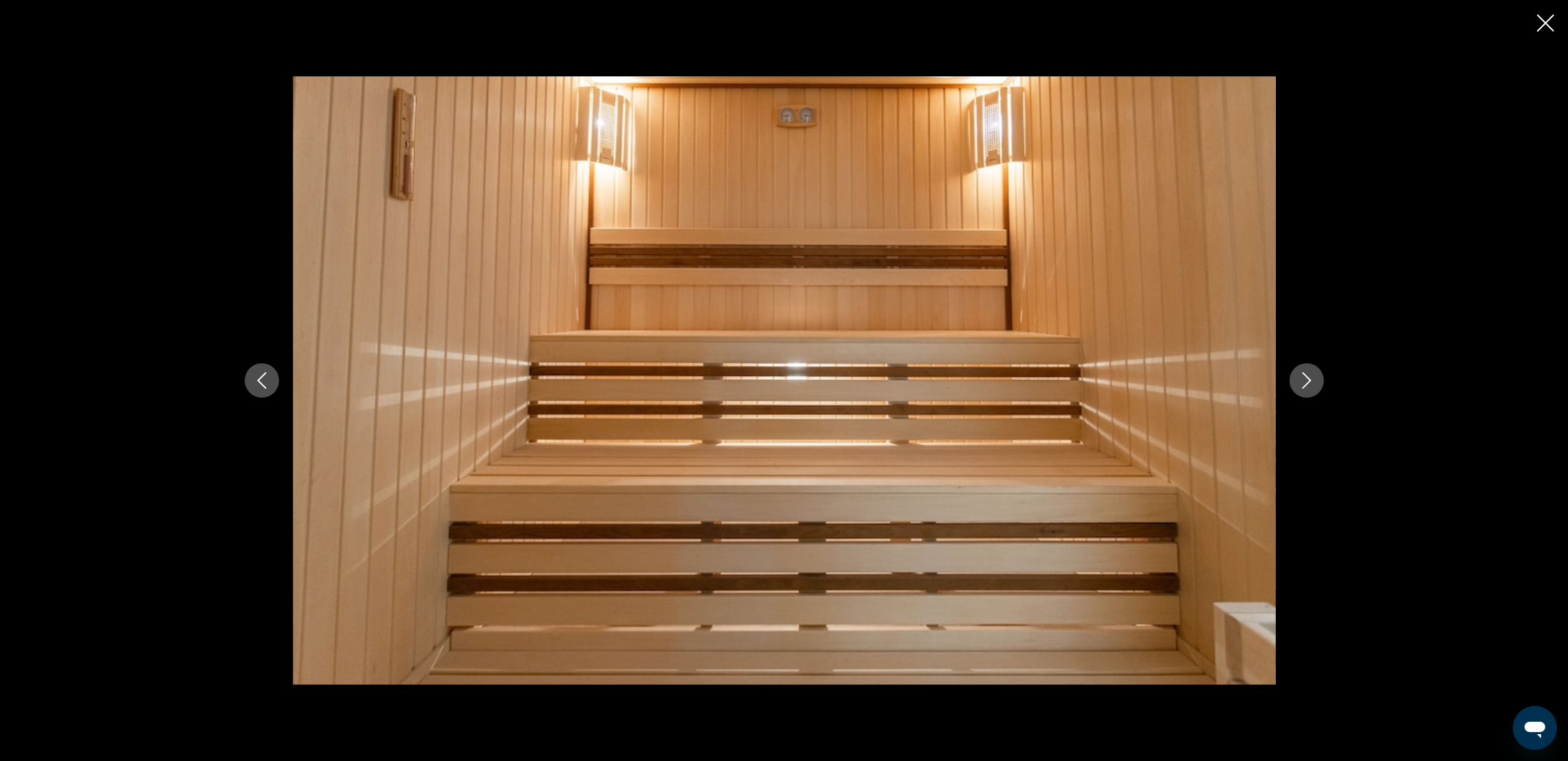
click at [1311, 387] on icon "Next image" at bounding box center [1307, 380] width 17 height 17
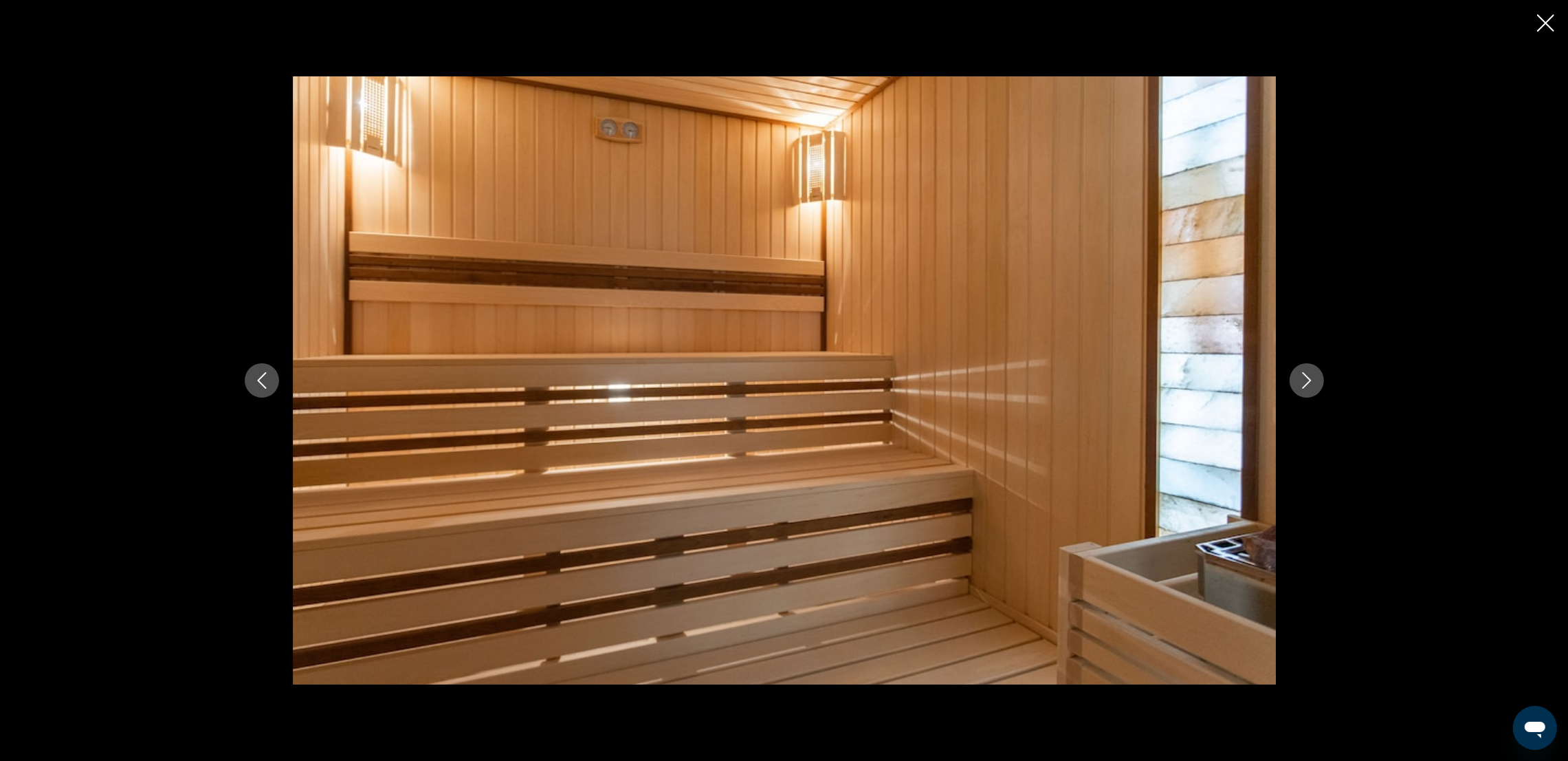
click at [1311, 387] on icon "Next image" at bounding box center [1307, 380] width 17 height 17
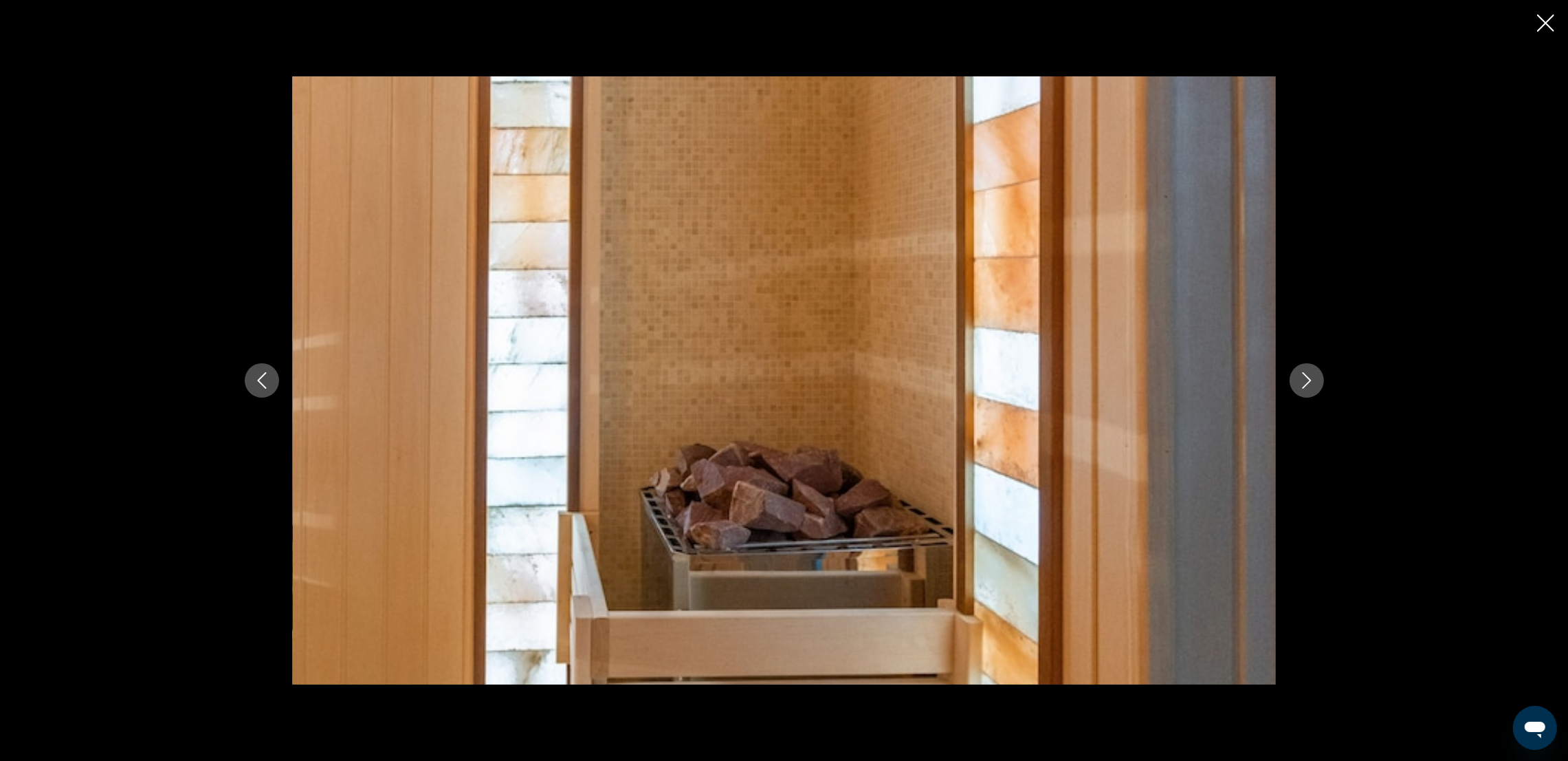
click at [1311, 387] on icon "Next image" at bounding box center [1307, 380] width 17 height 17
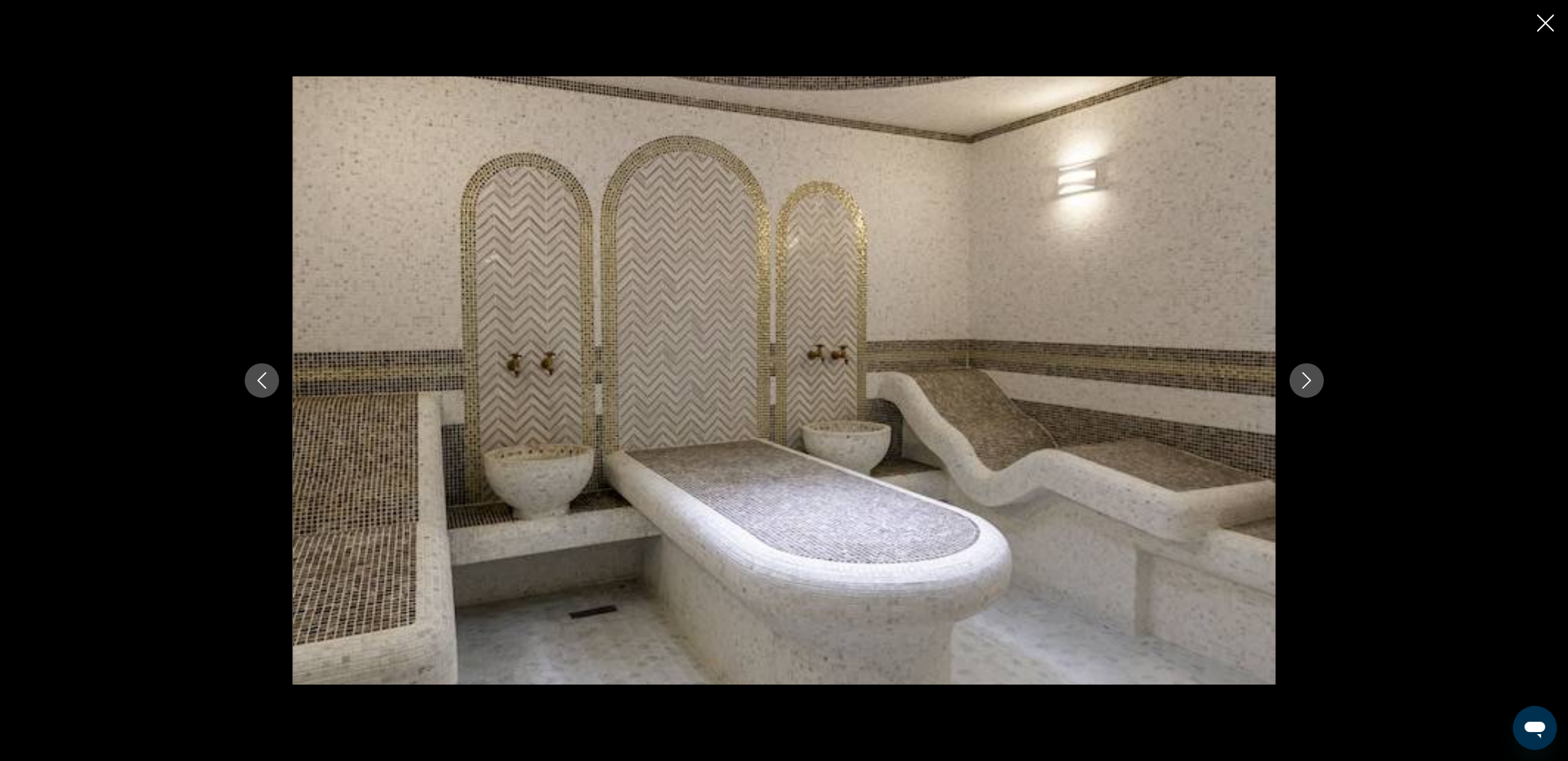
click at [1311, 387] on icon "Next image" at bounding box center [1307, 380] width 17 height 17
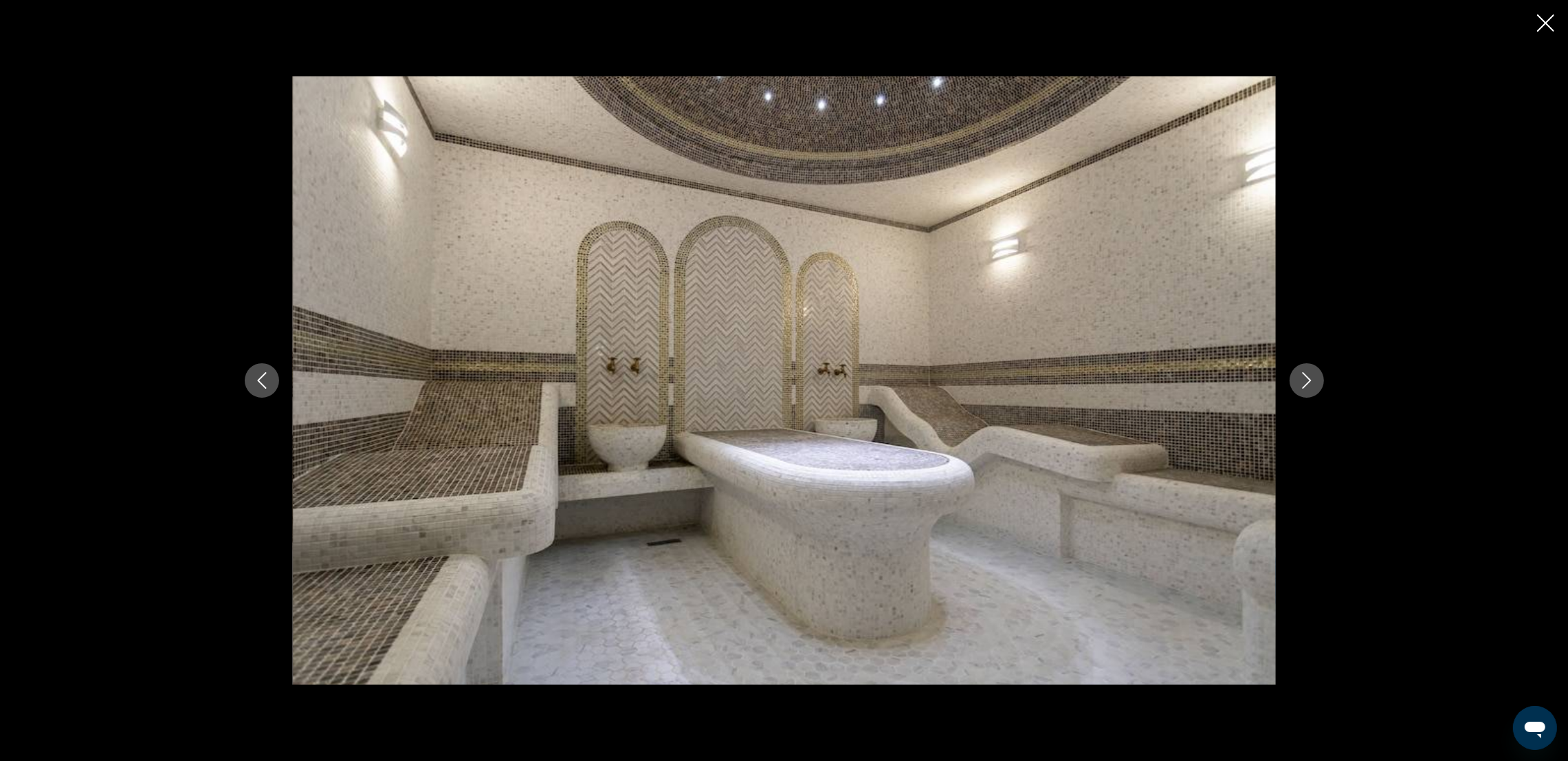
click at [1311, 387] on icon "Next image" at bounding box center [1307, 380] width 17 height 17
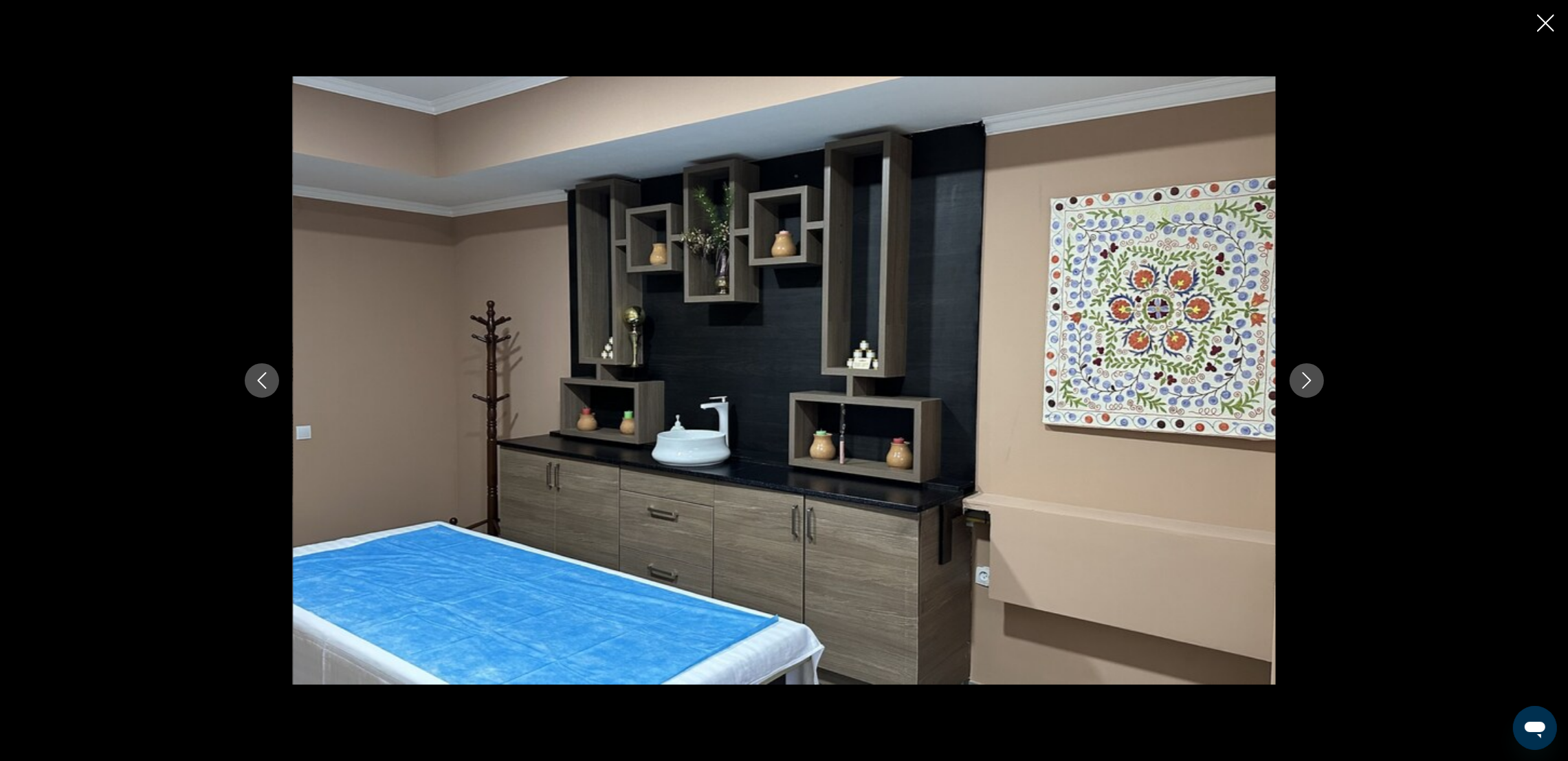
click at [1311, 387] on icon "Next image" at bounding box center [1307, 380] width 17 height 17
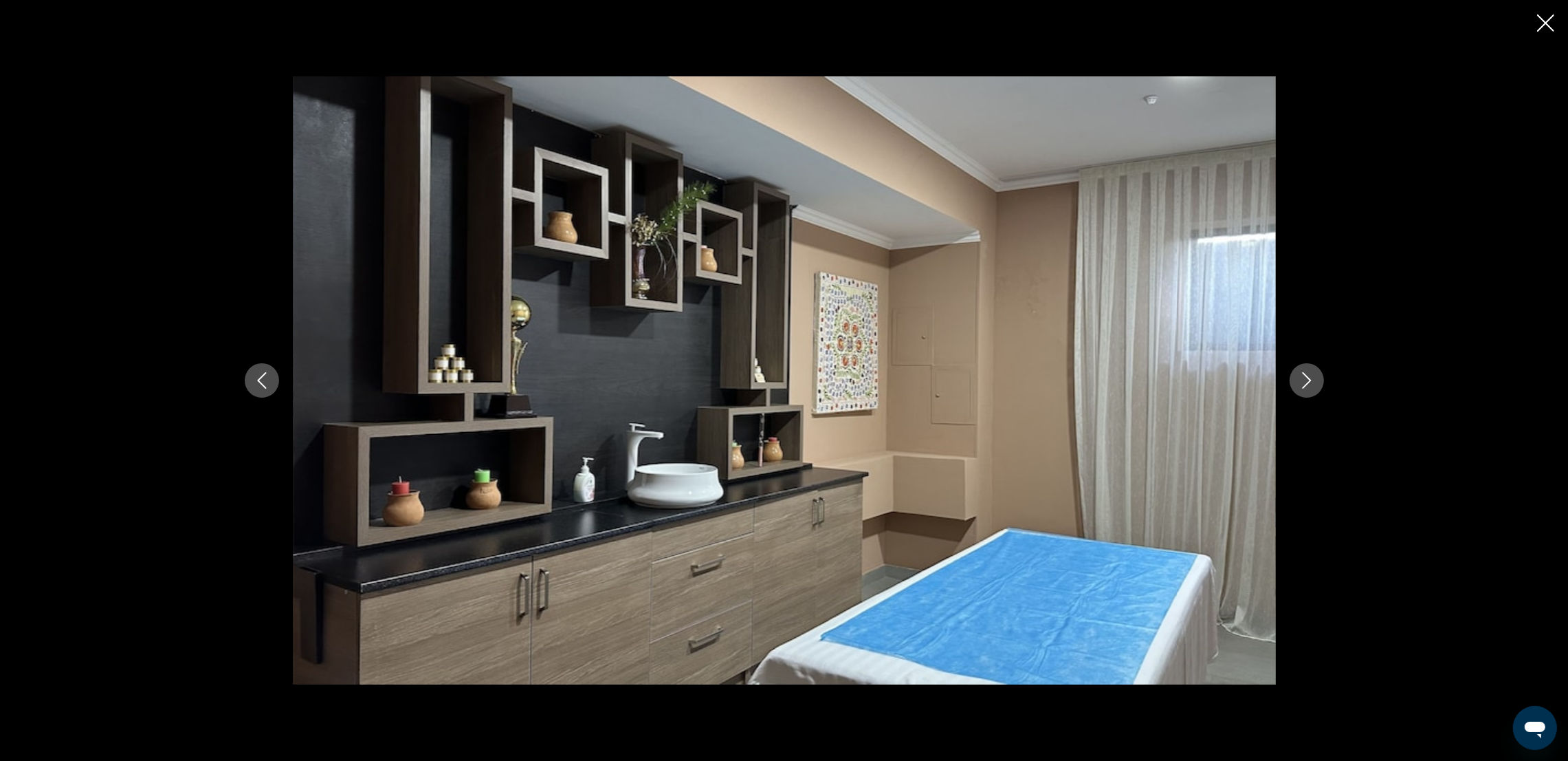
click at [1311, 387] on icon "Next image" at bounding box center [1307, 380] width 17 height 17
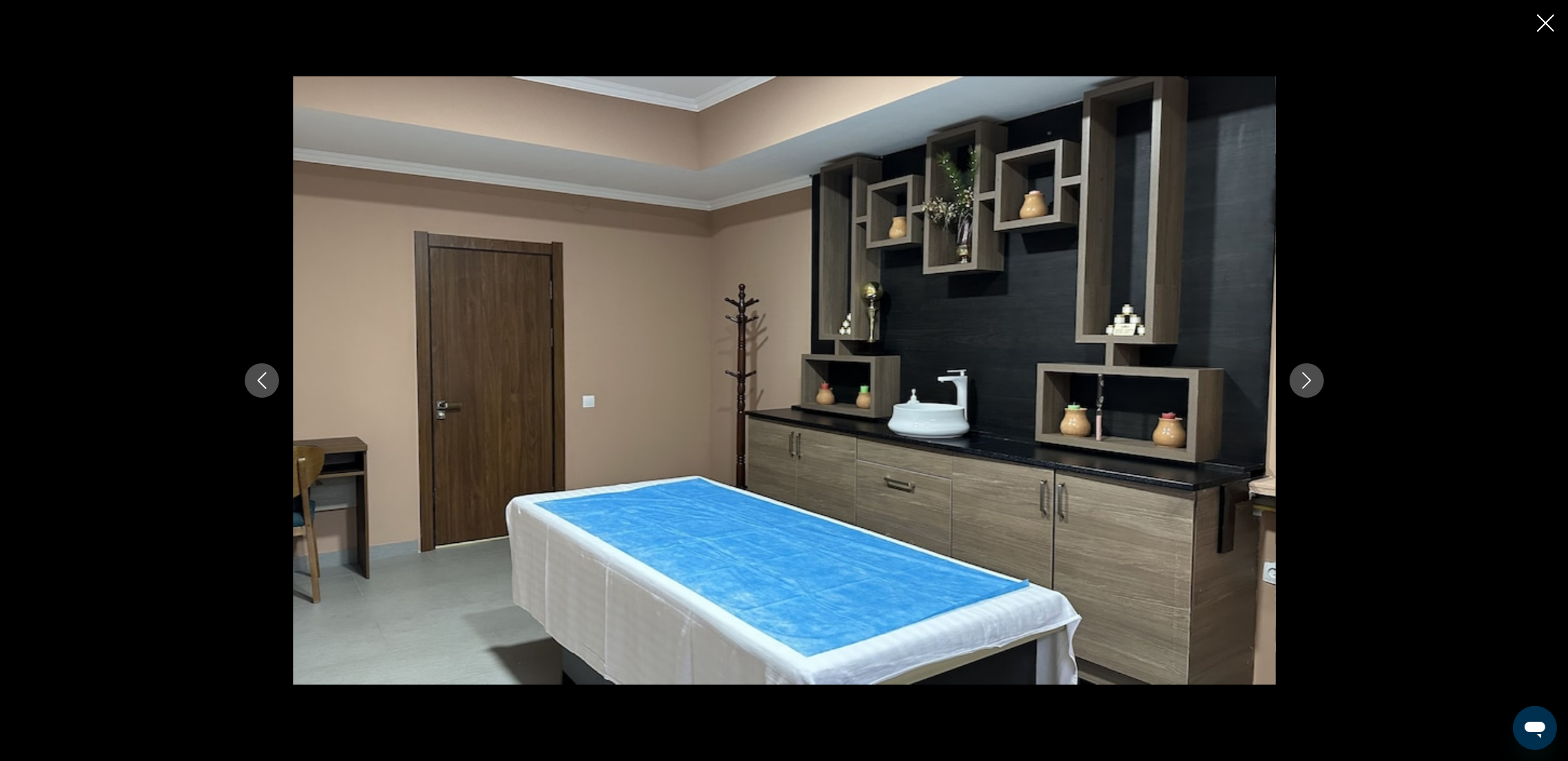
click at [1311, 387] on icon "Next image" at bounding box center [1307, 380] width 17 height 17
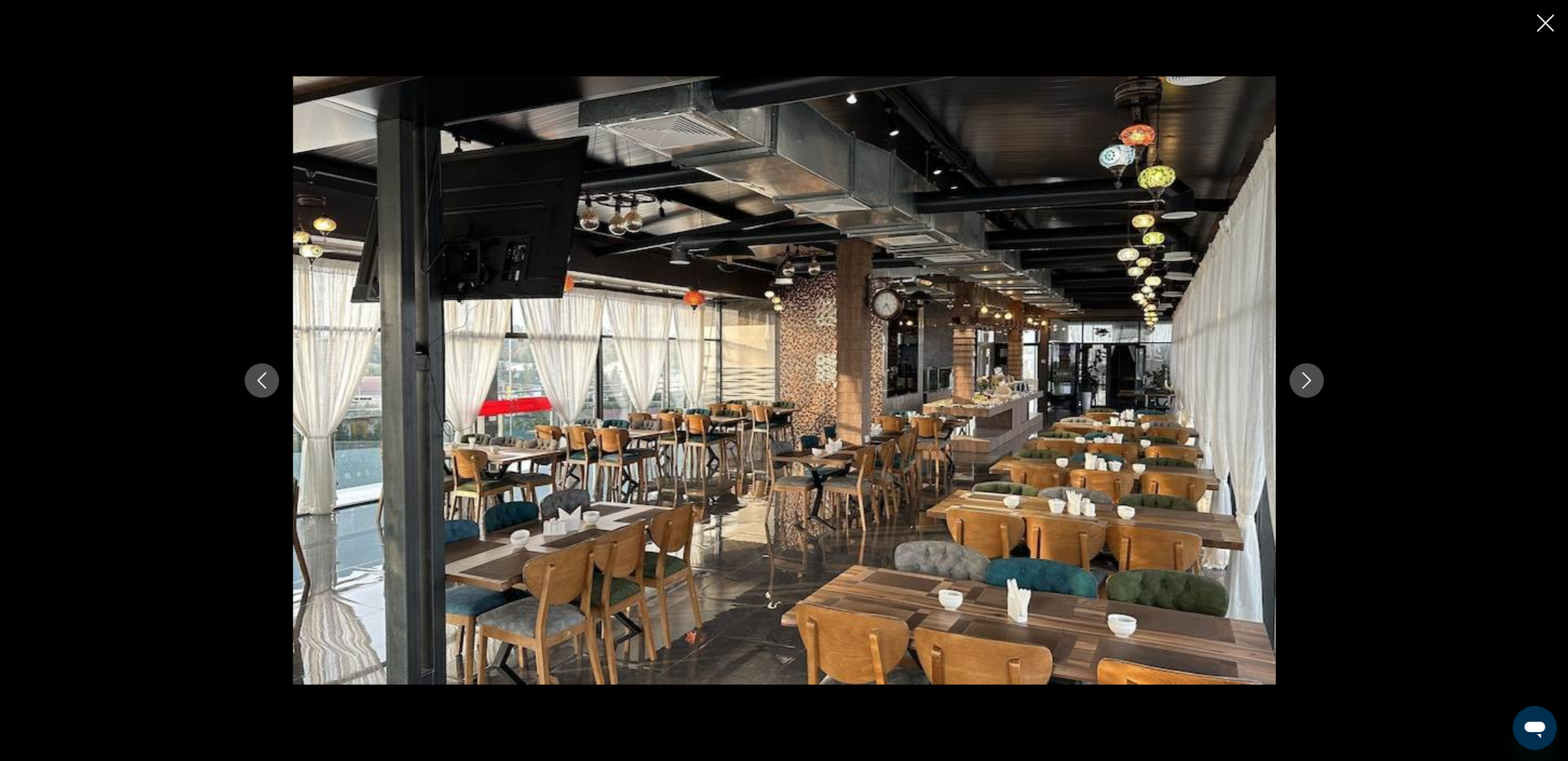
click at [1311, 387] on icon "Next image" at bounding box center [1307, 380] width 17 height 17
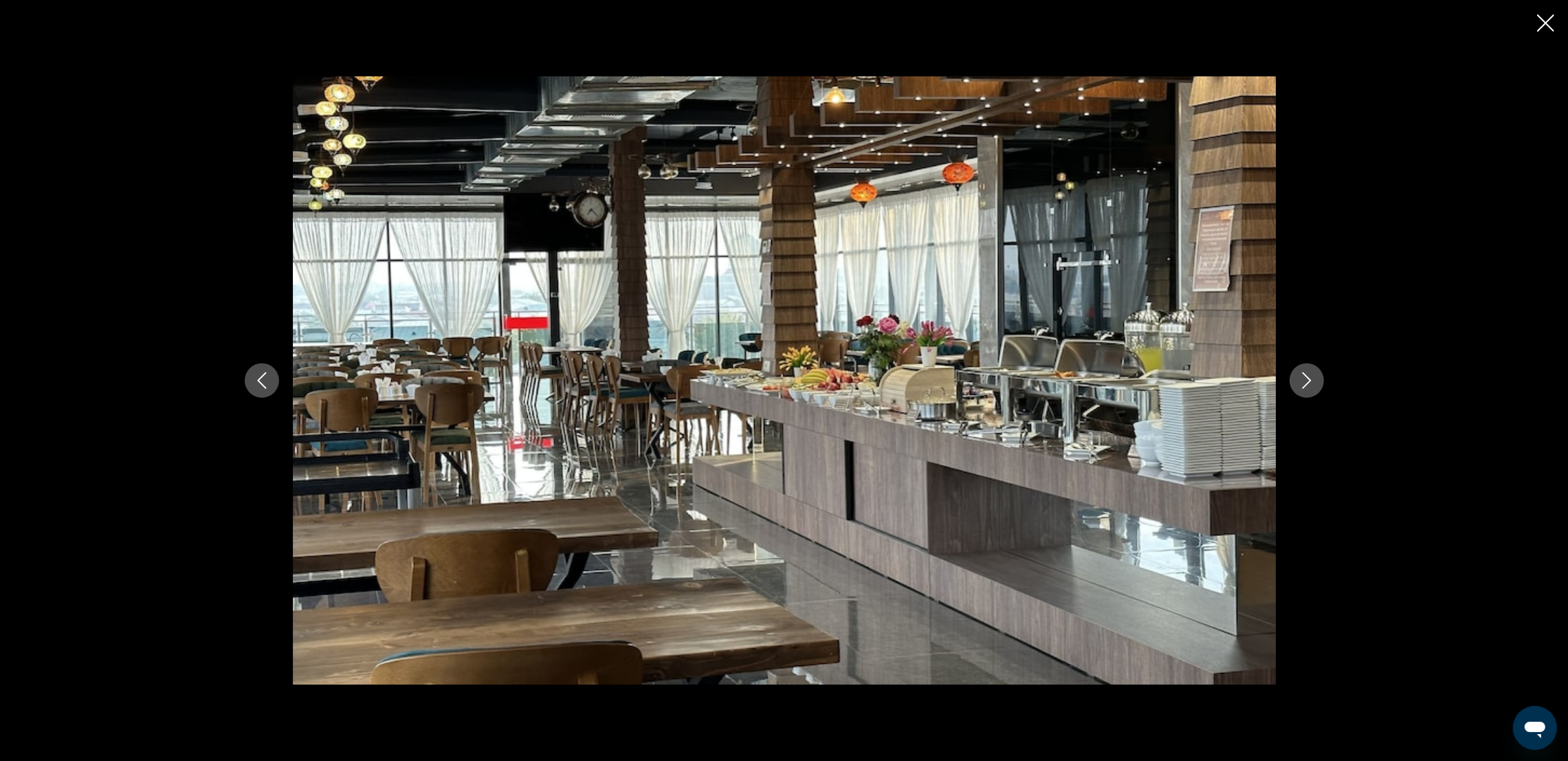
click at [1311, 387] on icon "Next image" at bounding box center [1307, 380] width 17 height 17
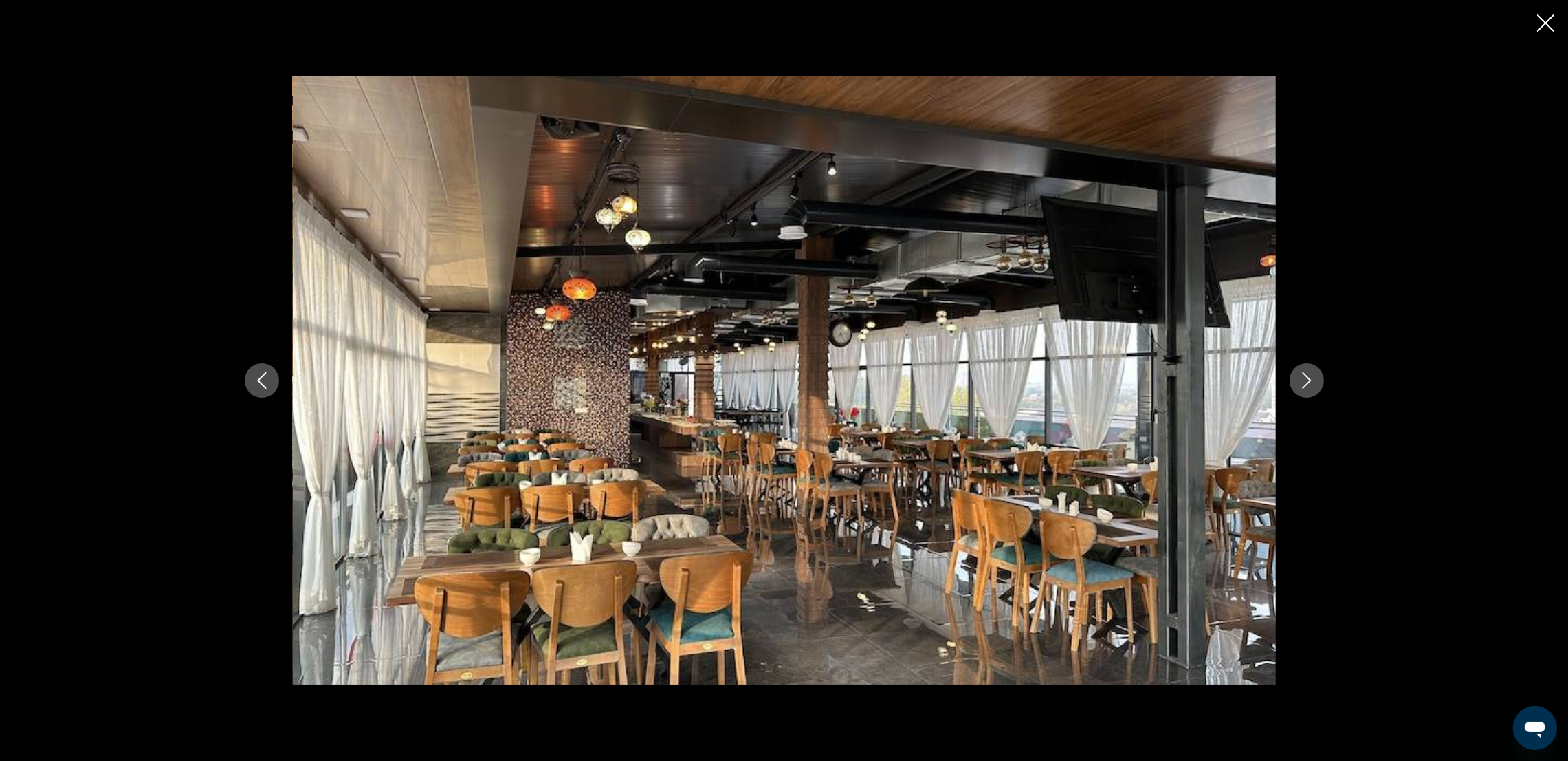
click at [1311, 387] on icon "Next image" at bounding box center [1307, 380] width 17 height 17
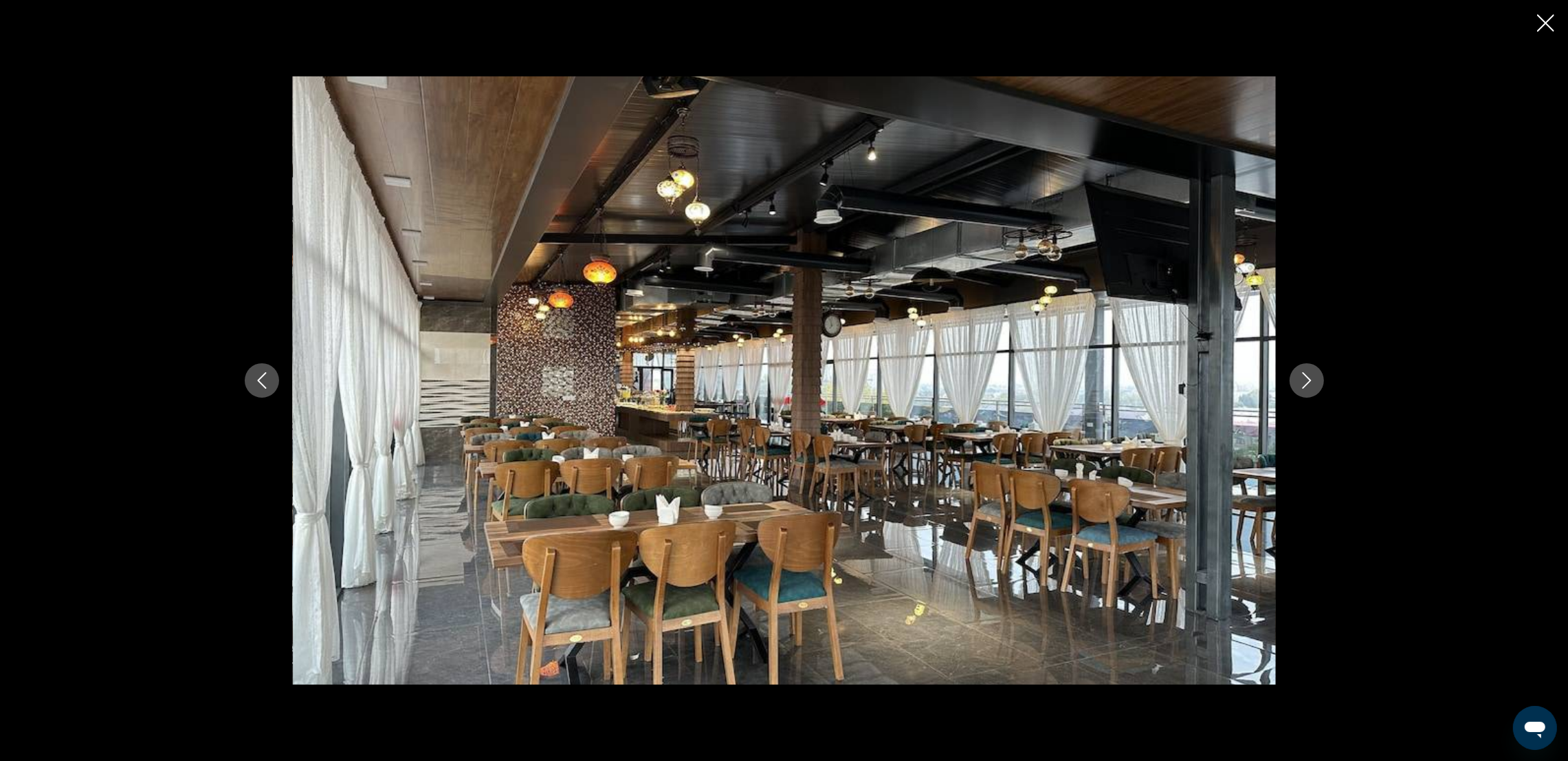
click at [1311, 387] on icon "Next image" at bounding box center [1307, 380] width 17 height 17
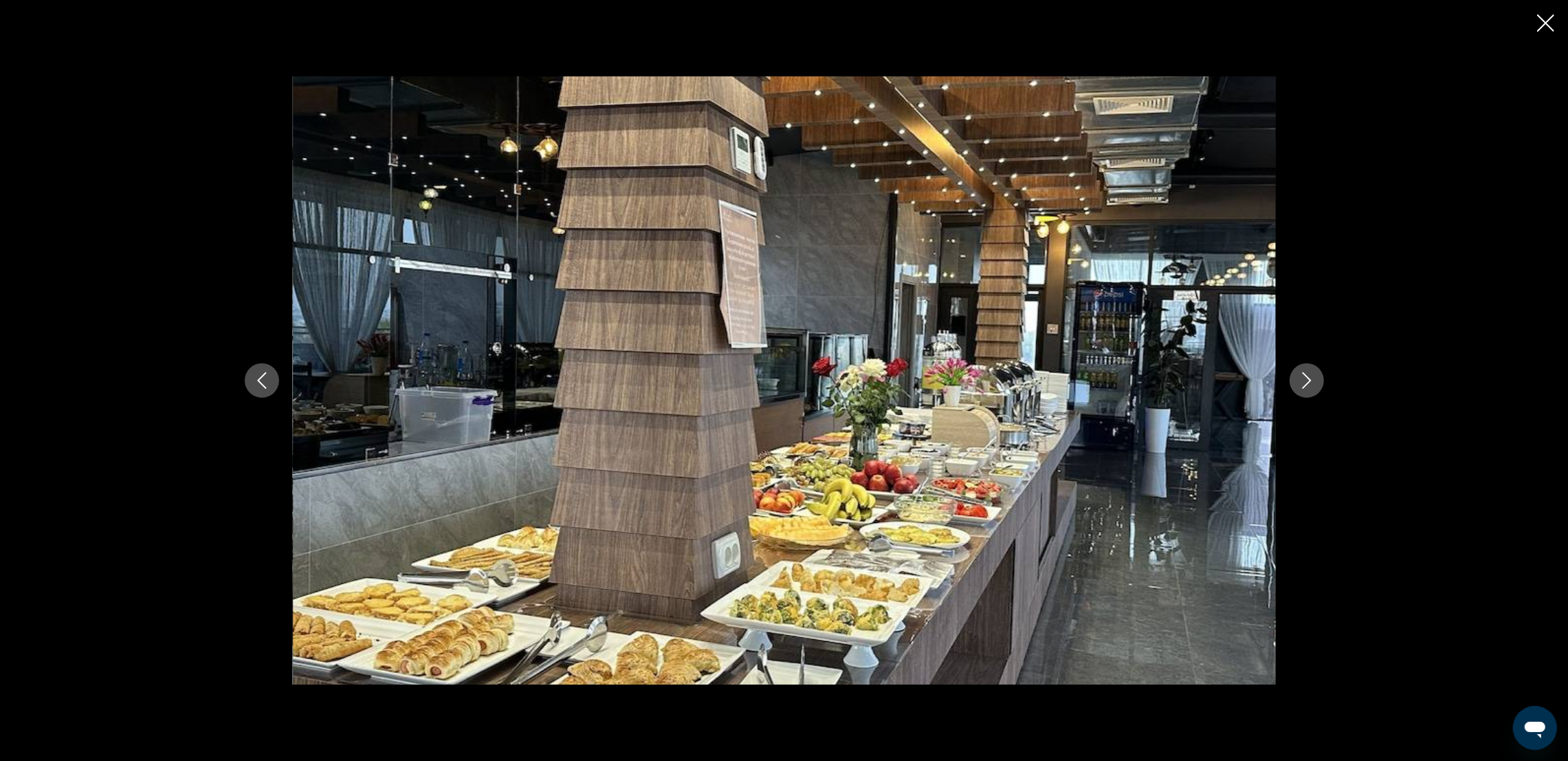
click at [1311, 387] on icon "Next image" at bounding box center [1307, 380] width 17 height 17
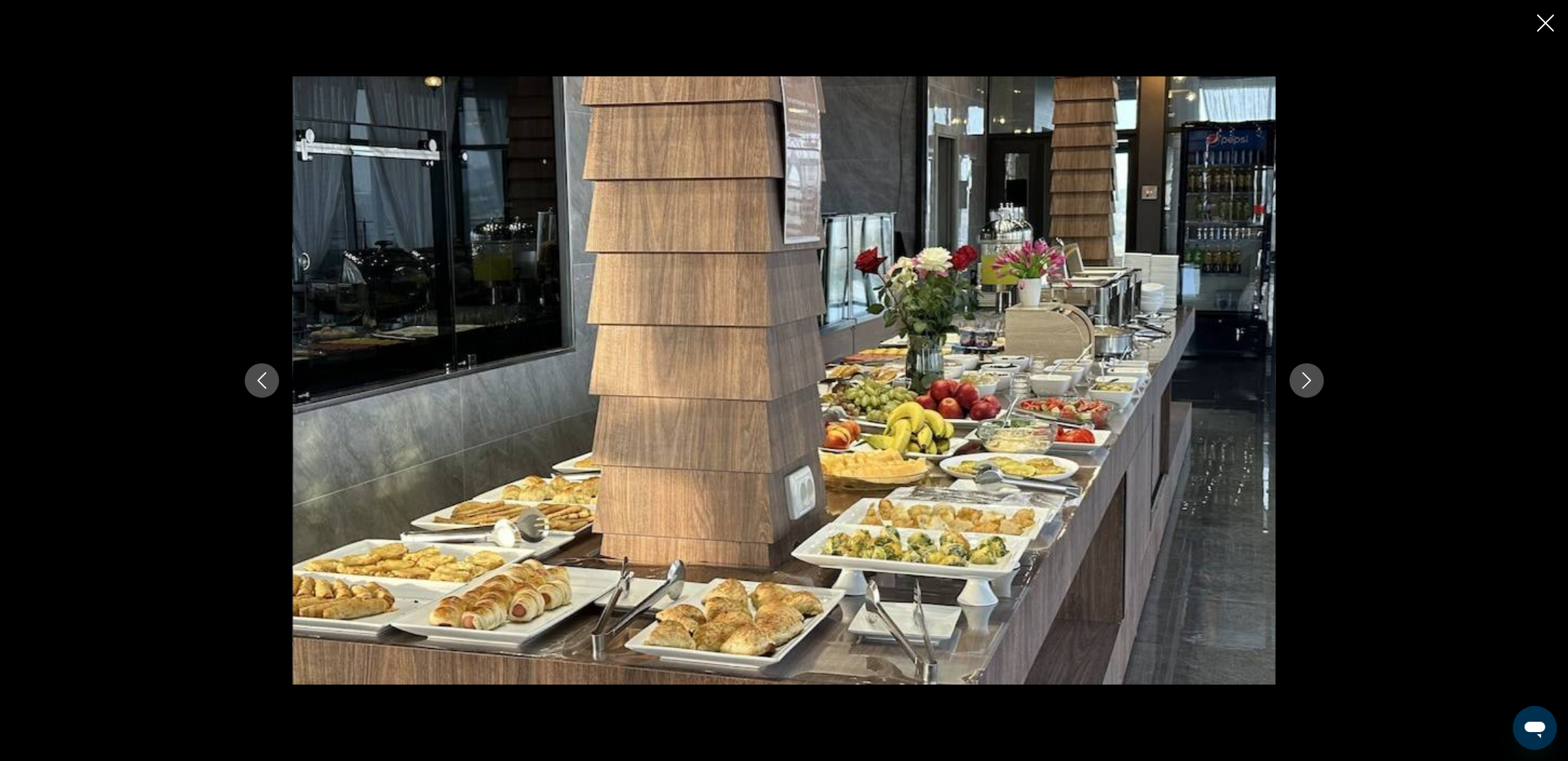
click at [1311, 387] on icon "Next image" at bounding box center [1307, 380] width 17 height 17
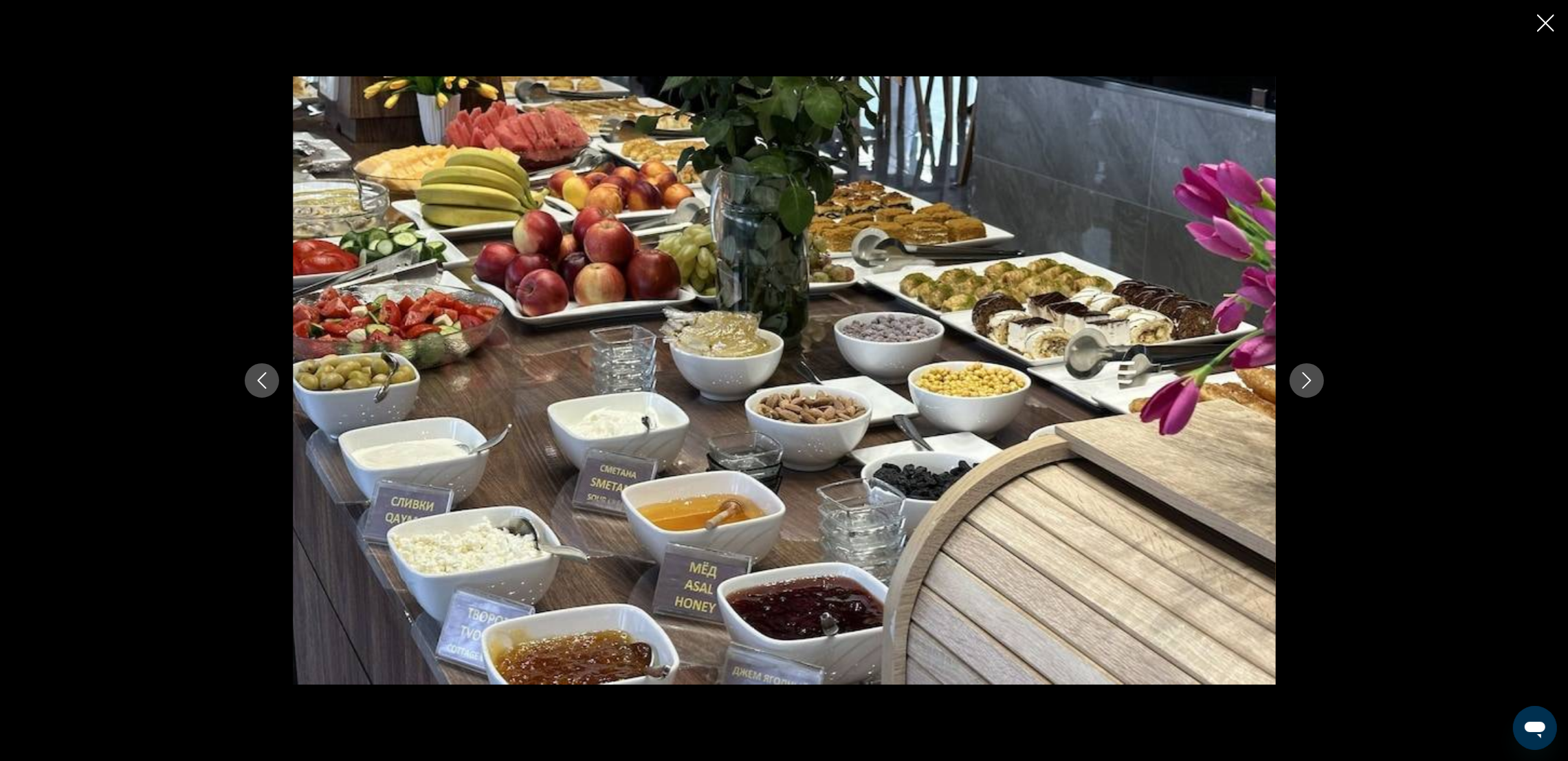
click at [1311, 387] on icon "Next image" at bounding box center [1307, 380] width 17 height 17
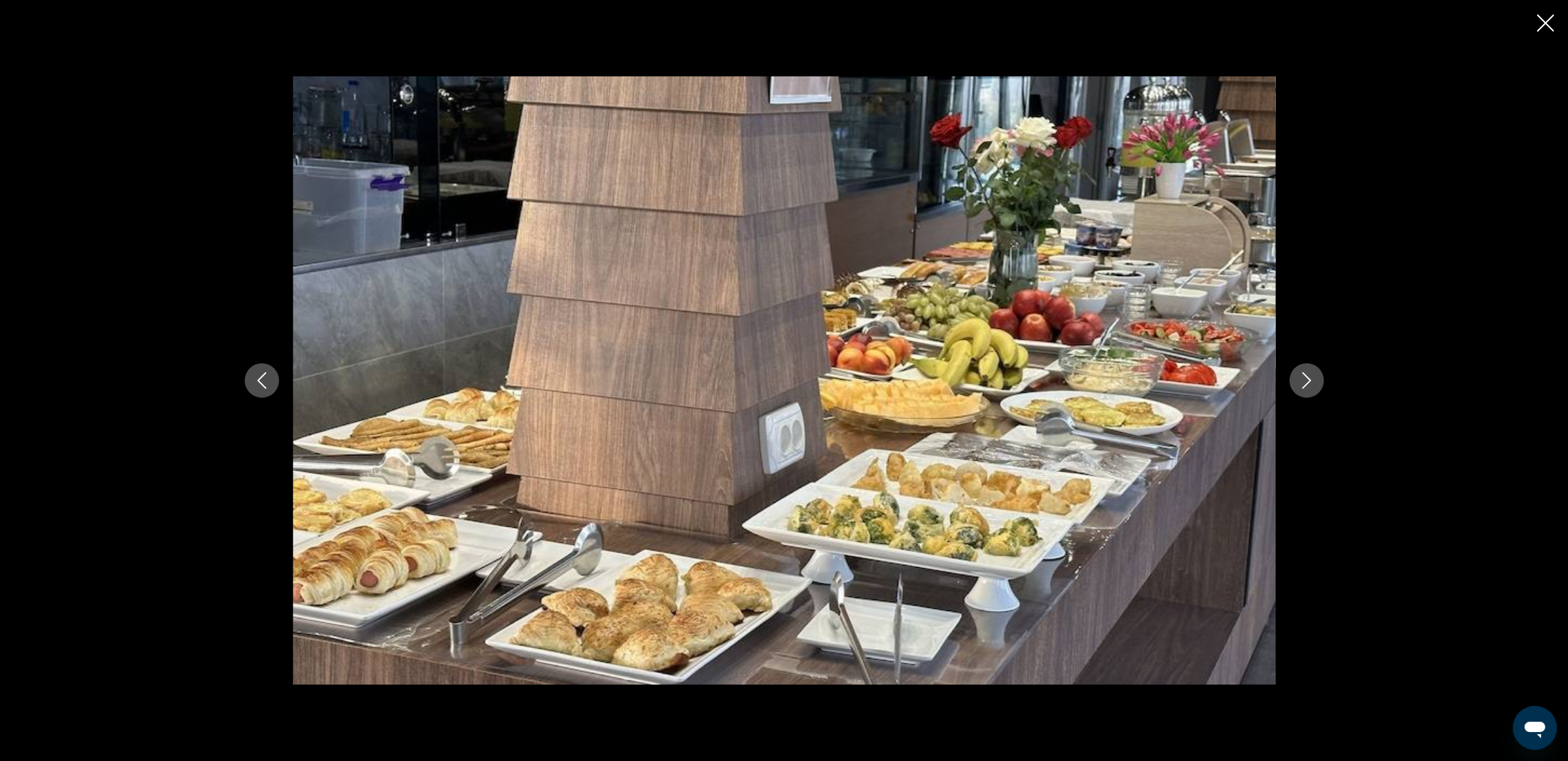
click at [1311, 387] on icon "Next image" at bounding box center [1307, 380] width 17 height 17
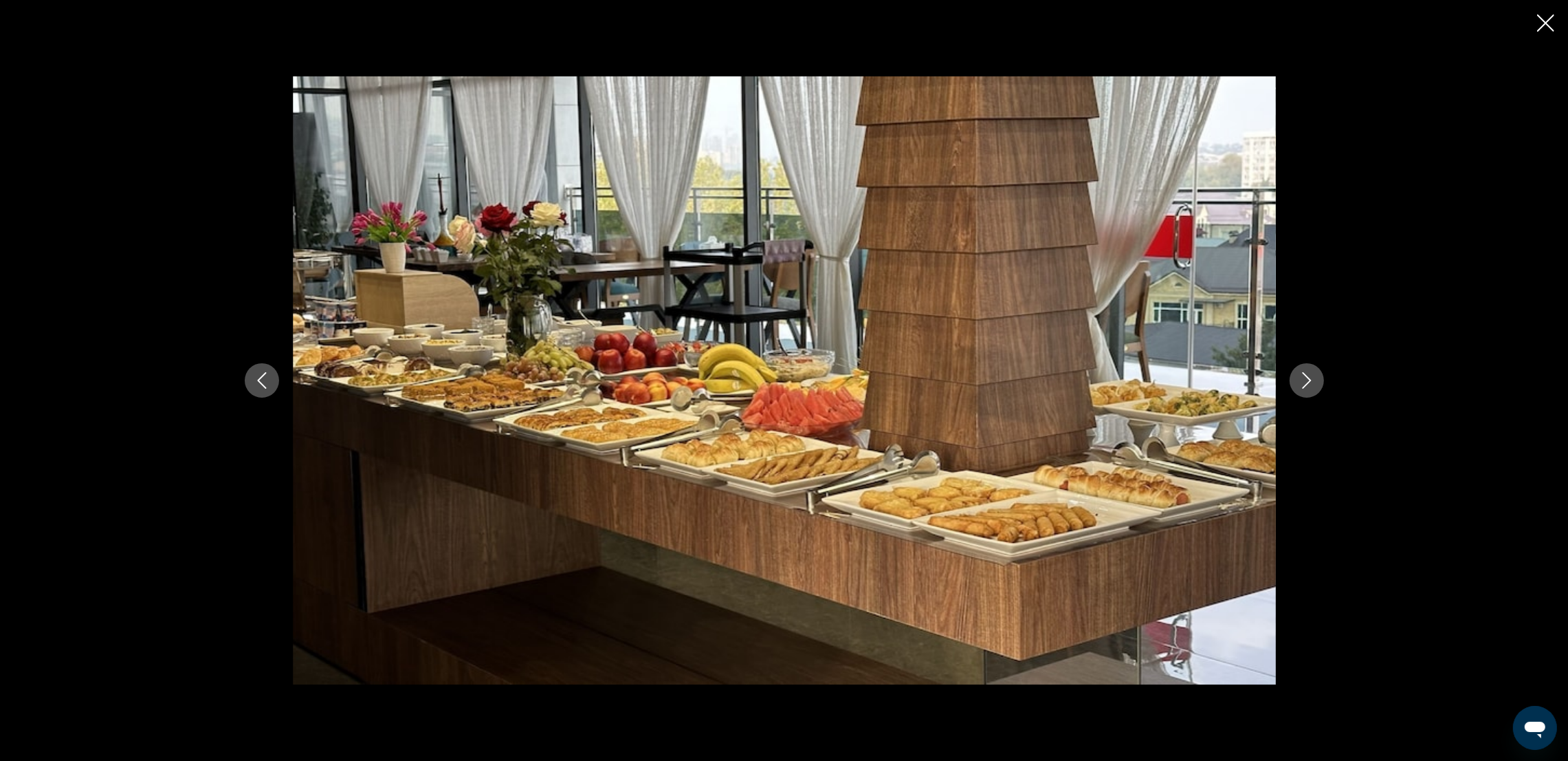
click at [1311, 387] on icon "Next image" at bounding box center [1307, 380] width 17 height 17
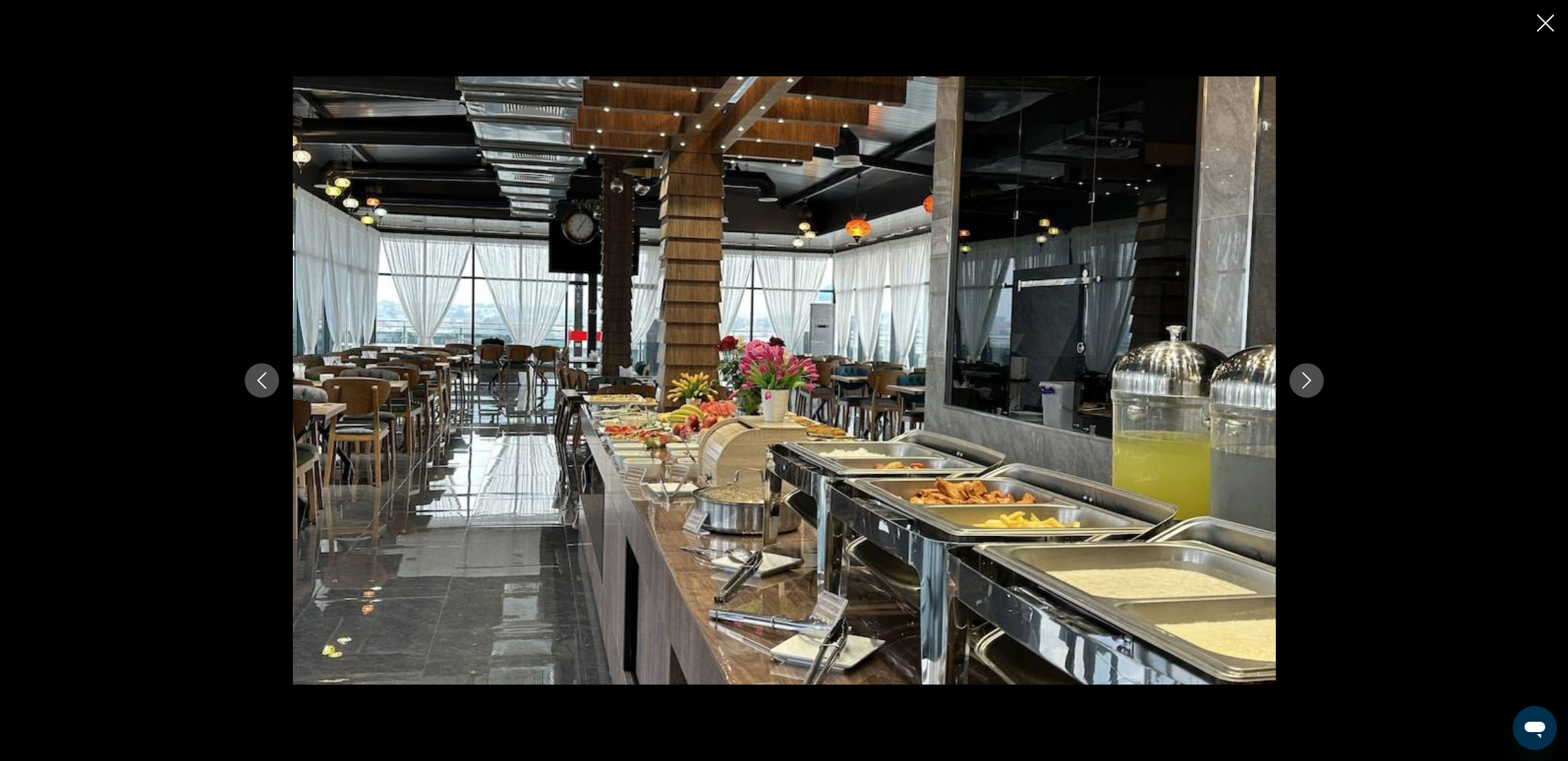
click at [1311, 387] on icon "Next image" at bounding box center [1307, 380] width 17 height 17
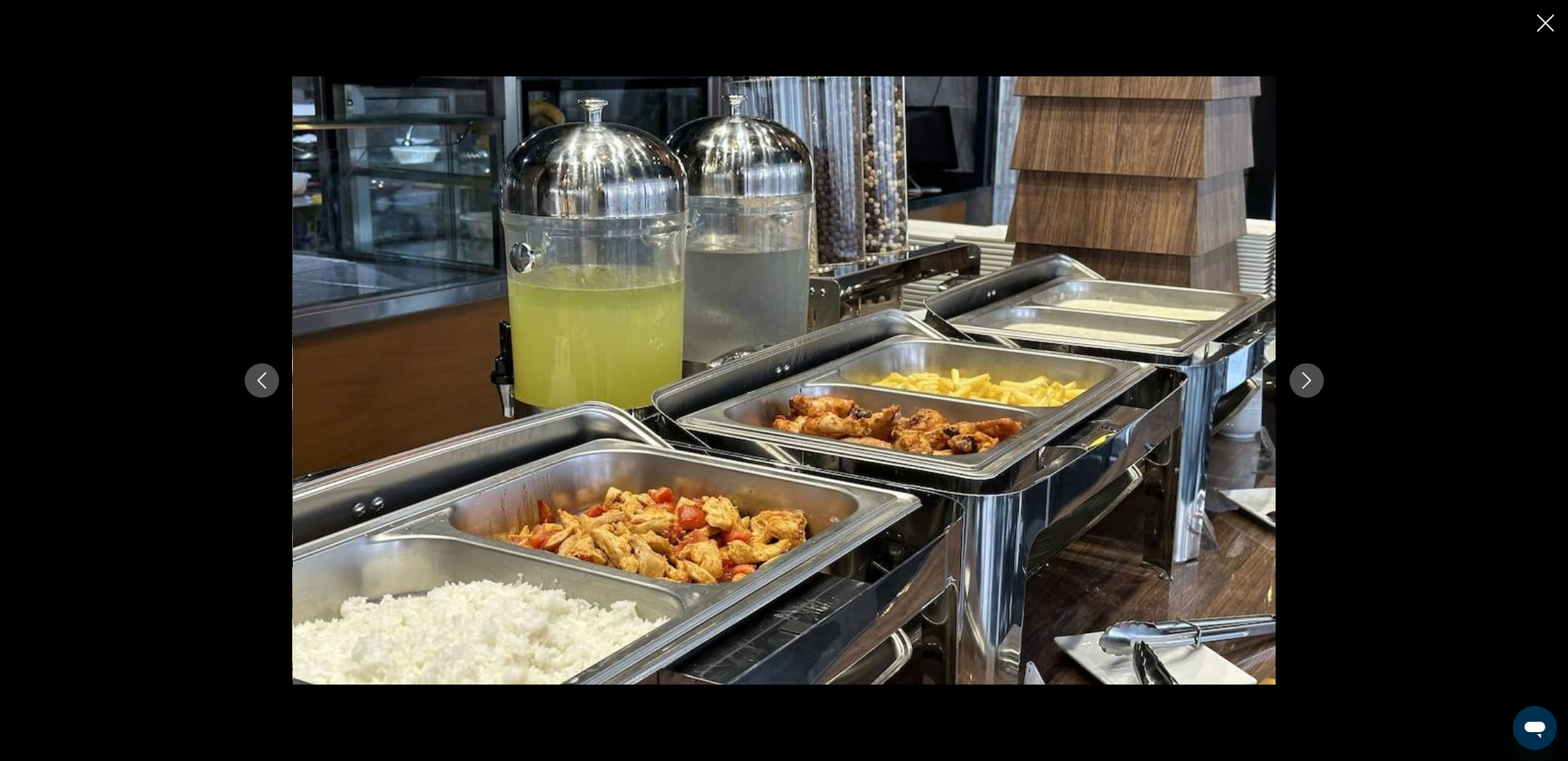
click at [1311, 387] on icon "Next image" at bounding box center [1307, 380] width 17 height 17
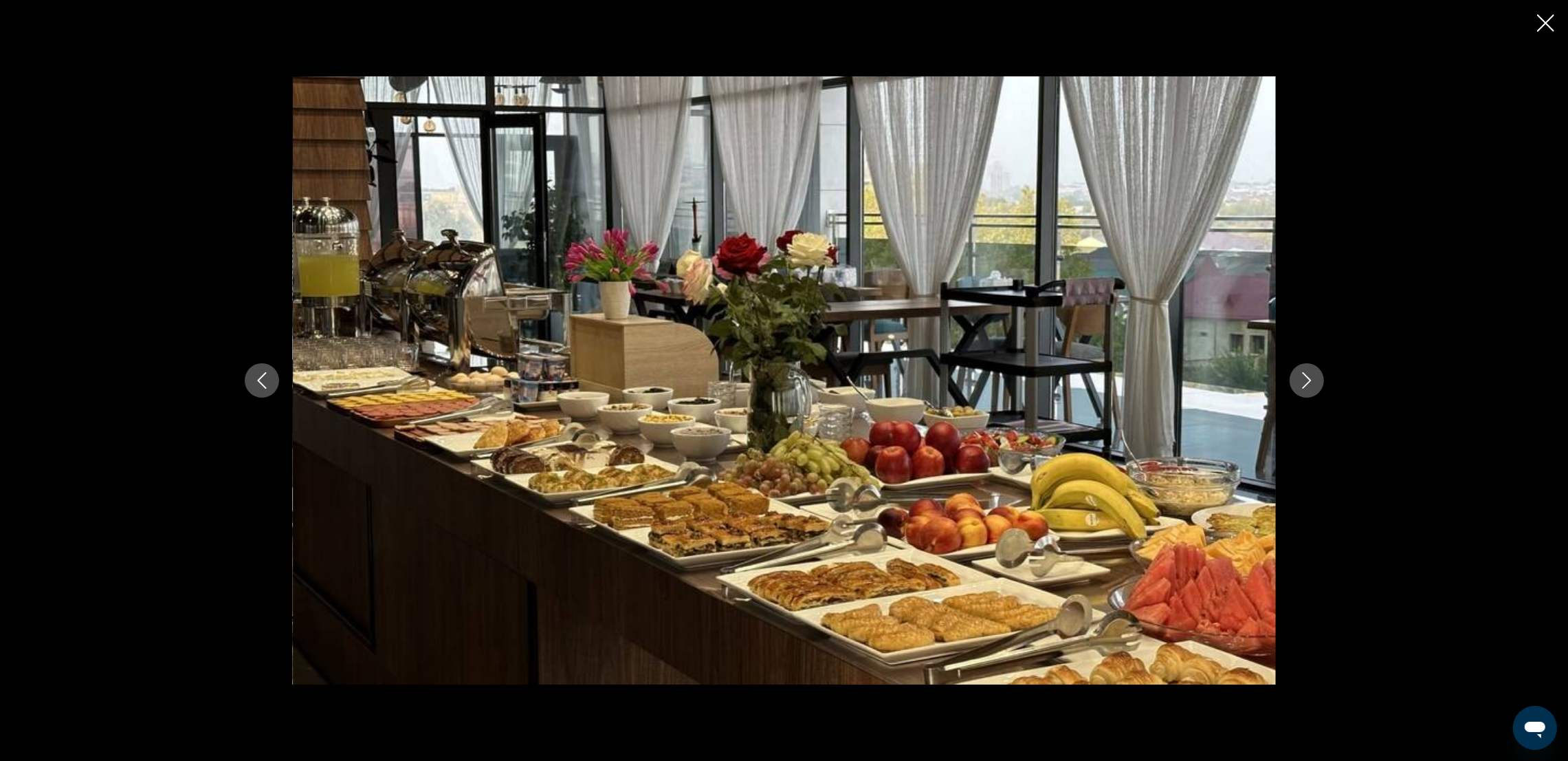
click at [1311, 387] on icon "Next image" at bounding box center [1307, 380] width 17 height 17
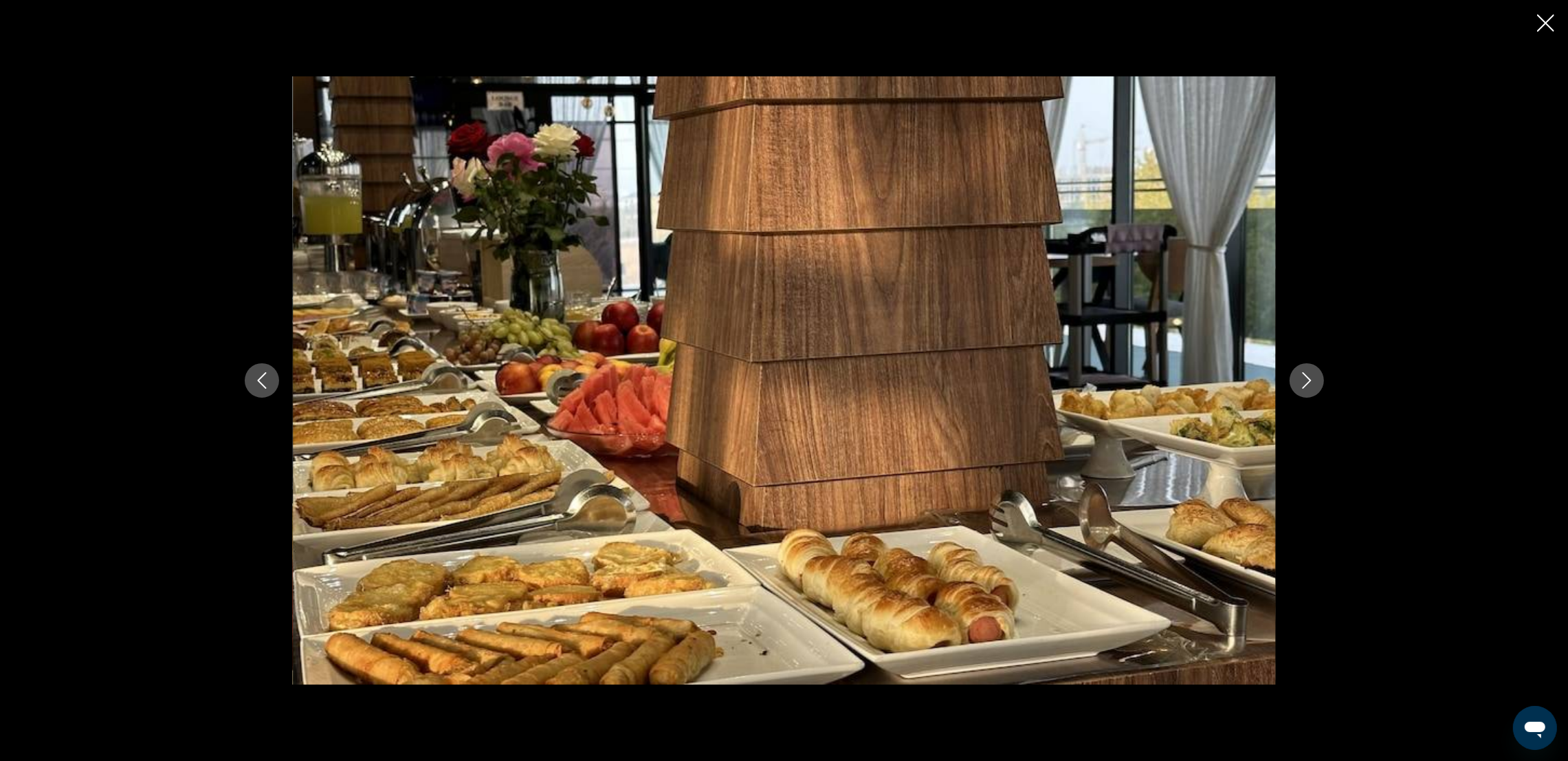
click at [1311, 387] on icon "Next image" at bounding box center [1307, 380] width 17 height 17
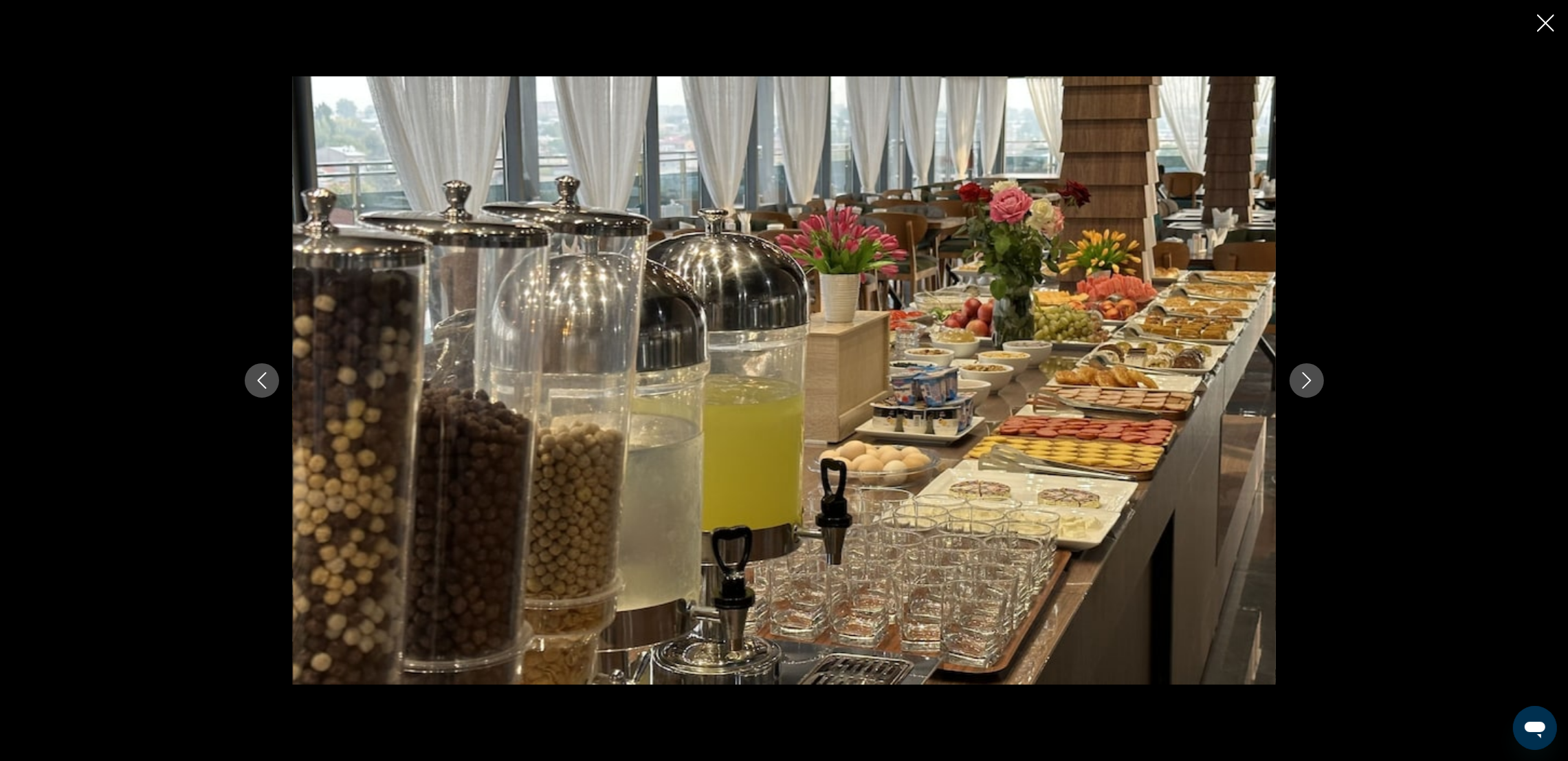
click at [1311, 387] on icon "Next image" at bounding box center [1307, 380] width 17 height 17
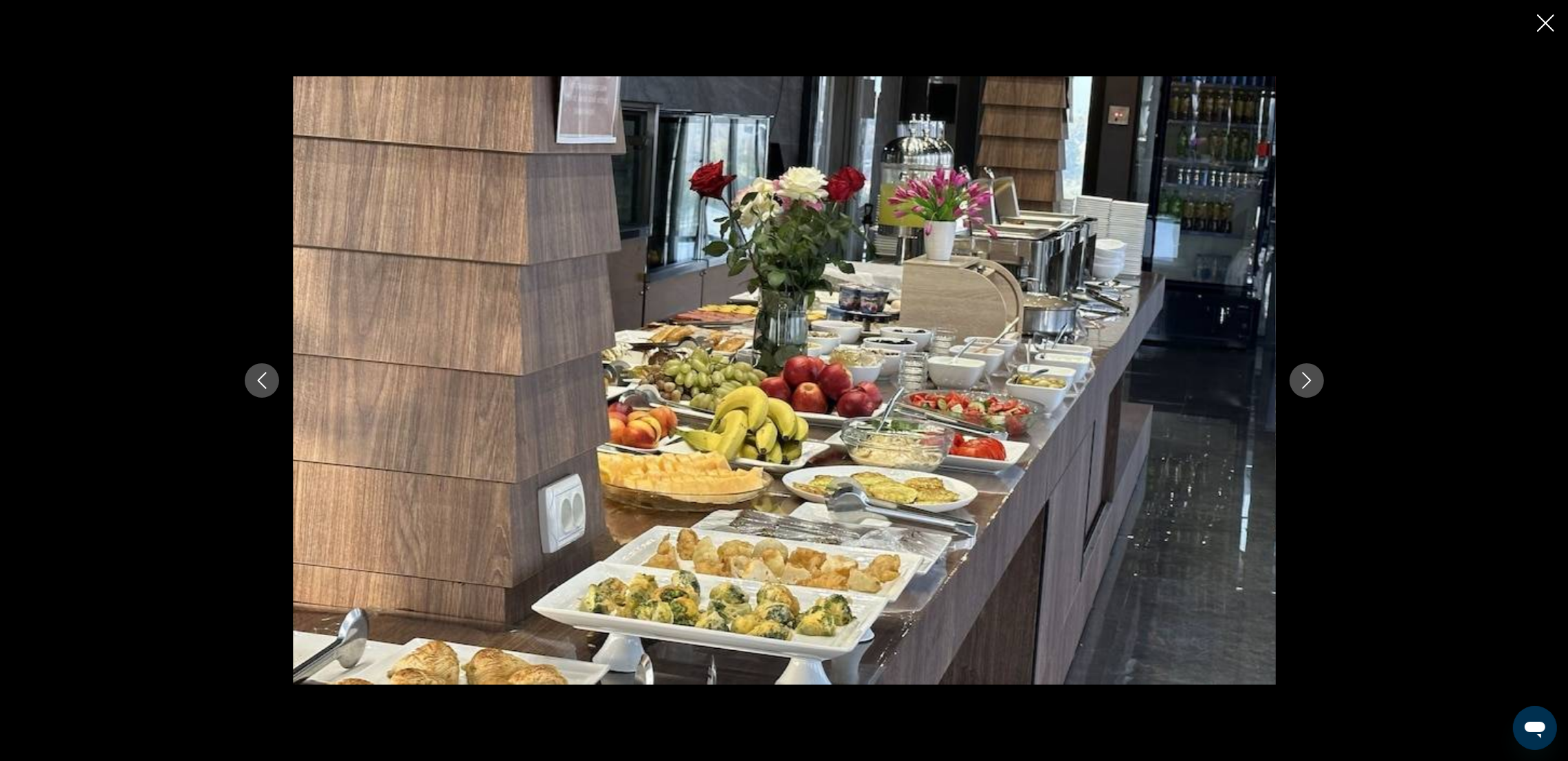
click at [1311, 387] on icon "Next image" at bounding box center [1307, 380] width 17 height 17
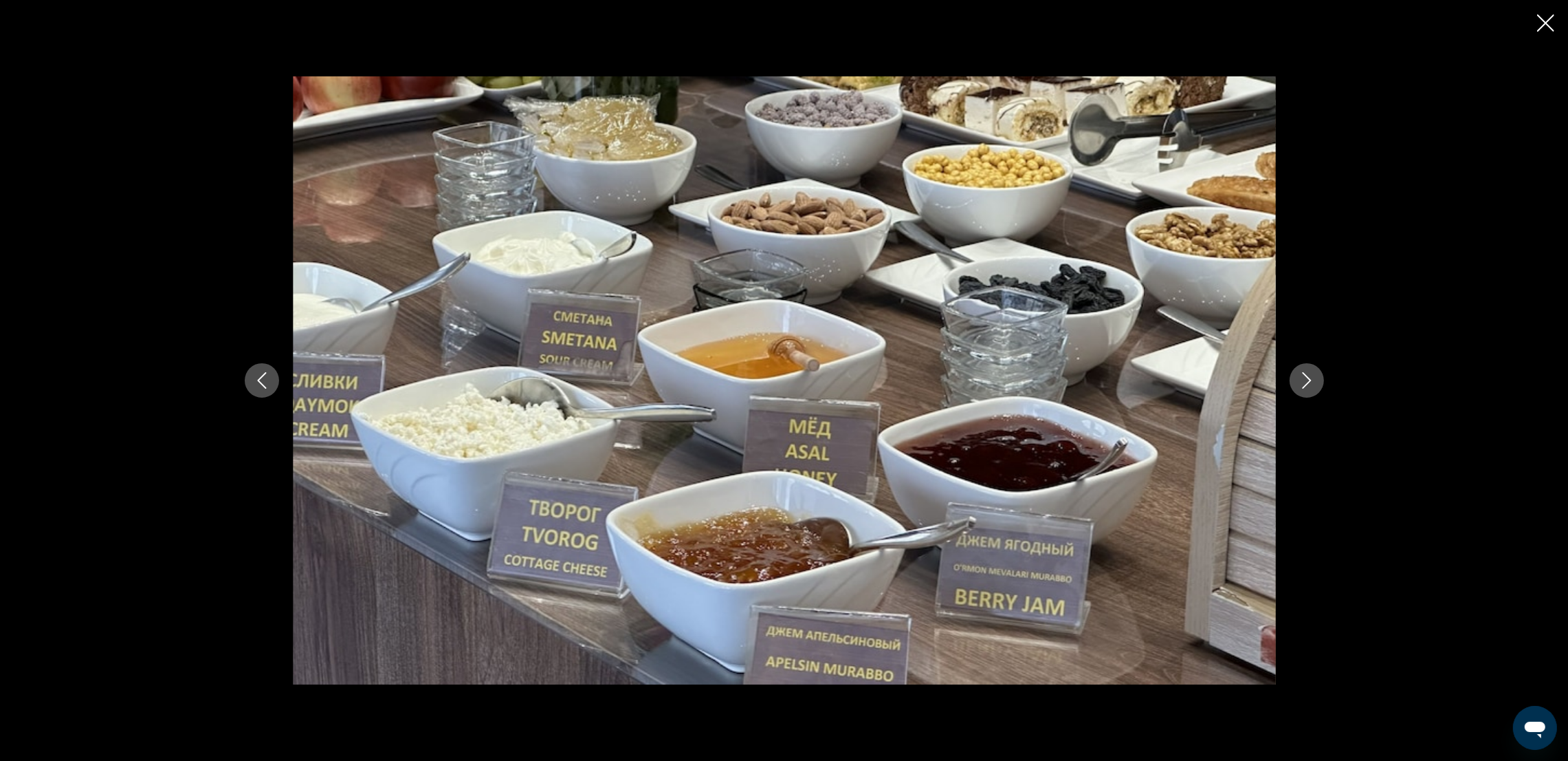
click at [1311, 387] on icon "Next image" at bounding box center [1307, 380] width 17 height 17
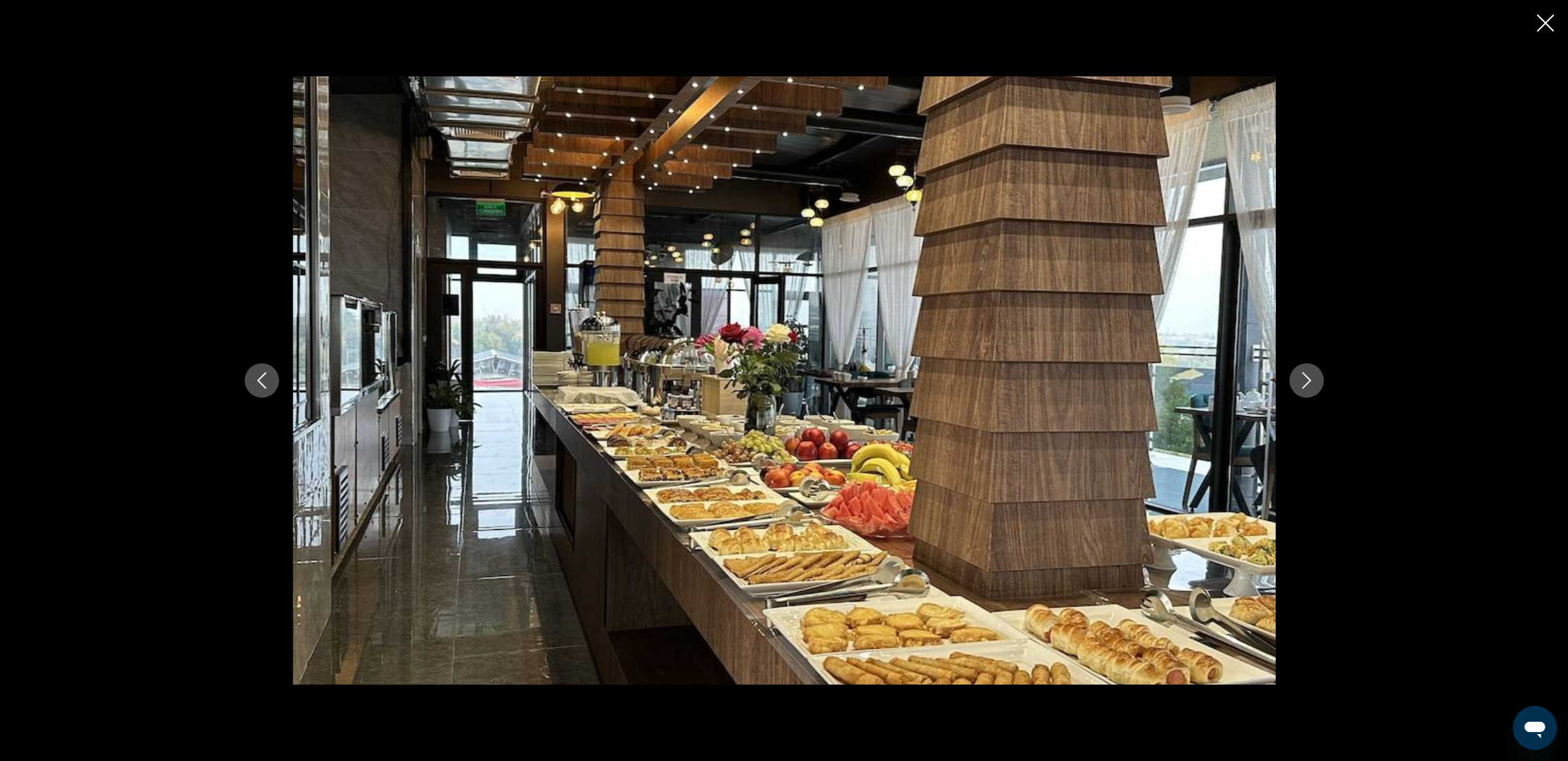
click at [1311, 387] on icon "Next image" at bounding box center [1307, 380] width 17 height 17
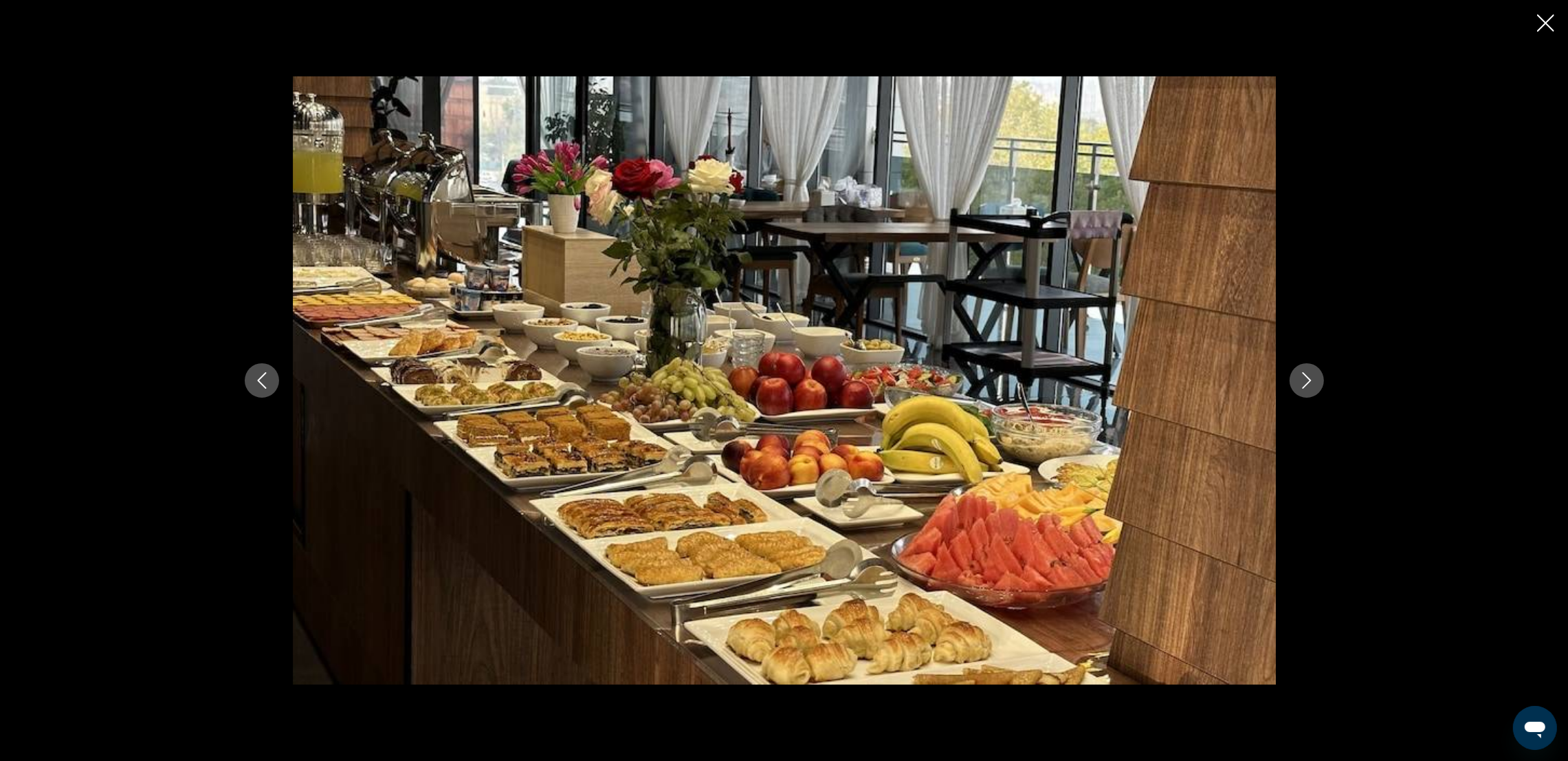
click at [1311, 387] on icon "Next image" at bounding box center [1307, 380] width 17 height 17
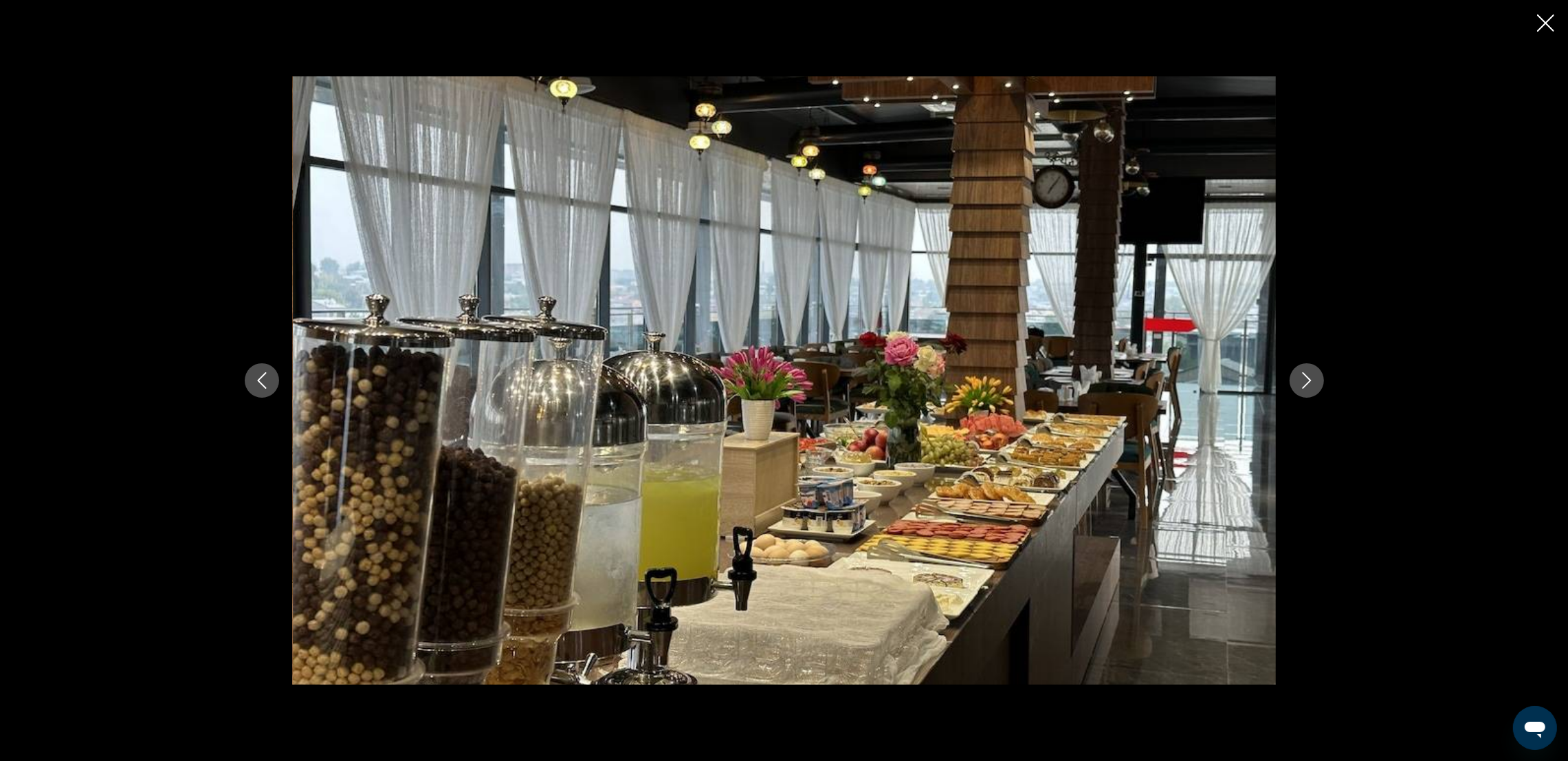
click at [1311, 387] on icon "Next image" at bounding box center [1307, 380] width 17 height 17
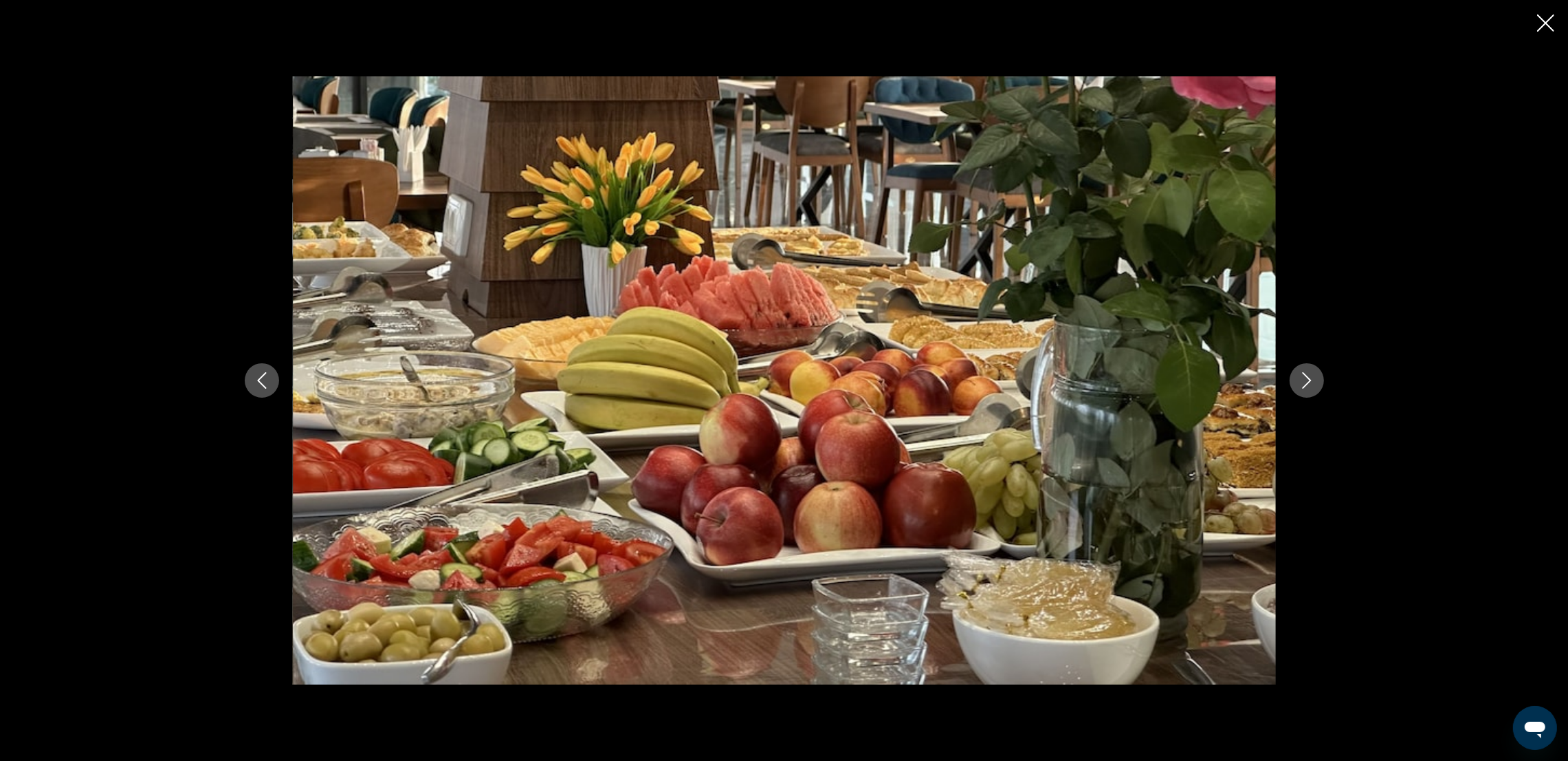
click at [1311, 387] on icon "Next image" at bounding box center [1307, 380] width 17 height 17
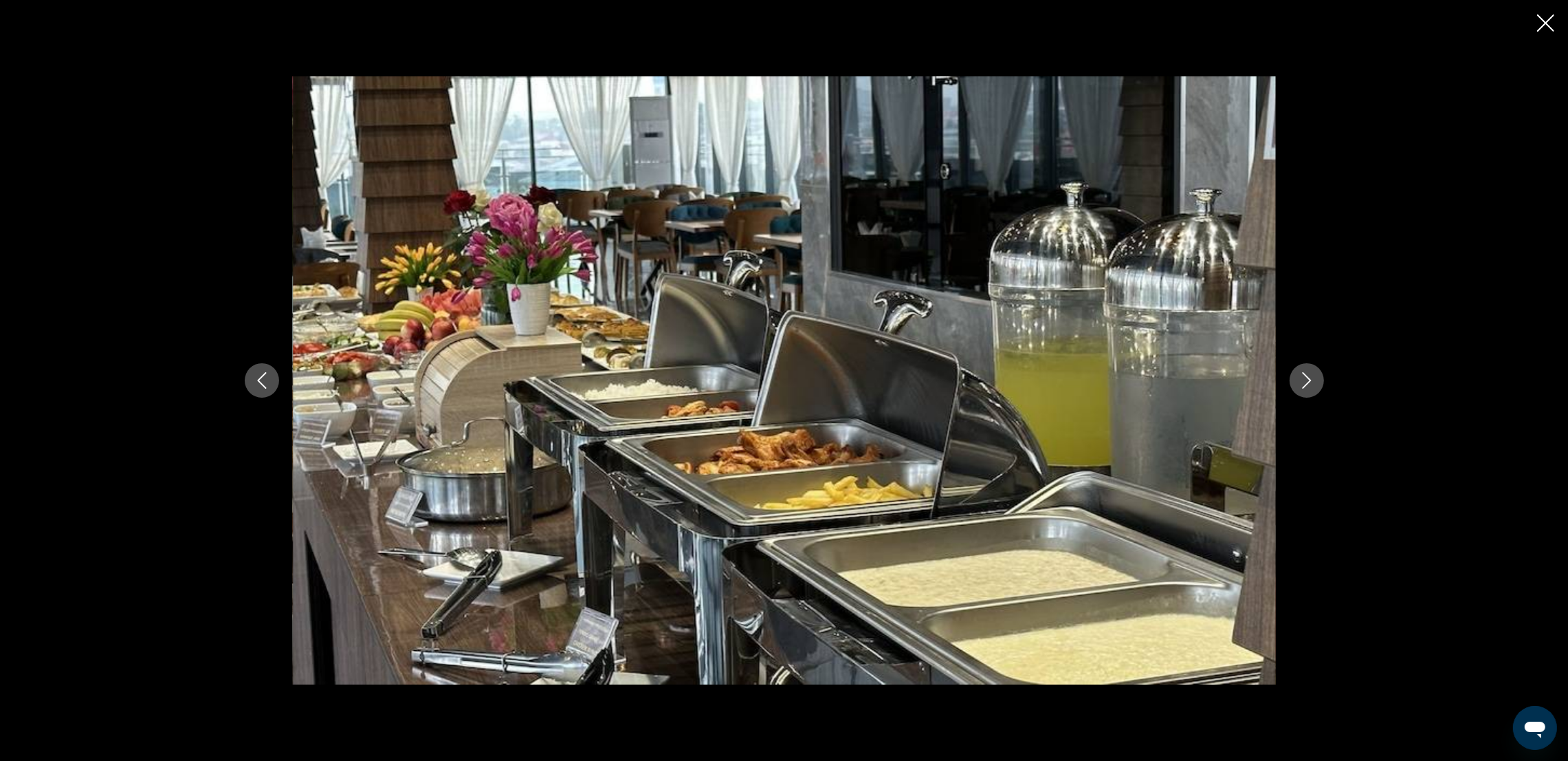
click at [1311, 387] on icon "Next image" at bounding box center [1307, 380] width 17 height 17
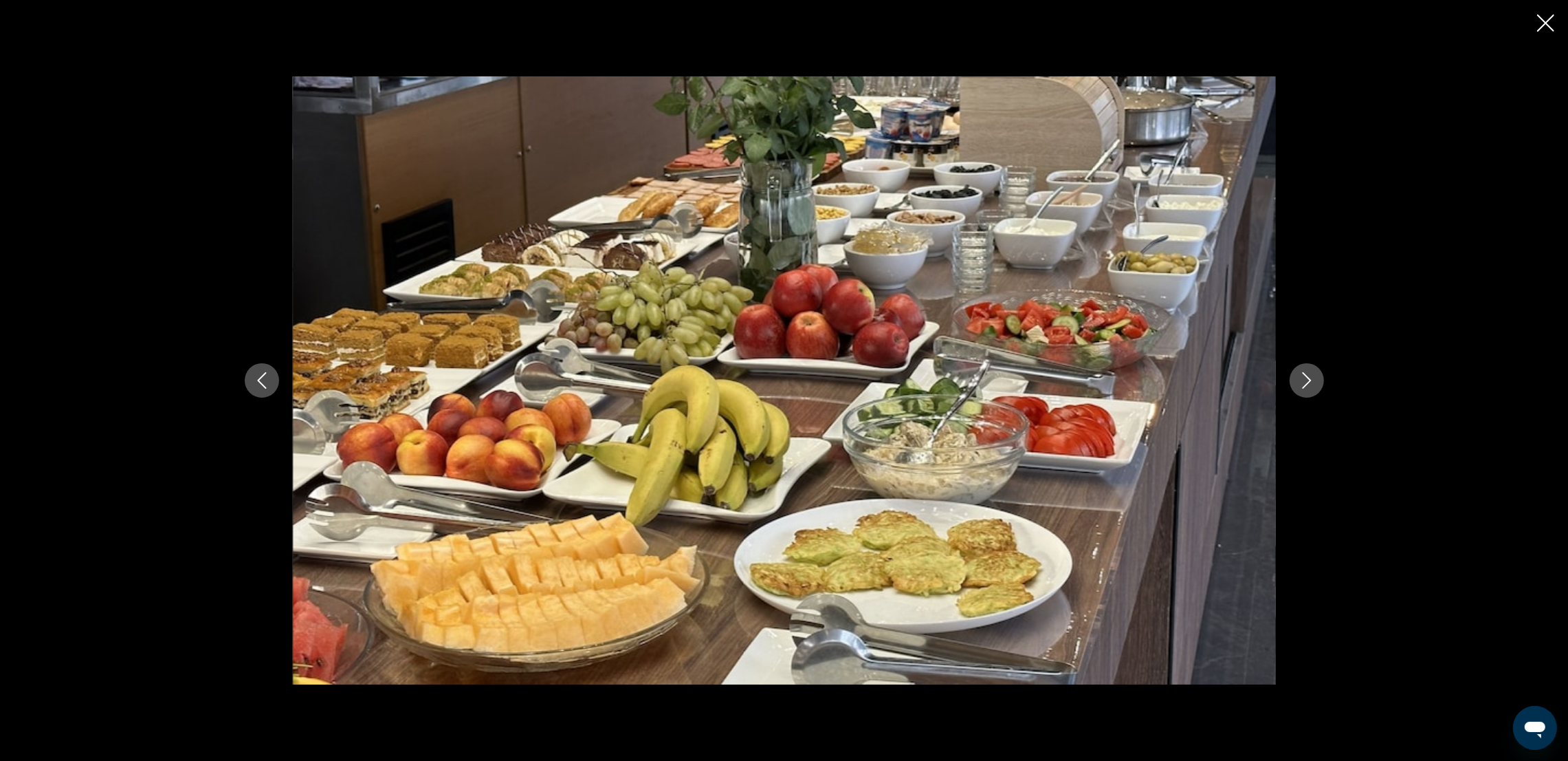
click at [1311, 387] on icon "Next image" at bounding box center [1307, 380] width 17 height 17
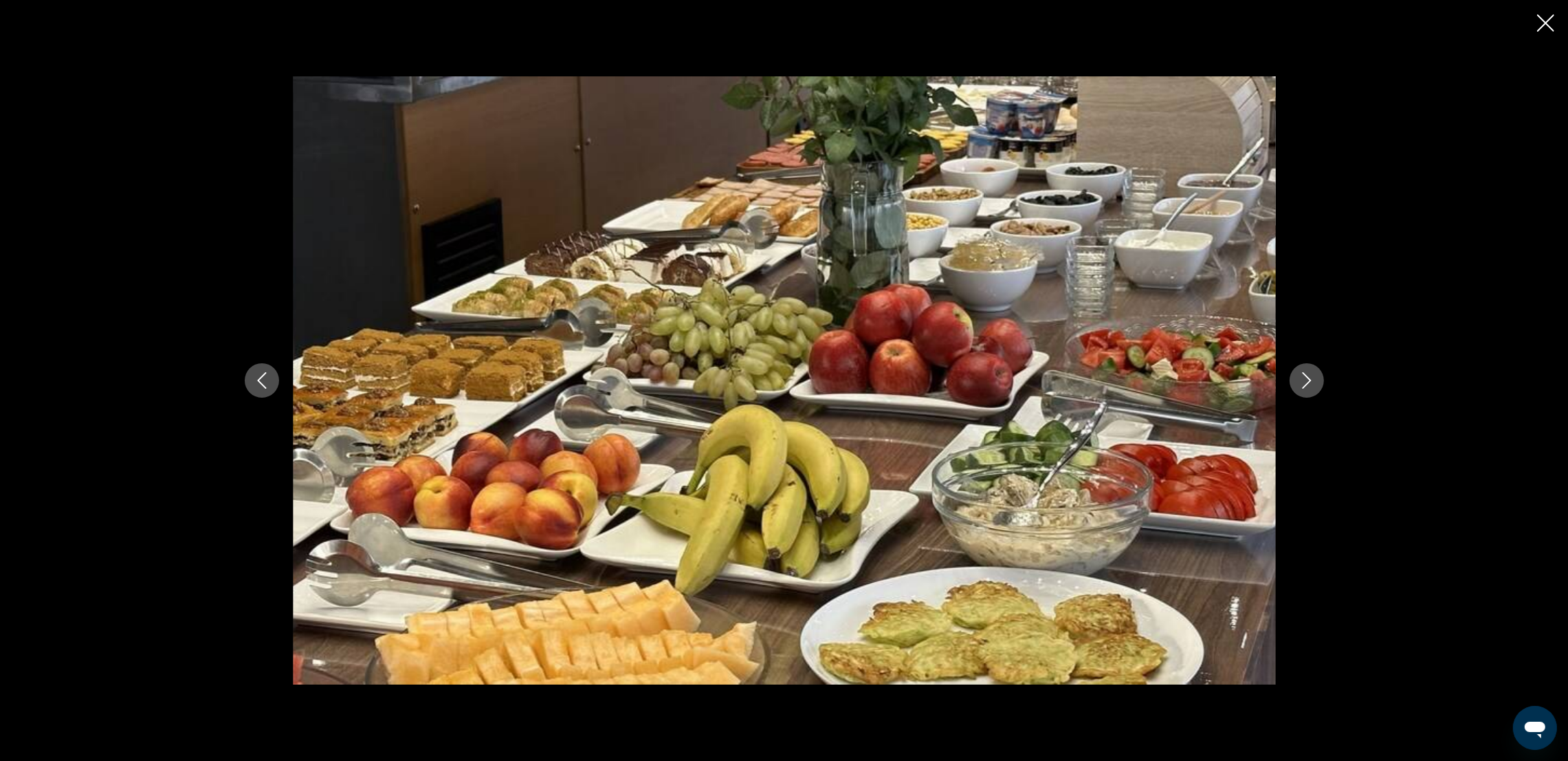
click at [1311, 387] on icon "Next image" at bounding box center [1307, 380] width 17 height 17
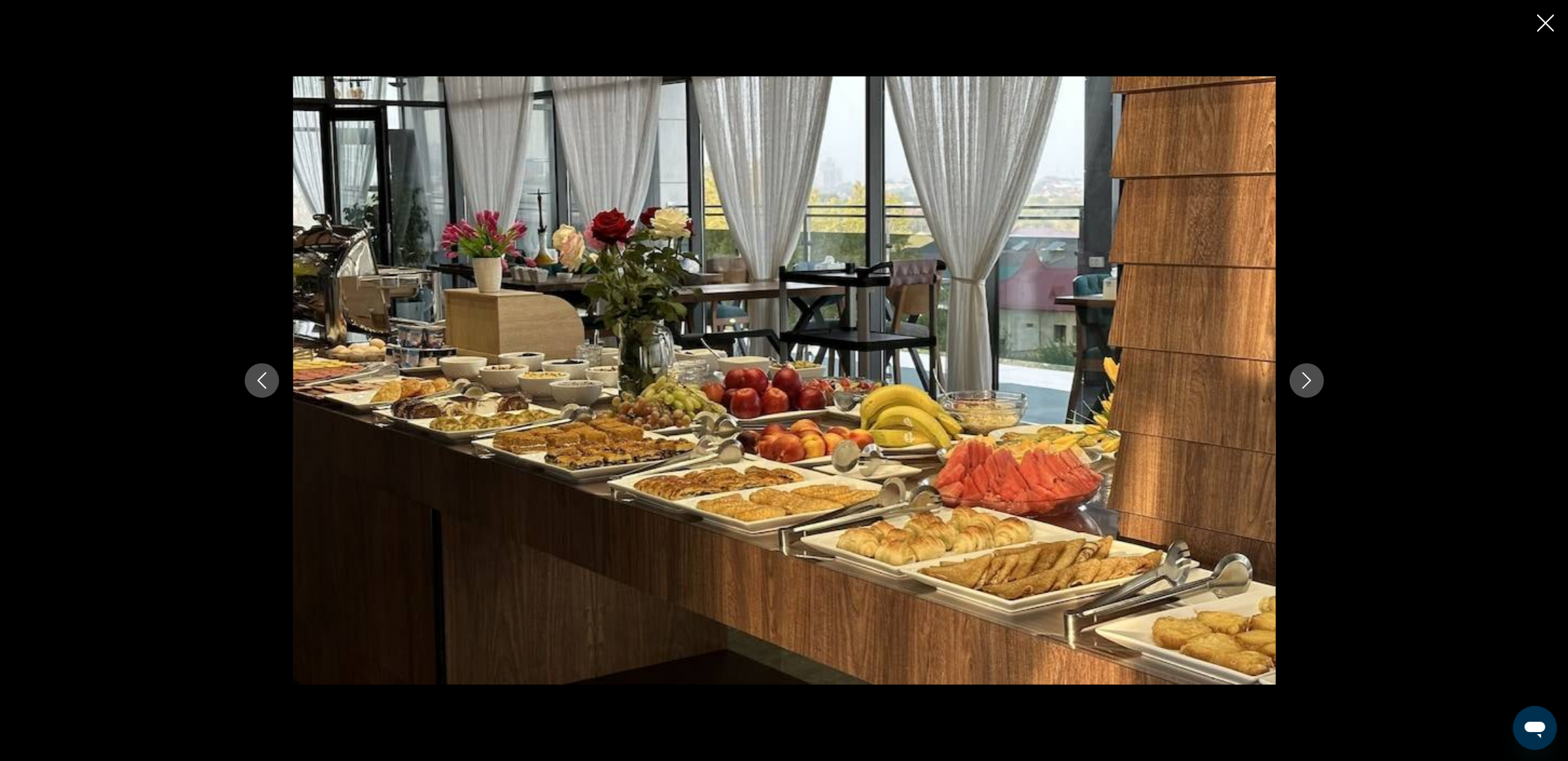
click at [1311, 387] on icon "Next image" at bounding box center [1307, 380] width 17 height 17
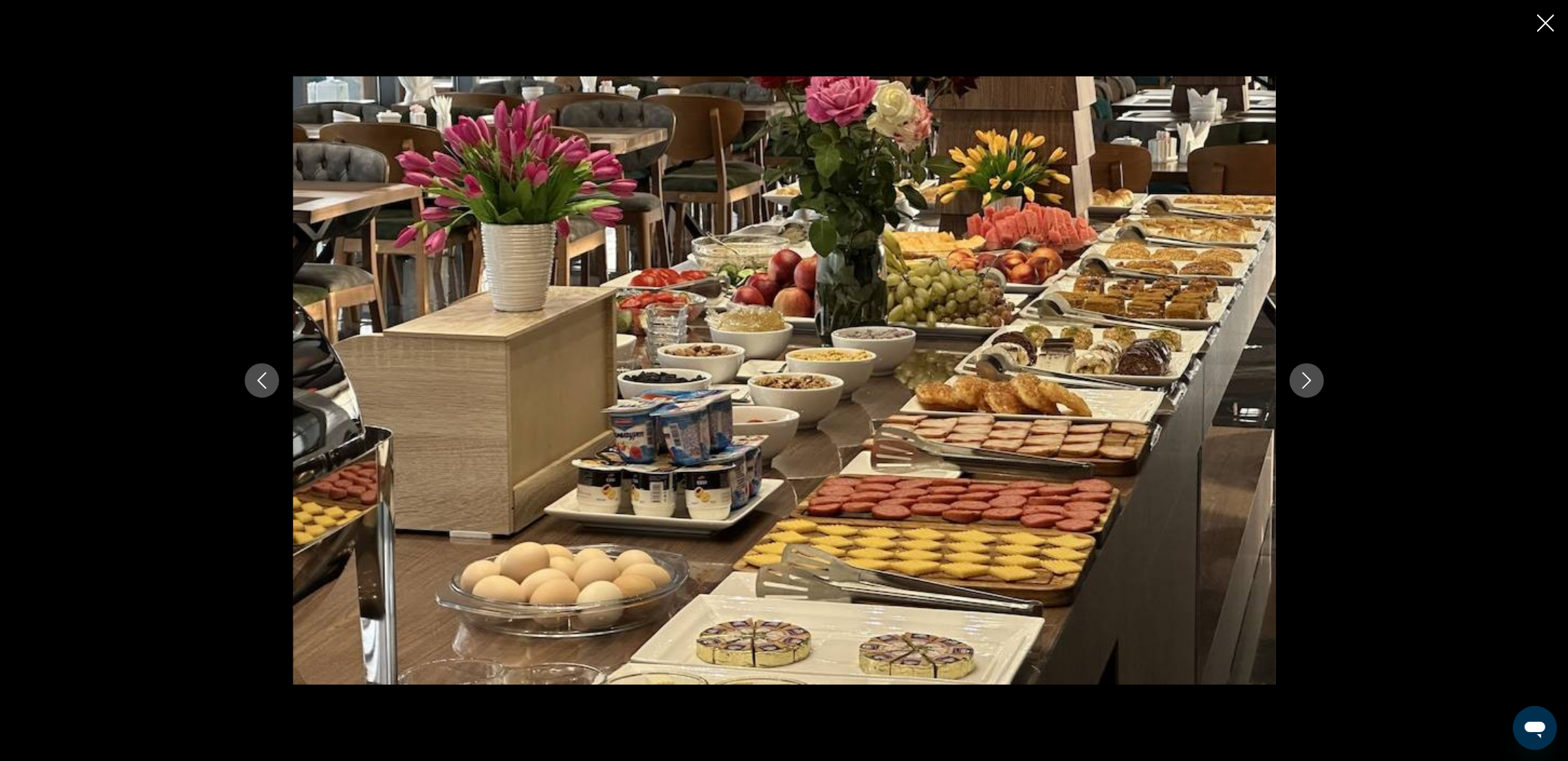
click at [1311, 387] on icon "Next image" at bounding box center [1307, 380] width 17 height 17
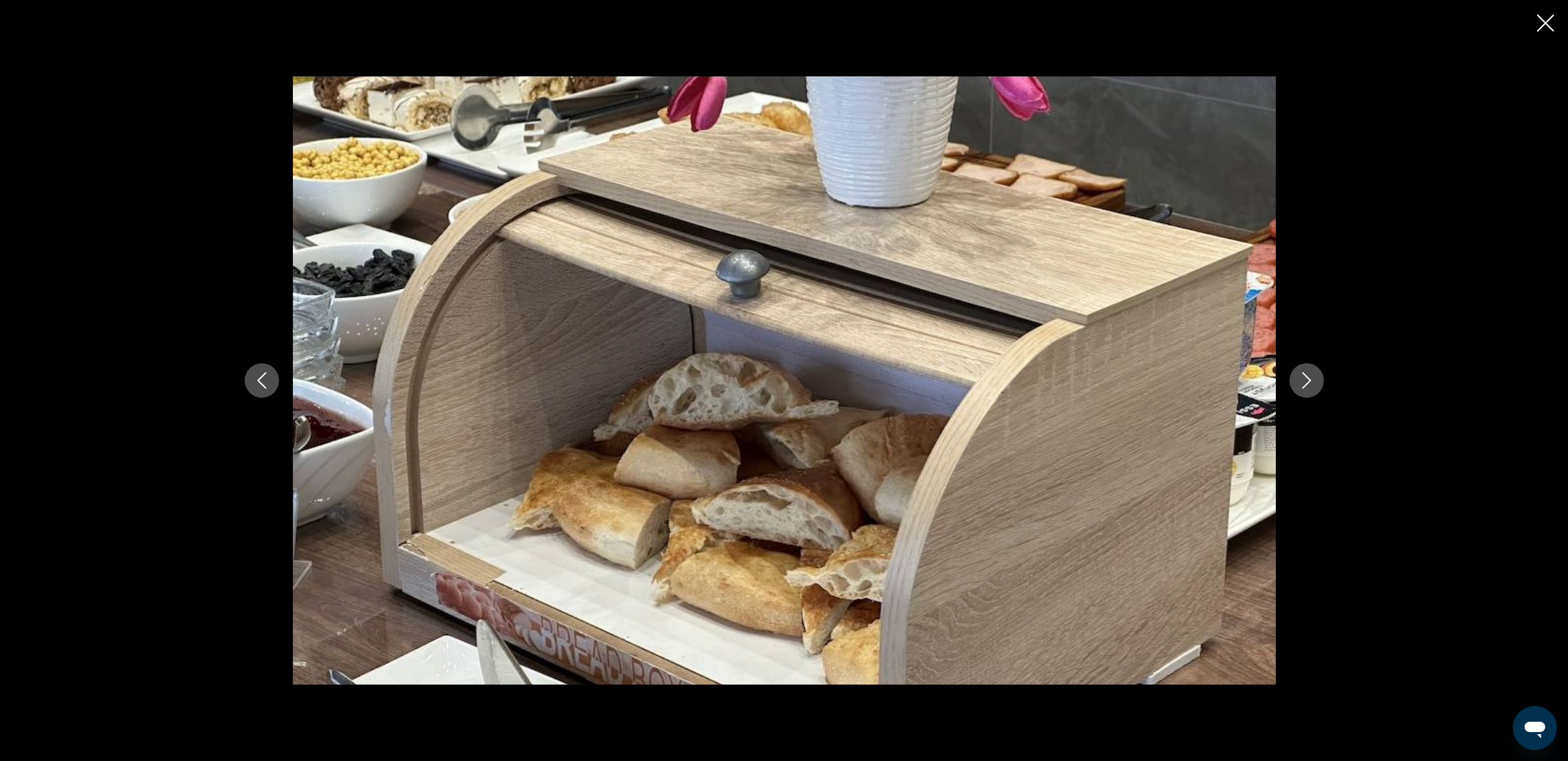
click at [1311, 387] on icon "Next image" at bounding box center [1307, 380] width 17 height 17
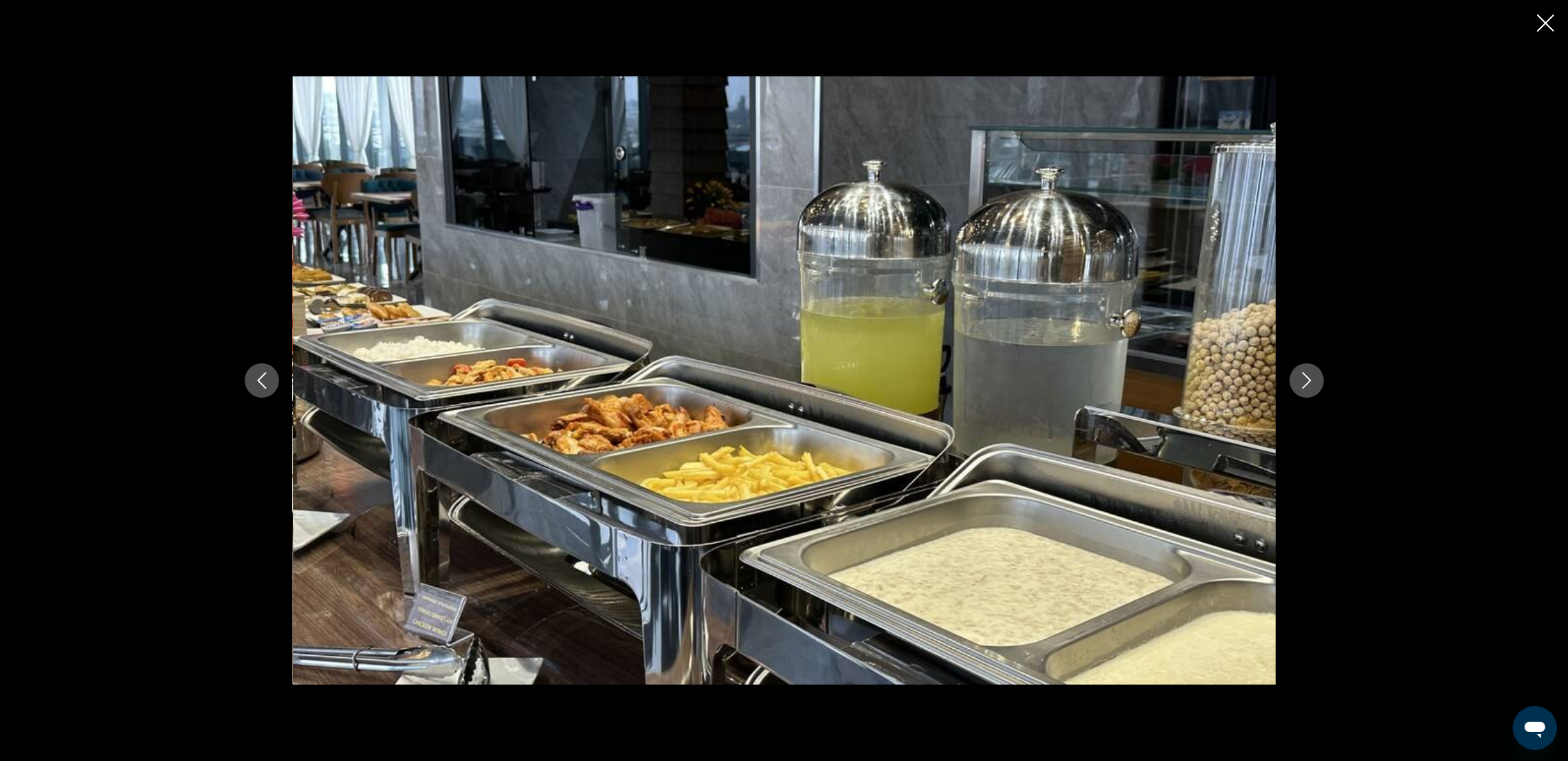
click at [1311, 387] on icon "Next image" at bounding box center [1307, 380] width 17 height 17
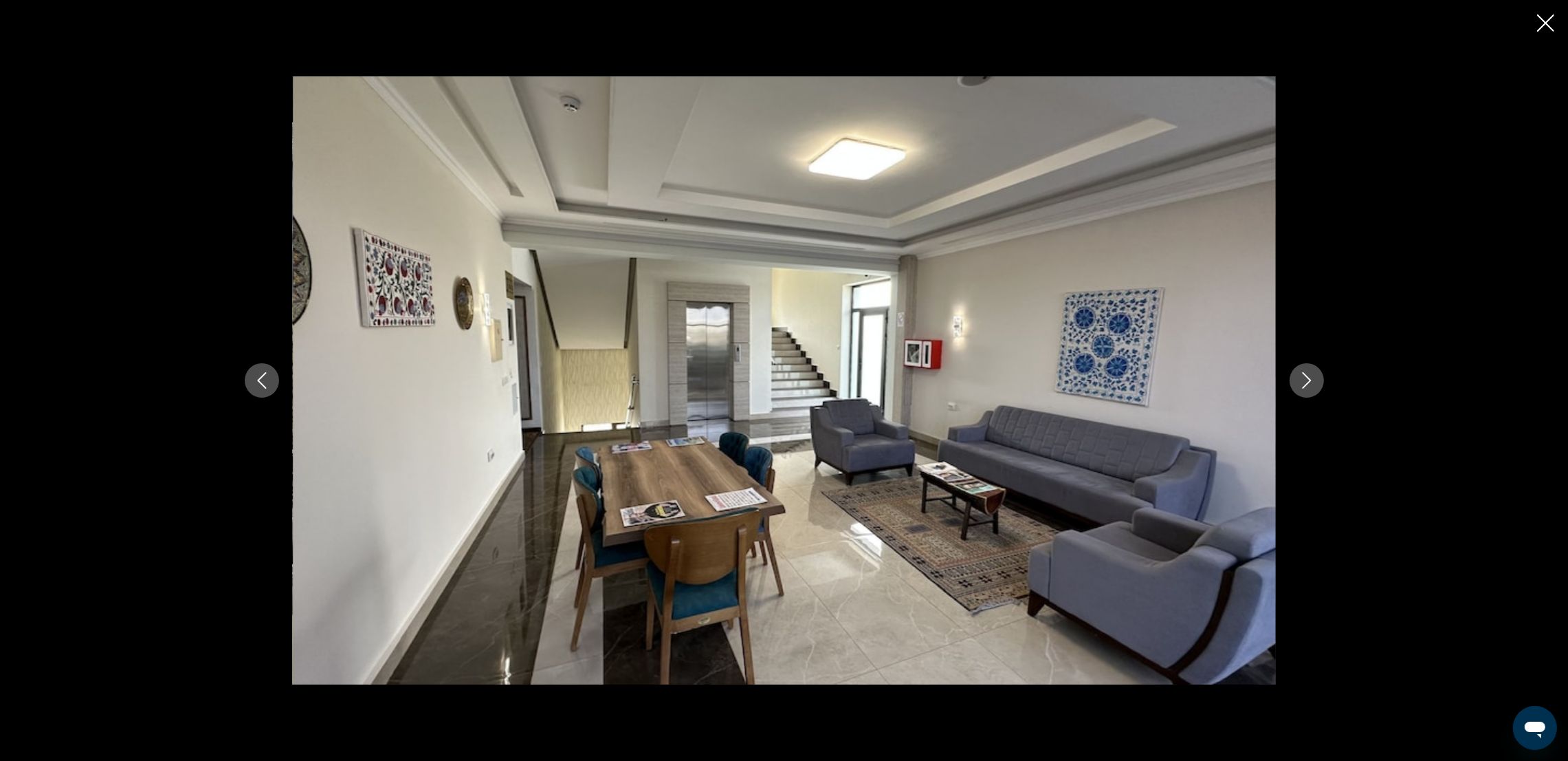
click at [1311, 387] on icon "Next image" at bounding box center [1307, 380] width 17 height 17
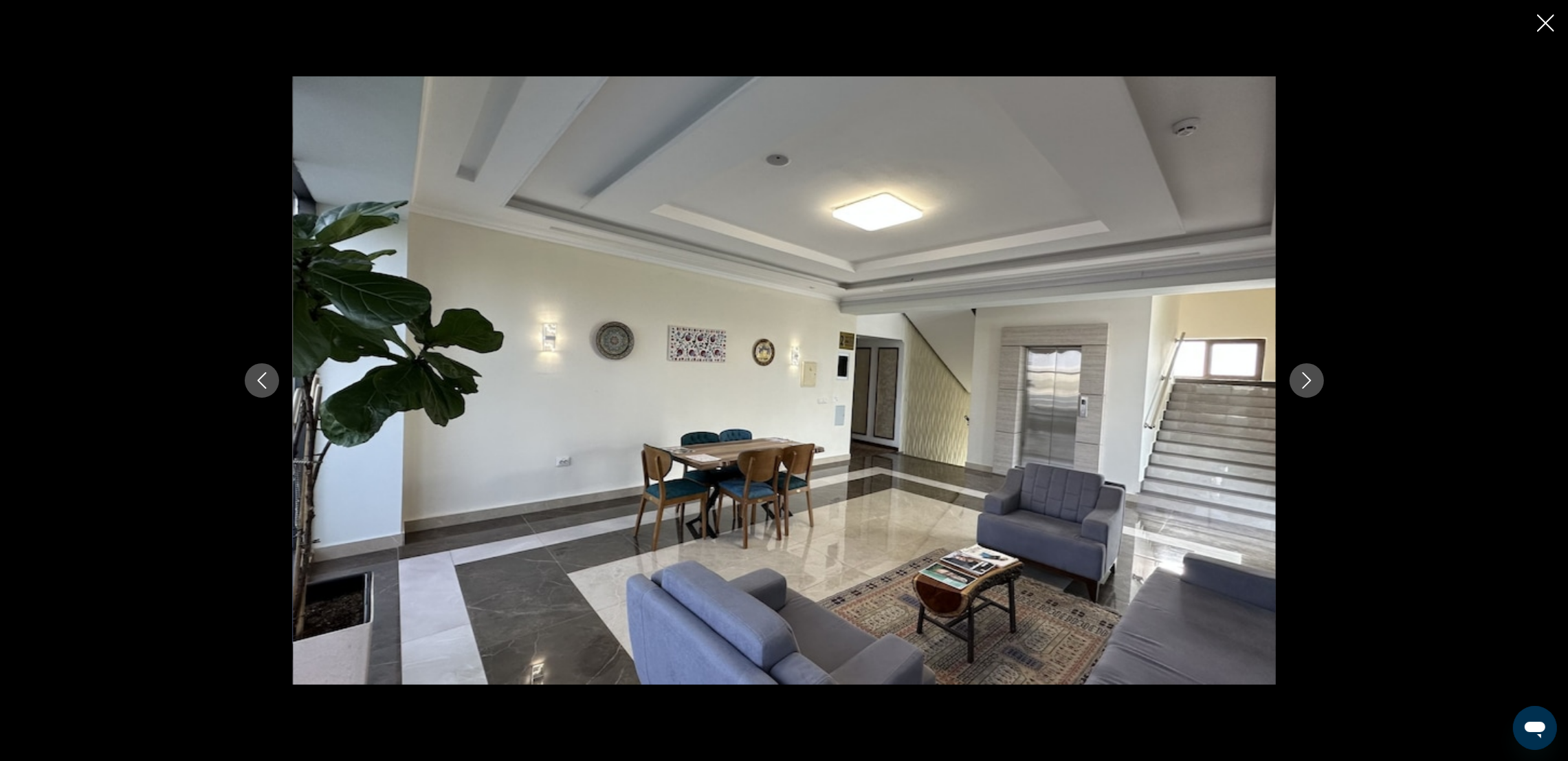
click at [1311, 387] on icon "Next image" at bounding box center [1307, 380] width 17 height 17
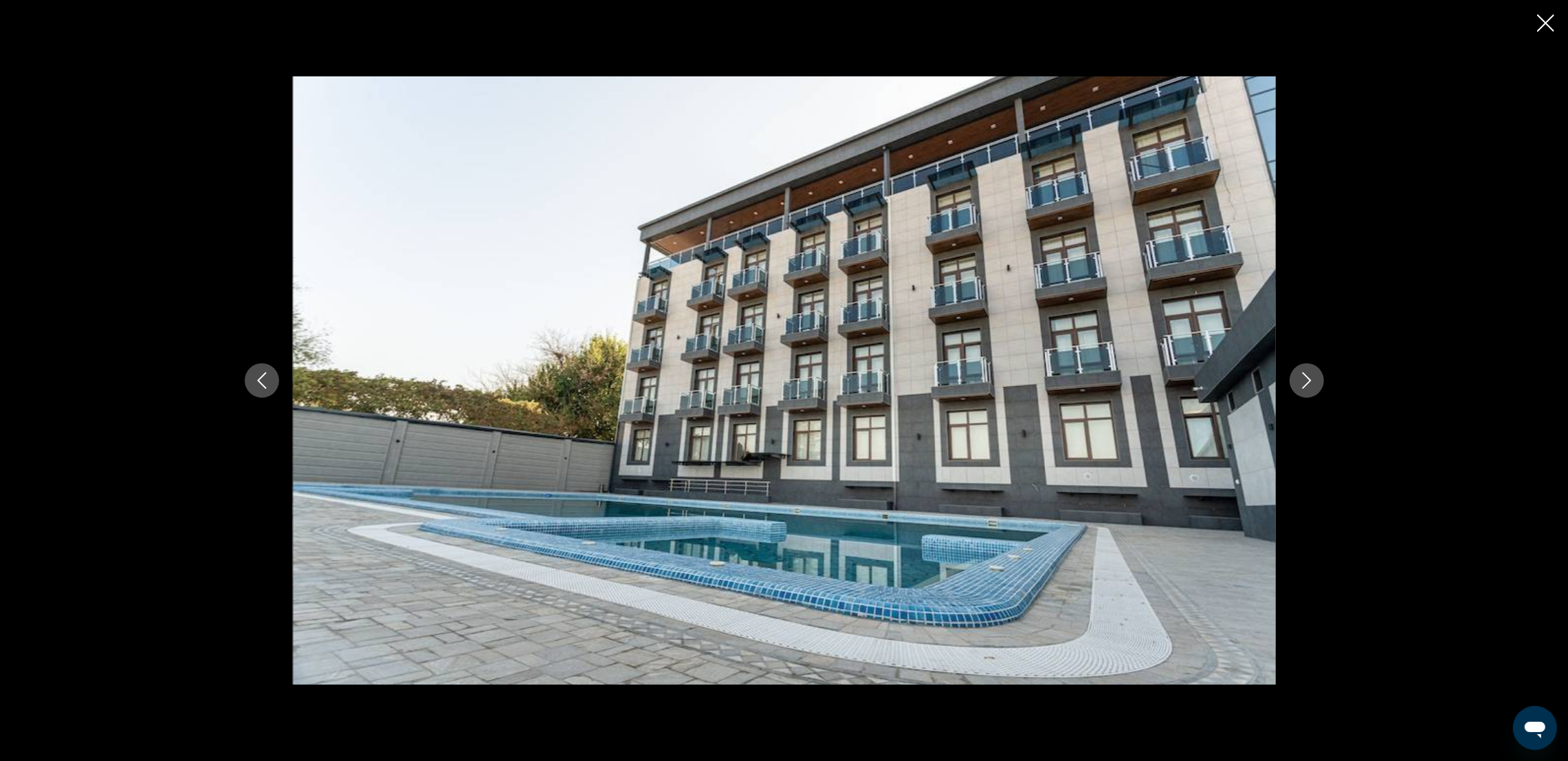
click at [1311, 387] on icon "Next image" at bounding box center [1307, 380] width 17 height 17
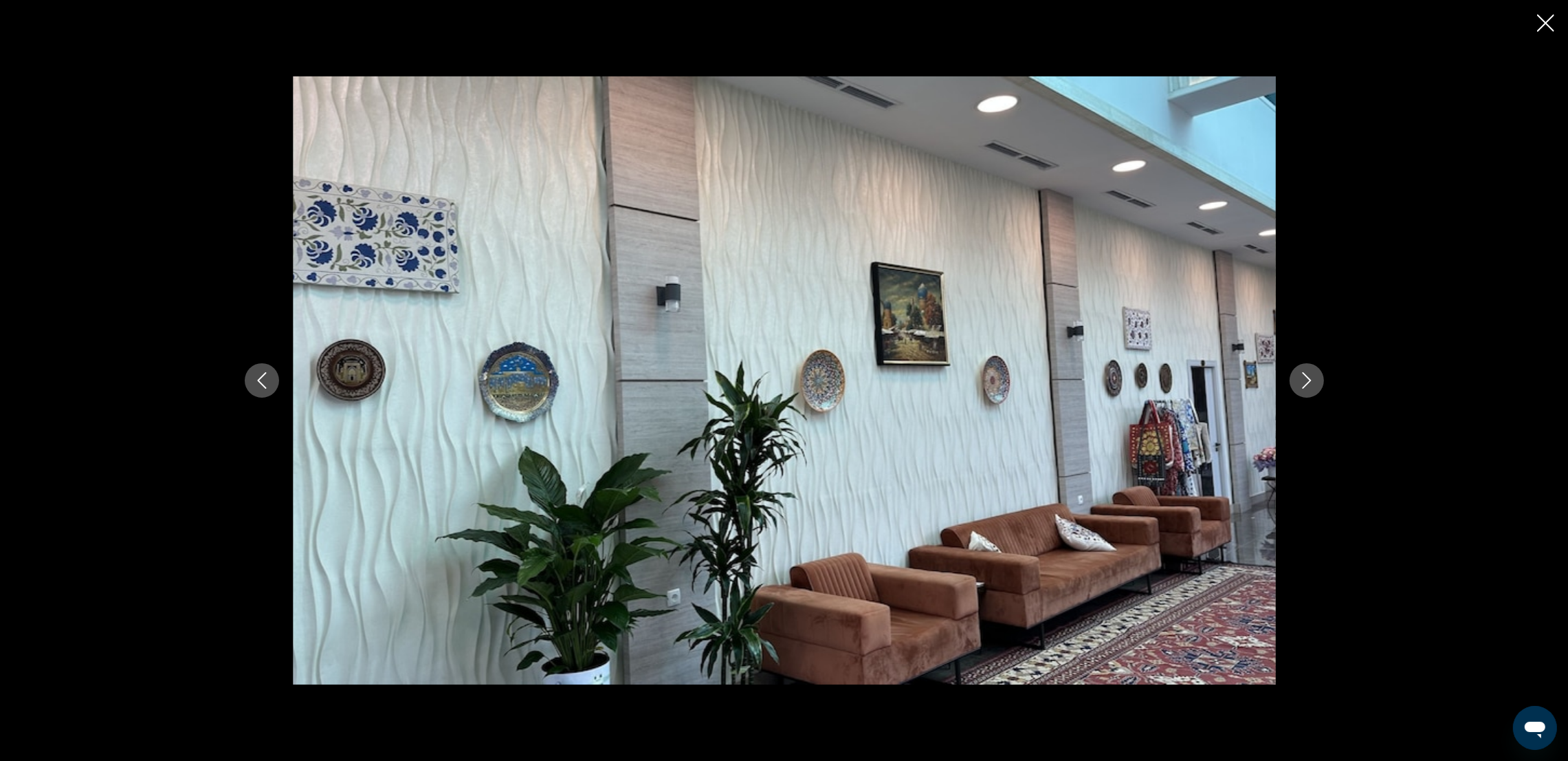
click at [1311, 387] on icon "Next image" at bounding box center [1307, 380] width 17 height 17
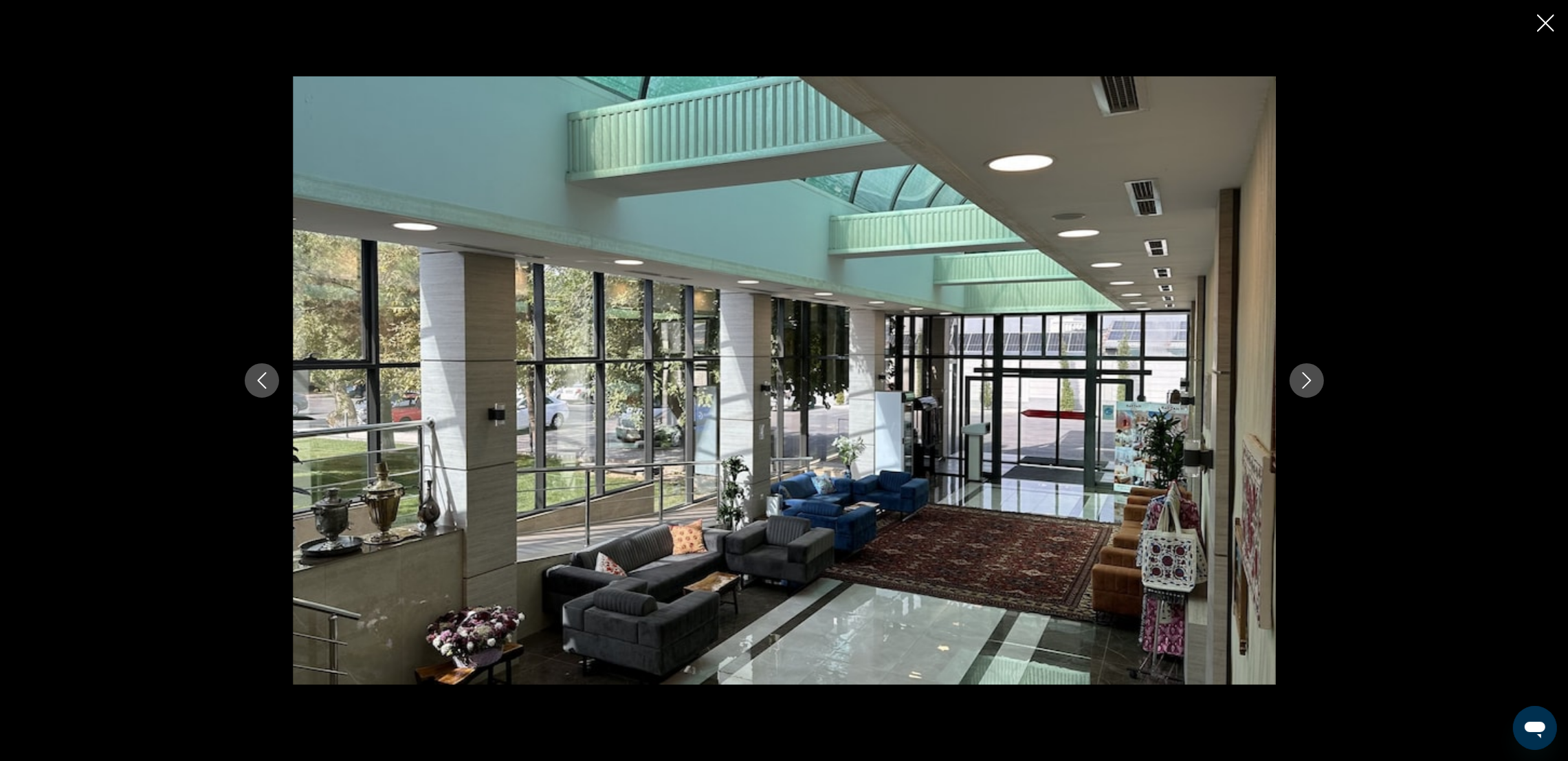
click at [1544, 17] on icon "Close slideshow" at bounding box center [1545, 22] width 17 height 17
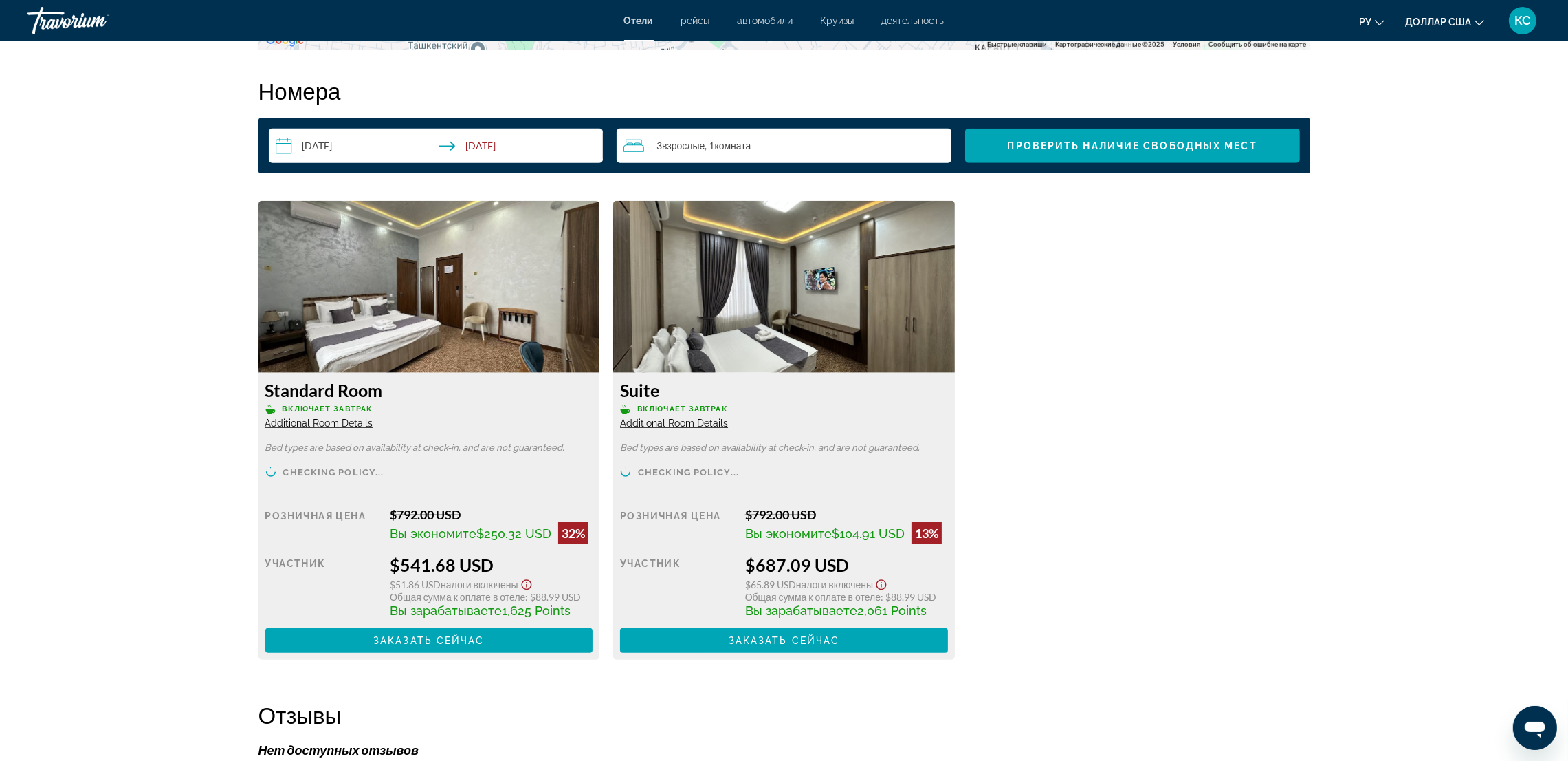
scroll to position [1857, 0]
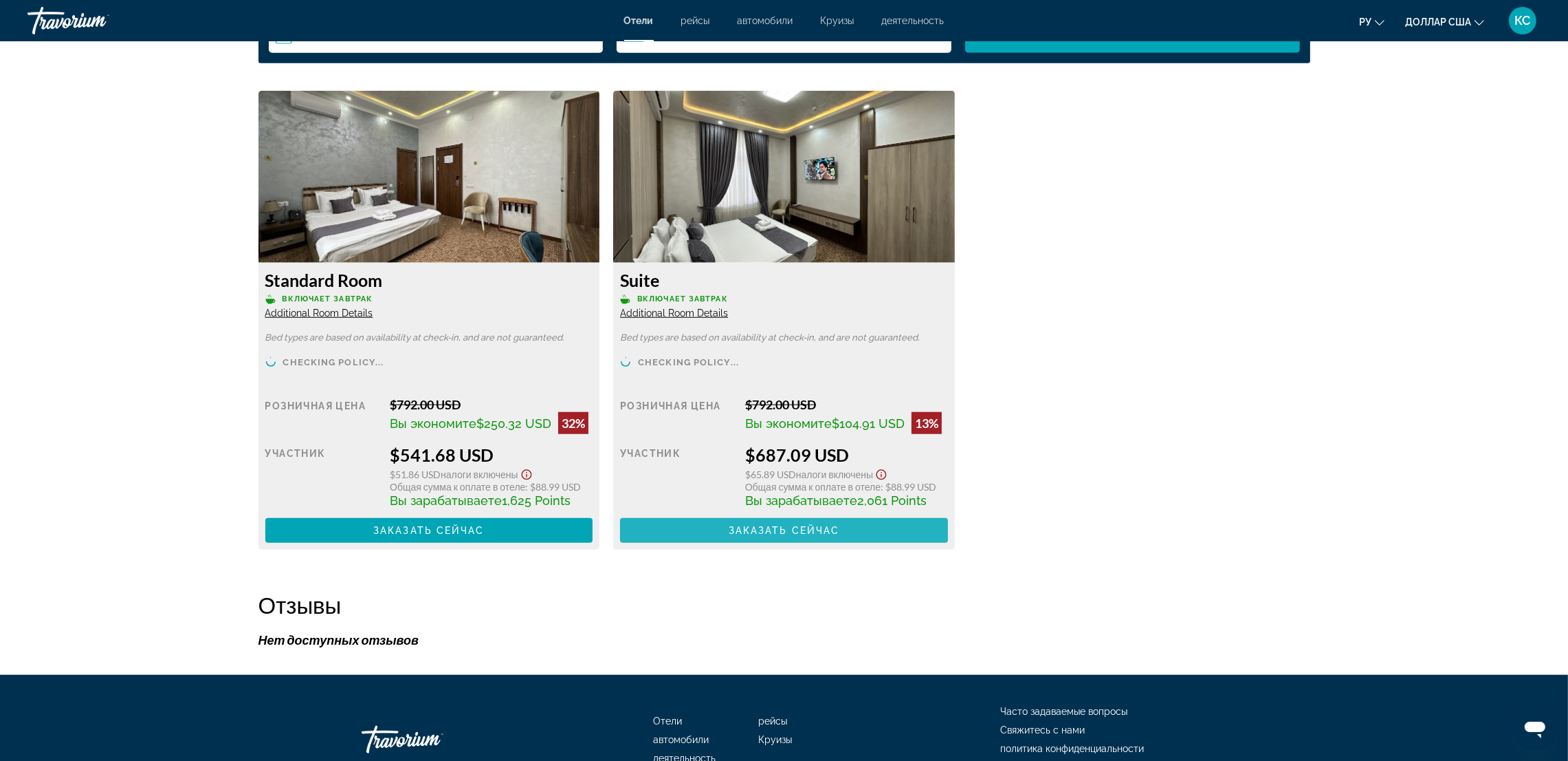
click at [898, 533] on span "Основное содержание" at bounding box center [784, 529] width 328 height 33
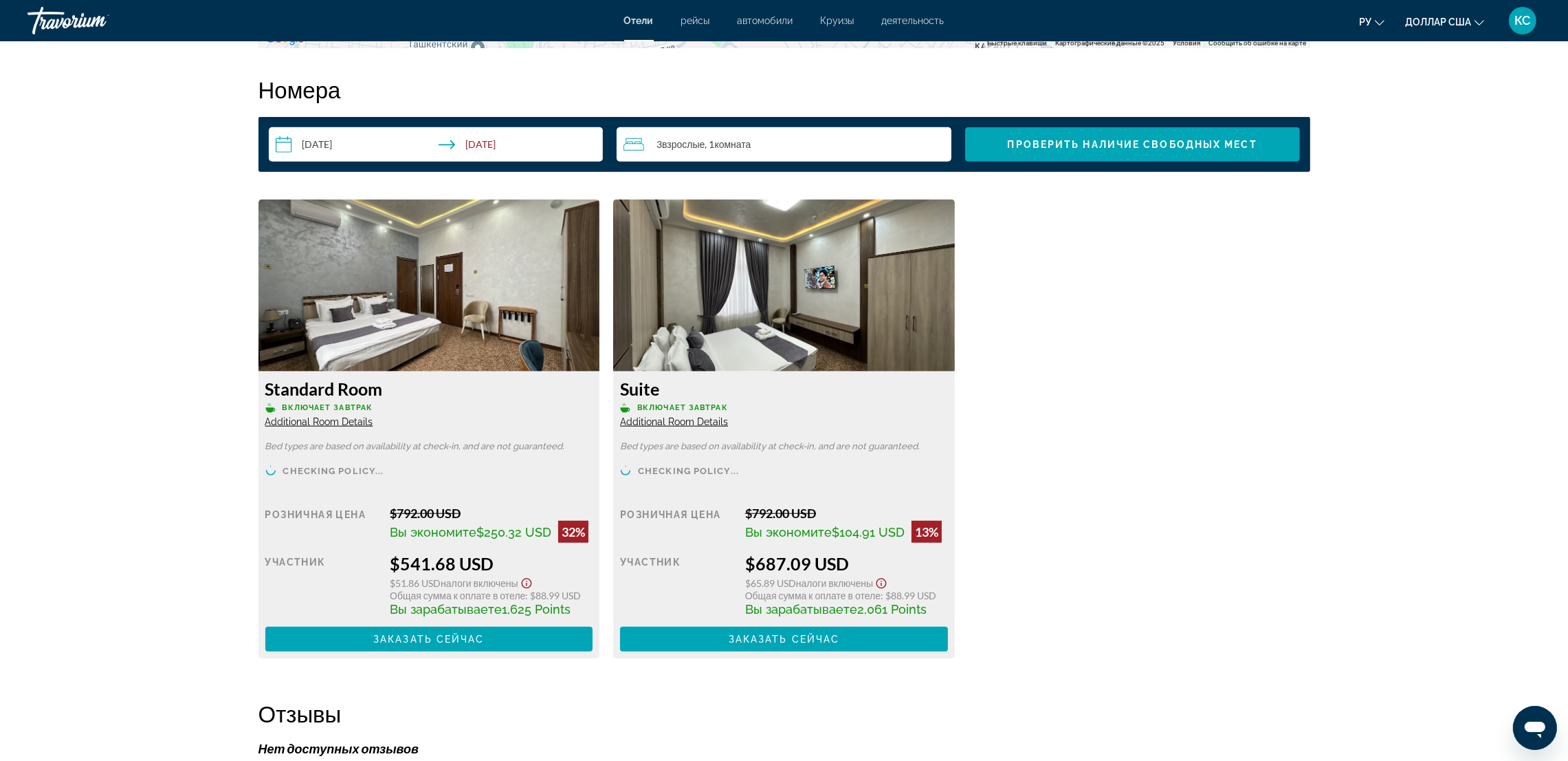
scroll to position [1754, 0]
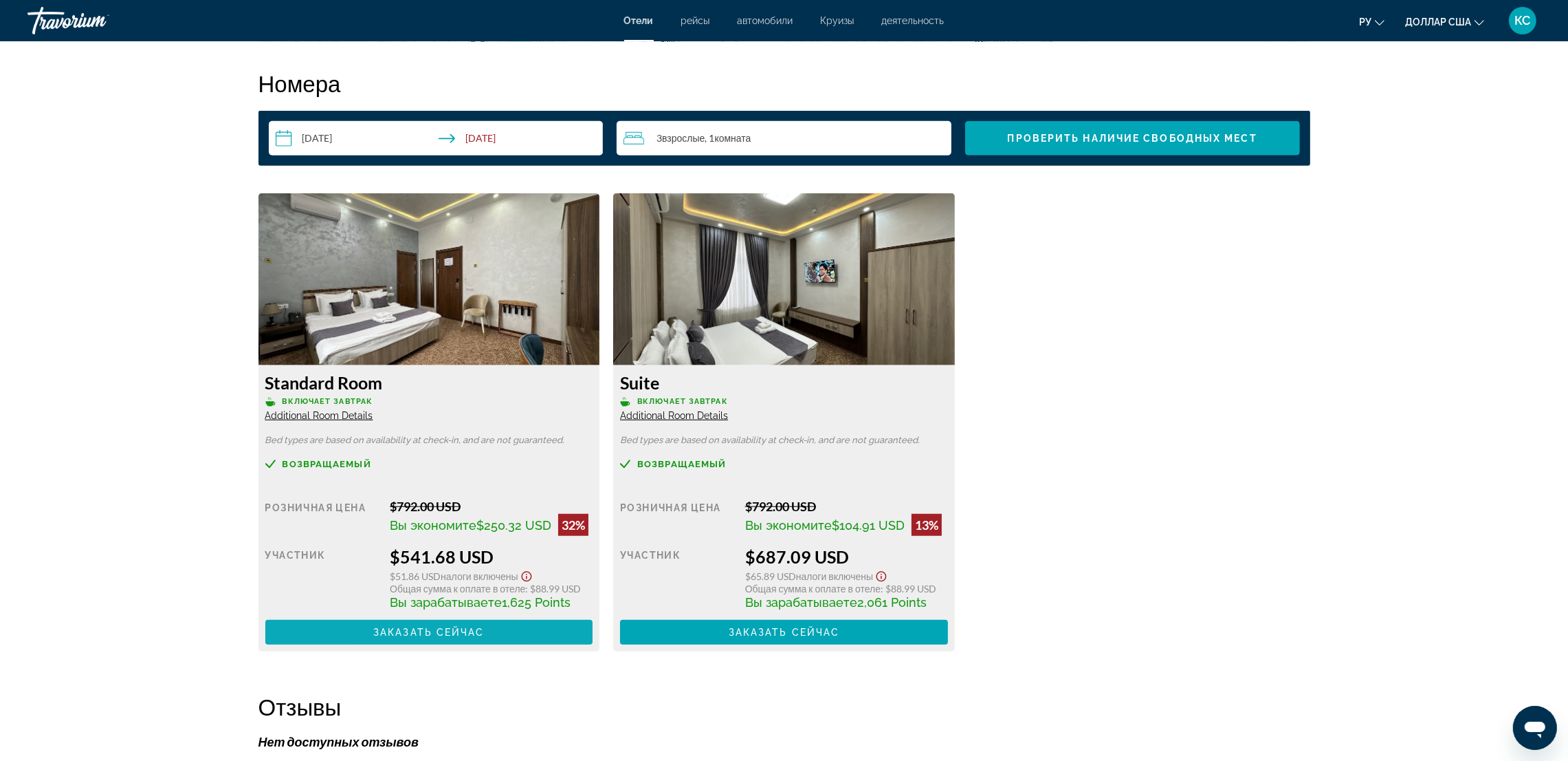
click at [481, 627] on span "Заказать сейчас" at bounding box center [429, 632] width 111 height 11
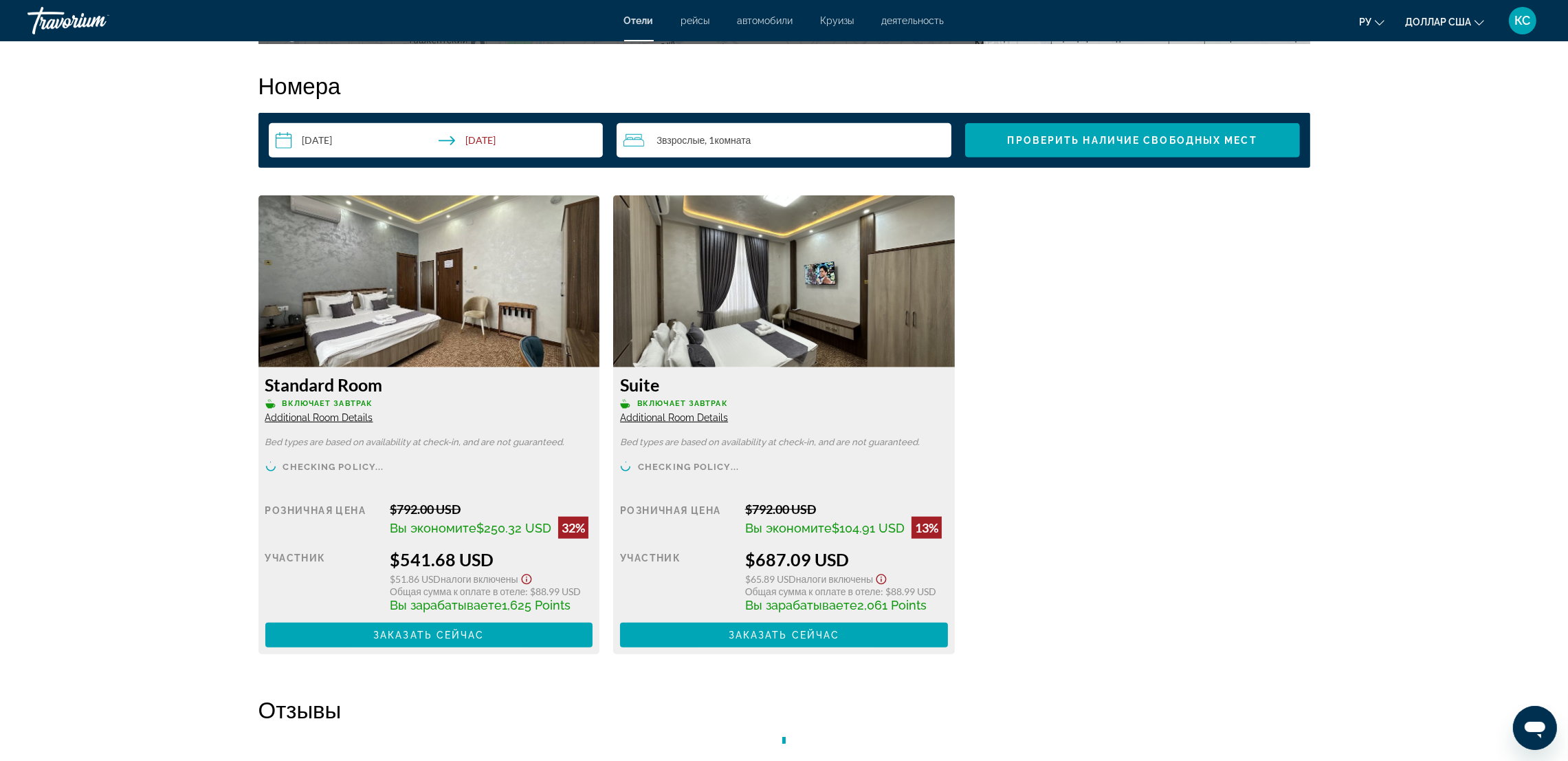
scroll to position [1754, 0]
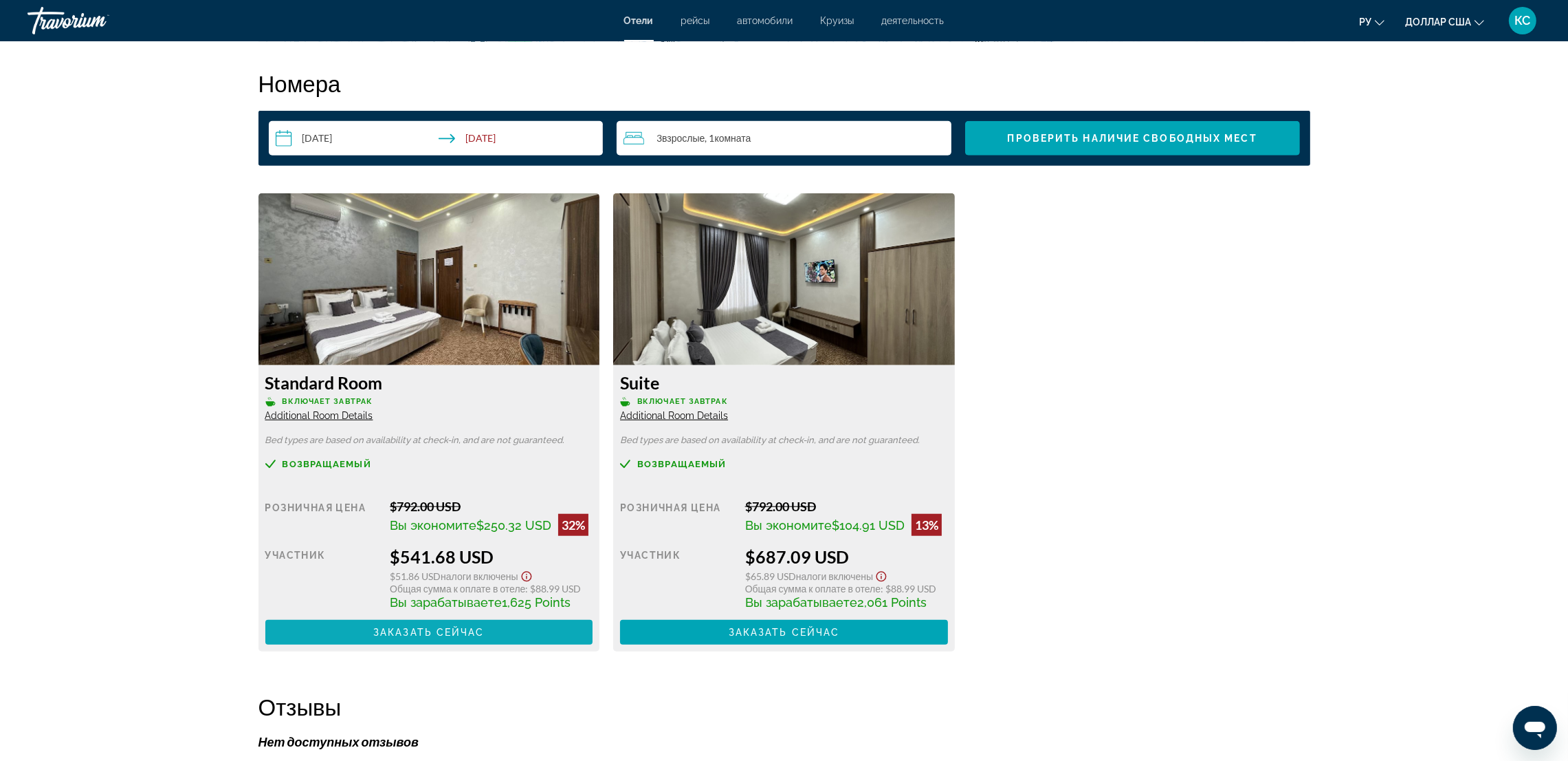
click at [448, 634] on span "Заказать сейчас" at bounding box center [429, 632] width 111 height 11
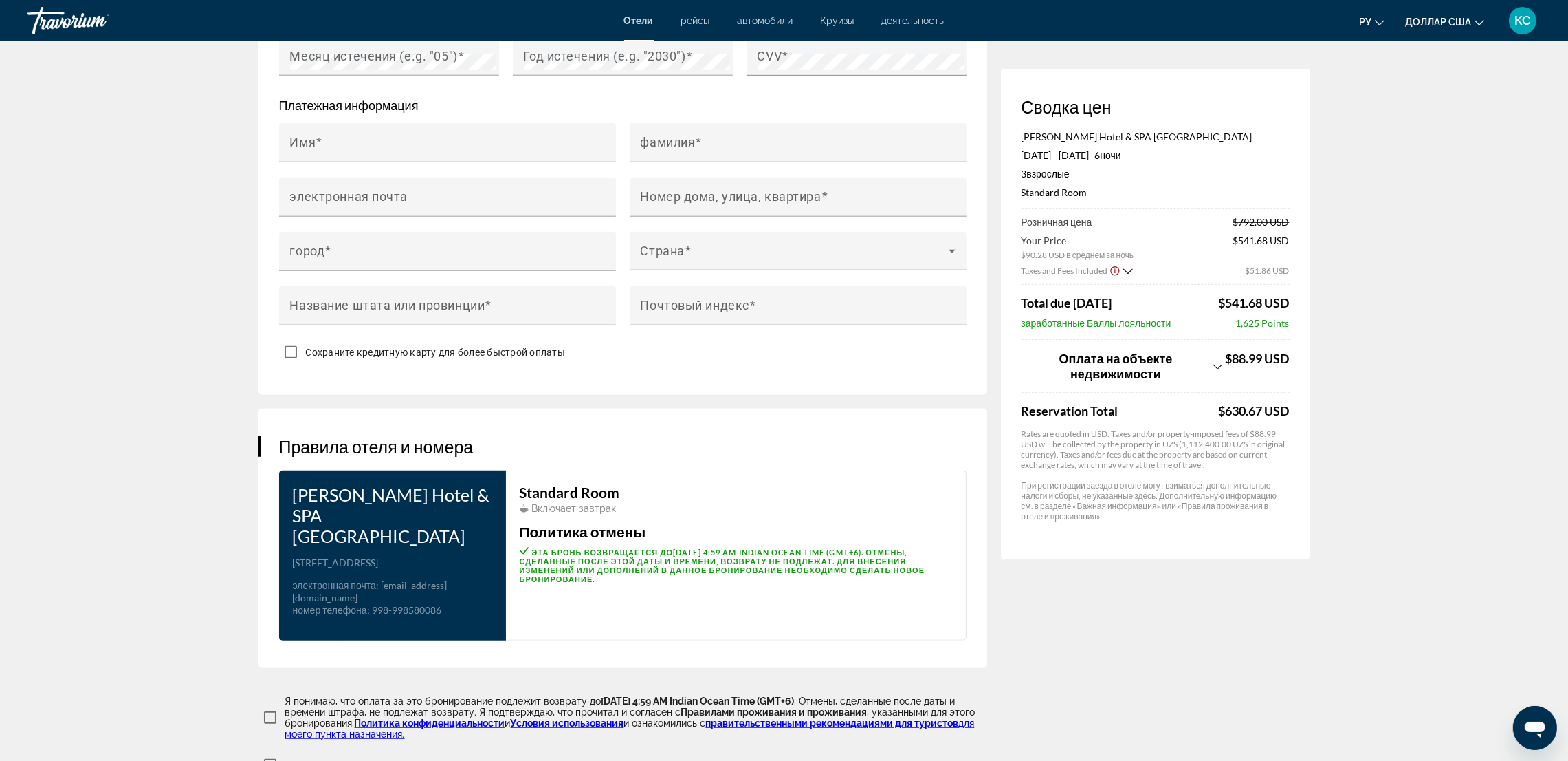
scroll to position [1407, 0]
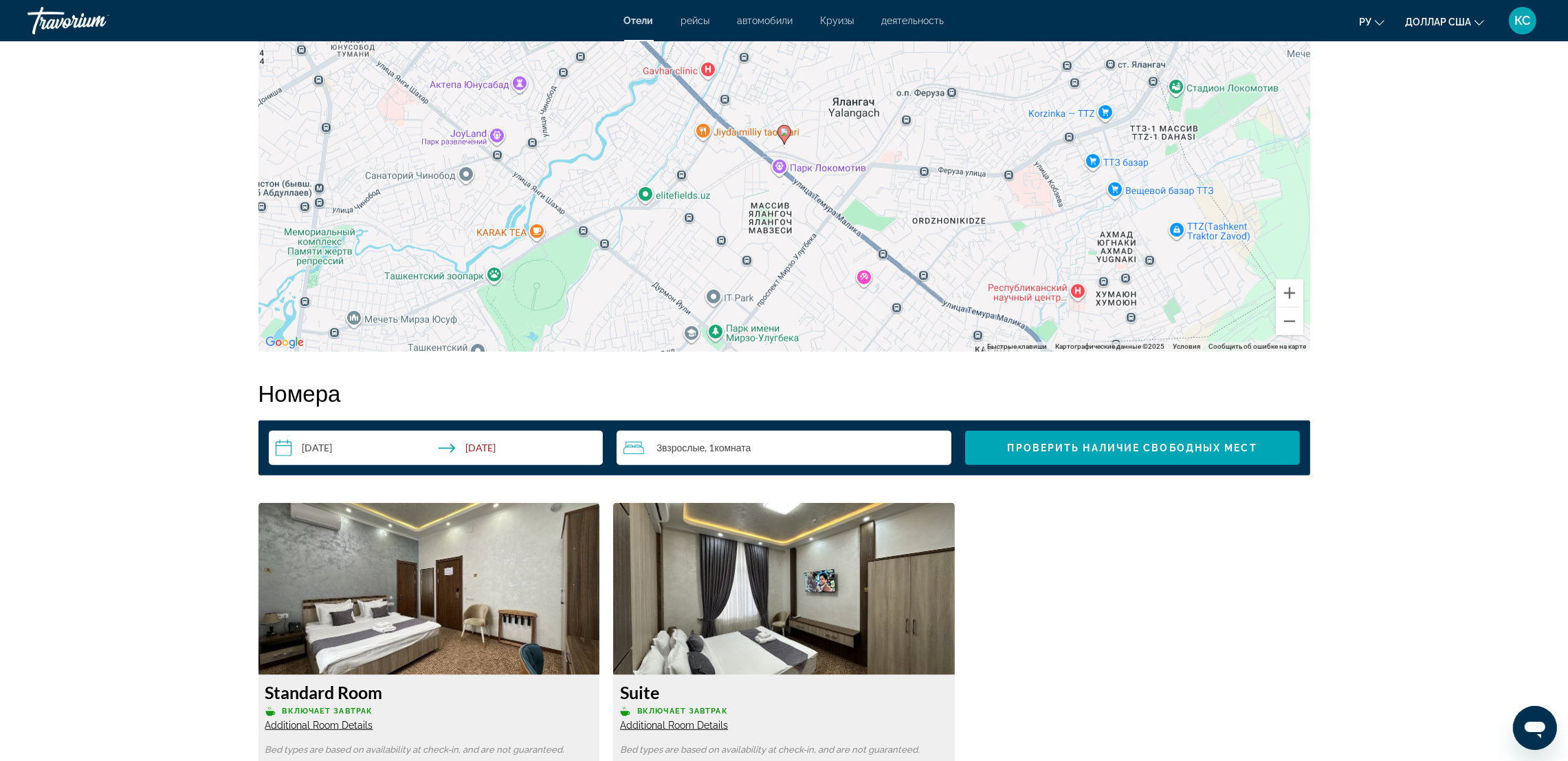
scroll to position [1938, 0]
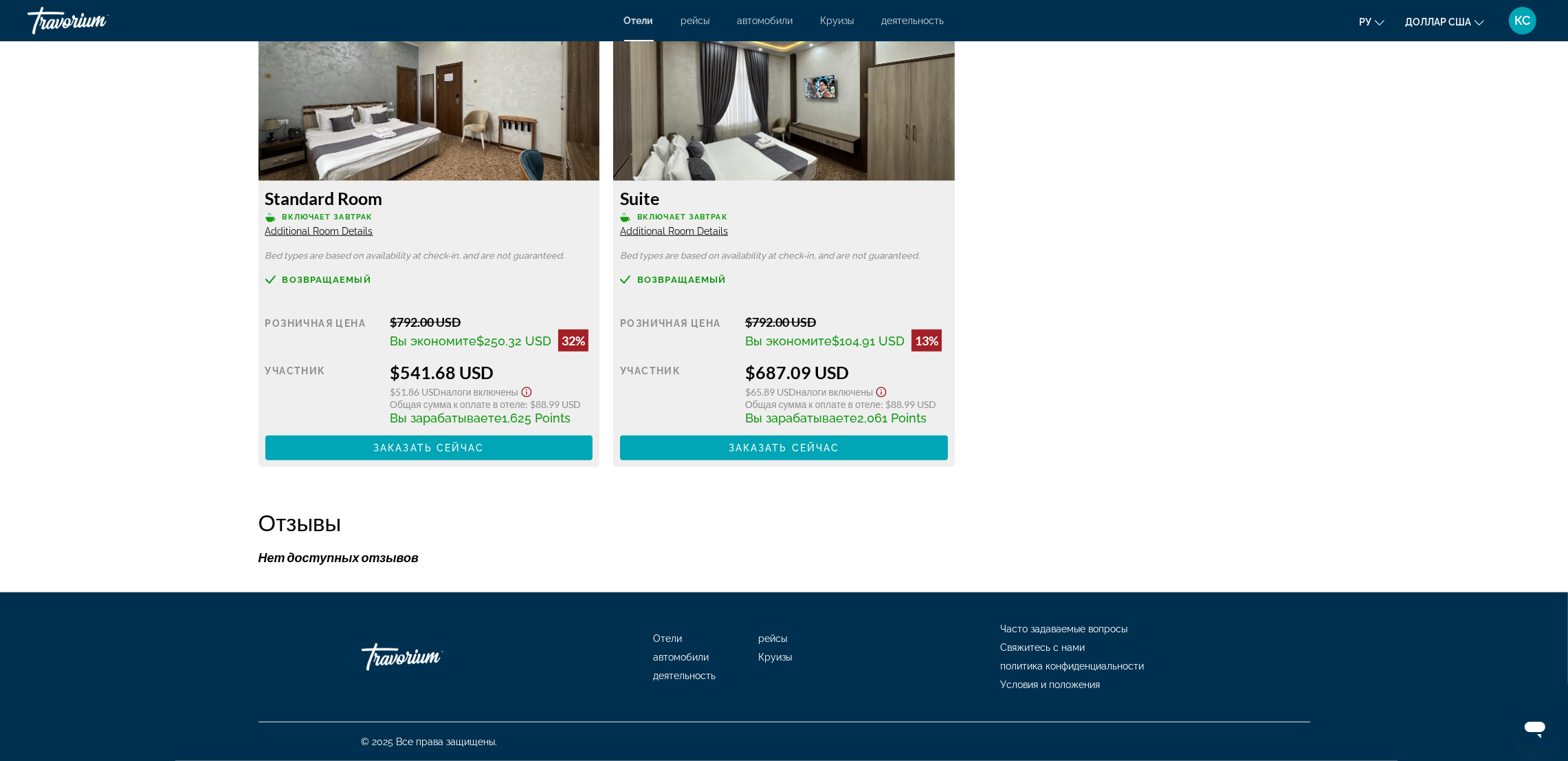
click at [321, 234] on span "Additional Room Details" at bounding box center [319, 231] width 108 height 11
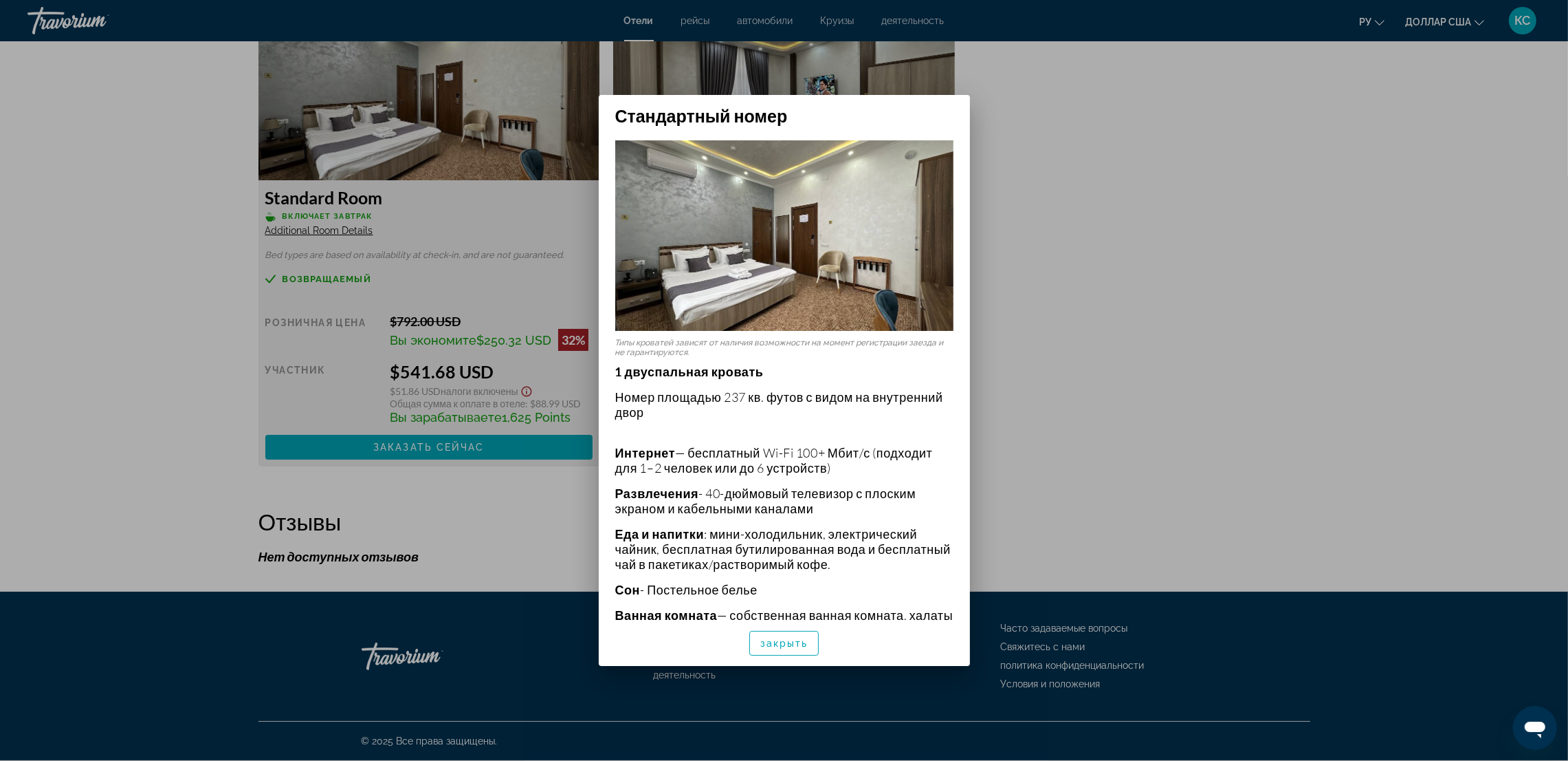
scroll to position [0, 0]
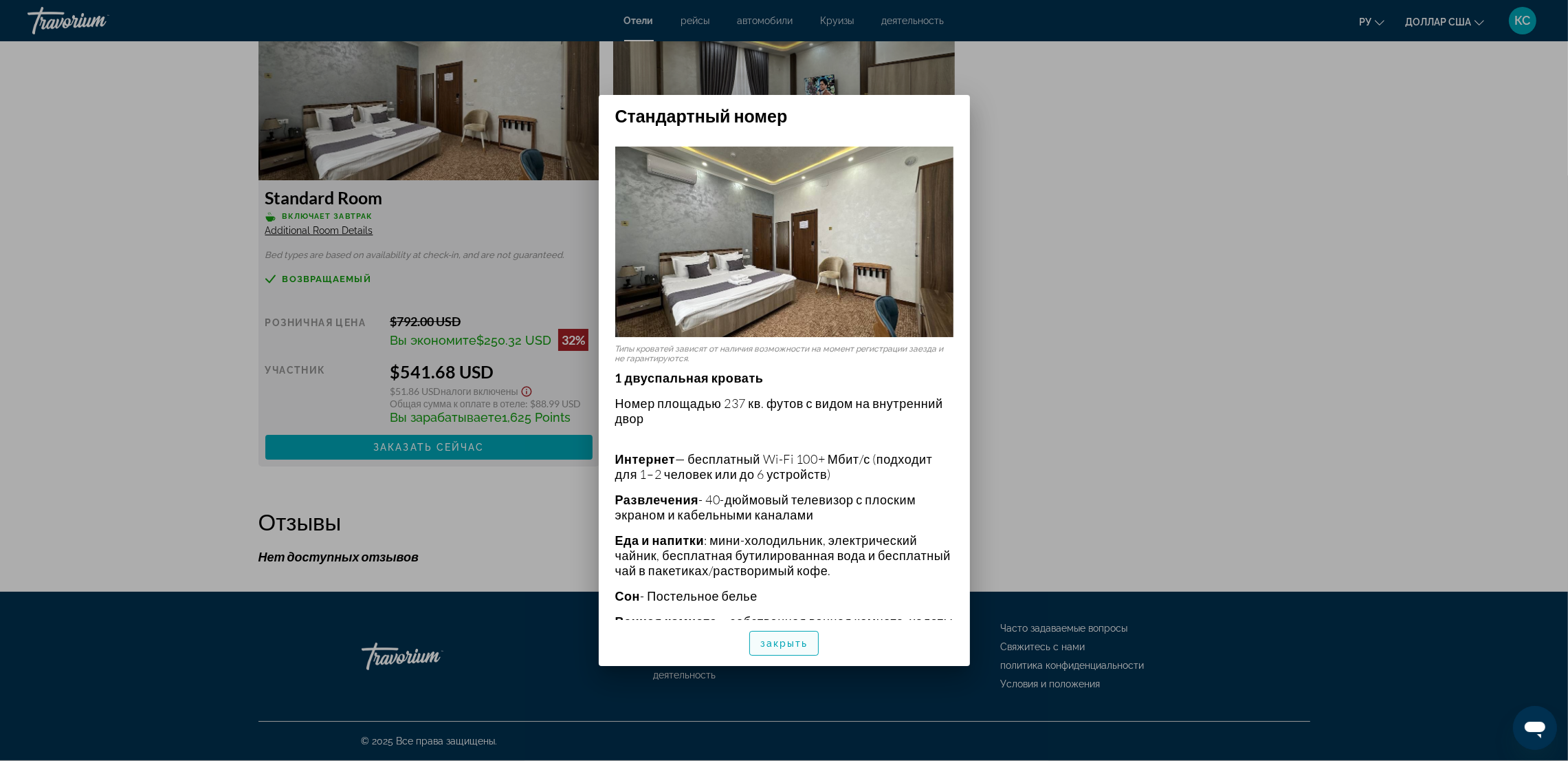
click at [786, 645] on font "закрыть" at bounding box center [784, 643] width 48 height 11
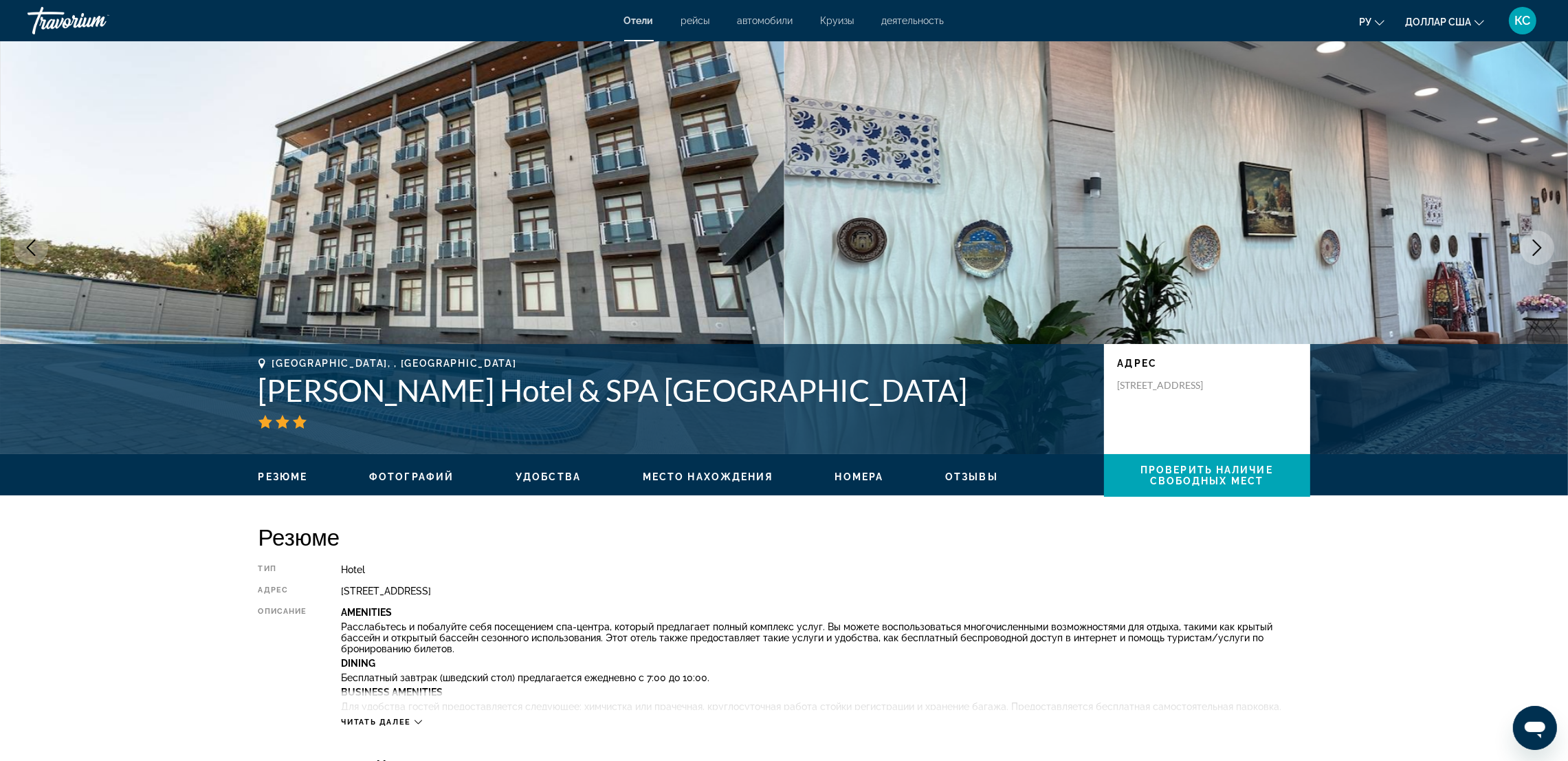
scroll to position [1938, 0]
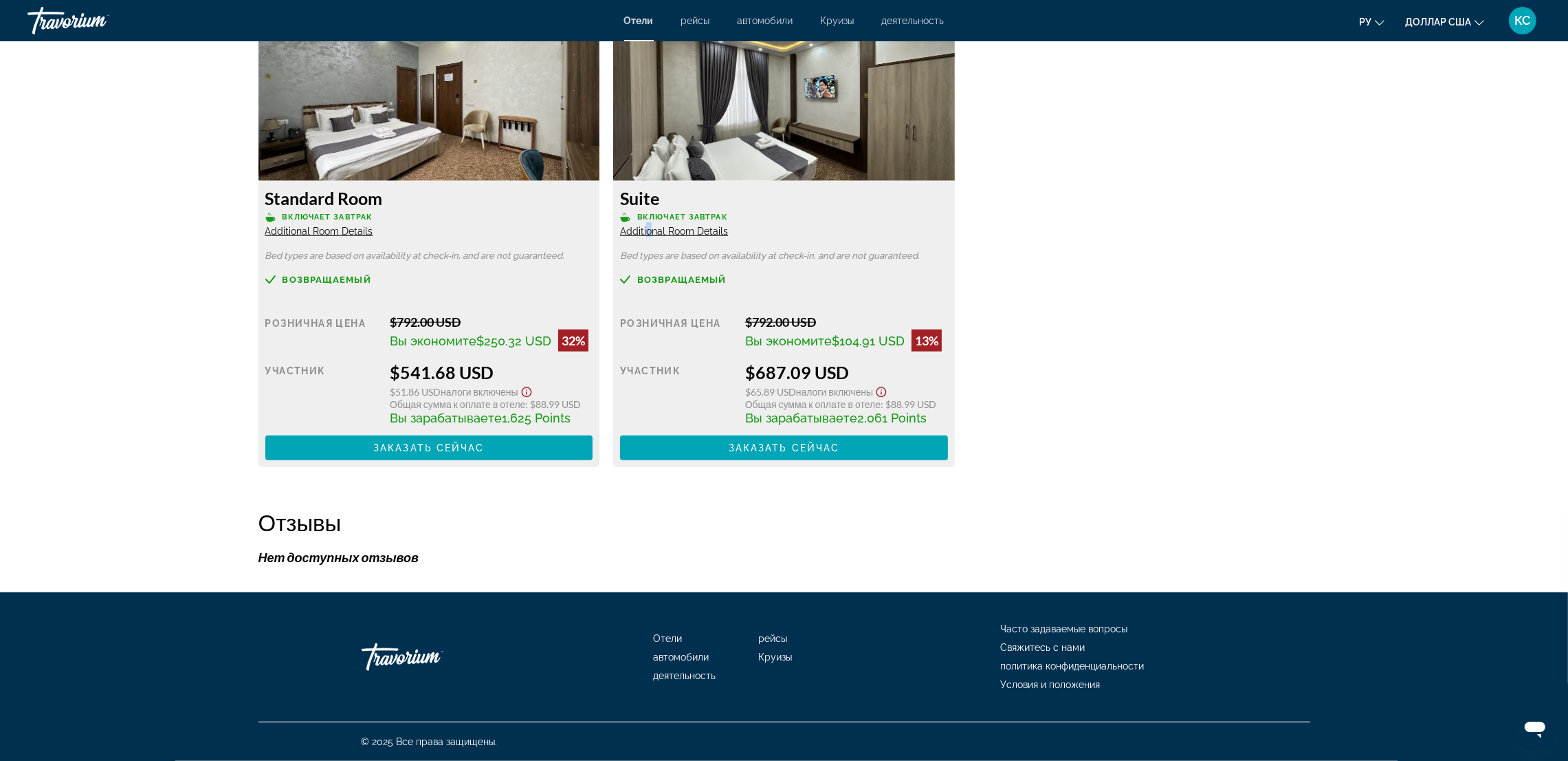
click at [374, 232] on span "Additional Room Details" at bounding box center [319, 231] width 108 height 11
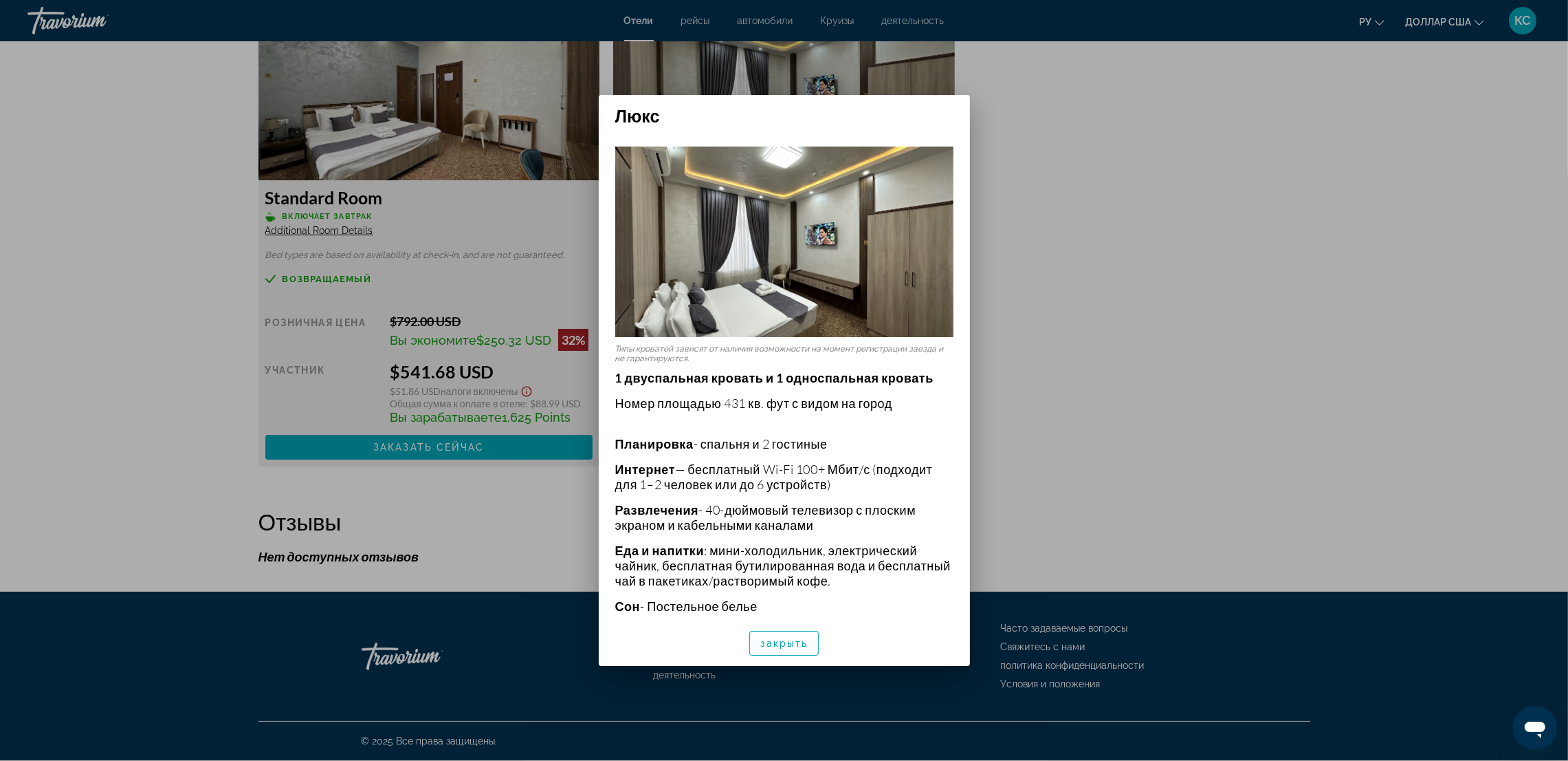
click at [87, 411] on div at bounding box center [784, 380] width 1568 height 761
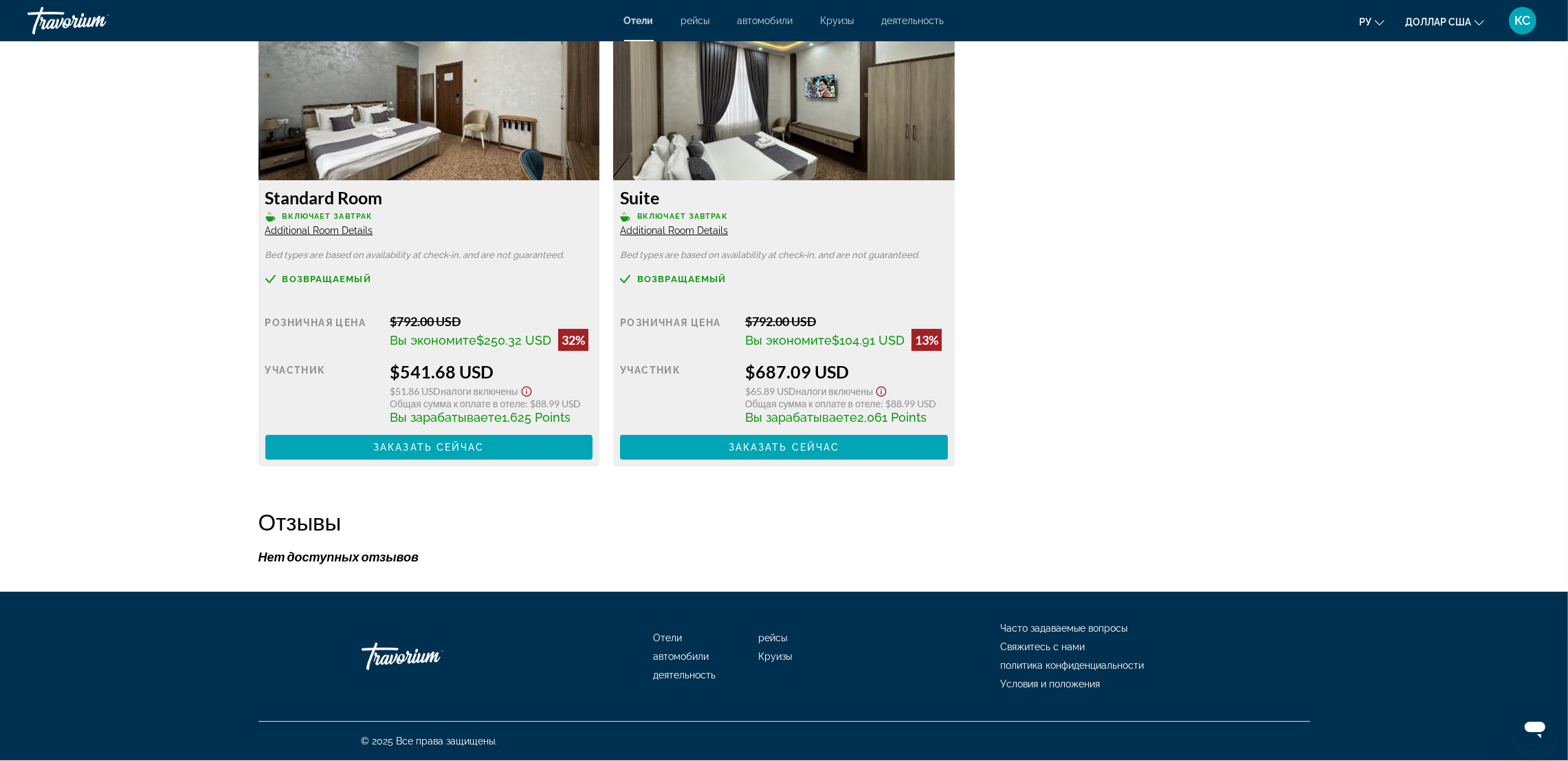
scroll to position [1938, 0]
click at [321, 231] on span "Additional Room Details" at bounding box center [319, 231] width 108 height 11
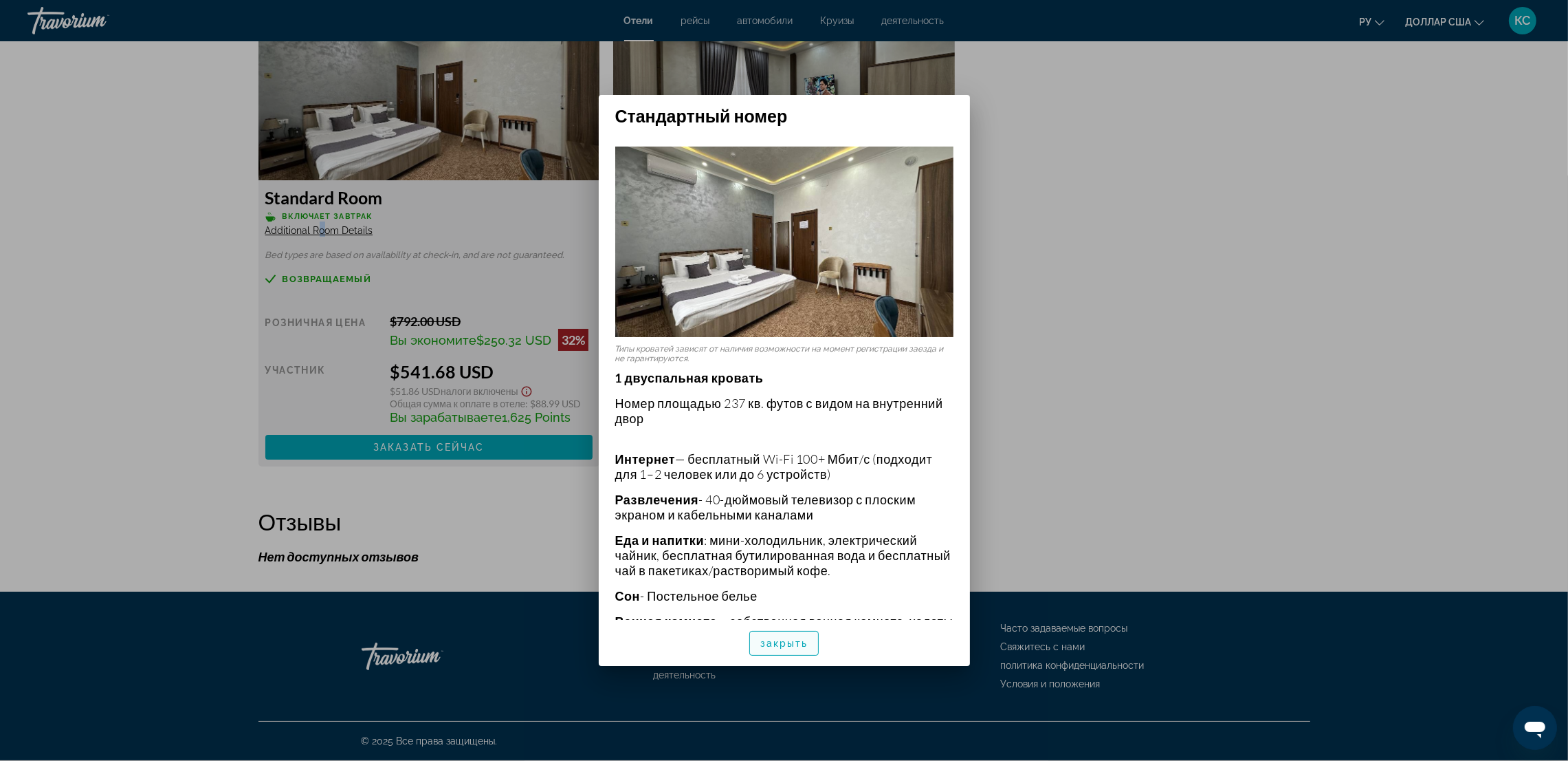
click at [789, 644] on font "закрыть" at bounding box center [784, 643] width 48 height 11
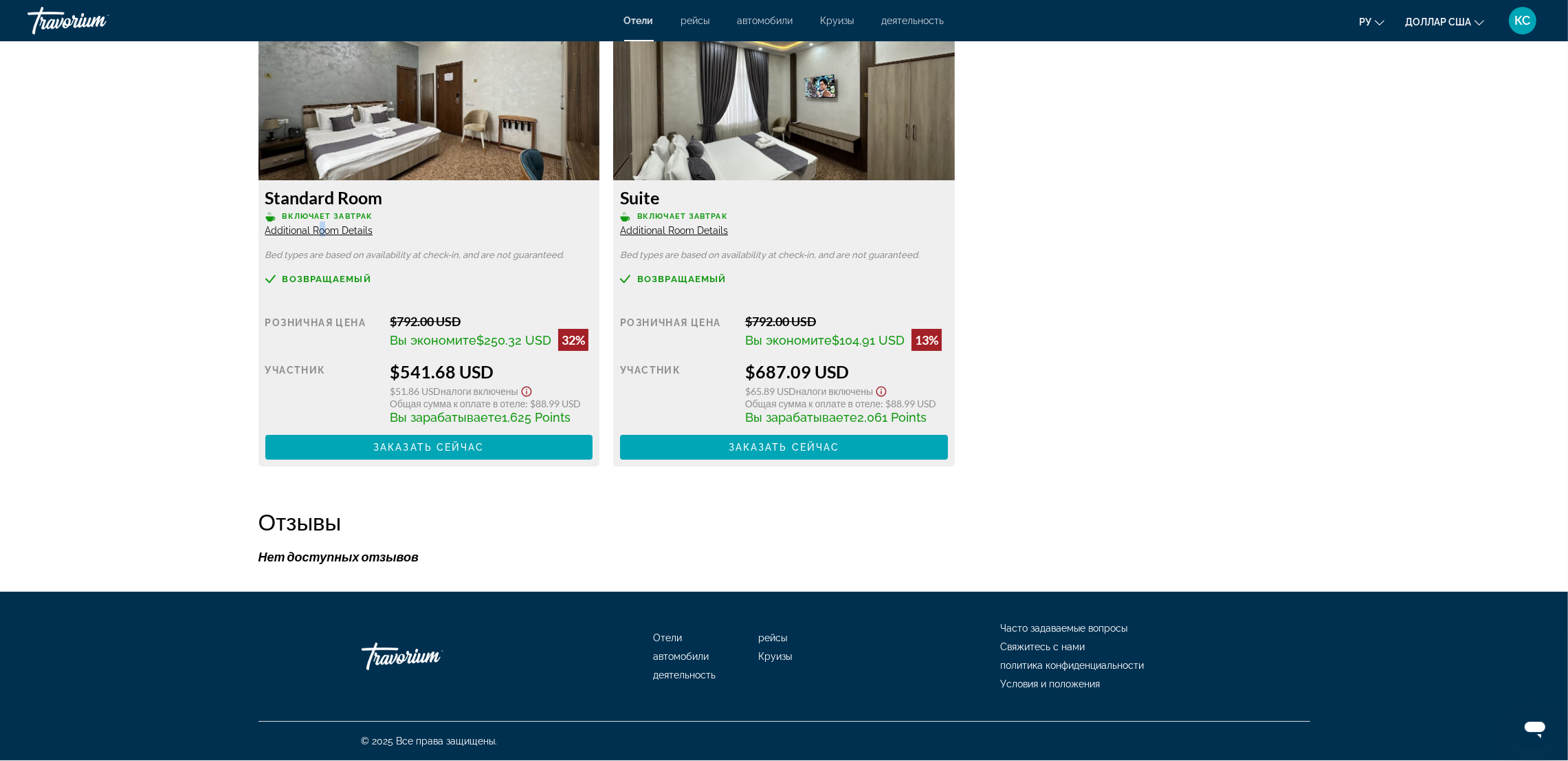
scroll to position [1938, 0]
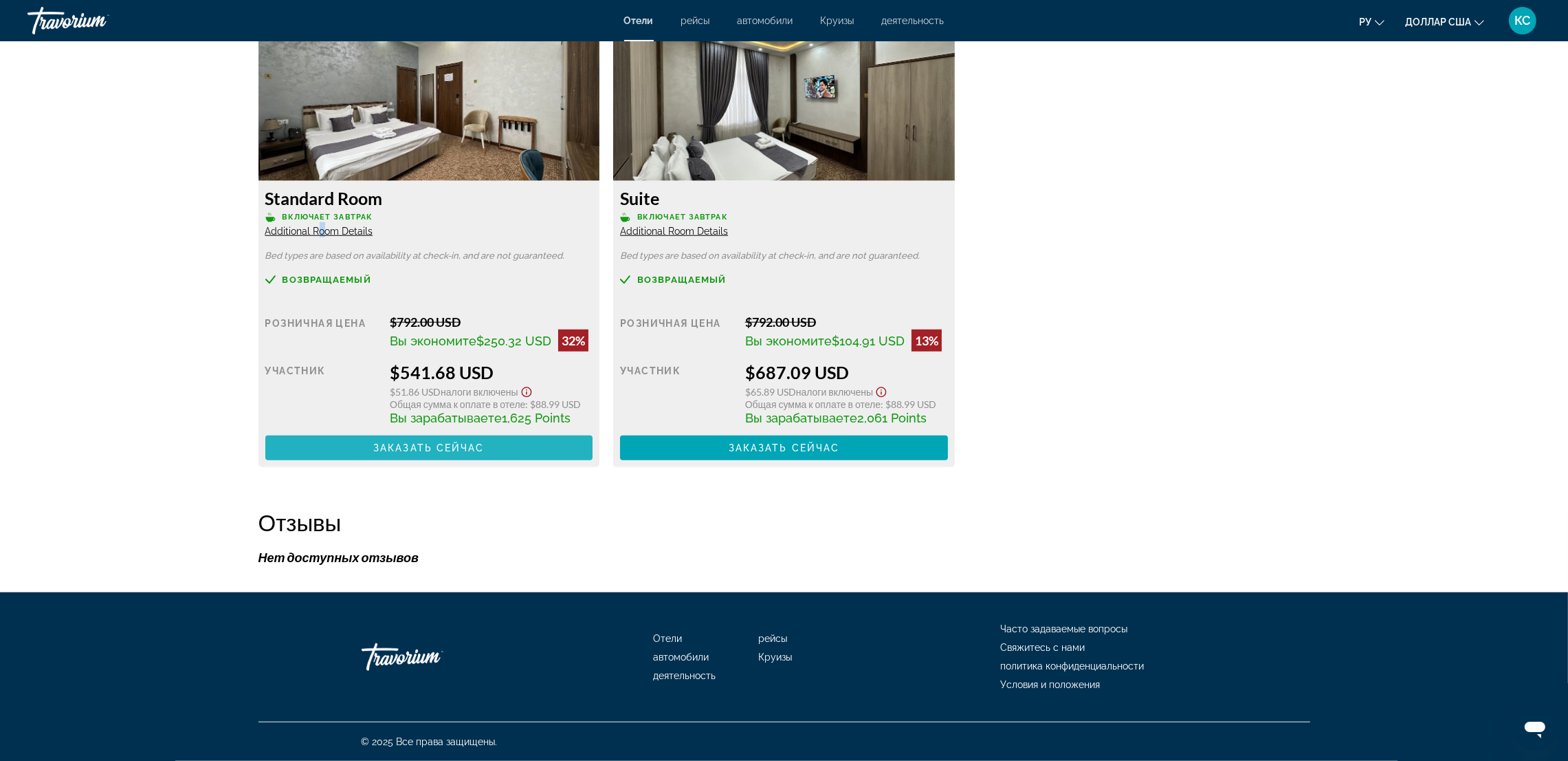
click at [473, 452] on span "Заказать сейчас" at bounding box center [429, 447] width 111 height 11
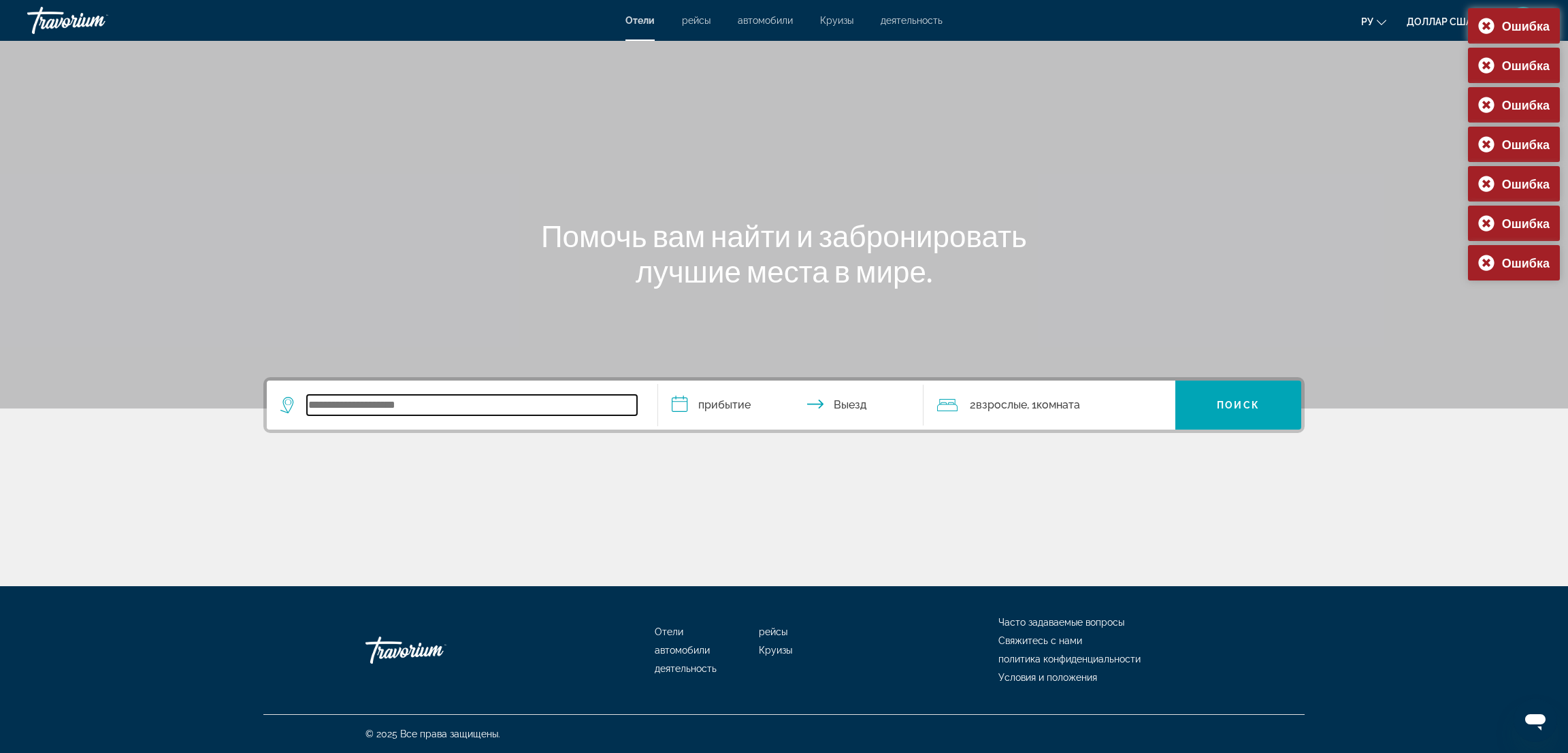
click at [354, 406] on input "Search widget" at bounding box center [471, 404] width 330 height 20
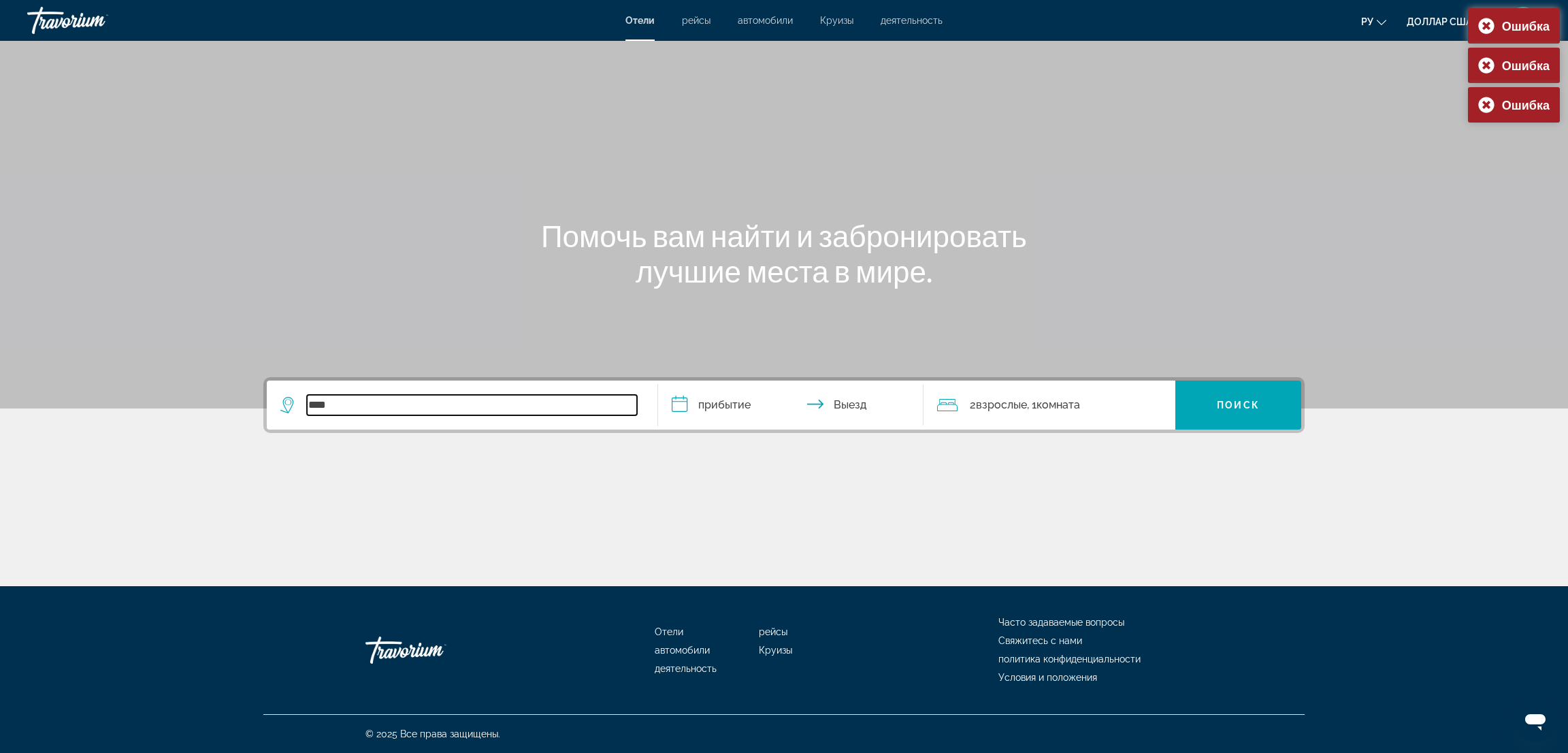
type input "*****"
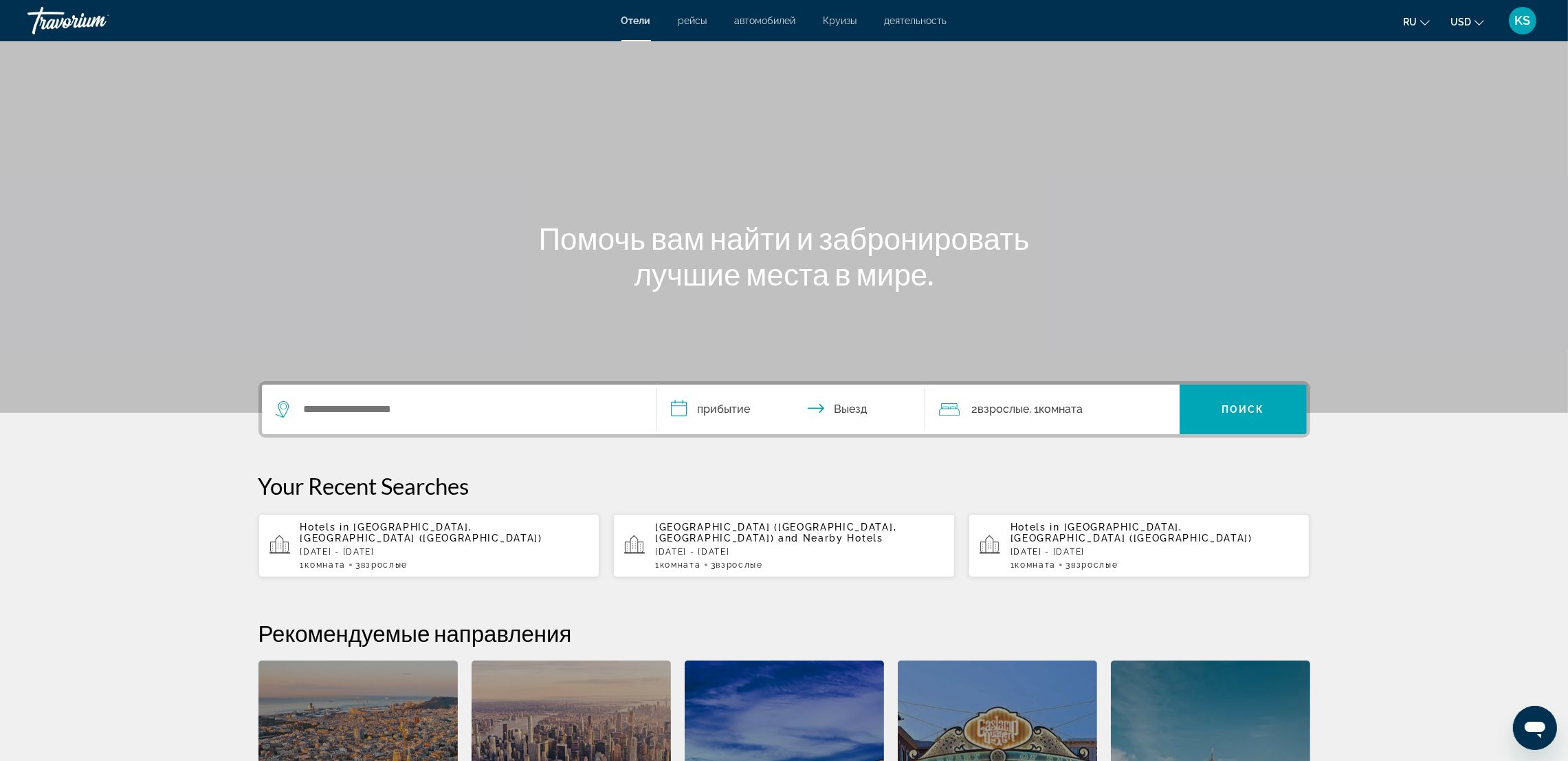
click at [468, 549] on p "[DATE] - [DATE]" at bounding box center [444, 552] width 289 height 10
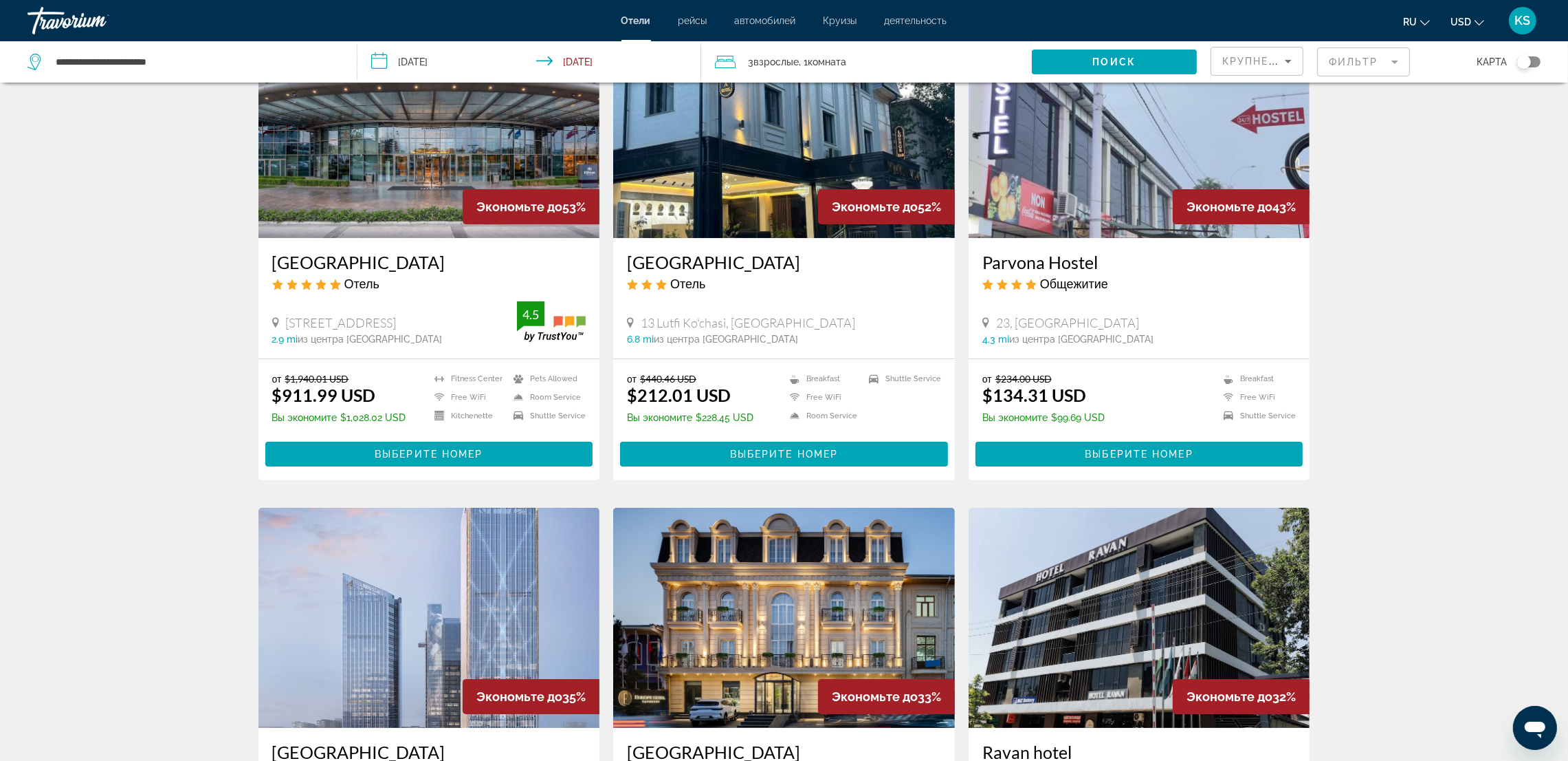
scroll to position [110, 0]
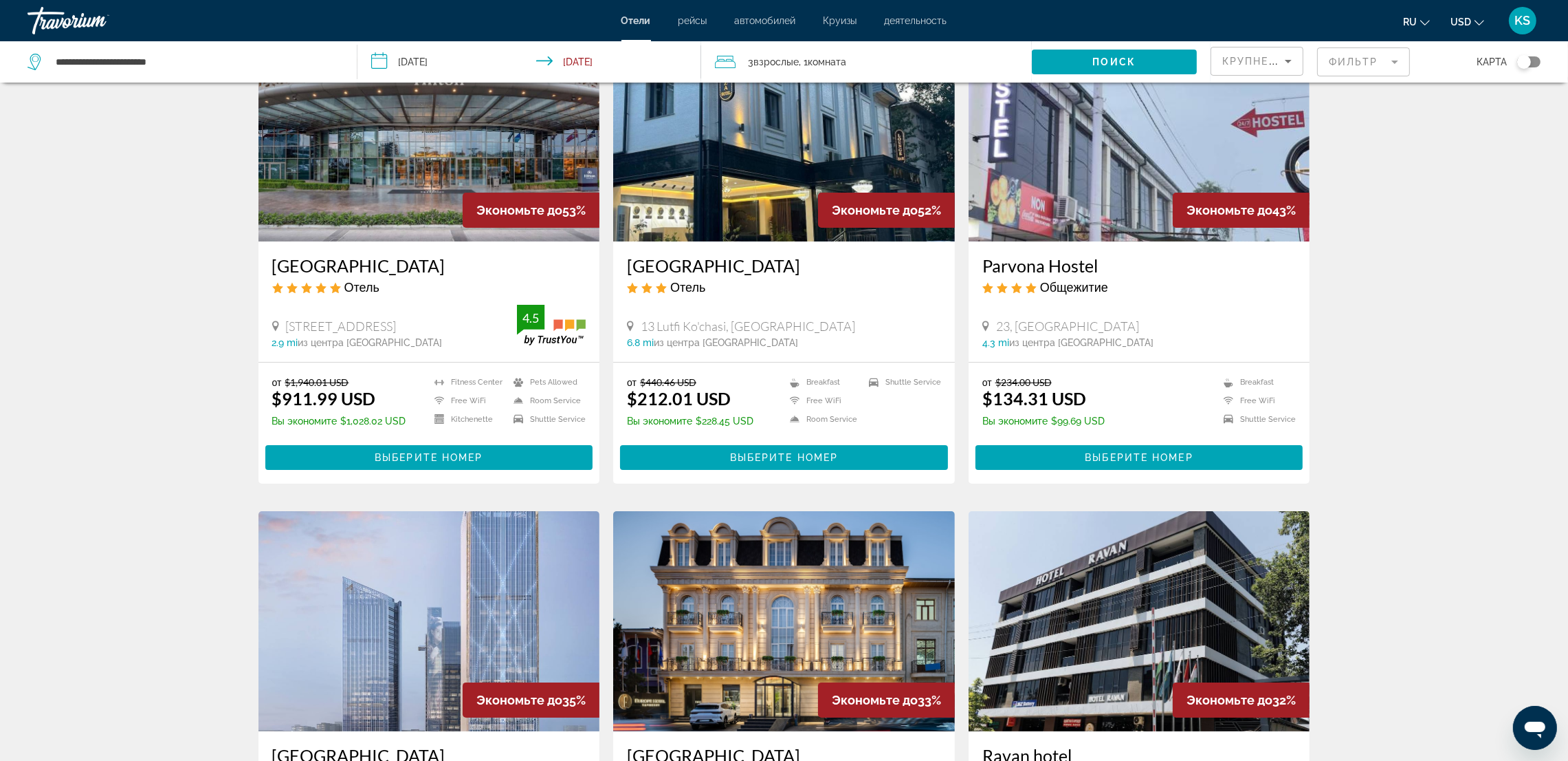
click at [419, 62] on input "**********" at bounding box center [532, 64] width 349 height 45
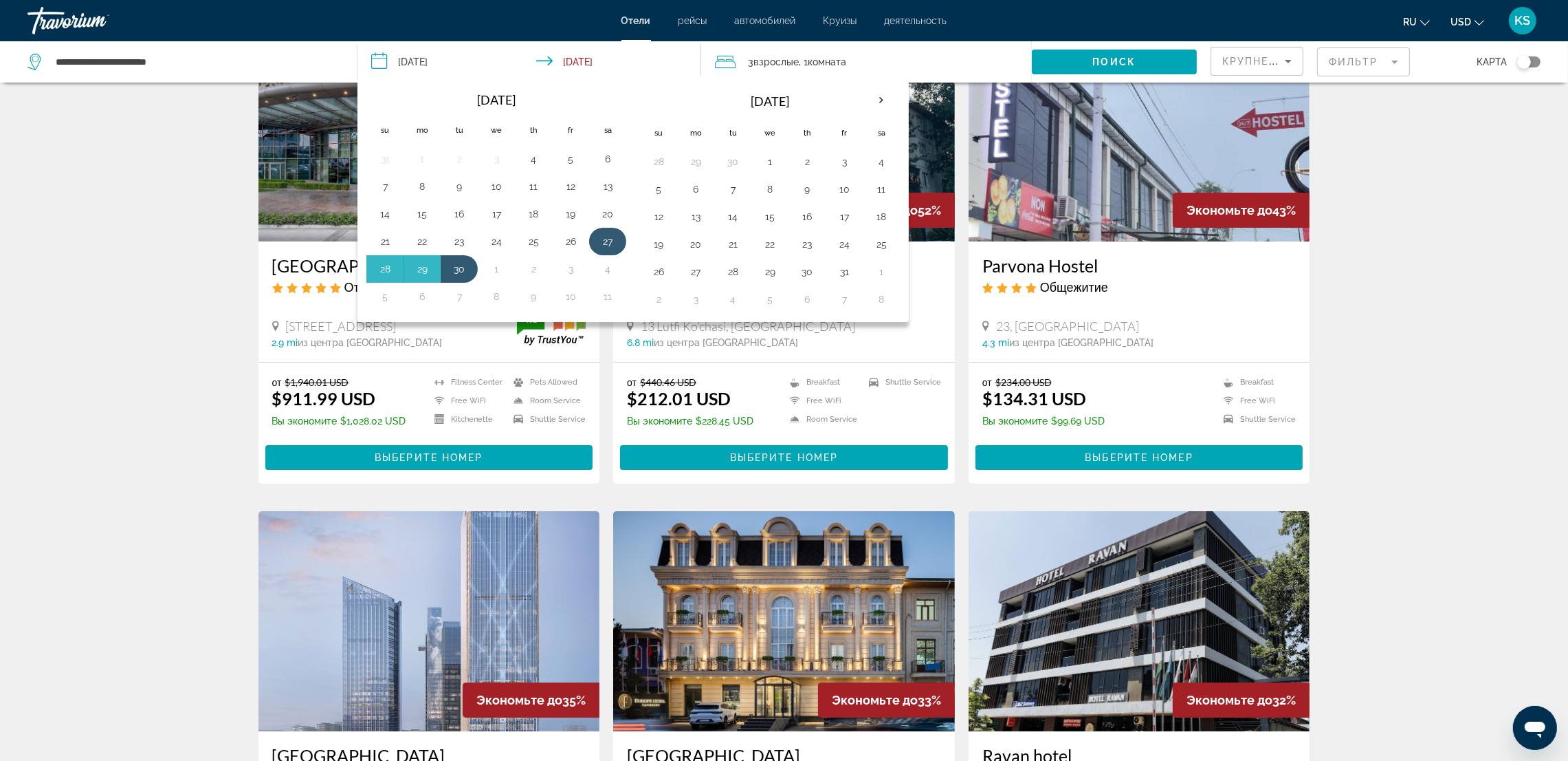
click at [608, 240] on button "27" at bounding box center [608, 241] width 22 height 19
click at [572, 270] on button "3" at bounding box center [571, 269] width 22 height 19
type input "**********"
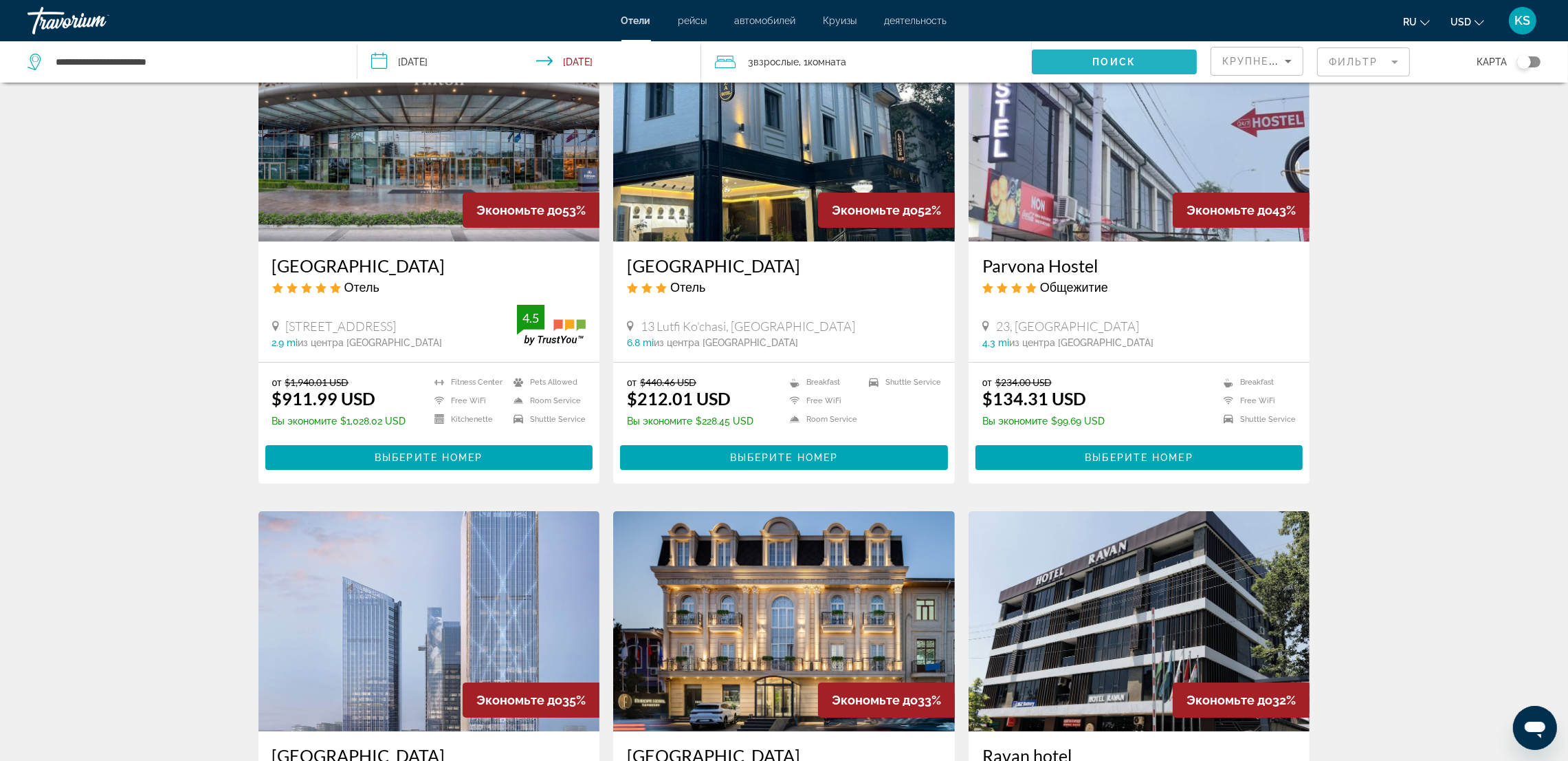
click at [1093, 61] on span "Поиск" at bounding box center [1114, 62] width 43 height 11
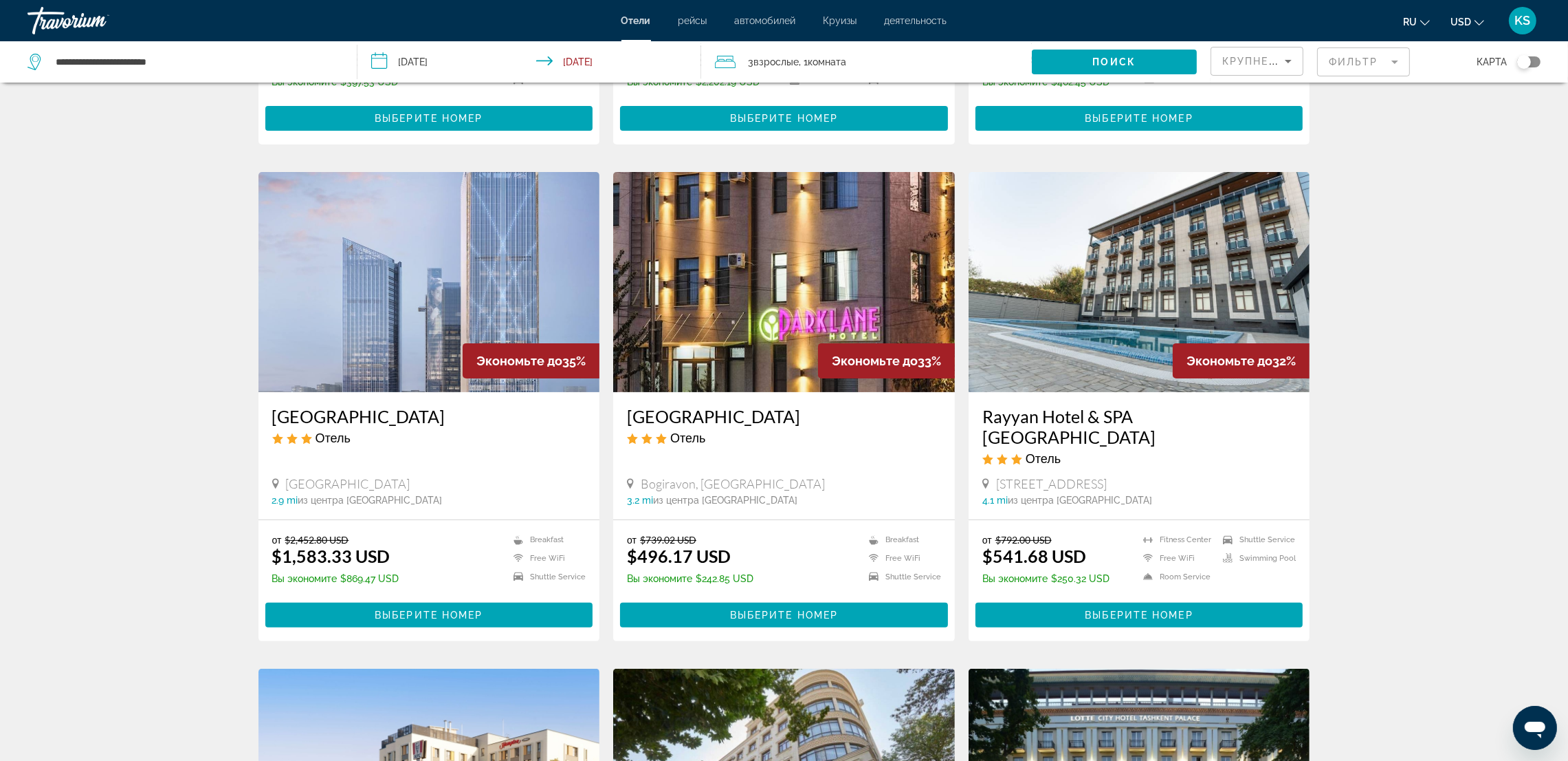
scroll to position [515, 0]
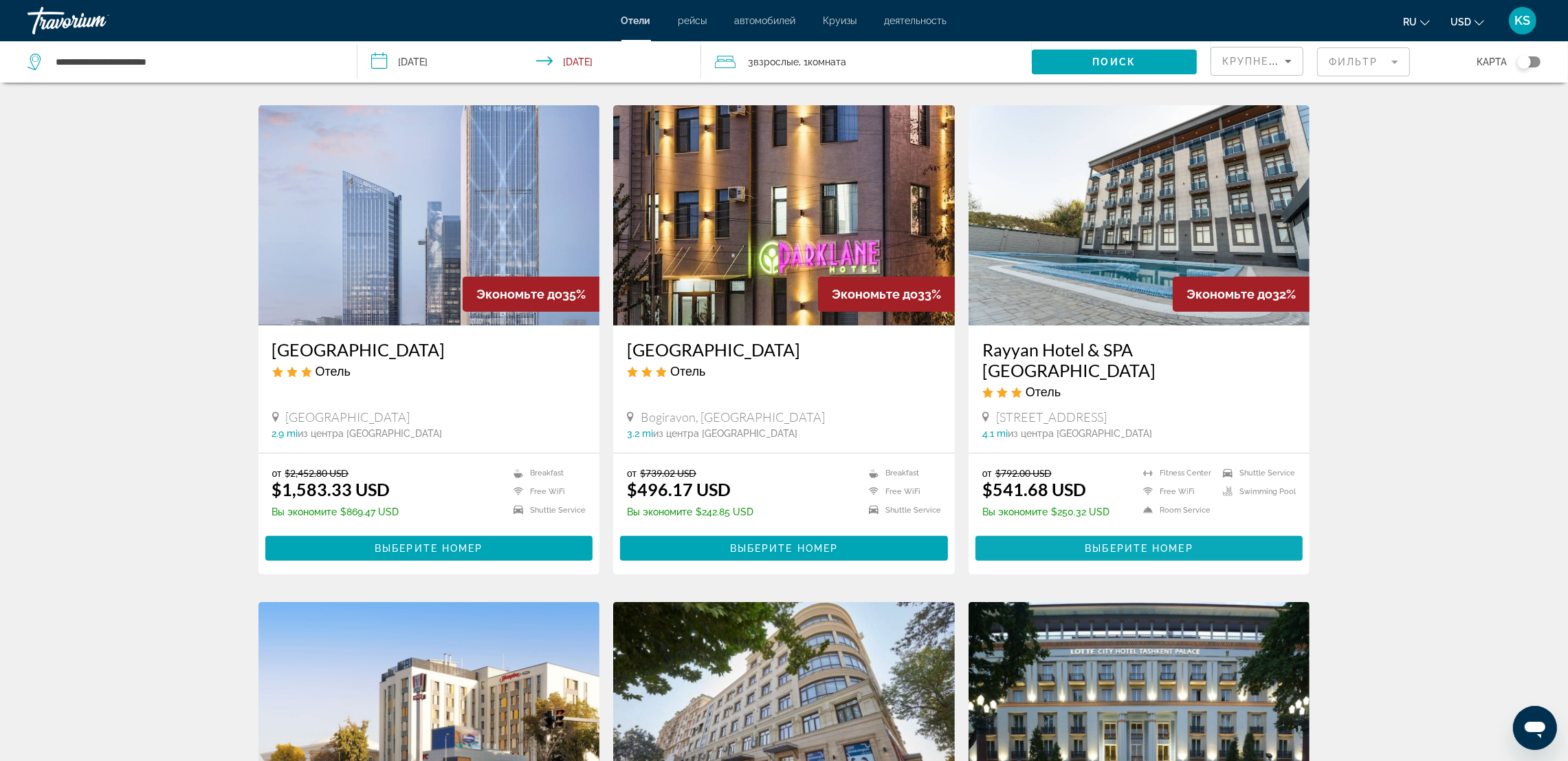
click at [1183, 547] on span "Выберите номер" at bounding box center [1139, 548] width 108 height 11
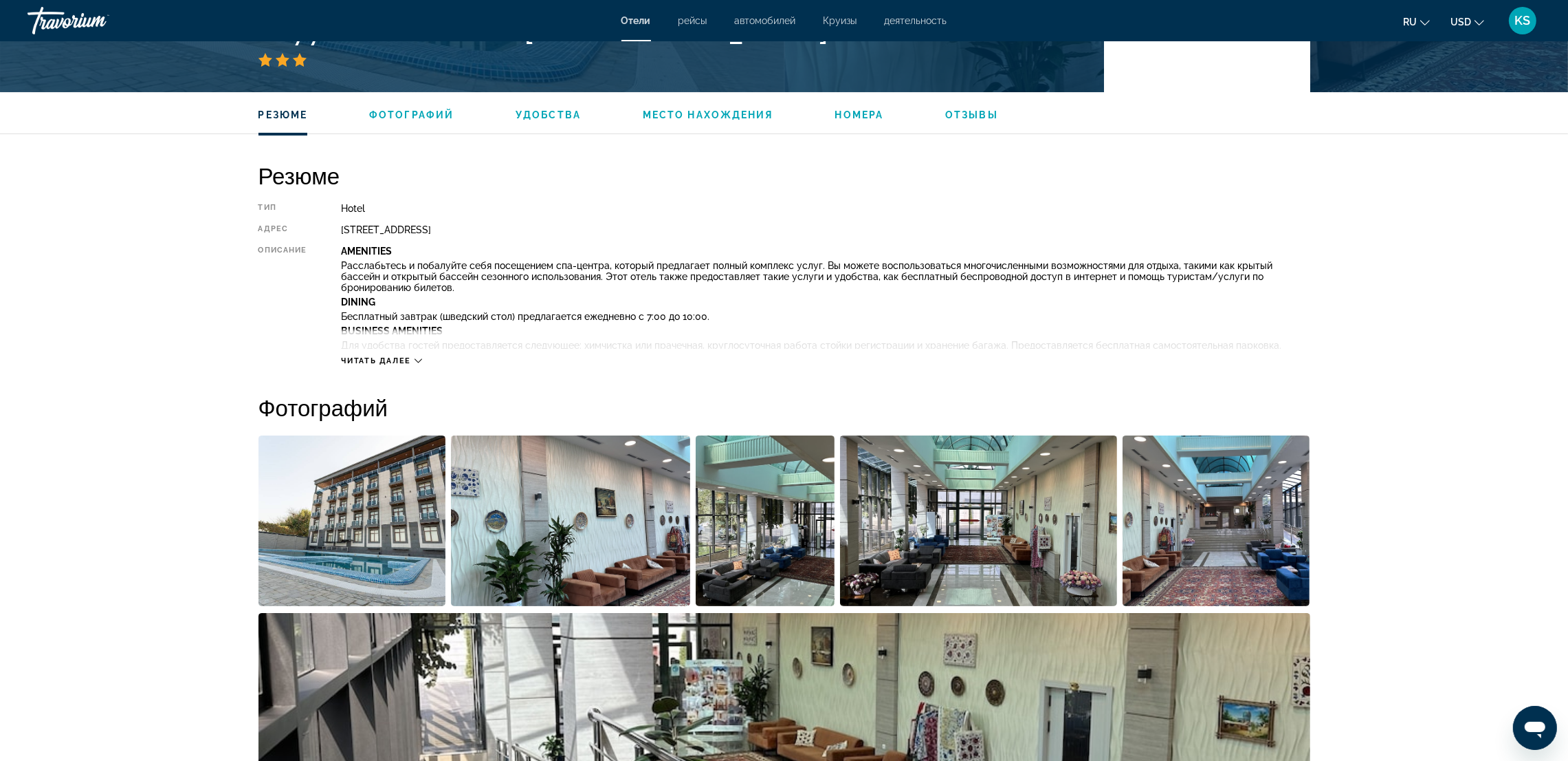
scroll to position [413, 0]
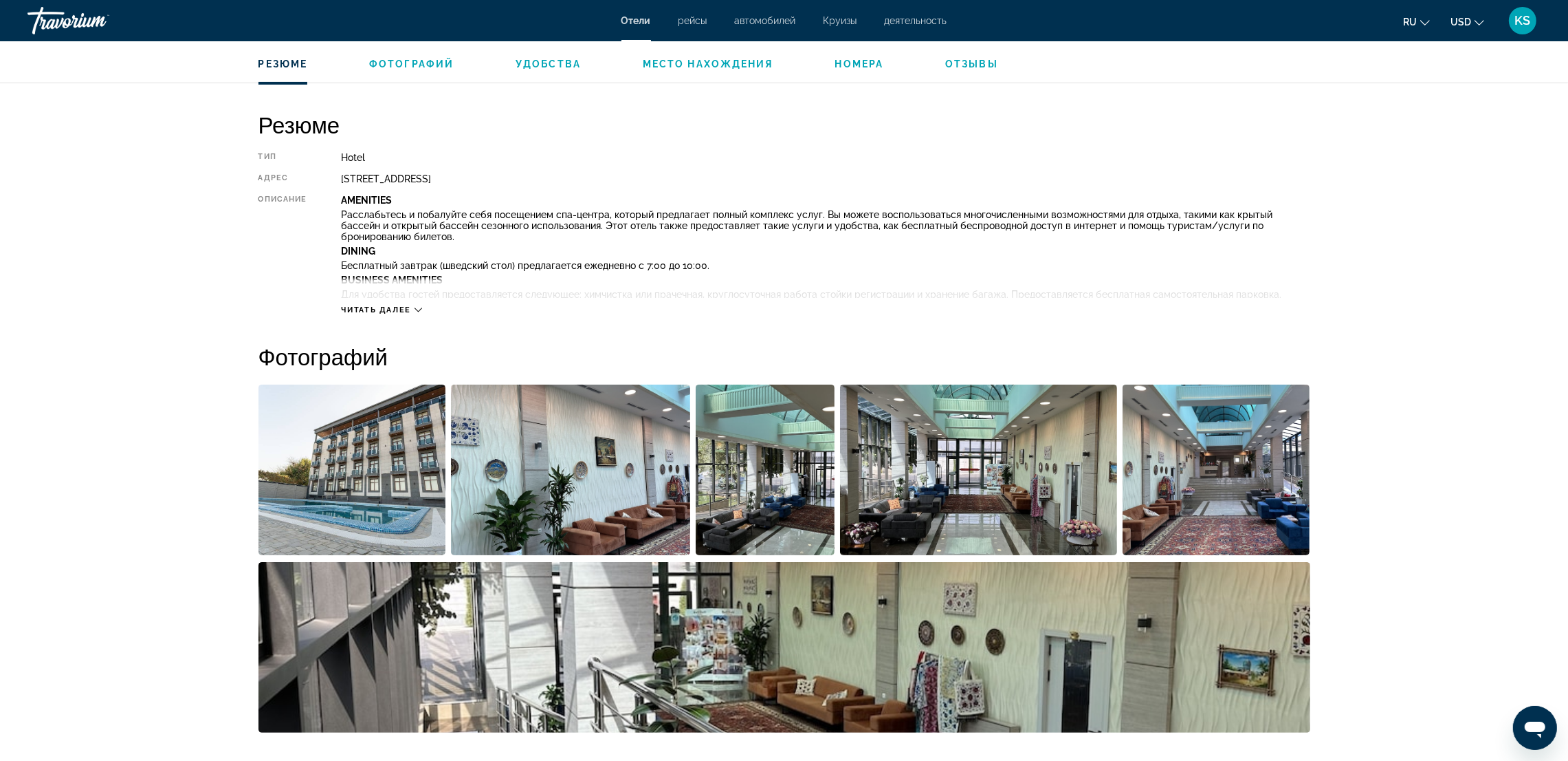
click at [408, 311] on span "Читать далее" at bounding box center [375, 310] width 70 height 9
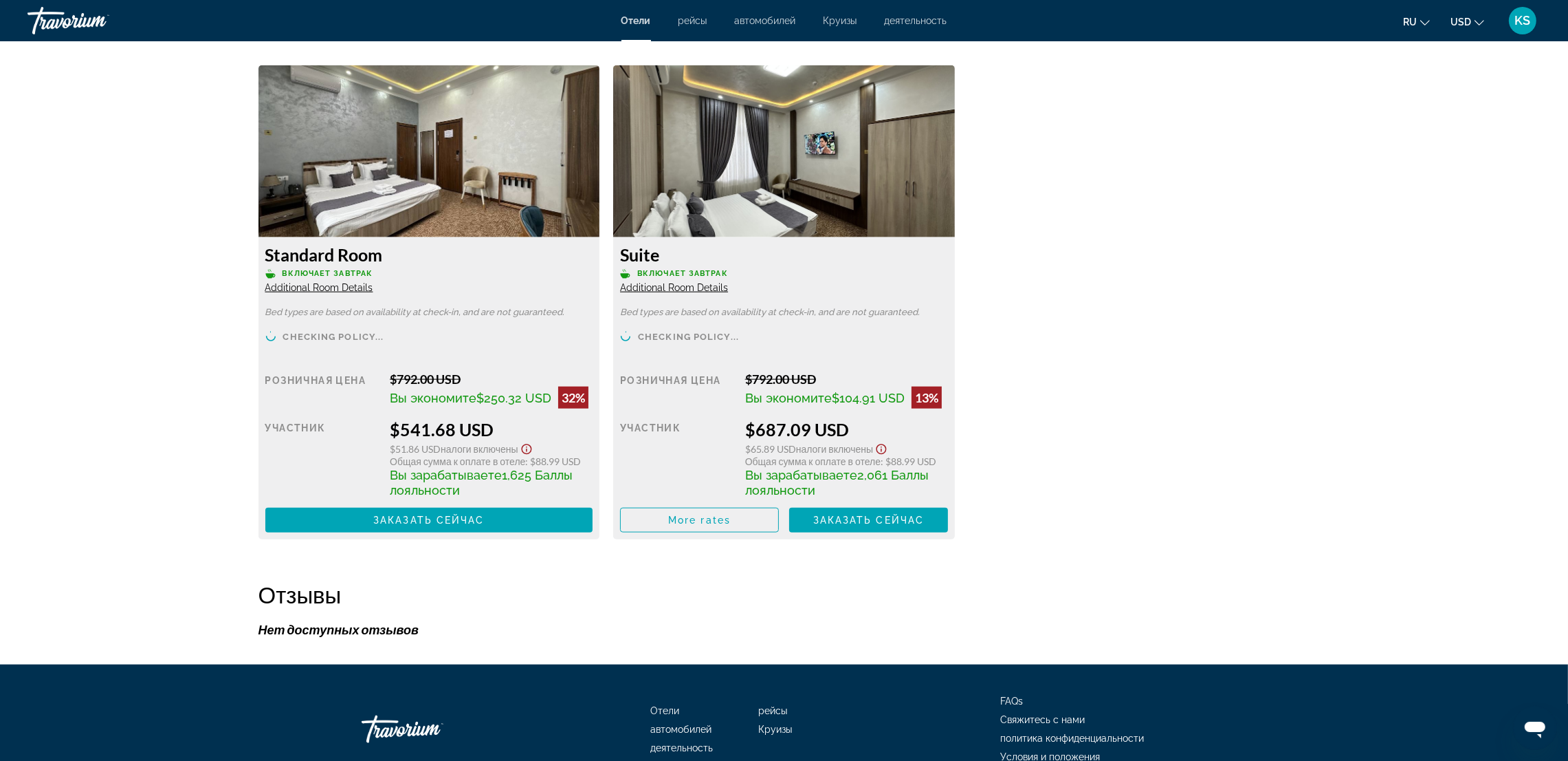
scroll to position [2270, 0]
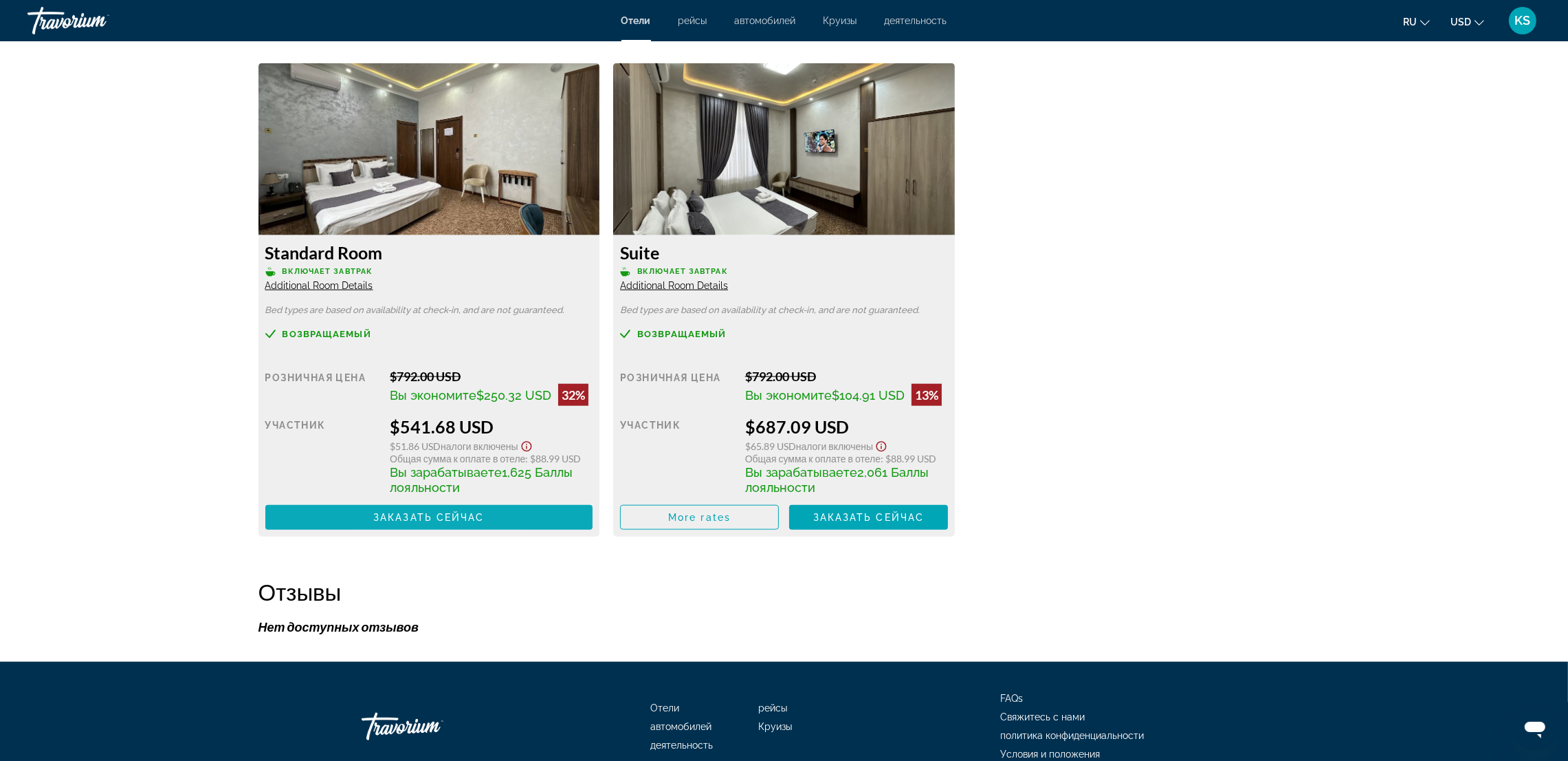
click at [513, 517] on span "Main content" at bounding box center [428, 517] width 328 height 33
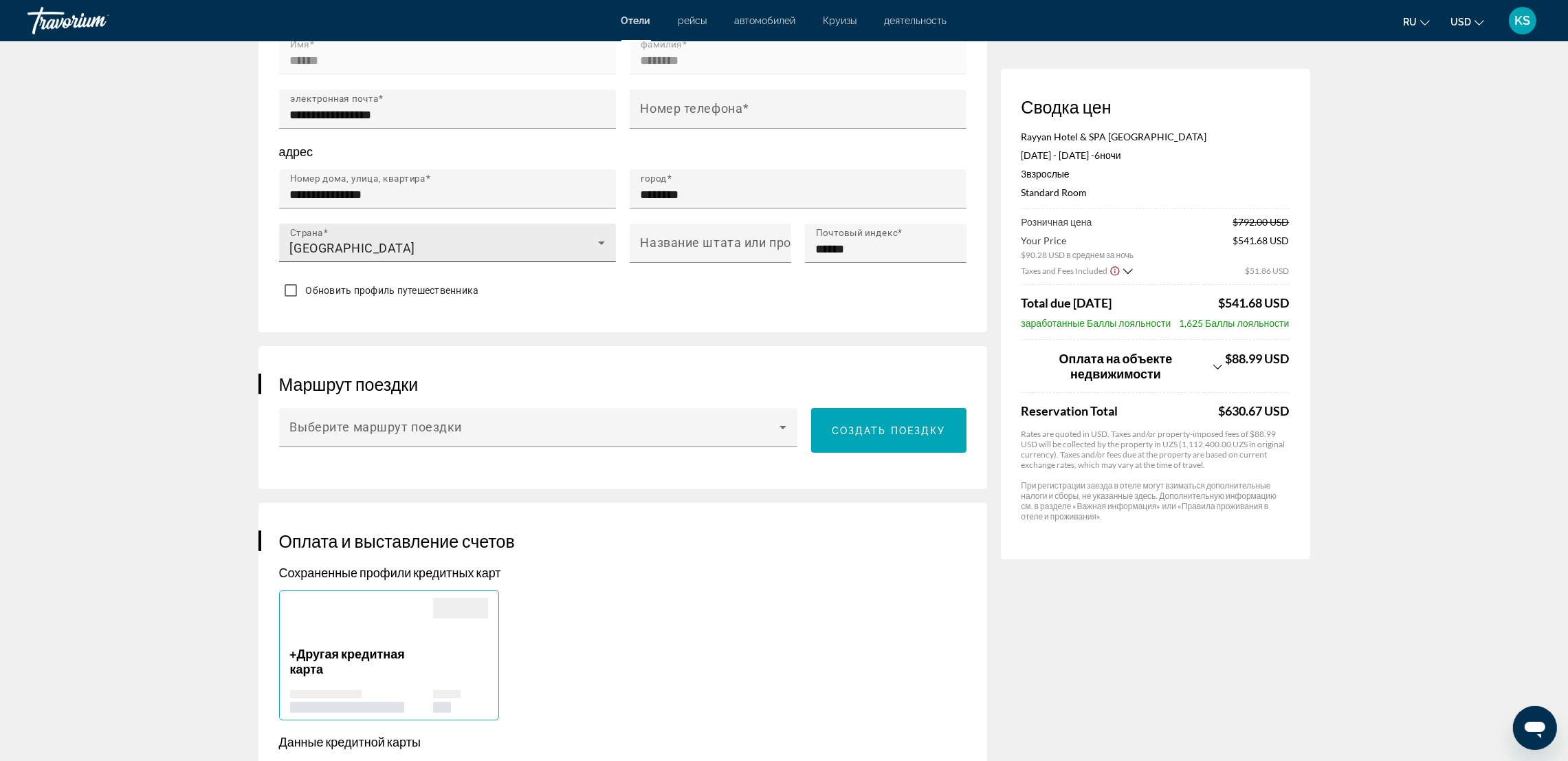
scroll to position [207, 0]
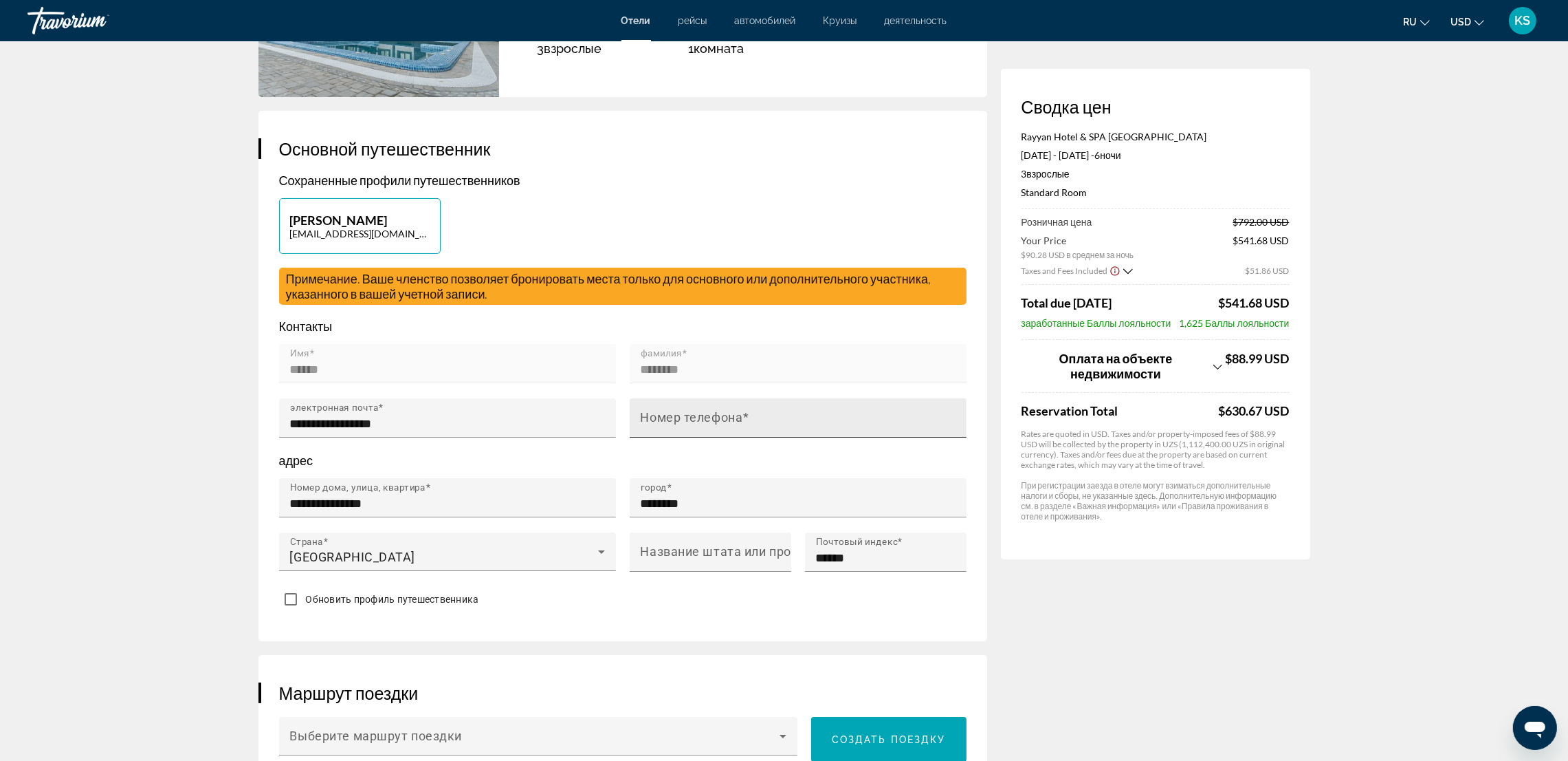
click at [671, 407] on div "Номер телефона" at bounding box center [802, 418] width 323 height 39
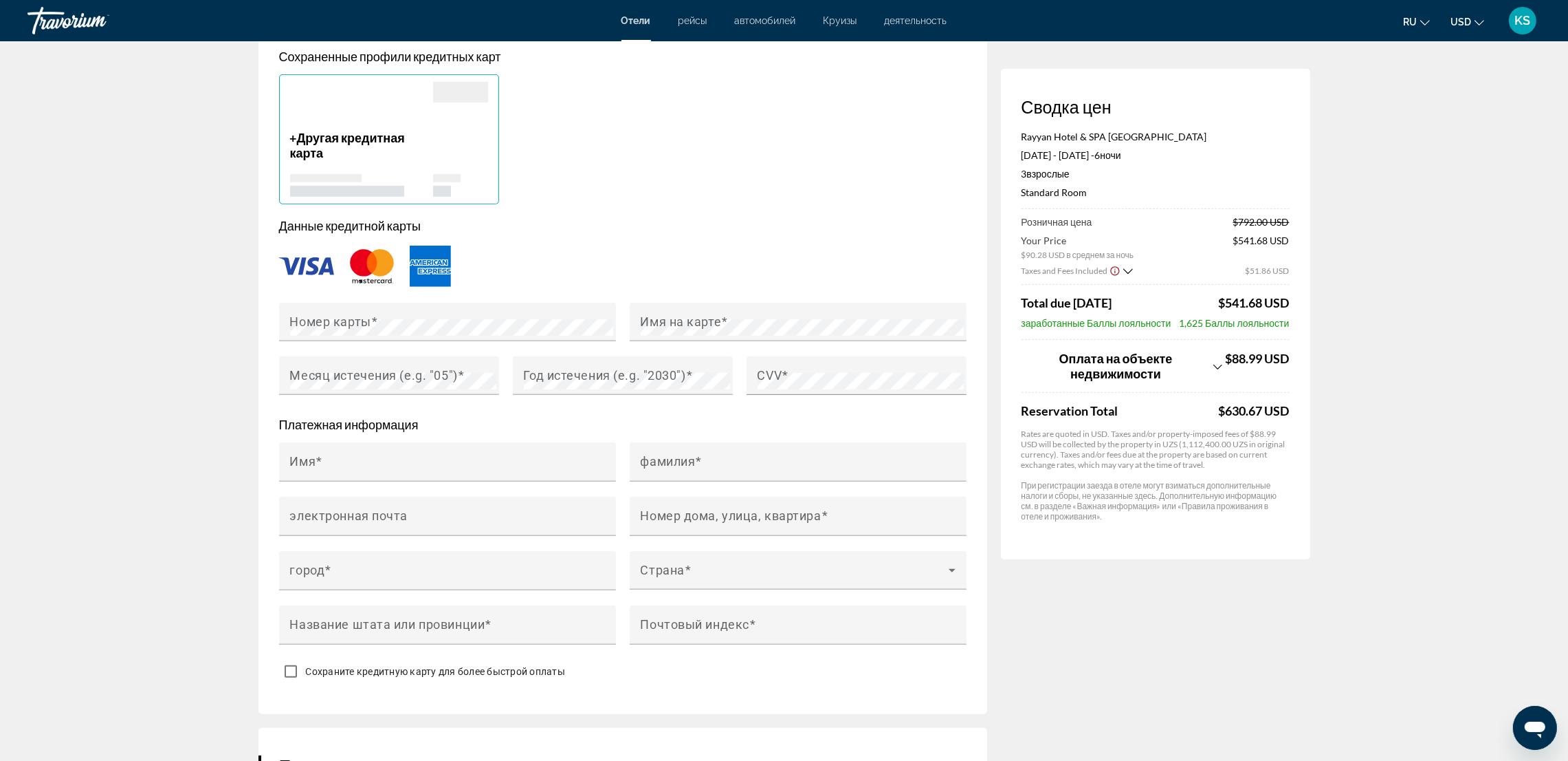
scroll to position [1134, 0]
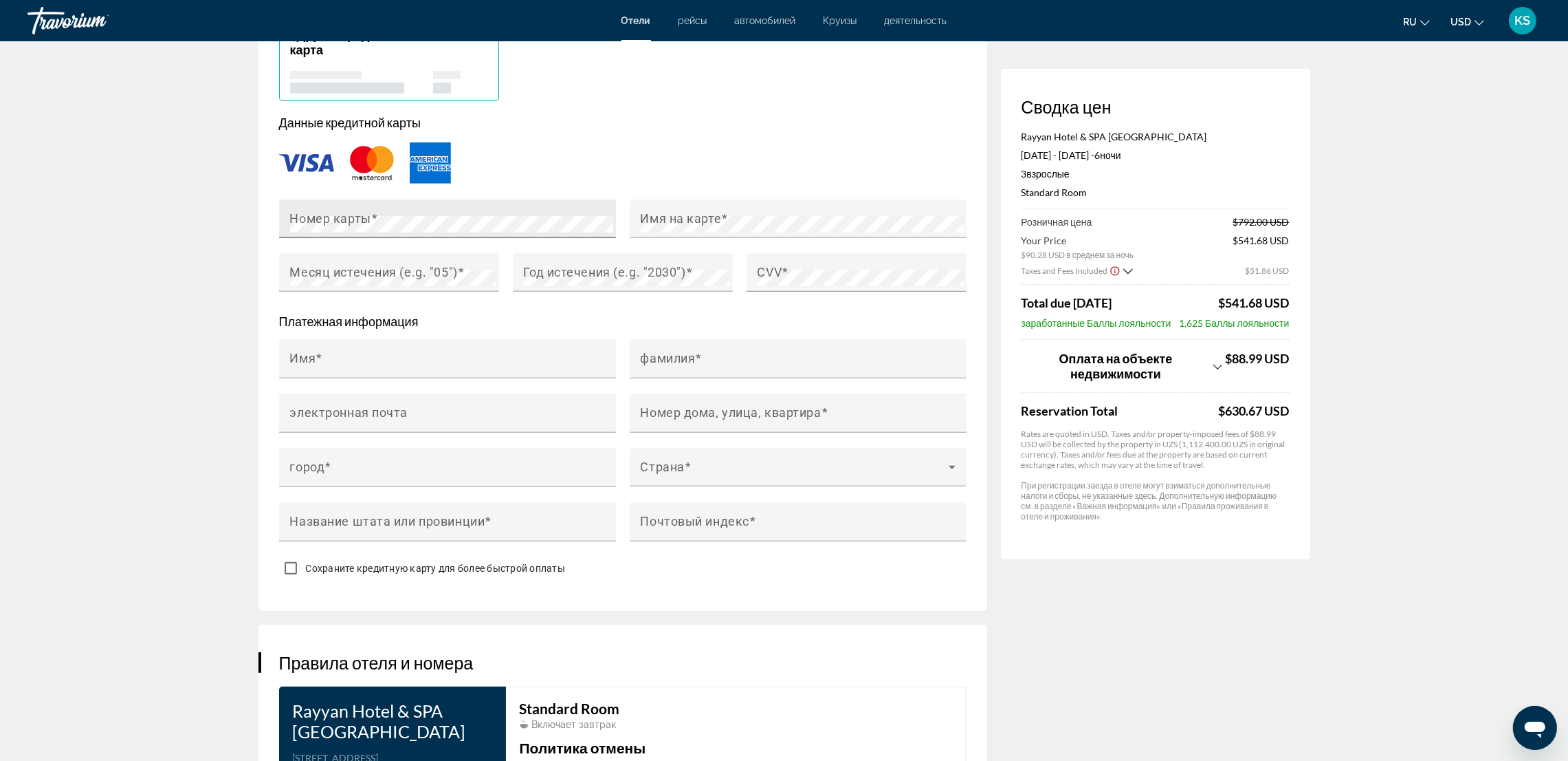
type input "**********"
click at [655, 211] on mat-label "Имя на карте" at bounding box center [681, 218] width 81 height 14
click at [444, 286] on div "Месяц истечения (e.g. "05")" at bounding box center [393, 272] width 207 height 39
click at [540, 272] on mat-label "Год истечения (e.g. "2030")" at bounding box center [605, 272] width 163 height 14
click at [786, 266] on span "Main content" at bounding box center [785, 272] width 7 height 14
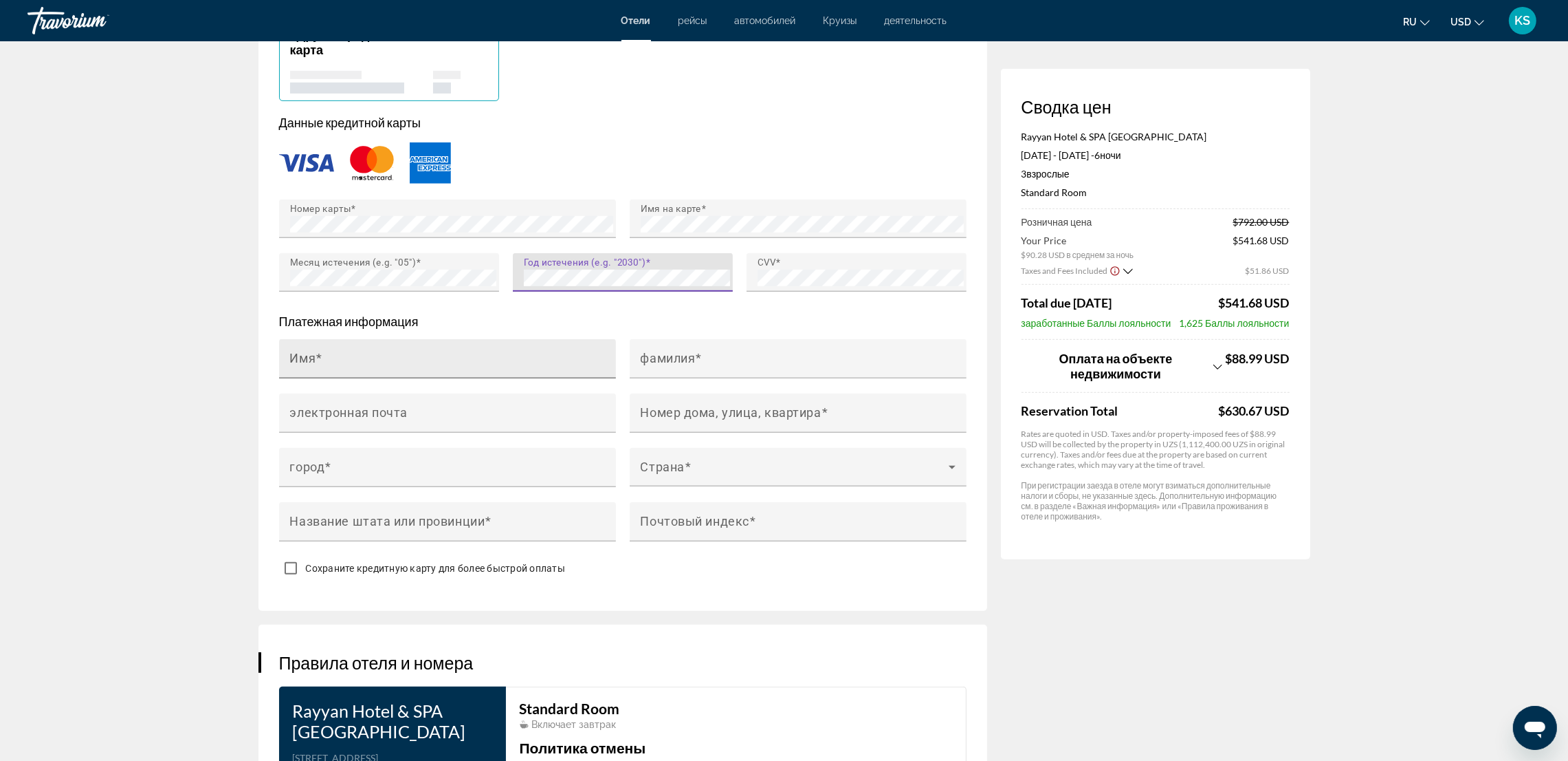
click at [498, 352] on div "Имя" at bounding box center [451, 359] width 323 height 39
type input "*"
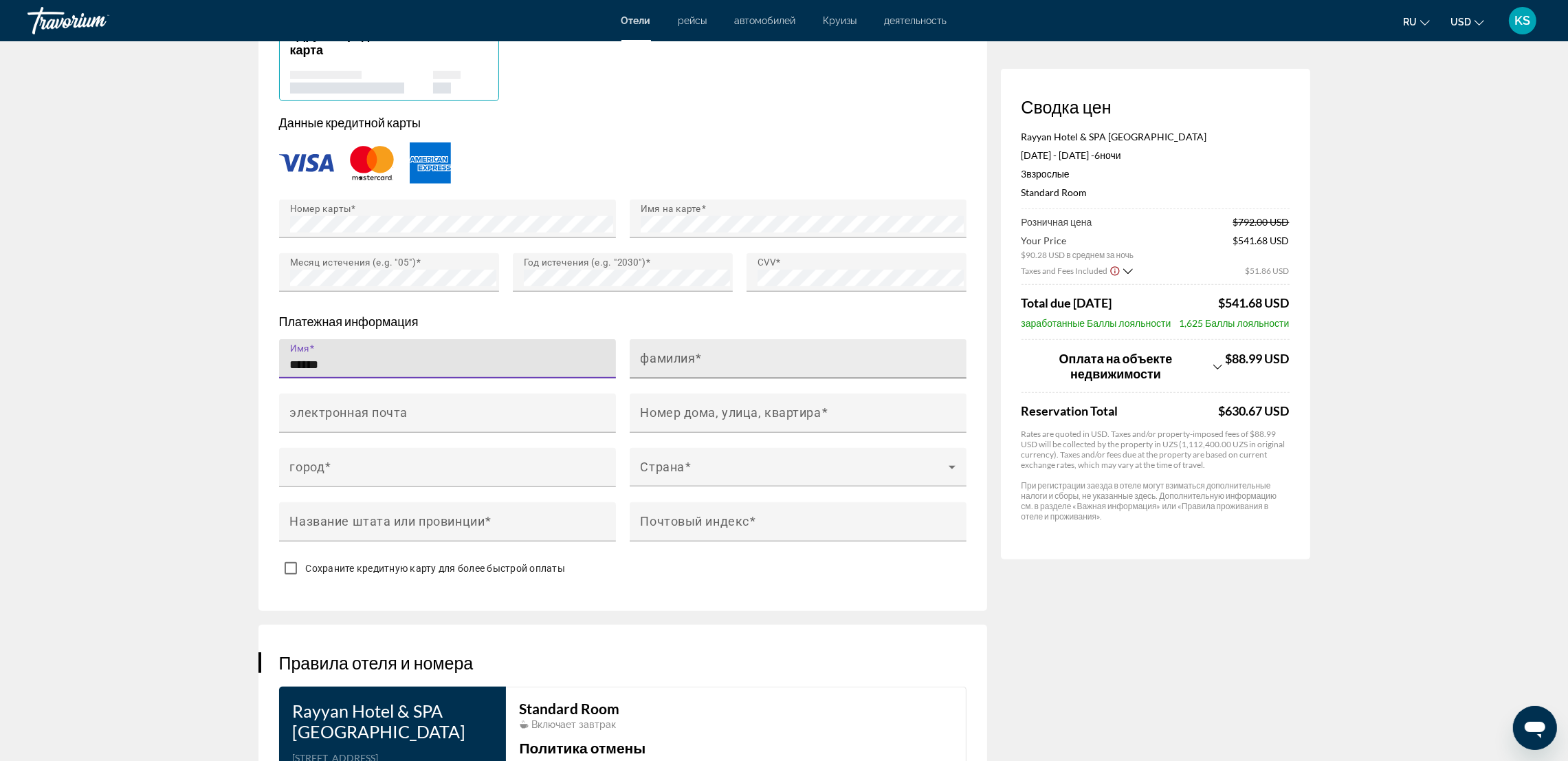
type input "******"
click at [655, 361] on mat-label "фамилия" at bounding box center [668, 358] width 55 height 14
click at [655, 361] on input "фамилия" at bounding box center [802, 364] width 323 height 17
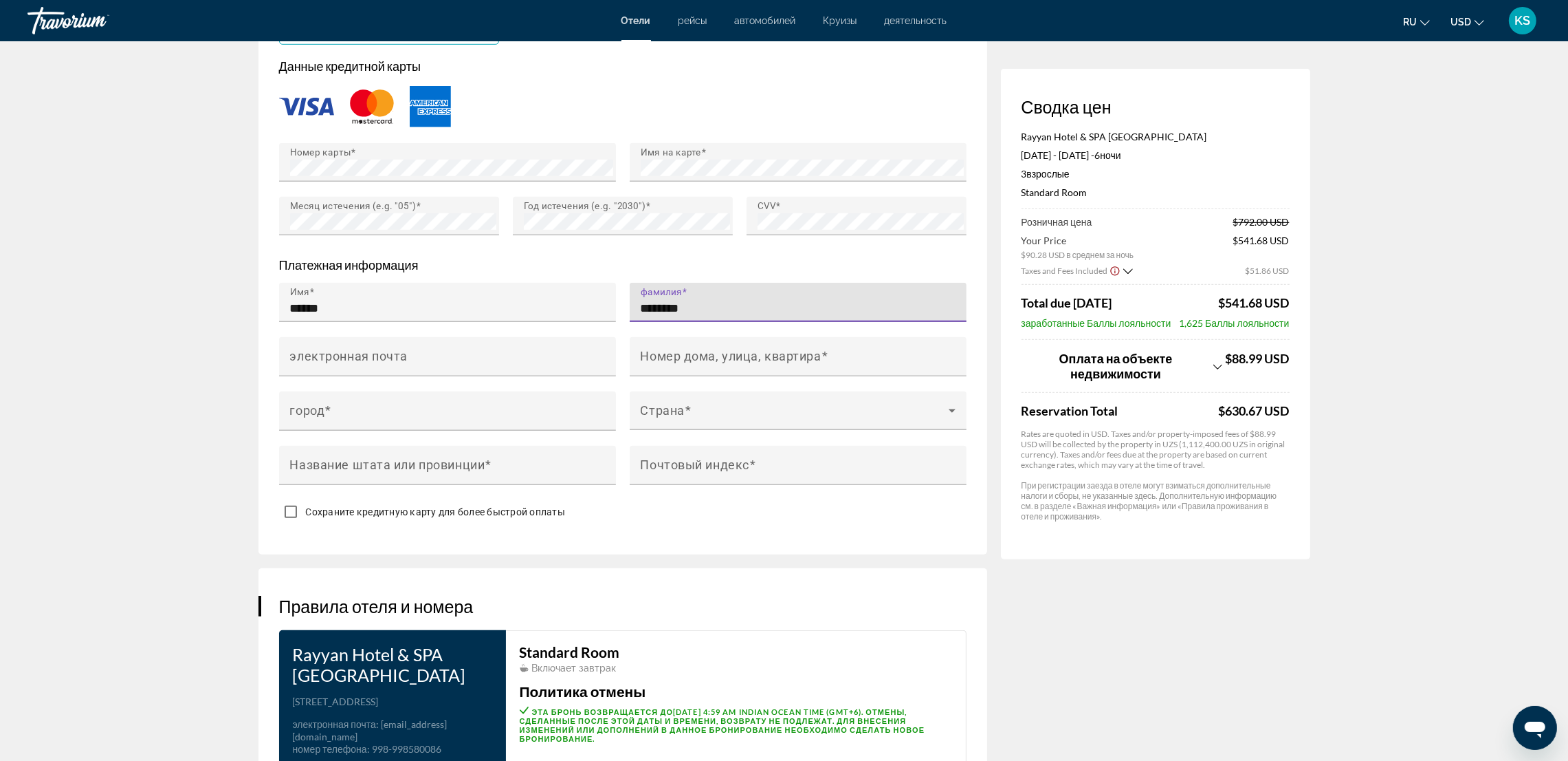
scroll to position [1237, 0]
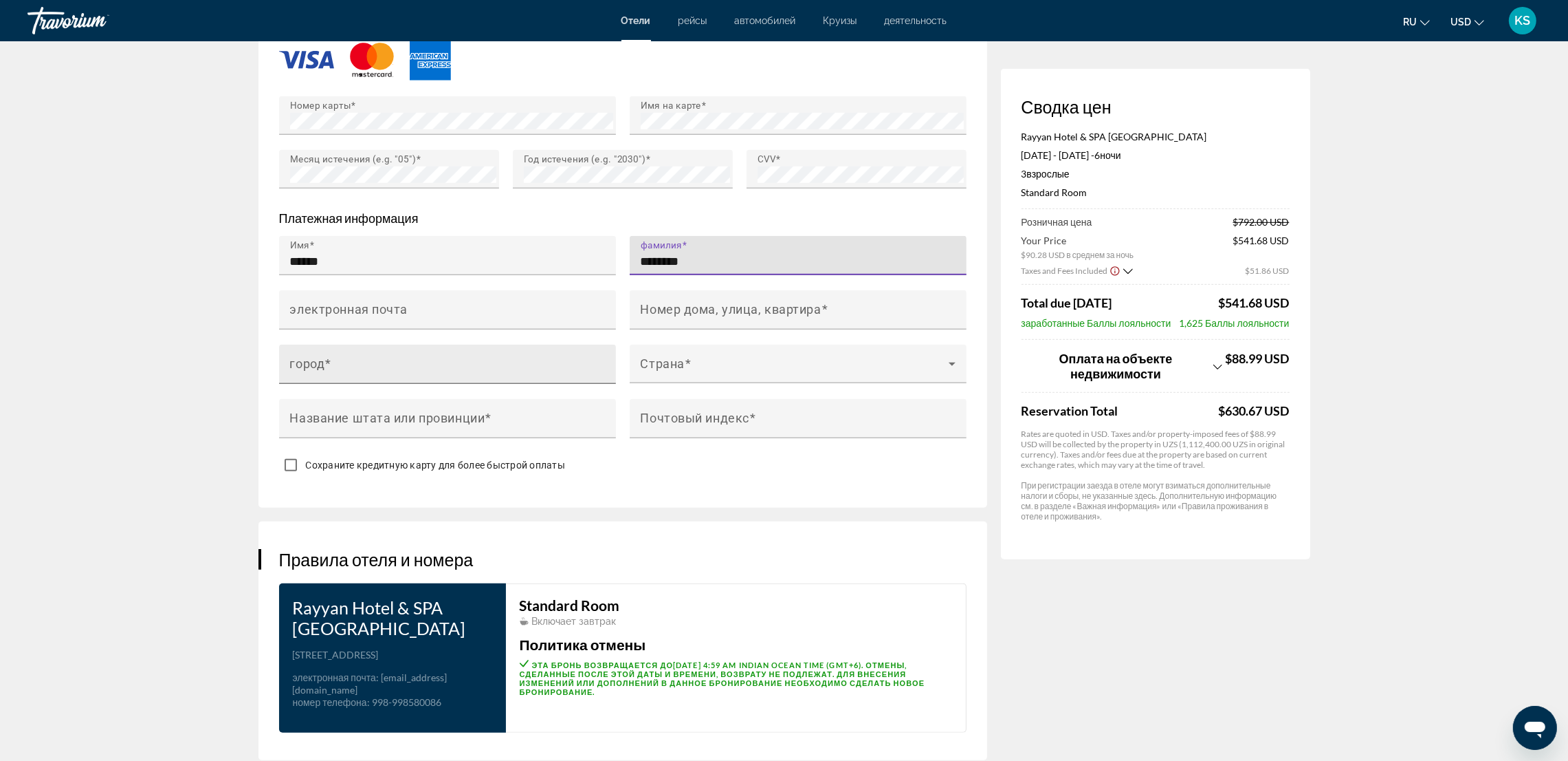
type input "********"
click at [457, 369] on input "город" at bounding box center [451, 369] width 323 height 17
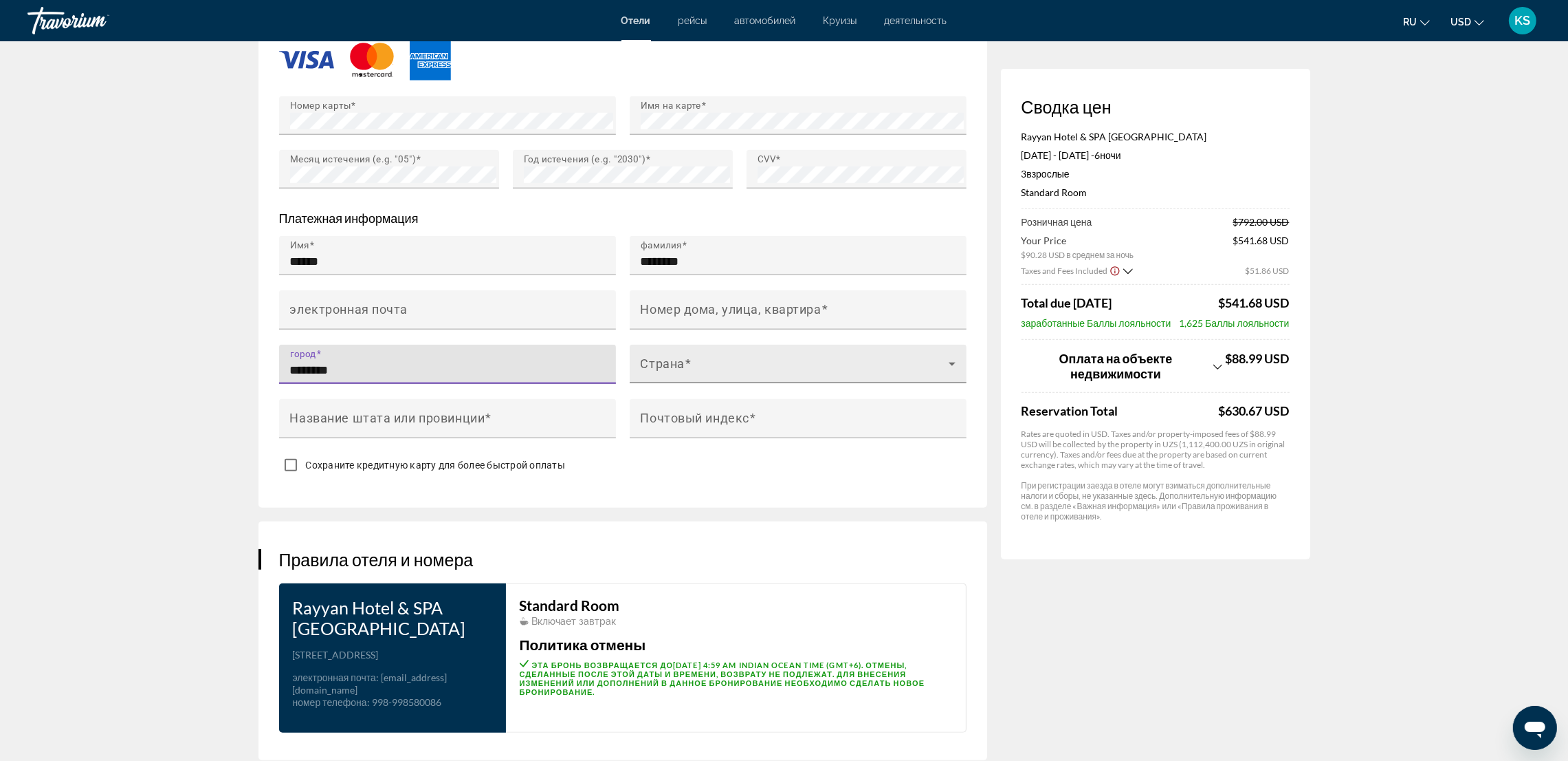
type input "********"
click at [639, 359] on div "Страна" at bounding box center [798, 364] width 337 height 39
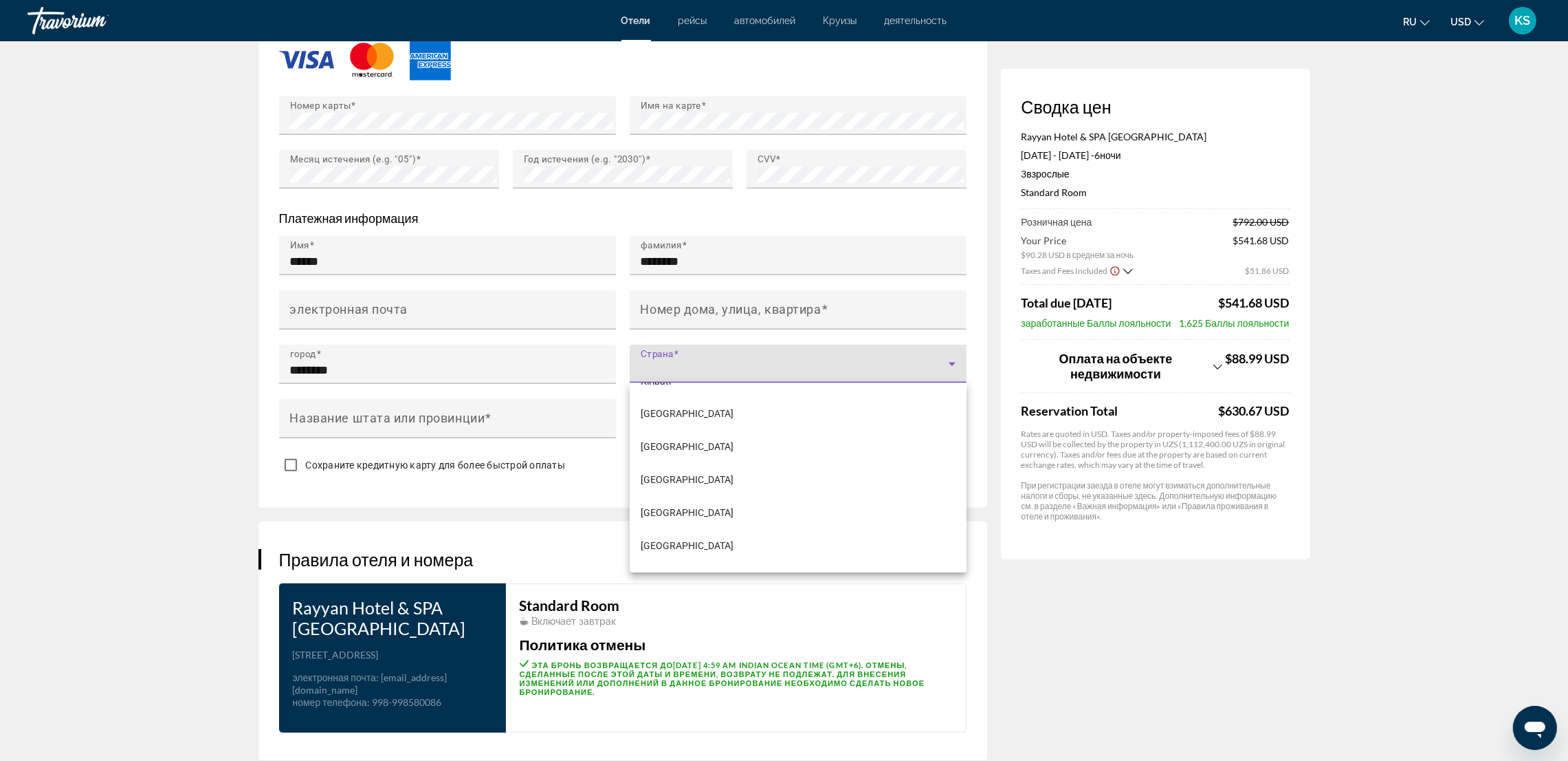
scroll to position [3817, 0]
click at [670, 425] on span "Kazakhstan" at bounding box center [686, 418] width 93 height 17
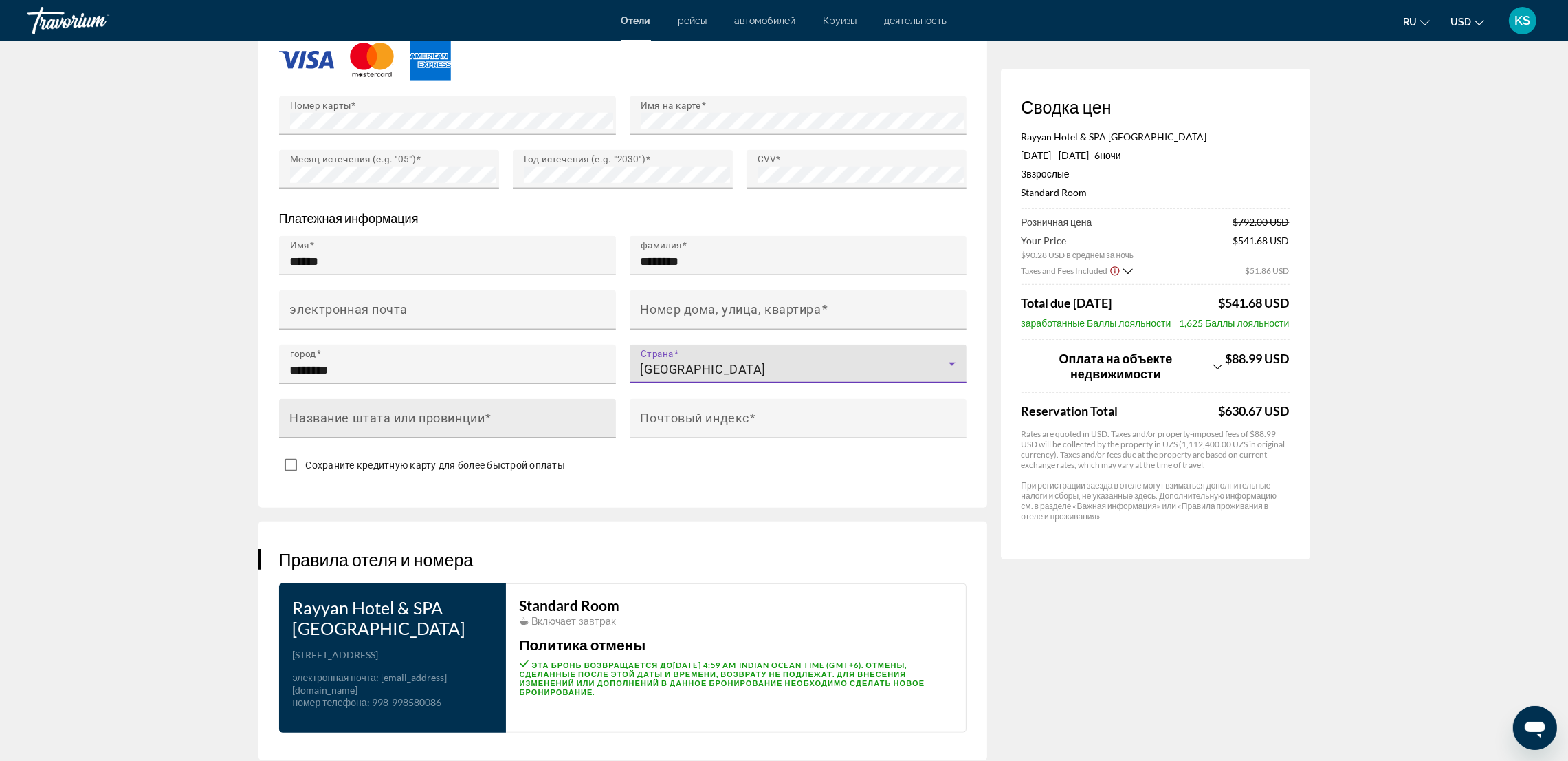
click at [526, 416] on input "Название штата или провинции" at bounding box center [451, 424] width 323 height 17
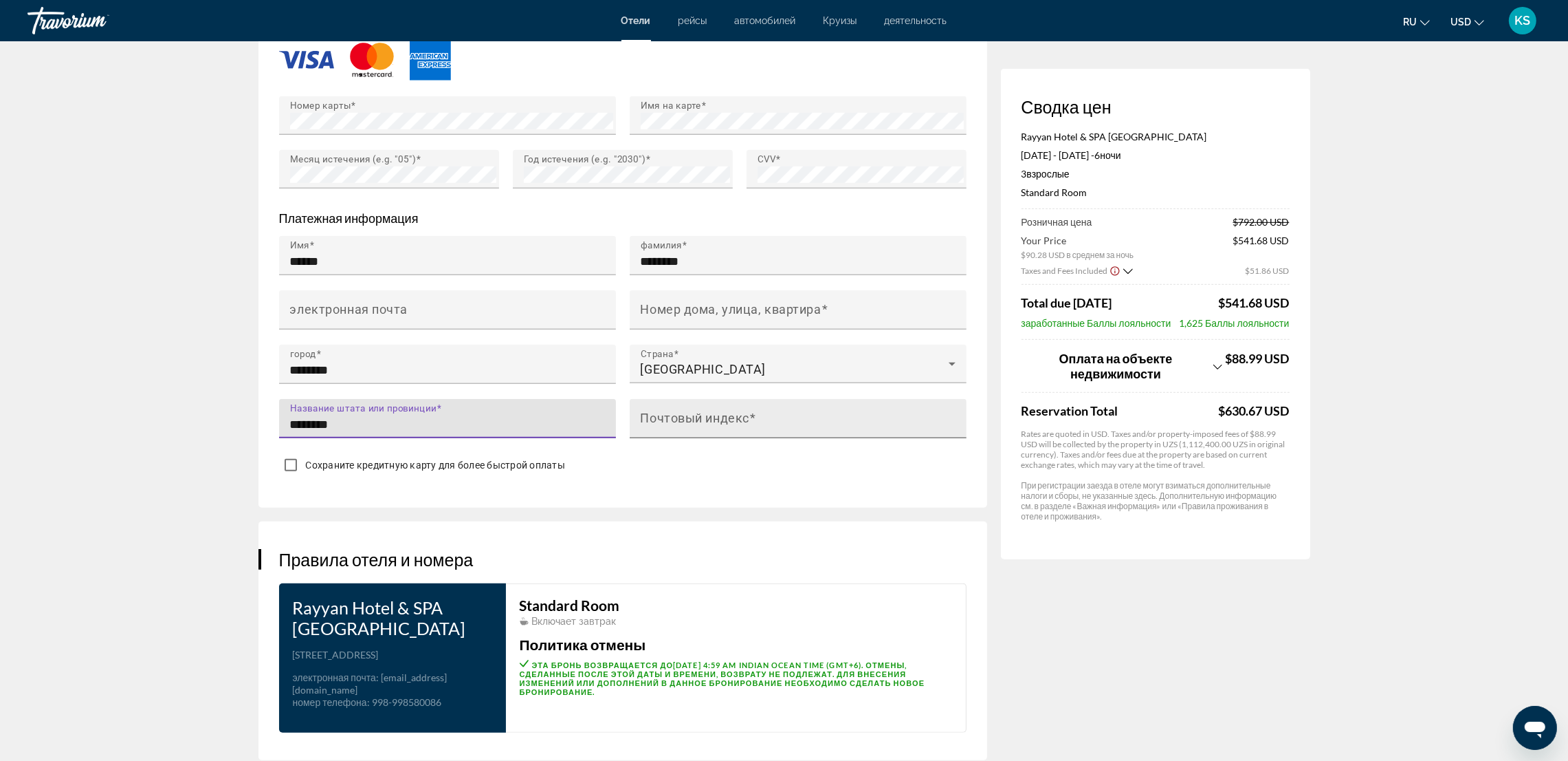
type input "********"
click at [676, 427] on input "Почтовый индекс" at bounding box center [802, 424] width 323 height 17
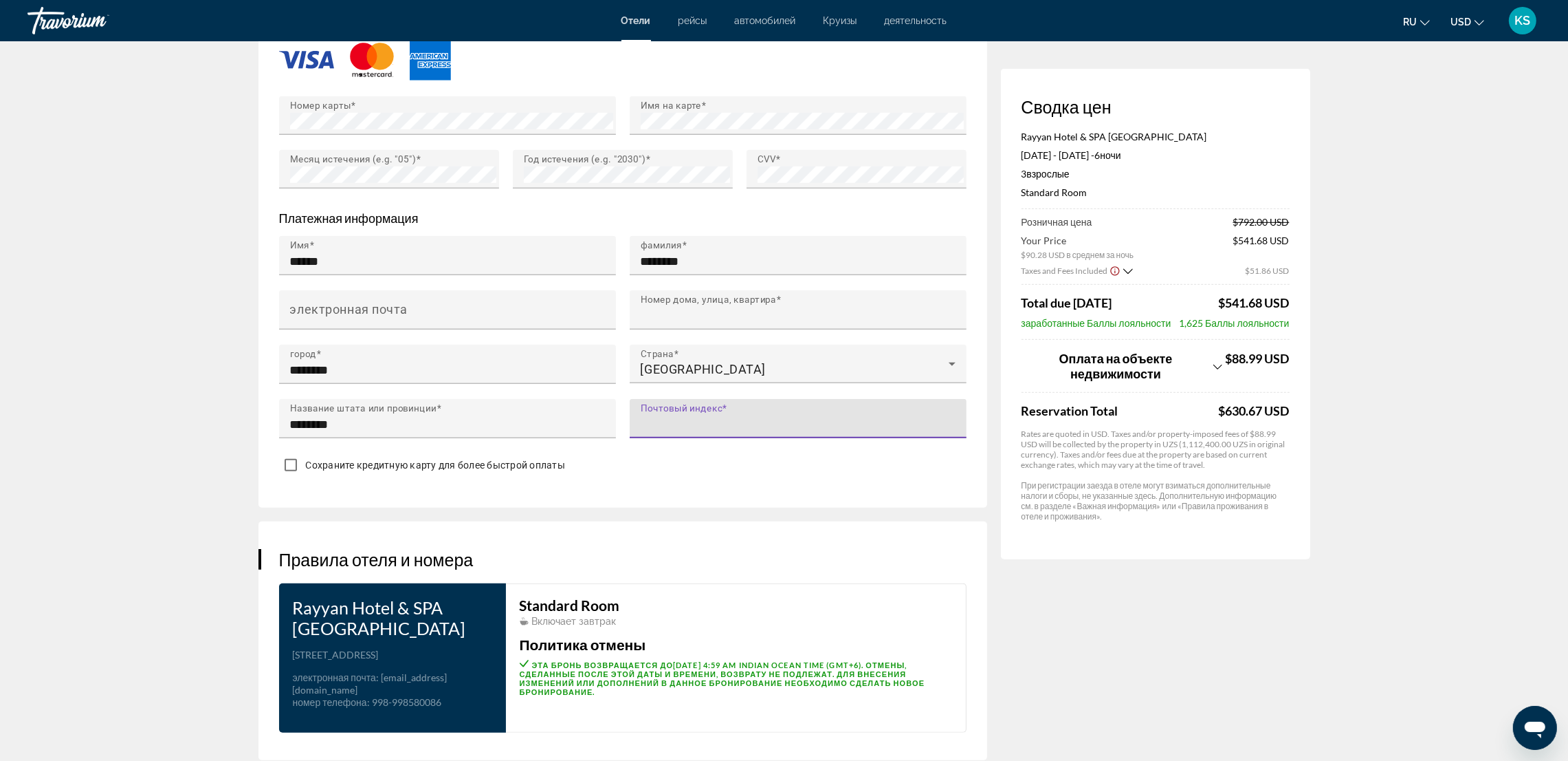
type input "******"
type input "**********"
click at [755, 472] on div "Сохраните кредитную карту для более быстрой оплаты" at bounding box center [623, 467] width 687 height 27
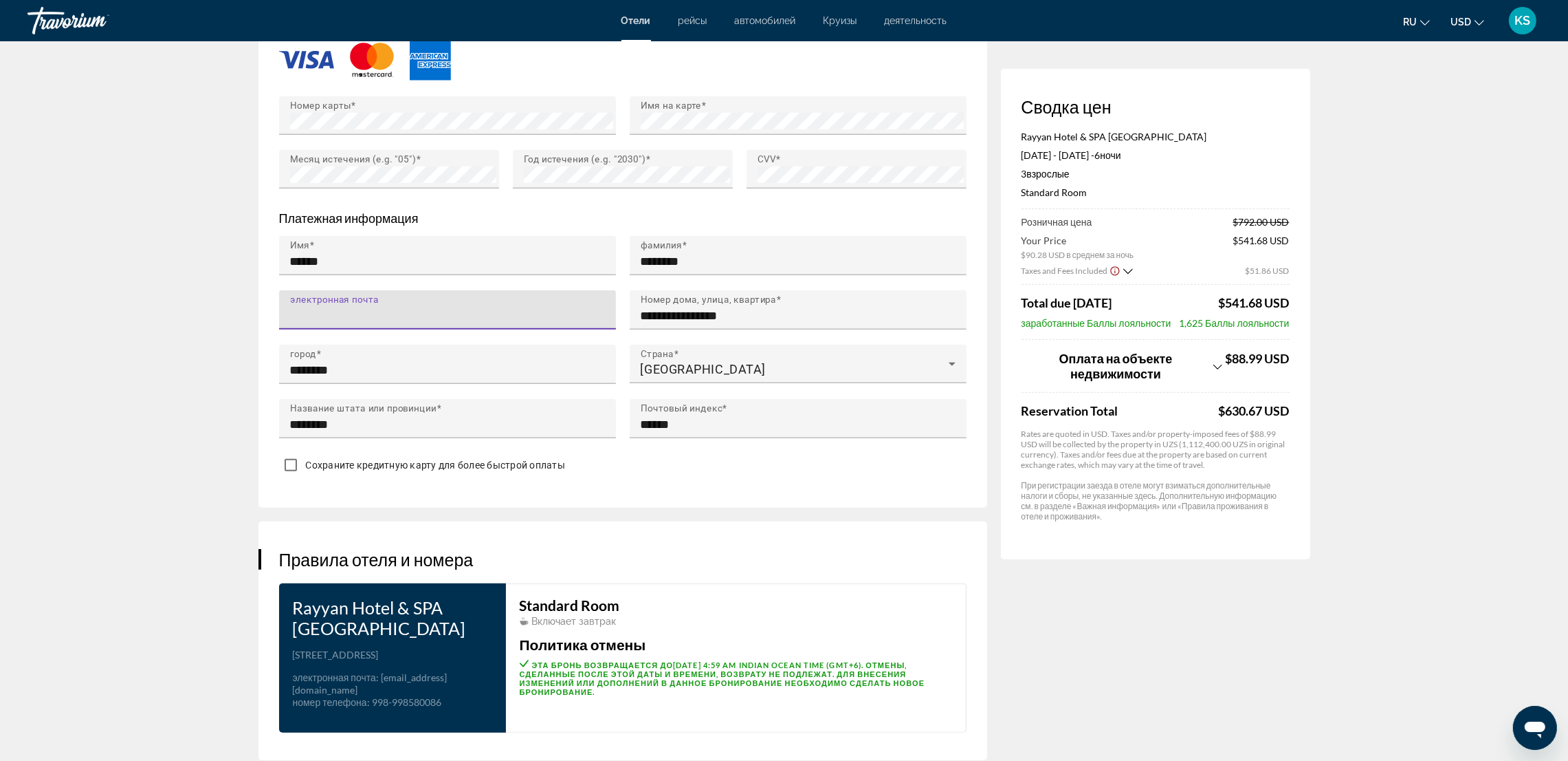
click at [490, 308] on input "электронная почта" at bounding box center [451, 316] width 323 height 17
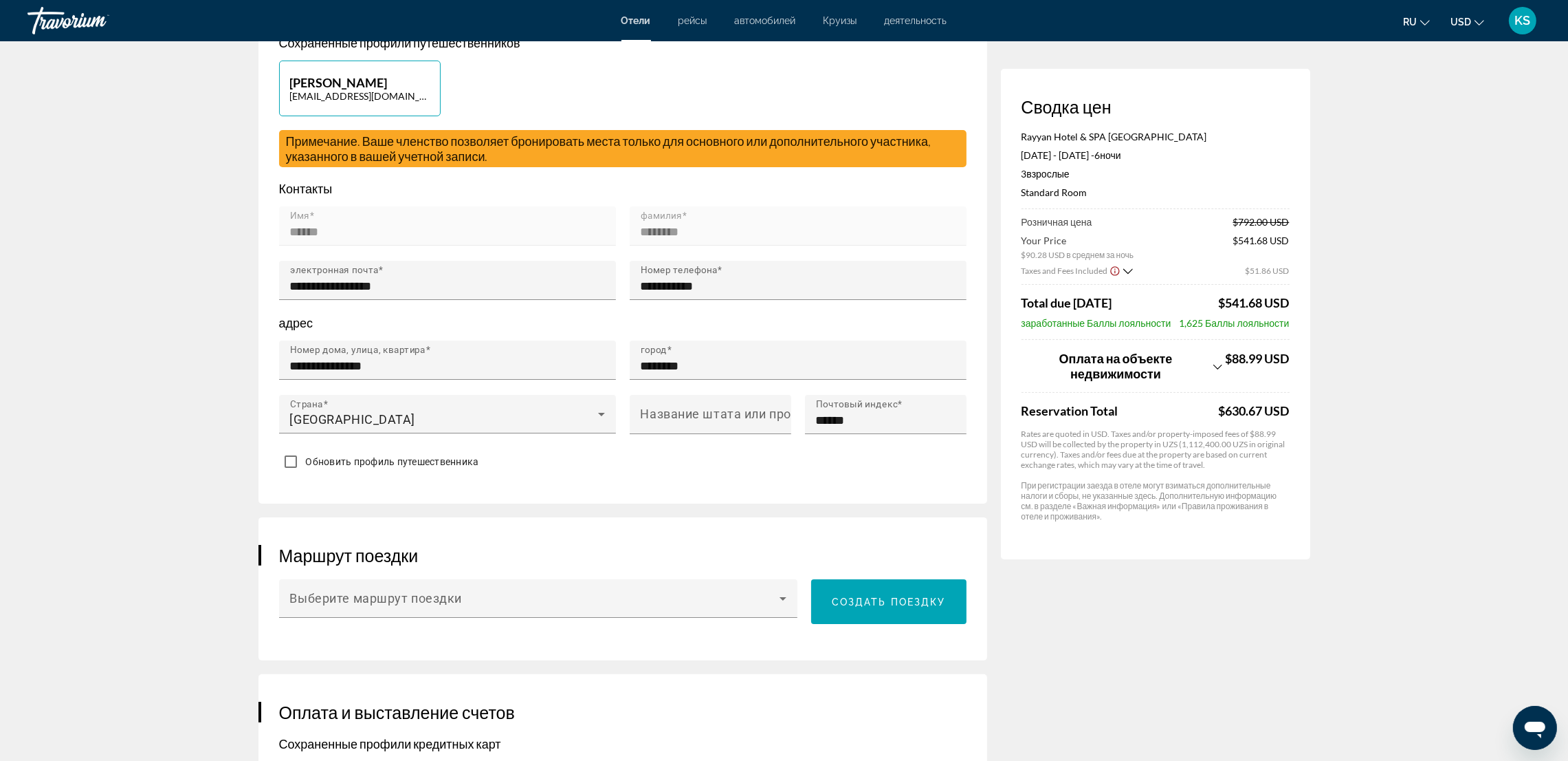
scroll to position [308, 0]
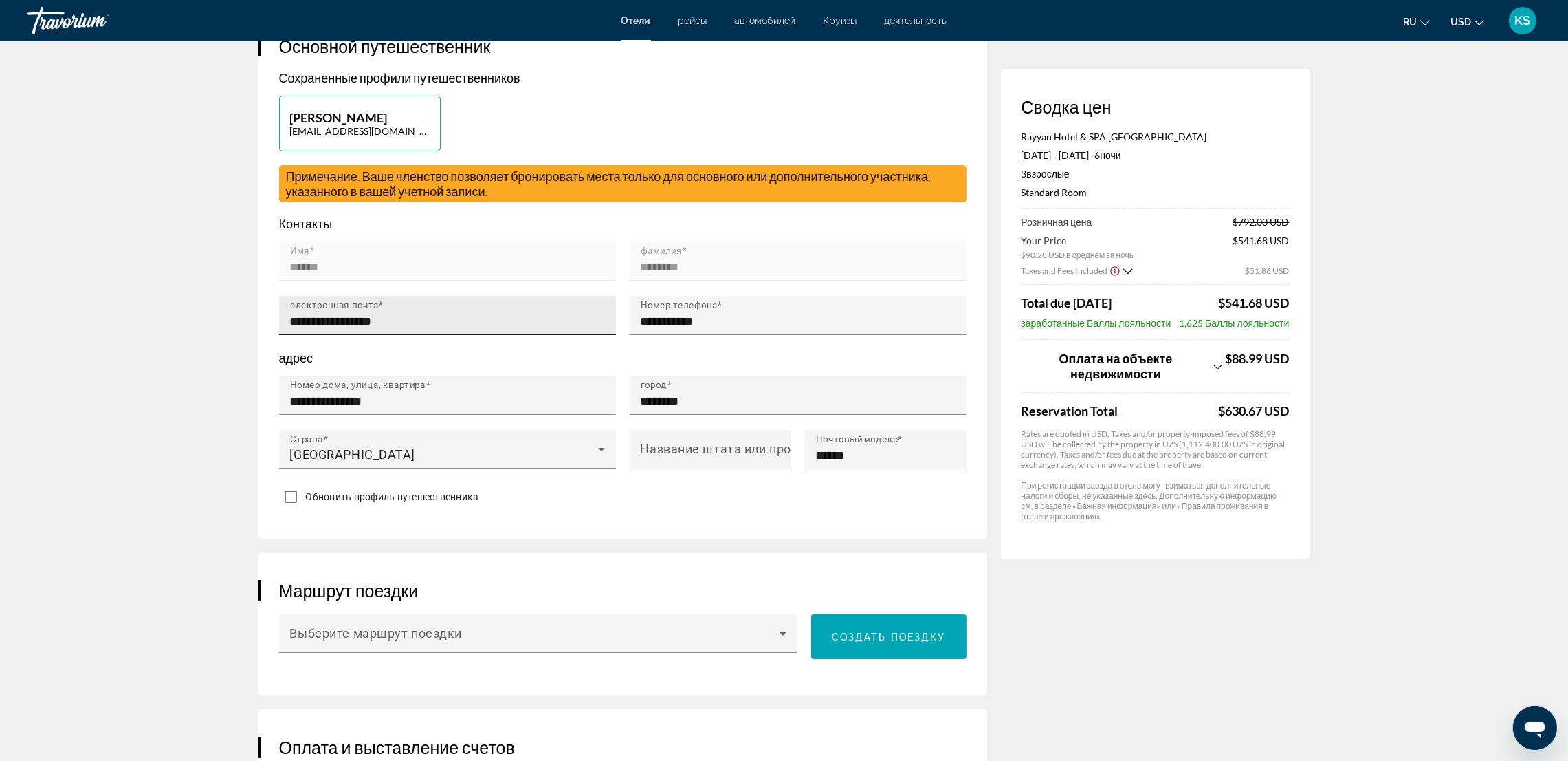
type input "**********"
drag, startPoint x: 405, startPoint y: 316, endPoint x: 284, endPoint y: 328, distance: 121.6
click at [284, 328] on div "**********" at bounding box center [447, 316] width 337 height 39
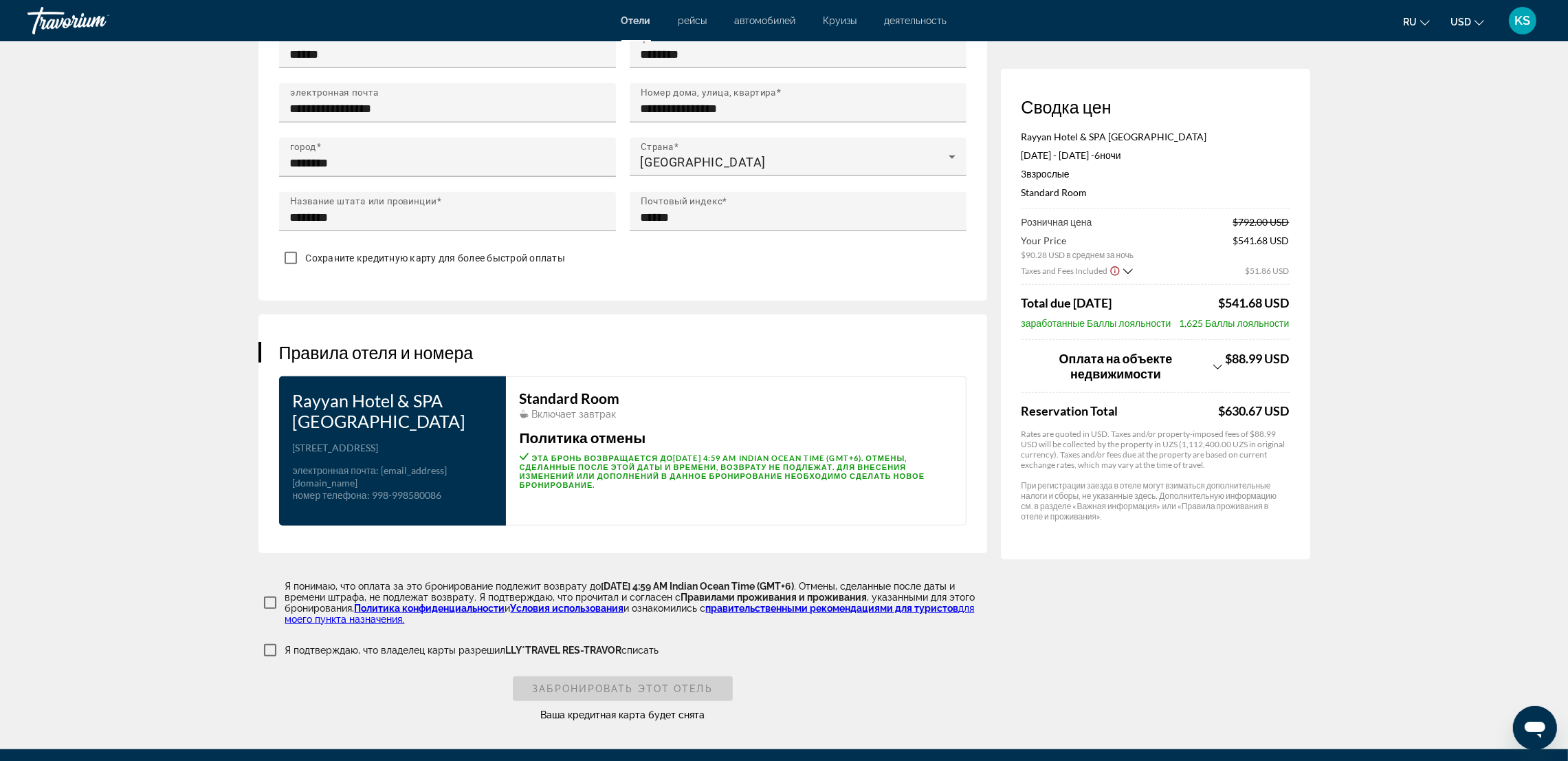
scroll to position [1548, 0]
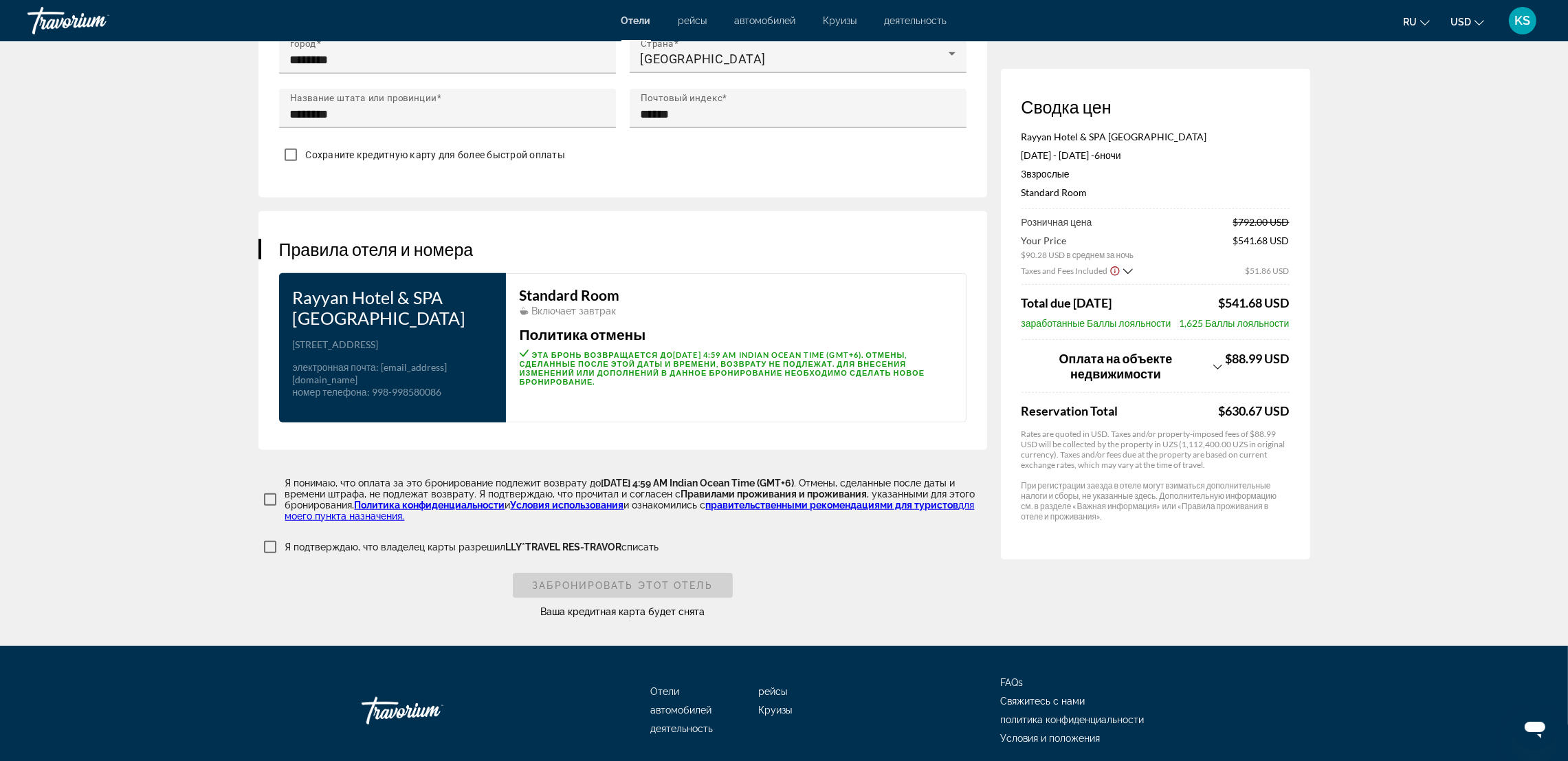
type input "**********"
click at [567, 591] on span "Забронировать этот отель" at bounding box center [622, 585] width 180 height 11
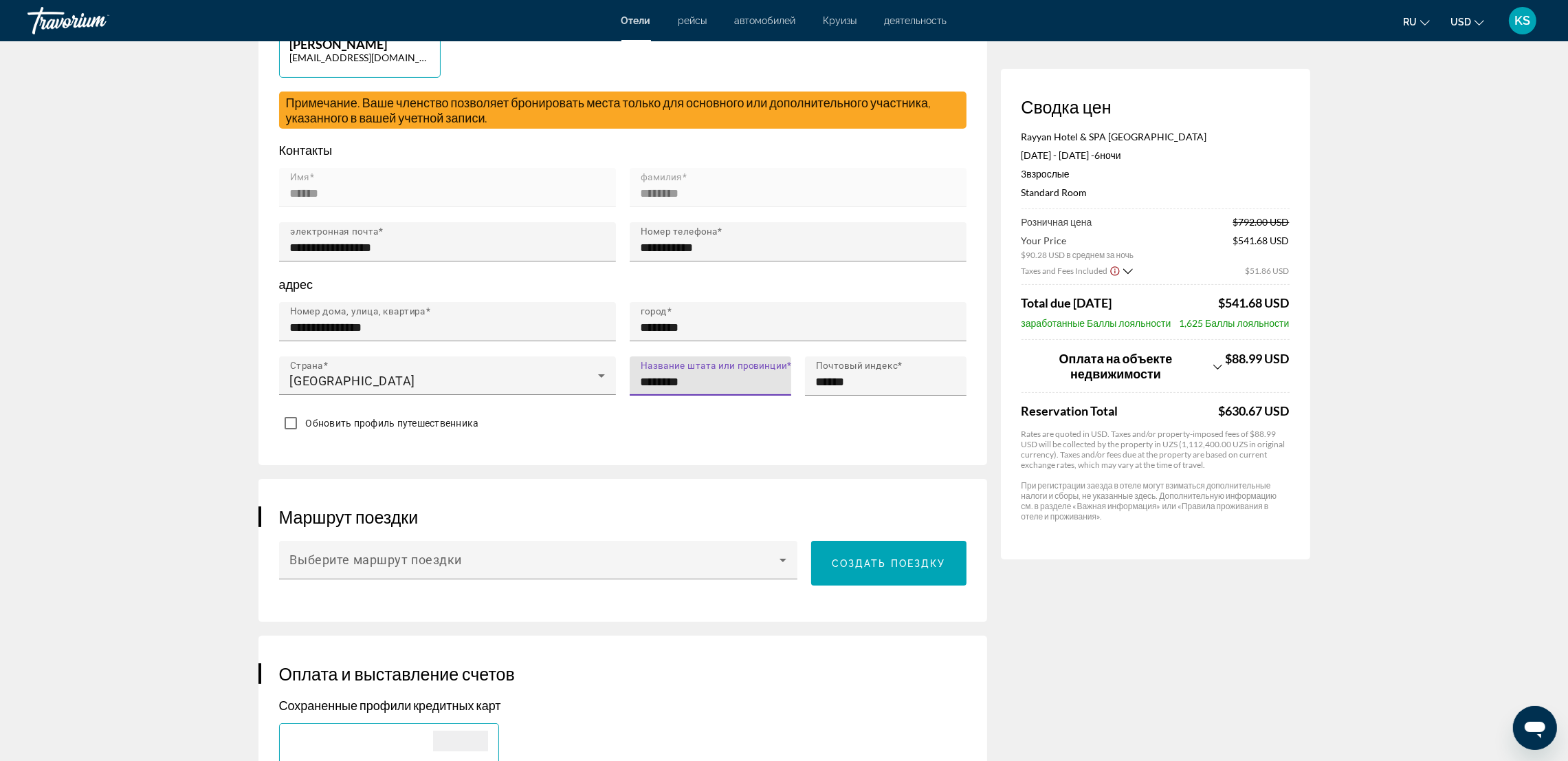
scroll to position [486, 0]
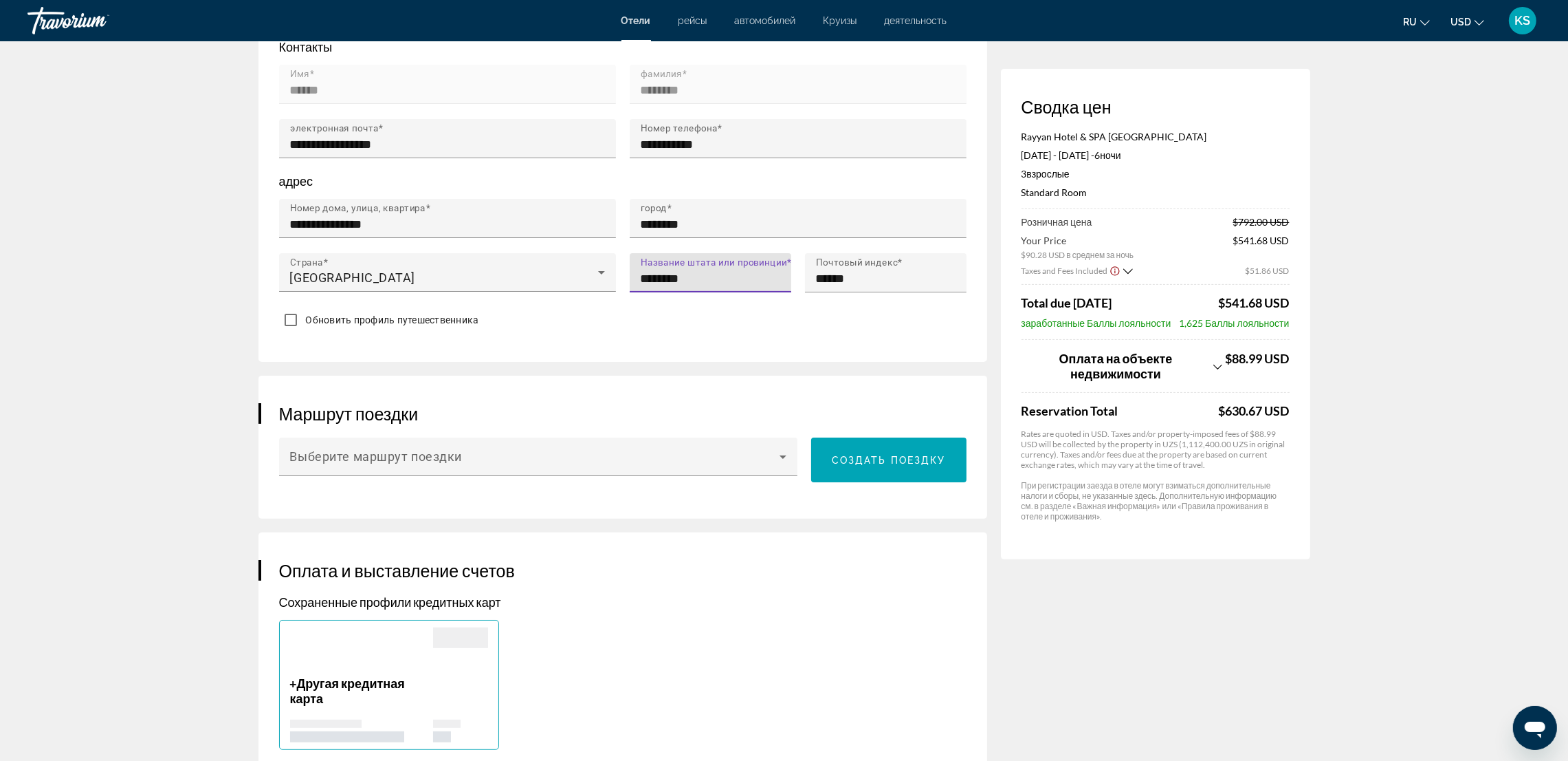
type input "********"
click at [777, 570] on h3 "Оплата и выставление счетов" at bounding box center [623, 570] width 687 height 20
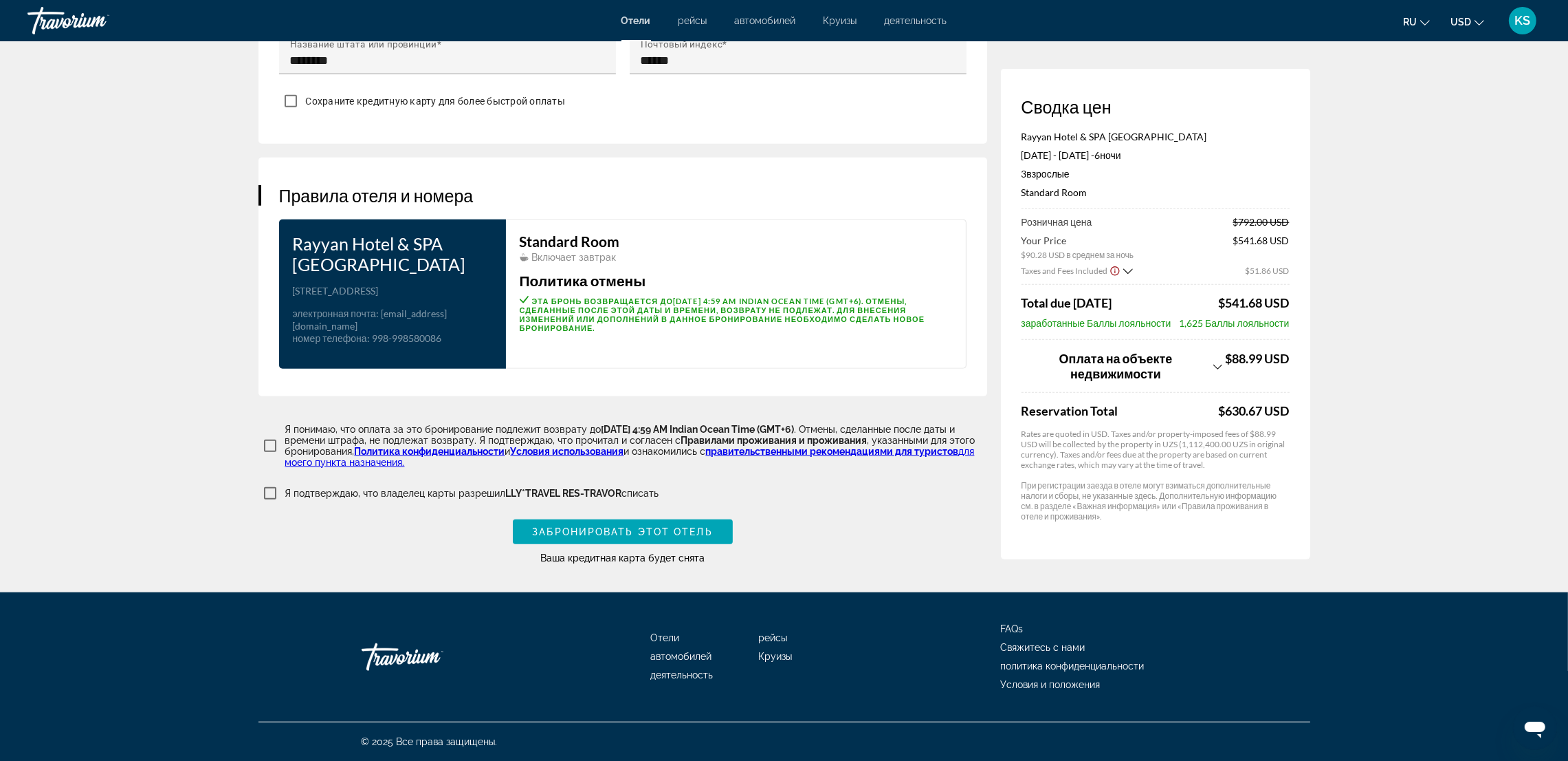
scroll to position [1614, 0]
click at [701, 534] on span "Забронировать этот отель" at bounding box center [622, 531] width 180 height 11
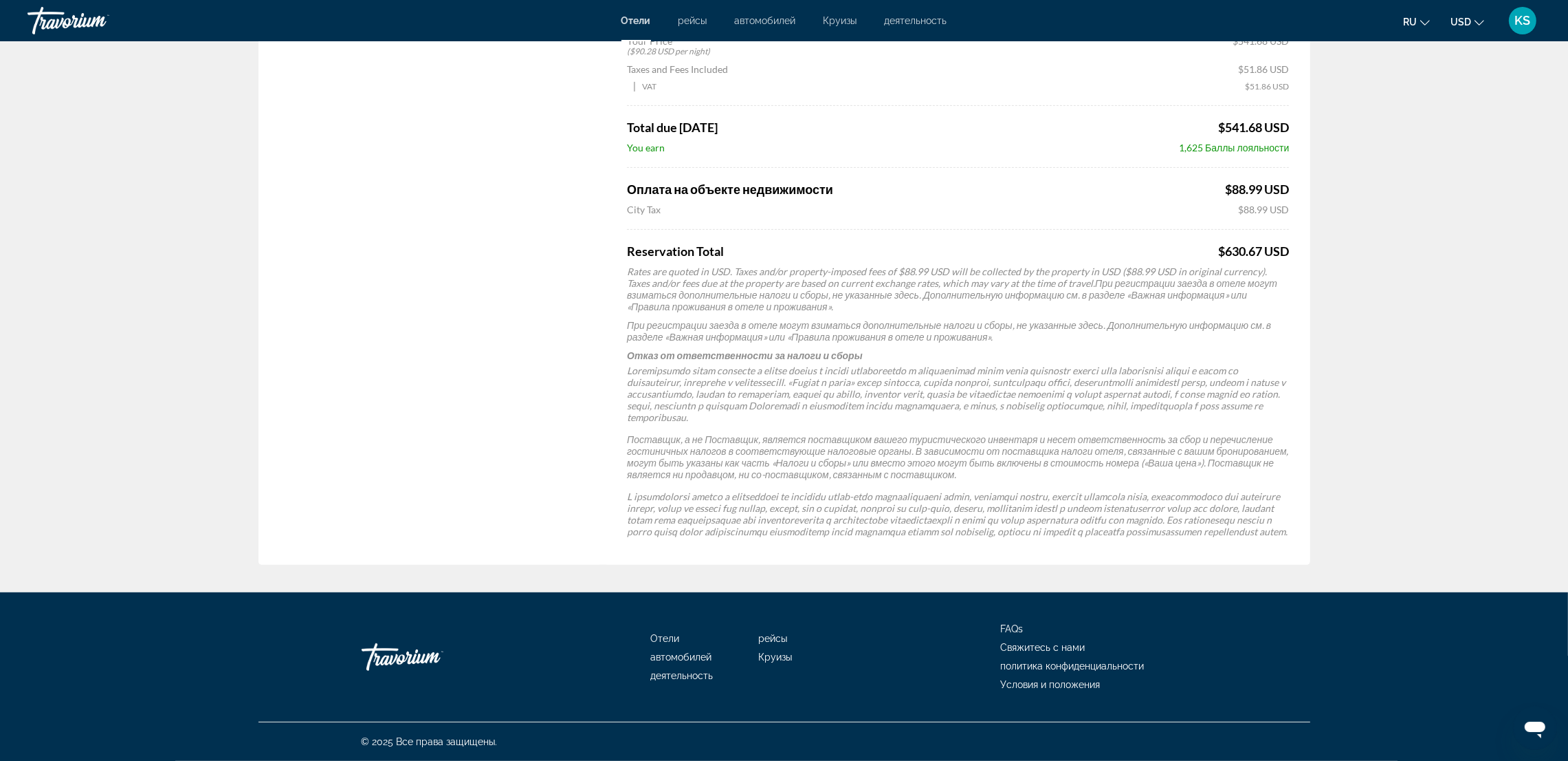
scroll to position [765, 0]
click at [659, 636] on span "Отели" at bounding box center [665, 638] width 29 height 11
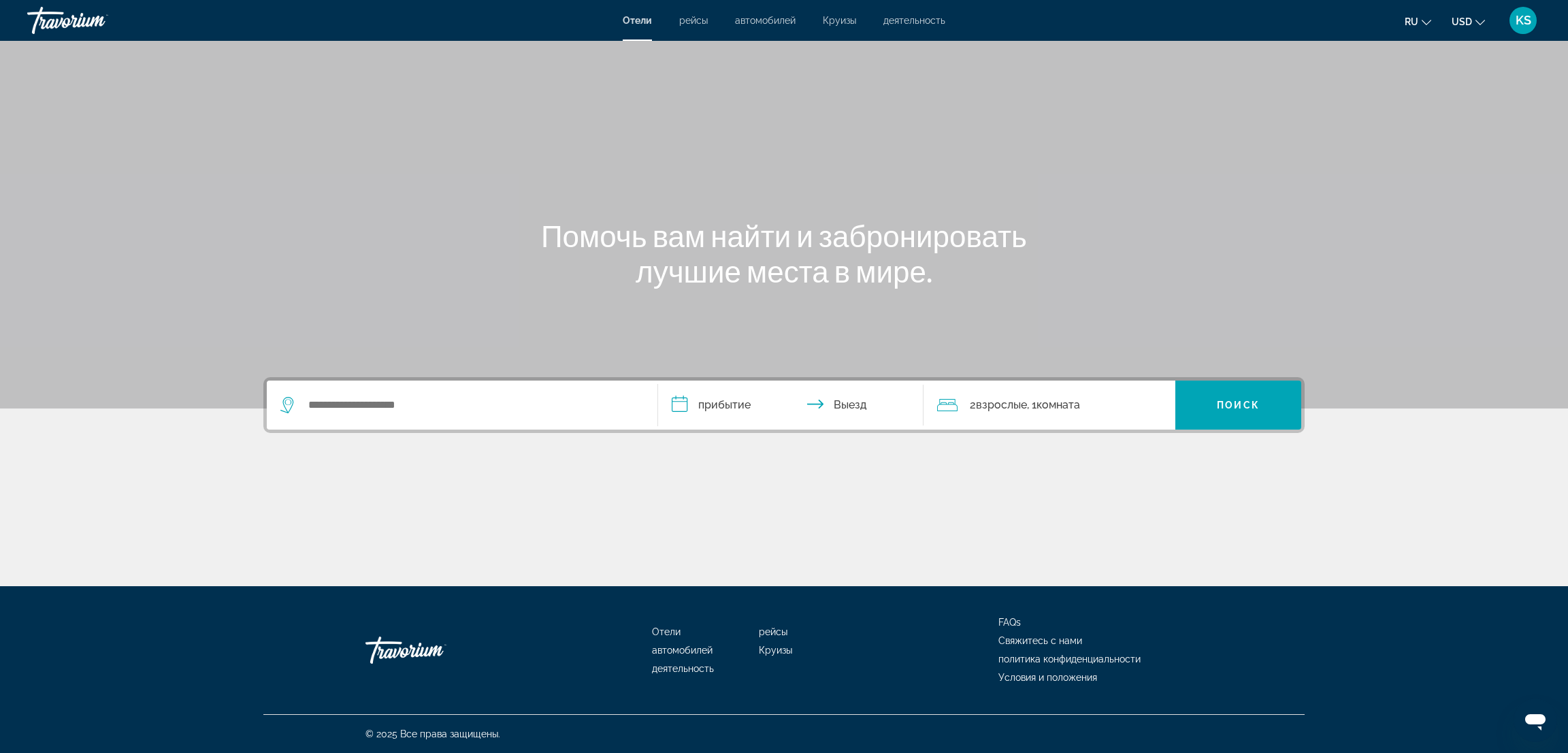
click at [1166, 475] on div "Main content" at bounding box center [784, 518] width 1042 height 102
click at [669, 631] on span "Отели" at bounding box center [666, 631] width 29 height 10
click at [668, 629] on span "Отели" at bounding box center [666, 631] width 29 height 10
click at [846, 481] on div "Main content" at bounding box center [784, 518] width 1042 height 102
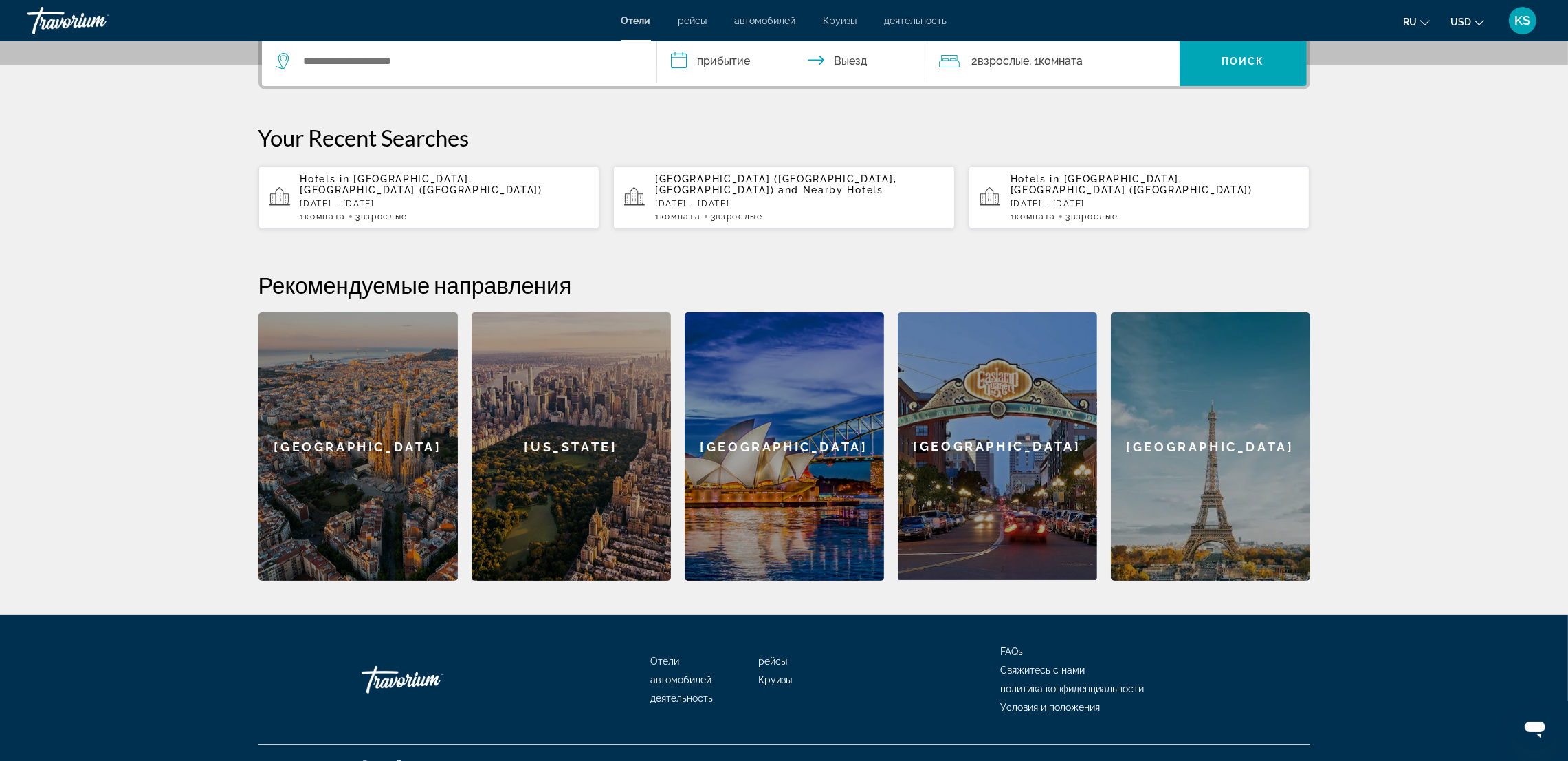
scroll to position [370, 0]
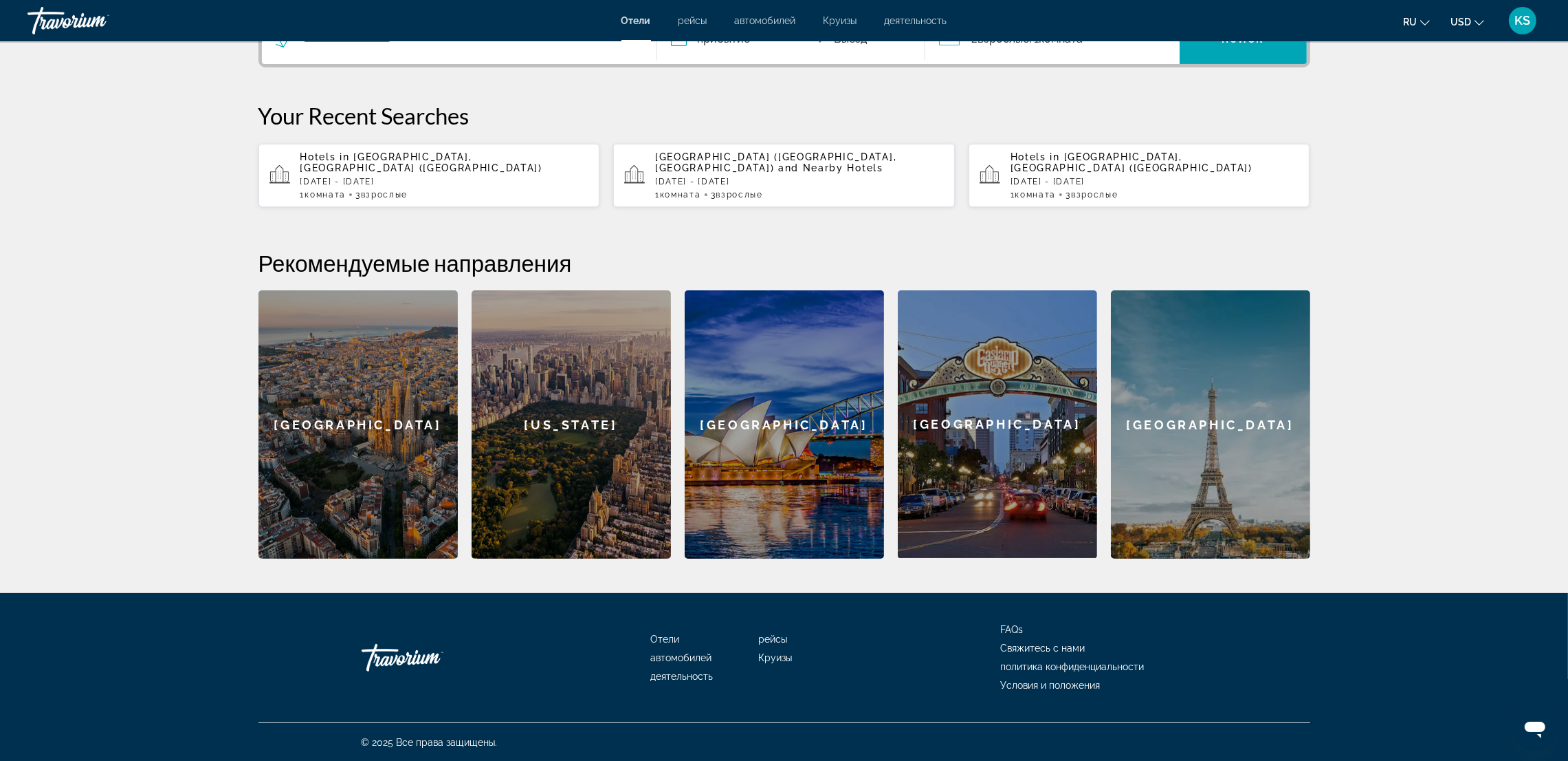
click at [662, 635] on span "Отели" at bounding box center [665, 639] width 29 height 11
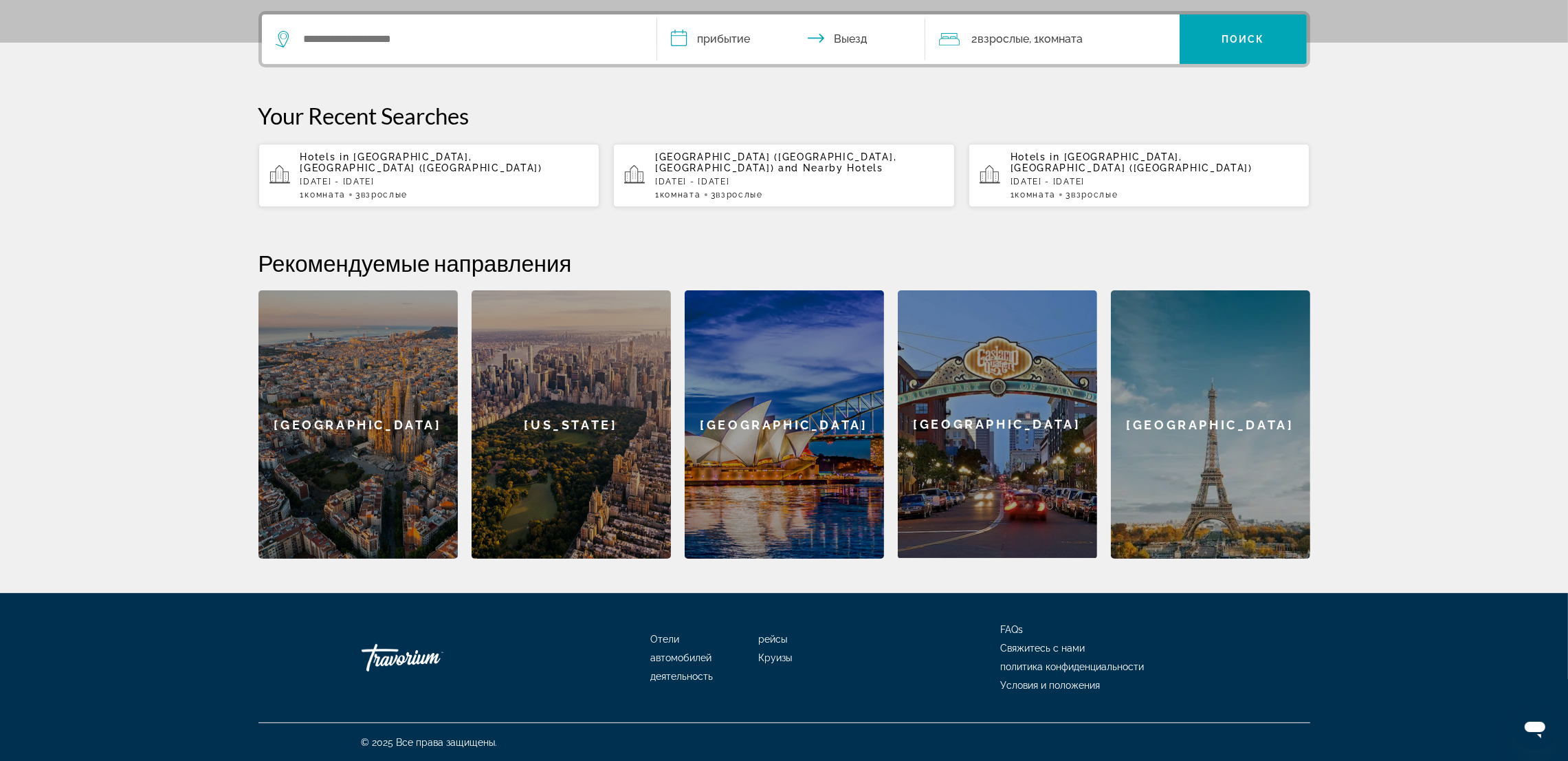
scroll to position [0, 0]
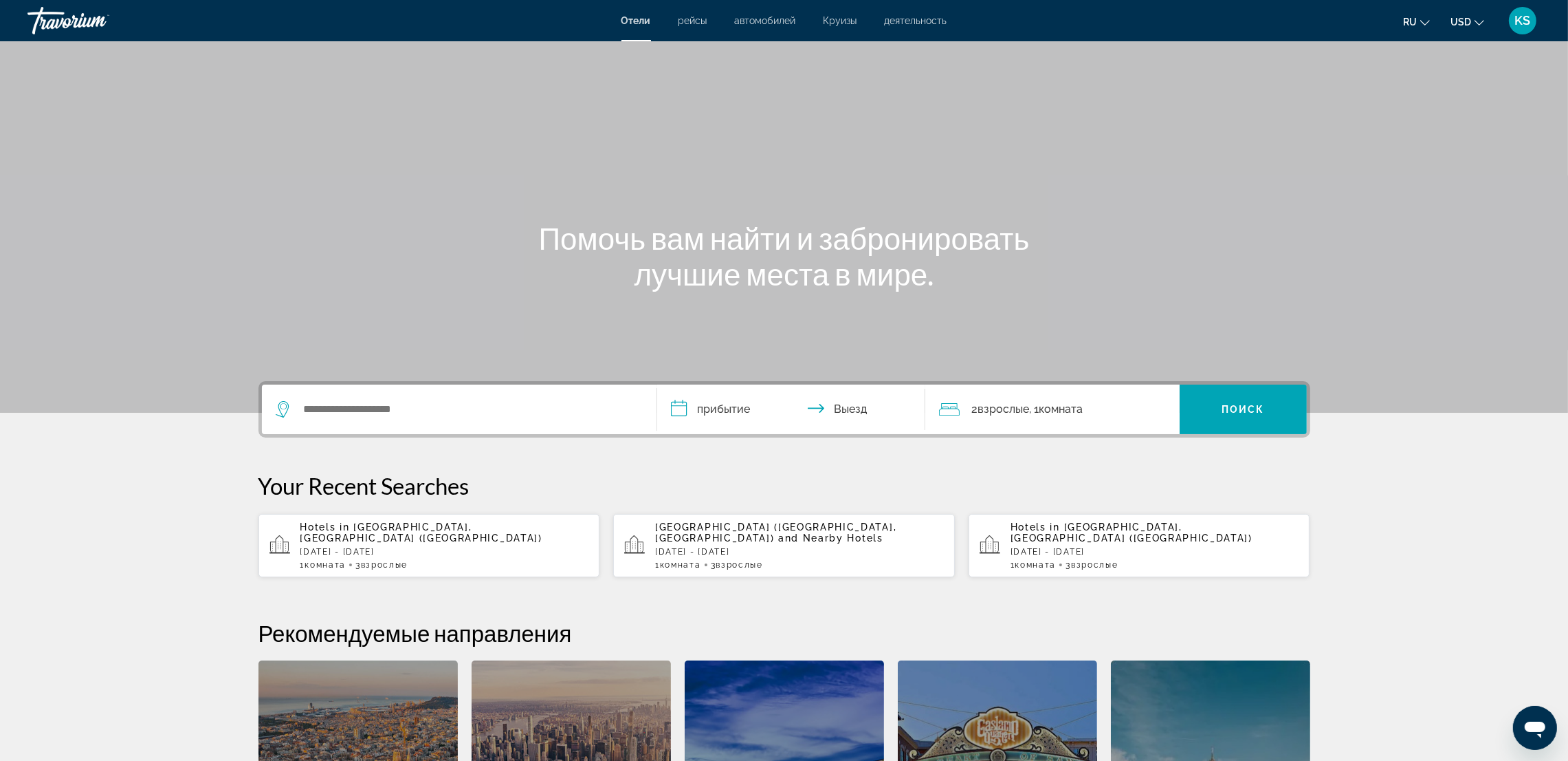
click at [639, 15] on span "Отели" at bounding box center [636, 20] width 29 height 11
click at [1519, 9] on div "KS" at bounding box center [1522, 20] width 27 height 27
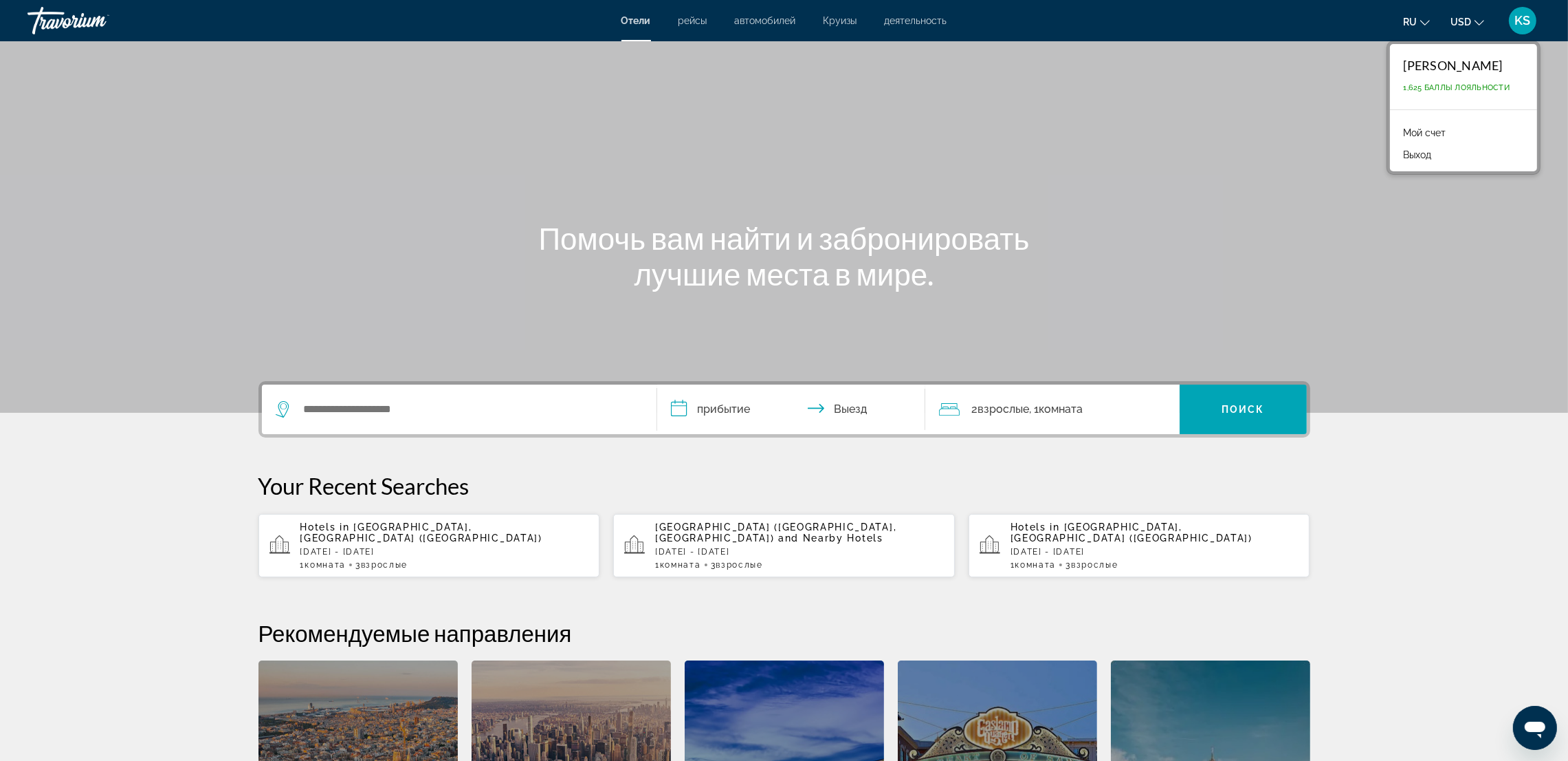
click at [1453, 63] on div "[PERSON_NAME]" at bounding box center [1457, 65] width 107 height 15
drag, startPoint x: 1026, startPoint y: 125, endPoint x: 1030, endPoint y: 132, distance: 8.1
click at [1026, 126] on div "Main content" at bounding box center [784, 206] width 1568 height 413
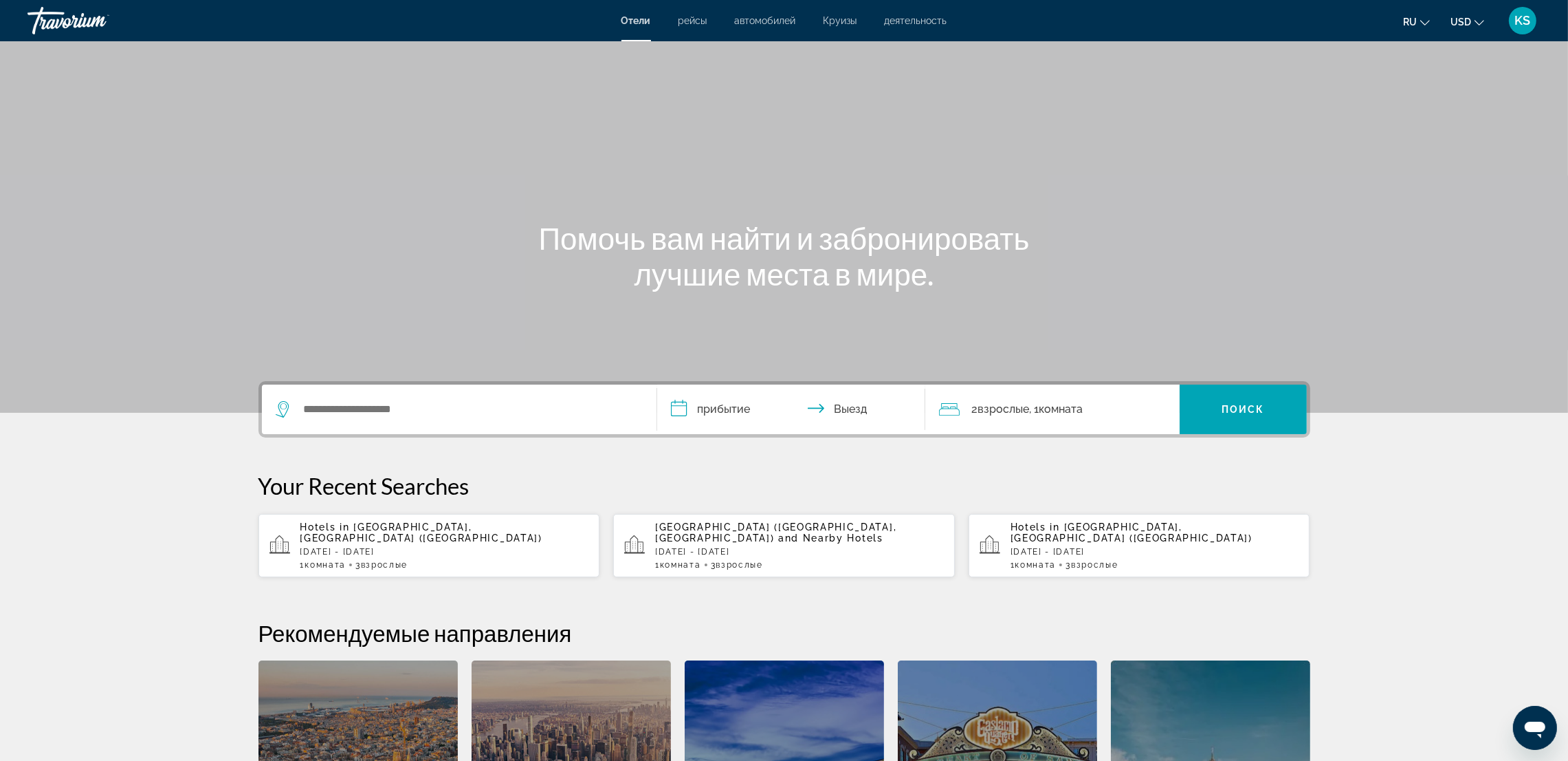
click at [1512, 24] on div "KS" at bounding box center [1522, 20] width 27 height 27
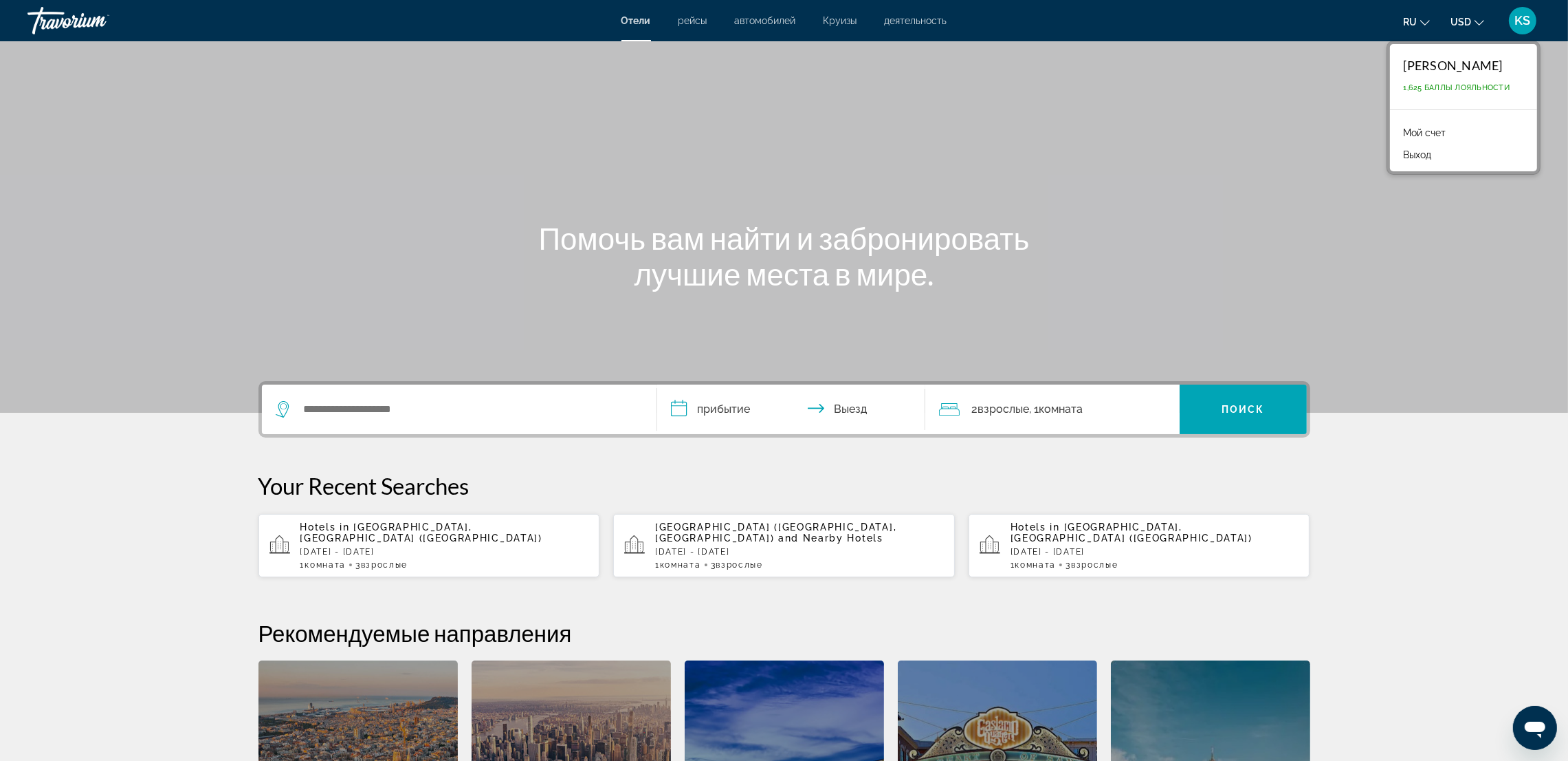
click at [1425, 150] on button "Выход" at bounding box center [1418, 155] width 42 height 18
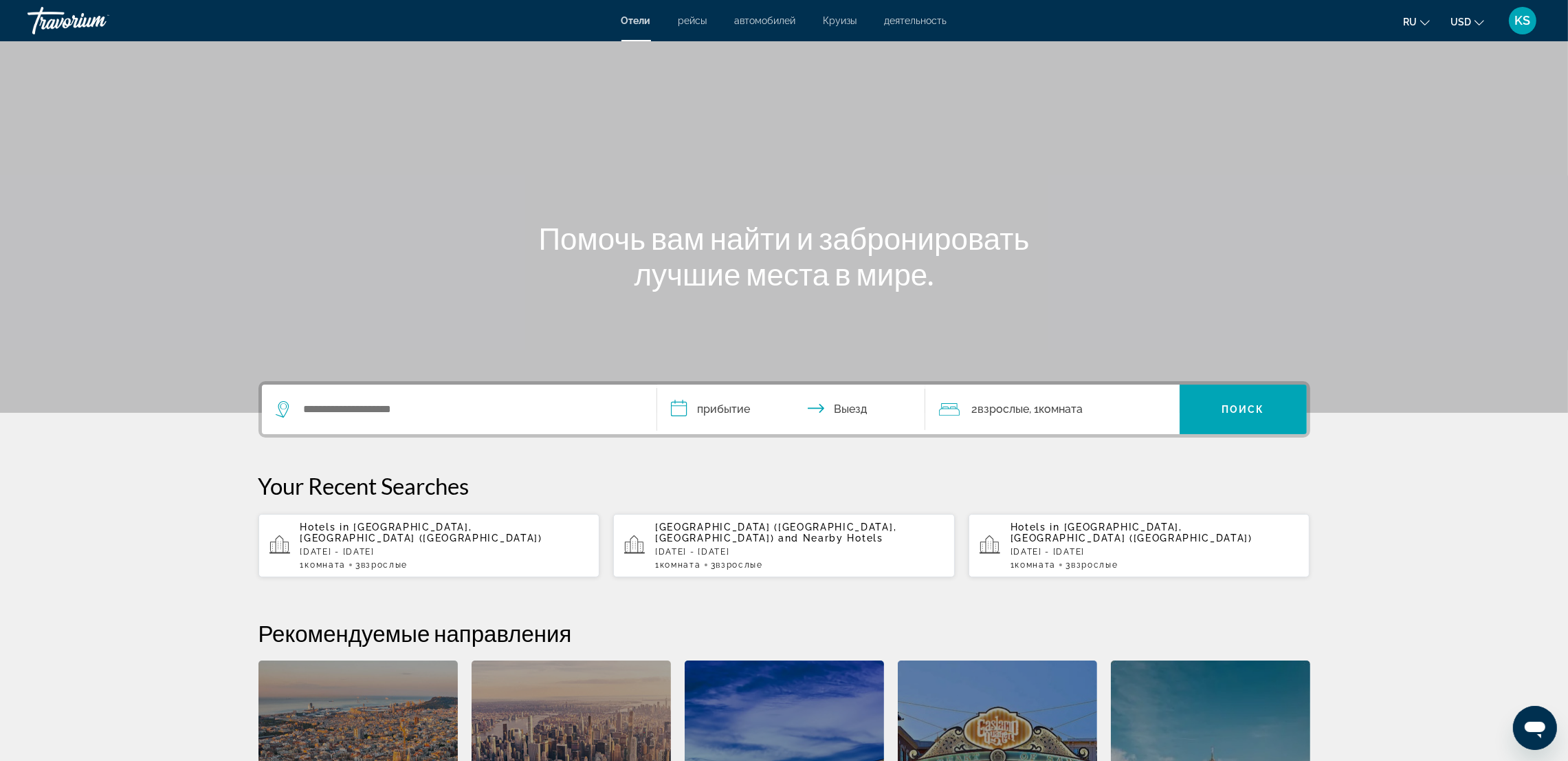
click at [1336, 157] on div "Main content" at bounding box center [784, 206] width 1568 height 413
click at [1532, 19] on div "KS" at bounding box center [1522, 20] width 27 height 27
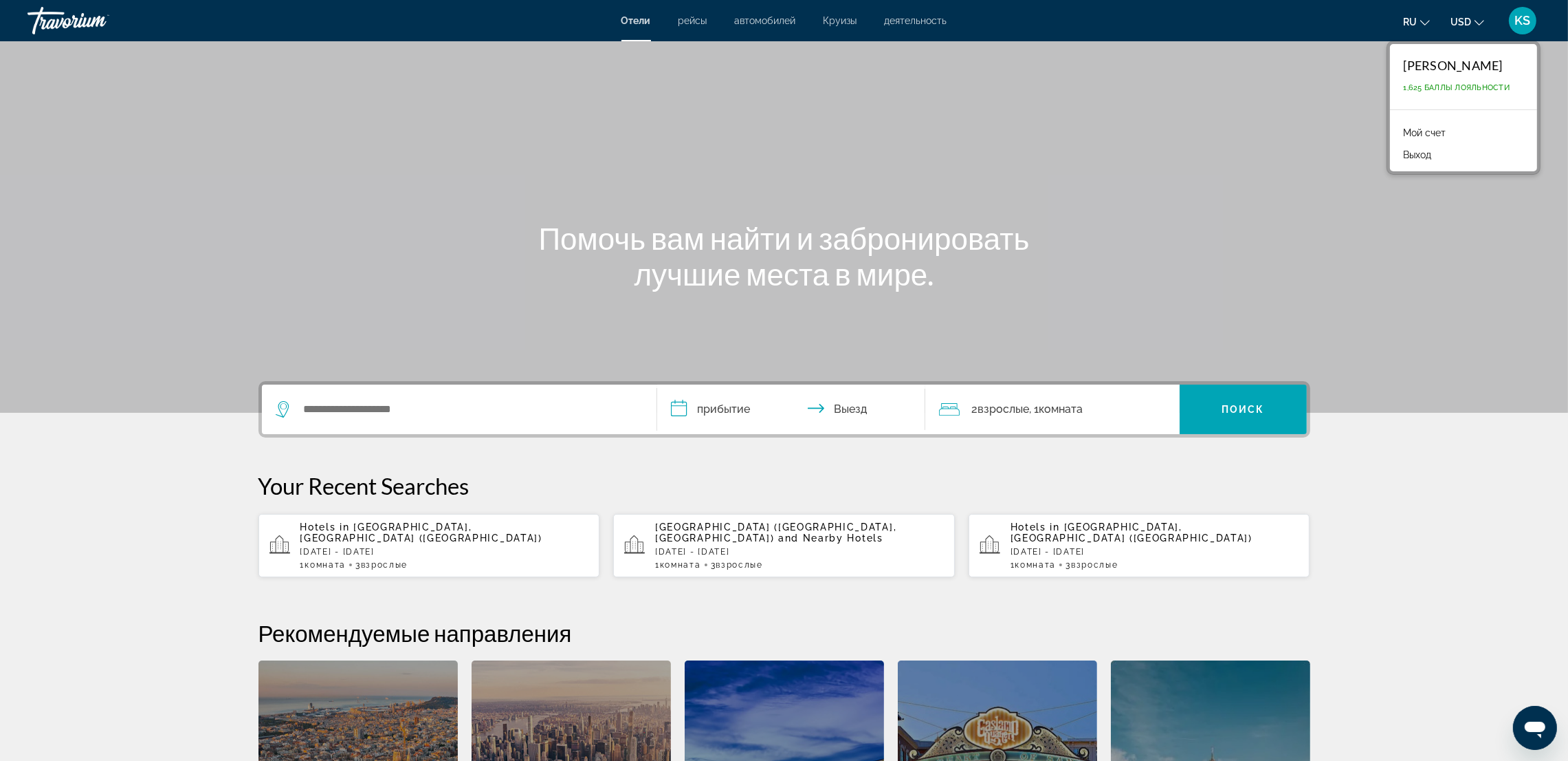
click at [1455, 80] on div "Kazina Saparova 1,625 Баллы лояльности" at bounding box center [1464, 77] width 148 height 65
click at [1455, 65] on div "Kazina Saparova" at bounding box center [1457, 65] width 107 height 15
click at [1326, 210] on div "Main content" at bounding box center [784, 206] width 1568 height 413
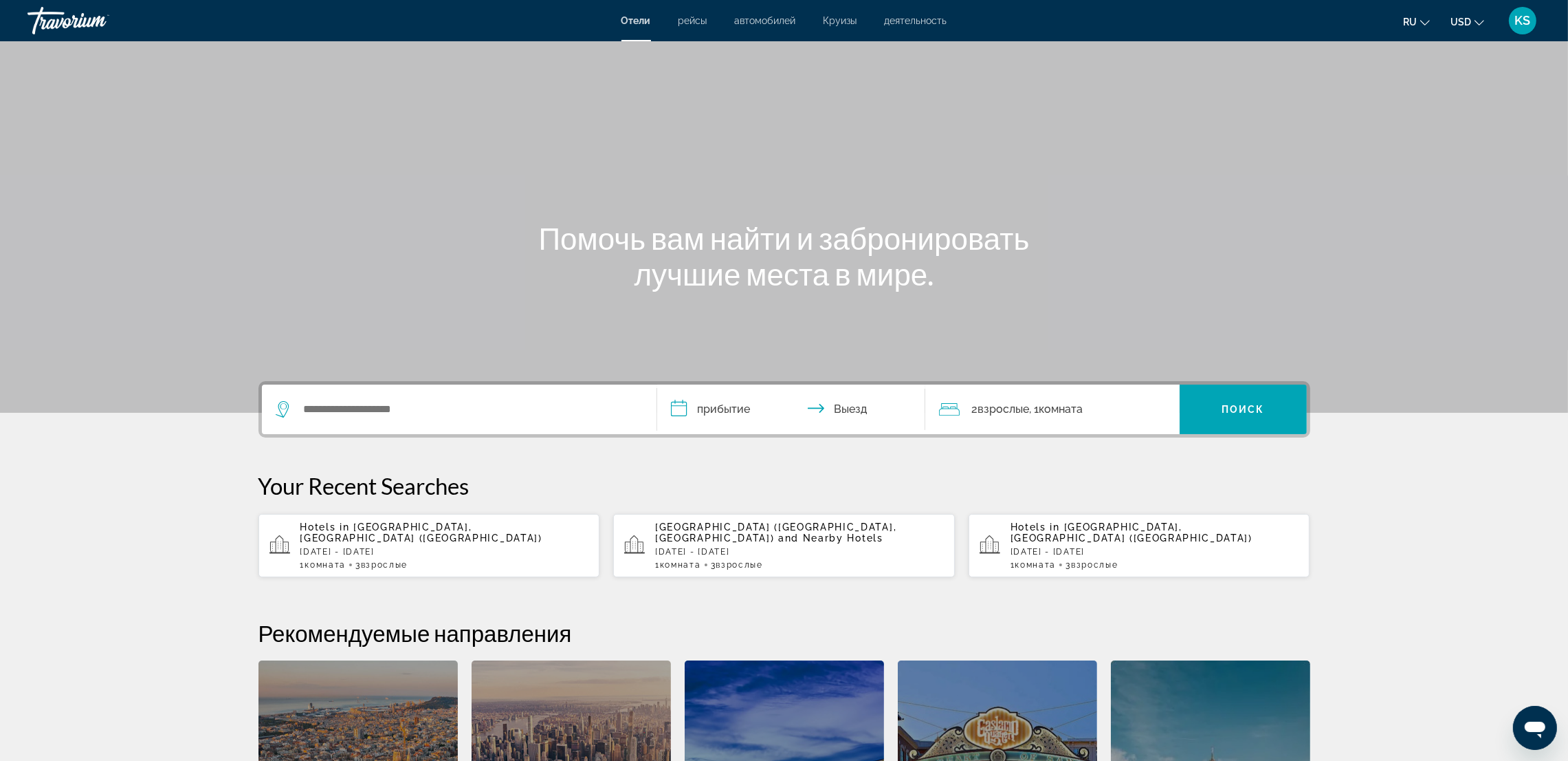
click at [905, 20] on span "деятельность" at bounding box center [916, 20] width 63 height 11
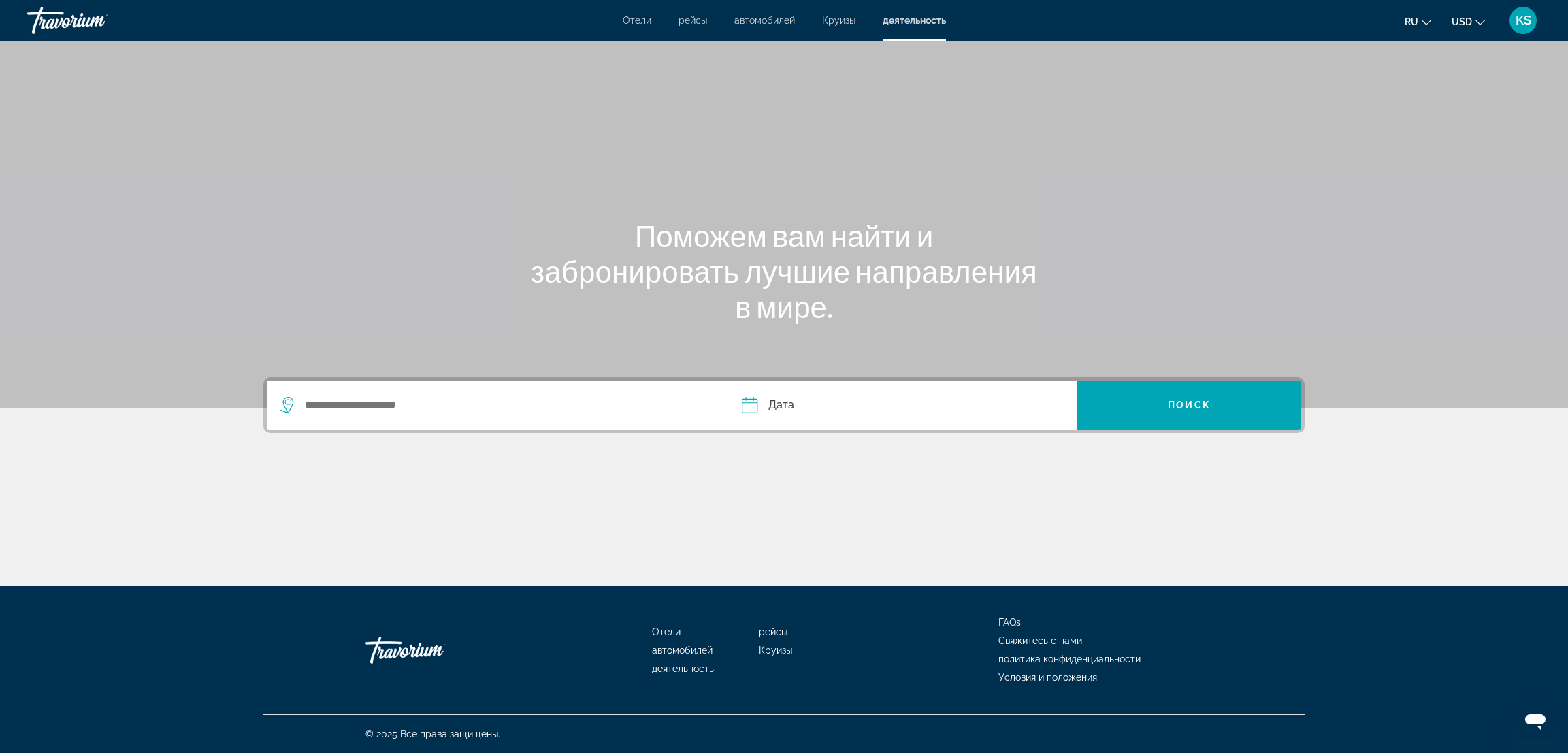
click at [627, 17] on span "Отели" at bounding box center [637, 20] width 29 height 10
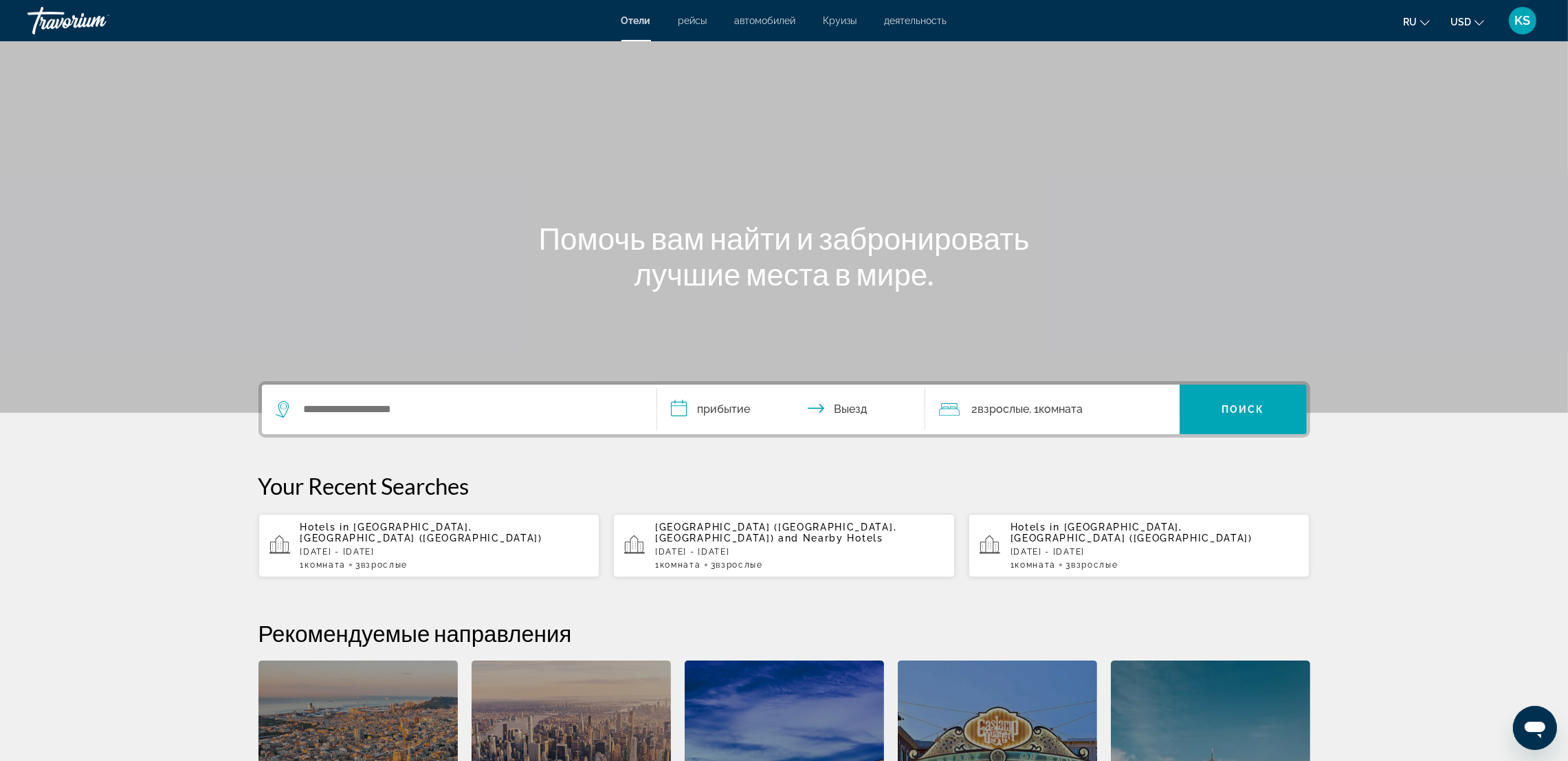
click at [1405, 20] on span "ru" at bounding box center [1411, 22] width 14 height 11
click at [1527, 85] on div "Main content" at bounding box center [784, 206] width 1568 height 413
click at [1111, 247] on div "Помочь вам найти и забронировать лучшие места в мире." at bounding box center [784, 255] width 1107 height 72
click at [1521, 11] on div "KS" at bounding box center [1522, 20] width 27 height 27
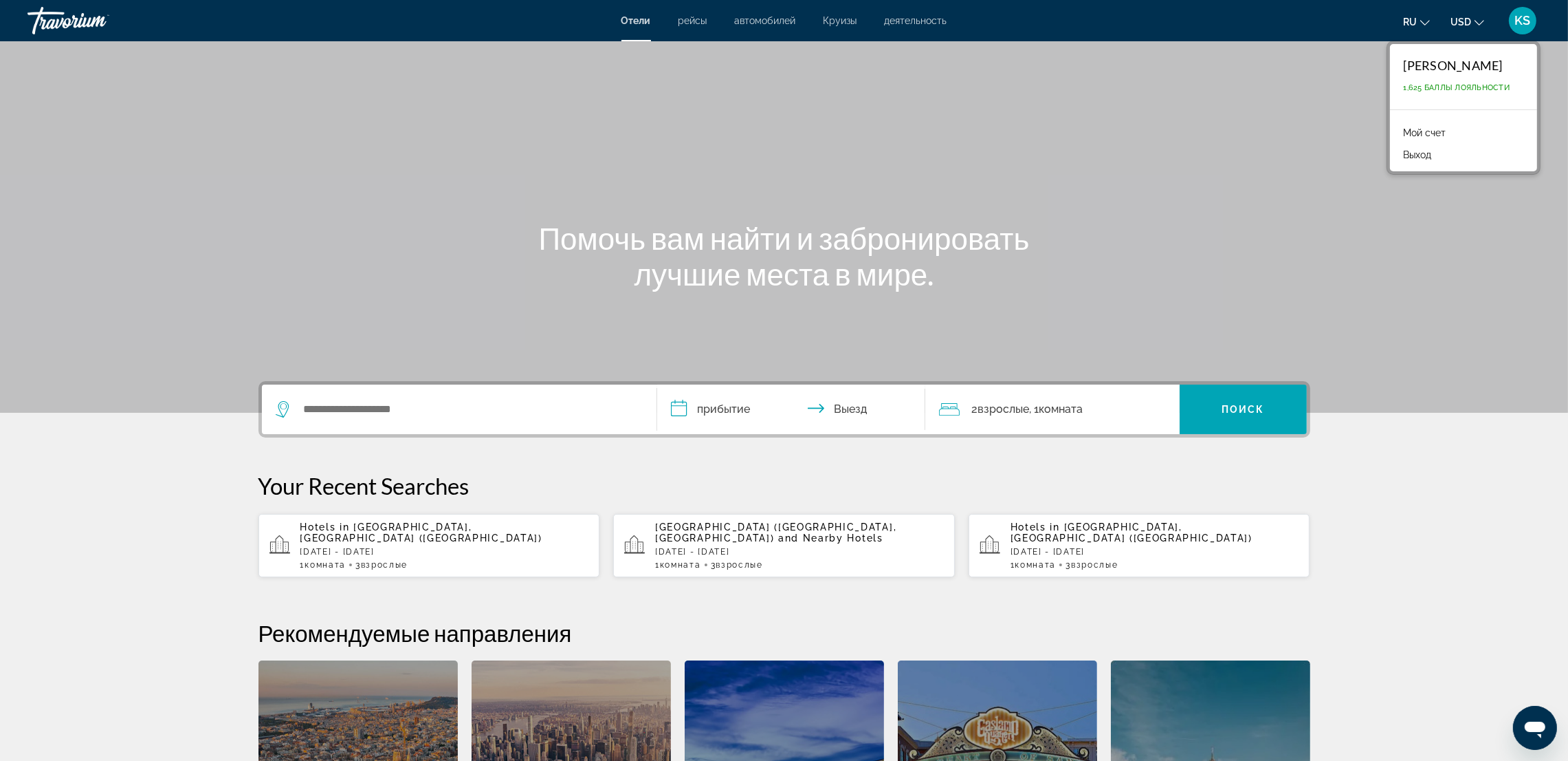
click at [1466, 66] on div "Kazina Saparova" at bounding box center [1457, 65] width 107 height 15
click at [1470, 83] on span "1,625 Баллы лояльности" at bounding box center [1457, 88] width 107 height 9
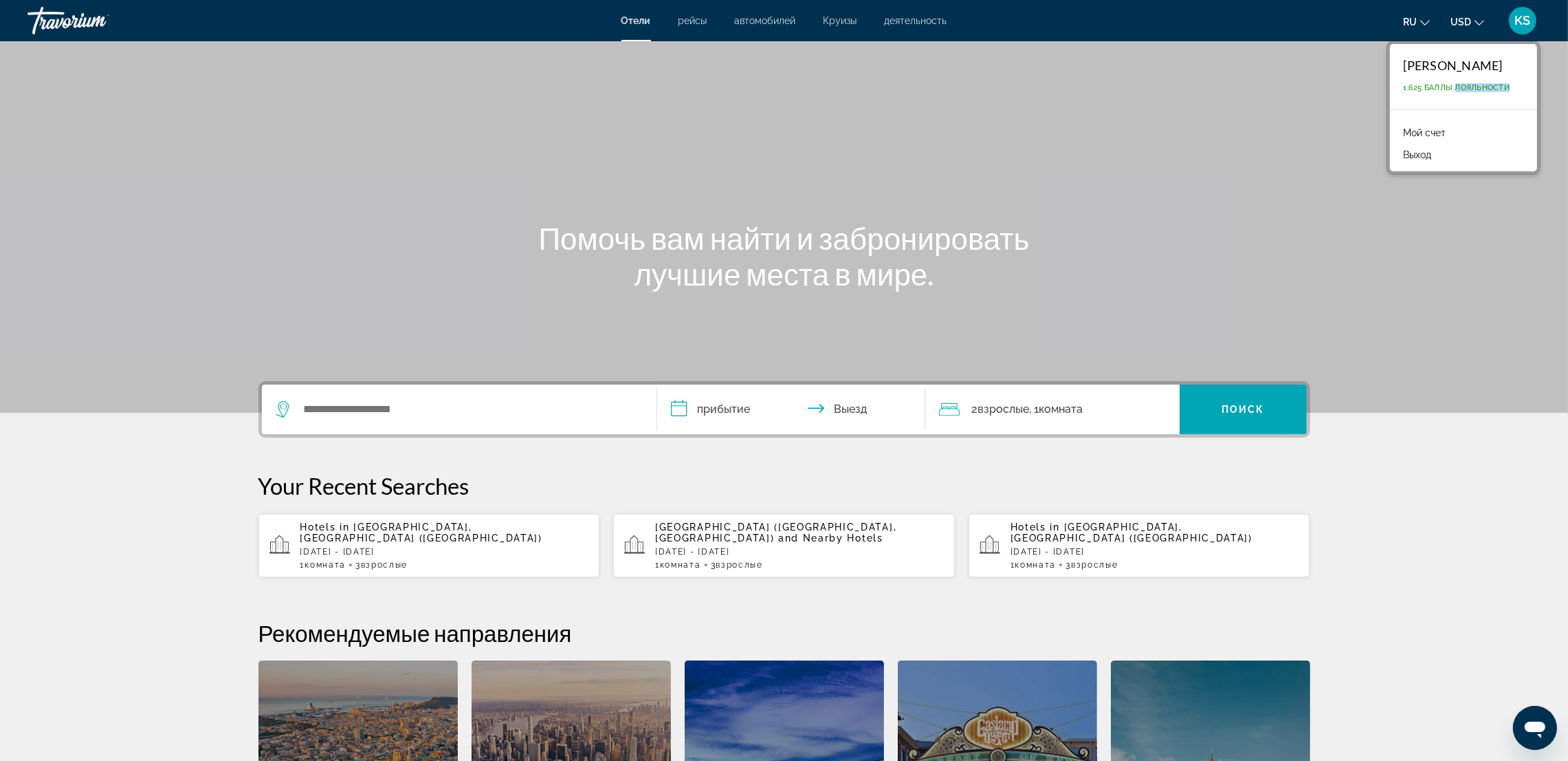
click at [1412, 129] on link "Мой счет" at bounding box center [1426, 133] width 57 height 18
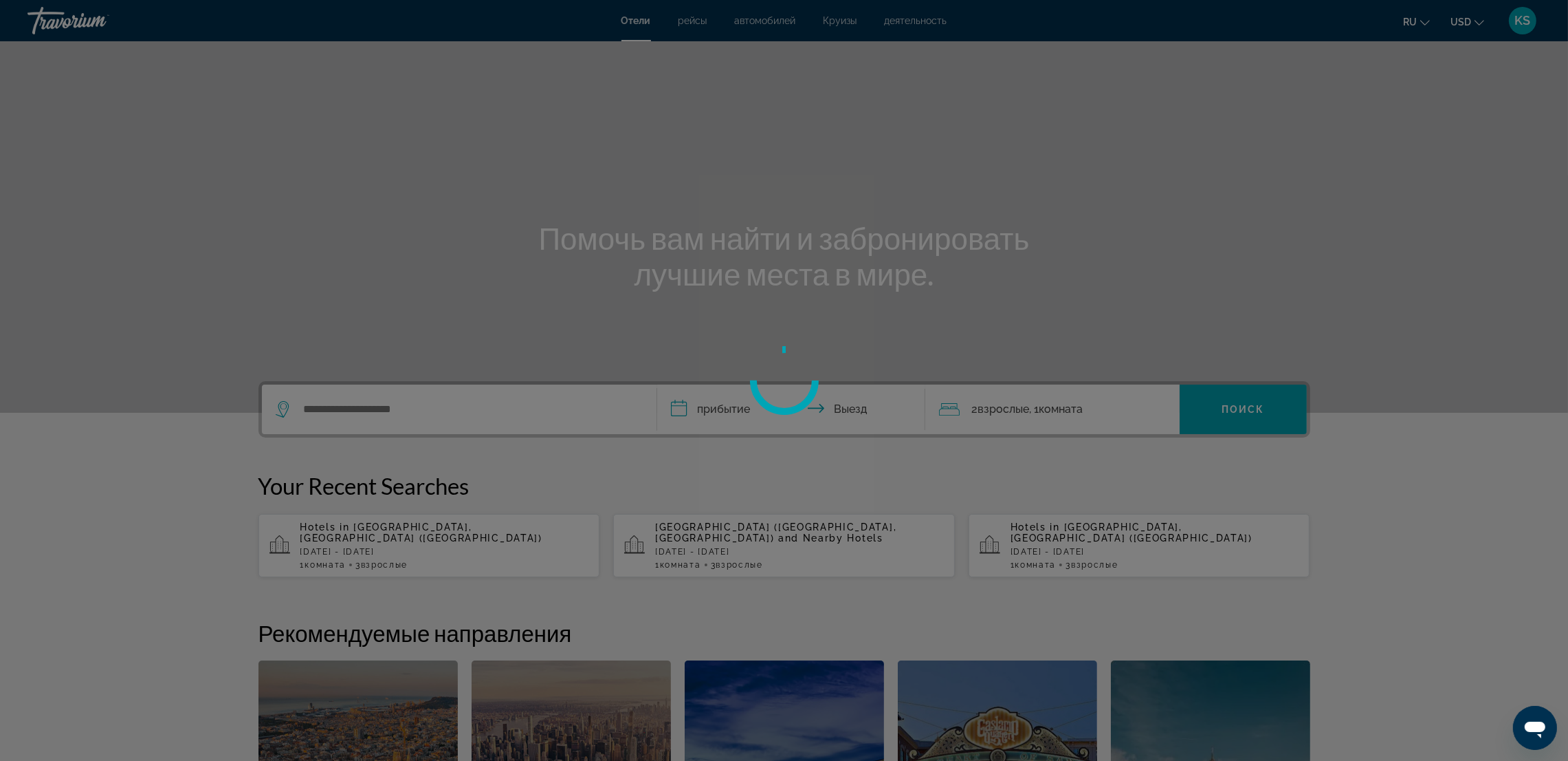
click at [1412, 129] on div at bounding box center [784, 380] width 1568 height 761
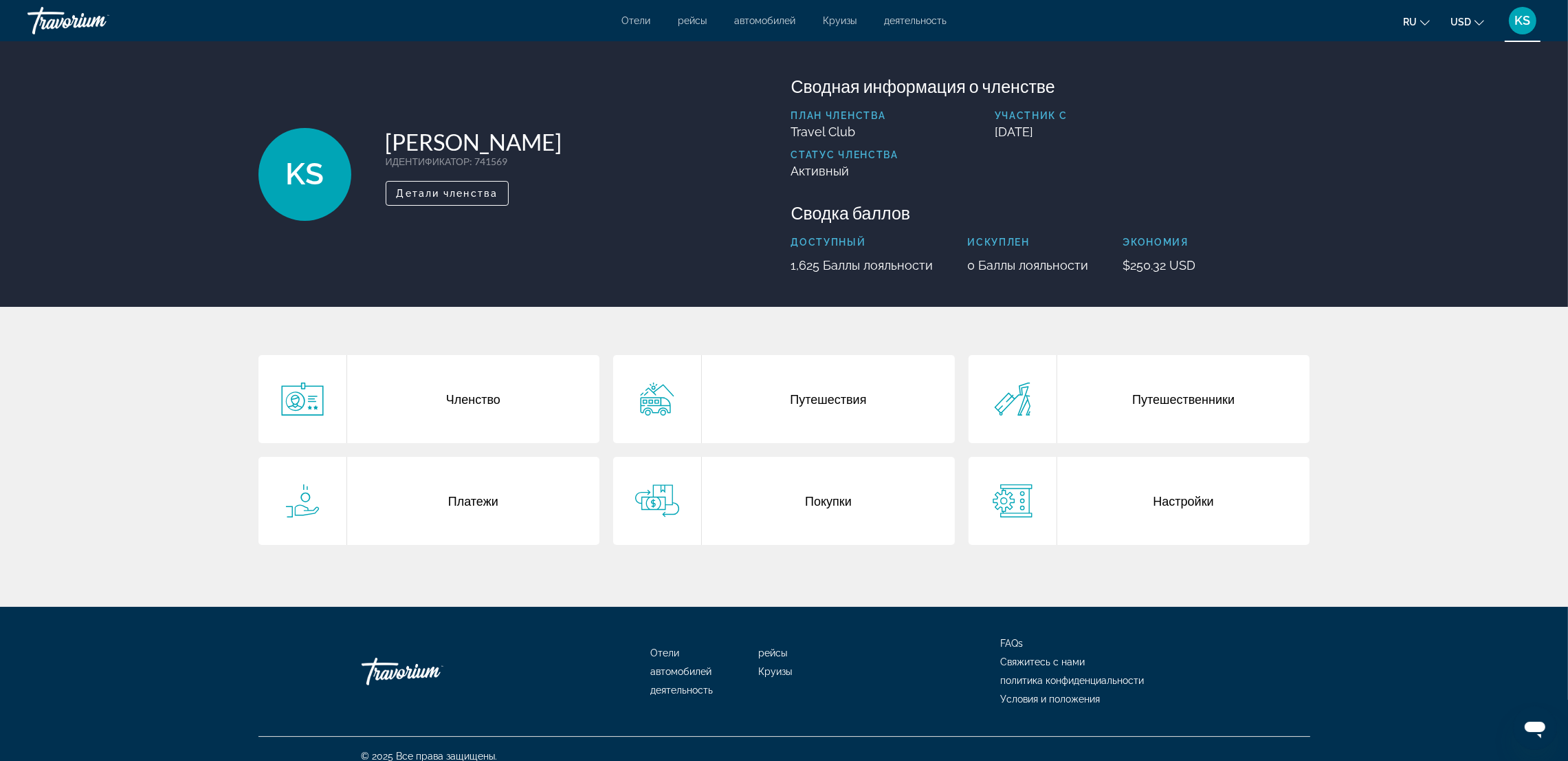
click at [878, 492] on div "Покупки" at bounding box center [829, 501] width 253 height 88
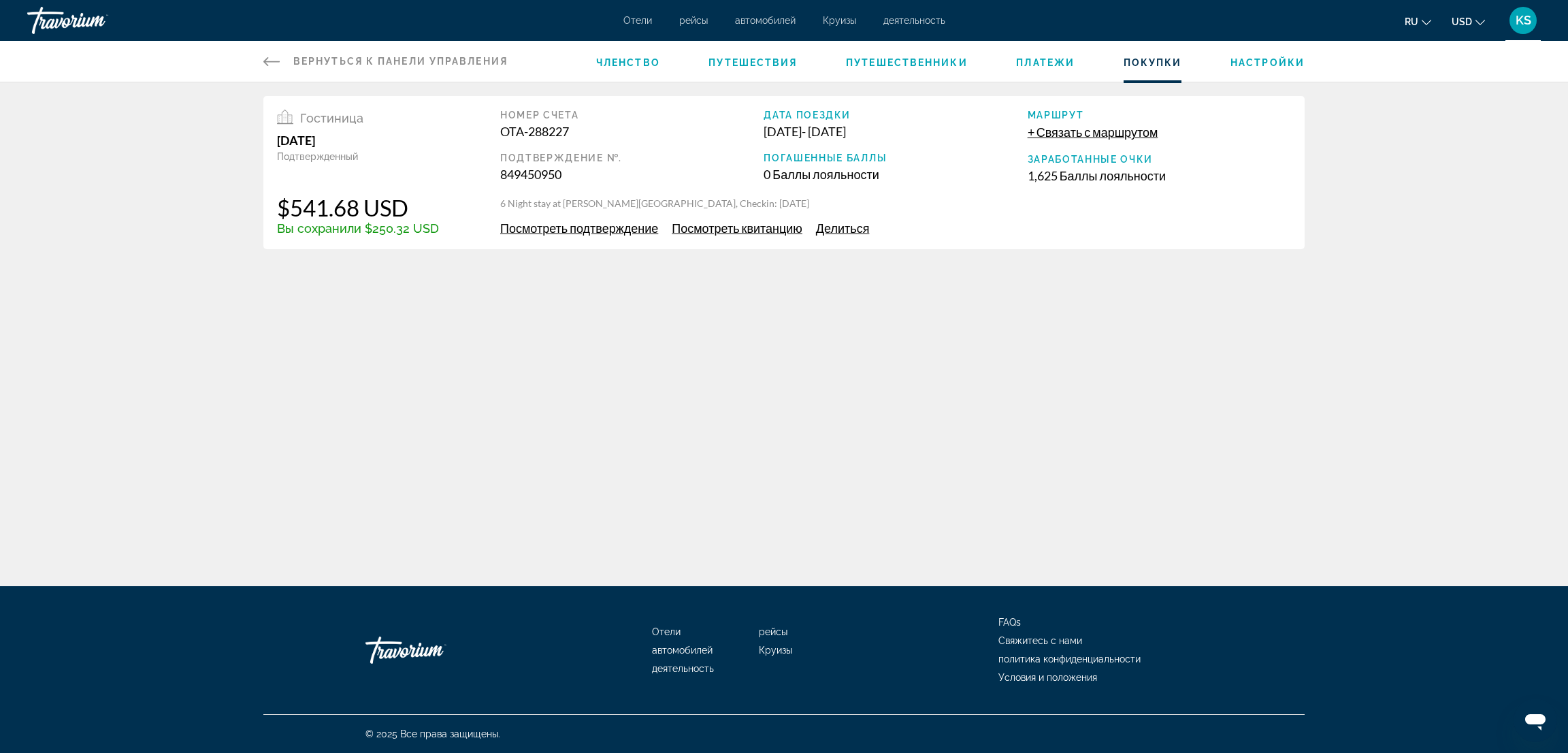
click at [717, 229] on span "Посмотреть квитанцию" at bounding box center [736, 227] width 130 height 15
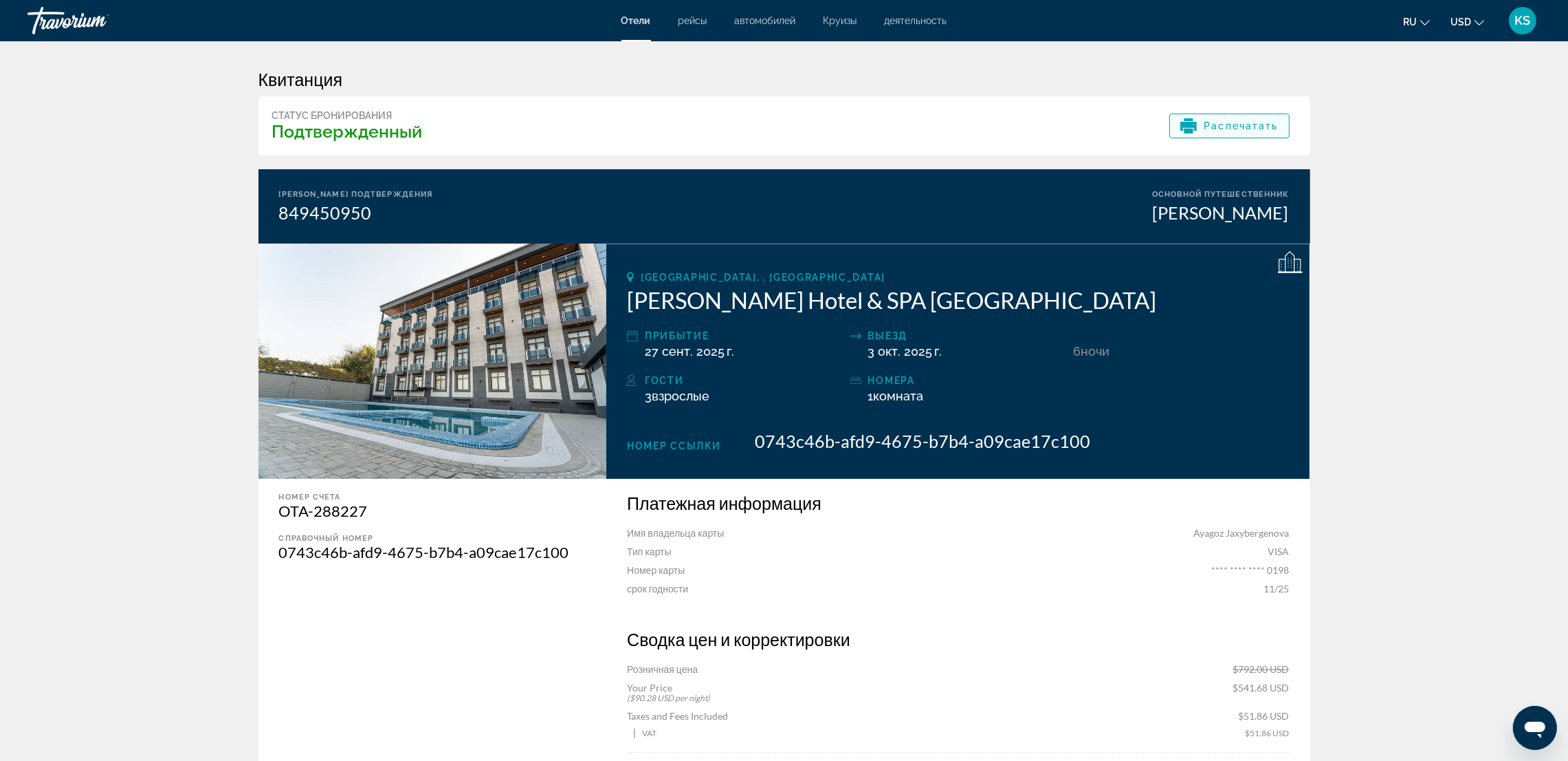
click at [1257, 126] on span "Распечатать" at bounding box center [1241, 126] width 74 height 11
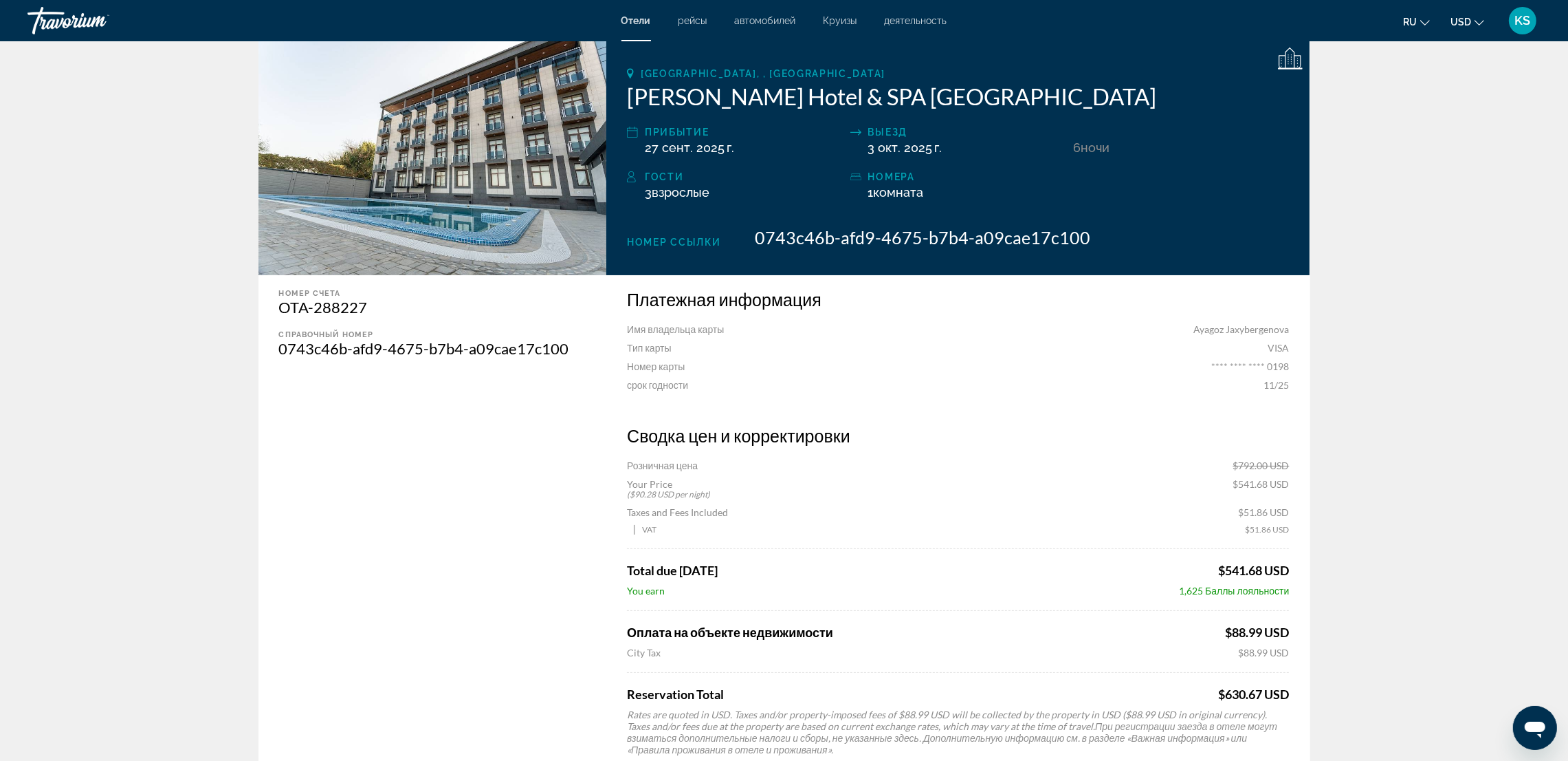
scroll to position [207, 0]
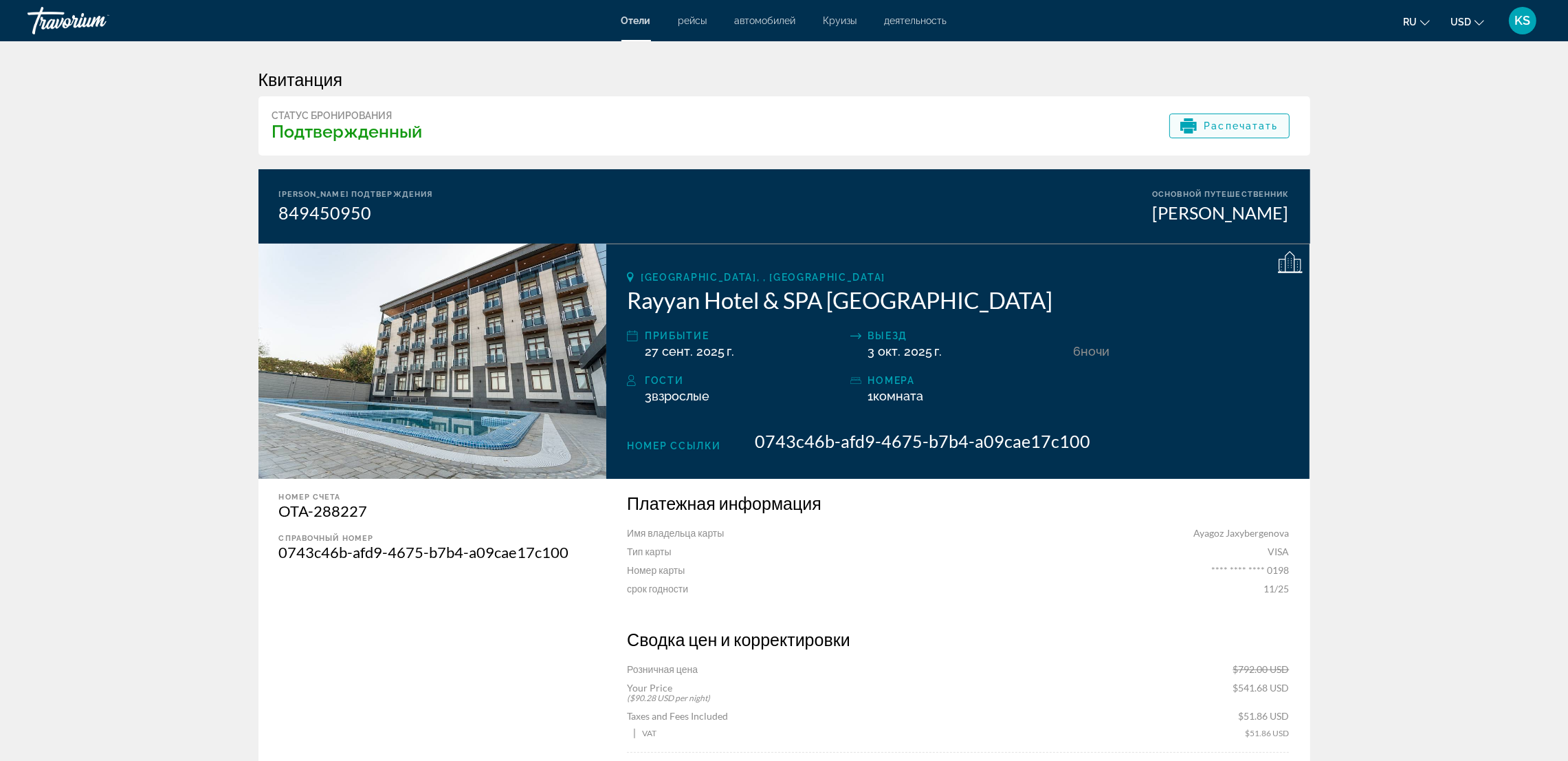
click at [1218, 126] on span "Распечатать" at bounding box center [1241, 126] width 74 height 11
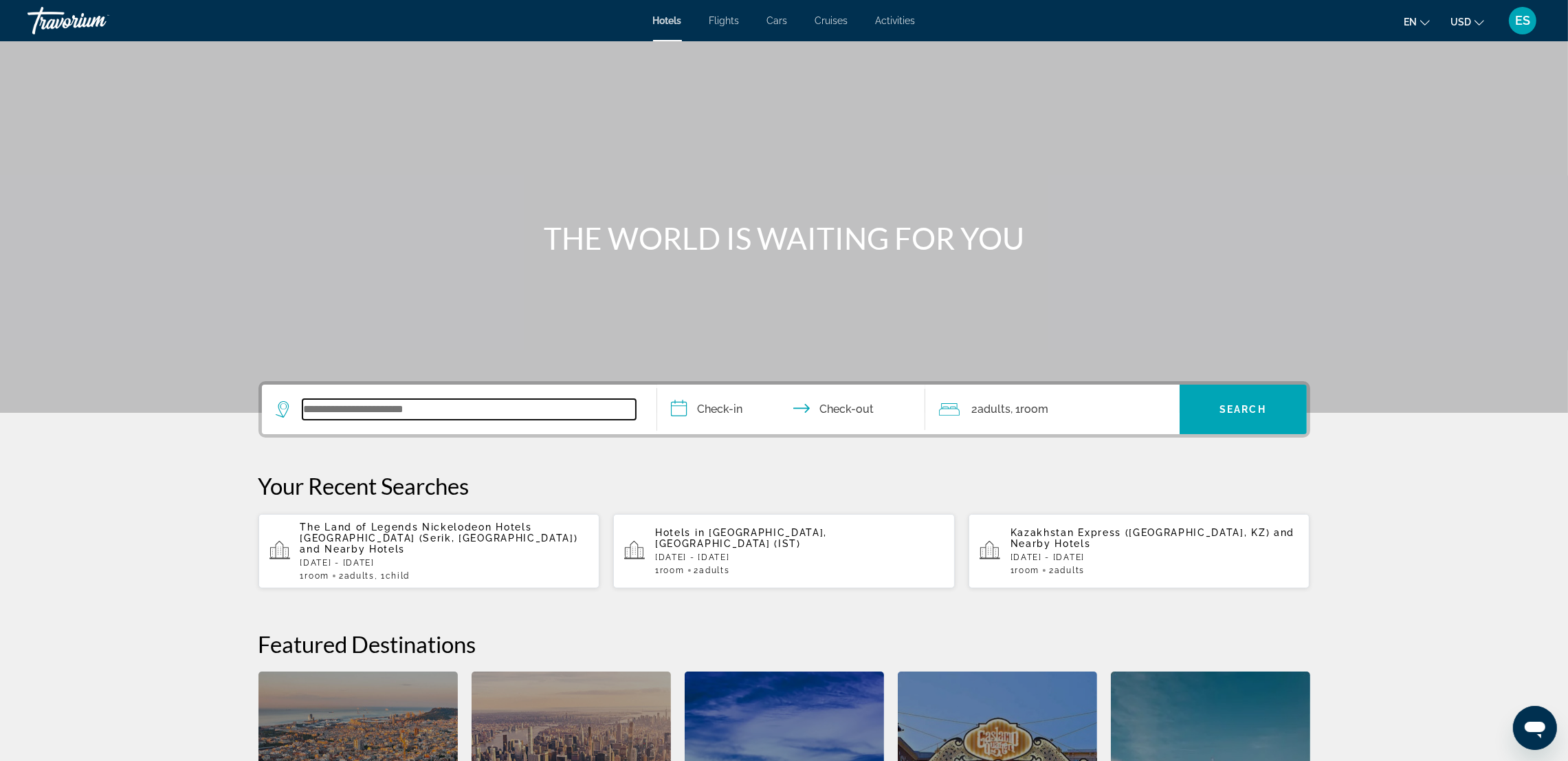
click at [391, 412] on input "Search widget" at bounding box center [468, 408] width 333 height 20
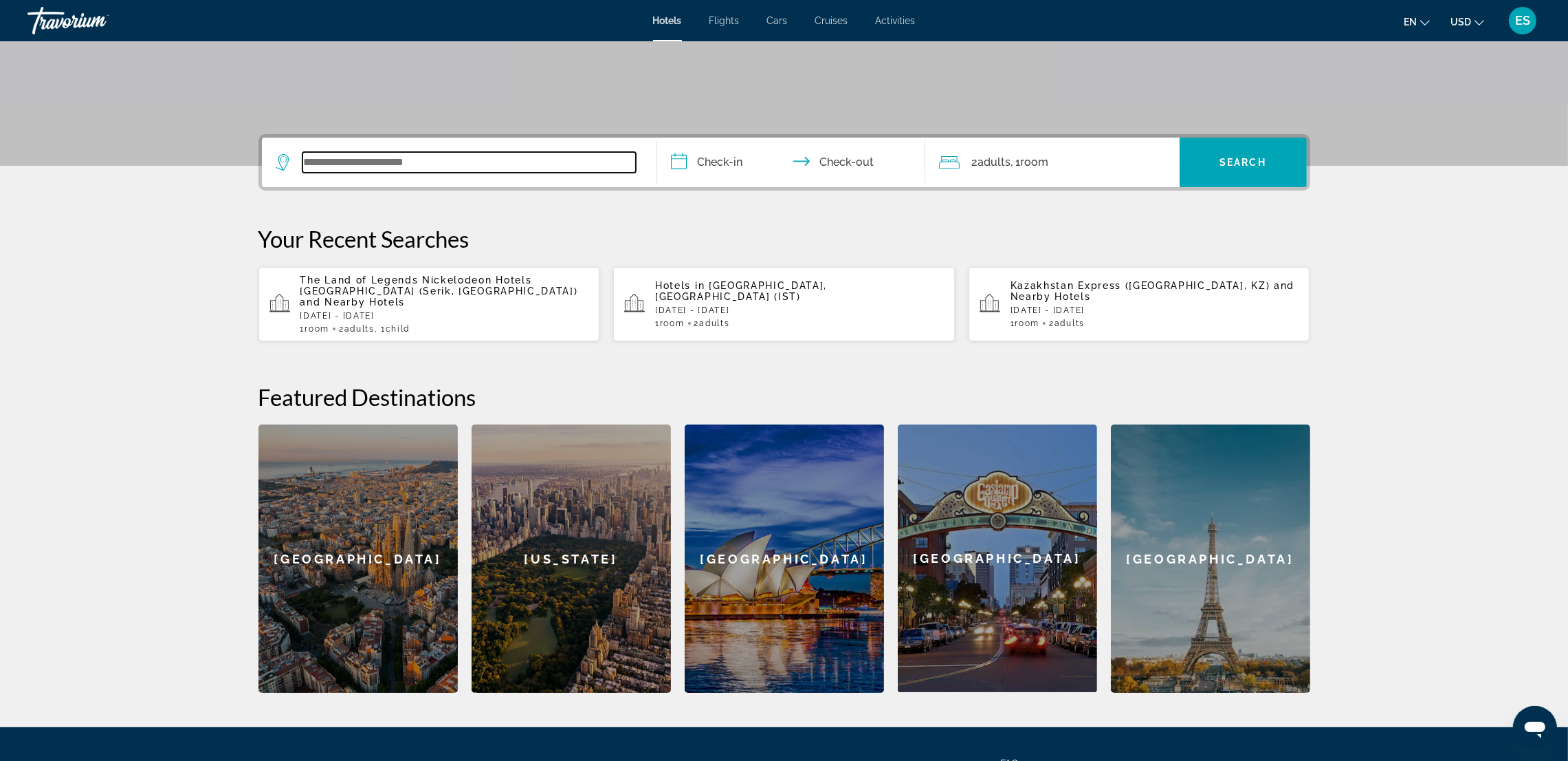
scroll to position [336, 0]
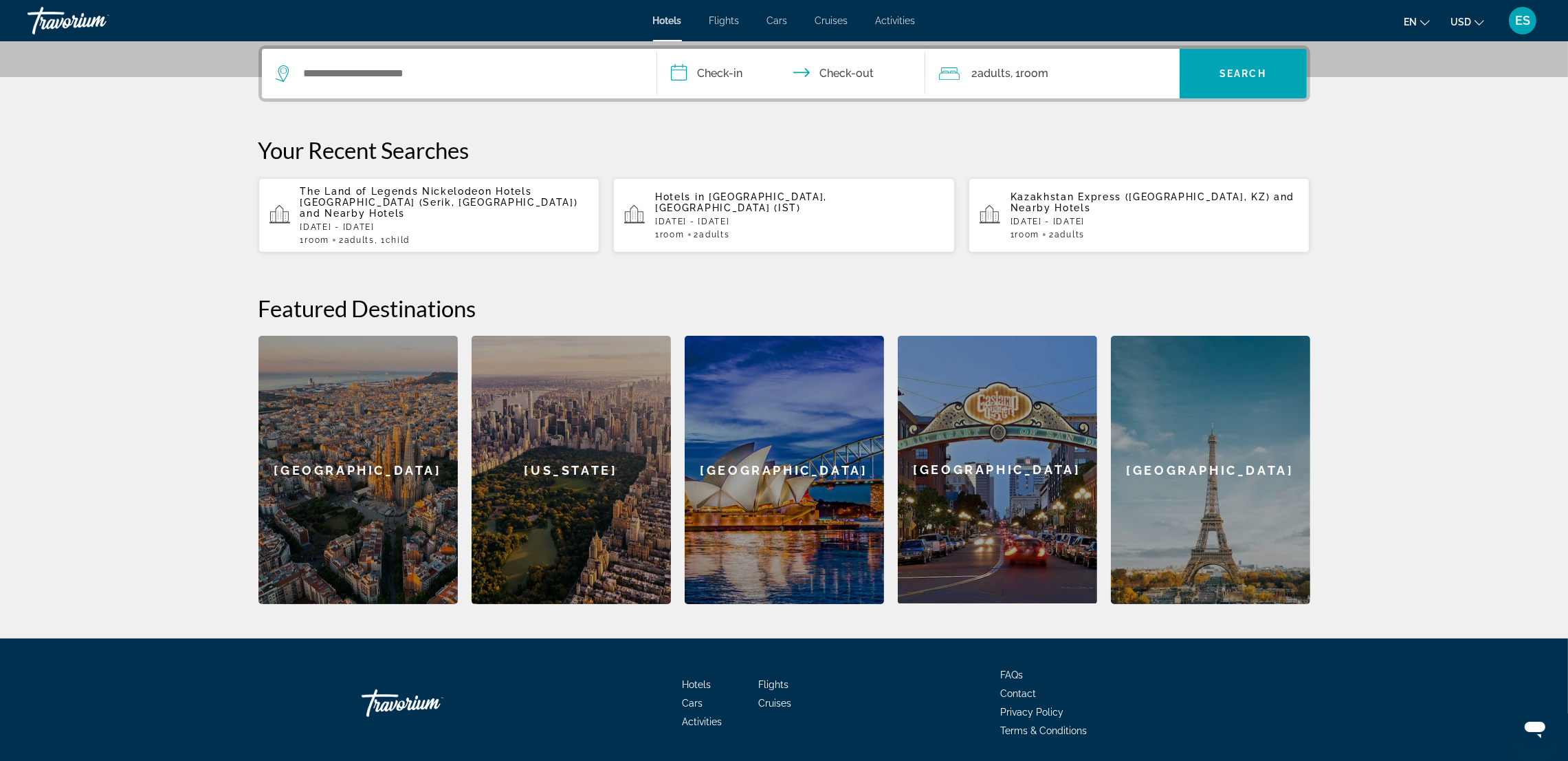
click at [423, 222] on p "[DATE] - [DATE]" at bounding box center [444, 226] width 289 height 10
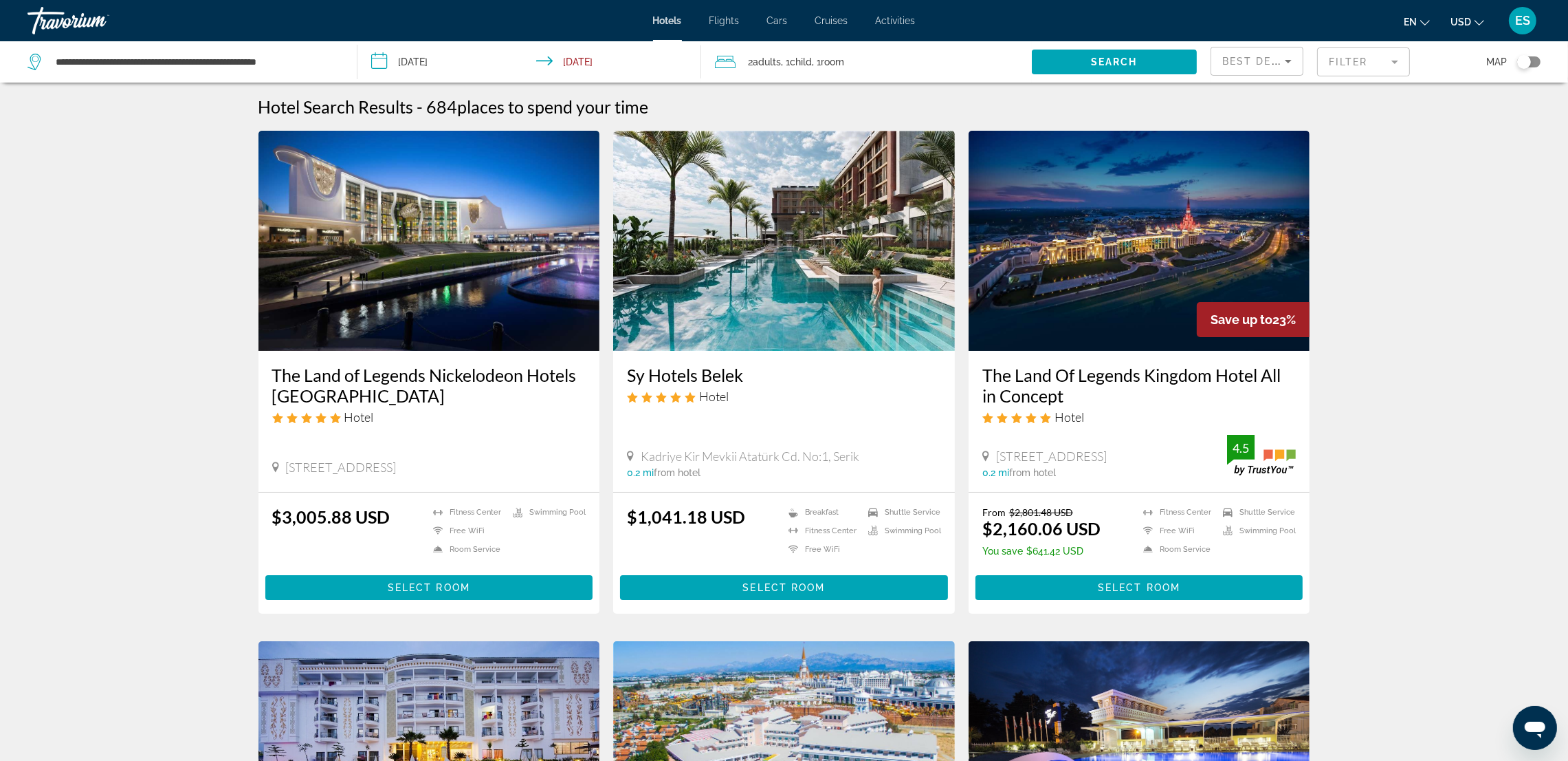
click at [372, 507] on span "Main content" at bounding box center [428, 587] width 328 height 33
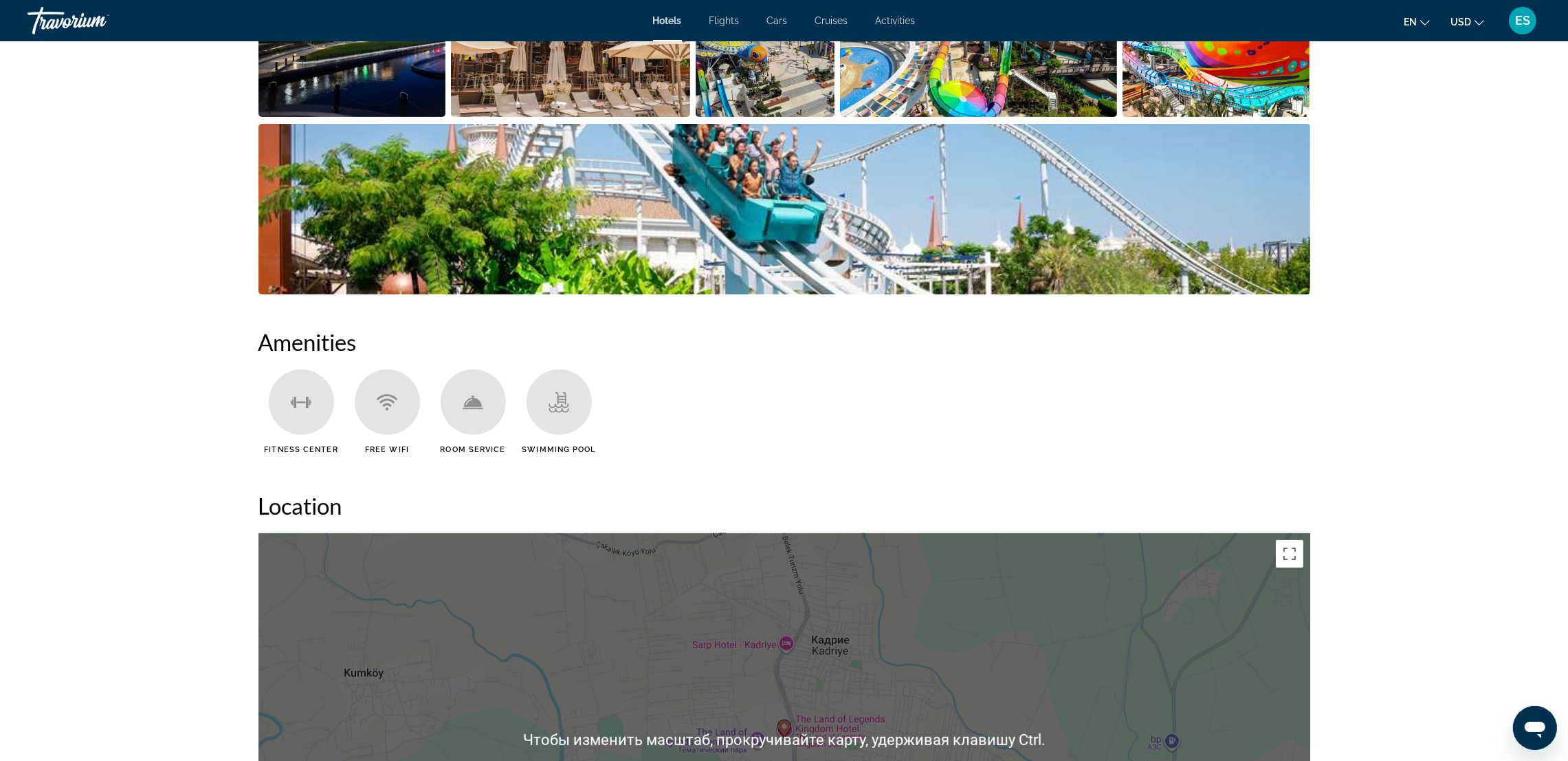
scroll to position [576, 0]
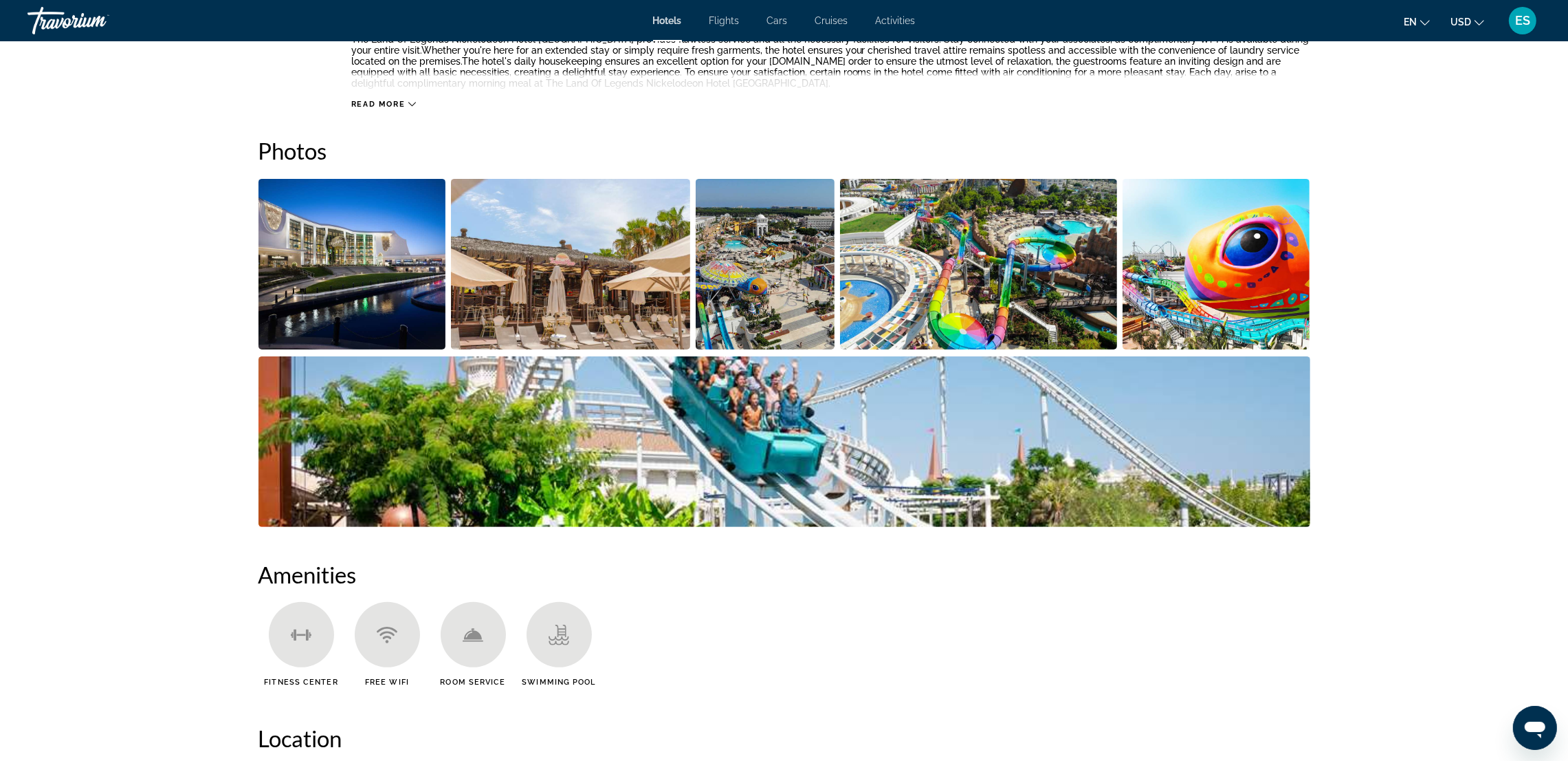
click at [348, 224] on img "Open full-screen image slider" at bounding box center [352, 263] width 187 height 171
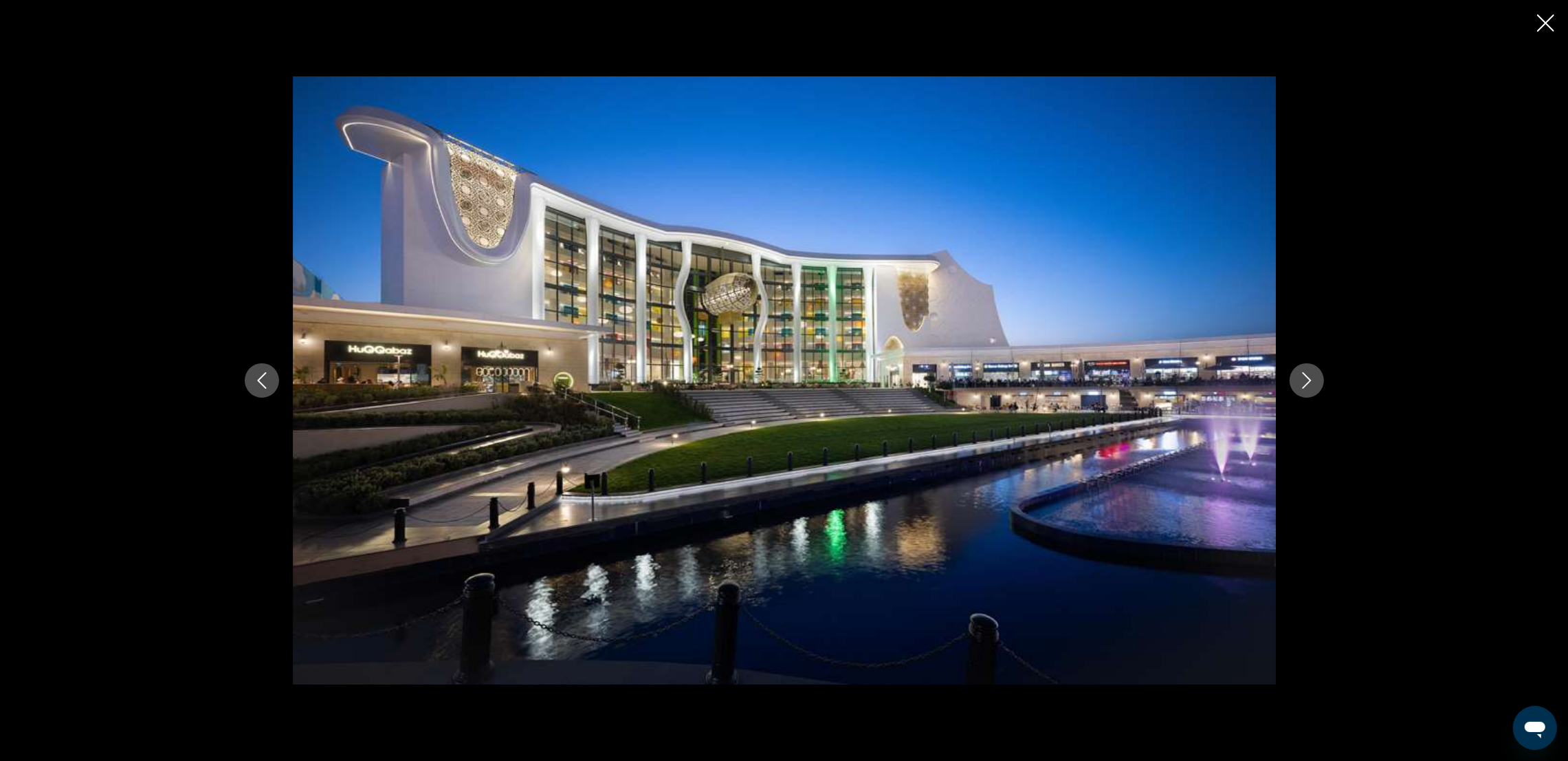
click at [1056, 380] on icon "Next image" at bounding box center [1307, 380] width 17 height 17
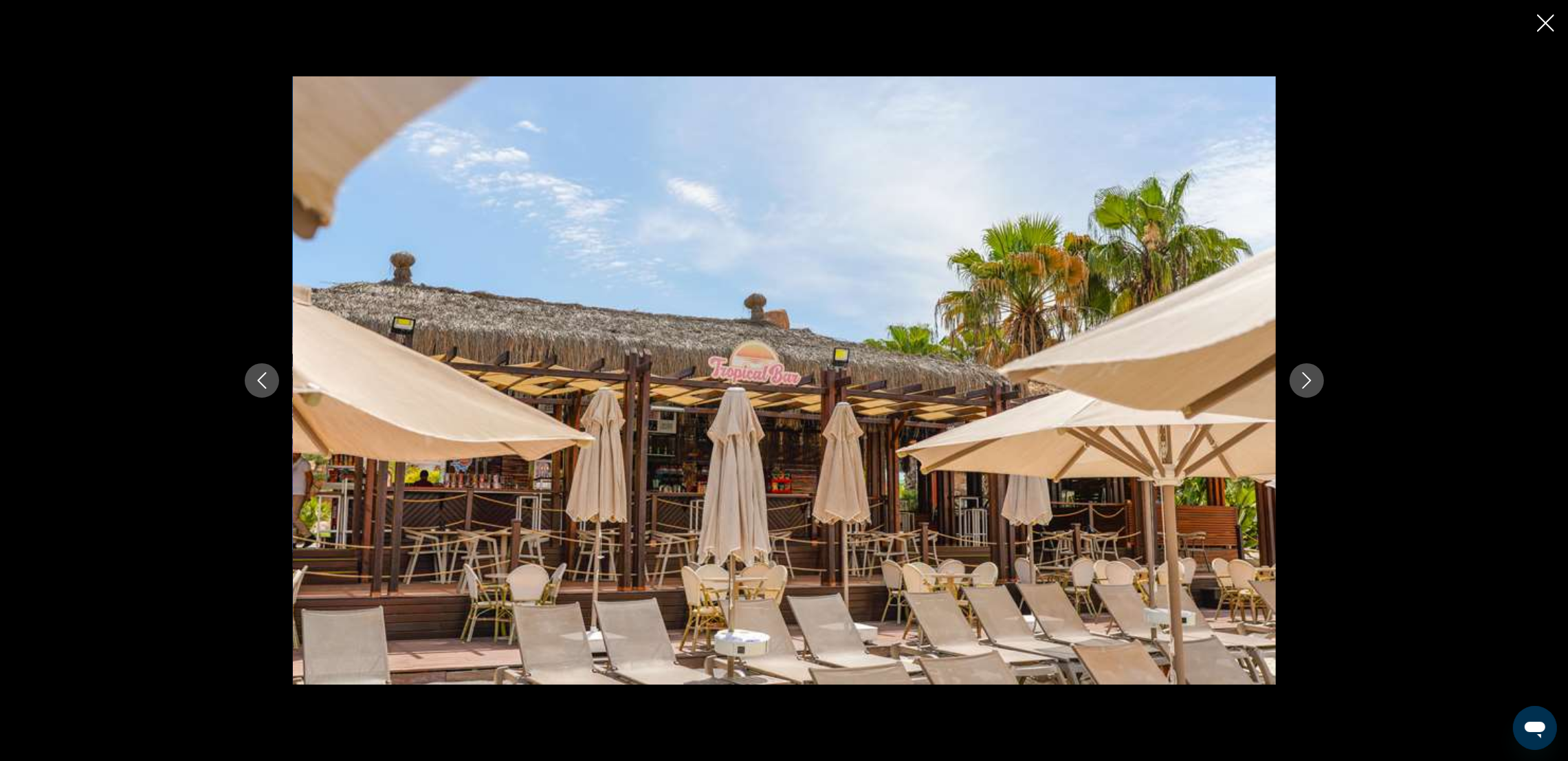
click at [1056, 380] on icon "Next image" at bounding box center [1307, 380] width 17 height 17
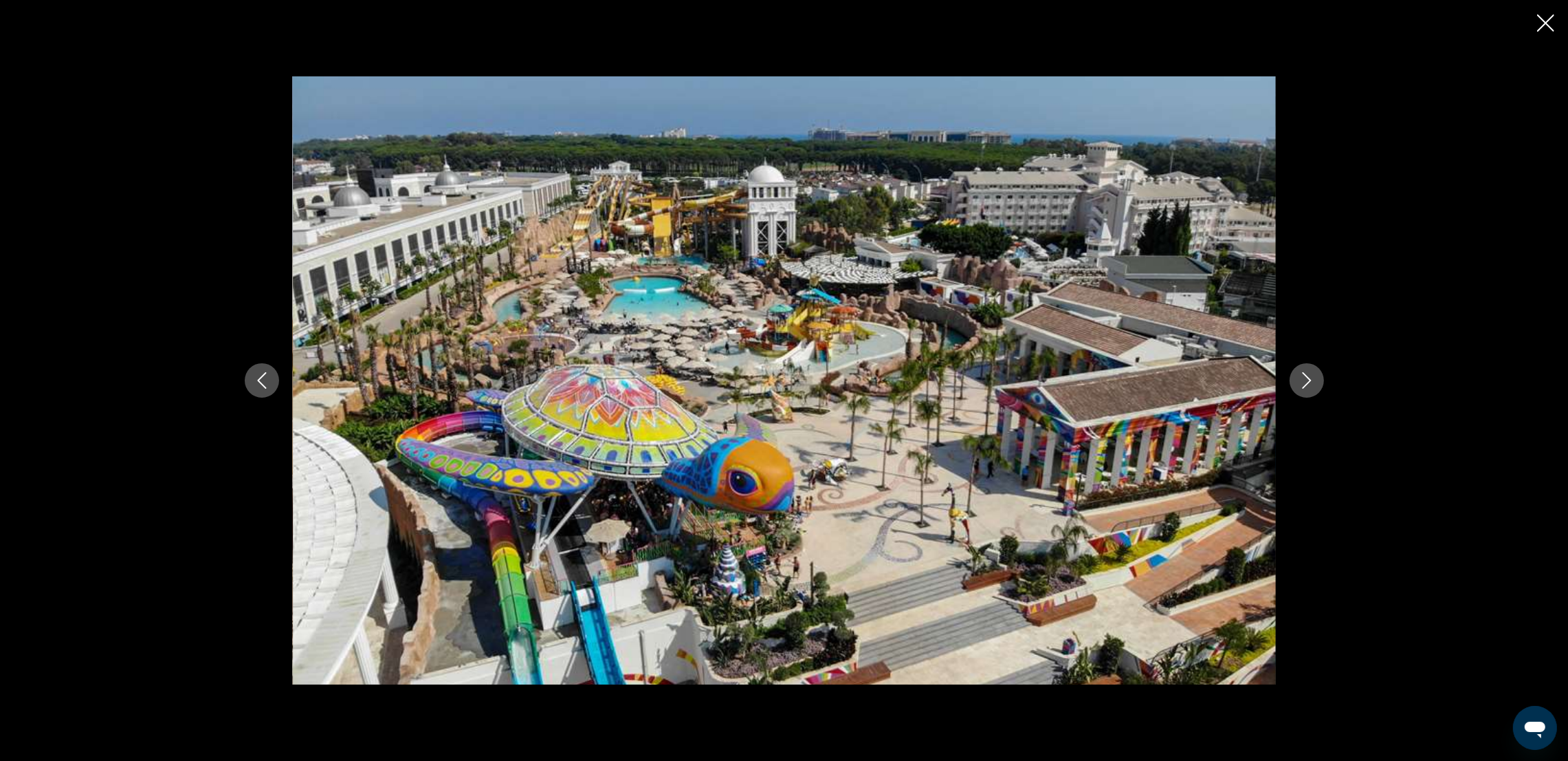
click at [1056, 380] on icon "Next image" at bounding box center [1307, 380] width 9 height 17
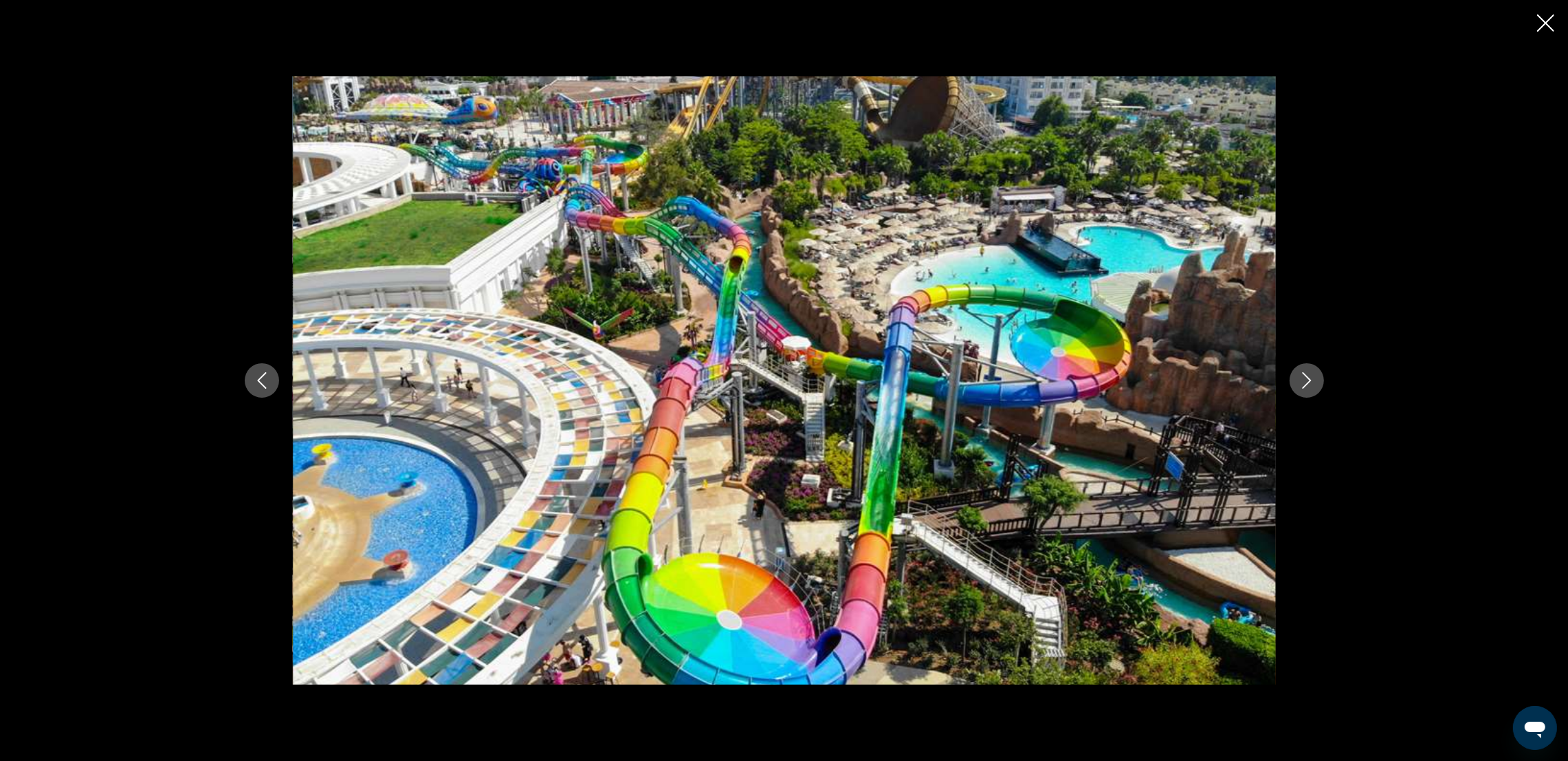
click at [1056, 380] on icon "Next image" at bounding box center [1307, 380] width 9 height 17
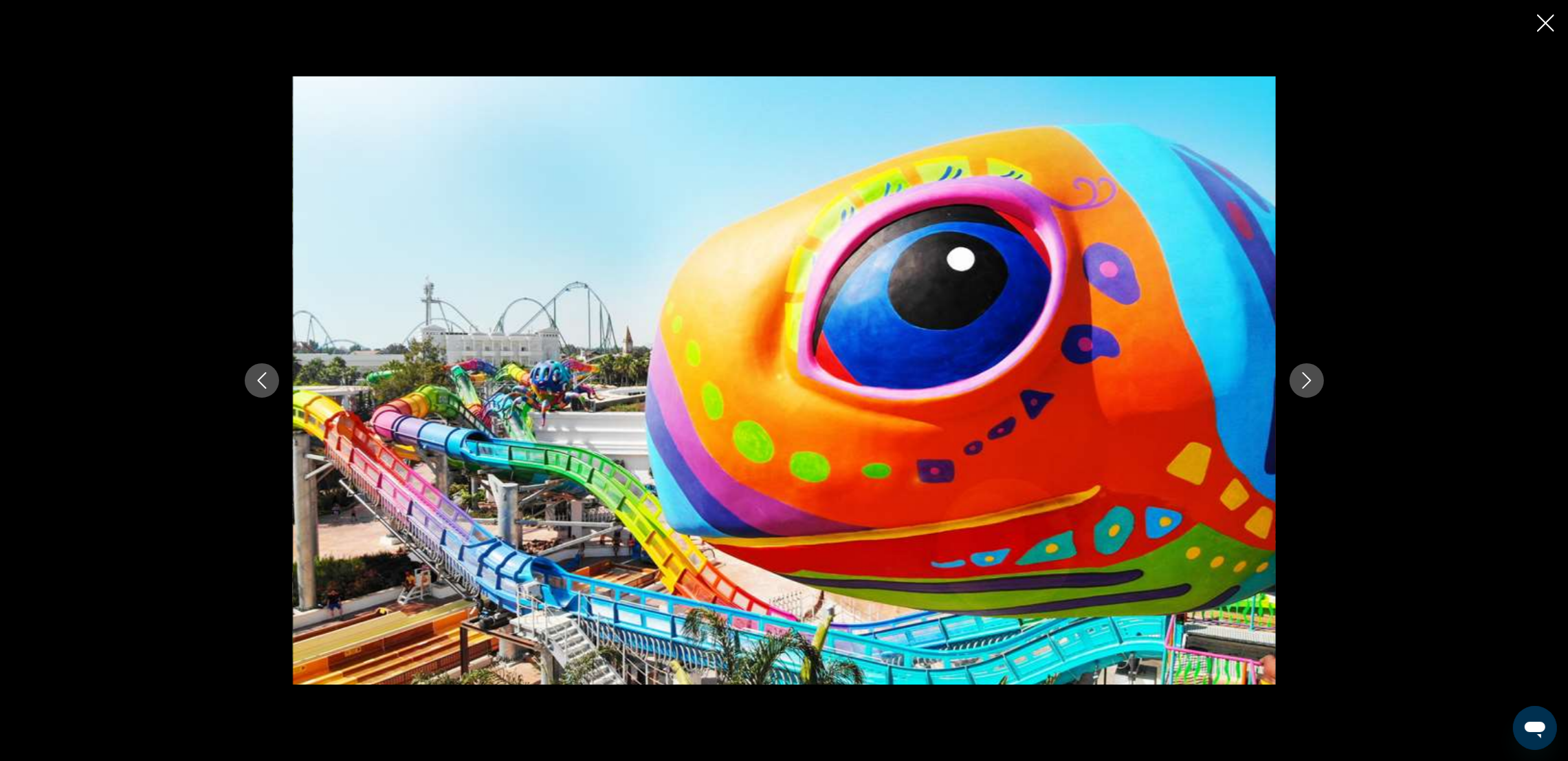
click at [1056, 380] on icon "Next image" at bounding box center [1307, 380] width 9 height 17
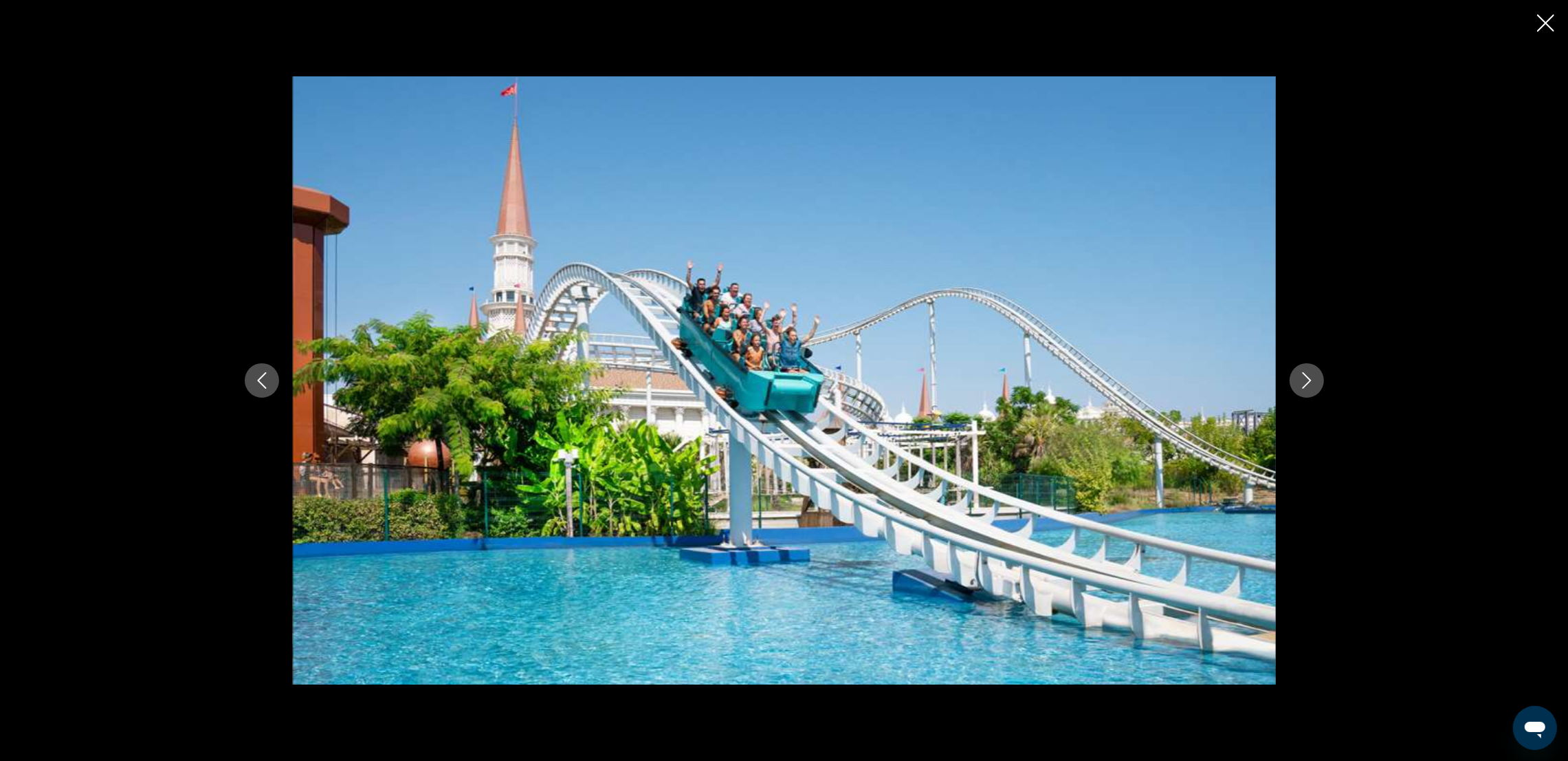
click at [1056, 380] on icon "Next image" at bounding box center [1307, 380] width 17 height 17
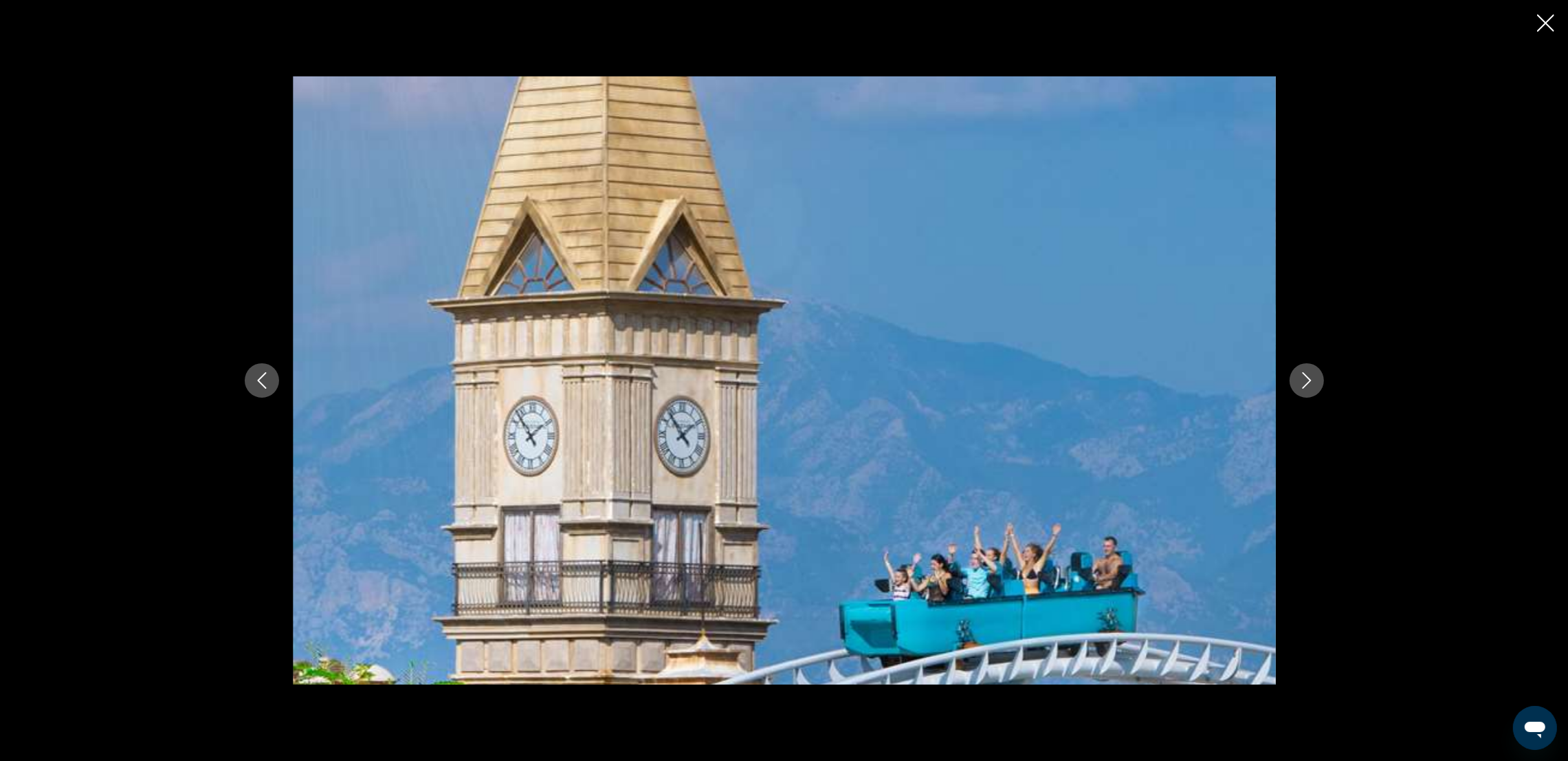
click at [1056, 380] on icon "Next image" at bounding box center [1307, 380] width 17 height 17
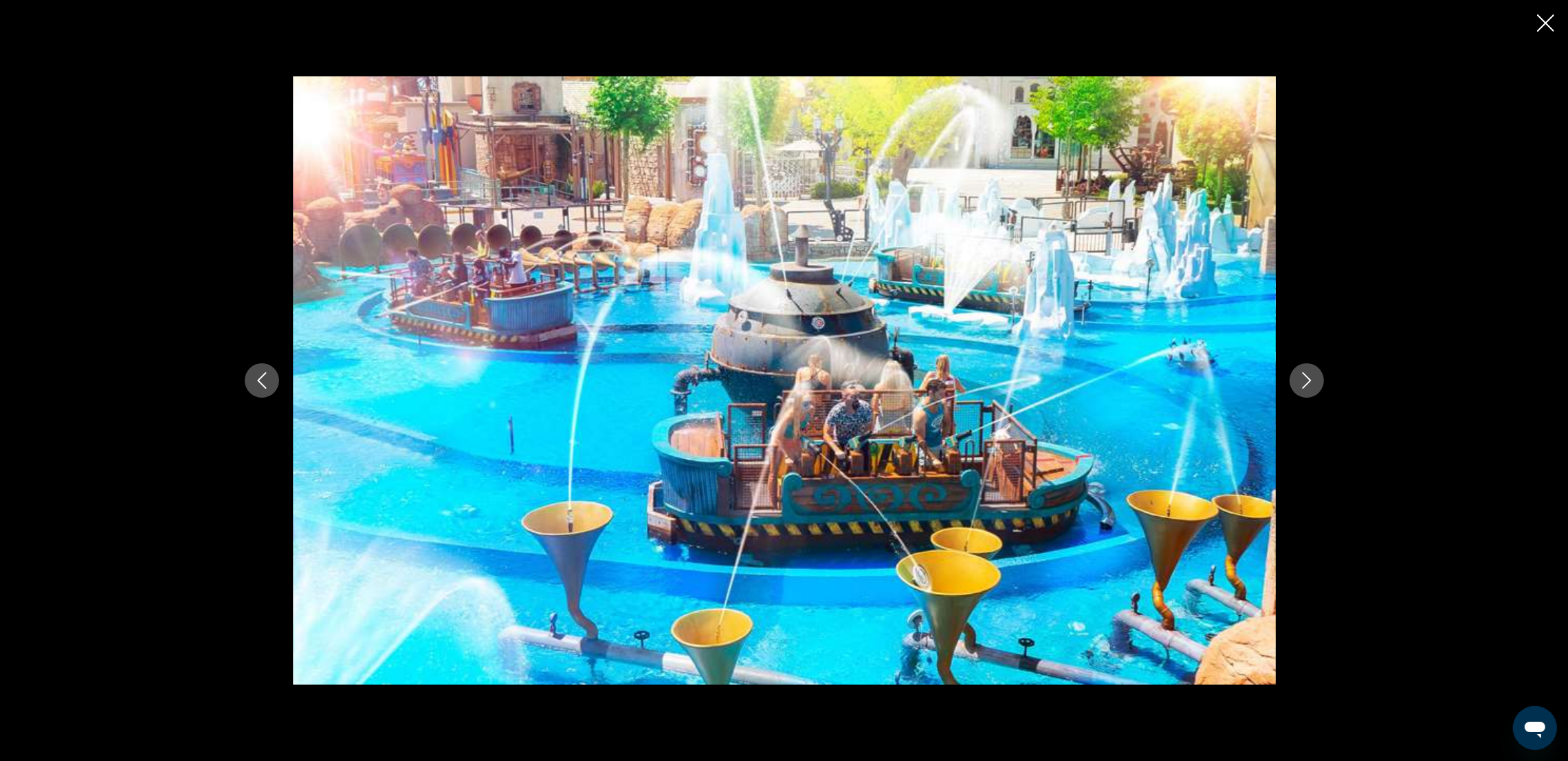
click at [1056, 380] on icon "Next image" at bounding box center [1307, 380] width 17 height 17
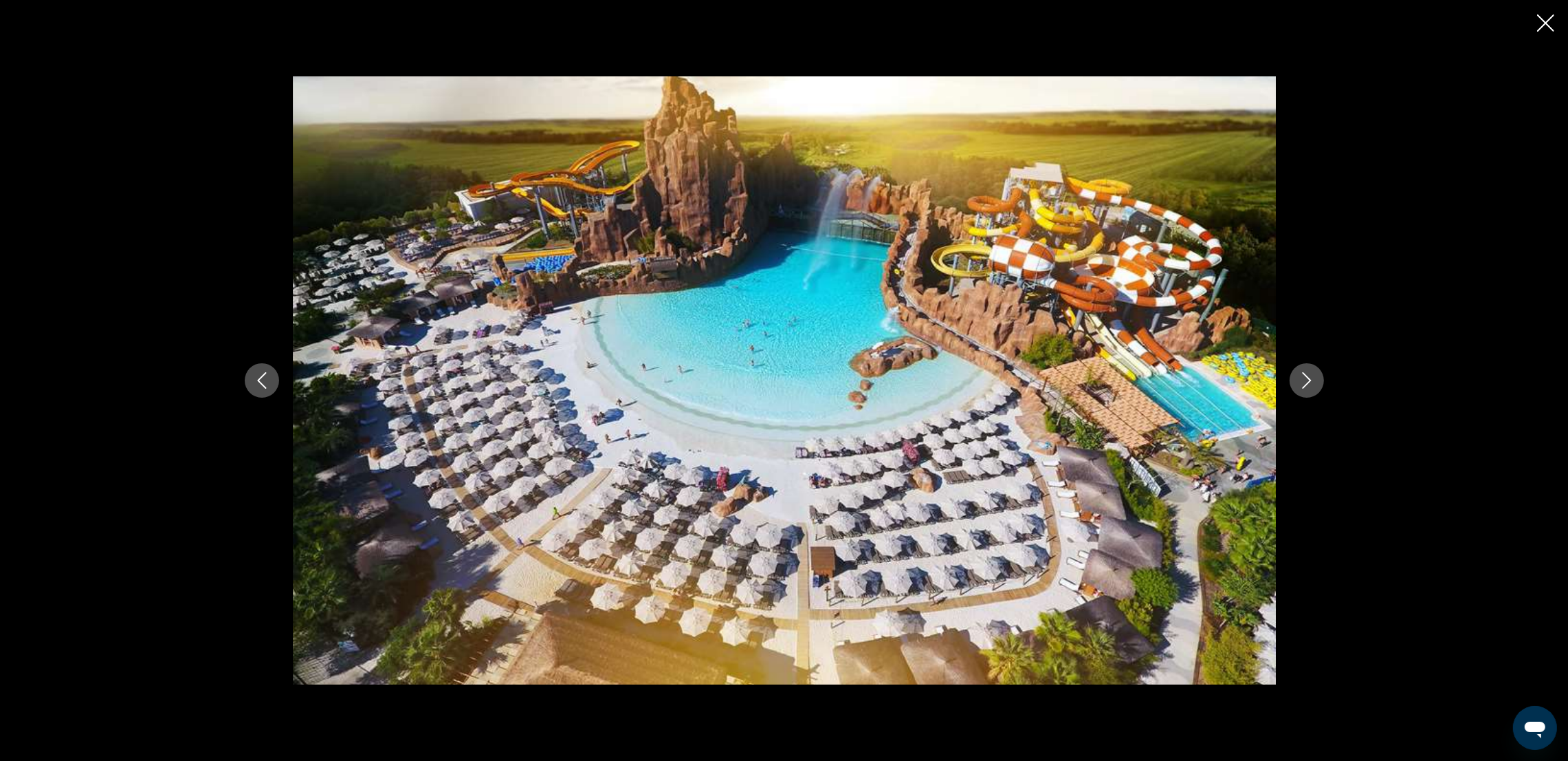
click at [1056, 380] on icon "Next image" at bounding box center [1307, 380] width 17 height 17
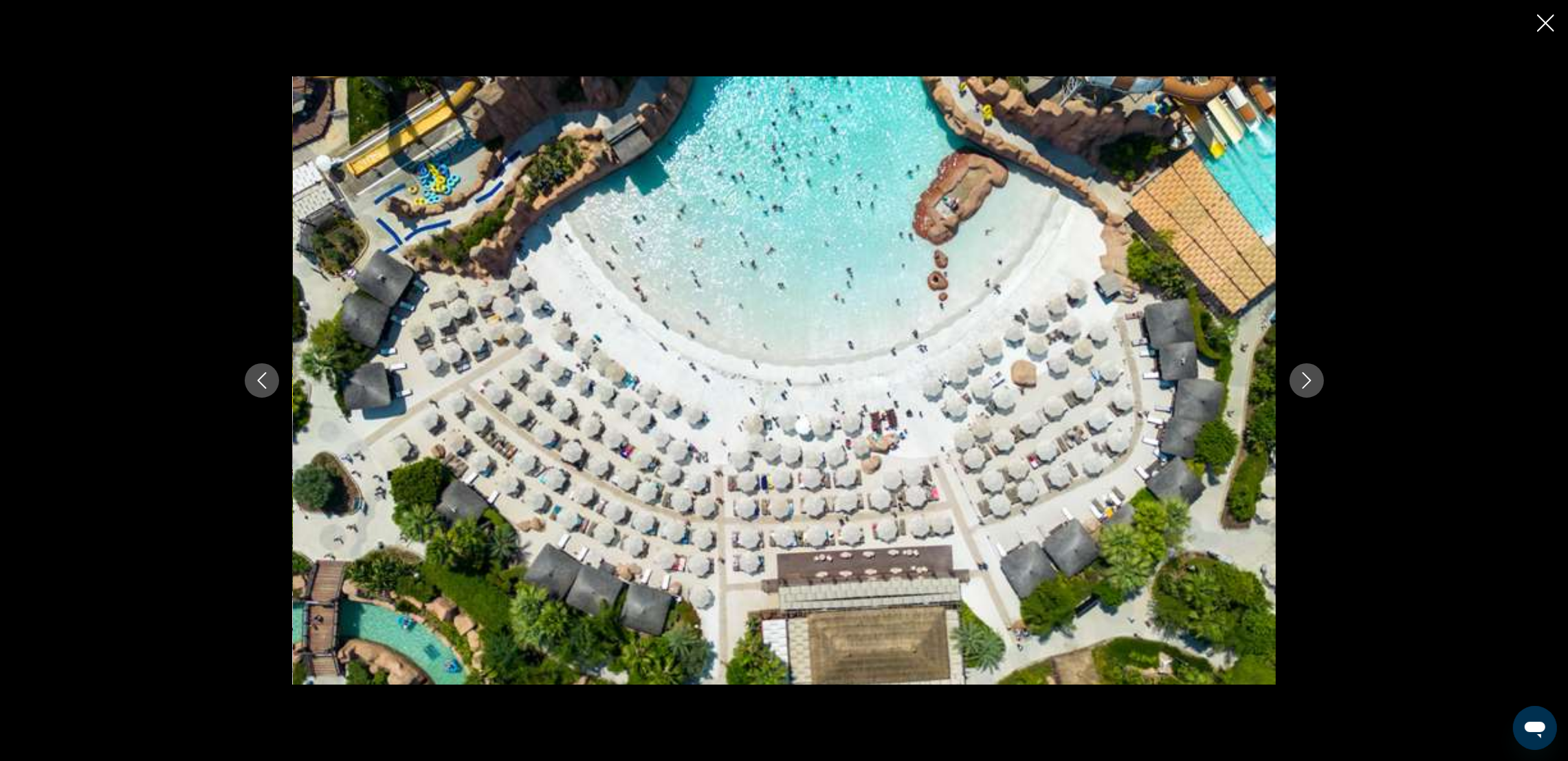
click at [1056, 380] on icon "Next image" at bounding box center [1307, 380] width 17 height 17
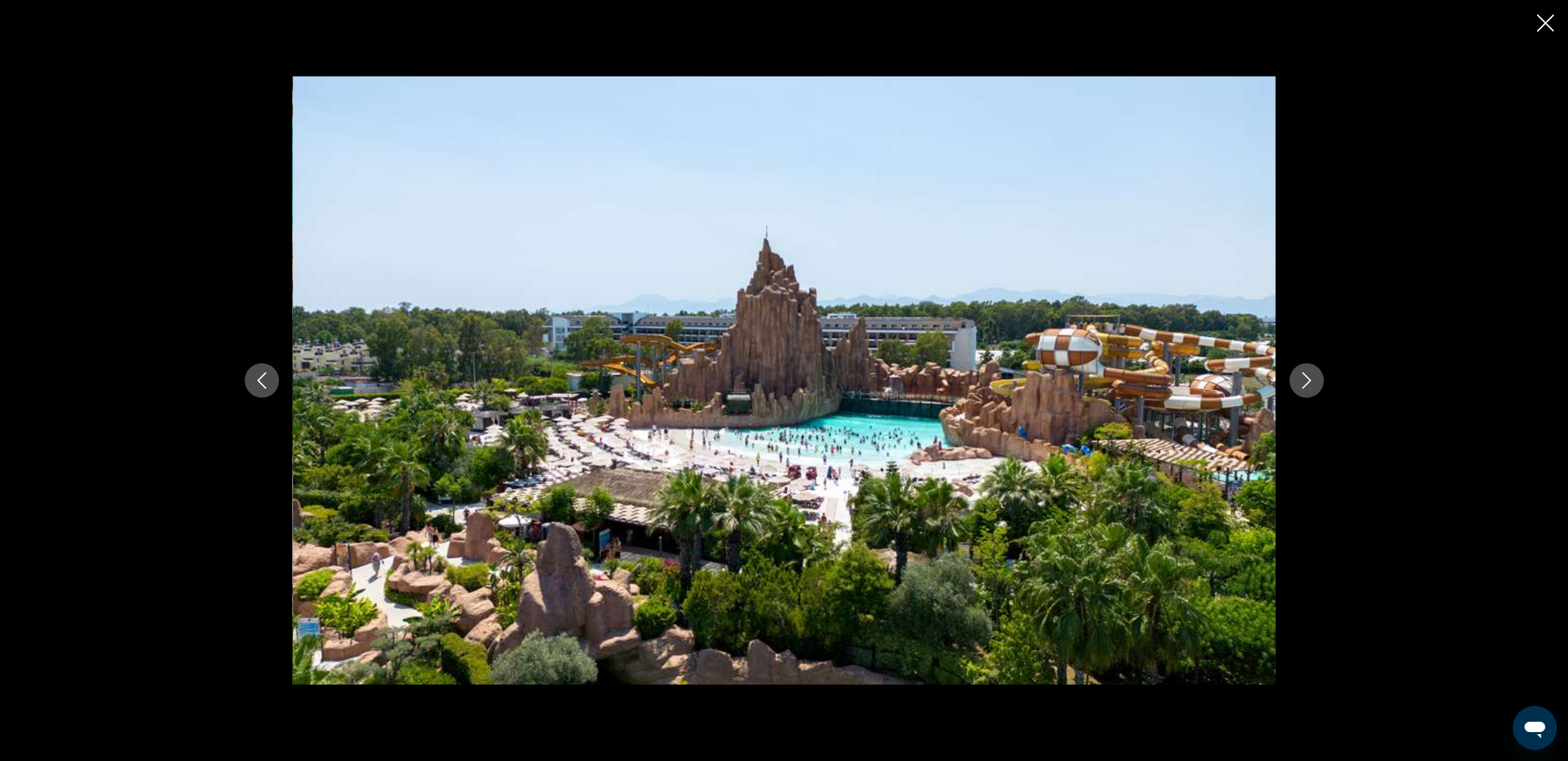
click at [1056, 380] on icon "Next image" at bounding box center [1307, 380] width 17 height 17
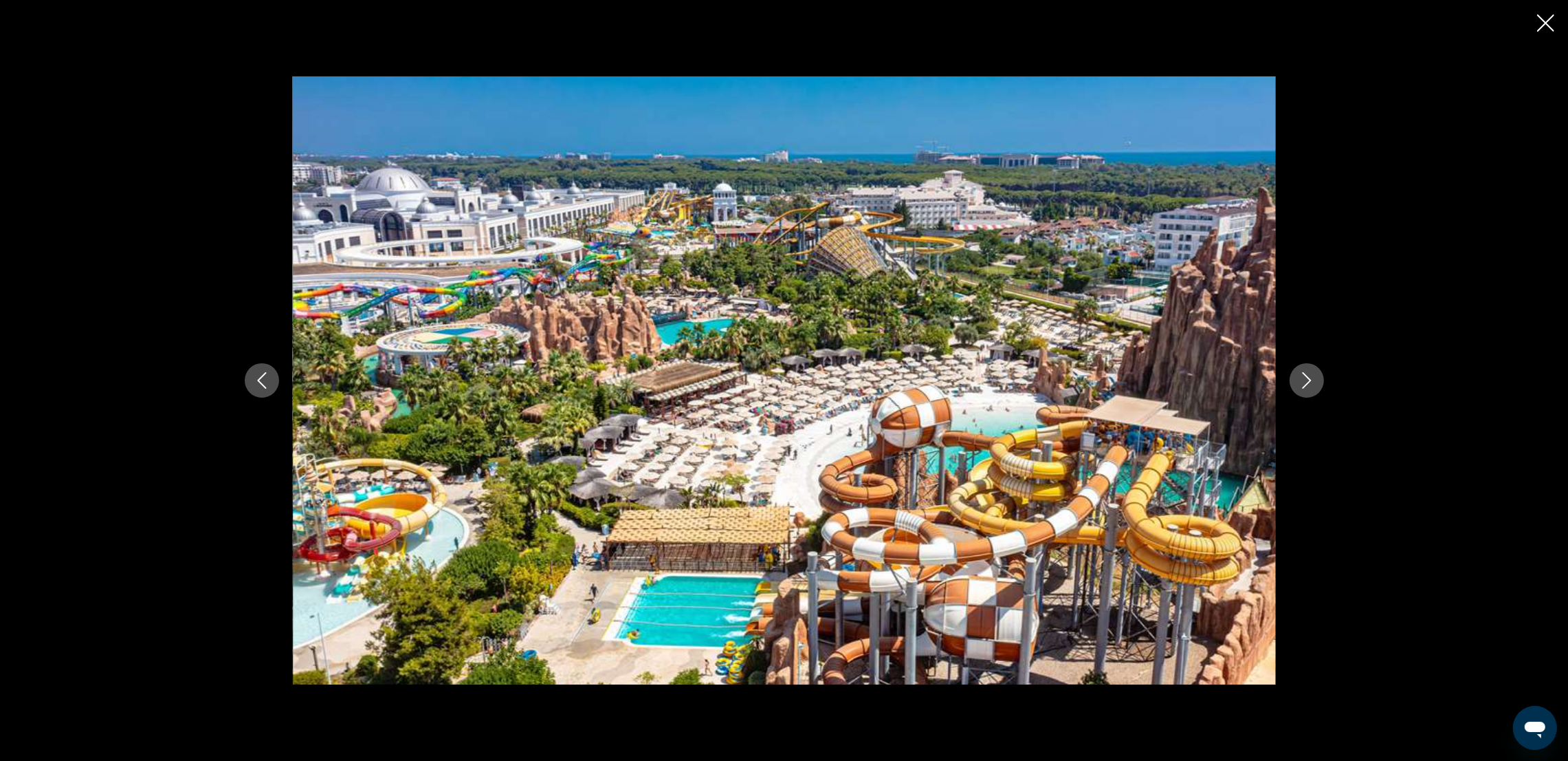
click at [1056, 380] on icon "Next image" at bounding box center [1307, 380] width 17 height 17
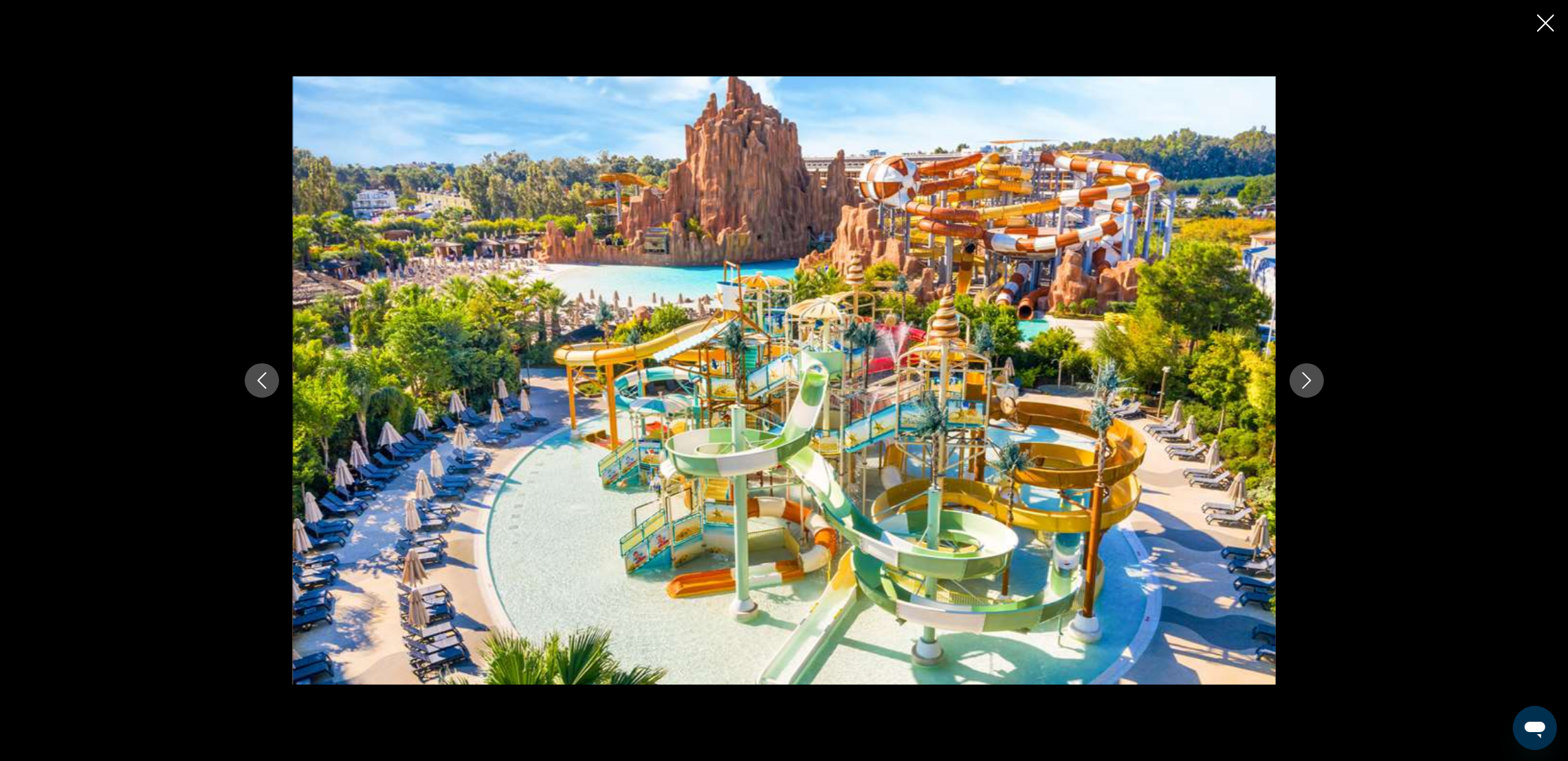
click at [1056, 380] on icon "Next image" at bounding box center [1307, 380] width 17 height 17
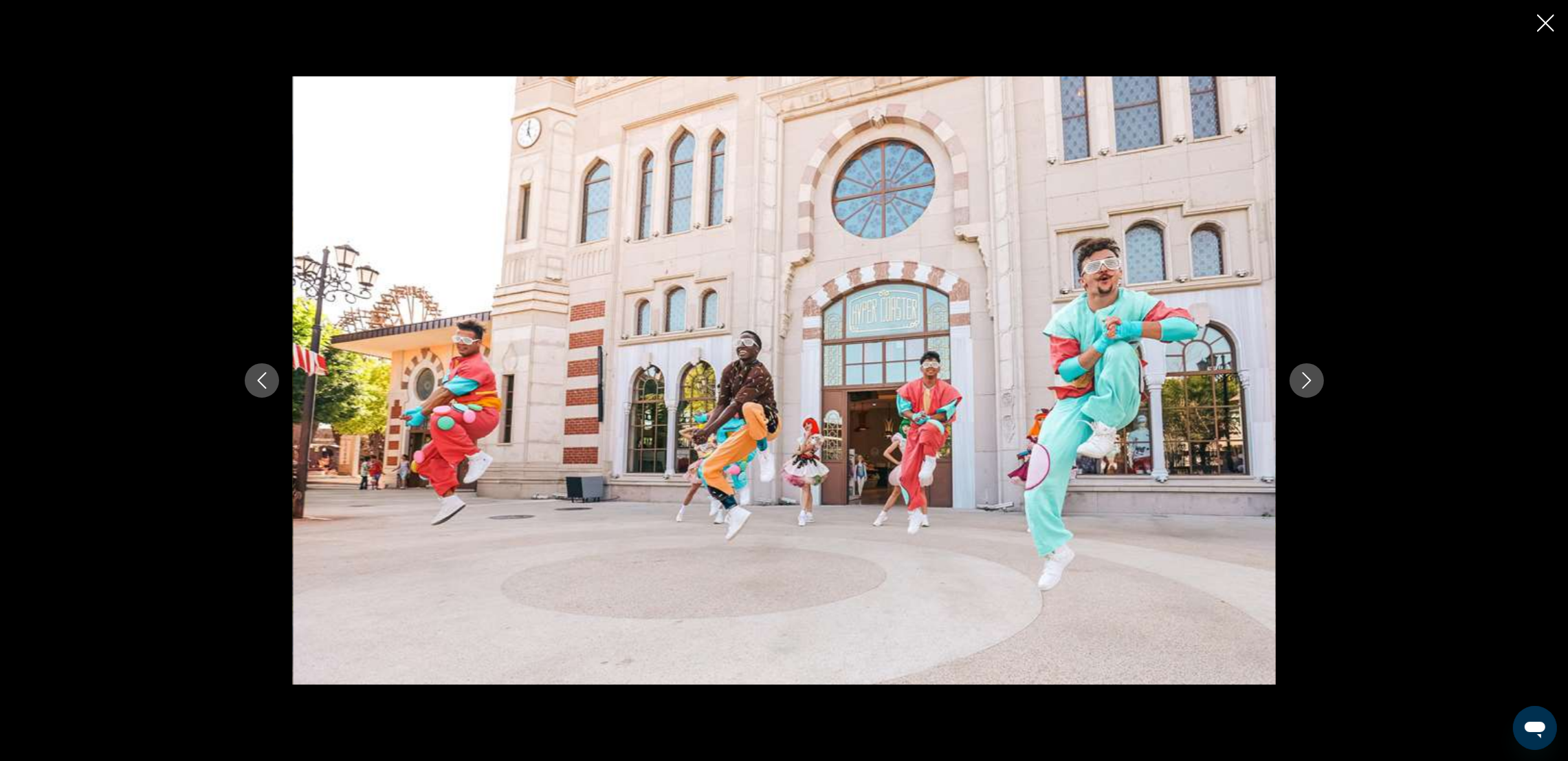
click at [1056, 380] on icon "Next image" at bounding box center [1307, 380] width 17 height 17
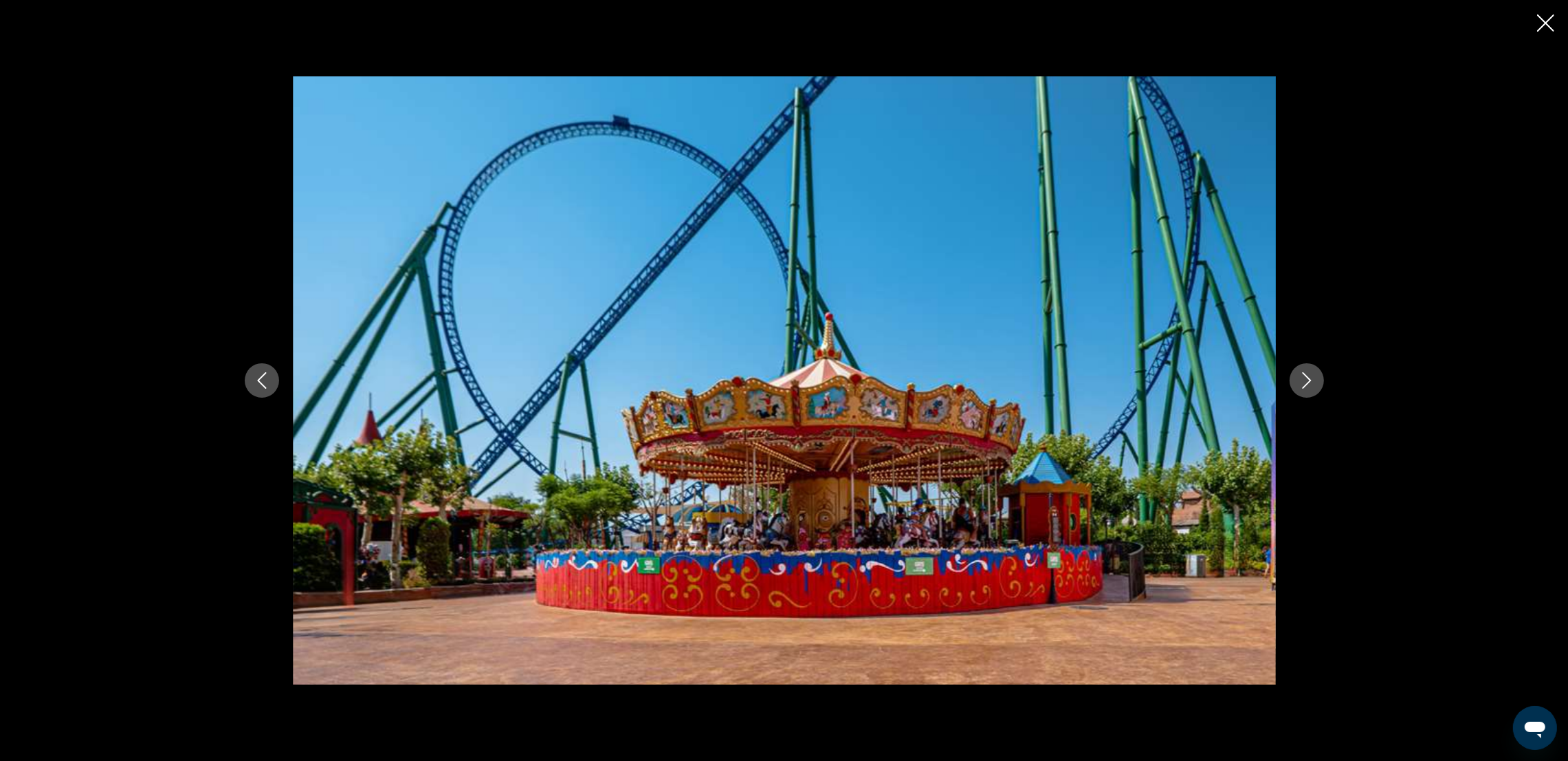
click at [1056, 380] on icon "Next image" at bounding box center [1307, 380] width 17 height 17
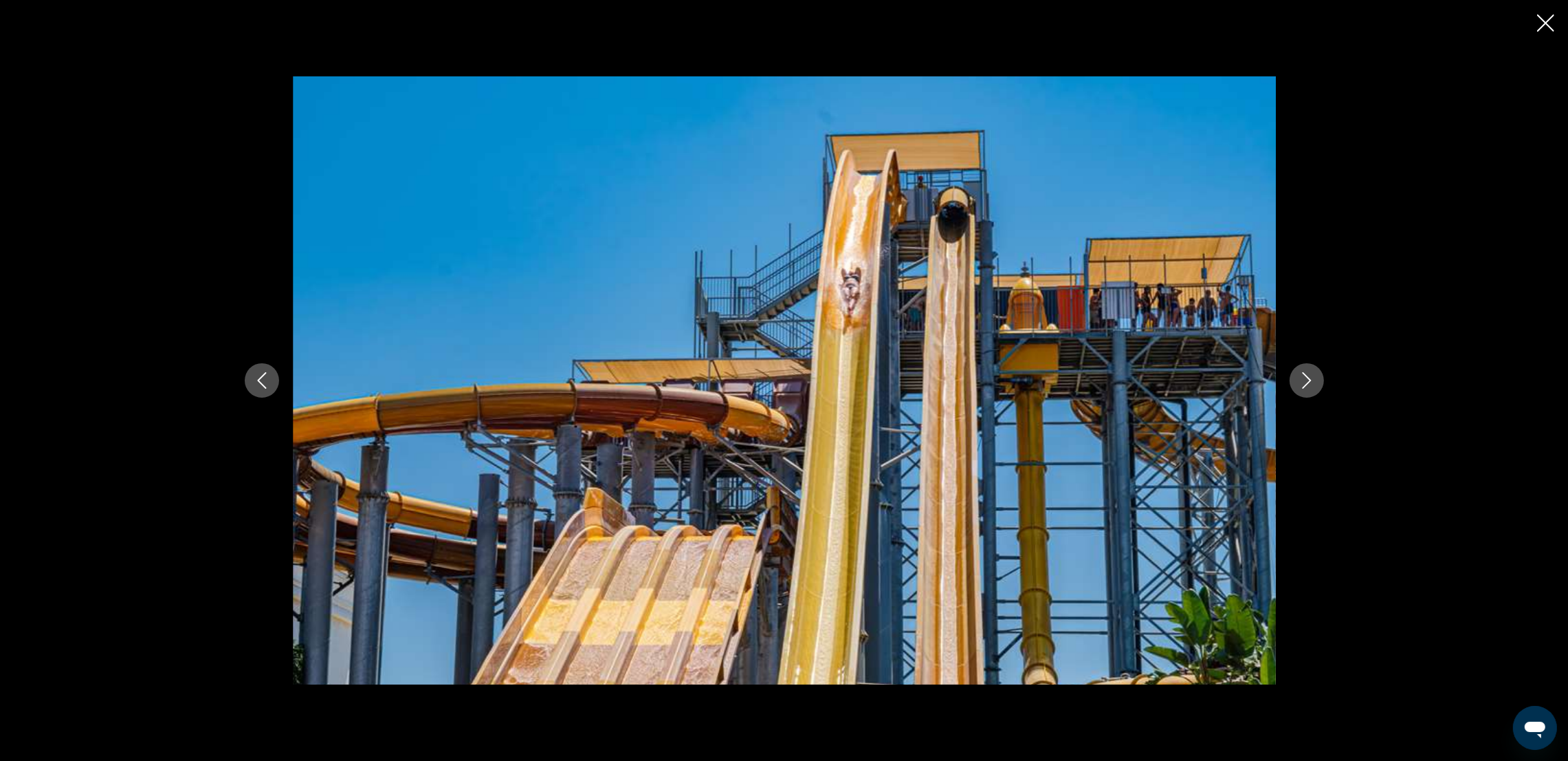
click at [1056, 380] on icon "Next image" at bounding box center [1307, 380] width 17 height 17
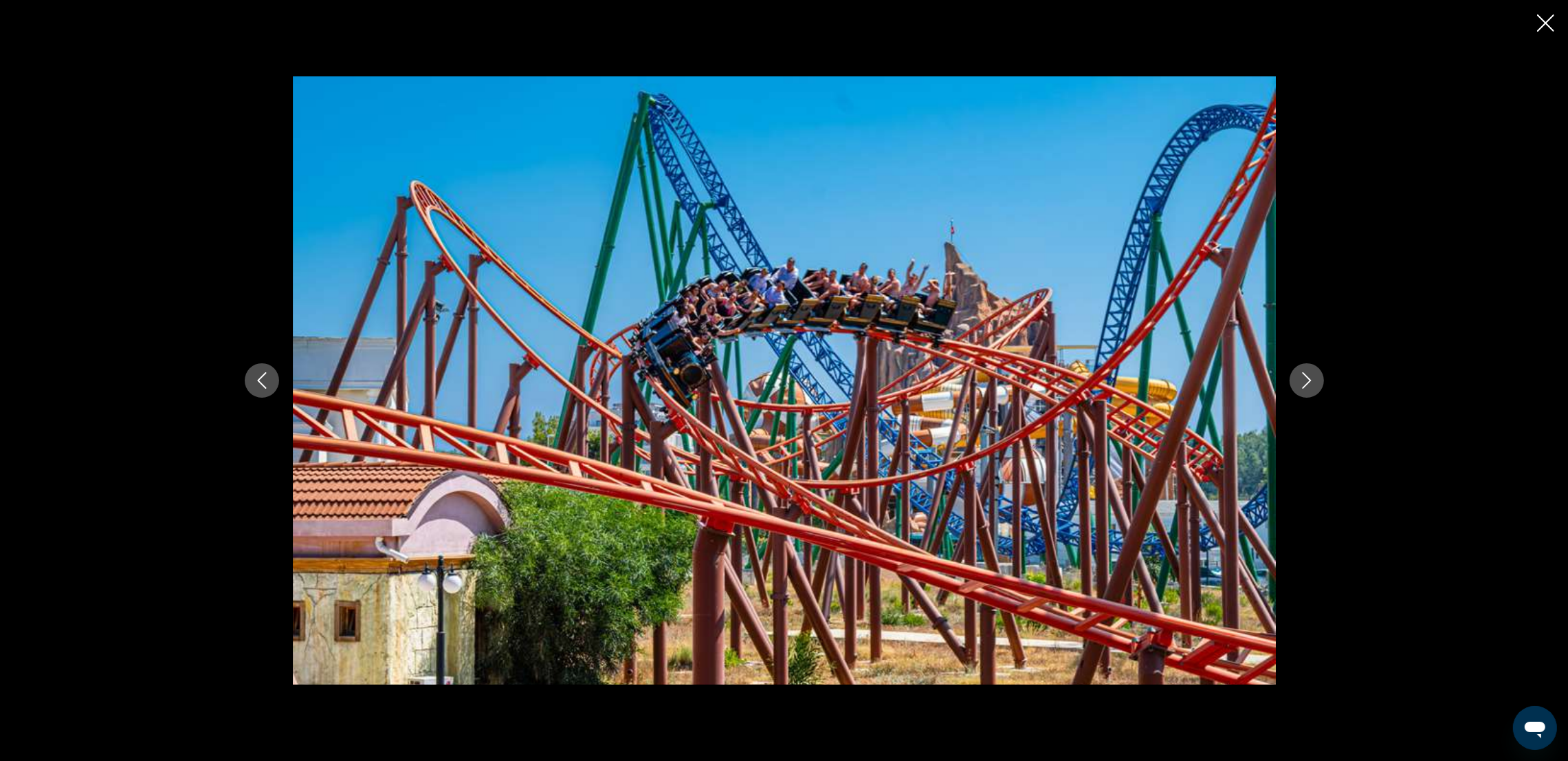
click at [1056, 380] on icon "Next image" at bounding box center [1307, 380] width 17 height 17
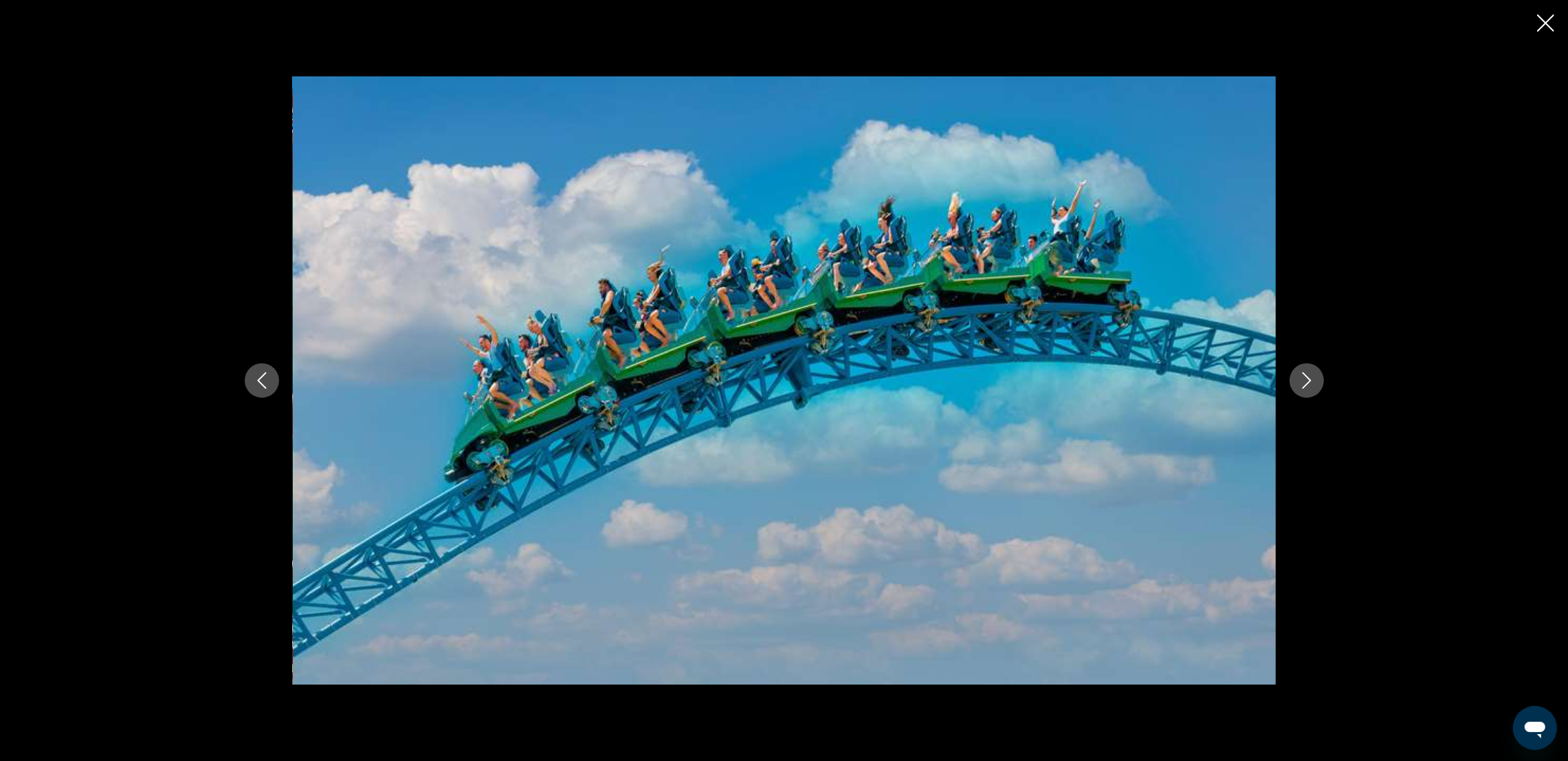
click at [1056, 380] on icon "Next image" at bounding box center [1307, 380] width 17 height 17
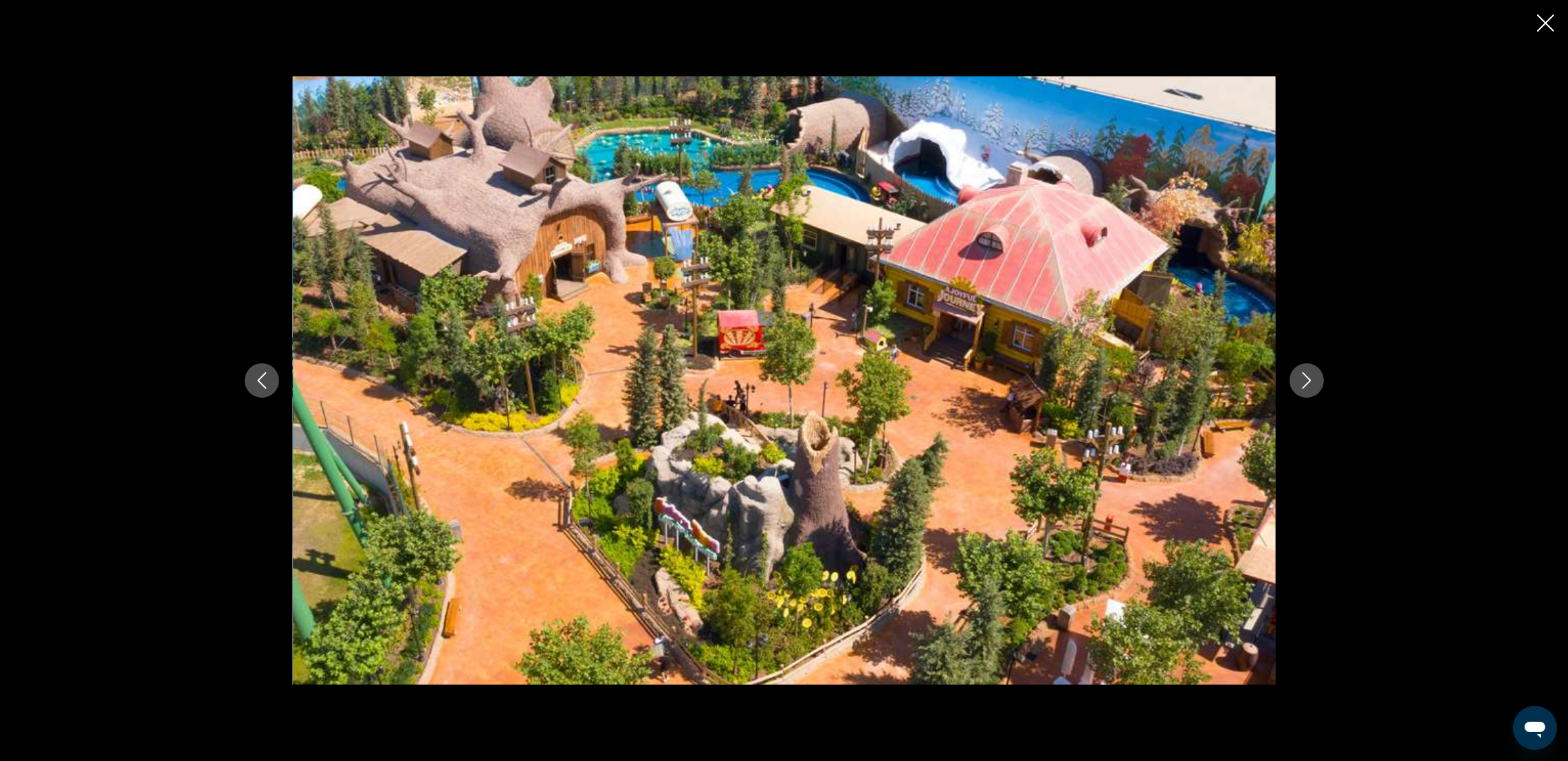
click at [1056, 380] on icon "Next image" at bounding box center [1307, 380] width 17 height 17
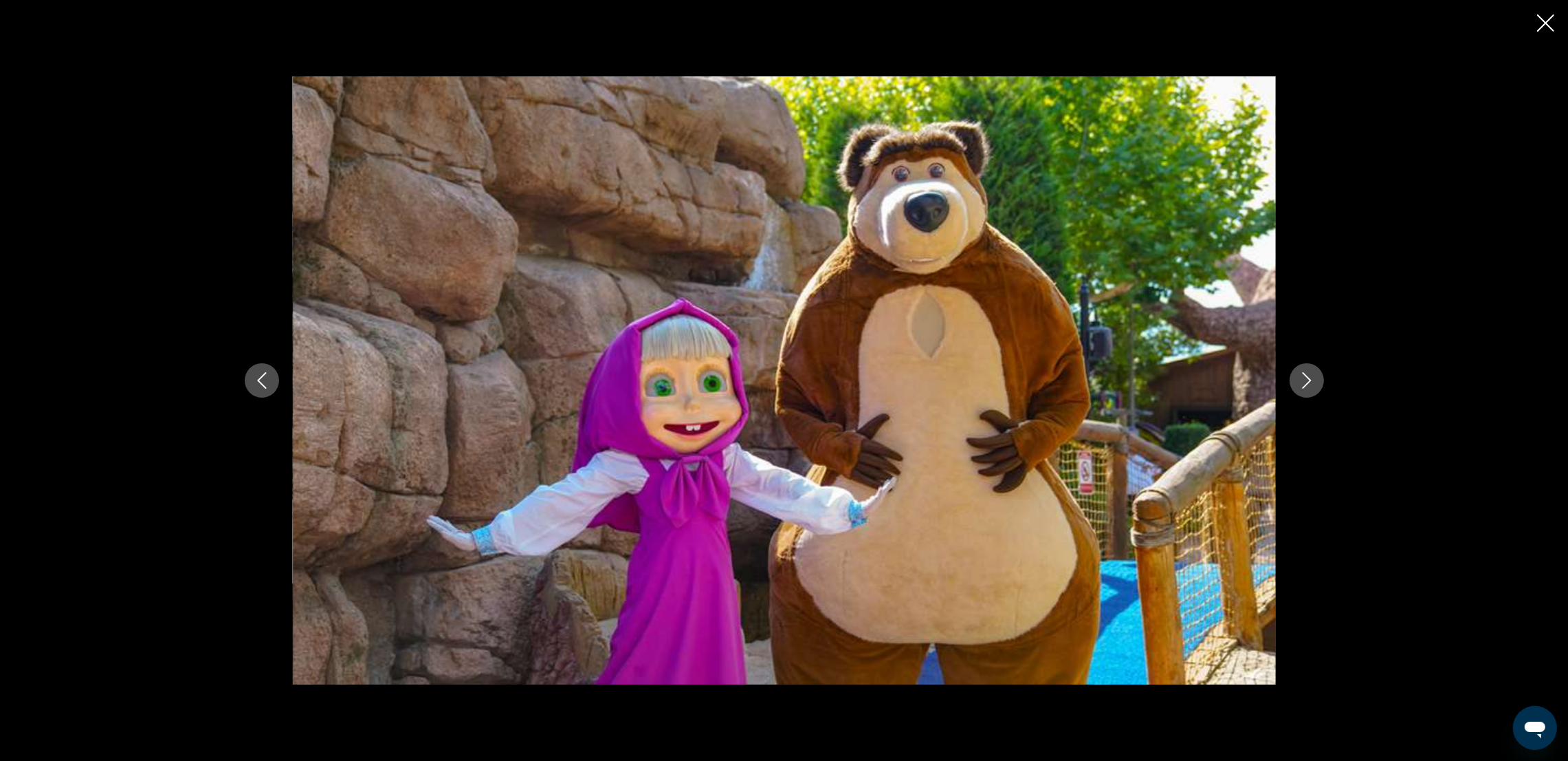
click at [1056, 380] on icon "Next image" at bounding box center [1307, 380] width 17 height 17
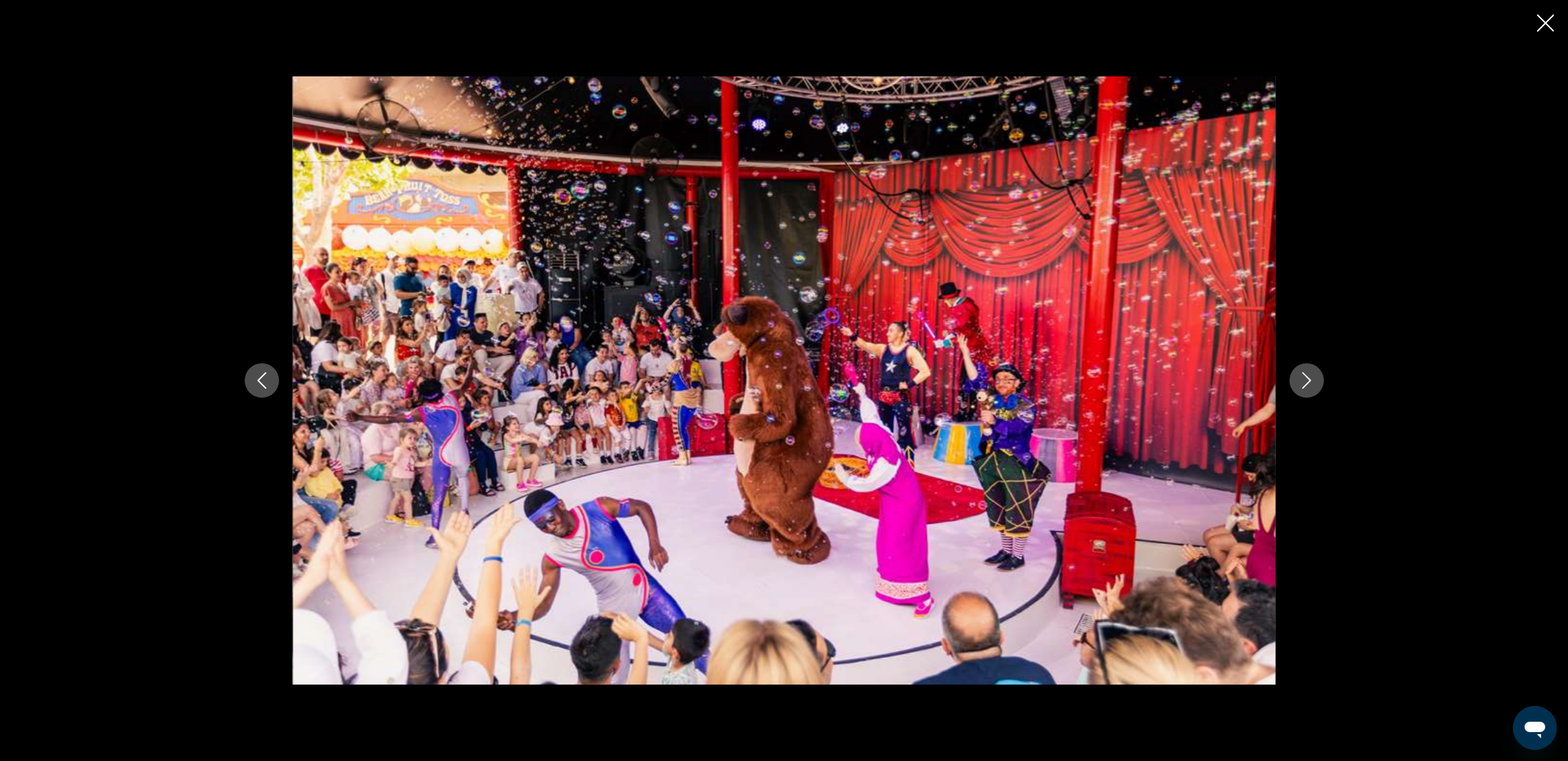
click at [1056, 380] on icon "Next image" at bounding box center [1307, 380] width 17 height 17
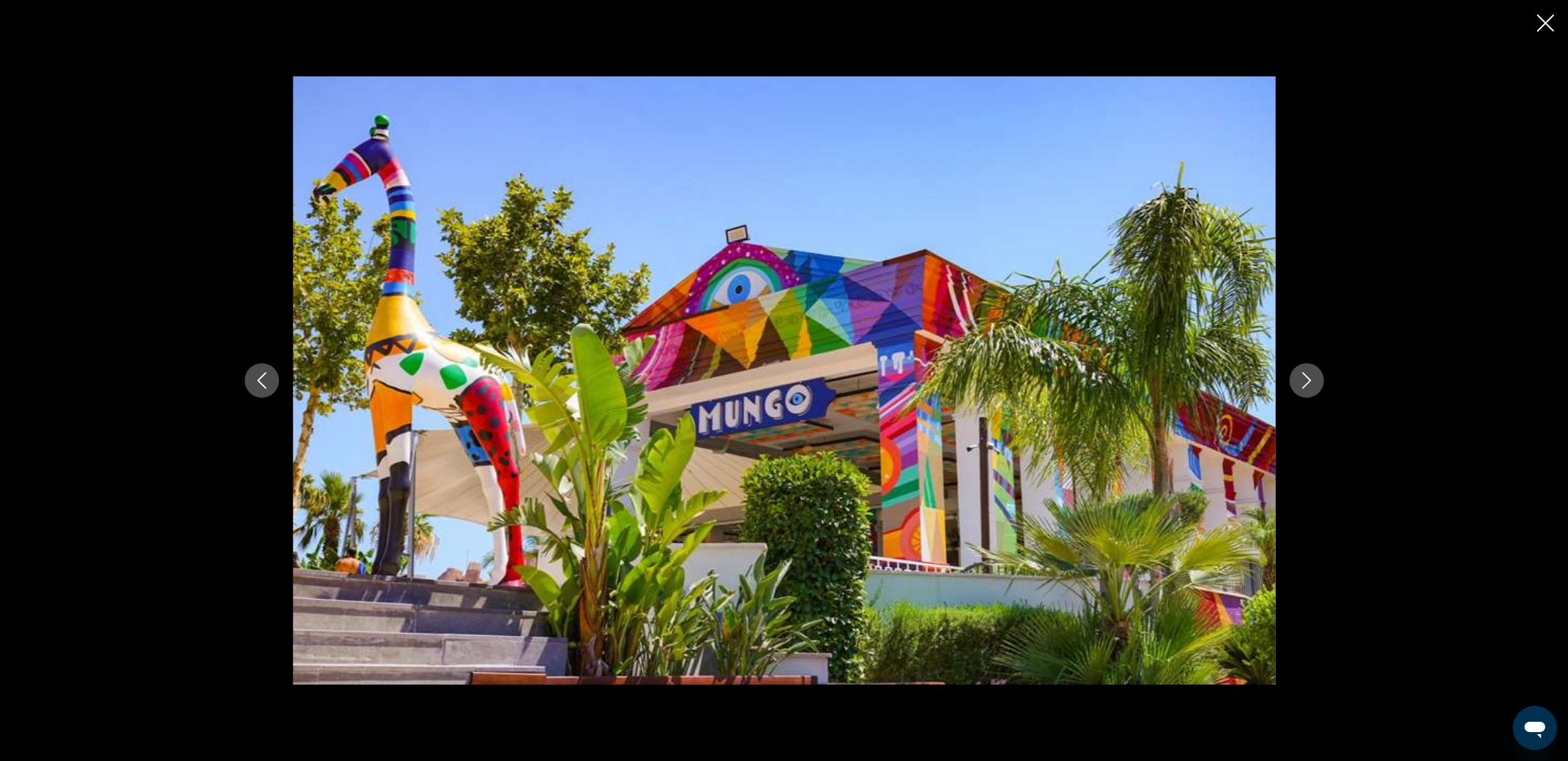
click at [1056, 380] on icon "Next image" at bounding box center [1307, 380] width 17 height 17
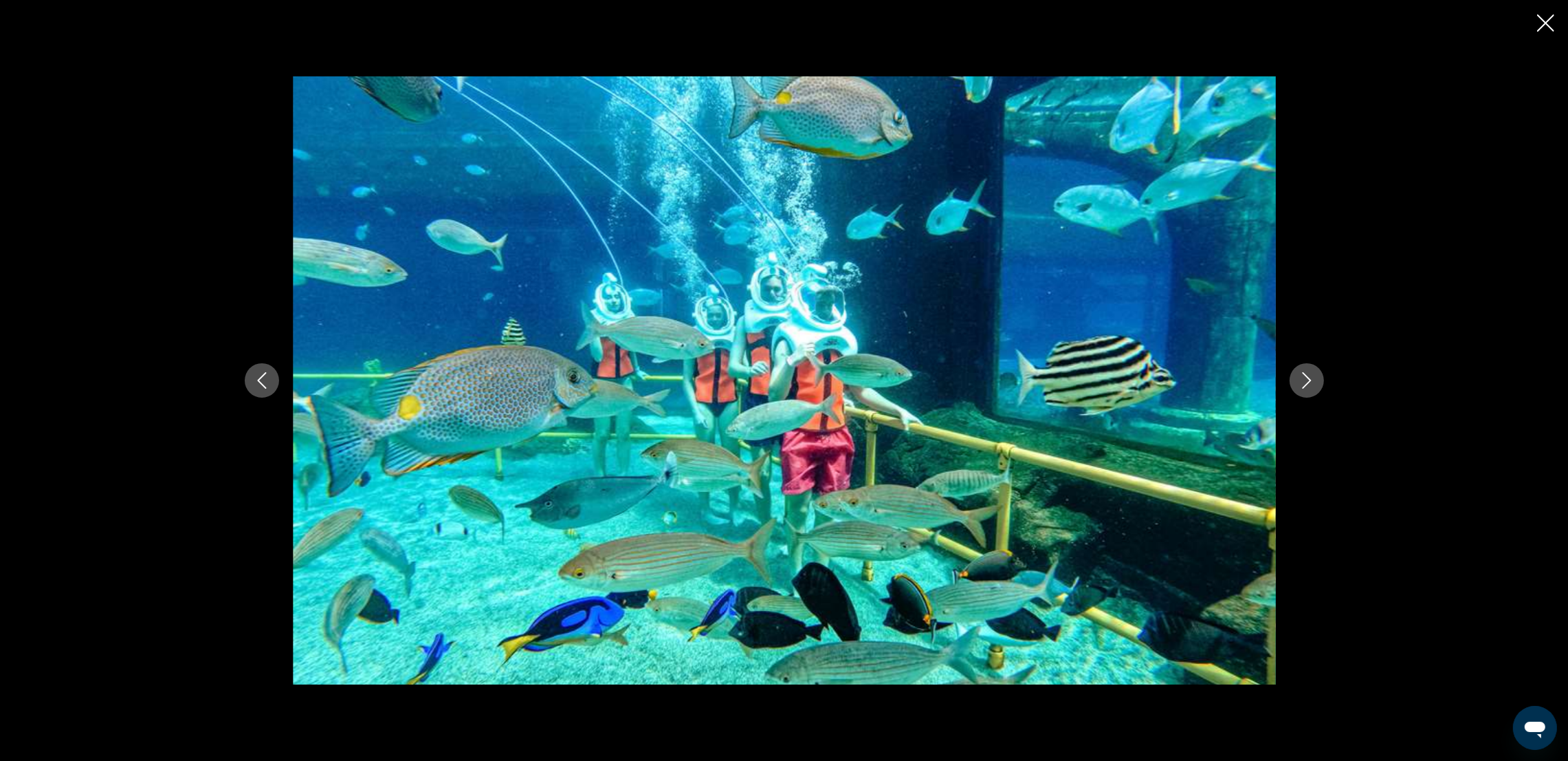
click at [1056, 380] on icon "Next image" at bounding box center [1307, 380] width 17 height 17
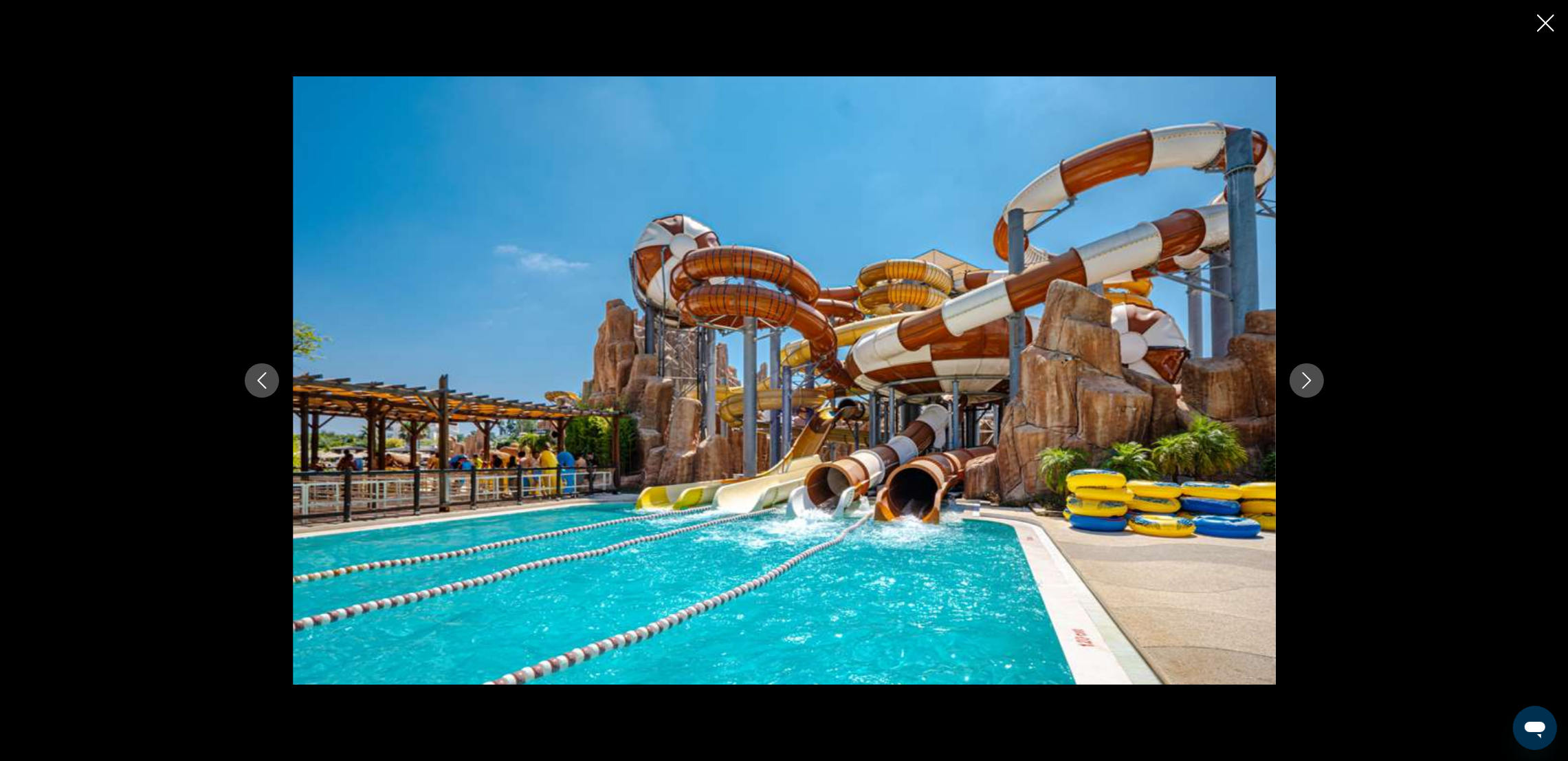
click at [1056, 380] on icon "Next image" at bounding box center [1307, 380] width 17 height 17
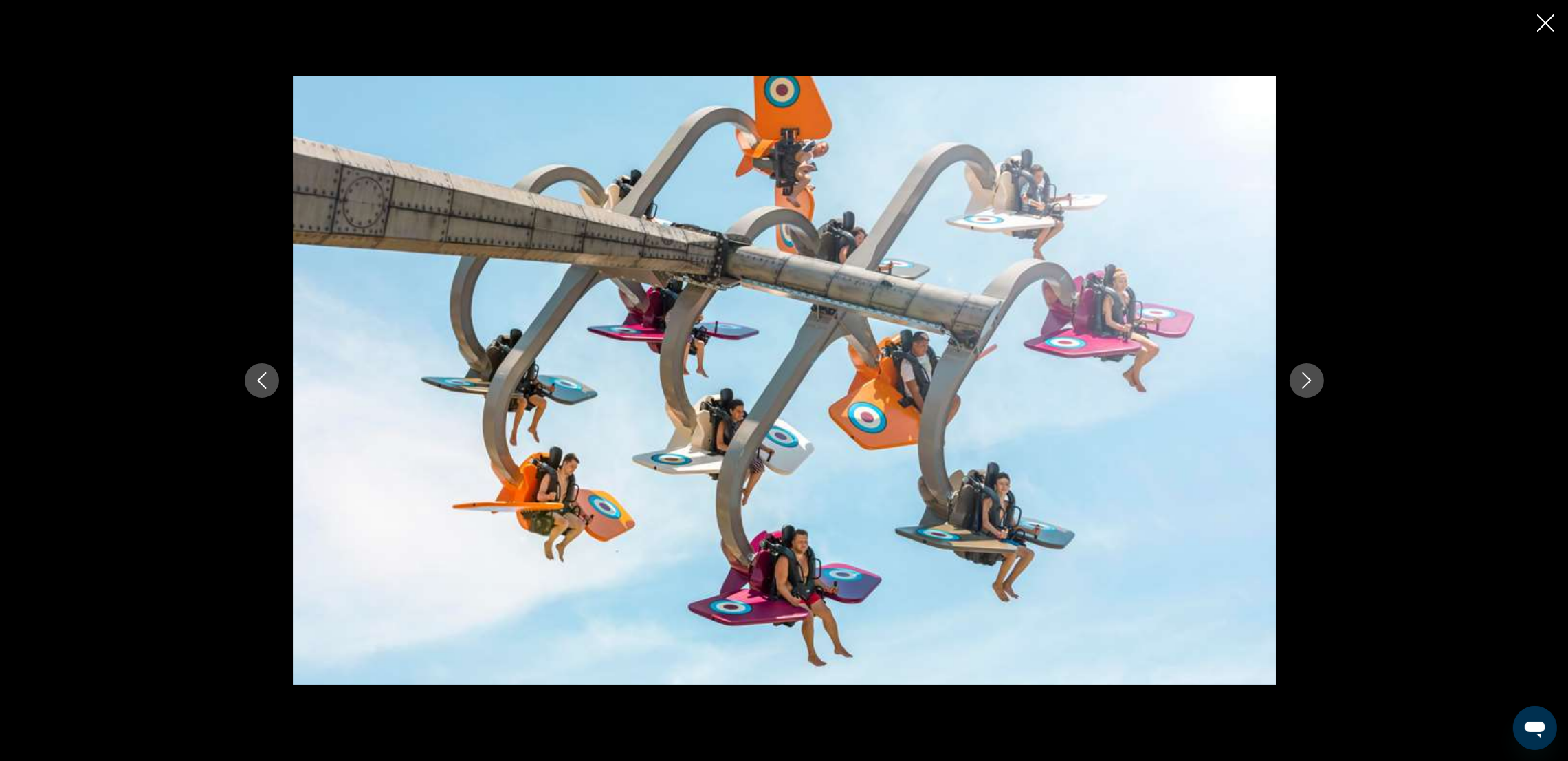
click at [1056, 380] on icon "Next image" at bounding box center [1307, 380] width 17 height 17
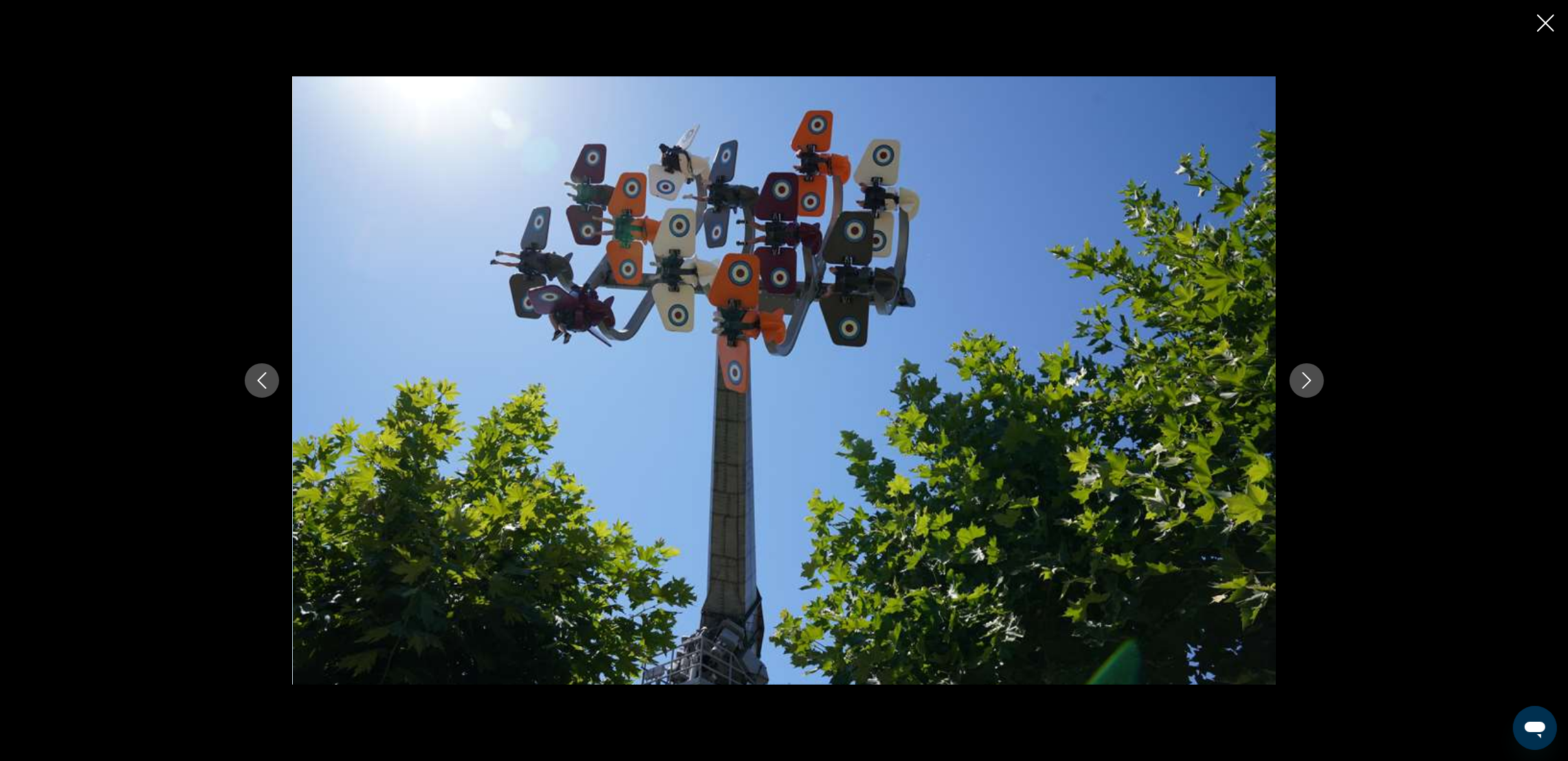
click at [1056, 380] on icon "Next image" at bounding box center [1307, 380] width 17 height 17
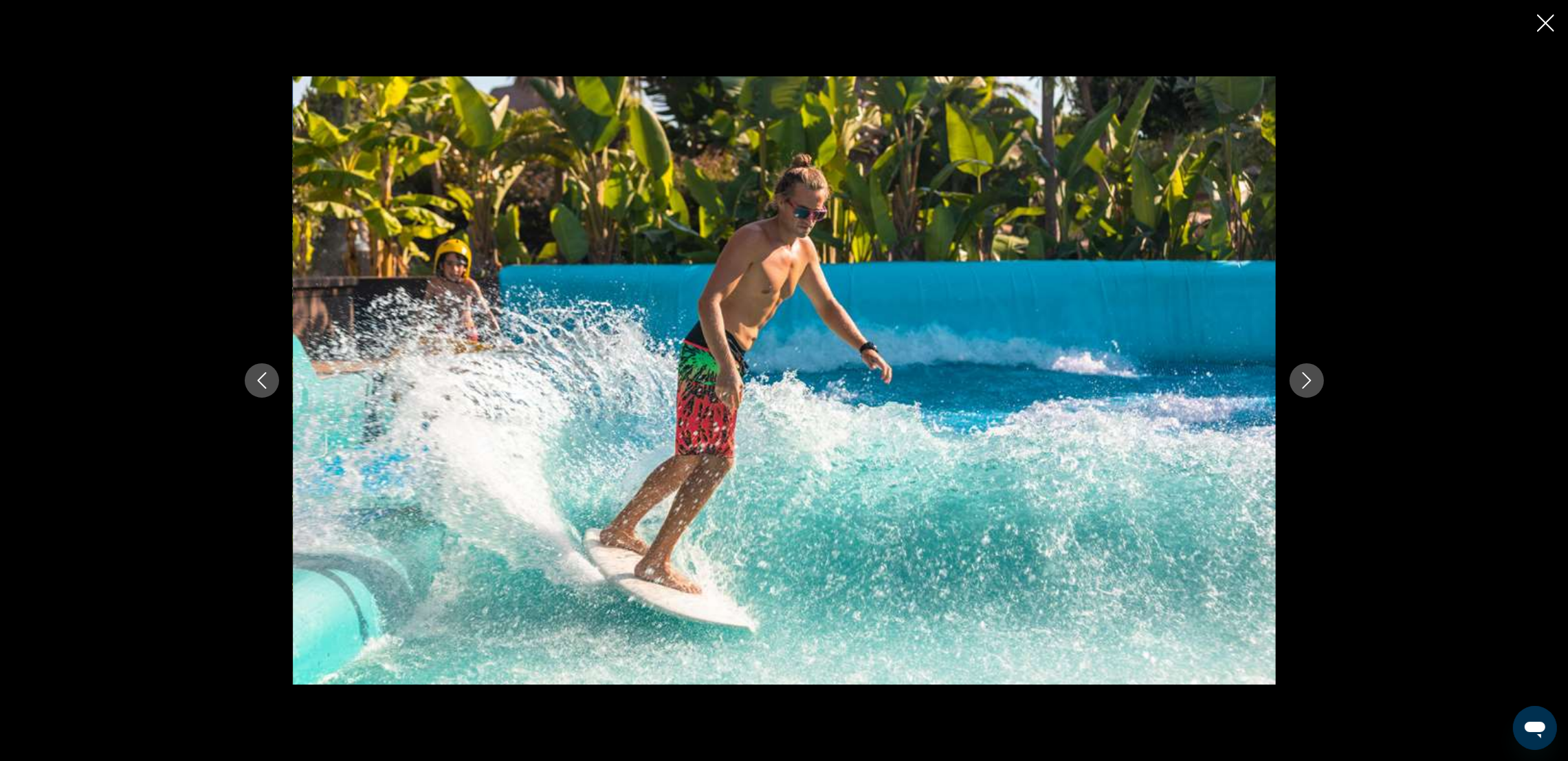
click at [1056, 380] on icon "Next image" at bounding box center [1307, 380] width 17 height 17
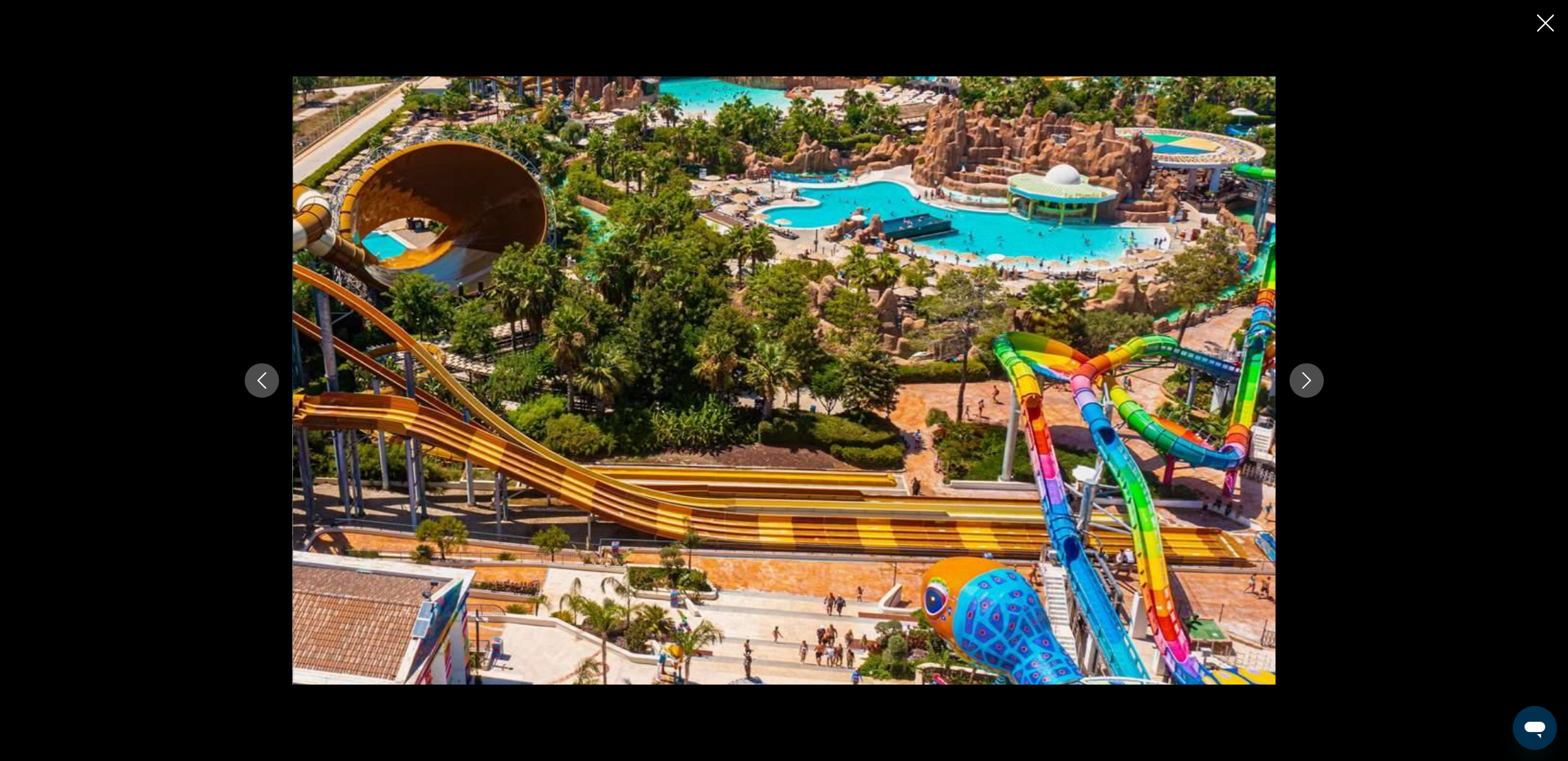
click at [1056, 380] on icon "Next image" at bounding box center [1307, 380] width 17 height 17
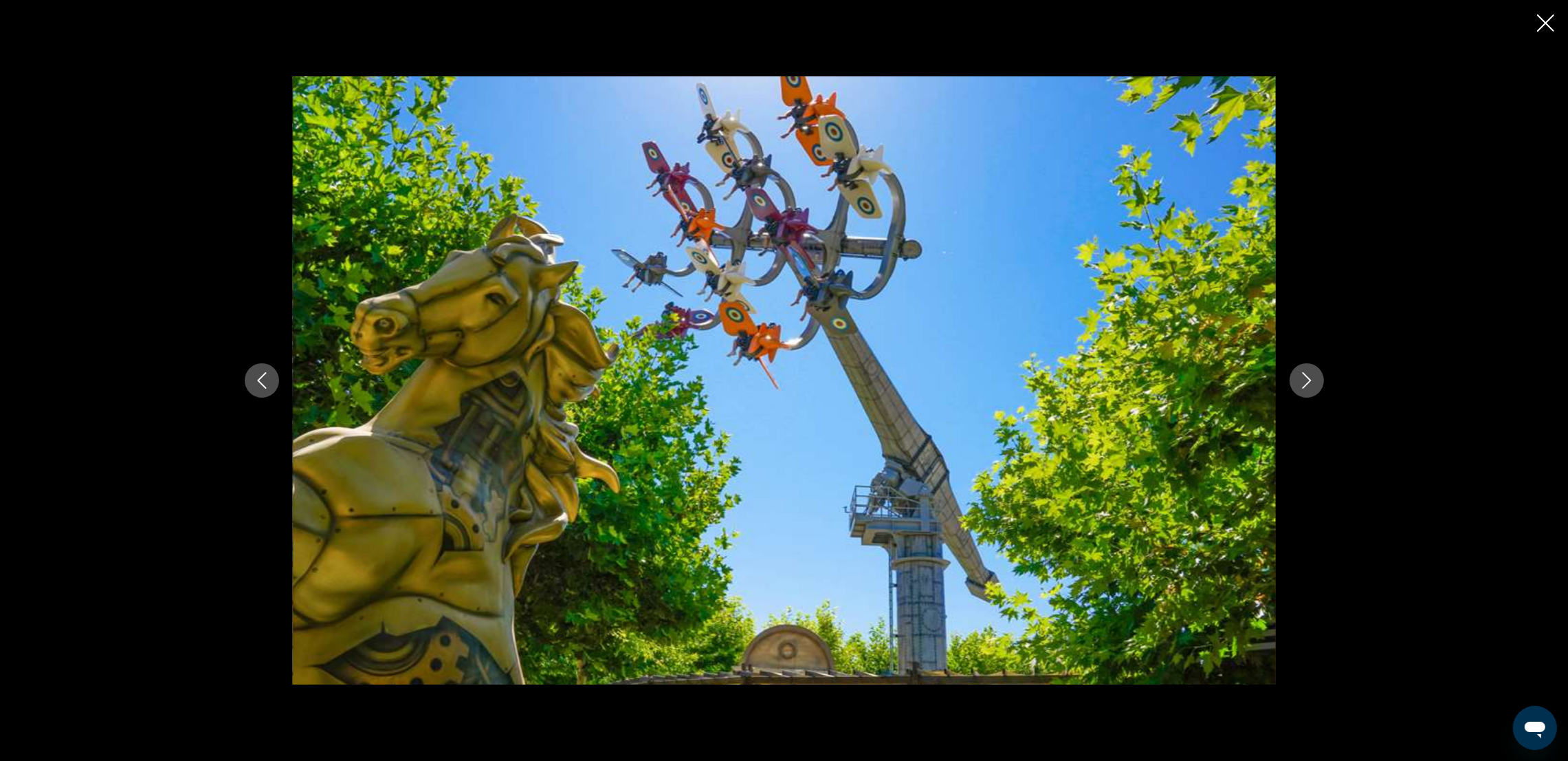
click at [1056, 380] on icon "Next image" at bounding box center [1307, 380] width 17 height 17
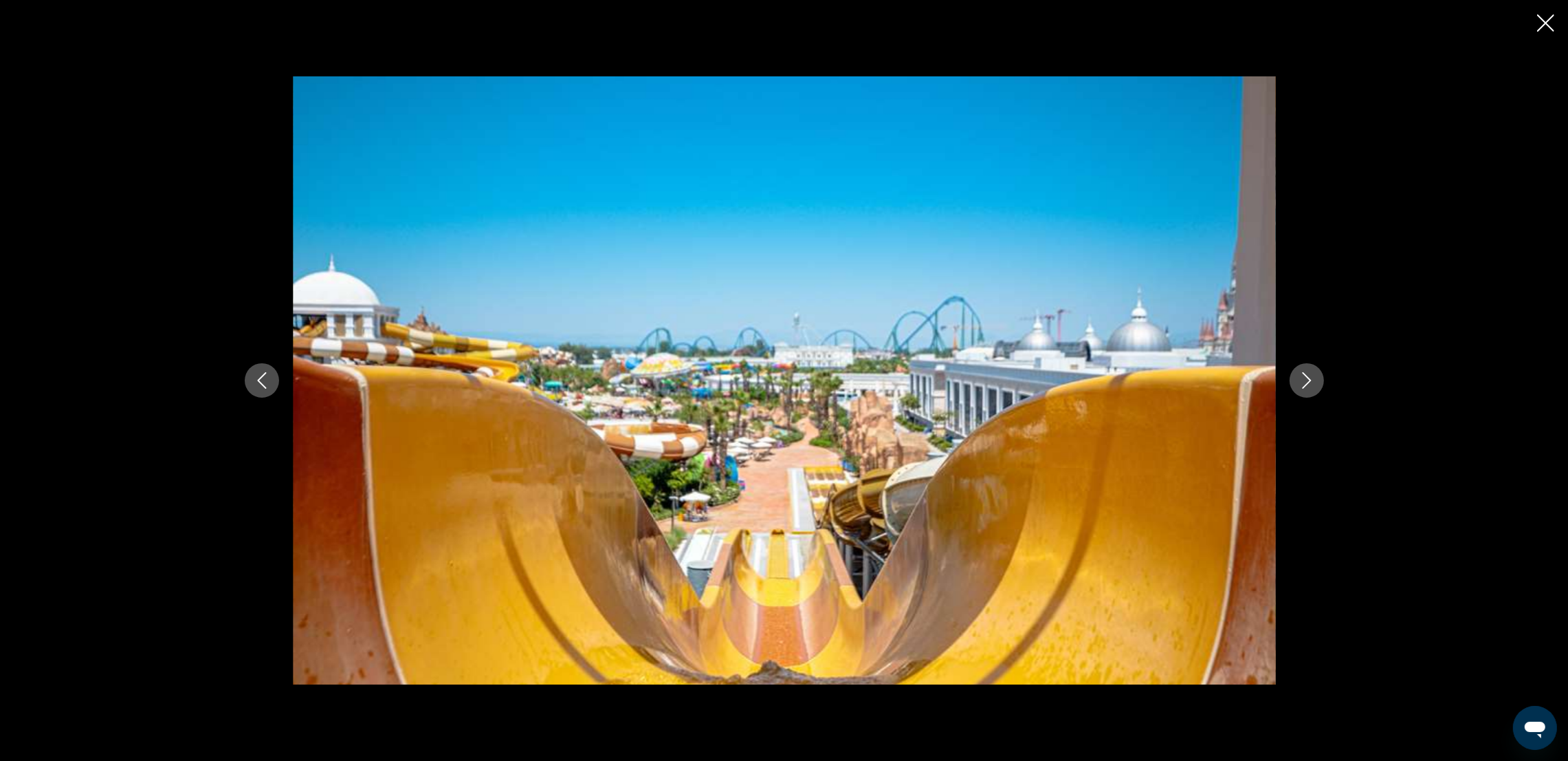
click at [1056, 380] on icon "Next image" at bounding box center [1307, 380] width 17 height 17
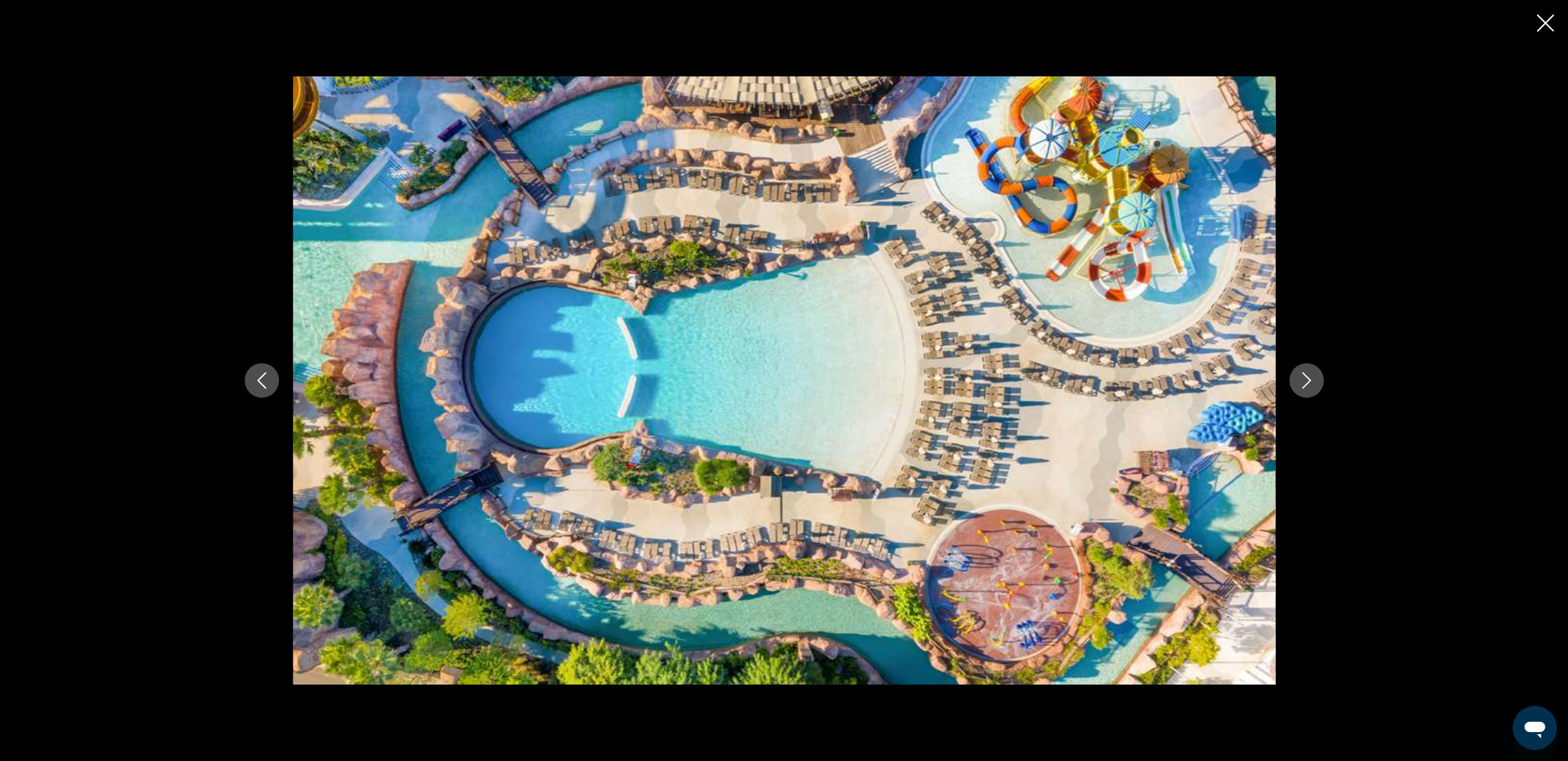
click at [1056, 380] on icon "Next image" at bounding box center [1307, 380] width 17 height 17
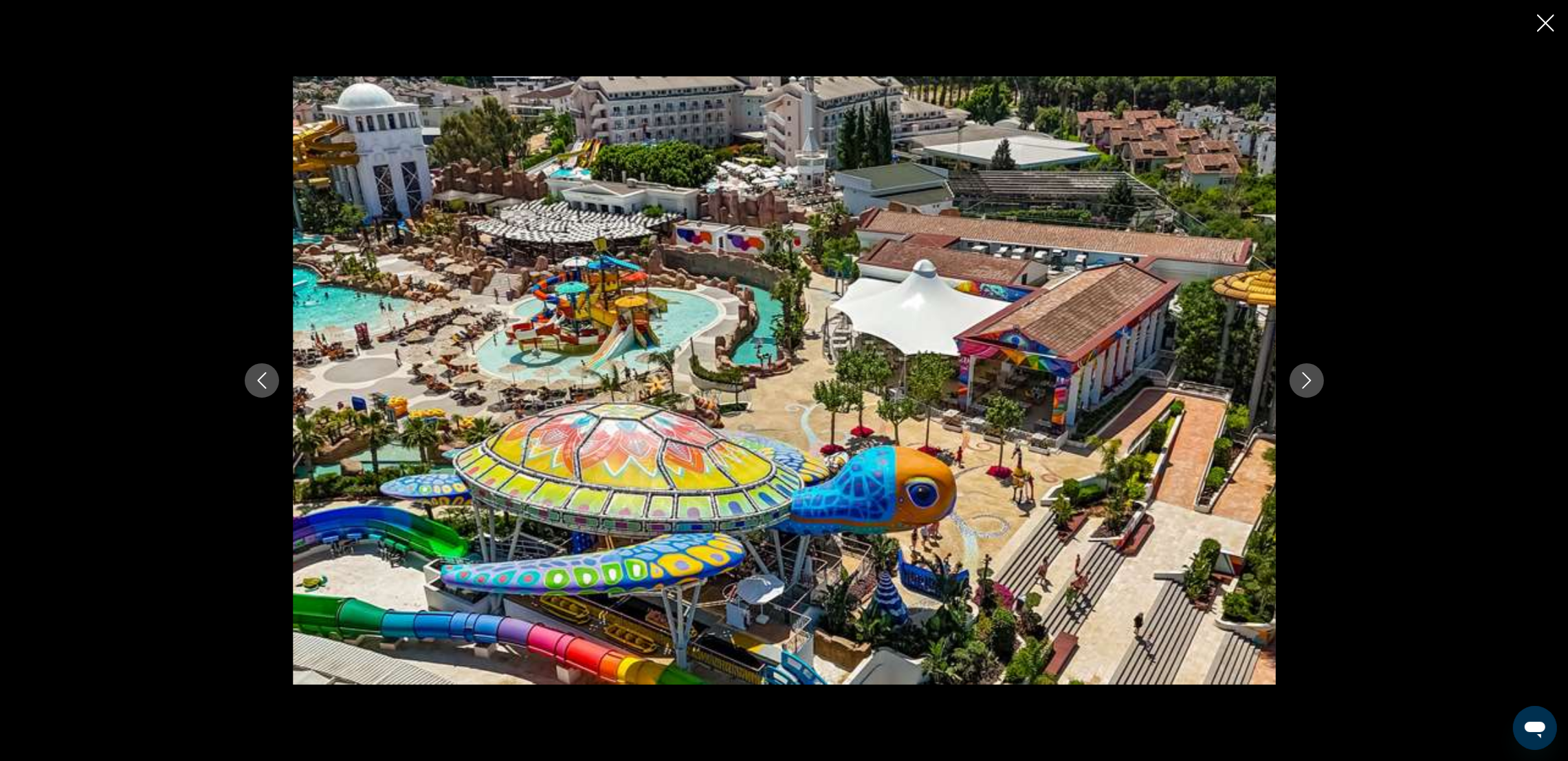
click at [1056, 380] on icon "Next image" at bounding box center [1307, 380] width 17 height 17
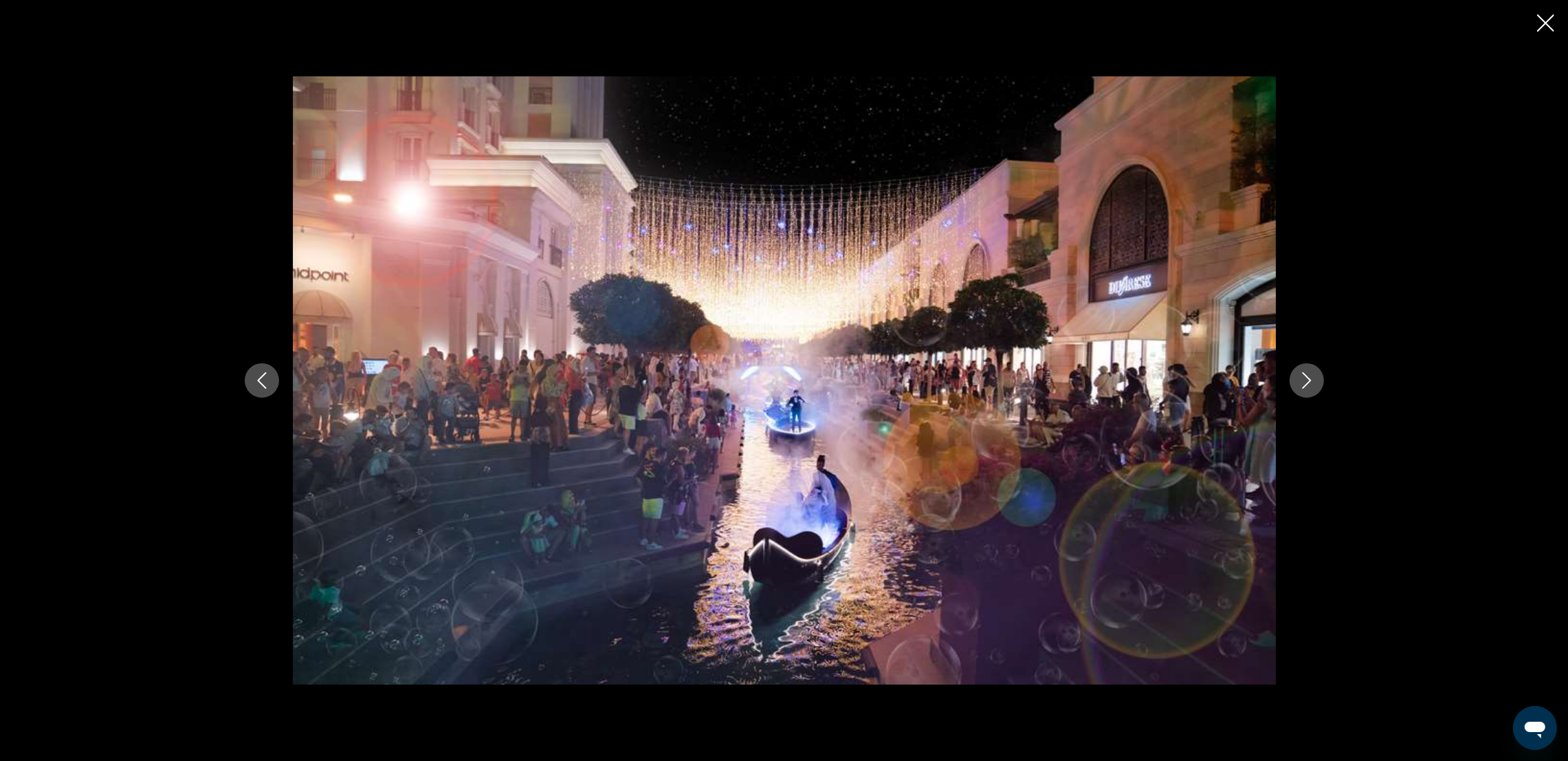
click at [1056, 380] on icon "Next image" at bounding box center [1307, 380] width 17 height 17
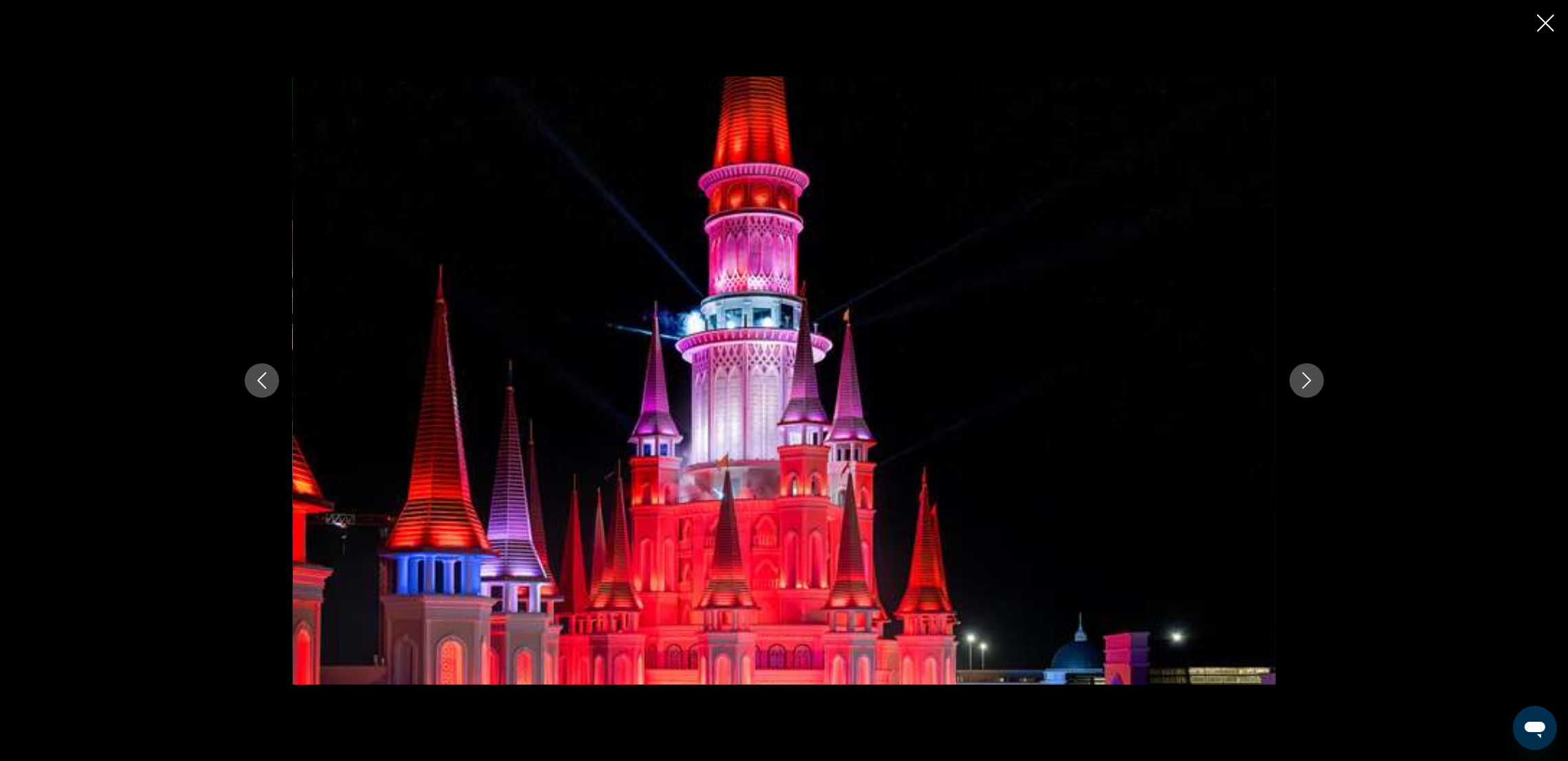
click at [1056, 380] on icon "Next image" at bounding box center [1307, 380] width 17 height 17
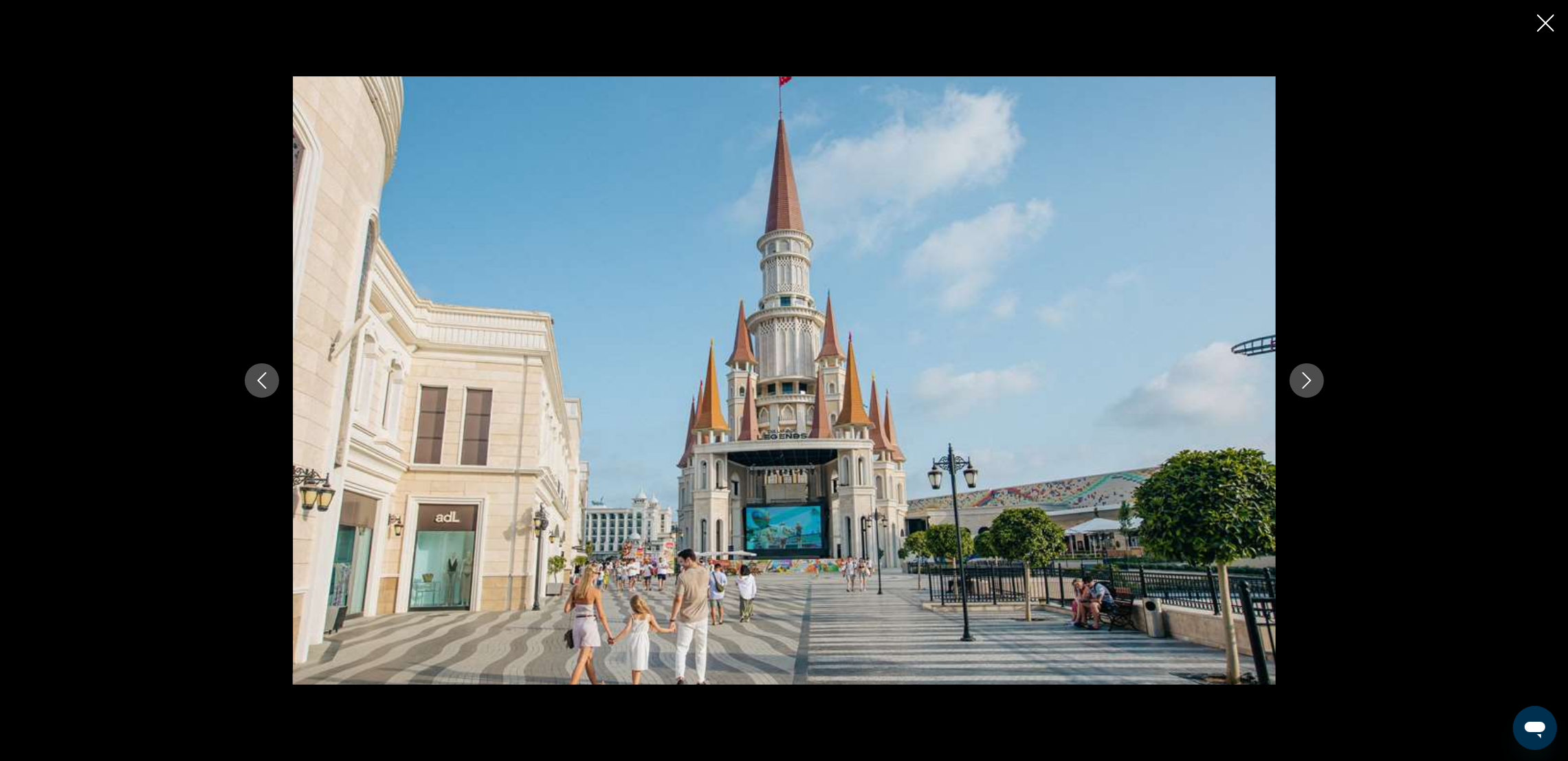
click at [1056, 380] on icon "Next image" at bounding box center [1307, 380] width 17 height 17
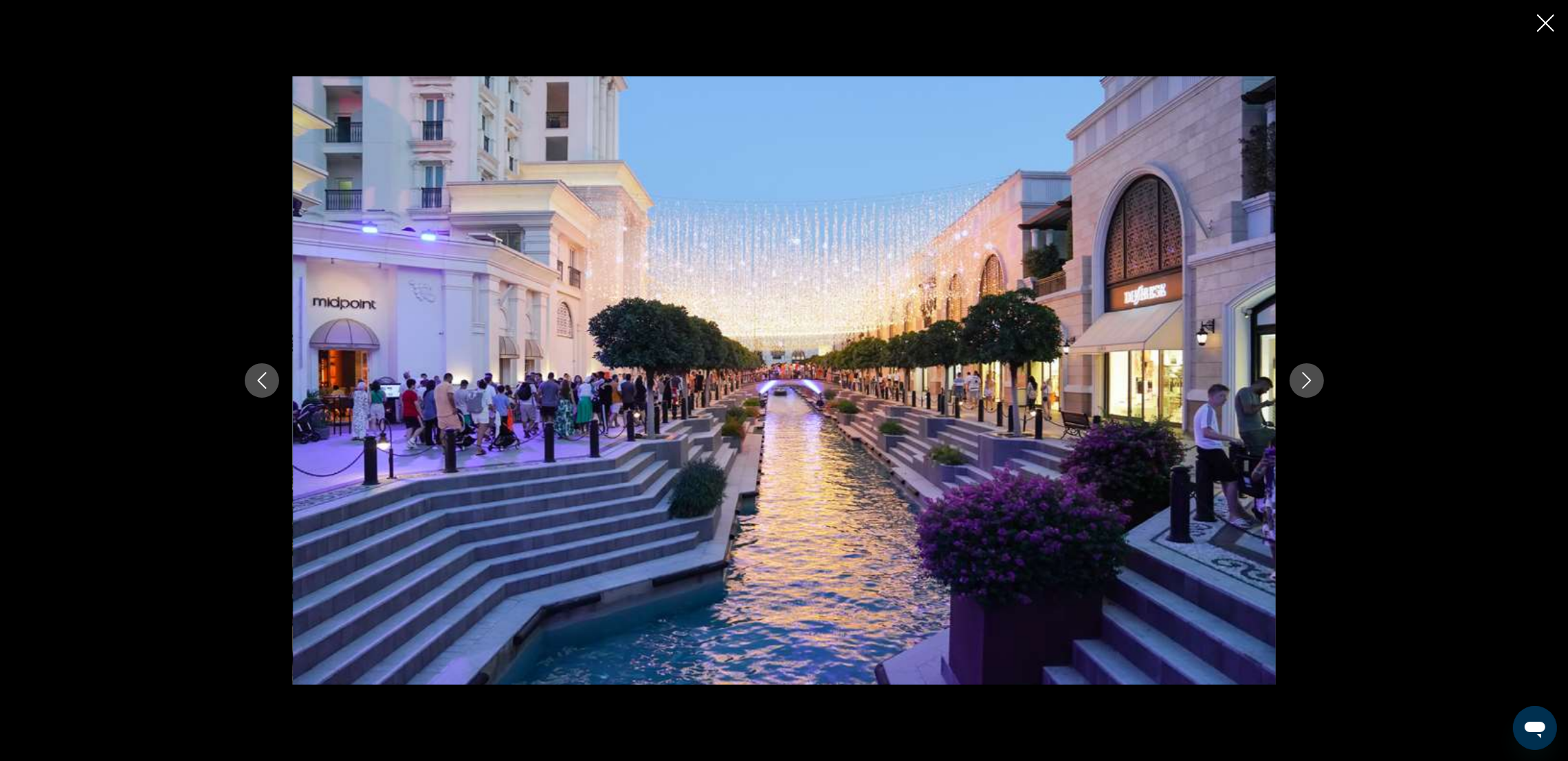
click at [259, 377] on icon "Previous image" at bounding box center [261, 380] width 9 height 17
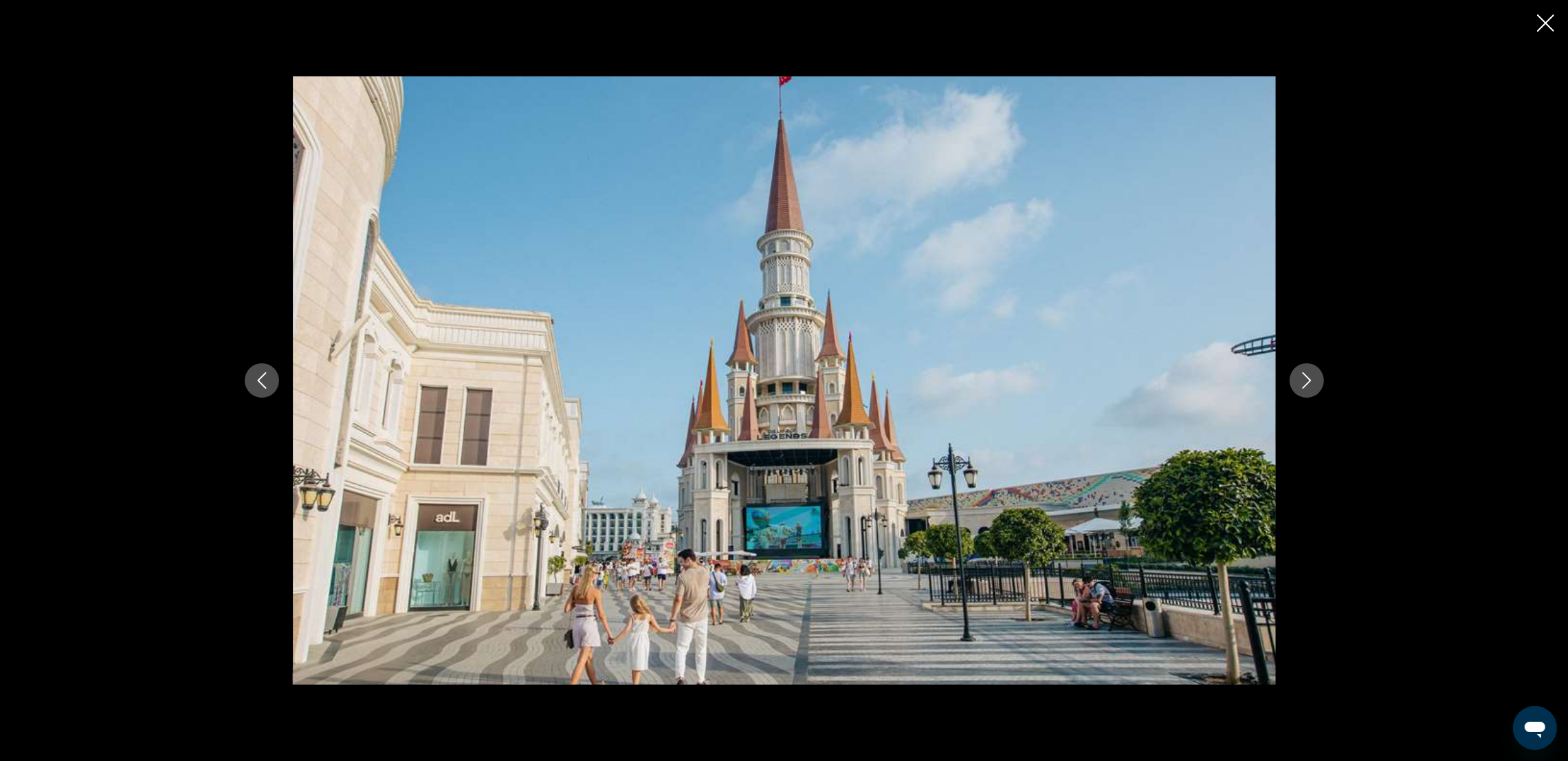
click at [1056, 382] on icon "Next image" at bounding box center [1307, 380] width 17 height 17
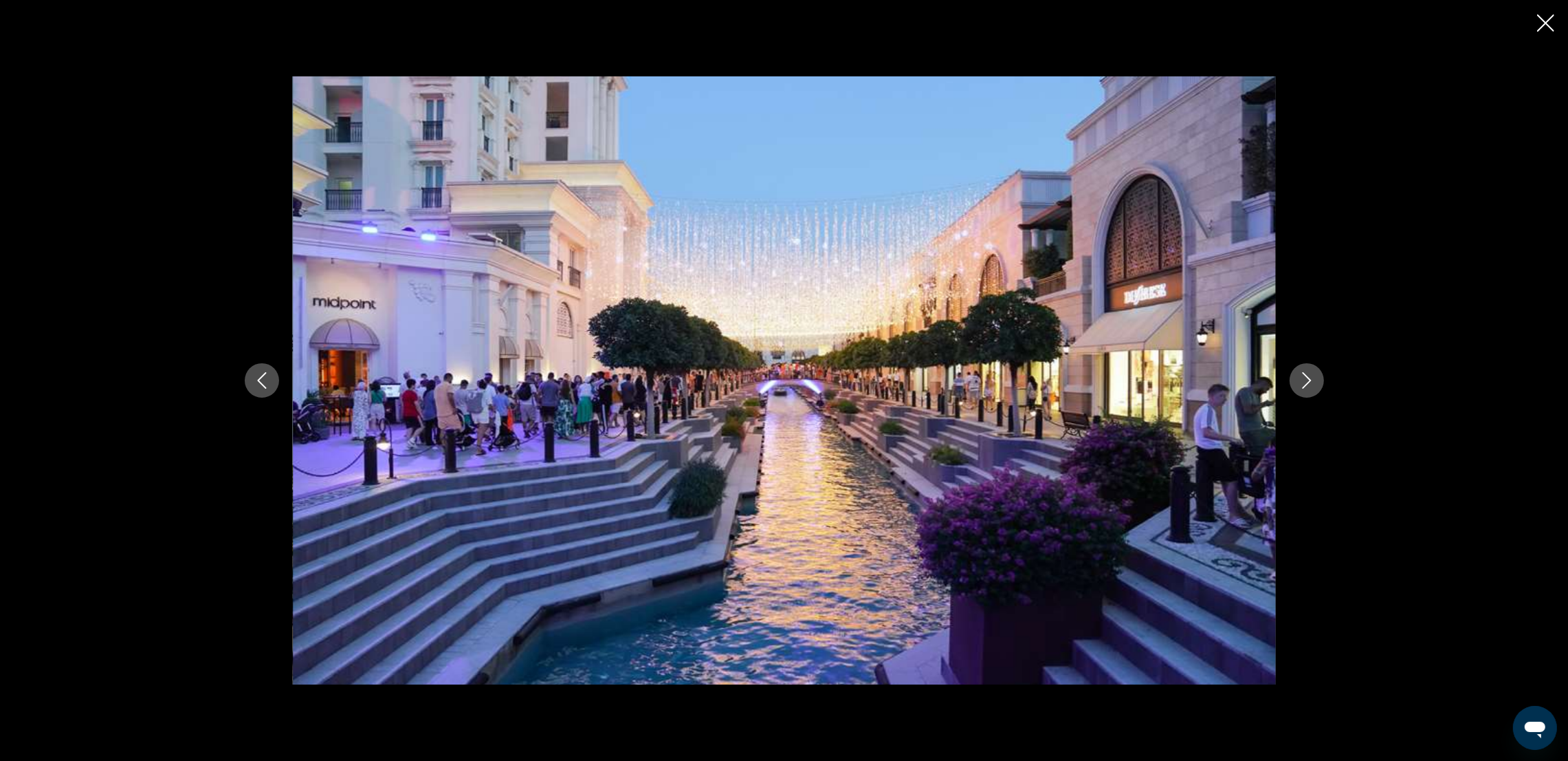
click at [1056, 382] on icon "Next image" at bounding box center [1307, 380] width 17 height 17
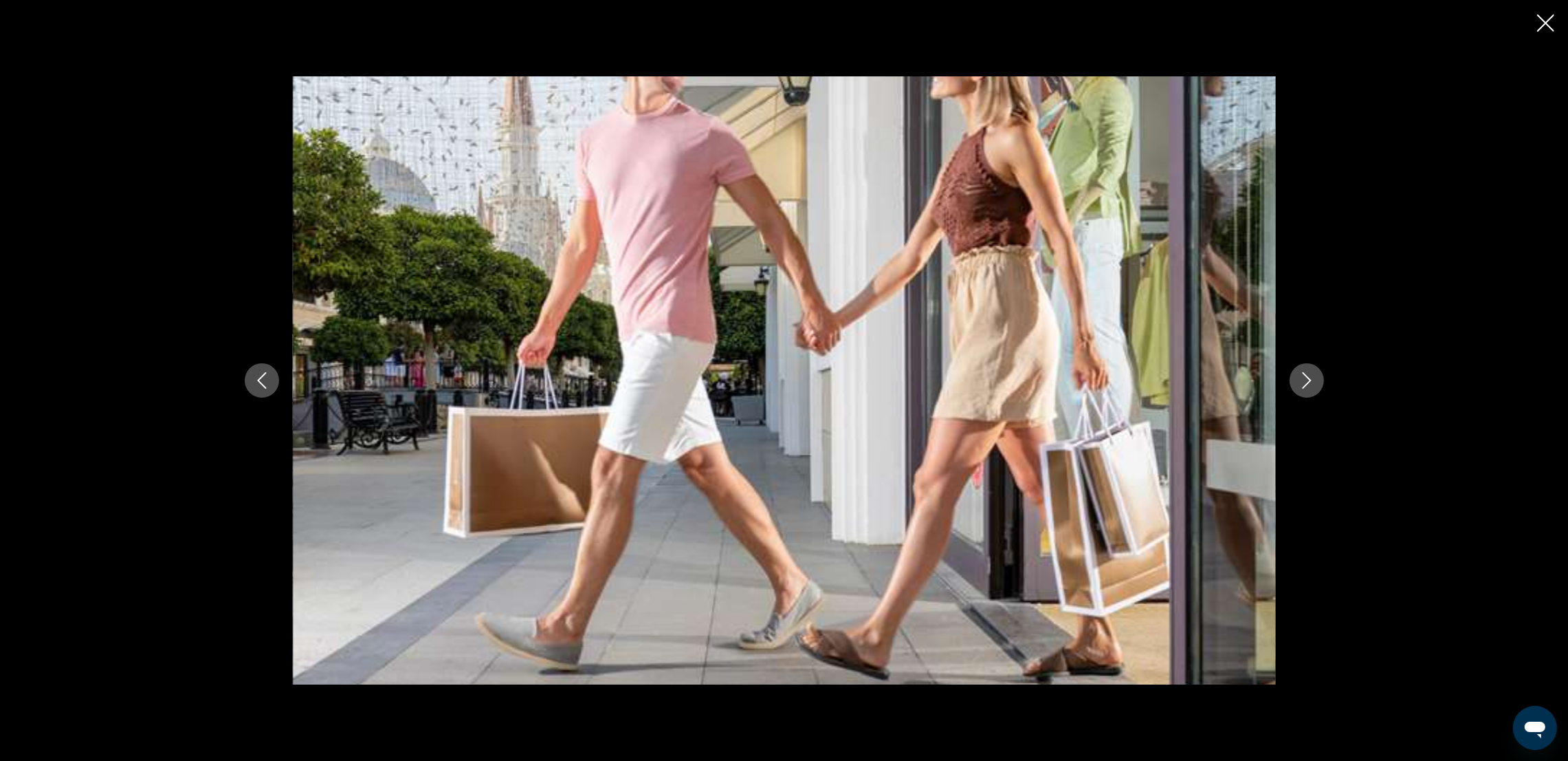
click at [1056, 382] on icon "Next image" at bounding box center [1307, 380] width 17 height 17
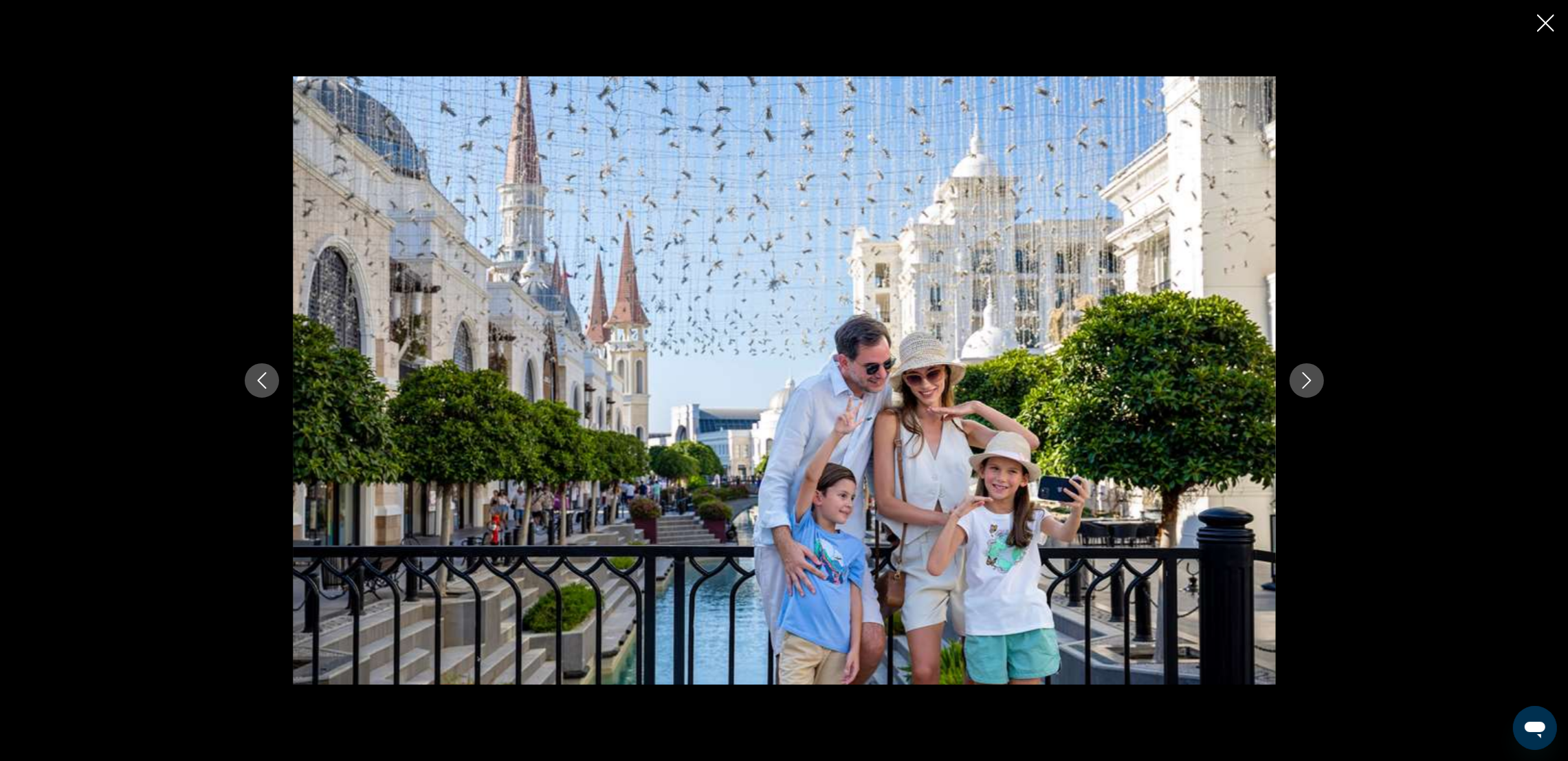
click at [1056, 384] on icon "Next image" at bounding box center [1307, 380] width 17 height 17
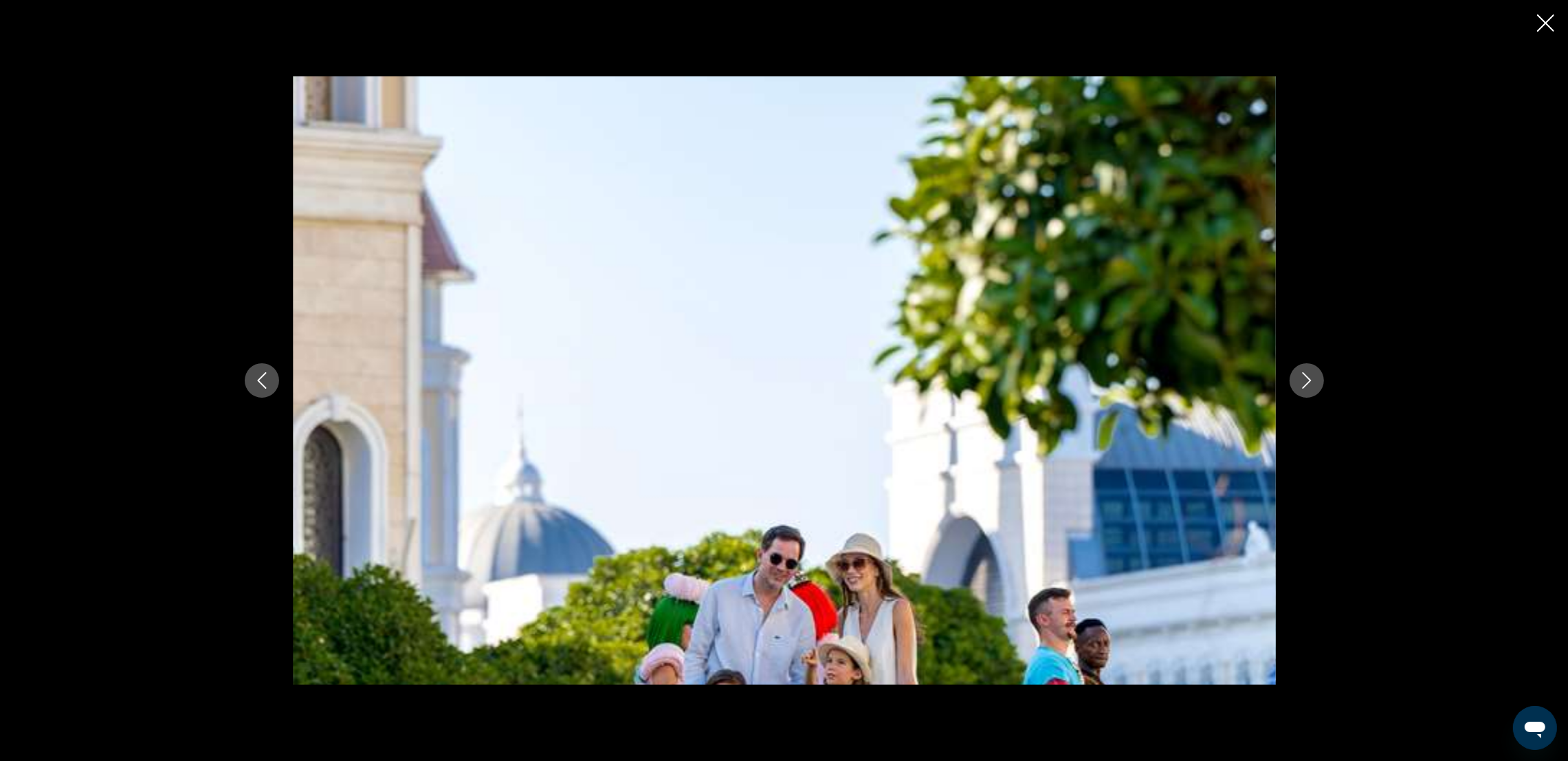
click at [1056, 384] on icon "Next image" at bounding box center [1307, 380] width 17 height 17
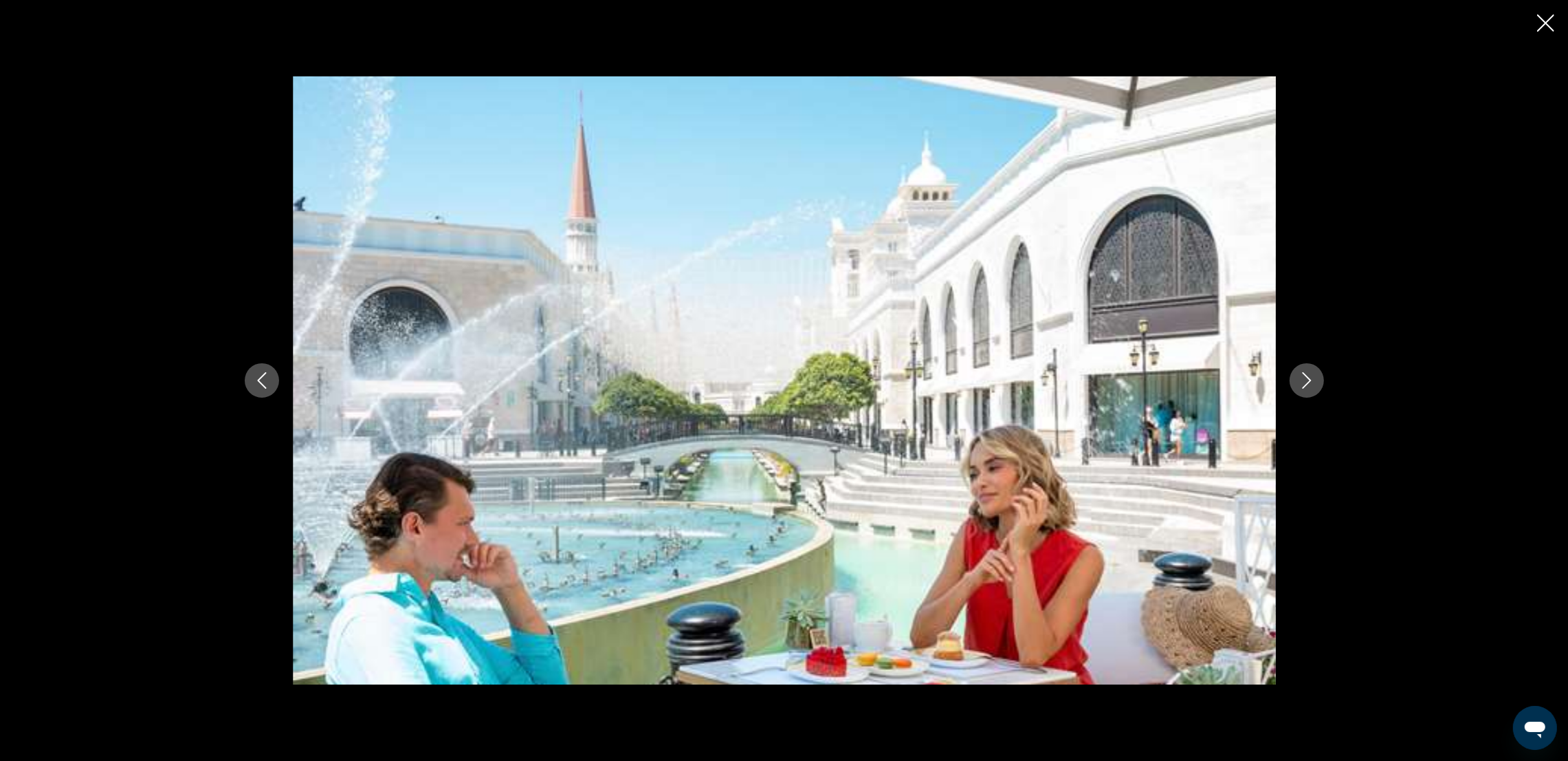
click at [1056, 384] on icon "Next image" at bounding box center [1307, 380] width 17 height 17
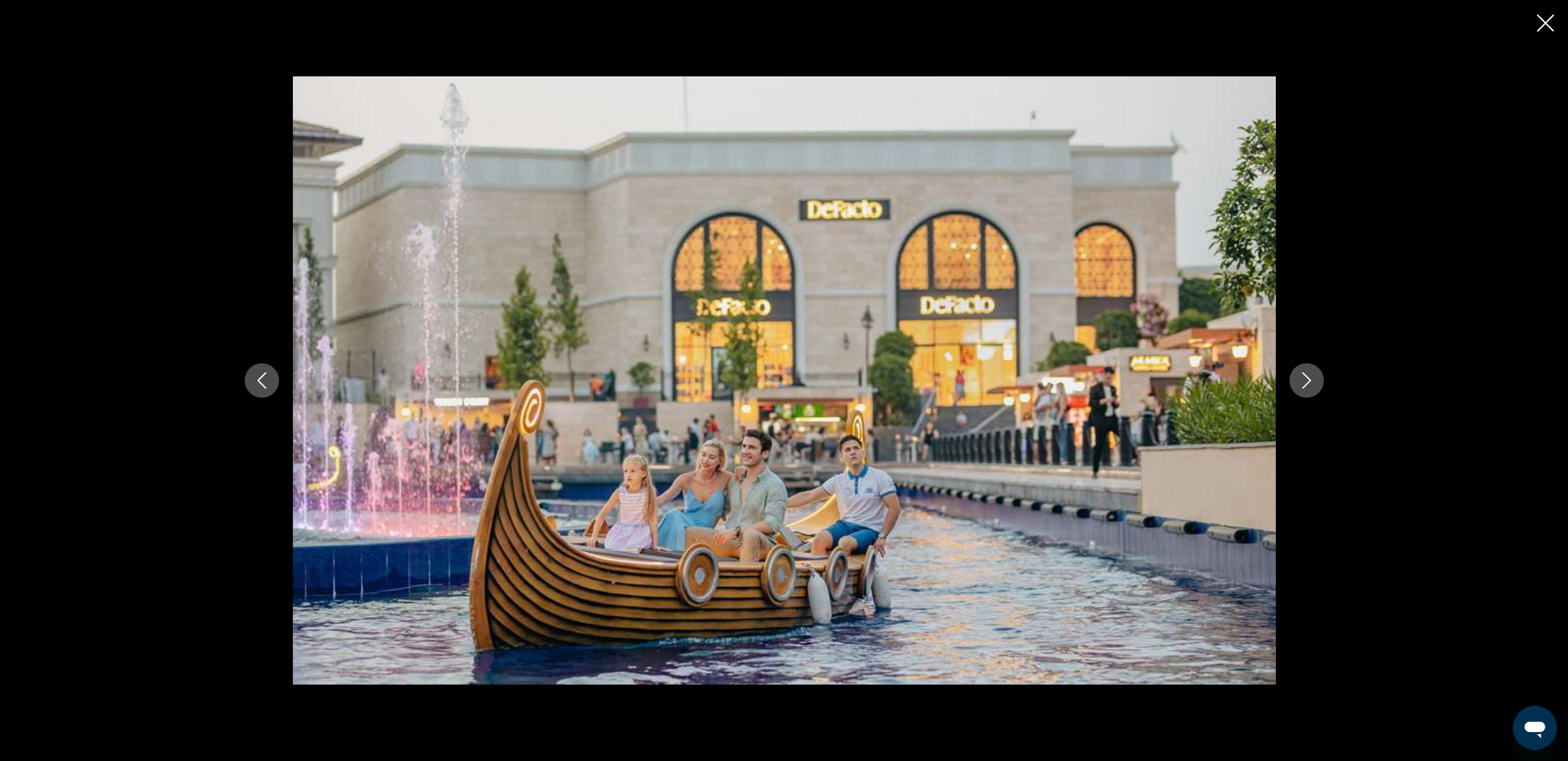
click at [1056, 384] on icon "Next image" at bounding box center [1307, 380] width 17 height 17
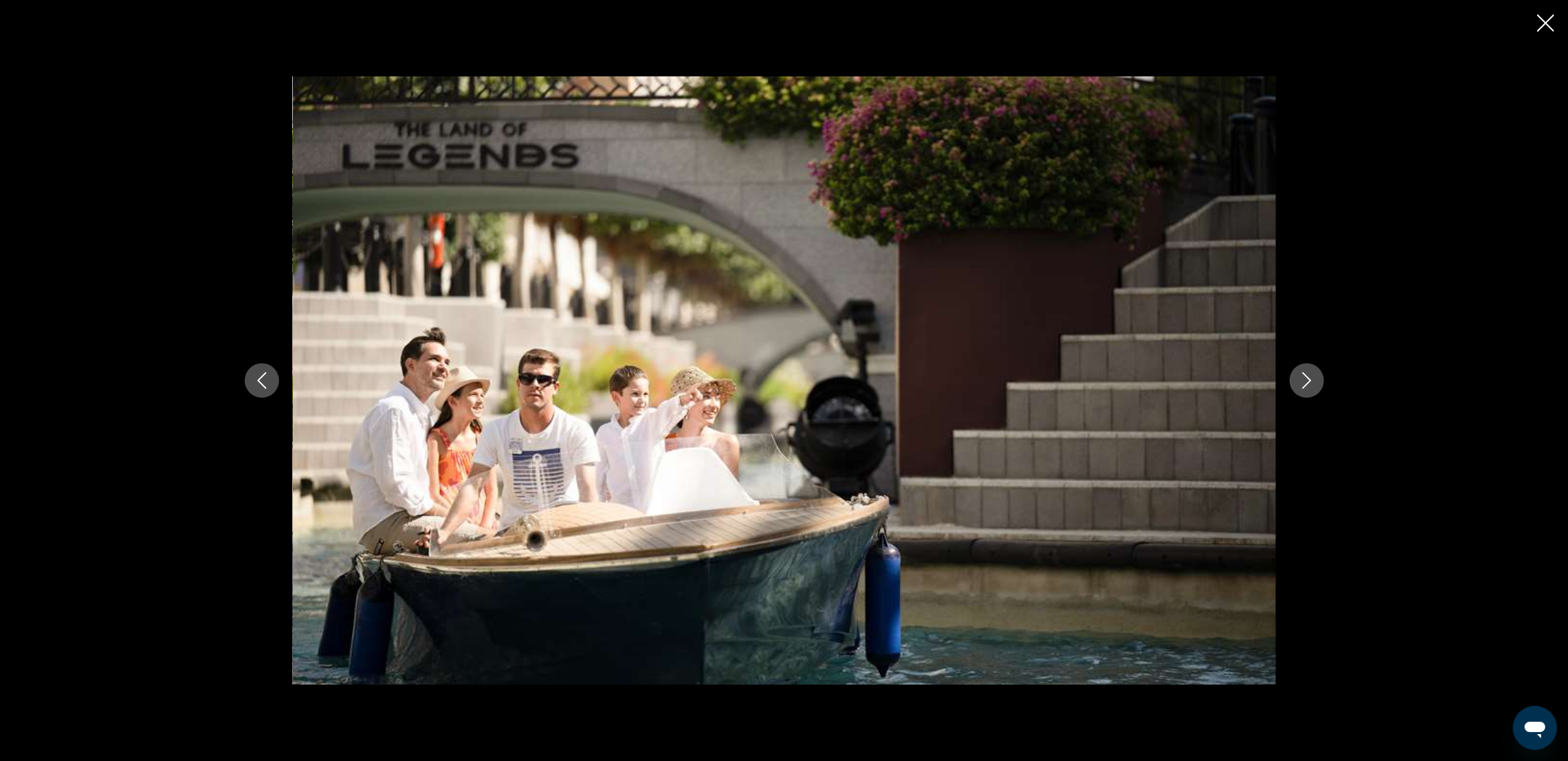
click at [1056, 384] on icon "Next image" at bounding box center [1307, 380] width 17 height 17
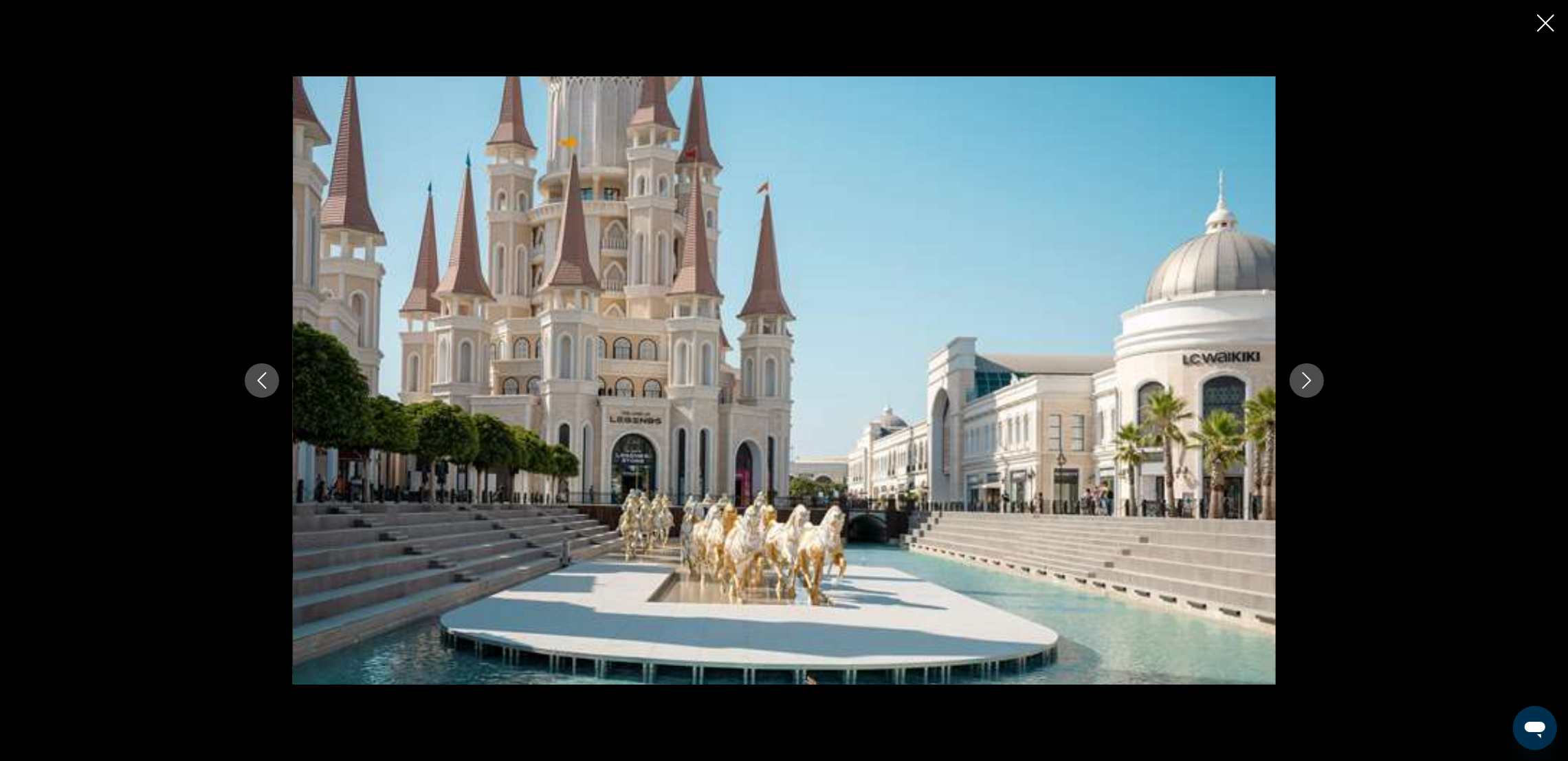
click at [1056, 384] on icon "Next image" at bounding box center [1307, 380] width 17 height 17
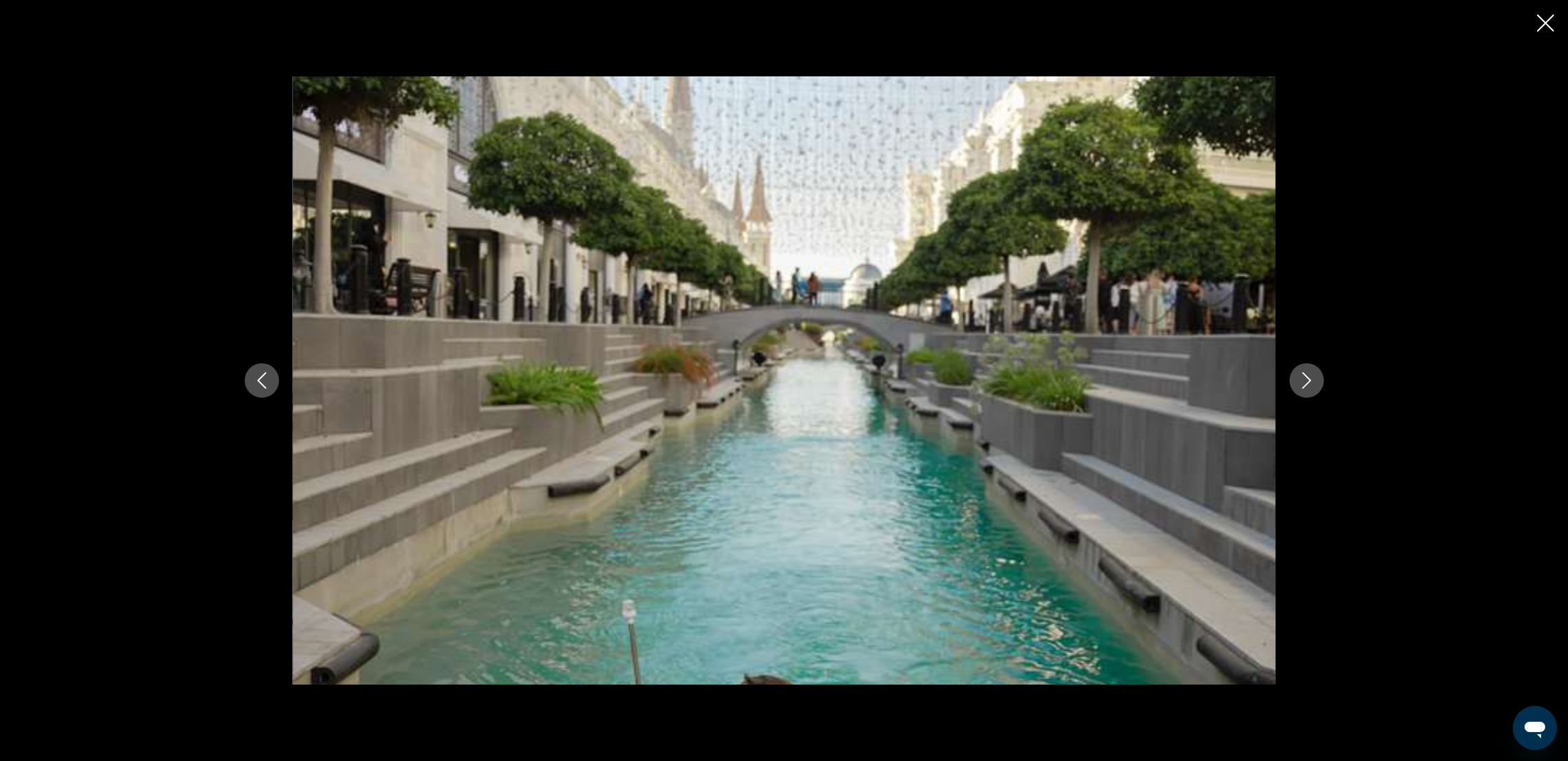
click at [1056, 384] on icon "Next image" at bounding box center [1307, 380] width 17 height 17
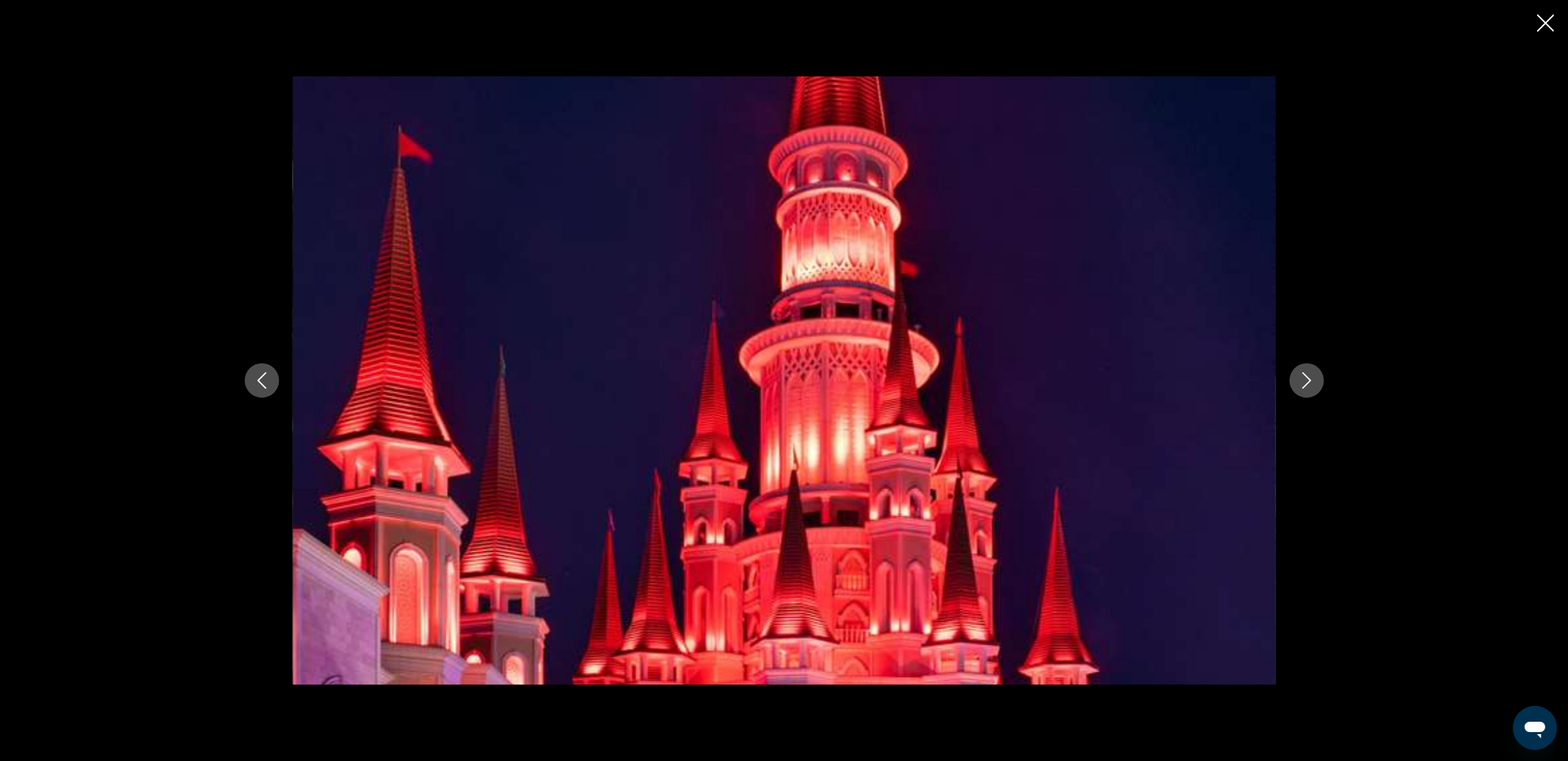
click at [1056, 384] on icon "Next image" at bounding box center [1307, 380] width 17 height 17
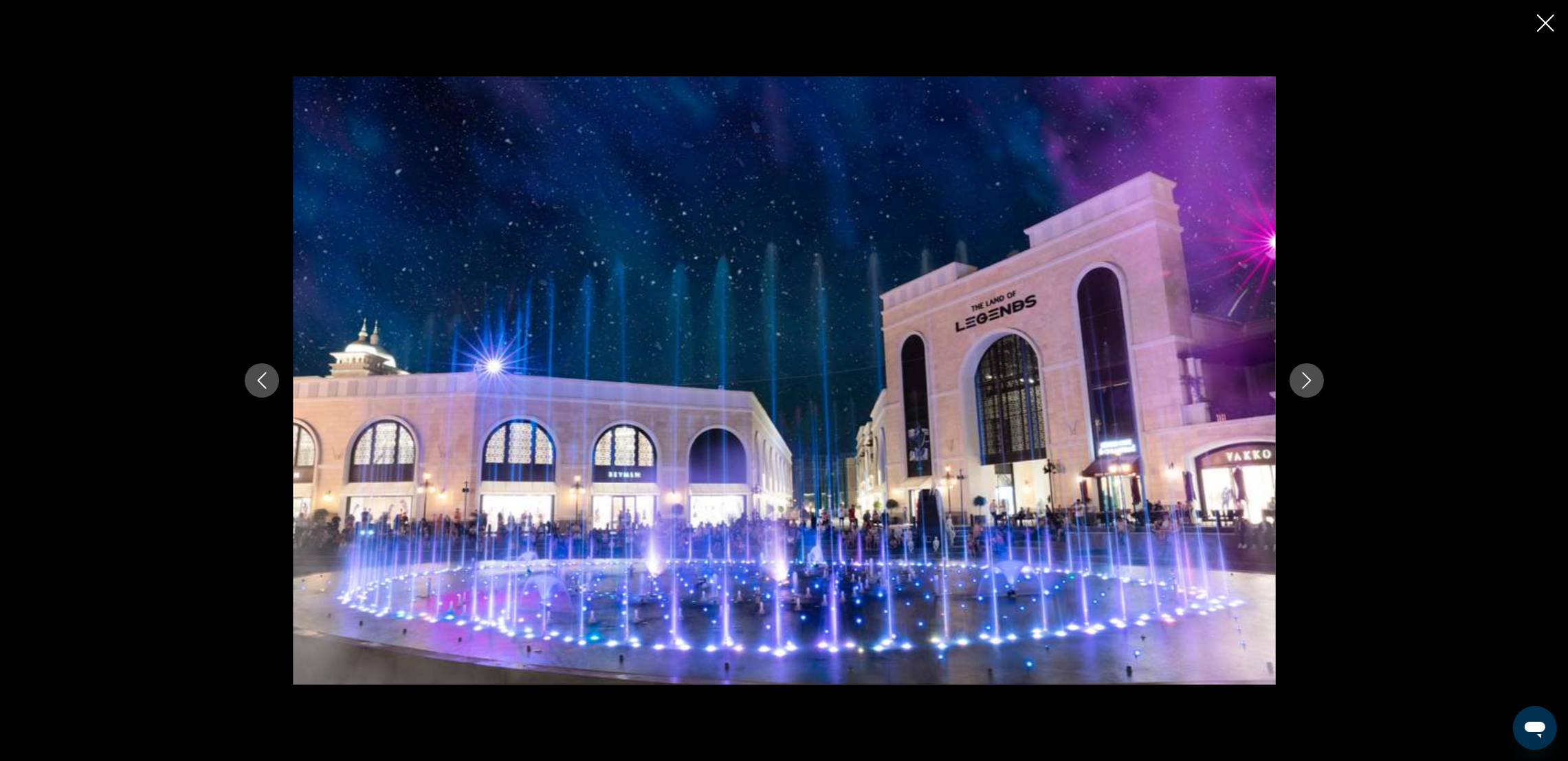
click at [1056, 384] on icon "Next image" at bounding box center [1307, 380] width 17 height 17
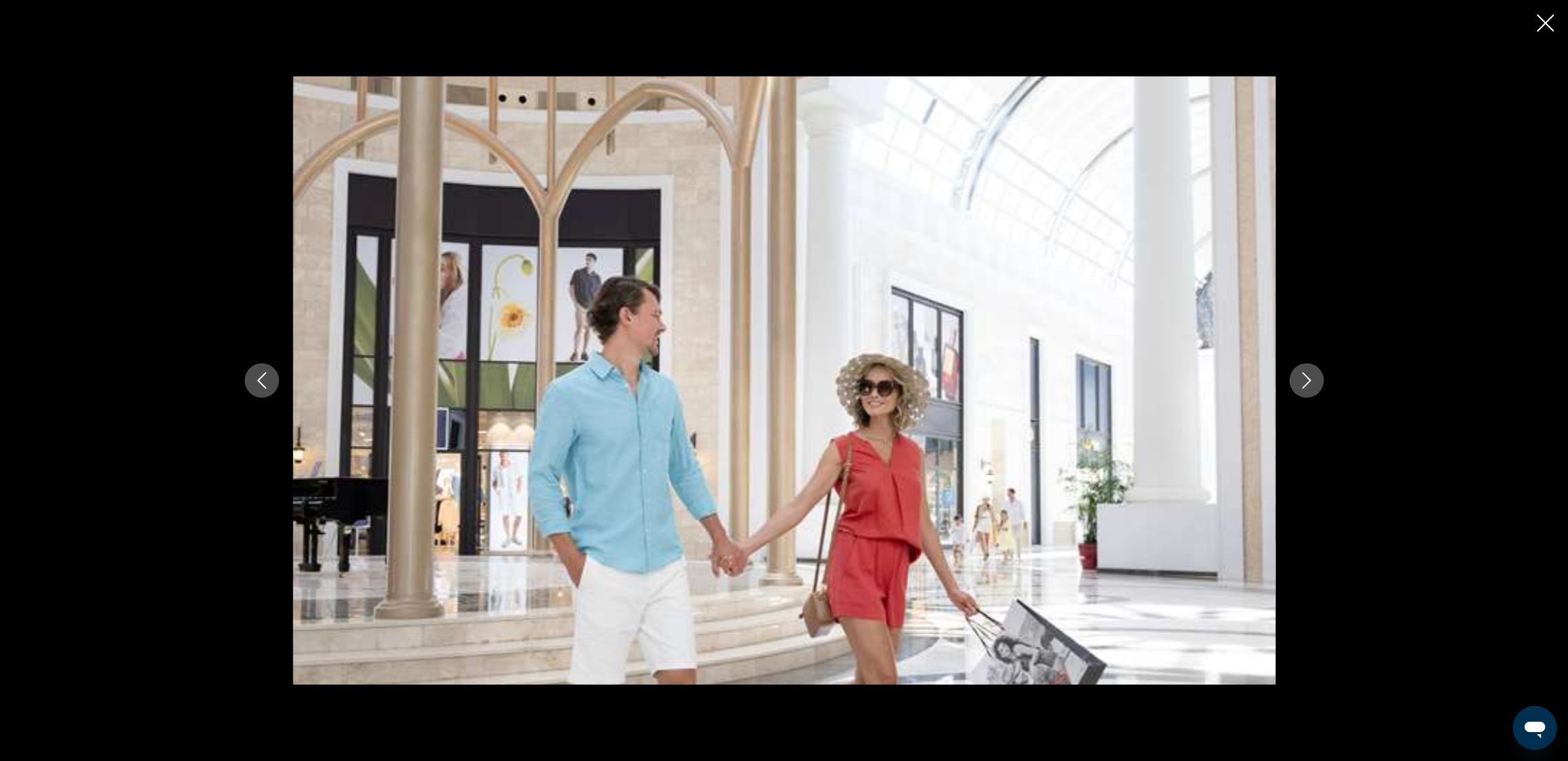
click at [1056, 384] on icon "Next image" at bounding box center [1307, 380] width 17 height 17
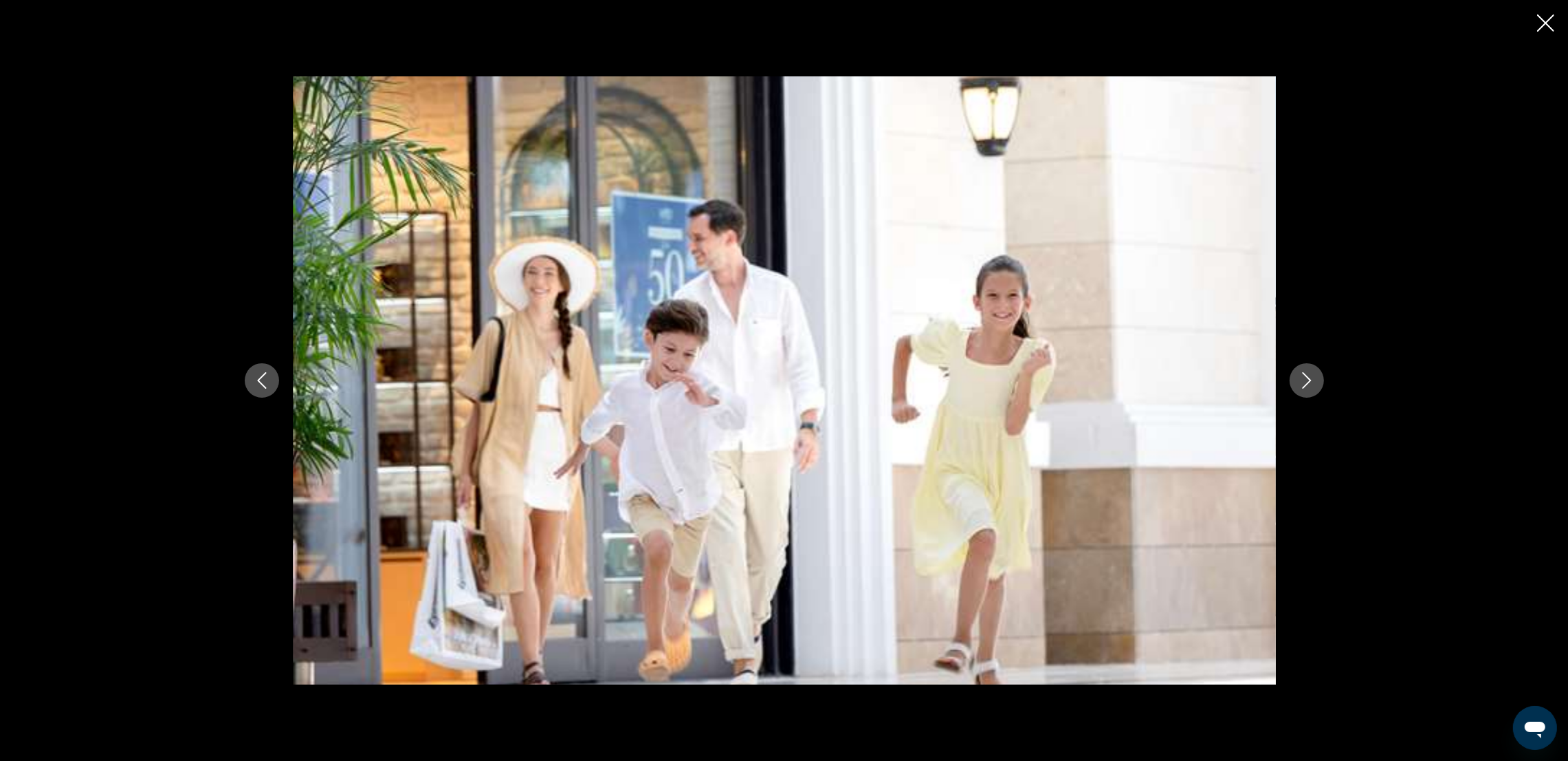
click at [1056, 384] on icon "Next image" at bounding box center [1307, 380] width 17 height 17
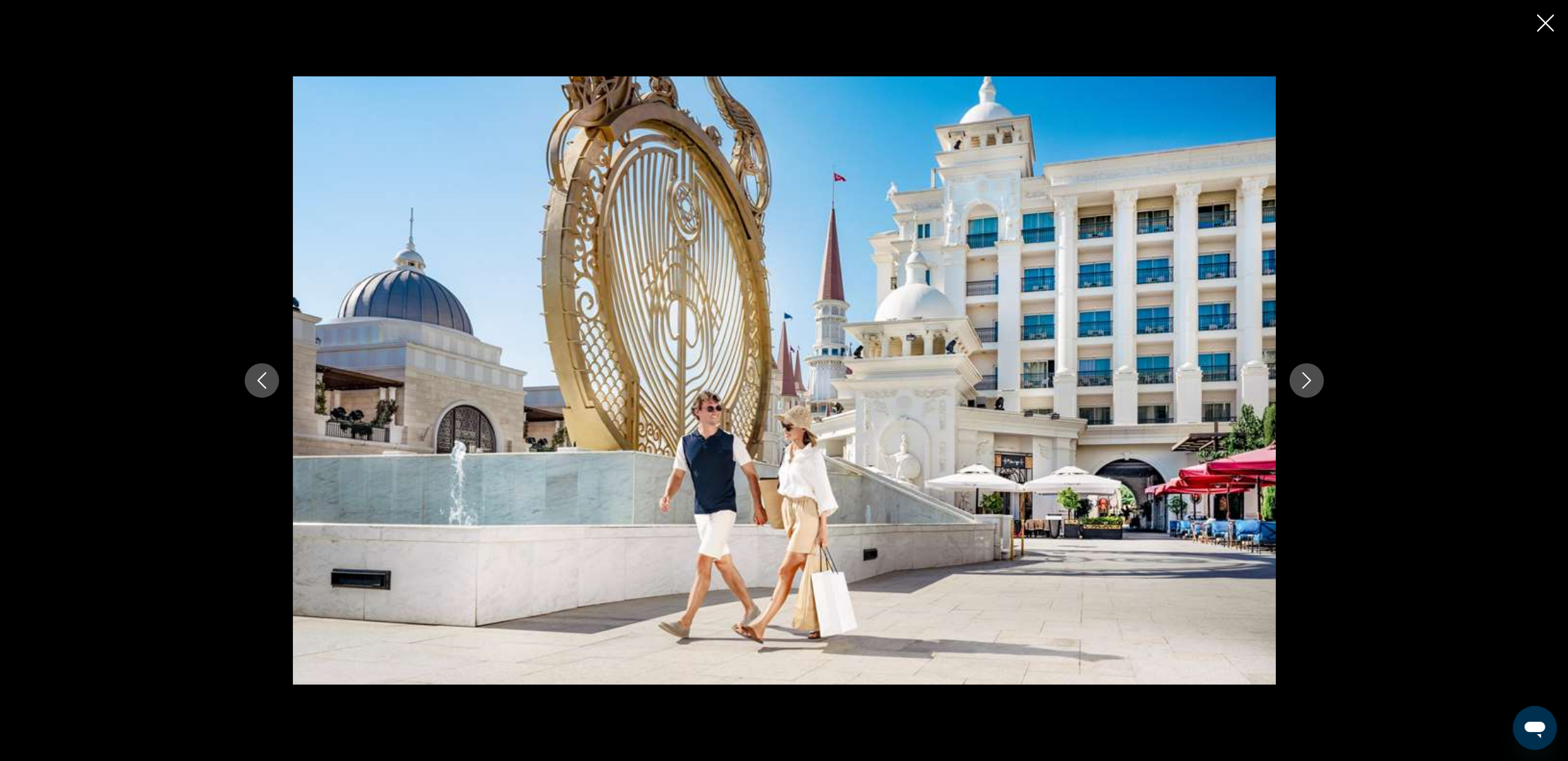
click at [1056, 382] on icon "Next image" at bounding box center [1307, 380] width 17 height 17
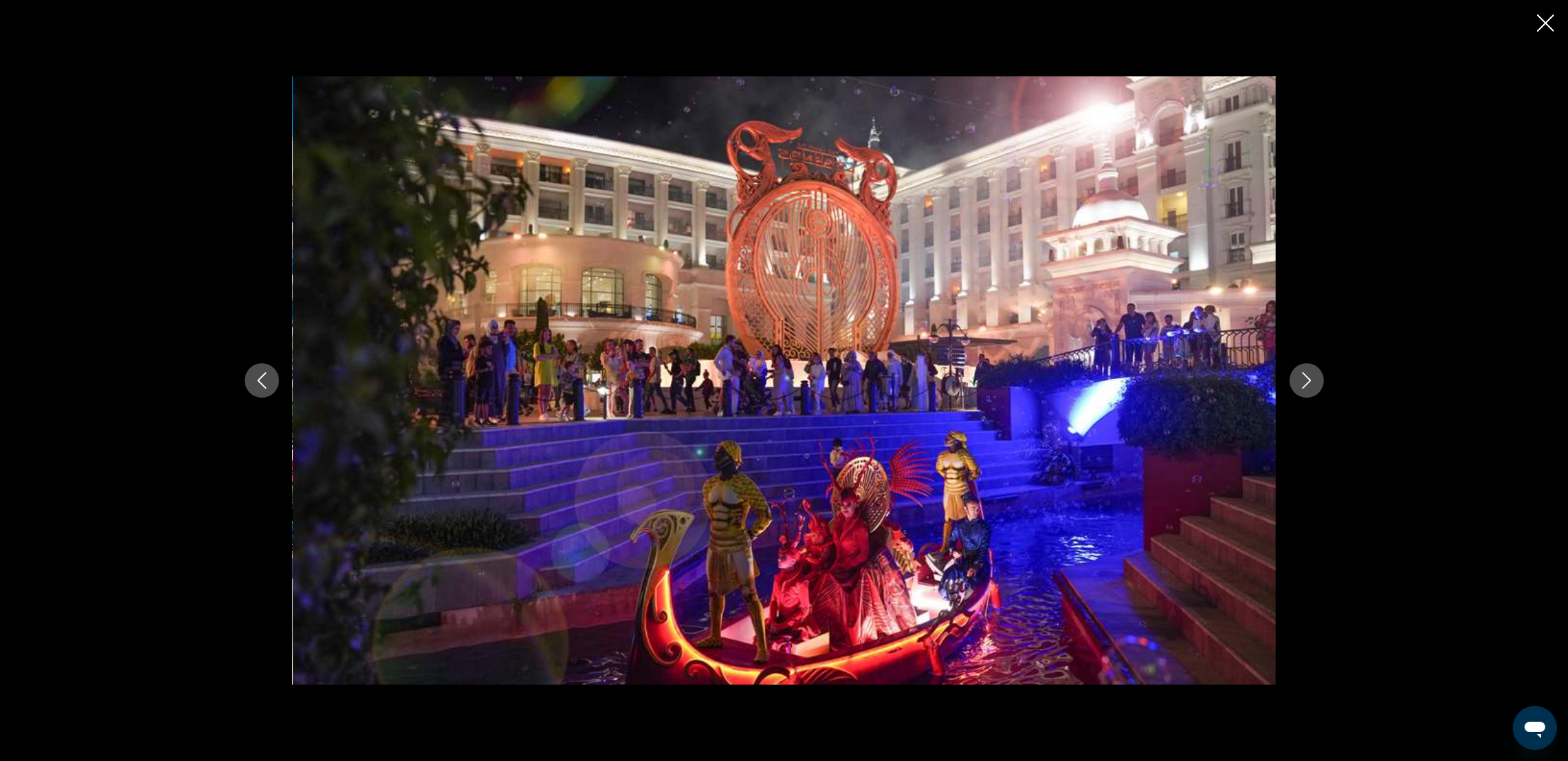
click at [1056, 382] on icon "Next image" at bounding box center [1307, 380] width 17 height 17
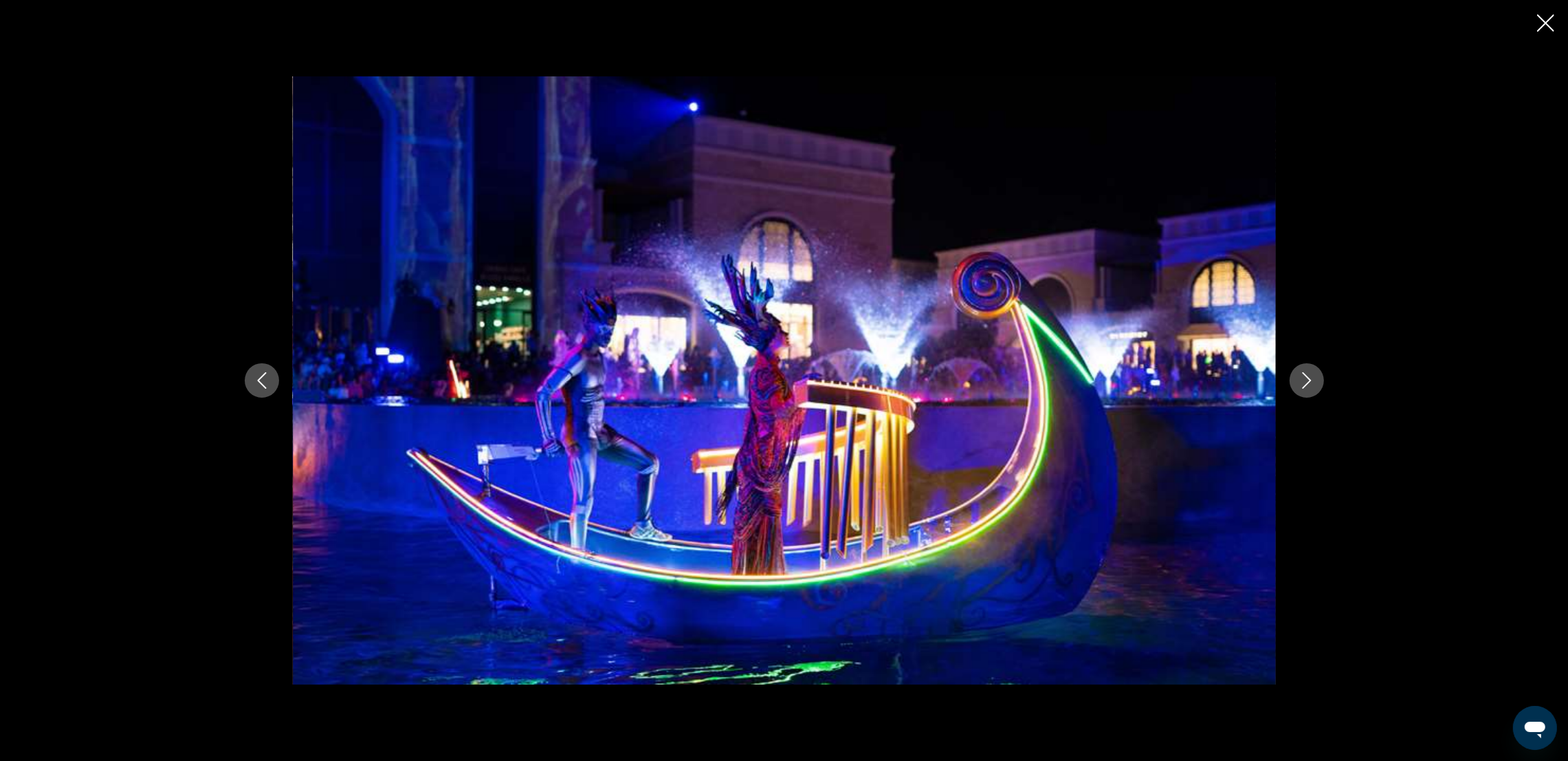
click at [1056, 382] on icon "Next image" at bounding box center [1307, 380] width 17 height 17
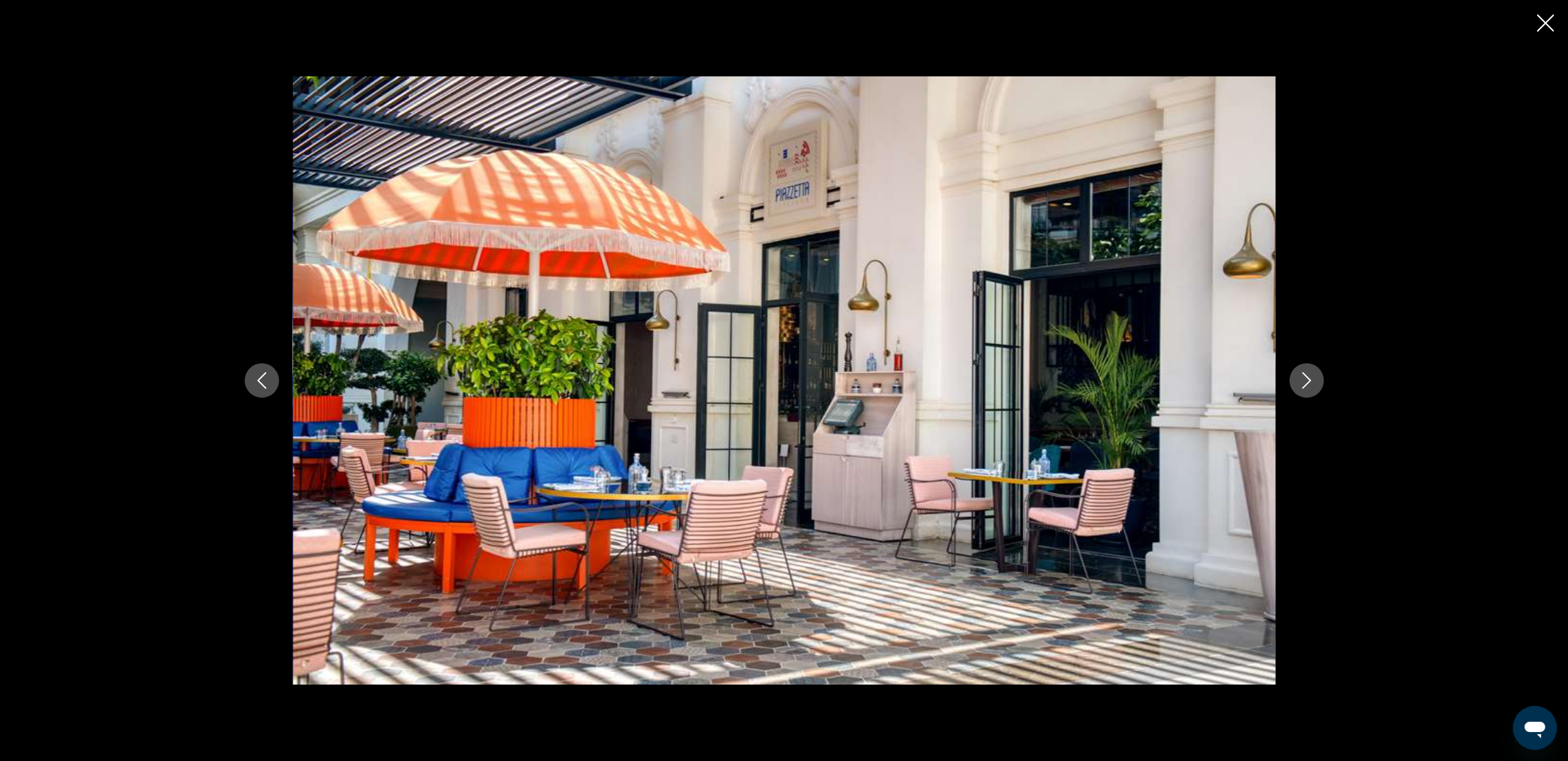
click at [1056, 382] on icon "Next image" at bounding box center [1307, 380] width 17 height 17
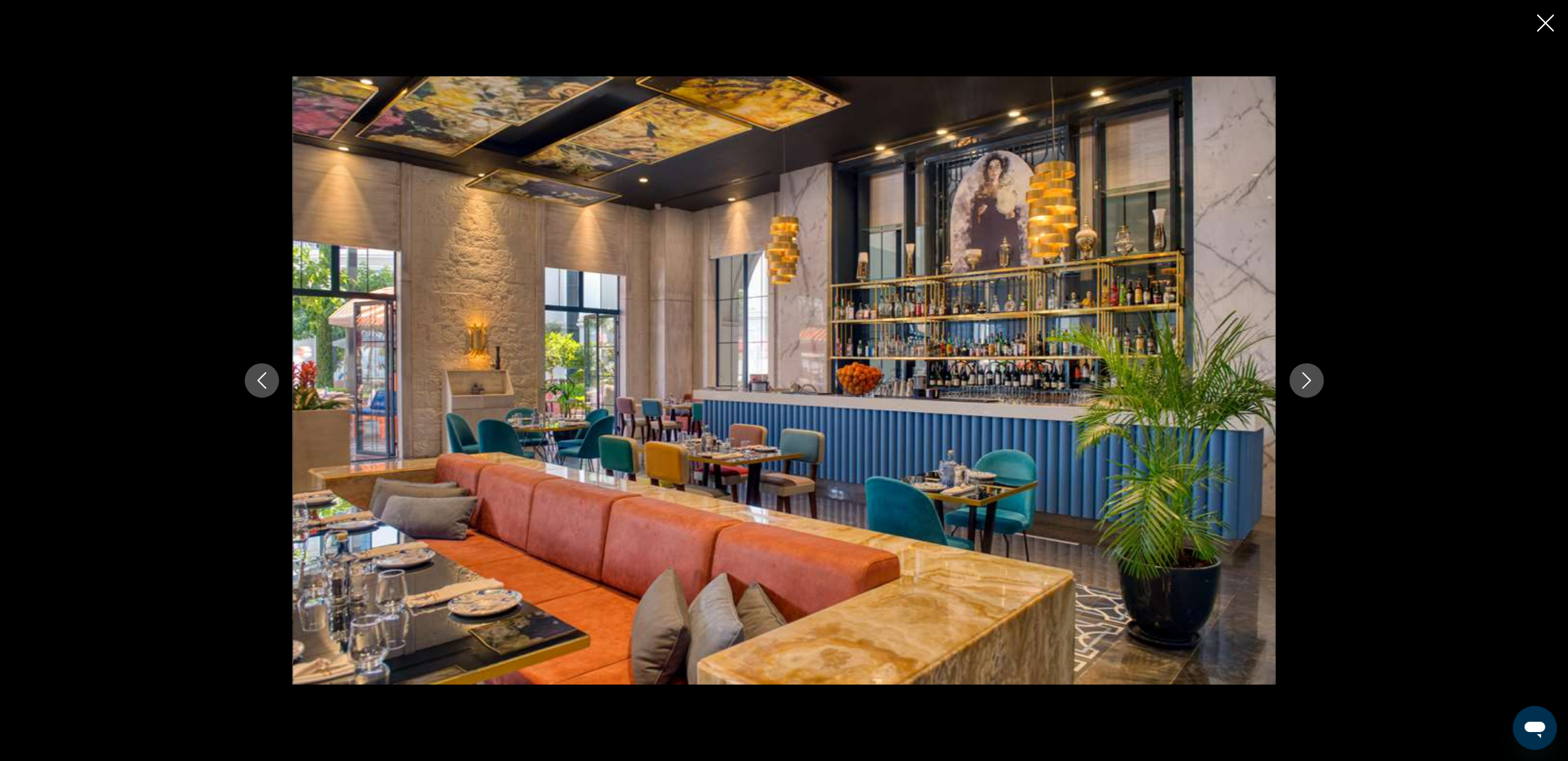
click at [1056, 382] on icon "Next image" at bounding box center [1307, 380] width 17 height 17
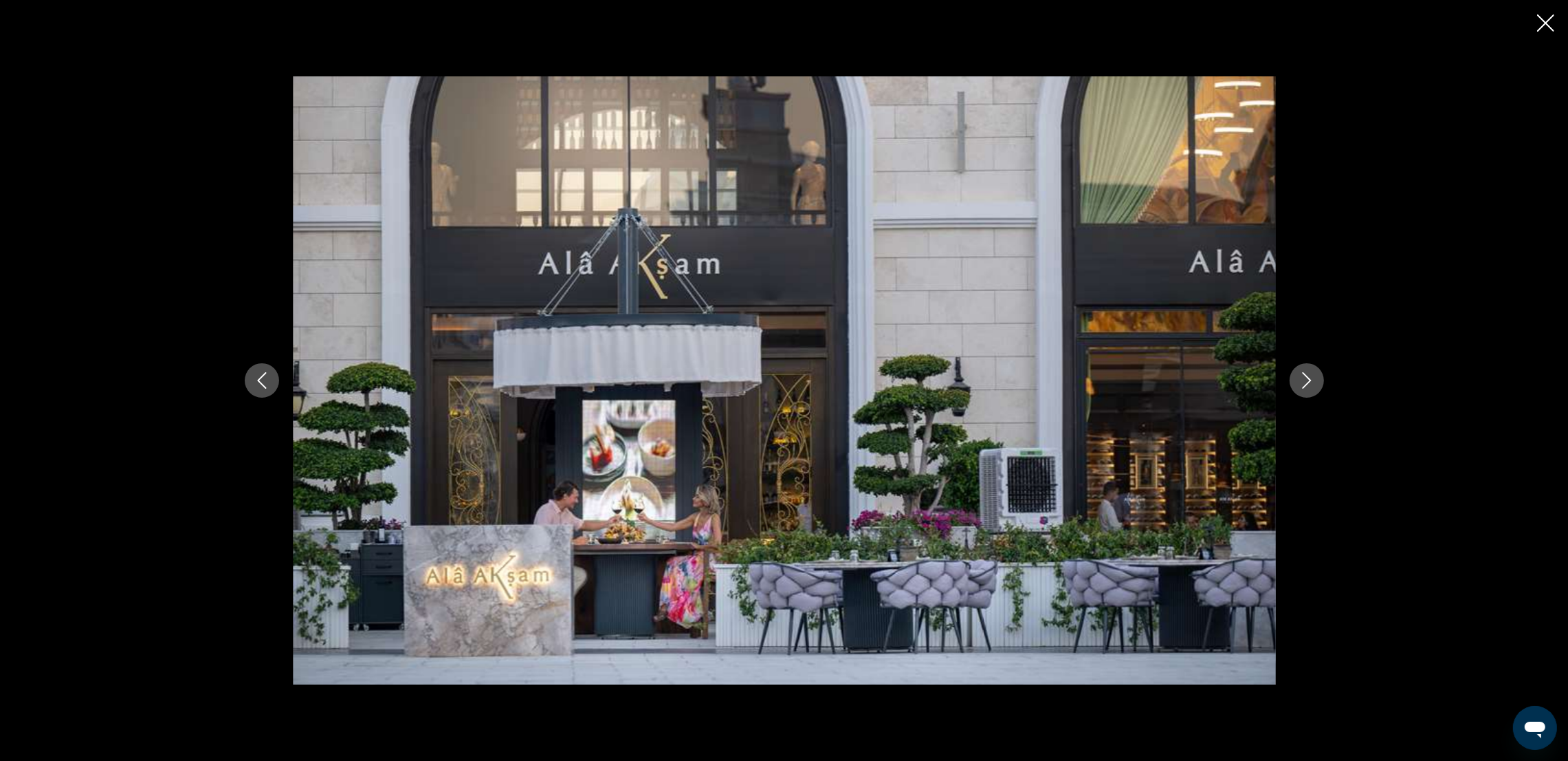
click at [1056, 382] on icon "Next image" at bounding box center [1307, 380] width 17 height 17
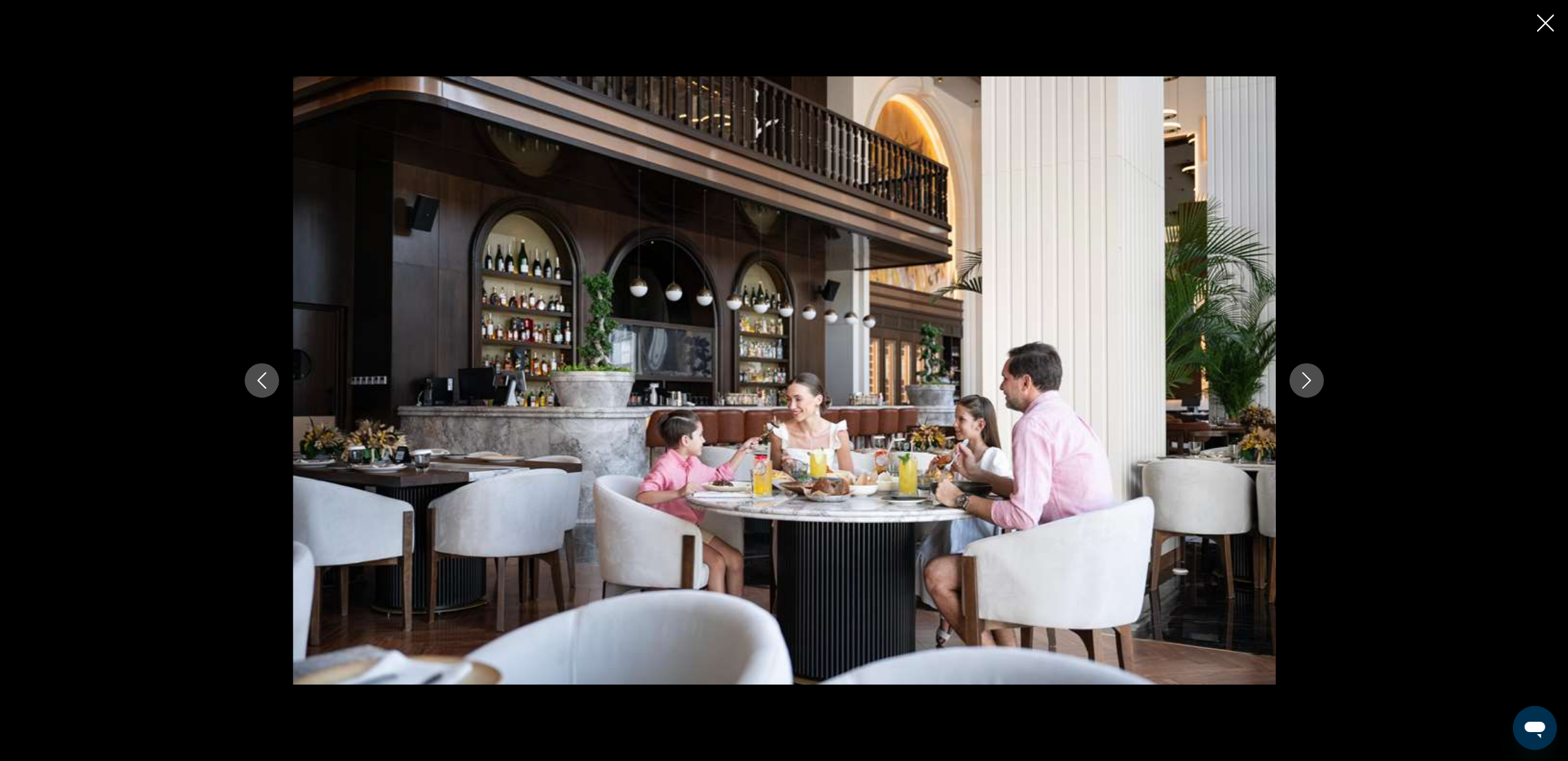
click at [1056, 382] on icon "Next image" at bounding box center [1307, 380] width 17 height 17
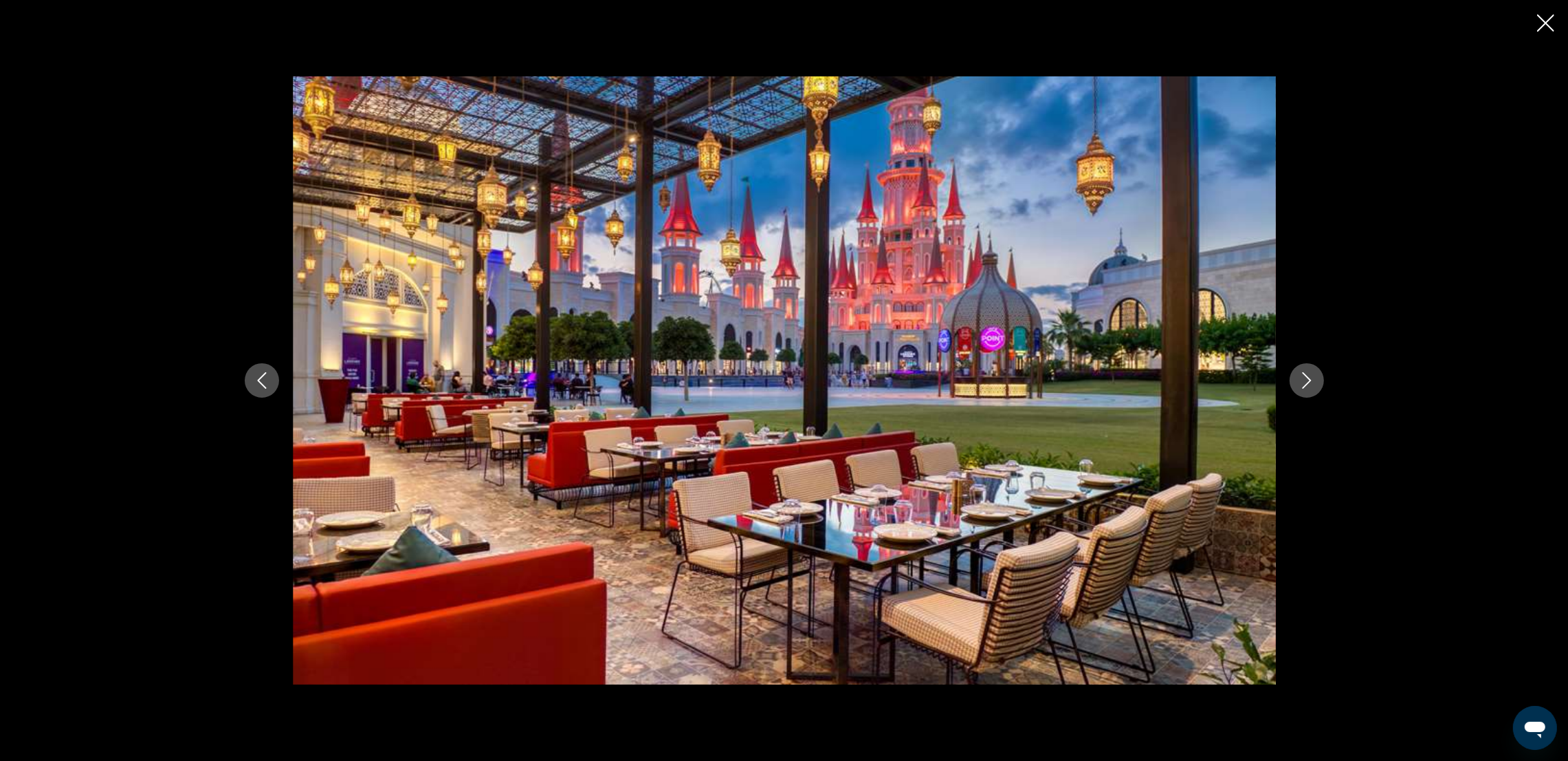
click at [1056, 382] on icon "Next image" at bounding box center [1307, 380] width 17 height 17
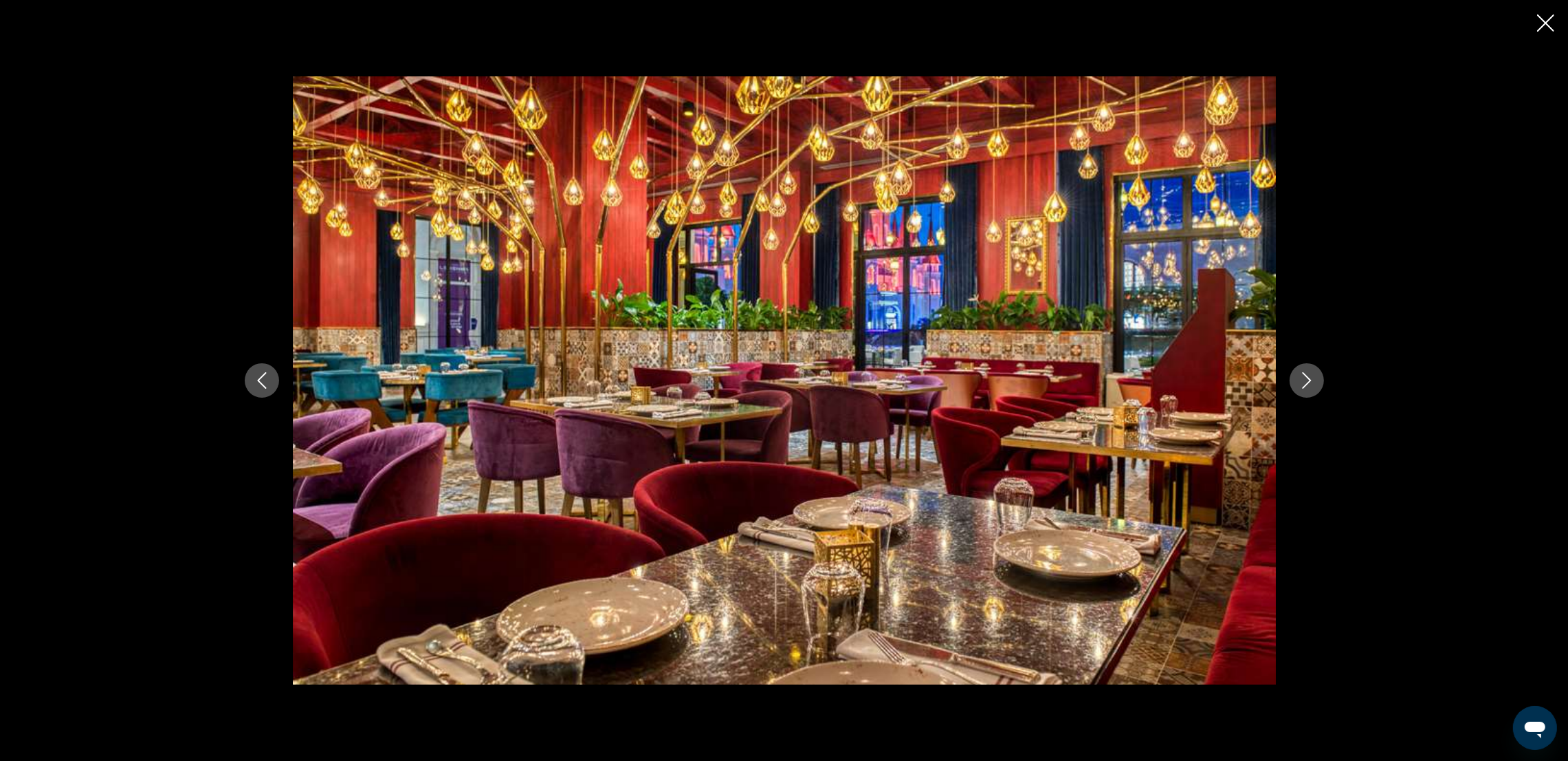
click at [1056, 382] on icon "Next image" at bounding box center [1307, 380] width 17 height 17
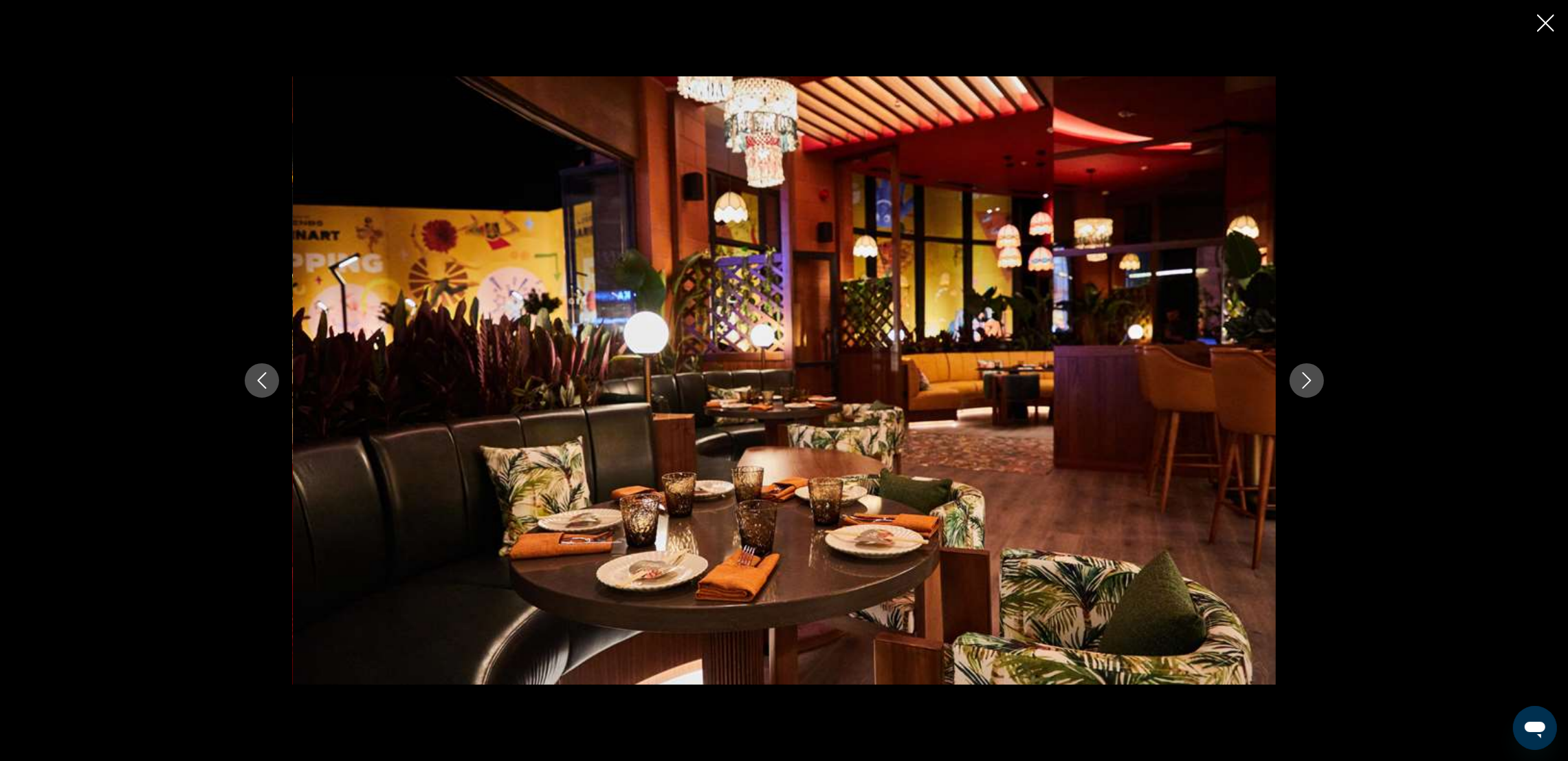
click at [1056, 382] on icon "Next image" at bounding box center [1307, 380] width 17 height 17
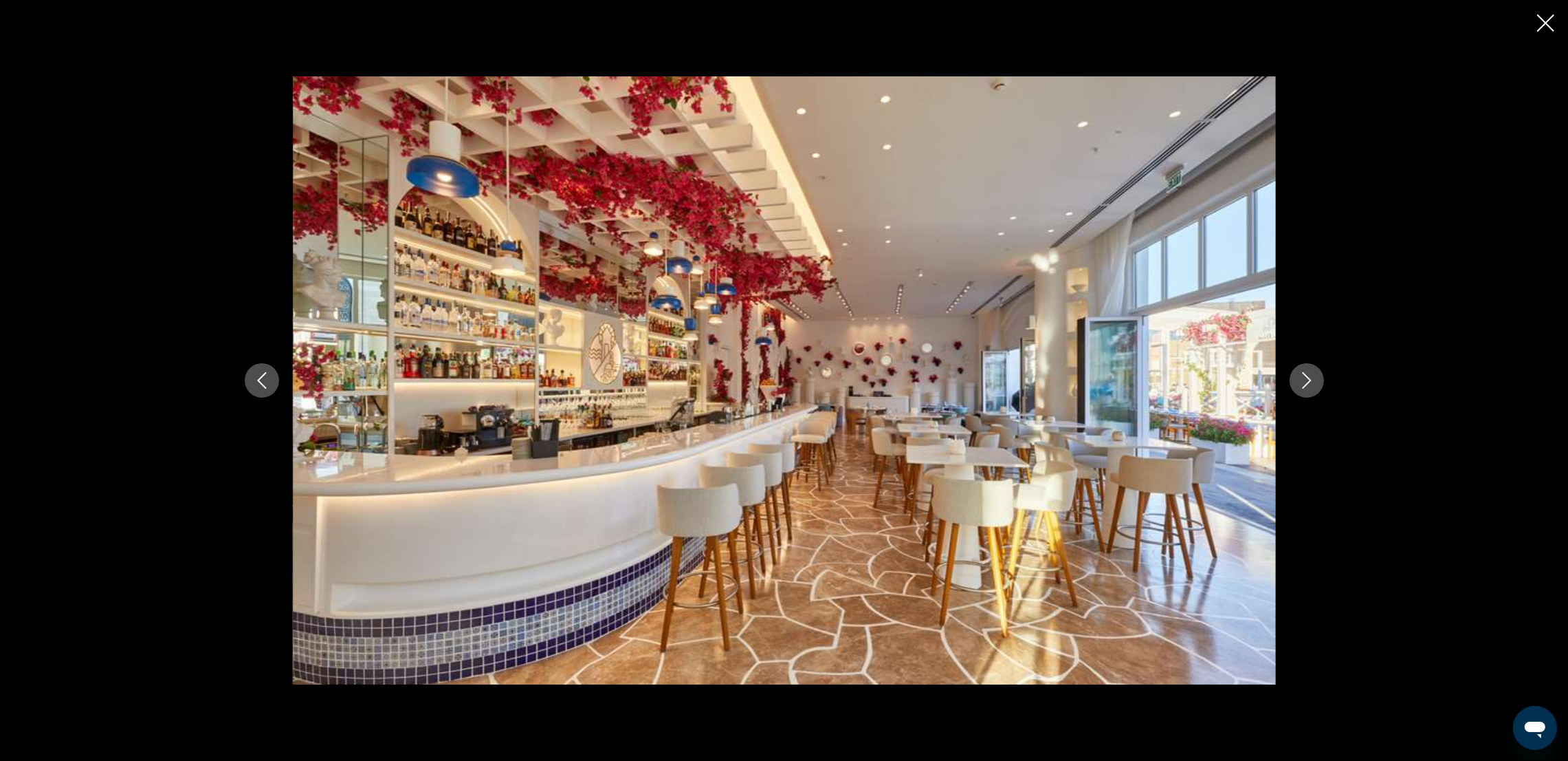
click at [1056, 380] on icon "Next image" at bounding box center [1307, 380] width 17 height 17
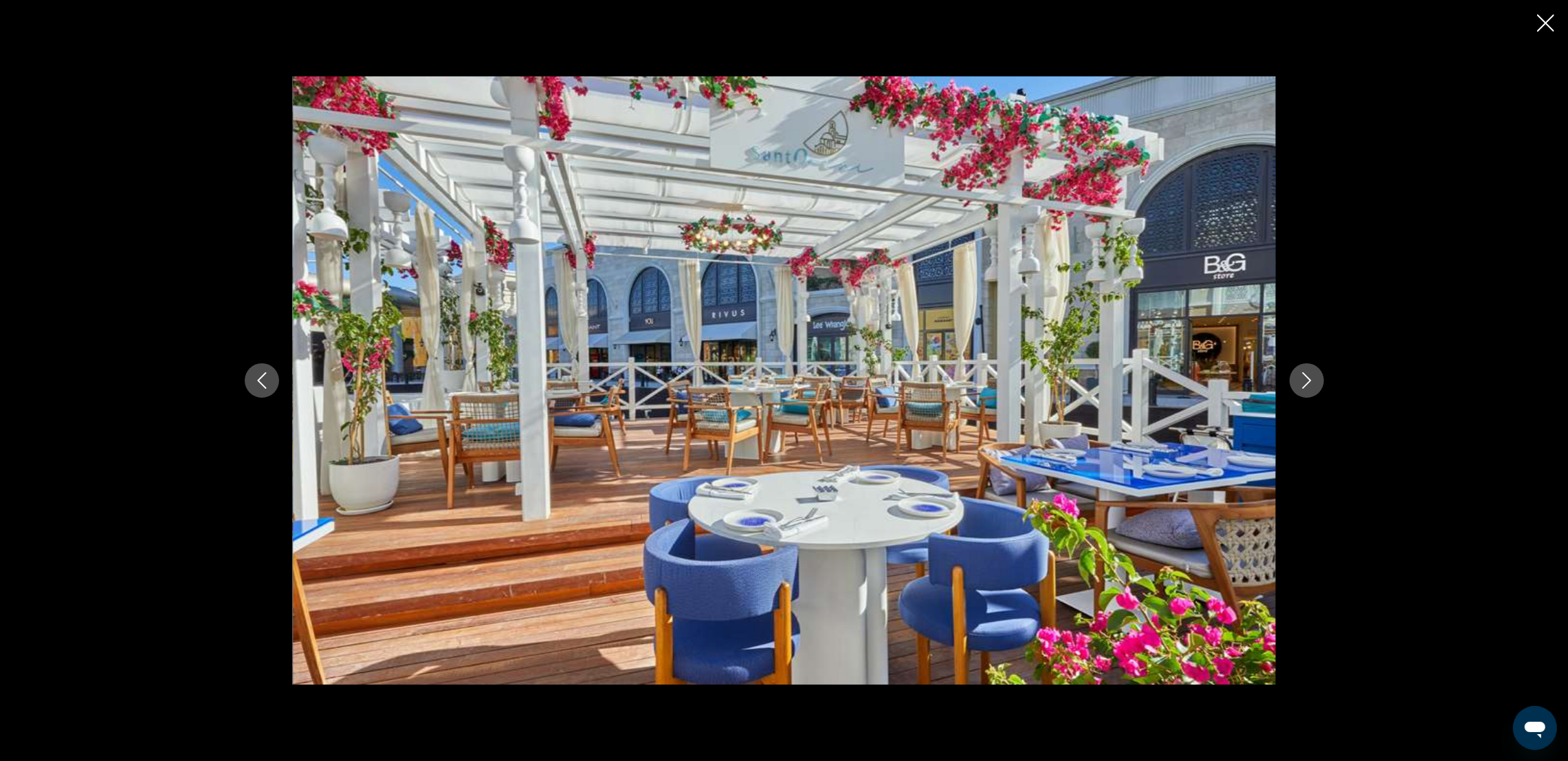
click at [1056, 380] on icon "Next image" at bounding box center [1307, 380] width 17 height 17
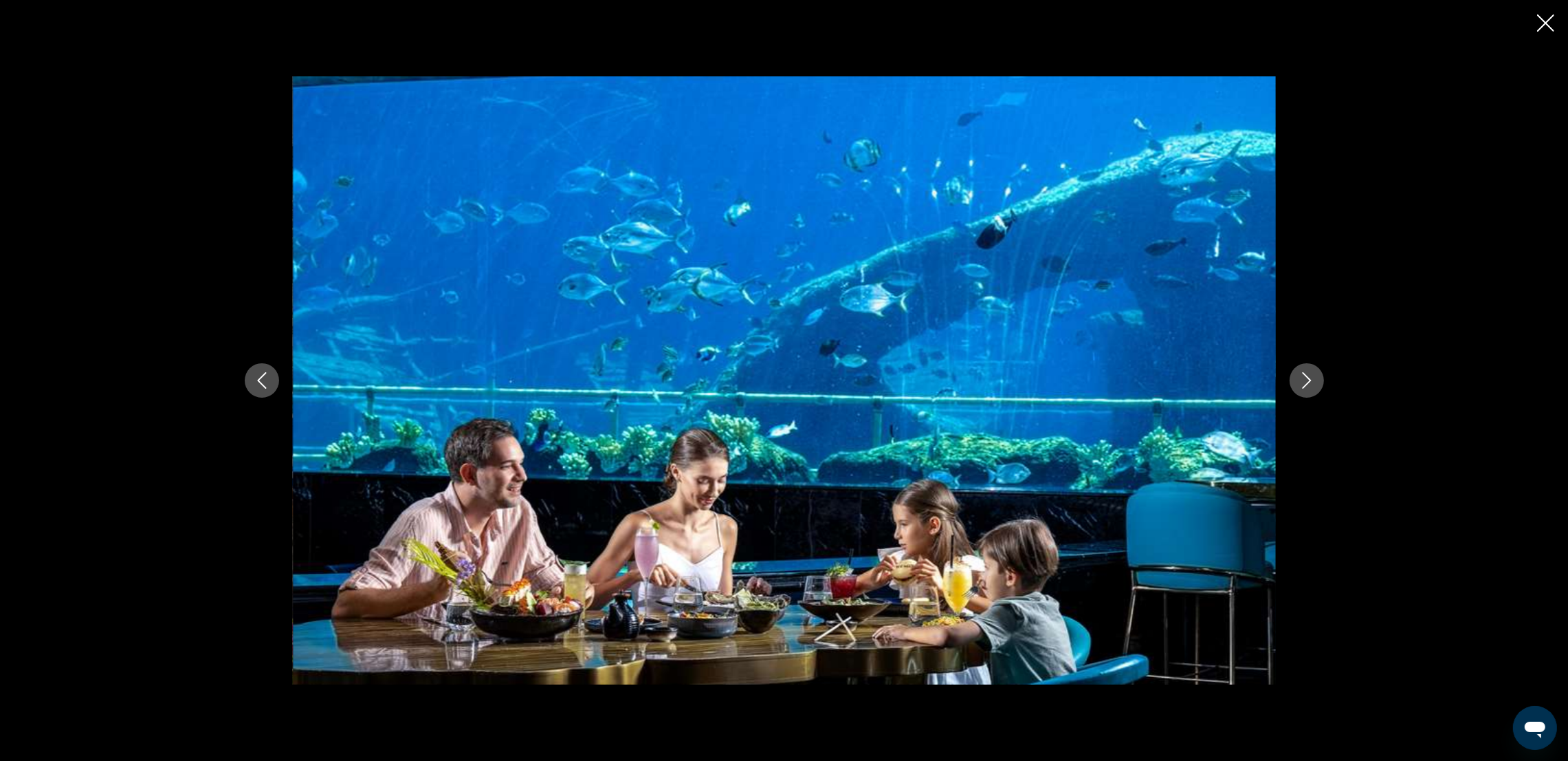
click at [1056, 380] on icon "Next image" at bounding box center [1307, 380] width 17 height 17
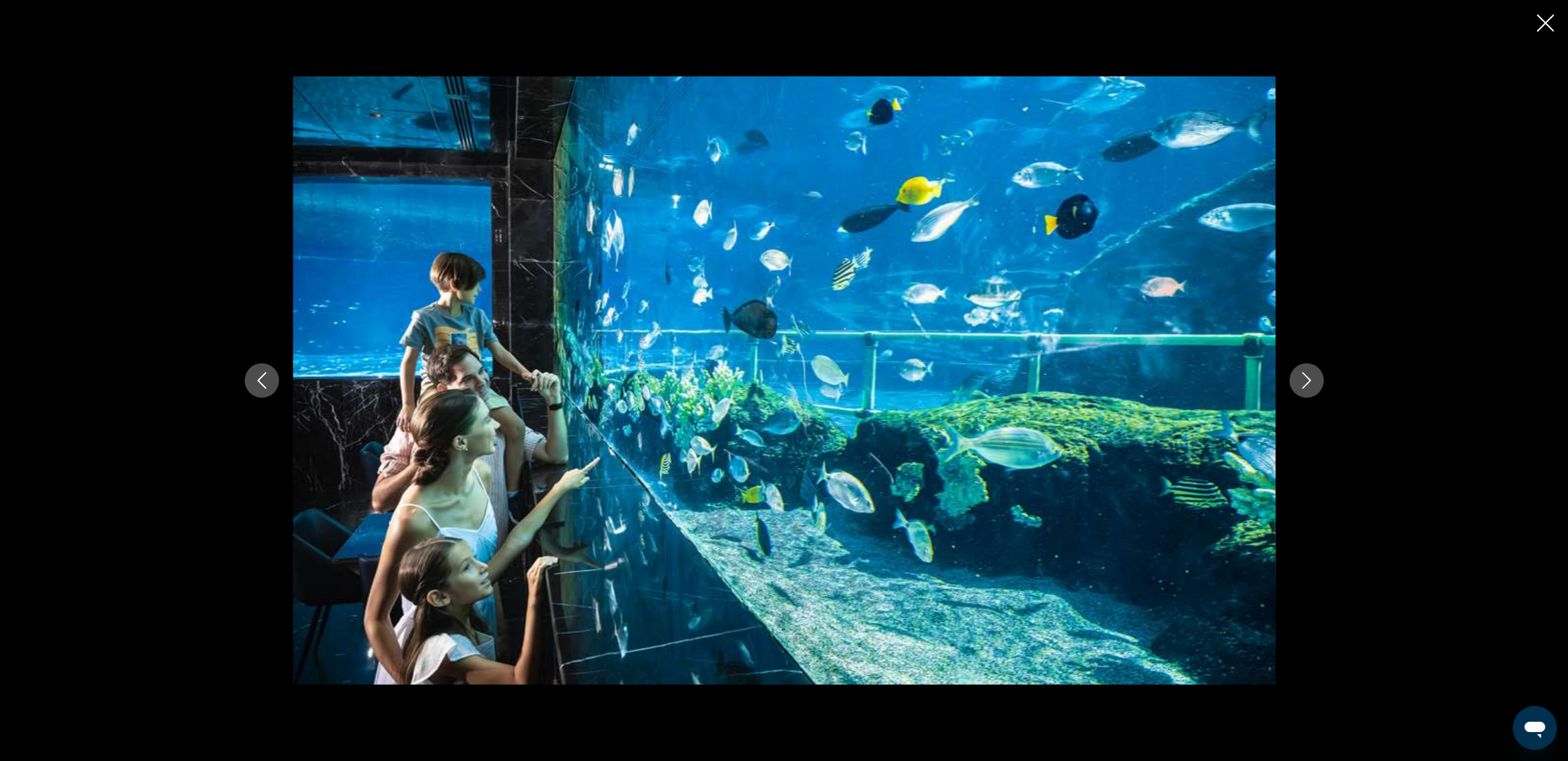
click at [1056, 380] on icon "Next image" at bounding box center [1307, 380] width 17 height 17
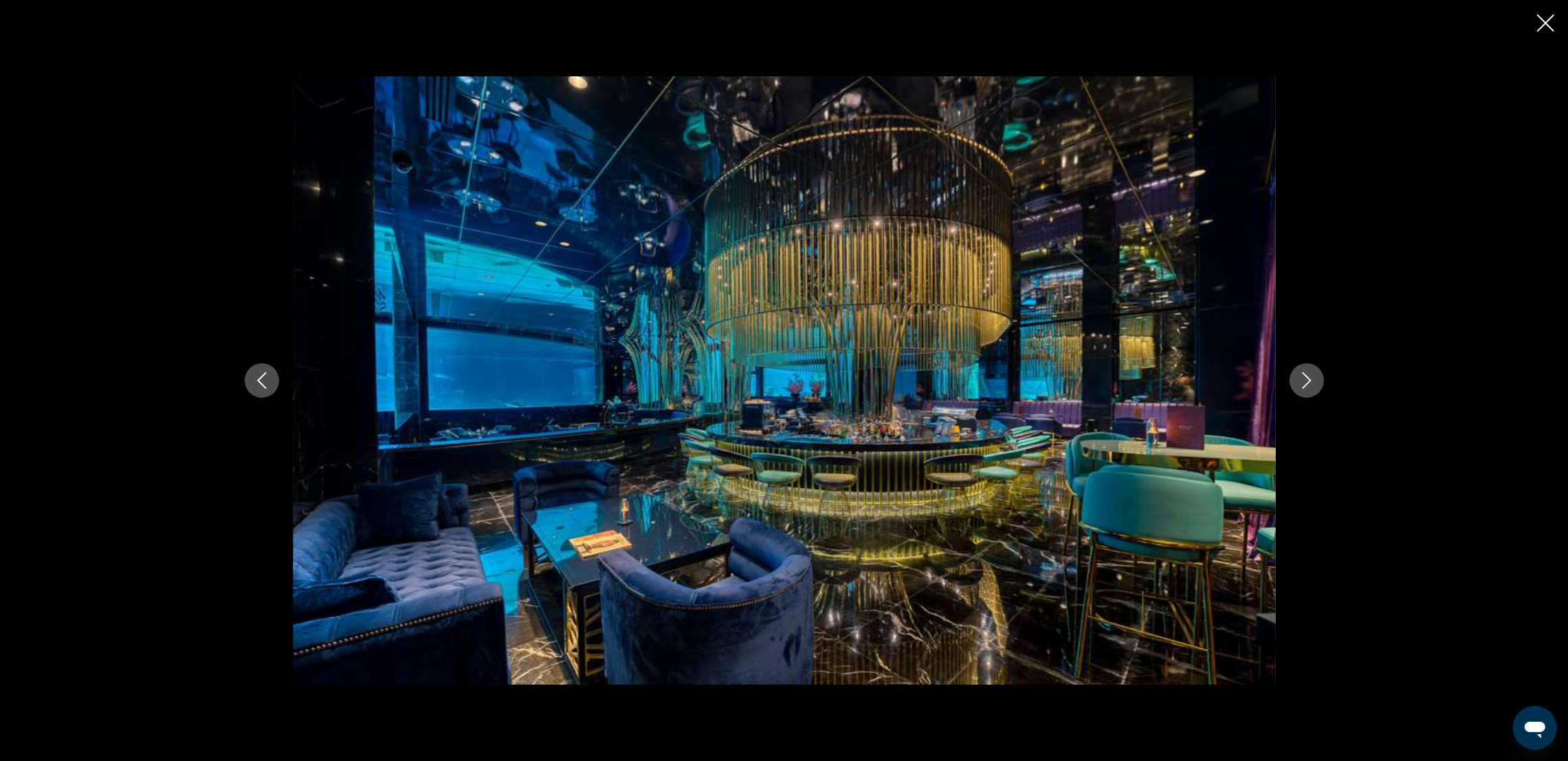
click at [1056, 380] on icon "Next image" at bounding box center [1307, 380] width 17 height 17
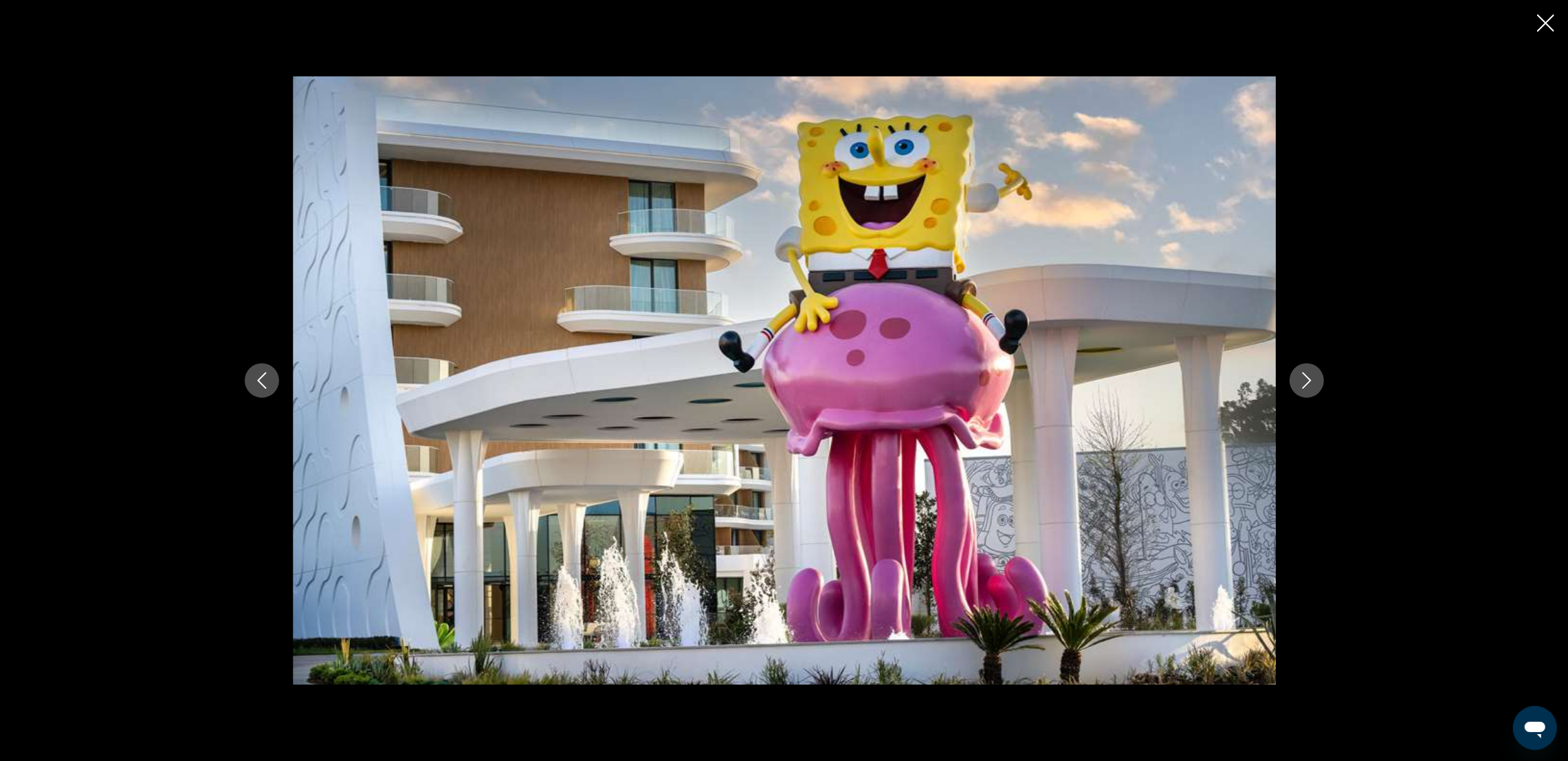
click at [1056, 380] on icon "Next image" at bounding box center [1307, 380] width 17 height 17
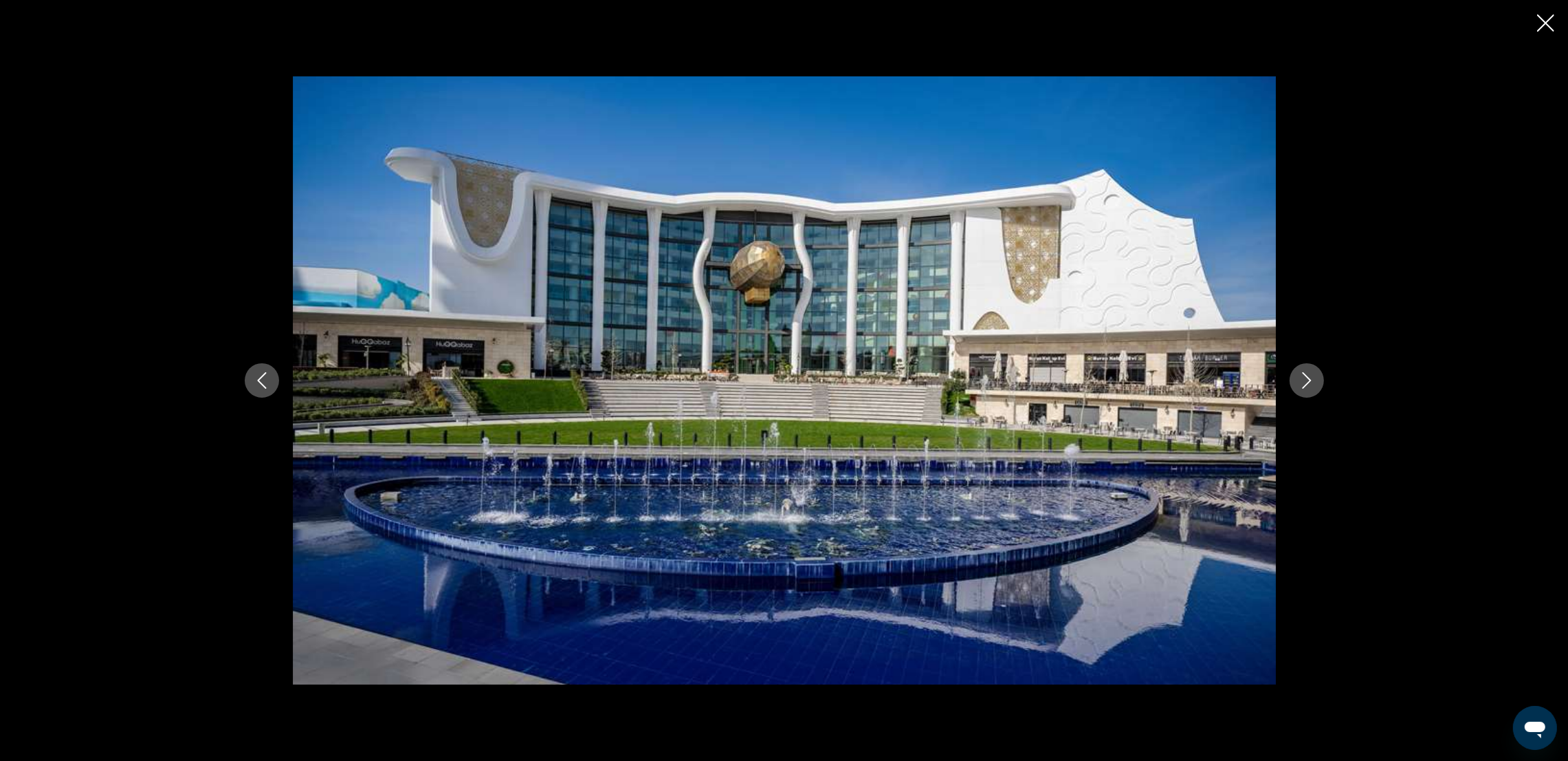
click at [1056, 380] on icon "Next image" at bounding box center [1307, 380] width 17 height 17
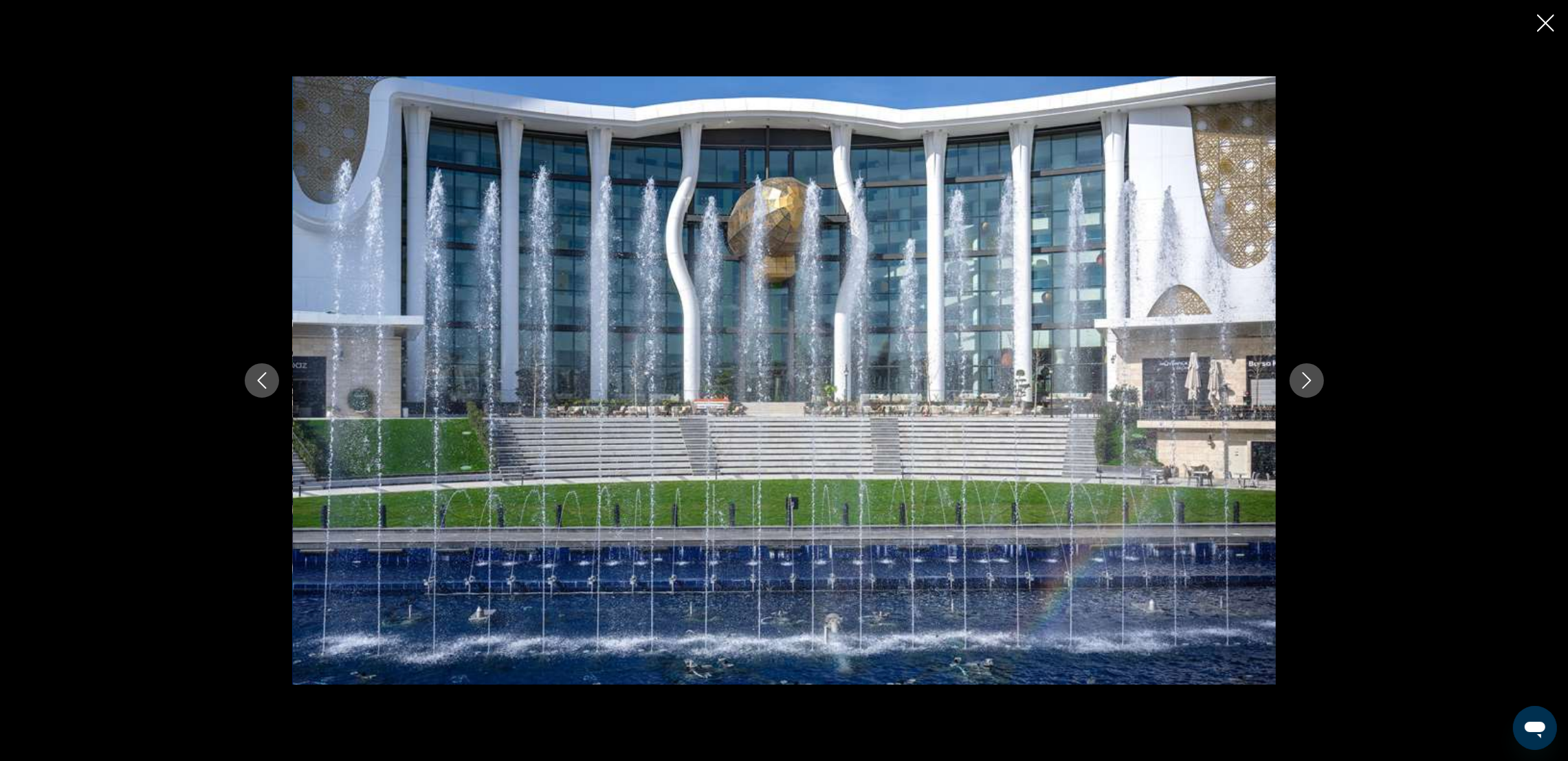
click at [1056, 380] on icon "Next image" at bounding box center [1307, 380] width 17 height 17
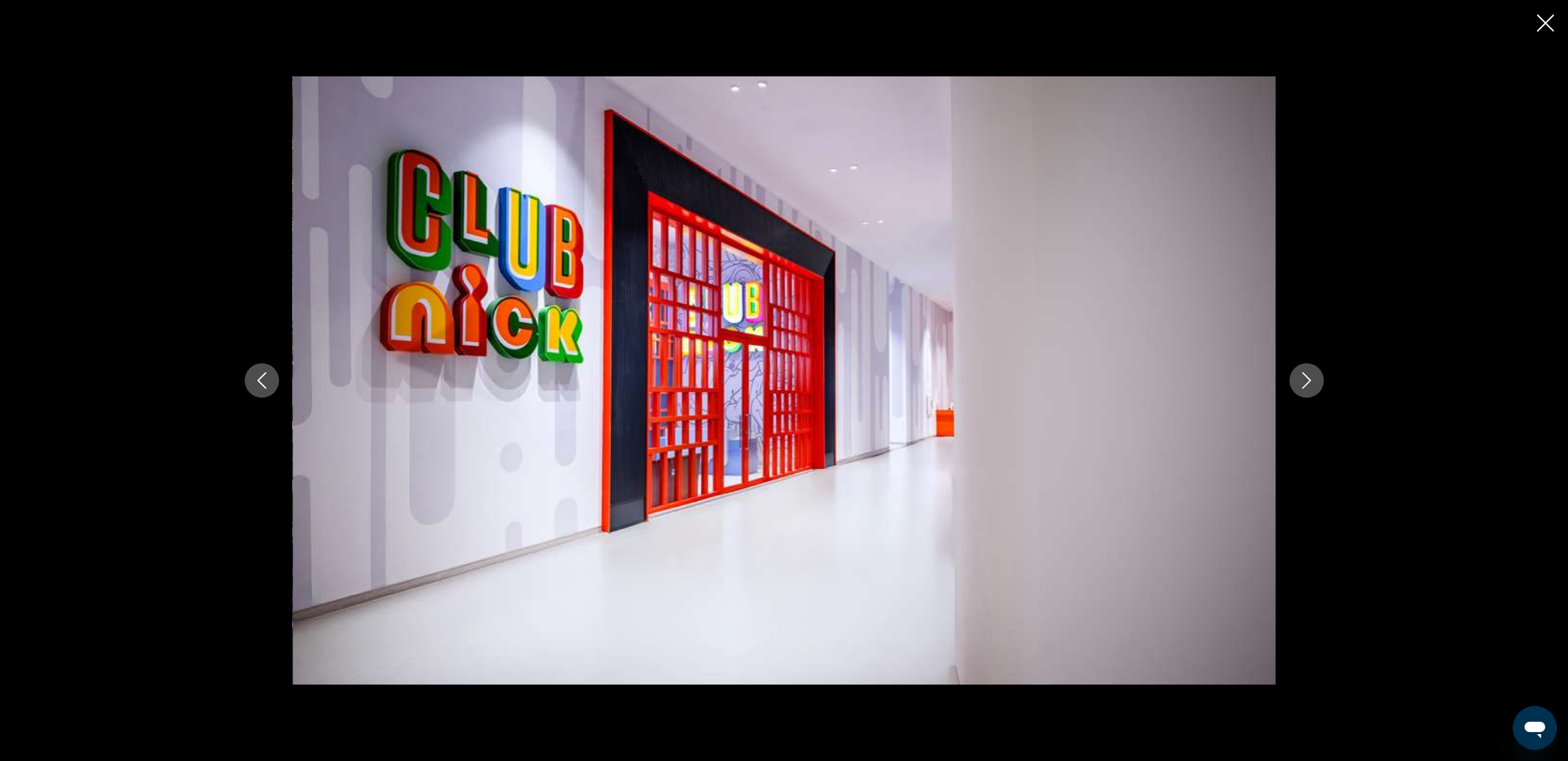
click at [1056, 379] on icon "Next image" at bounding box center [1307, 380] width 17 height 17
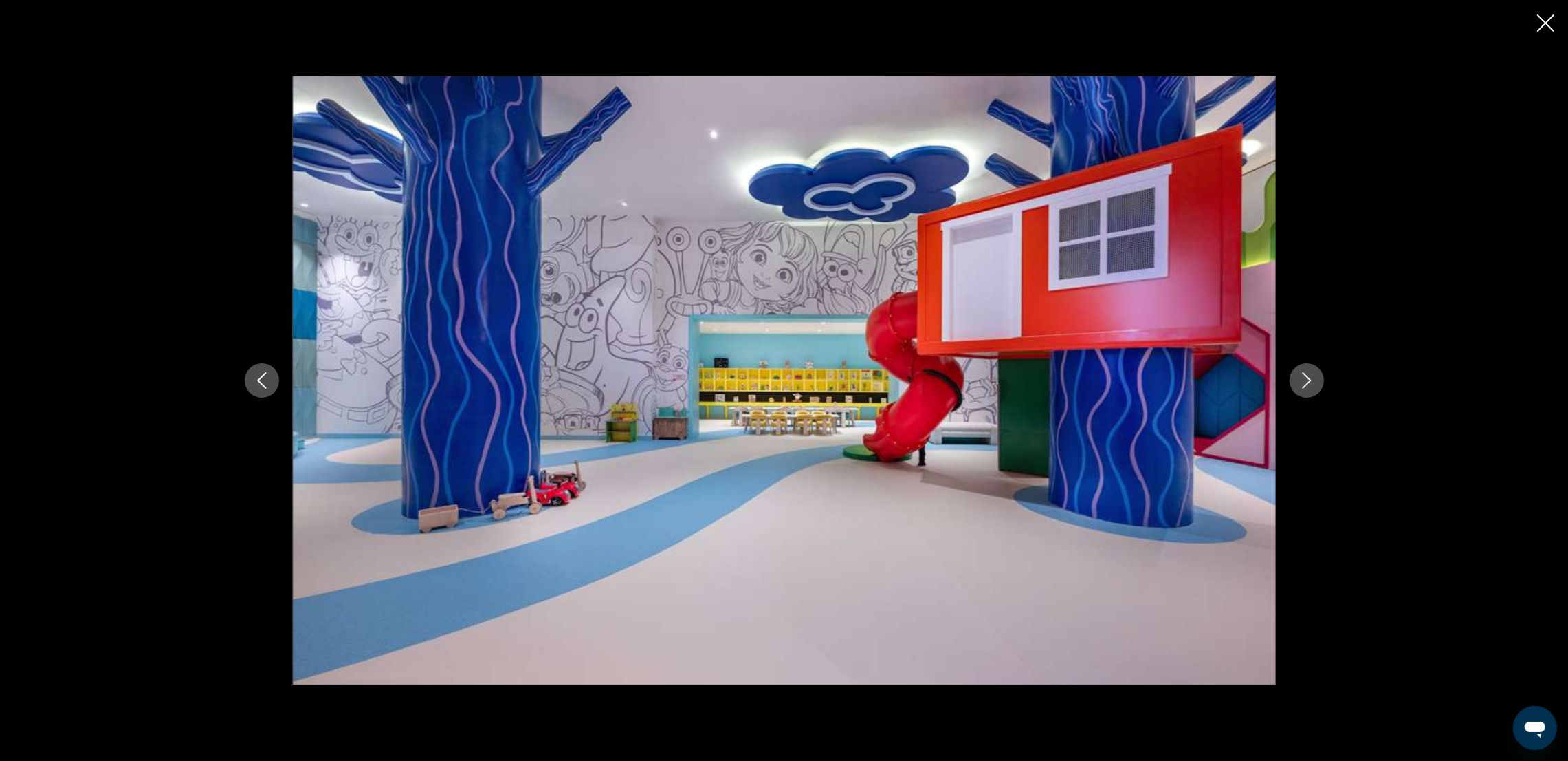
click at [1056, 379] on icon "Next image" at bounding box center [1307, 380] width 17 height 17
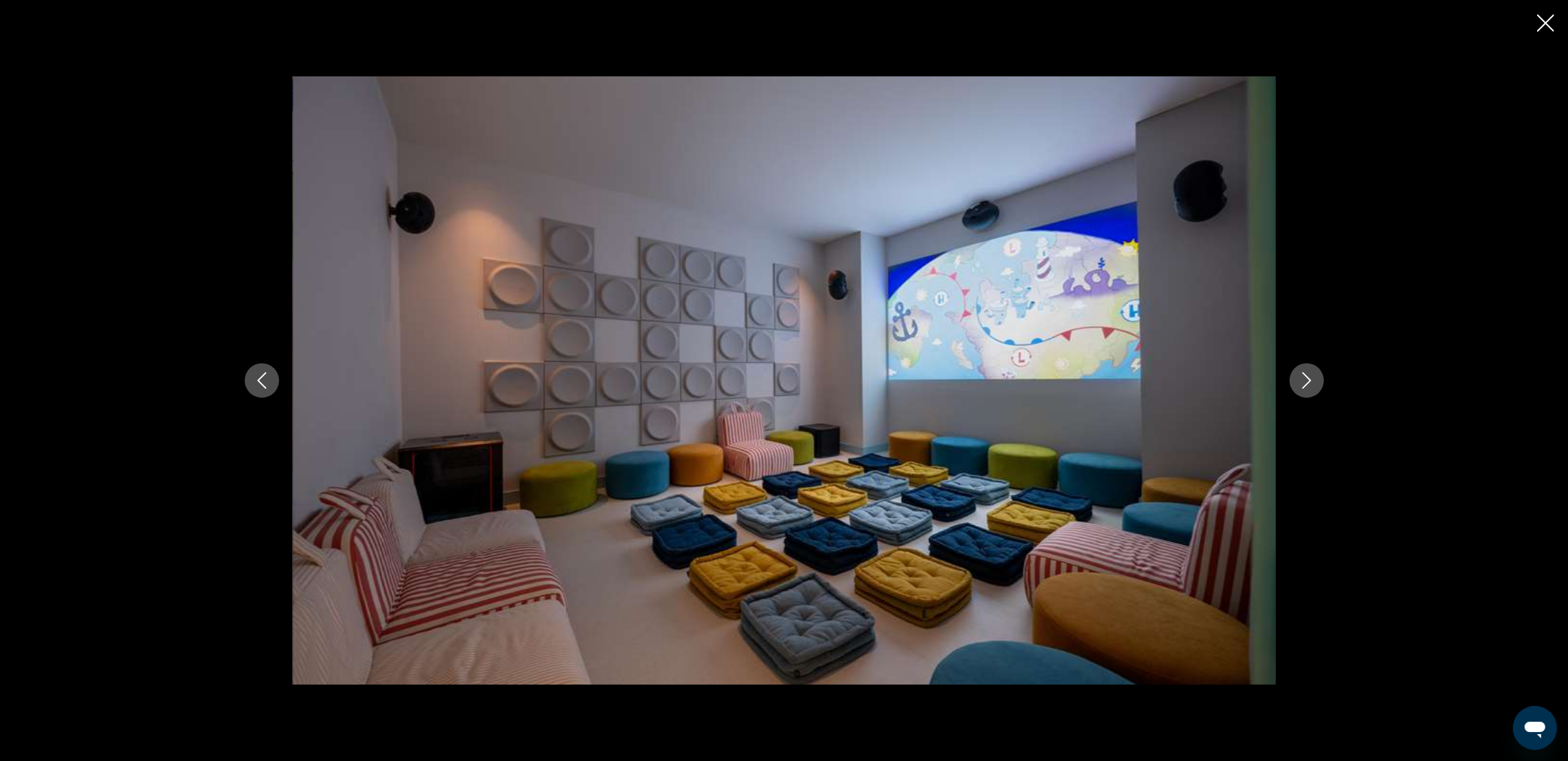
click at [1056, 379] on icon "Next image" at bounding box center [1307, 380] width 17 height 17
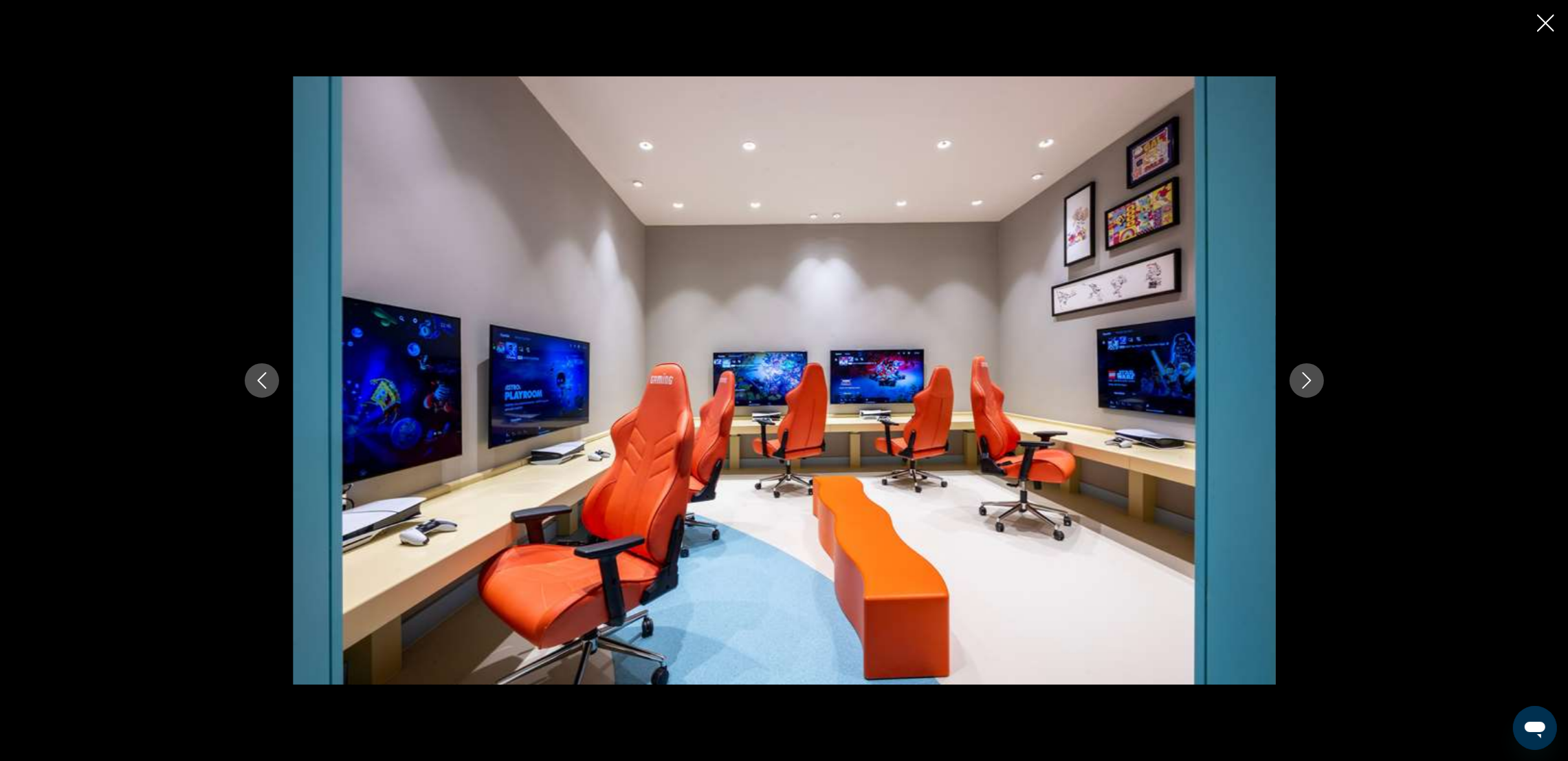
click at [1056, 379] on icon "Next image" at bounding box center [1307, 380] width 17 height 17
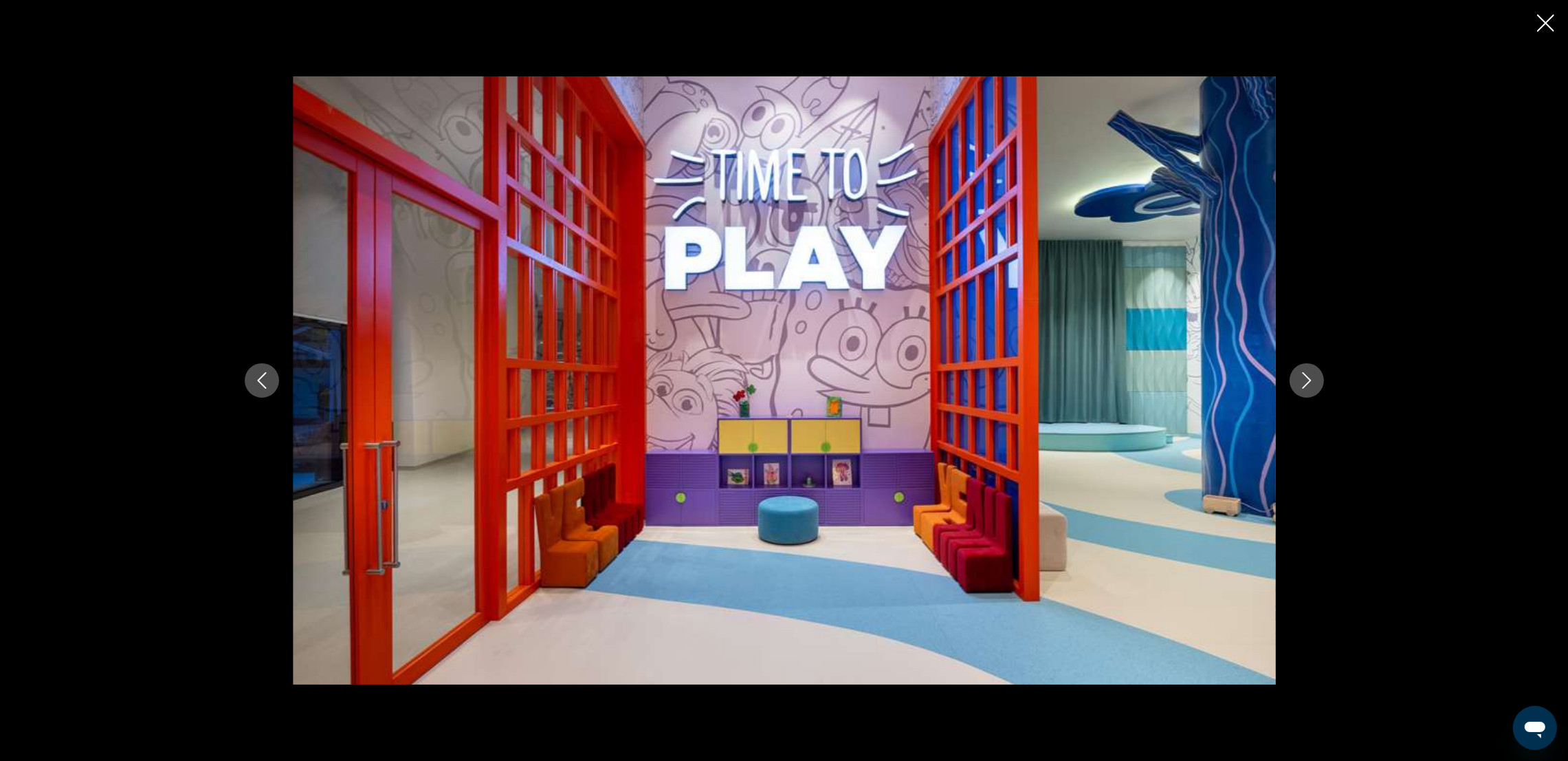
click at [1056, 379] on icon "Next image" at bounding box center [1307, 380] width 17 height 17
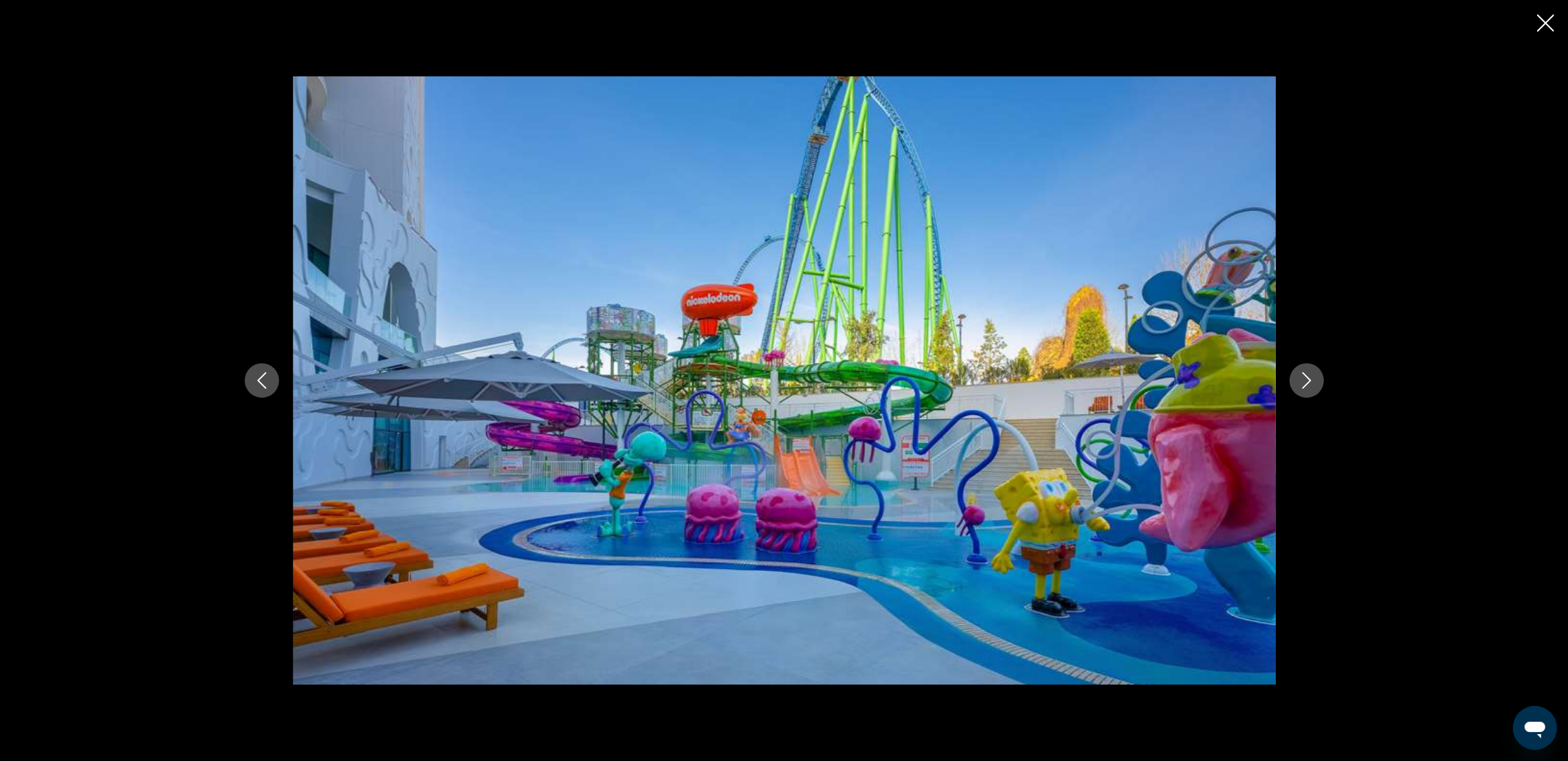
click at [1056, 379] on icon "Next image" at bounding box center [1307, 380] width 17 height 17
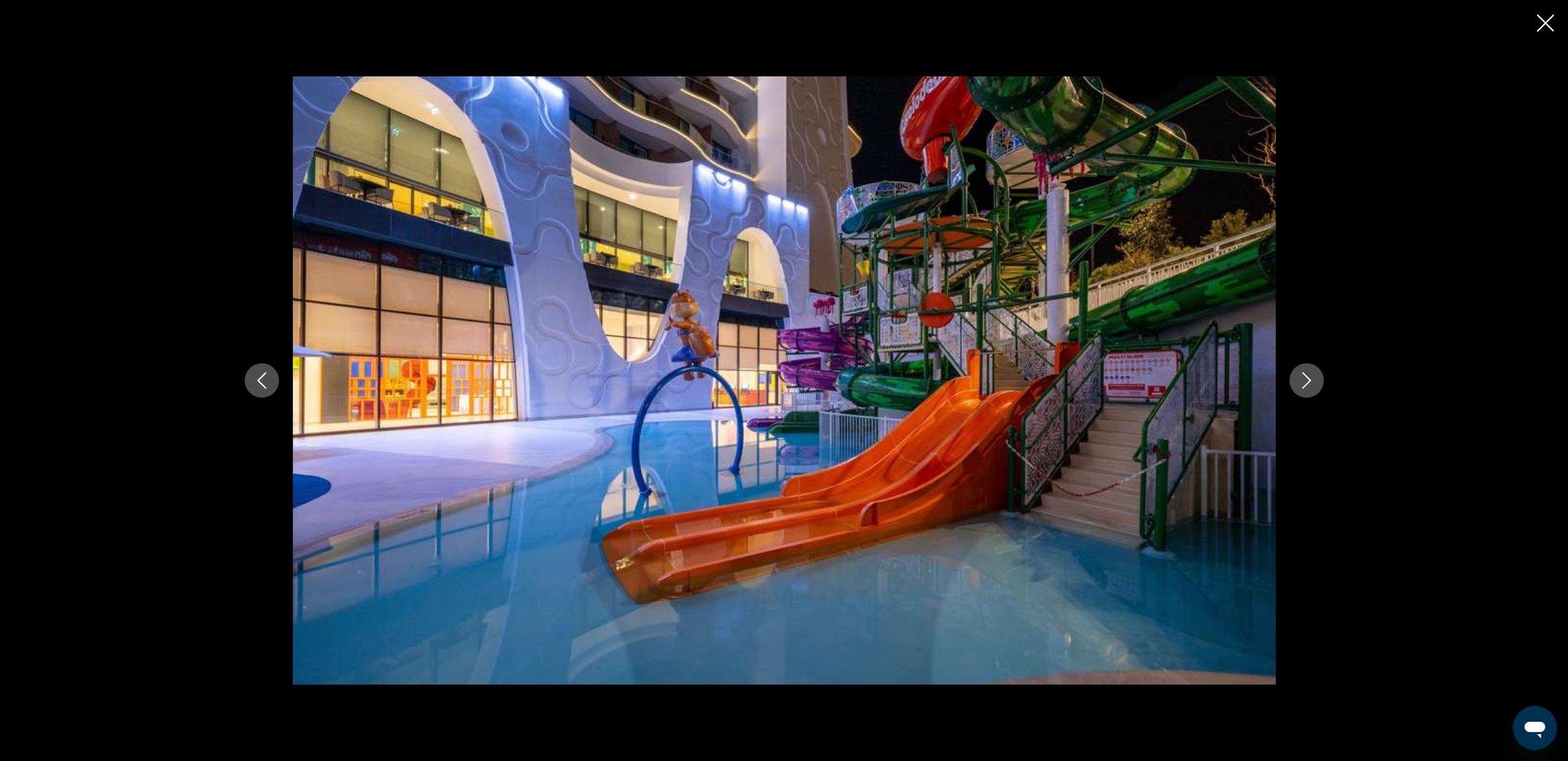
click at [1056, 379] on icon "Next image" at bounding box center [1307, 380] width 17 height 17
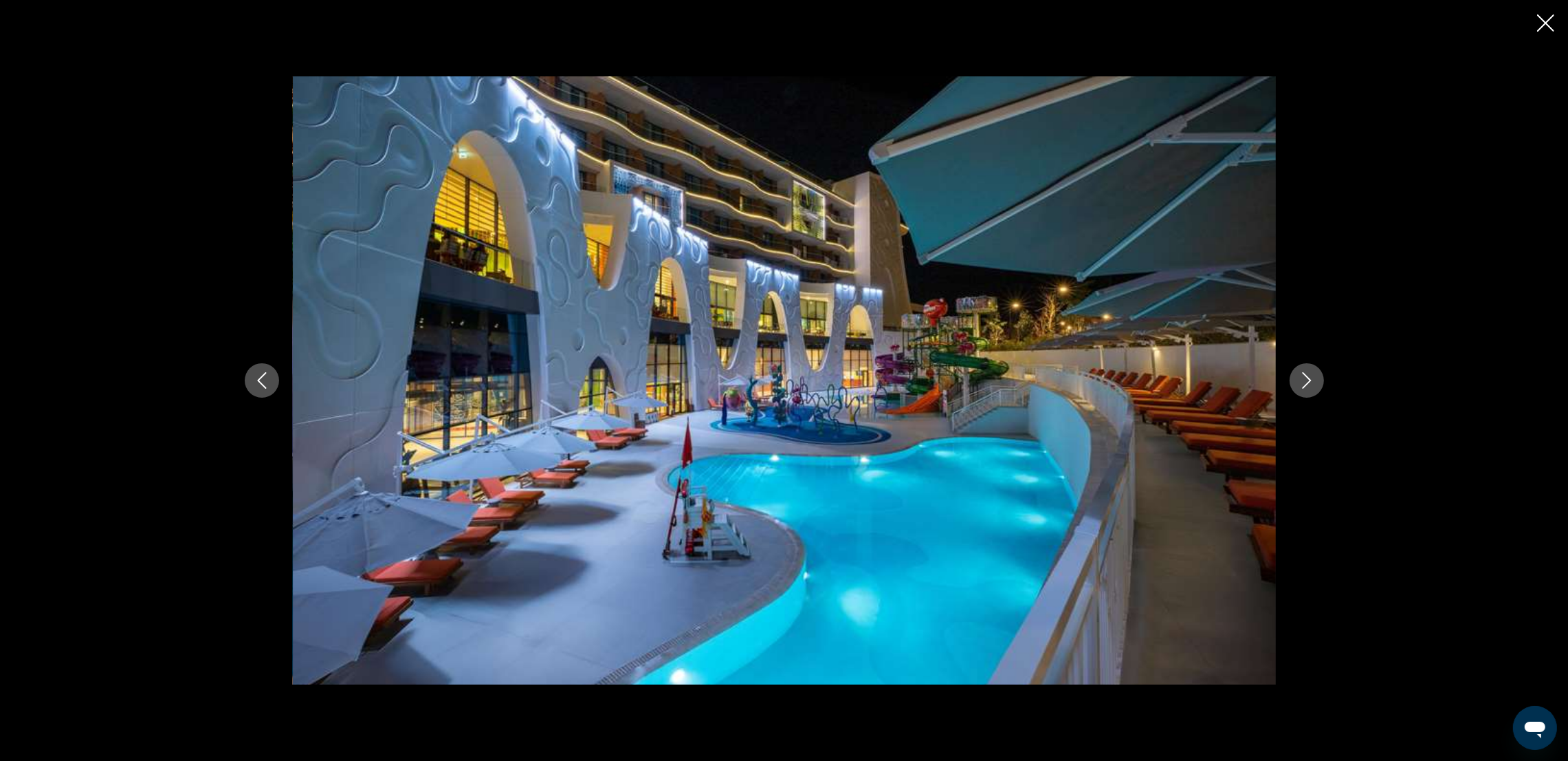
click at [1056, 379] on icon "Next image" at bounding box center [1307, 380] width 17 height 17
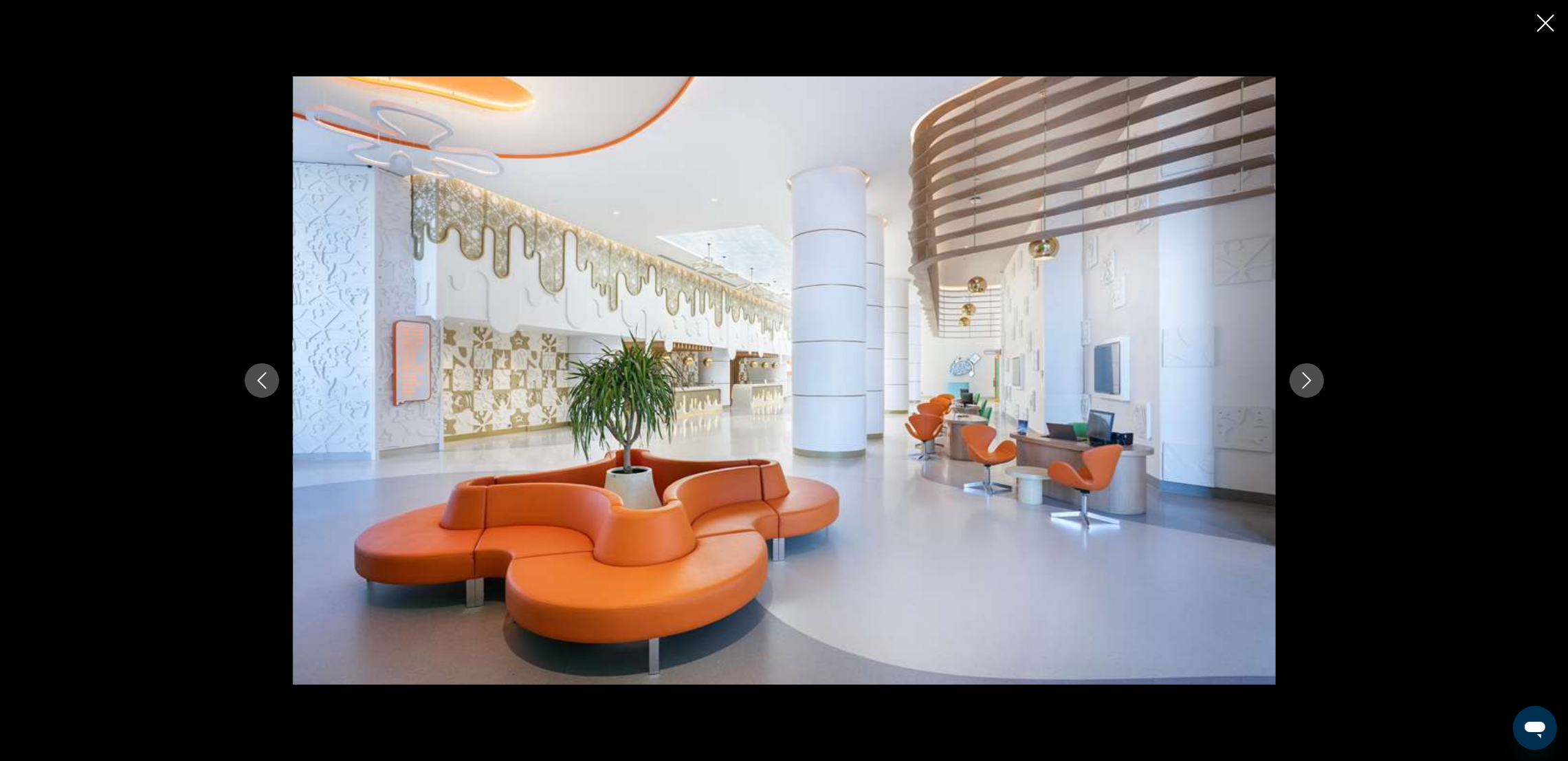
click at [1056, 379] on icon "Next image" at bounding box center [1307, 380] width 17 height 17
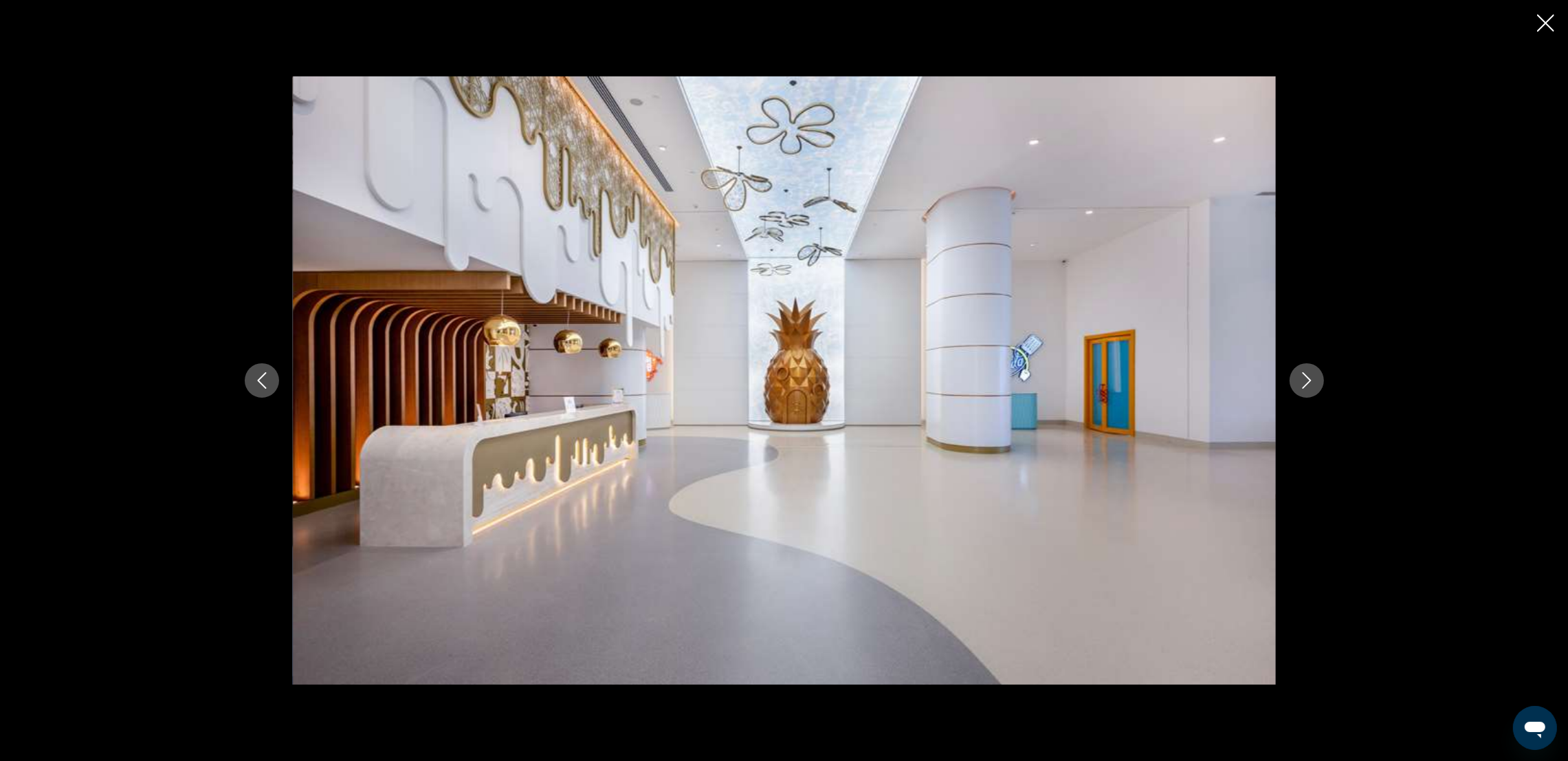
click at [1056, 379] on icon "Next image" at bounding box center [1307, 380] width 17 height 17
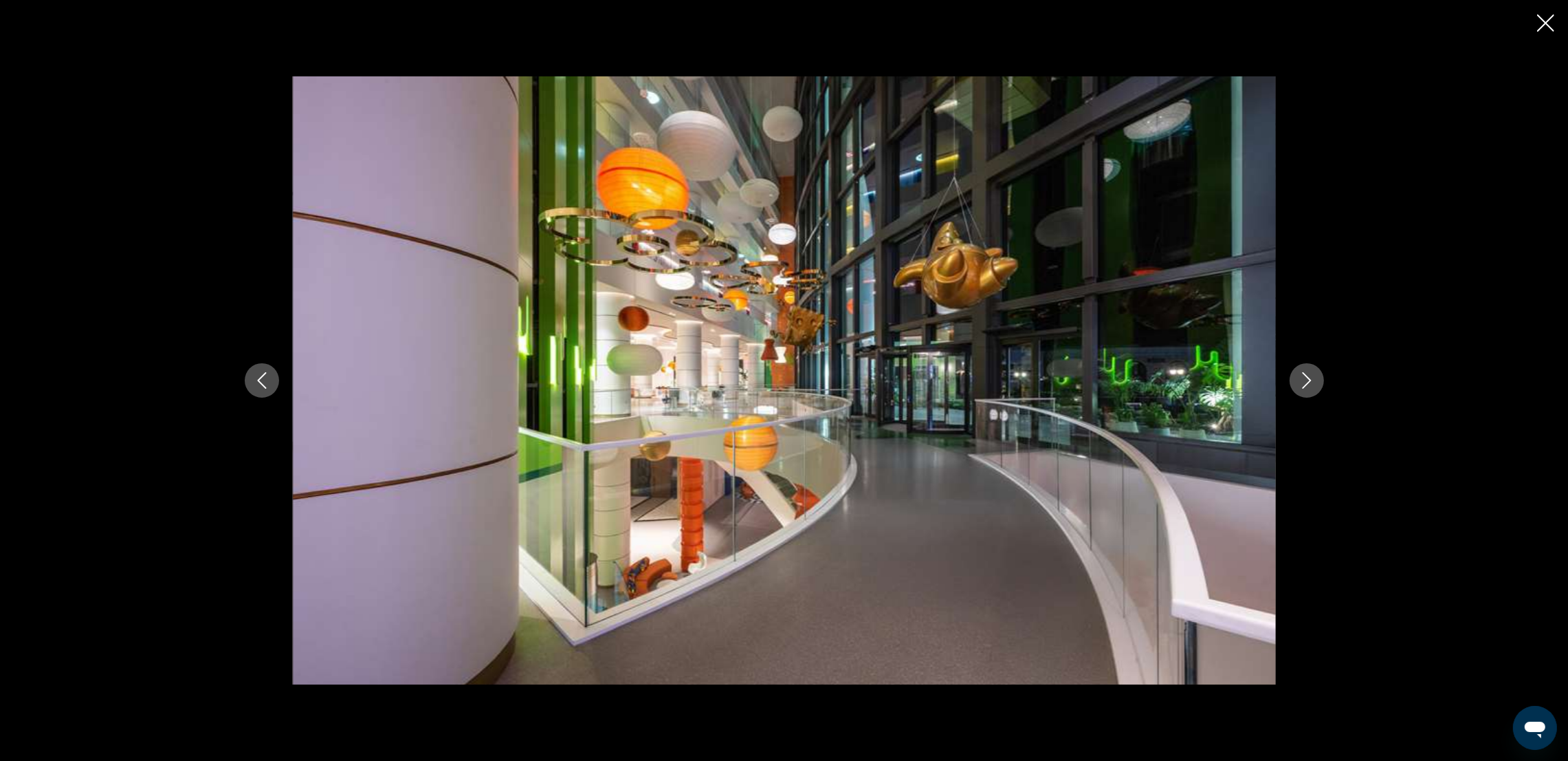
click at [1056, 376] on icon "Next image" at bounding box center [1307, 380] width 17 height 17
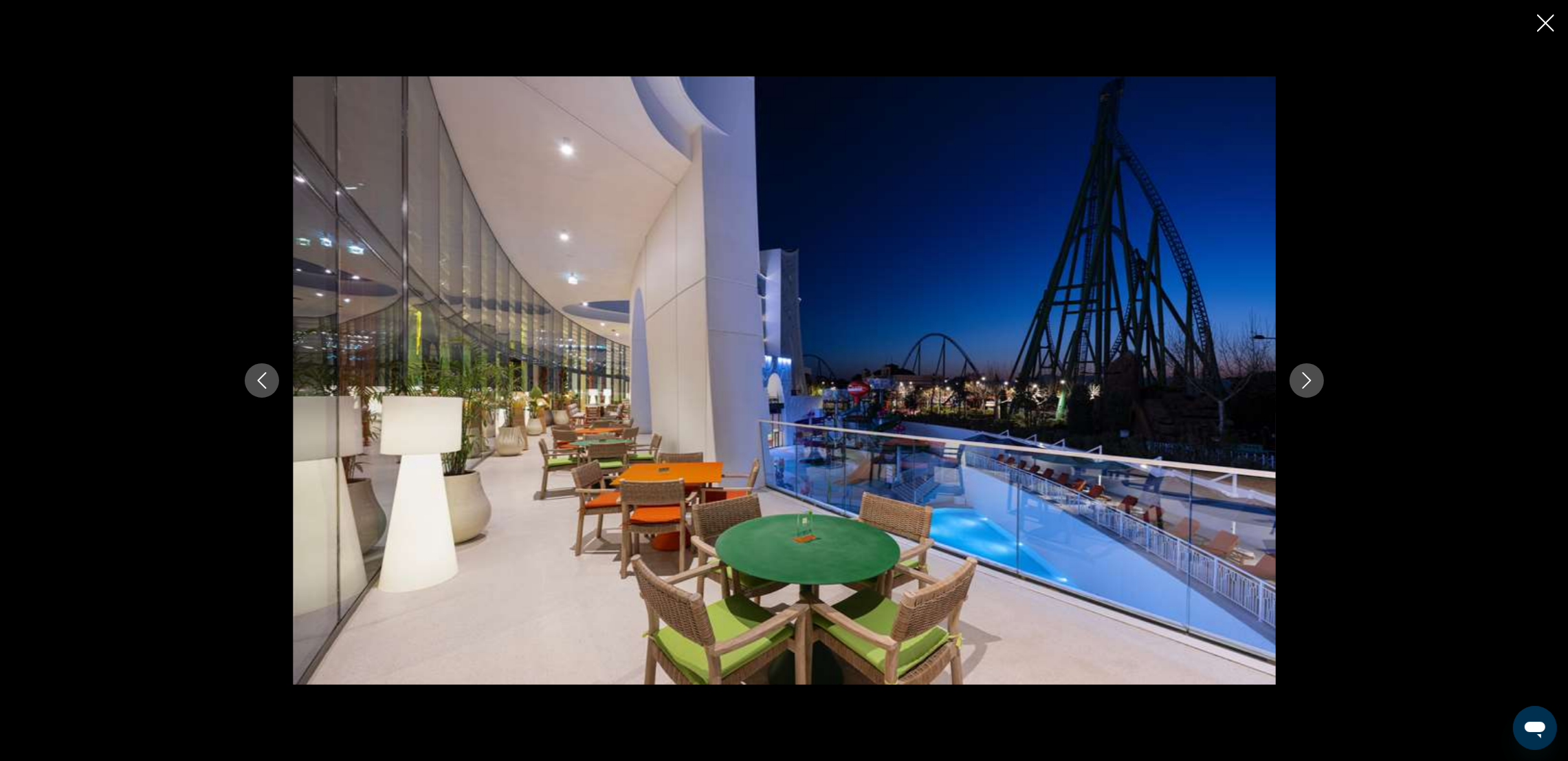
click at [1056, 376] on icon "Next image" at bounding box center [1307, 380] width 17 height 17
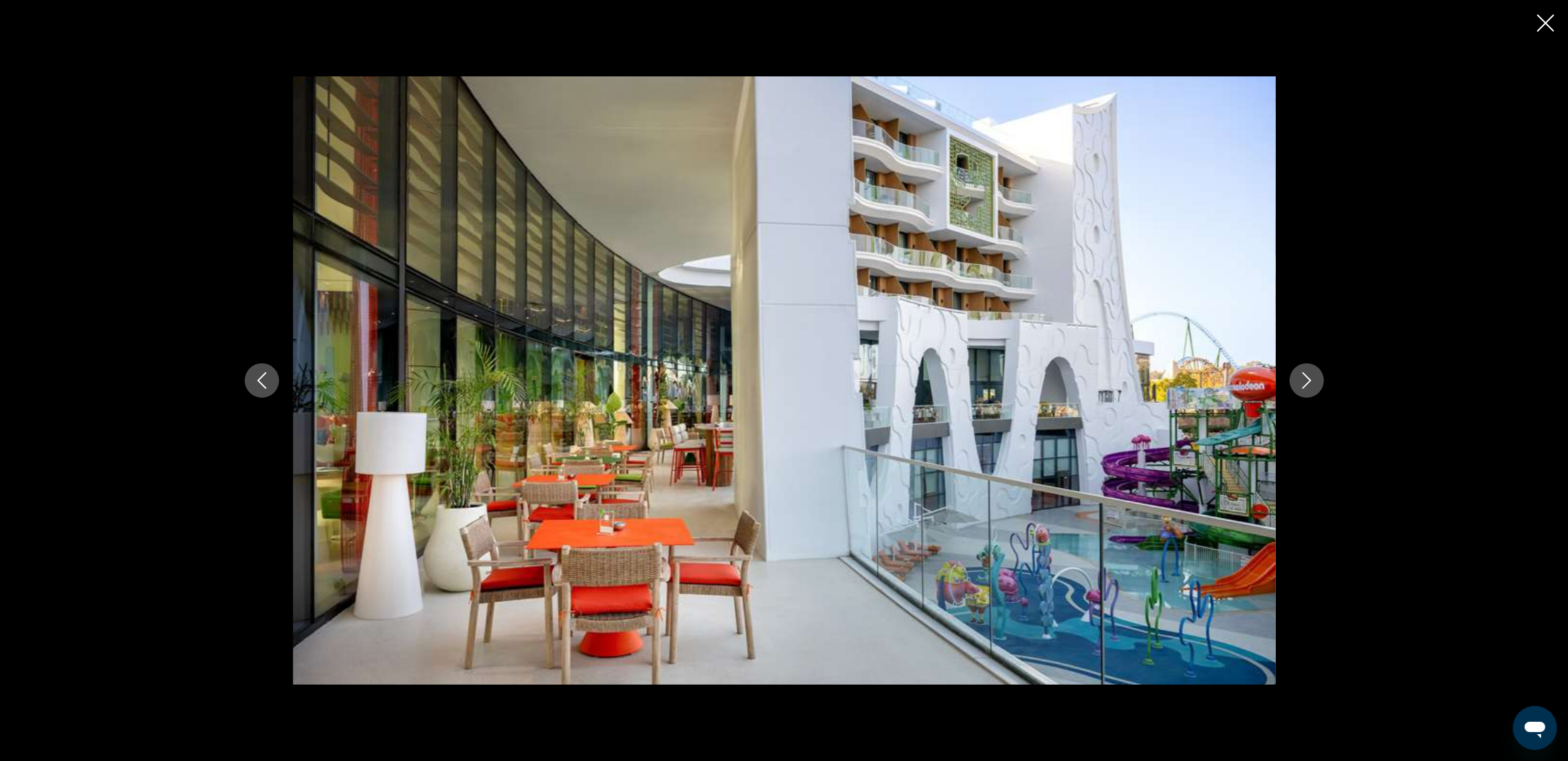
click at [1056, 376] on icon "Next image" at bounding box center [1307, 380] width 17 height 17
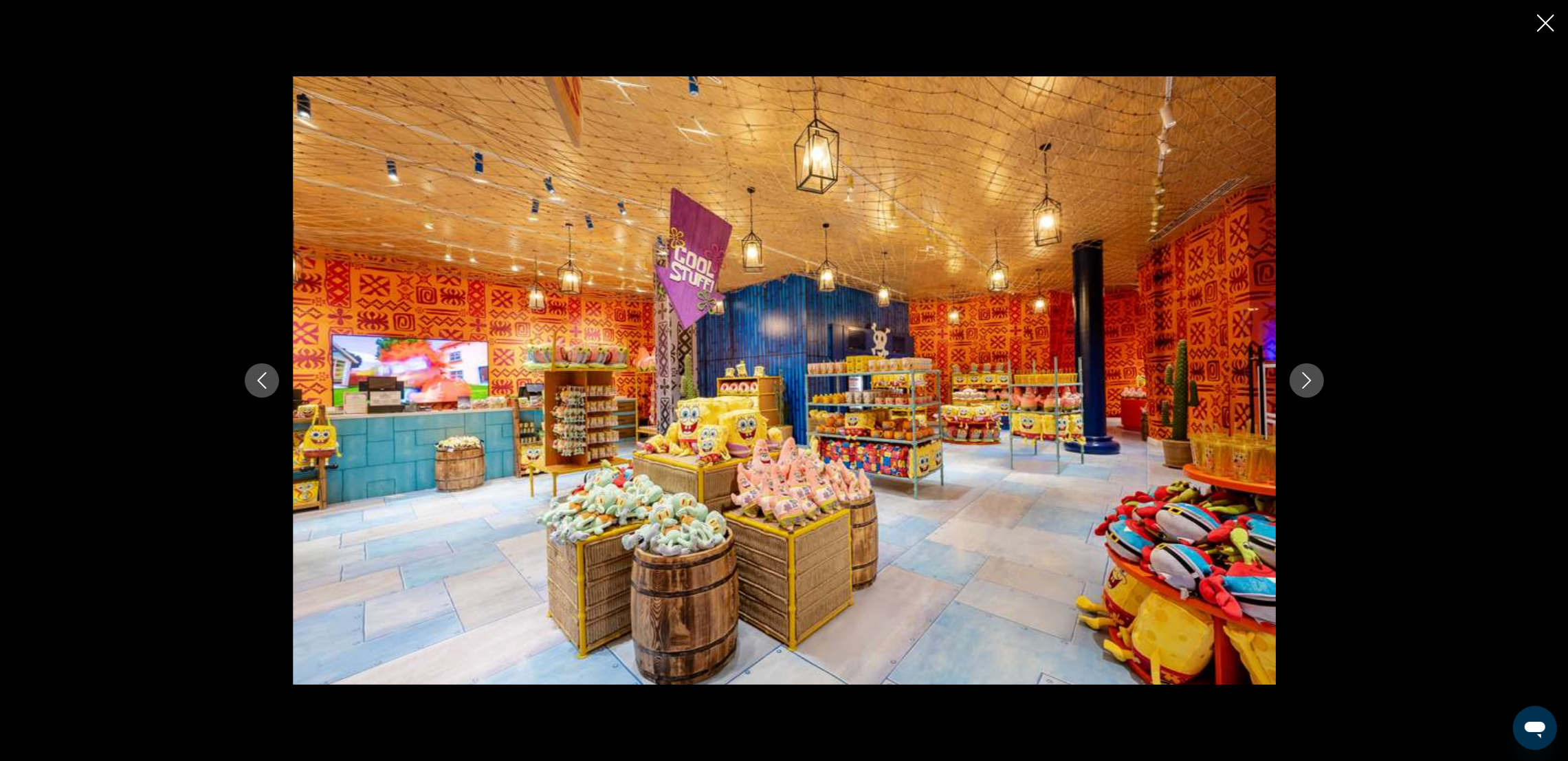
click at [1056, 376] on icon "Next image" at bounding box center [1307, 380] width 17 height 17
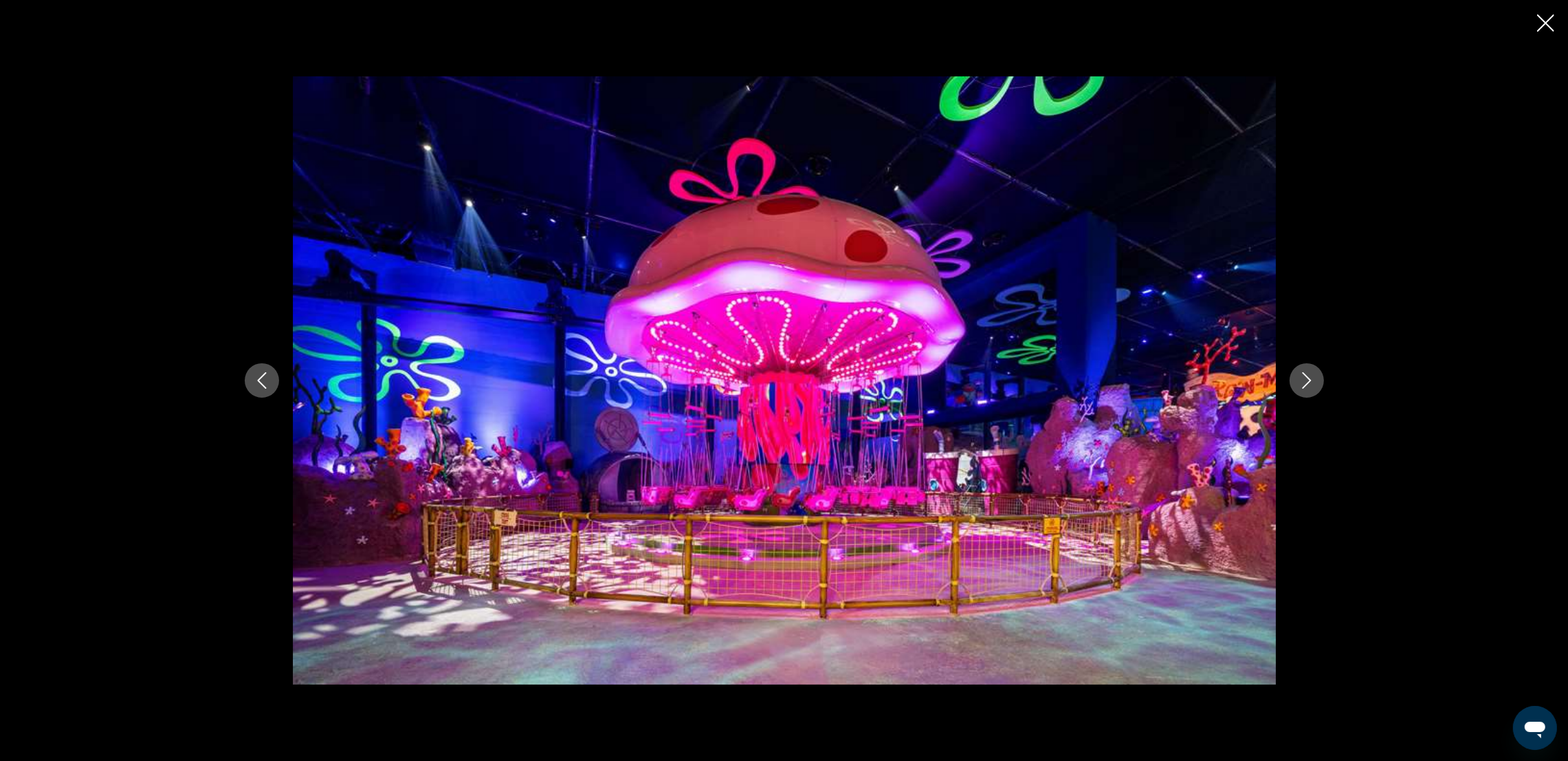
click at [1056, 376] on icon "Next image" at bounding box center [1307, 380] width 17 height 17
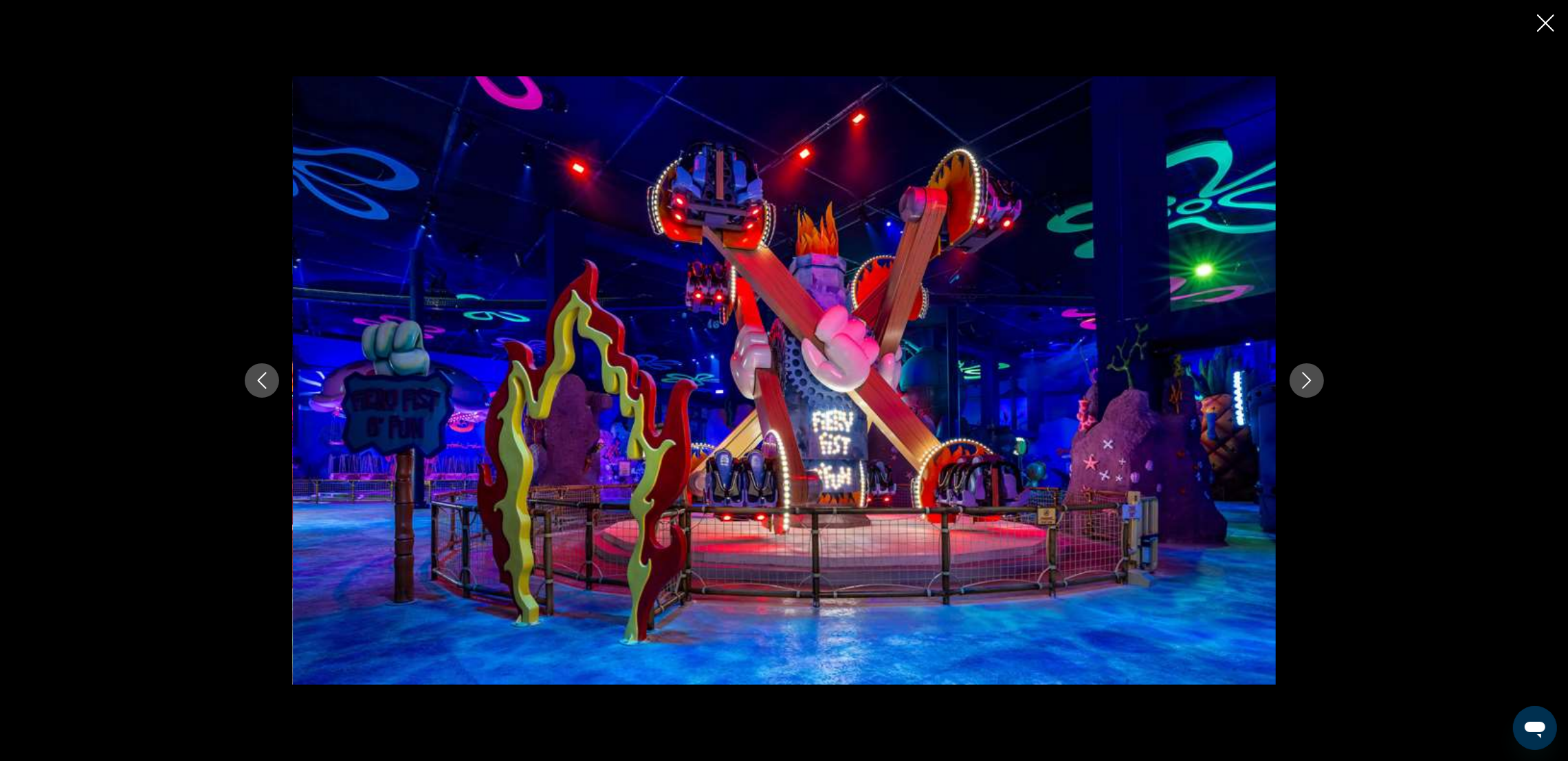
click at [1056, 376] on icon "Next image" at bounding box center [1307, 380] width 17 height 17
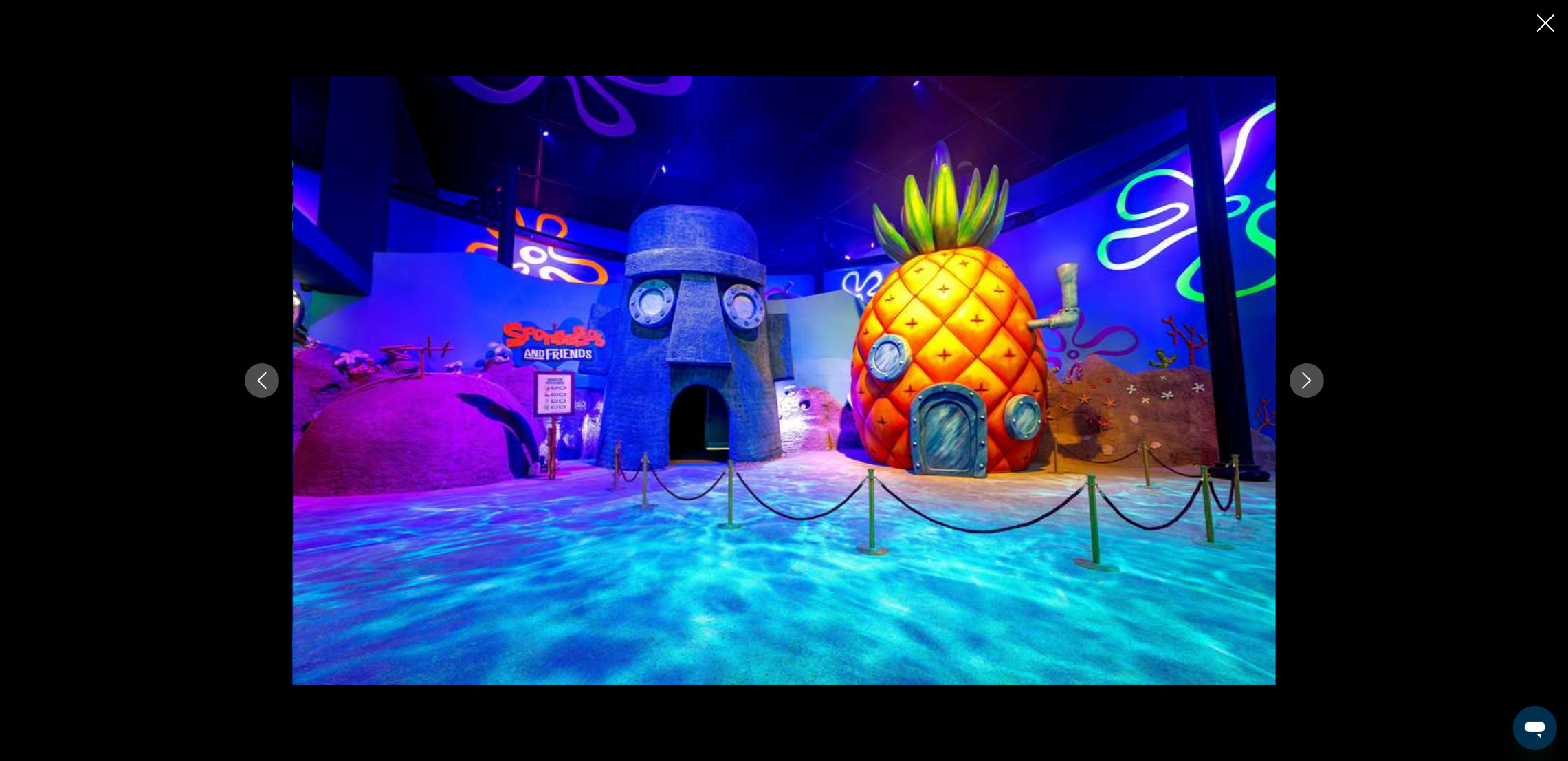
click at [1056, 376] on icon "Next image" at bounding box center [1307, 380] width 17 height 17
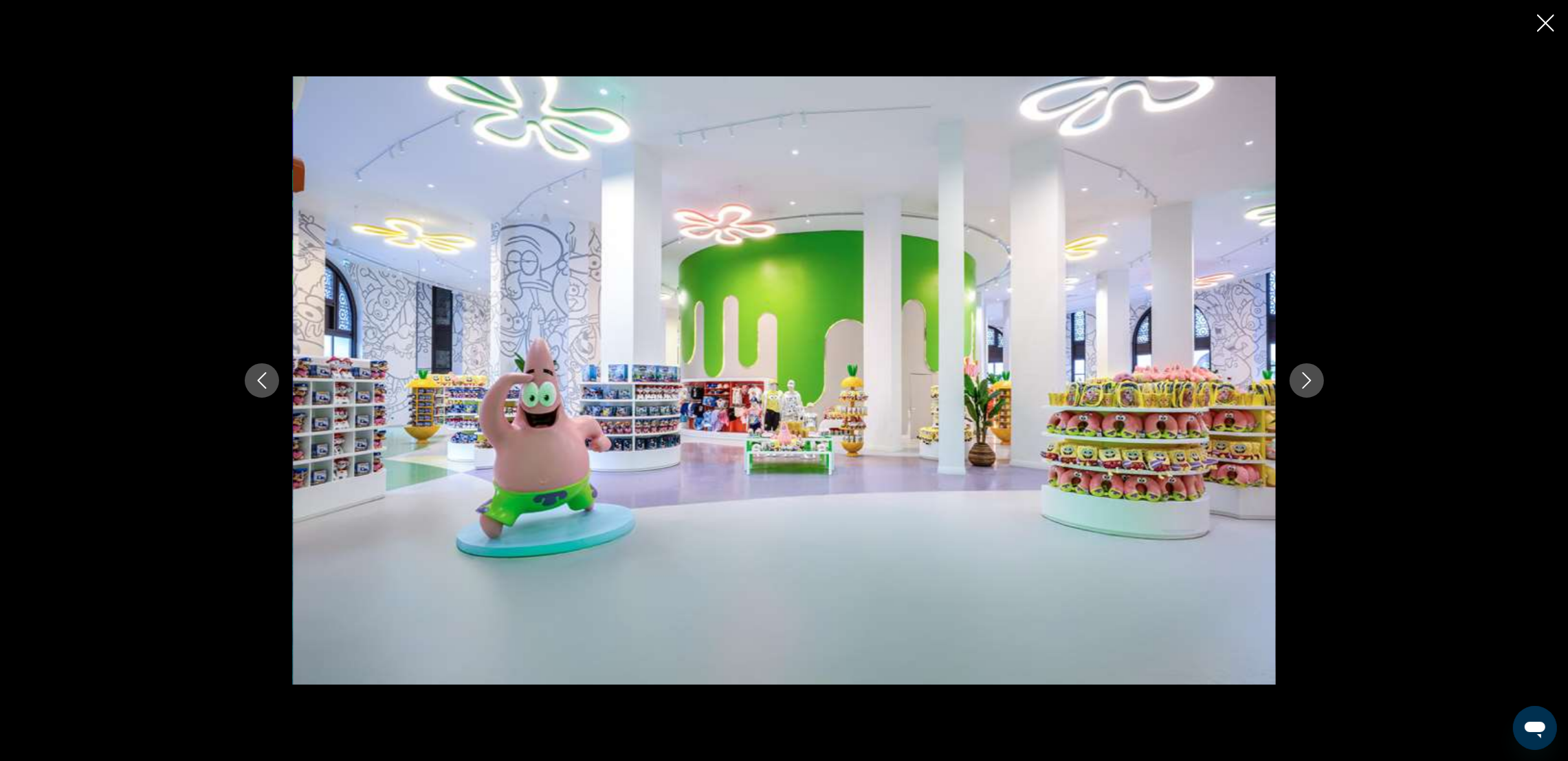
click at [1056, 376] on icon "Next image" at bounding box center [1307, 380] width 17 height 17
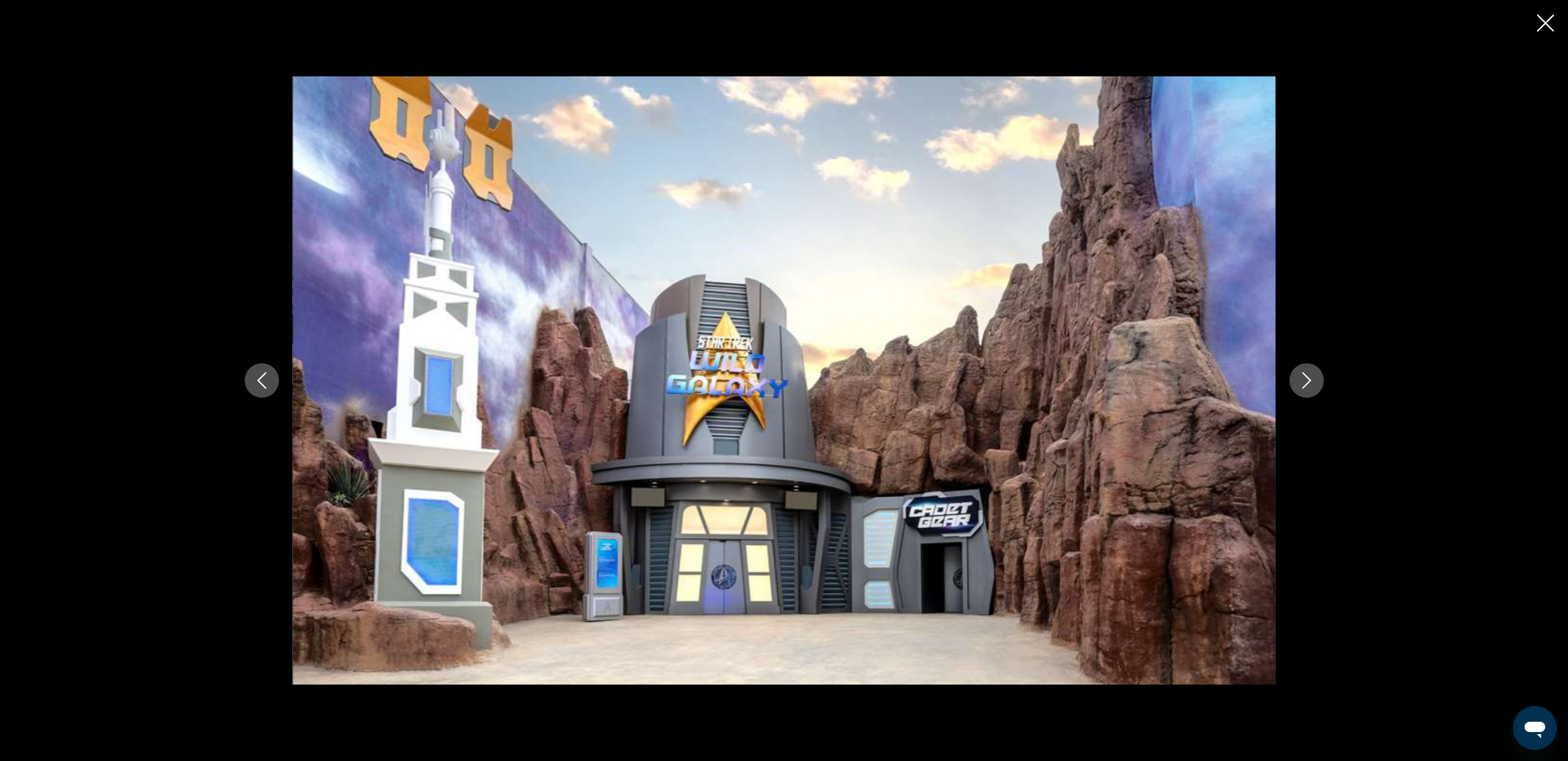
click at [1056, 369] on button "Next image" at bounding box center [1307, 380] width 34 height 34
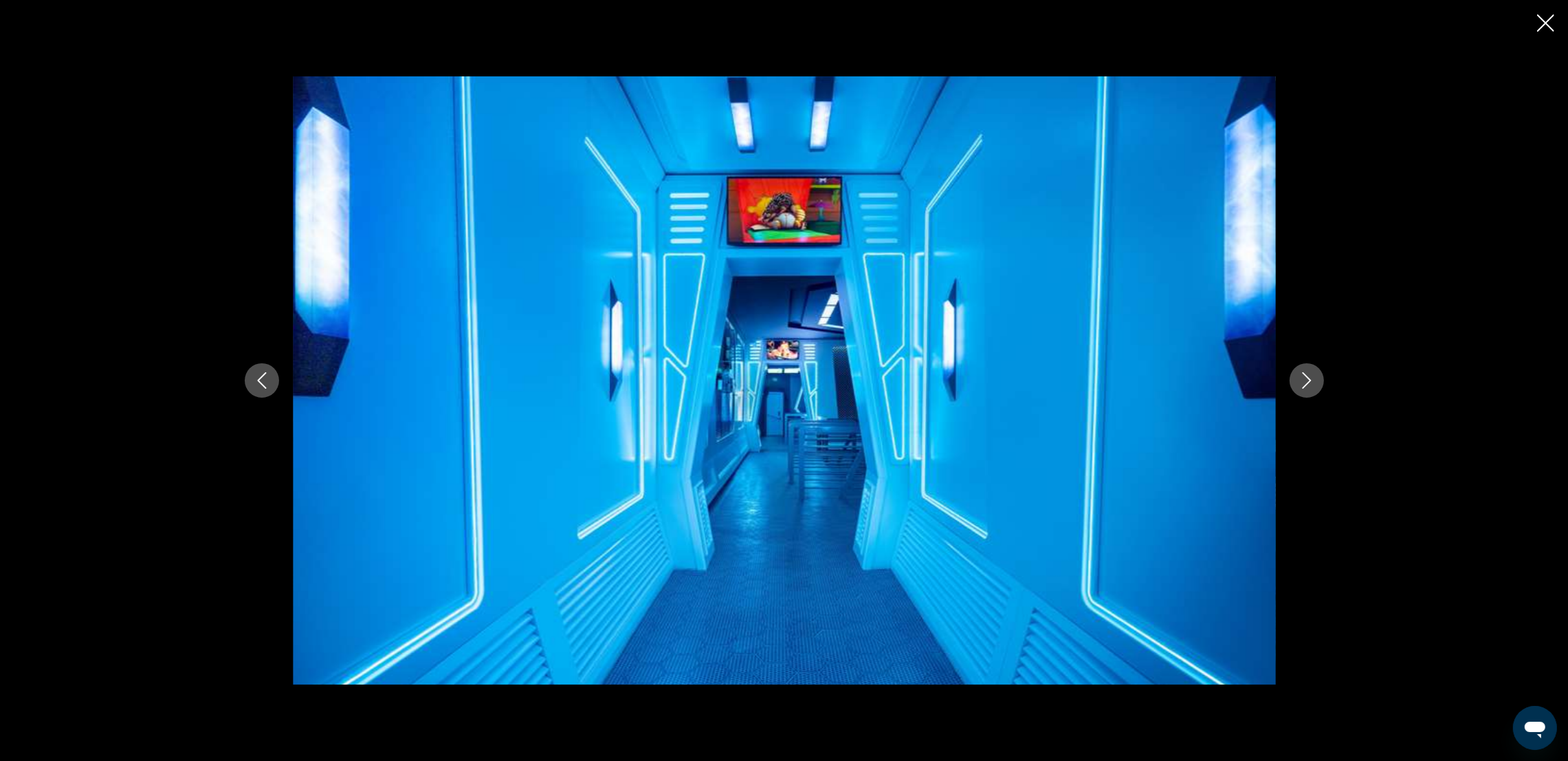
click at [1056, 377] on div "prev next" at bounding box center [784, 380] width 1107 height 609
click at [1056, 381] on icon "Next image" at bounding box center [1307, 380] width 17 height 17
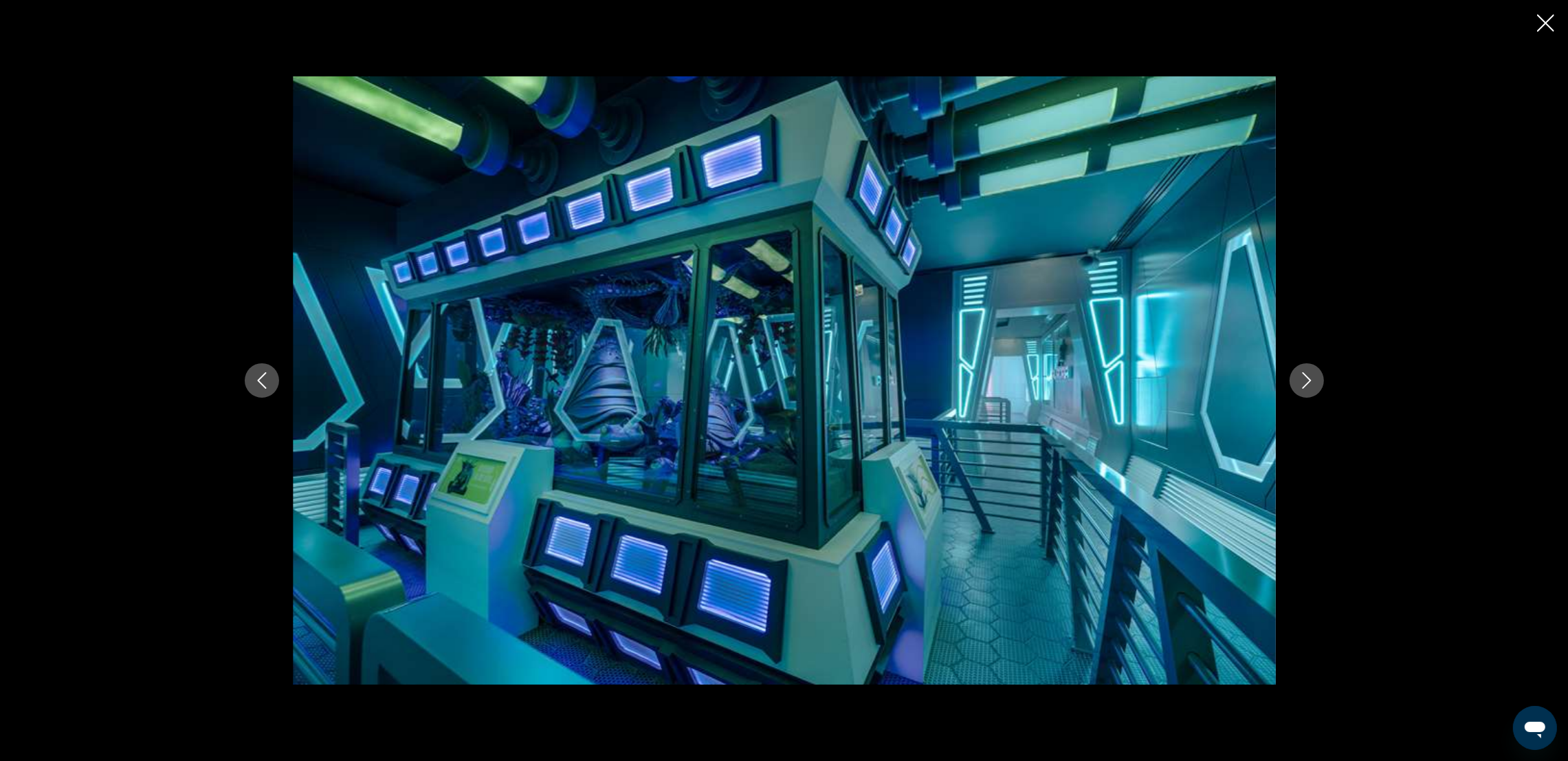
click at [1056, 379] on icon "Next image" at bounding box center [1307, 380] width 17 height 17
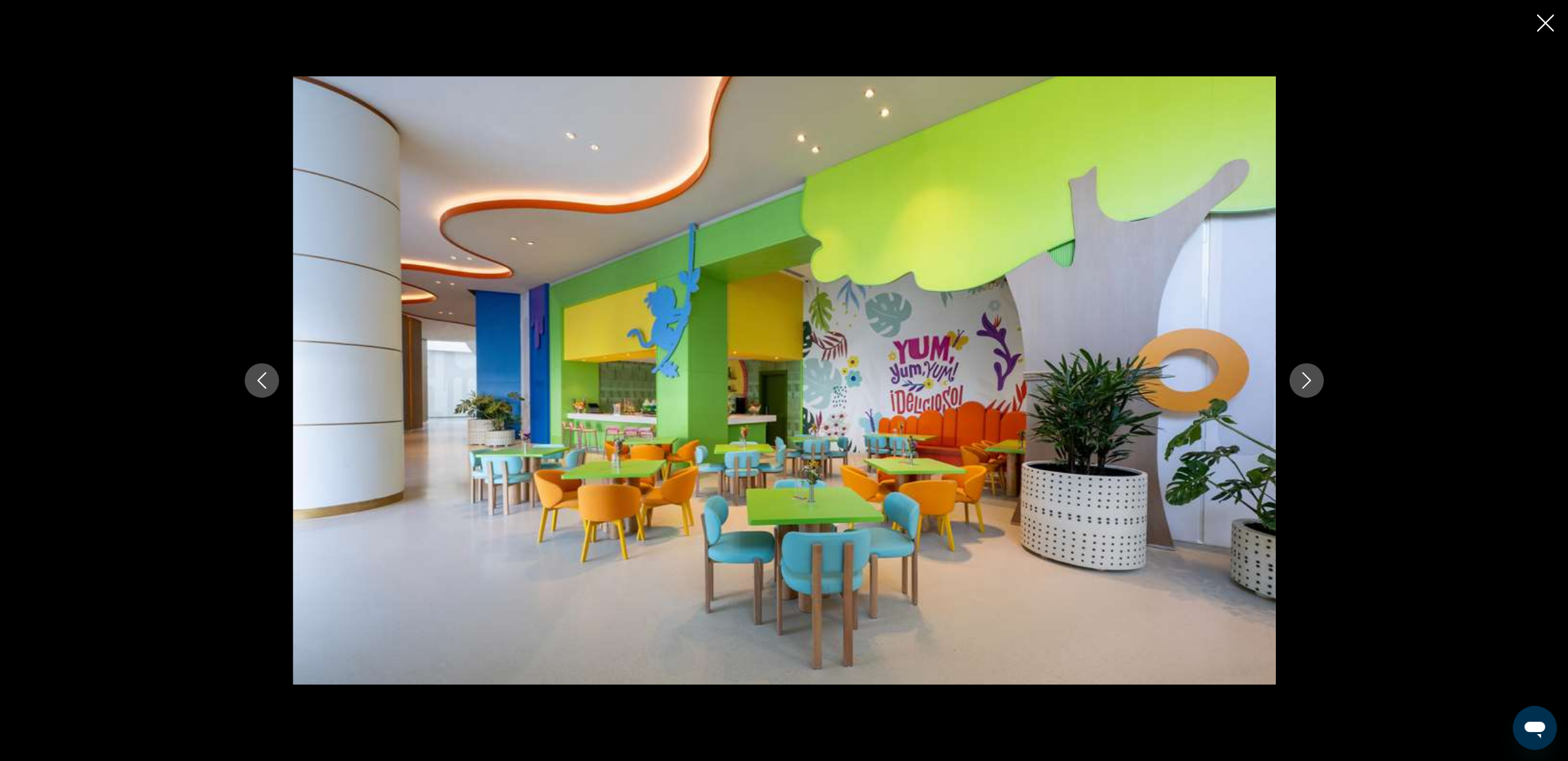
click at [1056, 377] on icon "Next image" at bounding box center [1307, 380] width 17 height 17
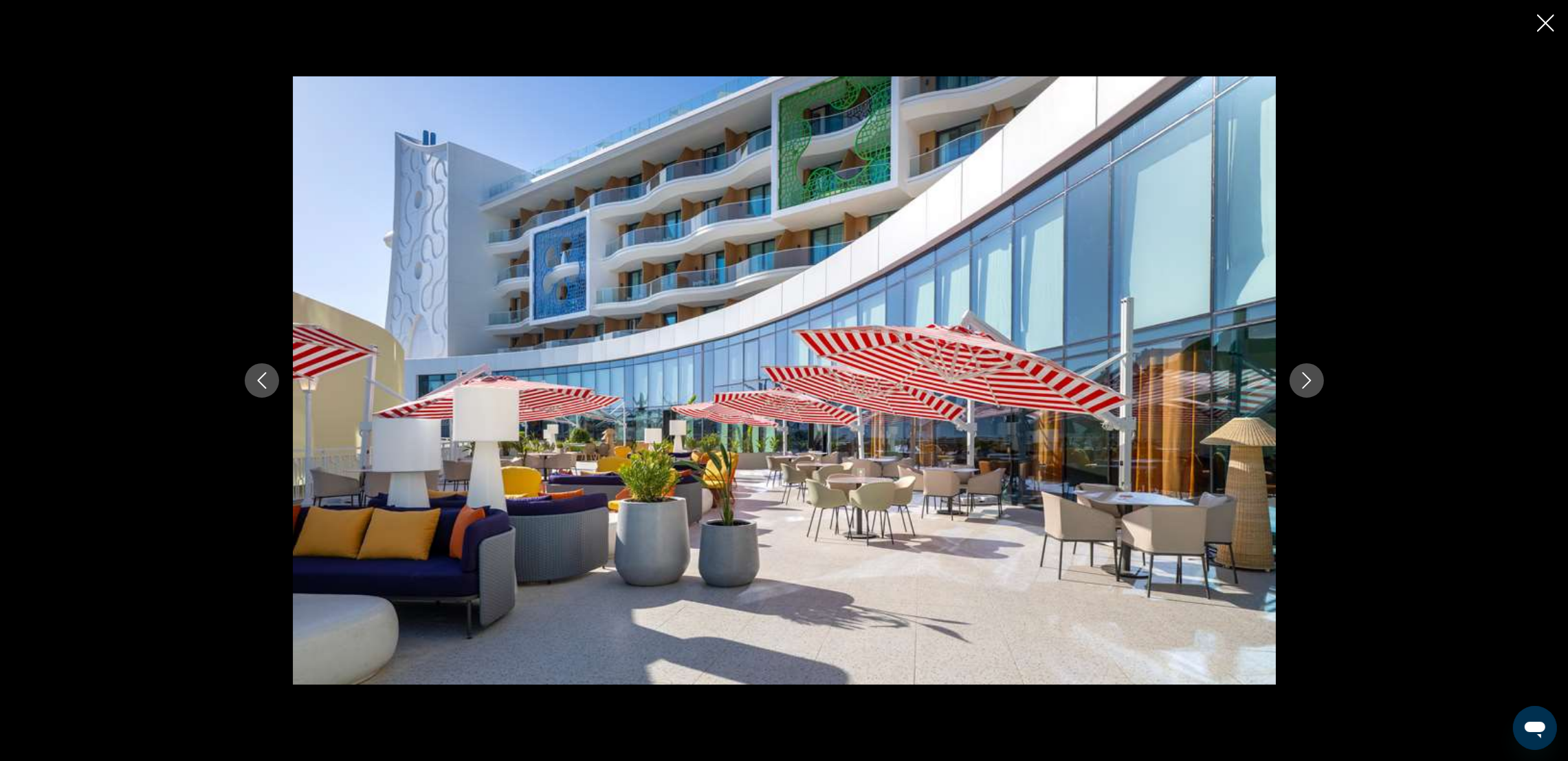
click at [1056, 377] on icon "Next image" at bounding box center [1307, 380] width 17 height 17
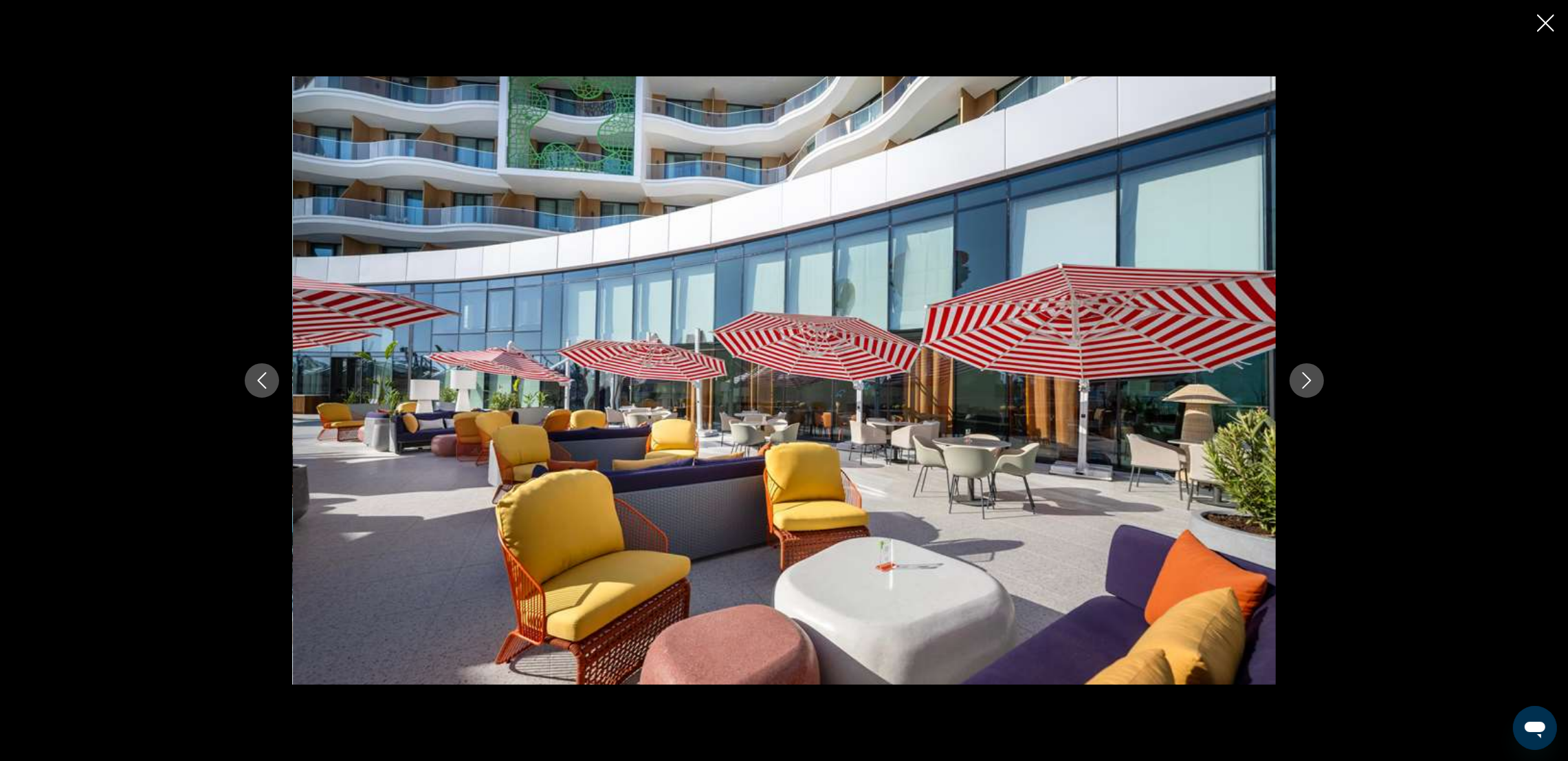
click at [1056, 377] on icon "Next image" at bounding box center [1307, 380] width 17 height 17
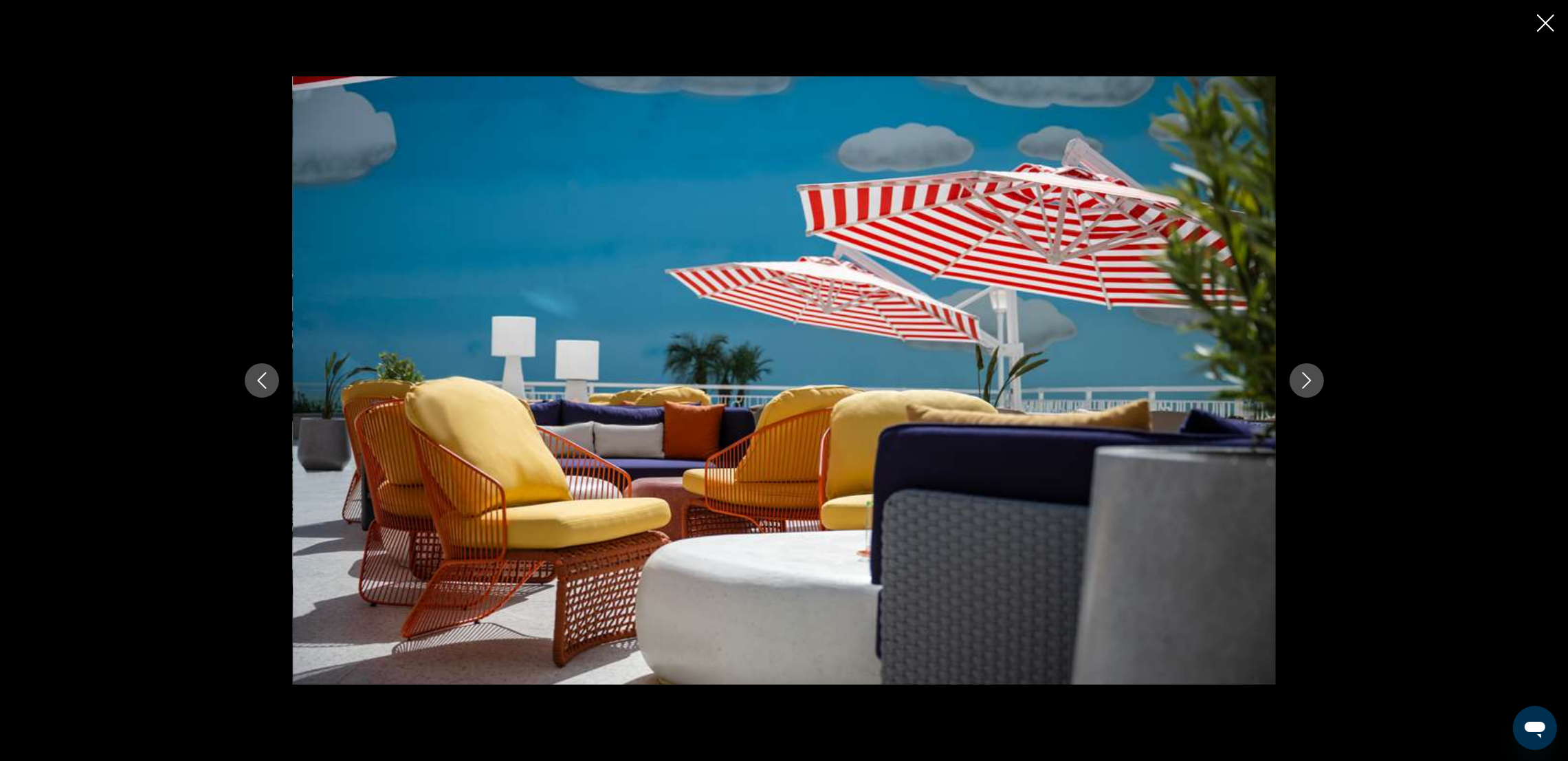
click at [1056, 377] on icon "Next image" at bounding box center [1307, 380] width 17 height 17
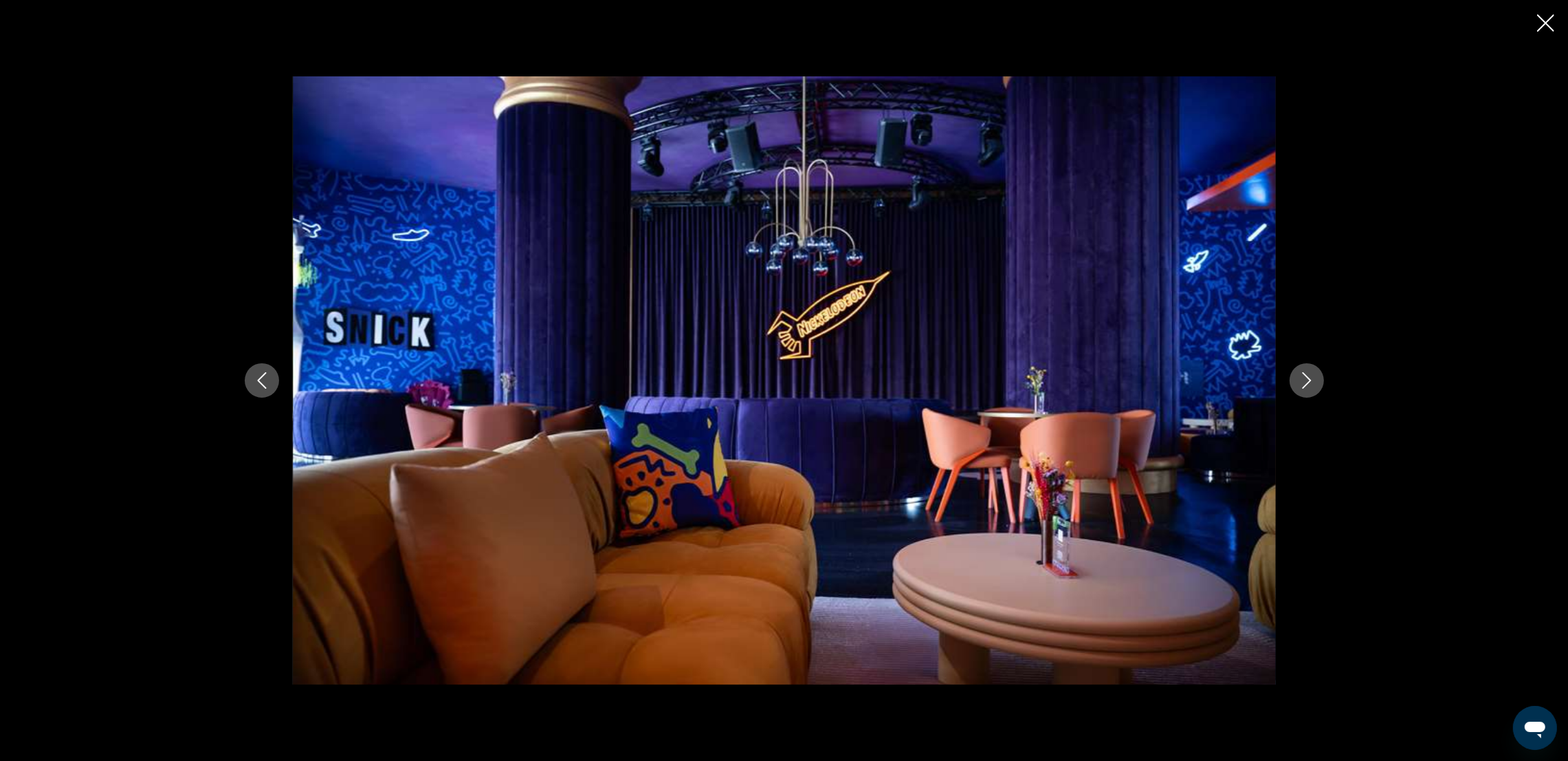
click at [1056, 377] on icon "Next image" at bounding box center [1307, 380] width 17 height 17
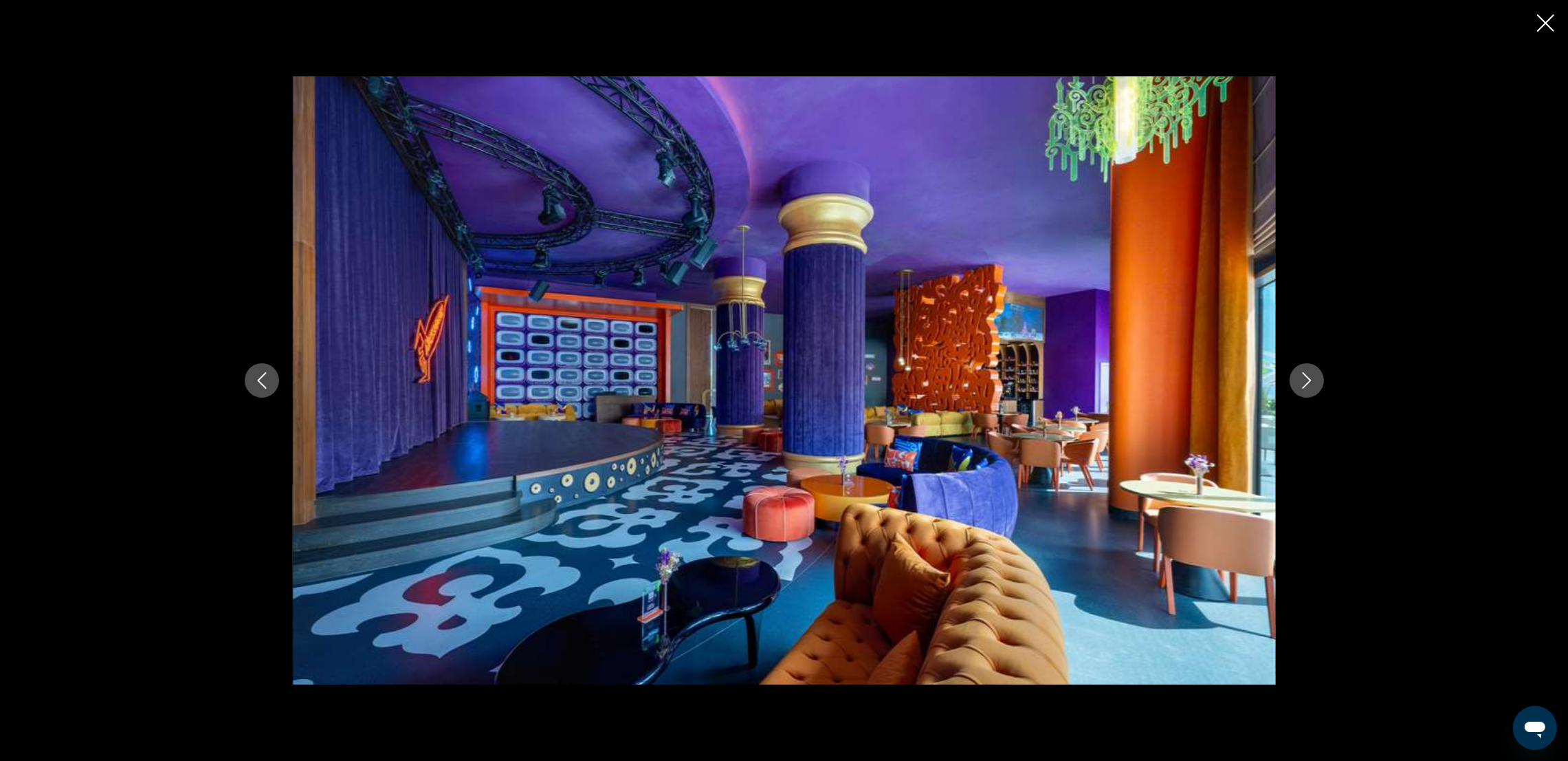
click at [1056, 377] on icon "Next image" at bounding box center [1307, 380] width 17 height 17
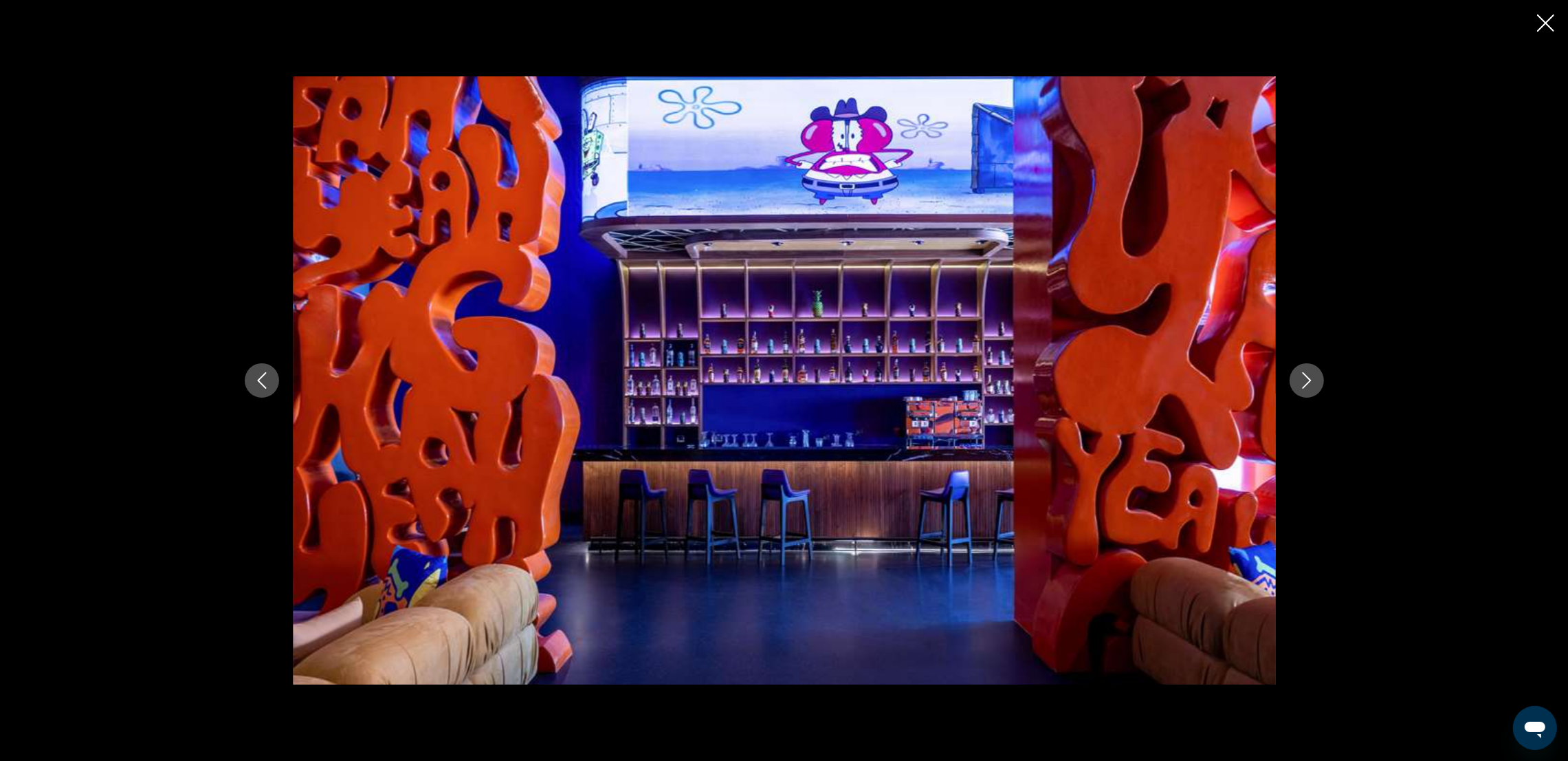
click at [1056, 377] on icon "Next image" at bounding box center [1307, 380] width 17 height 17
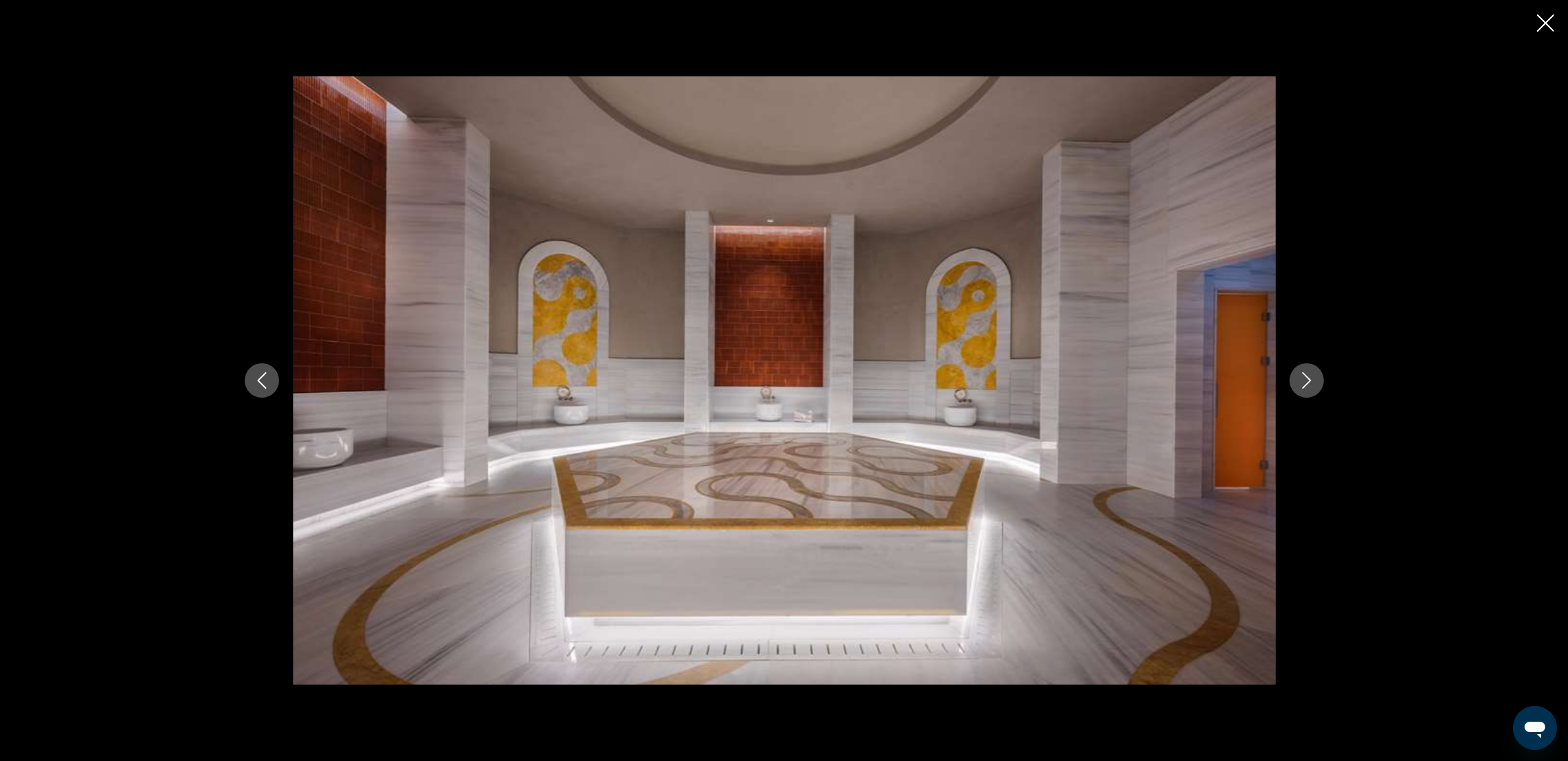
click at [1056, 380] on icon "Next image" at bounding box center [1307, 380] width 17 height 17
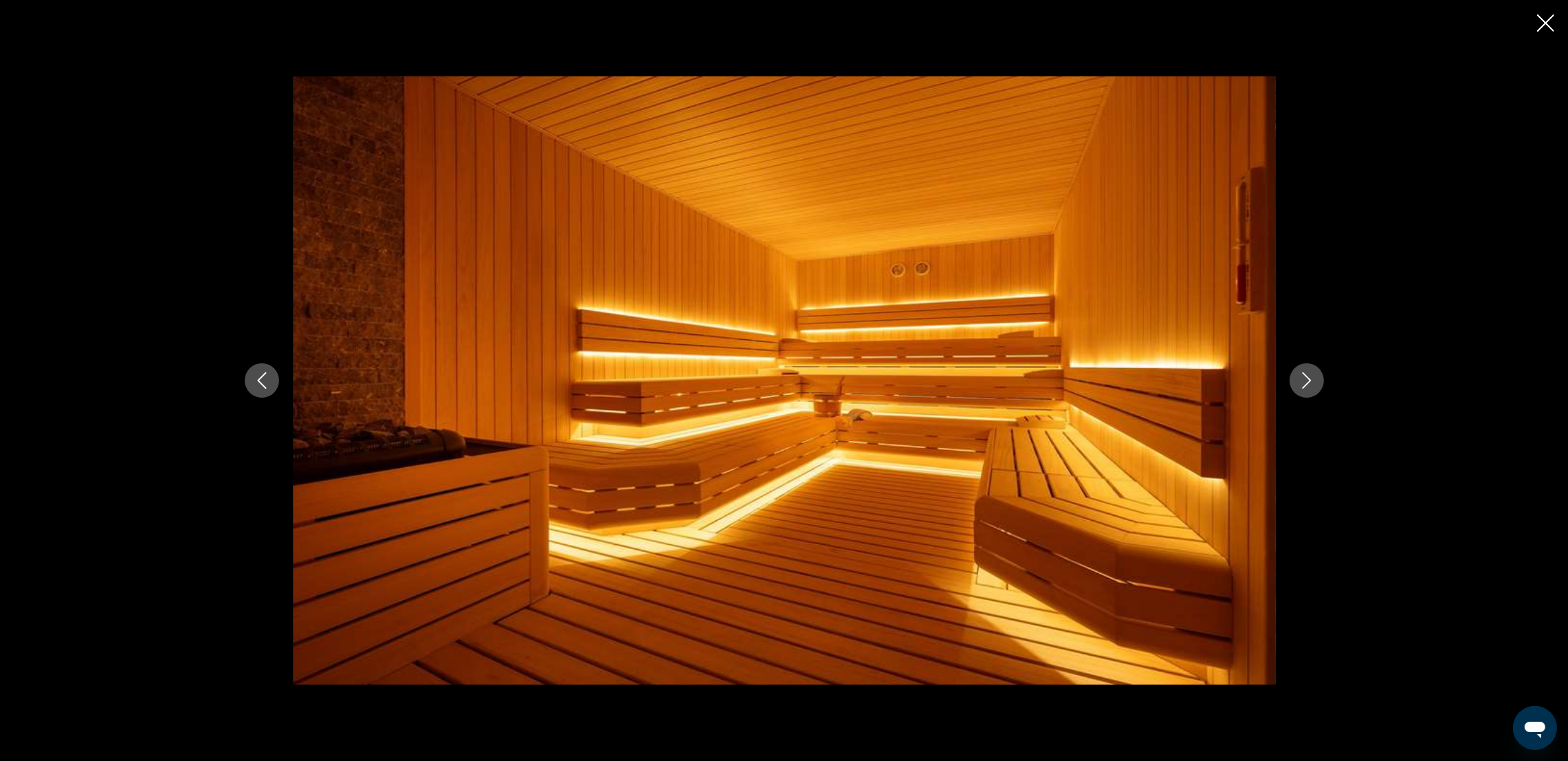
click at [1056, 380] on icon "Next image" at bounding box center [1307, 380] width 17 height 17
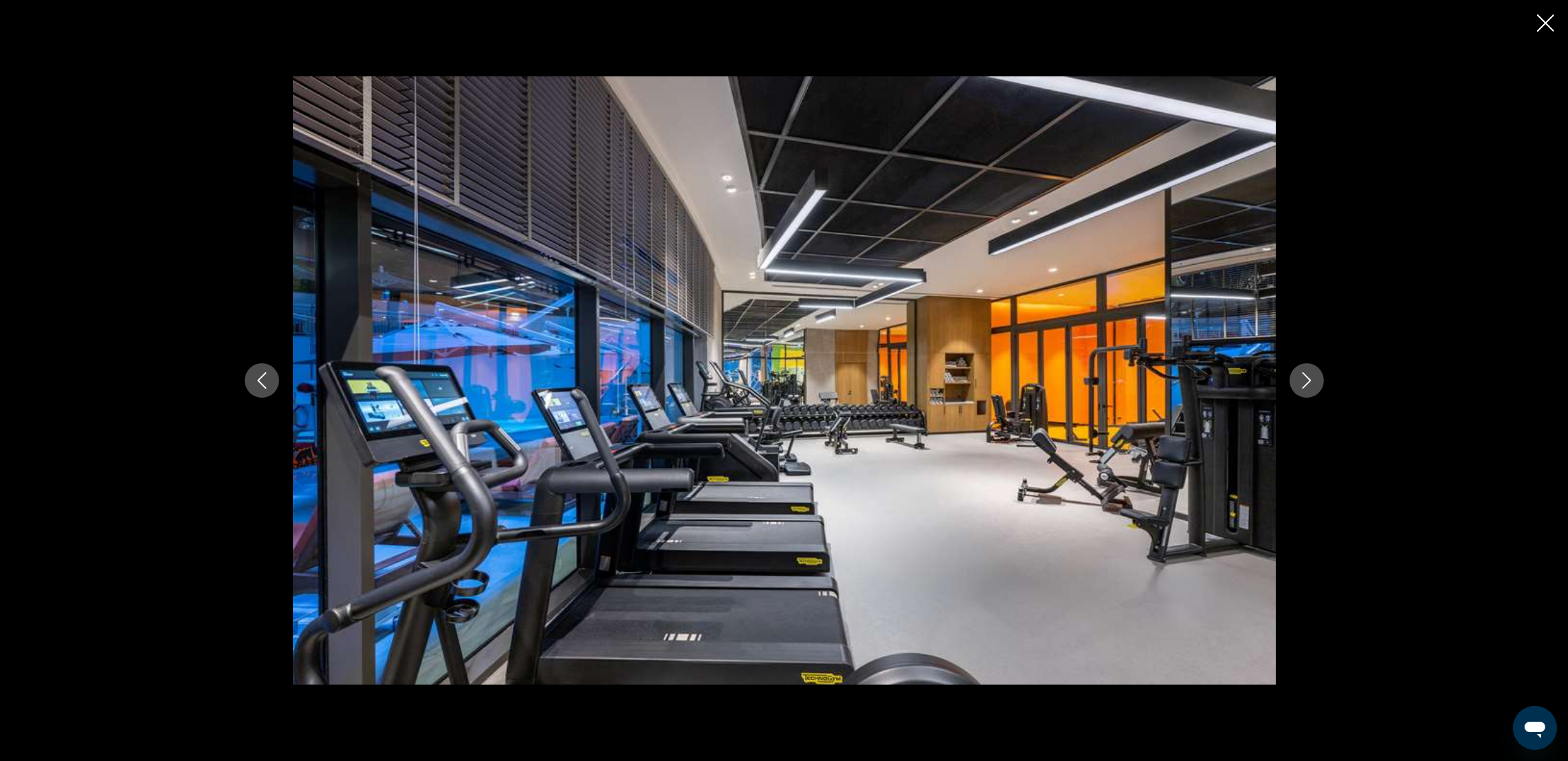
click at [1056, 380] on icon "Next image" at bounding box center [1307, 380] width 17 height 17
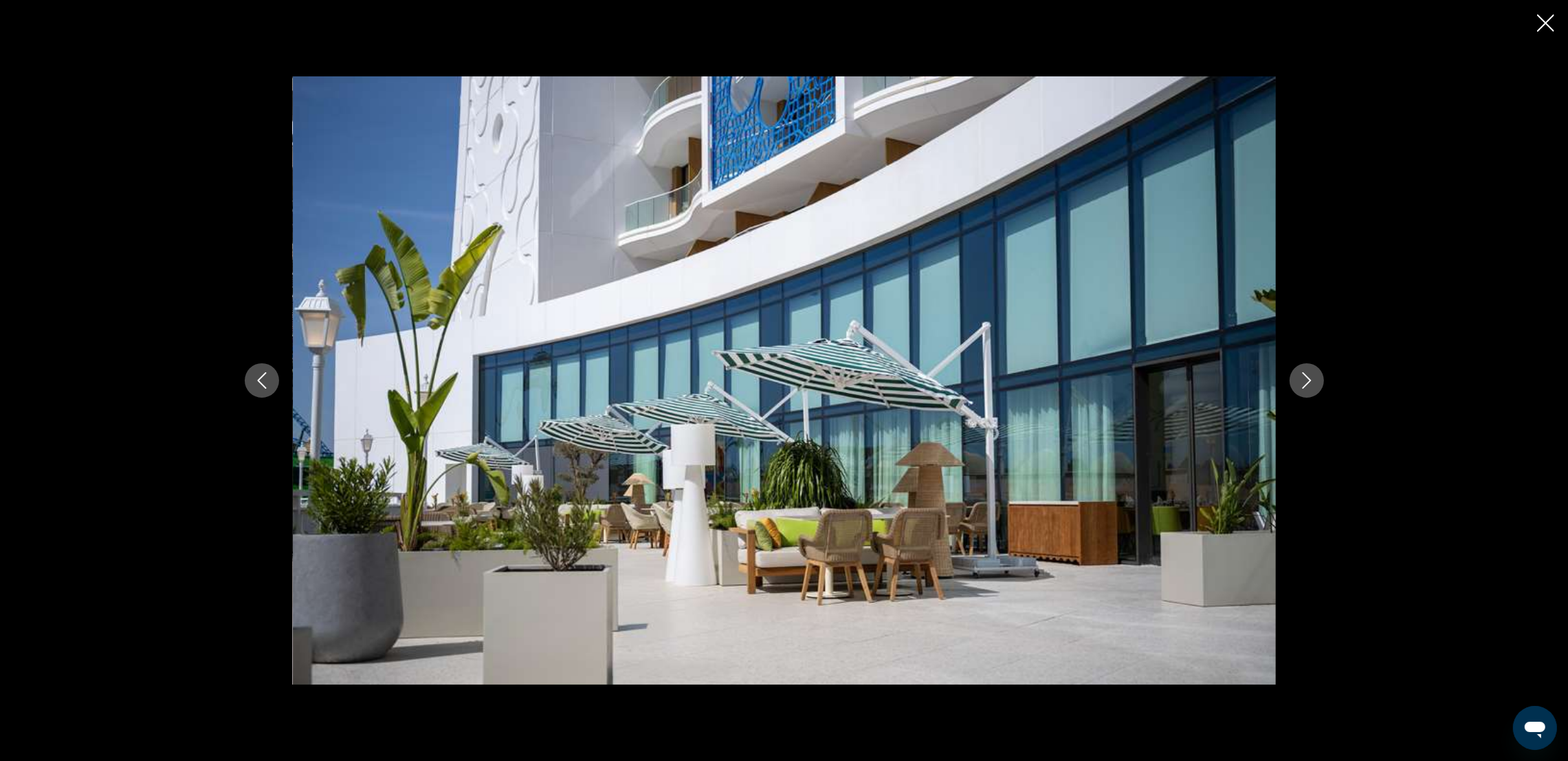
click at [1056, 380] on icon "Next image" at bounding box center [1307, 380] width 17 height 17
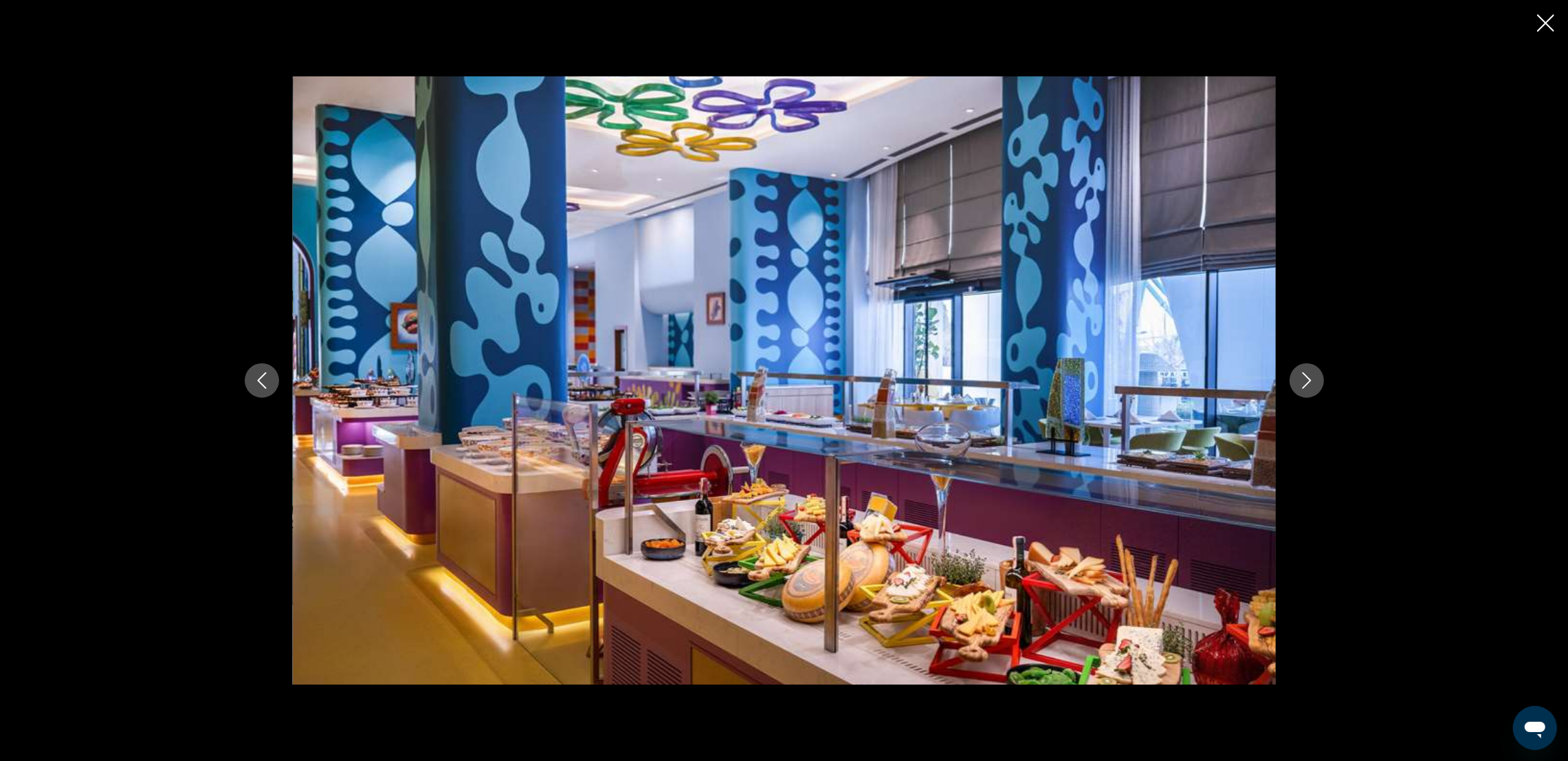
click at [1056, 380] on icon "Next image" at bounding box center [1307, 380] width 17 height 17
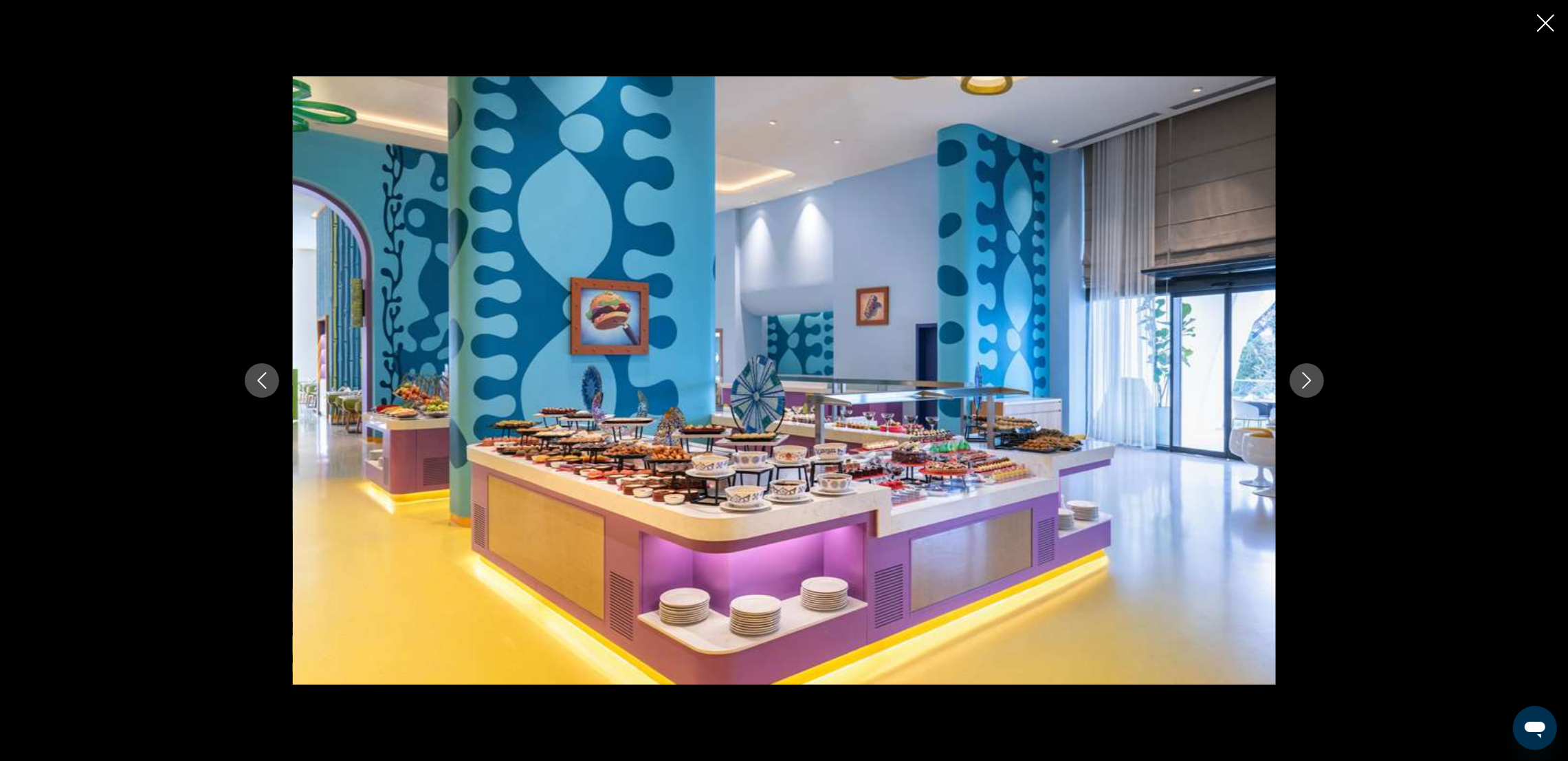
click at [1056, 380] on icon "Next image" at bounding box center [1307, 380] width 17 height 17
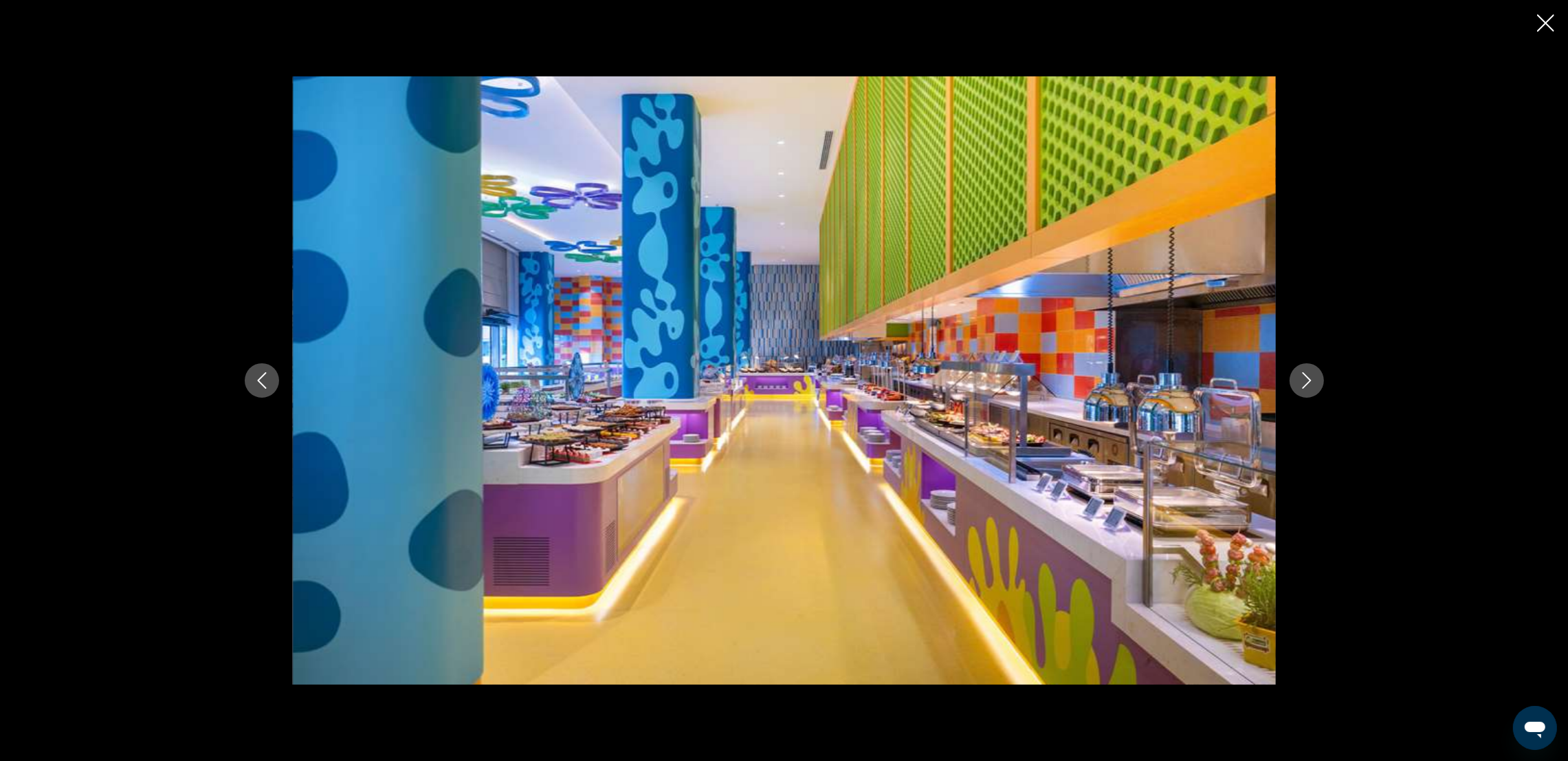
click at [1056, 371] on button "Next image" at bounding box center [1307, 380] width 34 height 34
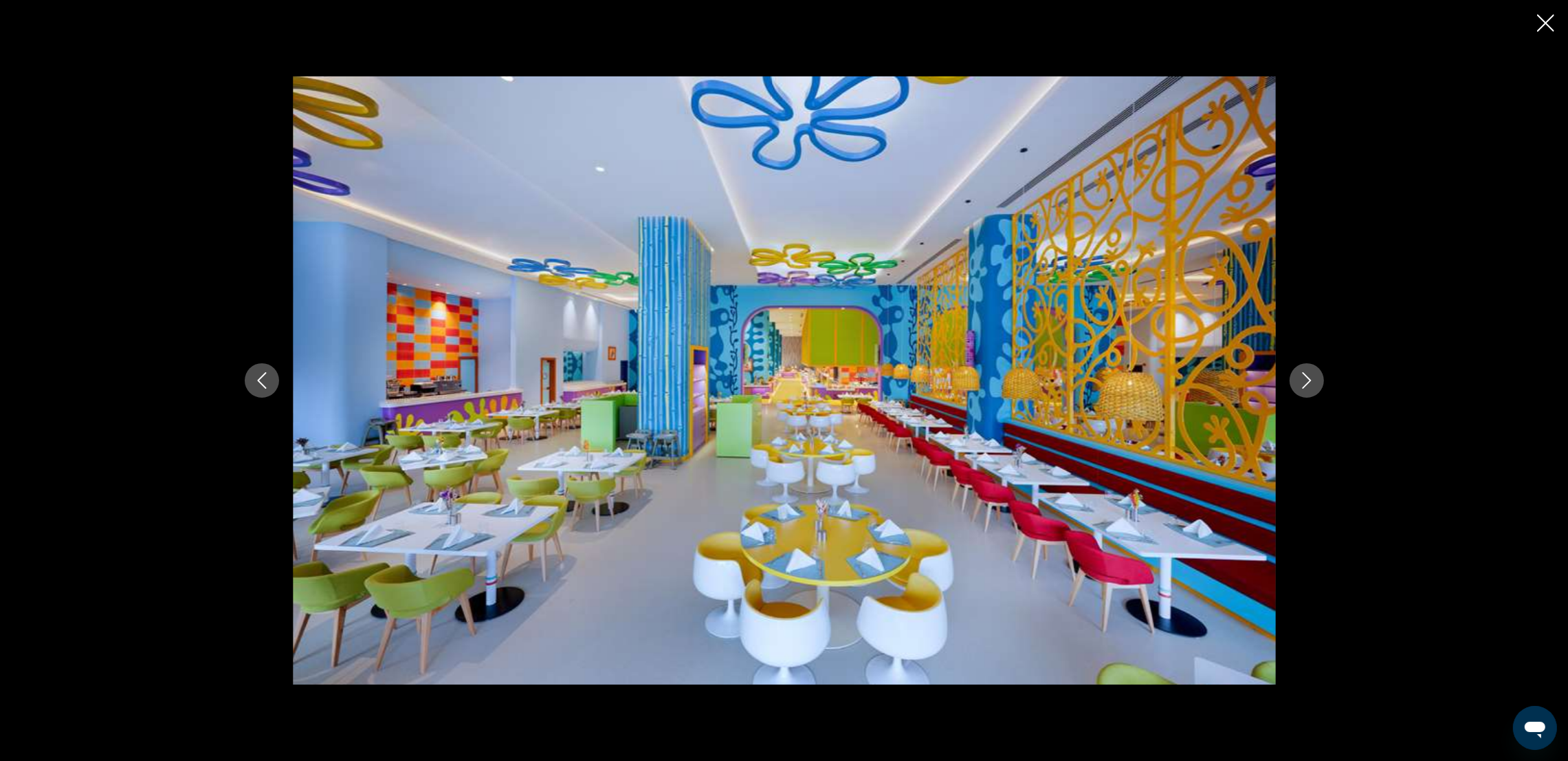
click at [1056, 371] on button "Next image" at bounding box center [1307, 380] width 34 height 34
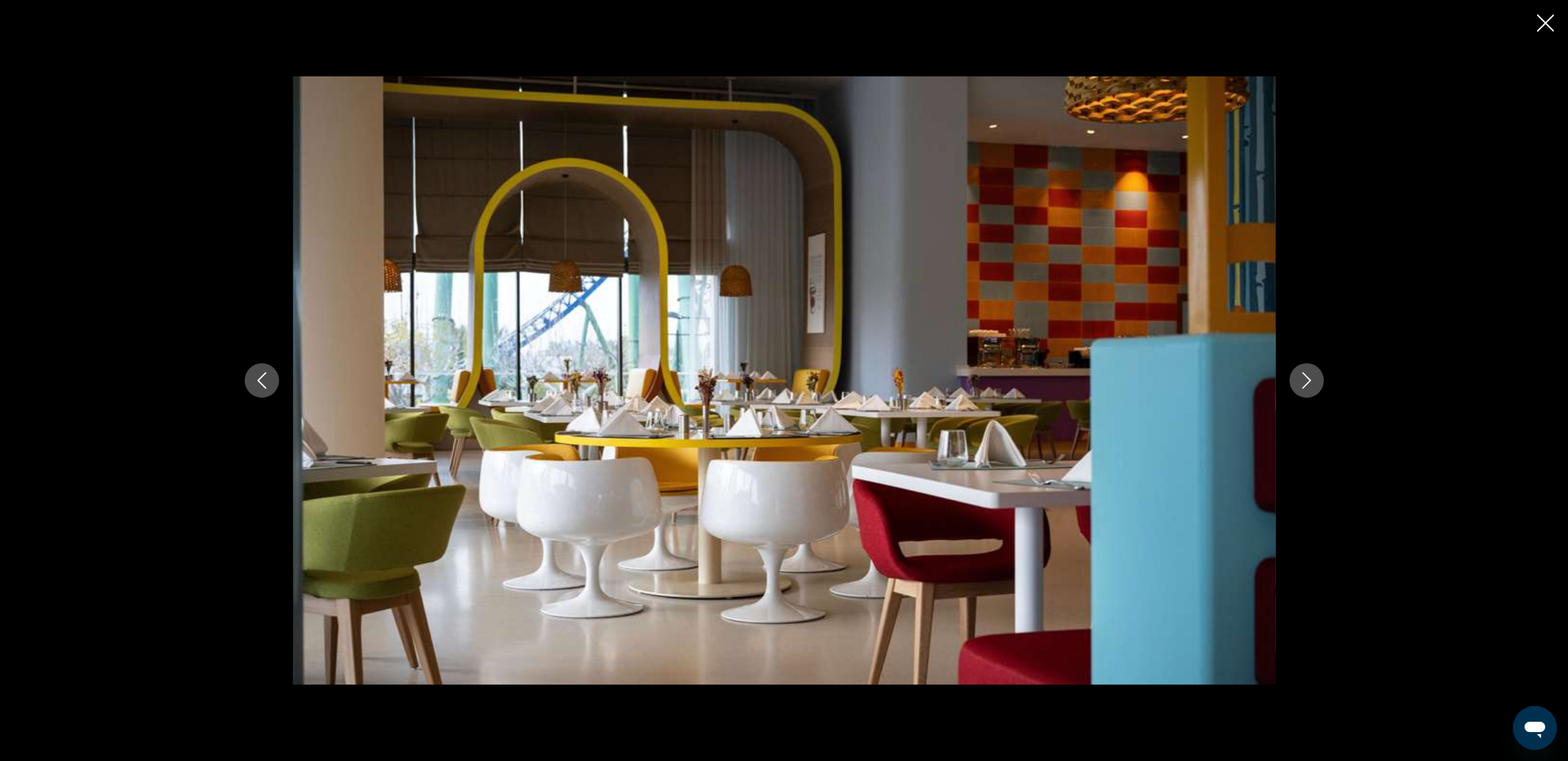
click at [1056, 371] on button "Next image" at bounding box center [1307, 380] width 34 height 34
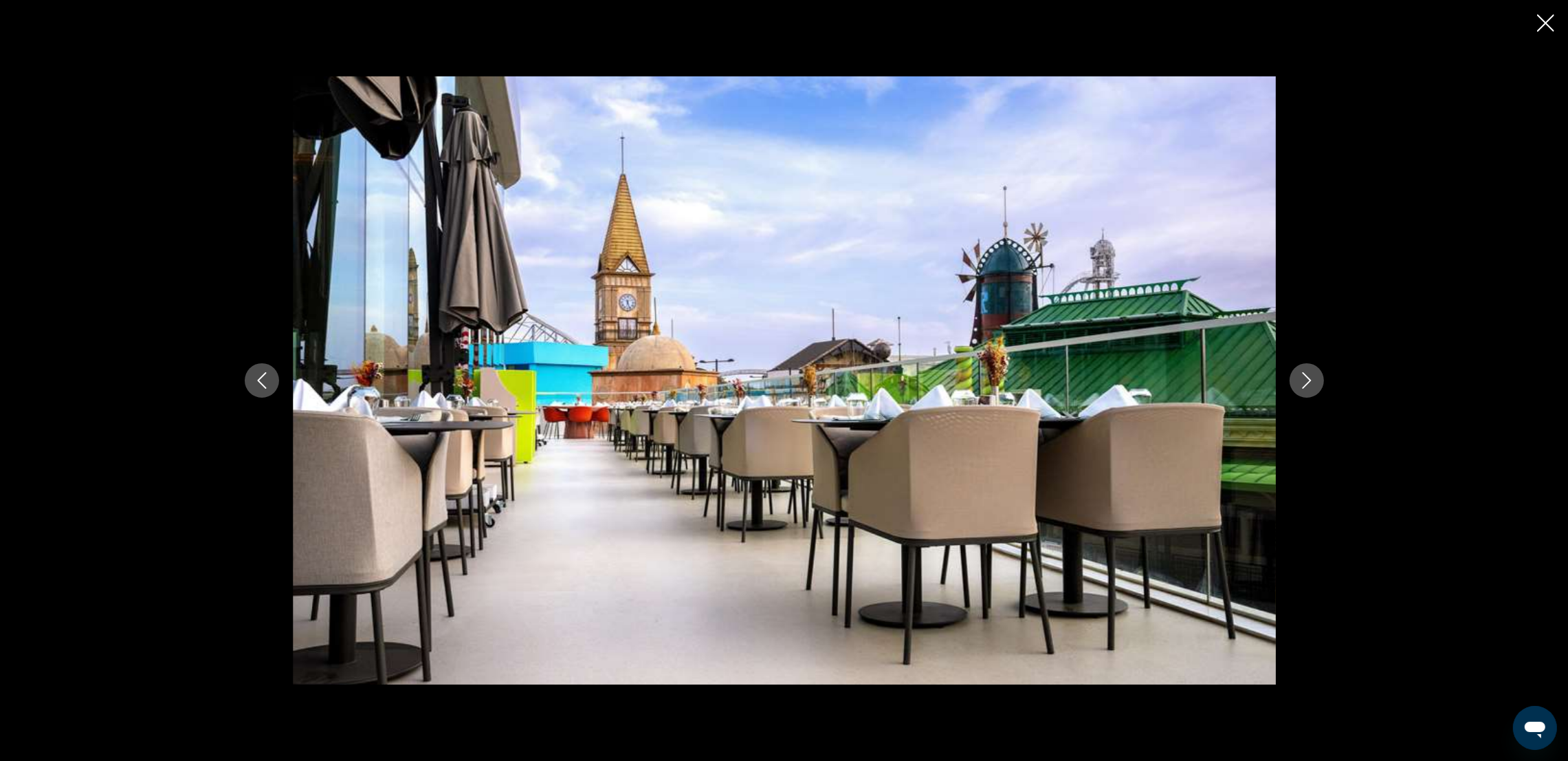
click at [1056, 371] on button "Next image" at bounding box center [1307, 380] width 34 height 34
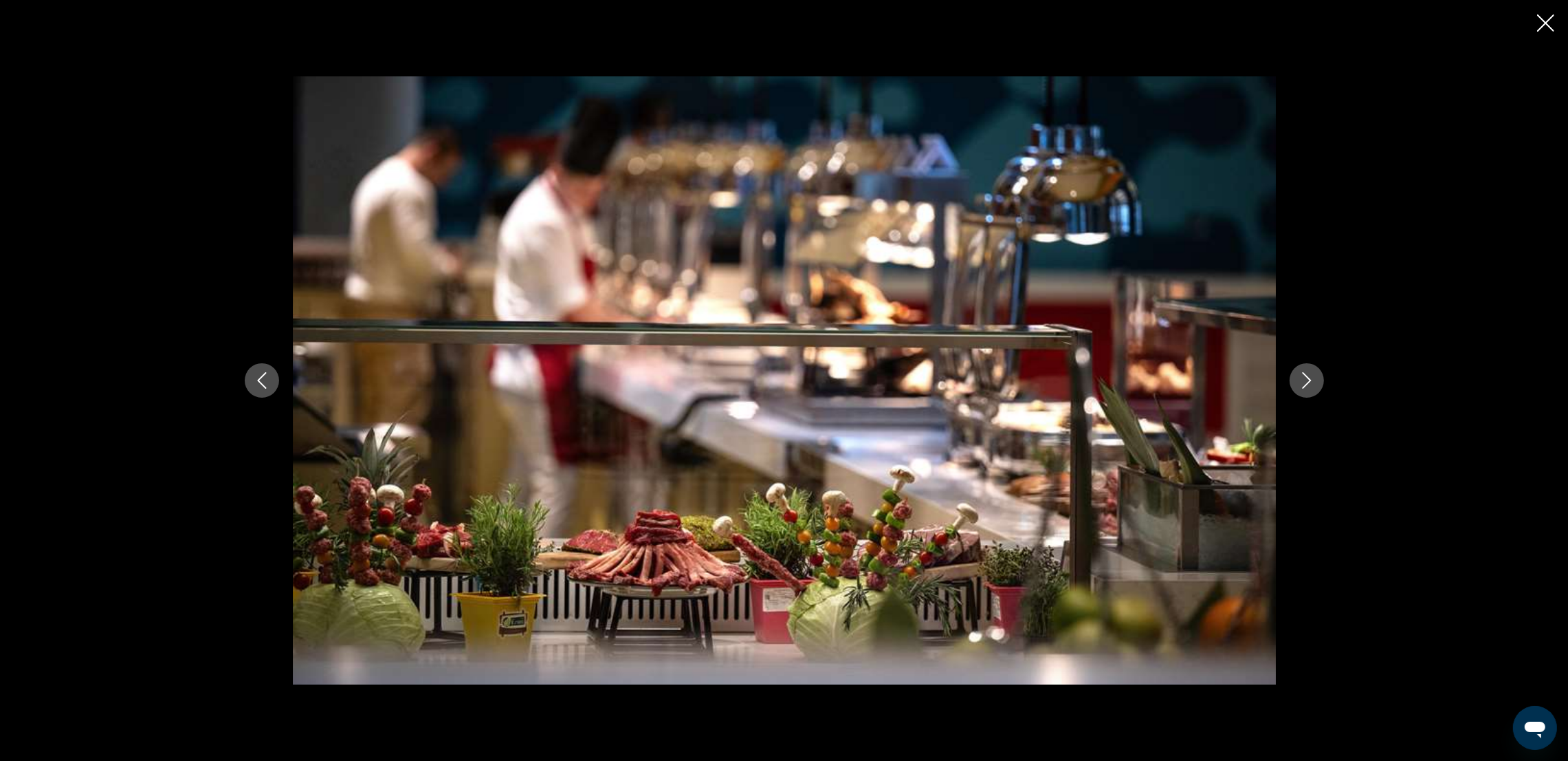
click at [1056, 382] on icon "Next image" at bounding box center [1307, 380] width 17 height 17
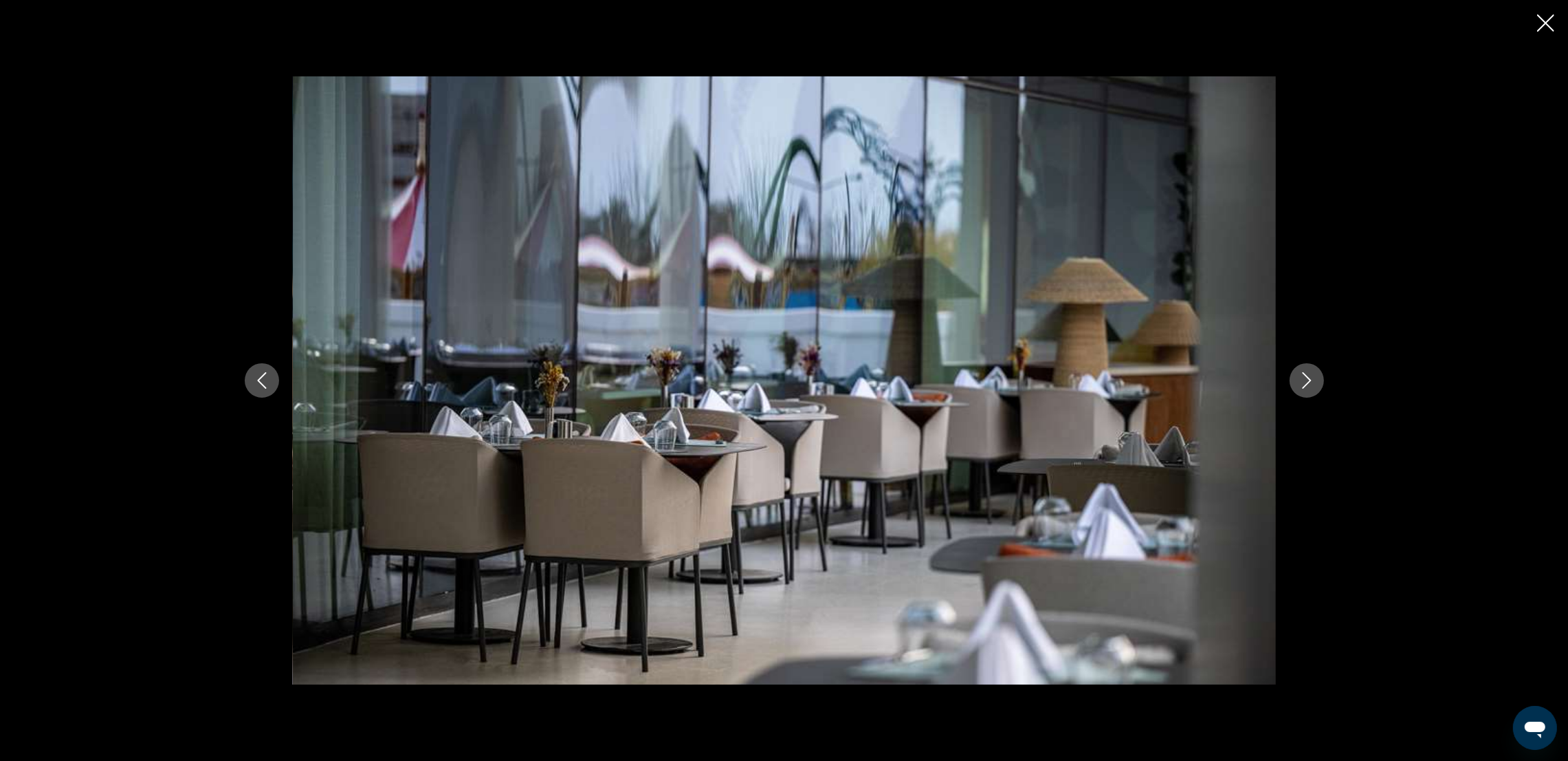
click at [1056, 382] on icon "Next image" at bounding box center [1307, 380] width 17 height 17
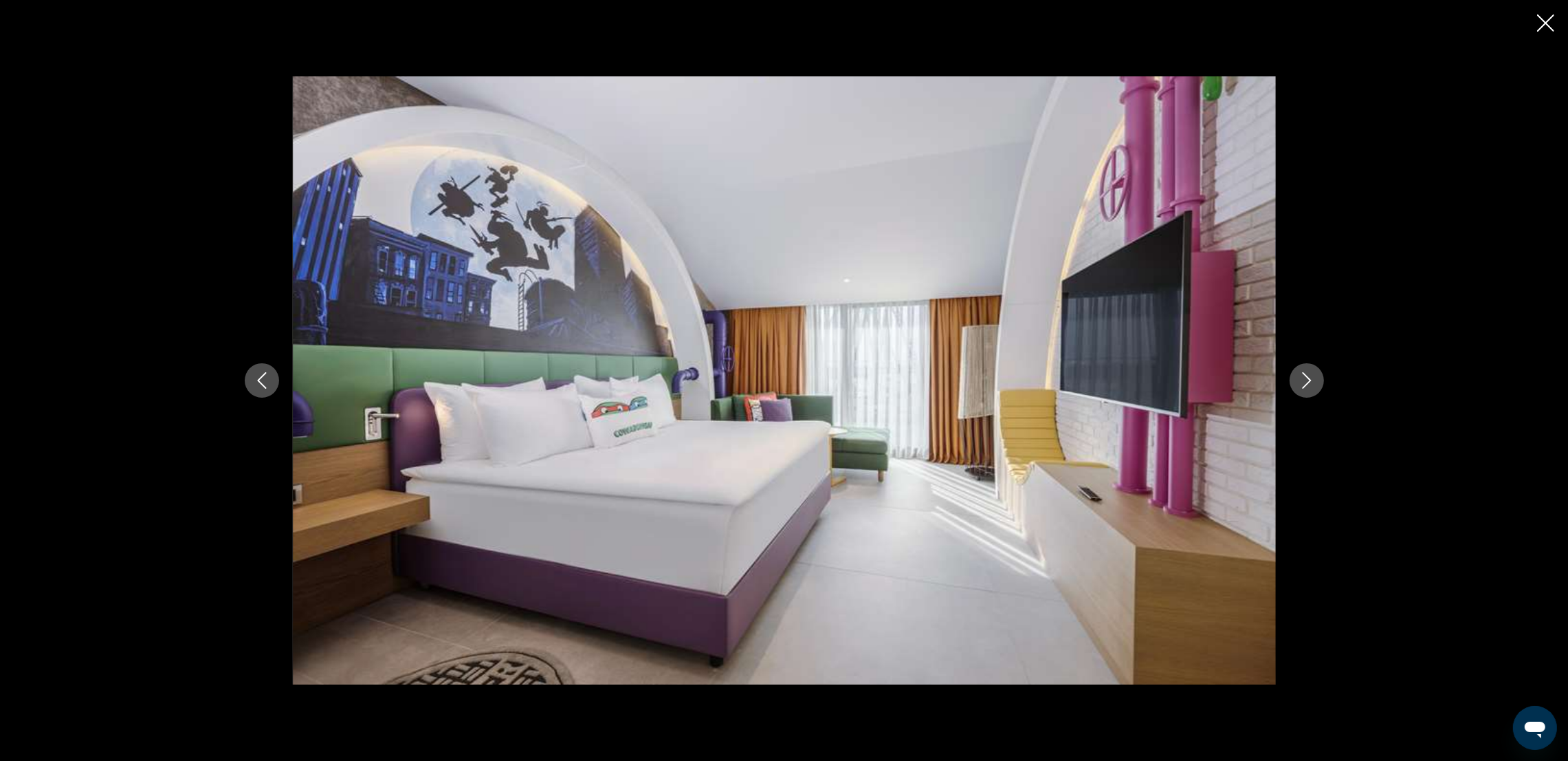
click at [1056, 382] on icon "Next image" at bounding box center [1307, 380] width 17 height 17
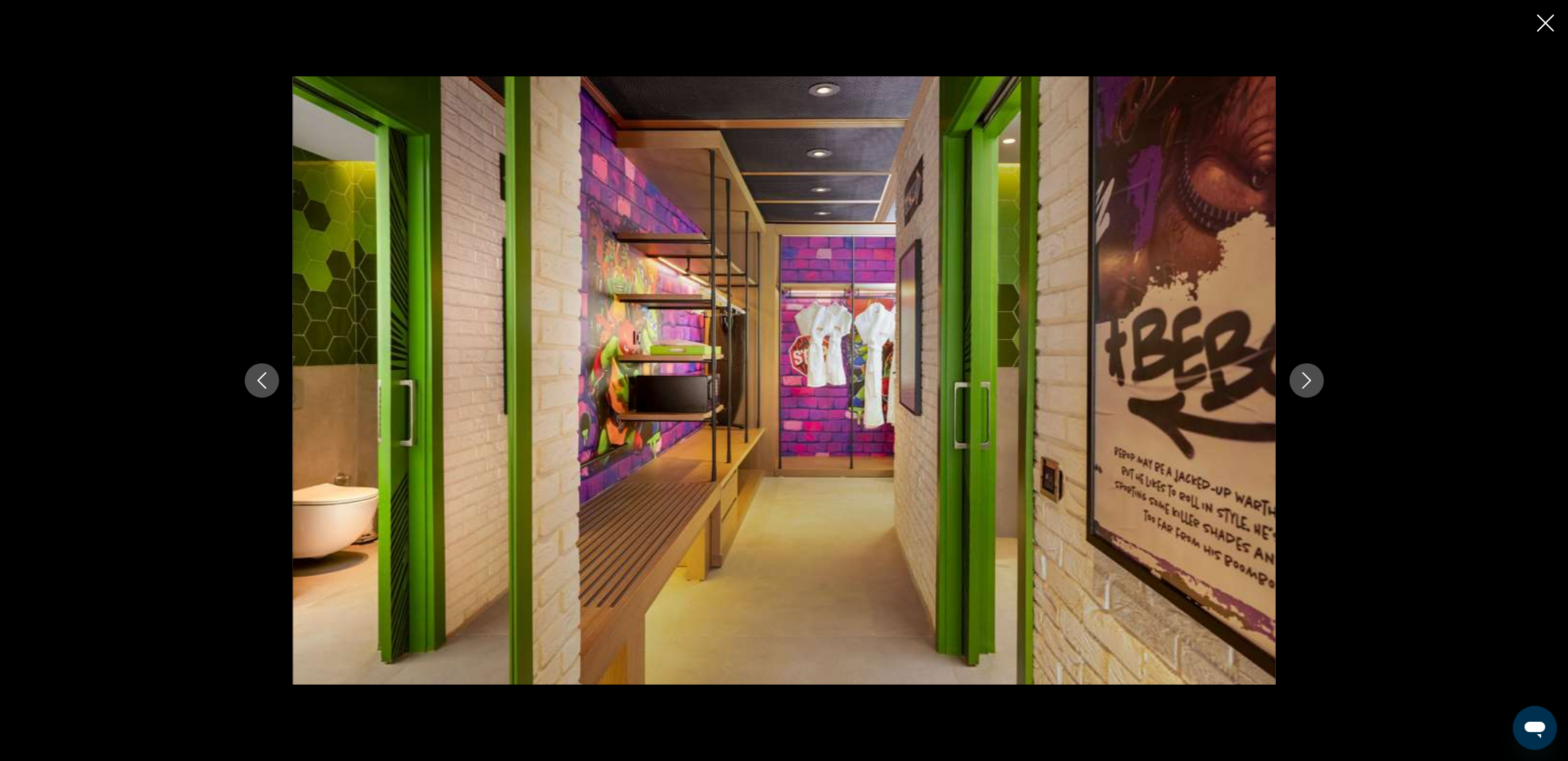
click at [1056, 382] on icon "Next image" at bounding box center [1307, 380] width 17 height 17
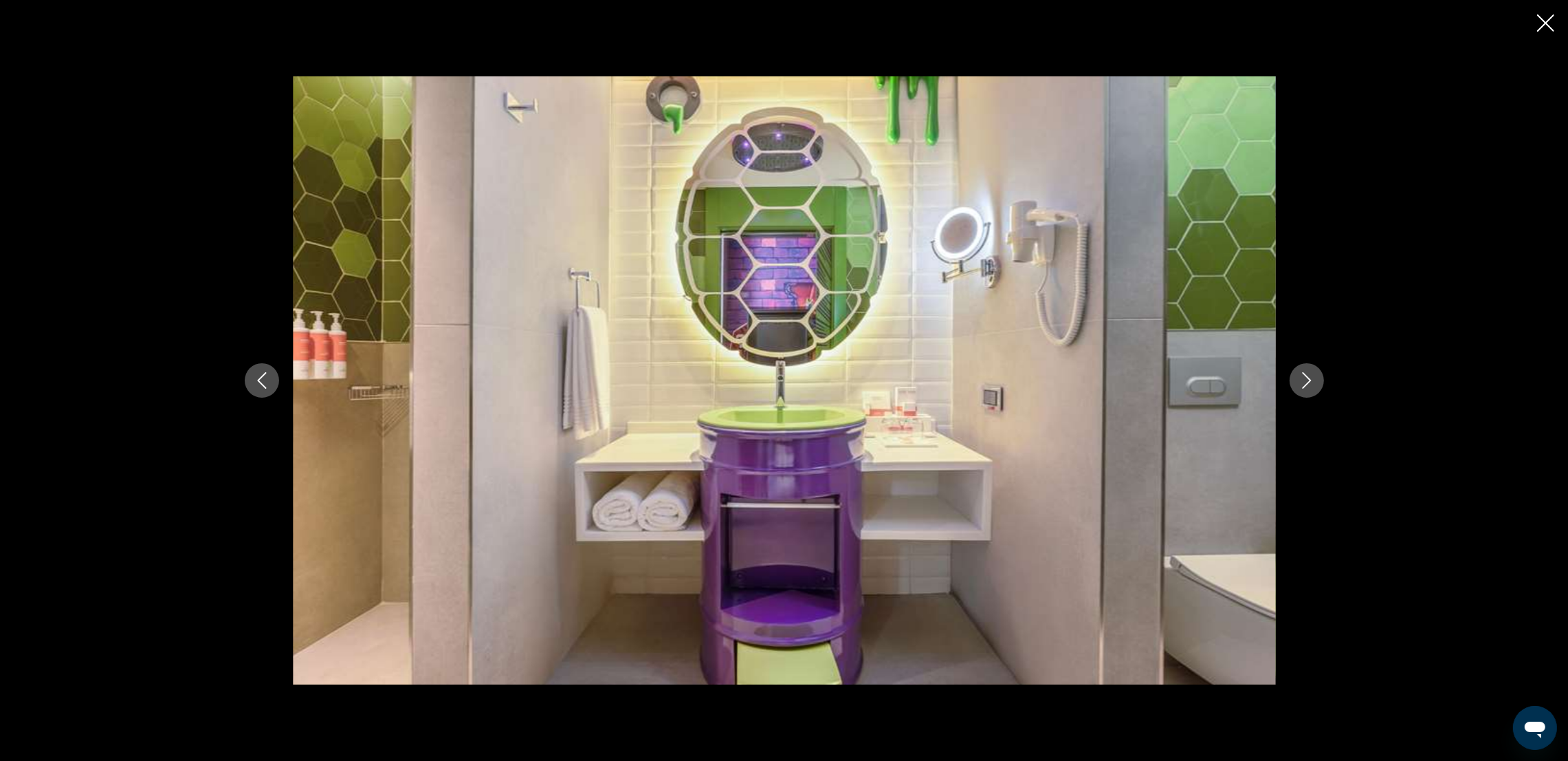
click at [1056, 382] on icon "Next image" at bounding box center [1307, 380] width 17 height 17
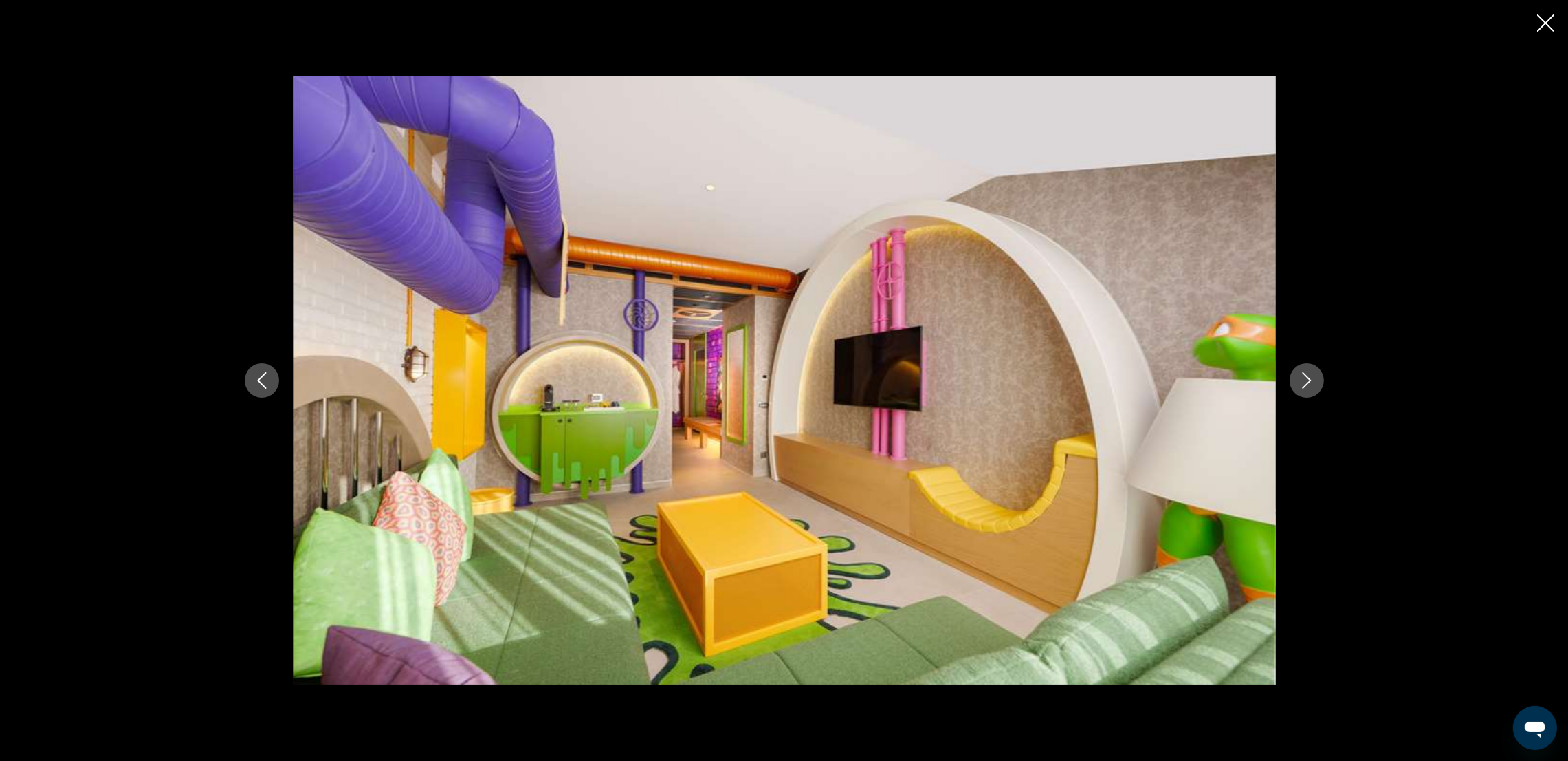
click at [1056, 382] on icon "Next image" at bounding box center [1307, 380] width 17 height 17
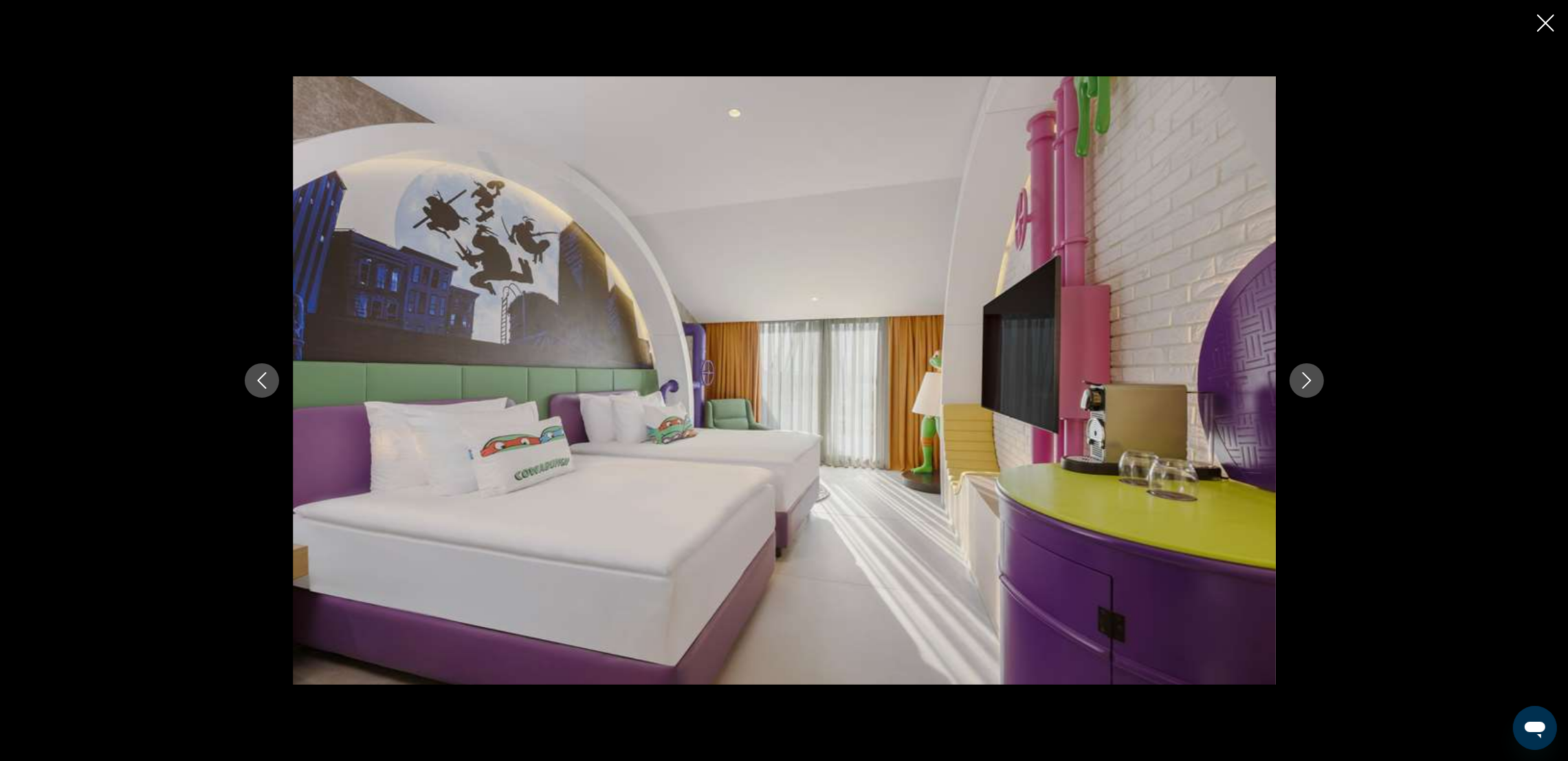
click at [1056, 382] on icon "Next image" at bounding box center [1307, 380] width 17 height 17
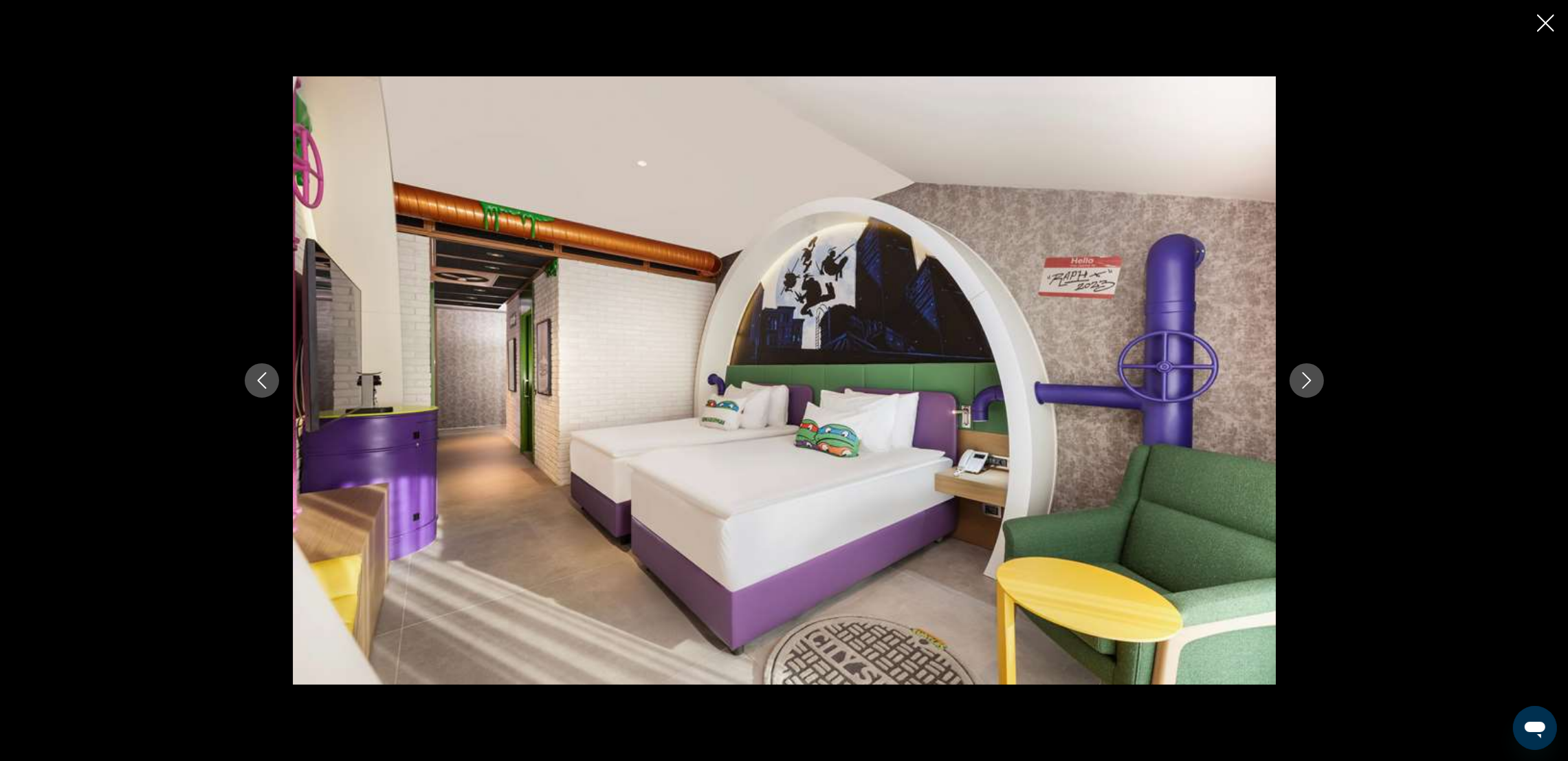
click at [1056, 382] on icon "Next image" at bounding box center [1307, 380] width 17 height 17
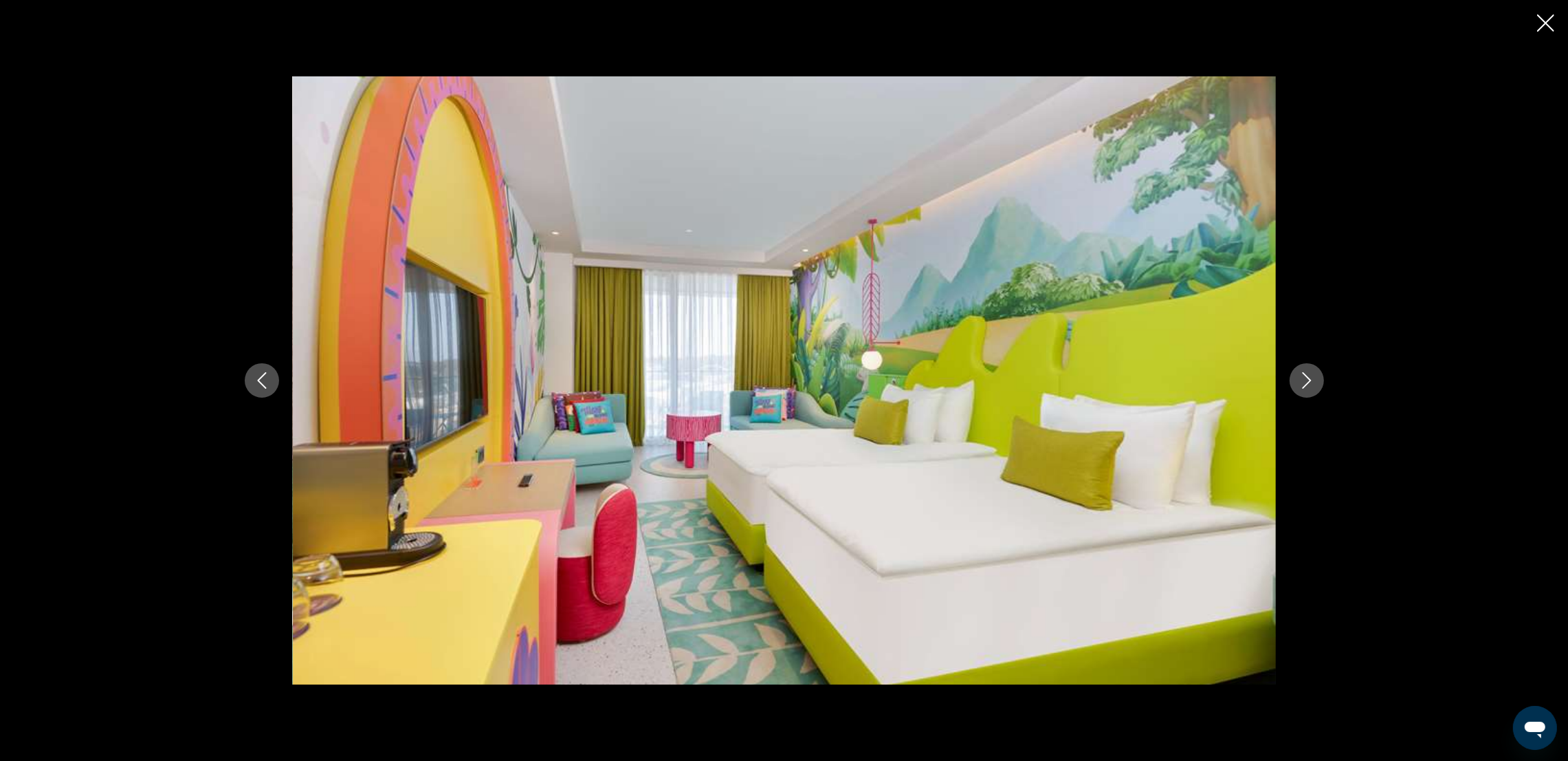
click at [1056, 382] on icon "Next image" at bounding box center [1307, 380] width 17 height 17
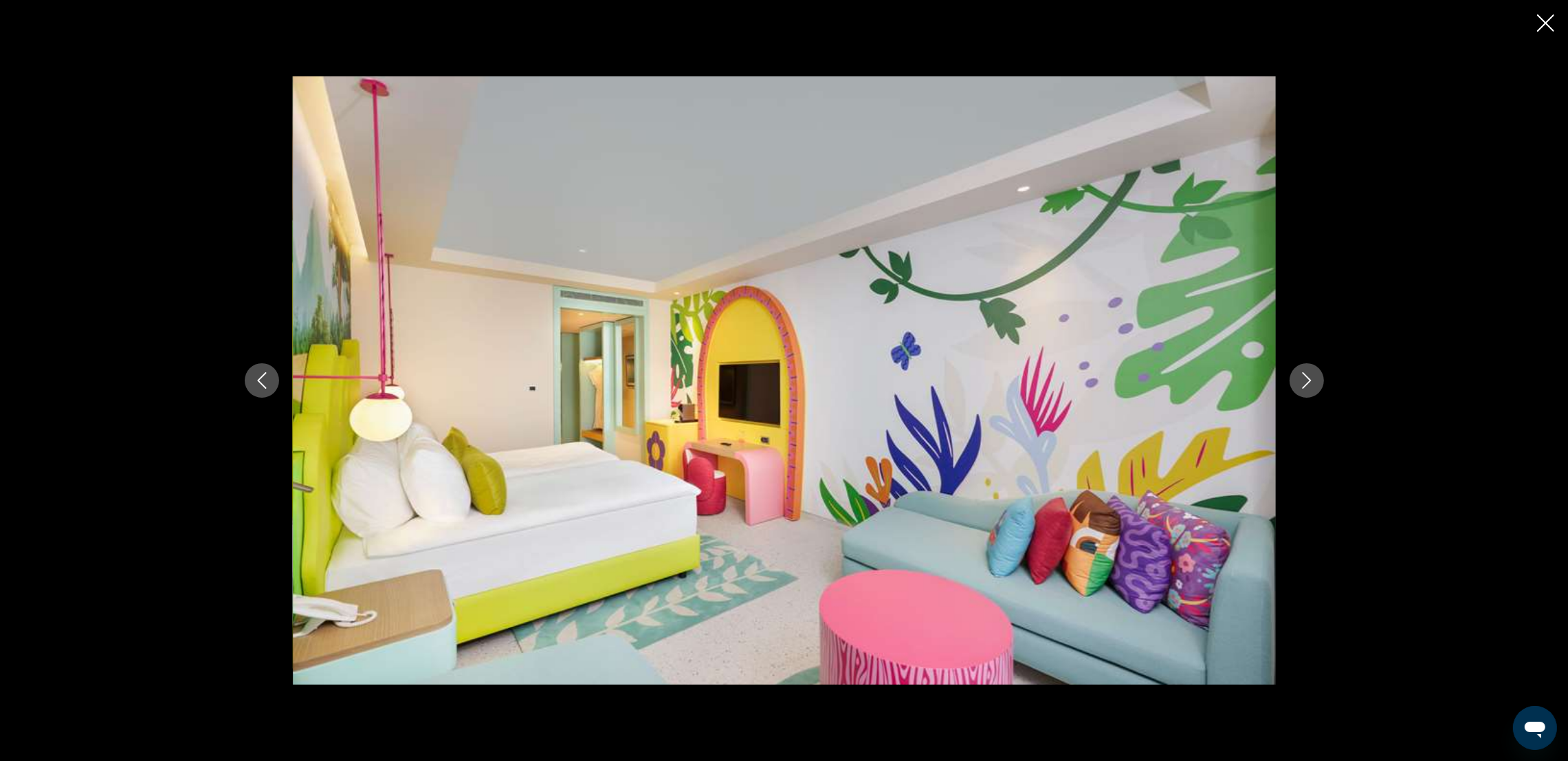
click at [1056, 382] on icon "Next image" at bounding box center [1307, 380] width 17 height 17
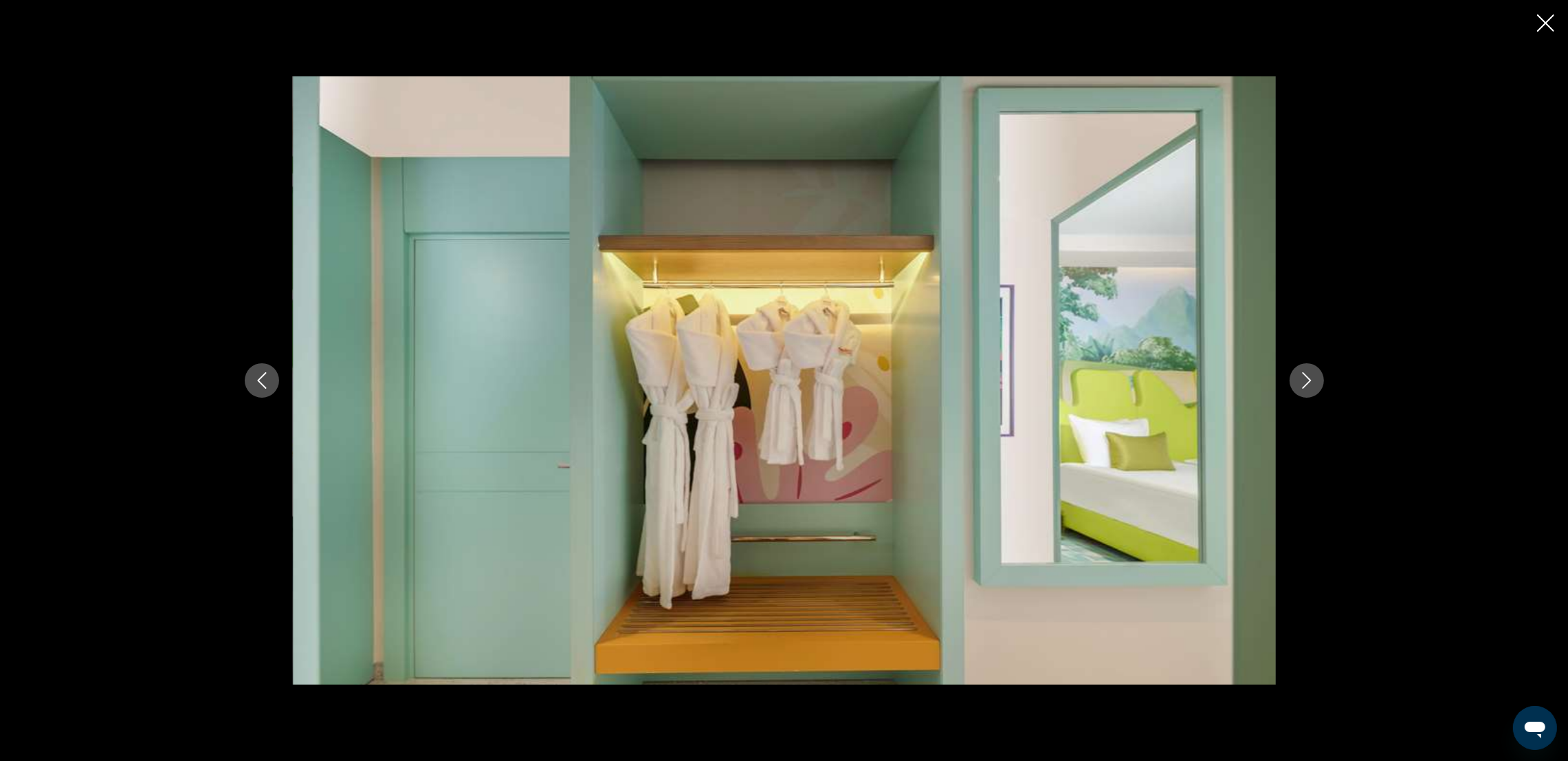
click at [1056, 382] on icon "Next image" at bounding box center [1307, 380] width 17 height 17
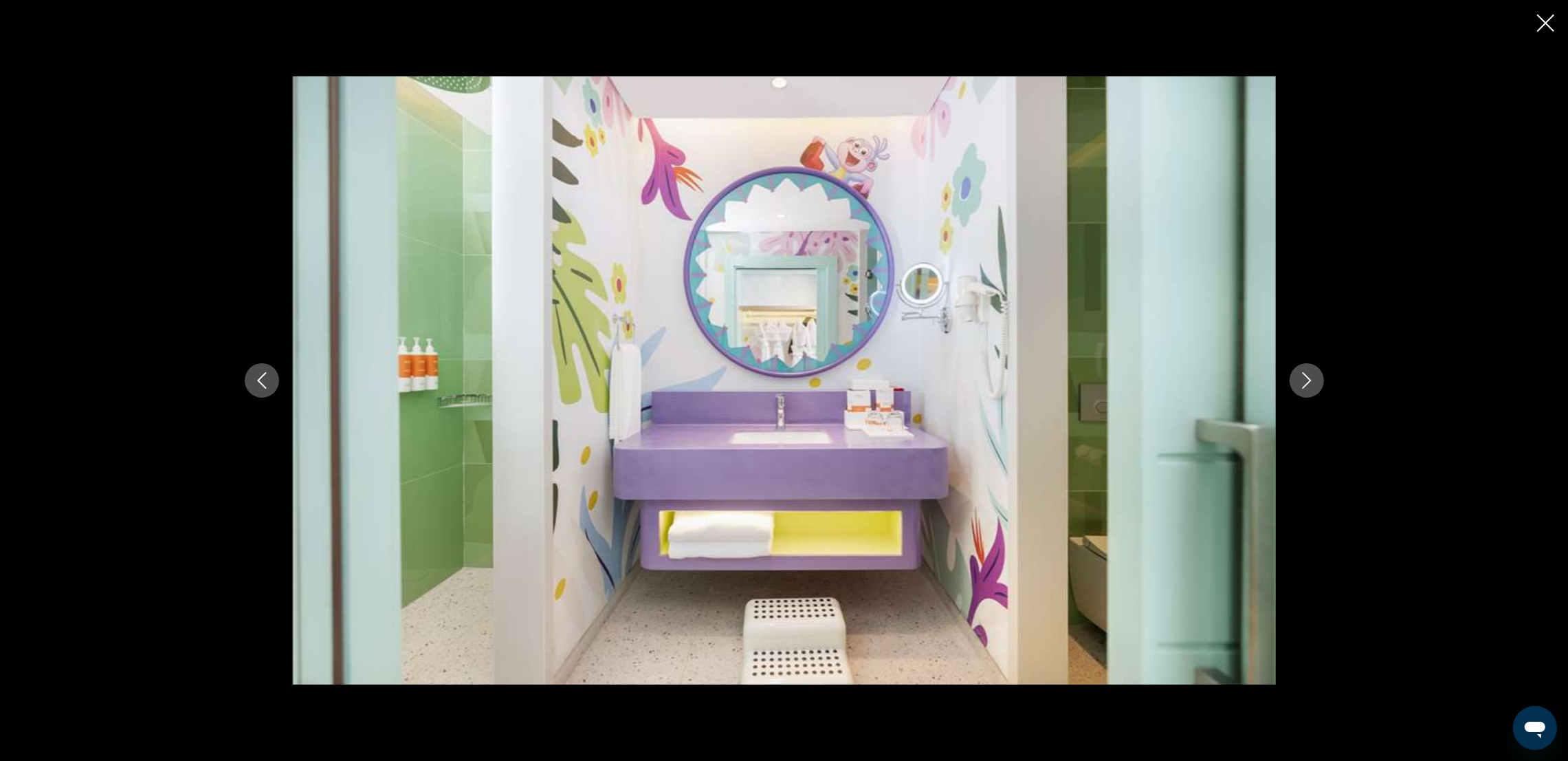
click at [1056, 382] on icon "Next image" at bounding box center [1307, 380] width 17 height 17
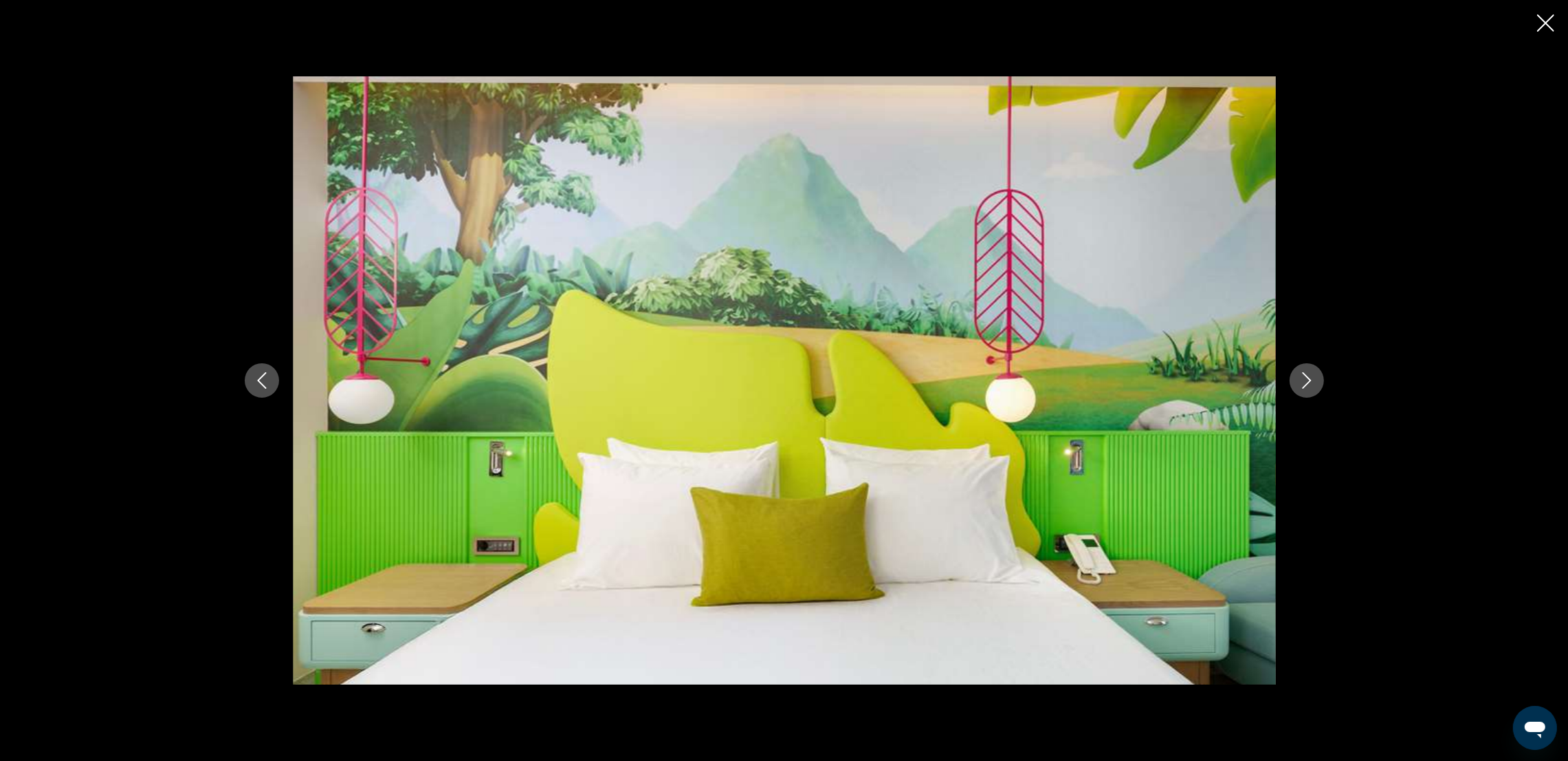
click at [1056, 382] on icon "Next image" at bounding box center [1307, 380] width 17 height 17
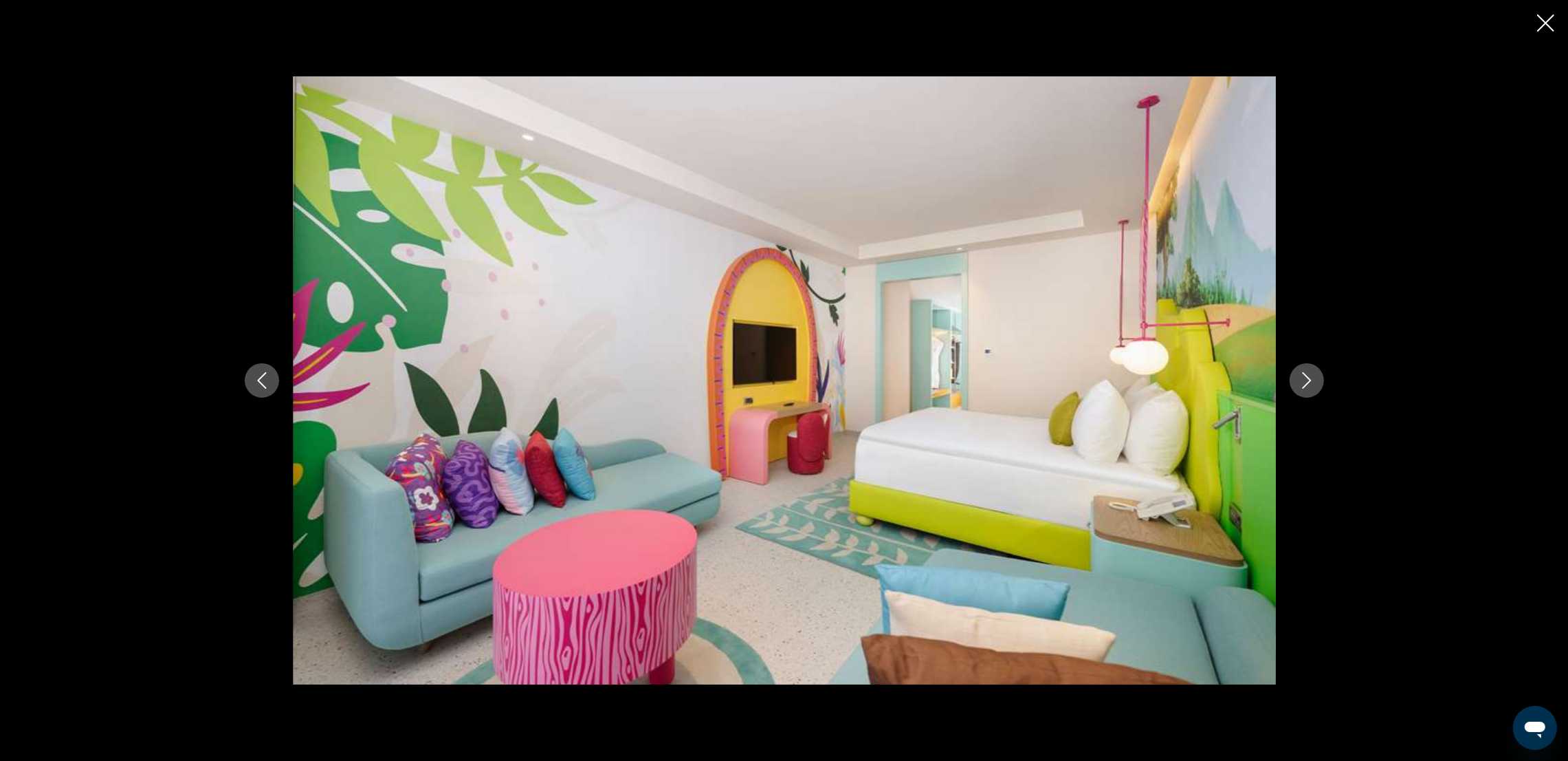
click at [1056, 382] on icon "Next image" at bounding box center [1307, 380] width 17 height 17
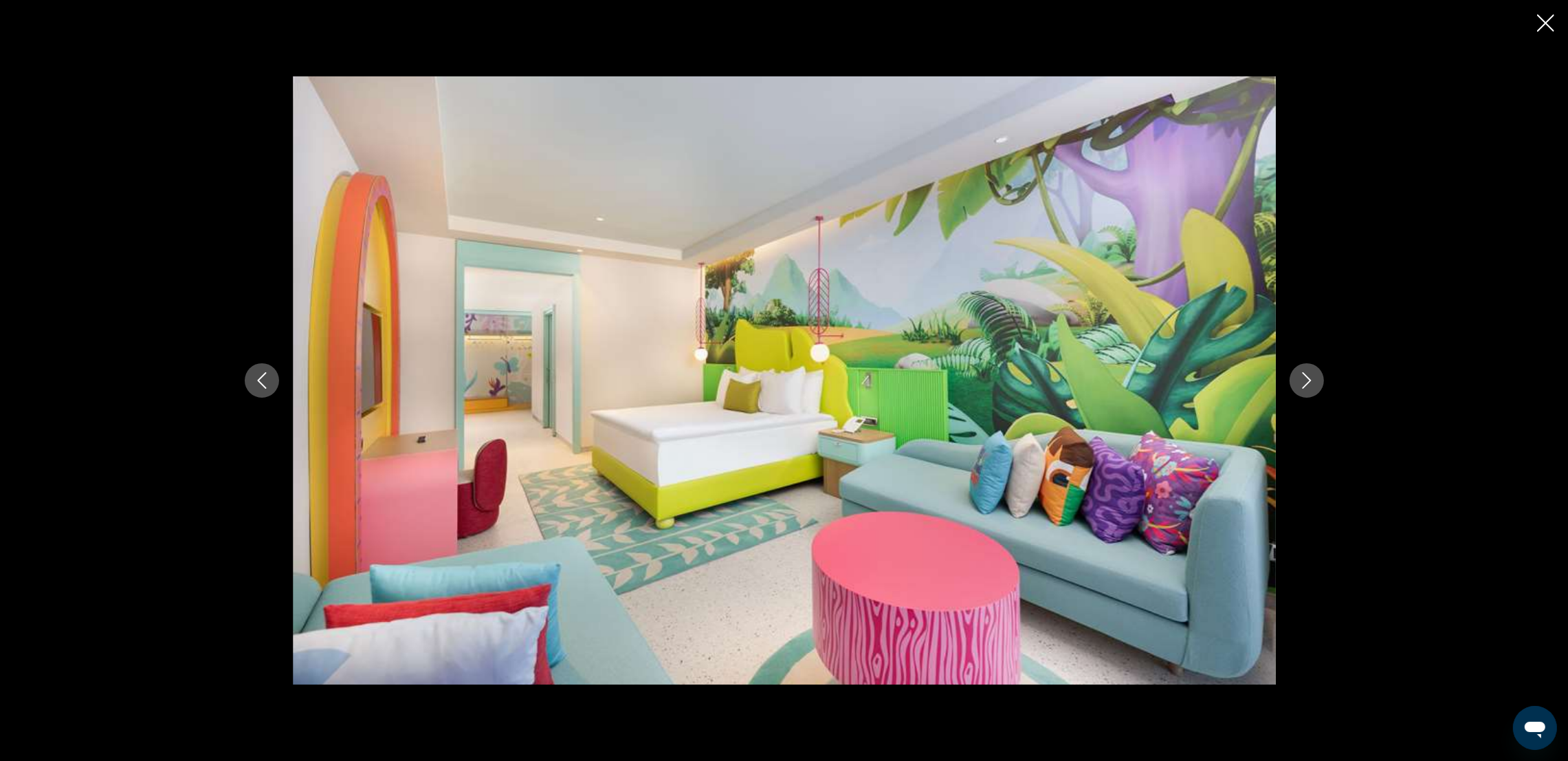
click at [1056, 19] on div "prev next" at bounding box center [784, 380] width 1568 height 761
click at [1056, 14] on icon "Close slideshow" at bounding box center [1545, 22] width 17 height 17
